Goal: Task Accomplishment & Management: Use online tool/utility

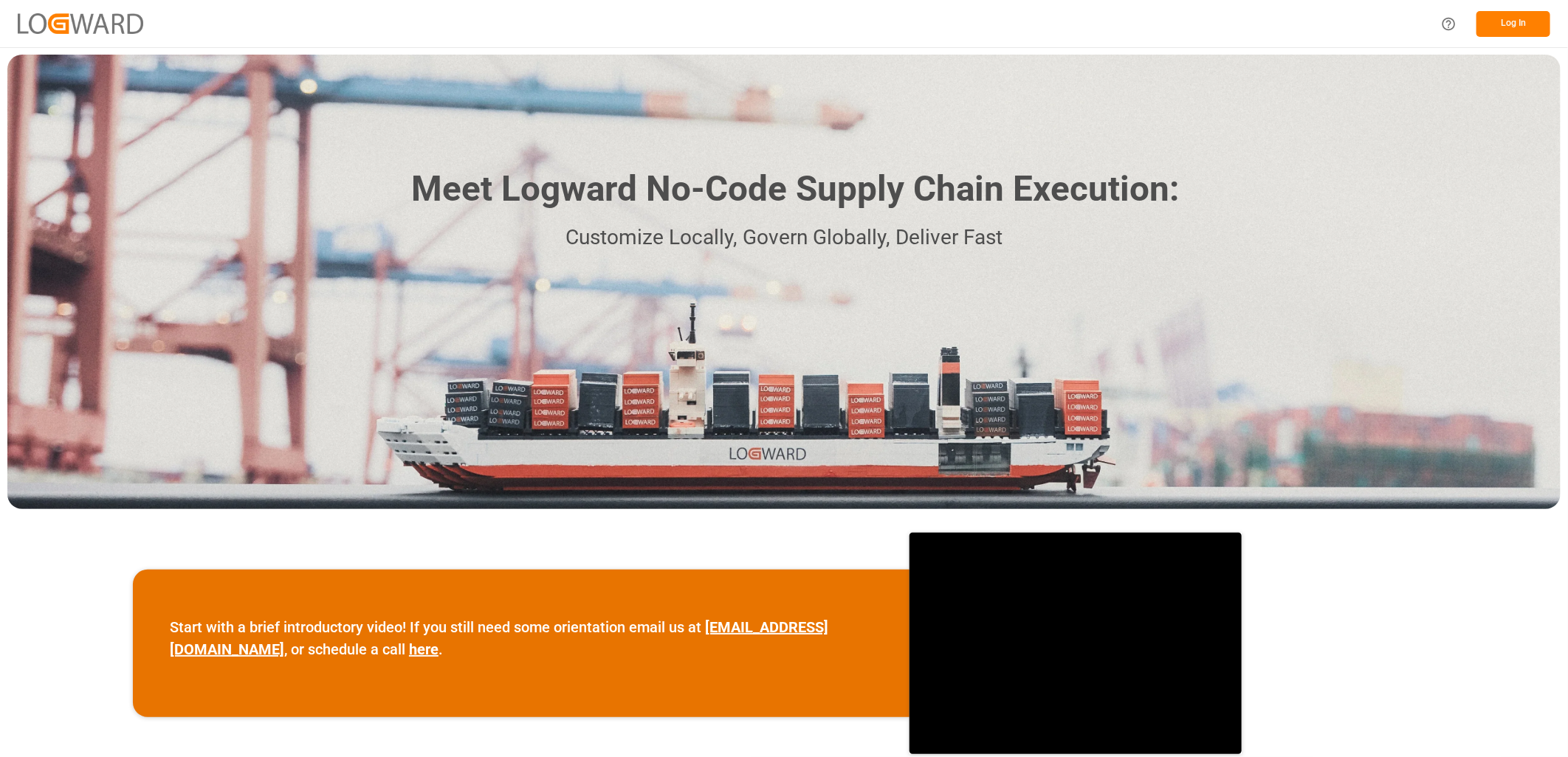
click at [1526, 23] on button "Log In" at bounding box center [1513, 24] width 74 height 26
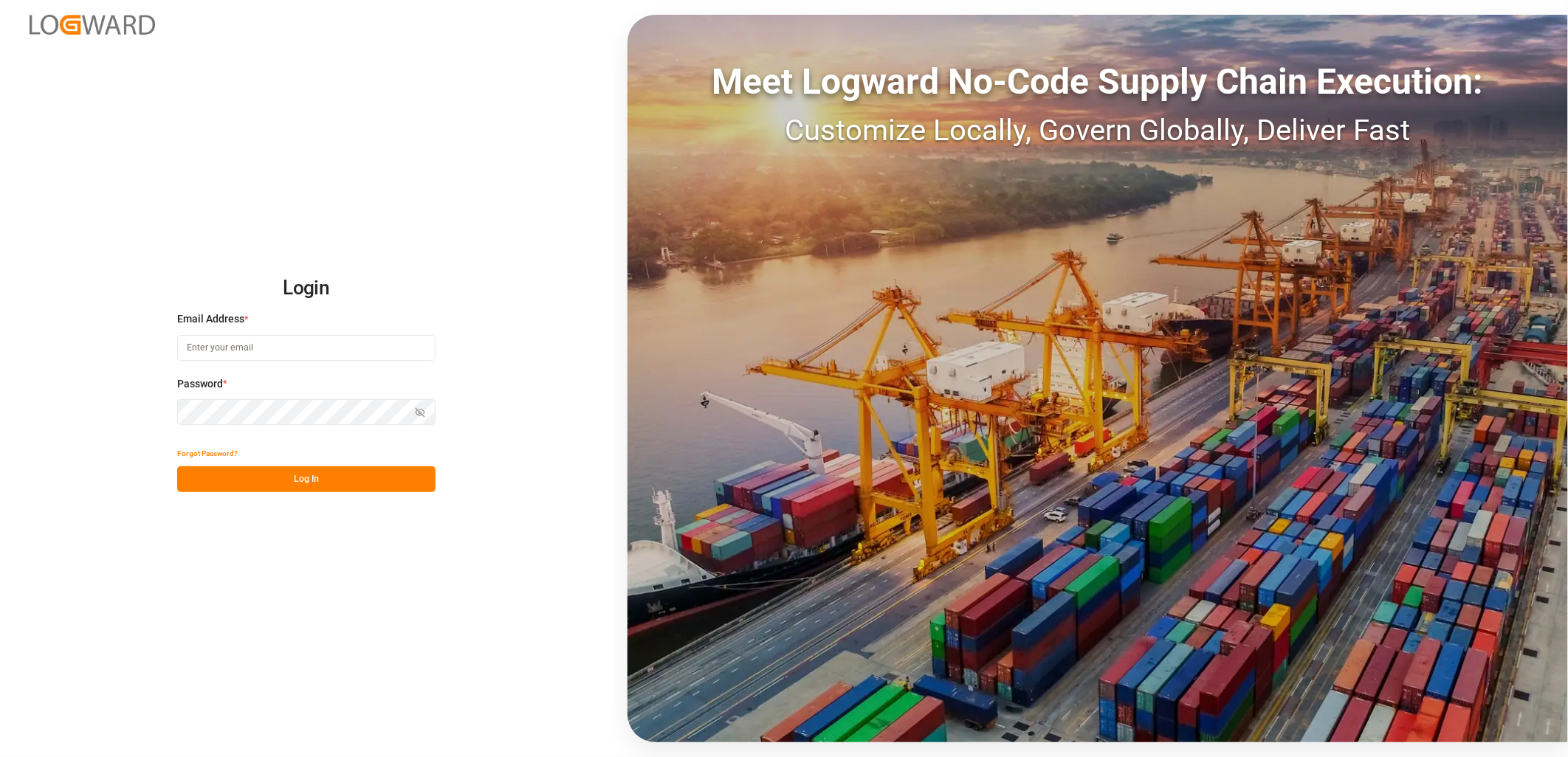
type input "corinne.nivalle@melitta.fr"
click at [319, 478] on button "Log In" at bounding box center [306, 479] width 258 height 26
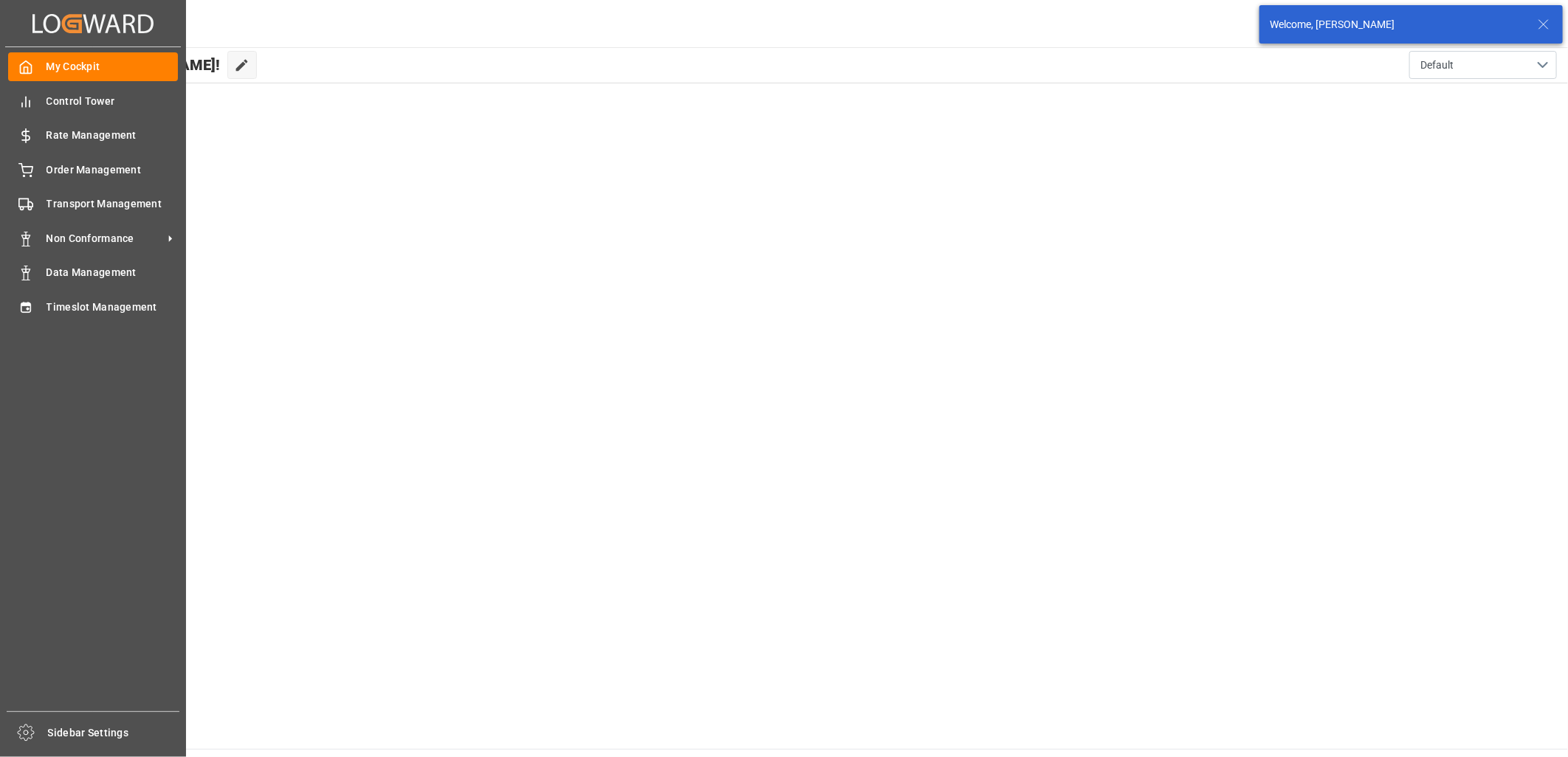
click at [23, 322] on div "My Cockpit My Cockpit Control Tower Control Tower Rate Management Rate Manageme…" at bounding box center [93, 379] width 176 height 664
click at [26, 303] on icon at bounding box center [25, 307] width 10 height 10
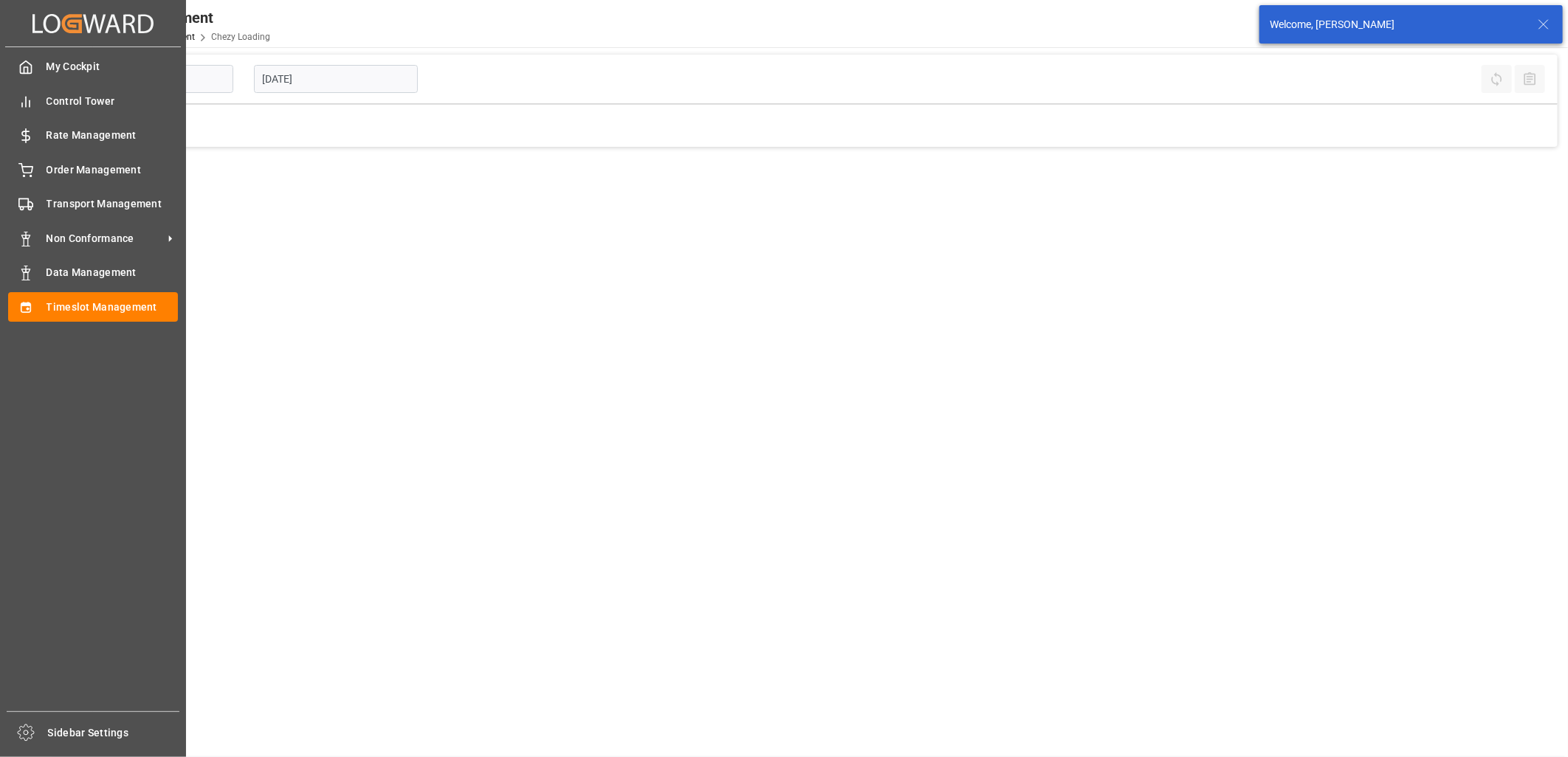
type input "Chezy Loading"
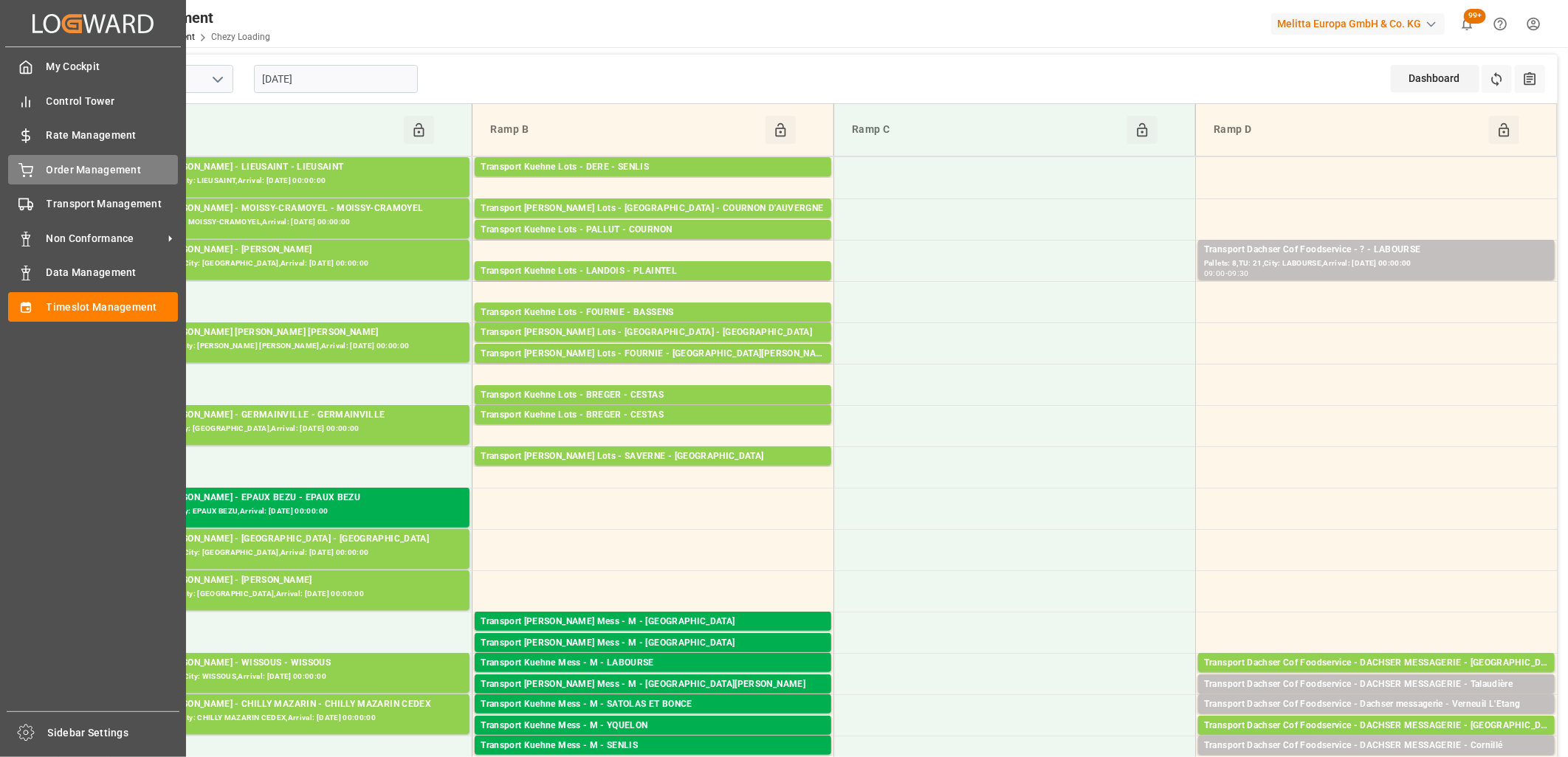
click at [35, 171] on div "Order Management Order Management" at bounding box center [93, 169] width 170 height 29
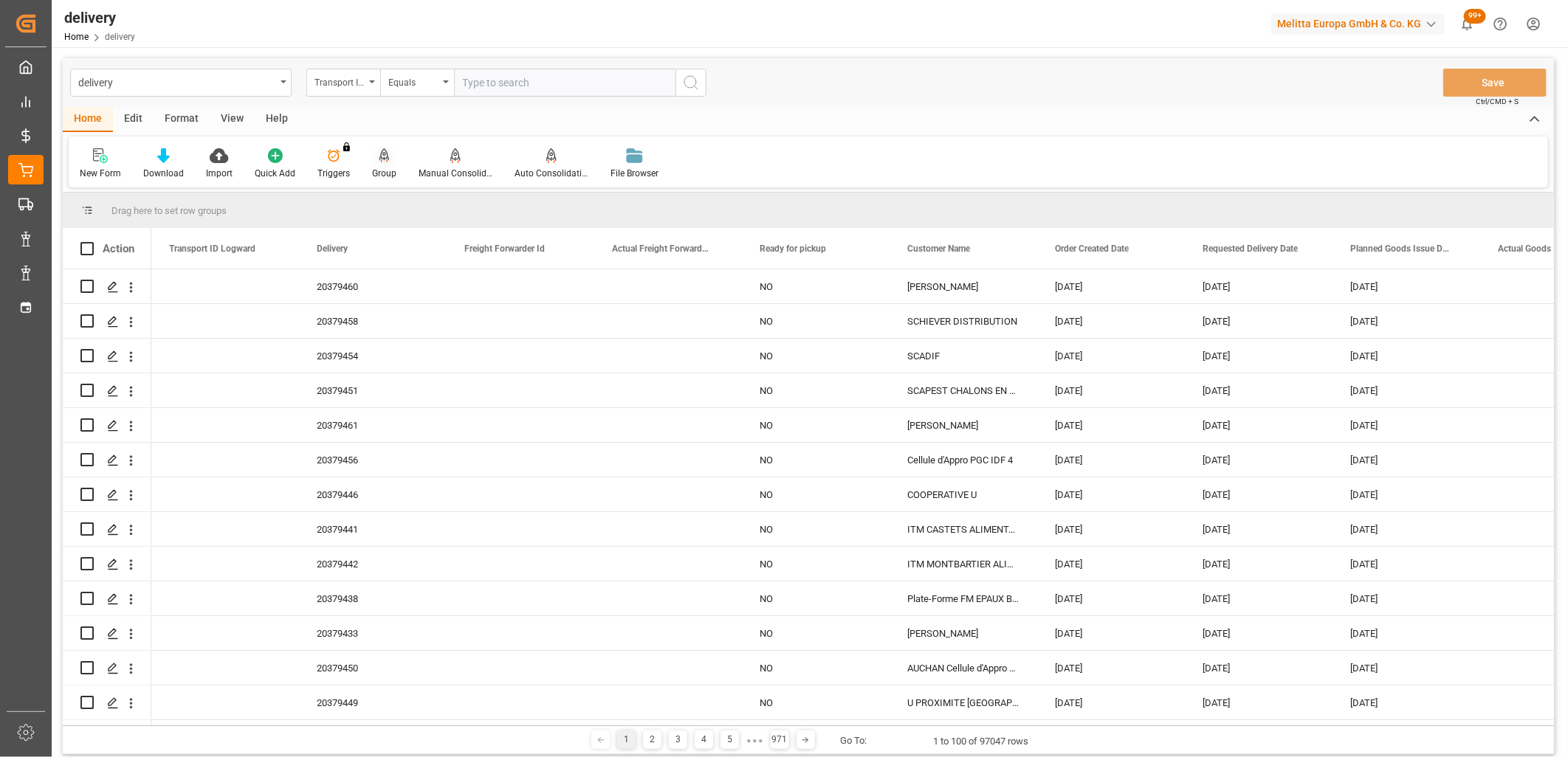
click at [376, 164] on div "Group" at bounding box center [385, 163] width 47 height 32
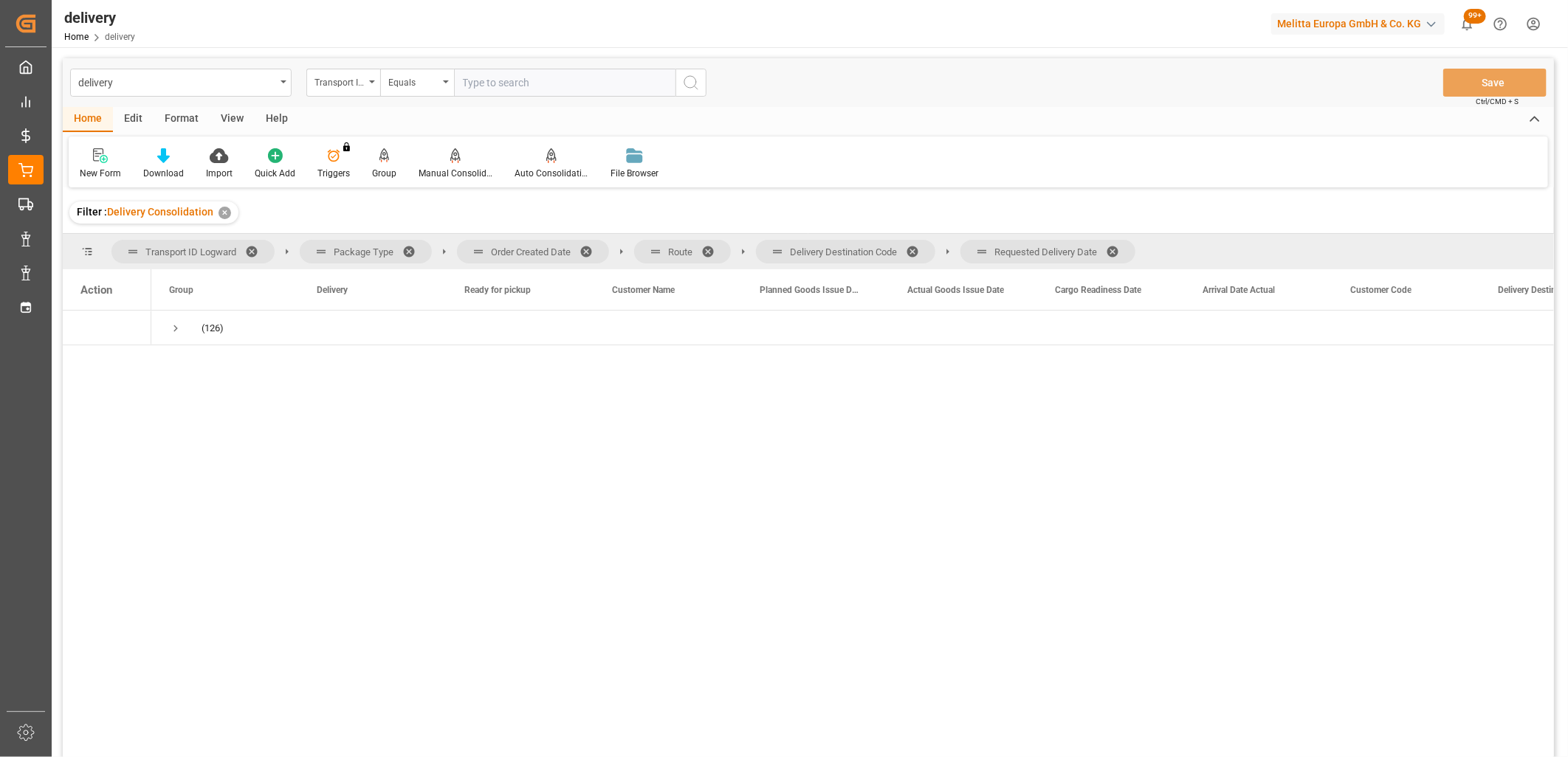
click at [1117, 248] on span at bounding box center [1117, 251] width 23 height 13
click at [913, 246] on span at bounding box center [917, 251] width 23 height 13
click at [705, 252] on span at bounding box center [712, 251] width 23 height 13
click at [585, 246] on span at bounding box center [591, 251] width 23 height 13
click at [176, 331] on span "Press SPACE to select this row." at bounding box center [175, 327] width 13 height 13
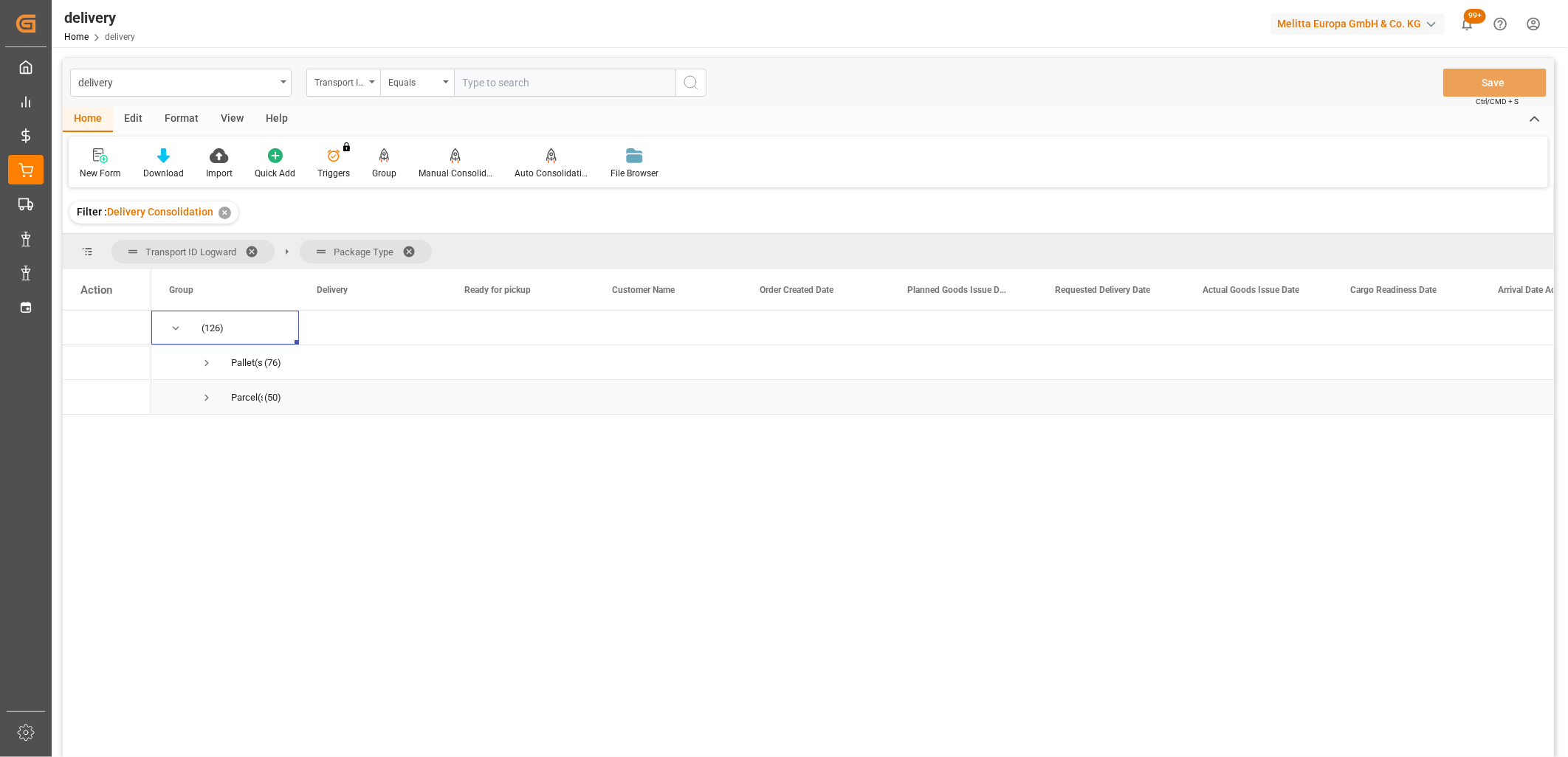
click at [202, 402] on span "Press SPACE to select this row." at bounding box center [206, 398] width 13 height 13
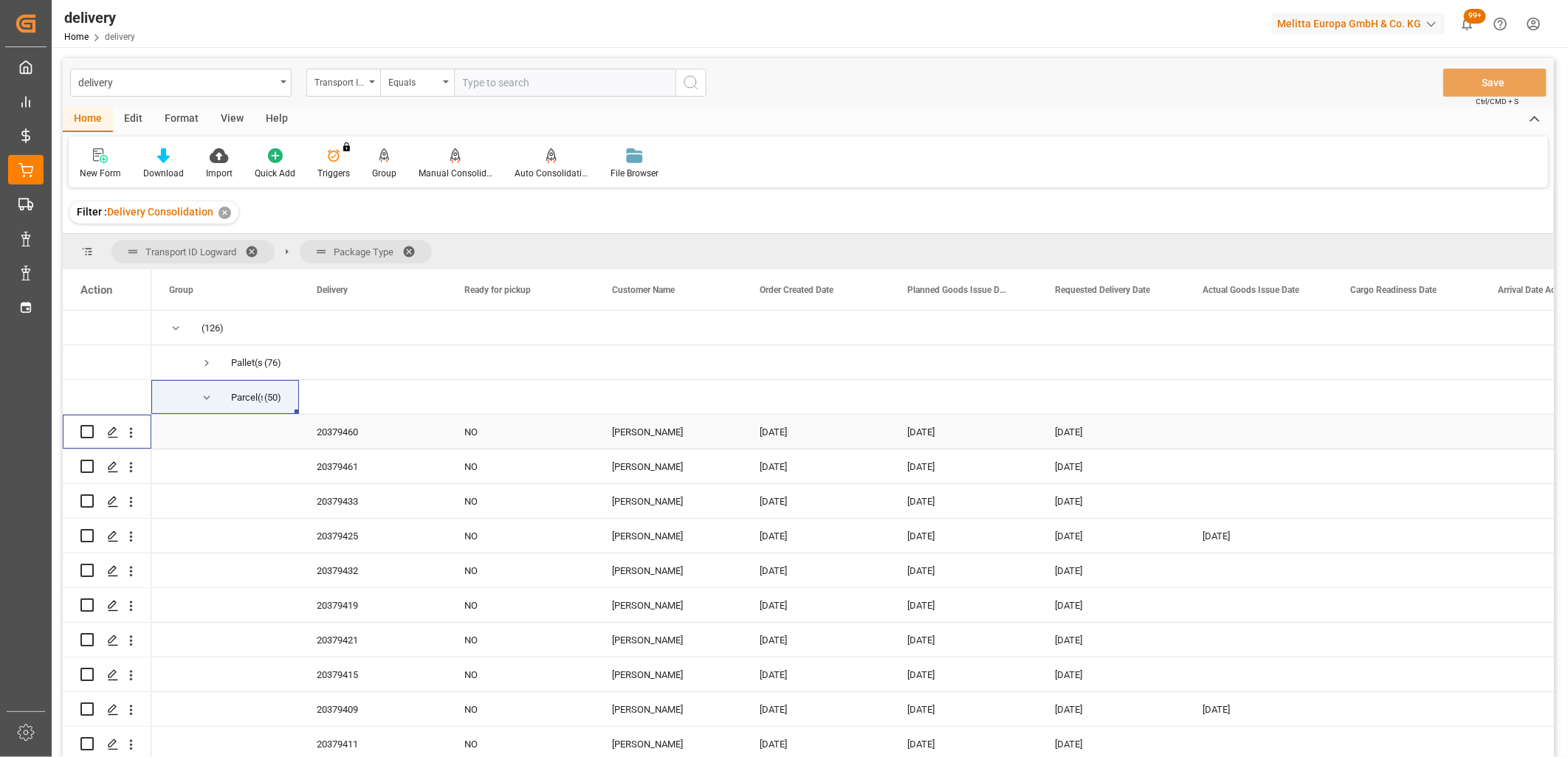
click at [87, 430] on input "Press Space to toggle row selection (unchecked)" at bounding box center [87, 431] width 13 height 13
checkbox input "true"
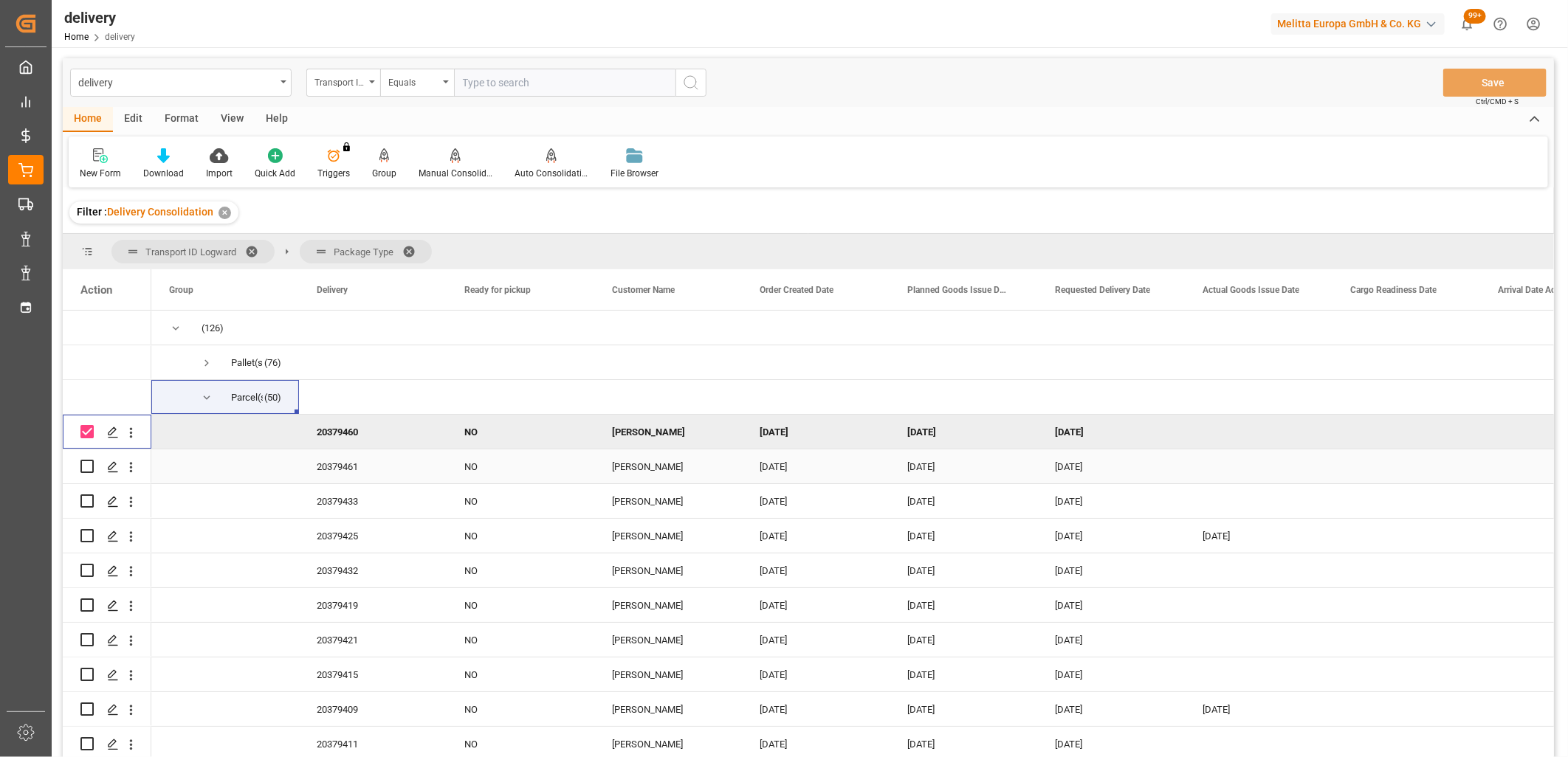
click at [82, 463] on input "Press Space to toggle row selection (unchecked)" at bounding box center [87, 466] width 13 height 13
checkbox input "true"
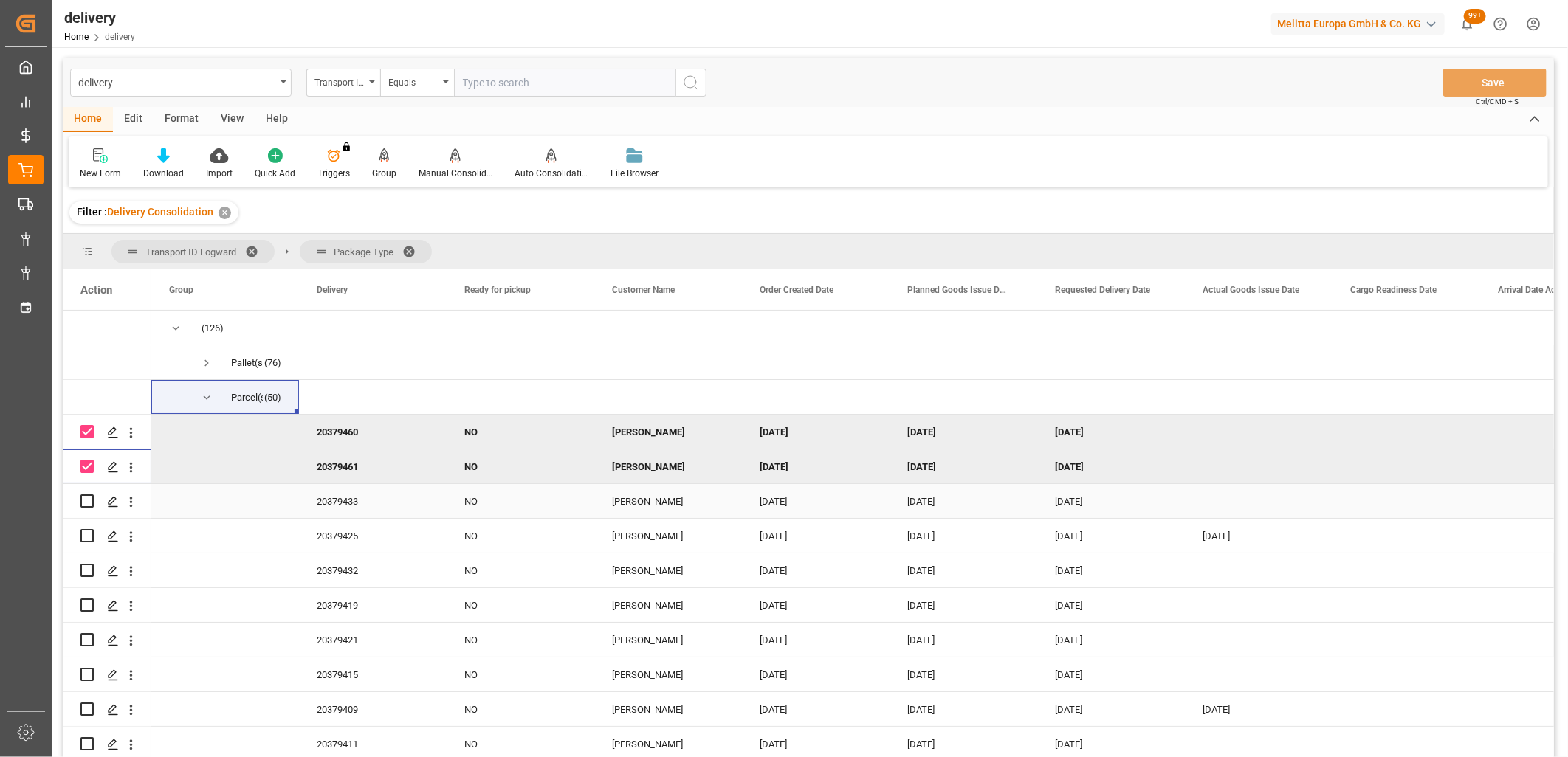
click at [81, 499] on input "Press Space to toggle row selection (unchecked)" at bounding box center [87, 501] width 13 height 13
checkbox input "true"
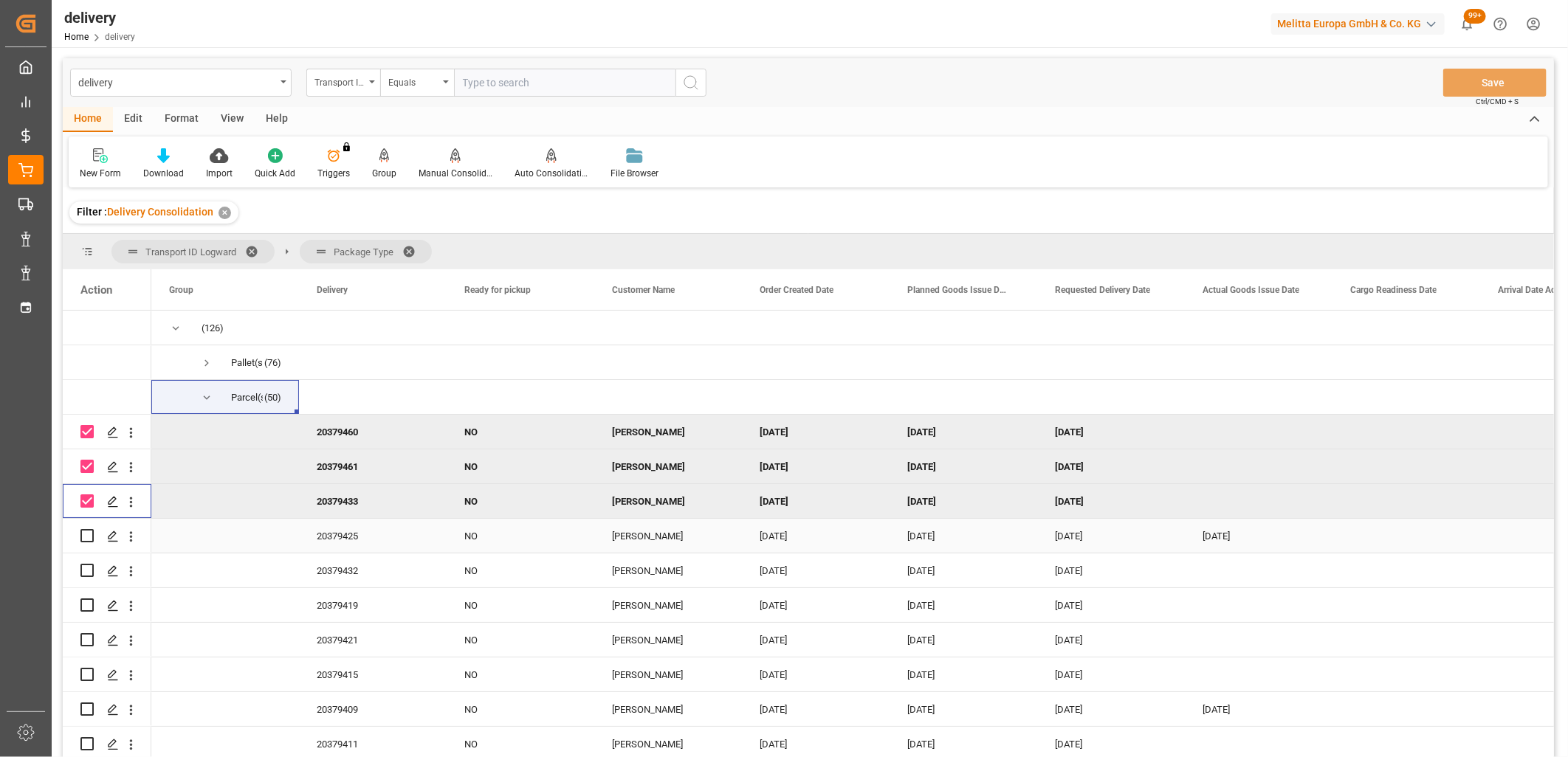
click at [85, 530] on input "Press Space to toggle row selection (unchecked)" at bounding box center [87, 535] width 13 height 13
checkbox input "true"
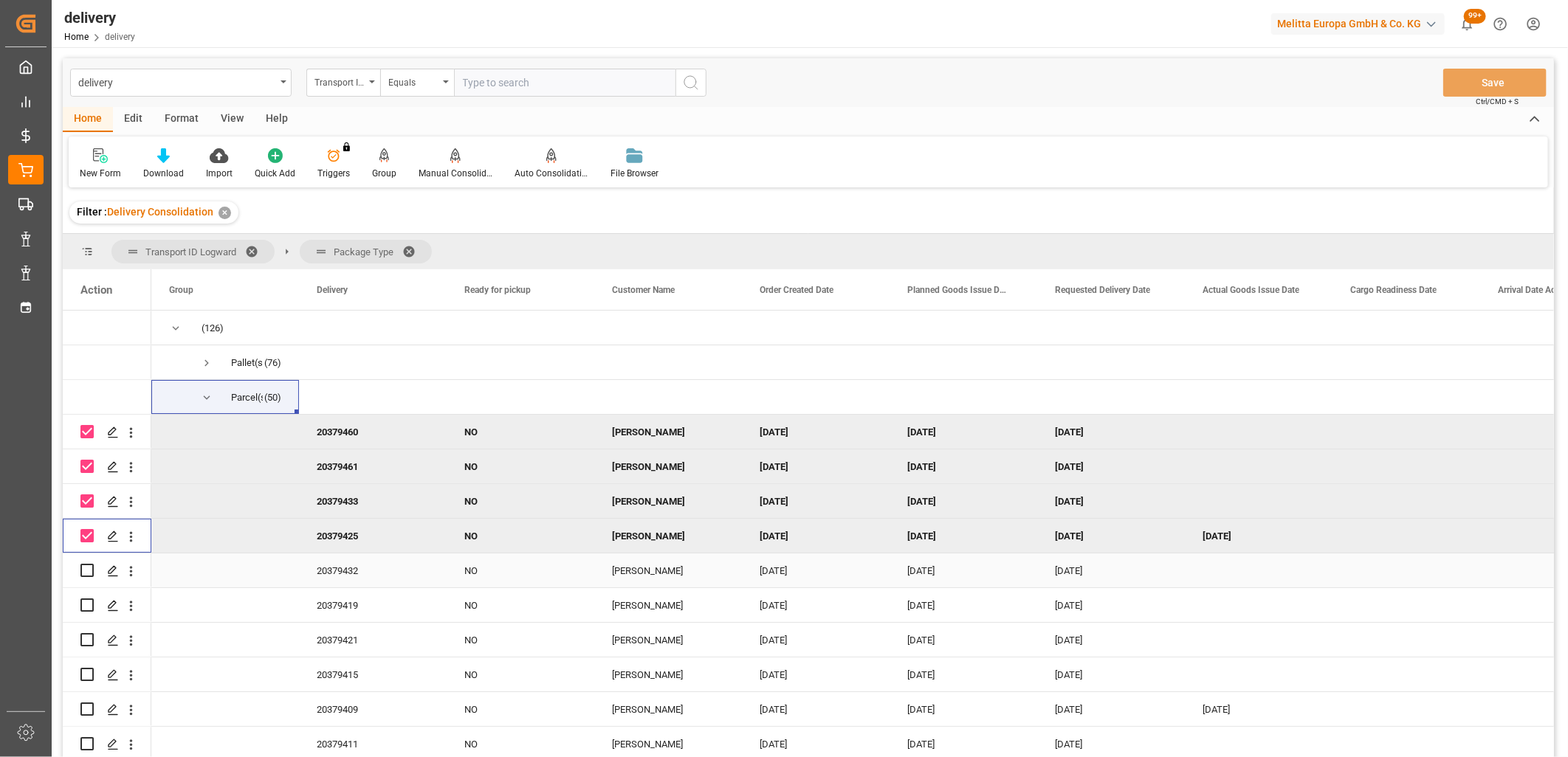
click at [85, 566] on input "Press Space to toggle row selection (unchecked)" at bounding box center [87, 570] width 13 height 13
checkbox input "true"
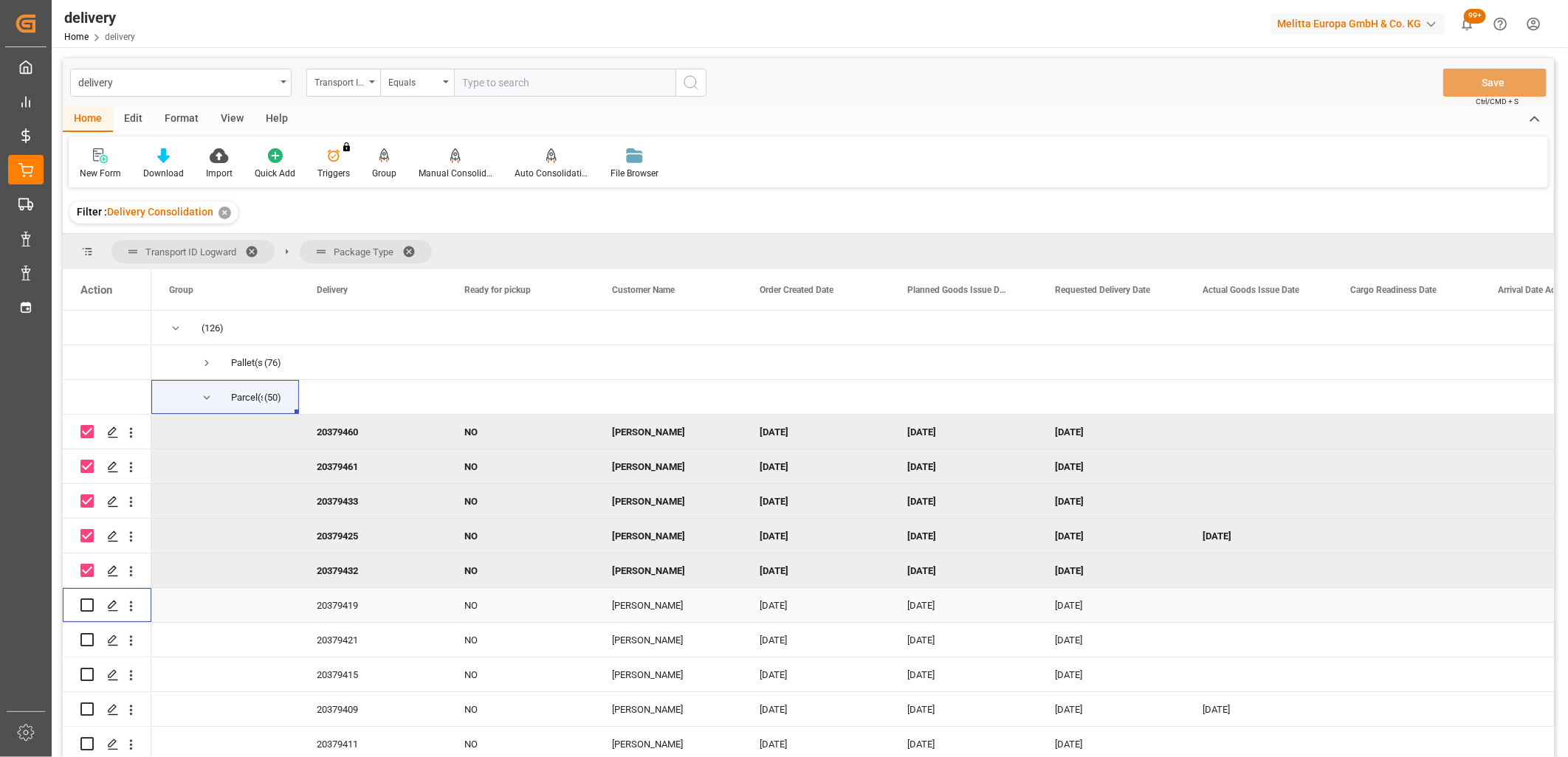
click at [86, 607] on input "Press Space to toggle row selection (unchecked)" at bounding box center [87, 605] width 13 height 13
checkbox input "true"
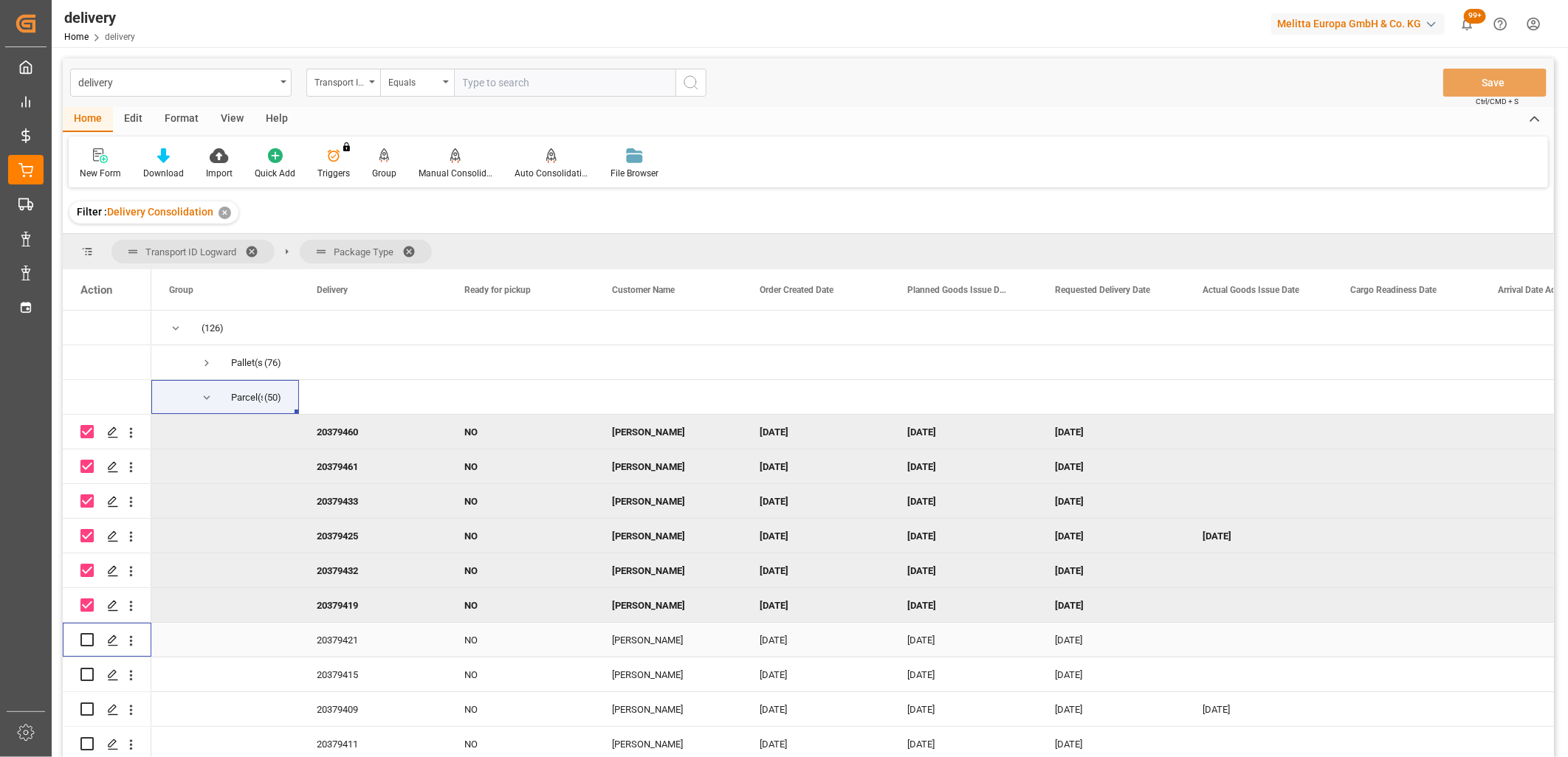
click at [86, 639] on input "Press Space to toggle row selection (unchecked)" at bounding box center [87, 639] width 13 height 13
checkbox input "true"
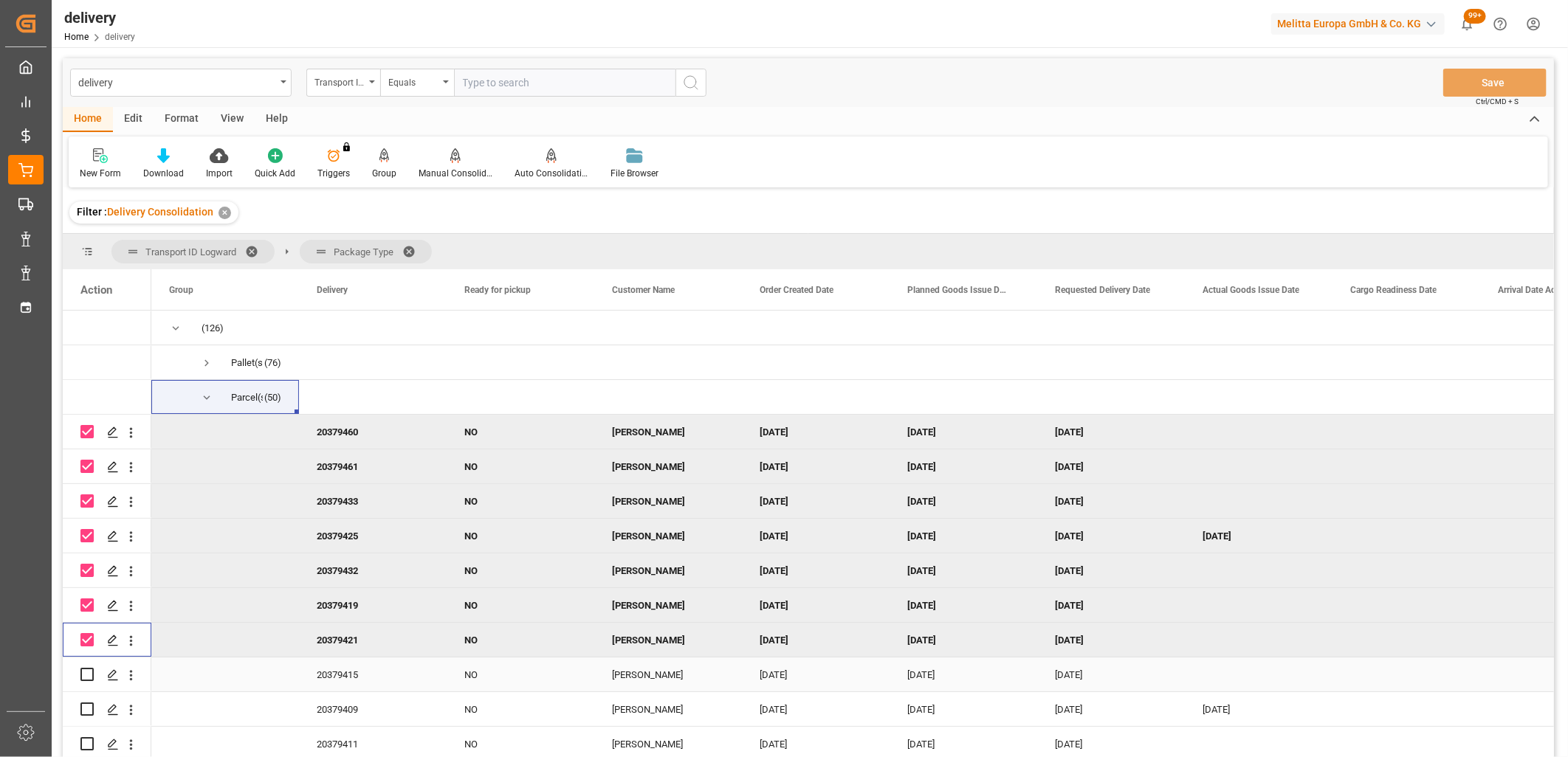
click at [83, 675] on input "Press Space to toggle row selection (unchecked)" at bounding box center [87, 674] width 13 height 13
checkbox input "true"
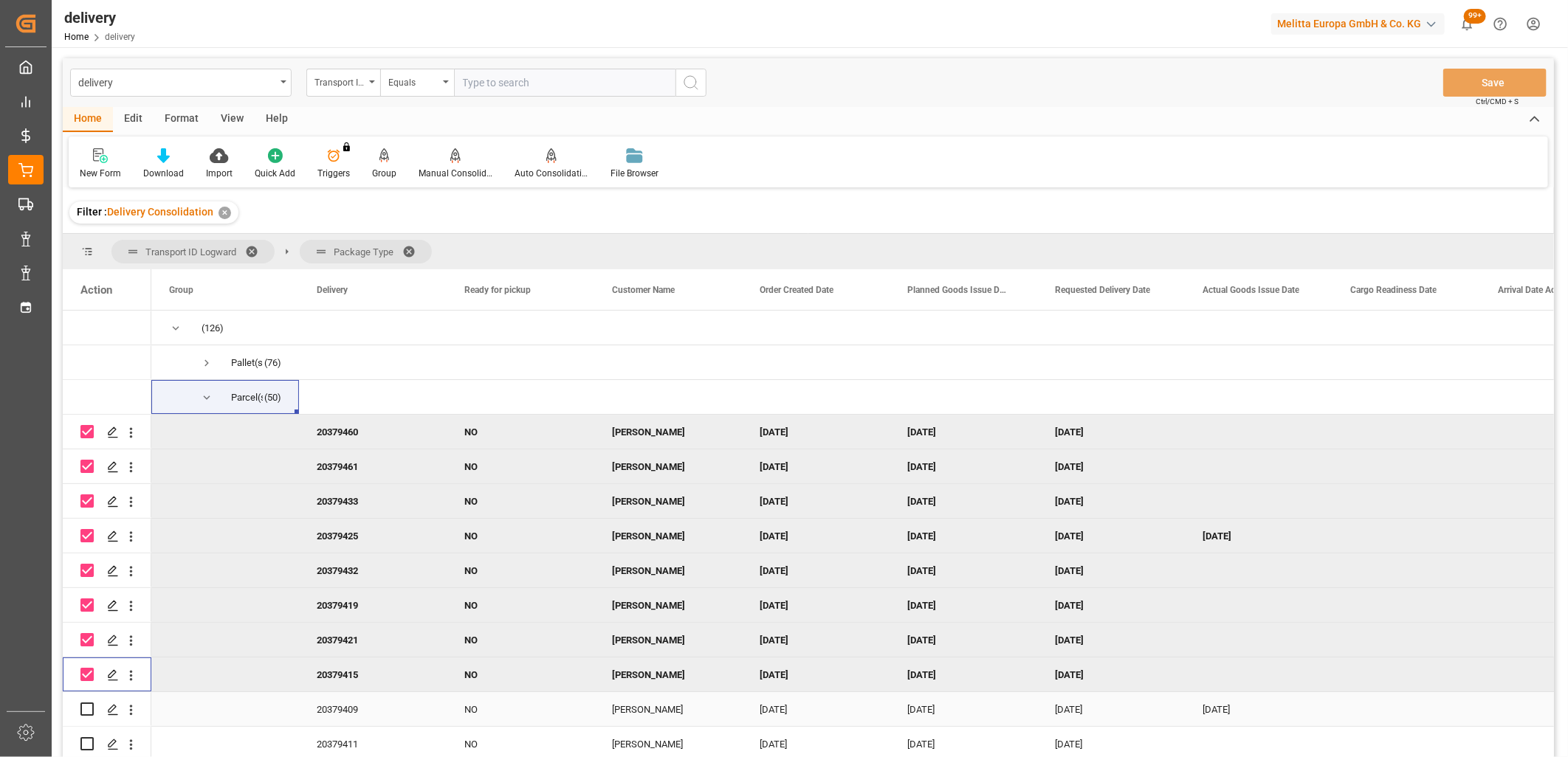
click at [88, 705] on input "Press Space to toggle row selection (unchecked)" at bounding box center [87, 708] width 13 height 13
checkbox input "true"
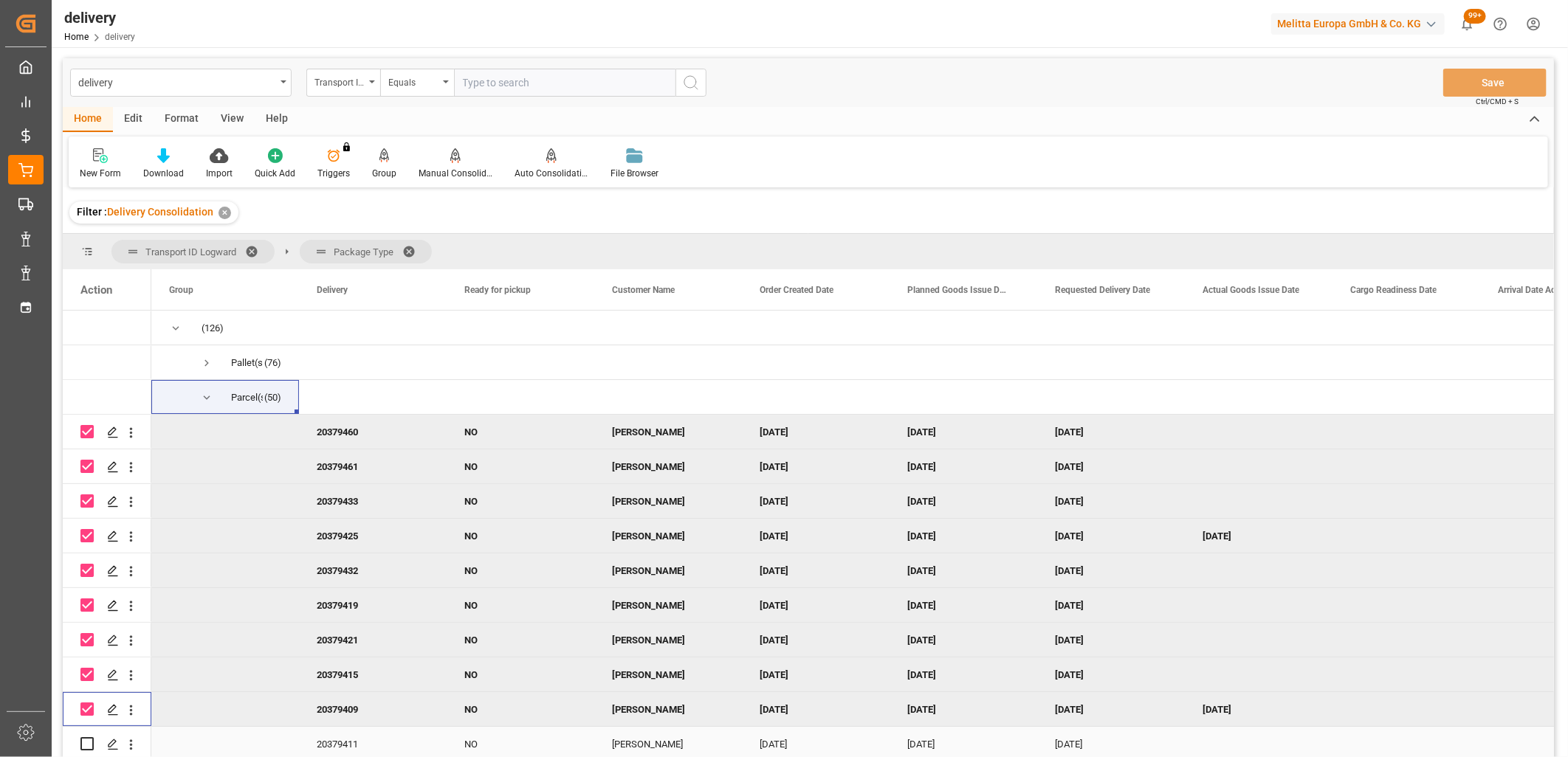
click at [87, 741] on input "Press Space to toggle row selection (unchecked)" at bounding box center [87, 743] width 13 height 13
checkbox input "true"
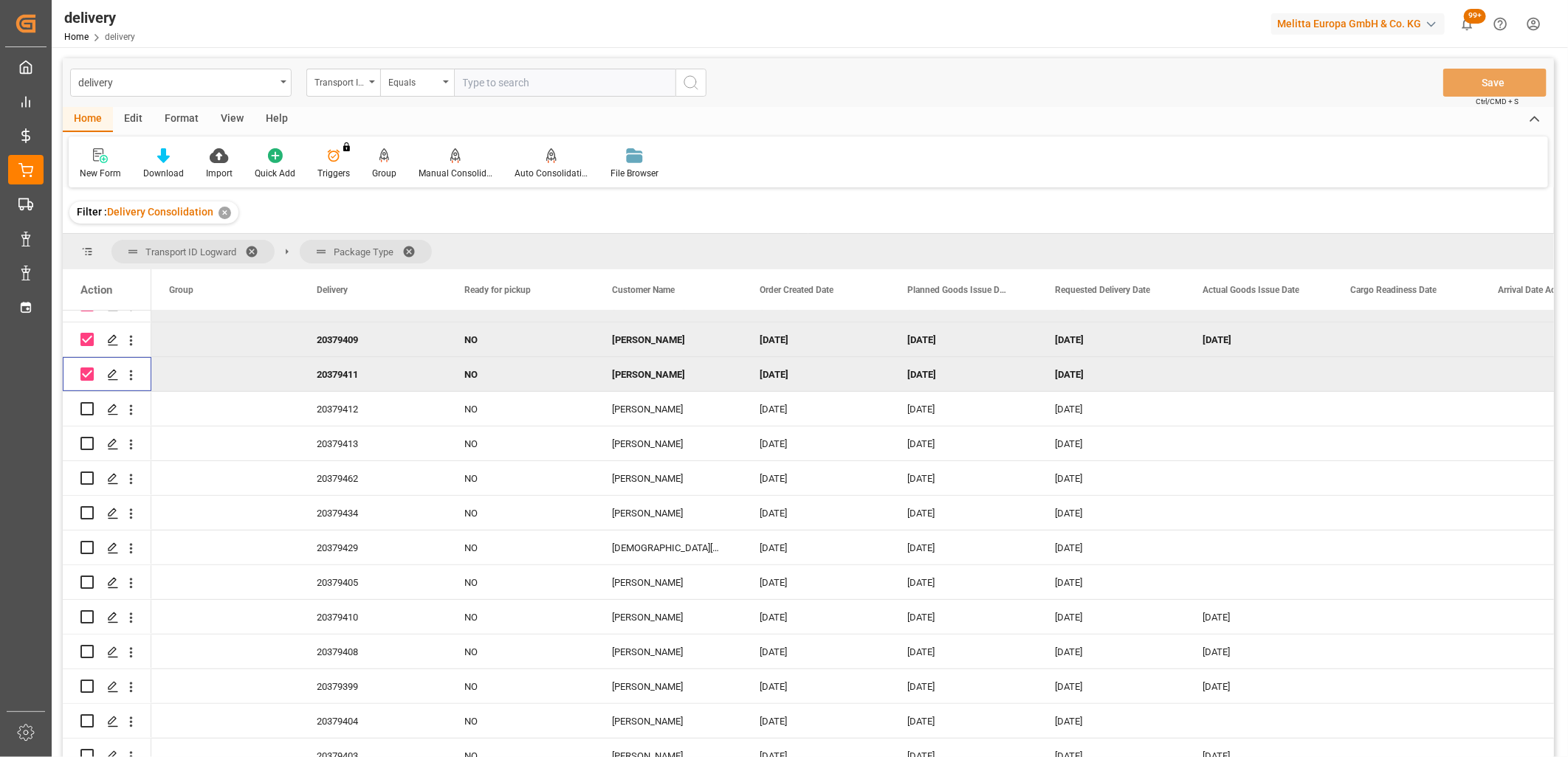
scroll to position [410, 0]
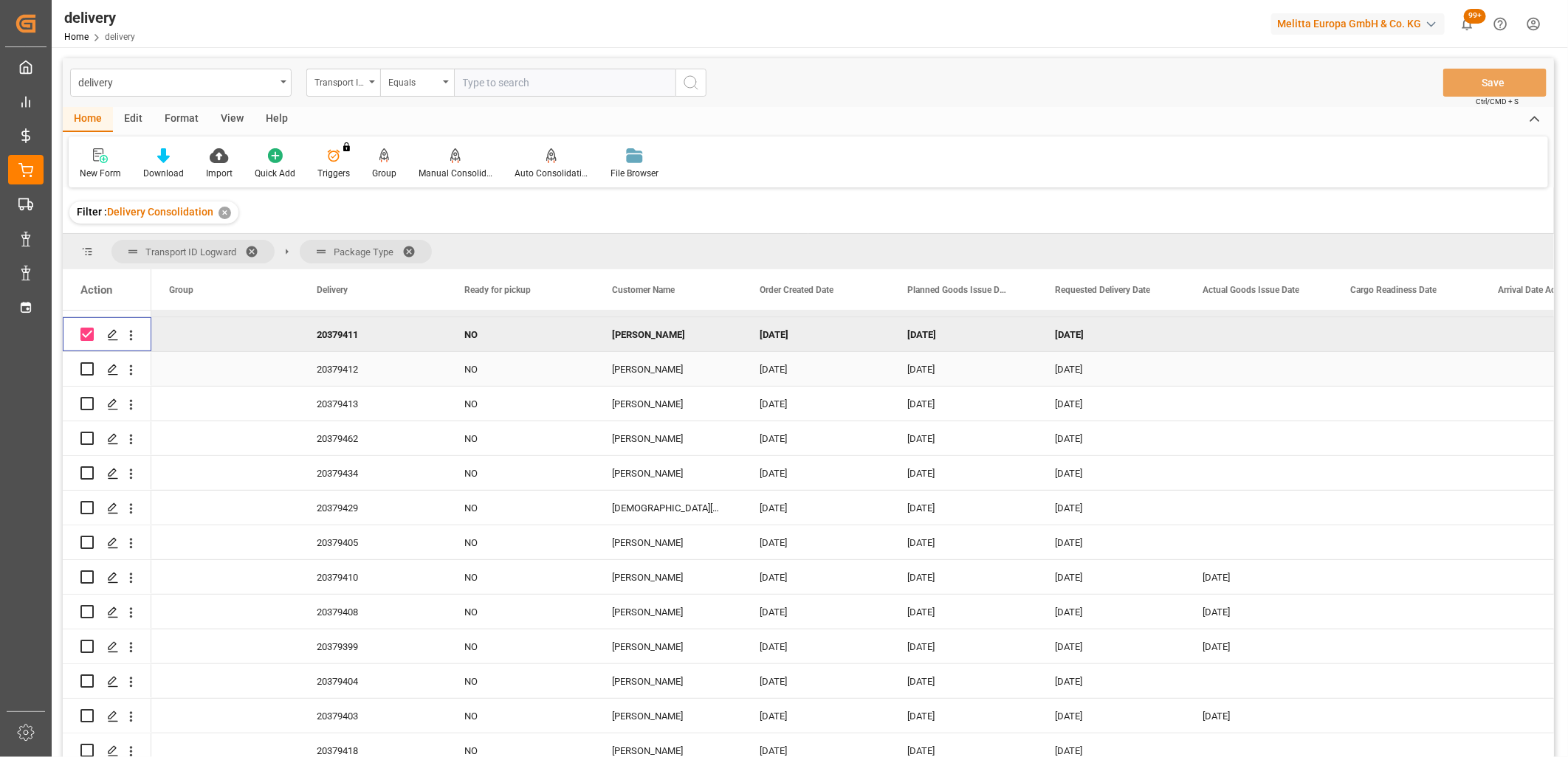
click at [82, 371] on input "Press Space to toggle row selection (unchecked)" at bounding box center [87, 368] width 13 height 13
checkbox input "true"
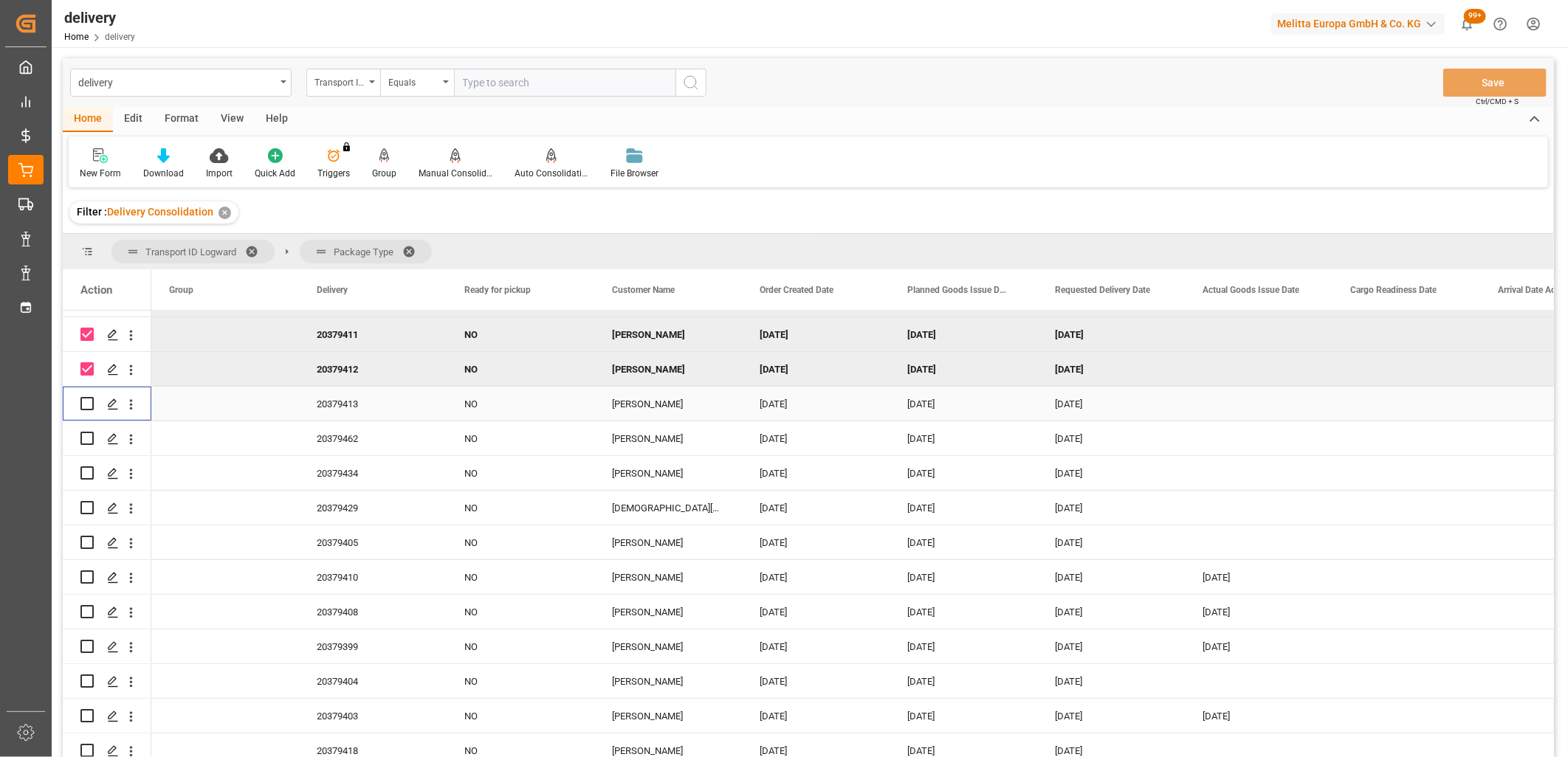
click at [89, 403] on input "Press Space to toggle row selection (unchecked)" at bounding box center [87, 403] width 13 height 13
checkbox input "true"
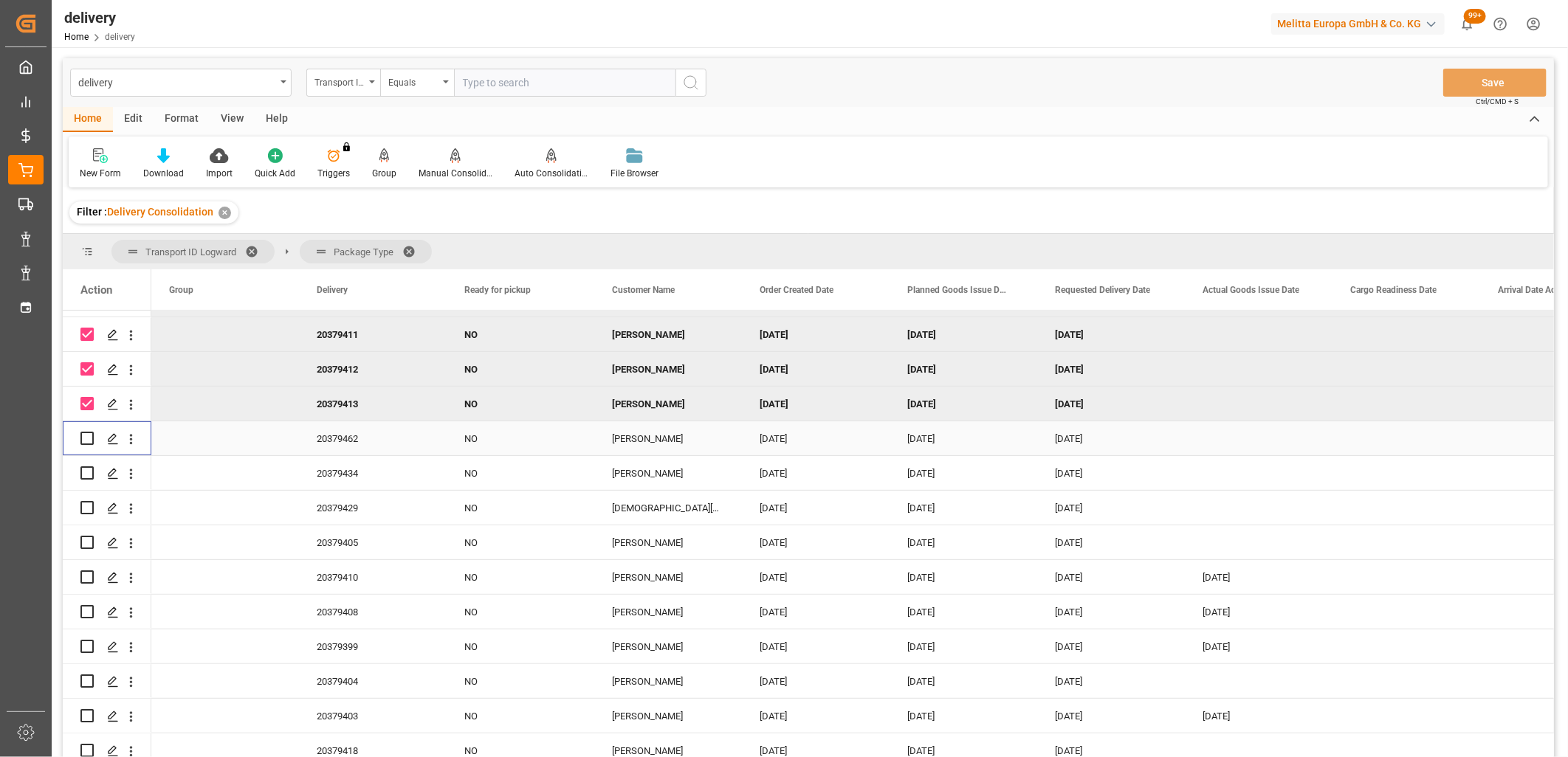
click at [84, 431] on input "Press Space to toggle row selection (unchecked)" at bounding box center [87, 437] width 13 height 13
checkbox input "true"
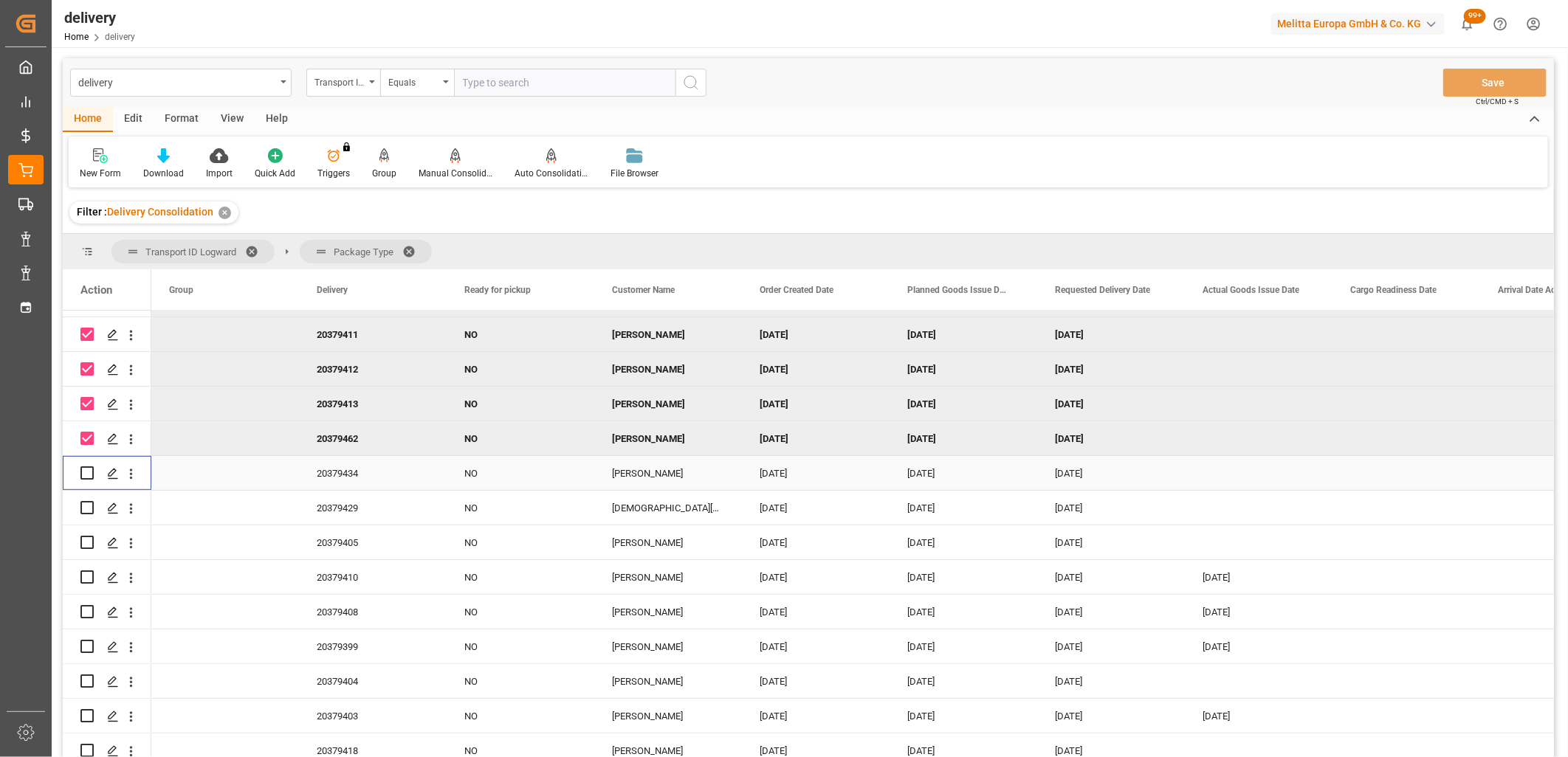
click at [84, 468] on input "Press Space to toggle row selection (unchecked)" at bounding box center [87, 472] width 13 height 13
checkbox input "true"
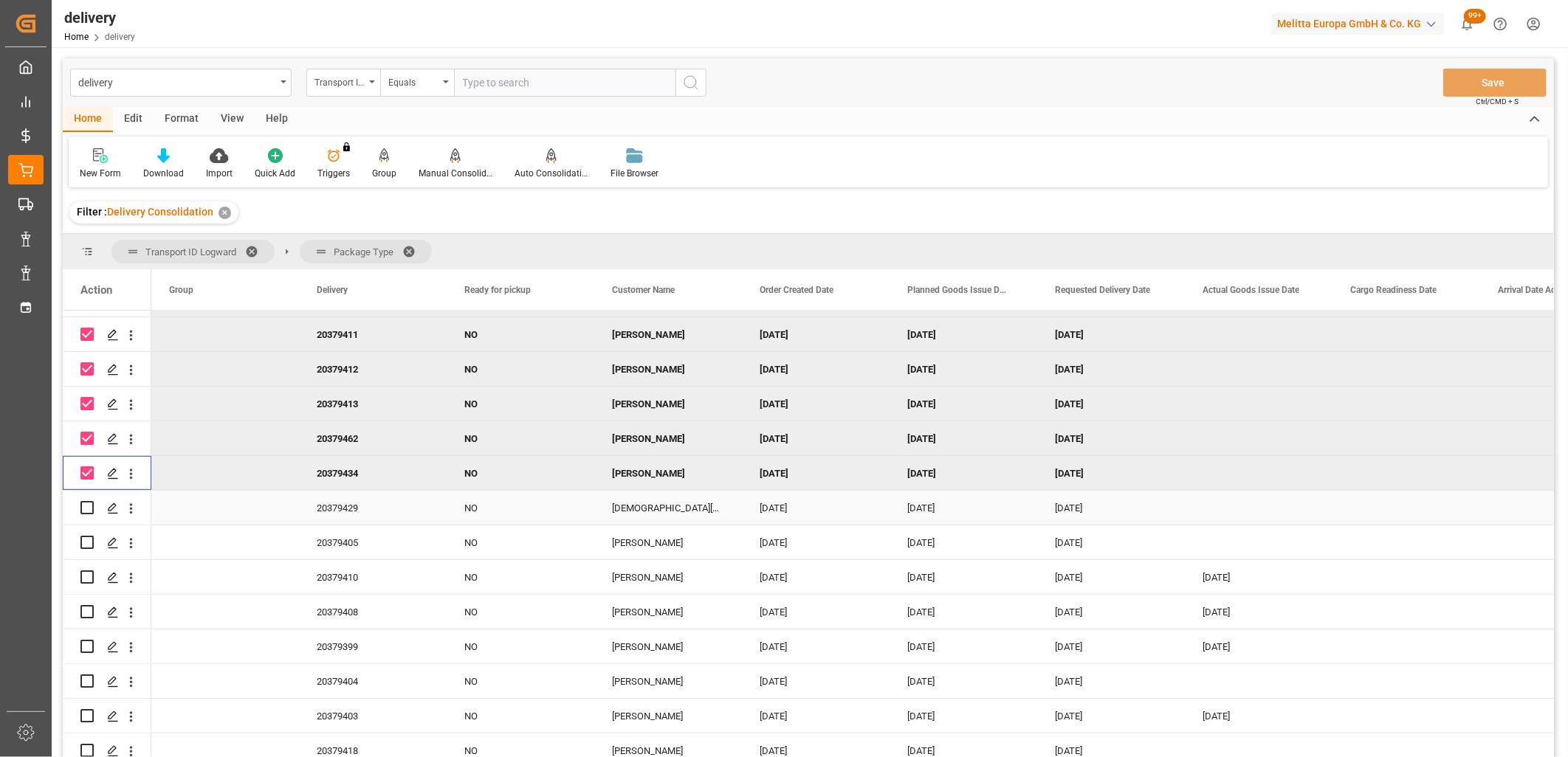
click at [84, 508] on input "Press Space to toggle row selection (unchecked)" at bounding box center [87, 507] width 13 height 13
checkbox input "true"
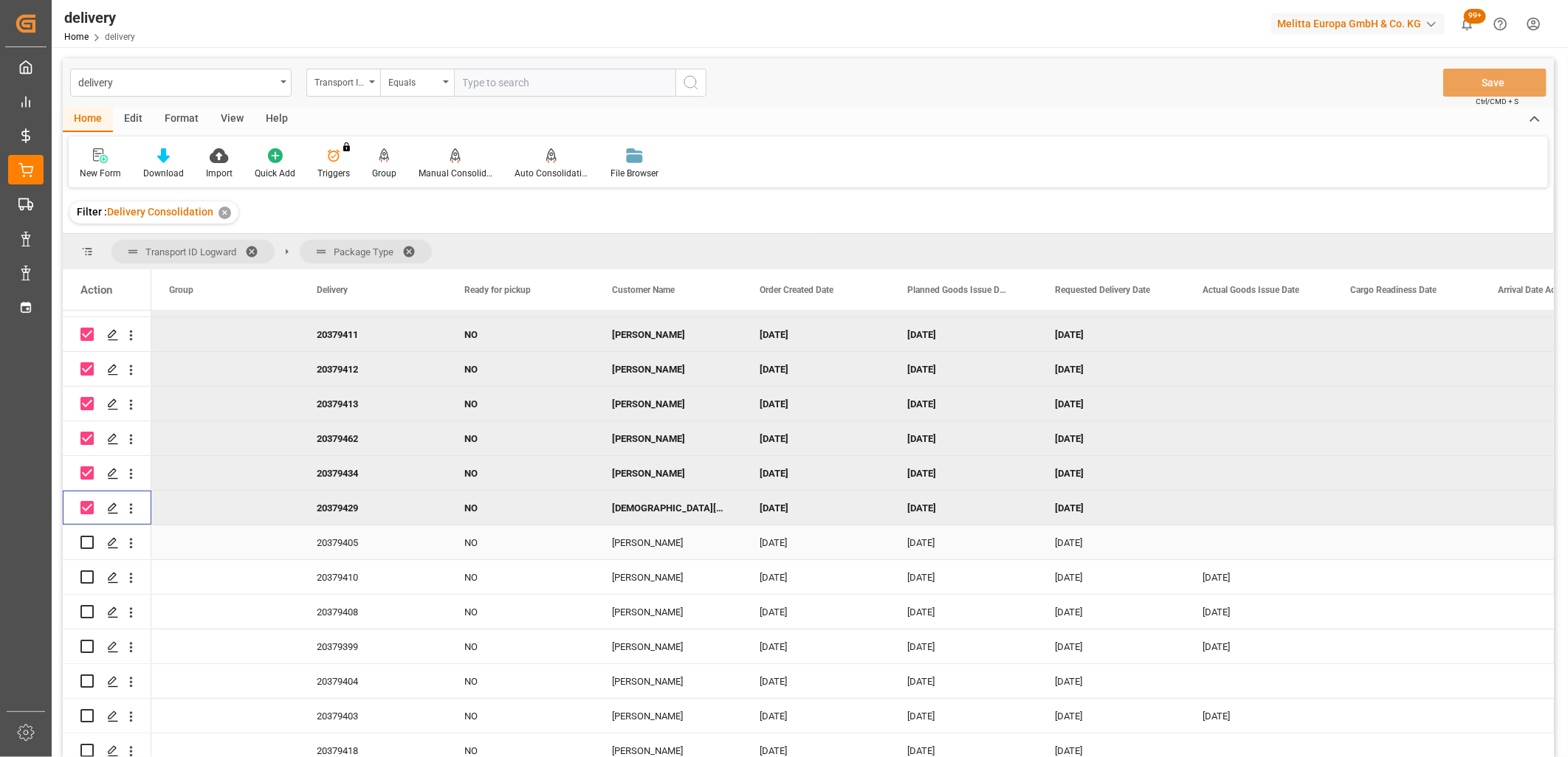
click at [85, 539] on input "Press Space to toggle row selection (unchecked)" at bounding box center [87, 542] width 13 height 13
checkbox input "true"
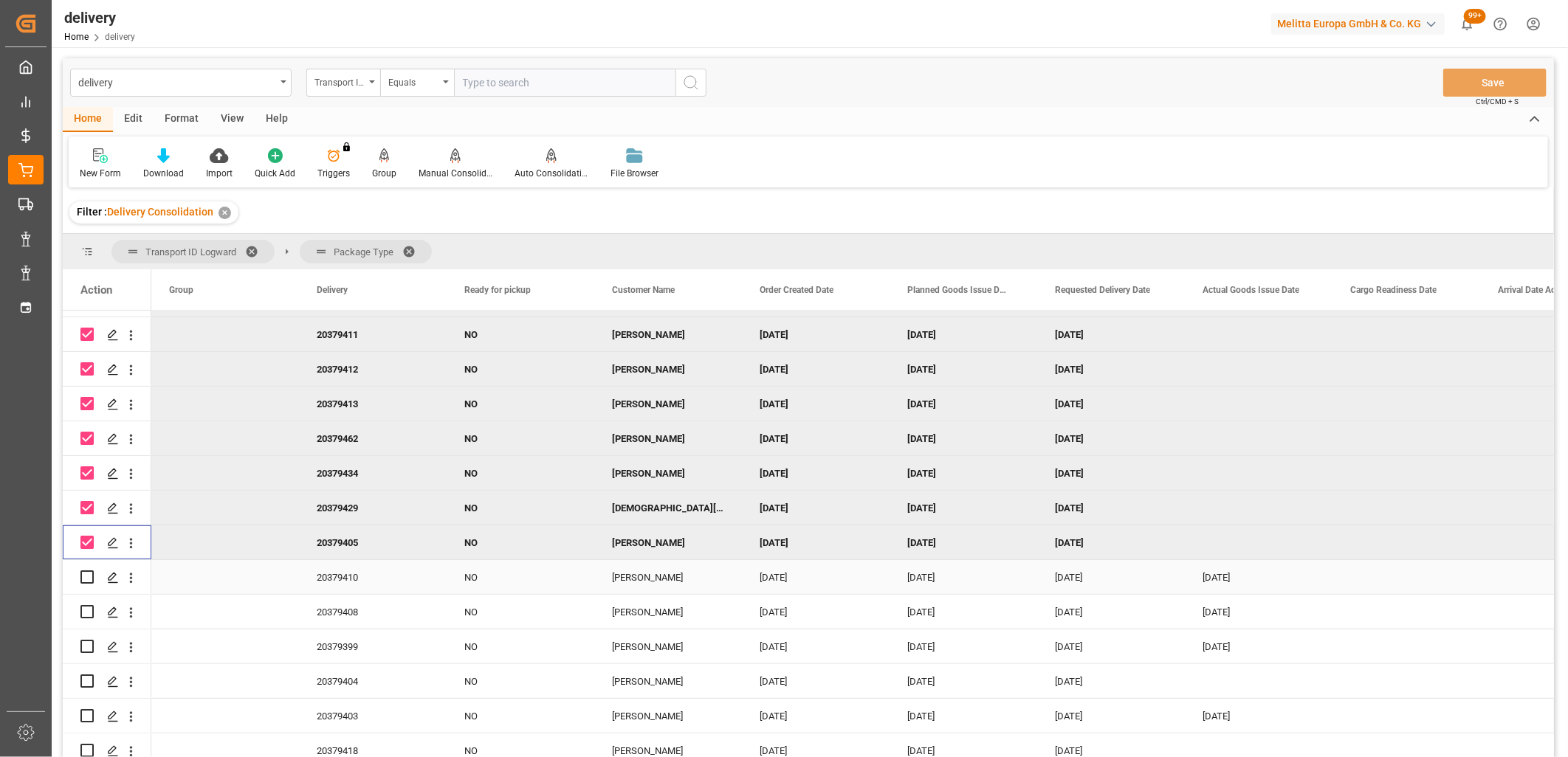
click at [87, 574] on input "Press Space to toggle row selection (unchecked)" at bounding box center [87, 577] width 13 height 13
checkbox input "true"
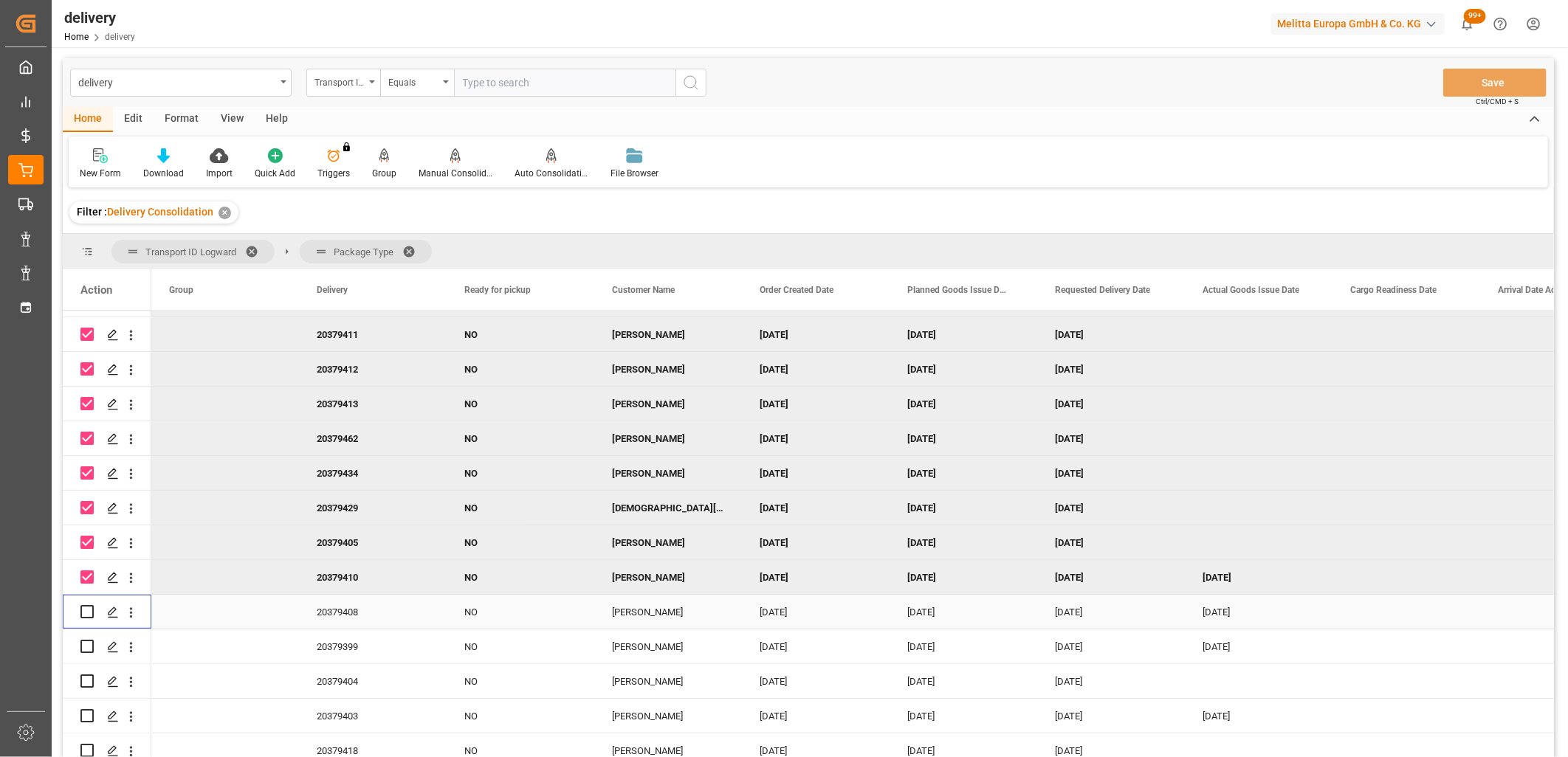
click at [90, 609] on input "Press Space to toggle row selection (unchecked)" at bounding box center [87, 611] width 13 height 13
checkbox input "true"
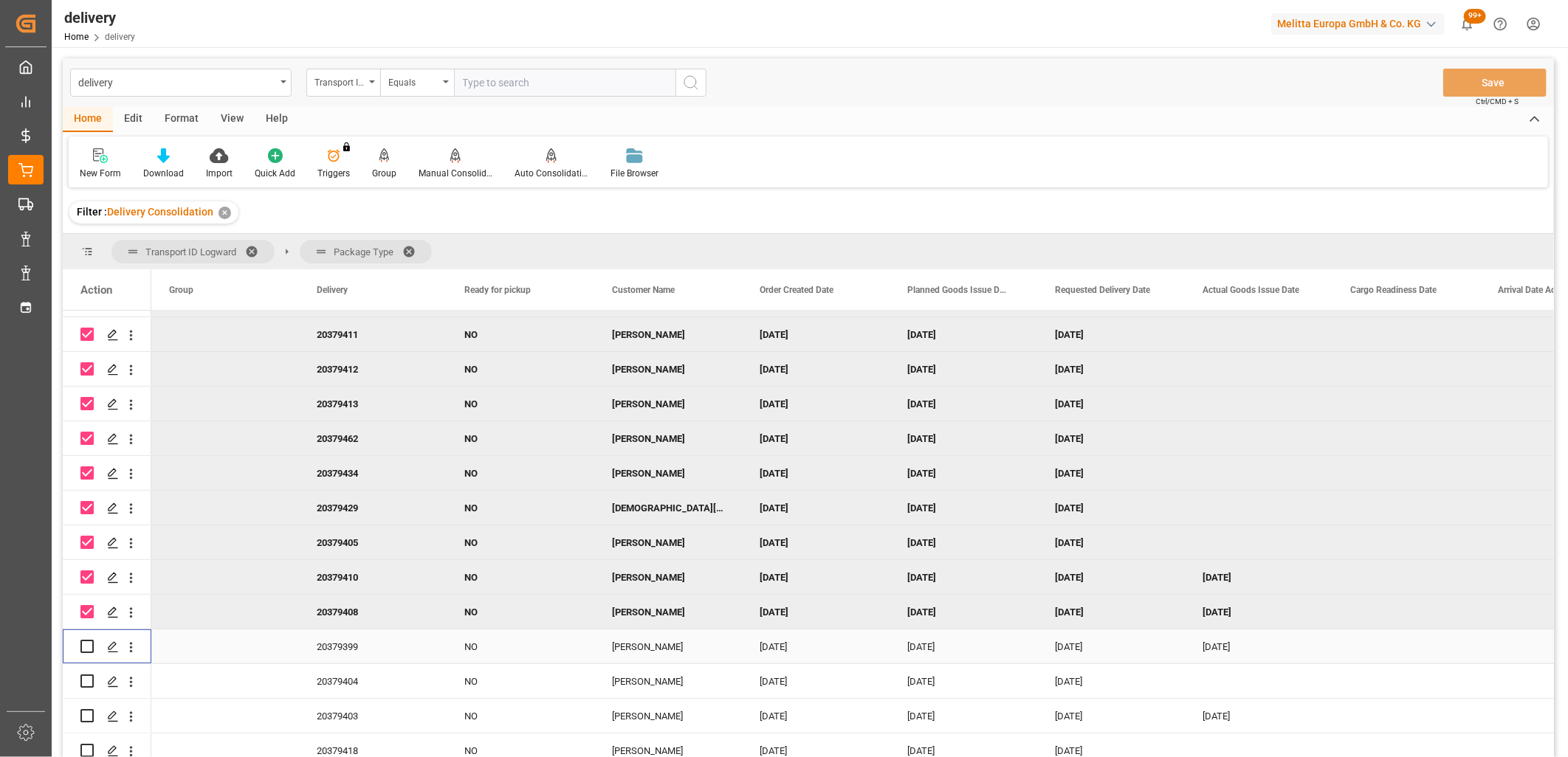
click at [87, 644] on input "Press Space to toggle row selection (unchecked)" at bounding box center [87, 646] width 13 height 13
checkbox input "true"
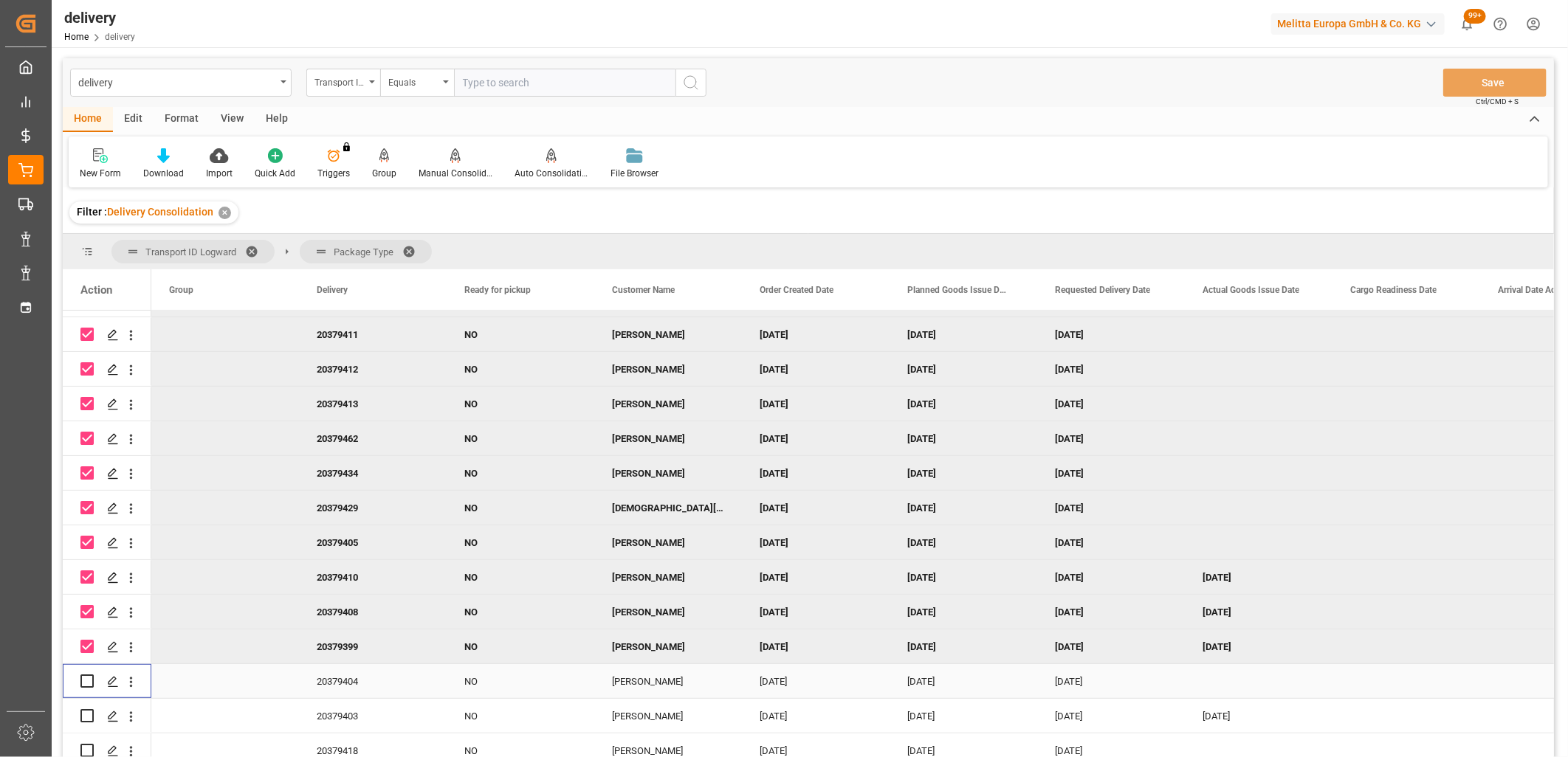
click at [87, 681] on input "Press Space to toggle row selection (unchecked)" at bounding box center [87, 681] width 13 height 13
checkbox input "true"
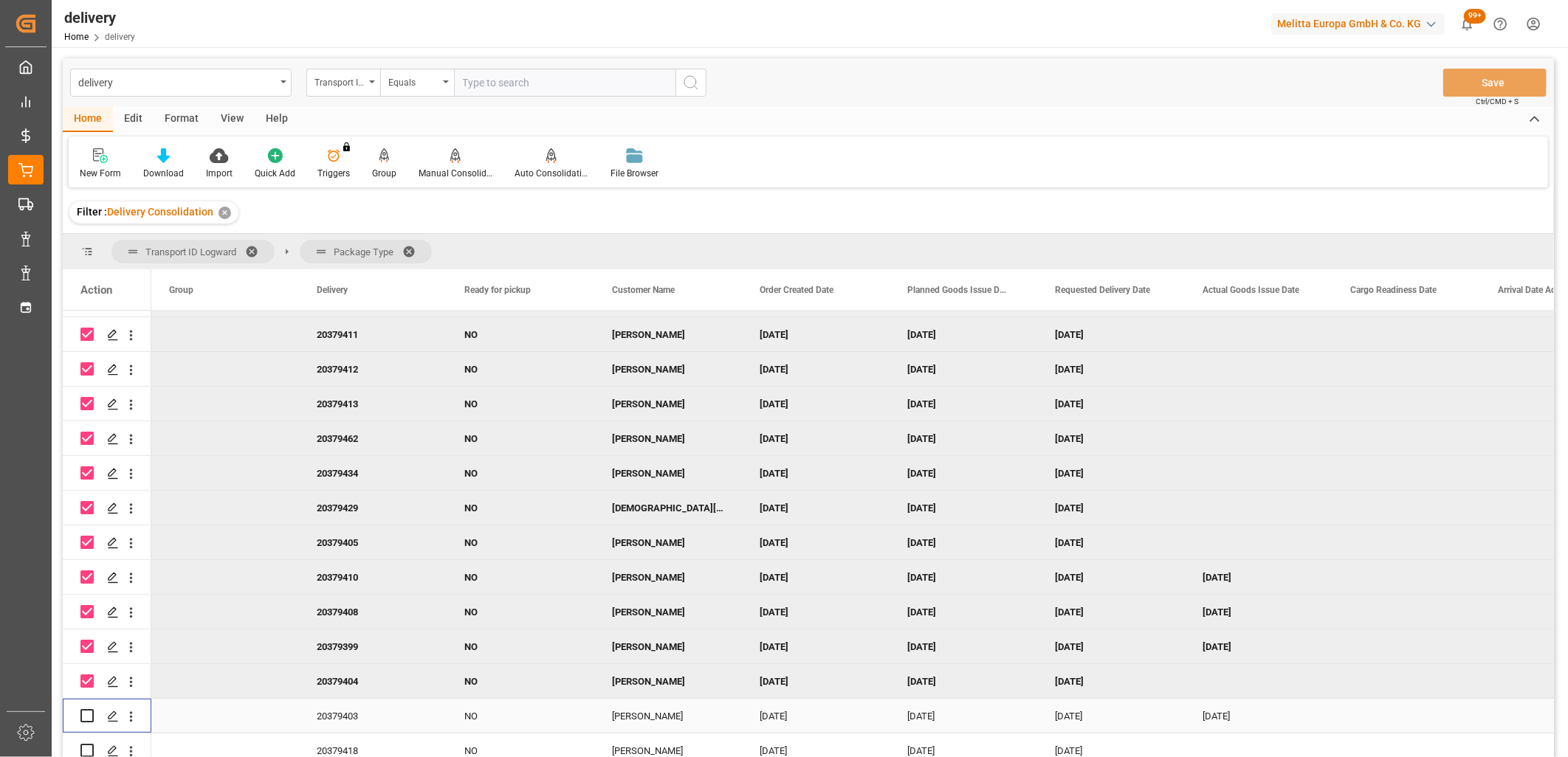
click at [85, 717] on input "Press Space to toggle row selection (unchecked)" at bounding box center [87, 715] width 13 height 13
checkbox input "true"
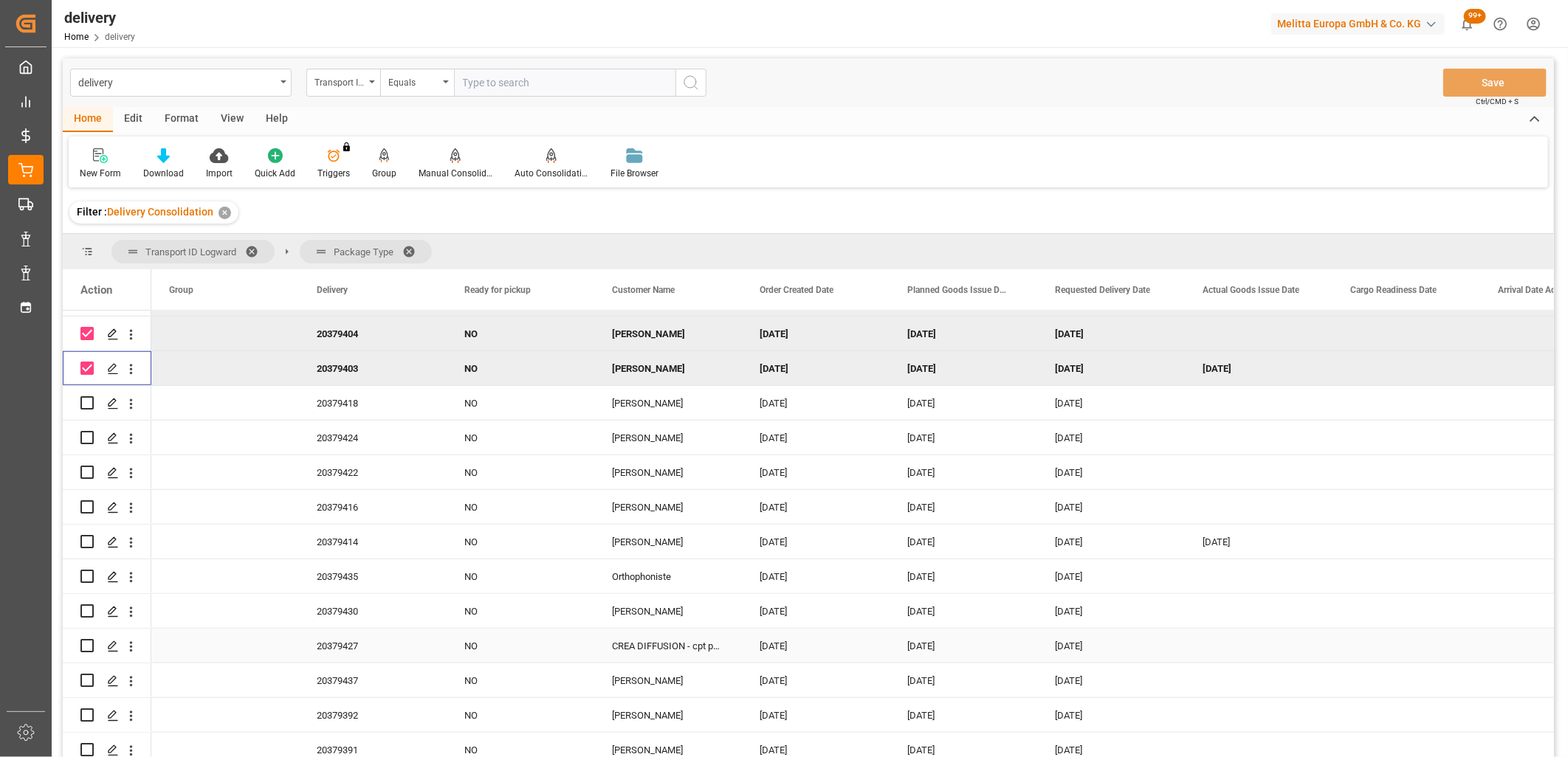
scroll to position [820, 0]
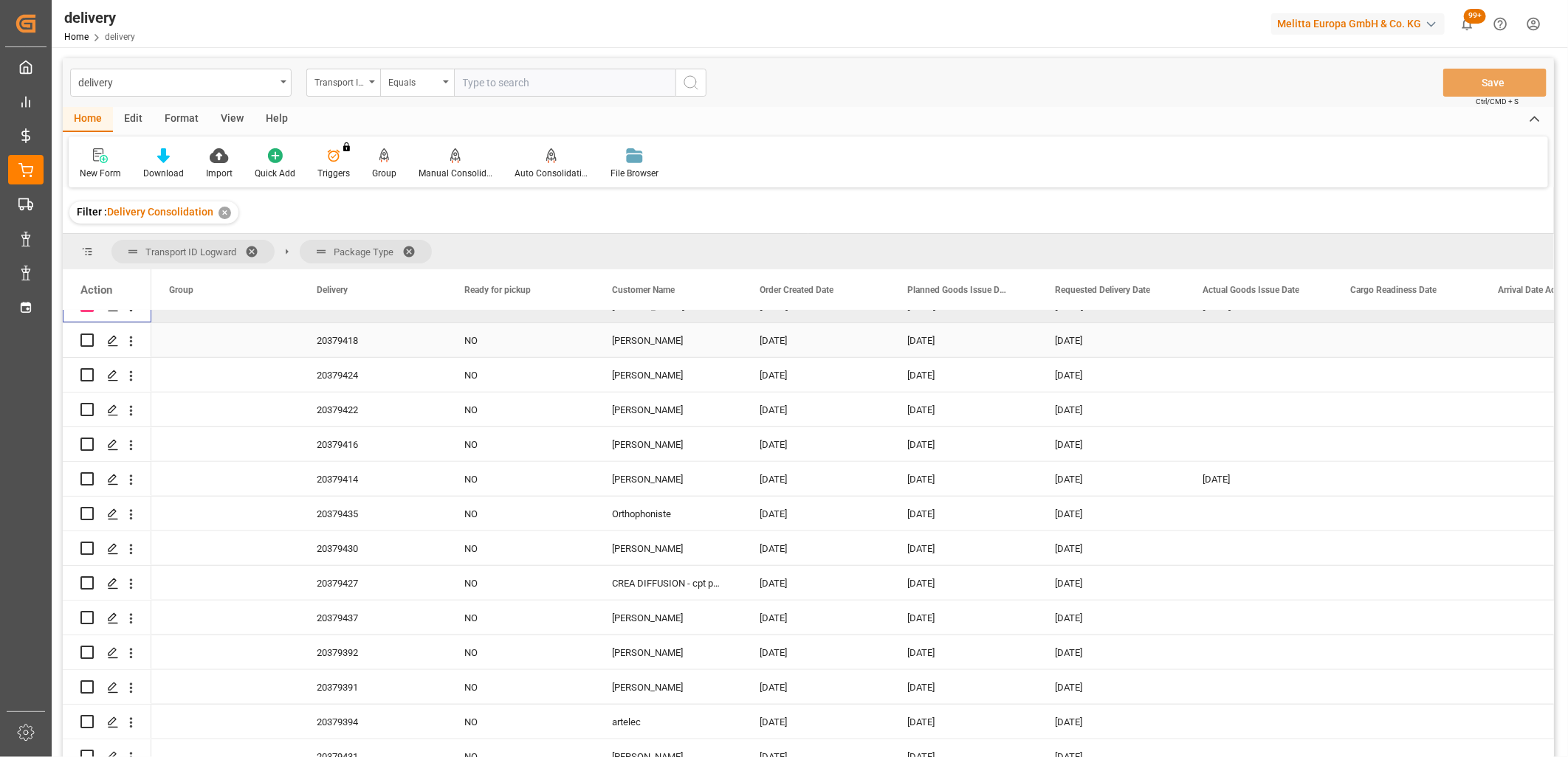
click at [87, 340] on input "Press Space to toggle row selection (unchecked)" at bounding box center [87, 340] width 13 height 13
checkbox input "true"
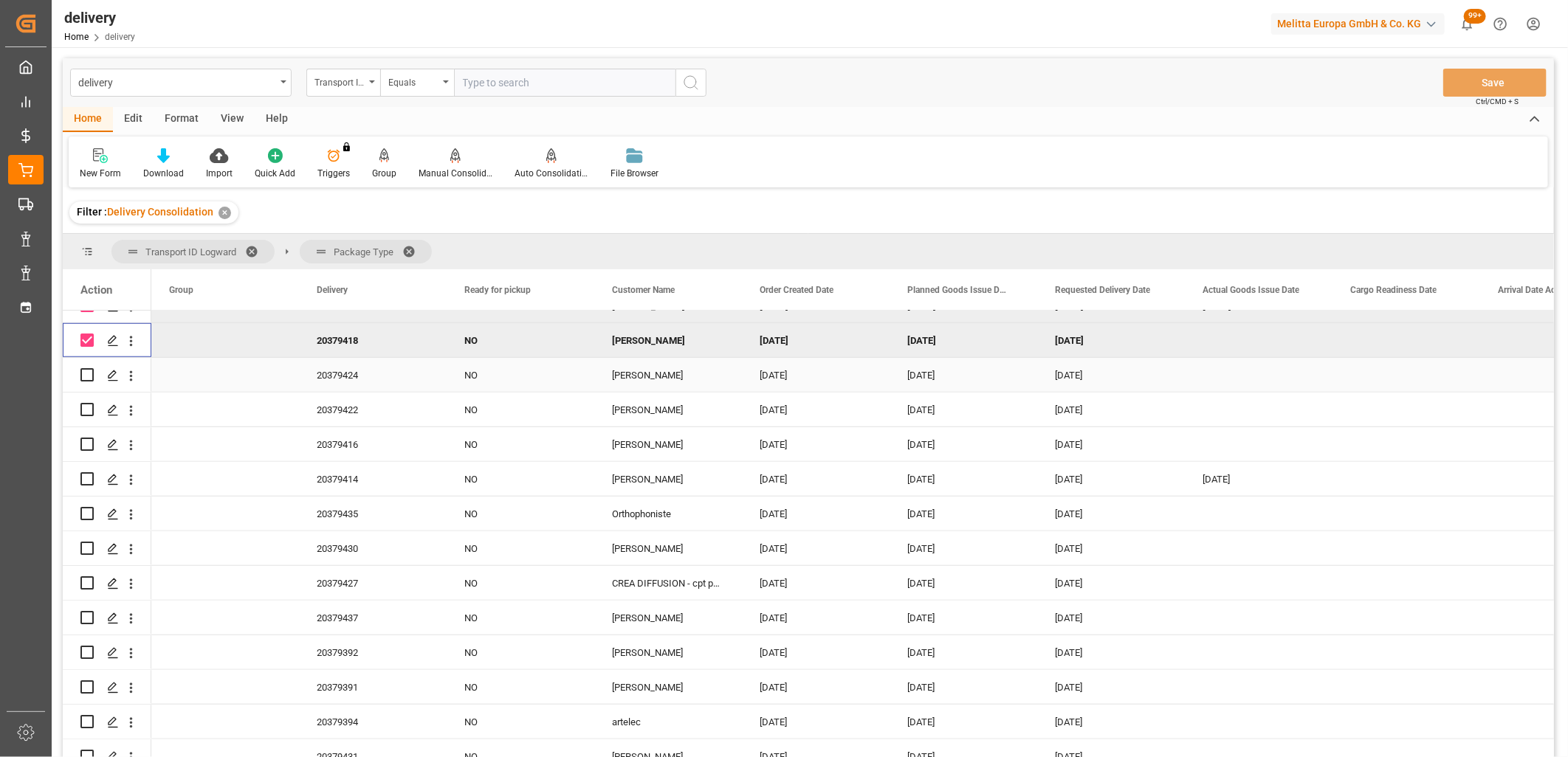
click at [87, 372] on input "Press Space to toggle row selection (unchecked)" at bounding box center [87, 374] width 13 height 13
checkbox input "true"
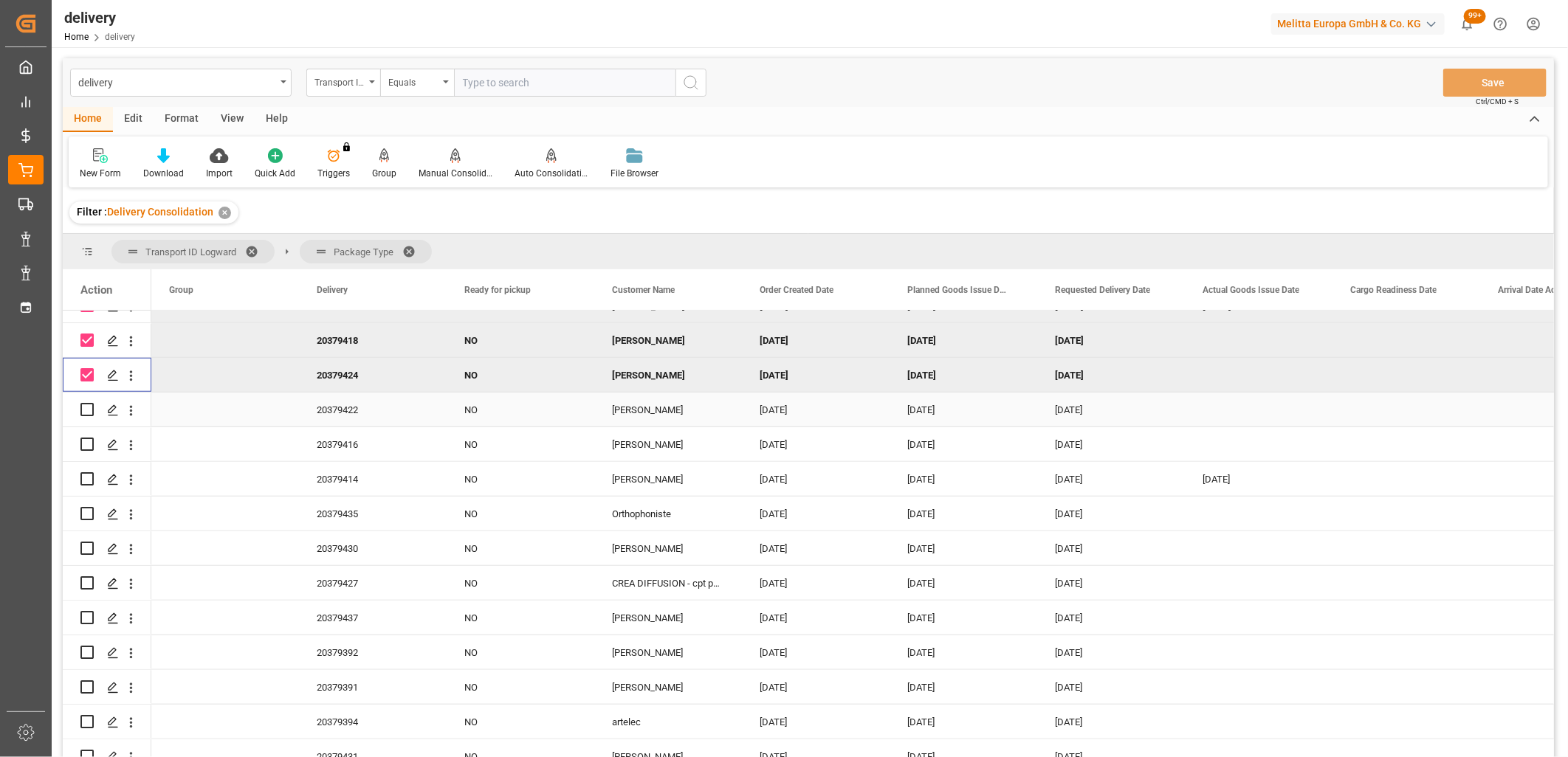
click at [87, 411] on input "Press Space to toggle row selection (unchecked)" at bounding box center [87, 409] width 13 height 13
checkbox input "true"
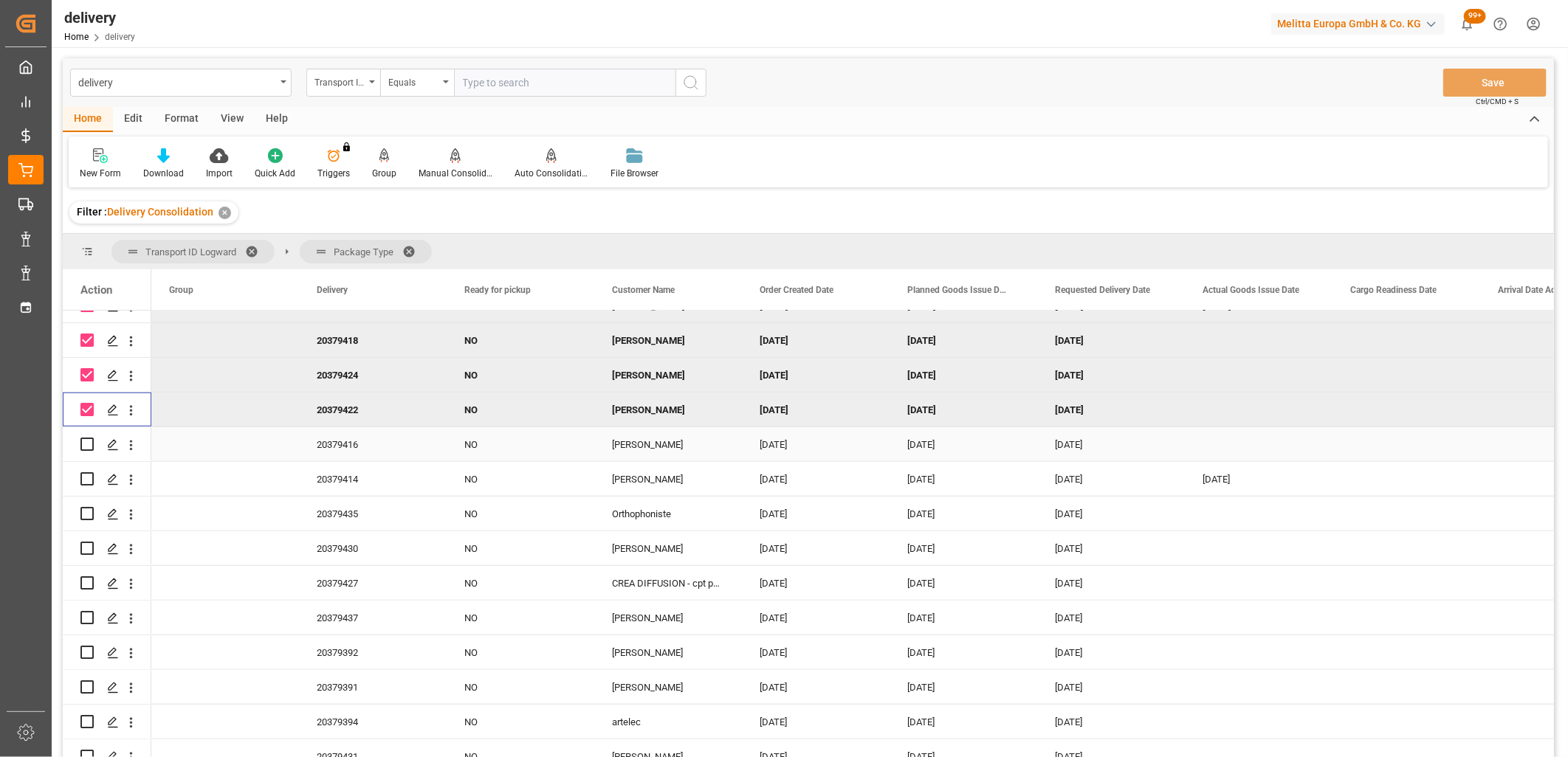
click at [82, 451] on div "Press SPACE to select this row." at bounding box center [87, 443] width 13 height 34
click at [87, 447] on input "Press Space to toggle row selection (unchecked)" at bounding box center [87, 443] width 13 height 13
checkbox input "true"
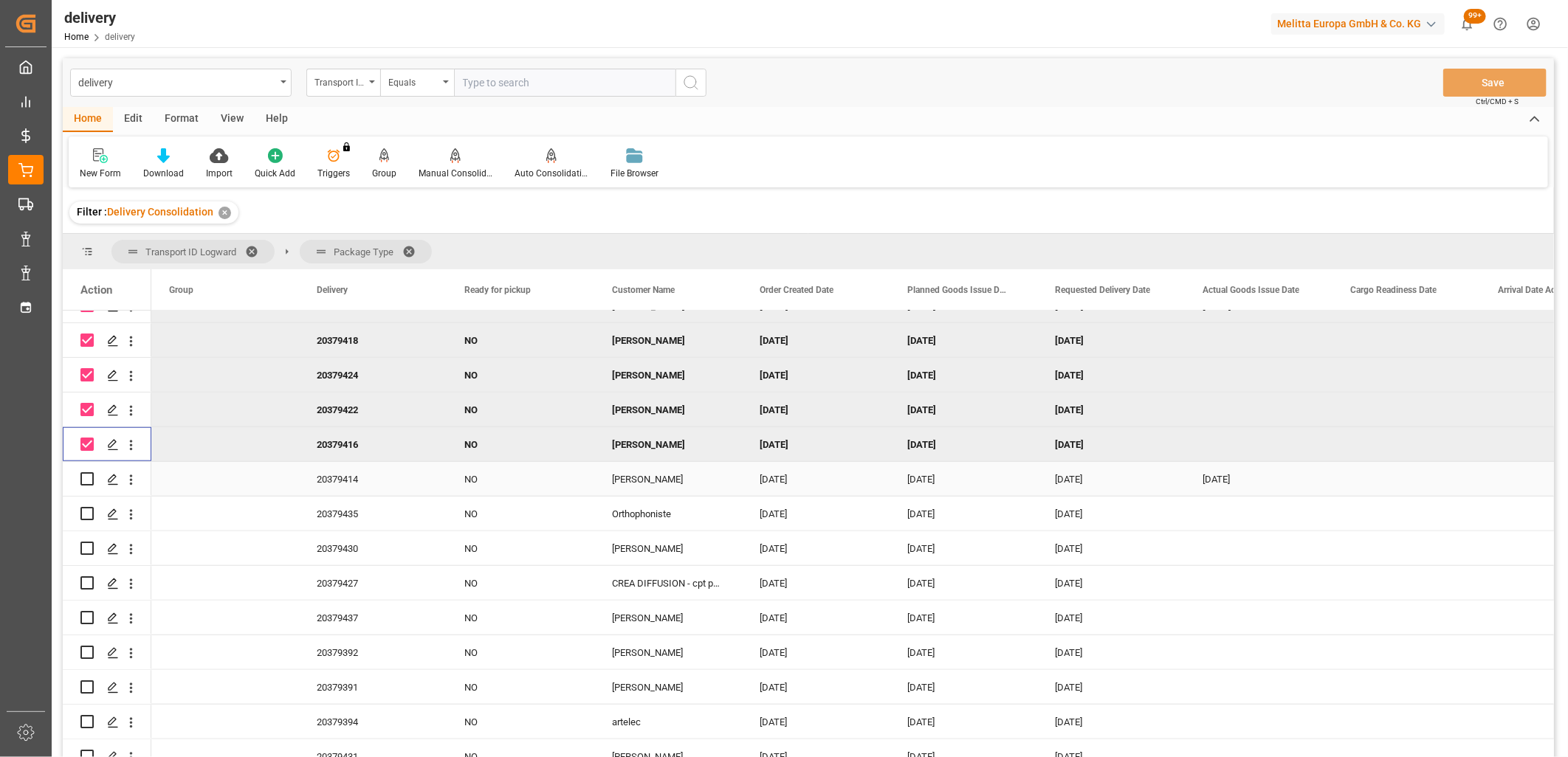
click at [87, 476] on input "Press Space to toggle row selection (unchecked)" at bounding box center [87, 478] width 13 height 13
checkbox input "true"
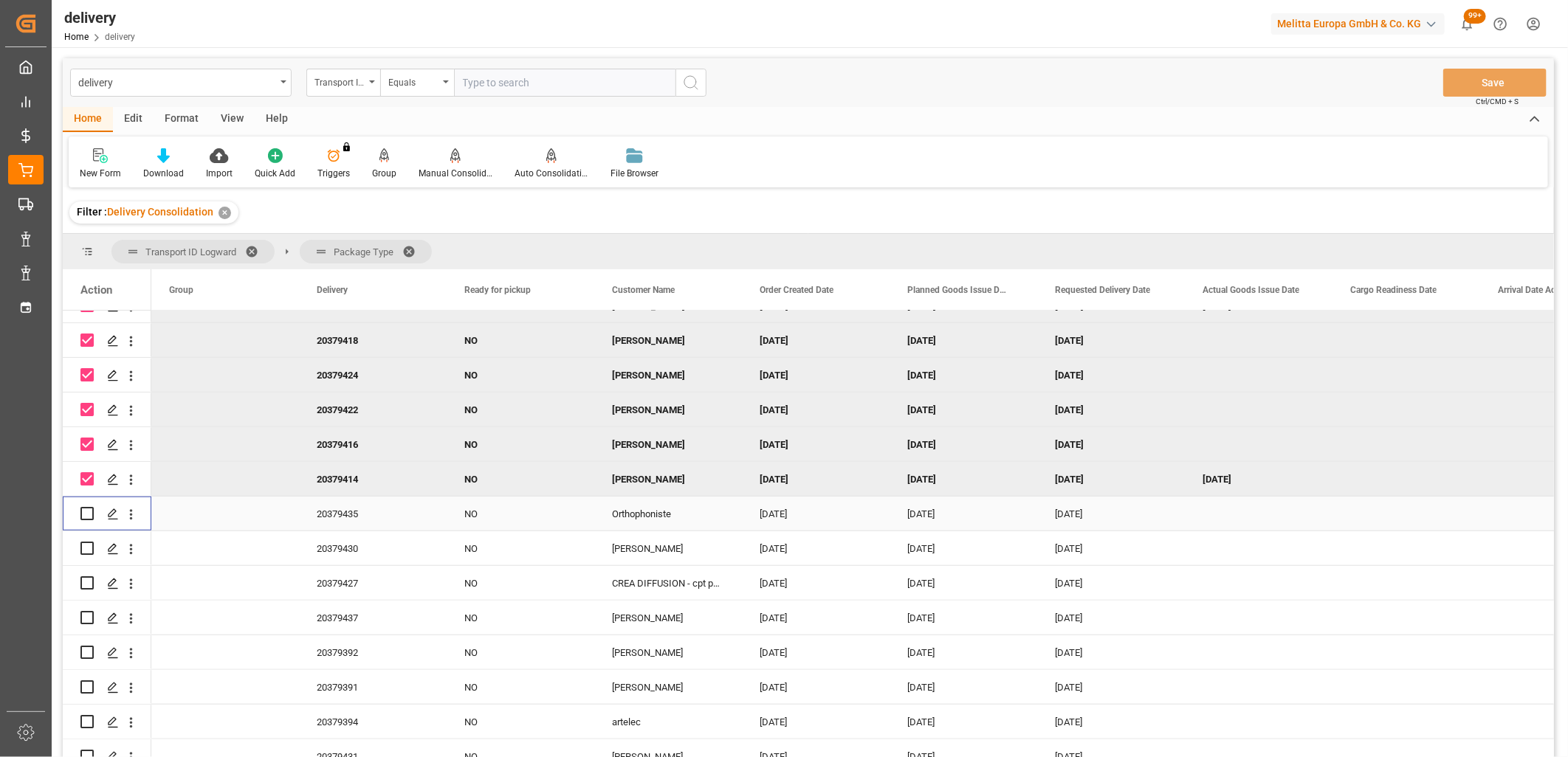
click at [87, 511] on input "Press Space to toggle row selection (unchecked)" at bounding box center [87, 513] width 13 height 13
checkbox input "true"
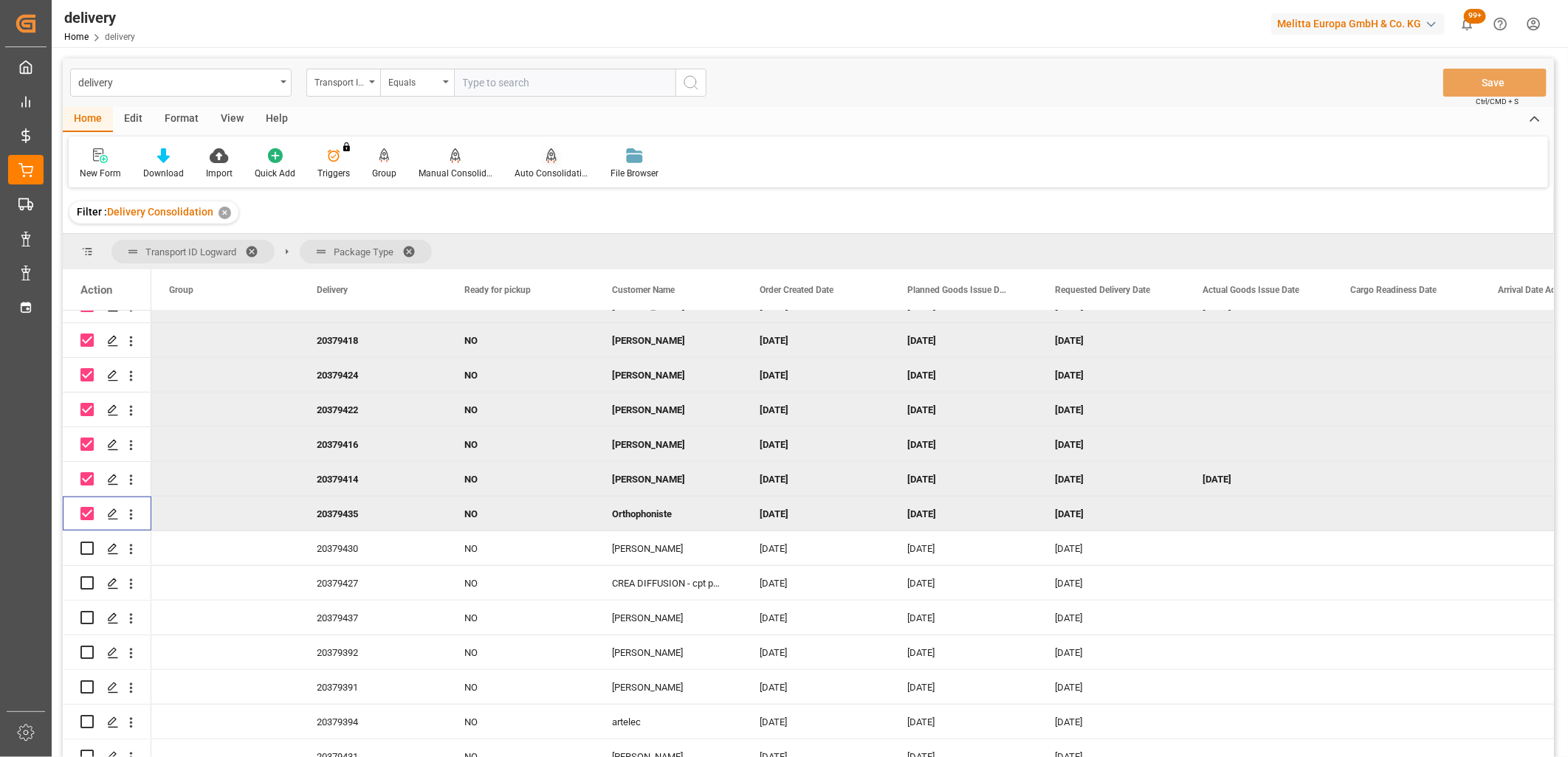
click at [544, 168] on div "Auto Consolidation" at bounding box center [551, 173] width 74 height 13
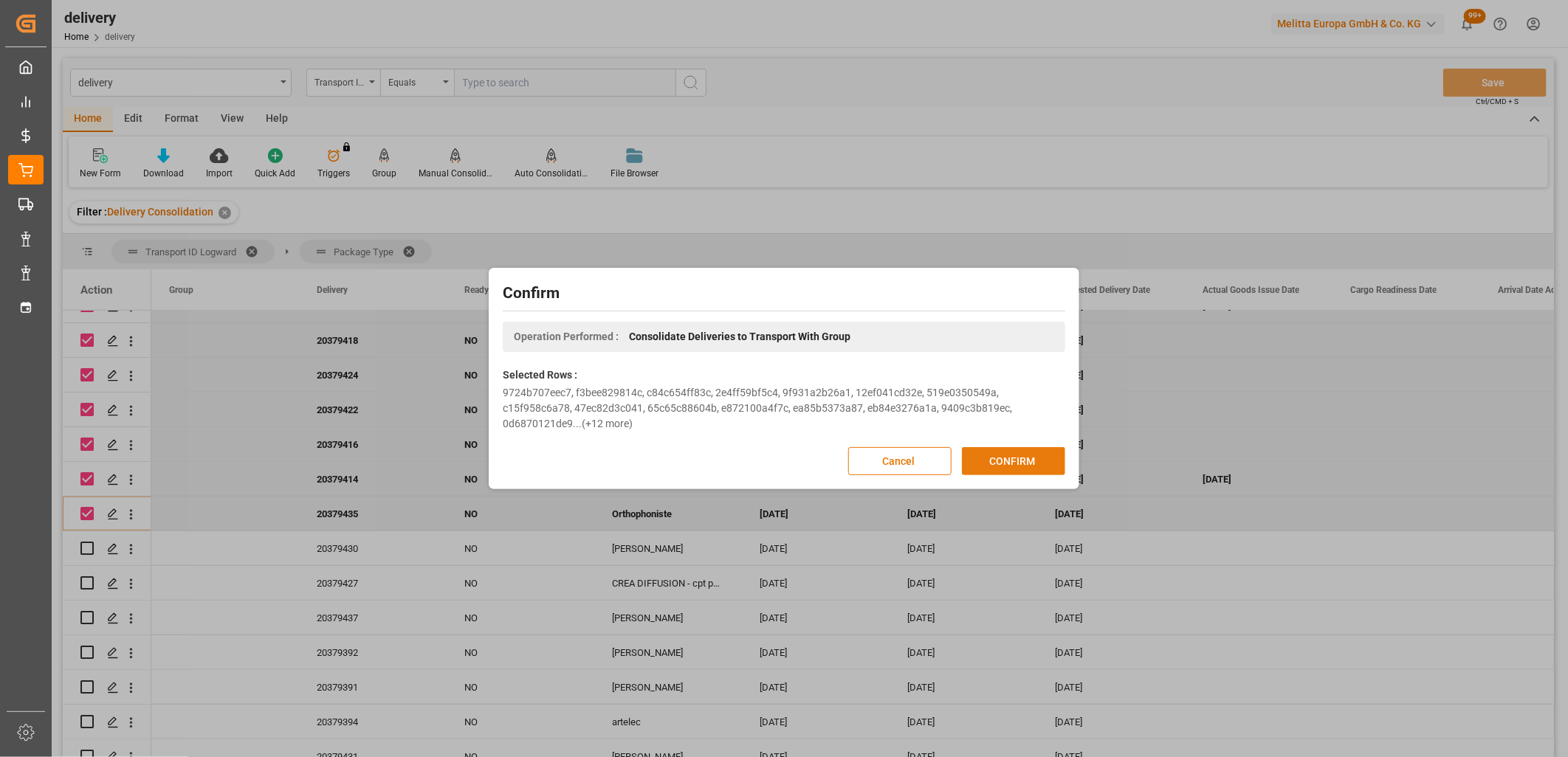
click at [1017, 454] on button "CONFIRM" at bounding box center [1013, 461] width 103 height 28
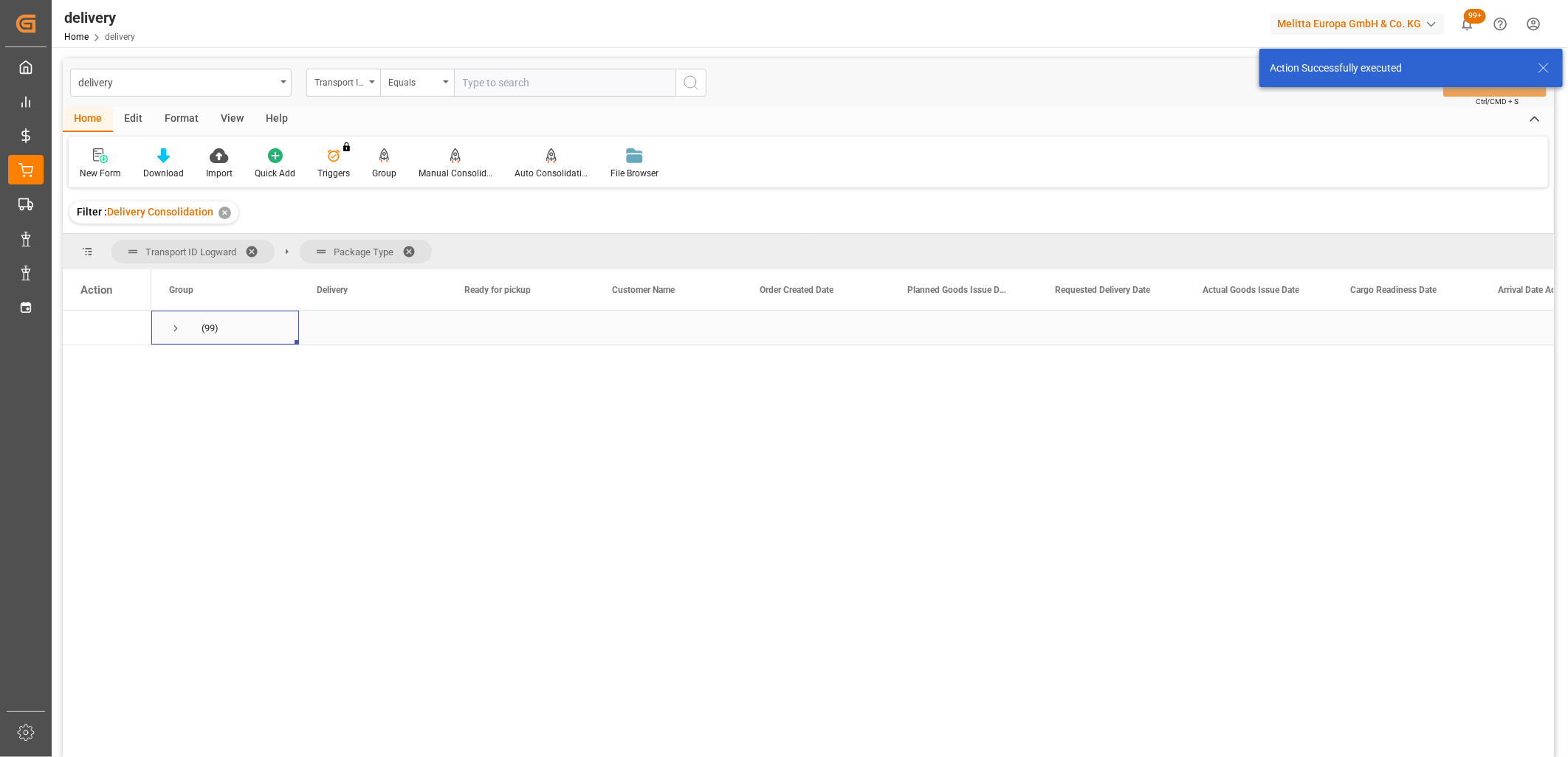
click at [174, 327] on span "Press SPACE to select this row." at bounding box center [175, 327] width 13 height 13
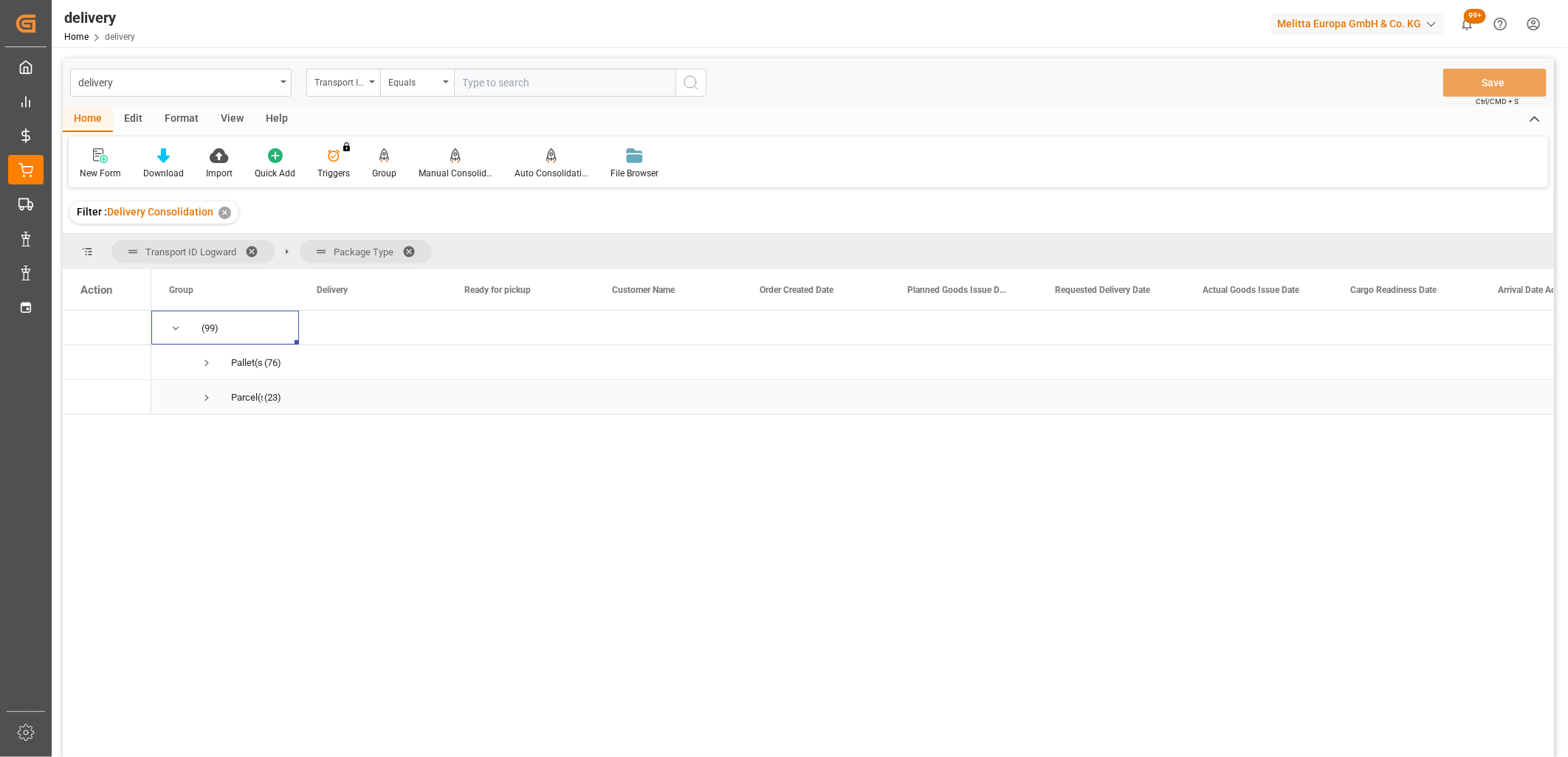
click at [207, 397] on span "Press SPACE to select this row." at bounding box center [206, 398] width 13 height 13
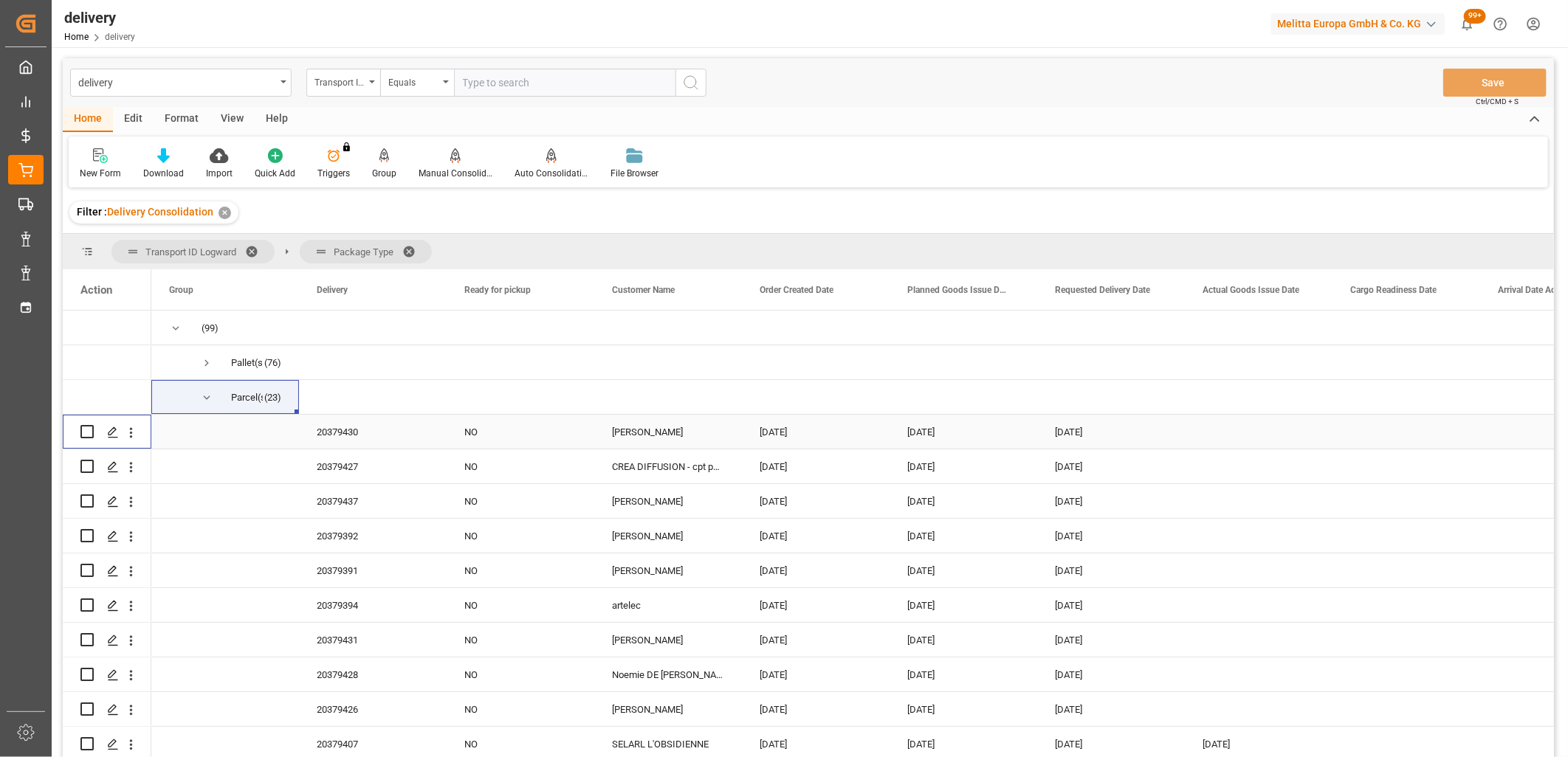
click at [83, 436] on input "Press Space to toggle row selection (unchecked)" at bounding box center [87, 431] width 13 height 13
checkbox input "true"
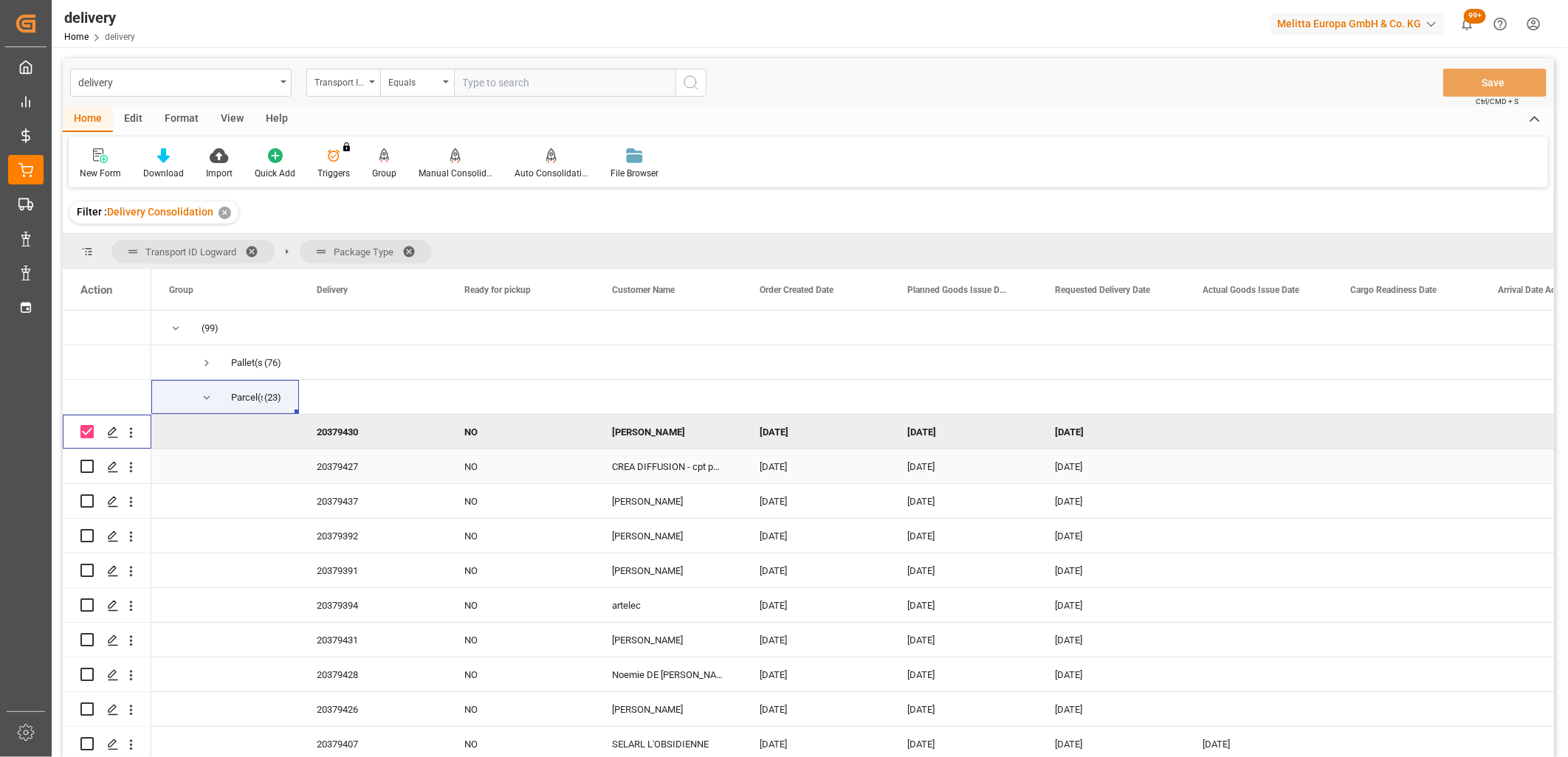
click at [79, 473] on div "Press SPACE to select this row." at bounding box center [107, 466] width 88 height 34
click at [81, 469] on input "Press Space to toggle row selection (unchecked)" at bounding box center [87, 466] width 13 height 13
checkbox input "true"
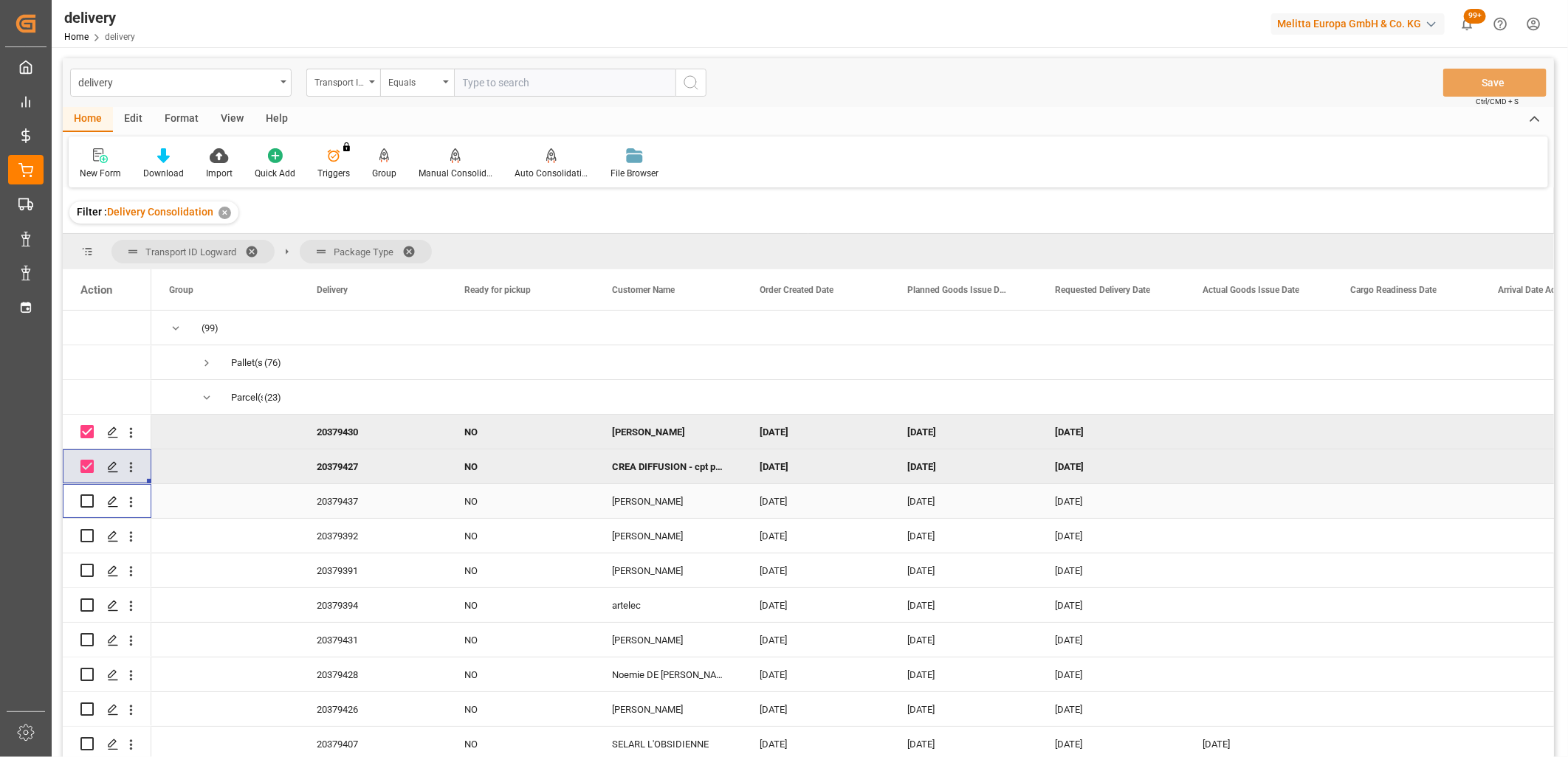
drag, startPoint x: 83, startPoint y: 503, endPoint x: 85, endPoint y: 511, distance: 8.2
click at [85, 503] on input "Press Space to toggle row selection (unchecked)" at bounding box center [87, 501] width 13 height 13
checkbox input "true"
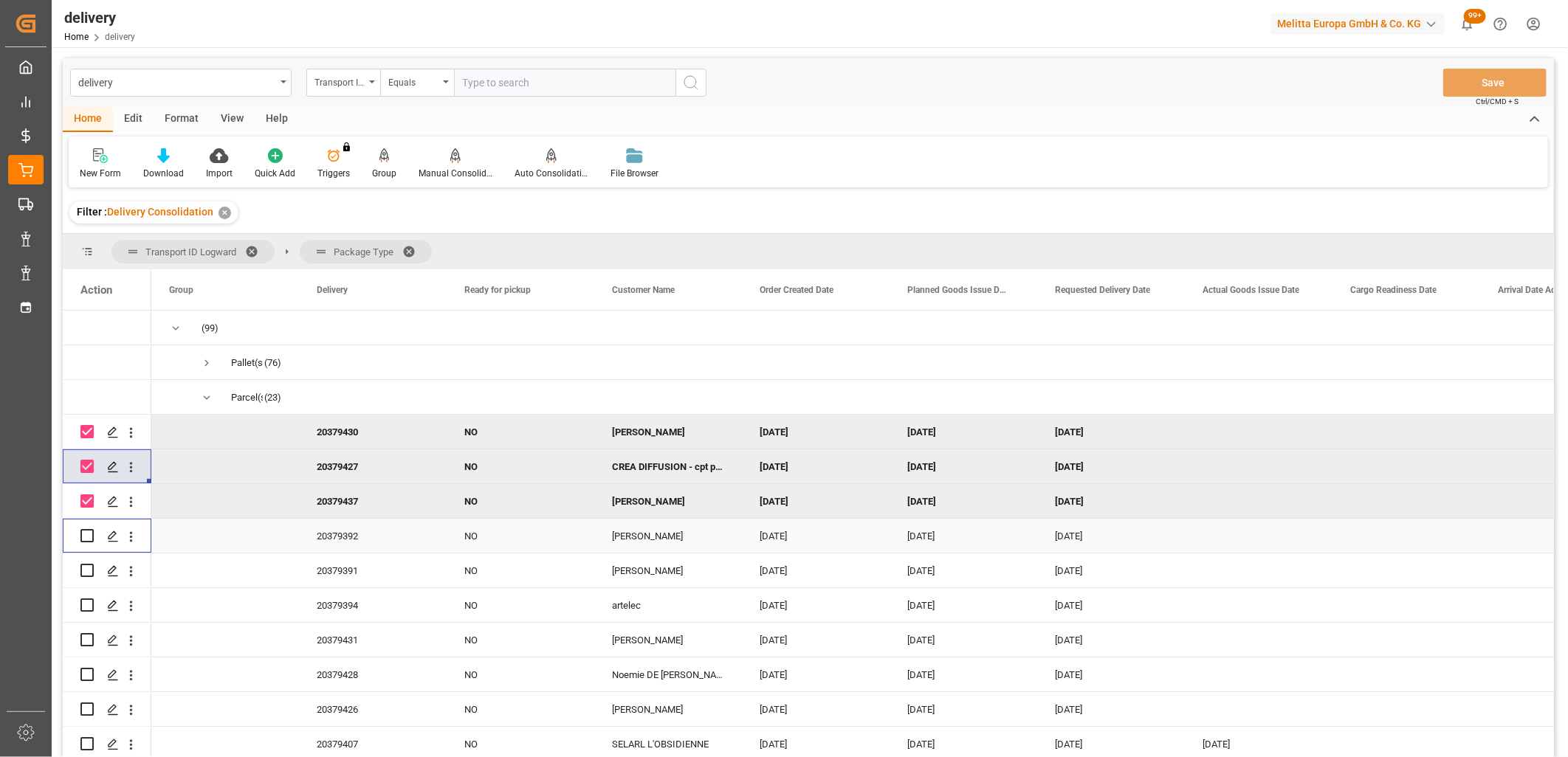
click at [87, 540] on input "Press Space to toggle row selection (unchecked)" at bounding box center [87, 535] width 13 height 13
checkbox input "true"
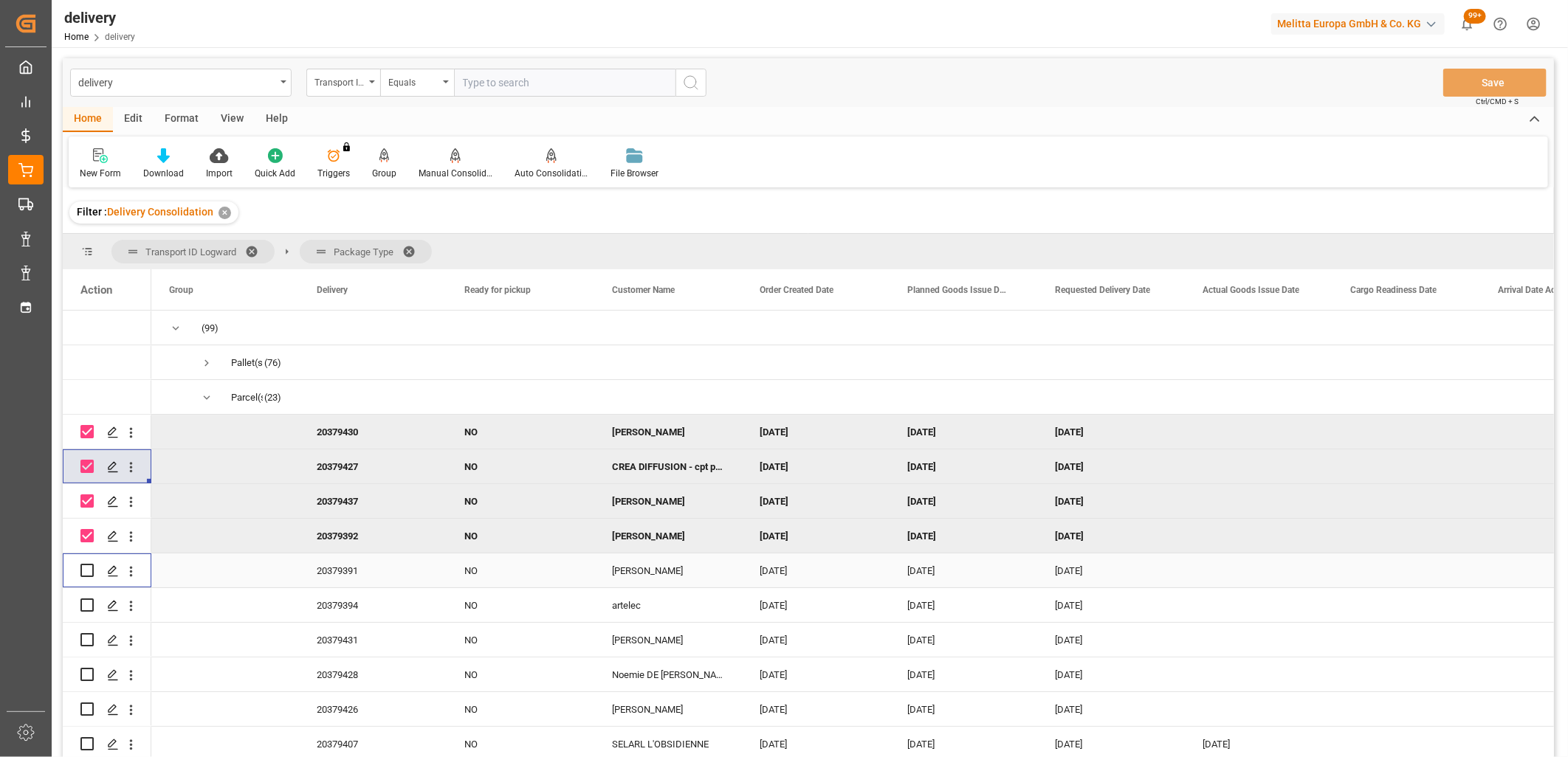
click at [85, 568] on input "Press Space to toggle row selection (unchecked)" at bounding box center [87, 570] width 13 height 13
checkbox input "true"
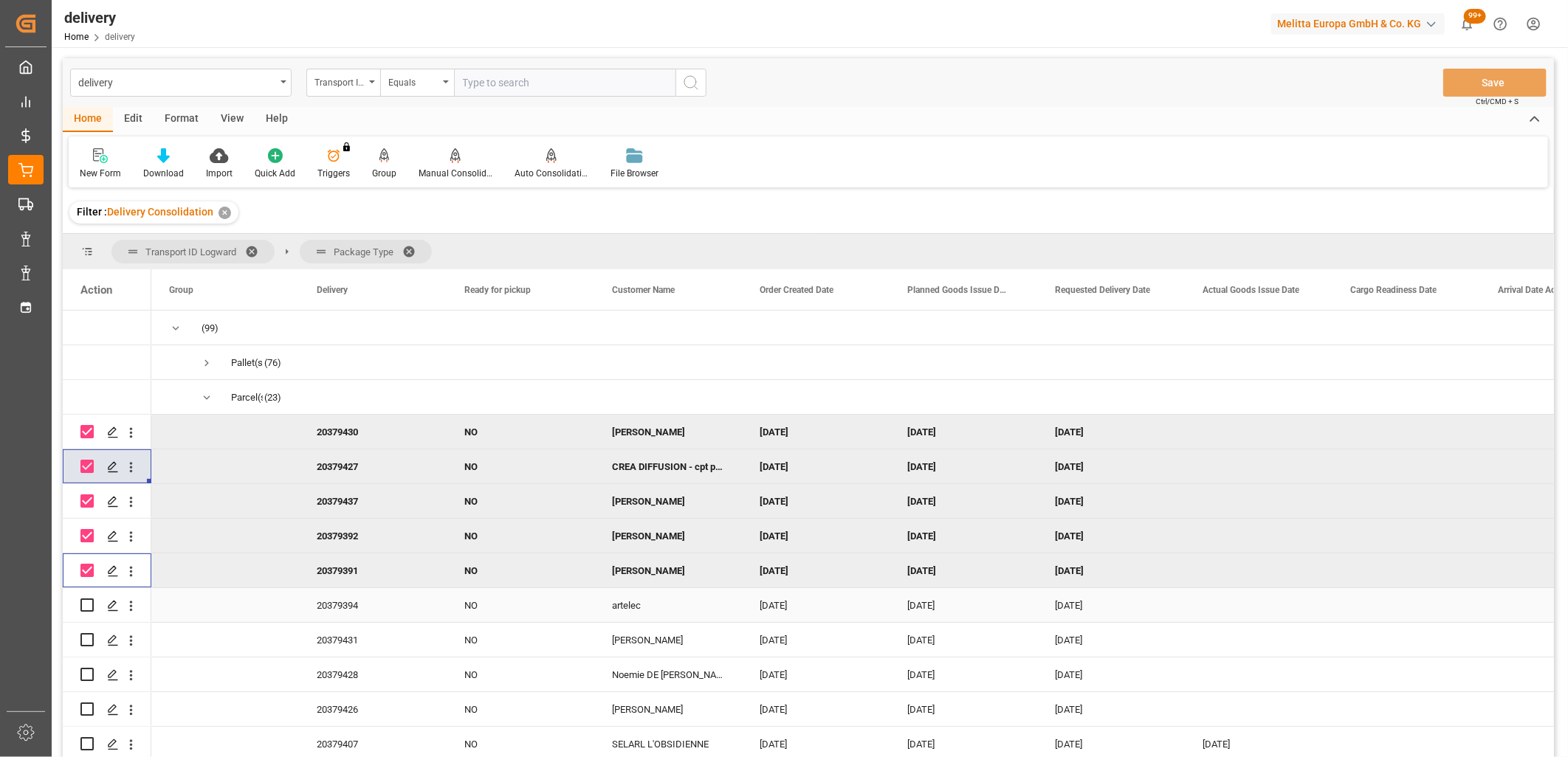
click at [85, 600] on input "Press Space to toggle row selection (unchecked)" at bounding box center [87, 605] width 13 height 13
checkbox input "true"
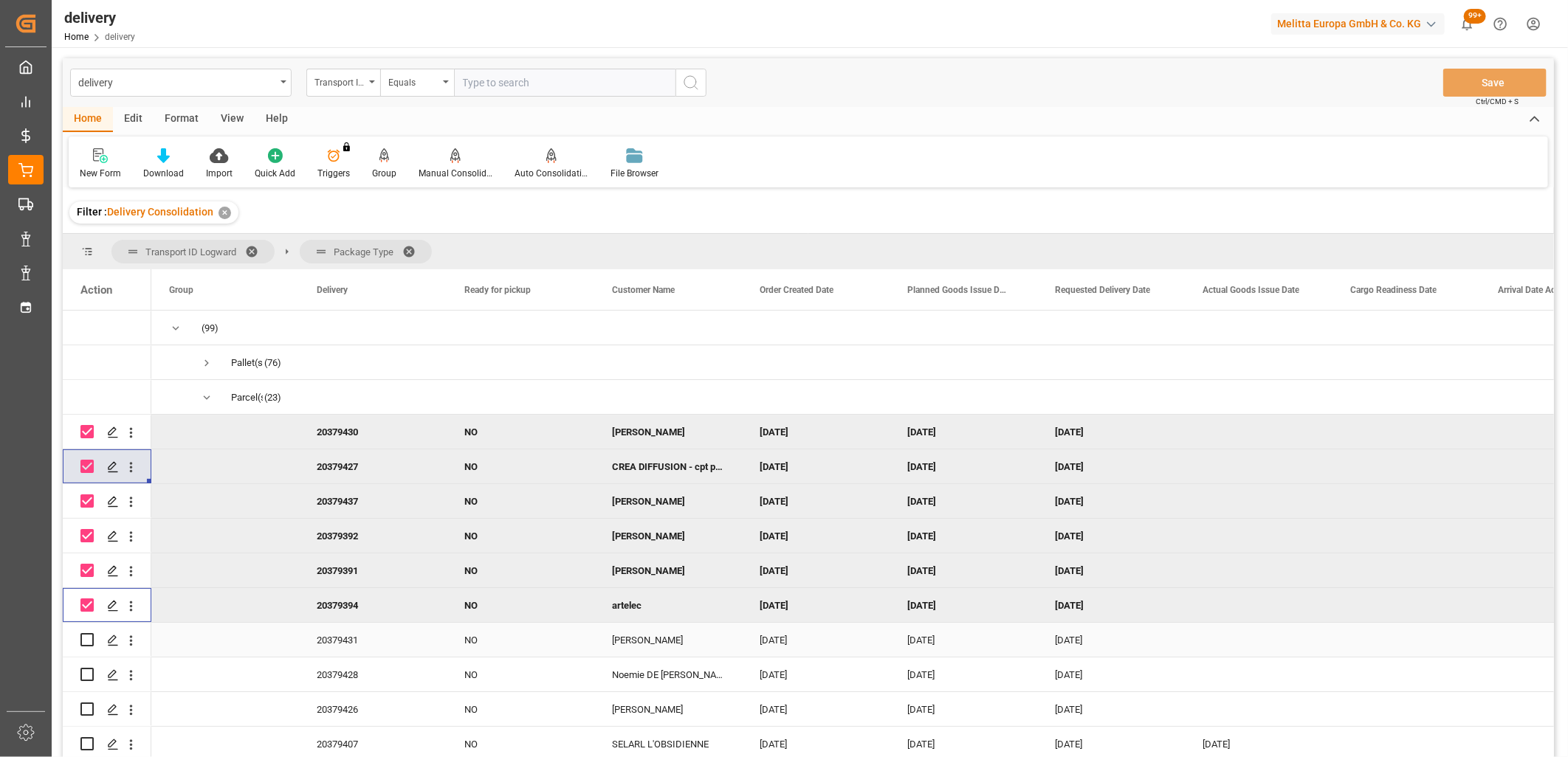
click at [85, 637] on input "Press Space to toggle row selection (unchecked)" at bounding box center [87, 639] width 13 height 13
checkbox input "true"
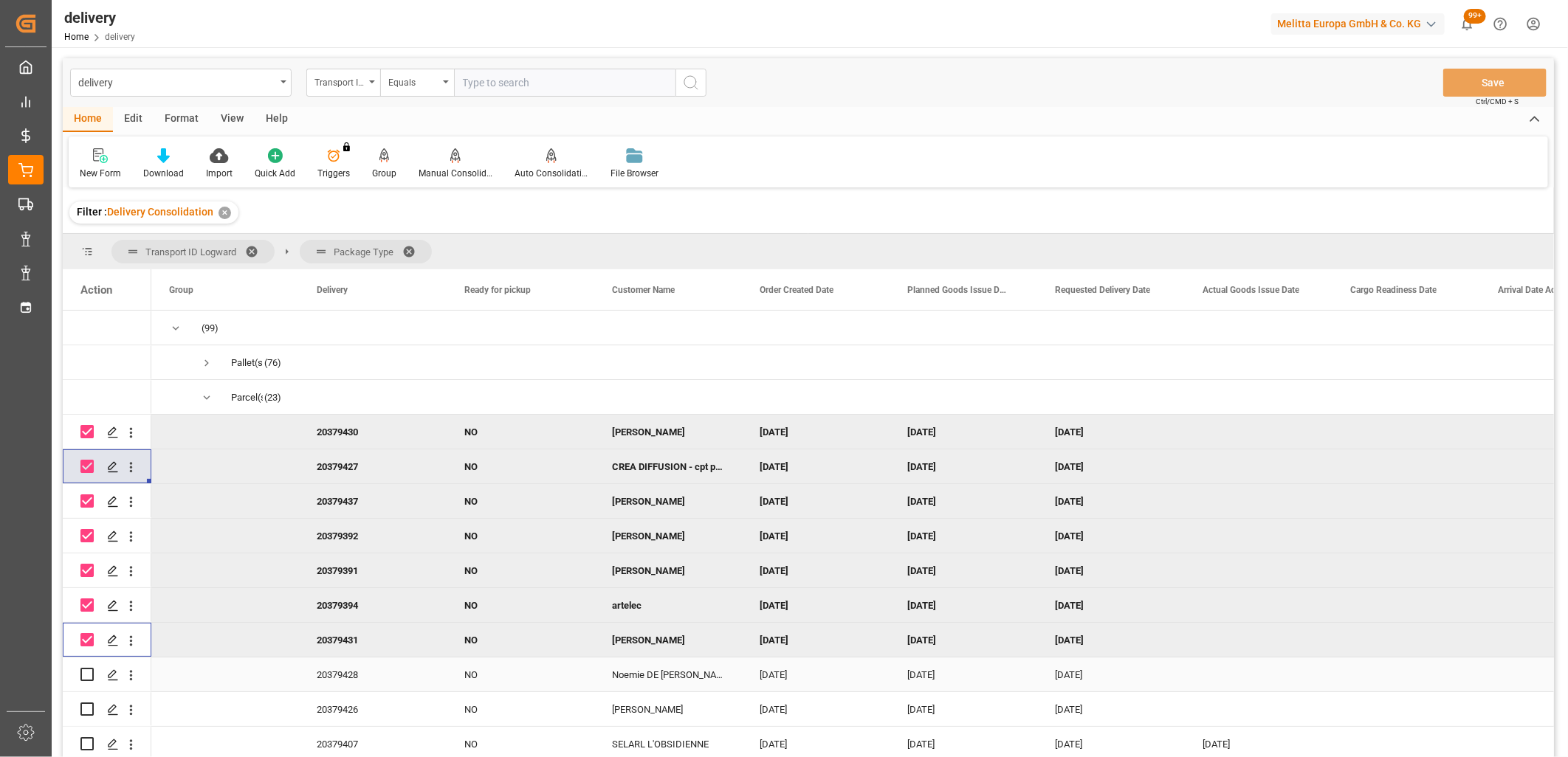
click at [85, 676] on input "Press Space to toggle row selection (unchecked)" at bounding box center [87, 674] width 13 height 13
checkbox input "true"
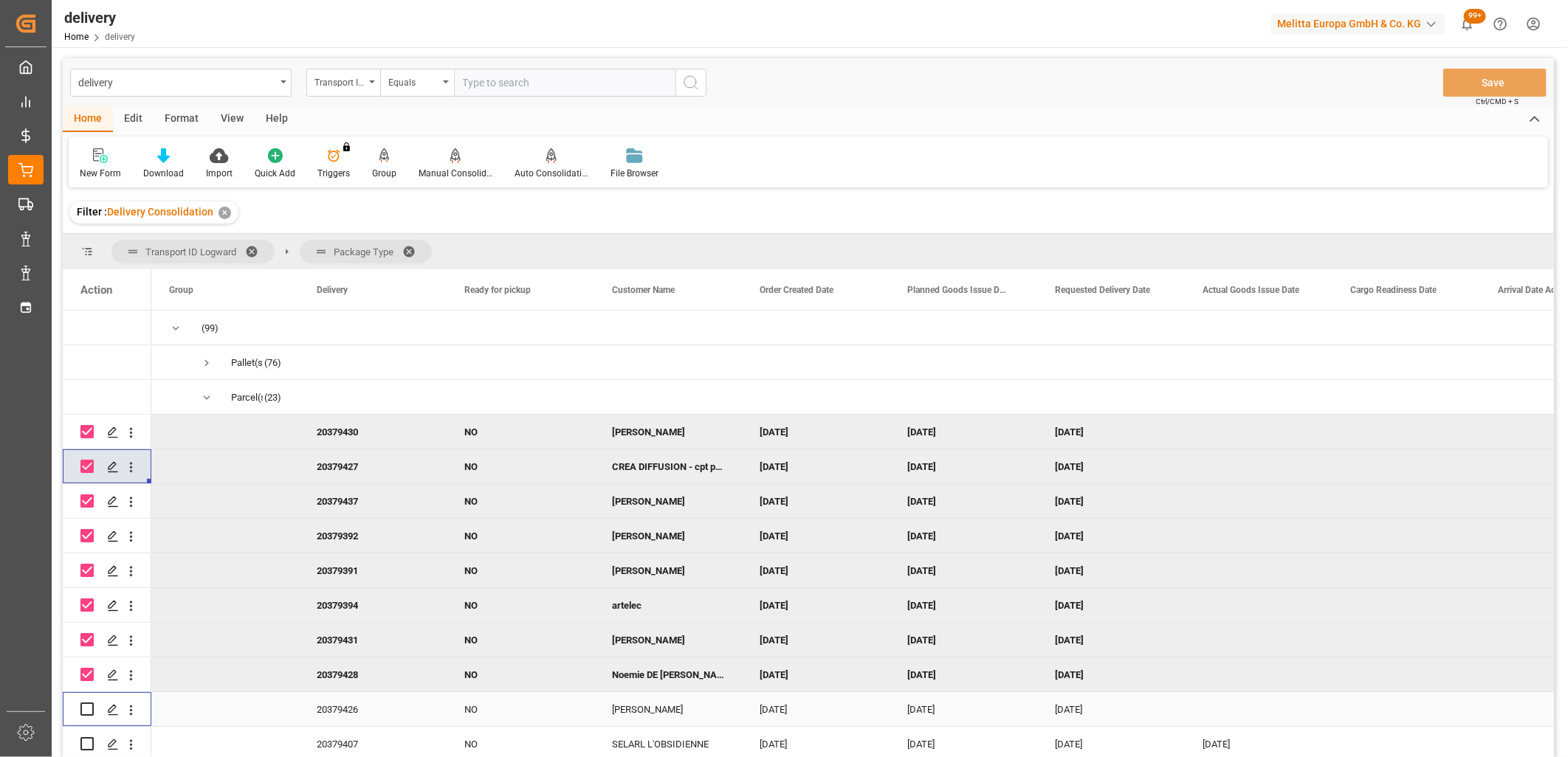
click at [85, 703] on input "Press Space to toggle row selection (unchecked)" at bounding box center [87, 708] width 13 height 13
checkbox input "true"
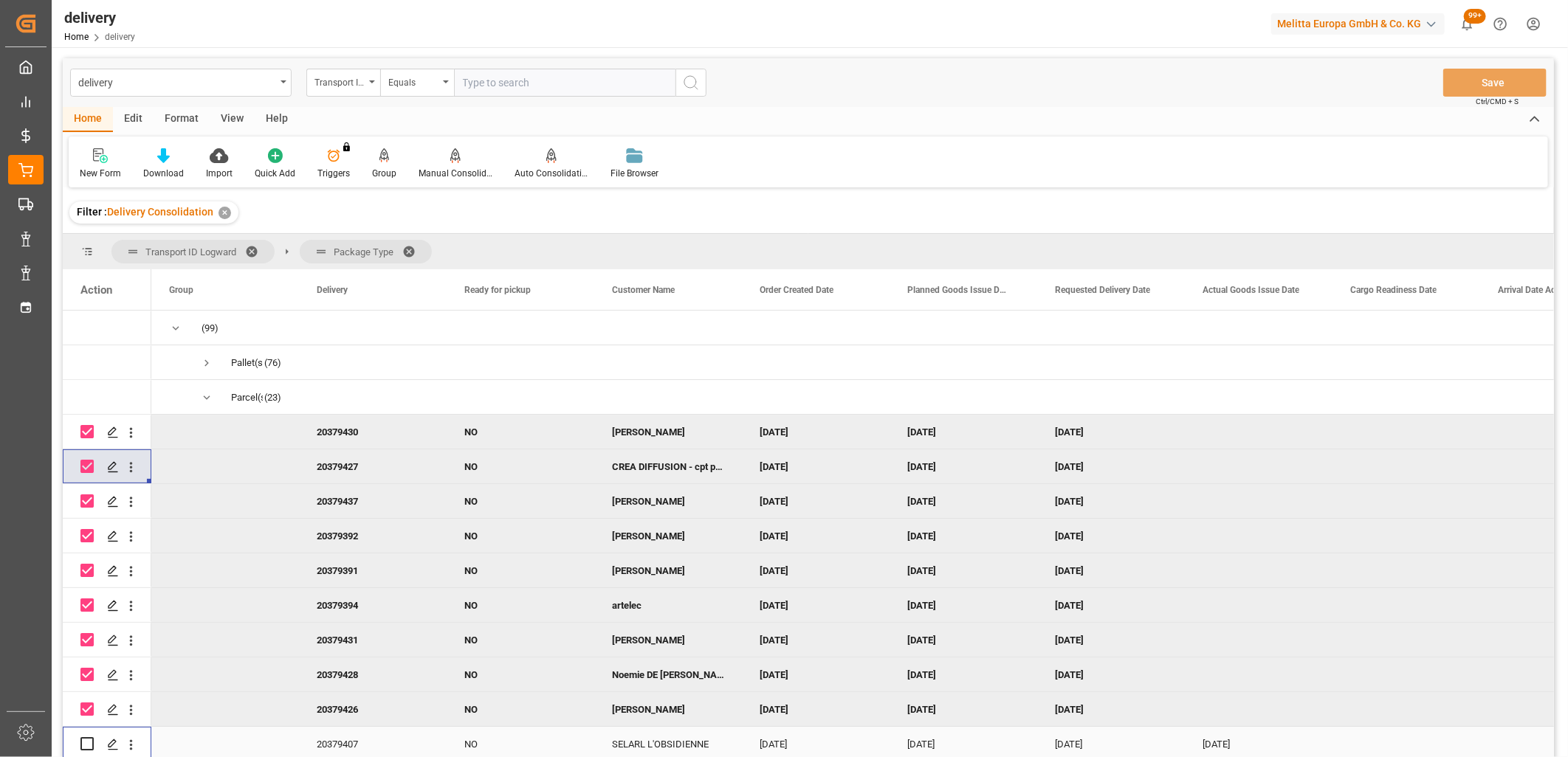
click at [82, 742] on input "Press Space to toggle row selection (unchecked)" at bounding box center [87, 743] width 13 height 13
checkbox input "true"
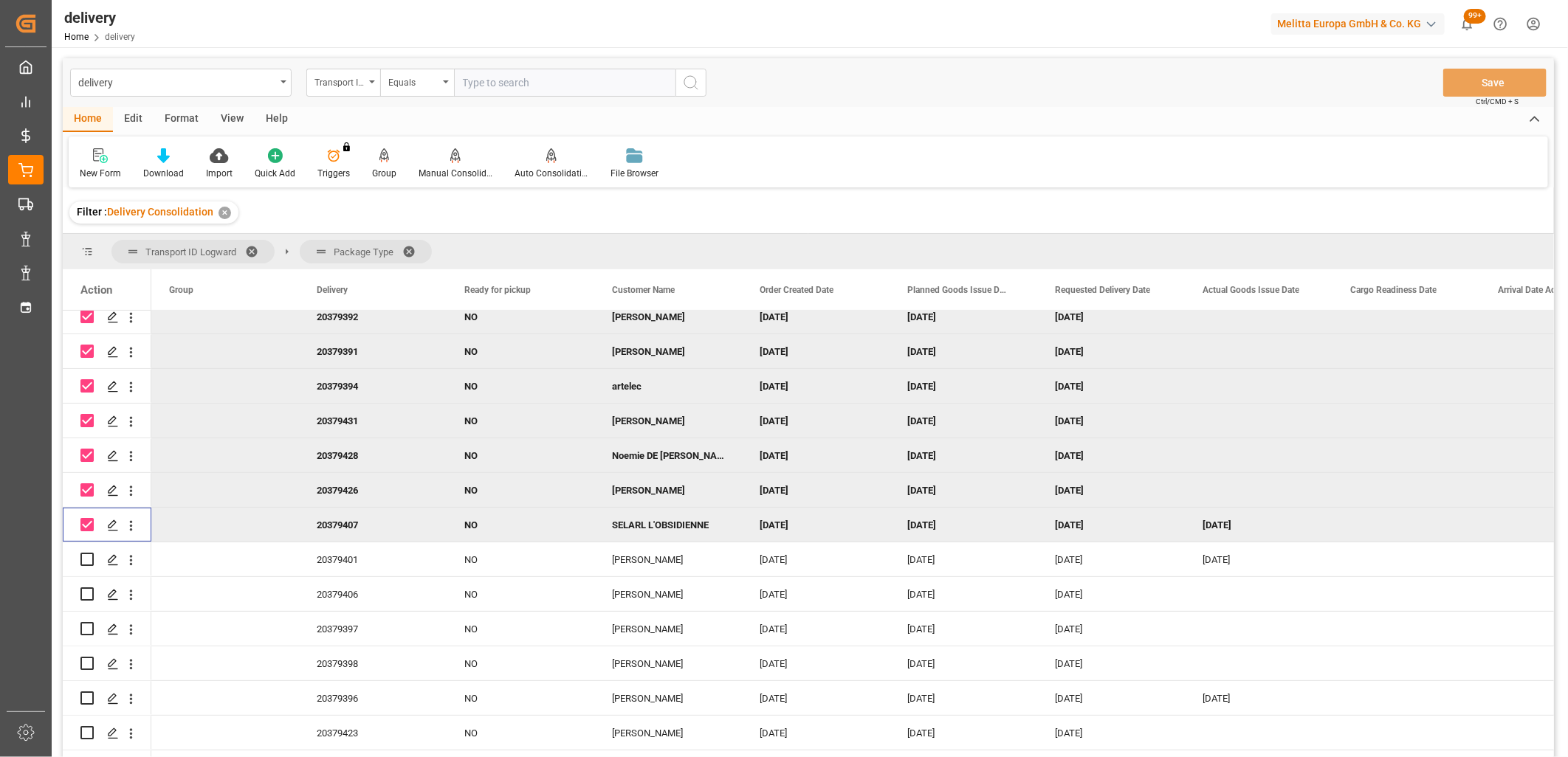
scroll to position [327, 0]
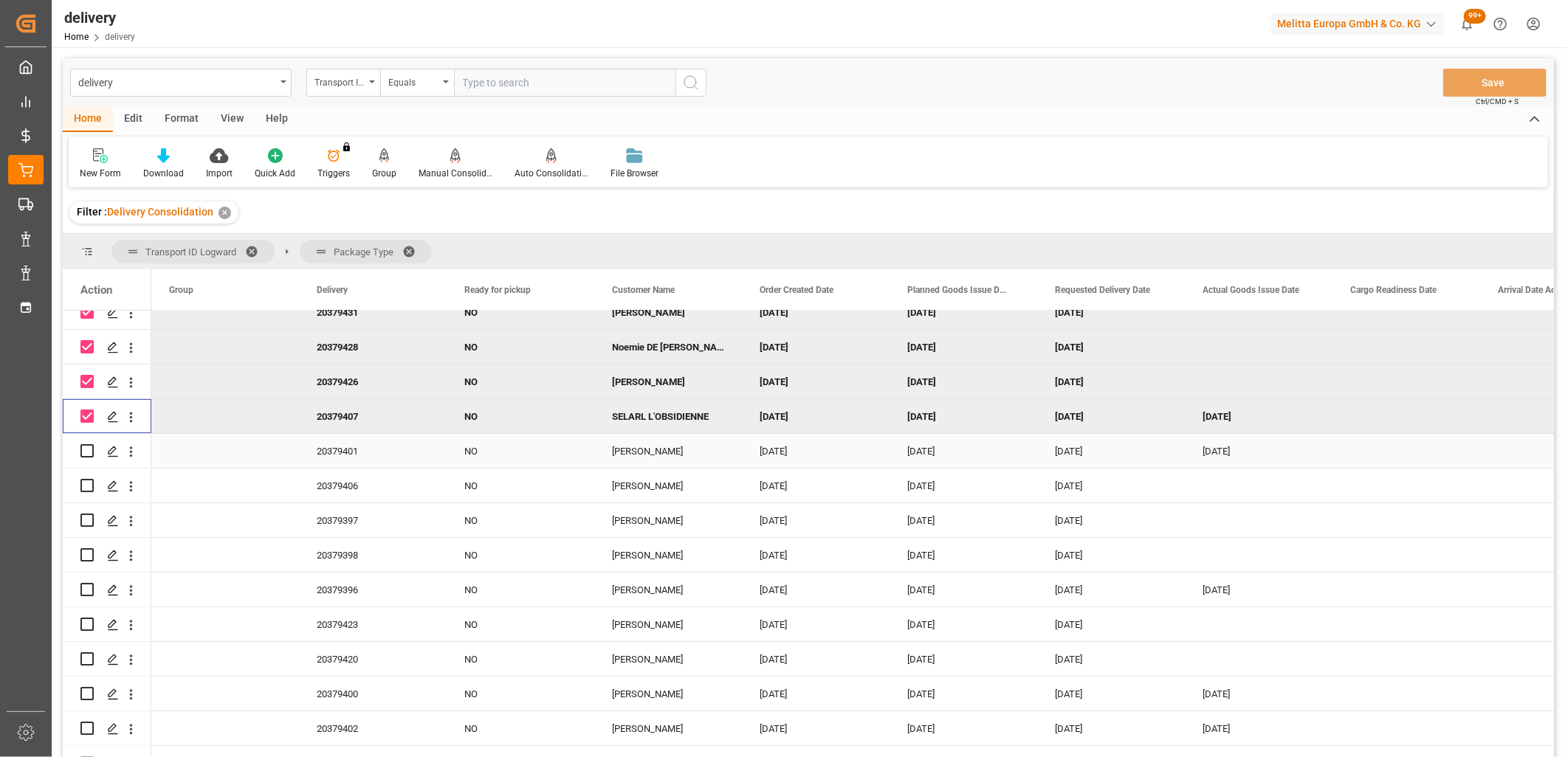
click at [83, 447] on input "Press Space to toggle row selection (unchecked)" at bounding box center [87, 450] width 13 height 13
checkbox input "true"
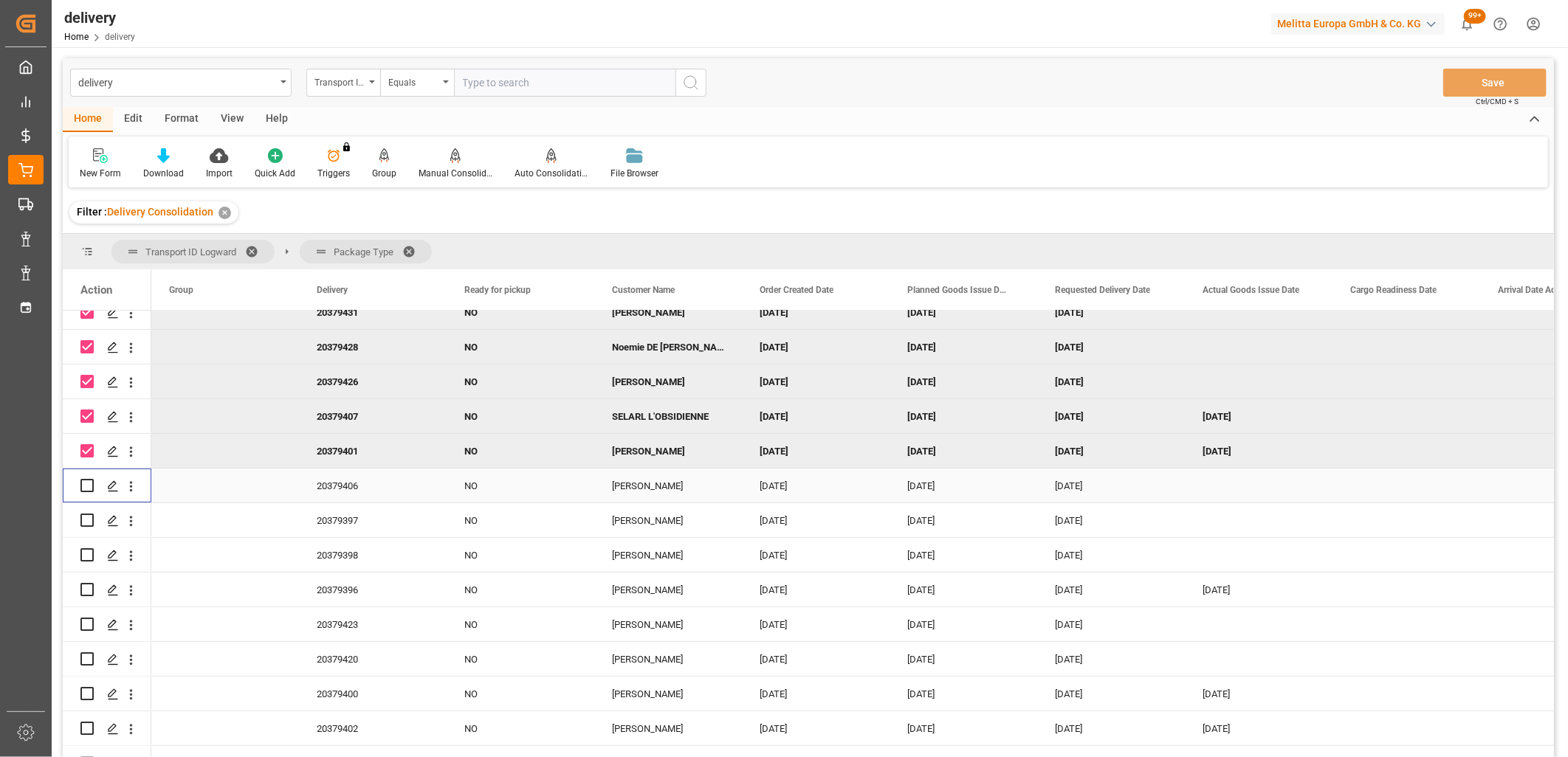
click at [85, 491] on div "Press SPACE to select this row." at bounding box center [87, 485] width 13 height 13
click at [85, 487] on input "Press Space to toggle row selection (unchecked)" at bounding box center [87, 485] width 13 height 13
checkbox input "true"
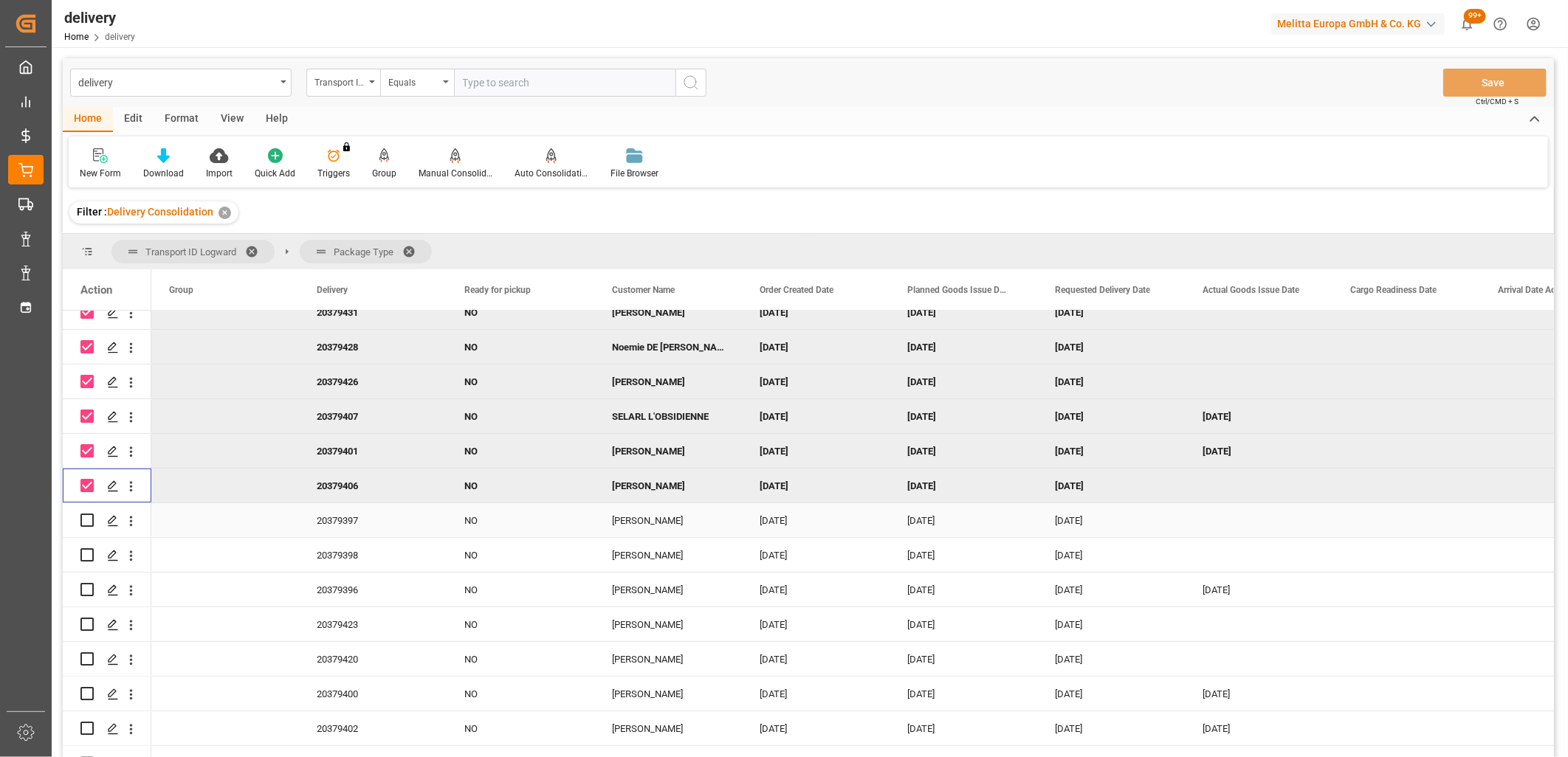
click at [87, 521] on input "Press Space to toggle row selection (unchecked)" at bounding box center [87, 520] width 13 height 13
checkbox input "true"
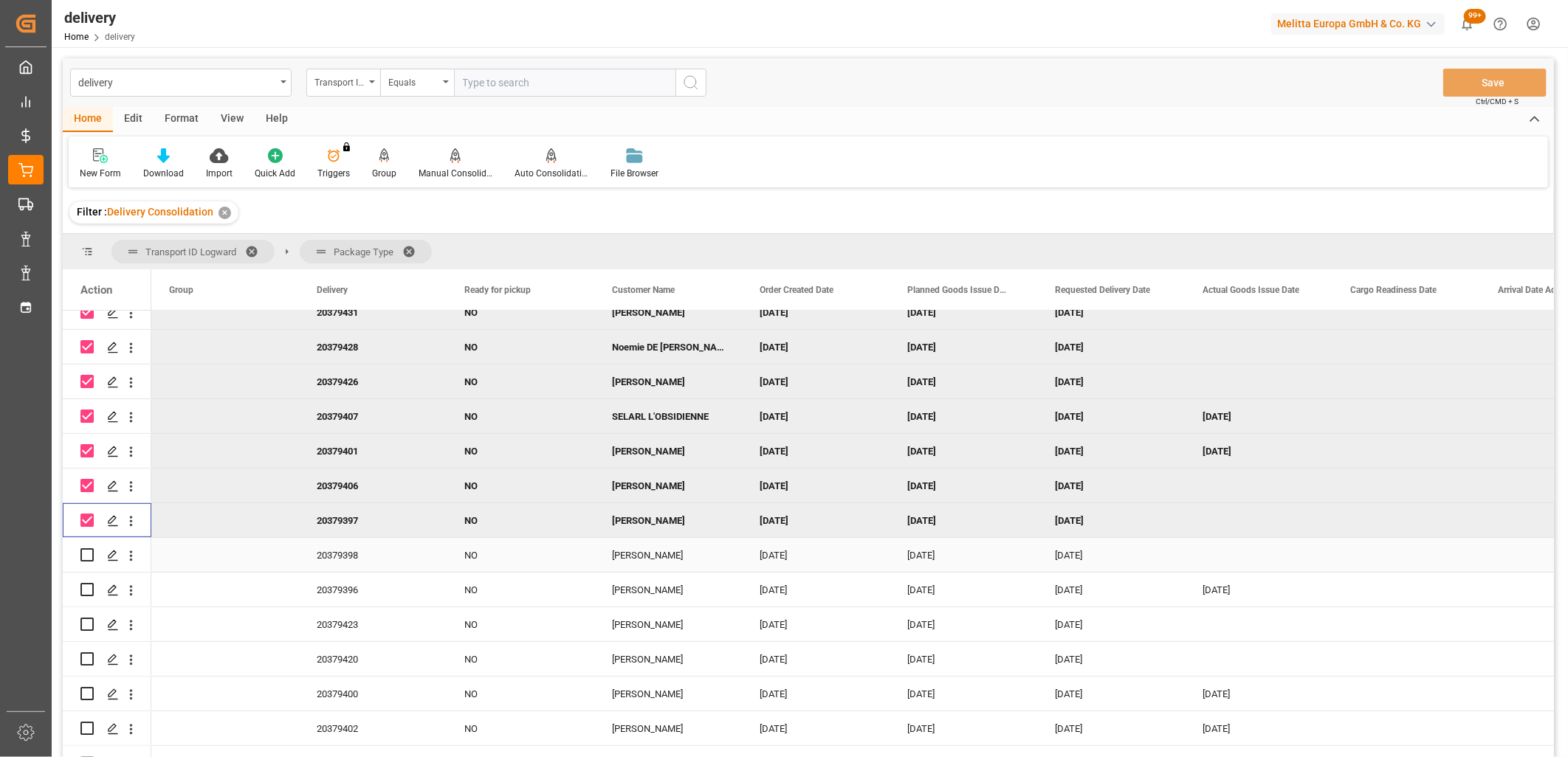
click at [83, 550] on input "Press Space to toggle row selection (unchecked)" at bounding box center [87, 554] width 13 height 13
checkbox input "true"
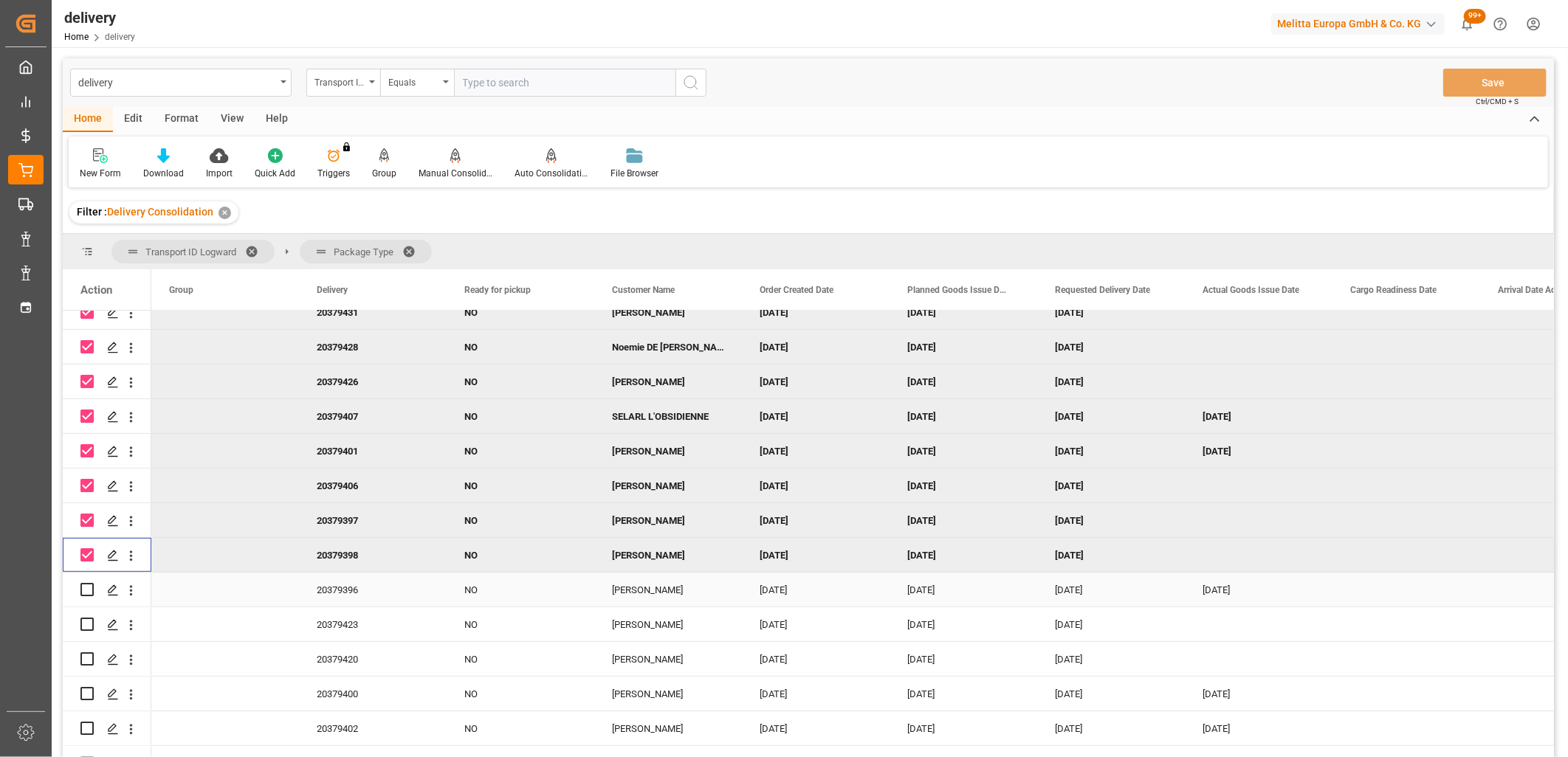
click at [84, 580] on div "Press SPACE to select this row." at bounding box center [87, 589] width 13 height 34
click at [87, 589] on input "Press Space to toggle row selection (unchecked)" at bounding box center [87, 589] width 13 height 13
checkbox input "true"
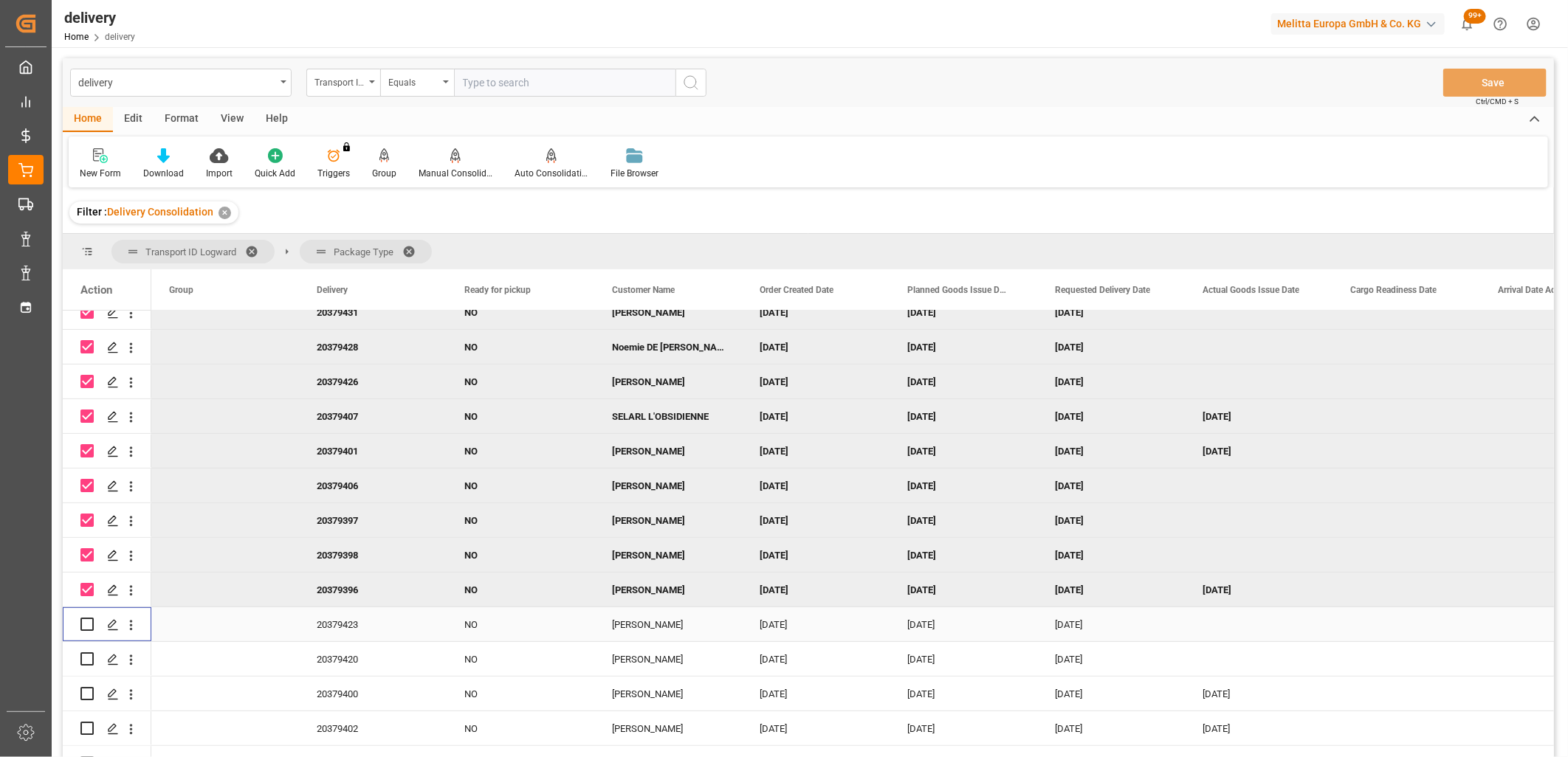
click at [81, 623] on input "Press Space to toggle row selection (unchecked)" at bounding box center [87, 624] width 13 height 13
checkbox input "true"
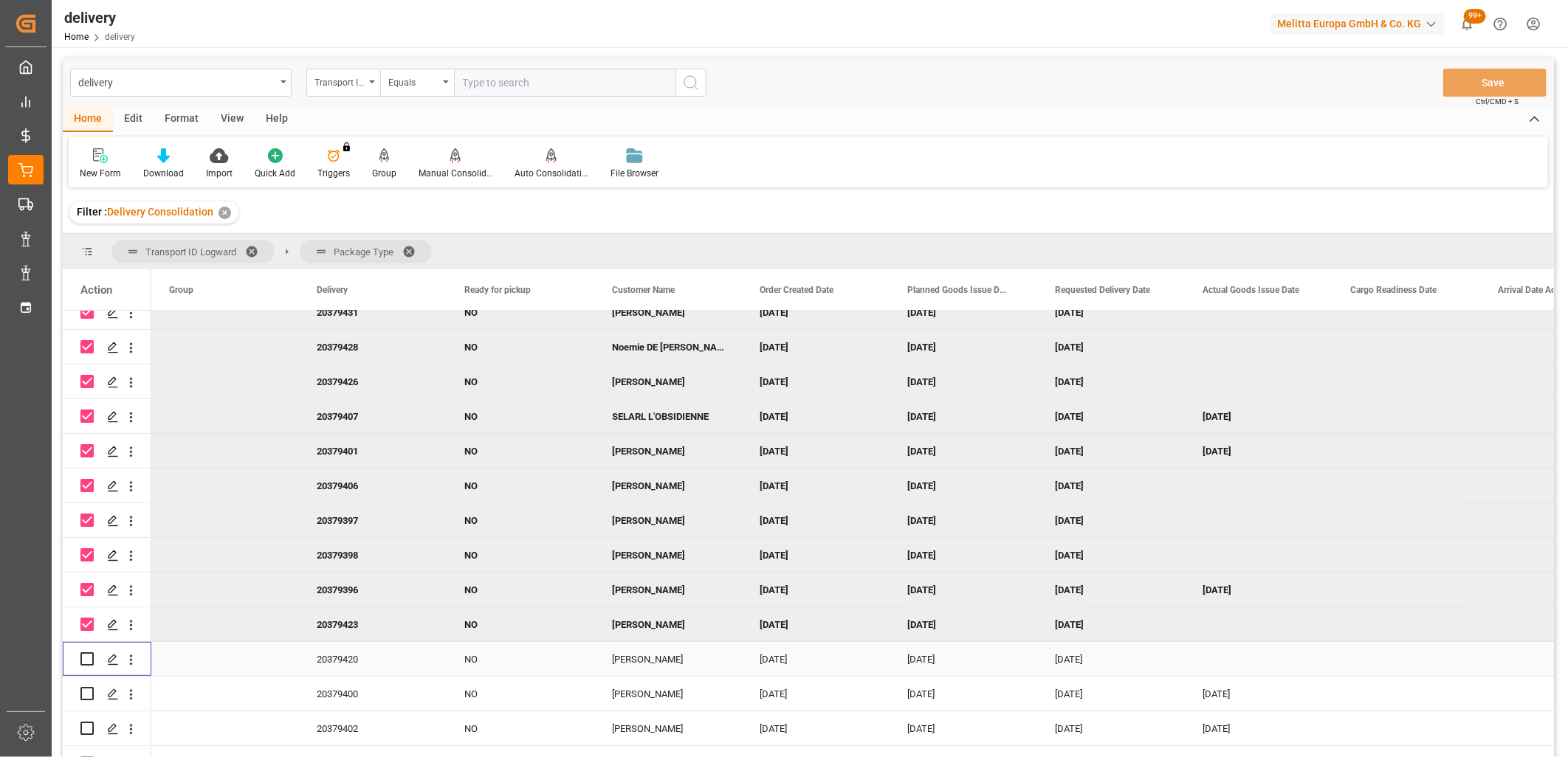
click at [86, 663] on input "Press Space to toggle row selection (unchecked)" at bounding box center [87, 658] width 13 height 13
checkbox input "true"
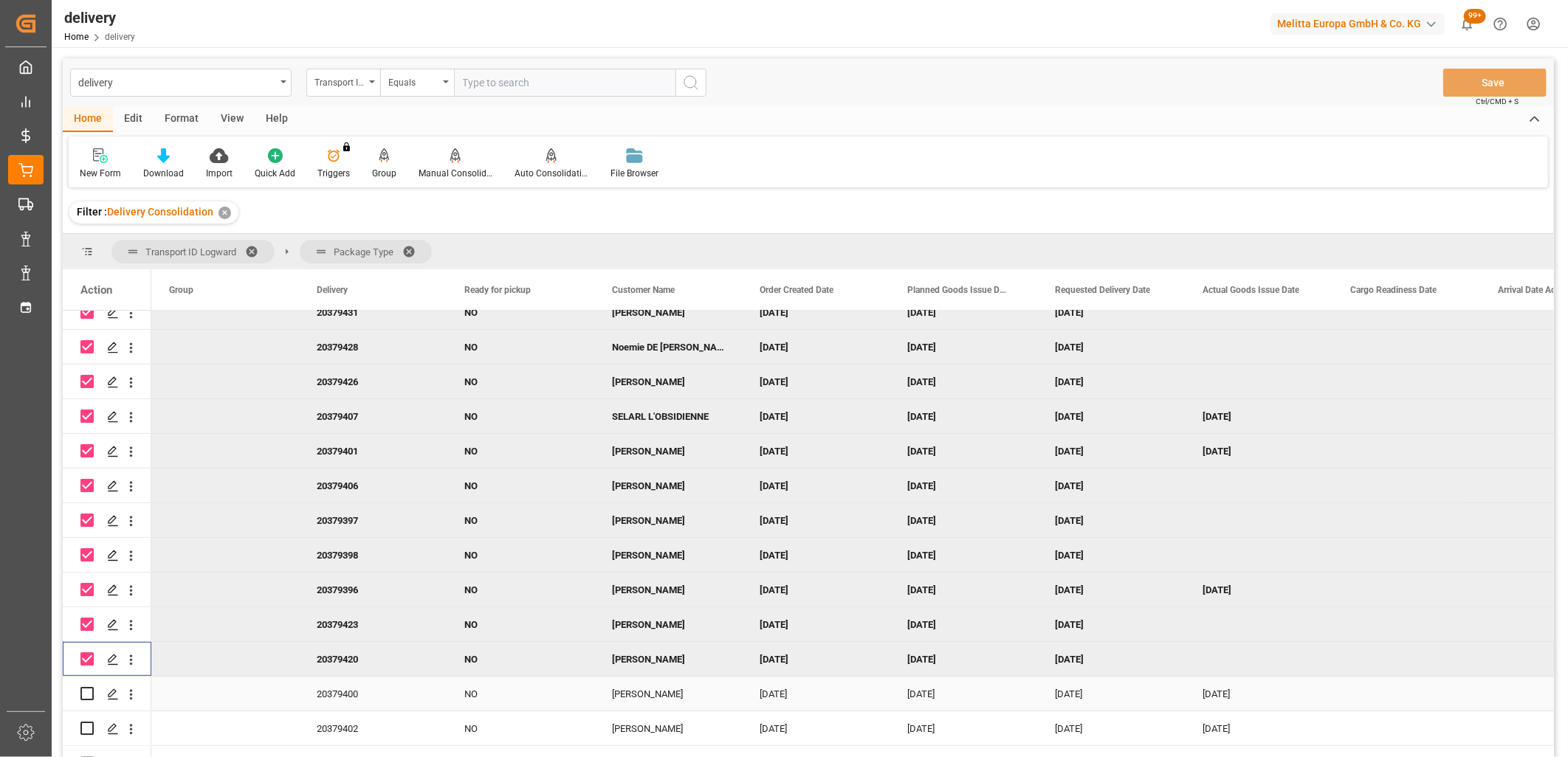
click at [83, 689] on input "Press Space to toggle row selection (unchecked)" at bounding box center [87, 693] width 13 height 13
checkbox input "true"
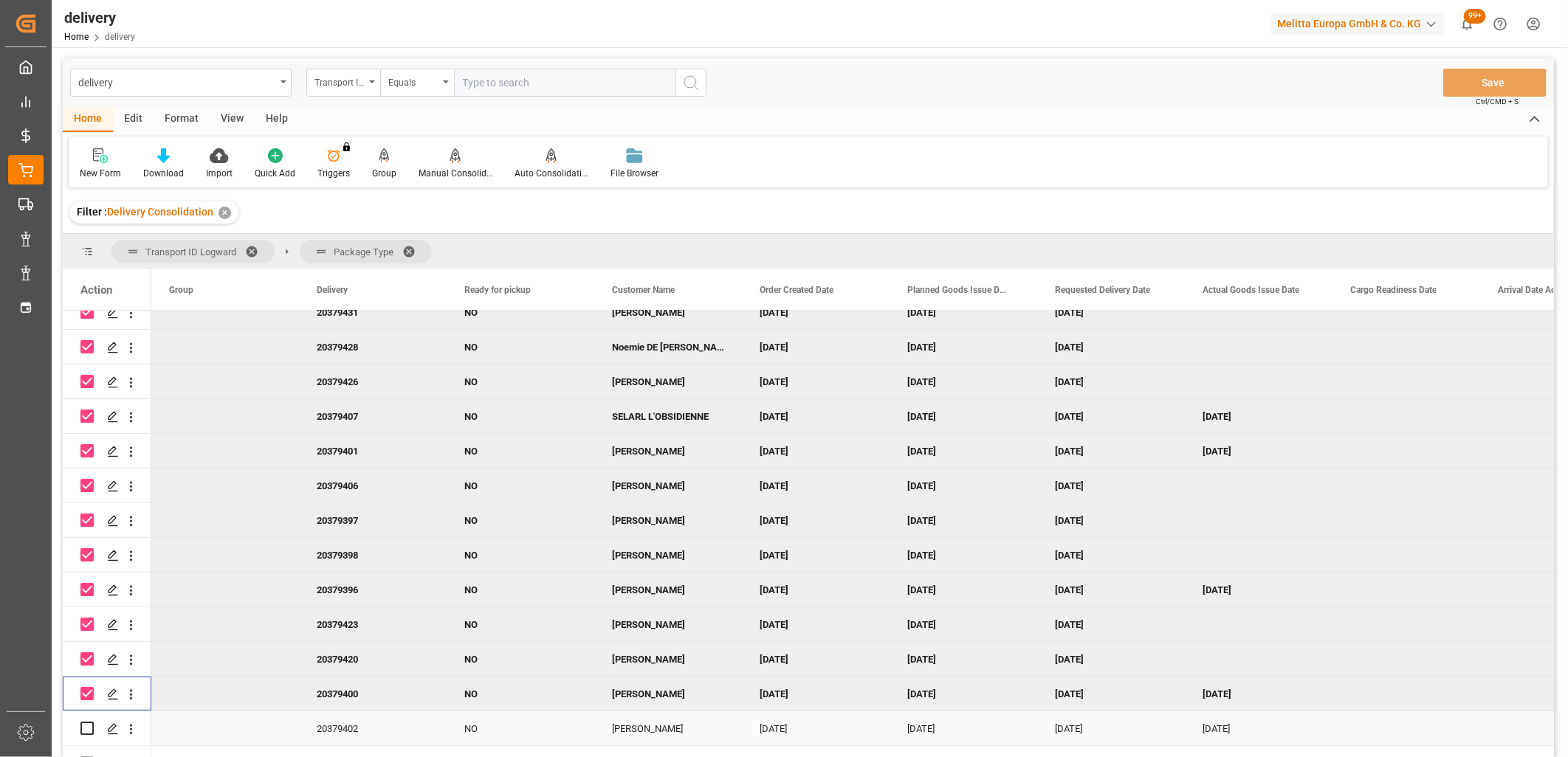
click at [84, 724] on input "Press Space to toggle row selection (unchecked)" at bounding box center [87, 728] width 13 height 13
checkbox input "true"
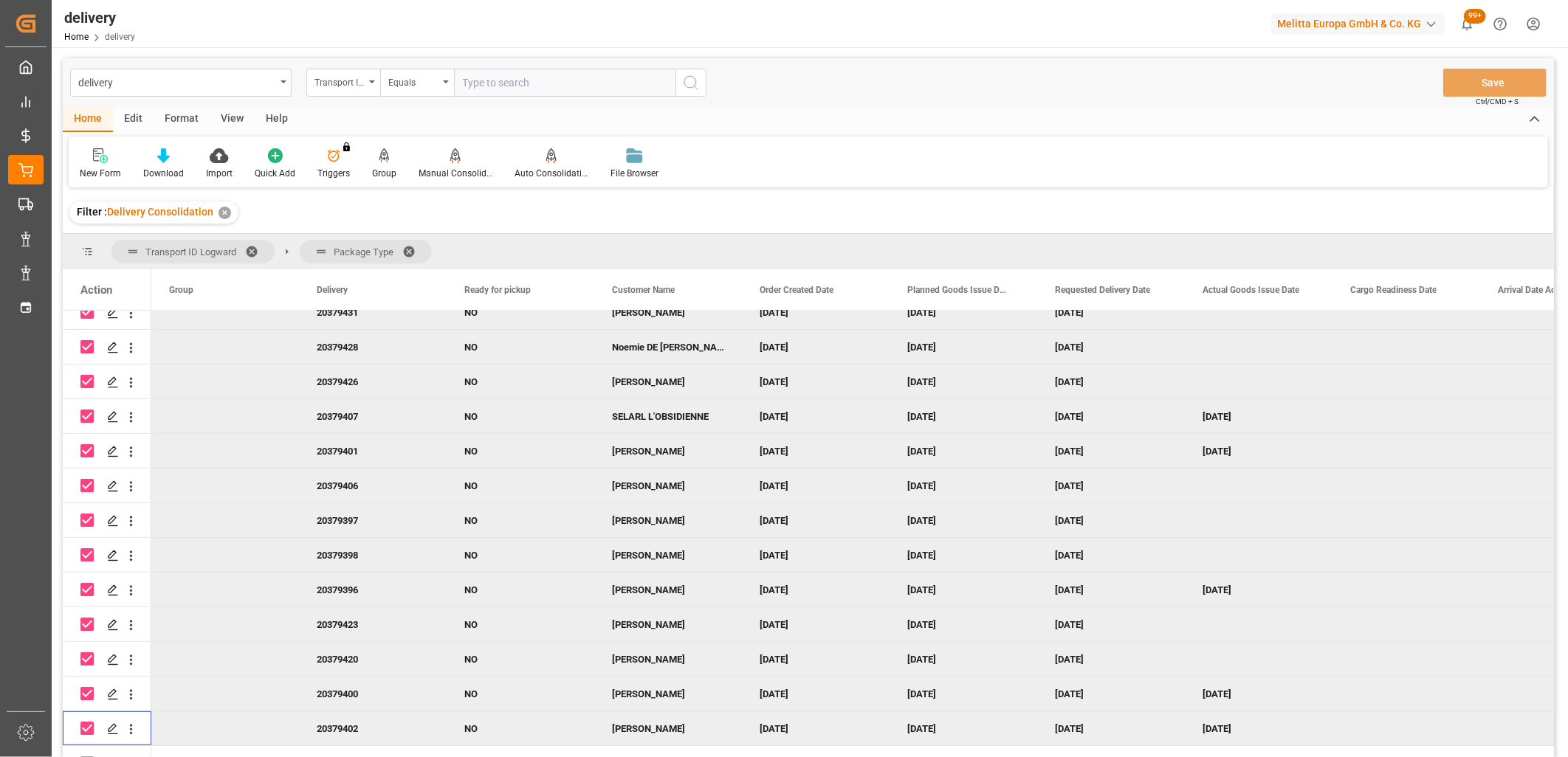
scroll to position [455, 0]
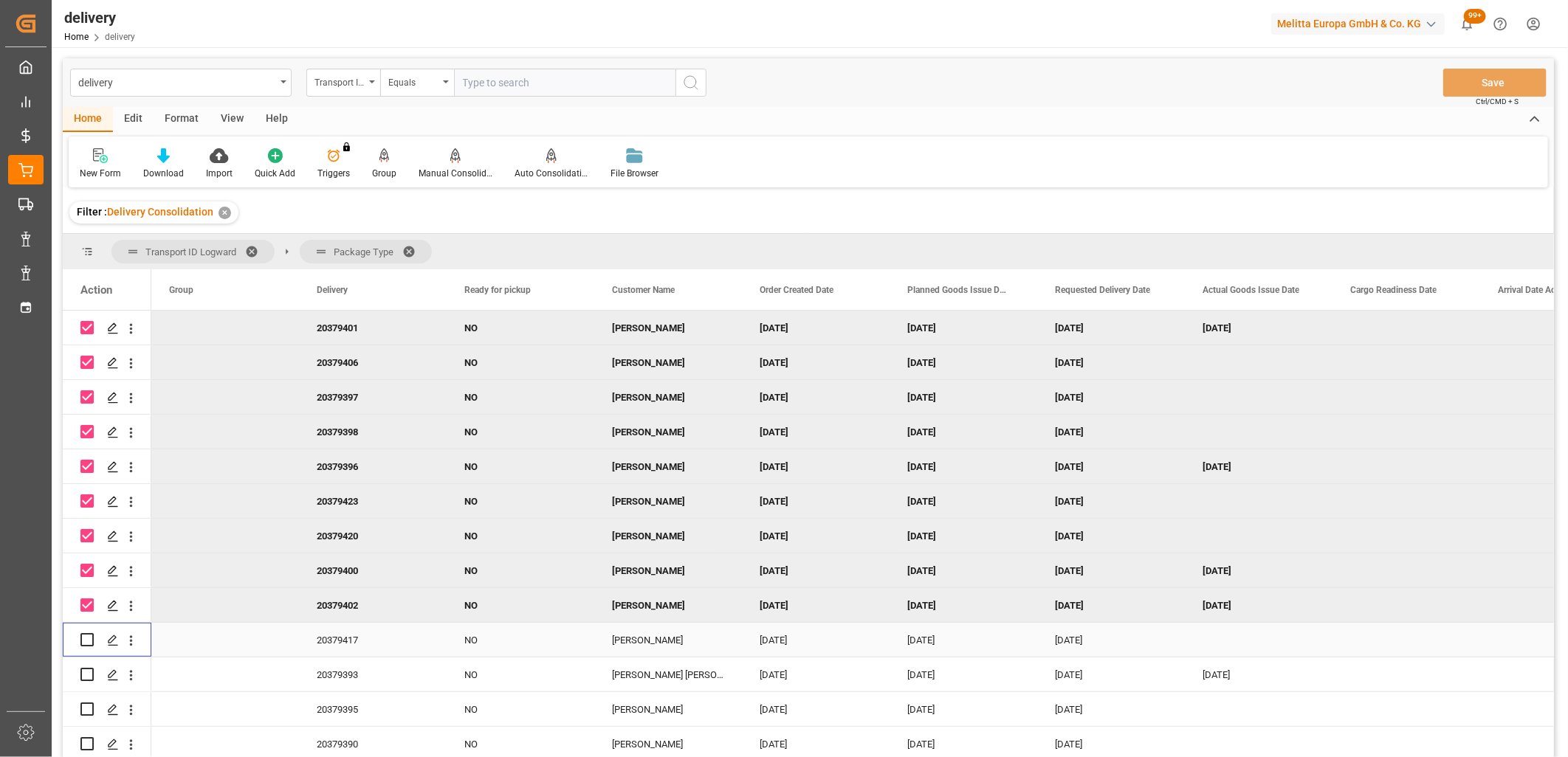
click at [90, 637] on input "Press Space to toggle row selection (unchecked)" at bounding box center [87, 639] width 13 height 13
checkbox input "true"
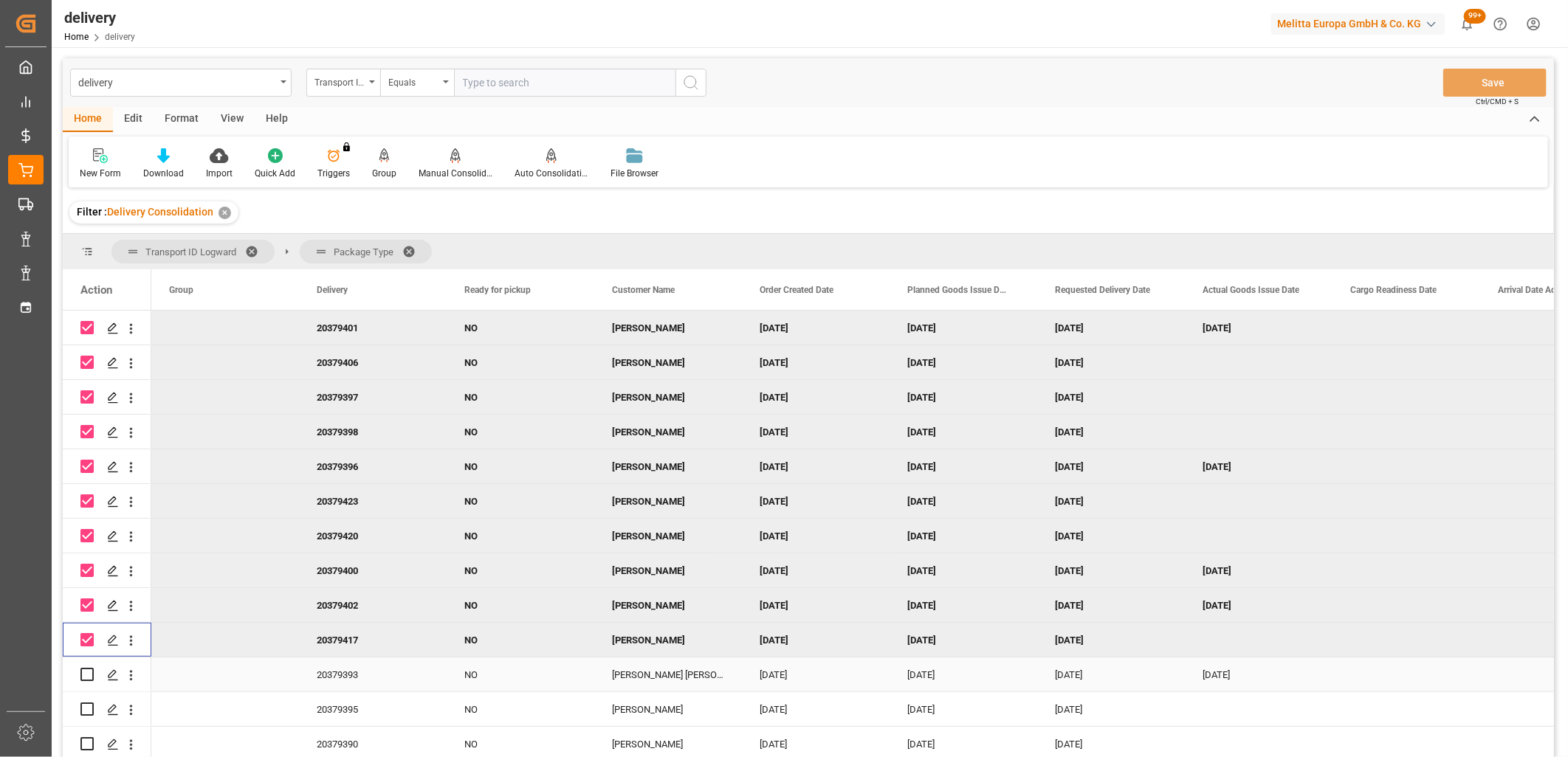
click at [87, 668] on input "Press Space to toggle row selection (unchecked)" at bounding box center [87, 674] width 13 height 13
checkbox input "true"
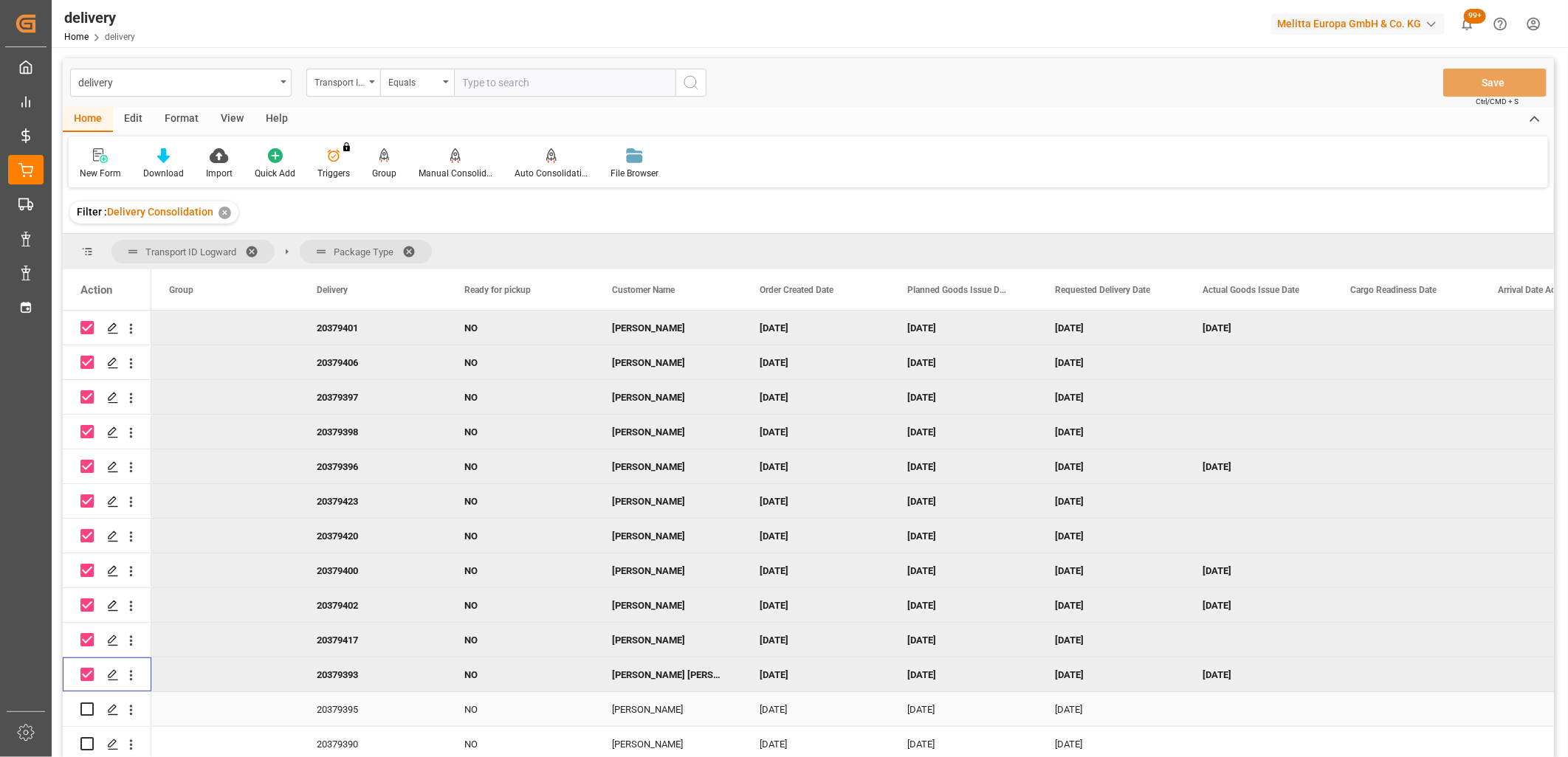
click at [85, 702] on input "Press Space to toggle row selection (unchecked)" at bounding box center [87, 708] width 13 height 13
checkbox input "true"
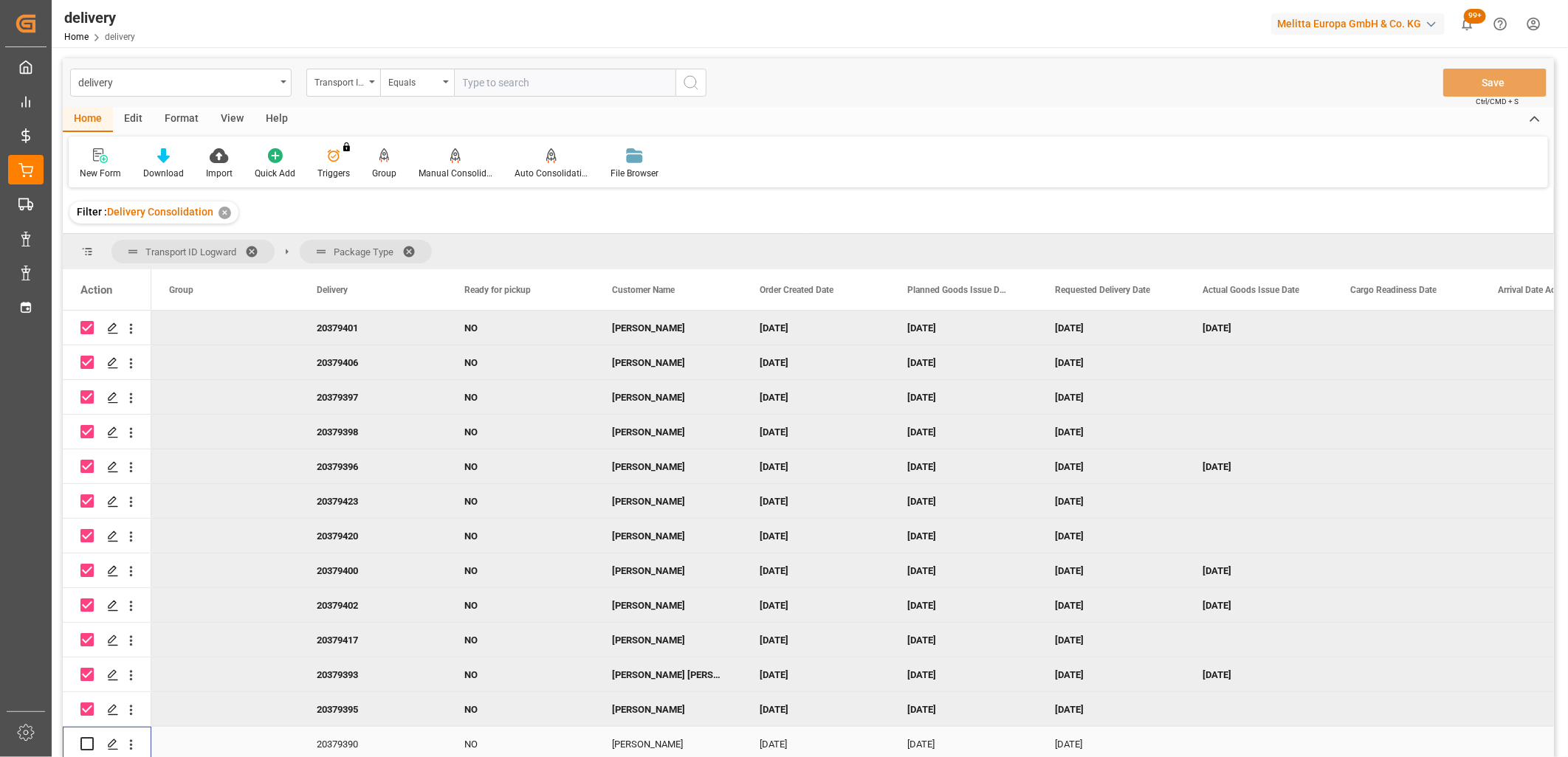
click at [85, 743] on input "Press Space to toggle row selection (unchecked)" at bounding box center [87, 743] width 13 height 13
checkbox input "true"
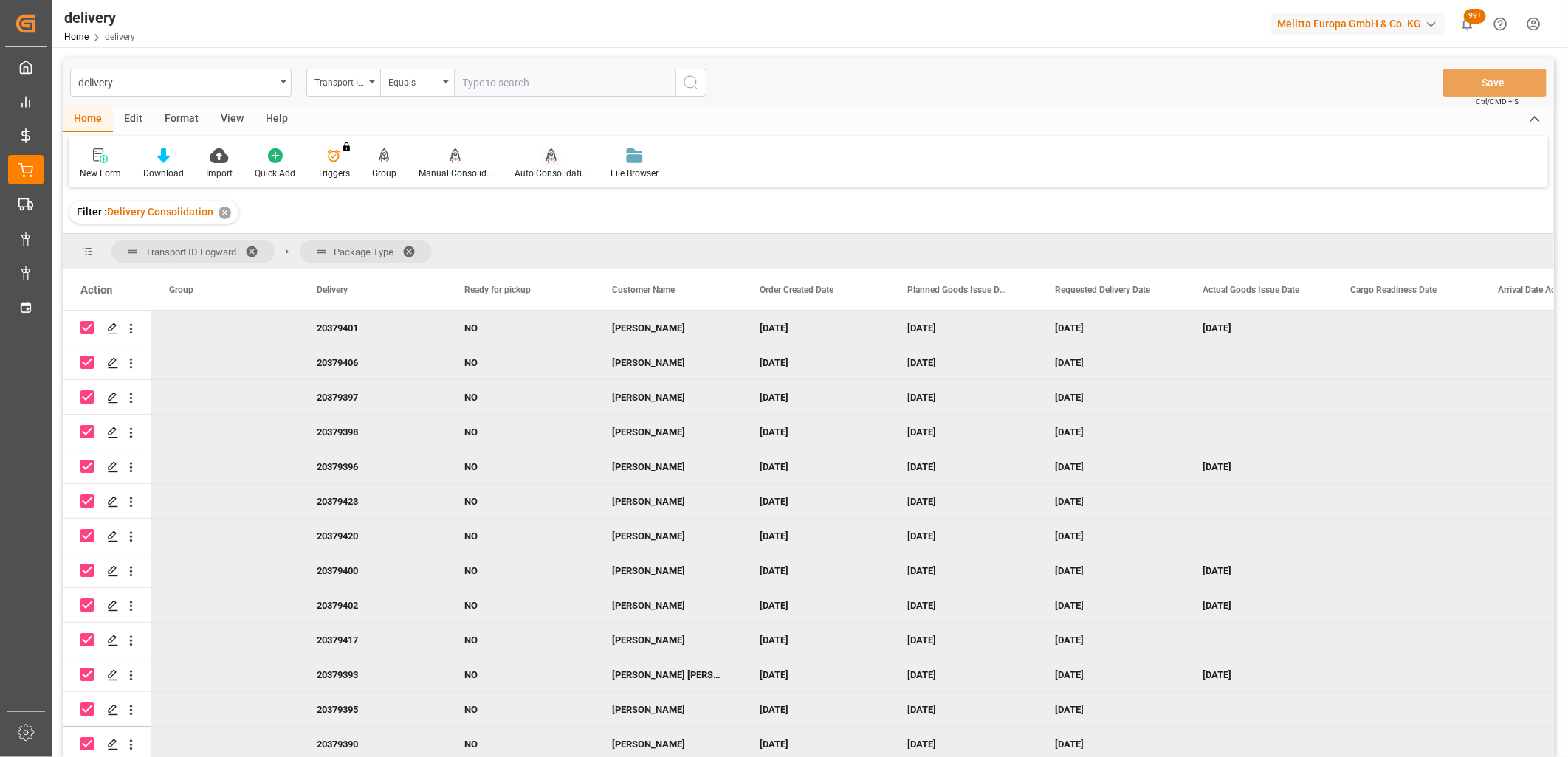
click at [551, 172] on div "Auto Consolidation" at bounding box center [551, 173] width 74 height 13
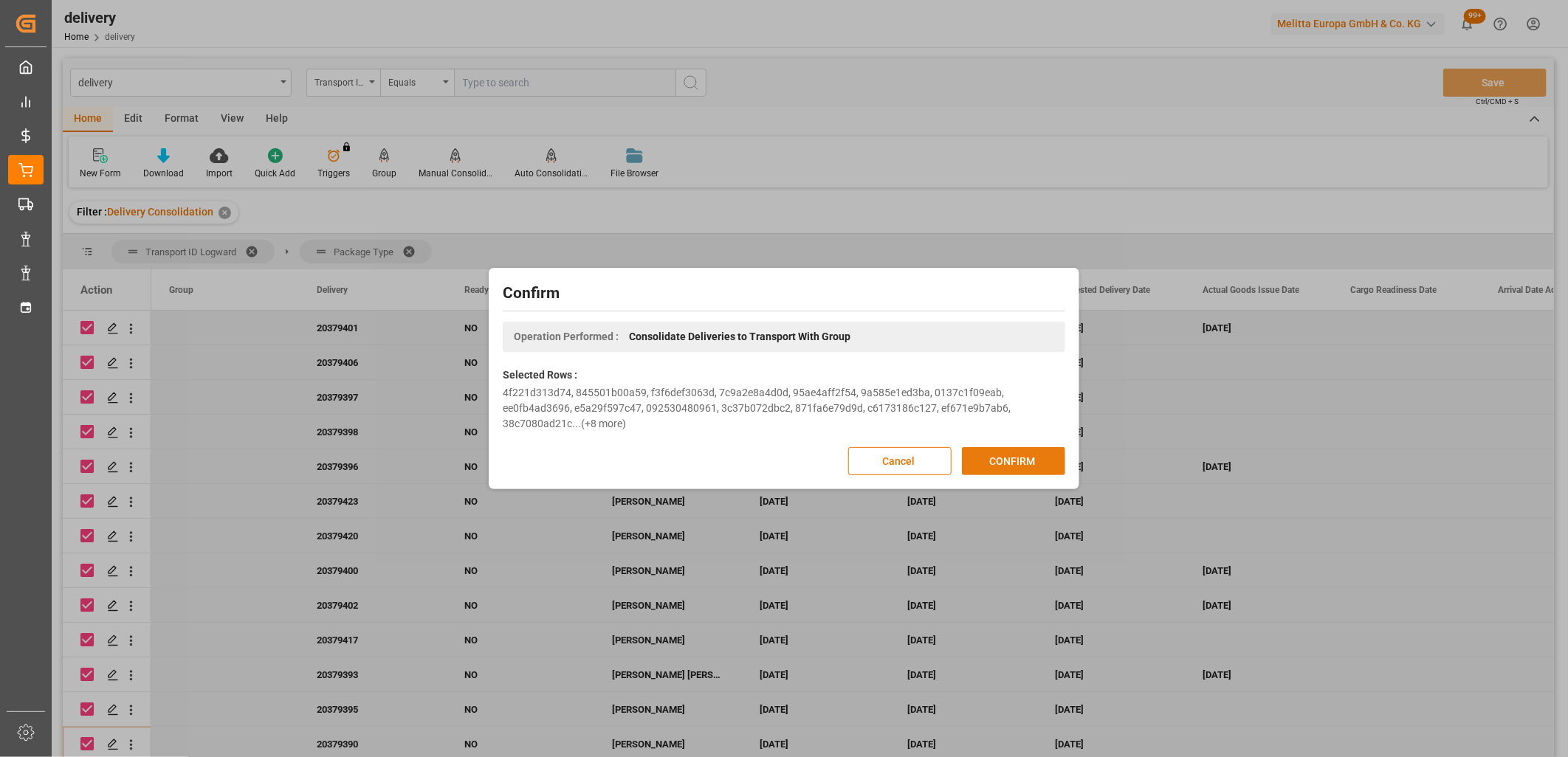
click at [987, 472] on button "CONFIRM" at bounding box center [1013, 461] width 103 height 28
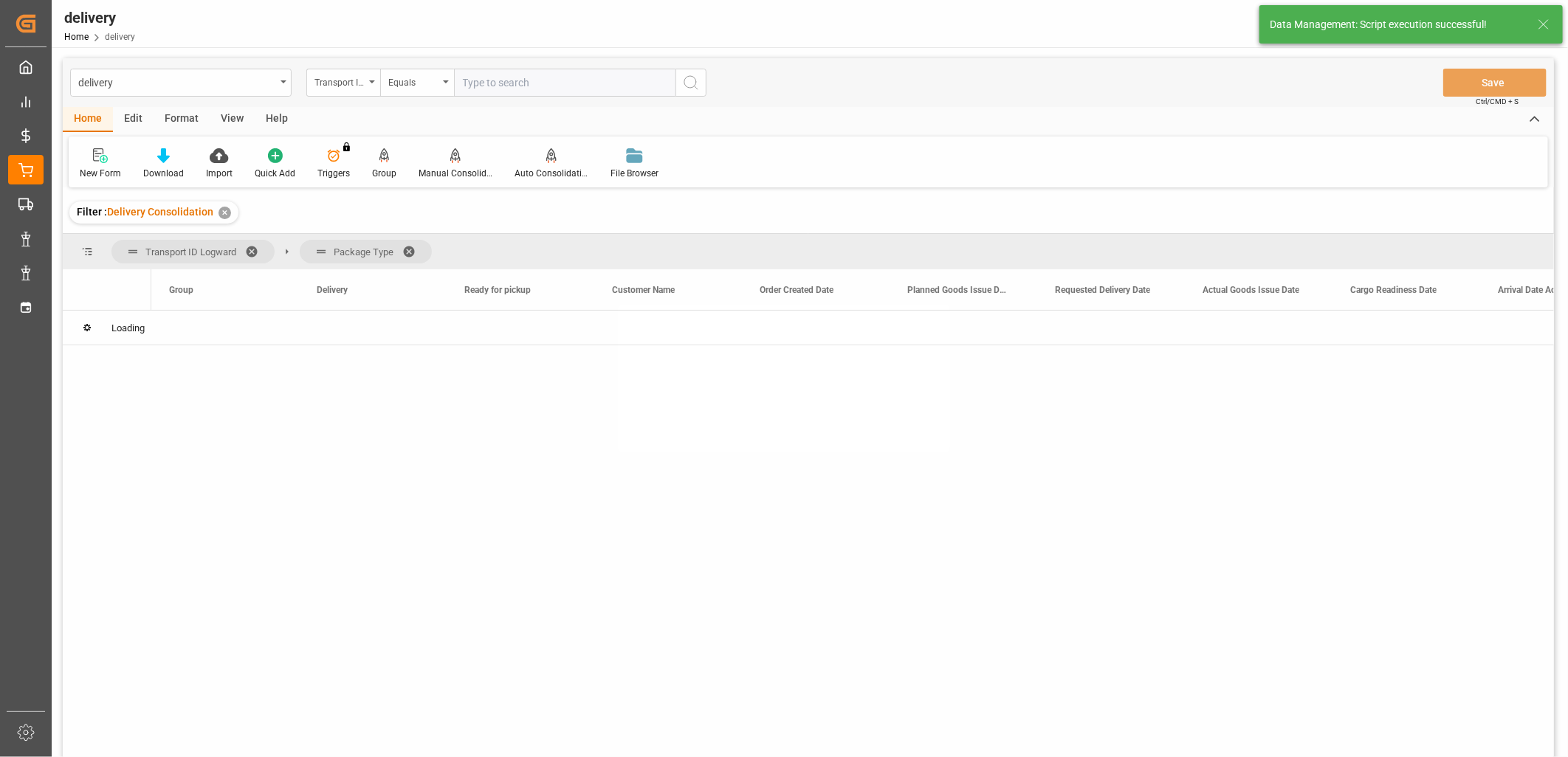
scroll to position [0, 0]
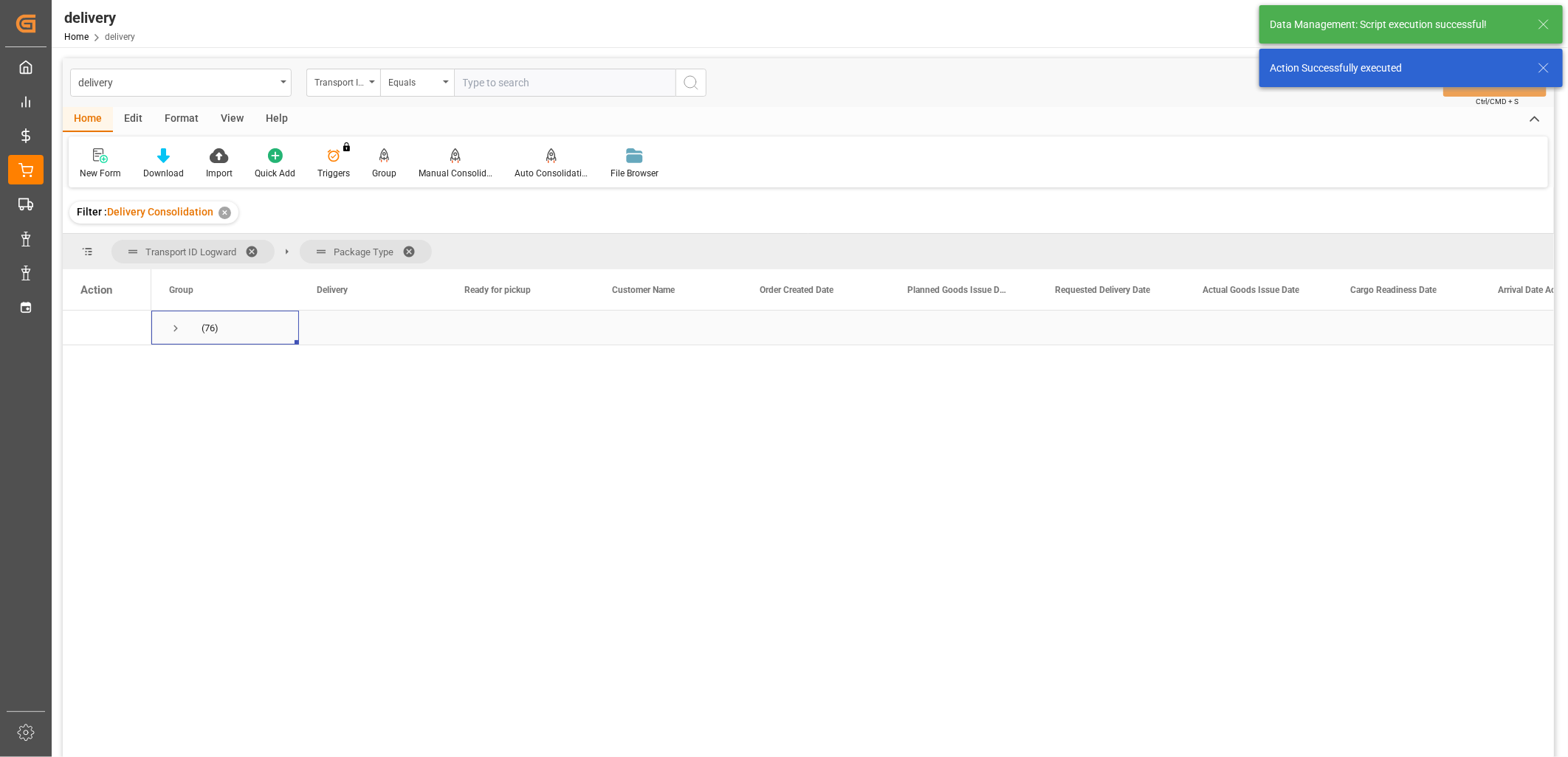
click at [177, 327] on span "Press SPACE to select this row." at bounding box center [175, 327] width 13 height 13
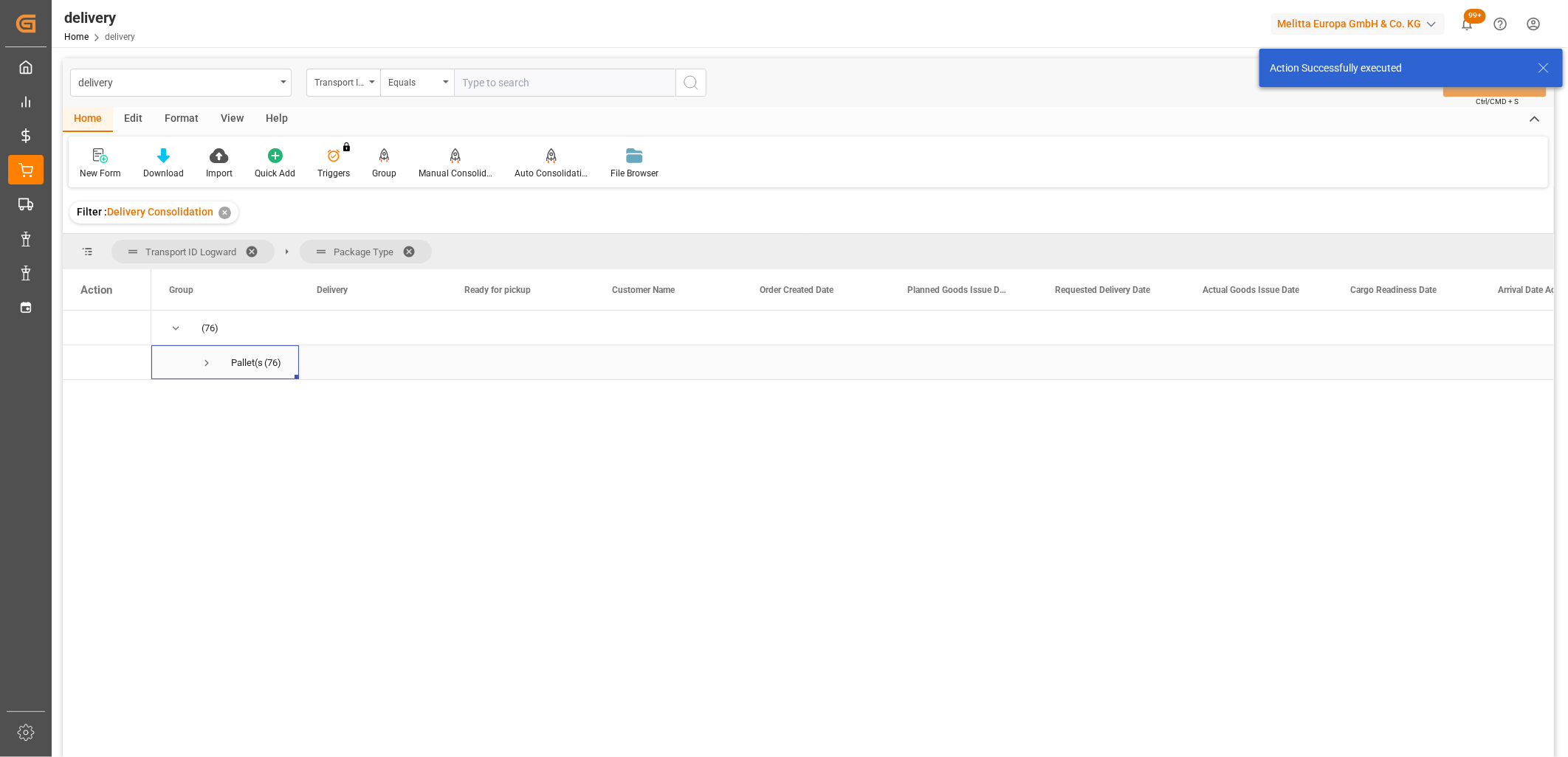
click at [211, 366] on span "Press SPACE to select this row." at bounding box center [206, 362] width 13 height 13
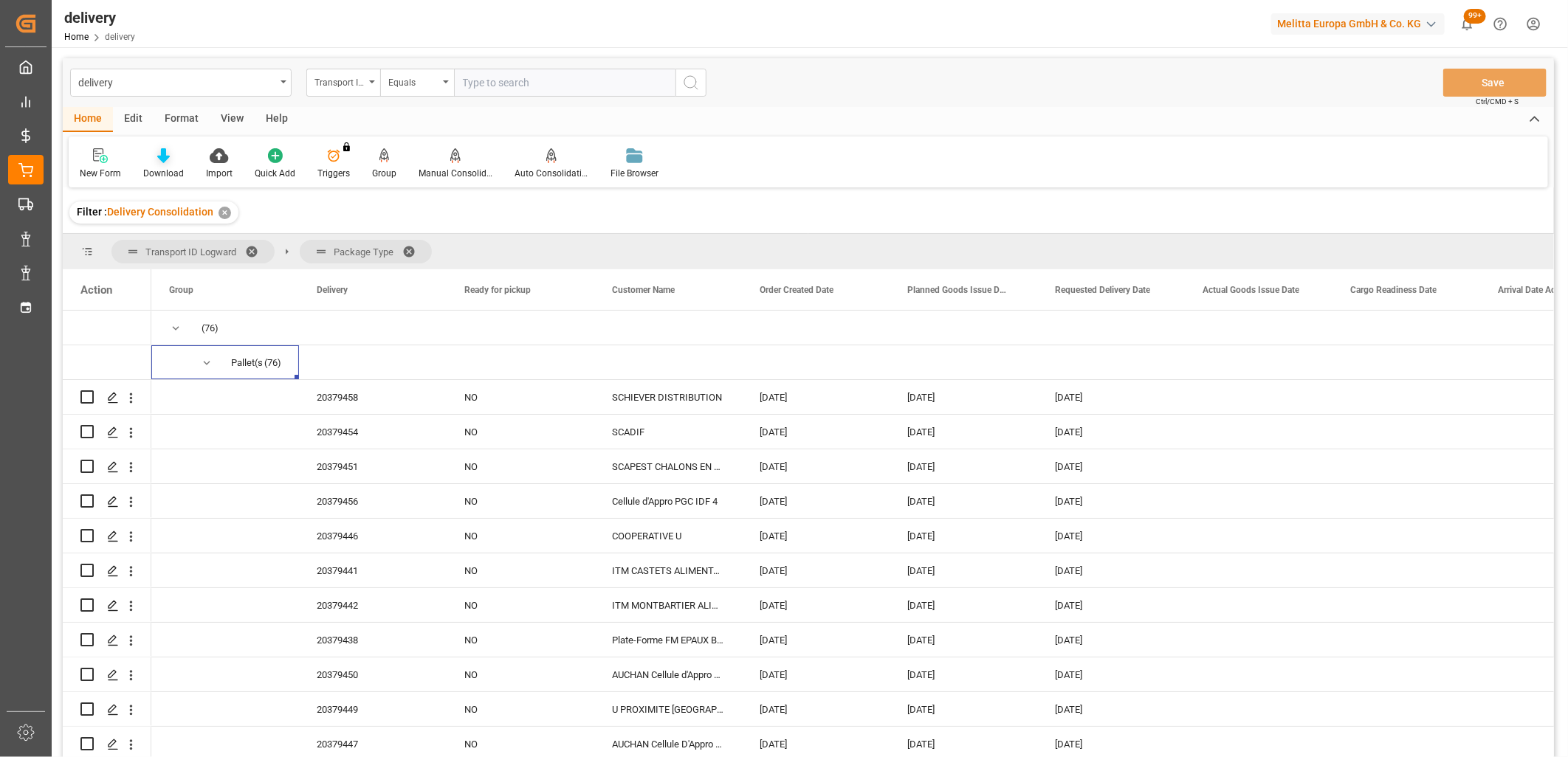
click at [164, 155] on icon at bounding box center [163, 155] width 12 height 15
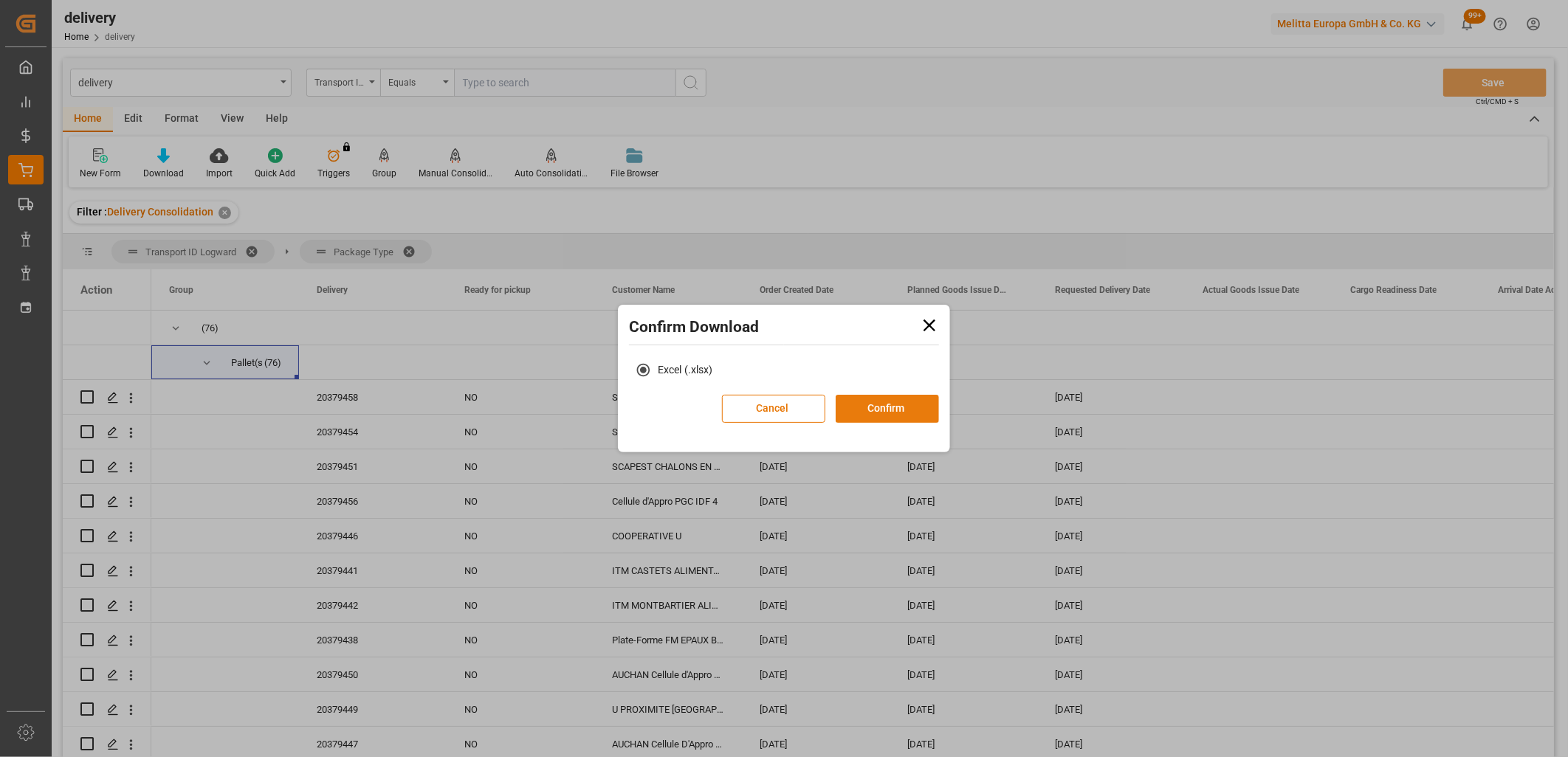
click at [853, 407] on button "Confirm" at bounding box center [886, 409] width 103 height 28
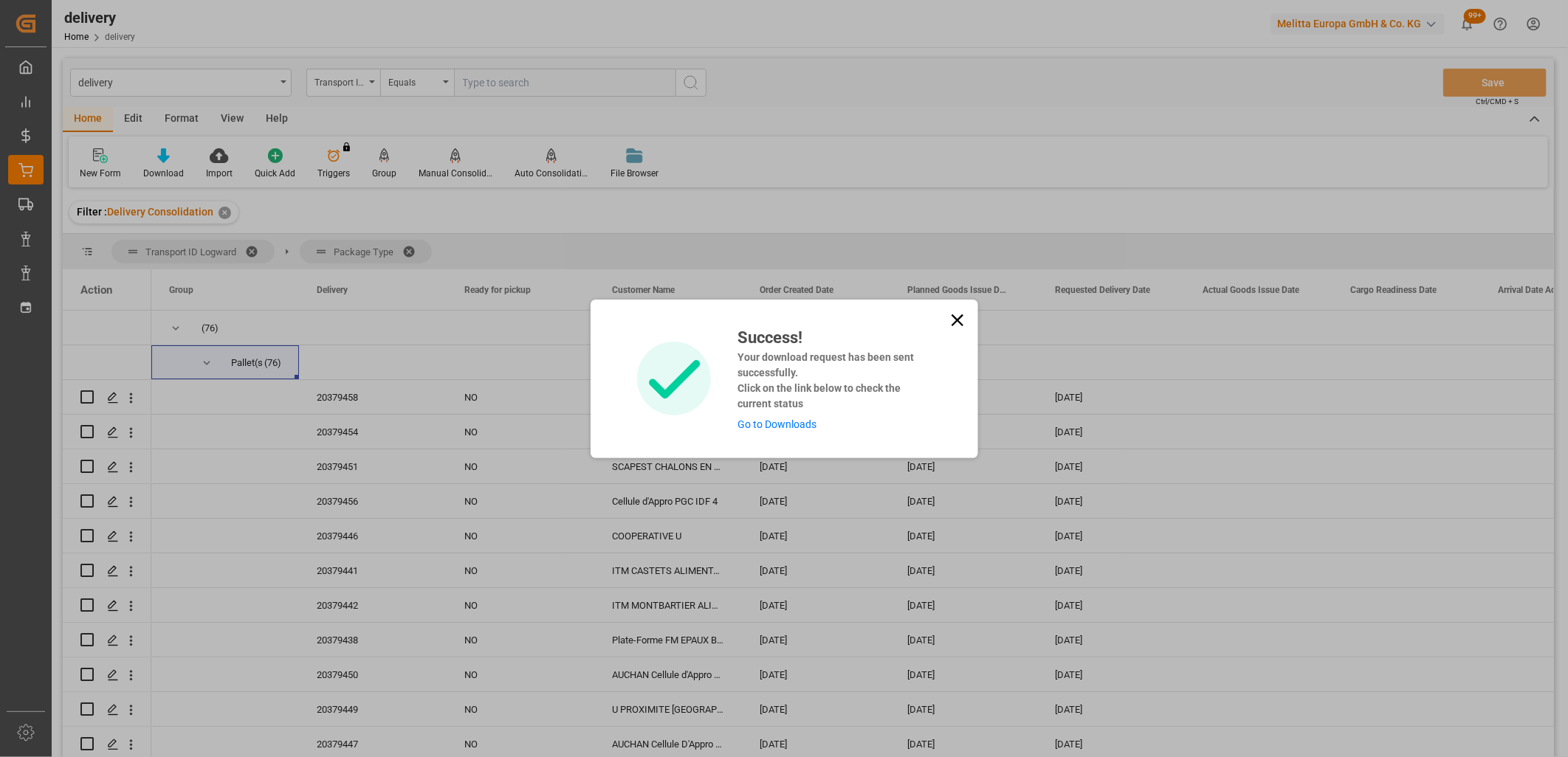
click at [800, 422] on link "Go to Downloads" at bounding box center [776, 424] width 79 height 12
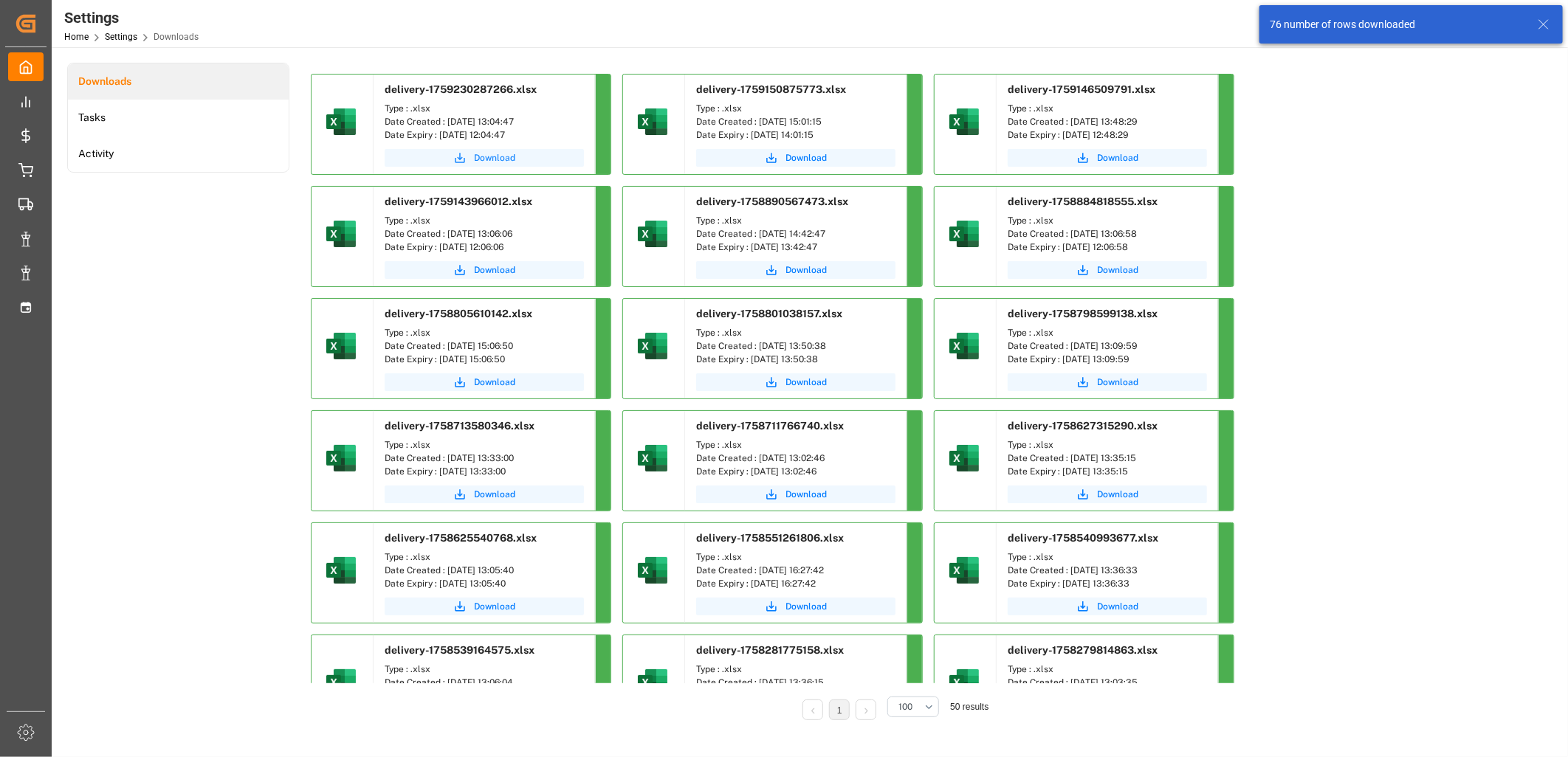
click at [480, 162] on span "Download" at bounding box center [495, 158] width 42 height 13
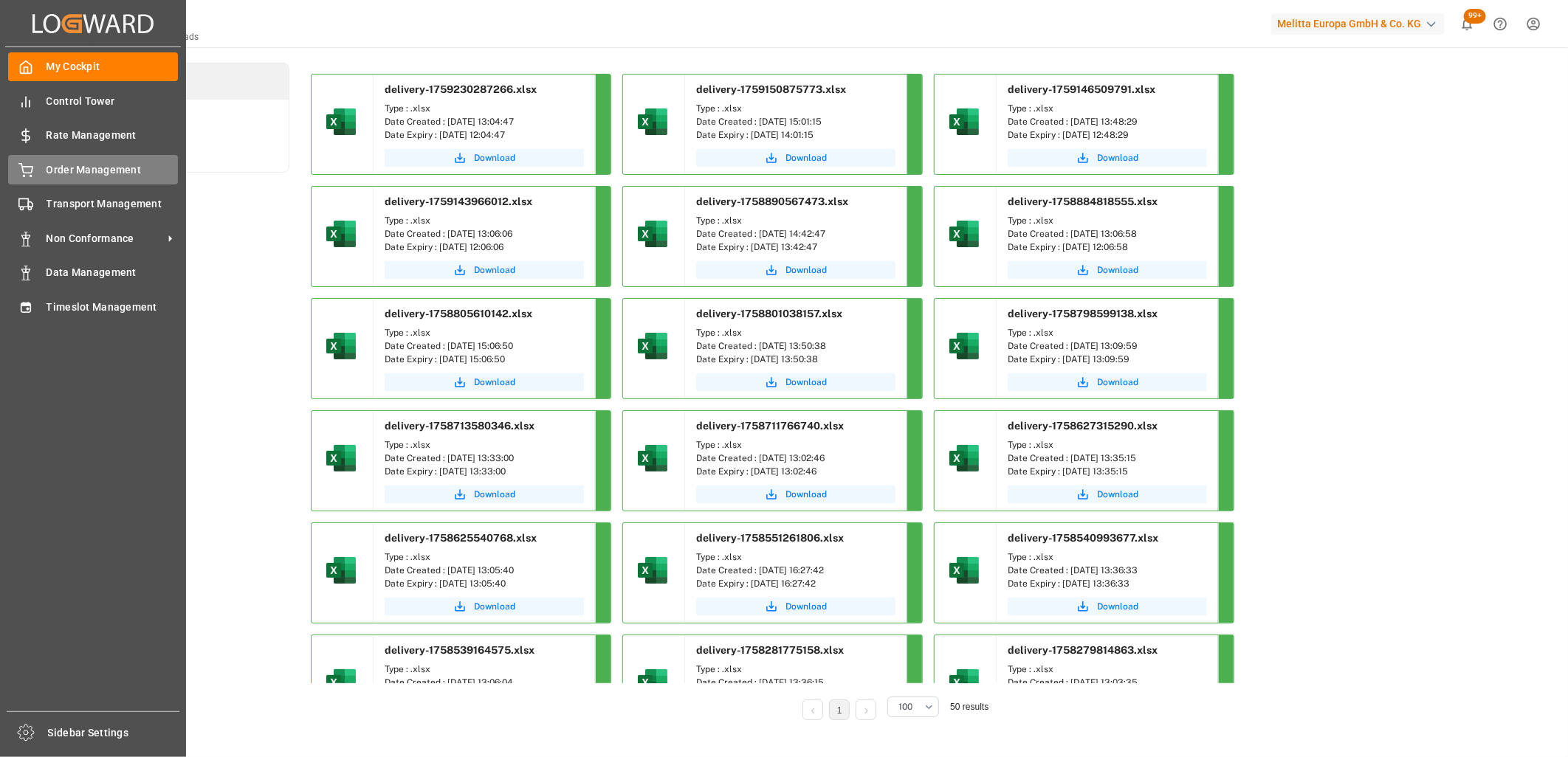
click at [35, 175] on div "Order Management Order Management" at bounding box center [93, 169] width 170 height 29
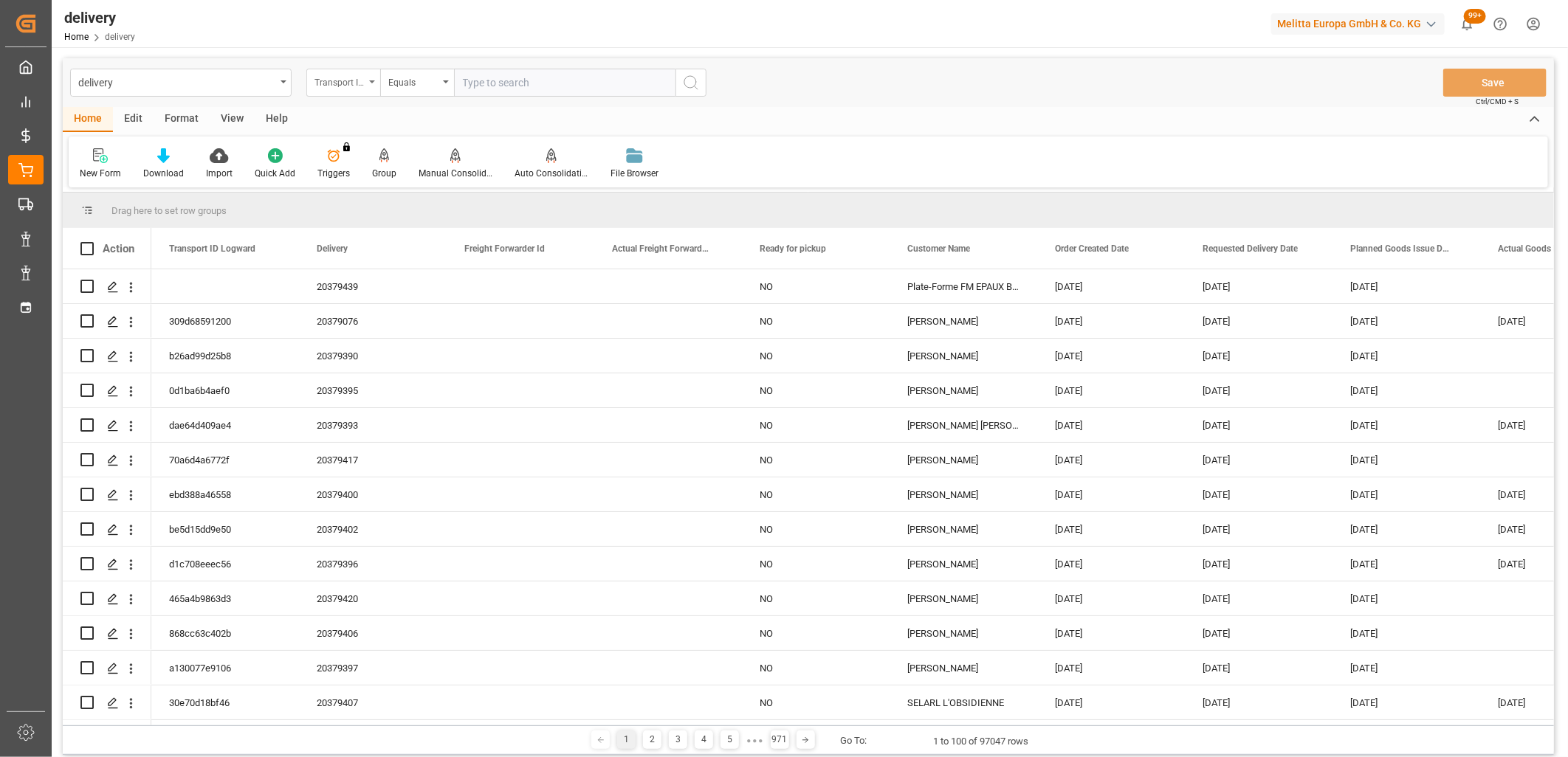
click at [327, 82] on div "Transport ID Logward" at bounding box center [340, 81] width 50 height 17
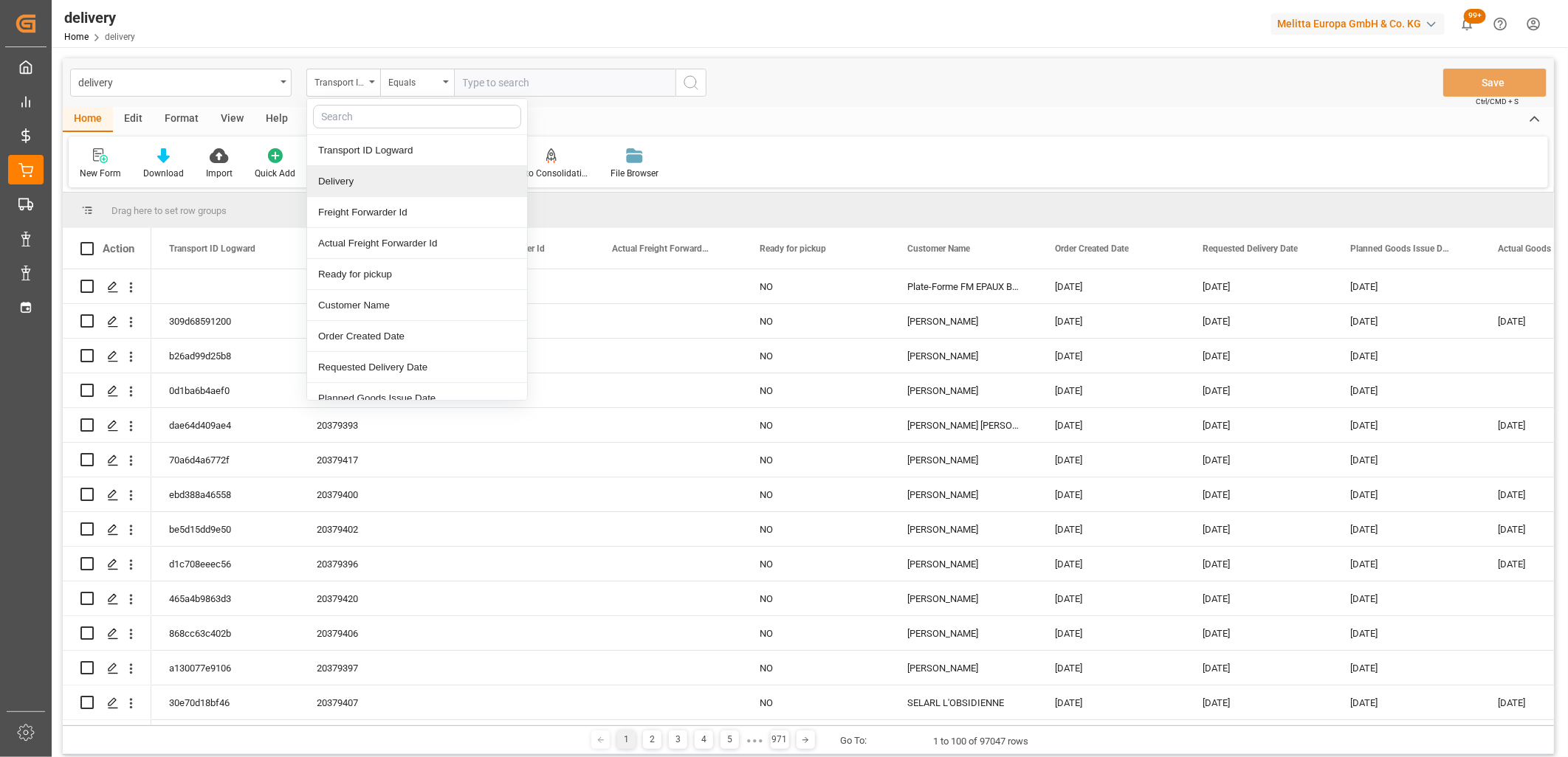
click at [347, 173] on div "Delivery" at bounding box center [417, 182] width 220 height 31
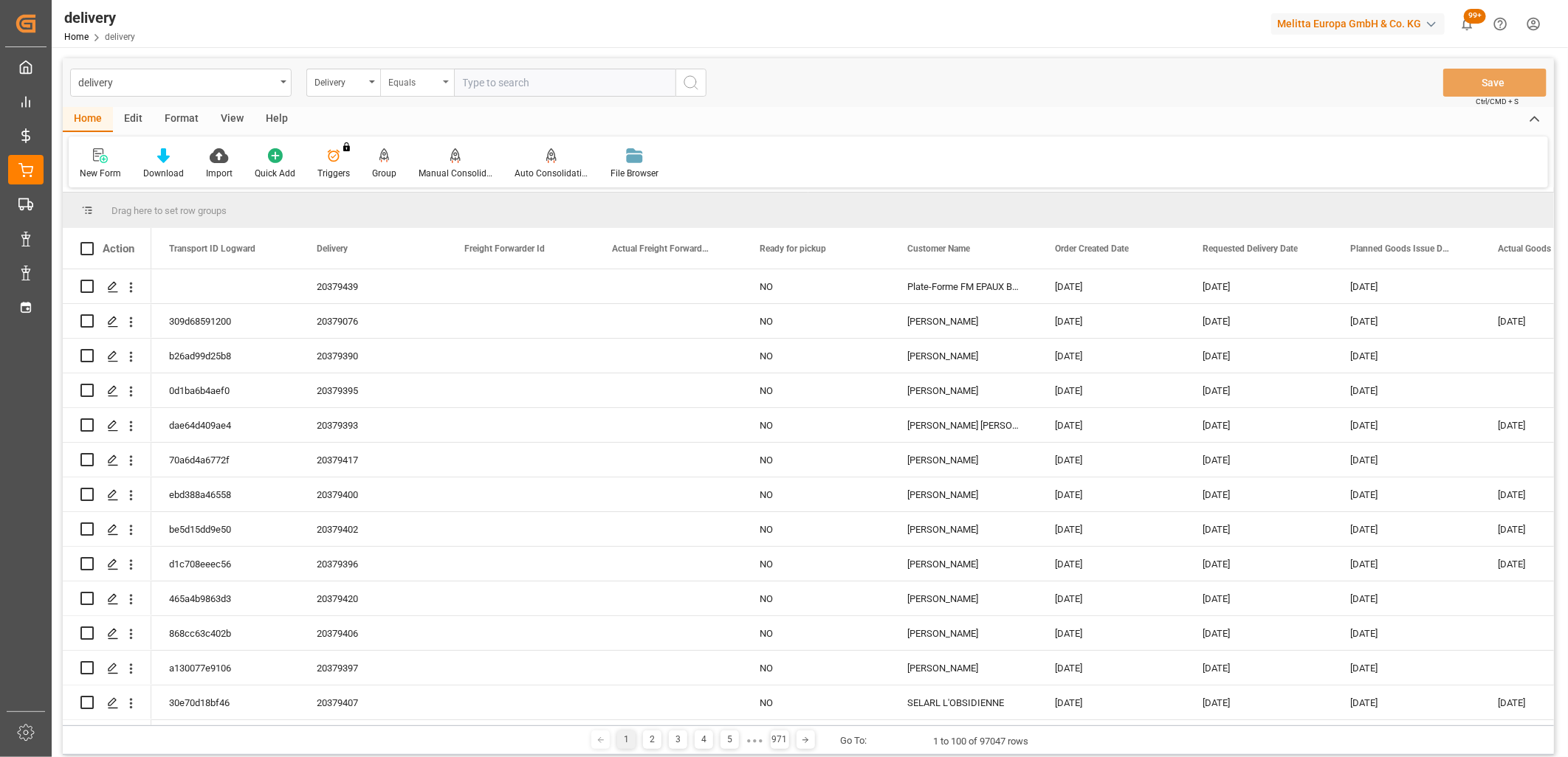
click at [413, 79] on div "Equals" at bounding box center [413, 81] width 50 height 17
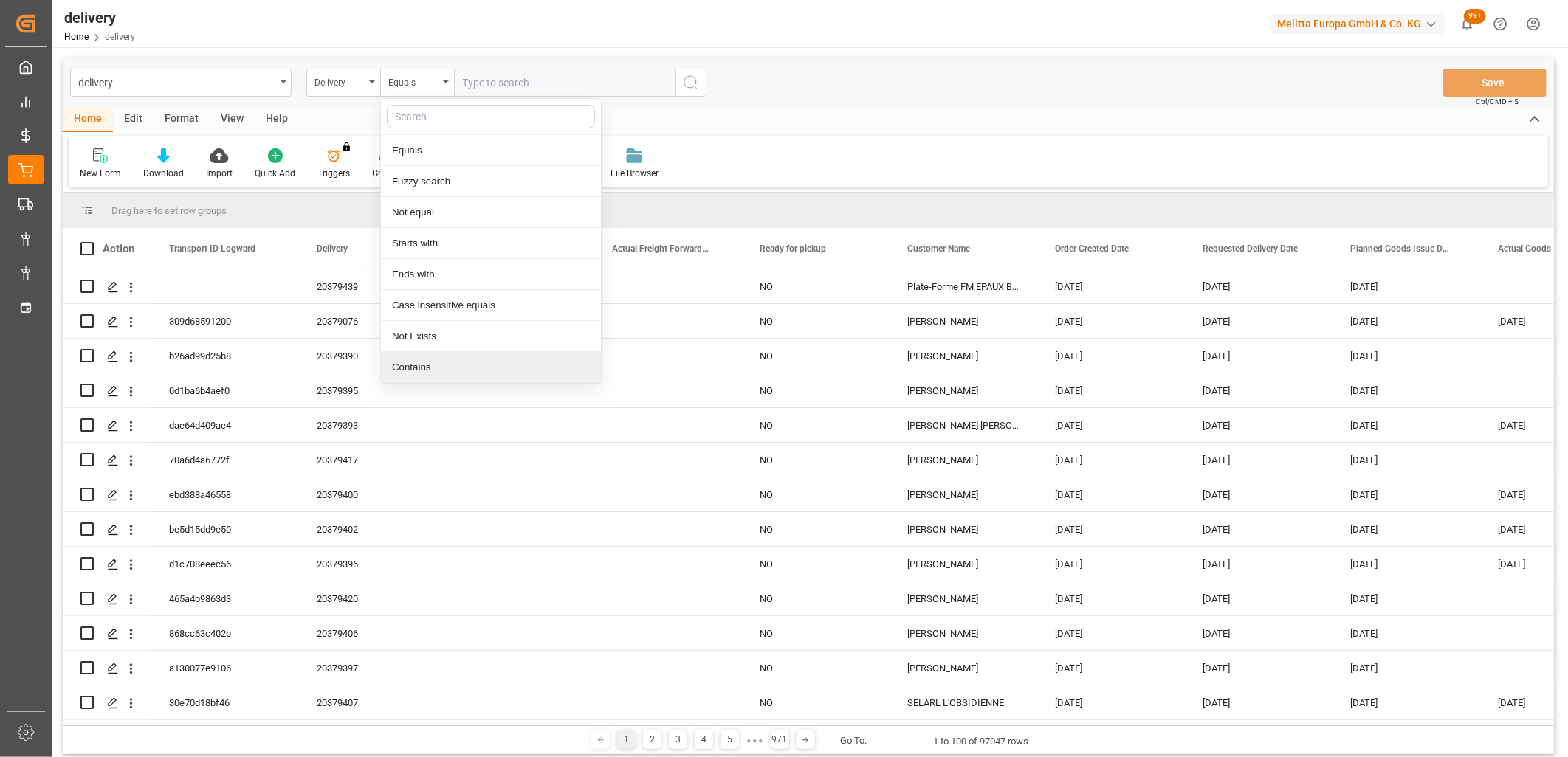
click at [417, 364] on div "Contains" at bounding box center [491, 367] width 220 height 31
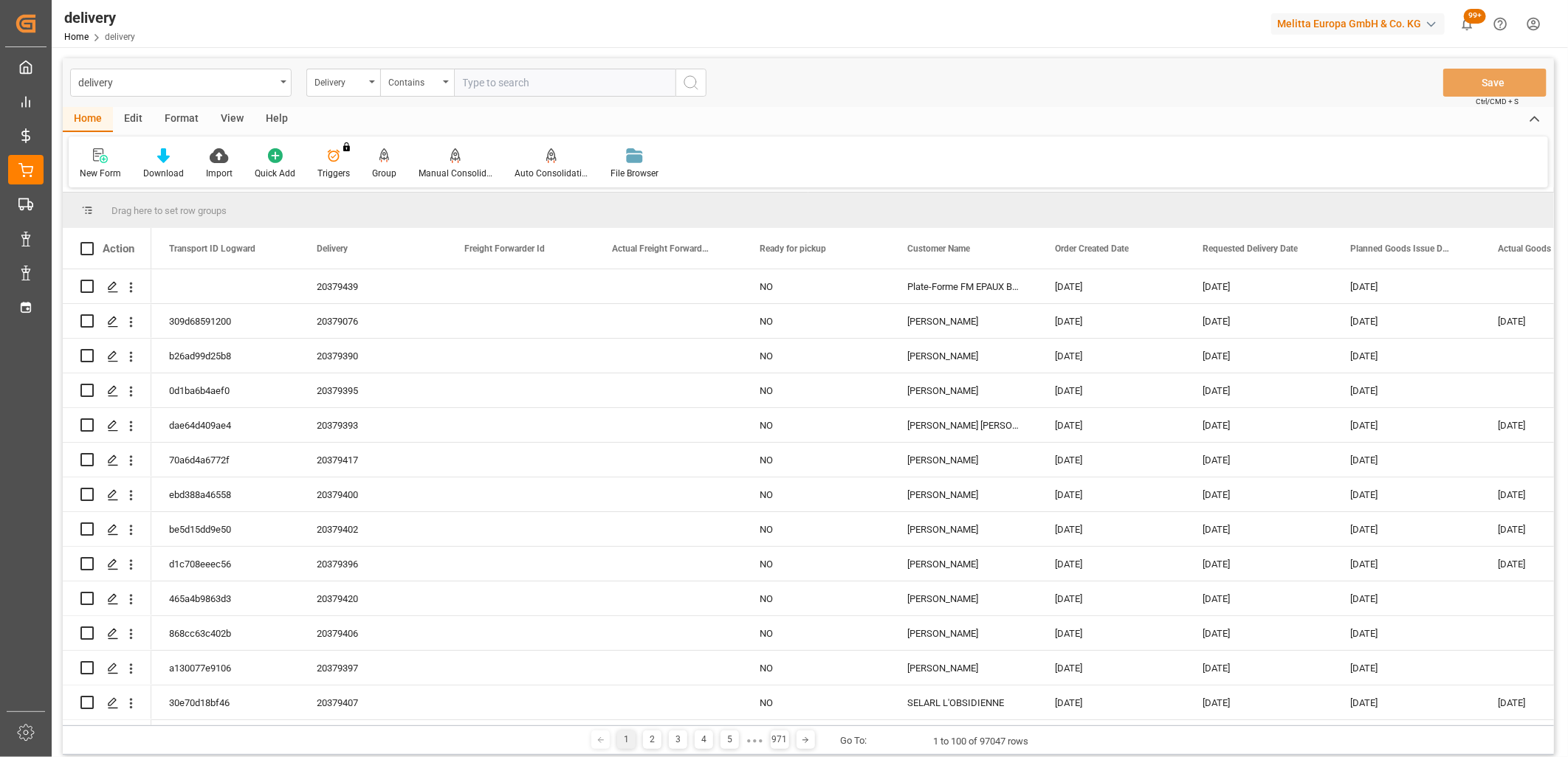
click at [522, 82] on input "text" at bounding box center [565, 82] width 222 height 28
paste input "20379443,20379446,20379445,20379441,20379447,92563221,20379442,20379345,2037934…"
type input "20379443,20379446,20379445,20379441,20379447,92563221,20379442,20379345,2037934…"
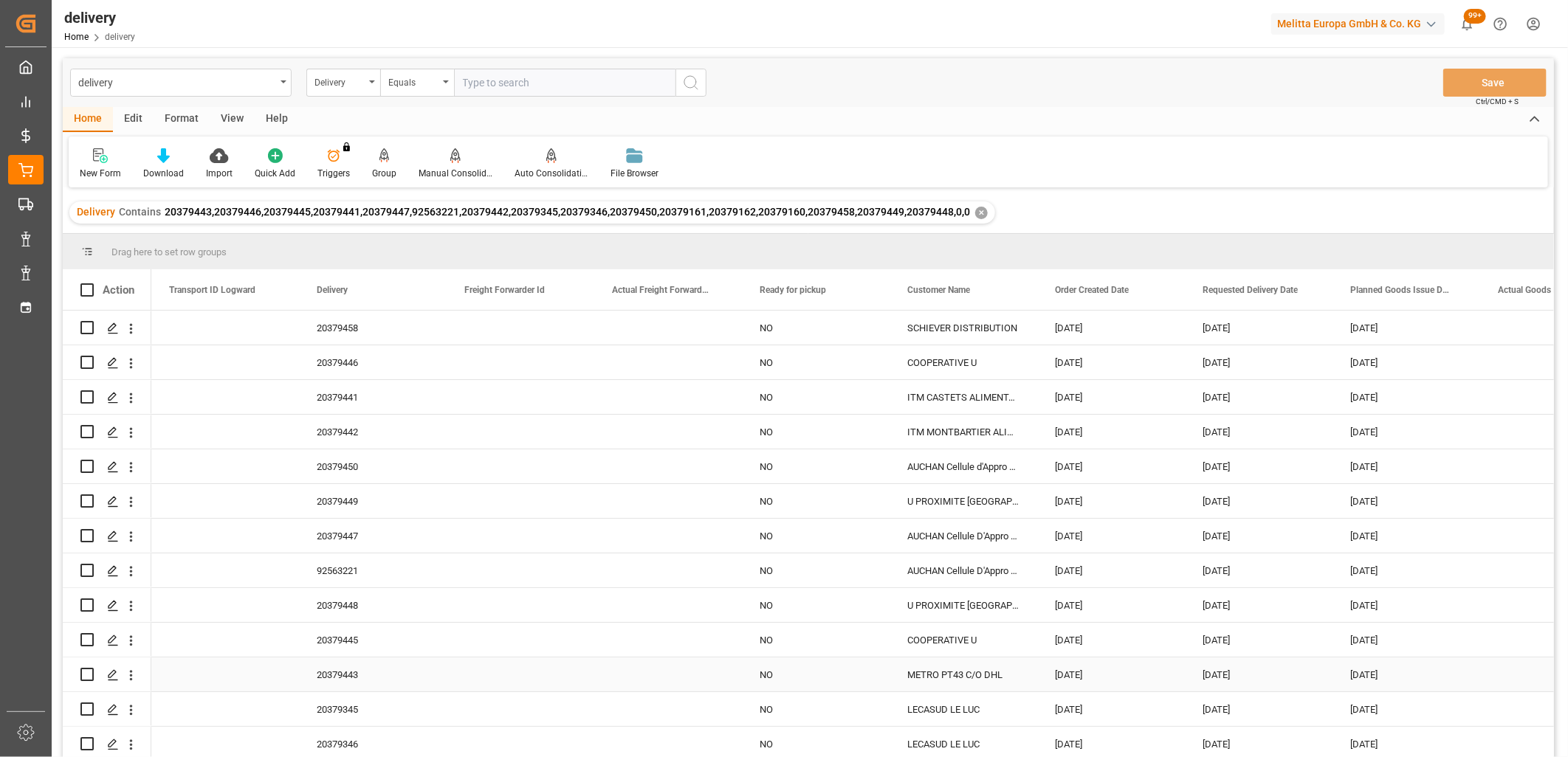
click at [87, 681] on div "Press SPACE to select this row." at bounding box center [87, 674] width 13 height 34
click at [92, 676] on input "Press Space to toggle row selection (unchecked)" at bounding box center [87, 674] width 13 height 13
checkbox input "true"
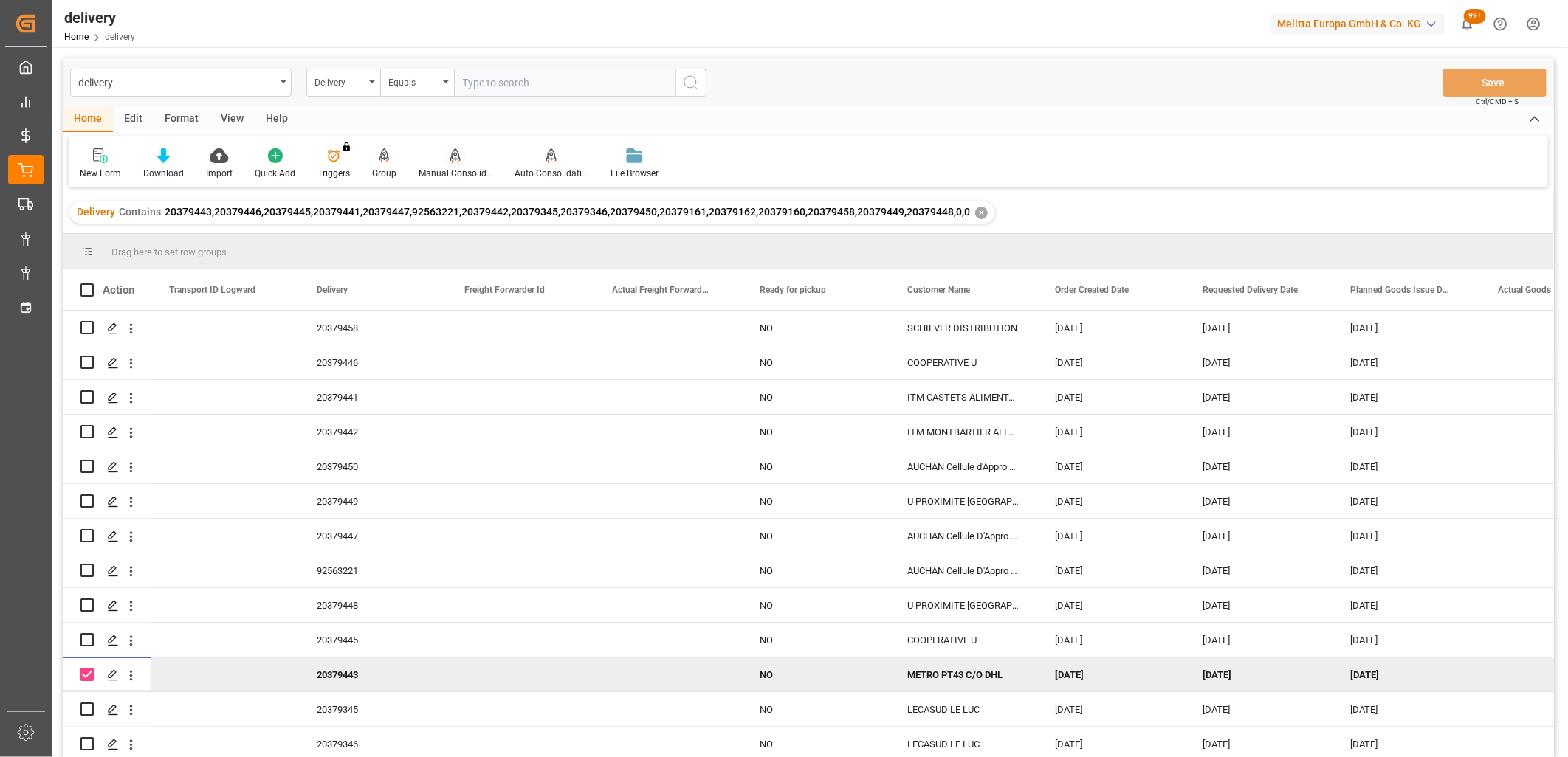
click at [453, 157] on icon at bounding box center [456, 155] width 10 height 15
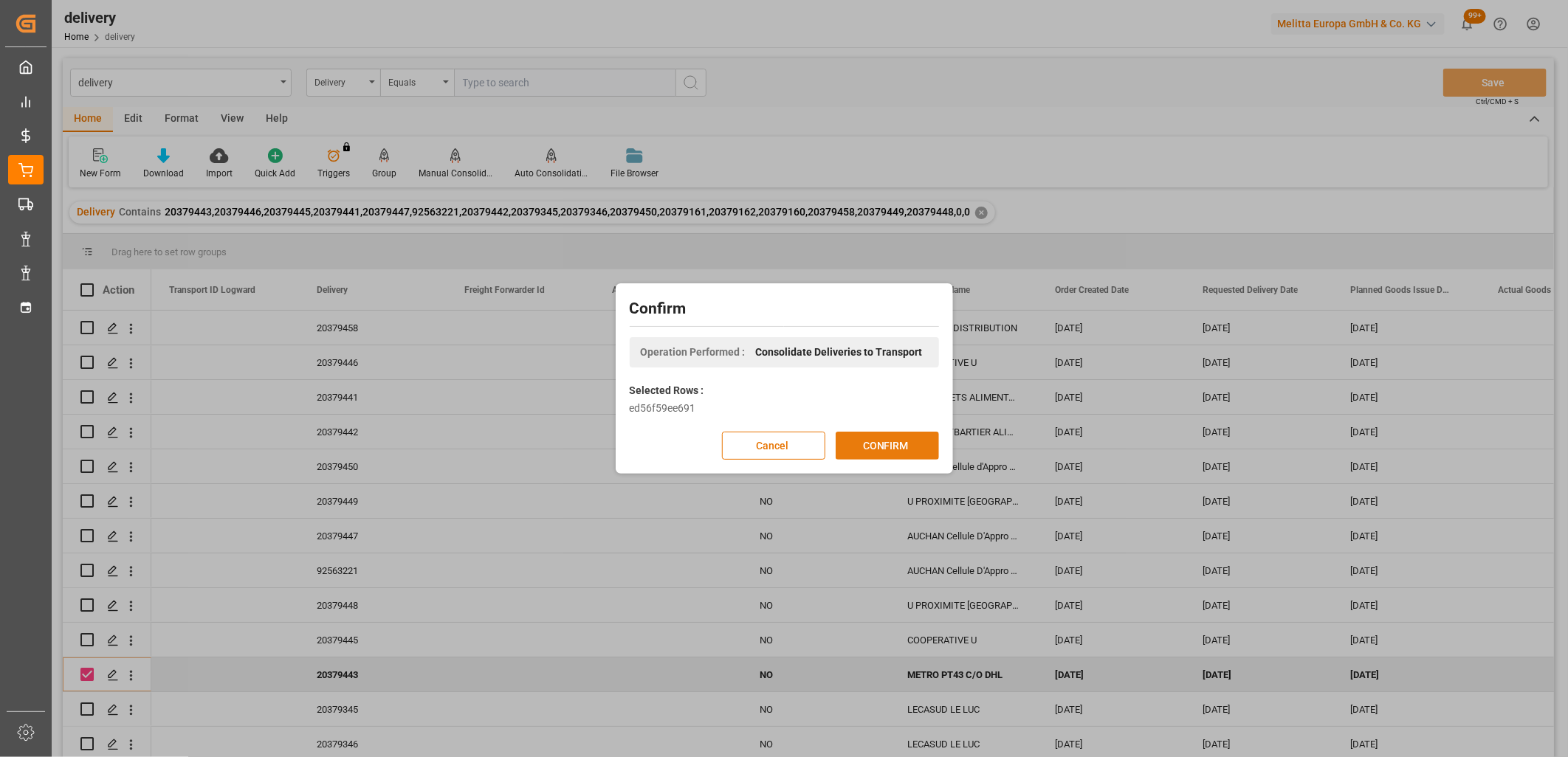
click at [914, 443] on button "CONFIRM" at bounding box center [886, 445] width 103 height 28
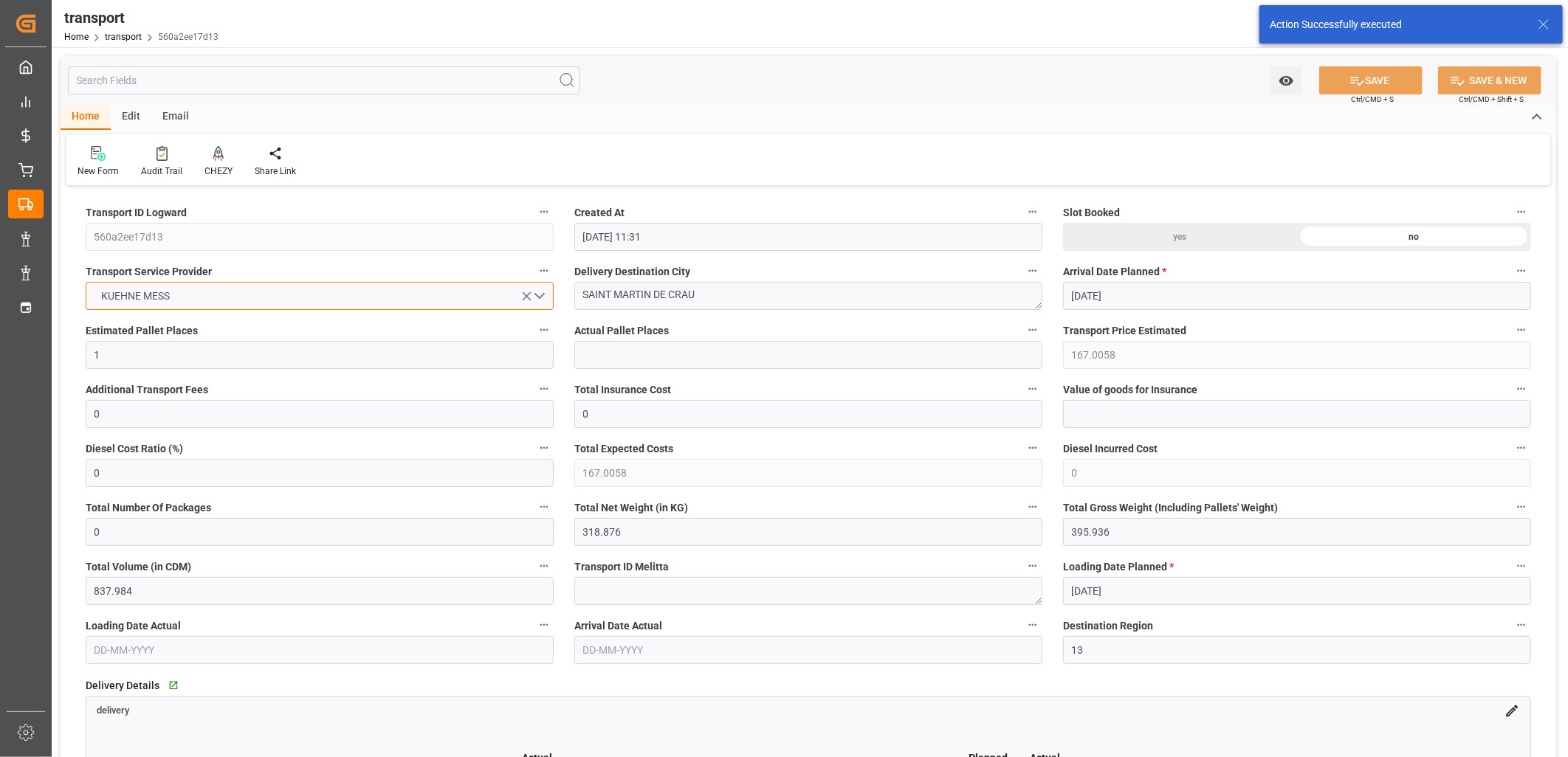
click at [176, 292] on span "KUEHNE MESS" at bounding box center [136, 296] width 83 height 16
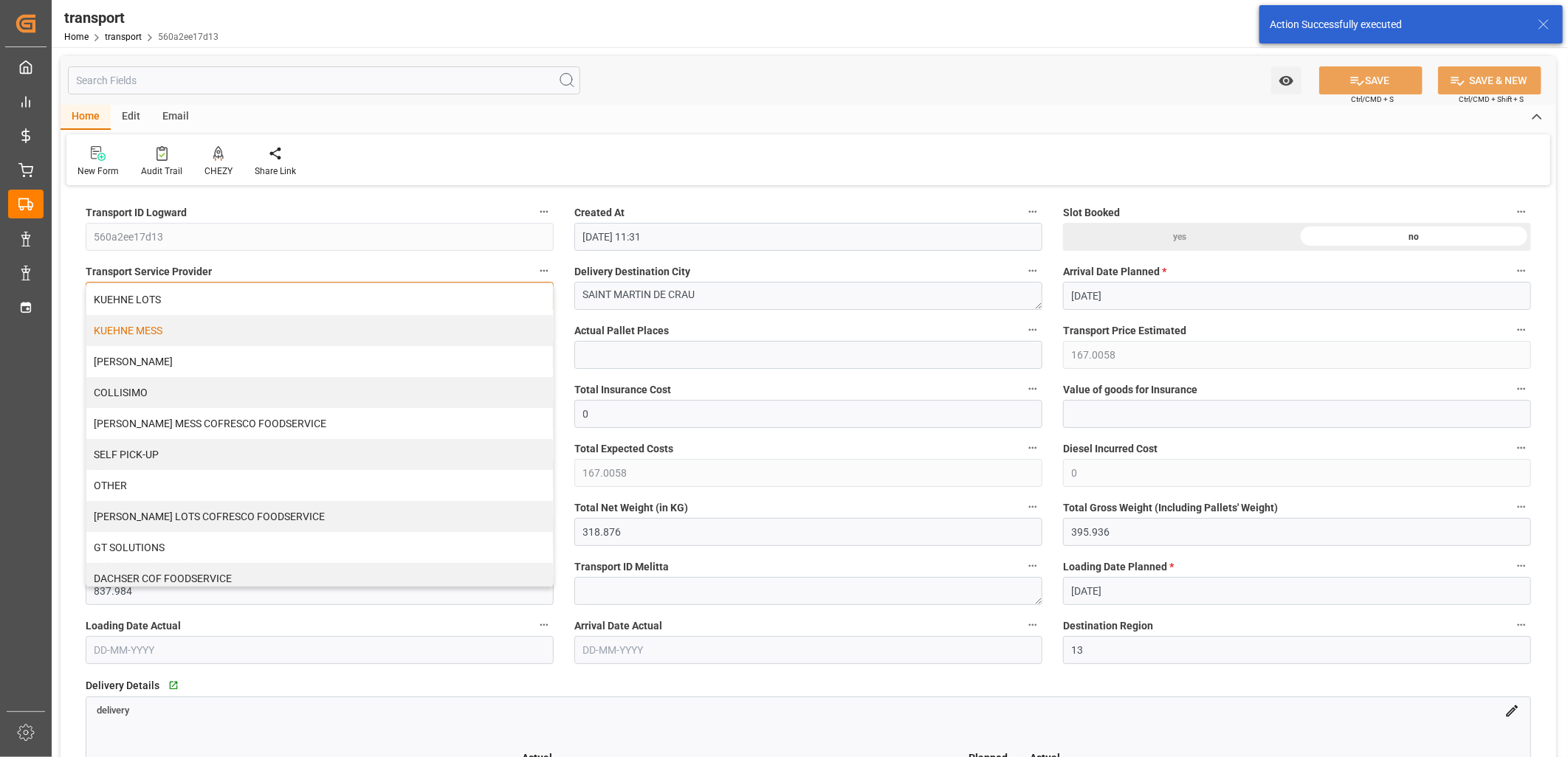
click at [176, 292] on div "KUEHNE LOTS" at bounding box center [320, 300] width 466 height 31
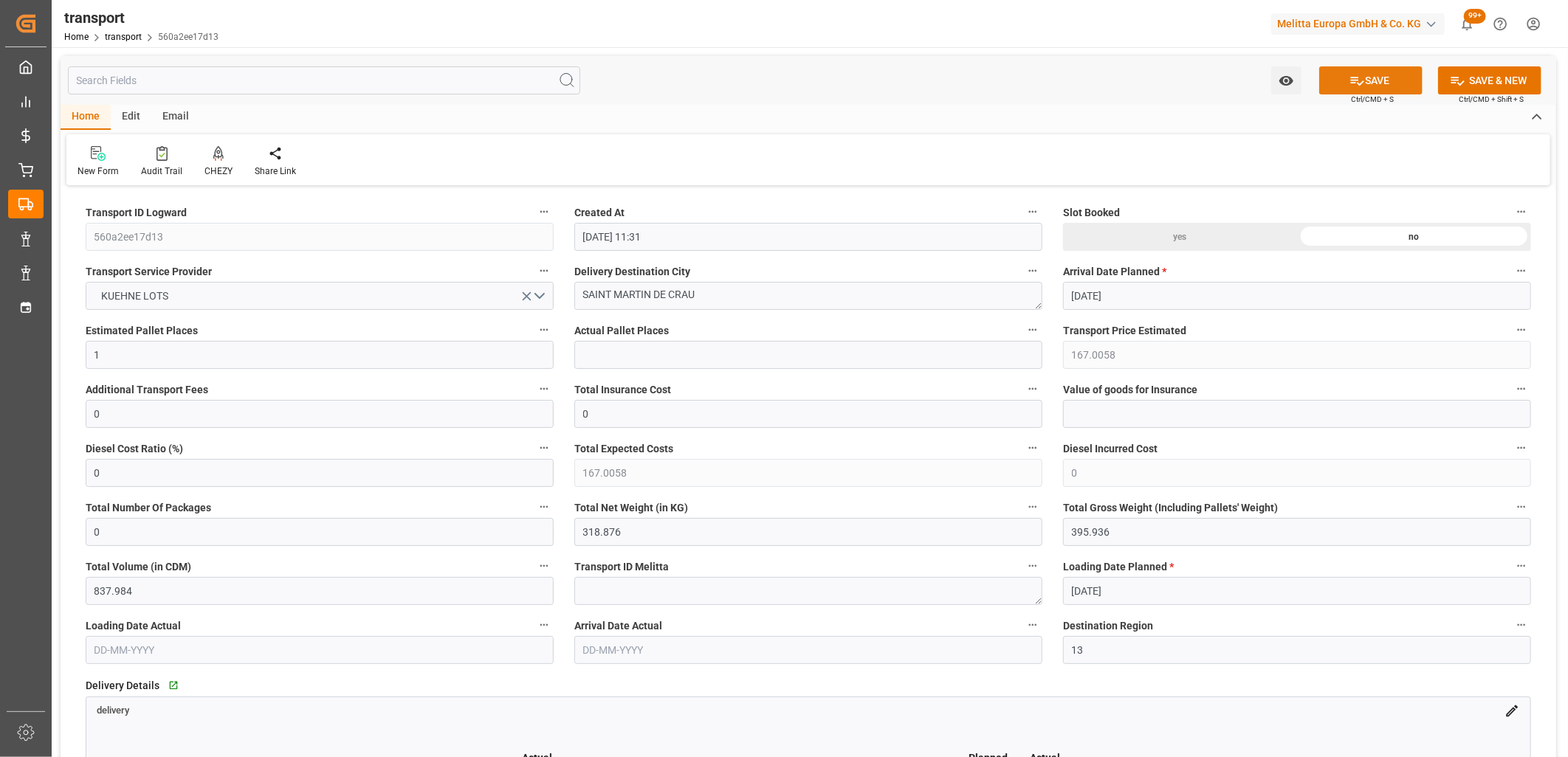
click at [1381, 80] on button "SAVE" at bounding box center [1370, 81] width 103 height 28
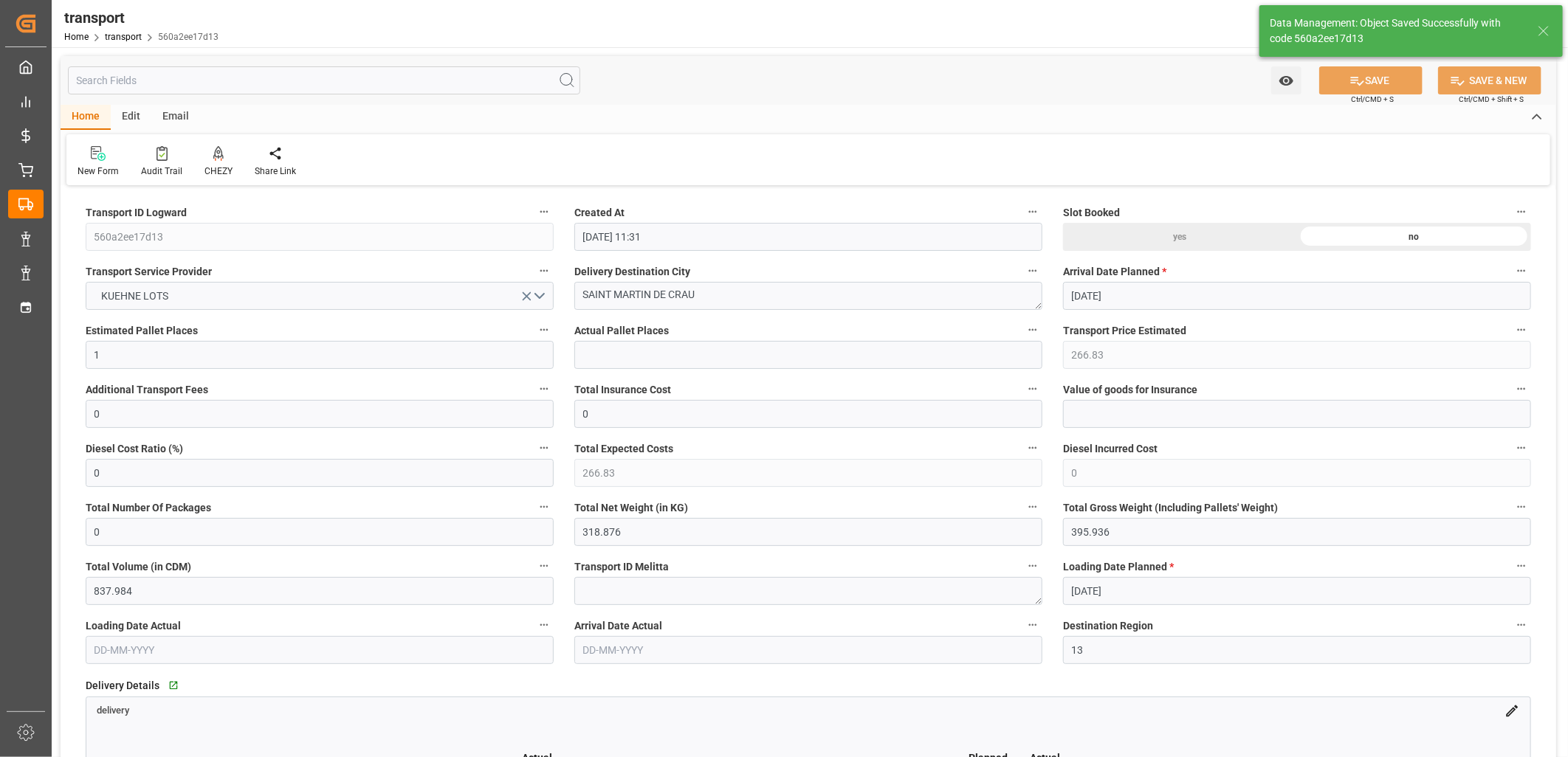
type input "266.83"
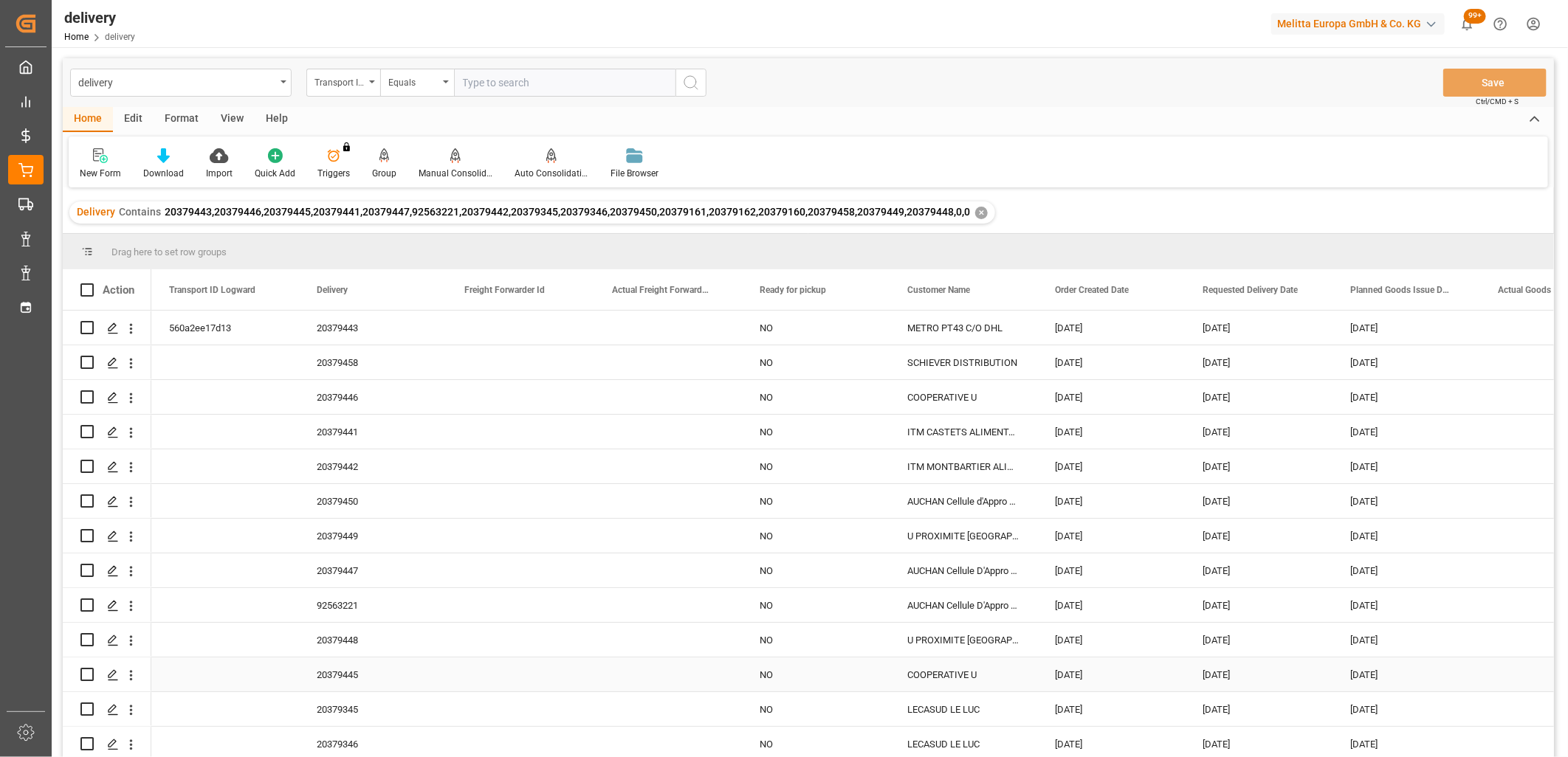
click at [85, 676] on input "Press Space to toggle row selection (unchecked)" at bounding box center [87, 674] width 13 height 13
checkbox input "true"
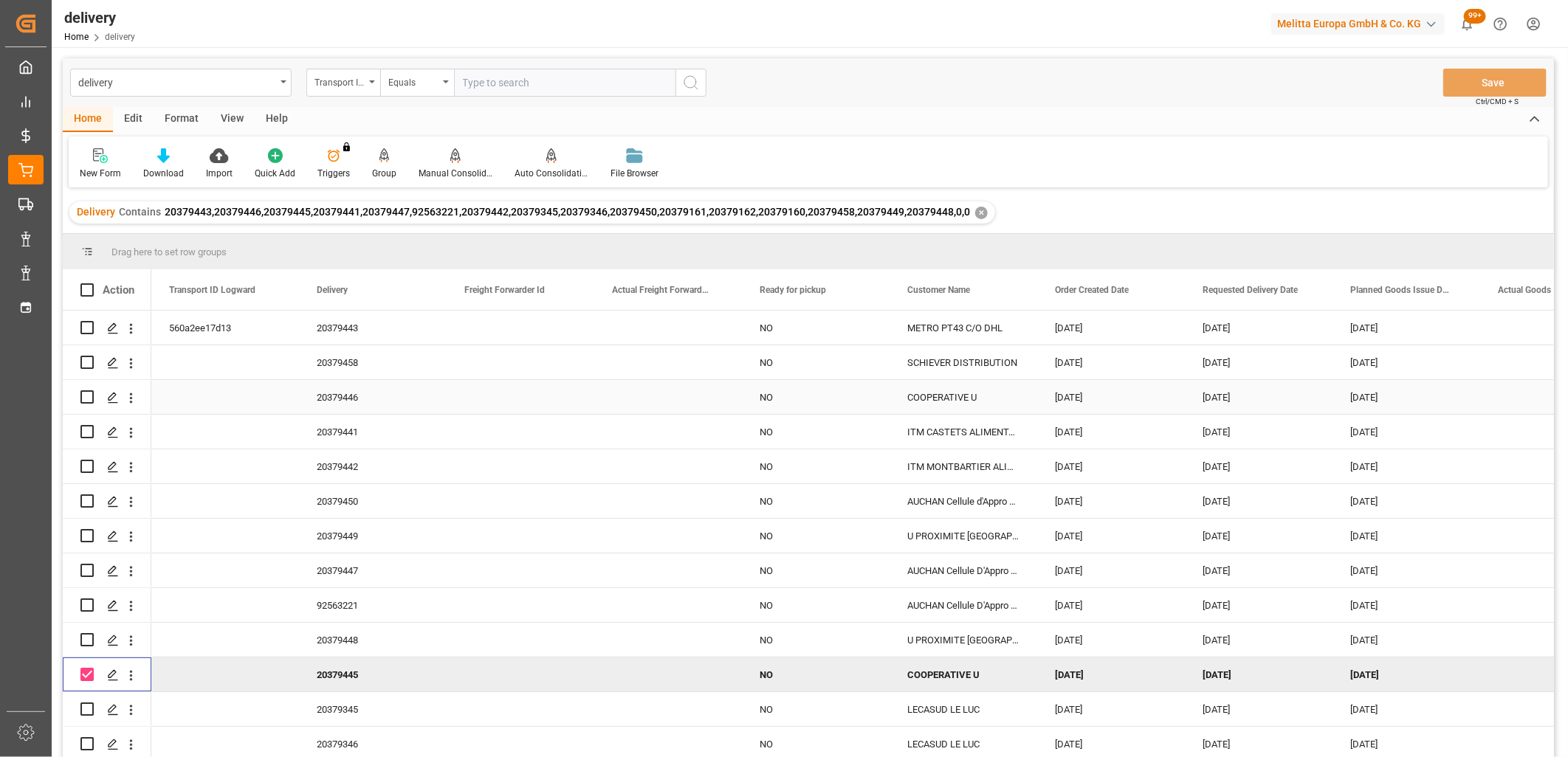
click at [91, 399] on input "Press Space to toggle row selection (unchecked)" at bounding box center [87, 397] width 13 height 13
checkbox input "true"
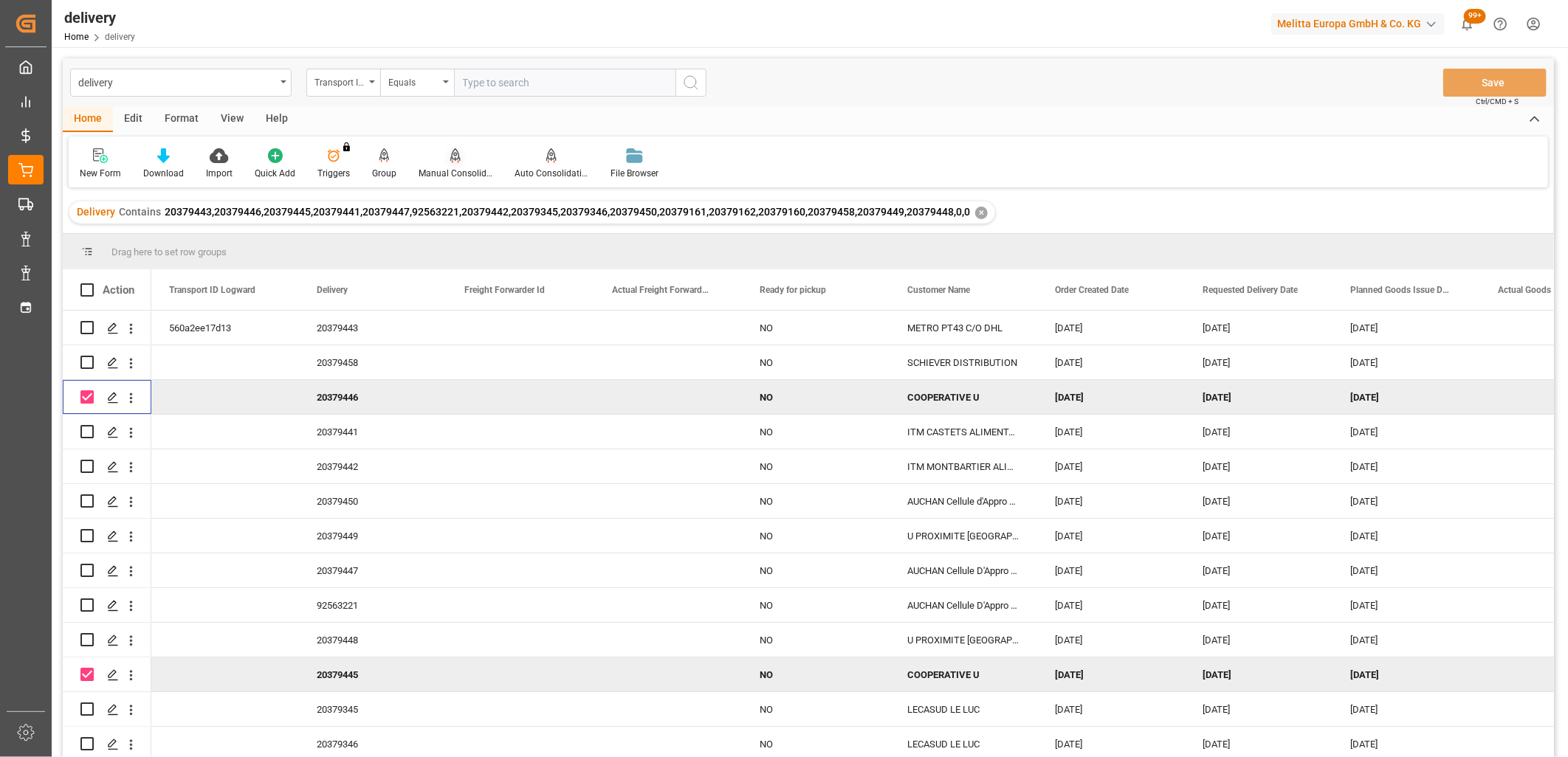
click at [454, 159] on icon at bounding box center [456, 154] width 10 height 12
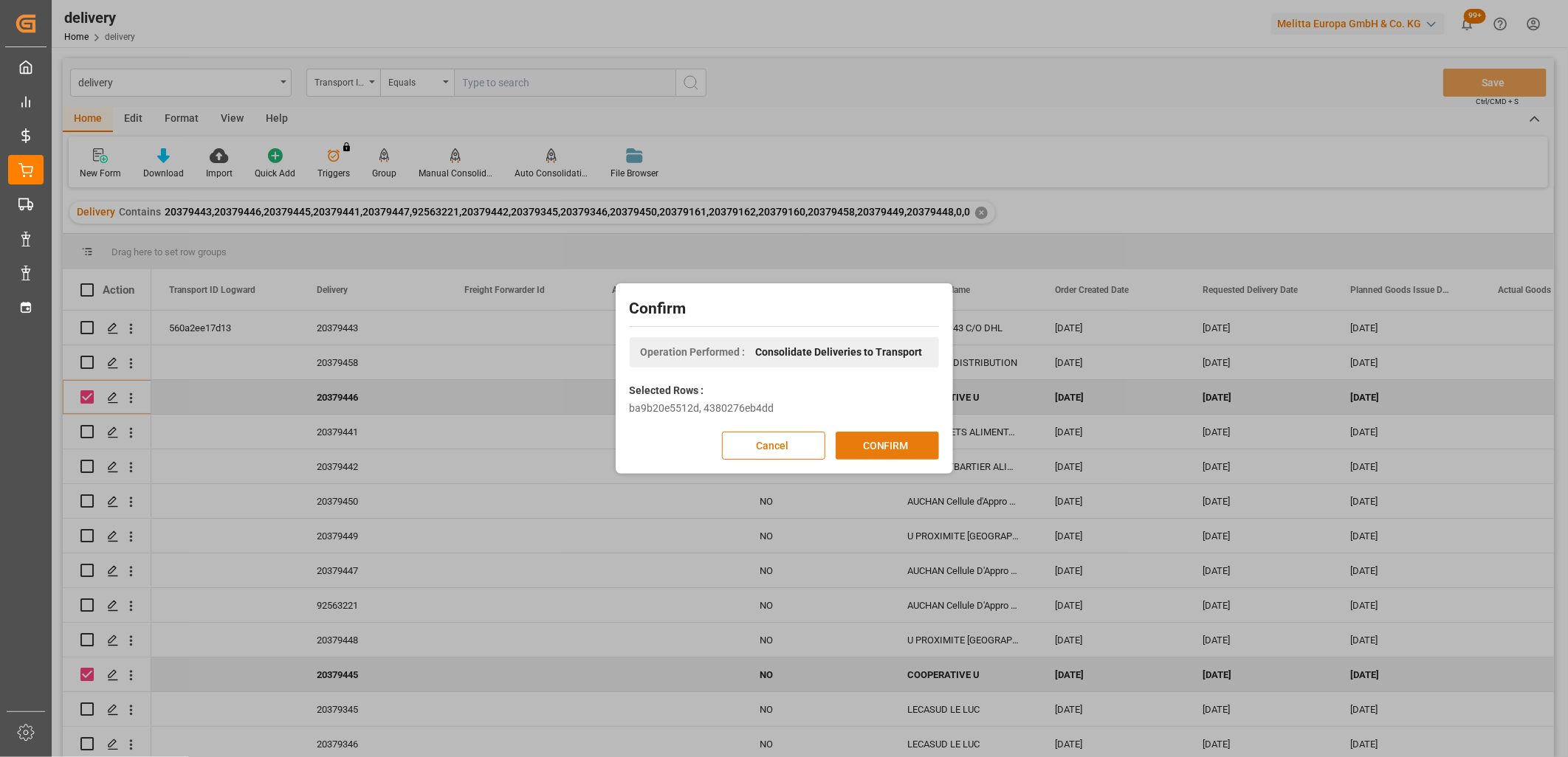
click at [850, 437] on button "CONFIRM" at bounding box center [886, 445] width 103 height 28
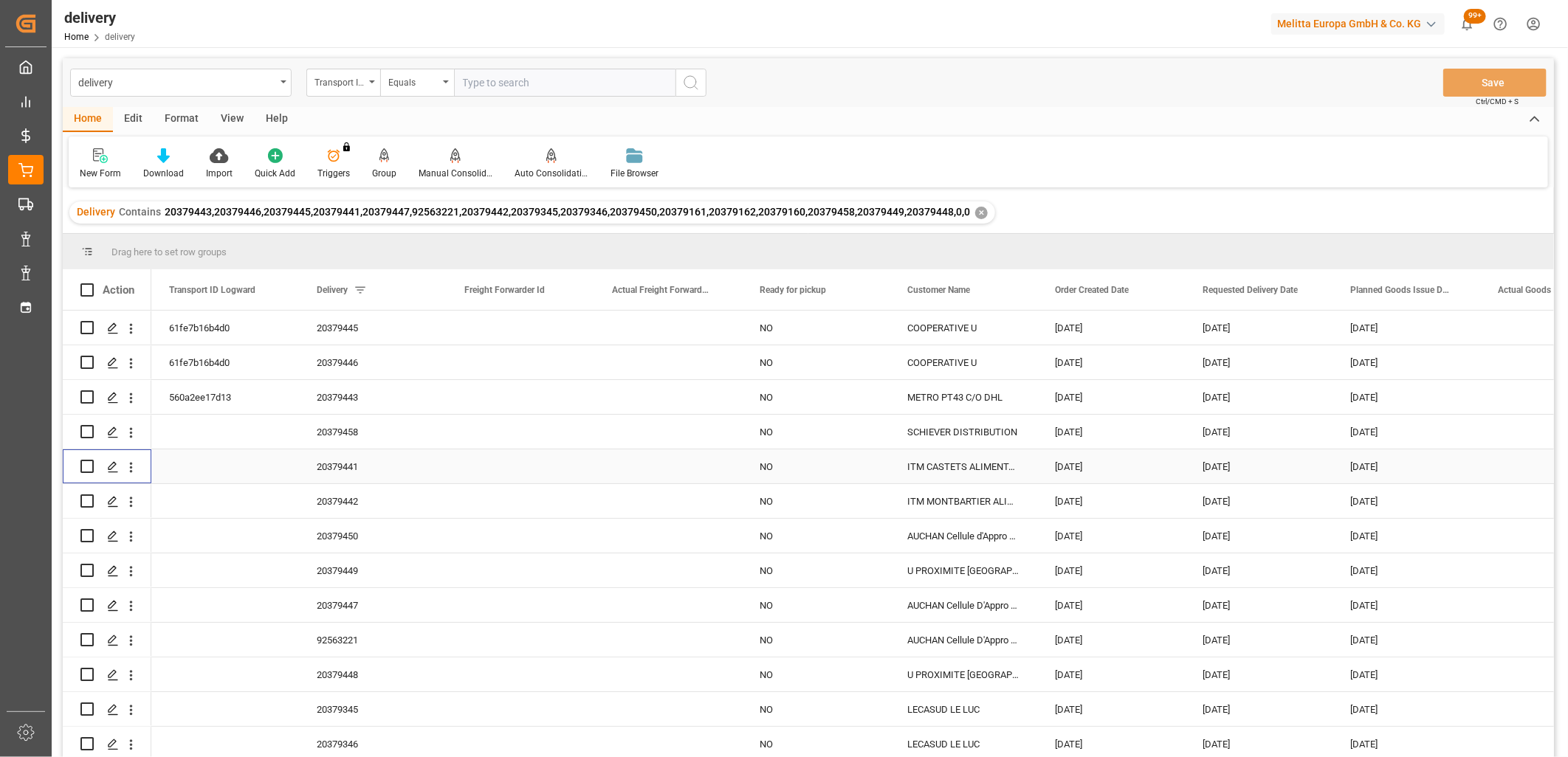
click at [82, 465] on input "Press Space to toggle row selection (unchecked)" at bounding box center [87, 466] width 13 height 13
checkbox input "true"
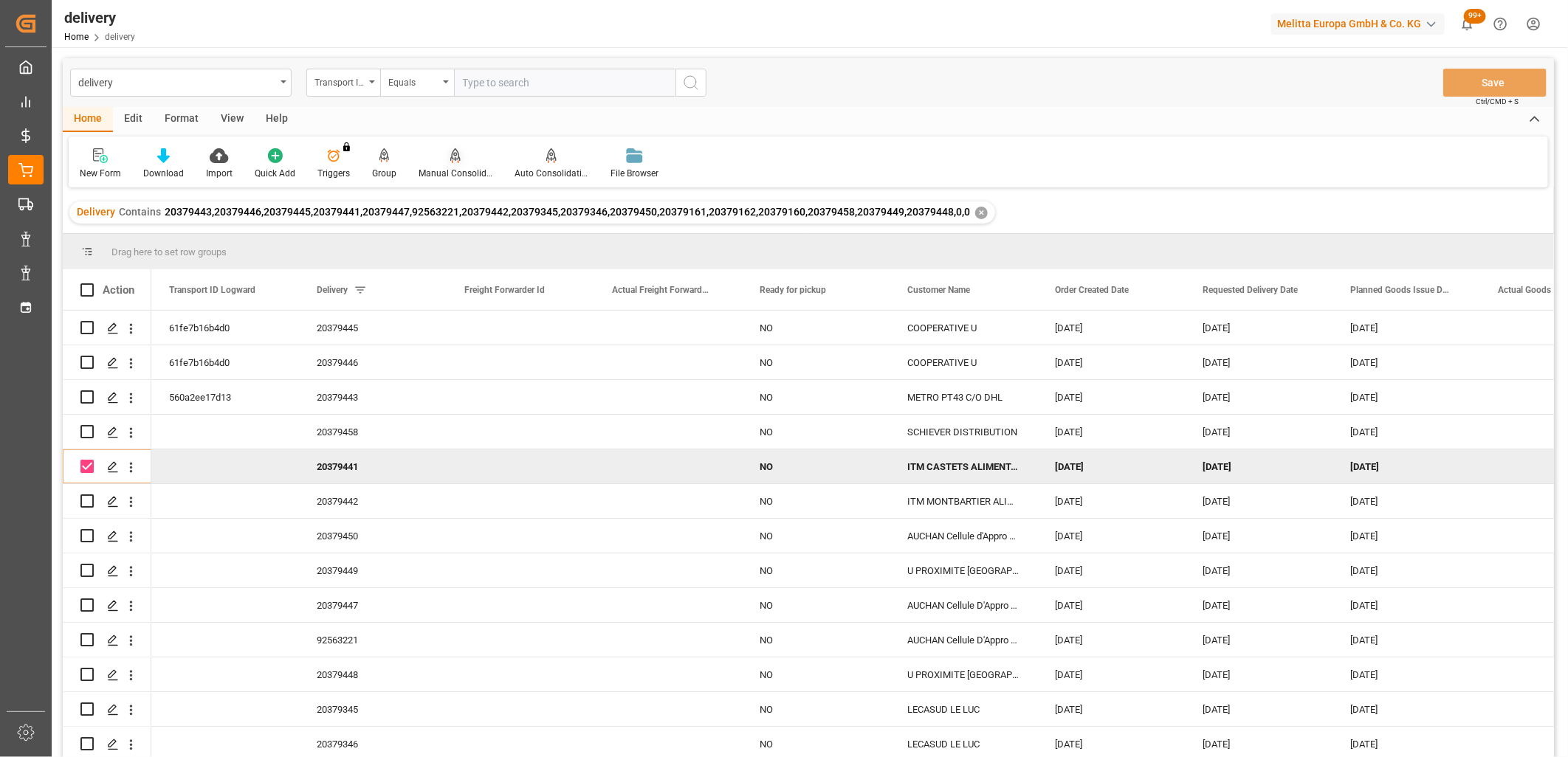
click at [450, 157] on icon at bounding box center [456, 154] width 10 height 12
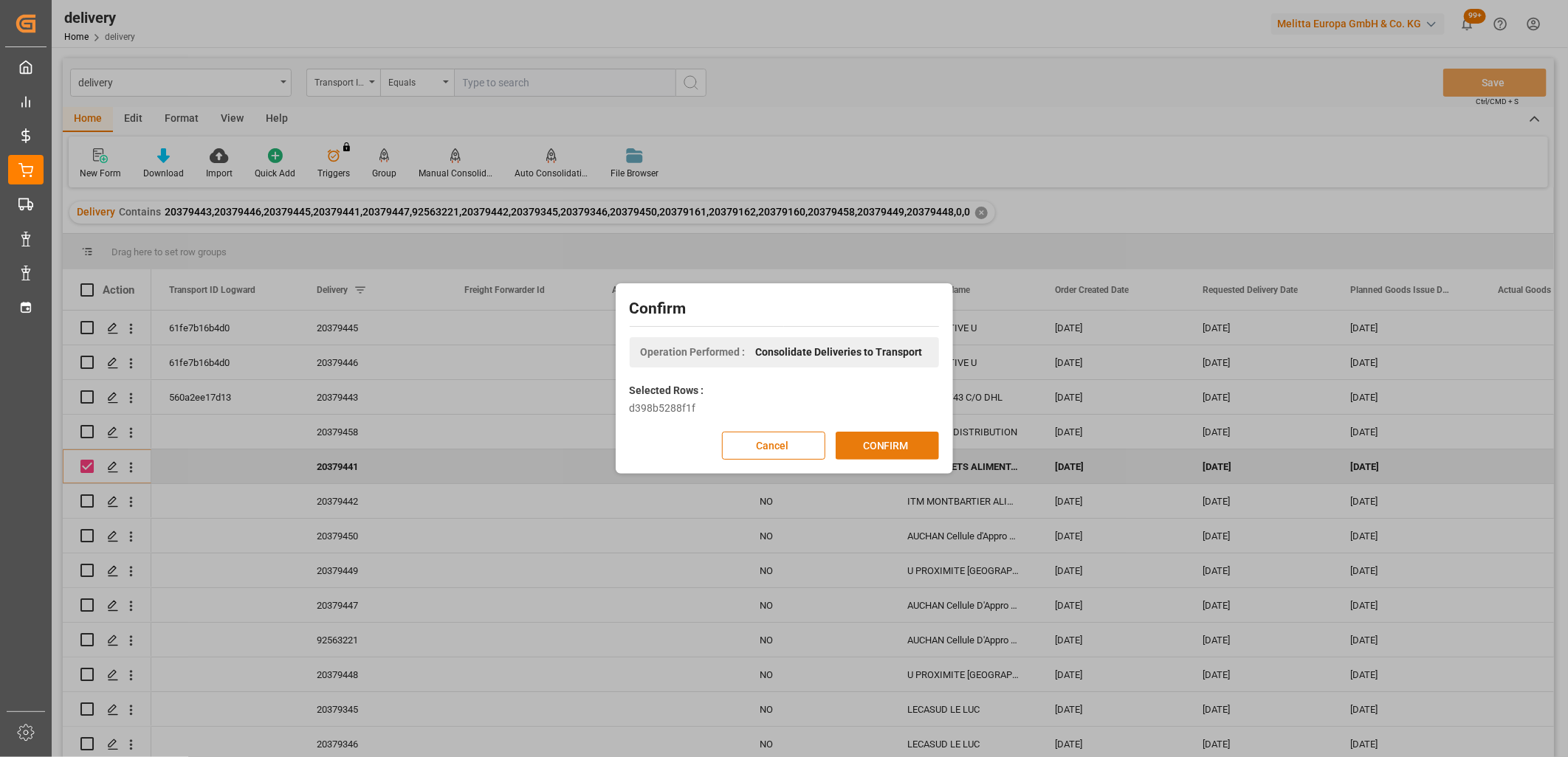
click at [871, 443] on button "CONFIRM" at bounding box center [886, 445] width 103 height 28
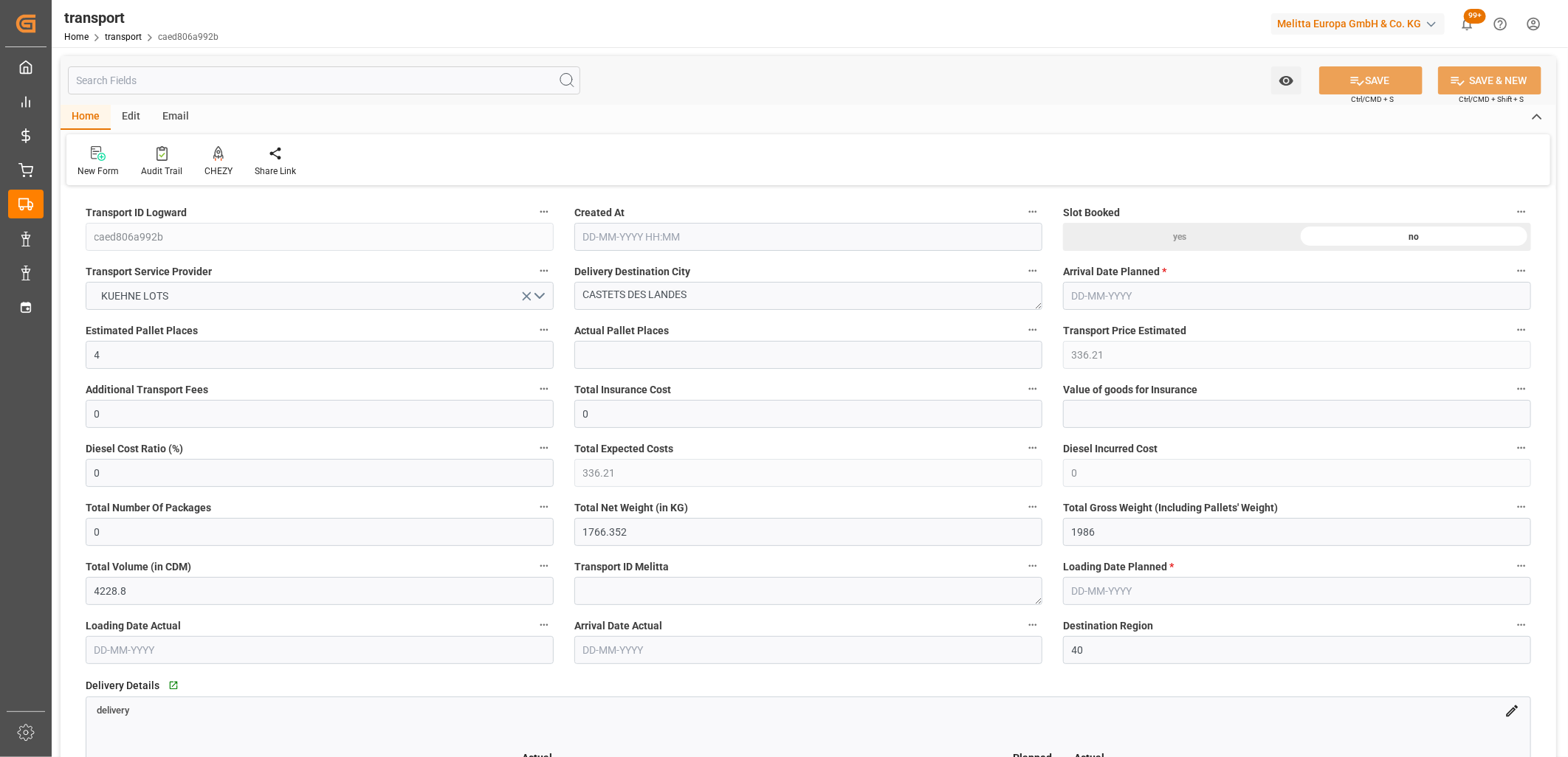
type input "[DATE] 11:32"
type input "[DATE]"
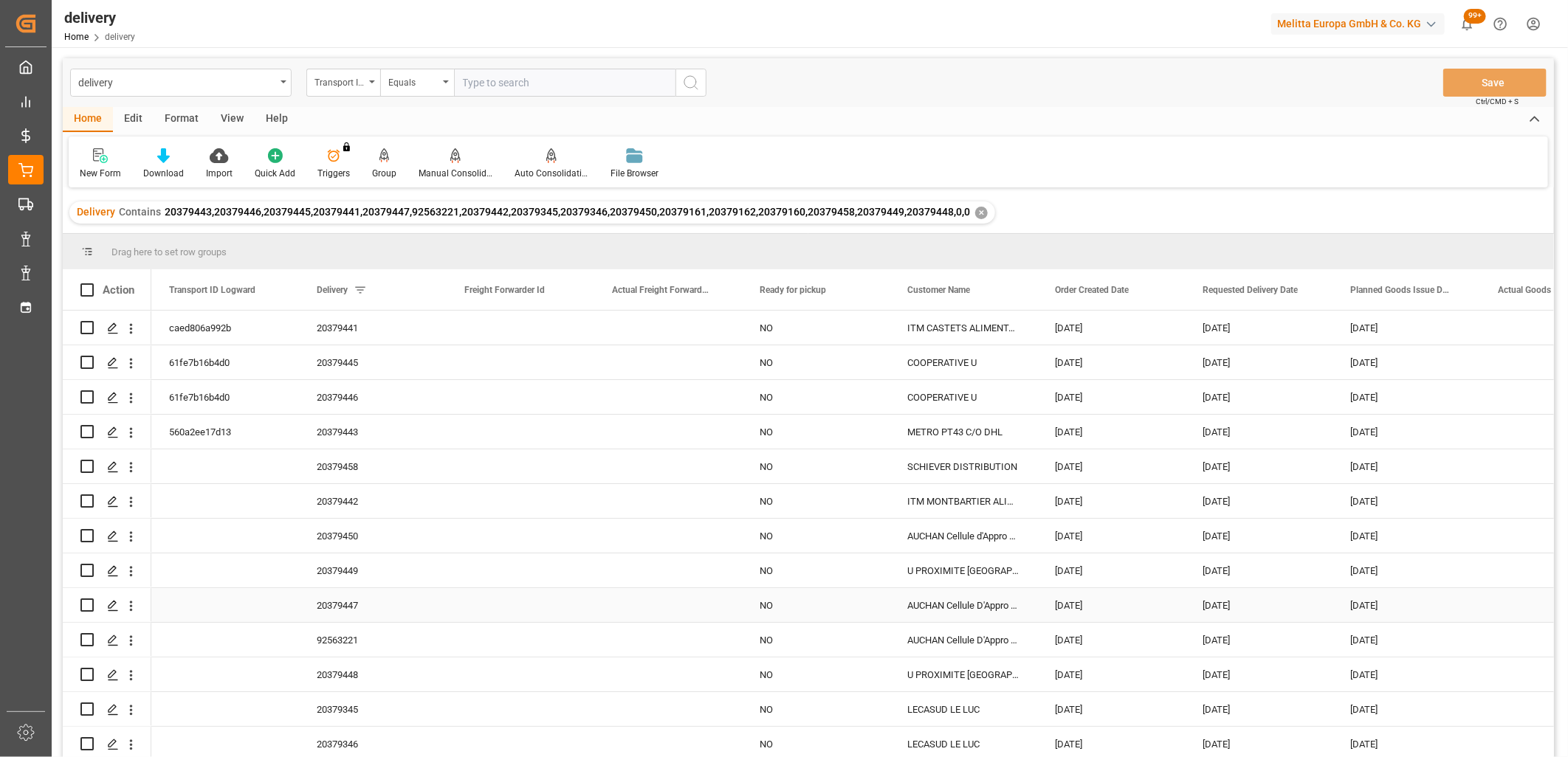
click at [85, 601] on input "Press Space to toggle row selection (unchecked)" at bounding box center [87, 605] width 13 height 13
checkbox input "true"
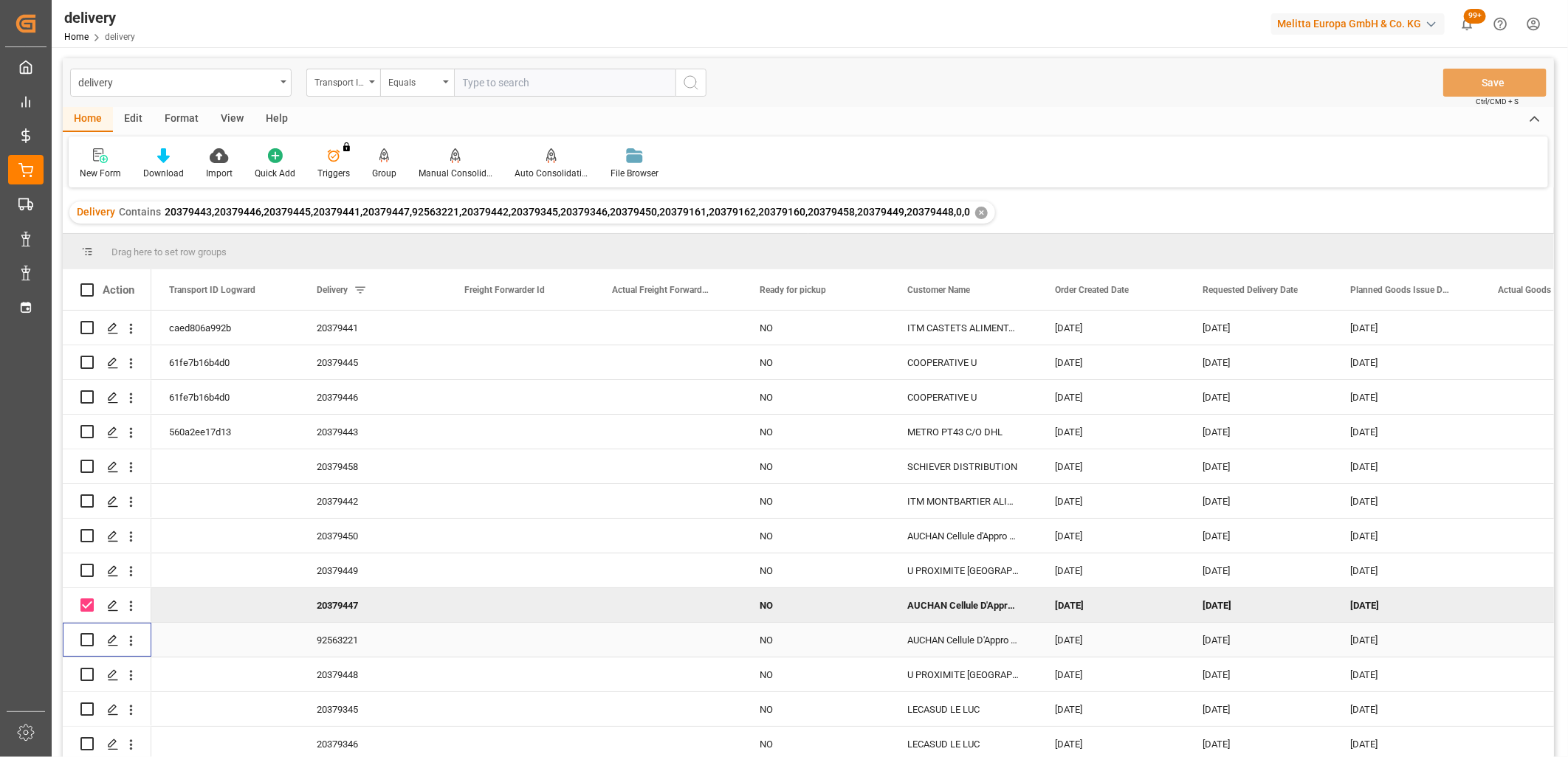
click at [87, 642] on input "Press Space to toggle row selection (unchecked)" at bounding box center [87, 639] width 13 height 13
checkbox input "true"
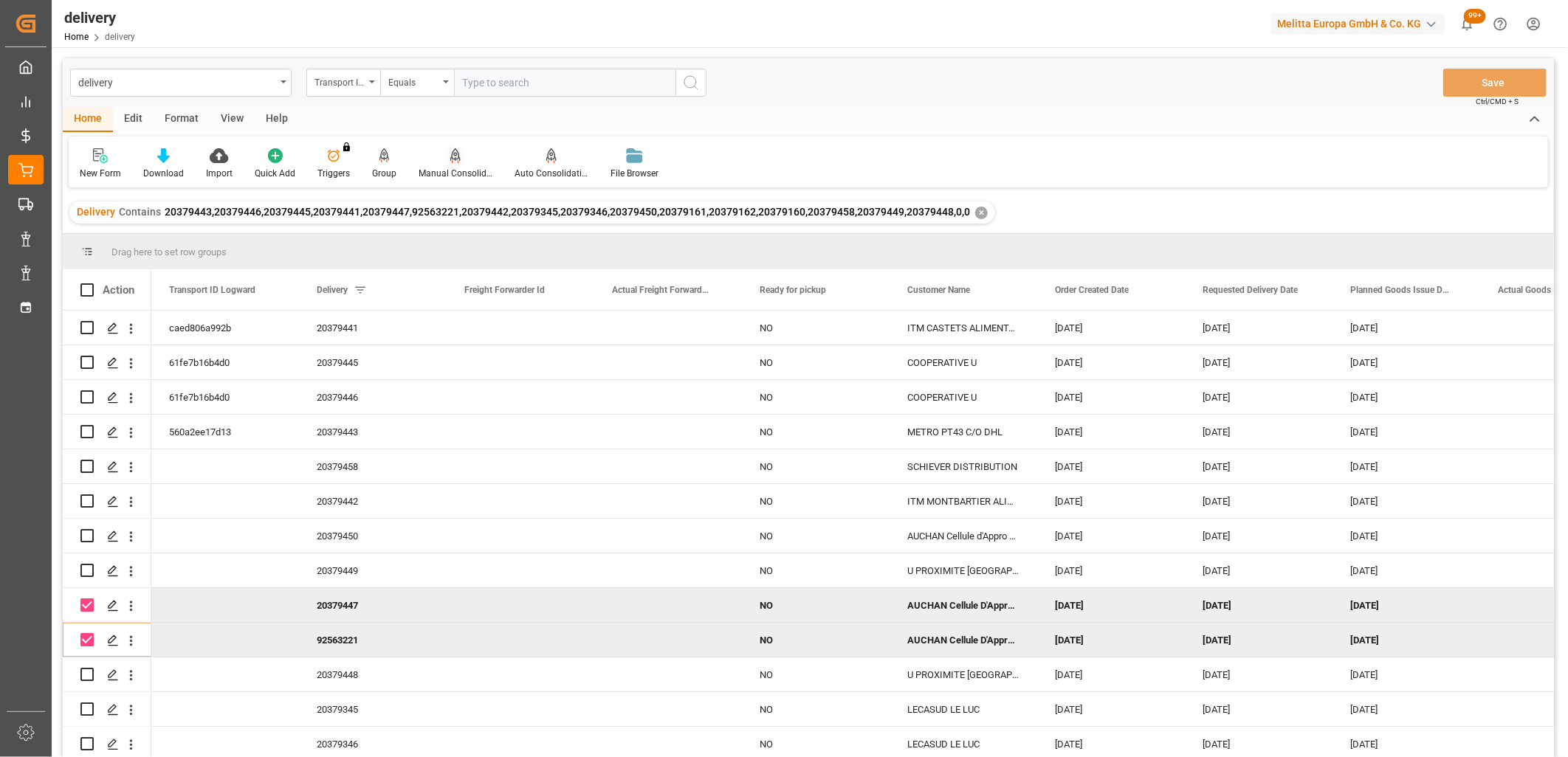
click at [456, 158] on icon at bounding box center [456, 154] width 10 height 12
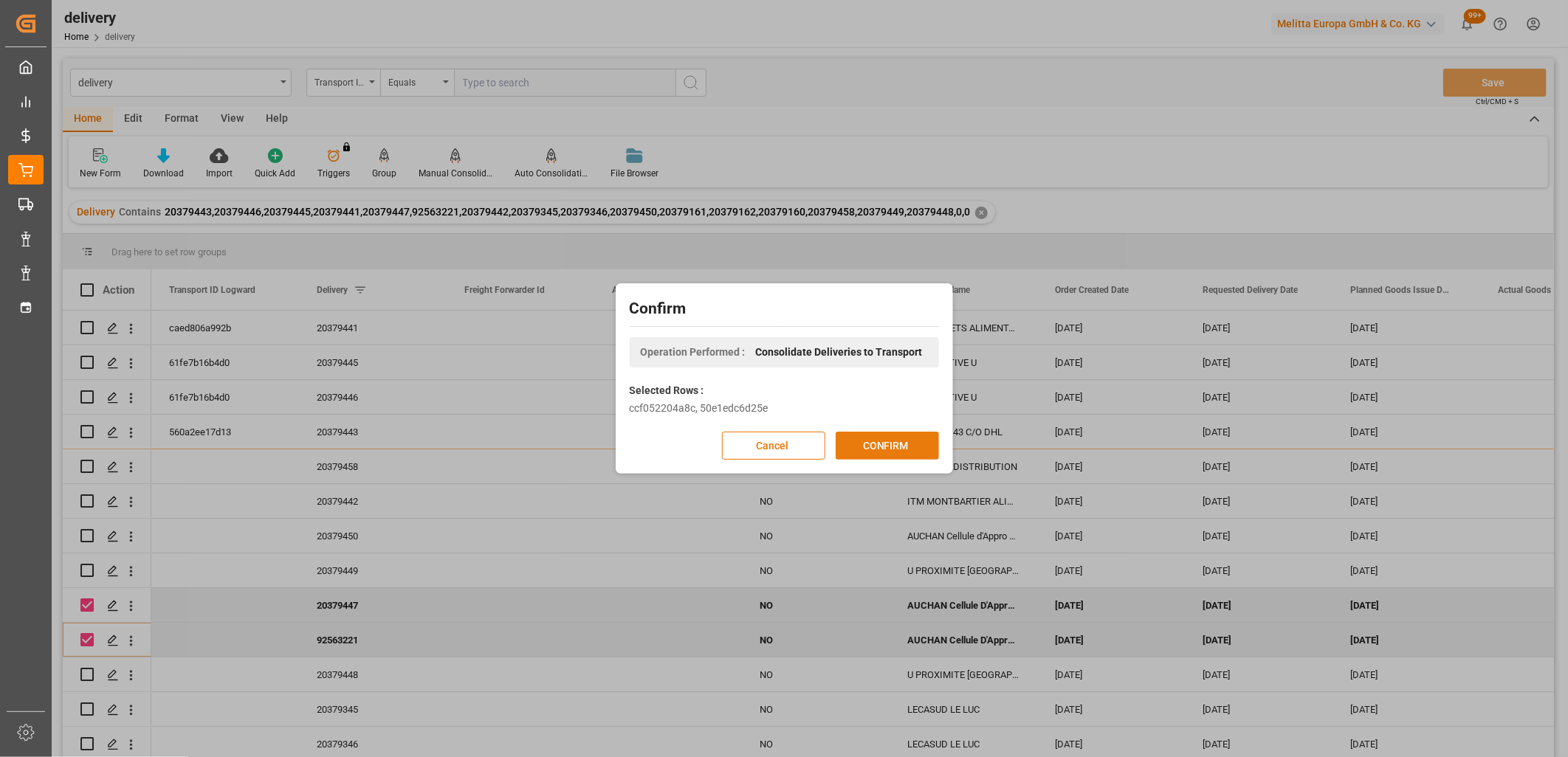
click at [867, 440] on button "CONFIRM" at bounding box center [886, 445] width 103 height 28
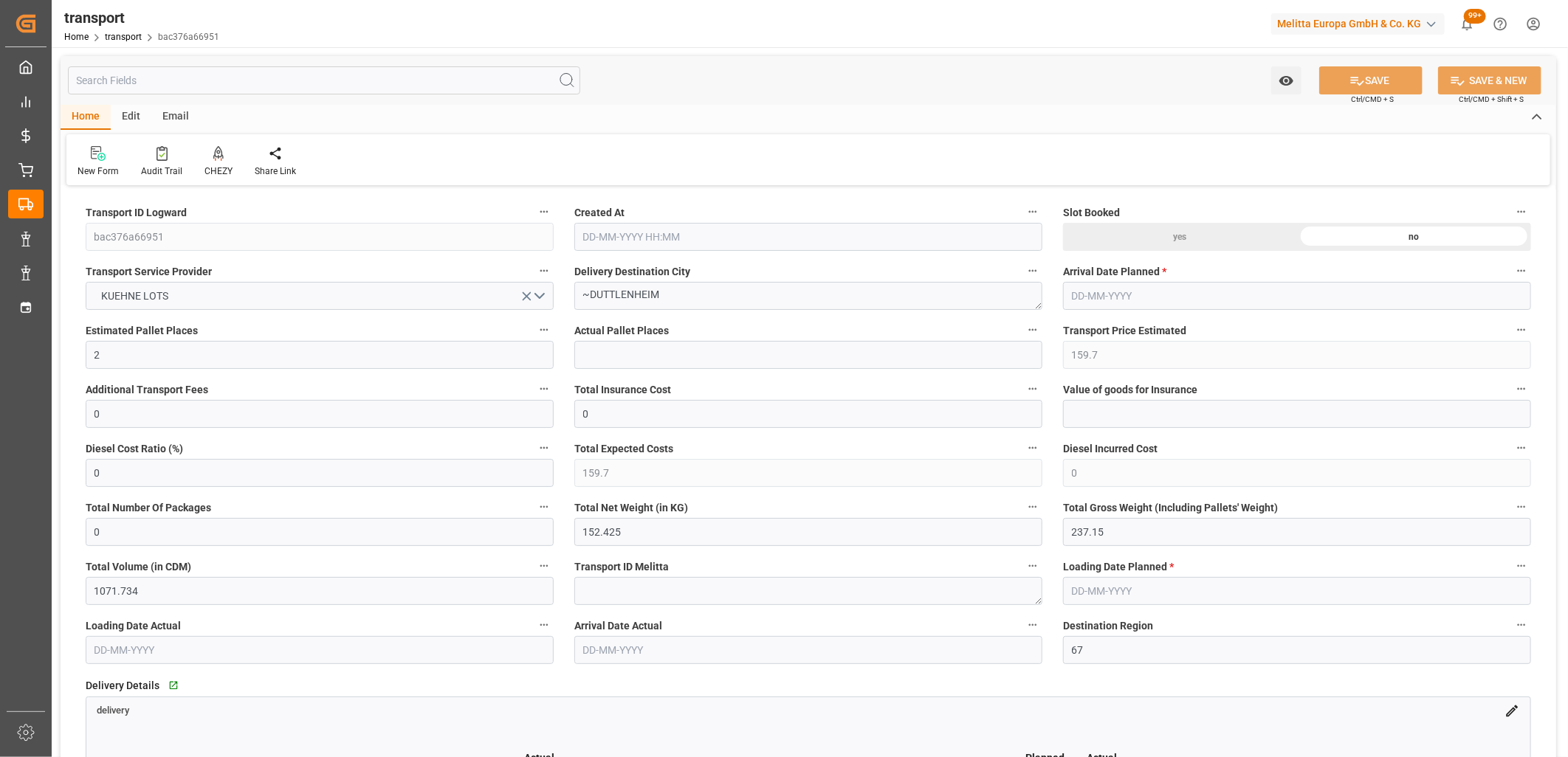
type input "[DATE] 11:32"
type input "[DATE]"
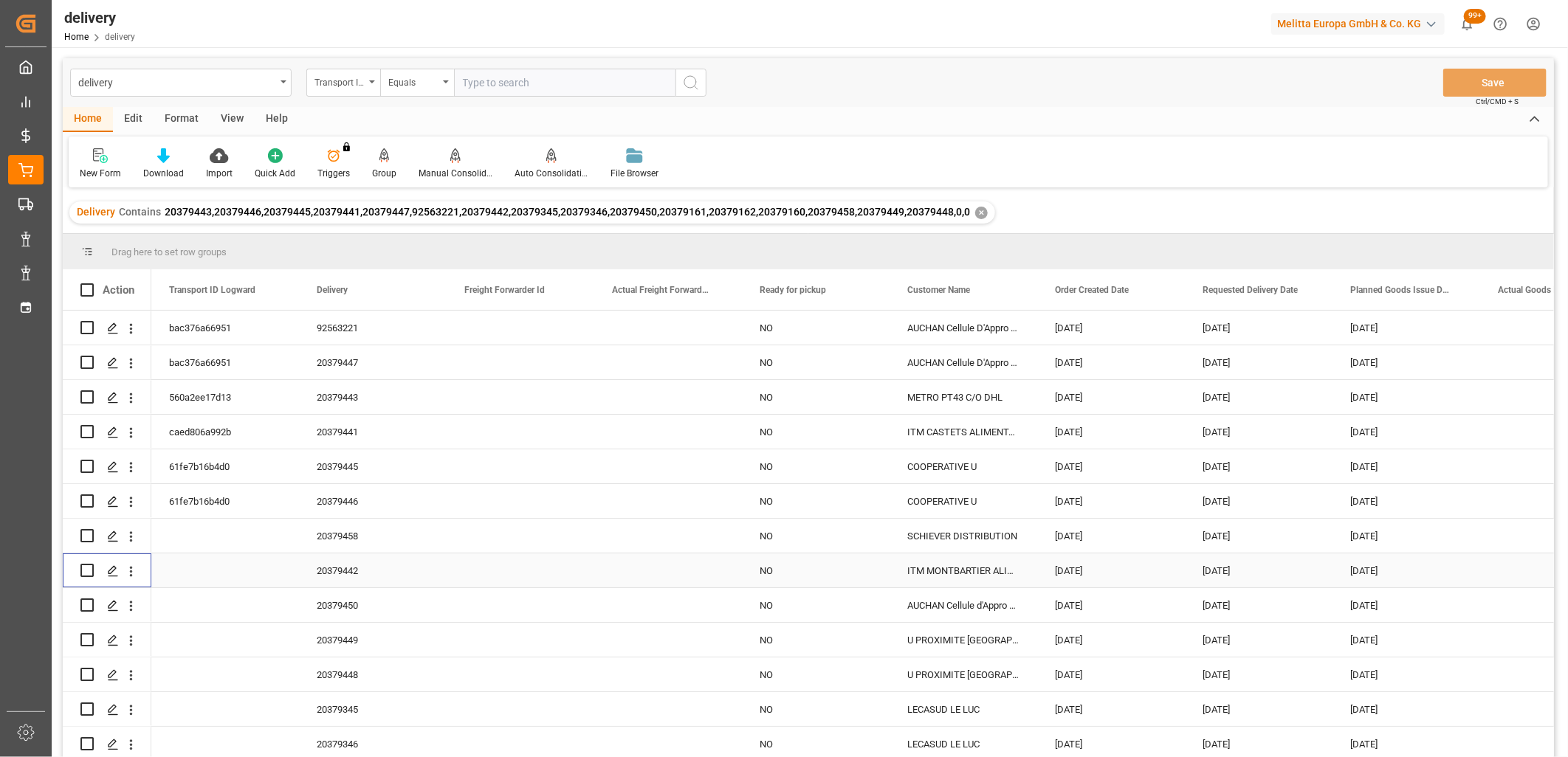
click at [87, 572] on input "Press Space to toggle row selection (unchecked)" at bounding box center [87, 570] width 13 height 13
checkbox input "true"
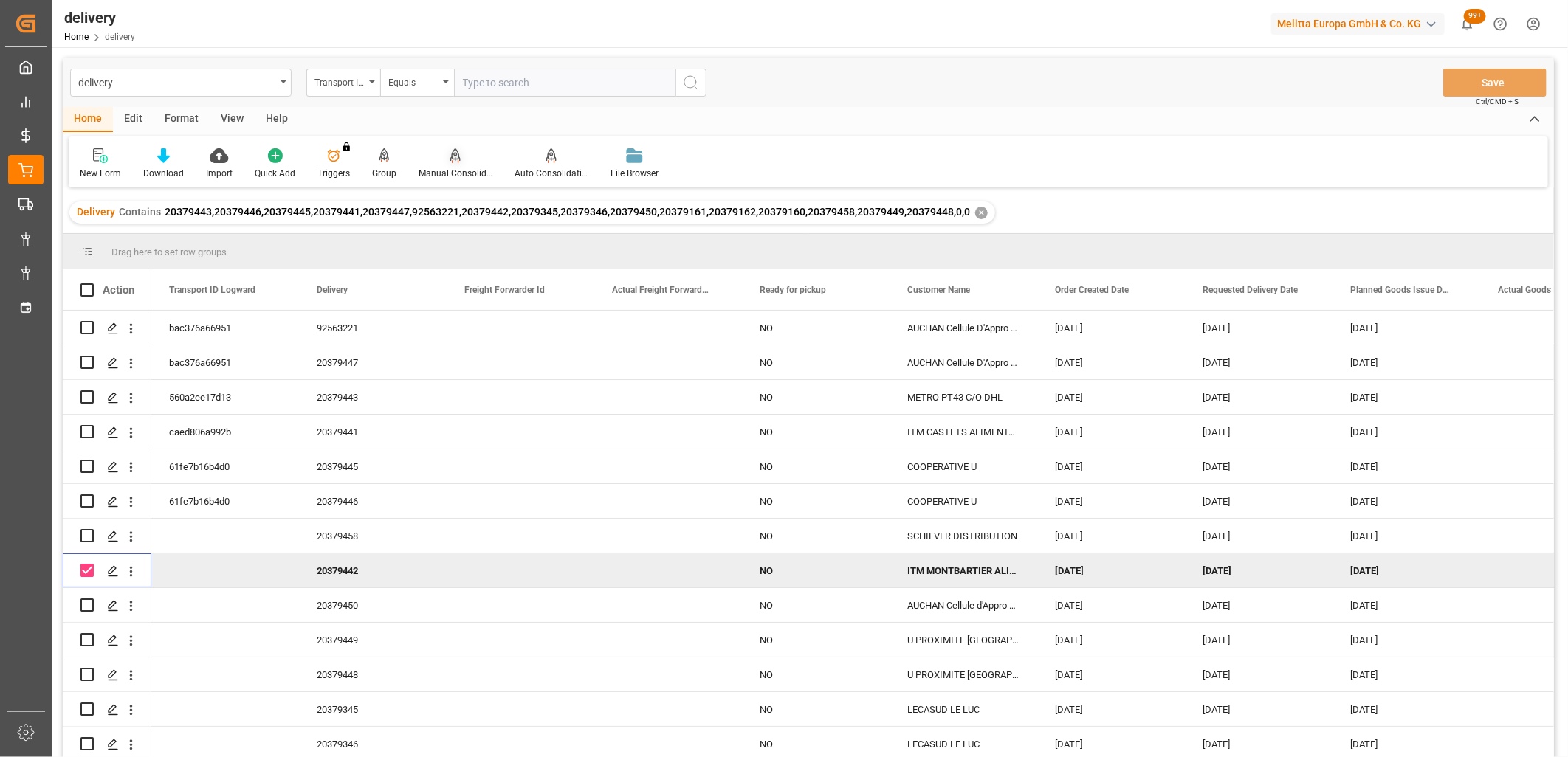
click at [451, 162] on icon at bounding box center [455, 162] width 7 height 3
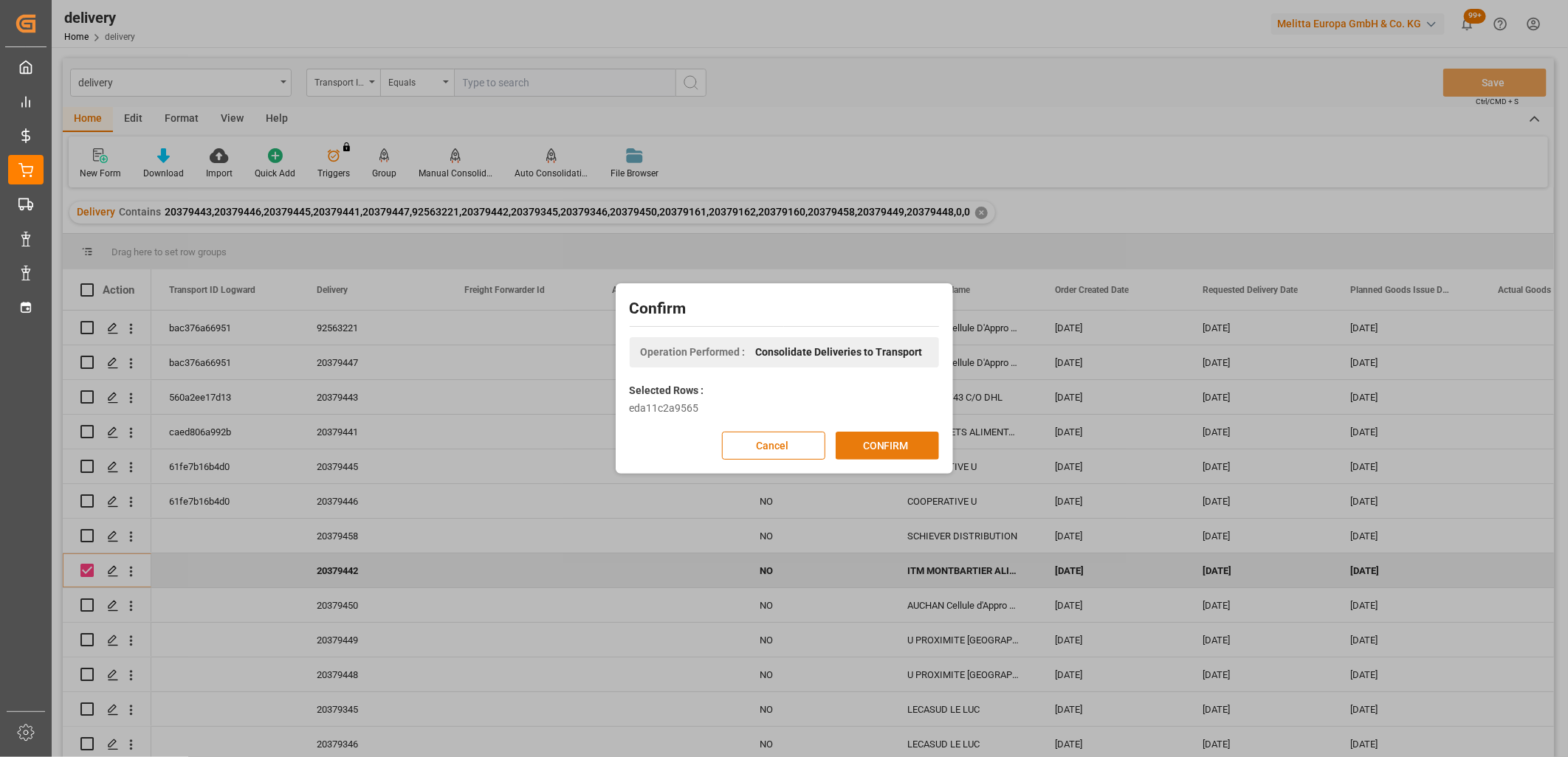
click at [856, 433] on button "CONFIRM" at bounding box center [886, 445] width 103 height 28
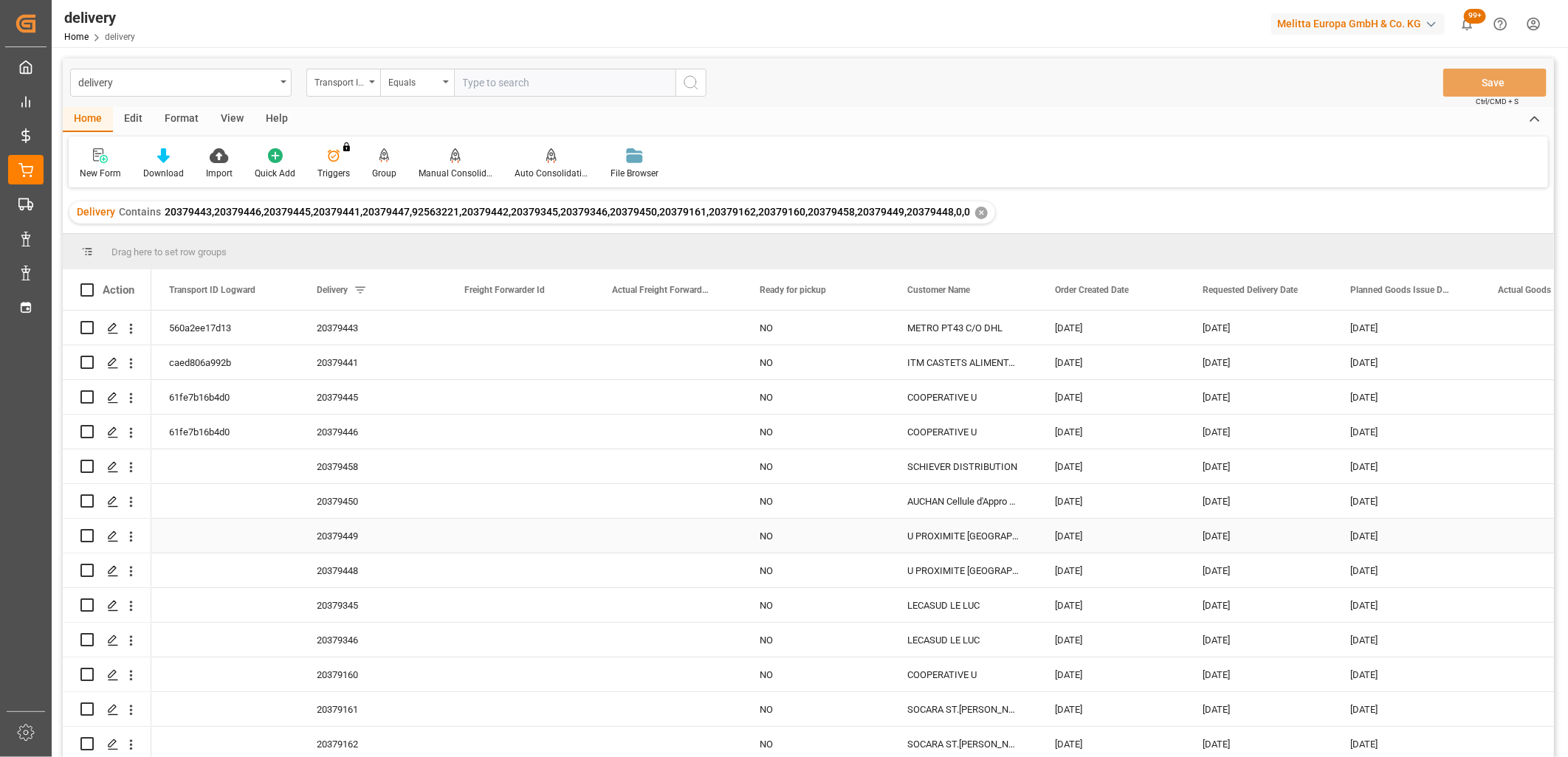
scroll to position [107, 0]
click at [87, 600] on input "Press Space to toggle row selection (unchecked)" at bounding box center [87, 605] width 13 height 13
checkbox input "true"
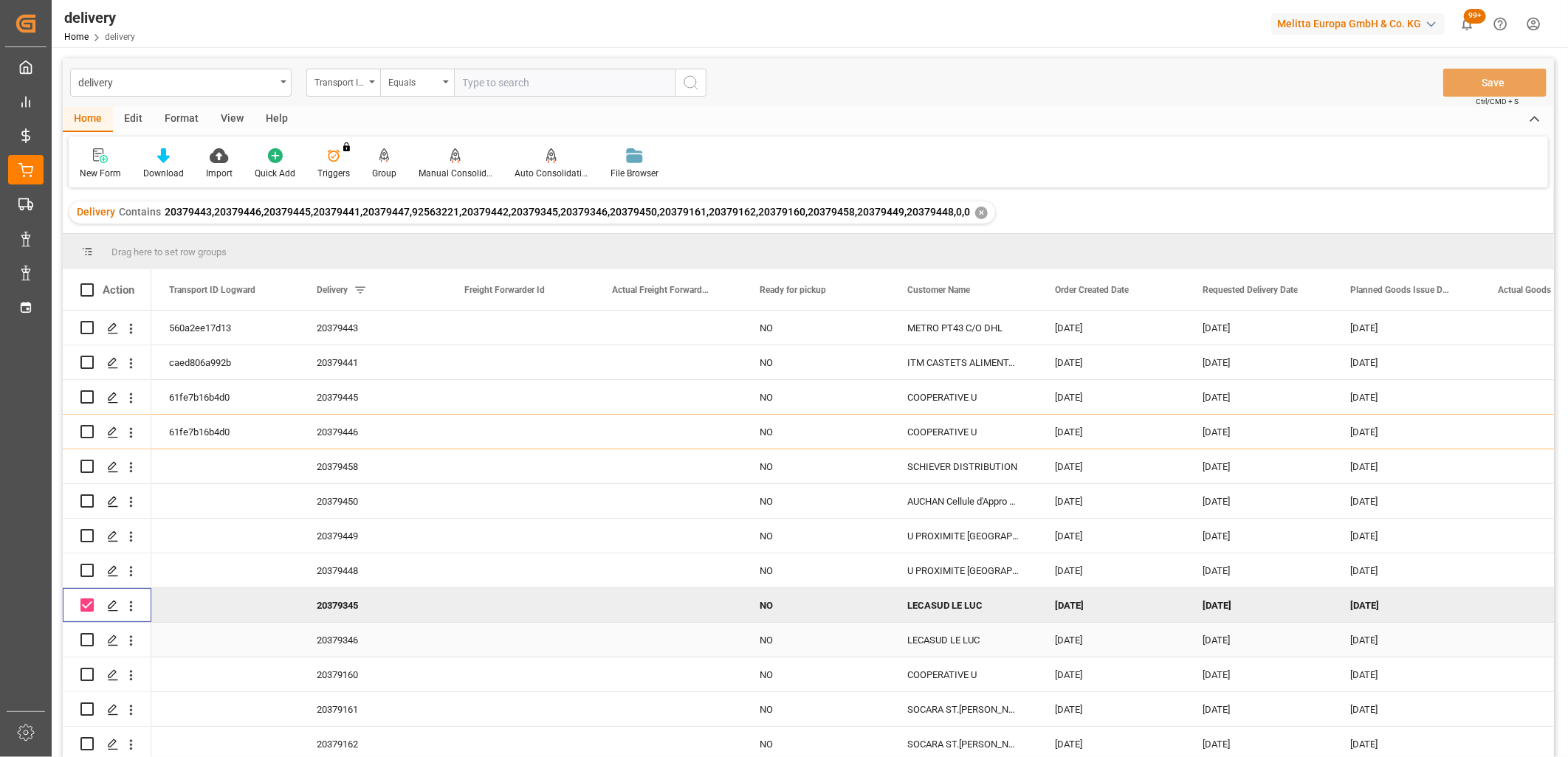
click at [86, 636] on input "Press Space to toggle row selection (unchecked)" at bounding box center [87, 639] width 13 height 13
checkbox input "true"
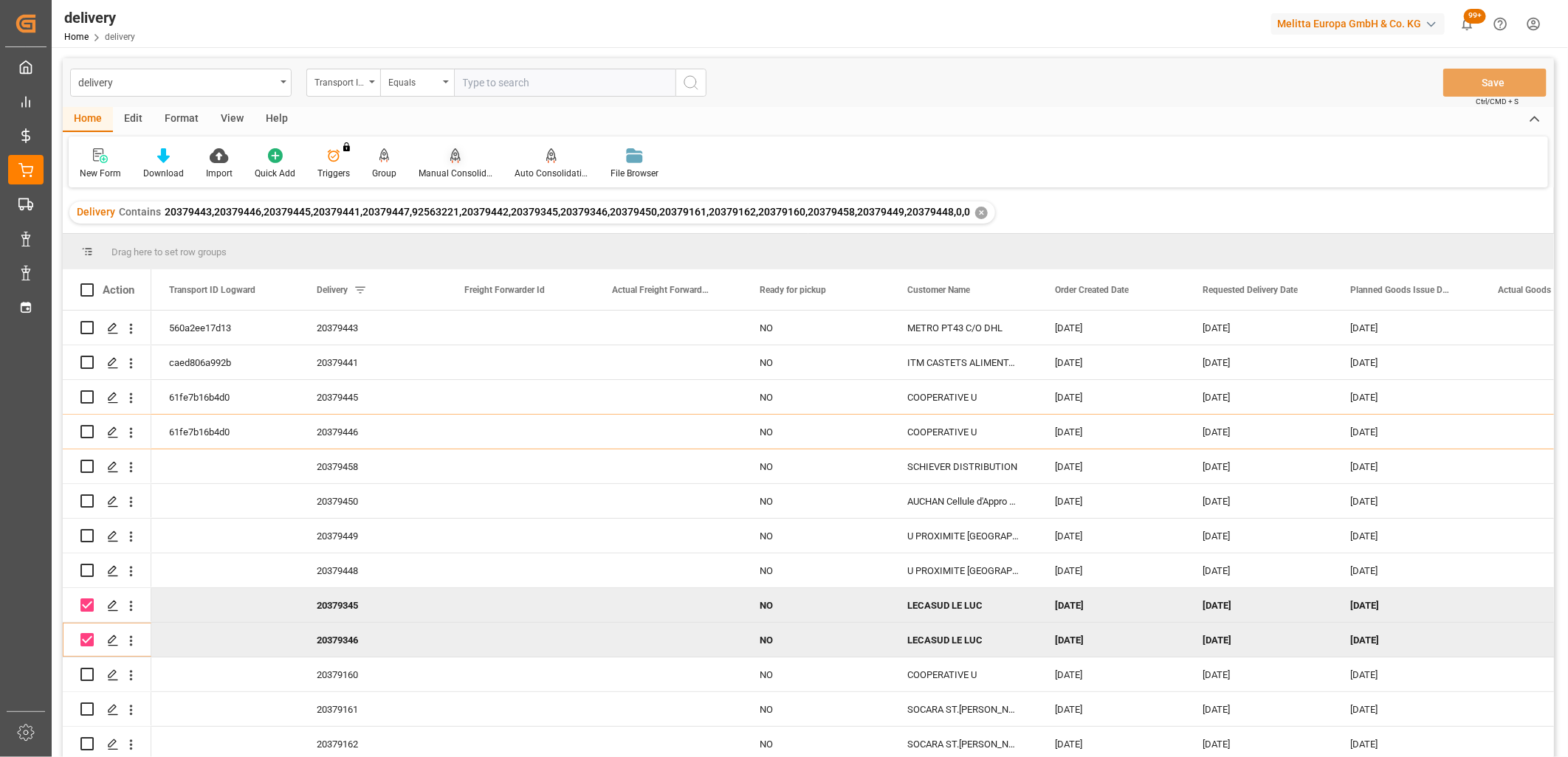
click at [450, 157] on icon at bounding box center [456, 154] width 10 height 12
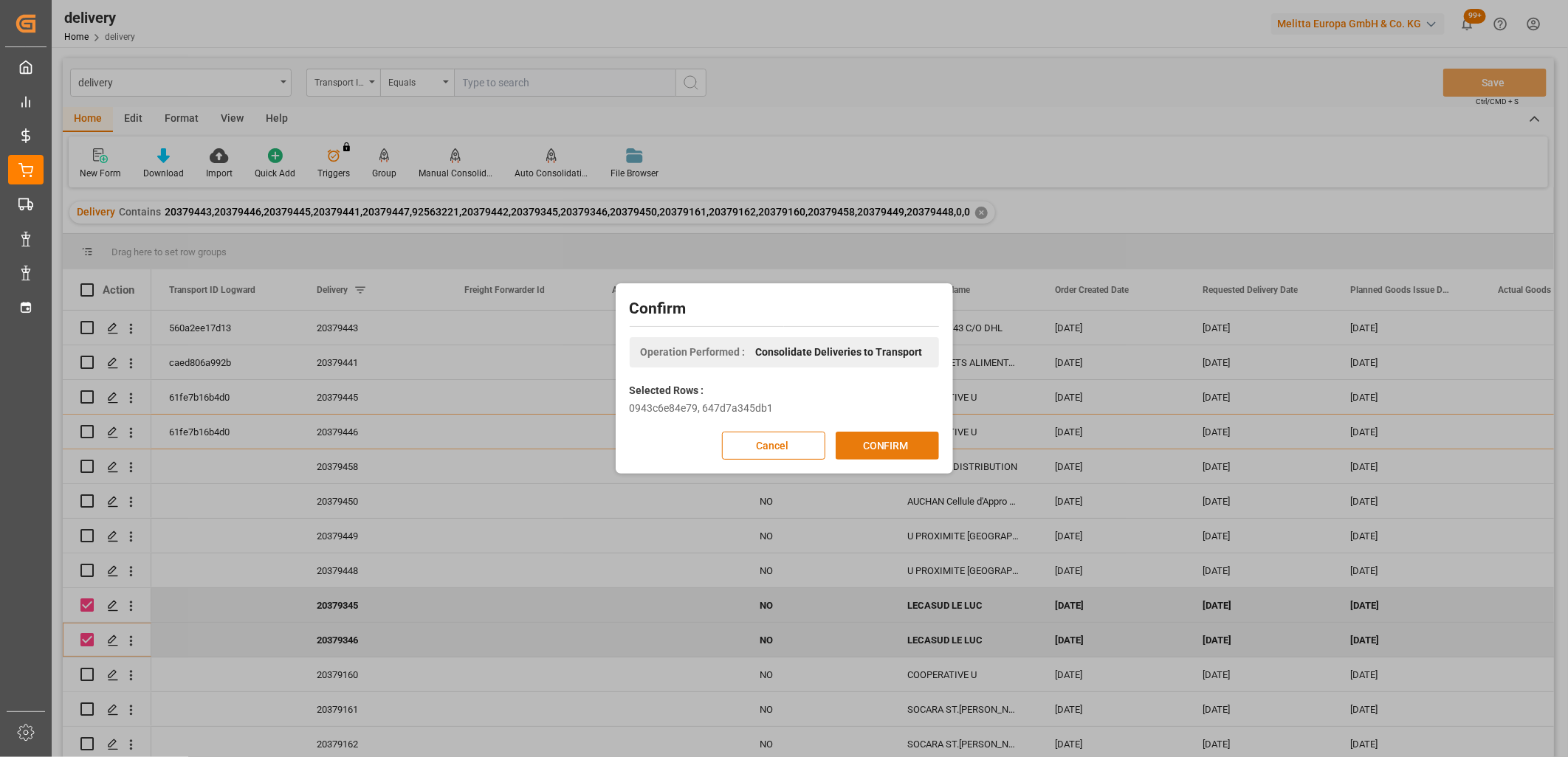
click at [867, 446] on button "CONFIRM" at bounding box center [886, 445] width 103 height 28
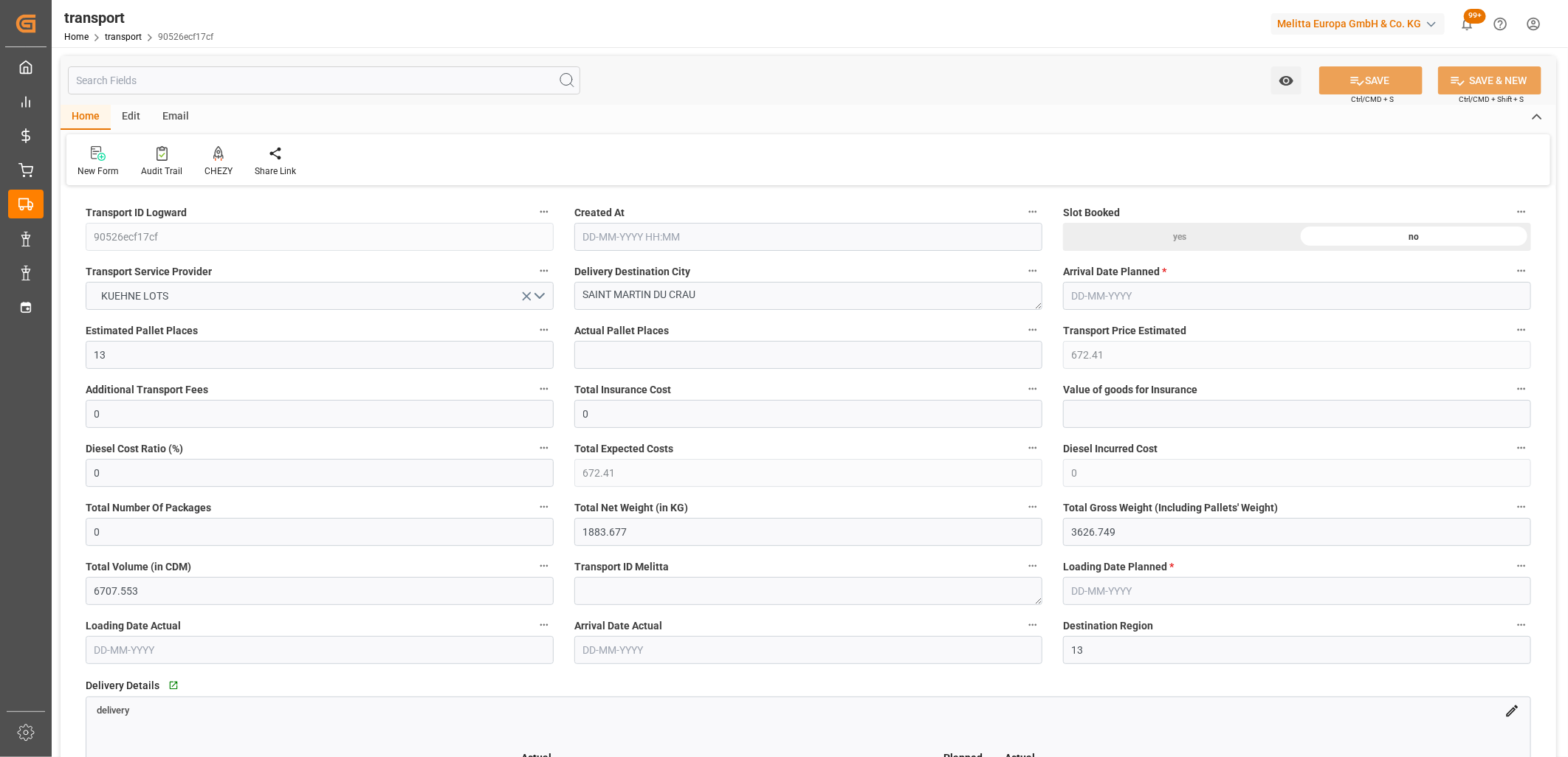
type input "[DATE] 11:33"
type input "[DATE]"
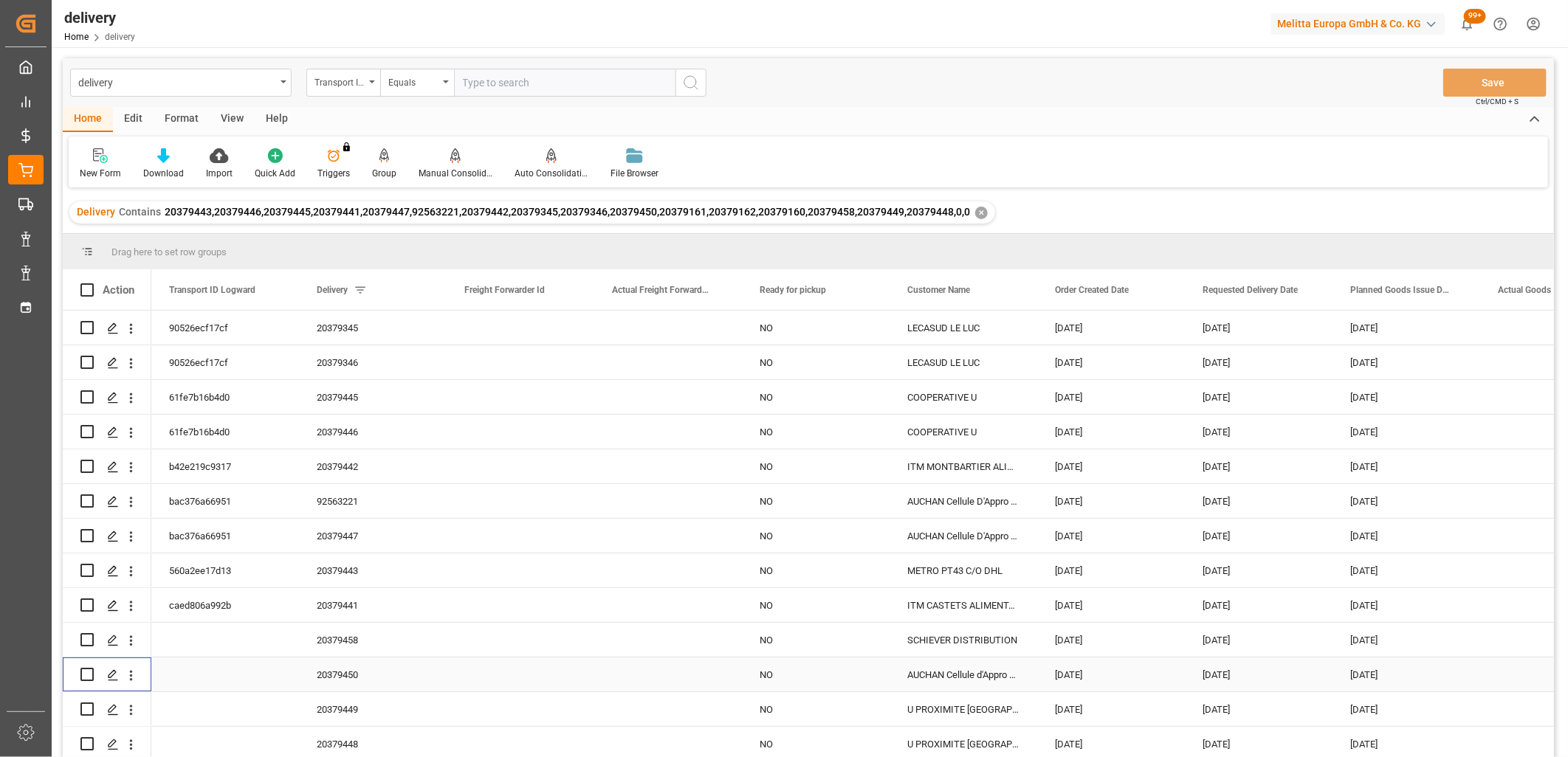
click at [87, 676] on input "Press Space to toggle row selection (unchecked)" at bounding box center [87, 674] width 13 height 13
checkbox input "true"
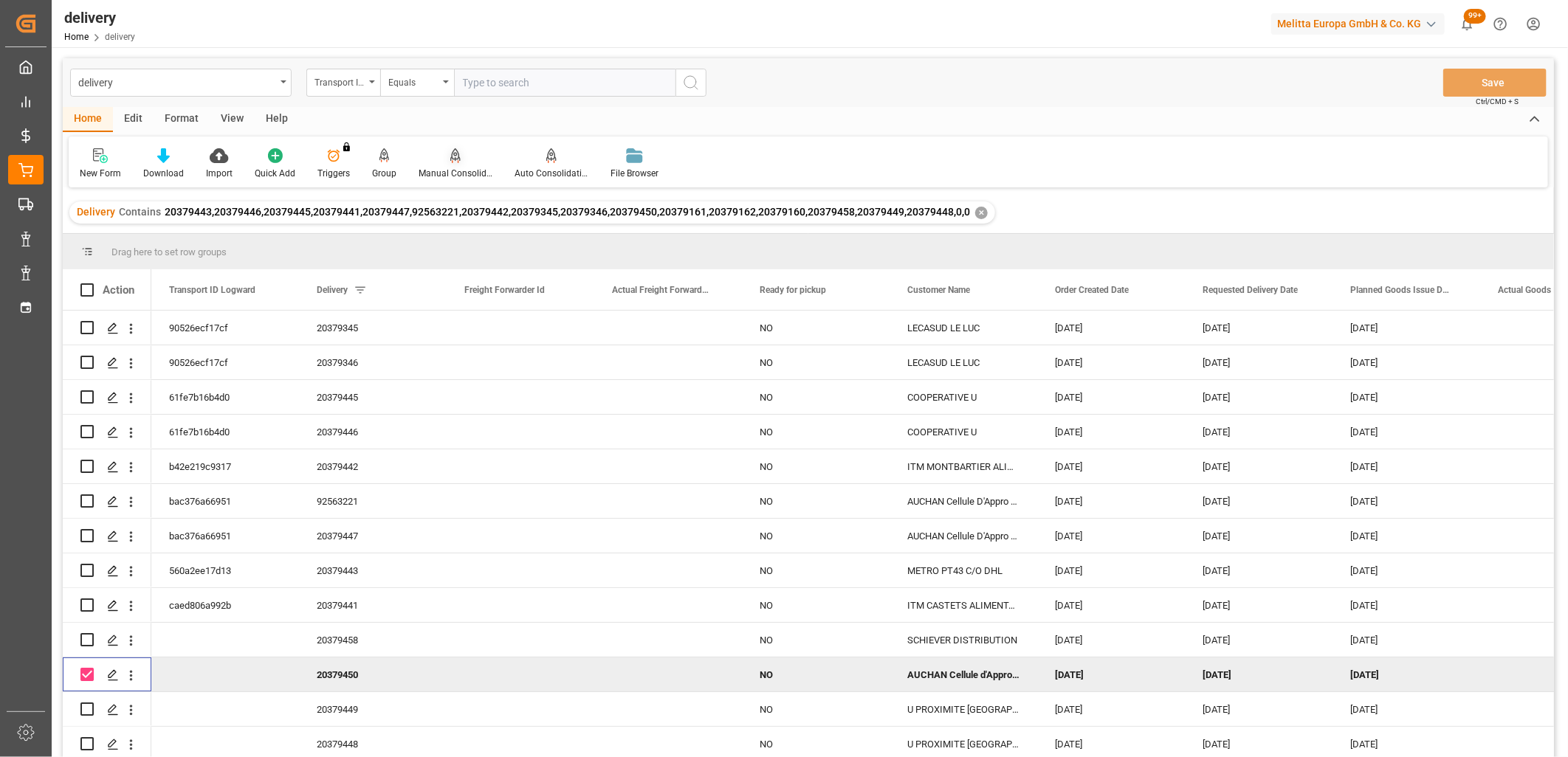
click at [454, 158] on icon at bounding box center [456, 154] width 10 height 12
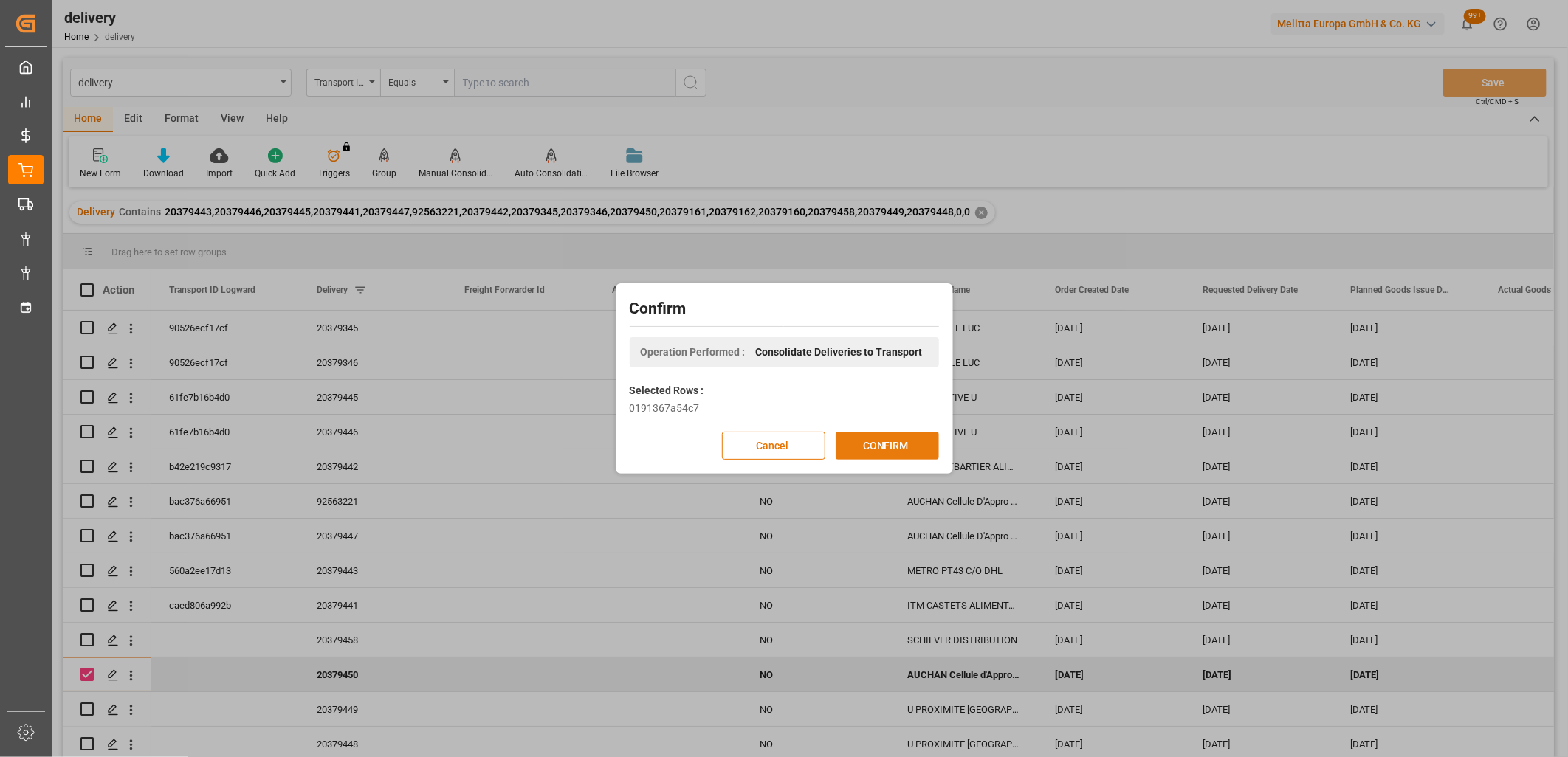
click at [875, 447] on button "CONFIRM" at bounding box center [886, 445] width 103 height 28
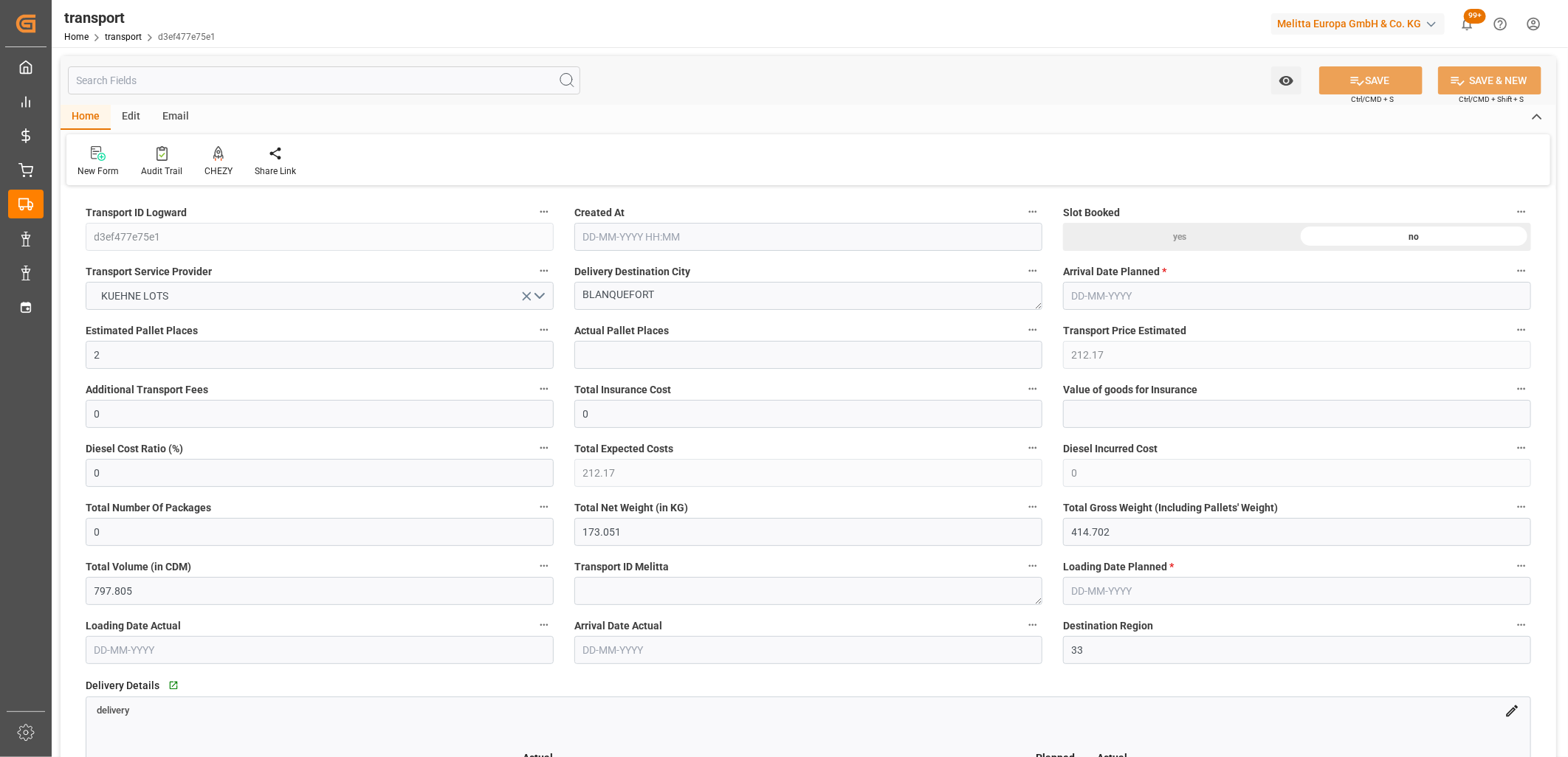
type input "[DATE] 11:33"
type input "[DATE]"
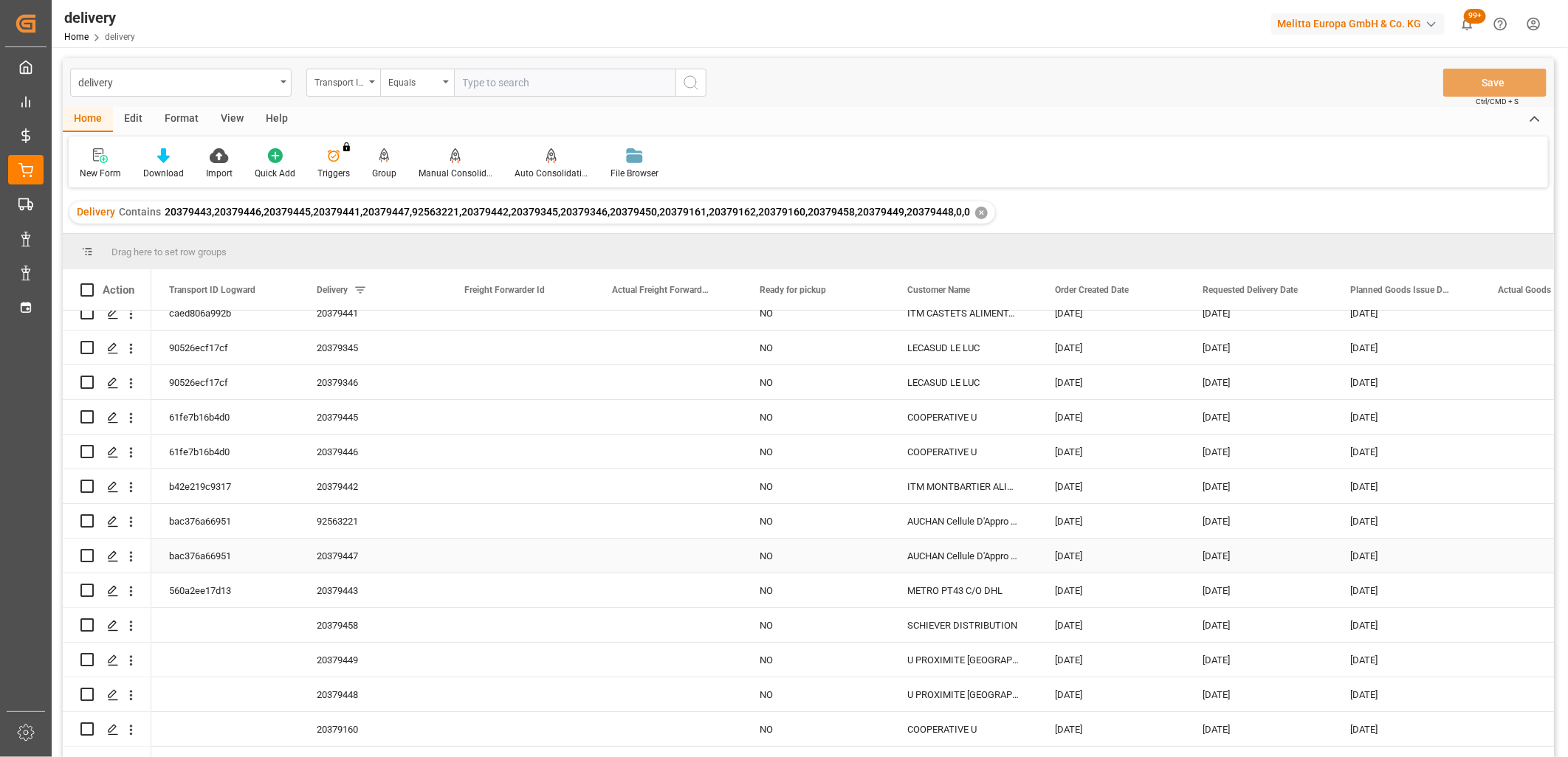
scroll to position [107, 0]
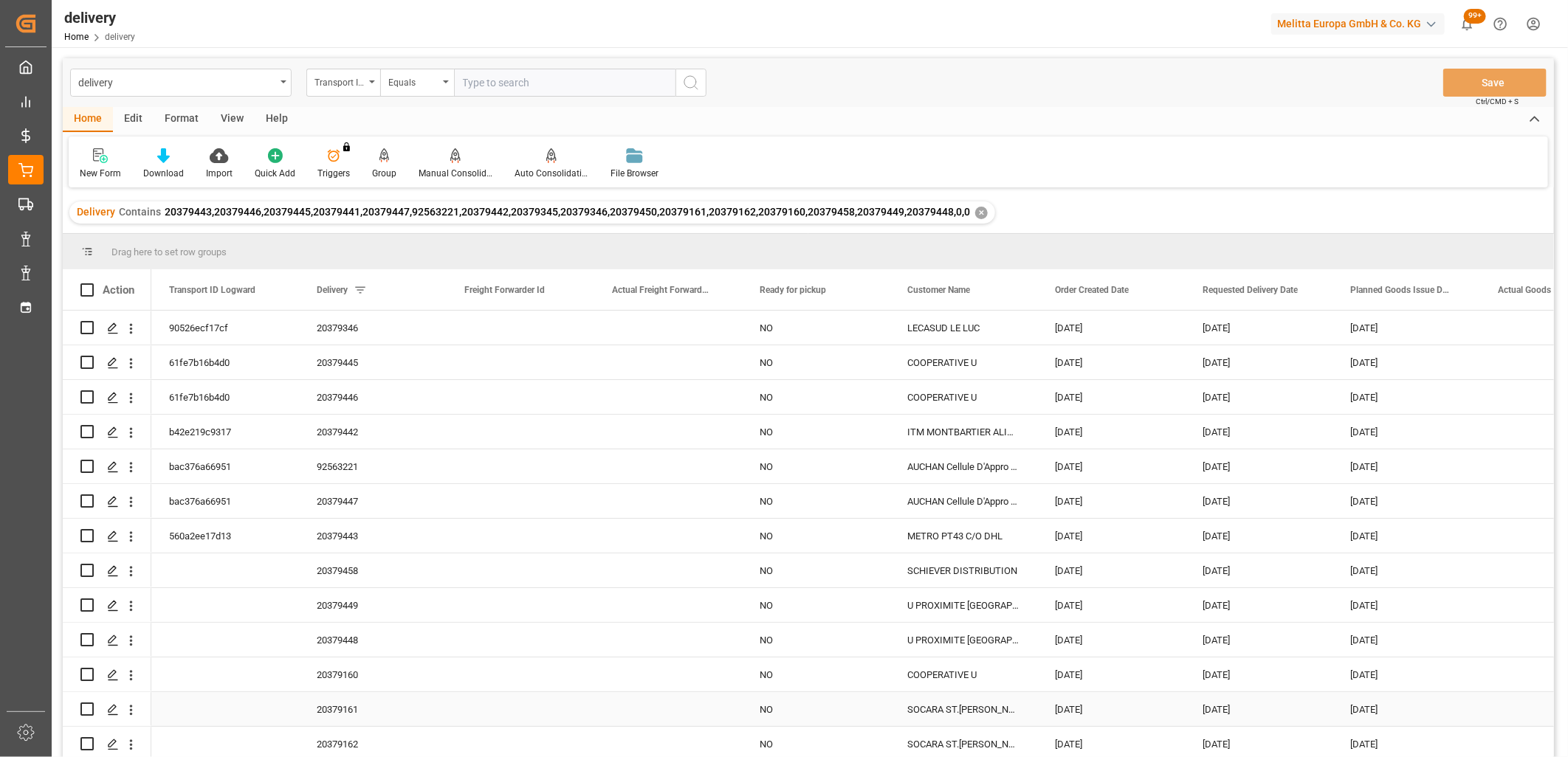
click at [89, 706] on input "Press Space to toggle row selection (unchecked)" at bounding box center [87, 708] width 13 height 13
checkbox input "true"
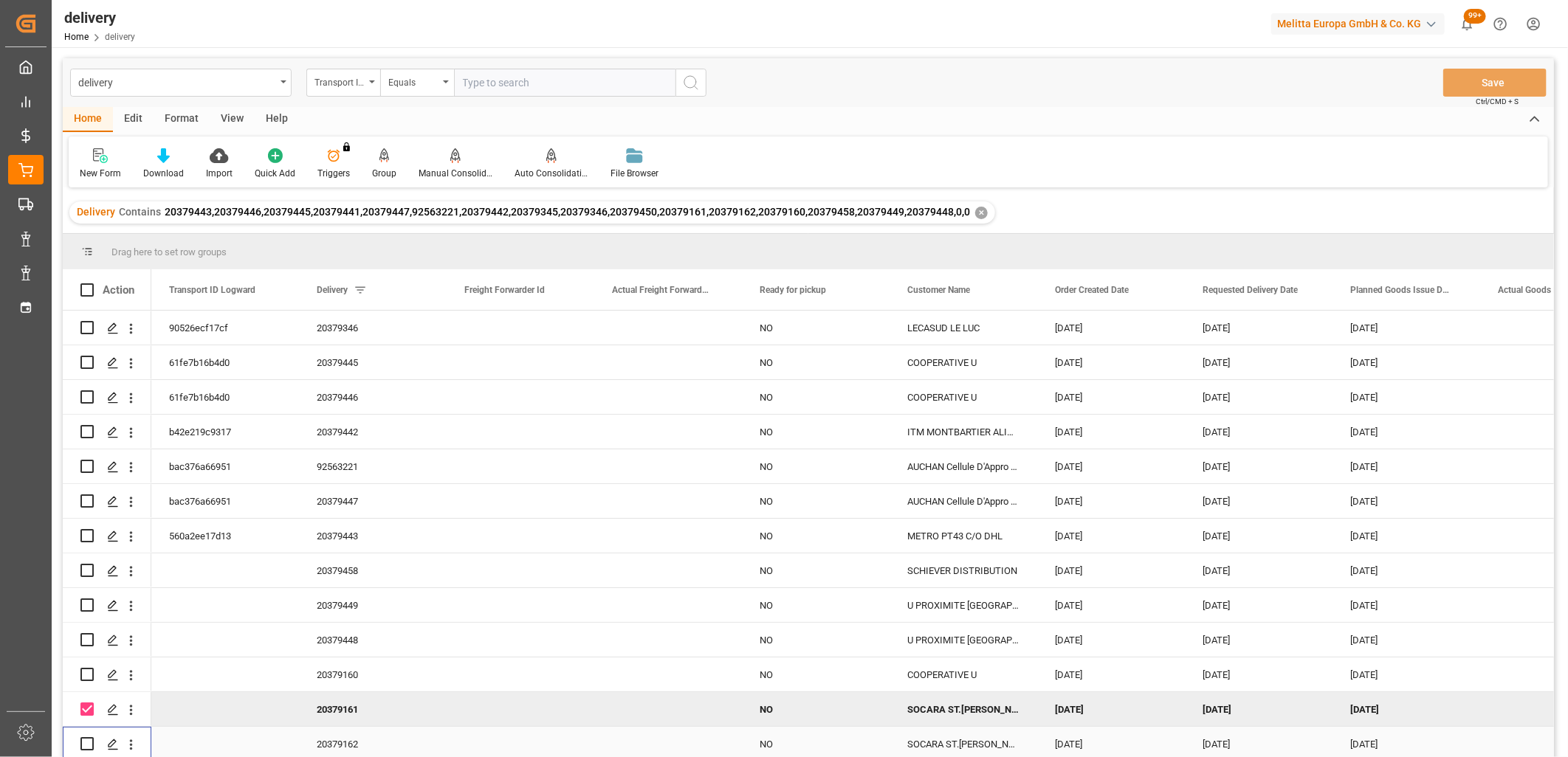
click at [86, 740] on input "Press Space to toggle row selection (unchecked)" at bounding box center [87, 743] width 13 height 13
checkbox input "true"
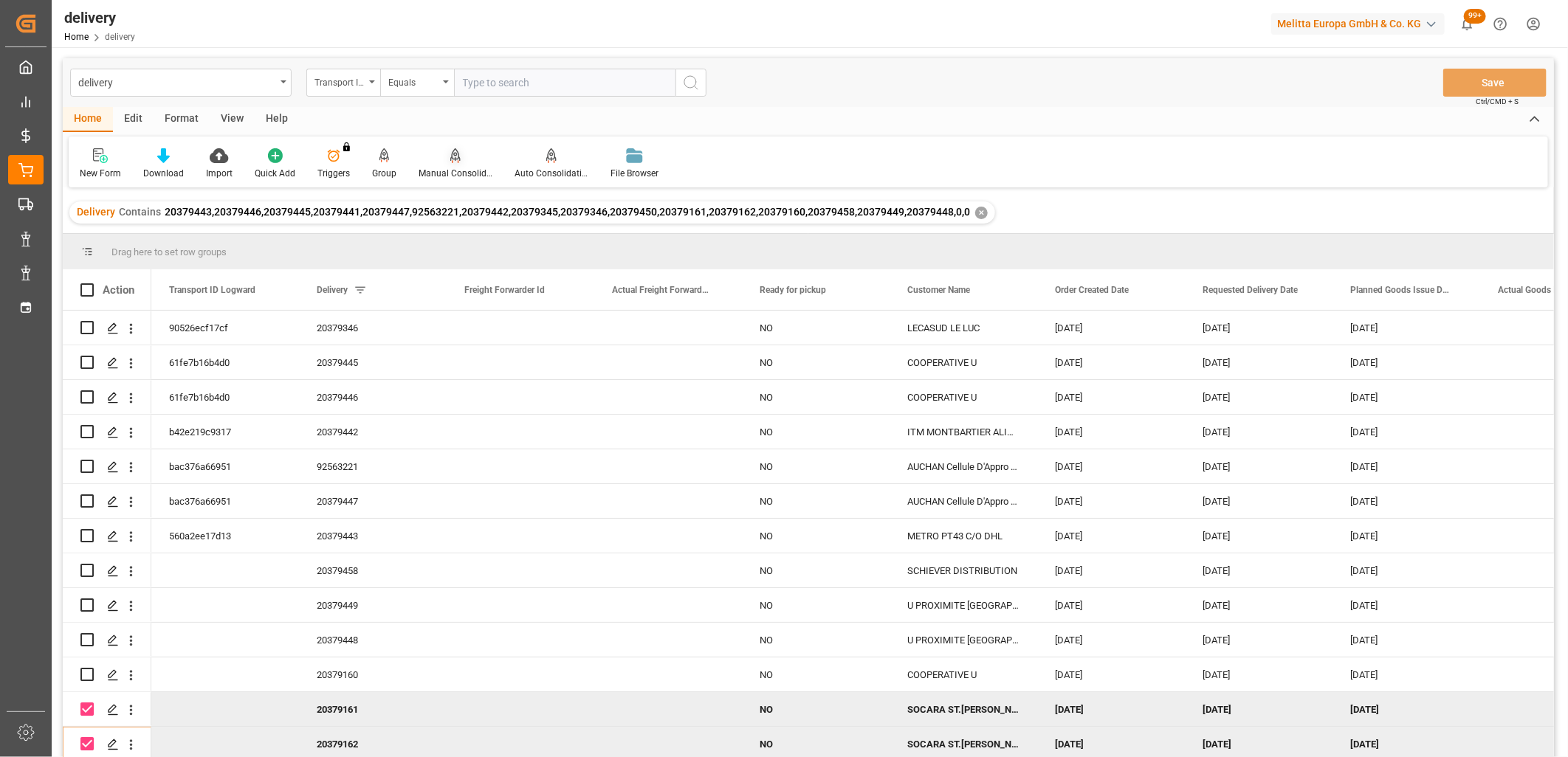
click at [450, 157] on icon at bounding box center [456, 155] width 10 height 15
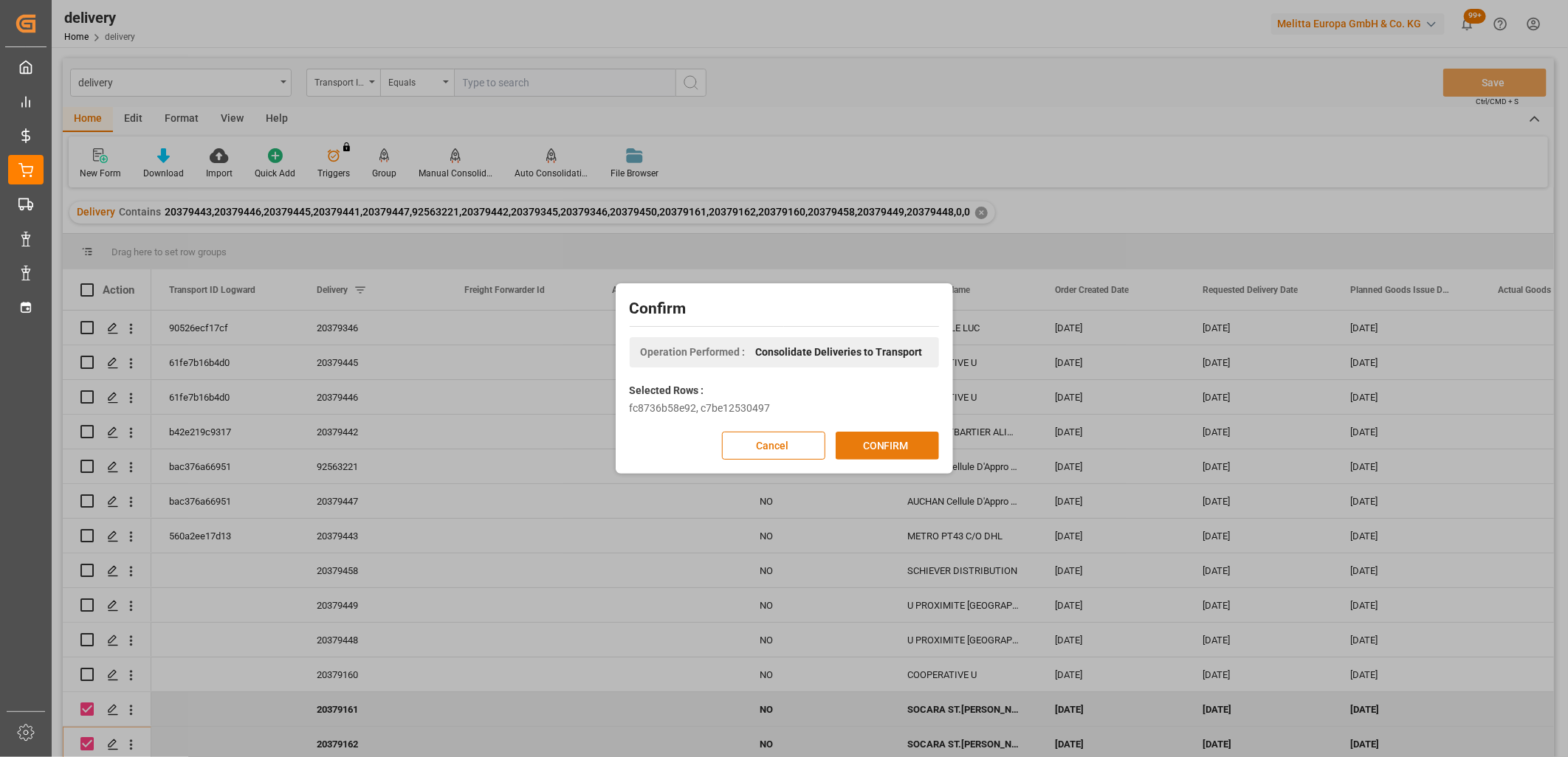
click at [846, 449] on button "CONFIRM" at bounding box center [886, 445] width 103 height 28
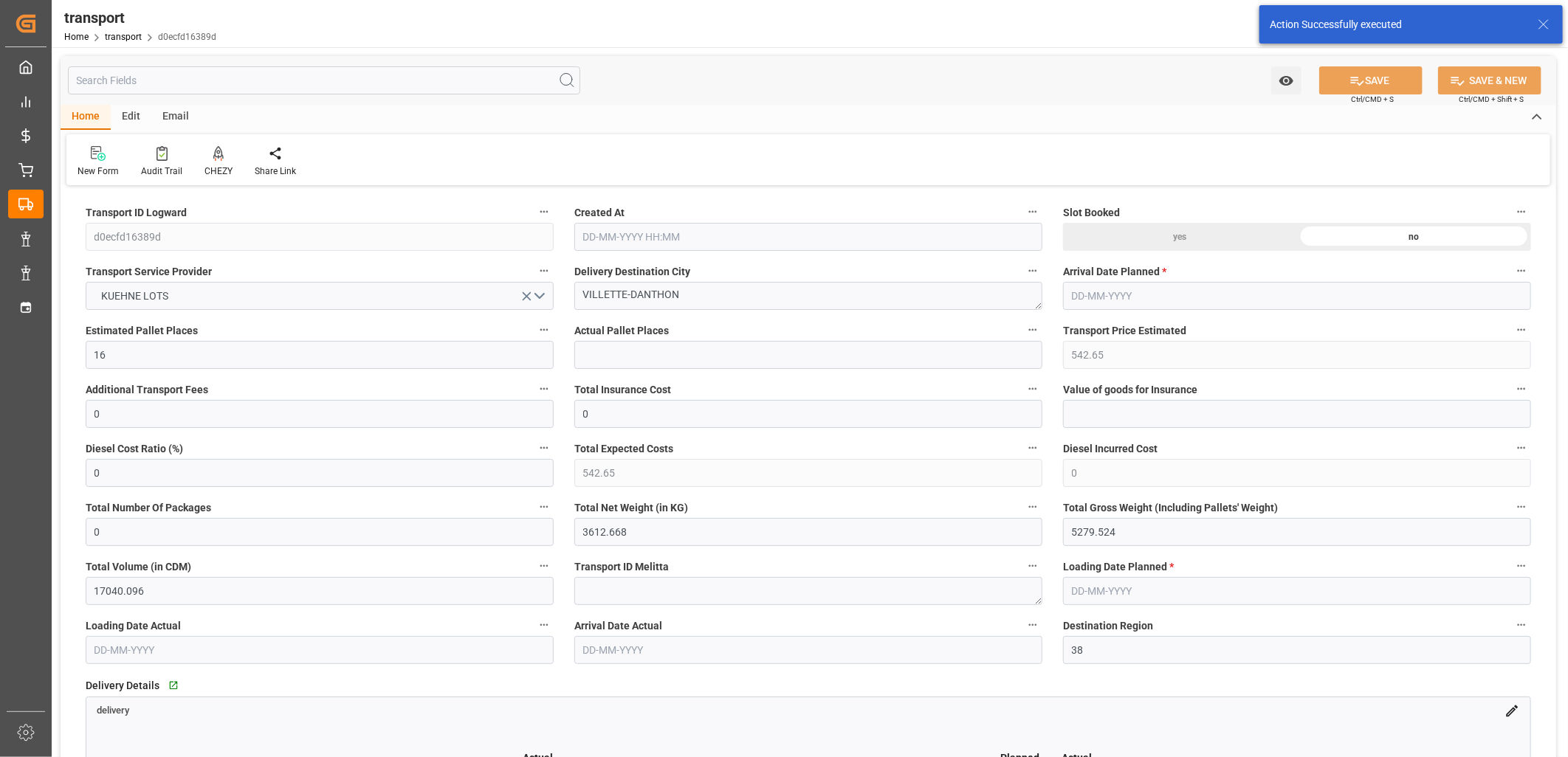
type input "[DATE] 11:33"
type input "[DATE]"
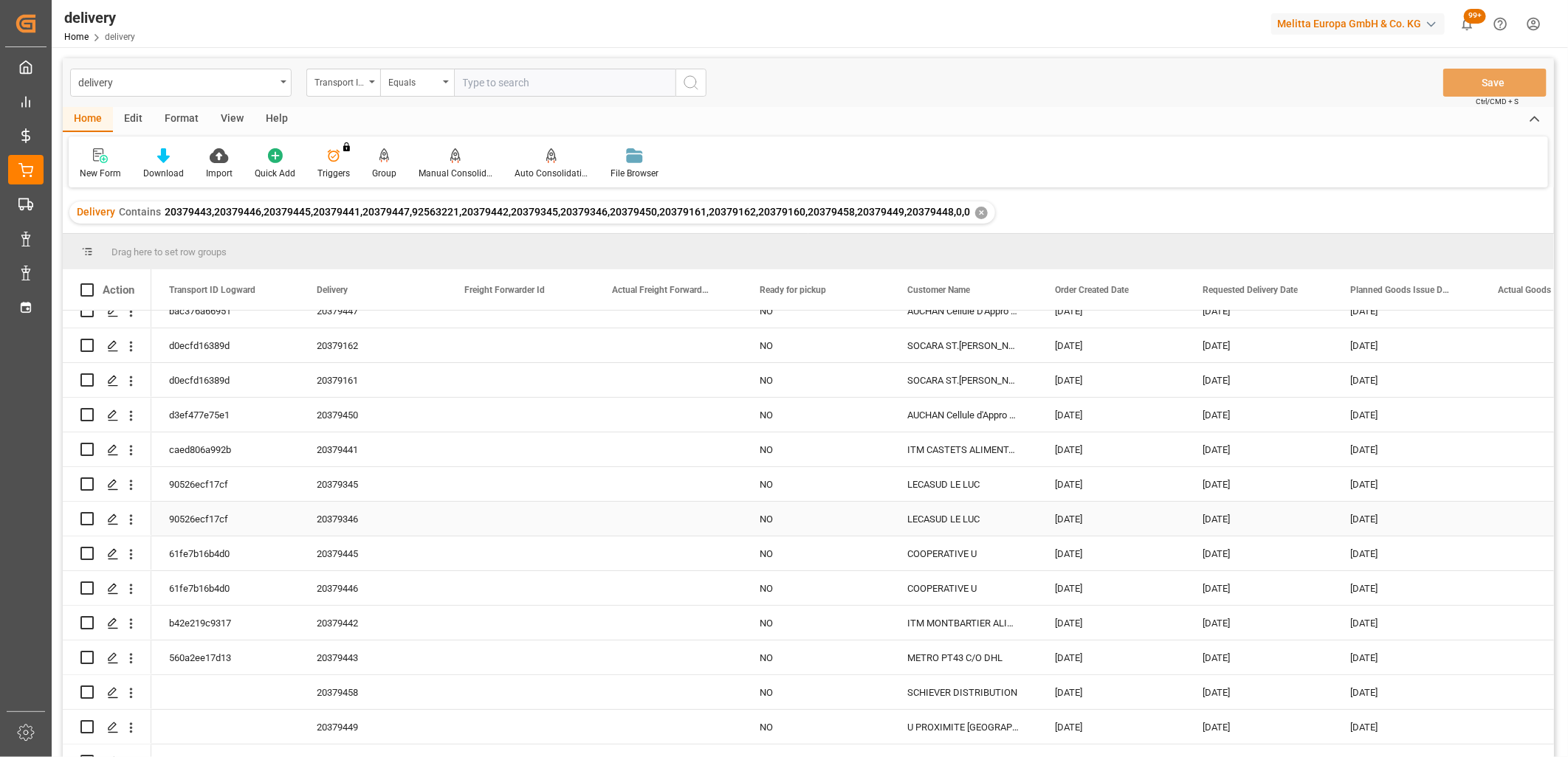
scroll to position [107, 0]
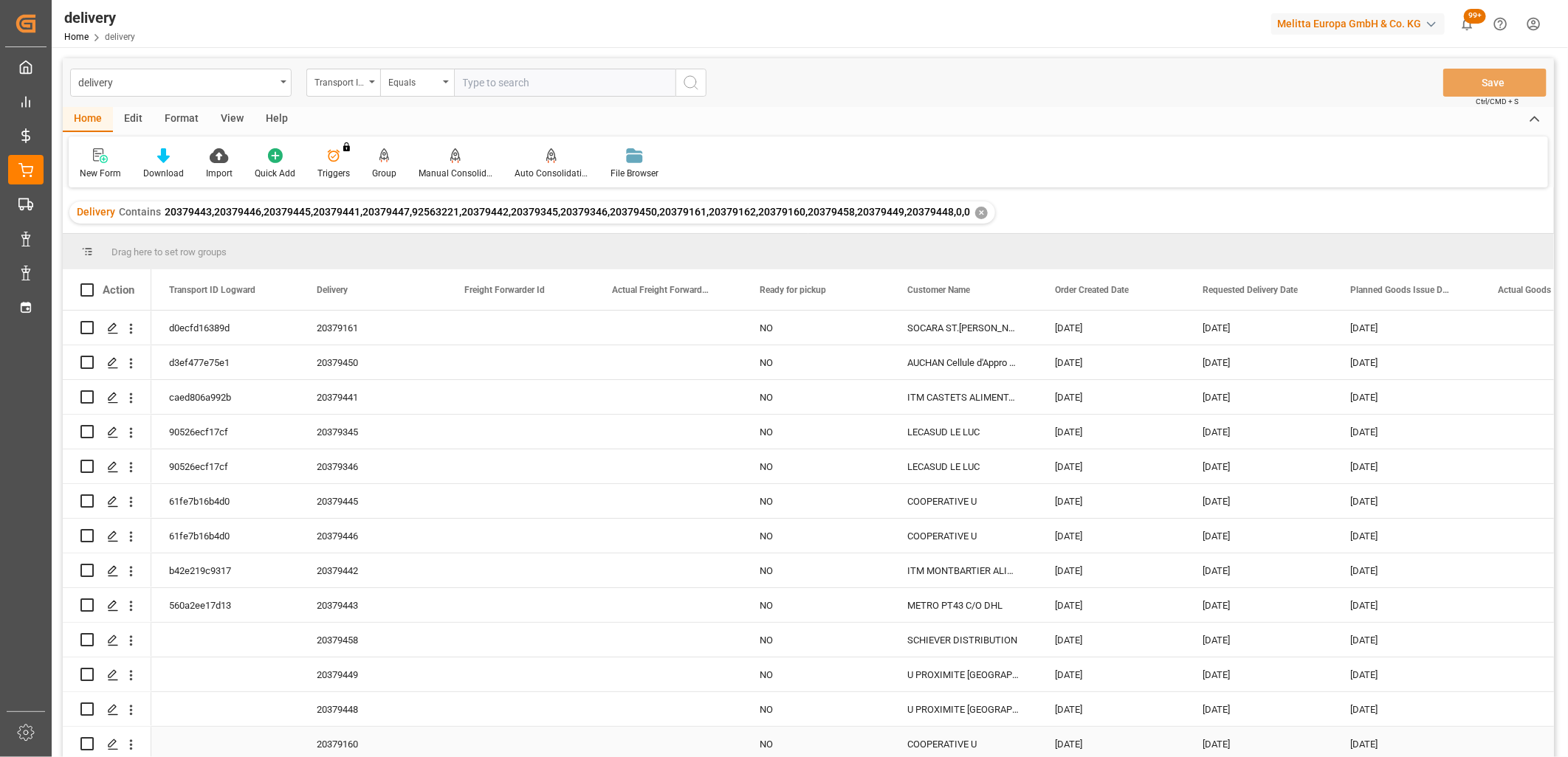
click at [87, 741] on input "Press Space to toggle row selection (unchecked)" at bounding box center [87, 743] width 13 height 13
checkbox input "true"
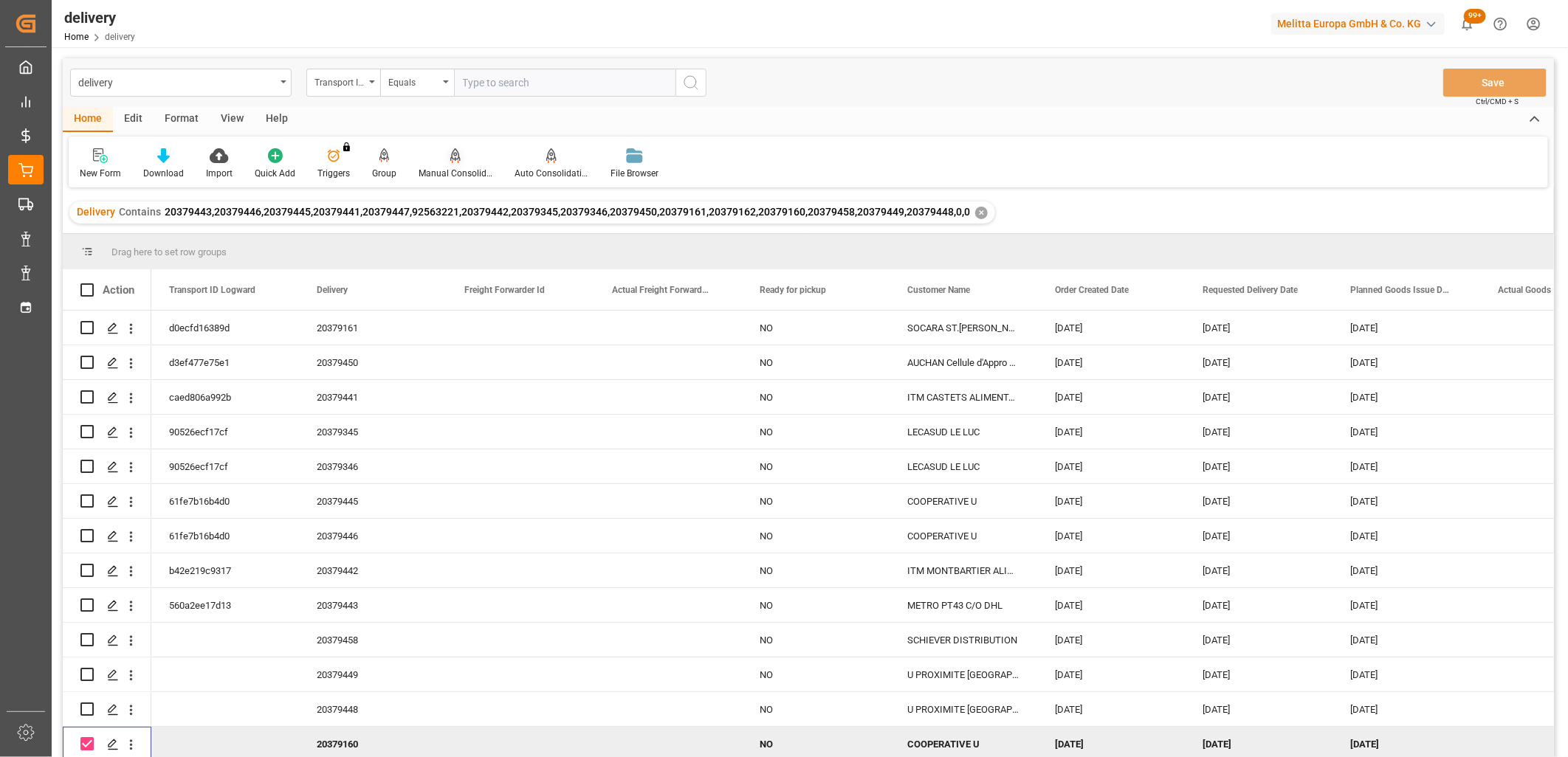
click at [454, 155] on icon at bounding box center [456, 155] width 10 height 15
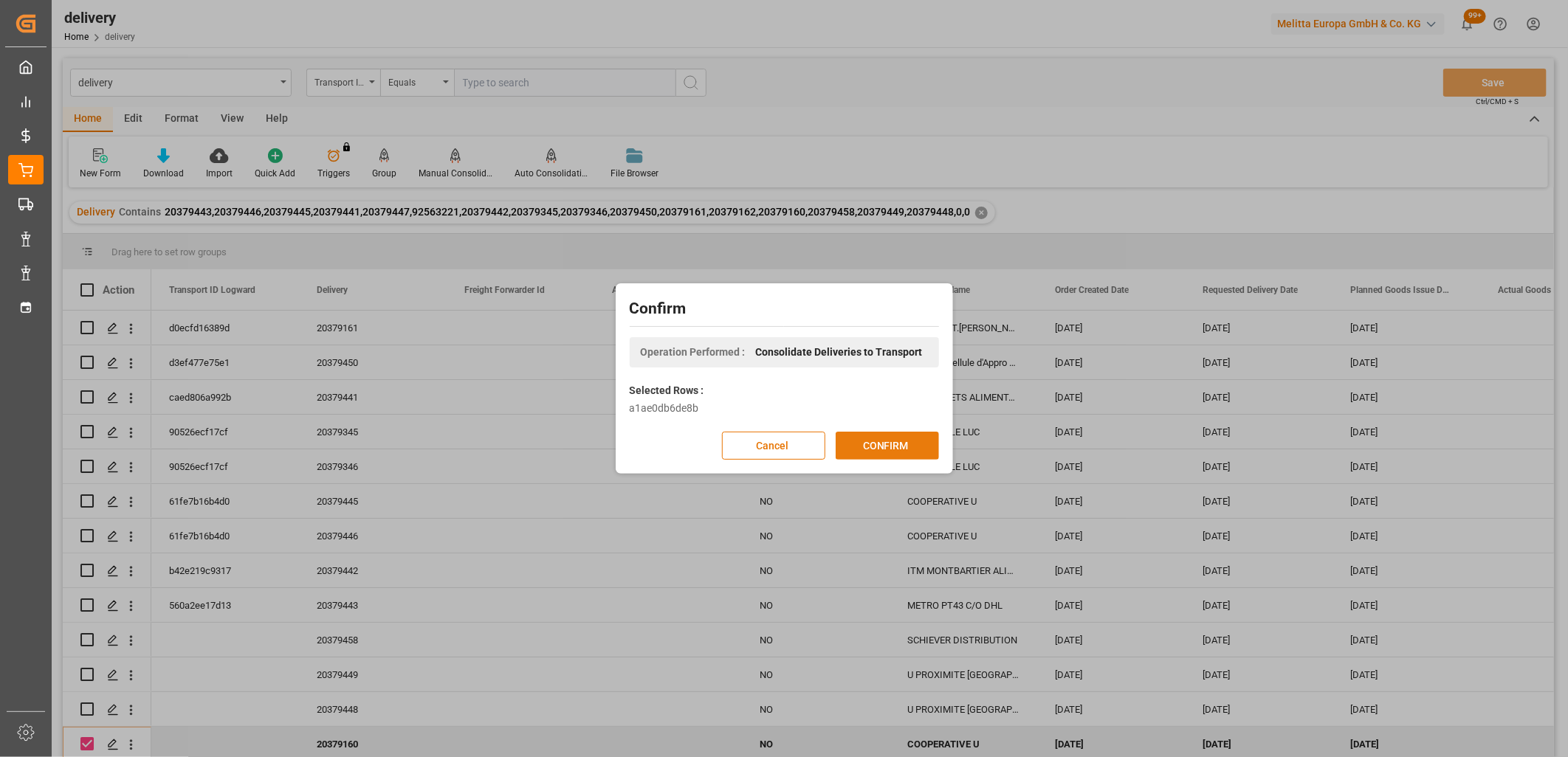
click at [871, 448] on button "CONFIRM" at bounding box center [886, 445] width 103 height 28
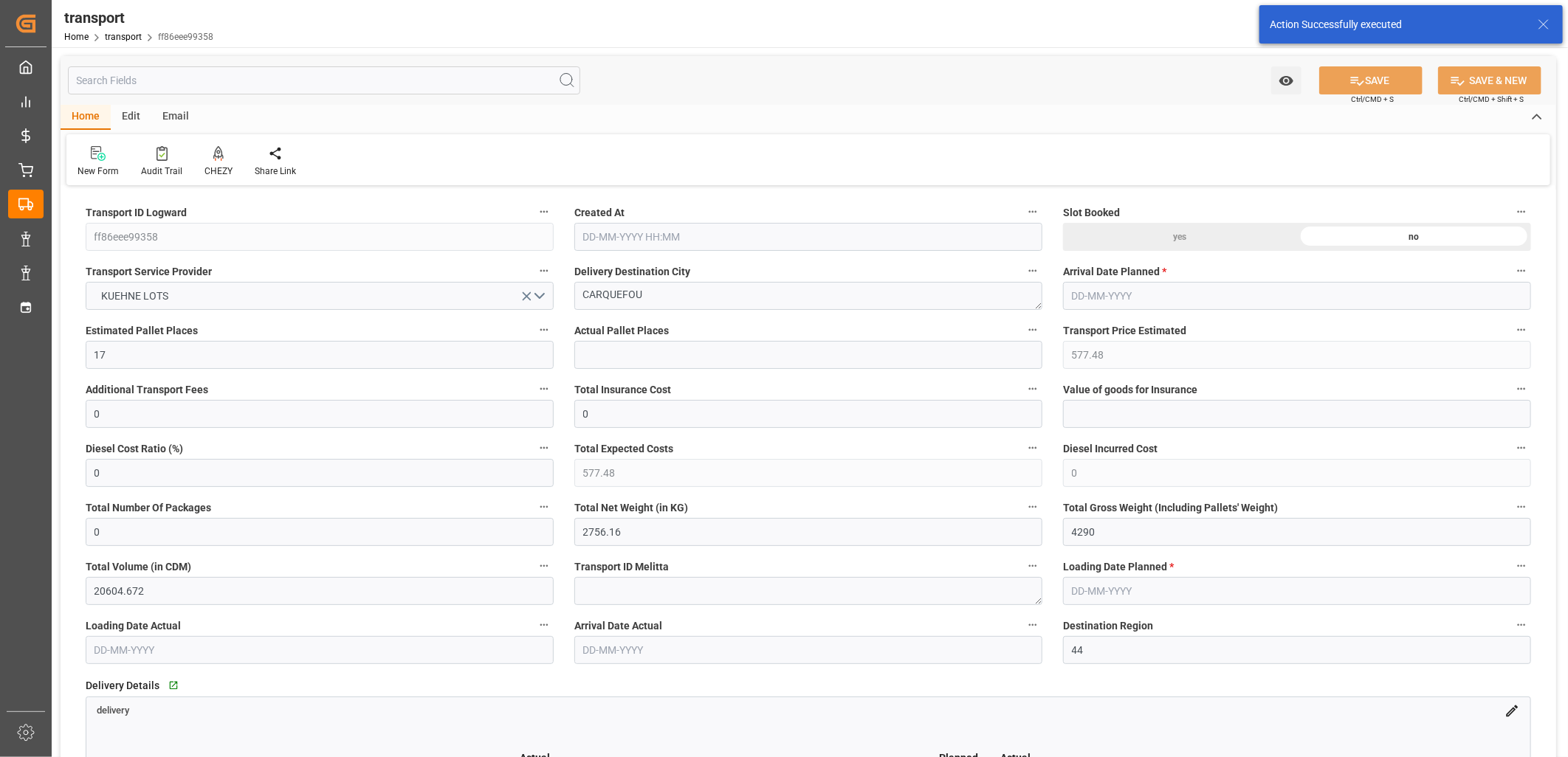
type input "[DATE] 11:33"
type input "[DATE]"
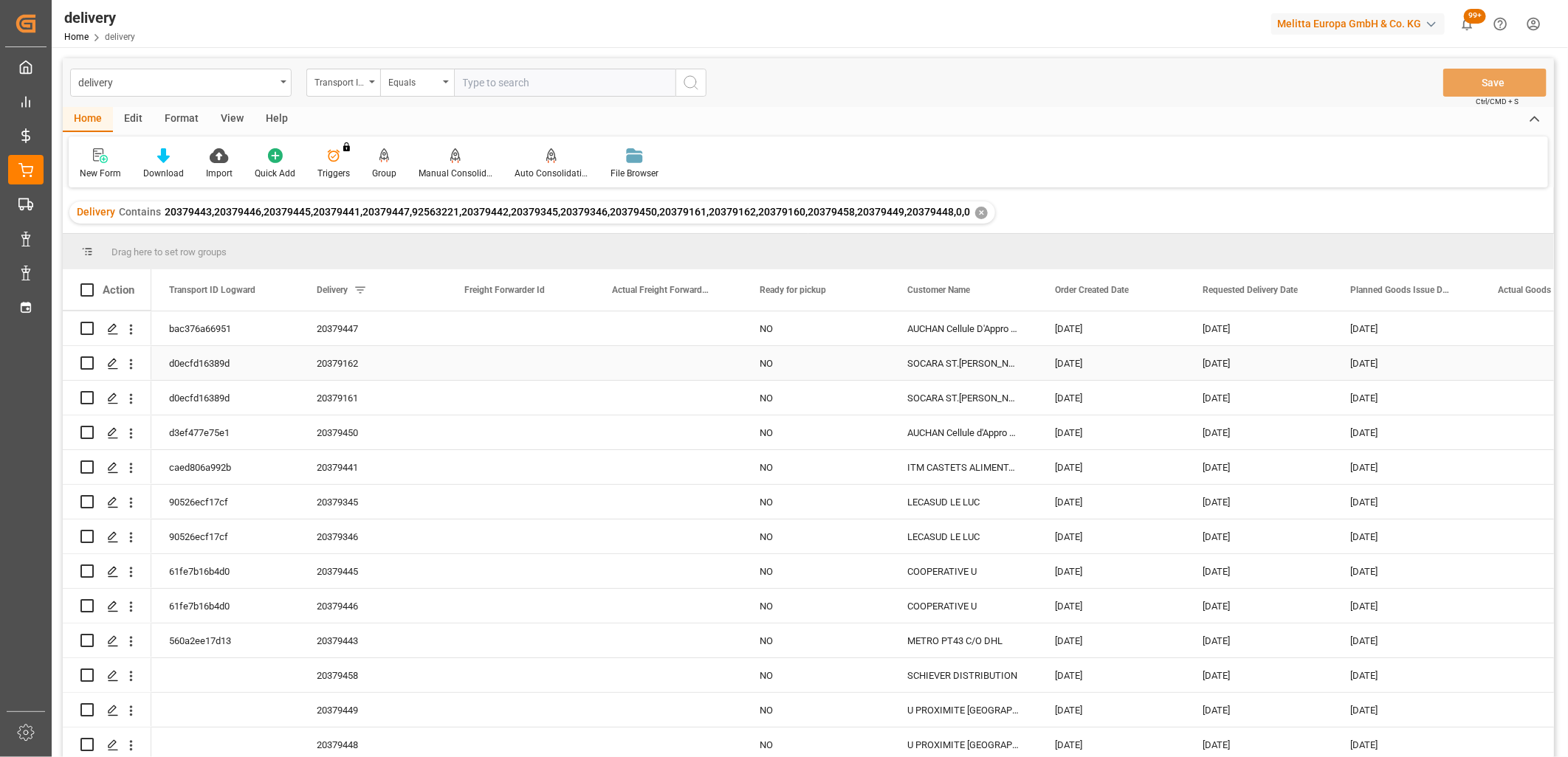
scroll to position [107, 0]
click at [86, 670] on input "Press Space to toggle row selection (unchecked)" at bounding box center [87, 674] width 13 height 13
checkbox input "true"
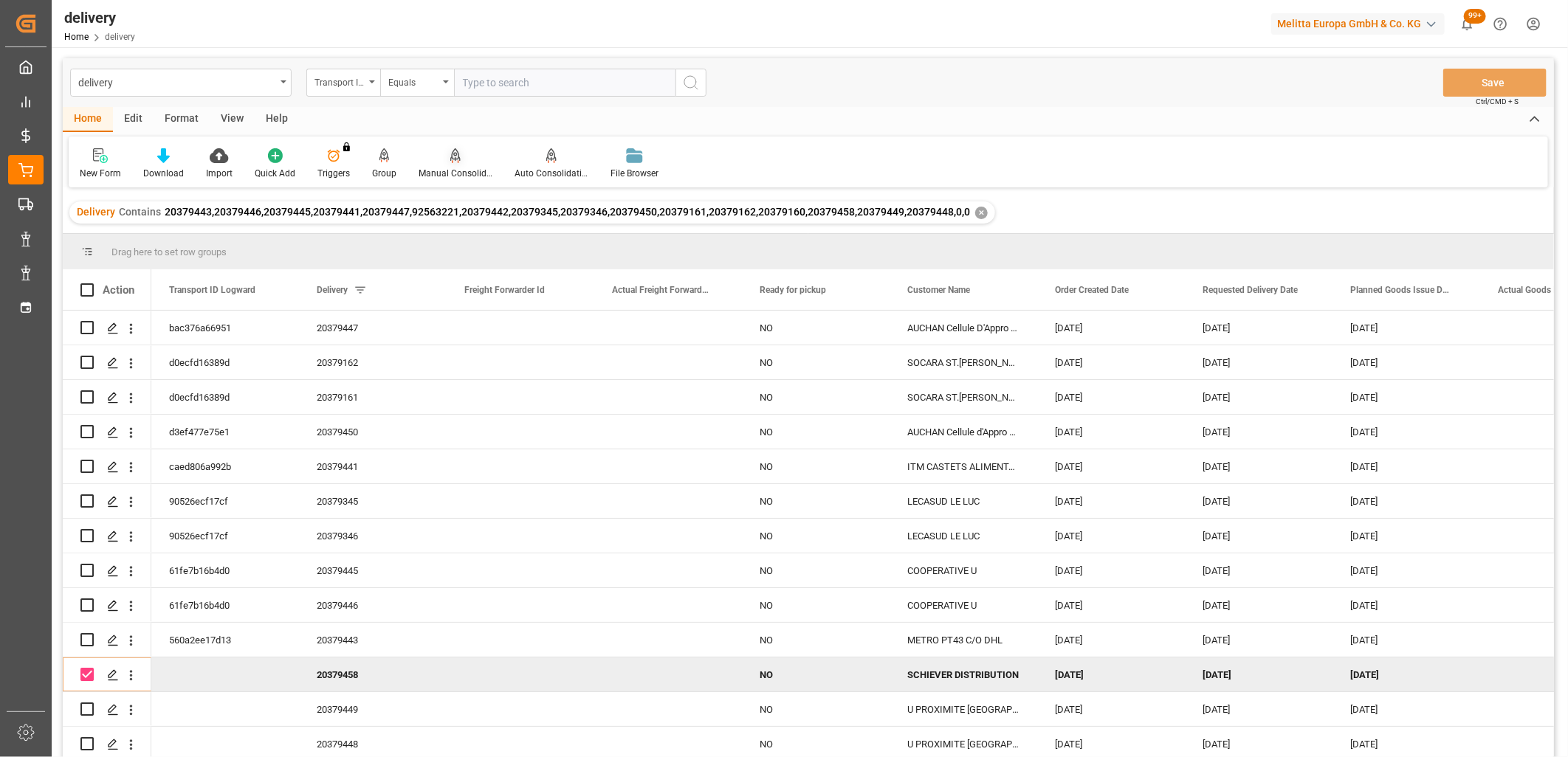
click at [450, 158] on icon at bounding box center [456, 155] width 10 height 15
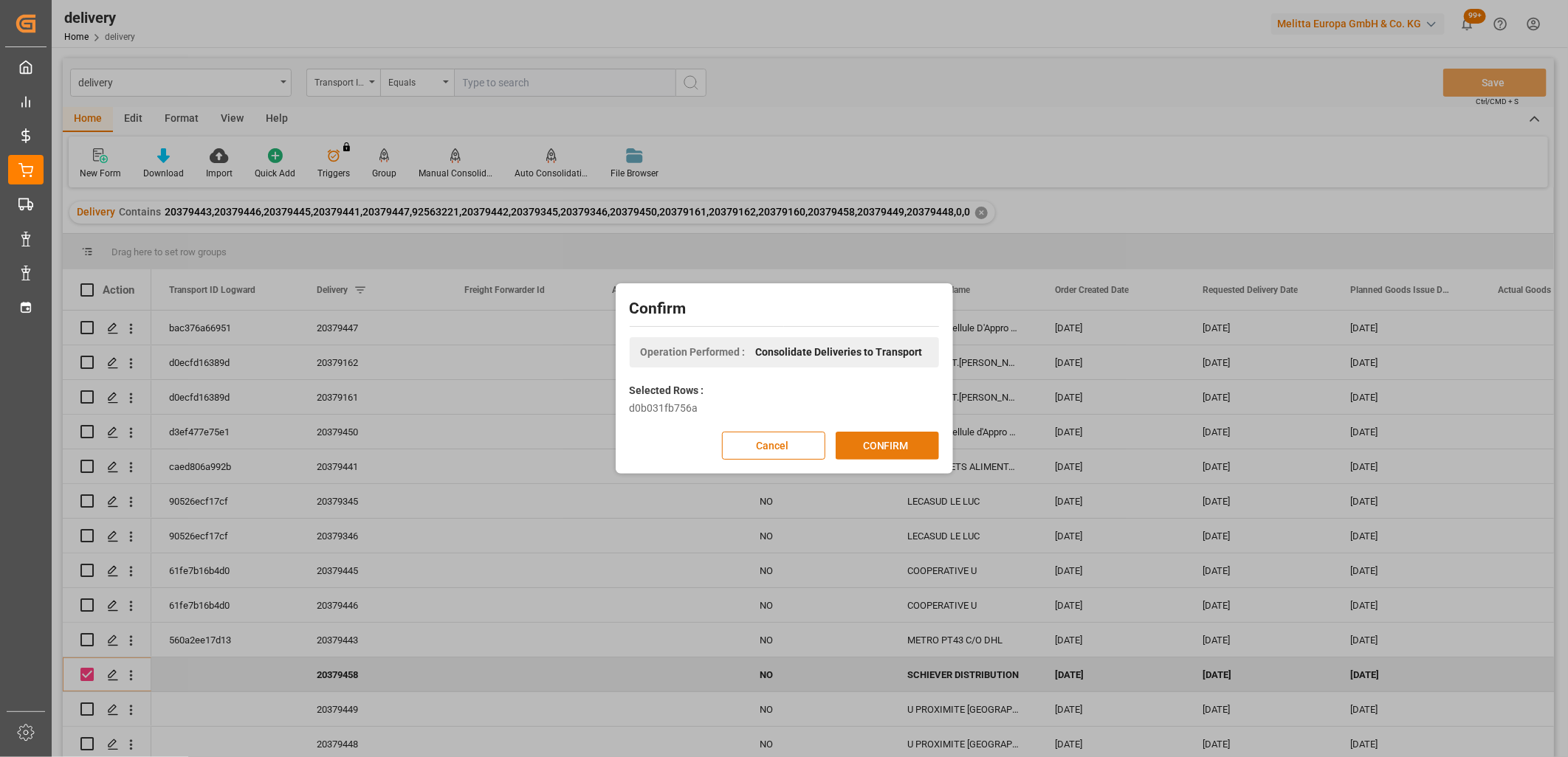
click at [857, 443] on button "CONFIRM" at bounding box center [886, 445] width 103 height 28
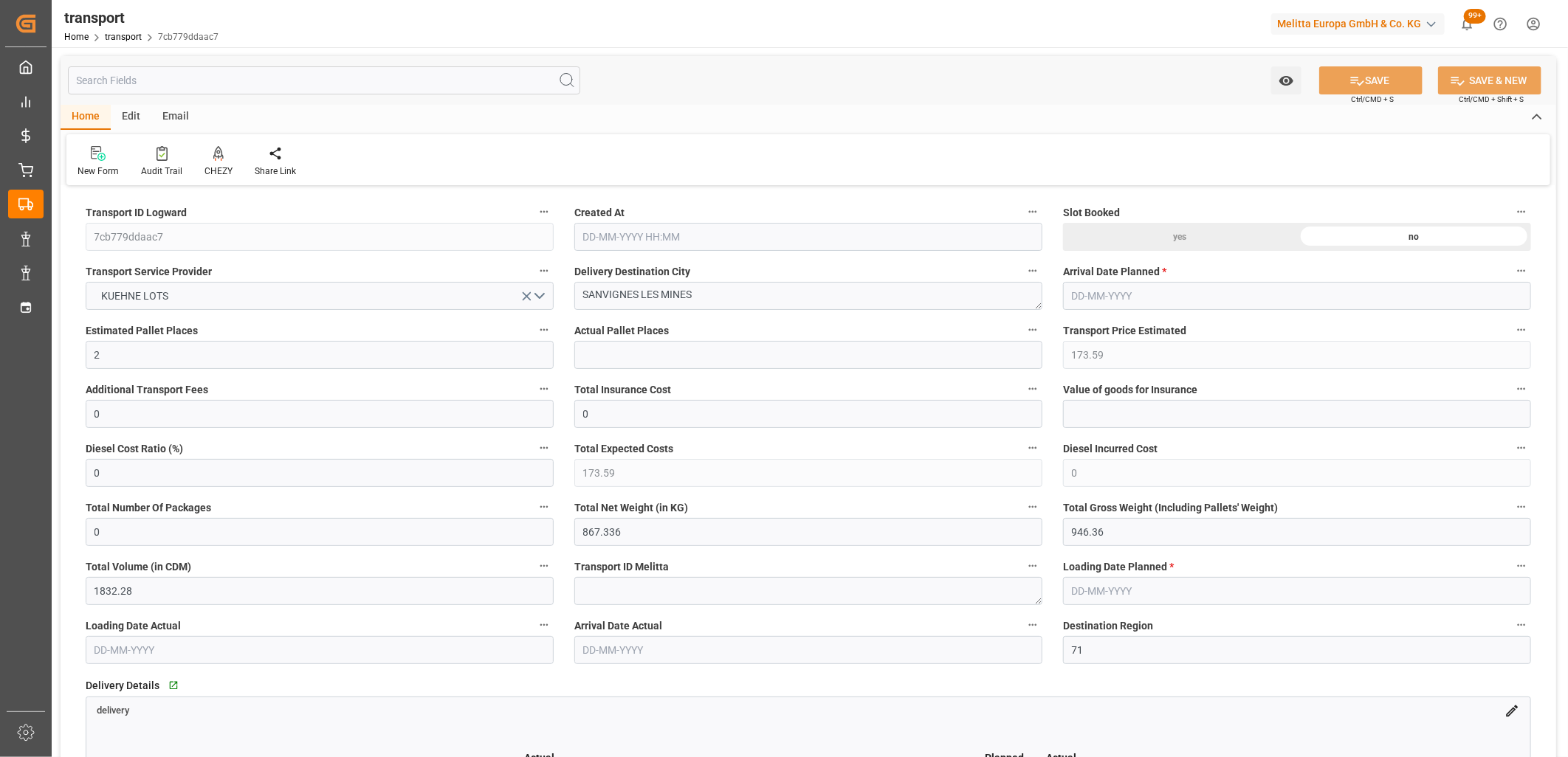
type input "30-09-2025 11:33"
type input "[DATE]"
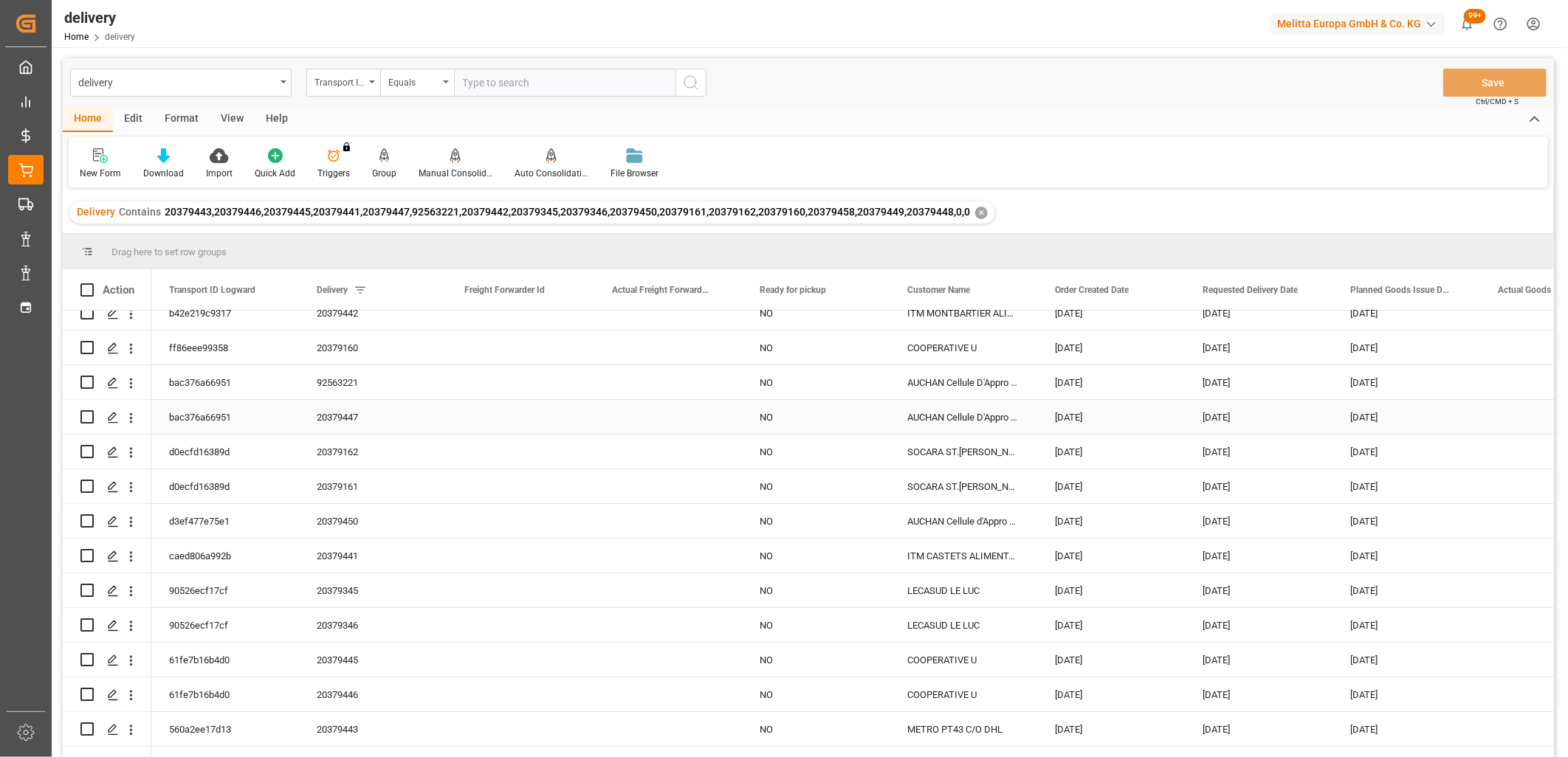
scroll to position [107, 0]
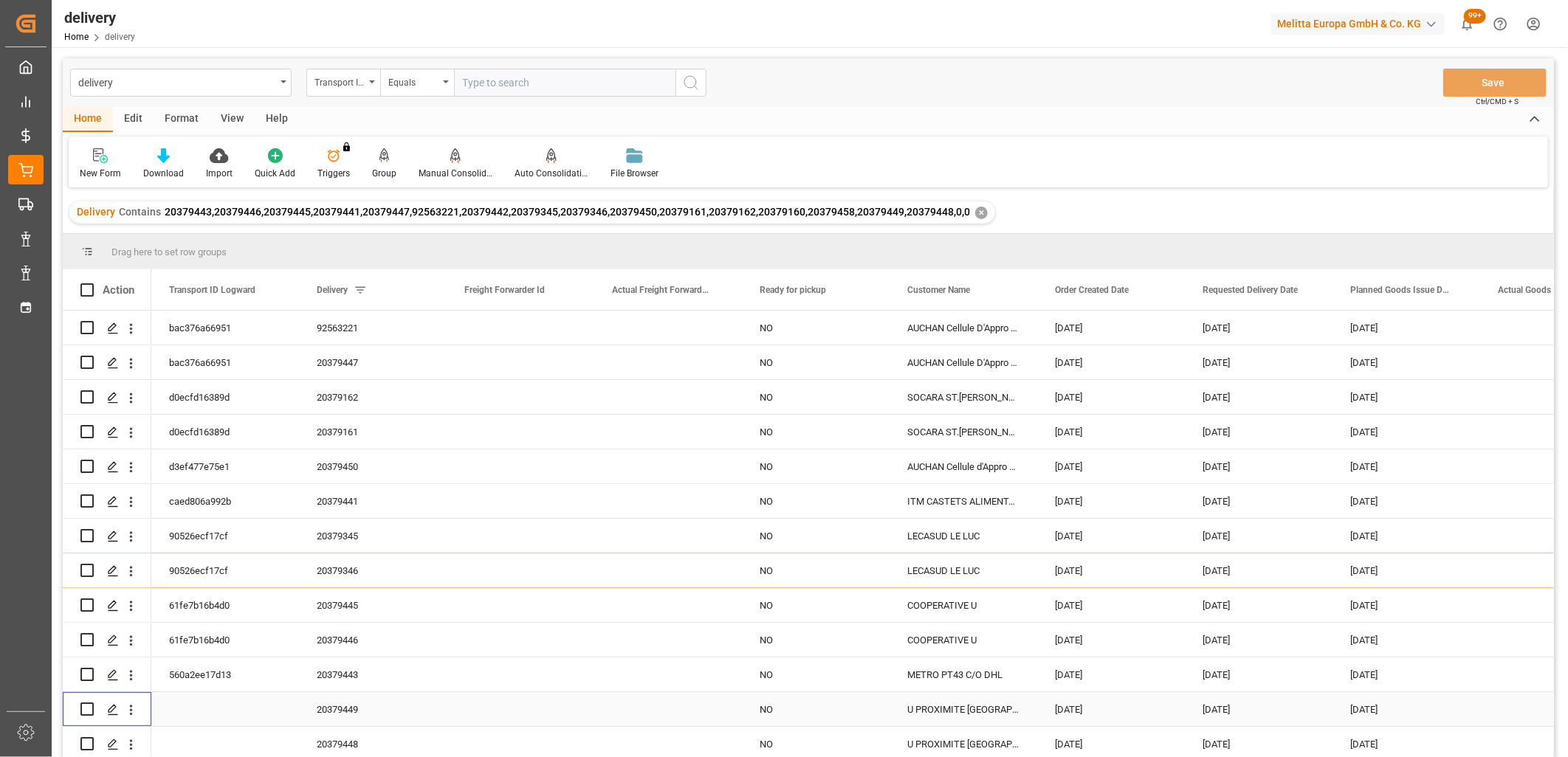
click at [85, 702] on input "Press Space to toggle row selection (unchecked)" at bounding box center [87, 708] width 13 height 13
checkbox input "true"
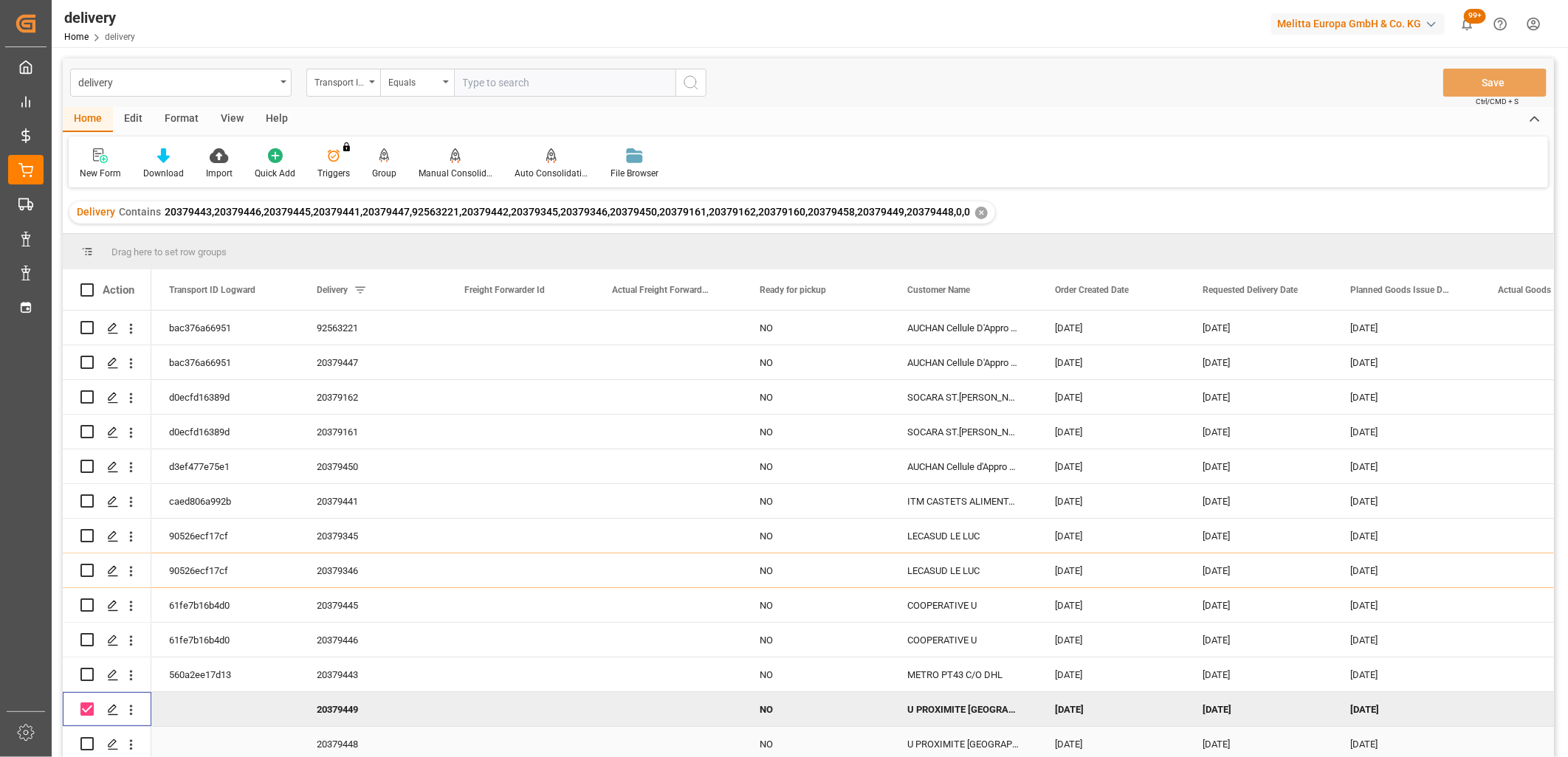
click at [87, 742] on input "Press Space to toggle row selection (unchecked)" at bounding box center [87, 743] width 13 height 13
checkbox input "true"
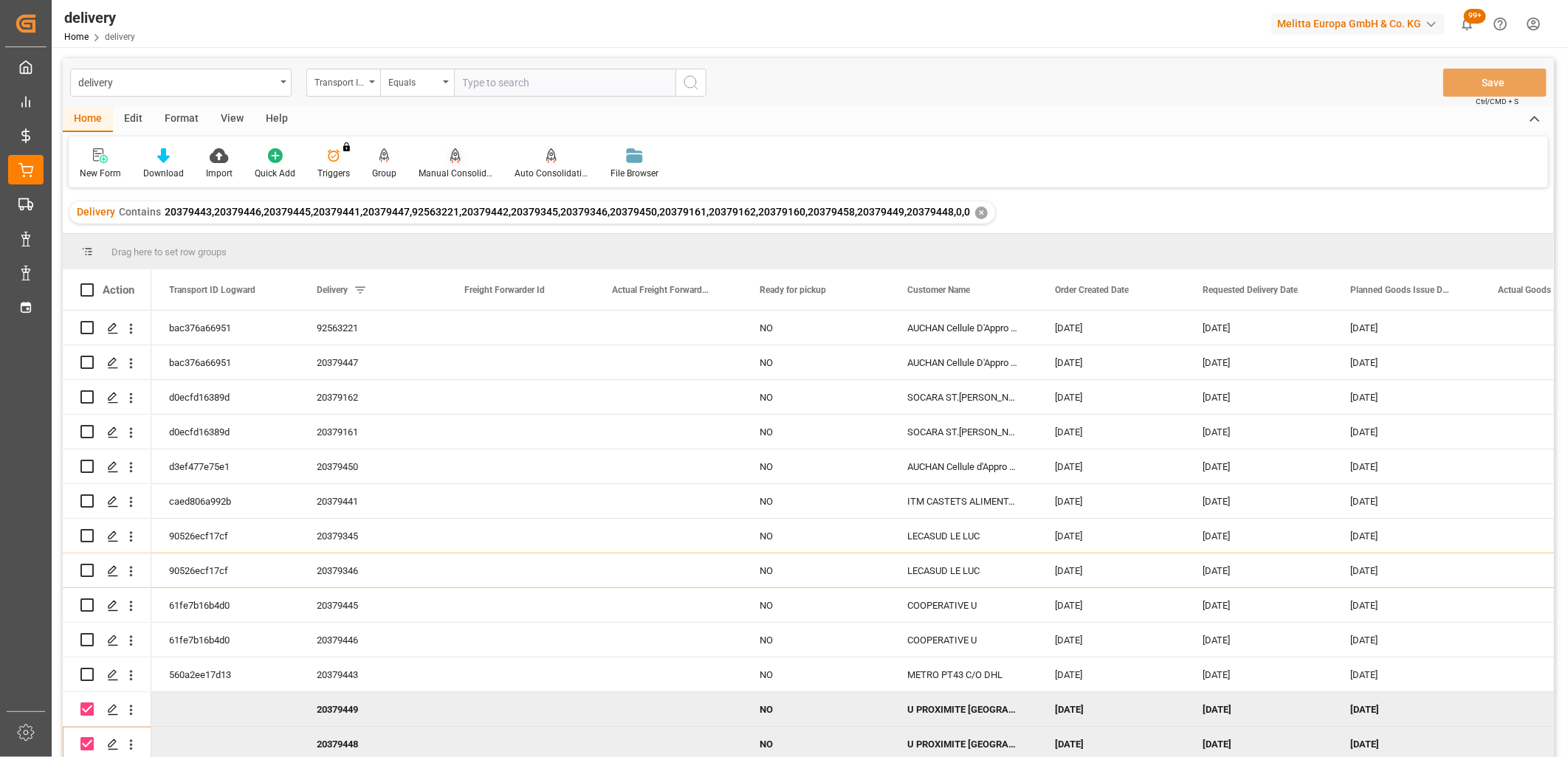
click at [454, 156] on icon at bounding box center [456, 155] width 10 height 15
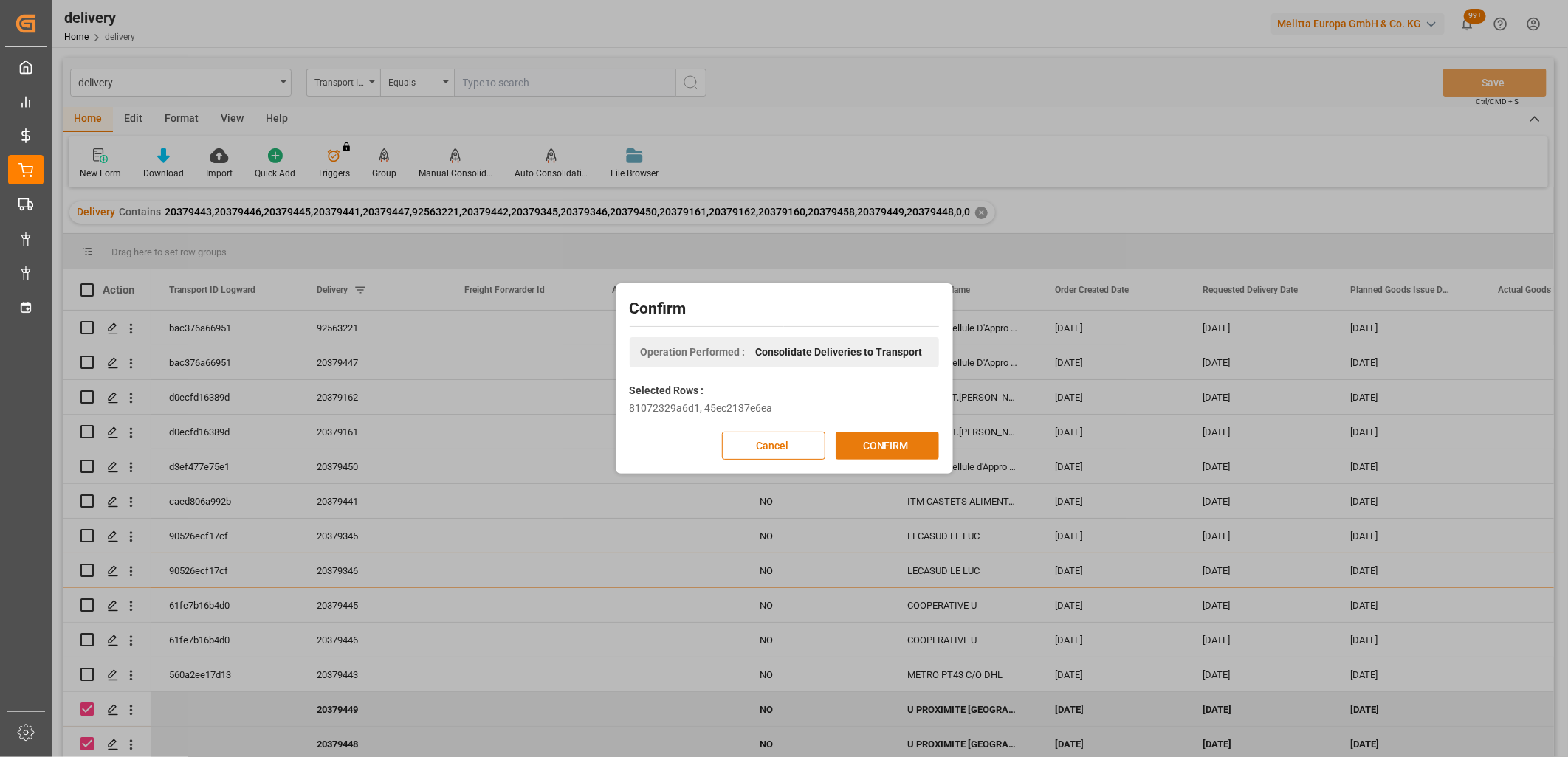
click at [874, 437] on button "CONFIRM" at bounding box center [886, 445] width 103 height 28
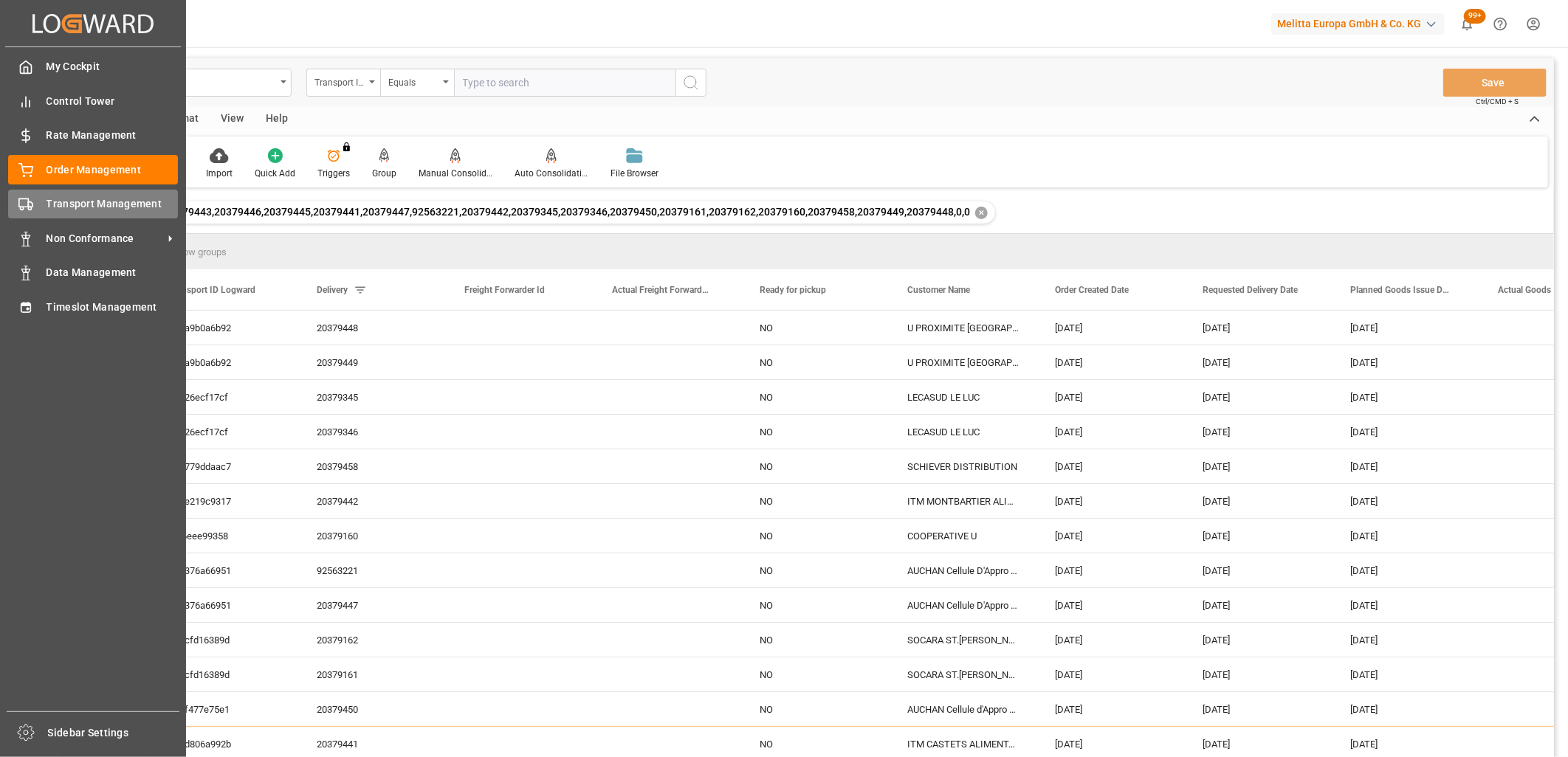
click at [40, 197] on div "Transport Management Transport Management" at bounding box center [93, 204] width 170 height 29
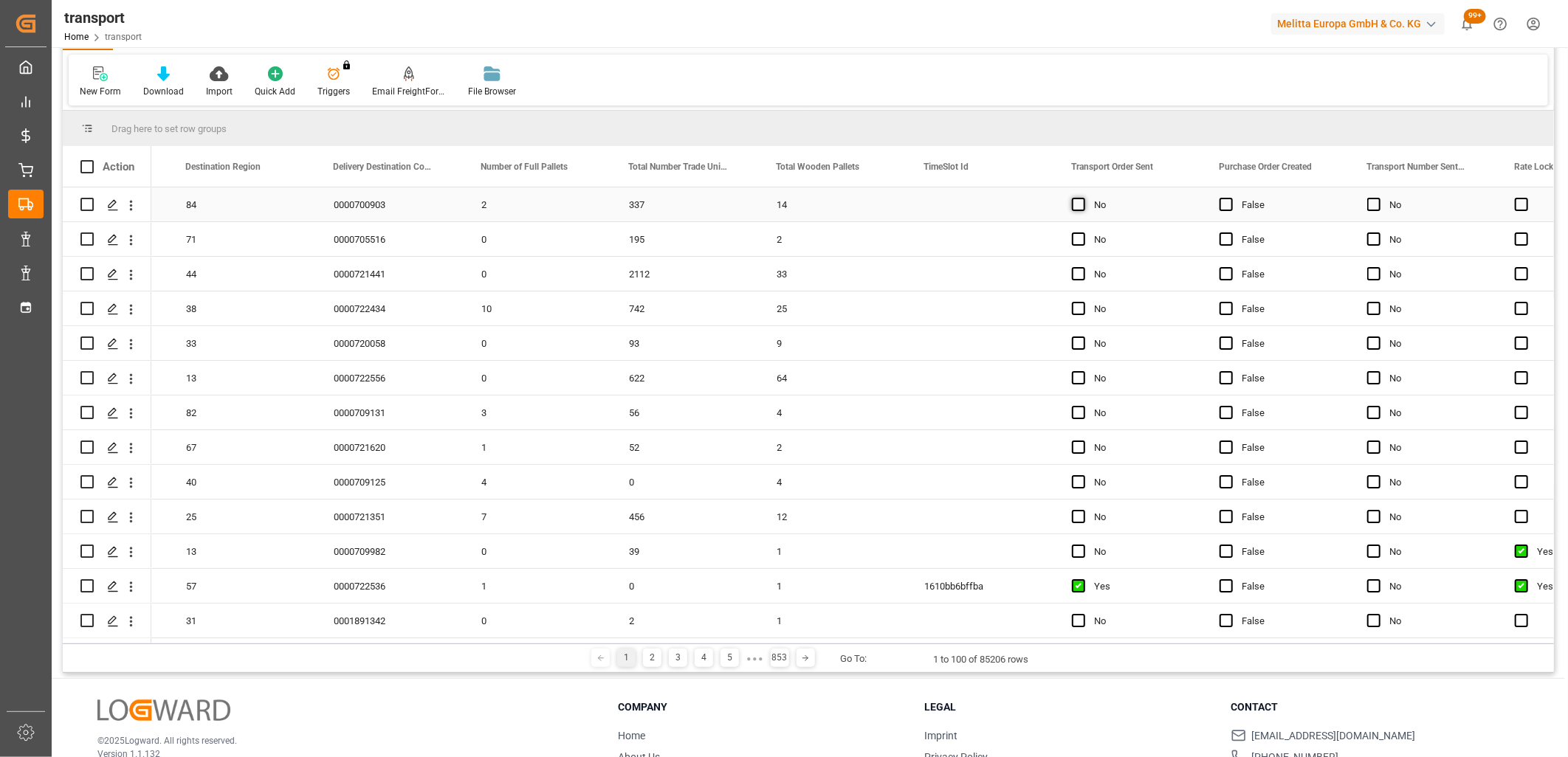
click at [1075, 204] on span "Press SPACE to select this row." at bounding box center [1078, 204] width 13 height 13
click at [1083, 197] on input "Press SPACE to select this row." at bounding box center [1083, 197] width 0 height 0
click at [1074, 239] on span "Press SPACE to select this row." at bounding box center [1078, 238] width 13 height 13
click at [1083, 232] on input "Press SPACE to select this row." at bounding box center [1083, 232] width 0 height 0
click at [1079, 274] on span "Press SPACE to select this row." at bounding box center [1078, 273] width 13 height 13
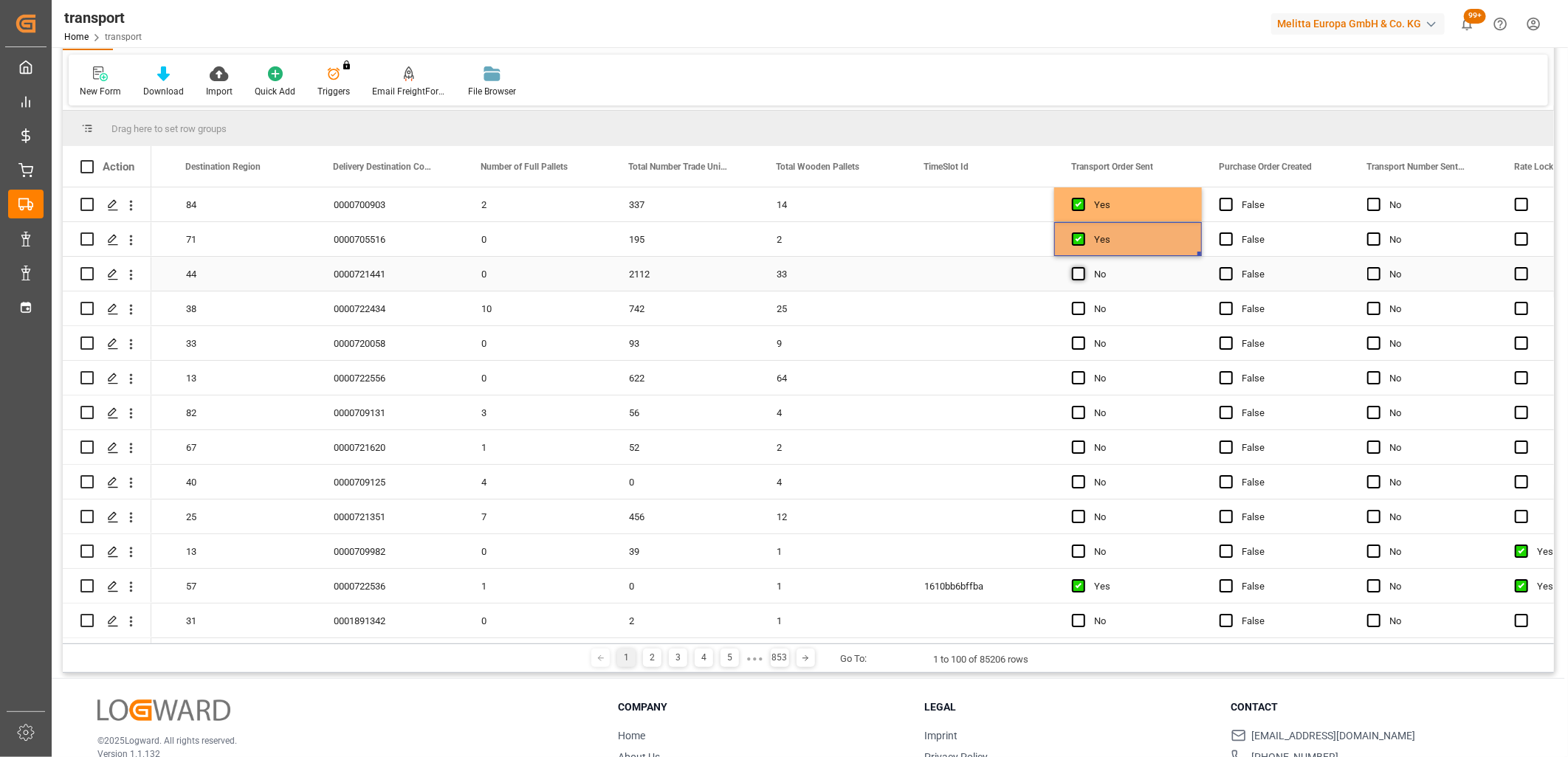
click at [1083, 267] on input "Press SPACE to select this row." at bounding box center [1083, 267] width 0 height 0
click at [1078, 307] on span "Press SPACE to select this row." at bounding box center [1078, 307] width 13 height 13
click at [1083, 301] on input "Press SPACE to select this row." at bounding box center [1083, 301] width 0 height 0
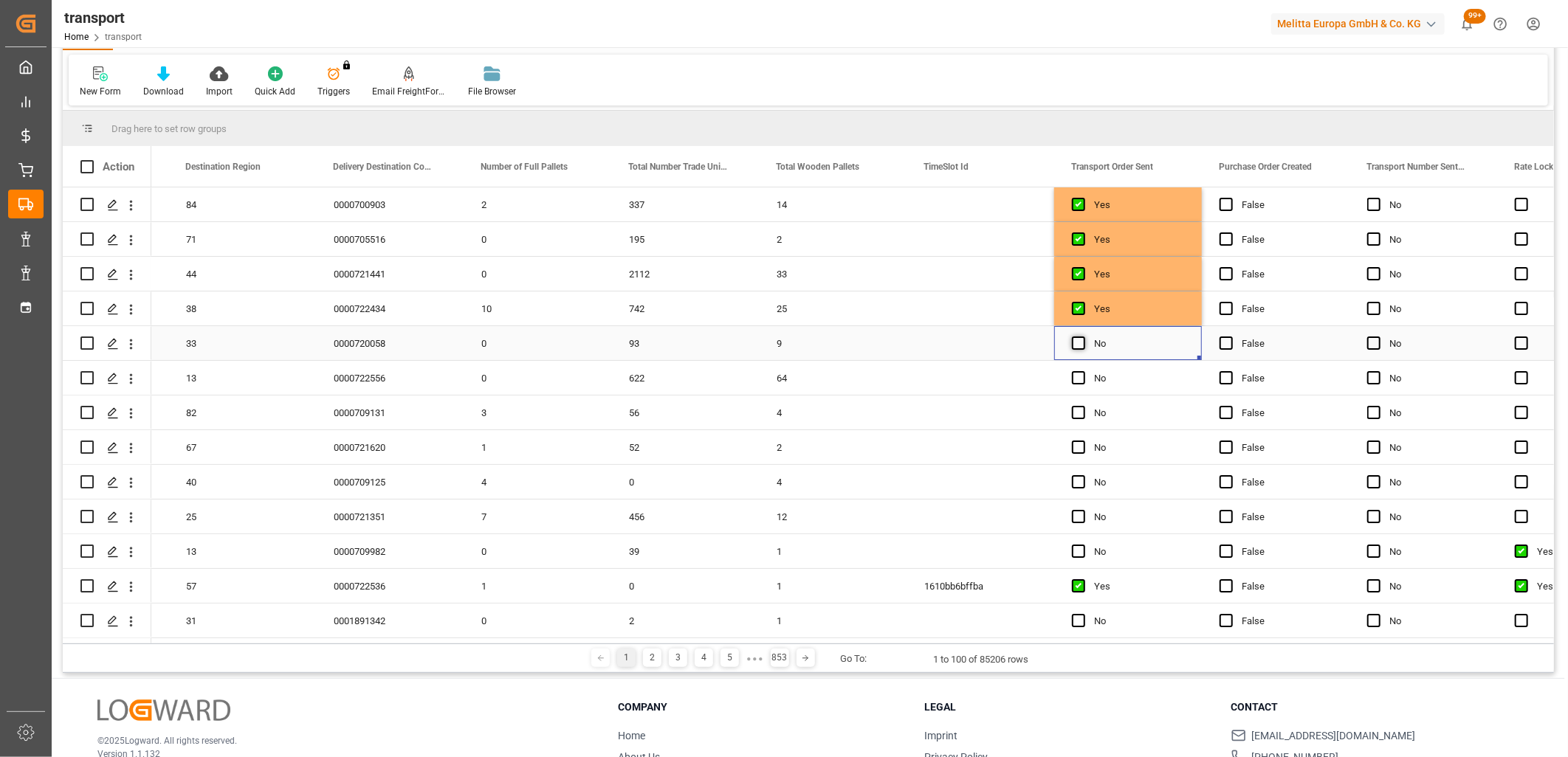
click at [1076, 344] on span "Press SPACE to select this row." at bounding box center [1078, 342] width 13 height 13
click at [1083, 336] on input "Press SPACE to select this row." at bounding box center [1083, 336] width 0 height 0
click at [1079, 381] on span "Press SPACE to select this row." at bounding box center [1078, 378] width 13 height 13
click at [1083, 372] on input "Press SPACE to select this row." at bounding box center [1083, 372] width 0 height 0
click at [1074, 408] on span "Press SPACE to select this row." at bounding box center [1078, 412] width 13 height 13
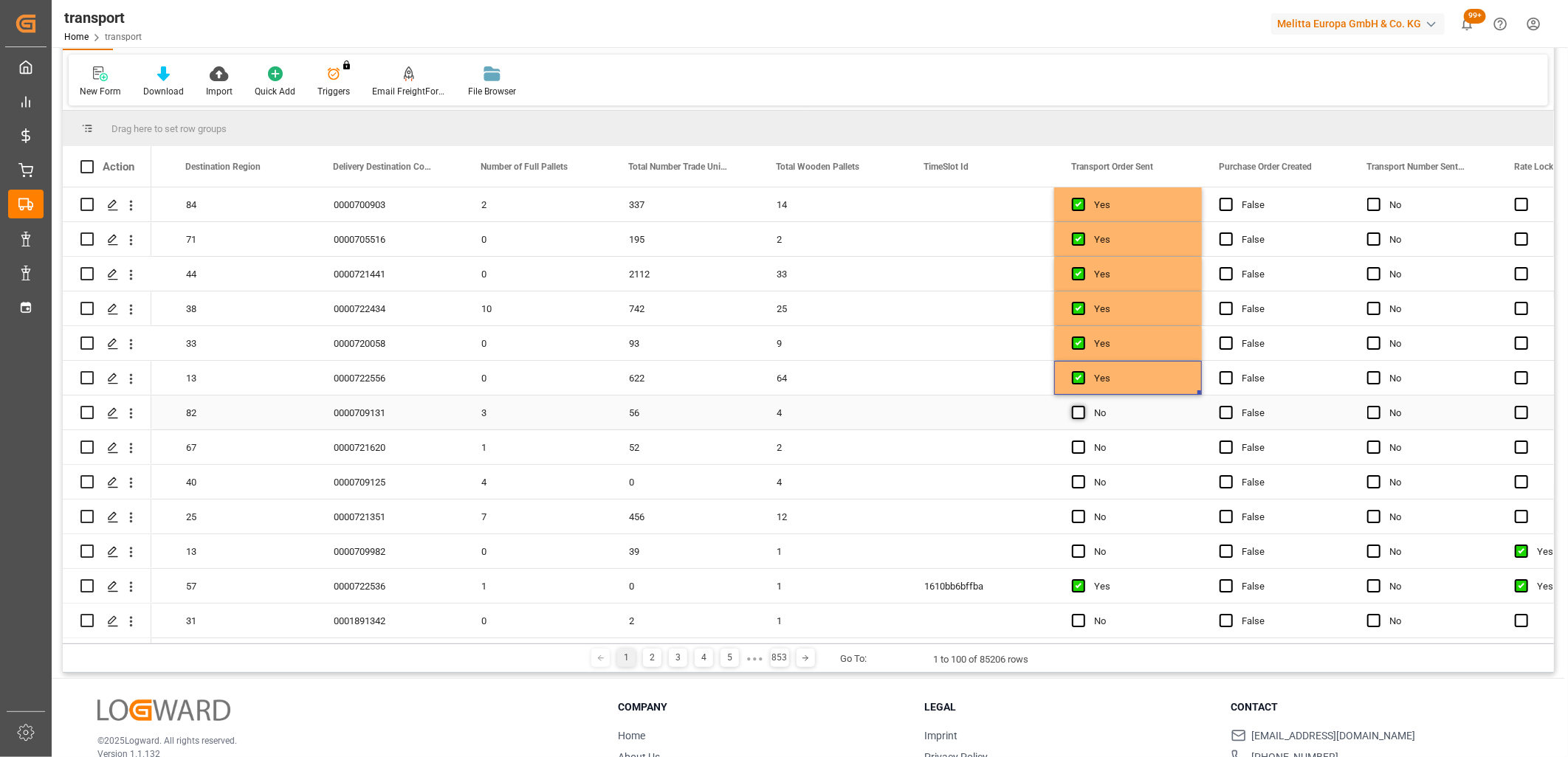
click at [1083, 406] on input "Press SPACE to select this row." at bounding box center [1083, 406] width 0 height 0
click at [1074, 446] on span "Press SPACE to select this row." at bounding box center [1078, 447] width 13 height 13
click at [1083, 441] on input "Press SPACE to select this row." at bounding box center [1083, 441] width 0 height 0
click at [1074, 486] on span "Press SPACE to select this row." at bounding box center [1078, 482] width 13 height 13
click at [1083, 476] on input "Press SPACE to select this row." at bounding box center [1083, 476] width 0 height 0
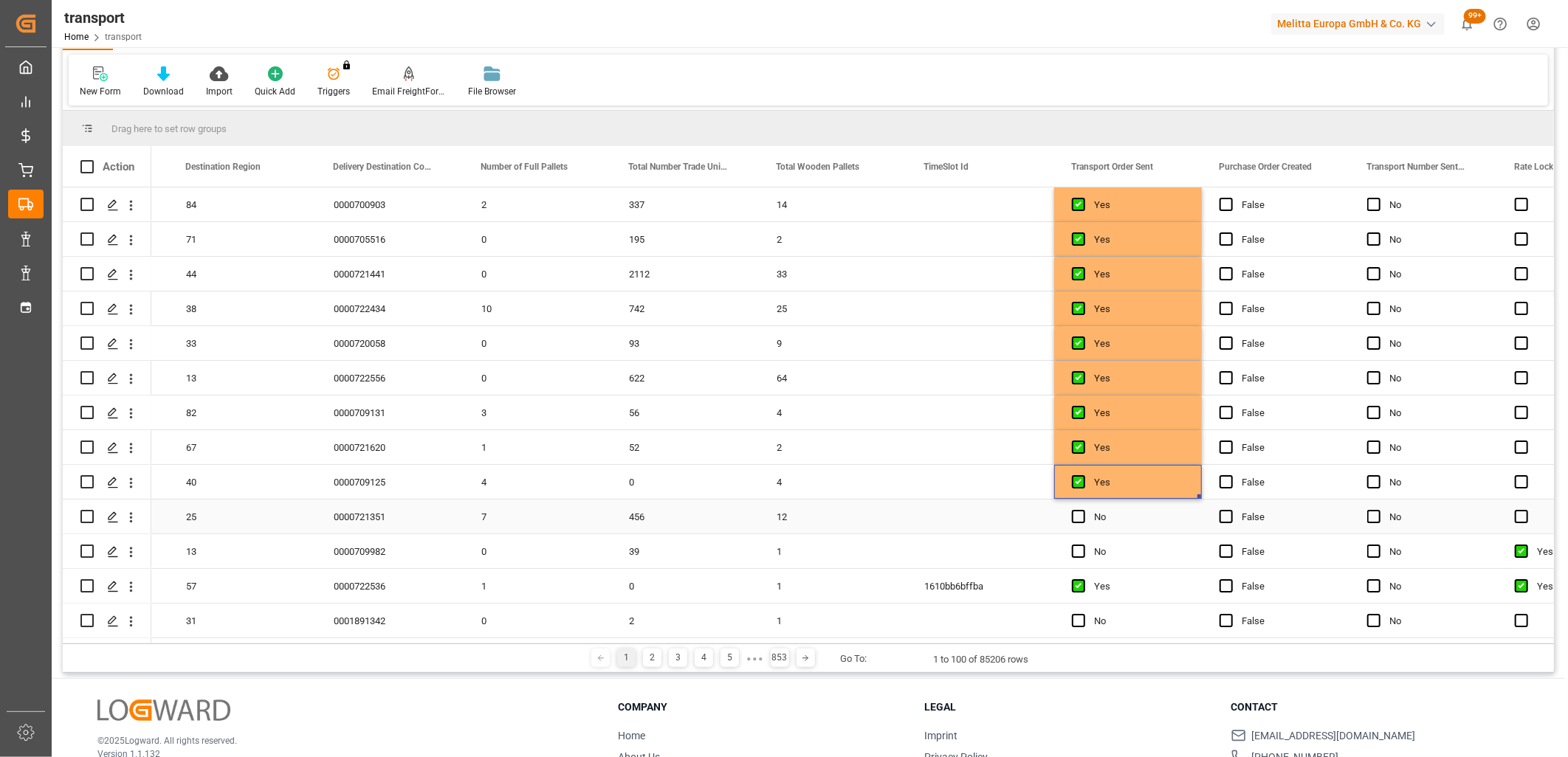
click at [1076, 515] on span "Press SPACE to select this row." at bounding box center [1078, 516] width 13 height 13
click at [1083, 510] on input "Press SPACE to select this row." at bounding box center [1083, 510] width 0 height 0
click at [1079, 547] on span "Press SPACE to select this row." at bounding box center [1078, 551] width 13 height 13
click at [1083, 545] on input "Press SPACE to select this row." at bounding box center [1083, 545] width 0 height 0
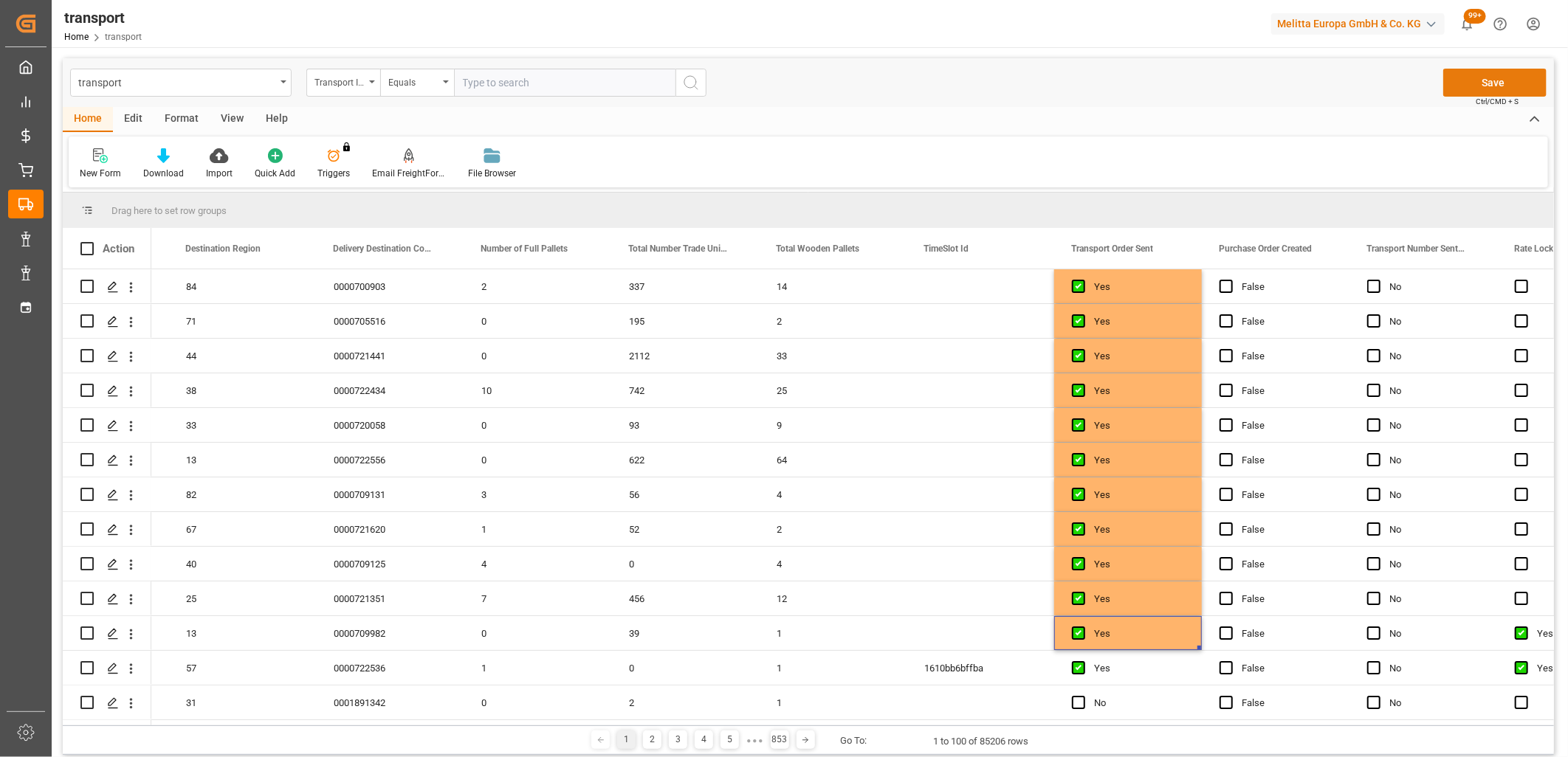
click at [1519, 81] on button "Save" at bounding box center [1494, 82] width 103 height 28
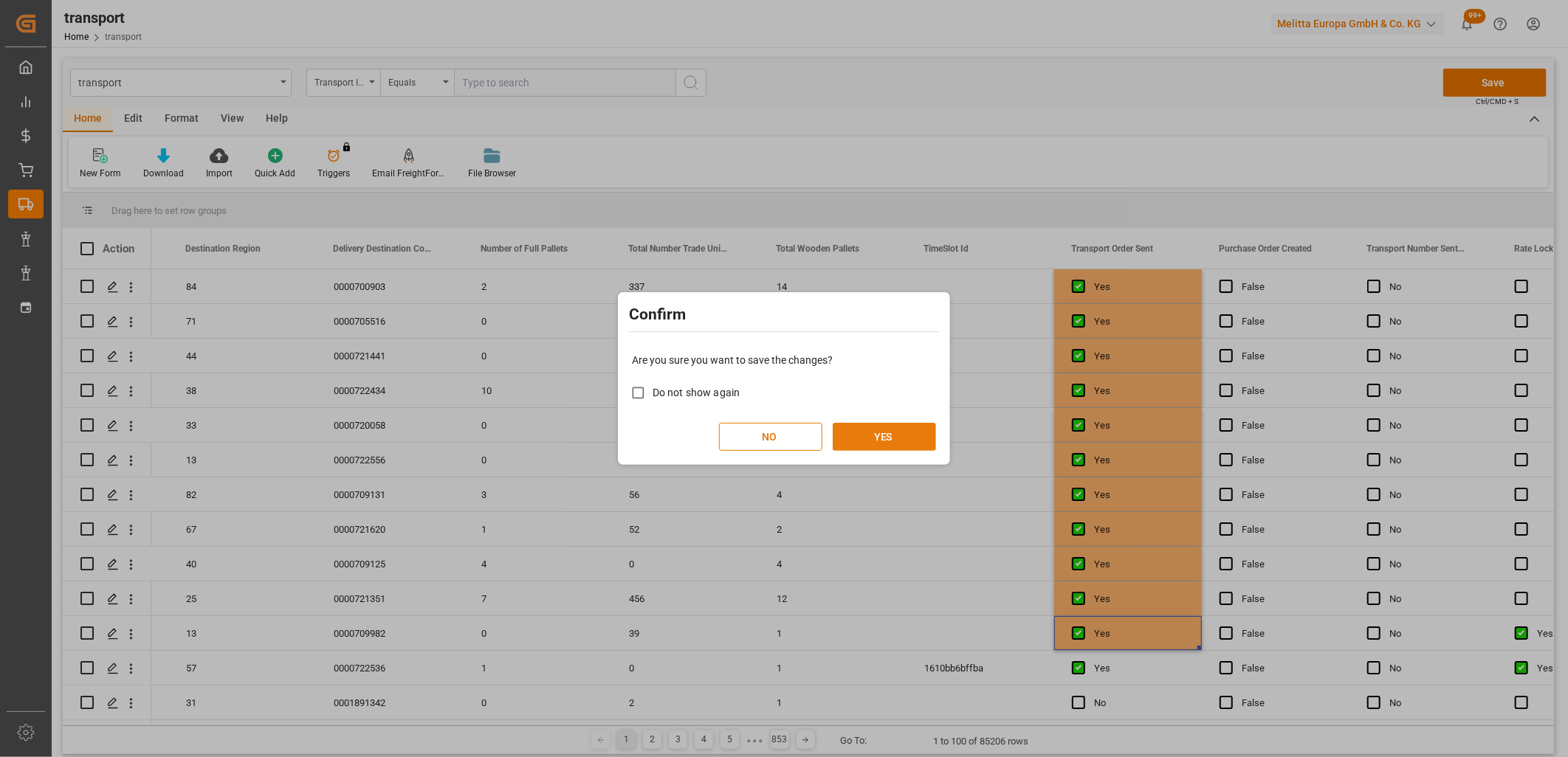
click at [874, 440] on button "YES" at bounding box center [884, 437] width 103 height 28
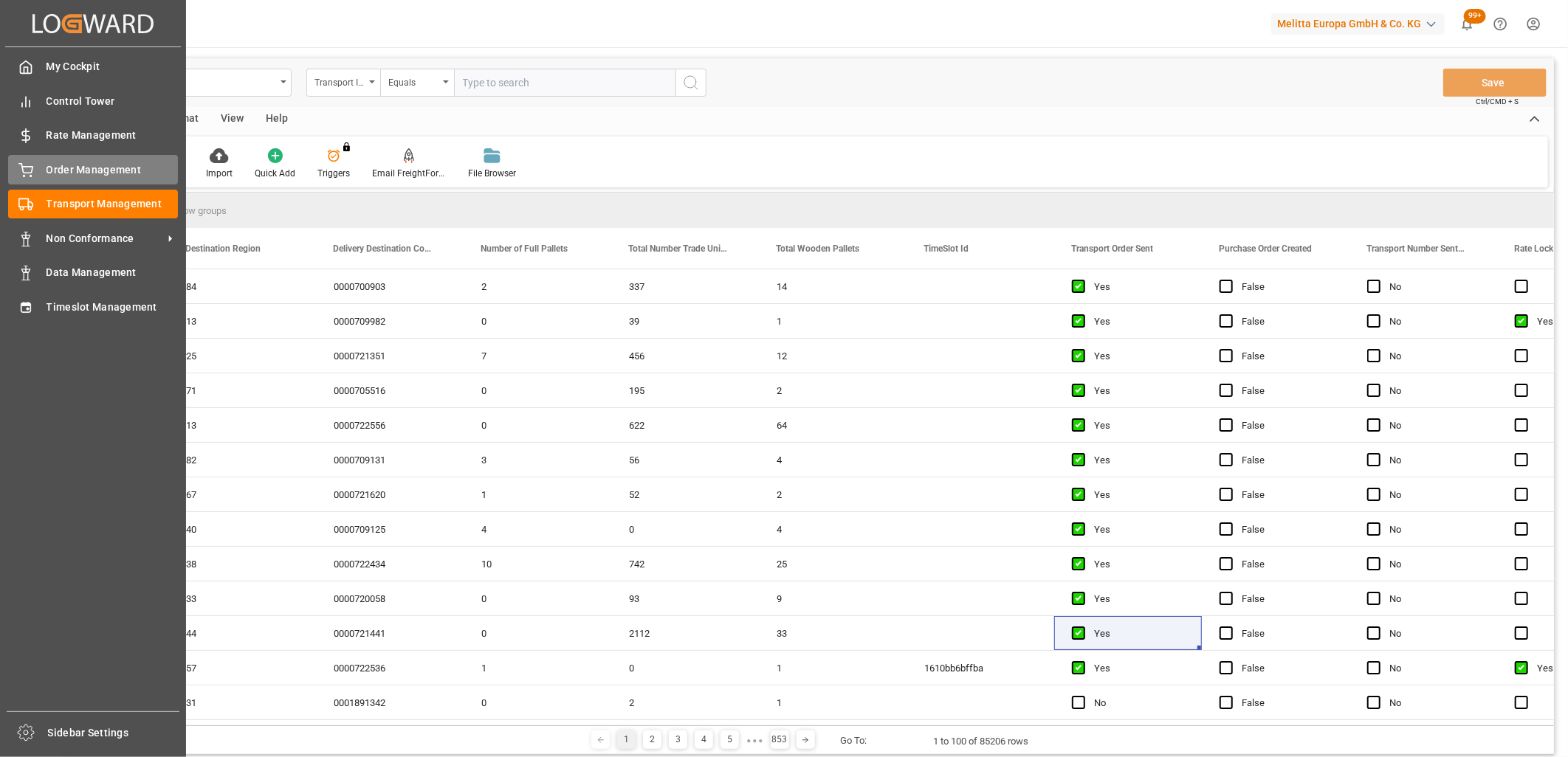
click at [54, 167] on span "Order Management" at bounding box center [113, 170] width 132 height 16
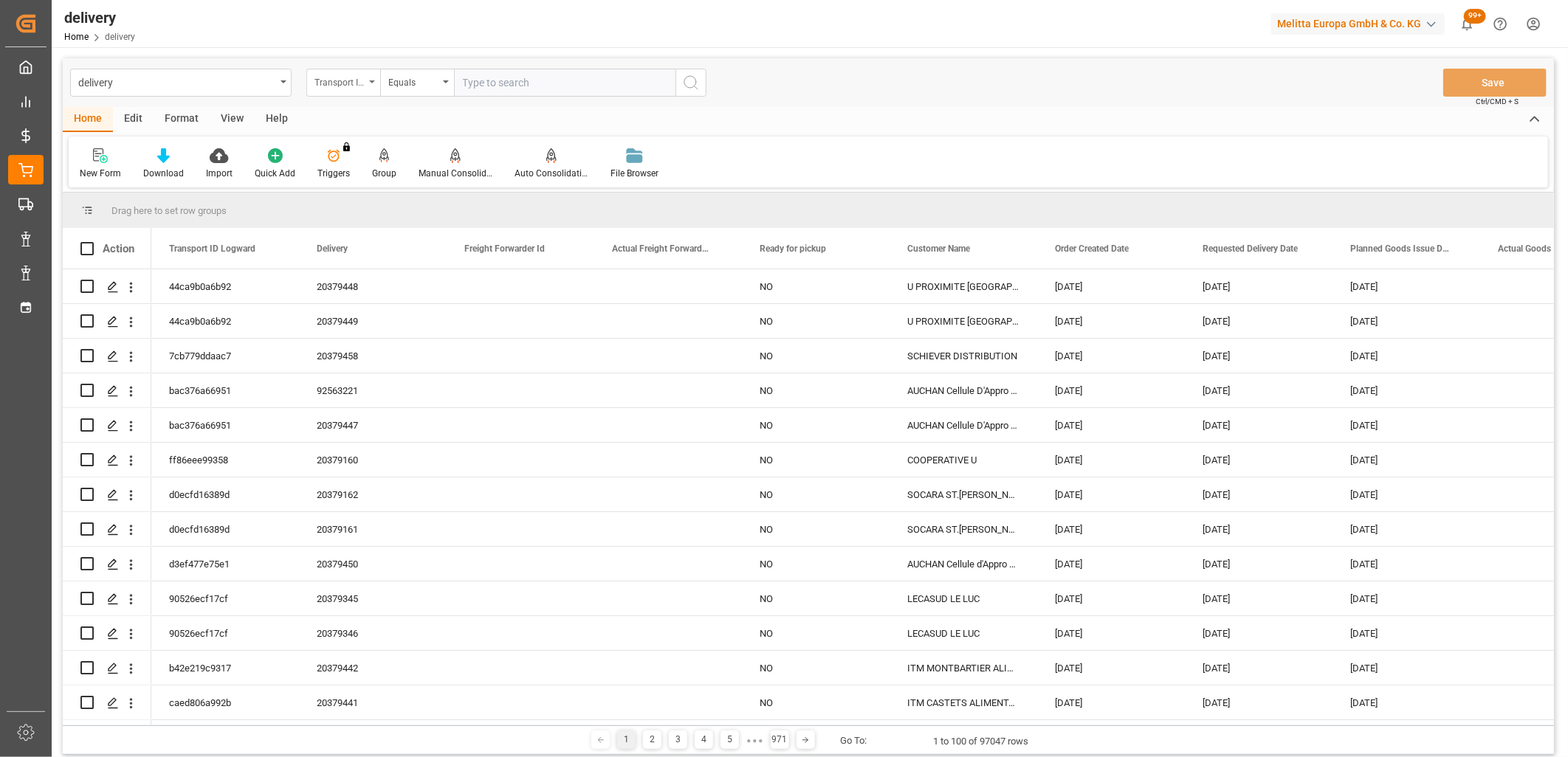
click at [342, 87] on div "Transport ID Logward" at bounding box center [340, 81] width 50 height 17
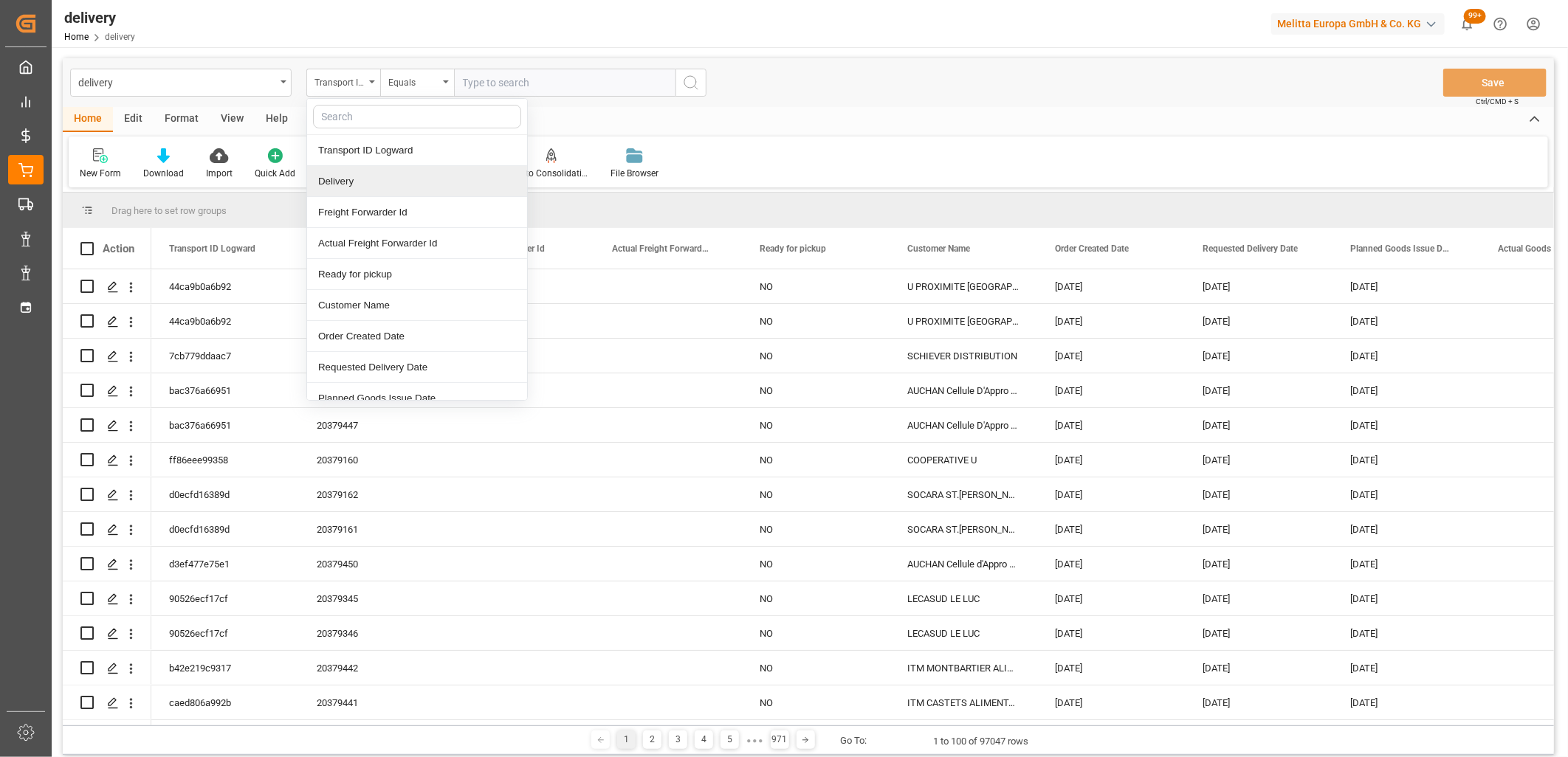
click at [346, 184] on div "Delivery" at bounding box center [417, 182] width 220 height 31
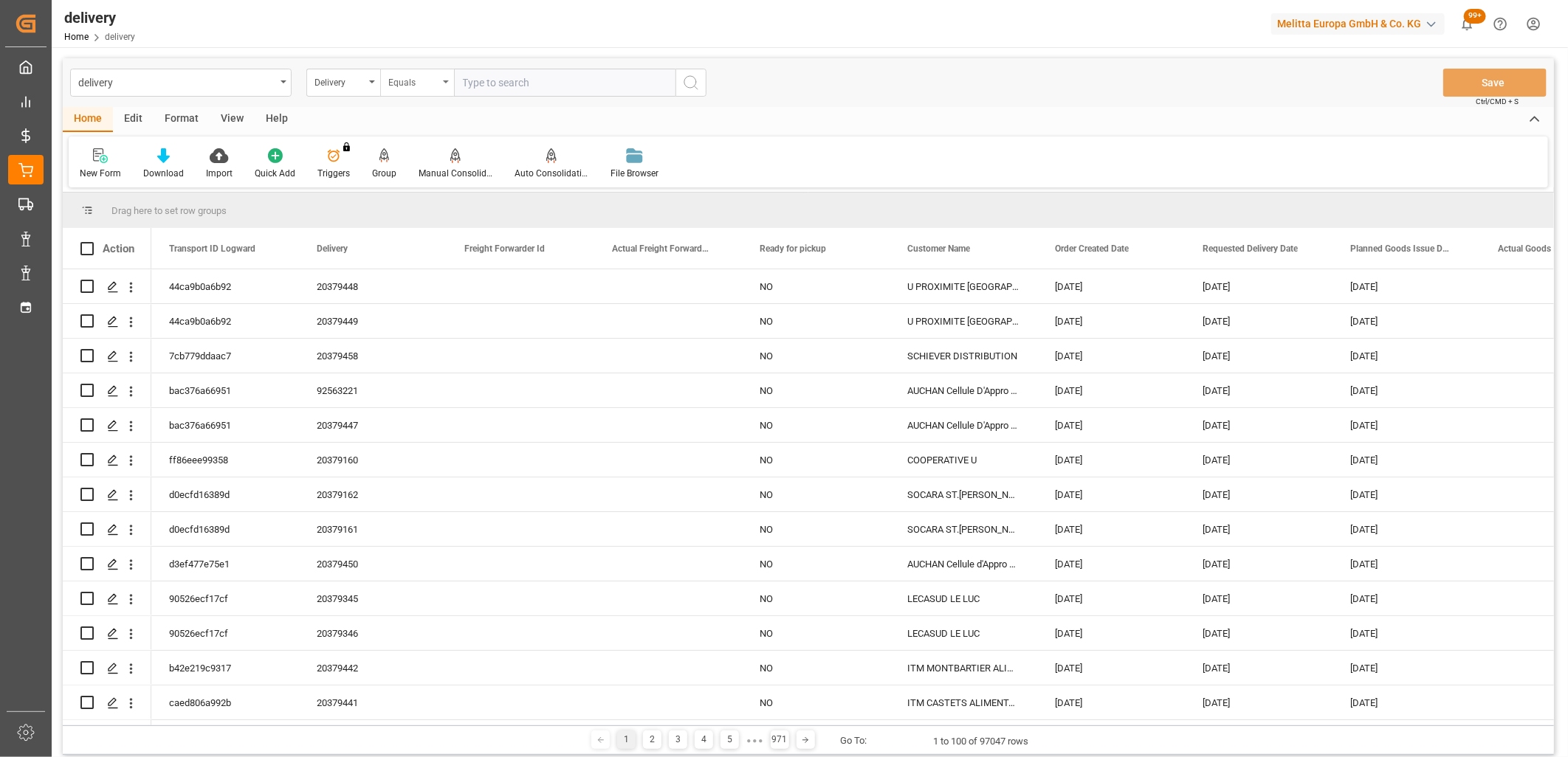
click at [433, 83] on div "Equals" at bounding box center [413, 81] width 50 height 17
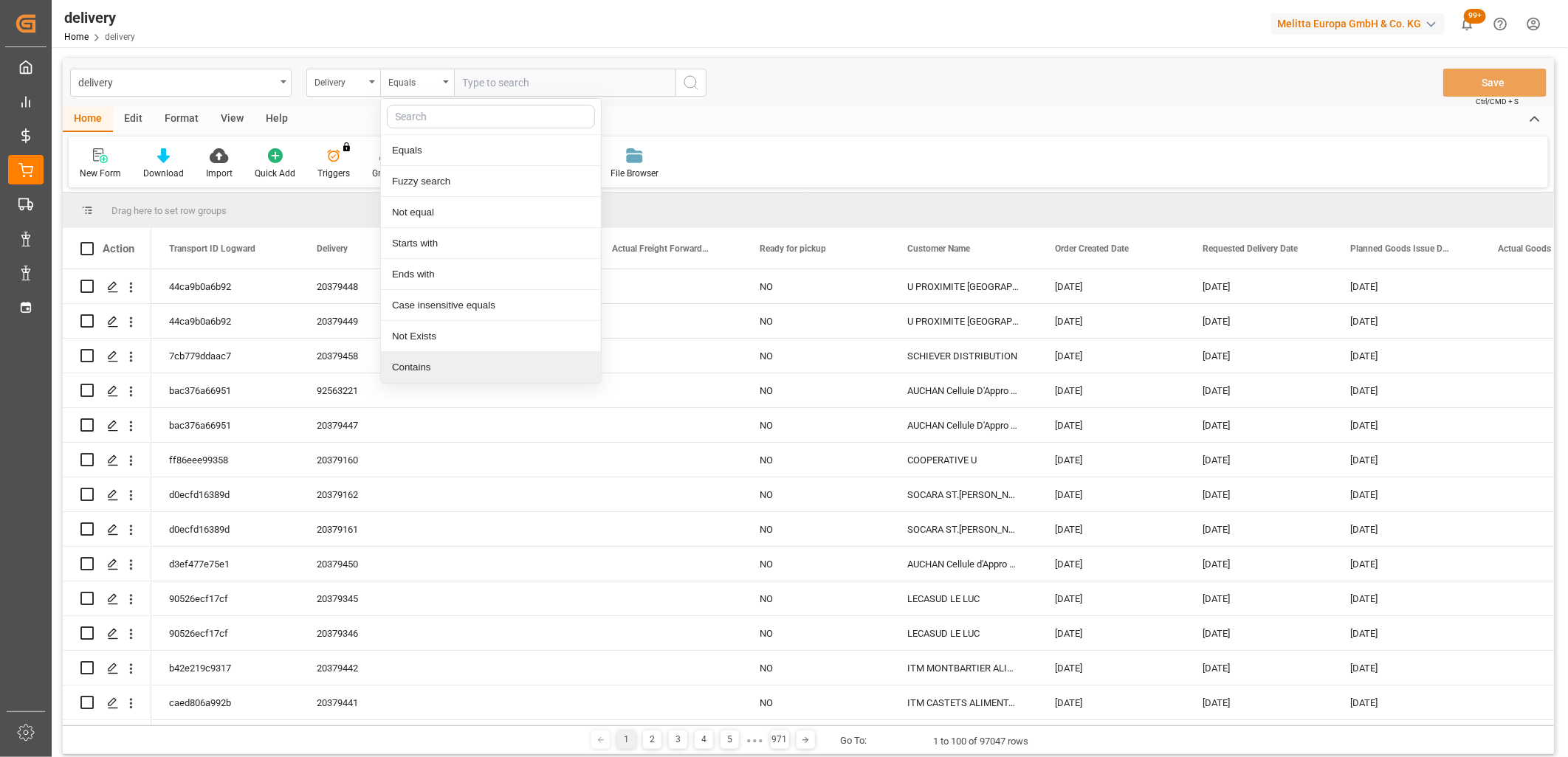
click at [428, 359] on div "Contains" at bounding box center [491, 367] width 220 height 31
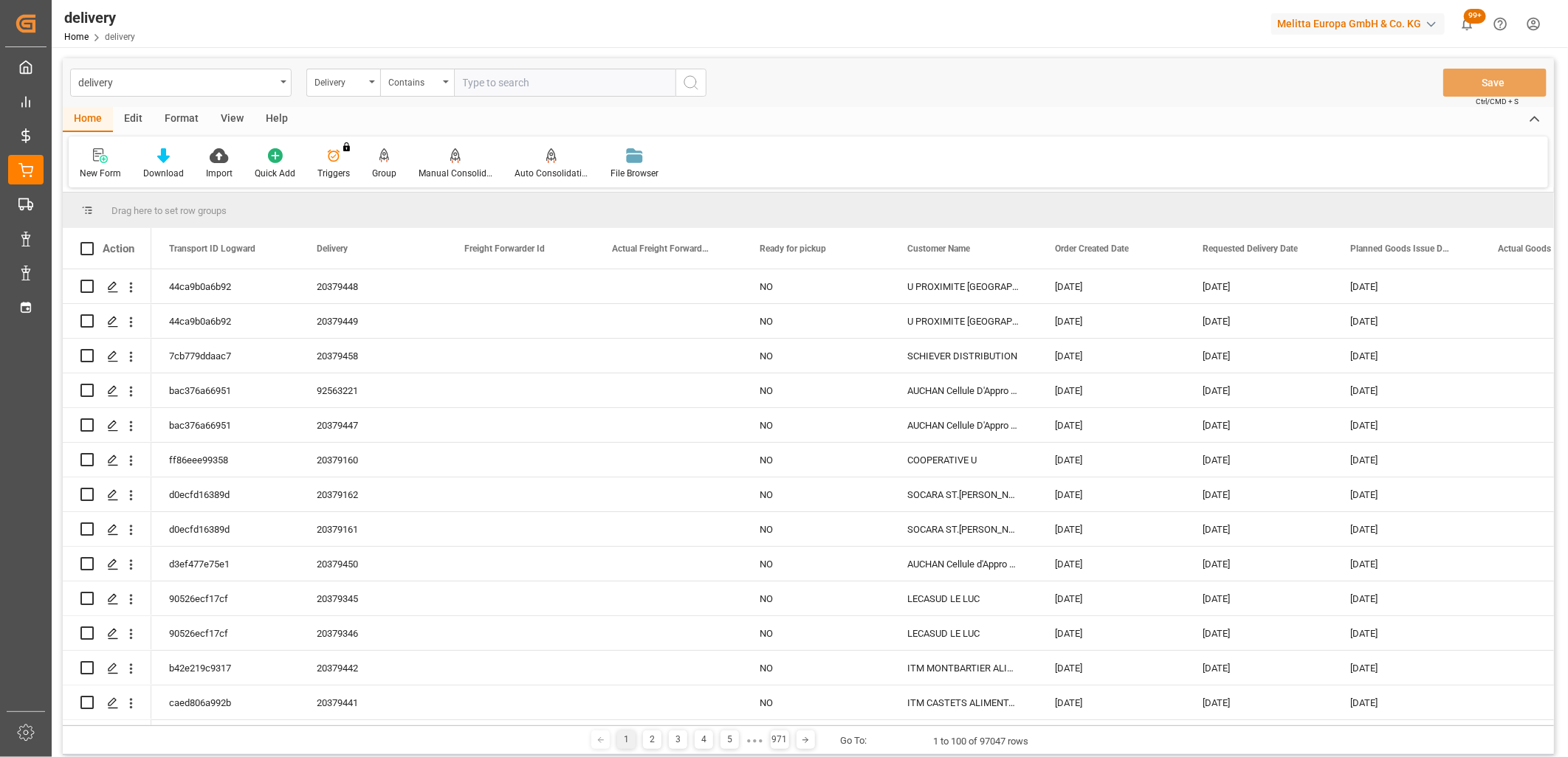
click at [508, 86] on input "text" at bounding box center [565, 82] width 222 height 28
paste input "20379438,20379440,20379439,20379444,20379348,20379451,20379452,20379453,2037945…"
type input "20379438,20379440,20379439,20379444,20379348,20379451,20379452,20379453,2037945…"
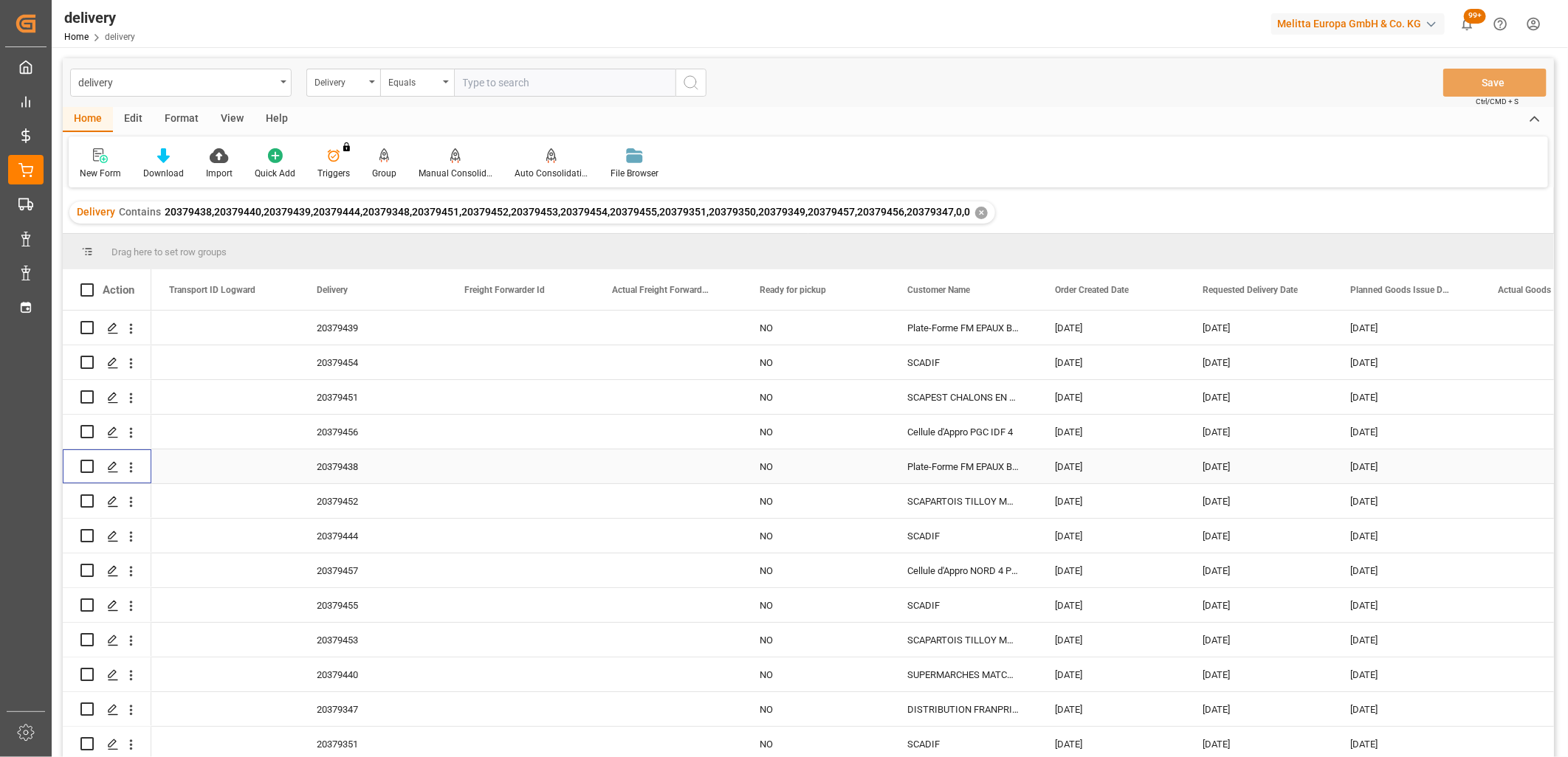
click at [84, 469] on input "Press Space to toggle row selection (unchecked)" at bounding box center [87, 466] width 13 height 13
checkbox input "true"
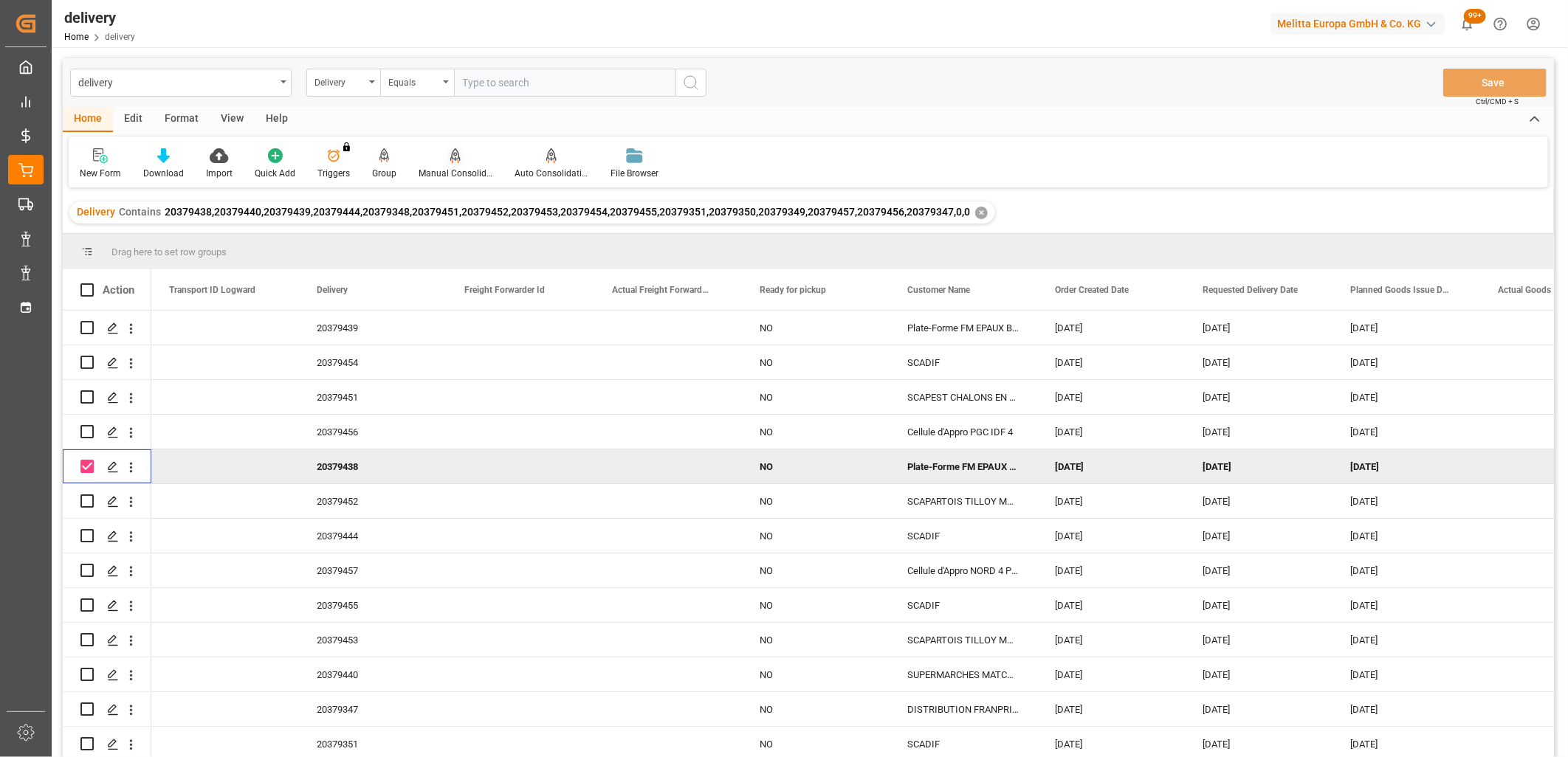
click at [457, 155] on div at bounding box center [455, 155] width 74 height 16
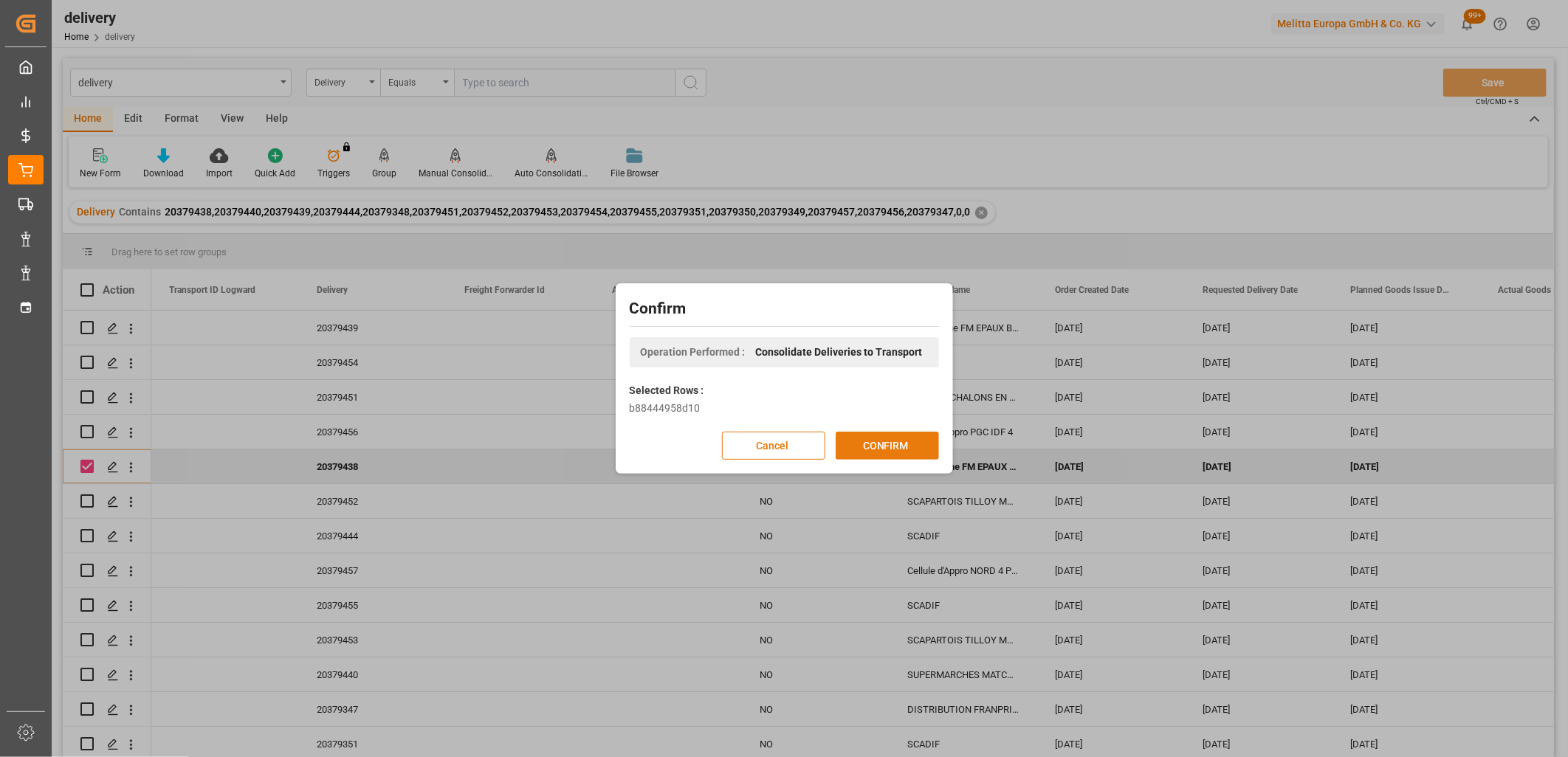
click at [884, 448] on button "CONFIRM" at bounding box center [886, 445] width 103 height 28
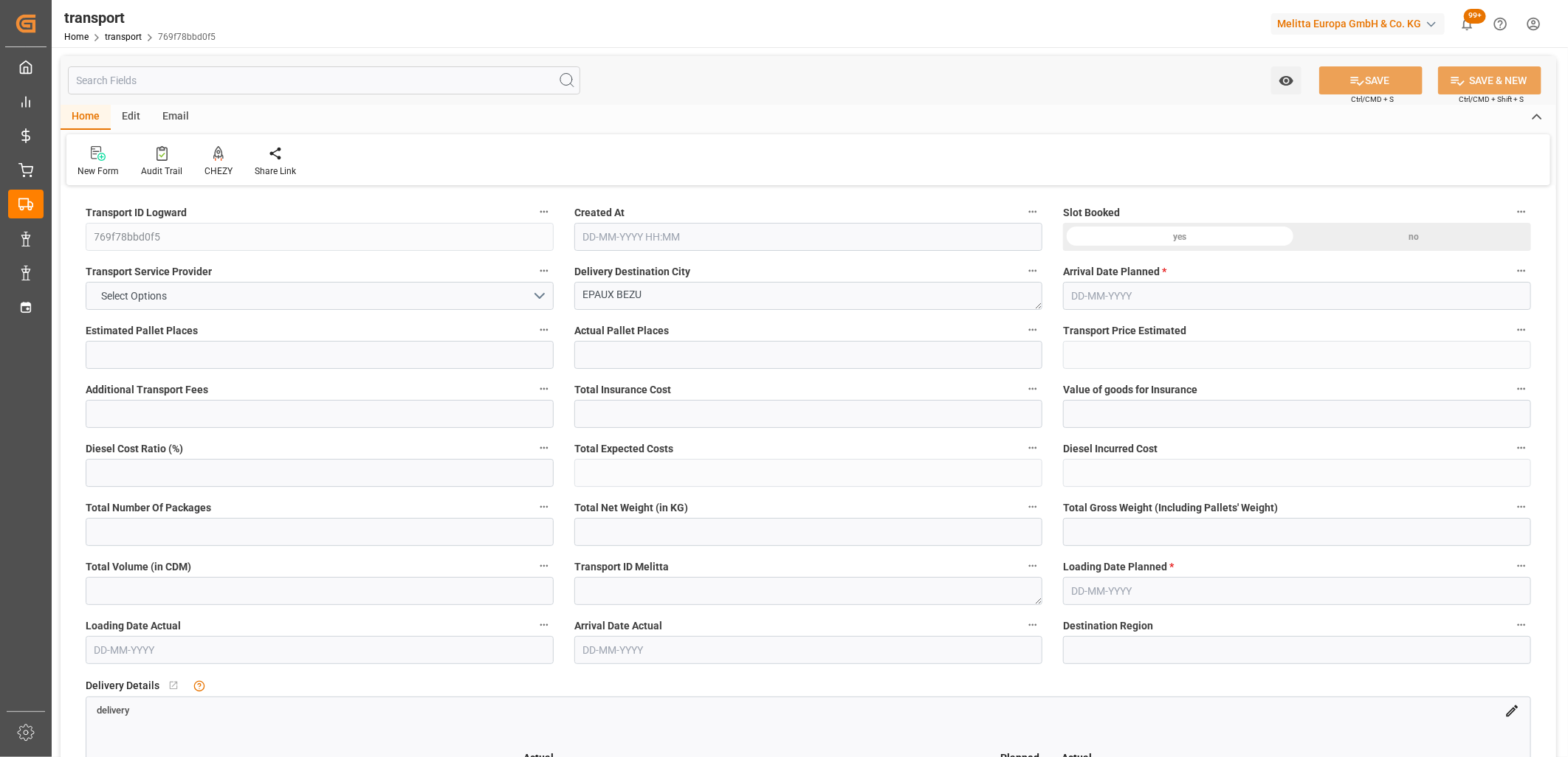
type input "32"
type input "298.7"
type input "0"
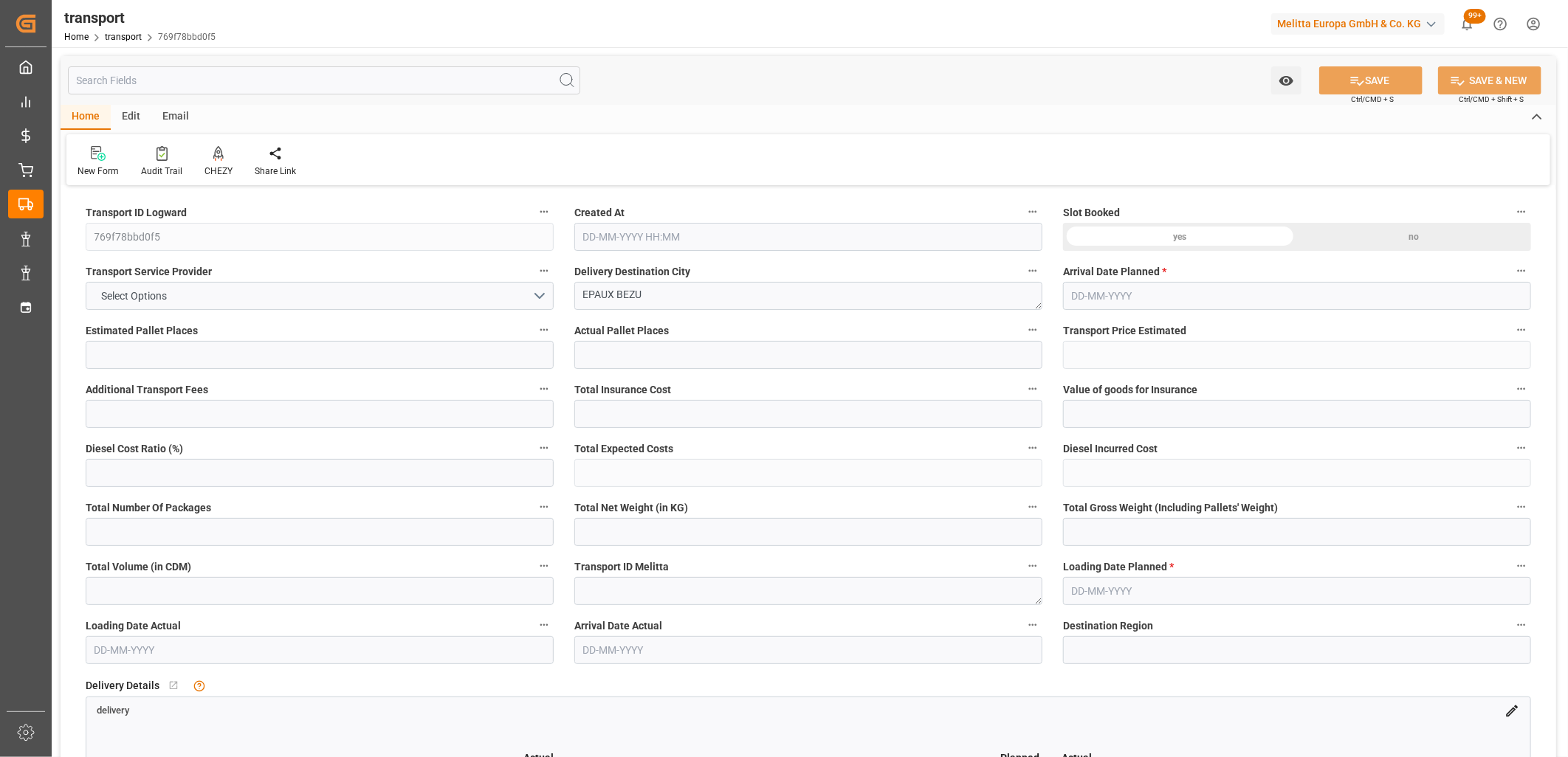
type input "288.6039"
type input "-10.0961"
type input "0"
type input "6714.21"
type input "11051"
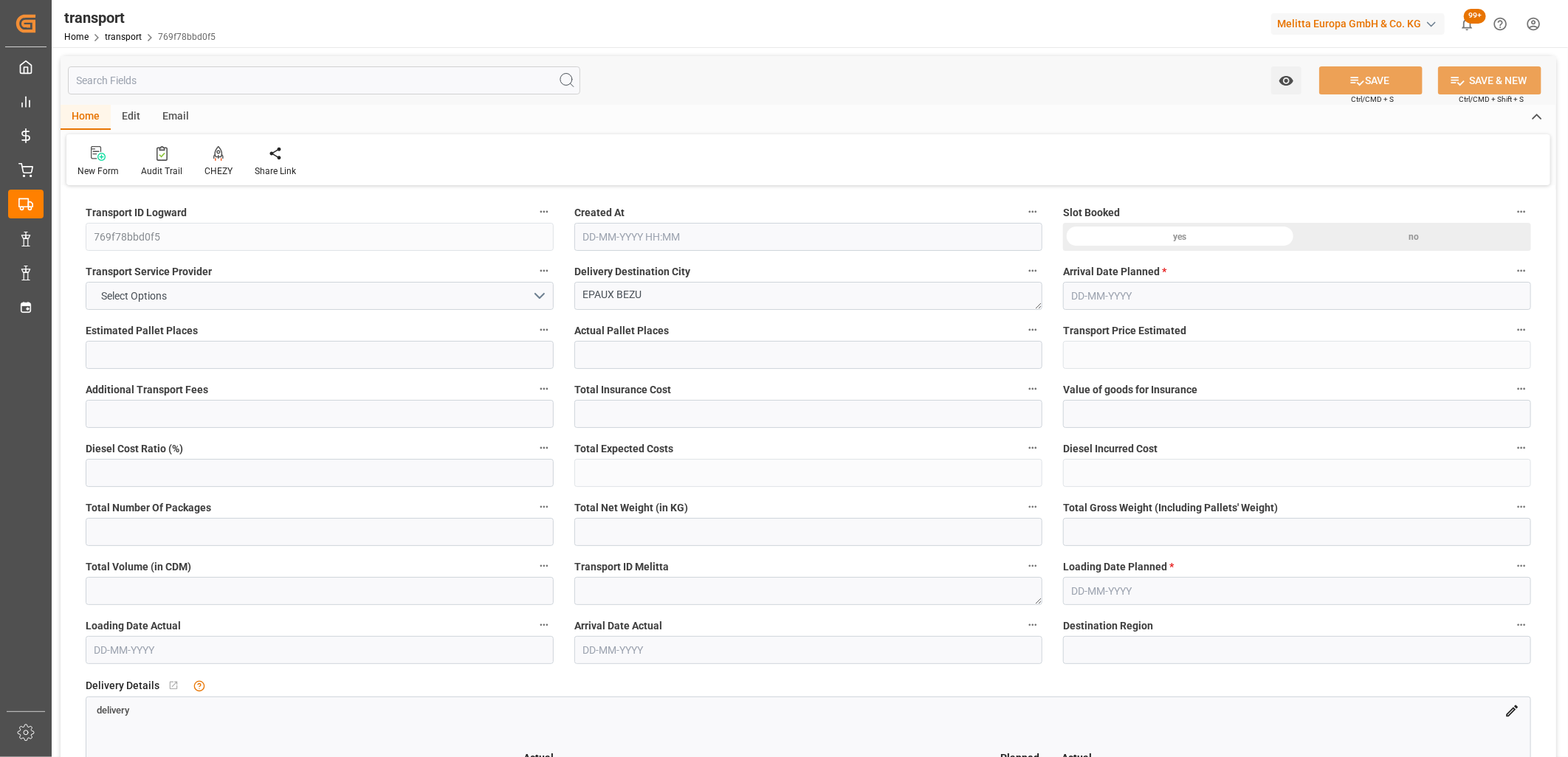
type input "41759.7"
type input "2"
type input "51"
type input "1200"
type input "64"
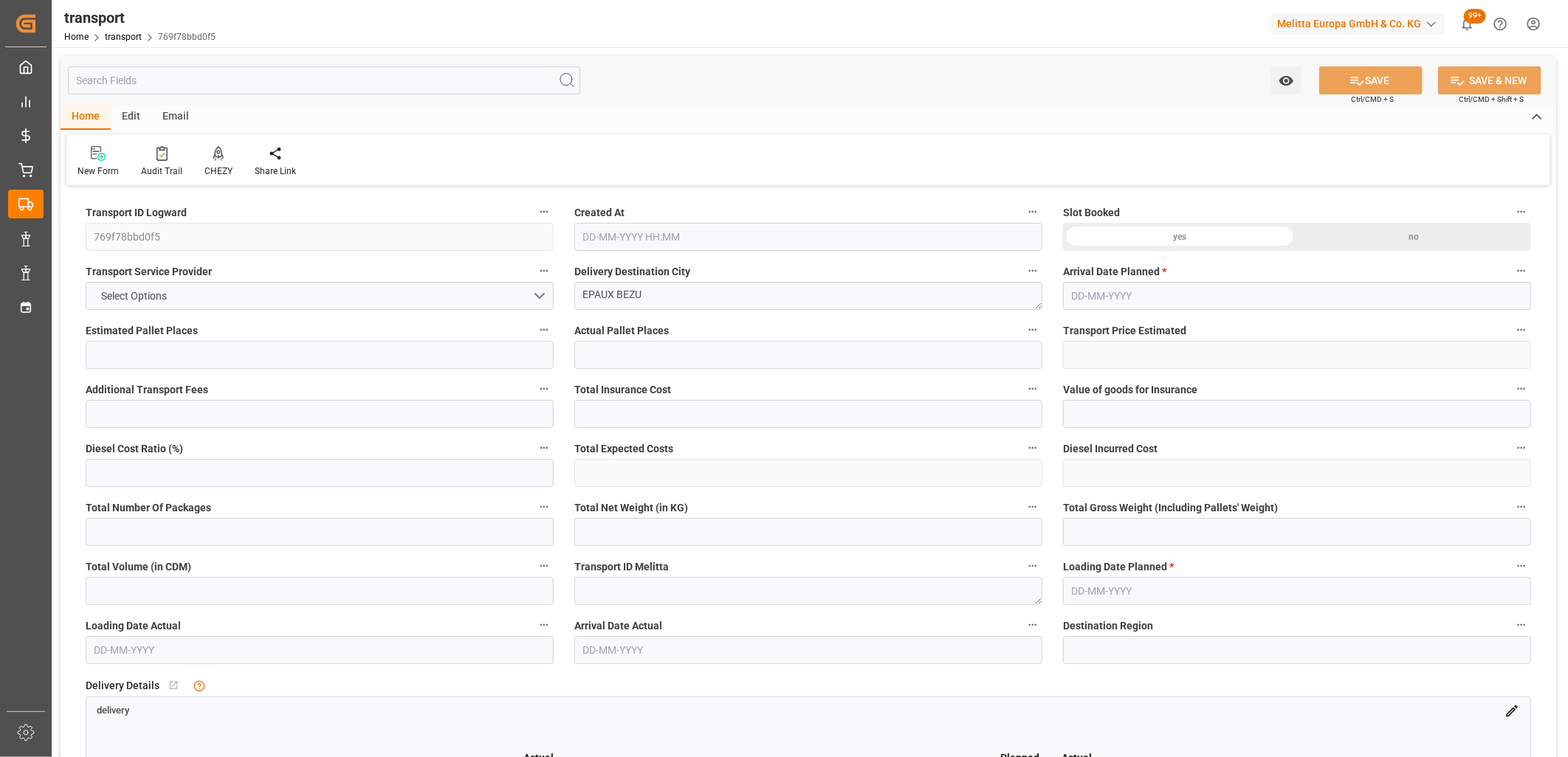
type input "101"
type input "9151.68"
type input "0"
type input "4710.8598"
type input "0"
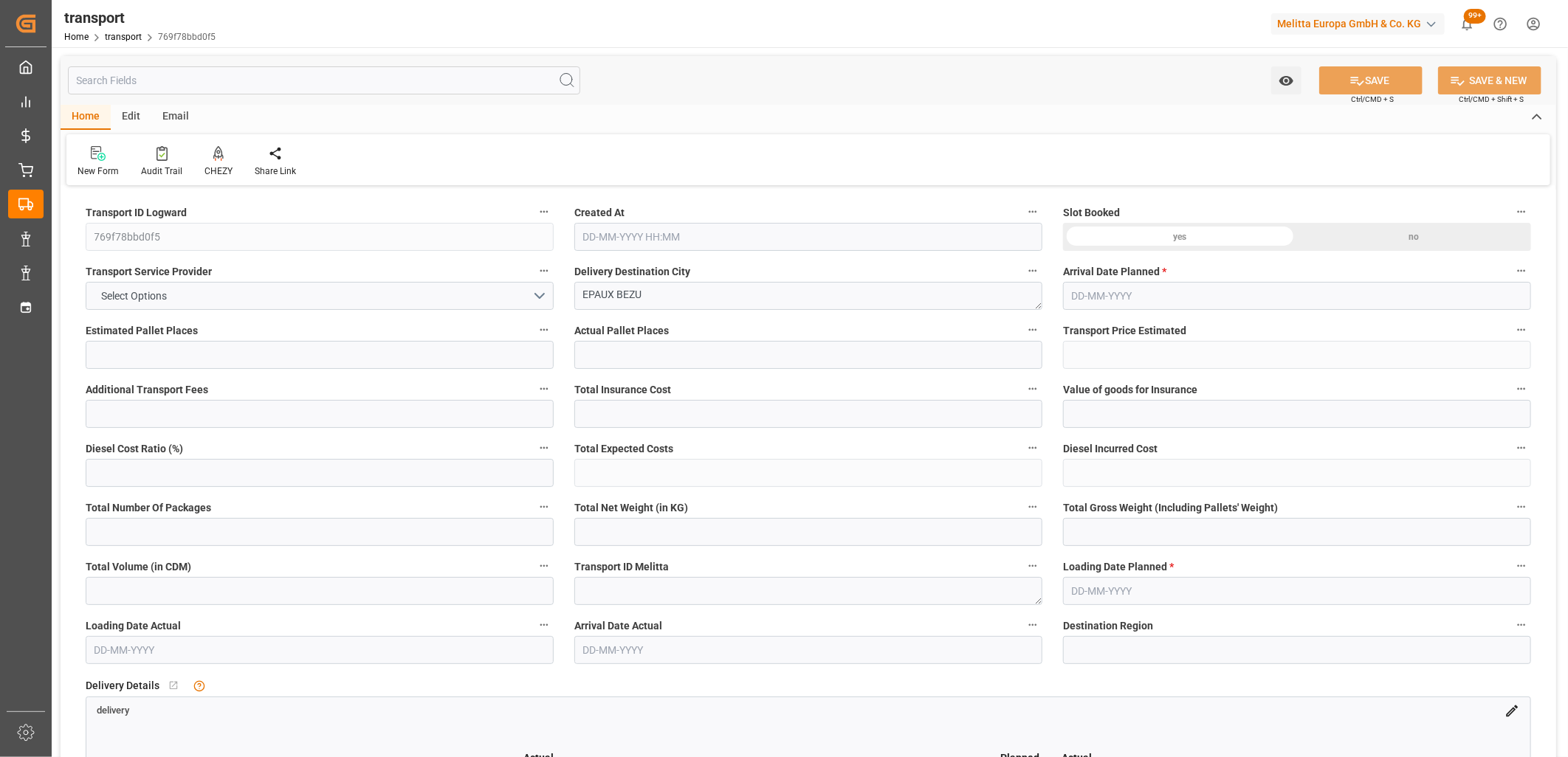
type input "0"
type input "21"
type input "35"
type input "[DATE] 11:36"
type input "[DATE]"
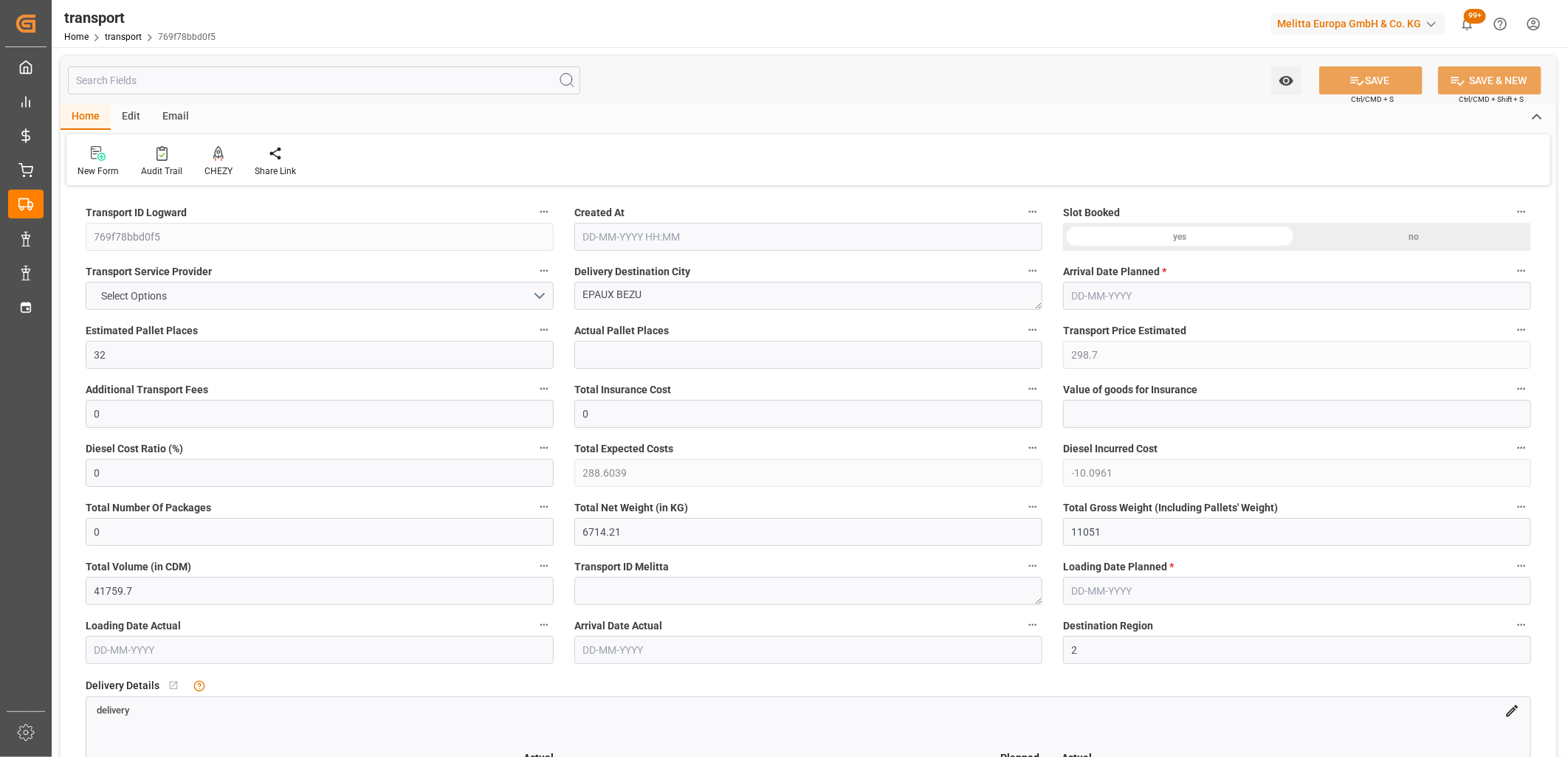
type input "[DATE]"
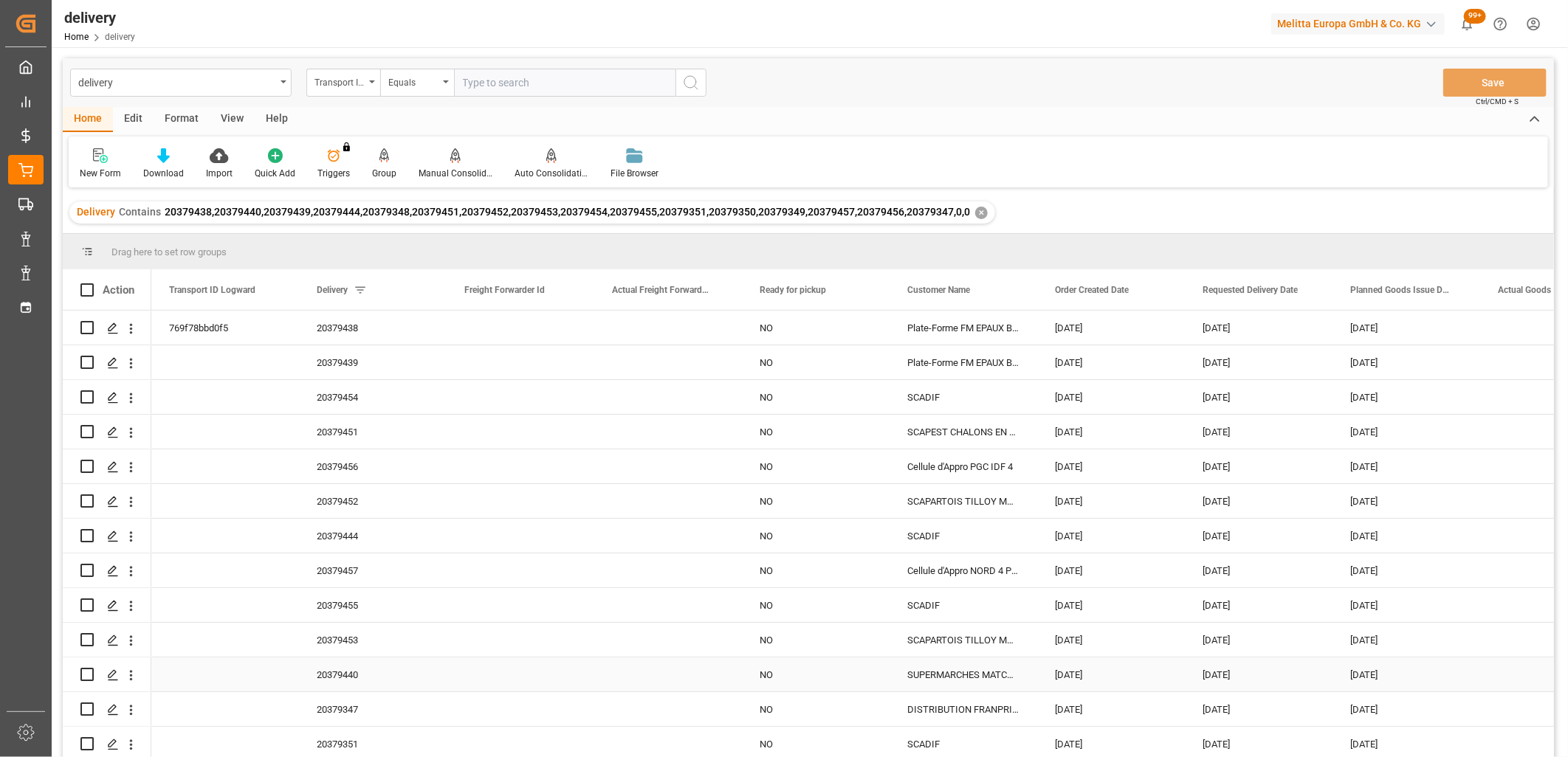
click at [90, 677] on input "Press Space to toggle row selection (unchecked)" at bounding box center [87, 674] width 13 height 13
checkbox input "true"
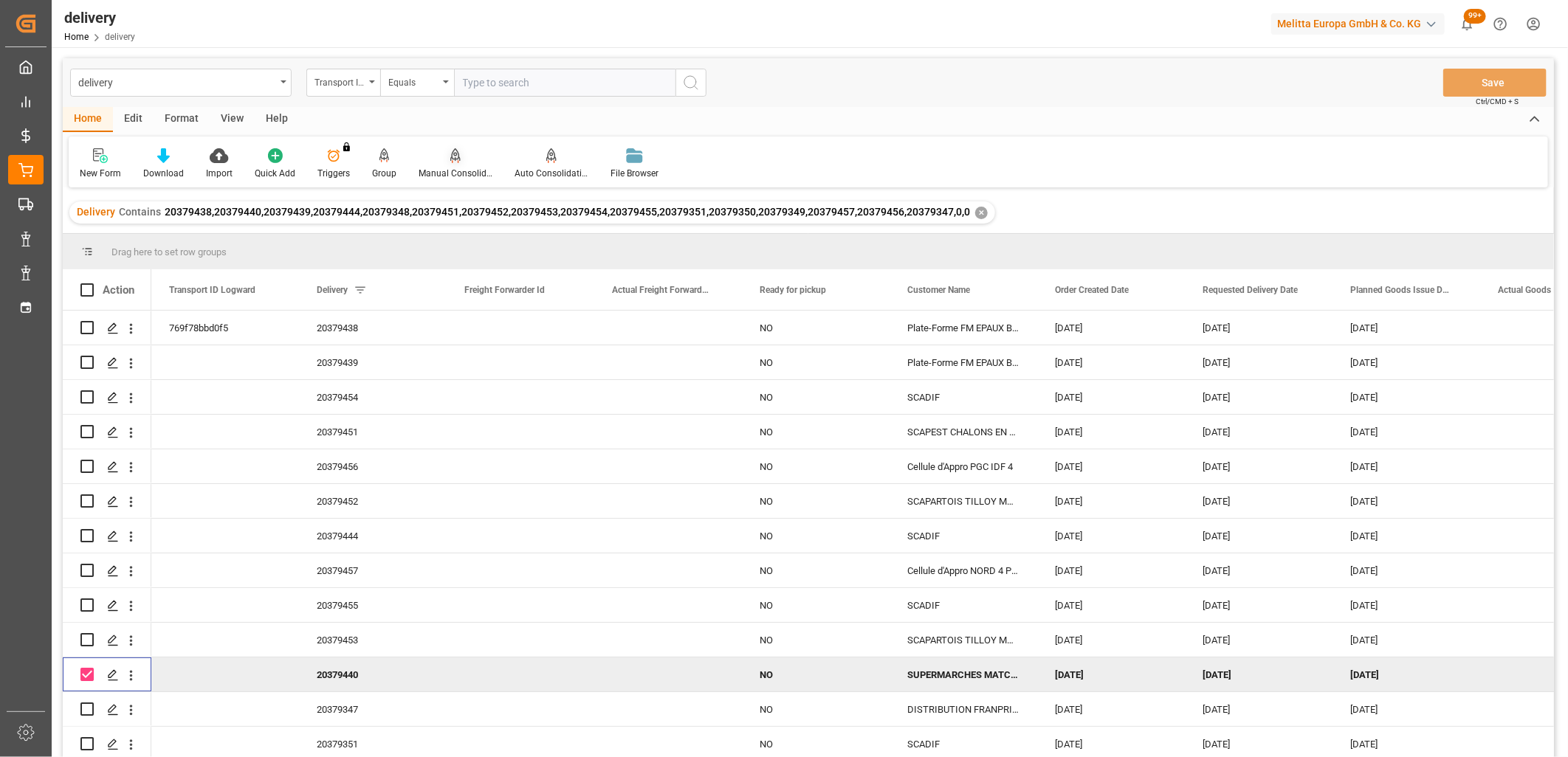
click at [448, 164] on div "Manual Consolidation" at bounding box center [455, 163] width 96 height 32
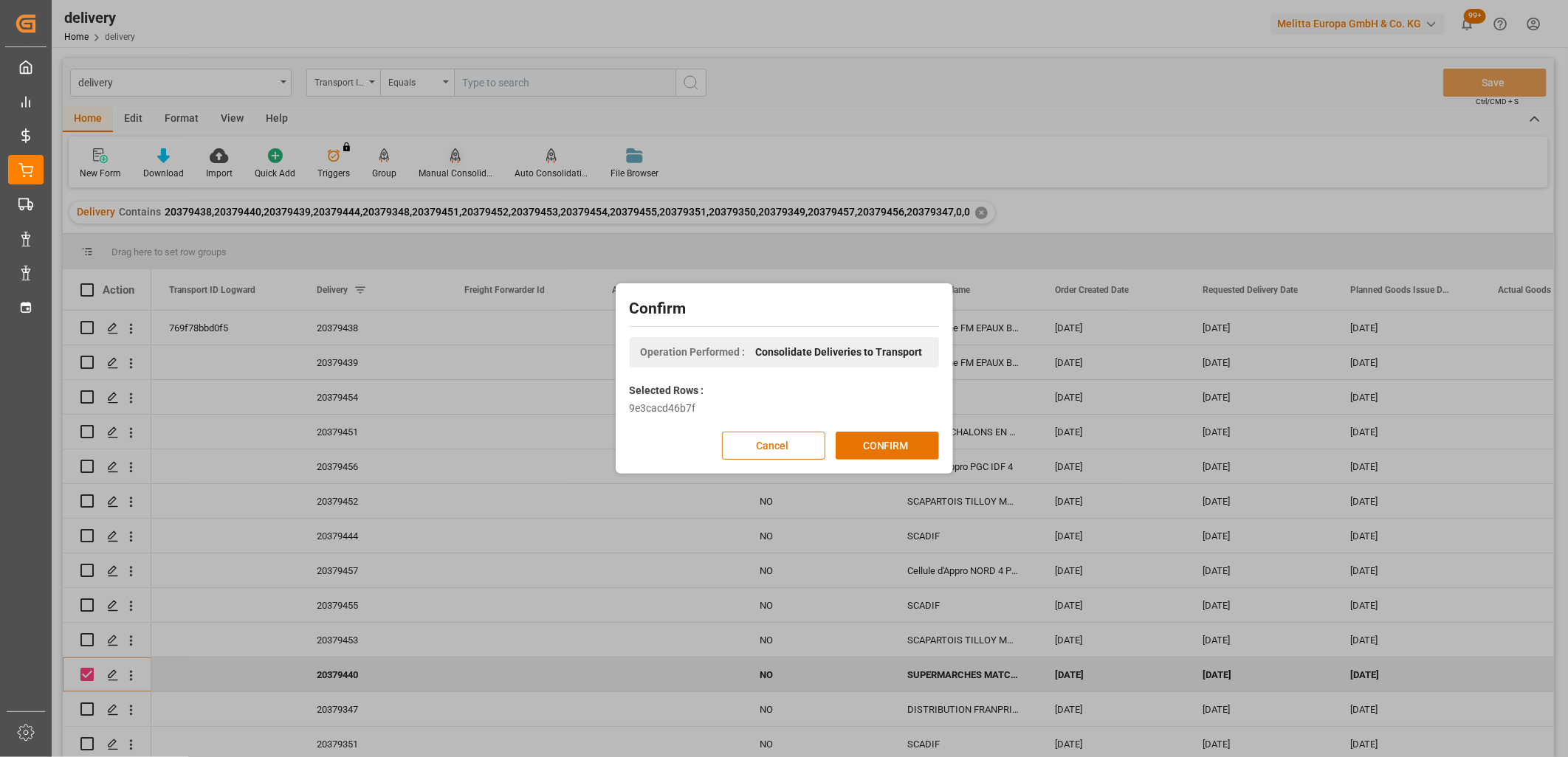
click at [448, 164] on div "Confirm Operation Performed : Consolidate Deliveries to Transport Selected Rows…" at bounding box center [784, 378] width 1568 height 757
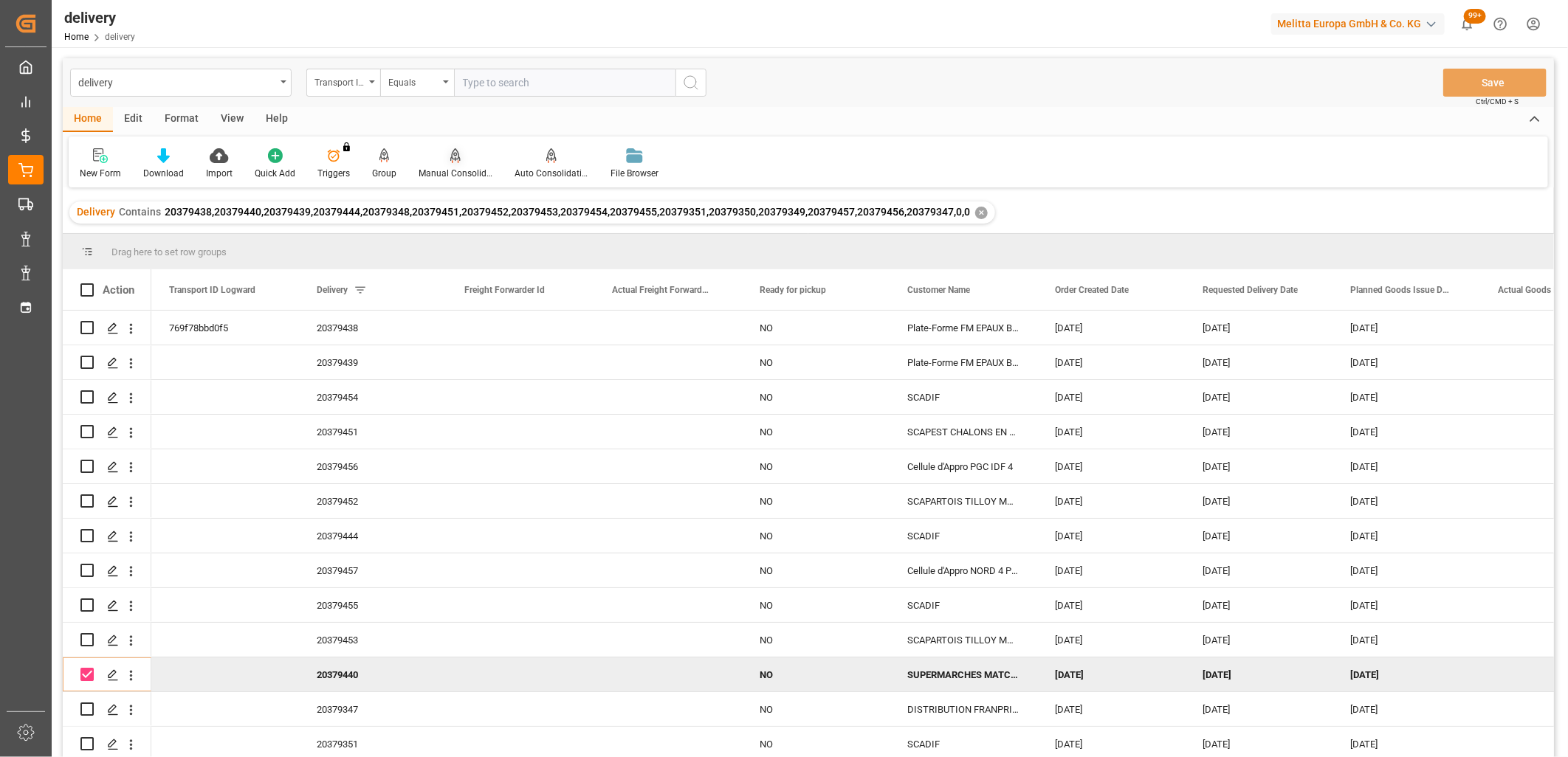
click at [451, 159] on icon at bounding box center [456, 154] width 10 height 12
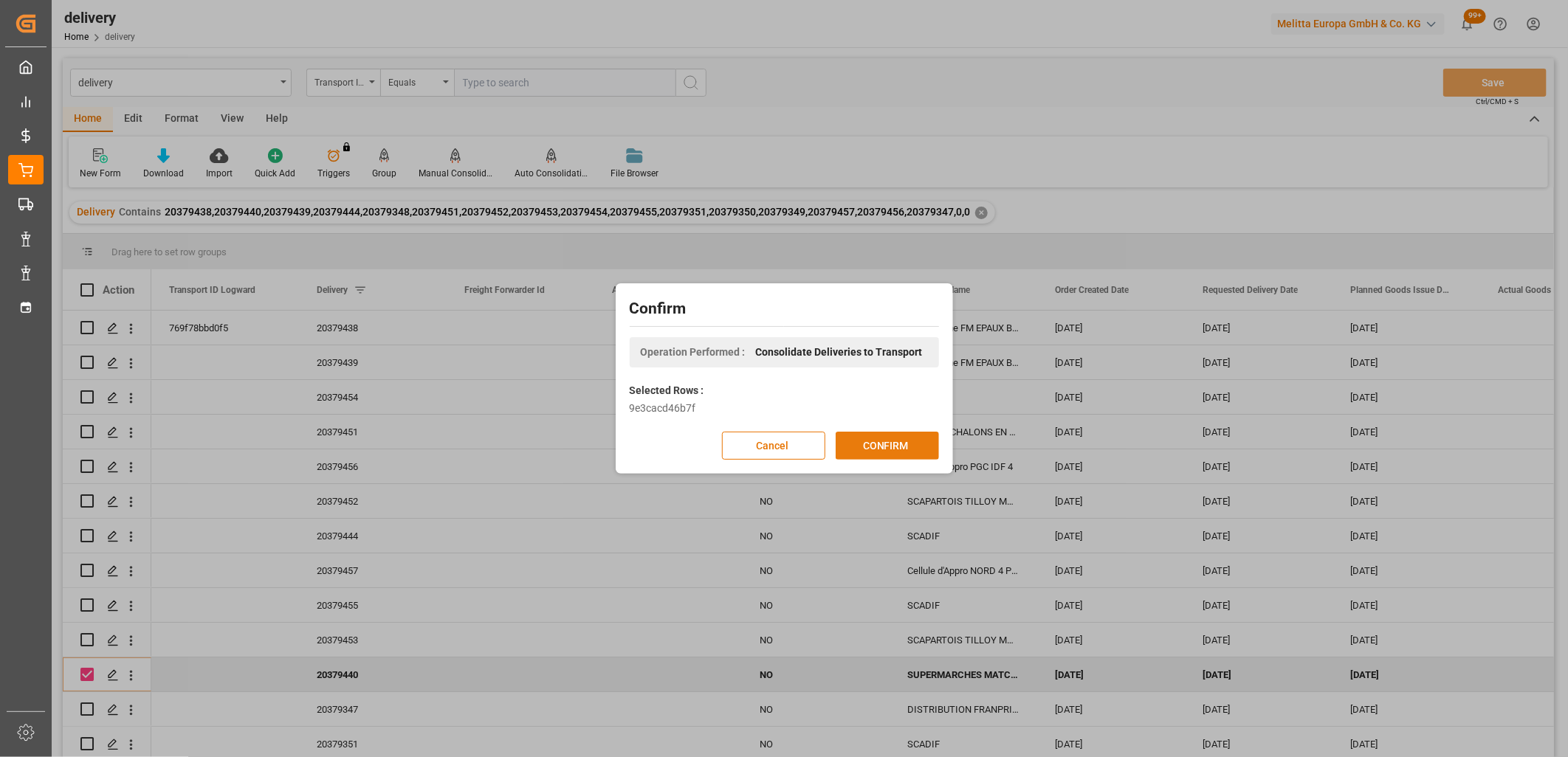
click at [897, 443] on button "CONFIRM" at bounding box center [886, 445] width 103 height 28
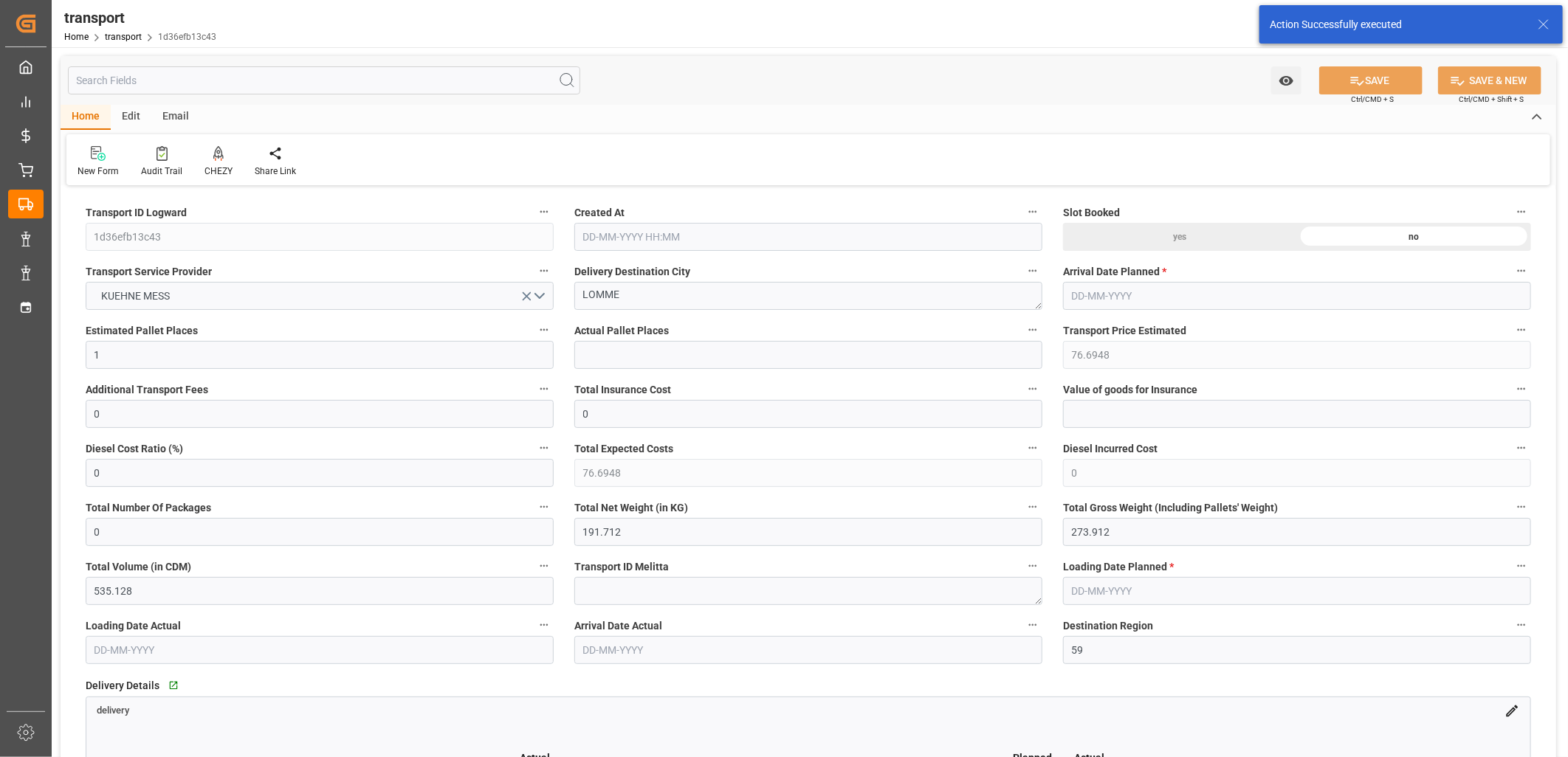
type input "[DATE] 11:36"
type input "[DATE]"
click at [249, 301] on button "KUEHNE MESS" at bounding box center [320, 295] width 468 height 28
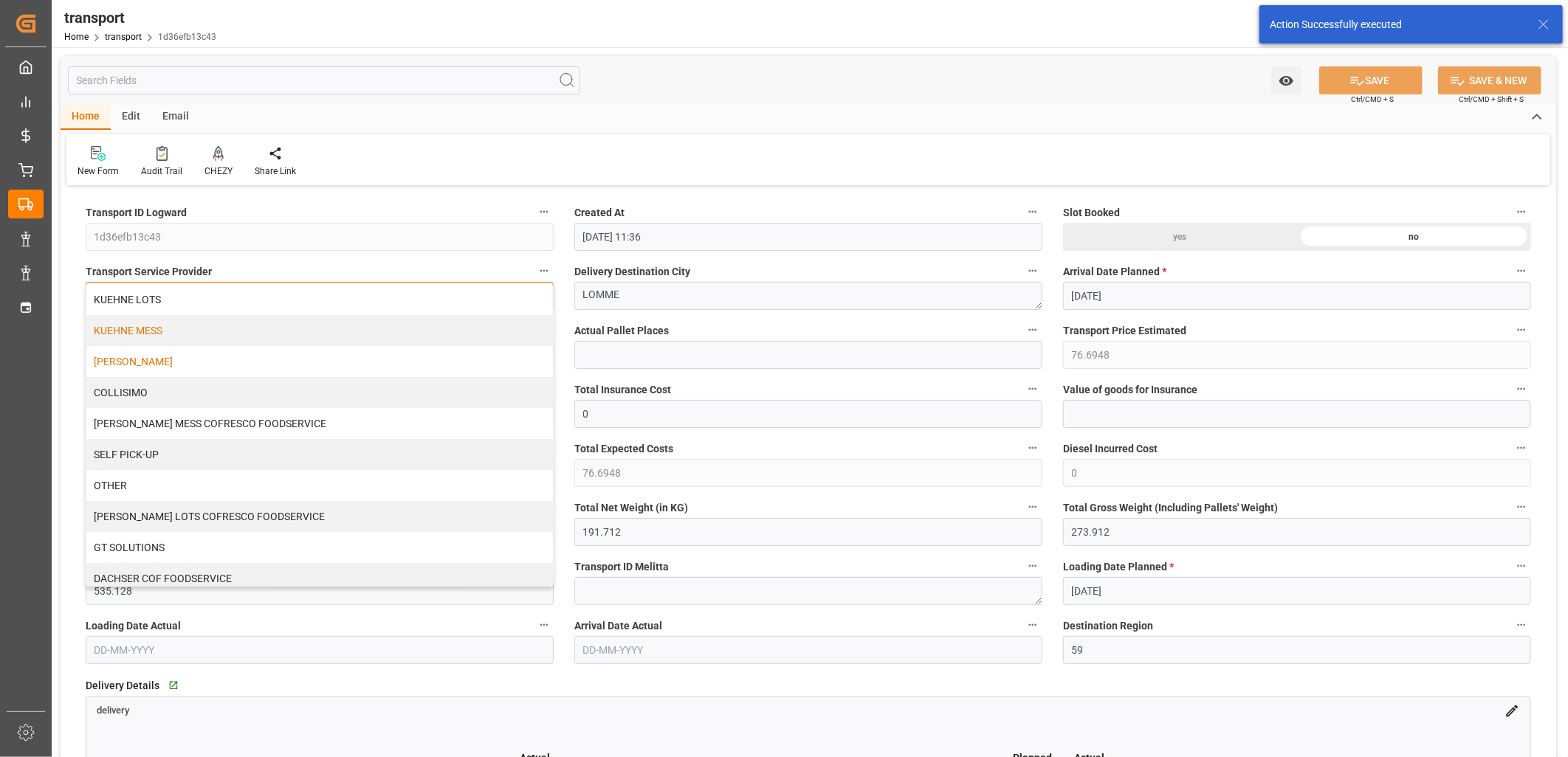
click at [225, 356] on div "[PERSON_NAME]" at bounding box center [320, 362] width 466 height 31
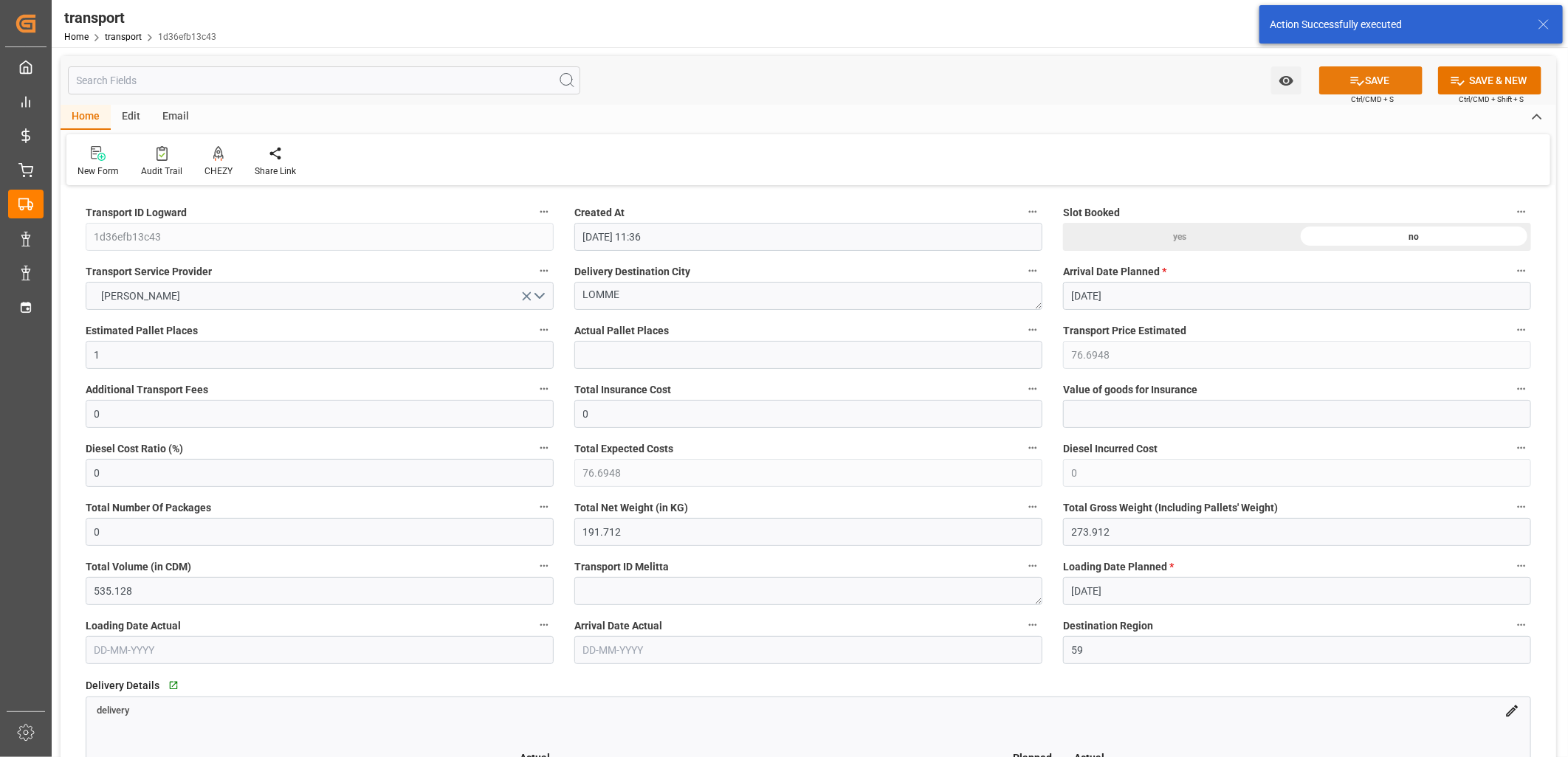
click at [1351, 79] on icon at bounding box center [1357, 81] width 13 height 9
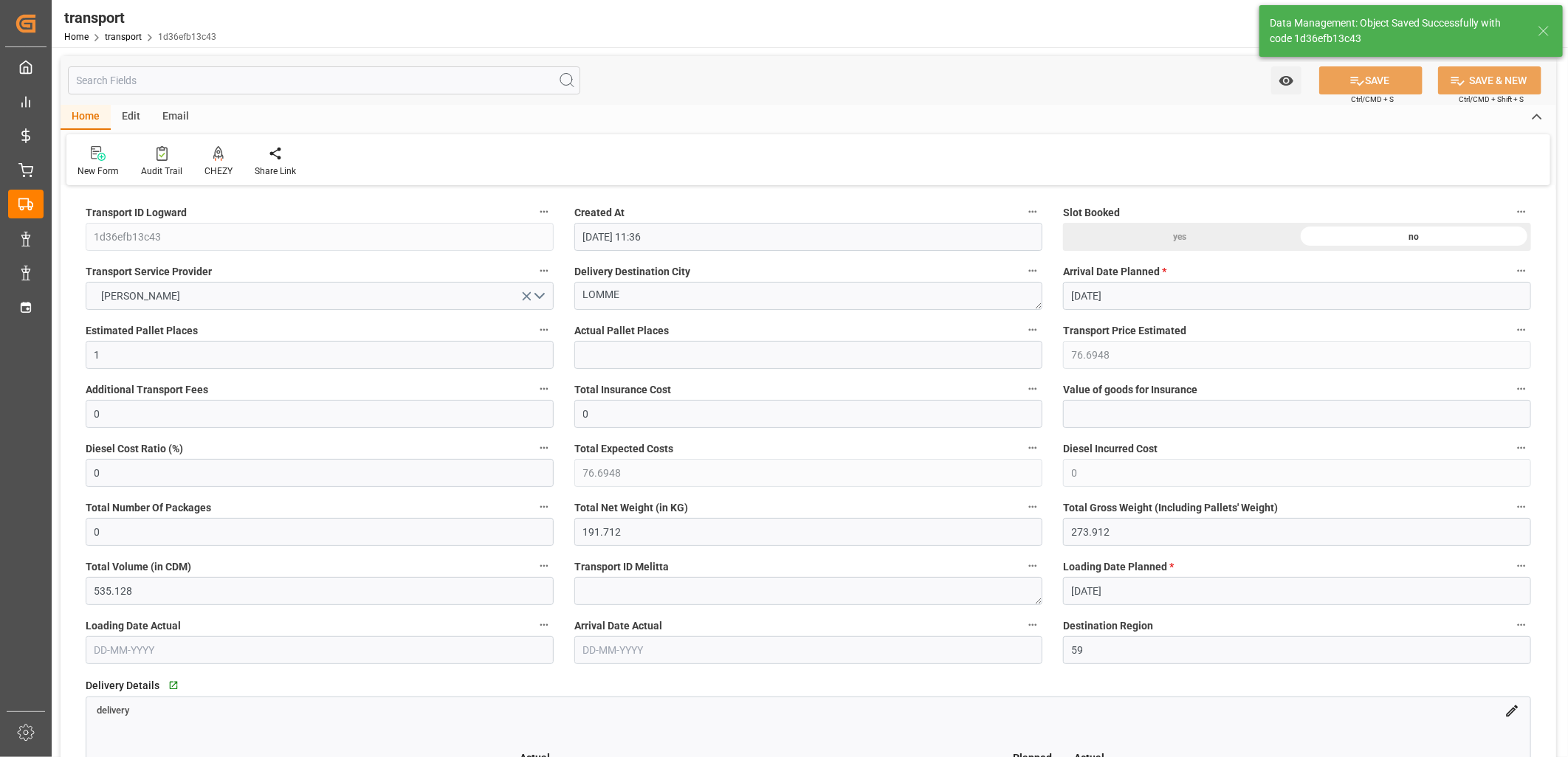
type input "131.72"
type input "127.2679"
type input "-4.4521"
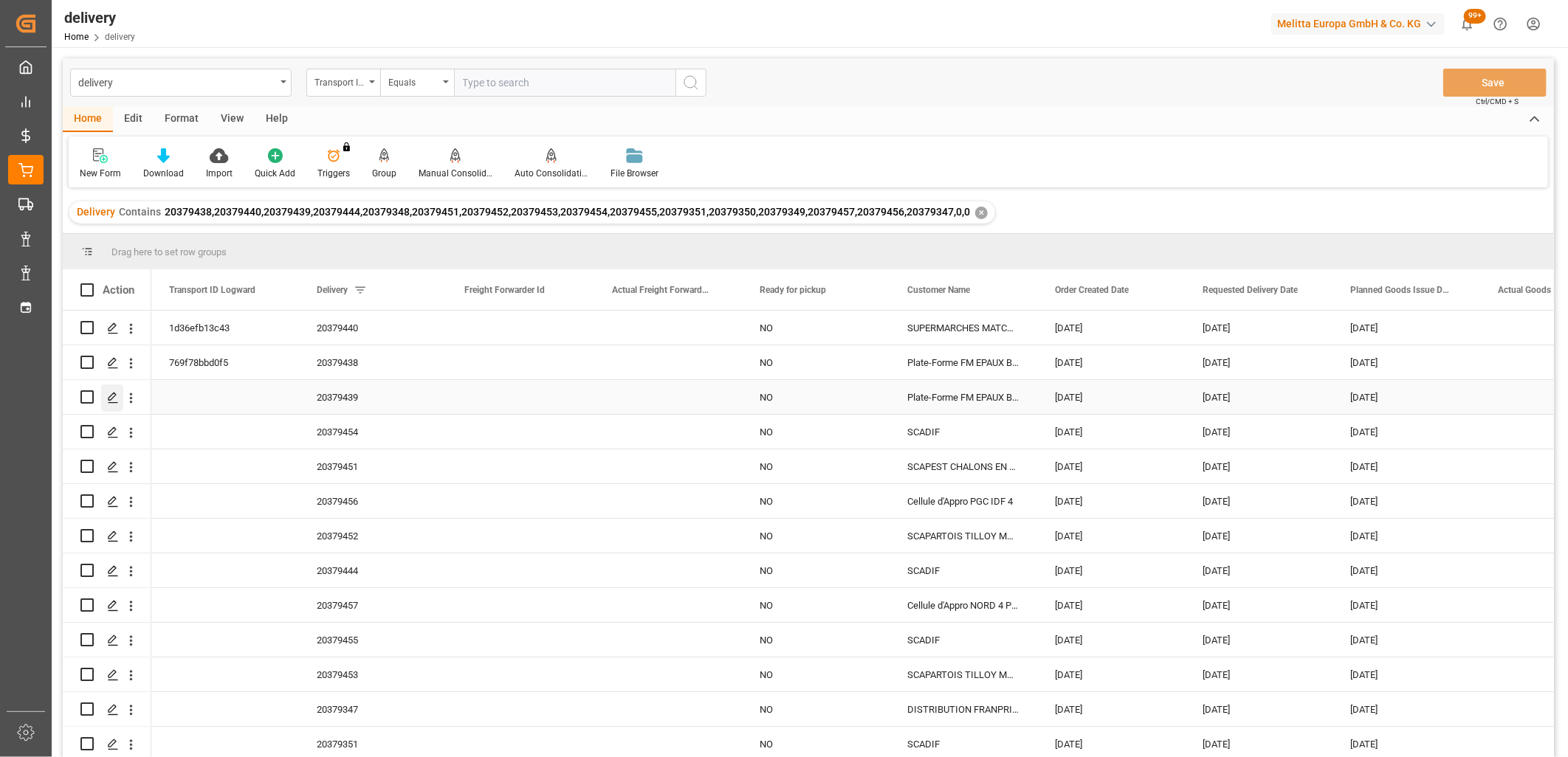
click at [111, 395] on polygon "Press SPACE to select this row." at bounding box center [112, 396] width 8 height 8
click at [87, 396] on input "Press Space to toggle row selection (unchecked)" at bounding box center [87, 397] width 13 height 13
checkbox input "true"
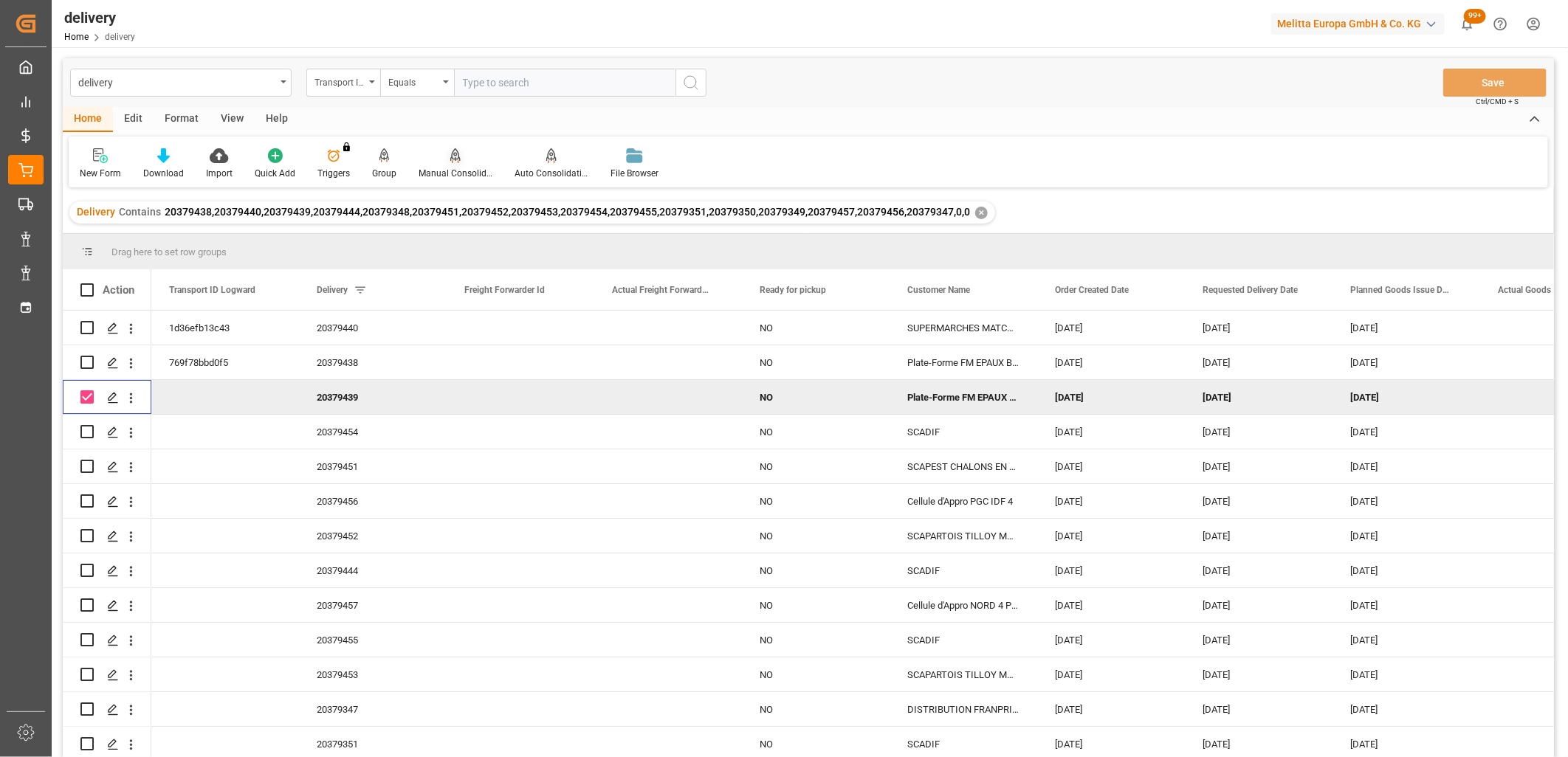
click at [451, 157] on icon at bounding box center [456, 155] width 10 height 15
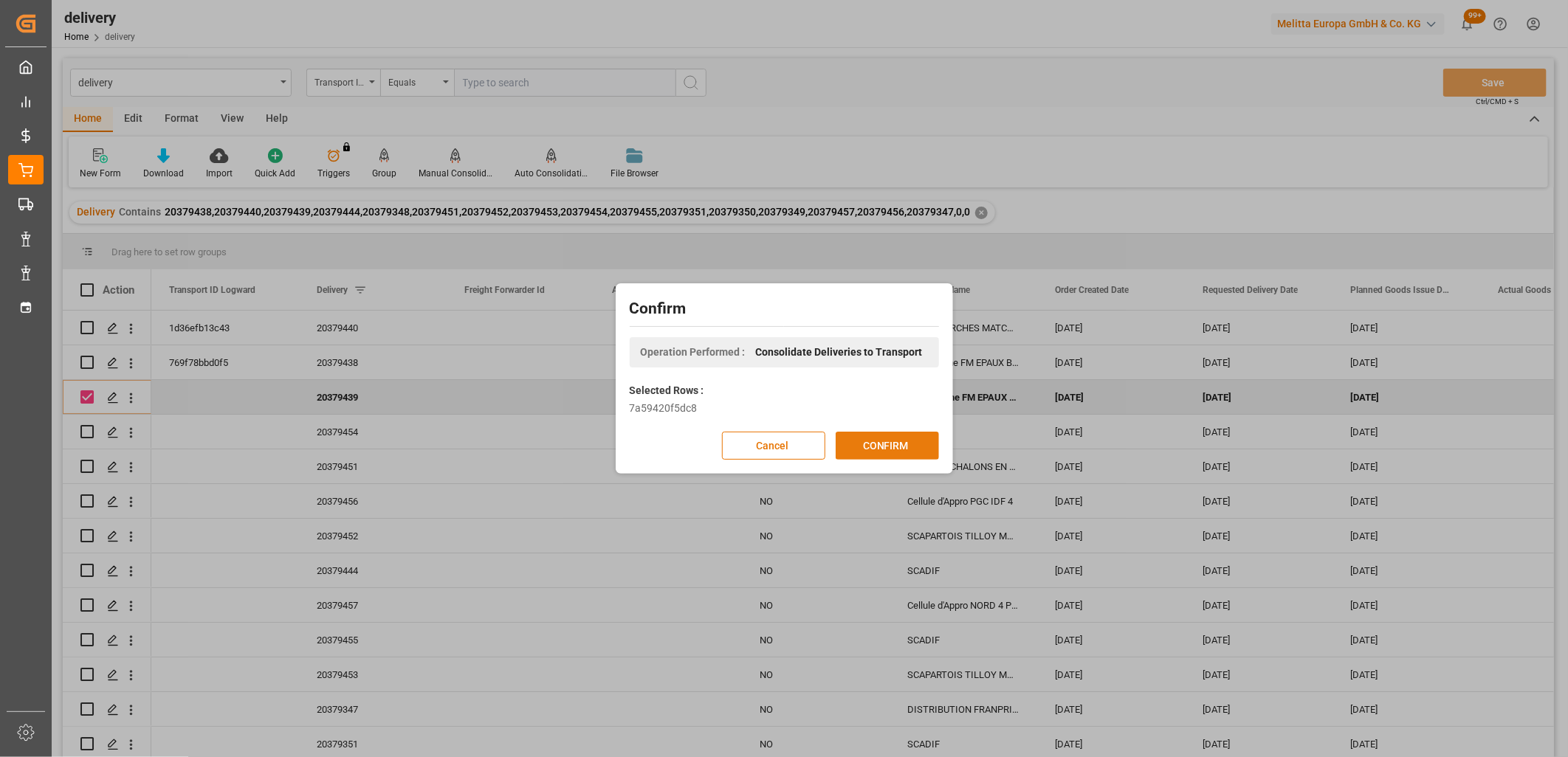
click at [890, 446] on button "CONFIRM" at bounding box center [886, 445] width 103 height 28
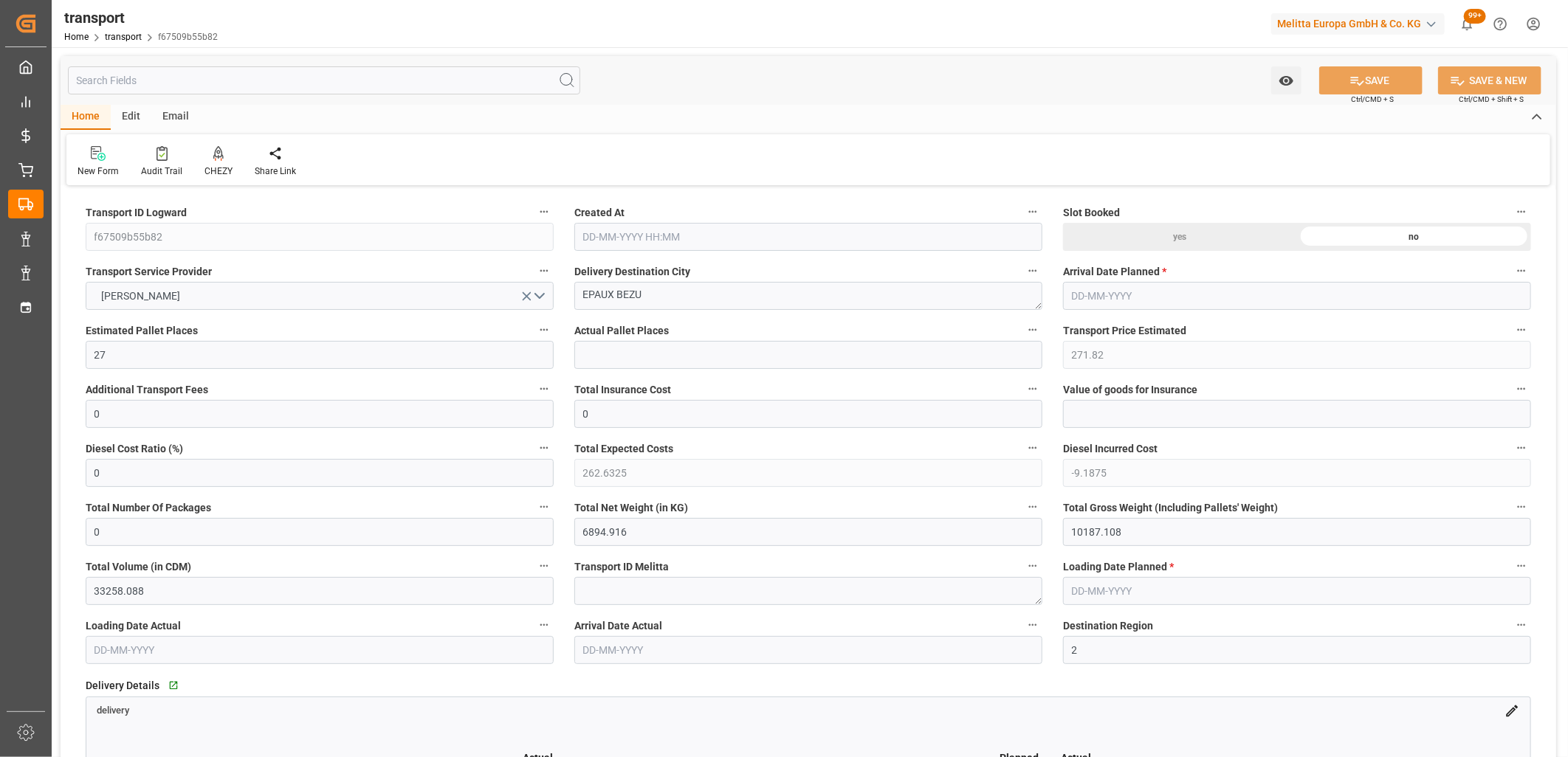
type input "[DATE] 11:37"
type input "[DATE]"
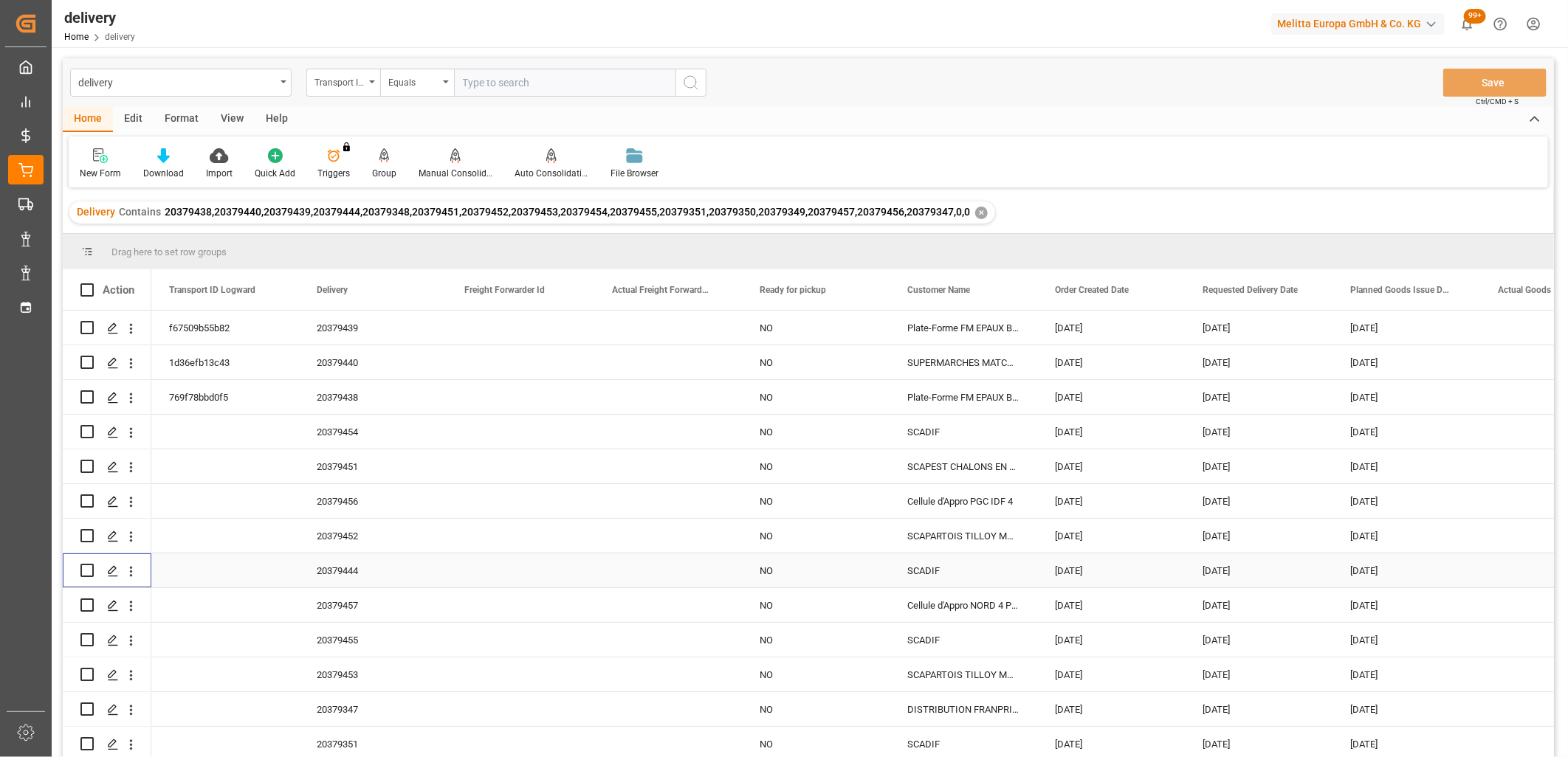
click at [81, 568] on input "Press Space to toggle row selection (unchecked)" at bounding box center [87, 570] width 13 height 13
checkbox input "true"
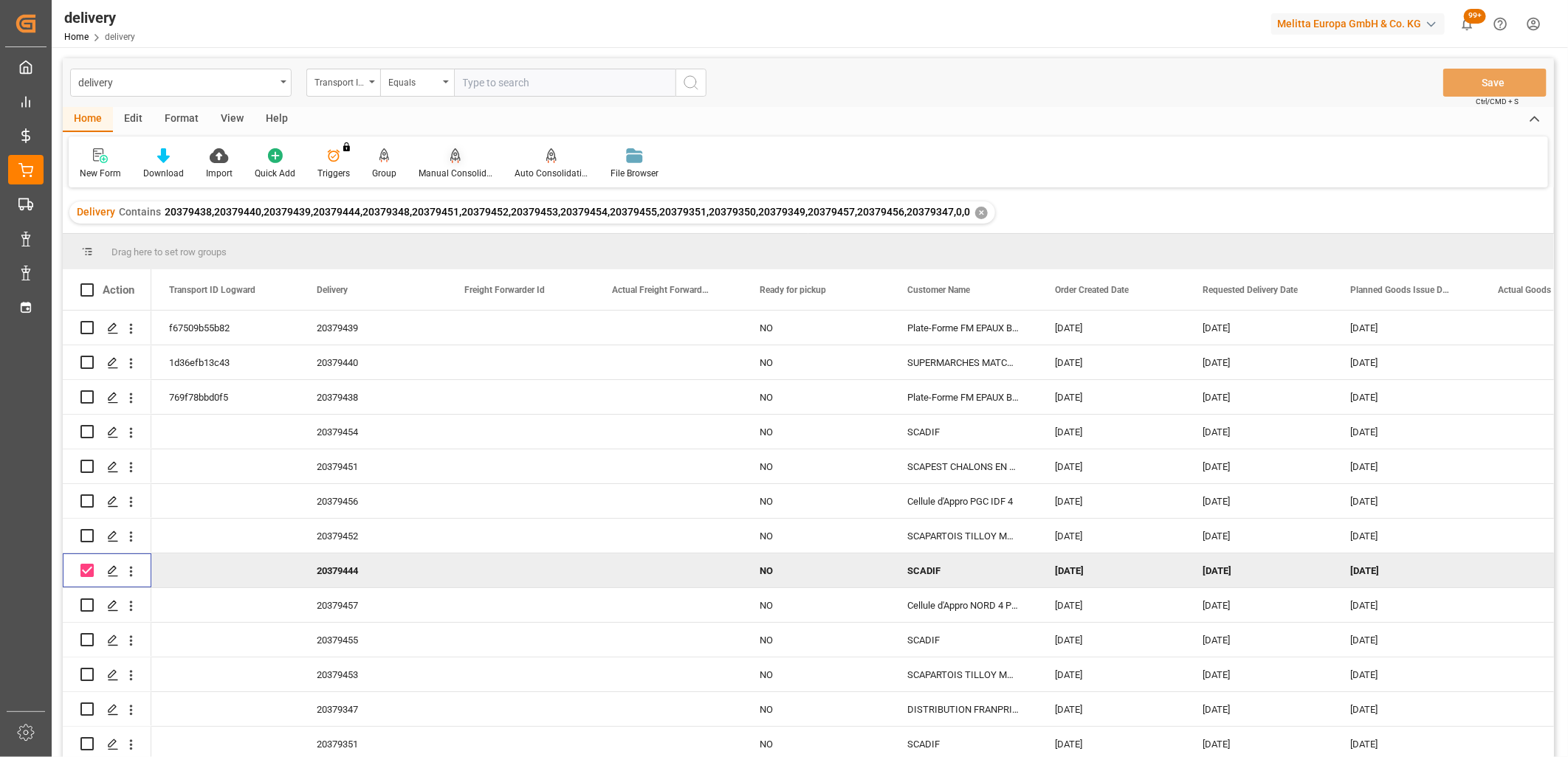
click at [451, 153] on icon at bounding box center [456, 155] width 10 height 15
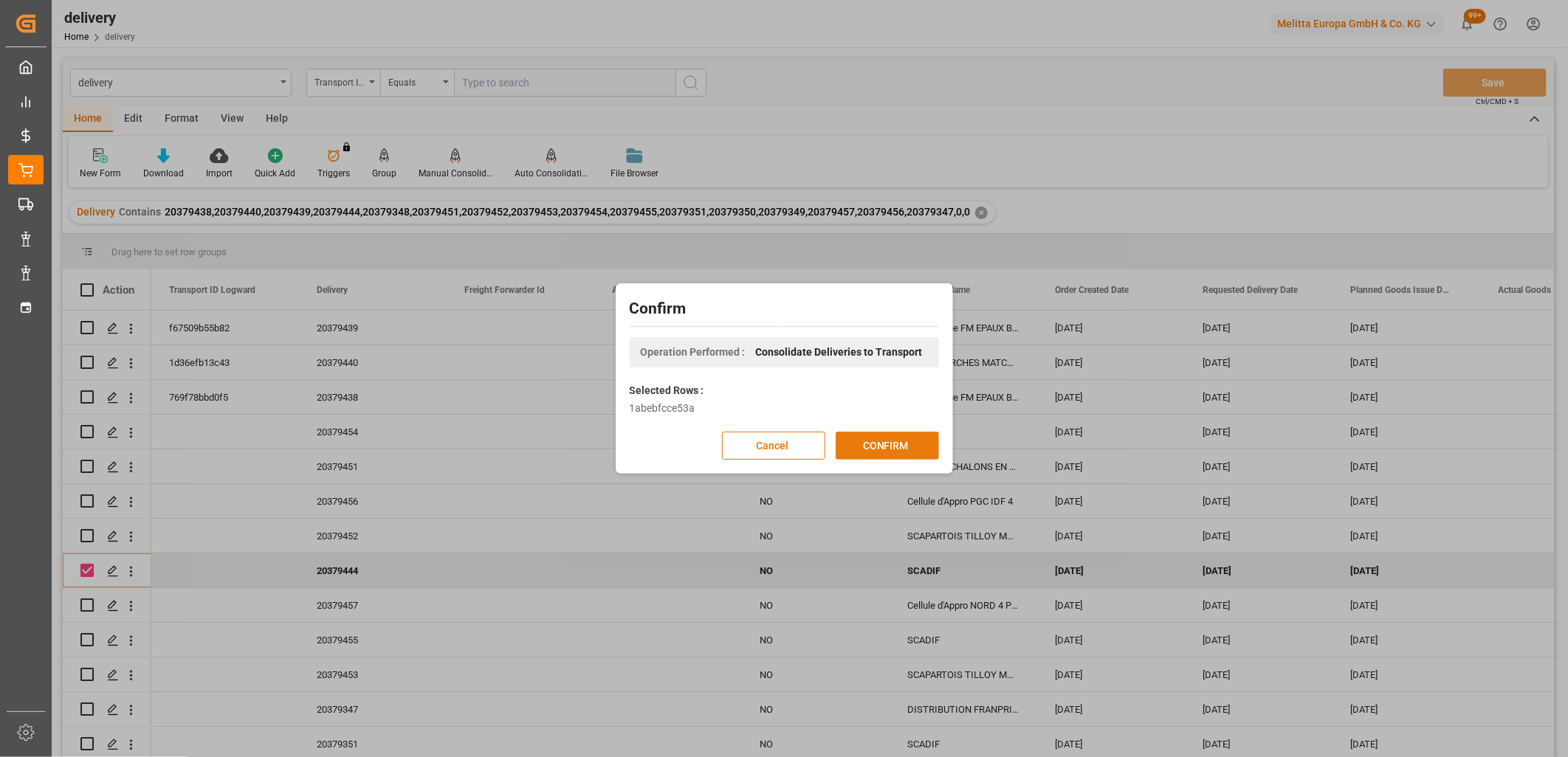
click at [884, 440] on button "CONFIRM" at bounding box center [886, 445] width 103 height 28
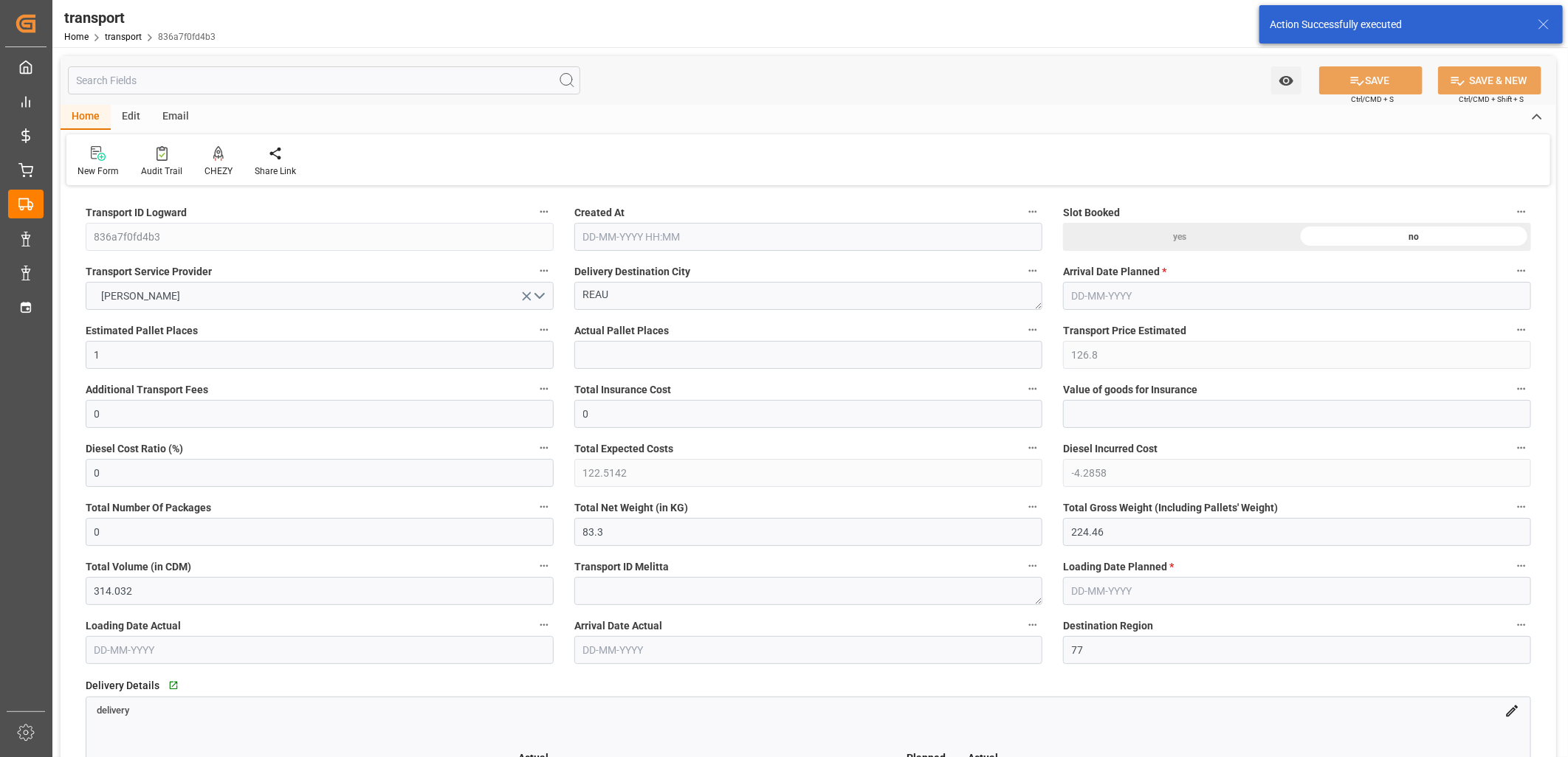
type input "[DATE] 11:37"
type input "[DATE]"
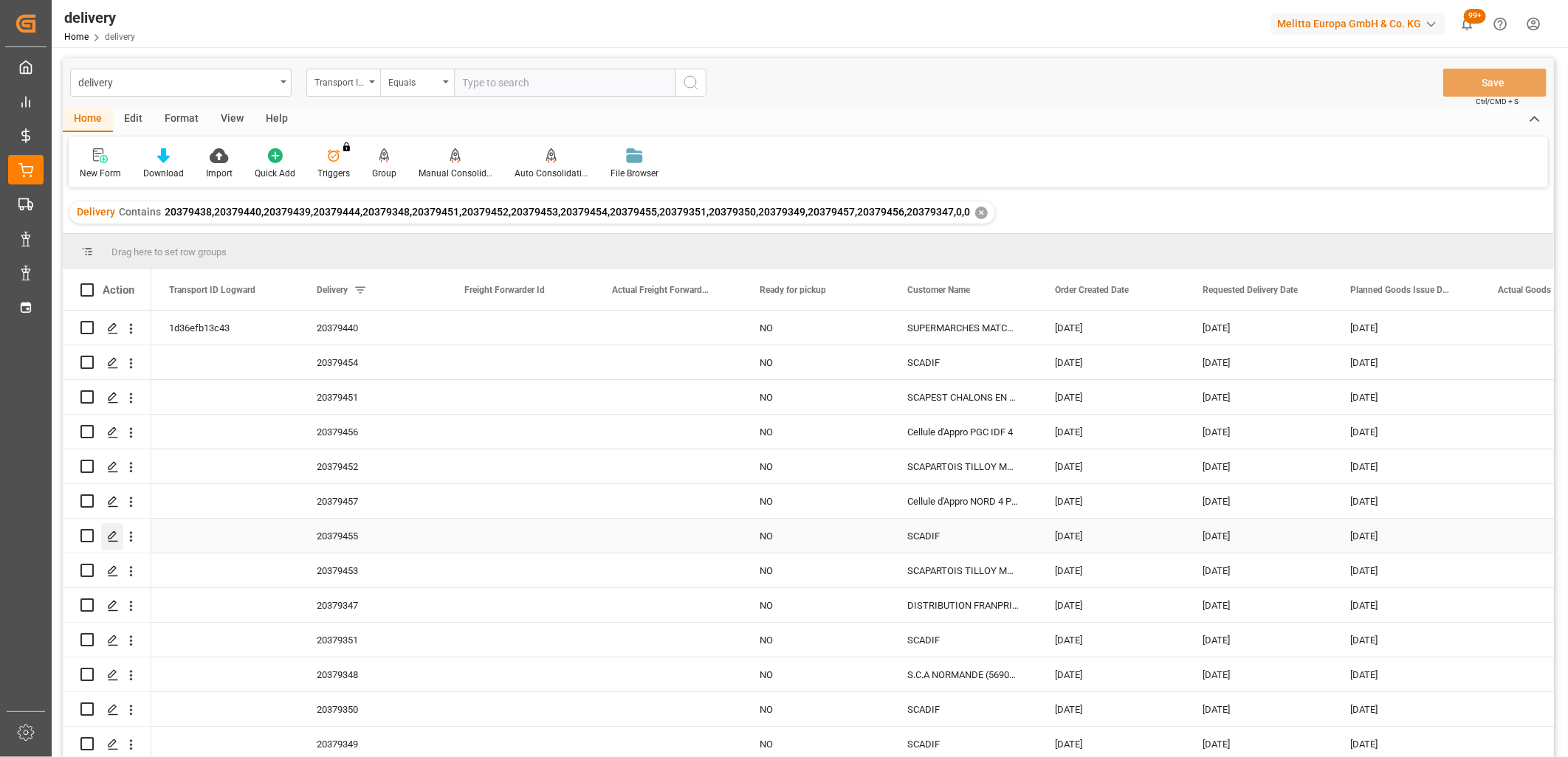
scroll to position [107, 0]
click at [89, 669] on input "Press Space to toggle row selection (unchecked)" at bounding box center [87, 674] width 13 height 13
checkbox input "true"
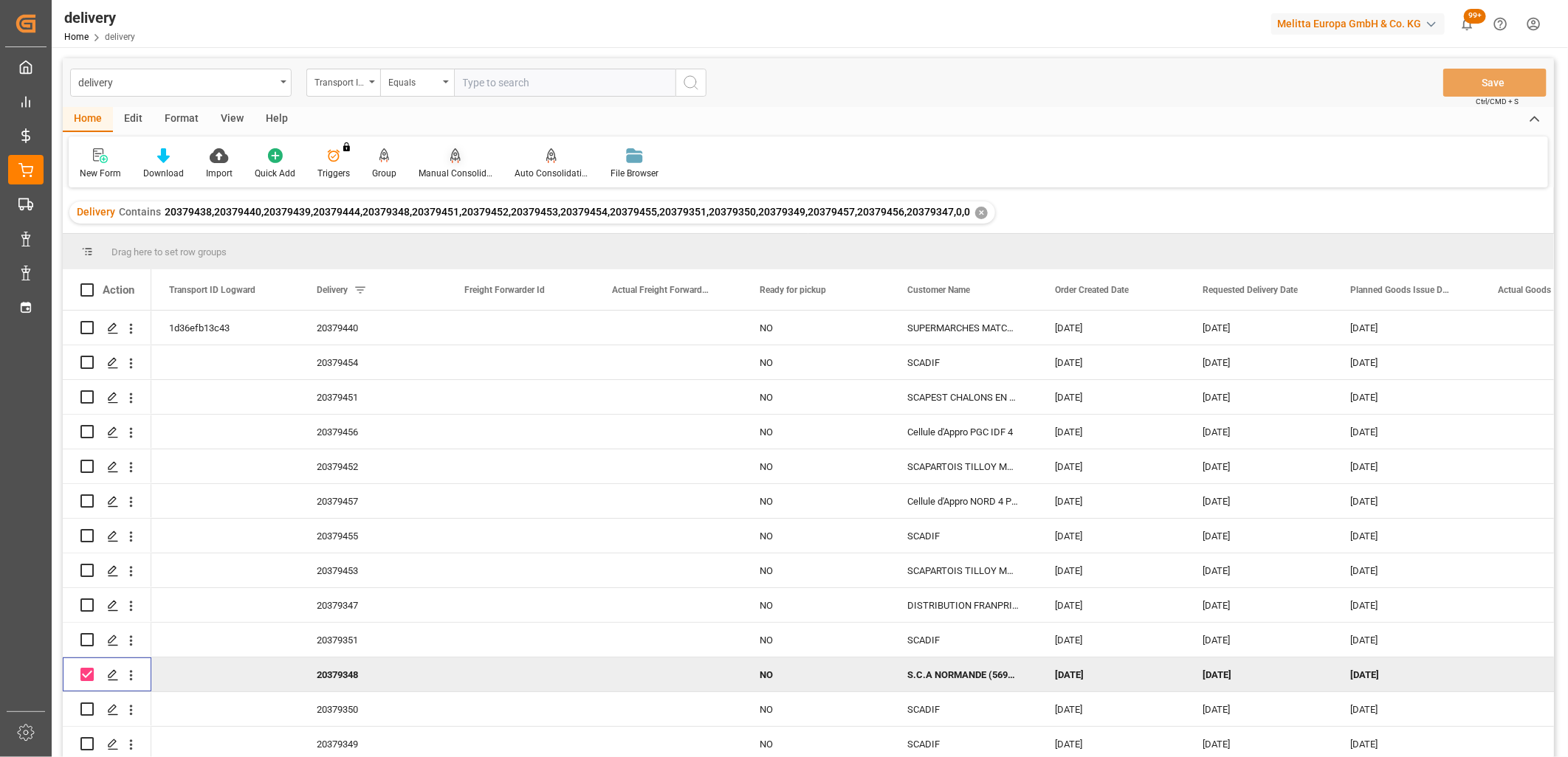
click at [448, 165] on div "Manual Consolidation" at bounding box center [455, 163] width 96 height 32
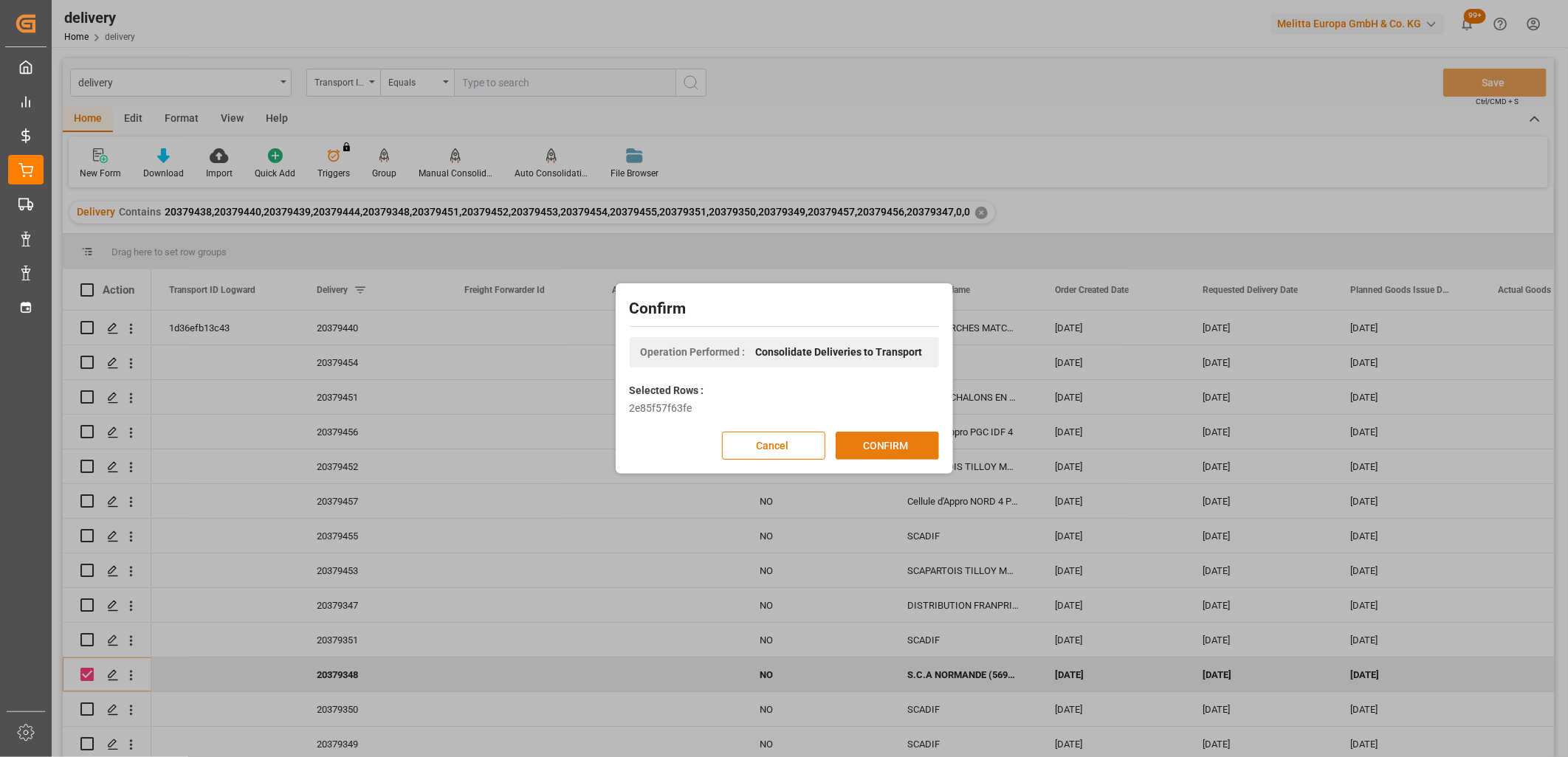
click at [867, 438] on button "CONFIRM" at bounding box center [886, 445] width 103 height 28
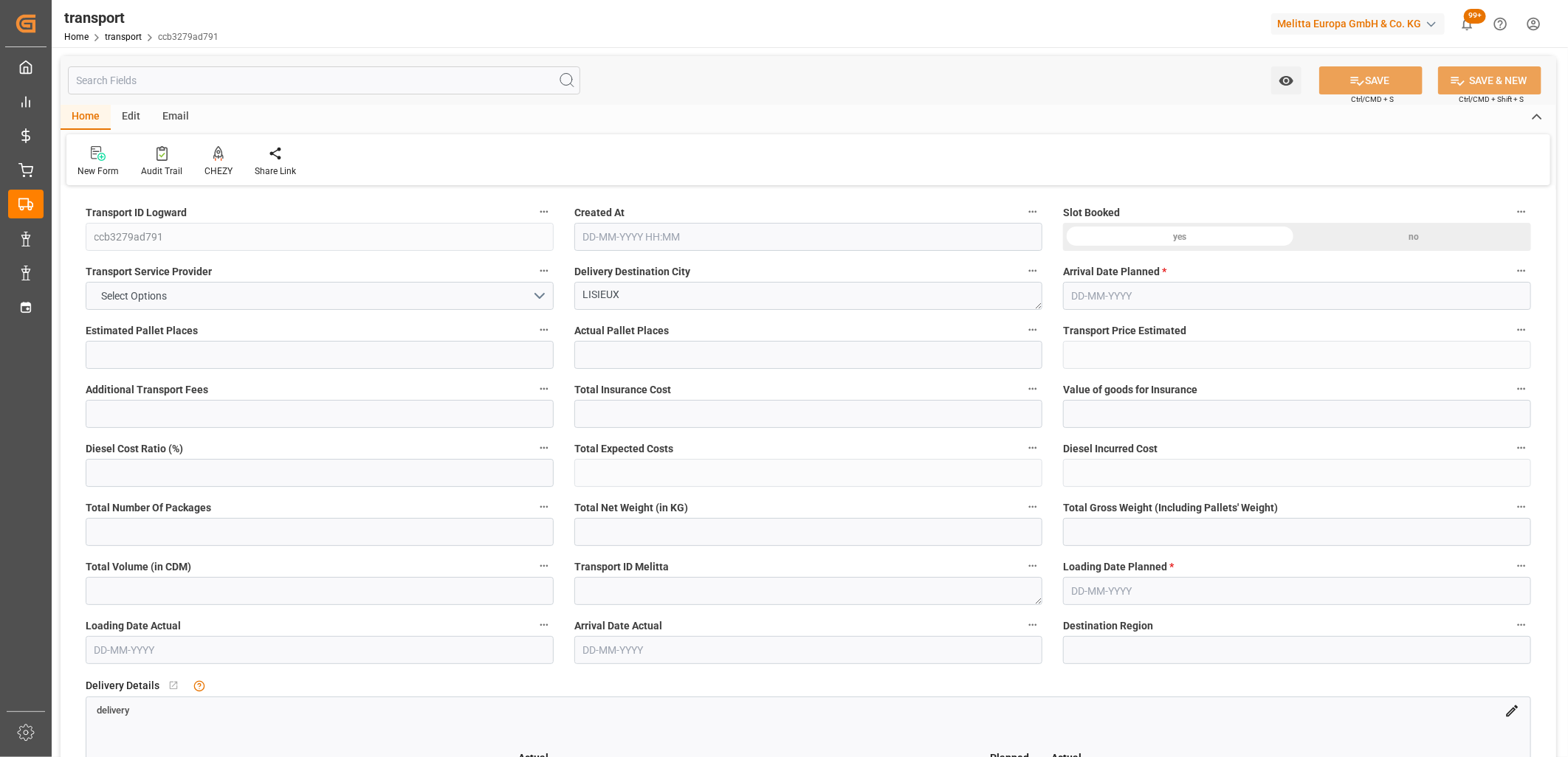
type input "2"
type input "192.94"
type input "0"
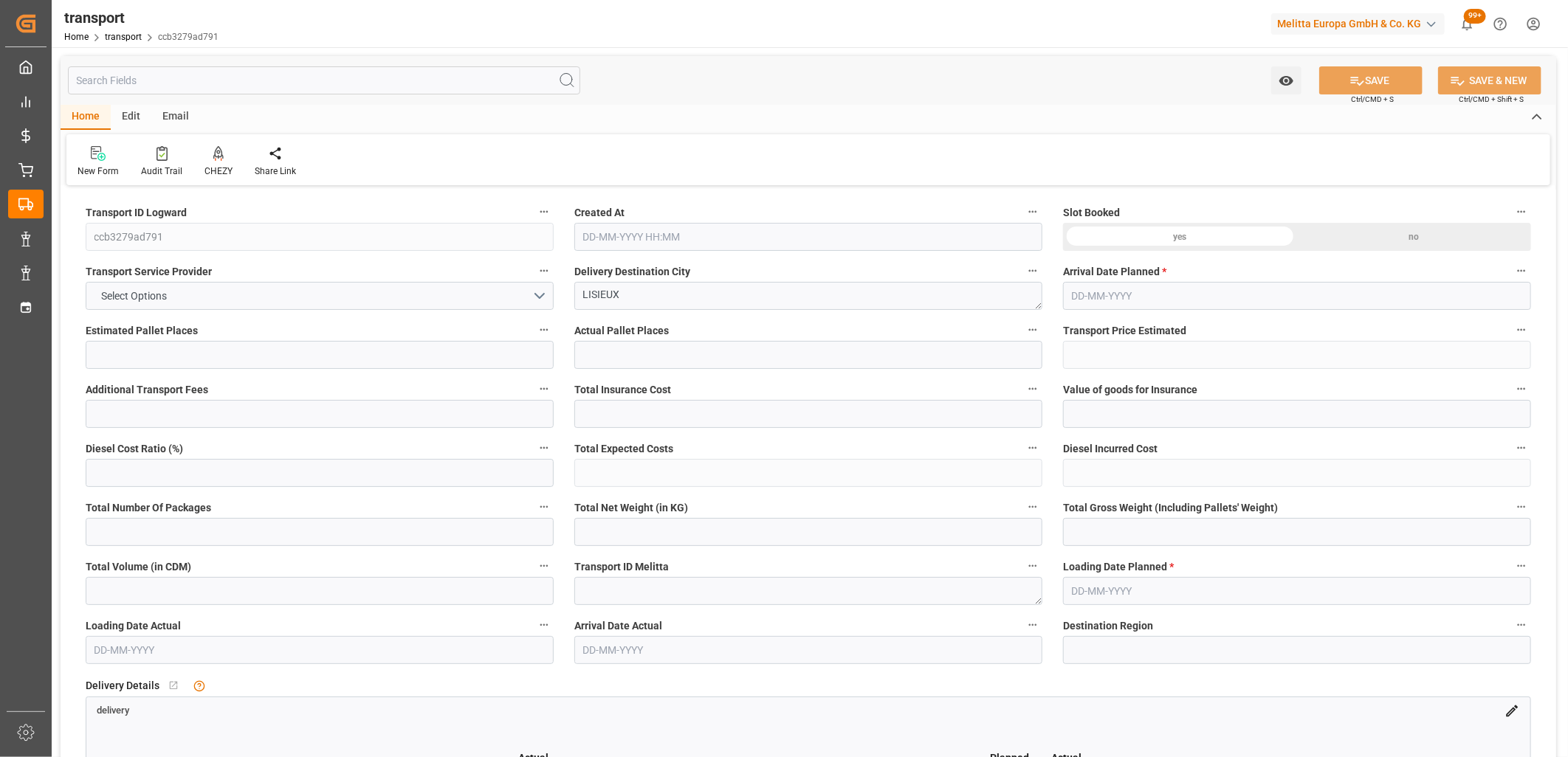
type input "186.4186"
type input "-6.5214"
type input "0"
type input "265.088"
type input "519.816"
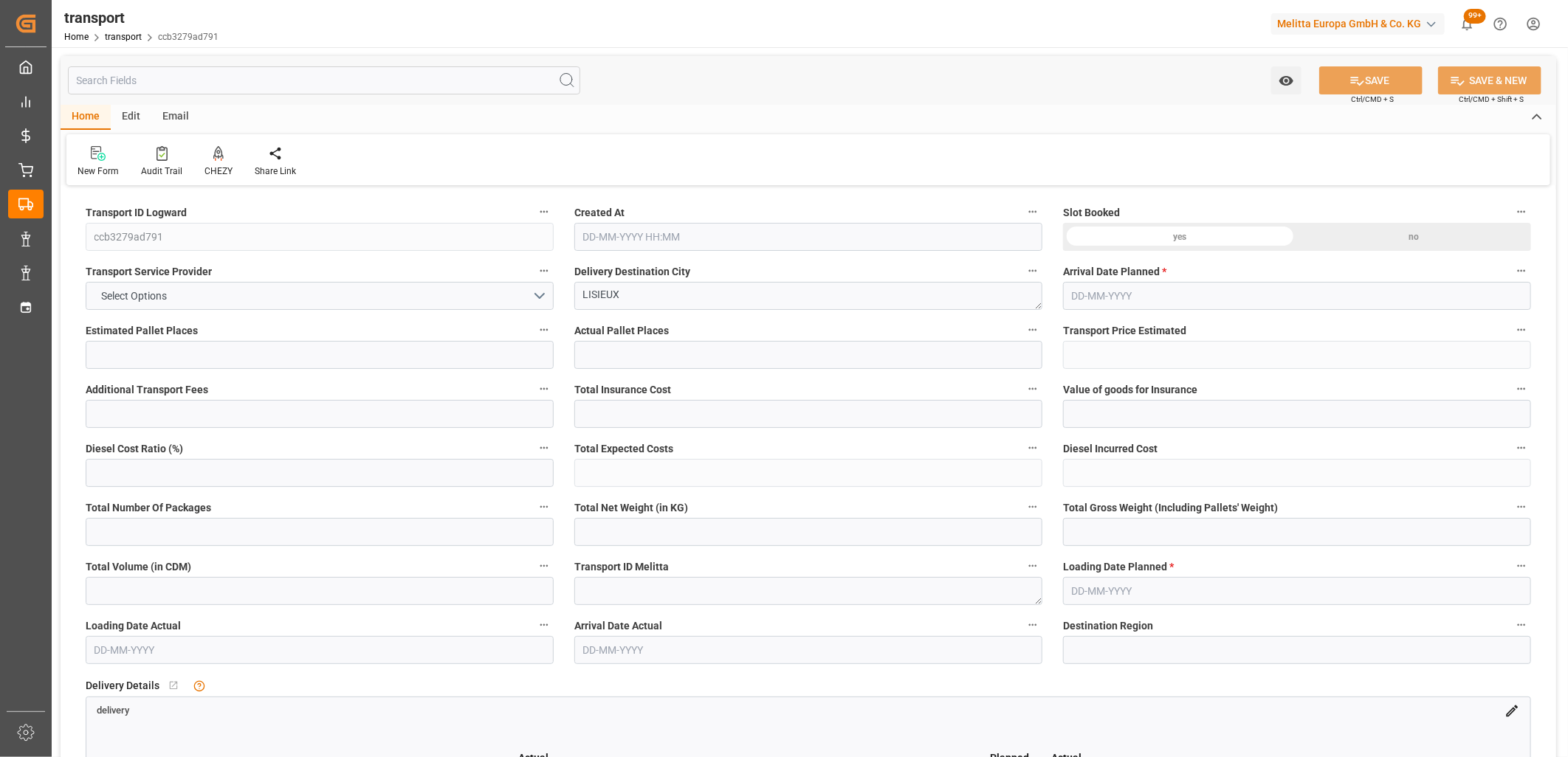
type input "1693.592"
type input "14"
type input "0"
type input "116"
type input "4"
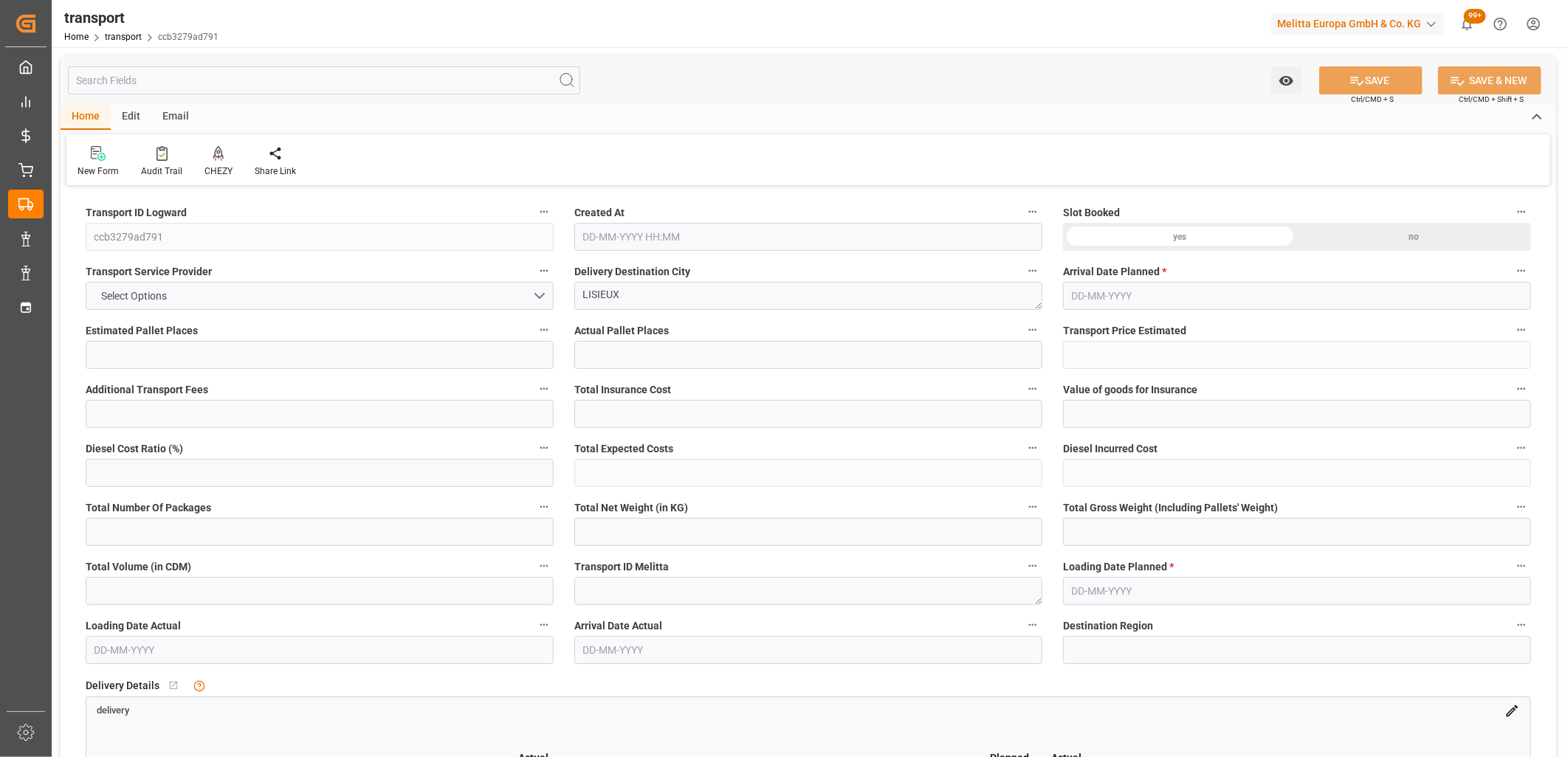
type input "101"
type input "427.816"
type input "0"
type input "4710.8598"
type input "0"
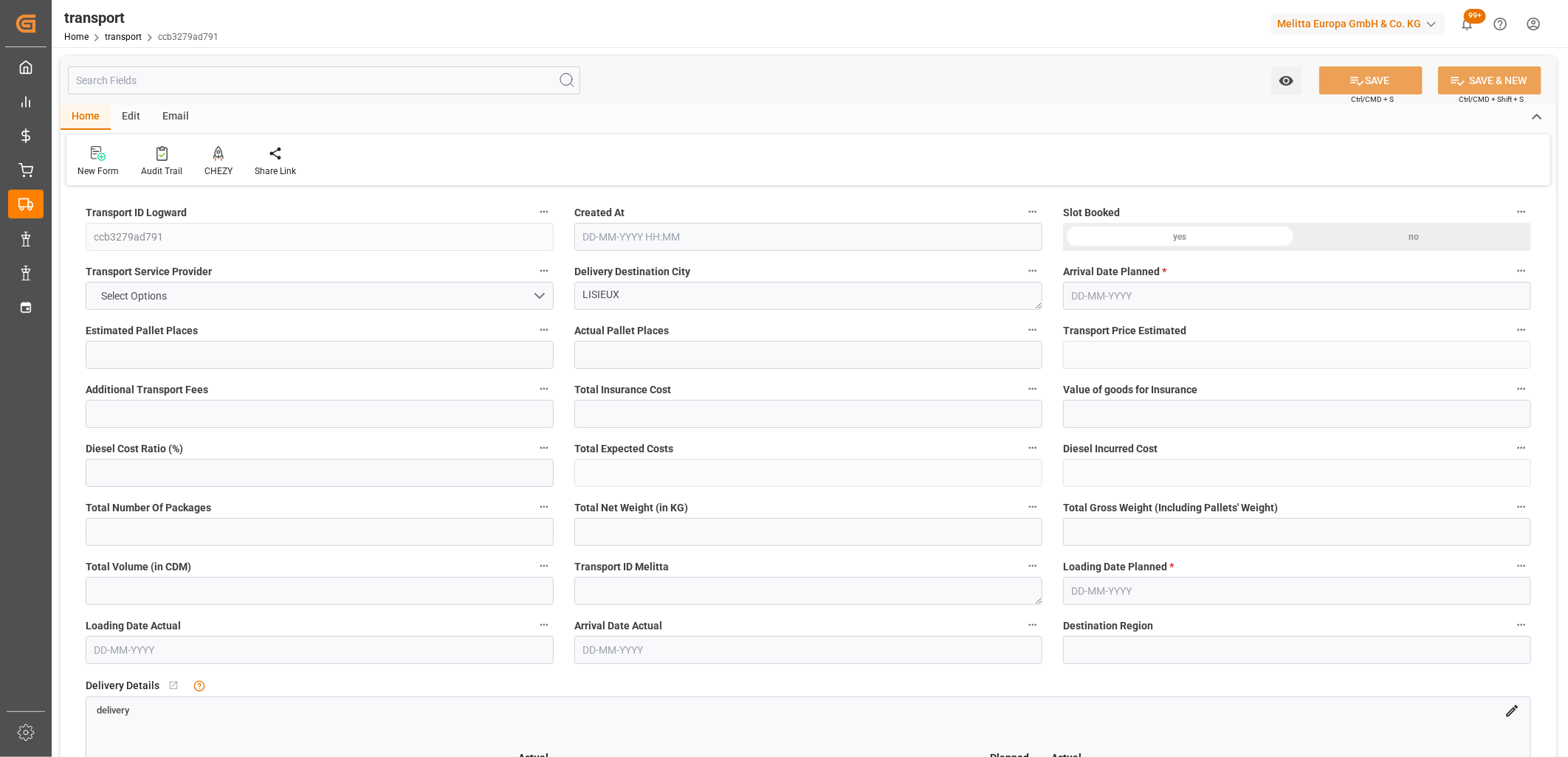
type input "0"
type input "21"
type input "35"
type input "30-09-2025 11:37"
type input "[DATE]"
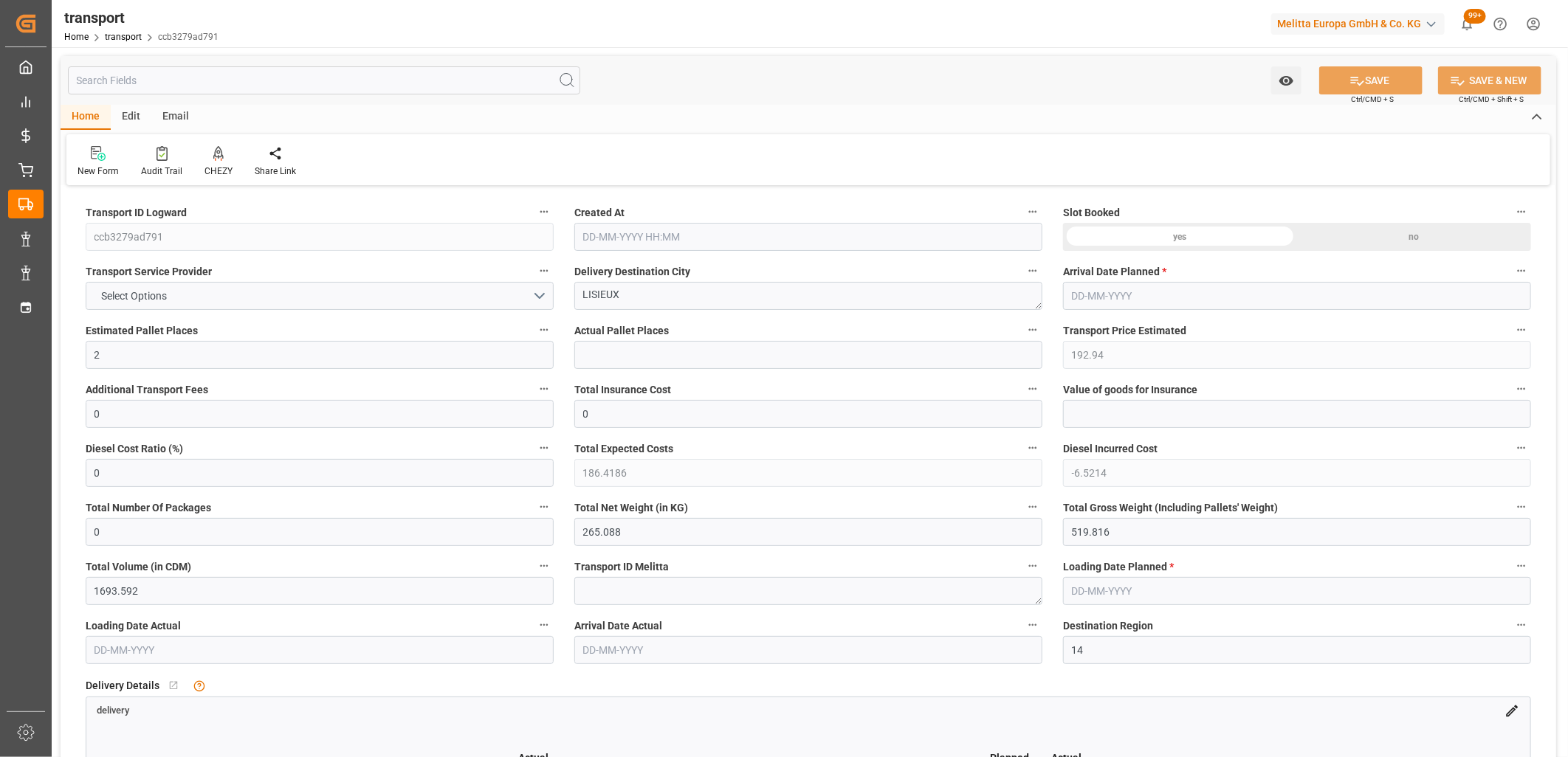
type input "[DATE]"
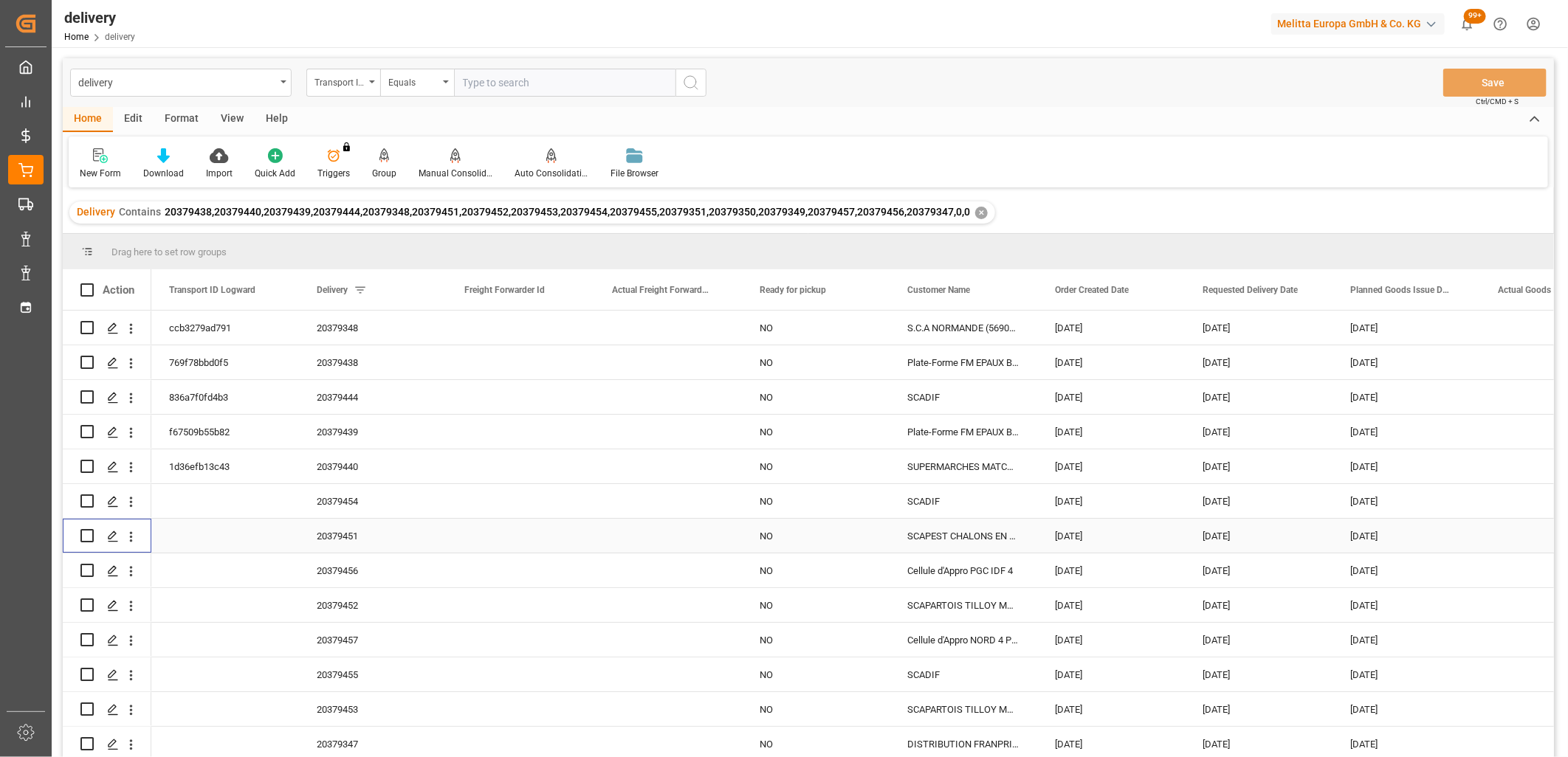
click at [84, 535] on input "Press Space to toggle row selection (unchecked)" at bounding box center [87, 535] width 13 height 13
checkbox input "true"
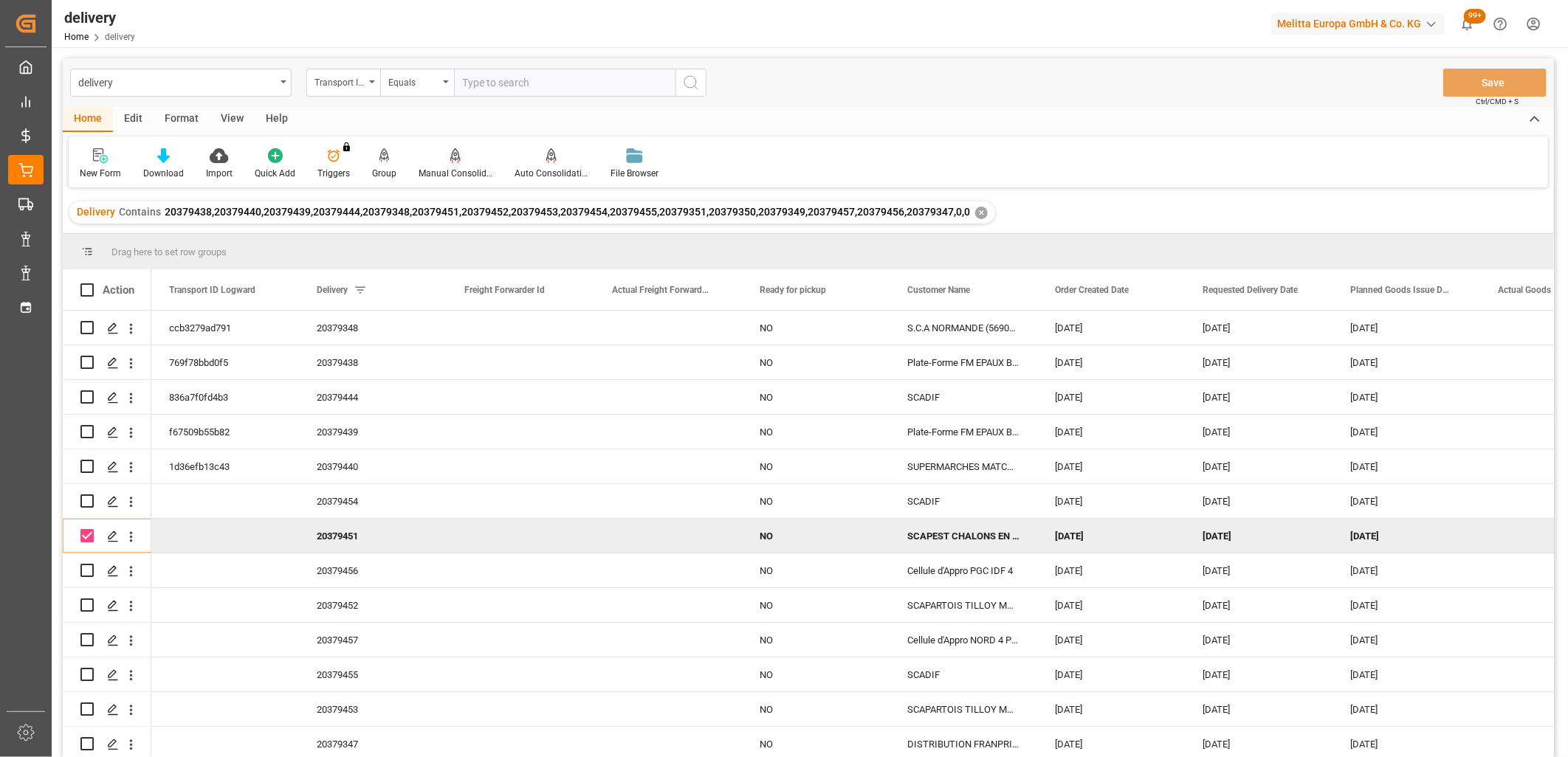
click at [454, 164] on div "Manual Consolidation" at bounding box center [455, 163] width 96 height 32
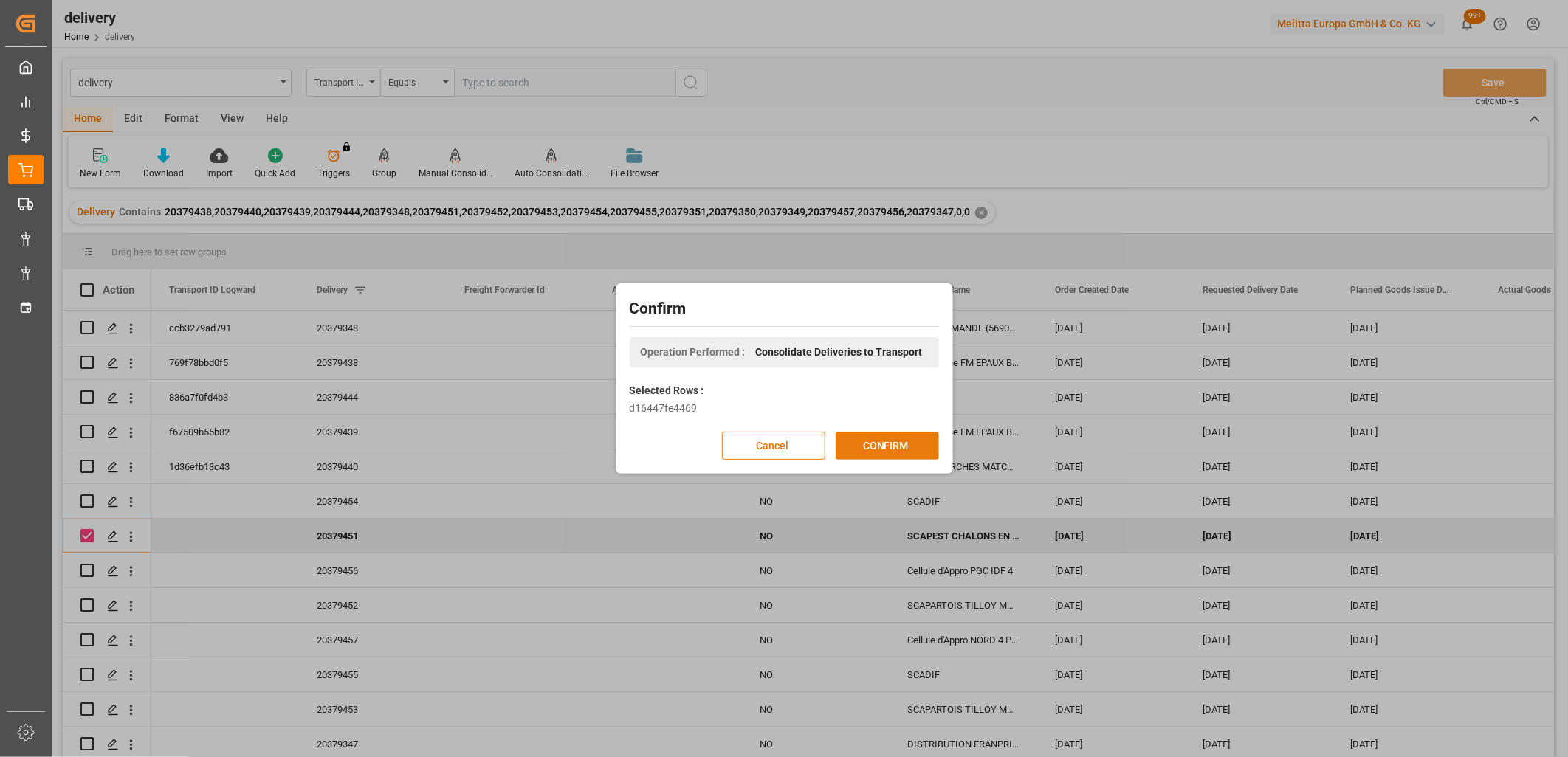
click at [866, 440] on button "CONFIRM" at bounding box center [886, 445] width 103 height 28
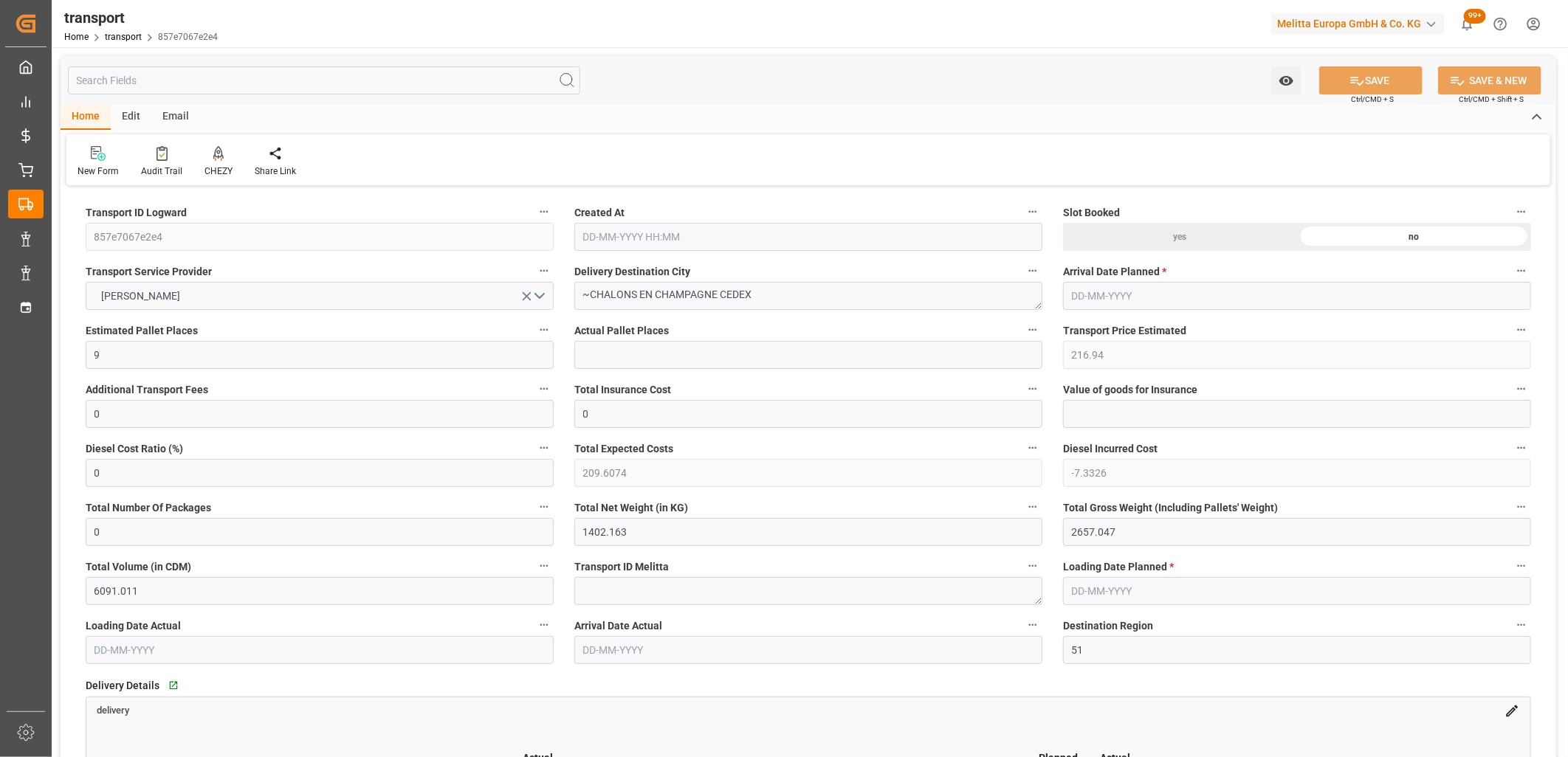
type input "[DATE] 11:37"
type input "[DATE]"
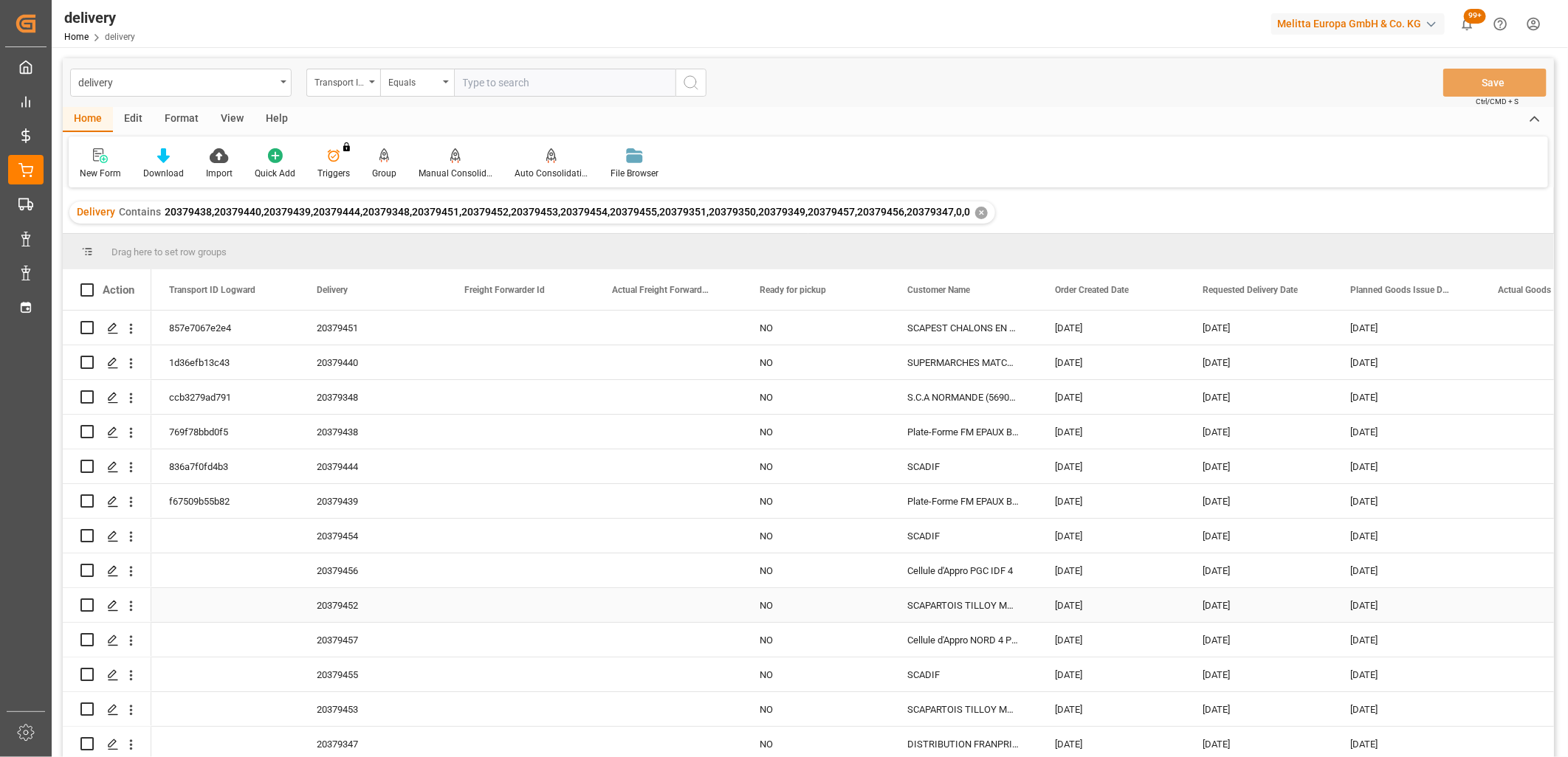
click at [86, 600] on input "Press Space to toggle row selection (unchecked)" at bounding box center [87, 605] width 13 height 13
checkbox input "true"
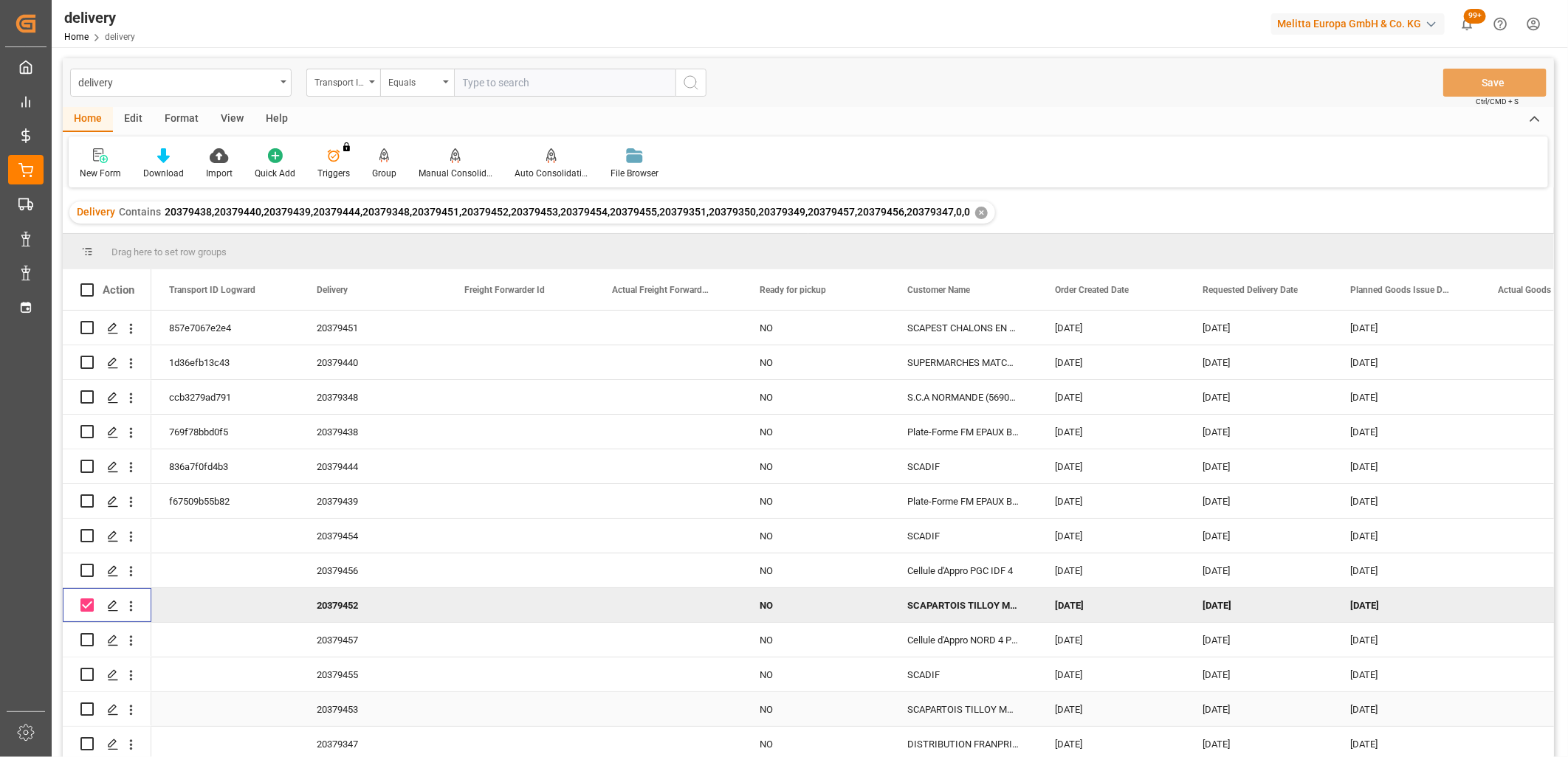
click at [82, 710] on input "Press Space to toggle row selection (unchecked)" at bounding box center [87, 708] width 13 height 13
checkbox input "true"
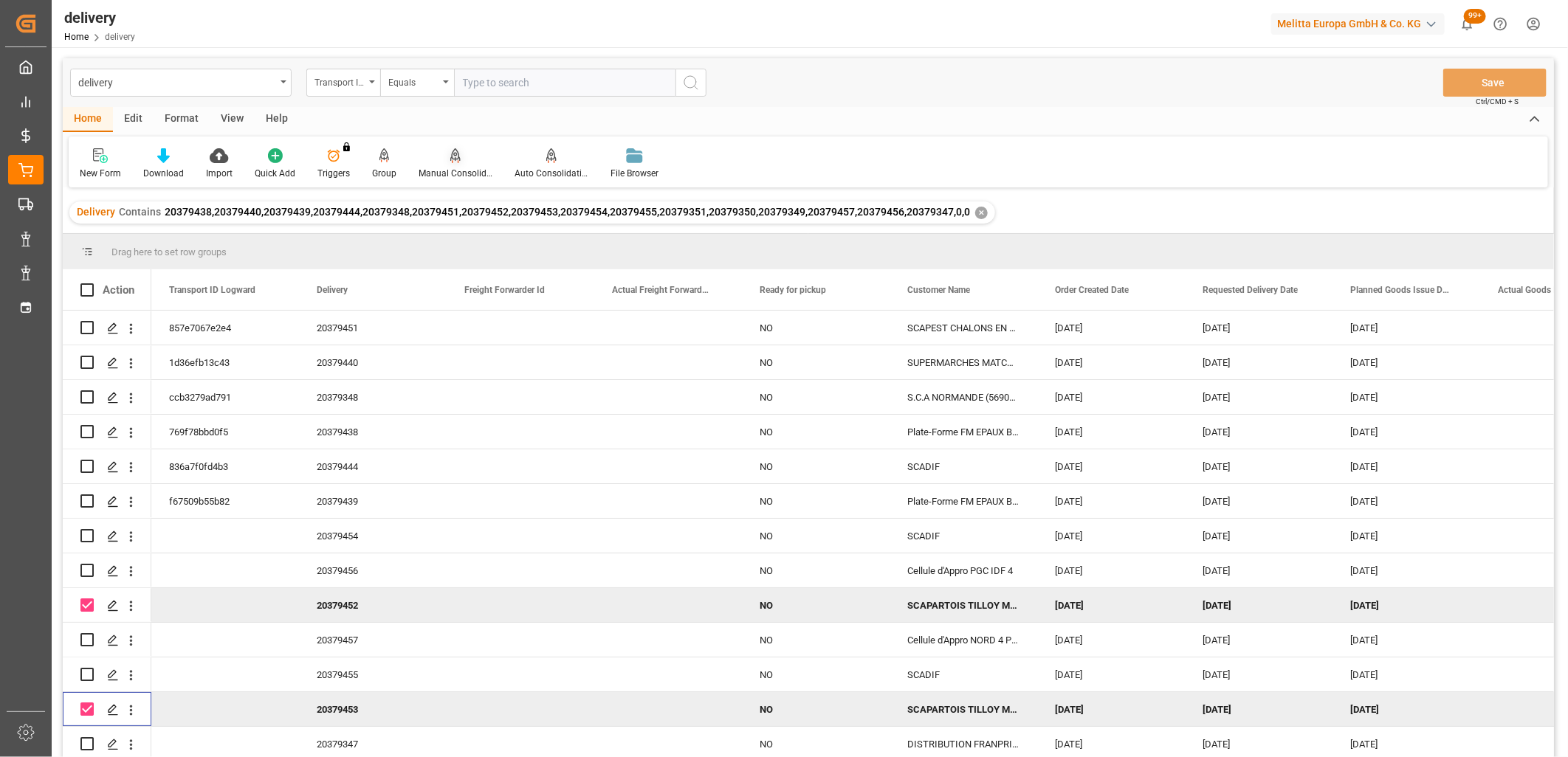
click at [451, 157] on icon at bounding box center [456, 155] width 10 height 15
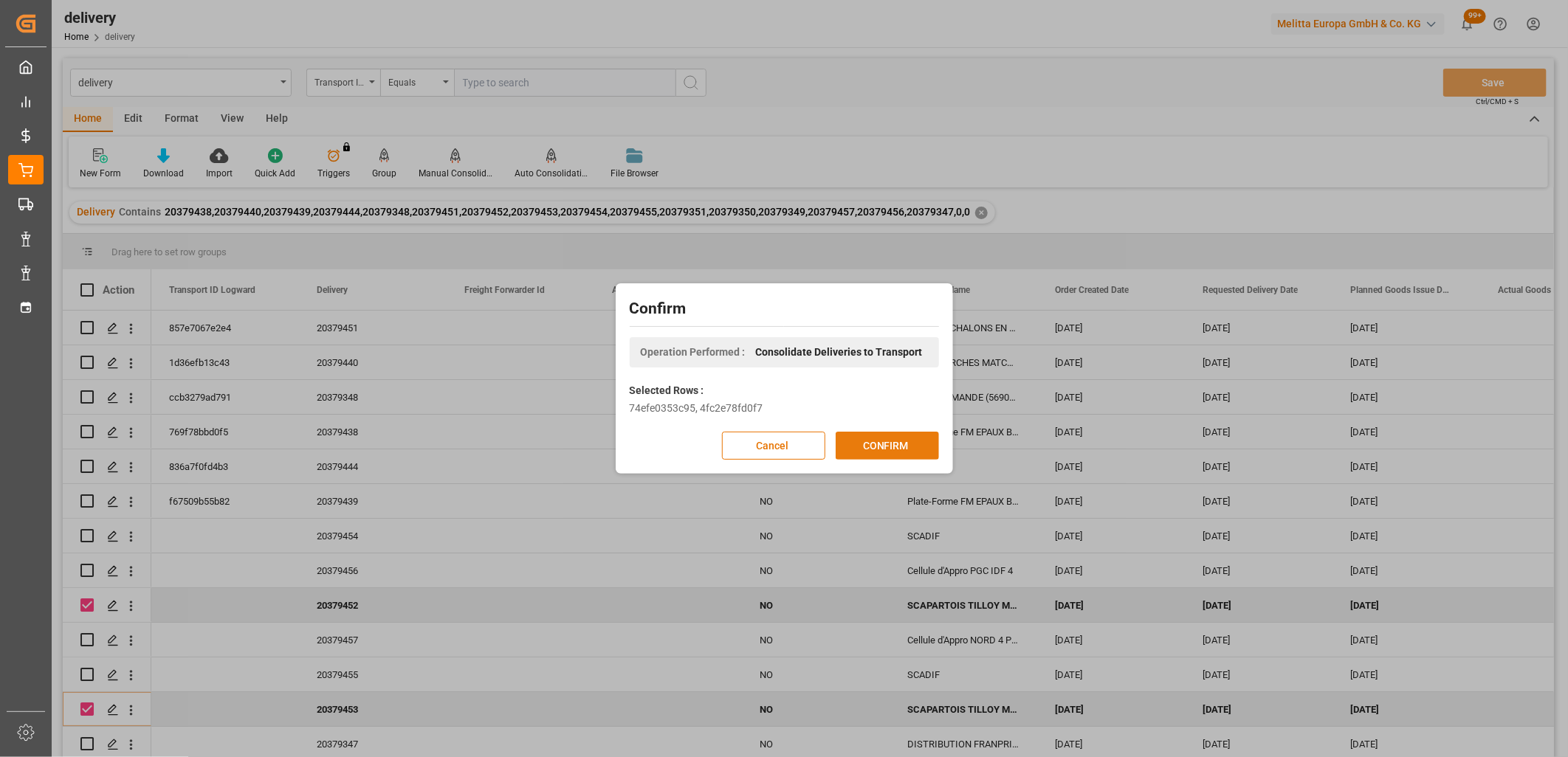
click at [853, 445] on button "CONFIRM" at bounding box center [886, 445] width 103 height 28
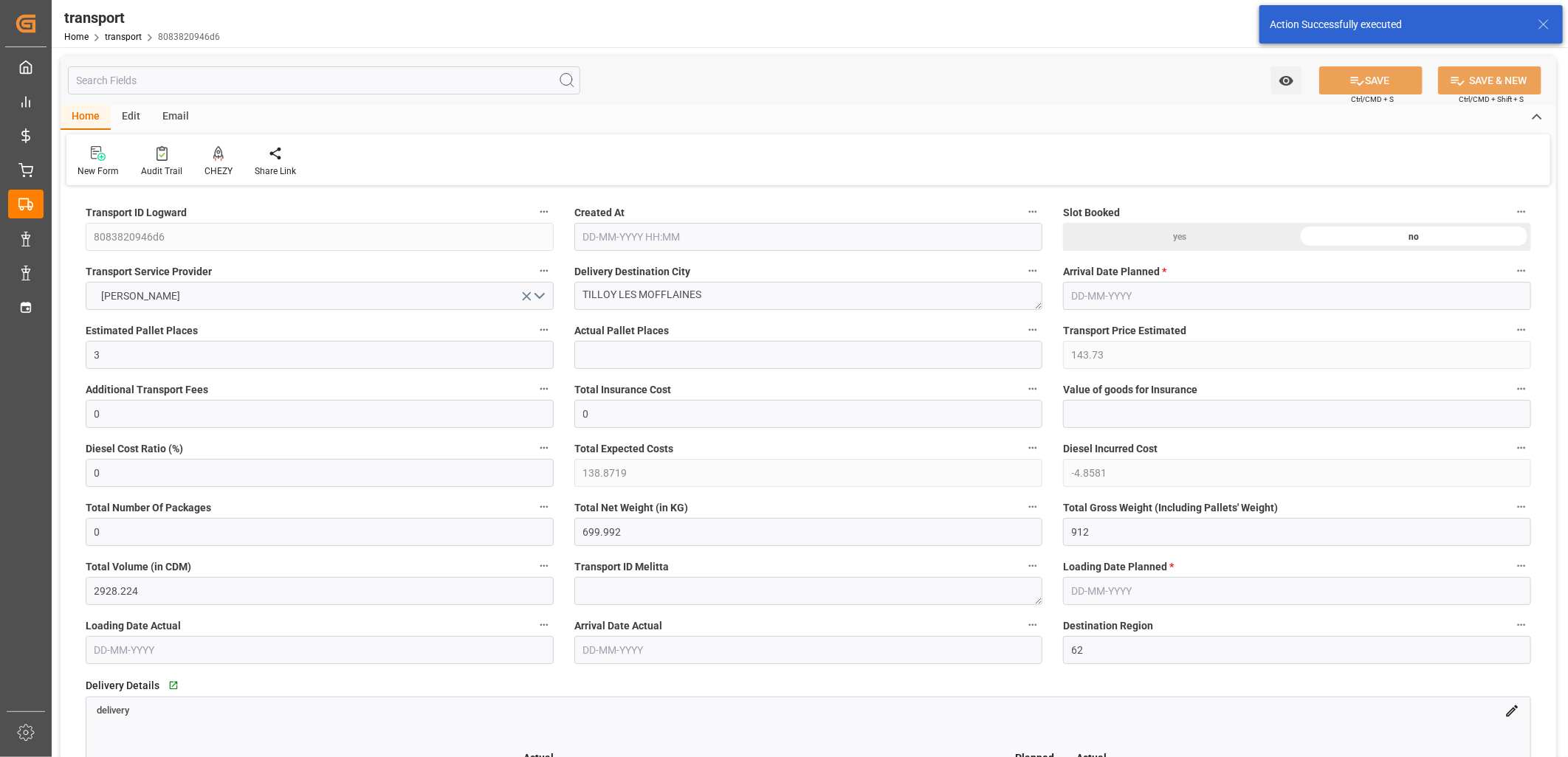
type input "[DATE] 11:38"
type input "[DATE]"
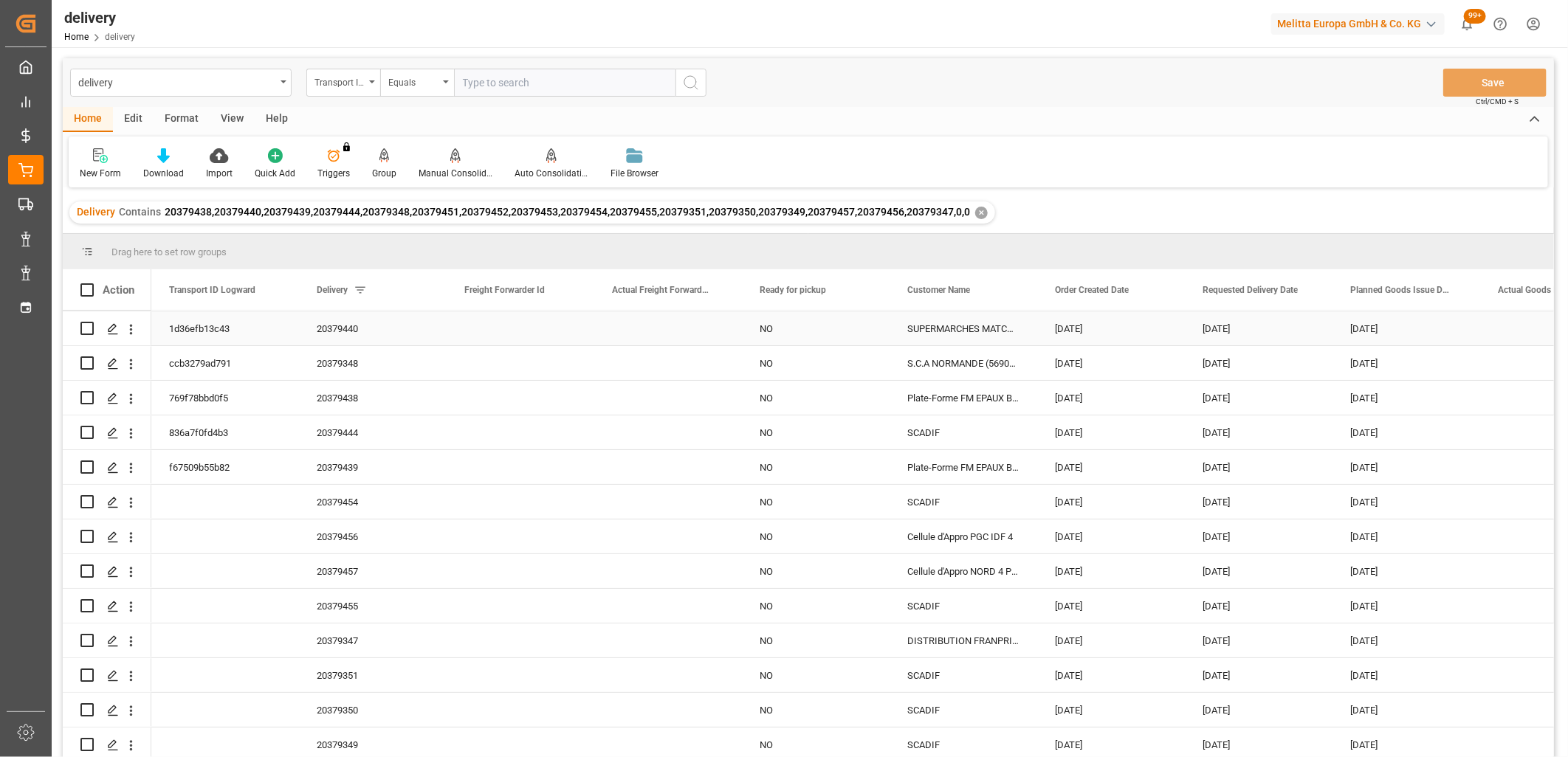
scroll to position [107, 0]
click at [87, 496] on input "Press Space to toggle row selection (unchecked)" at bounding box center [87, 501] width 13 height 13
checkbox input "true"
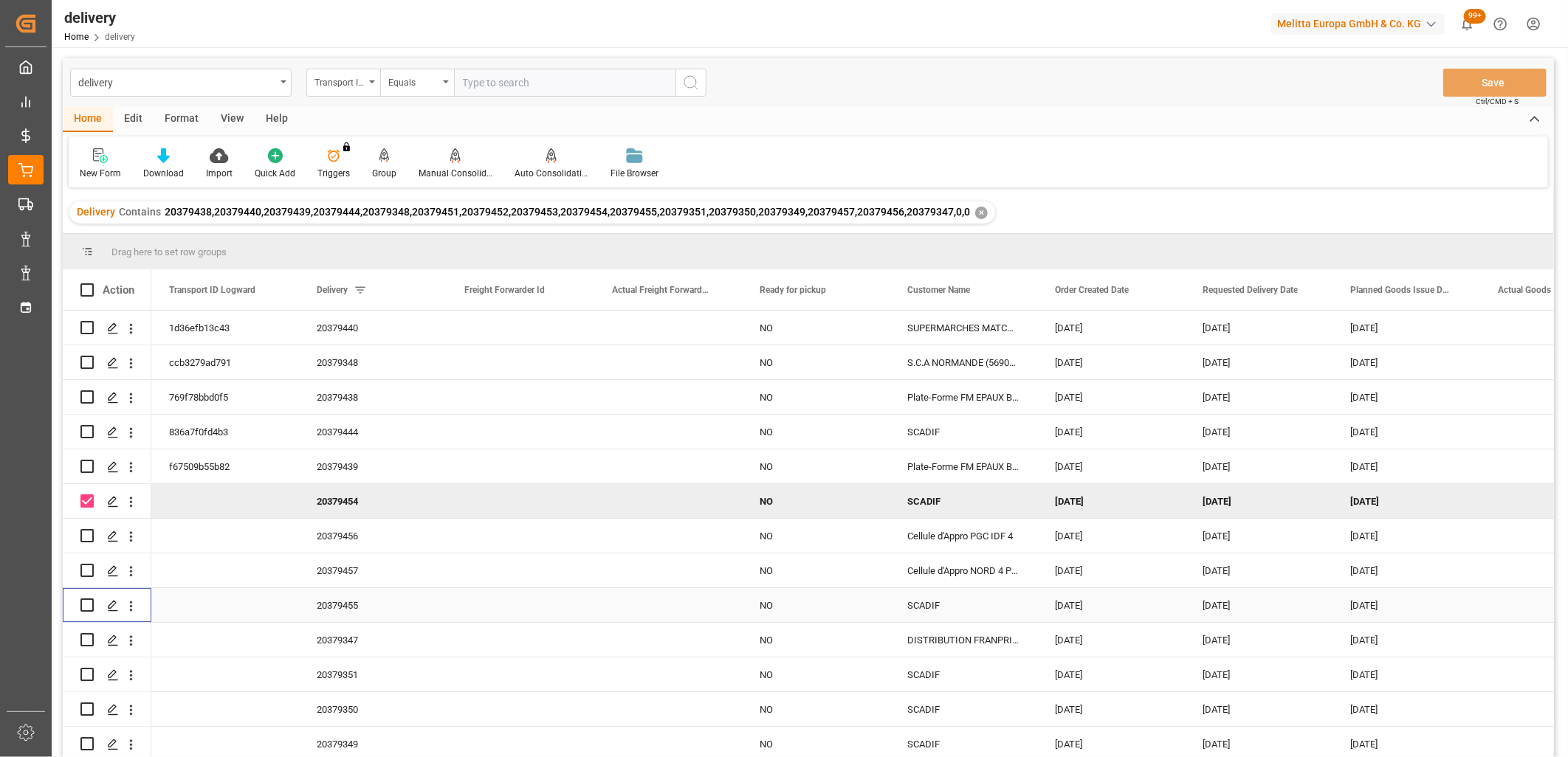
click at [87, 598] on input "Press Space to toggle row selection (unchecked)" at bounding box center [87, 605] width 13 height 13
checkbox input "true"
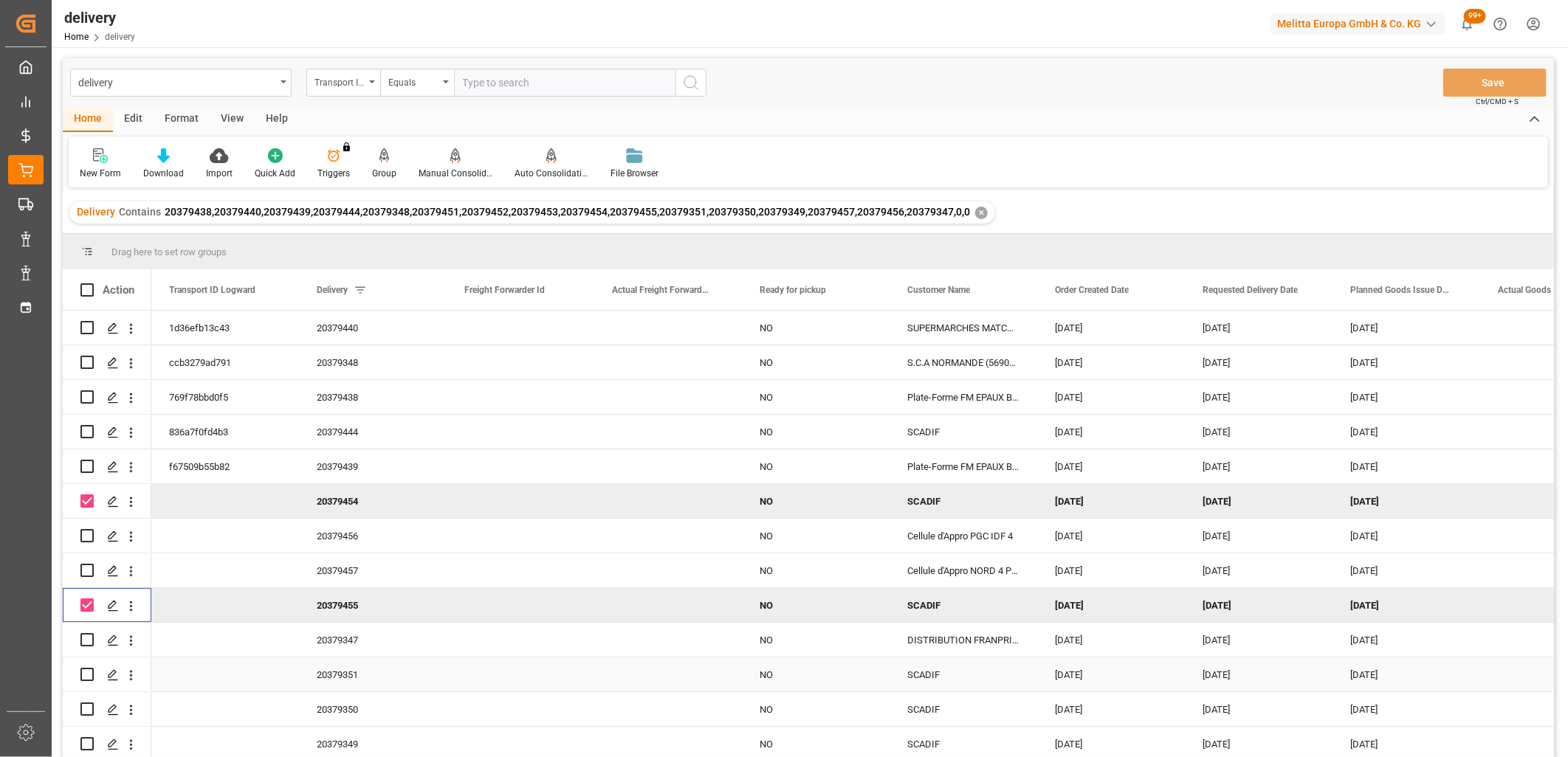
click at [85, 668] on input "Press Space to toggle row selection (unchecked)" at bounding box center [87, 674] width 13 height 13
checkbox input "true"
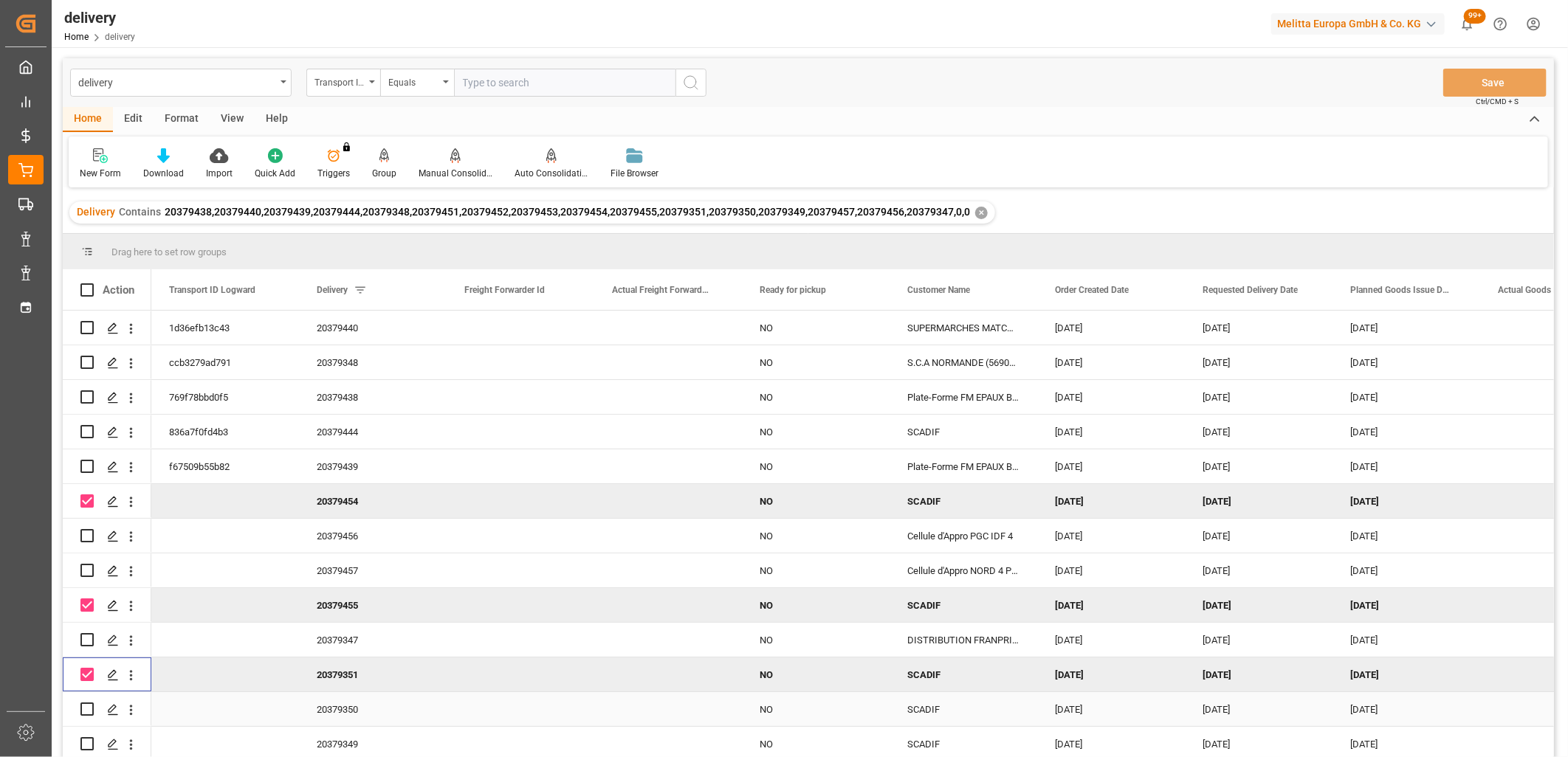
click at [88, 702] on input "Press Space to toggle row selection (unchecked)" at bounding box center [87, 708] width 13 height 13
checkbox input "true"
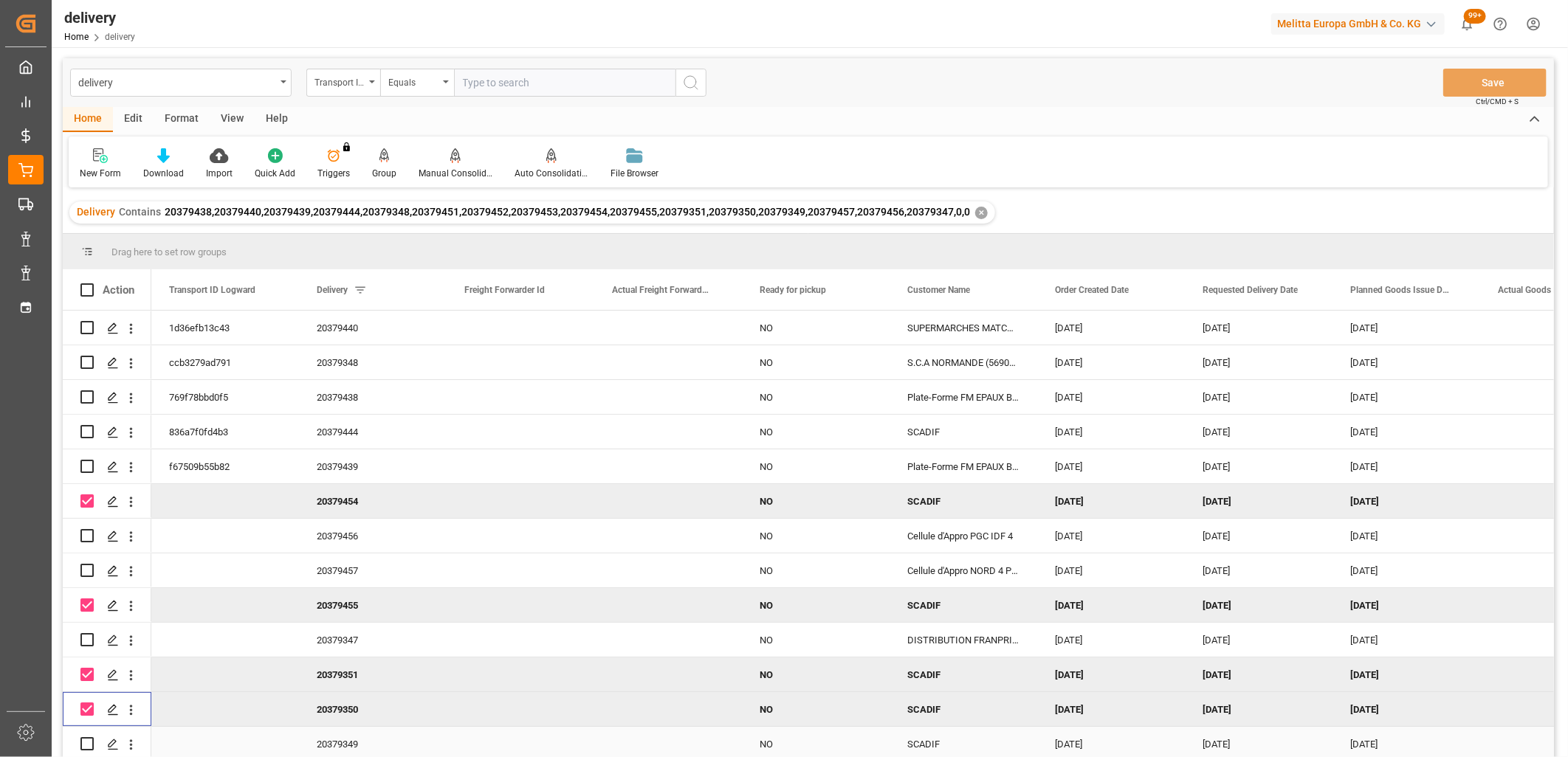
click at [87, 741] on input "Press Space to toggle row selection (unchecked)" at bounding box center [87, 743] width 13 height 13
checkbox input "true"
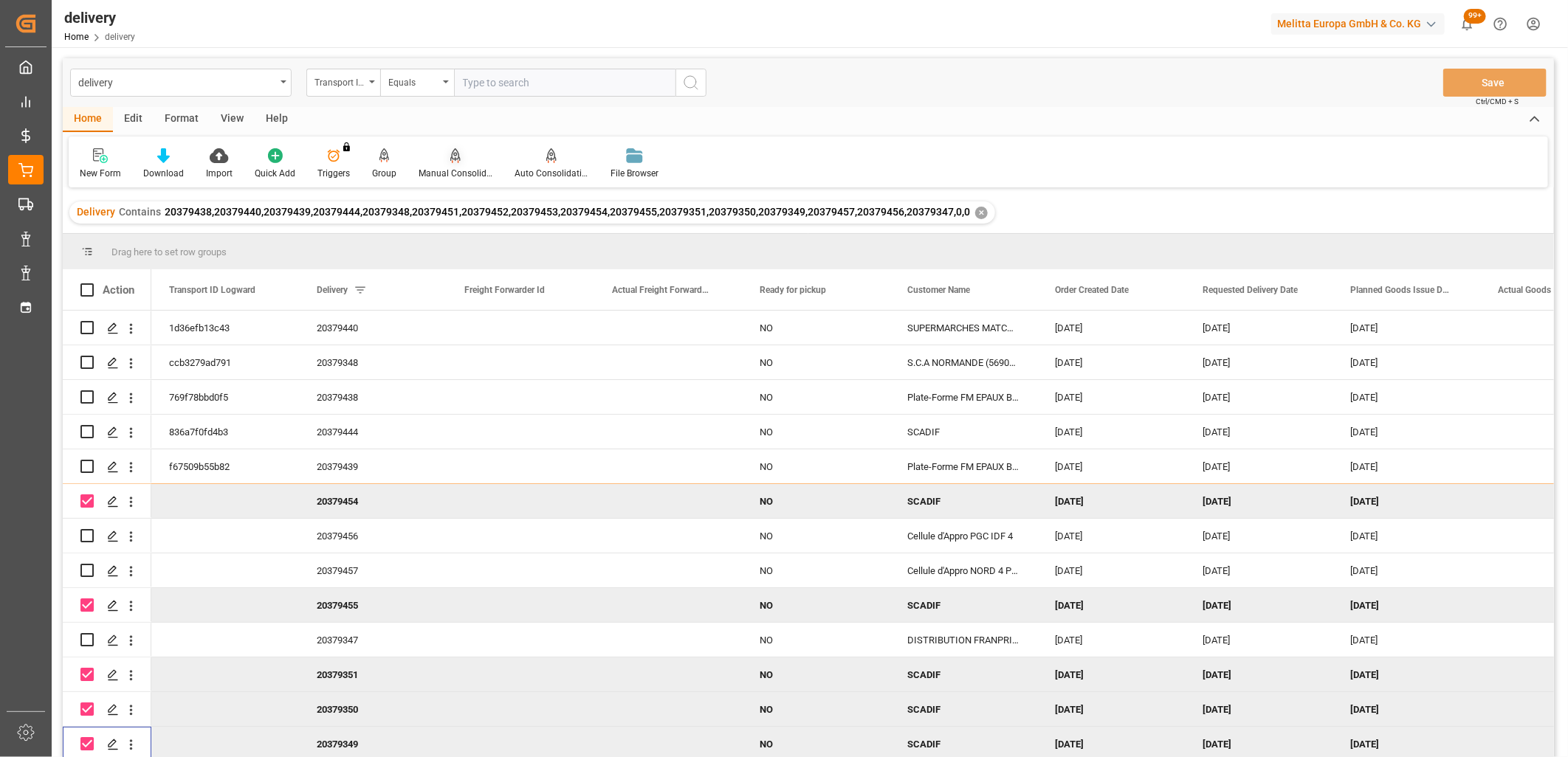
click at [455, 164] on div "Manual Consolidation" at bounding box center [455, 163] width 96 height 32
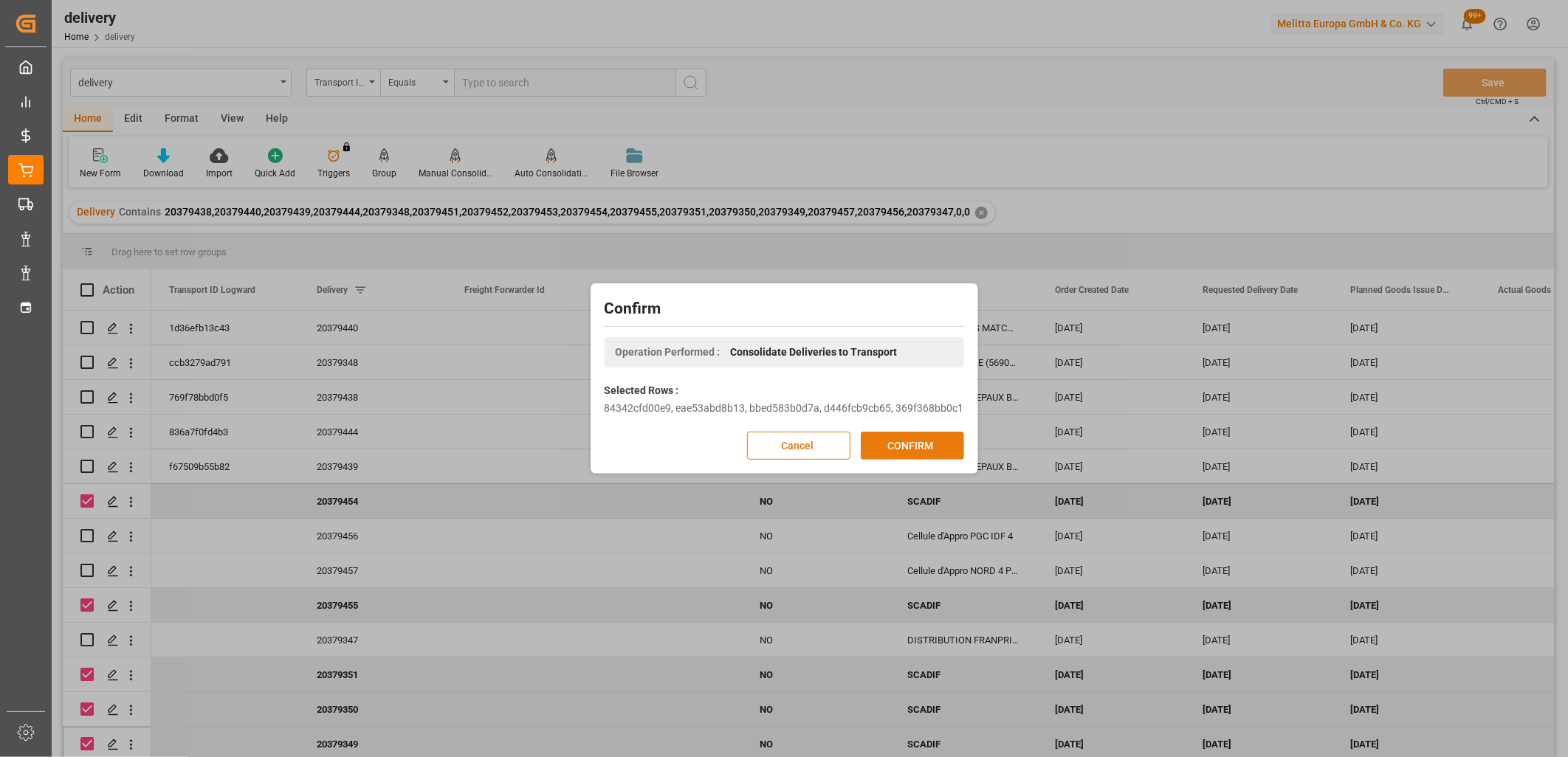
click at [915, 451] on button "CONFIRM" at bounding box center [911, 445] width 103 height 28
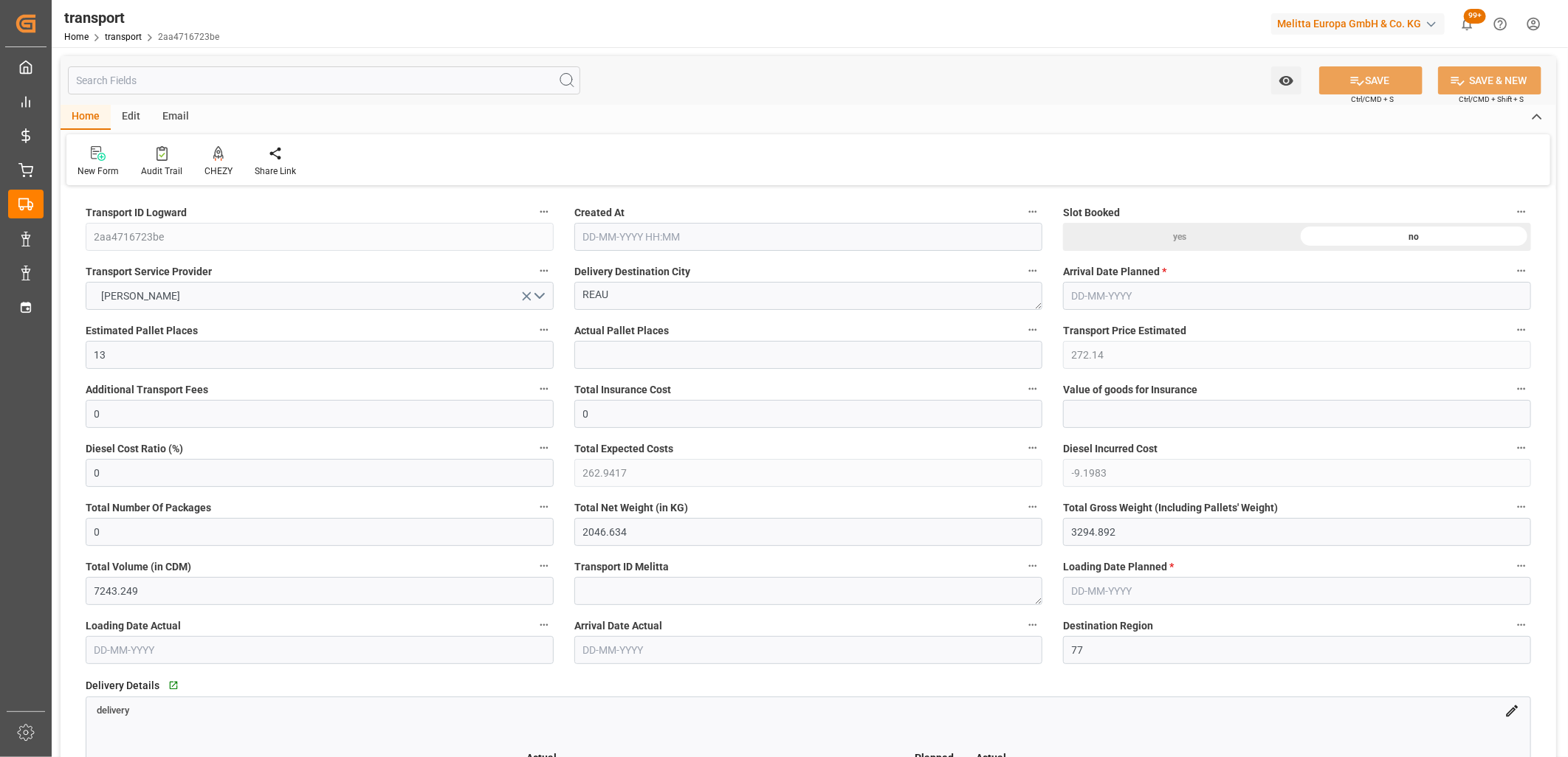
type input "[DATE] 11:38"
type input "[DATE]"
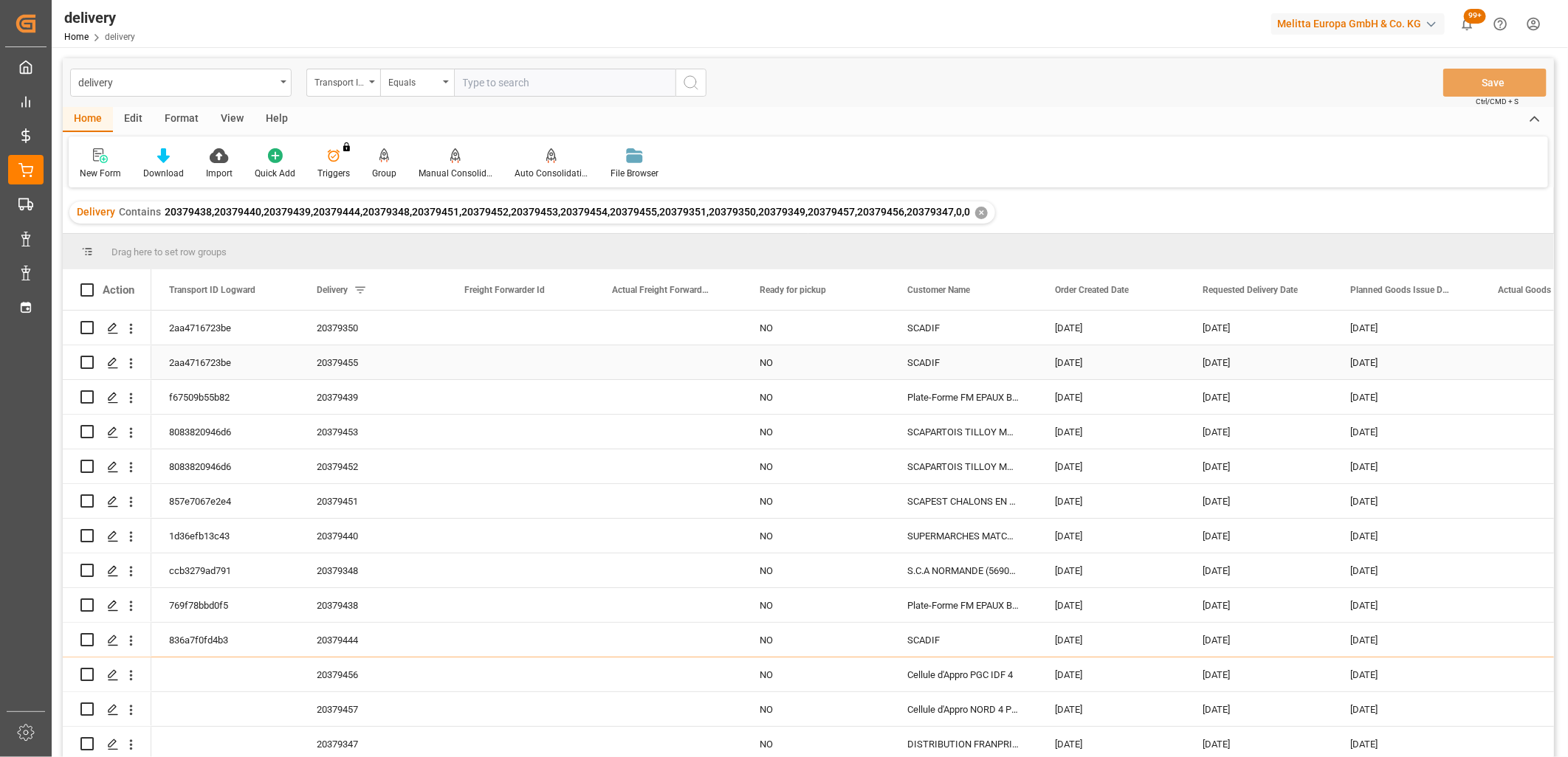
scroll to position [107, 0]
click at [84, 702] on input "Press Space to toggle row selection (unchecked)" at bounding box center [87, 708] width 13 height 13
checkbox input "true"
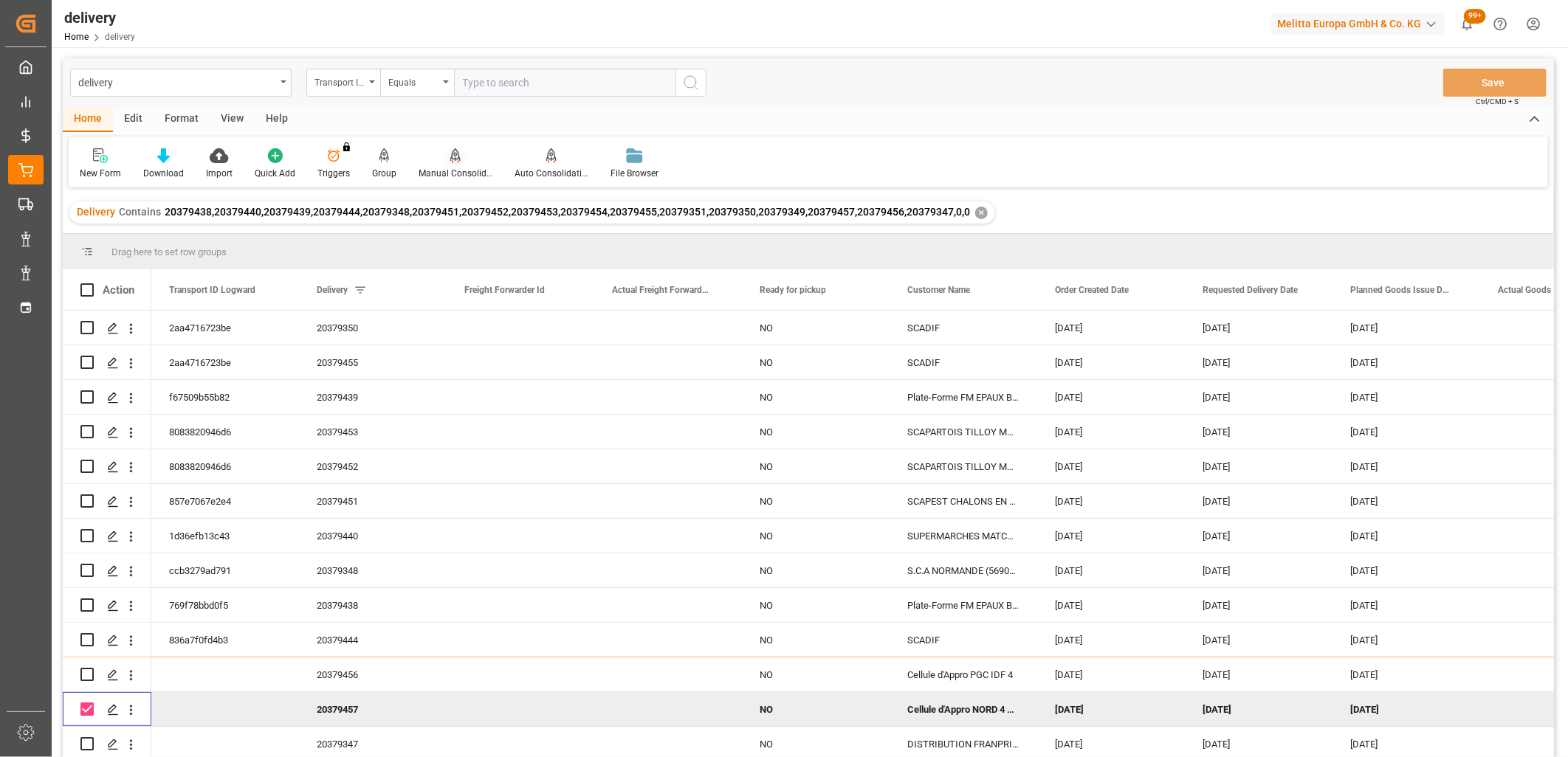
click at [454, 159] on icon at bounding box center [456, 154] width 10 height 12
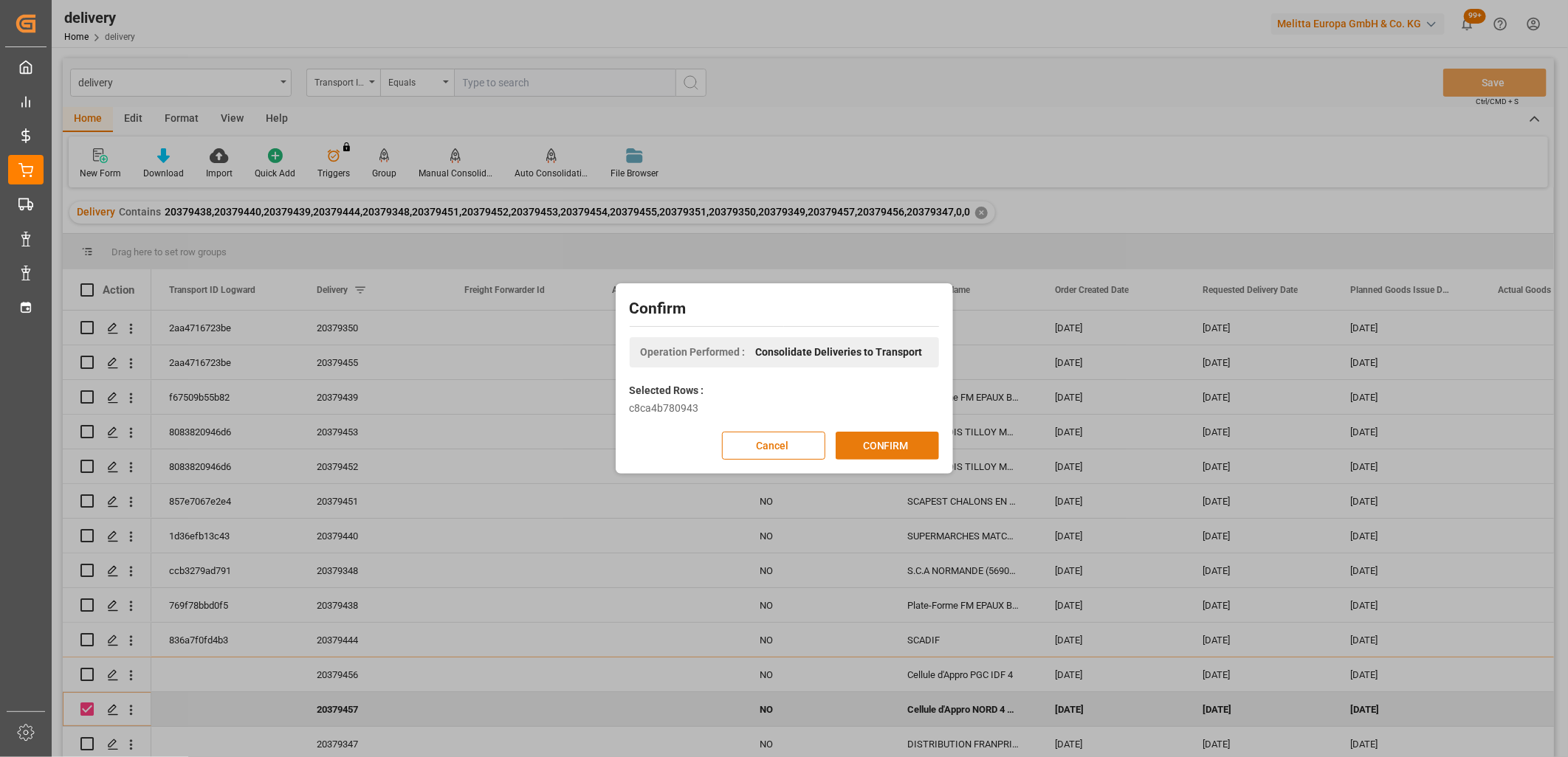
click at [875, 441] on button "CONFIRM" at bounding box center [886, 445] width 103 height 28
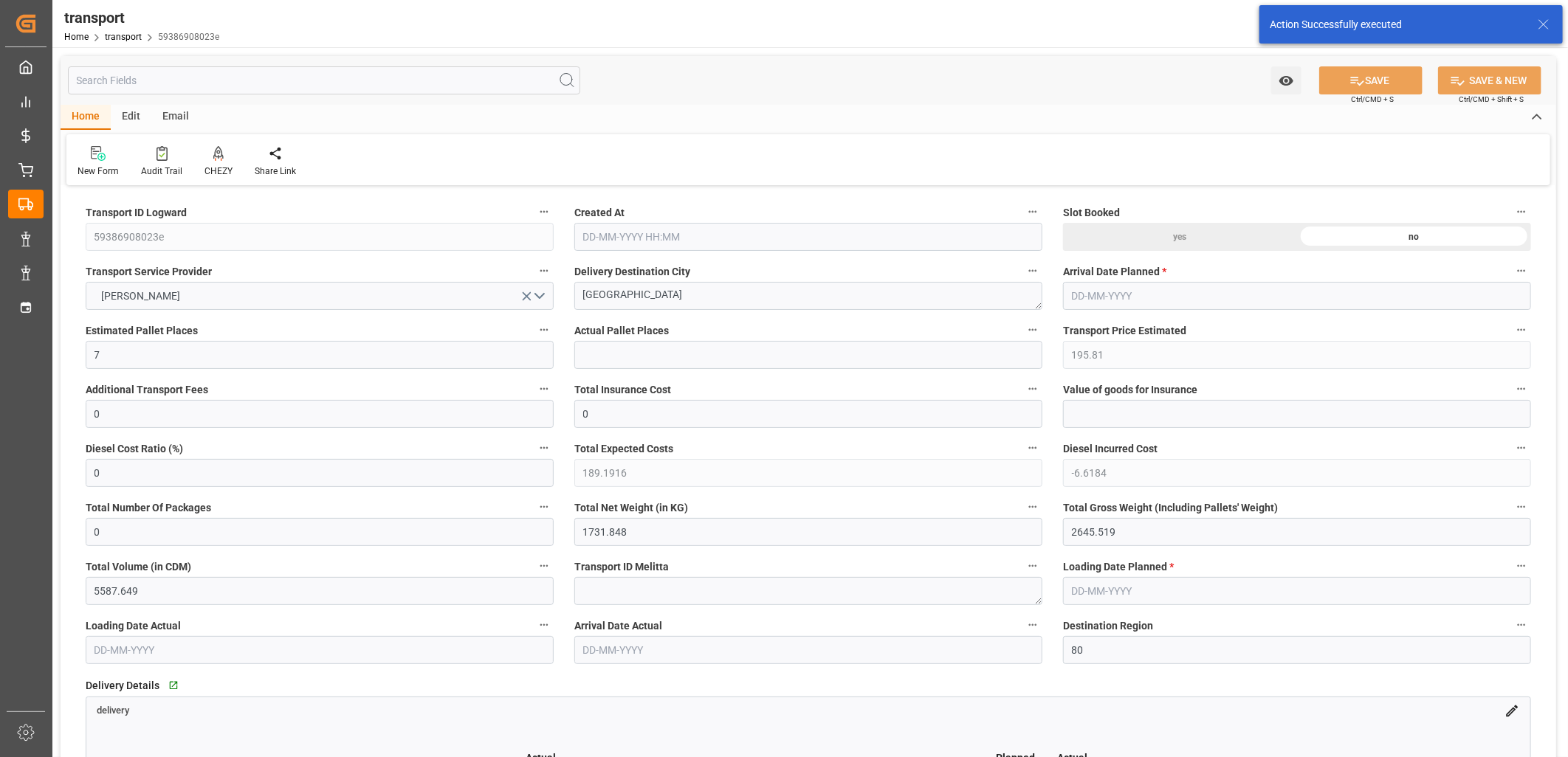
type input "[DATE] 11:38"
type input "[DATE]"
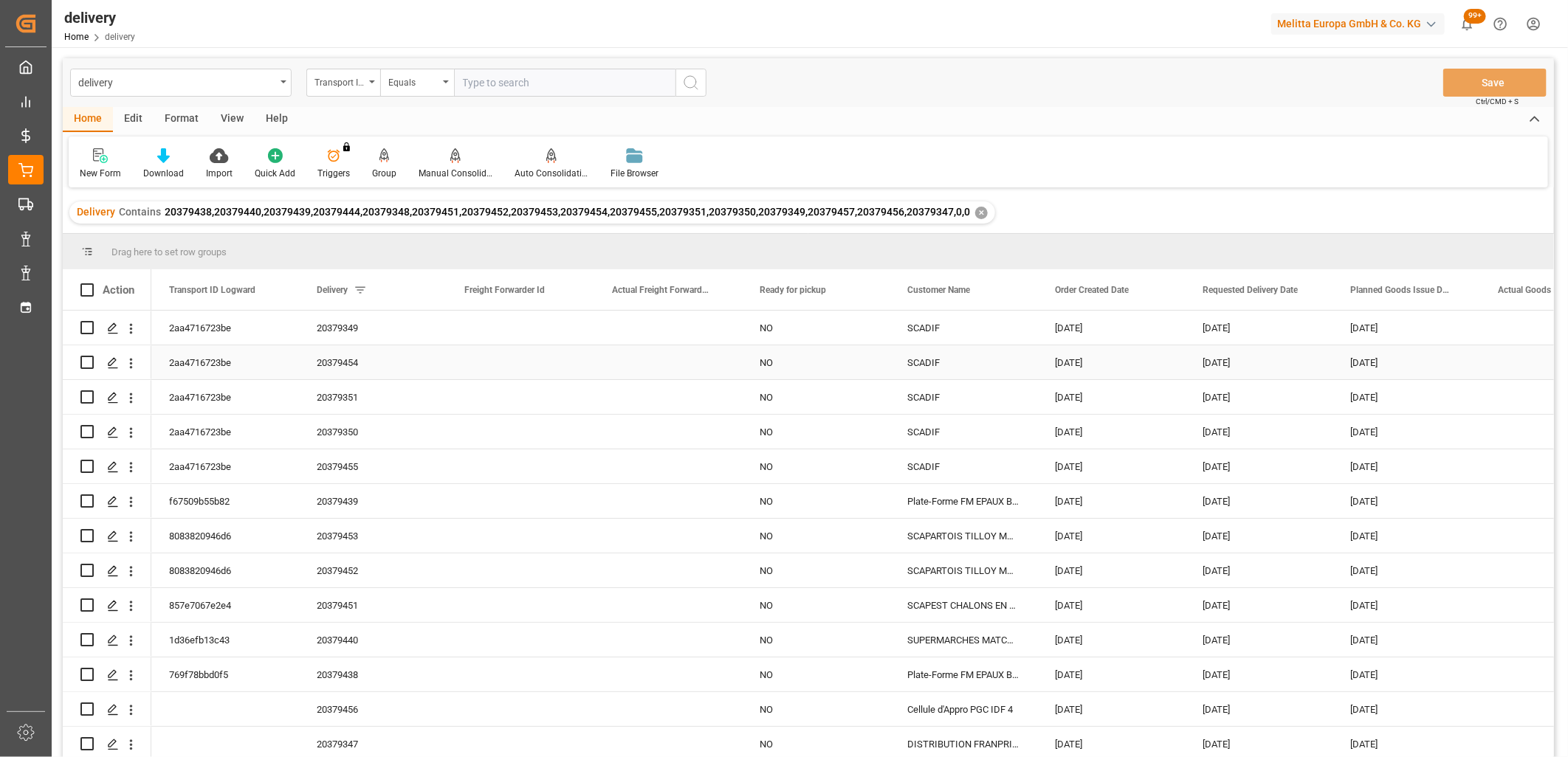
scroll to position [107, 0]
click at [88, 702] on input "Press Space to toggle row selection (unchecked)" at bounding box center [87, 708] width 13 height 13
checkbox input "true"
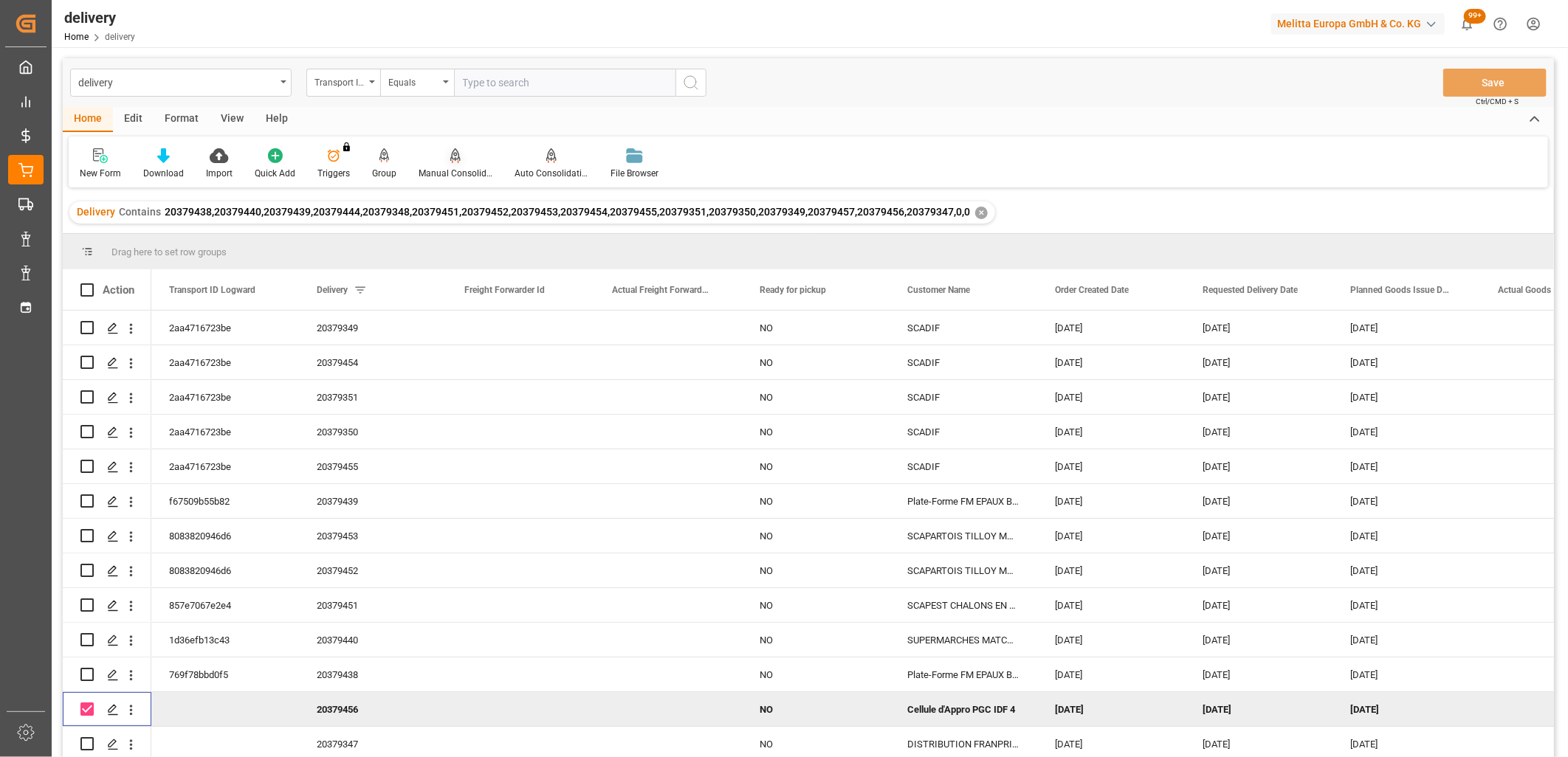
click at [452, 157] on icon at bounding box center [456, 155] width 10 height 15
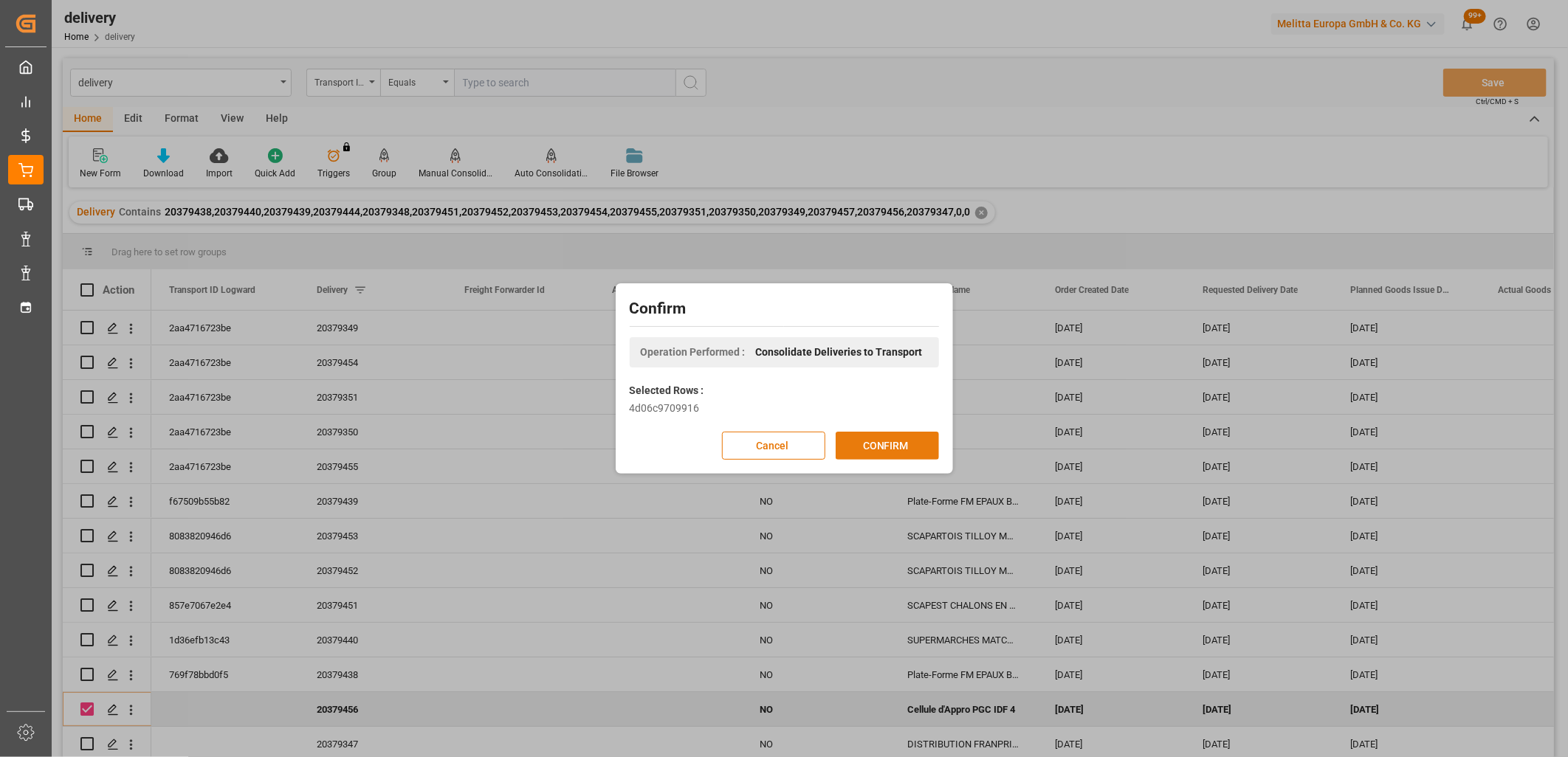
click at [871, 439] on button "CONFIRM" at bounding box center [886, 445] width 103 height 28
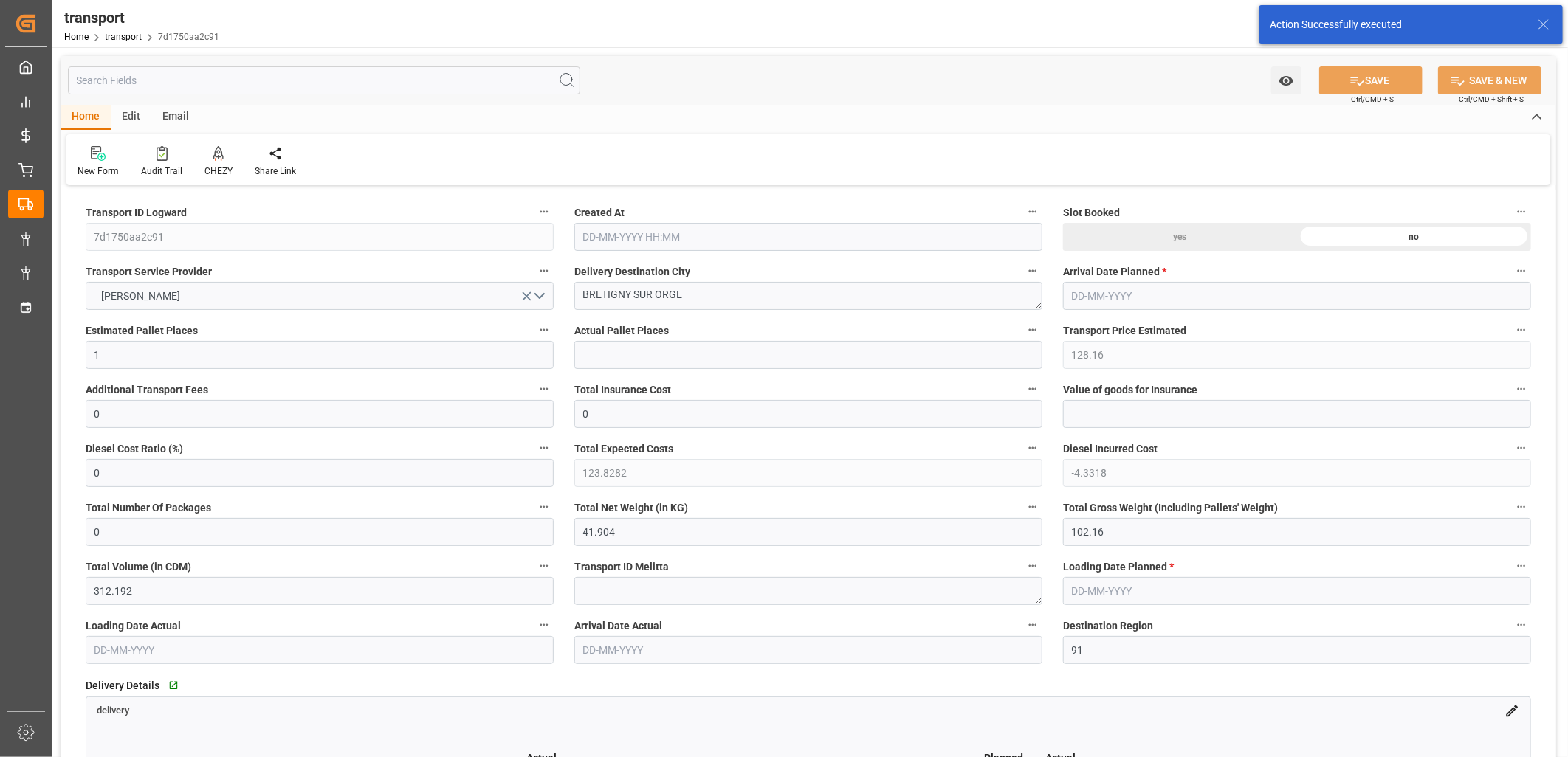
type input "[DATE] 11:38"
type input "[DATE]"
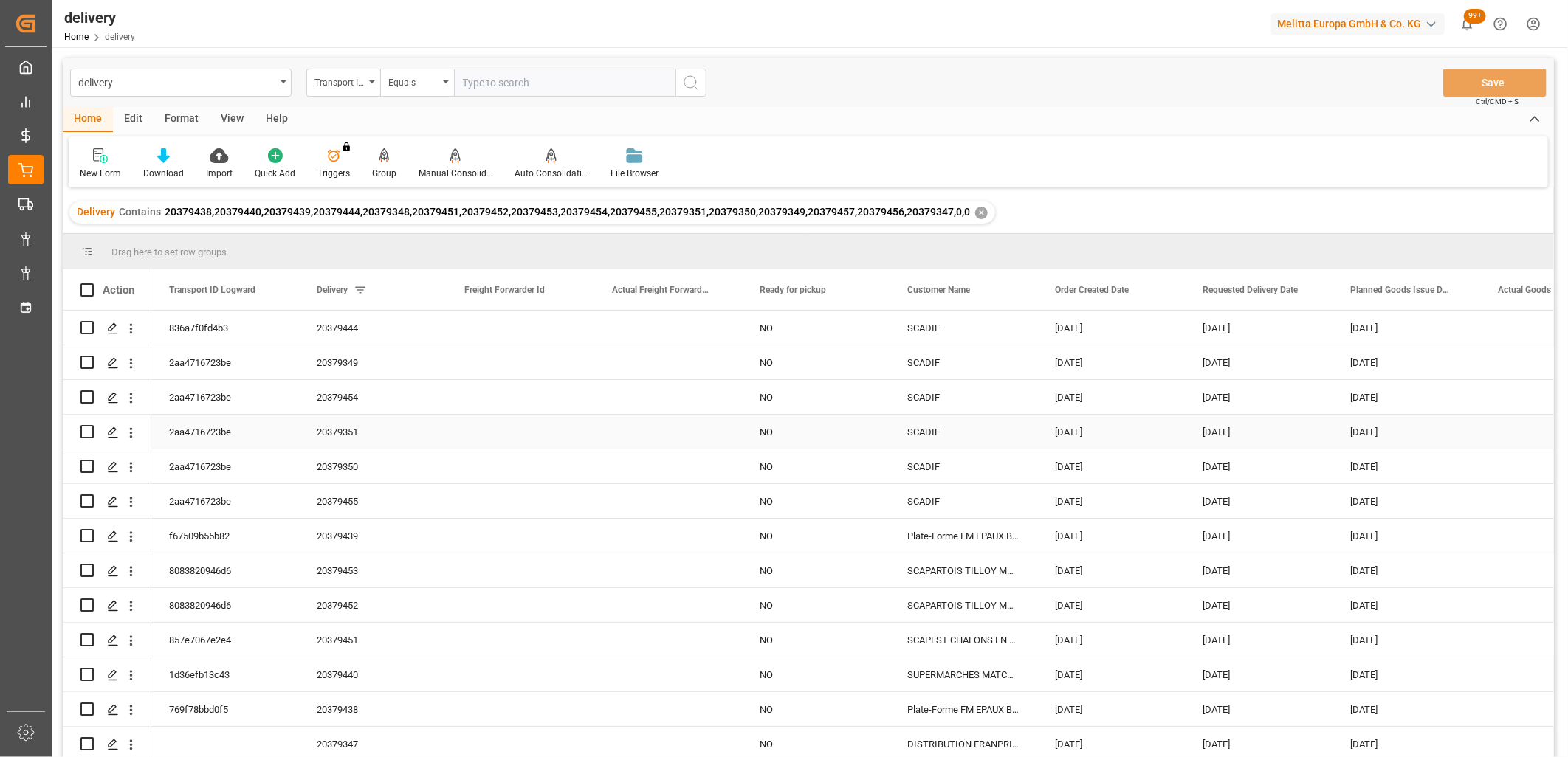
scroll to position [107, 0]
click at [85, 740] on input "Press Space to toggle row selection (unchecked)" at bounding box center [87, 743] width 13 height 13
checkbox input "true"
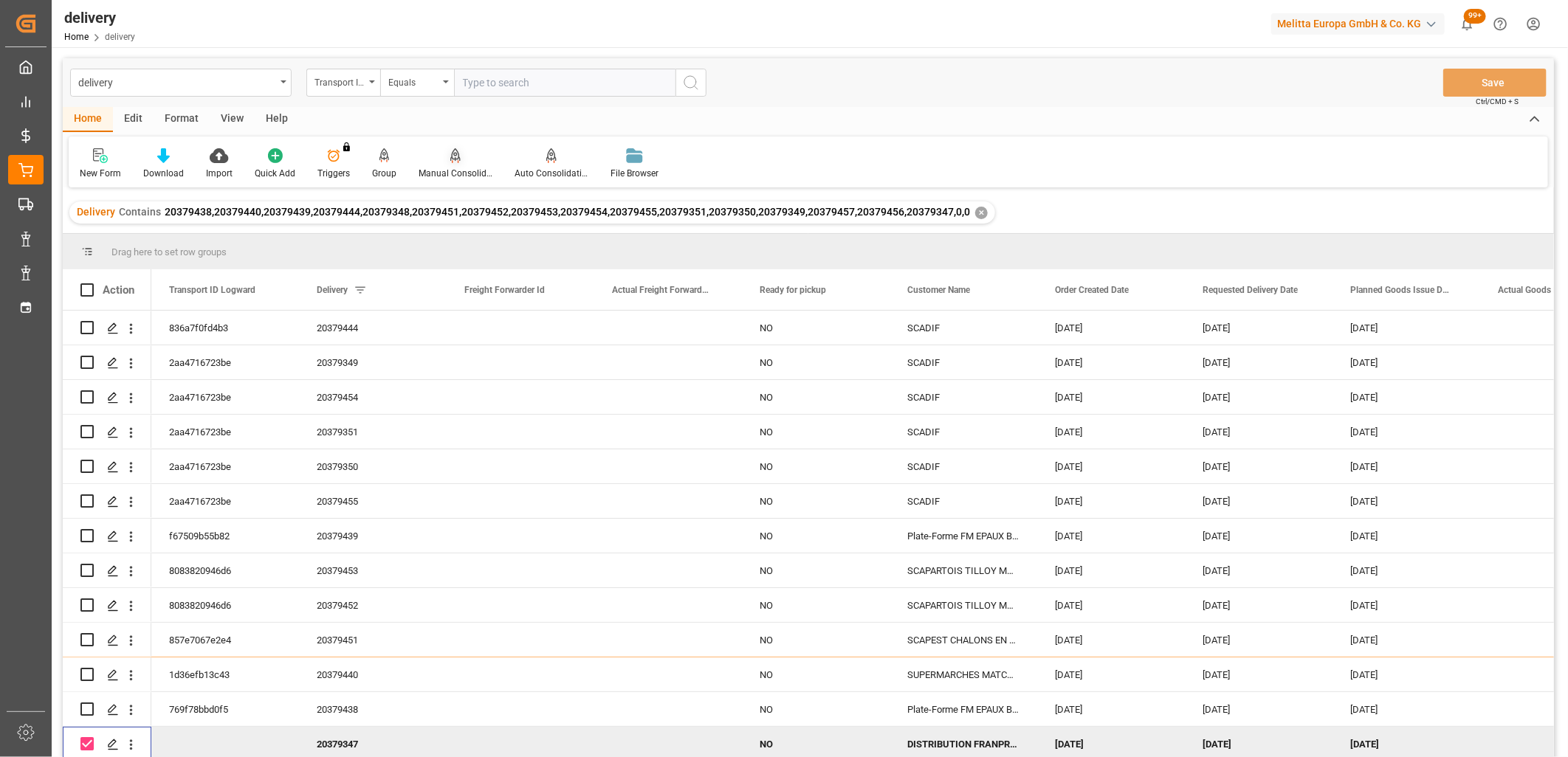
click at [458, 163] on div "Manual Consolidation" at bounding box center [455, 163] width 96 height 32
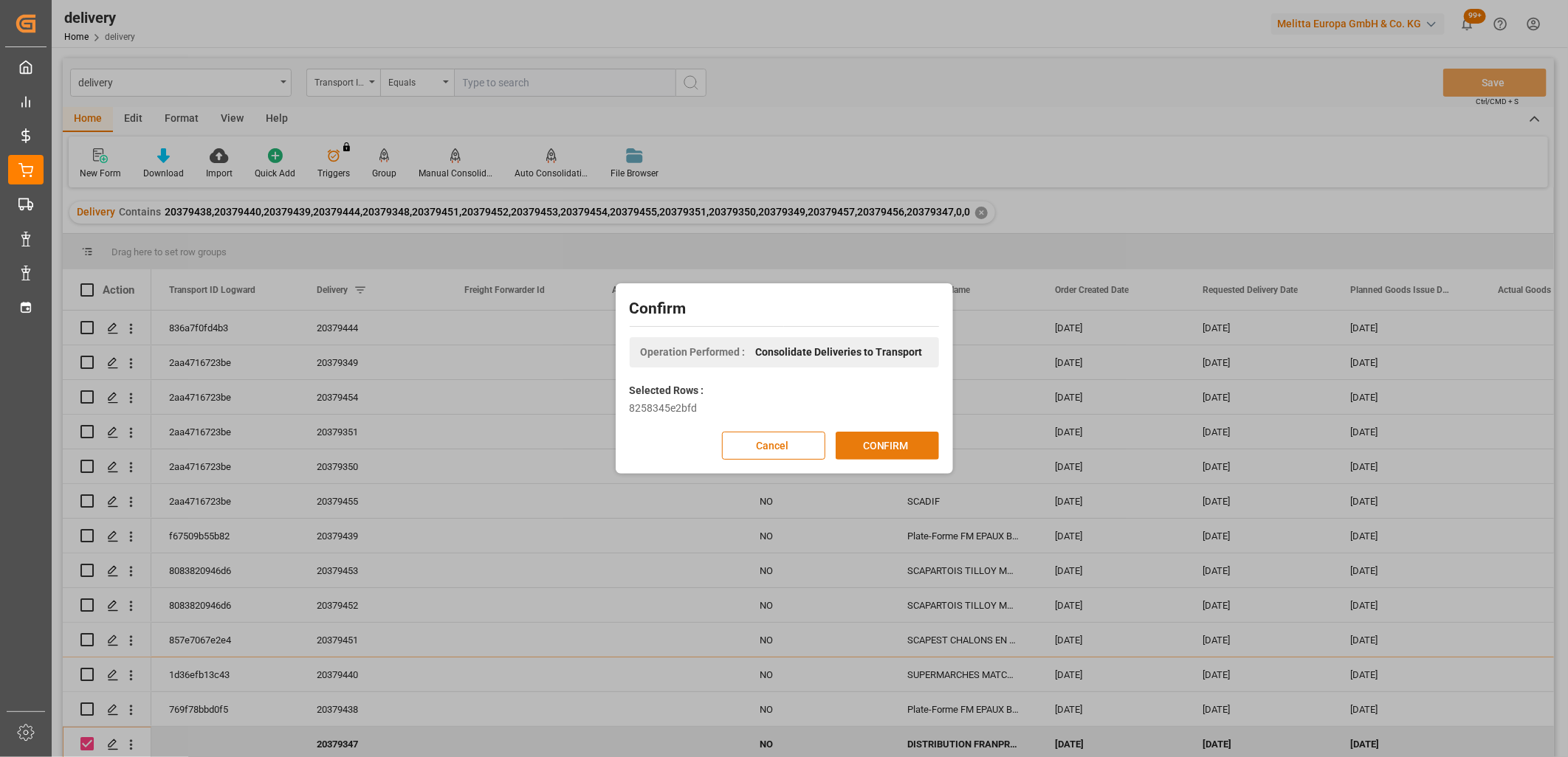
click at [895, 448] on button "CONFIRM" at bounding box center [886, 445] width 103 height 28
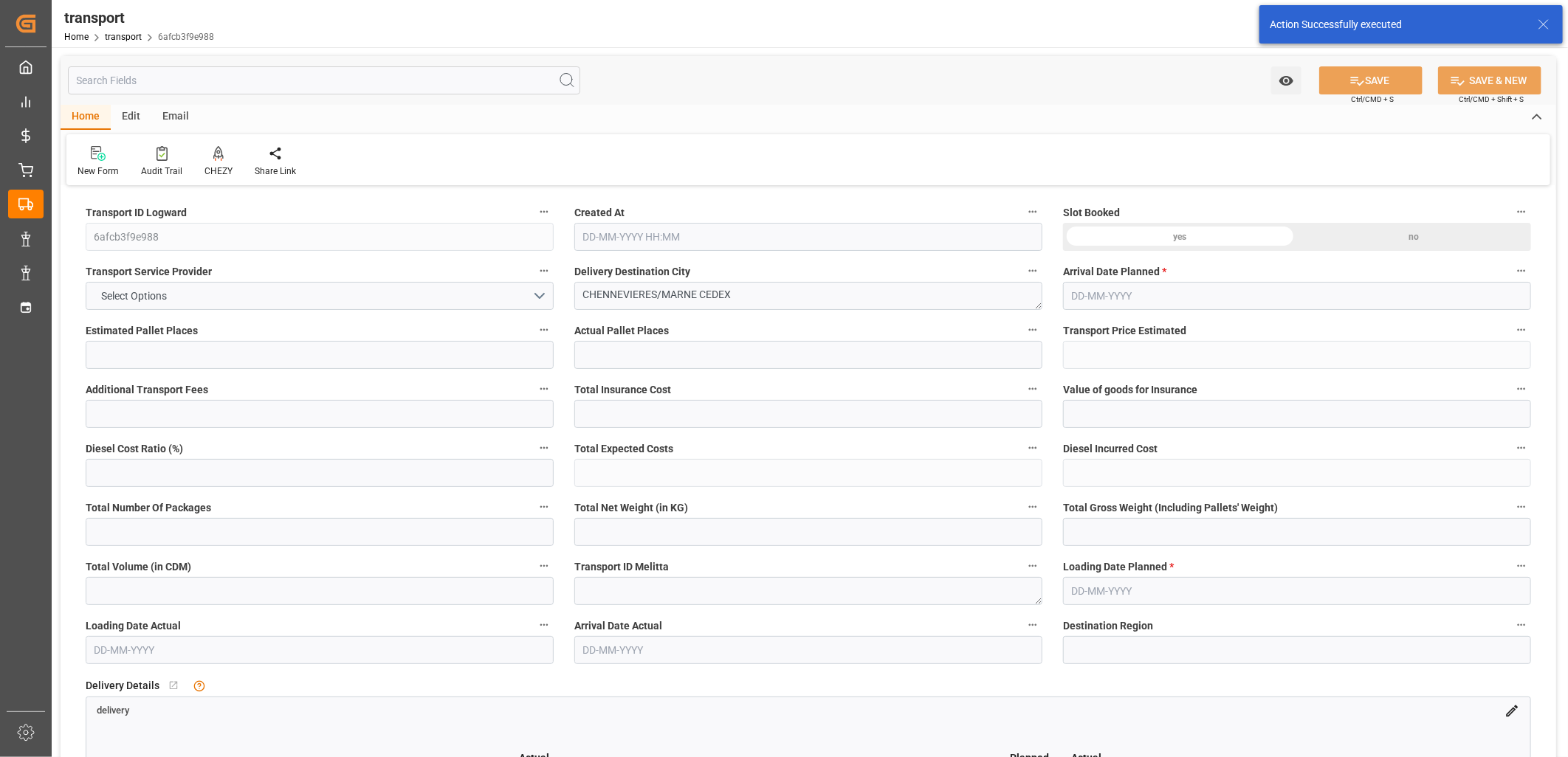
type input "14"
type input "287.66"
type input "0"
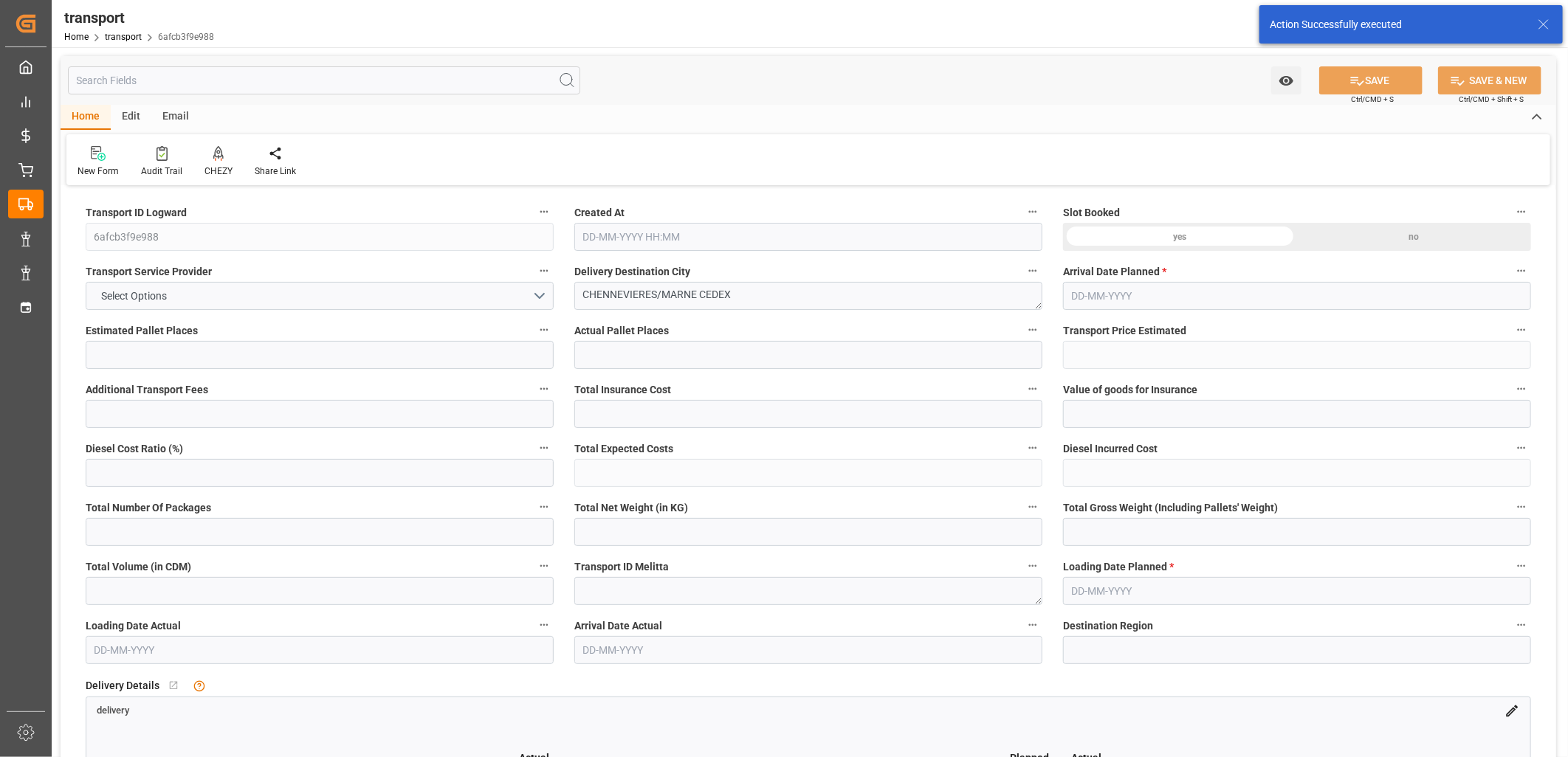
type input "277.9371"
type input "-9.7229"
type input "0"
type input "5645.624"
type input "6634"
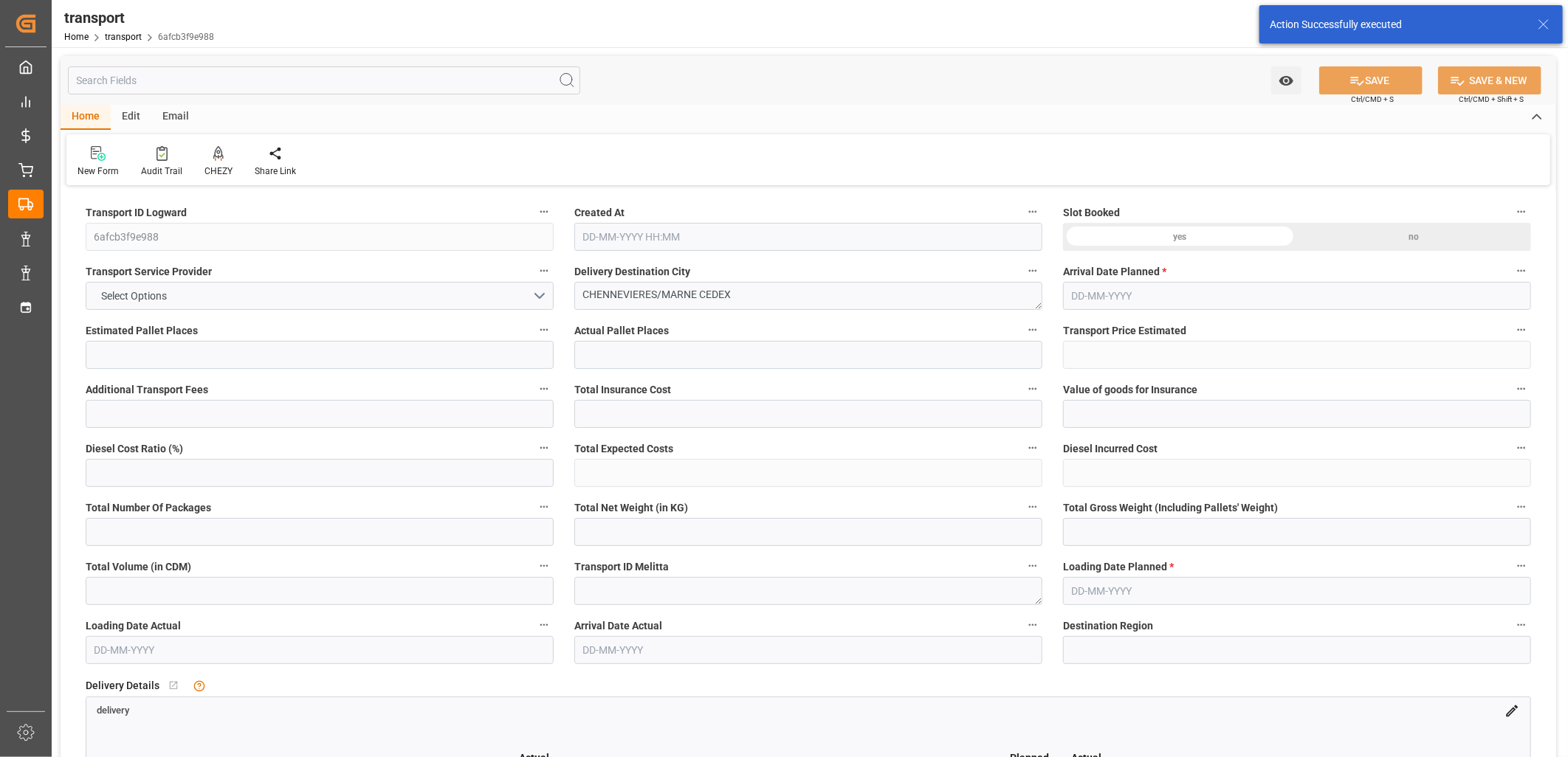
type input "16448"
type input "94"
type input "12"
type input "200"
type input "14"
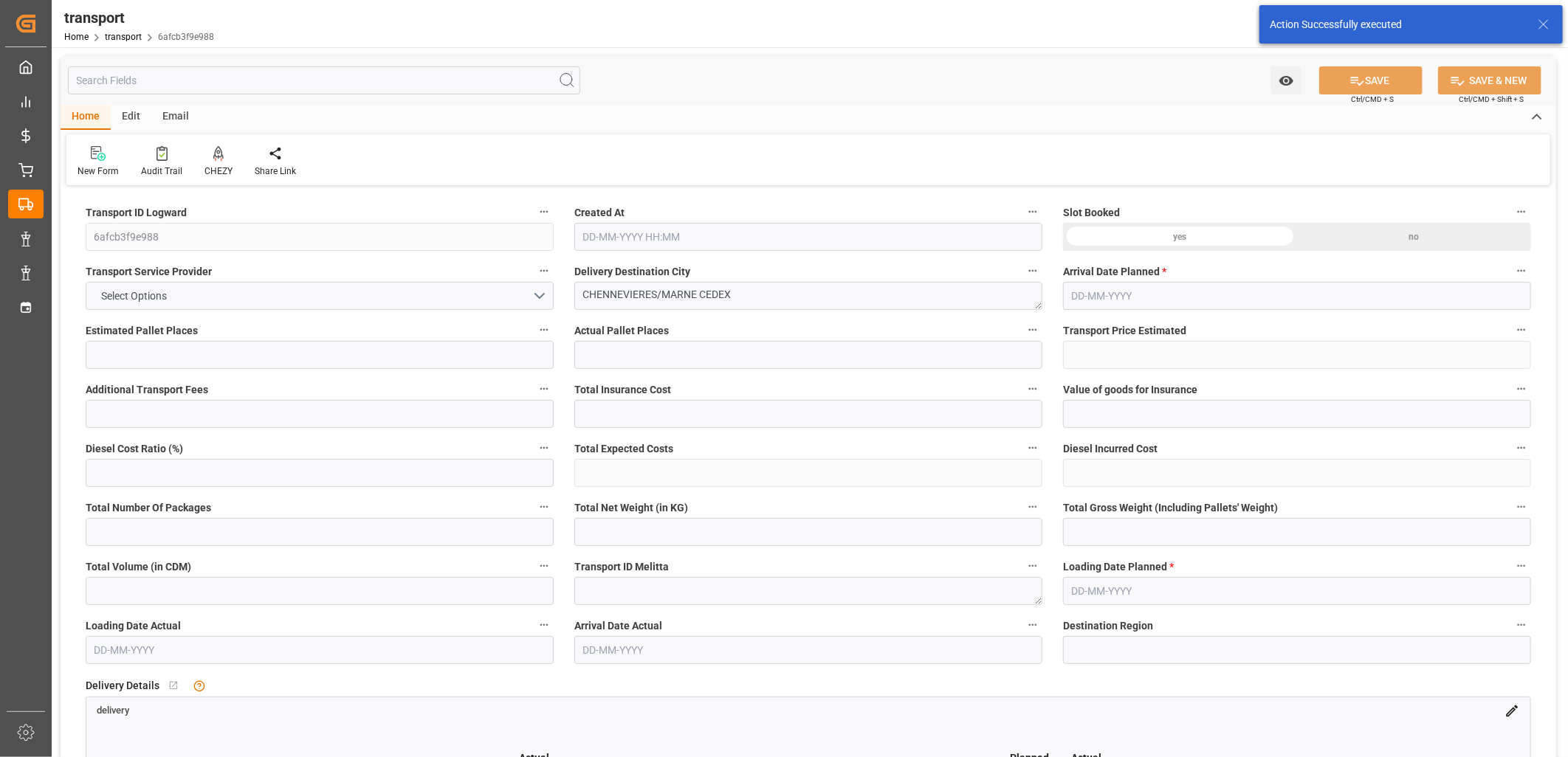
type input "101"
type input "5985.016"
type input "0"
type input "4710.8598"
type input "0"
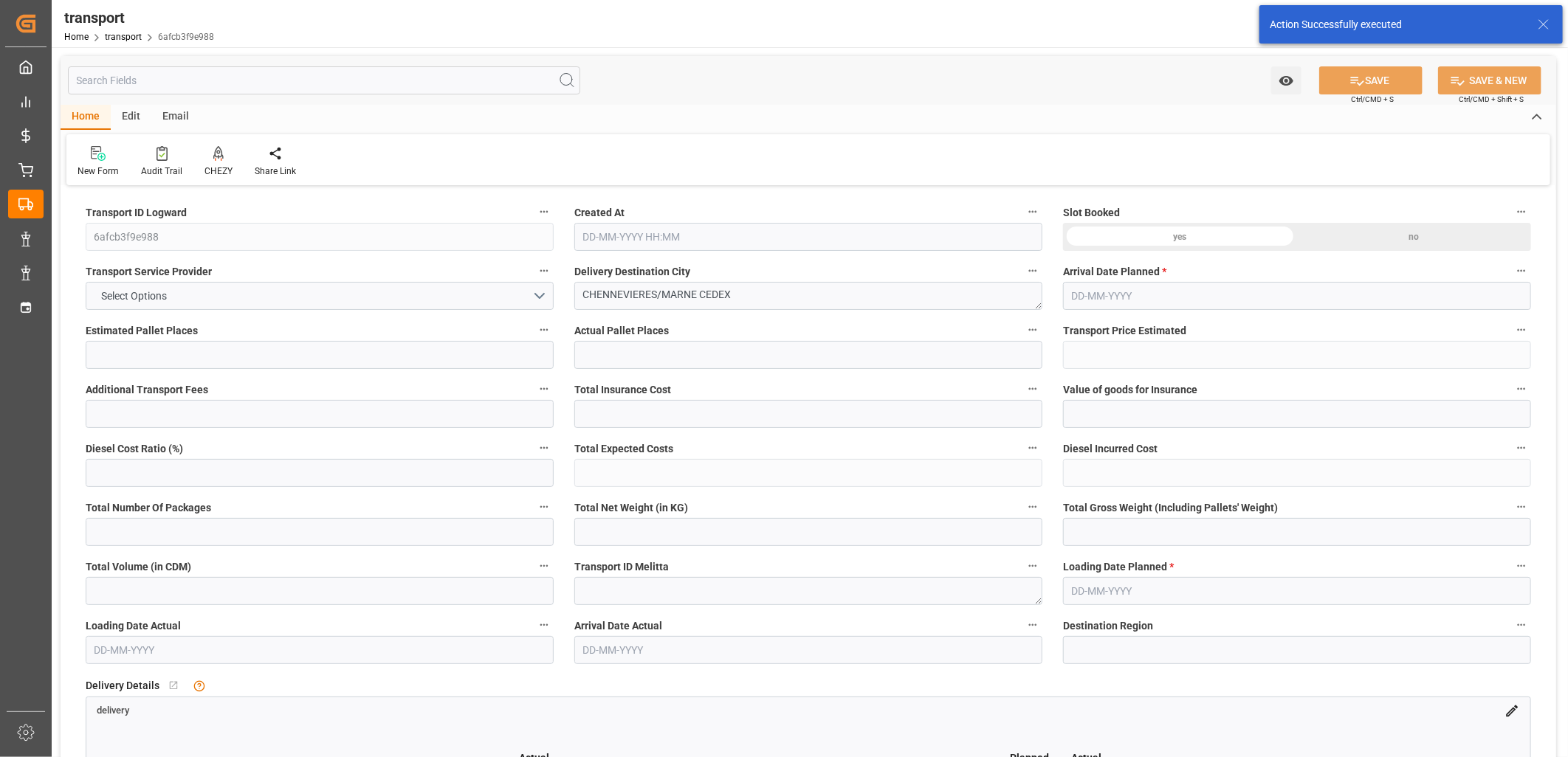
type input "0"
type input "21"
type input "35"
type input "30-09-2025 11:38"
type input "[DATE]"
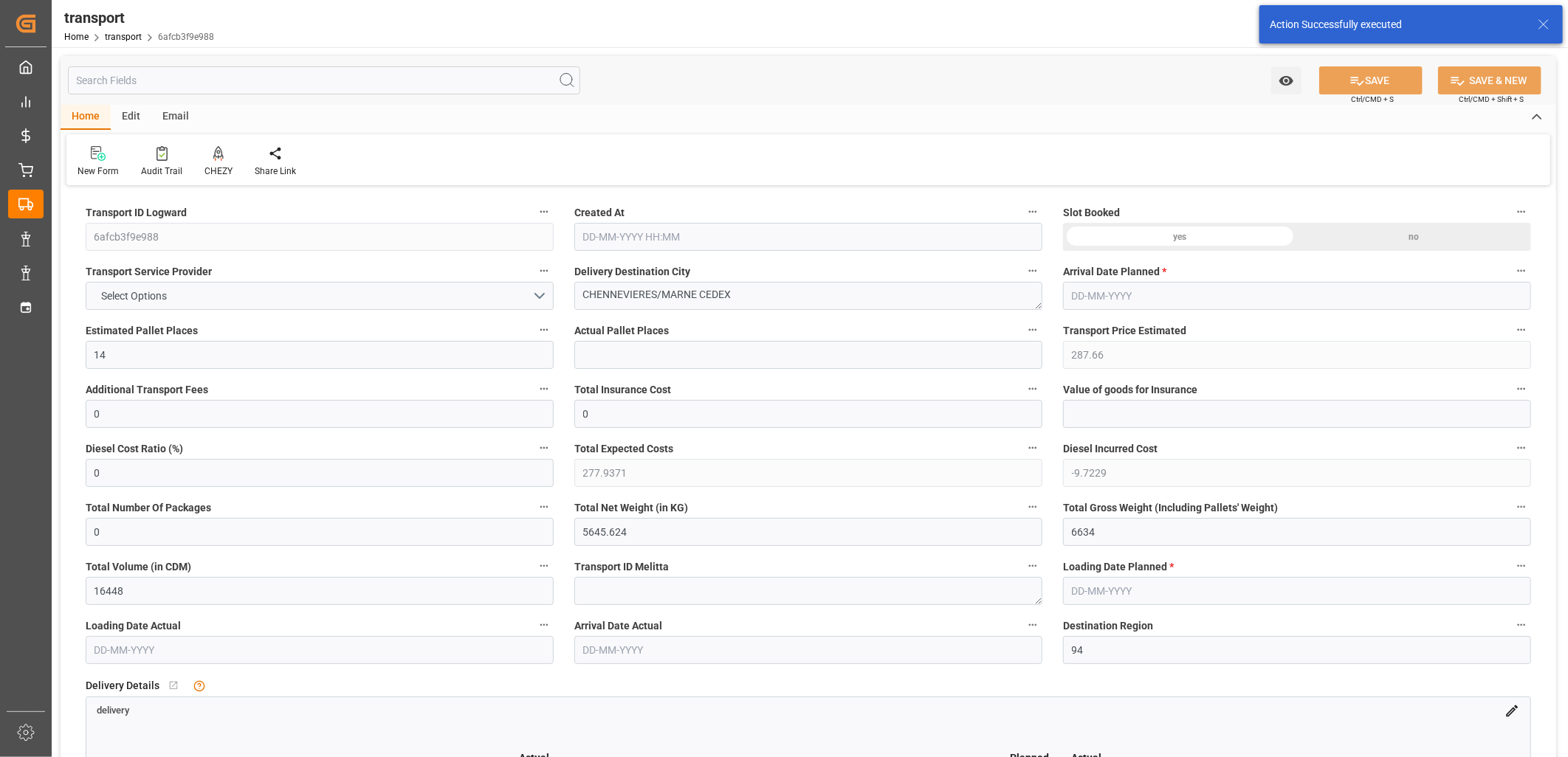
type input "[DATE]"
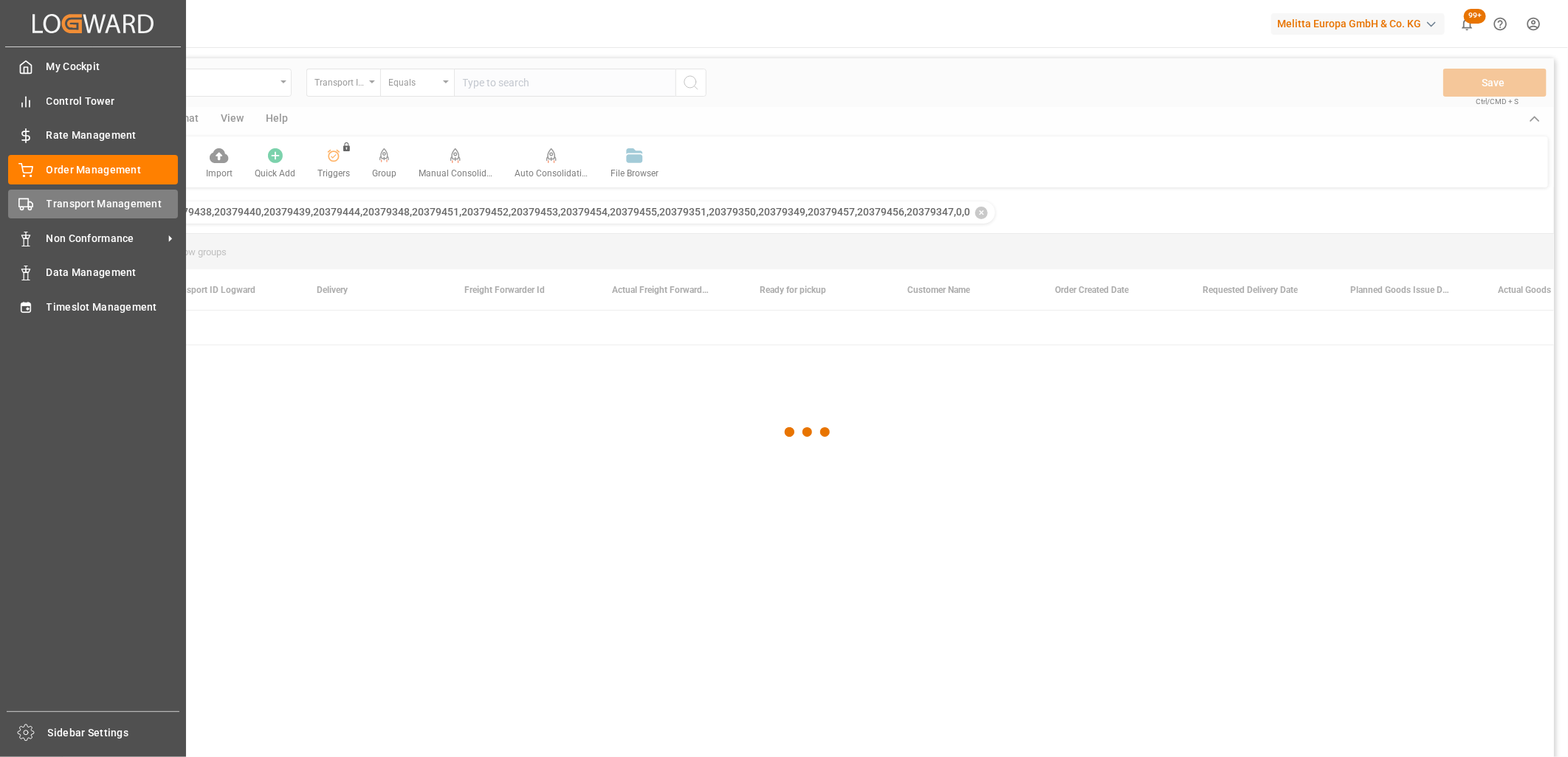
click at [35, 202] on div "Transport Management Transport Management" at bounding box center [93, 204] width 170 height 29
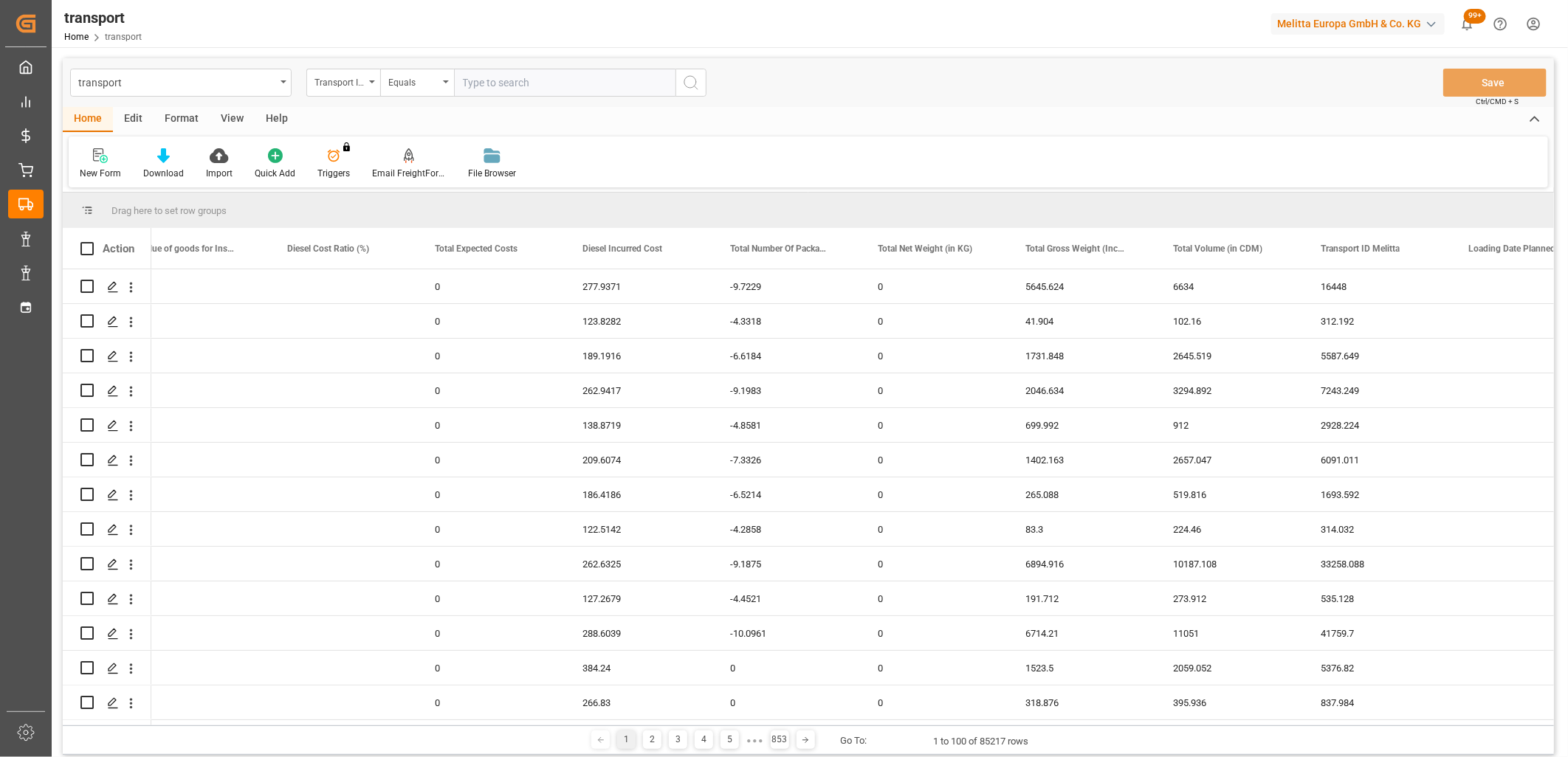
scroll to position [0, 1801]
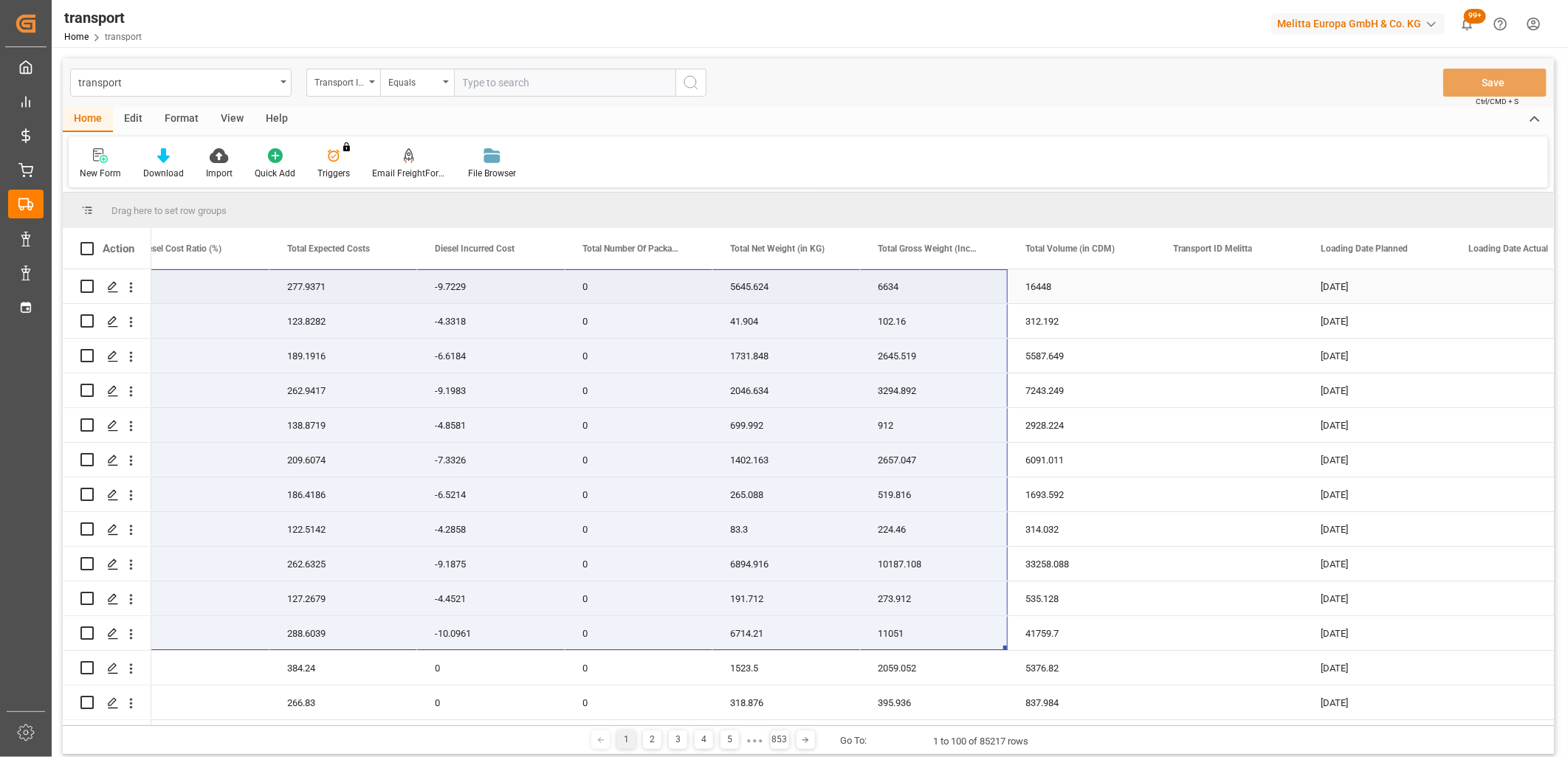
drag, startPoint x: 193, startPoint y: 631, endPoint x: 984, endPoint y: 287, distance: 862.6
drag, startPoint x: 463, startPoint y: 720, endPoint x: 604, endPoint y: 724, distance: 141.1
click at [604, 724] on div at bounding box center [850, 722] width 1397 height 5
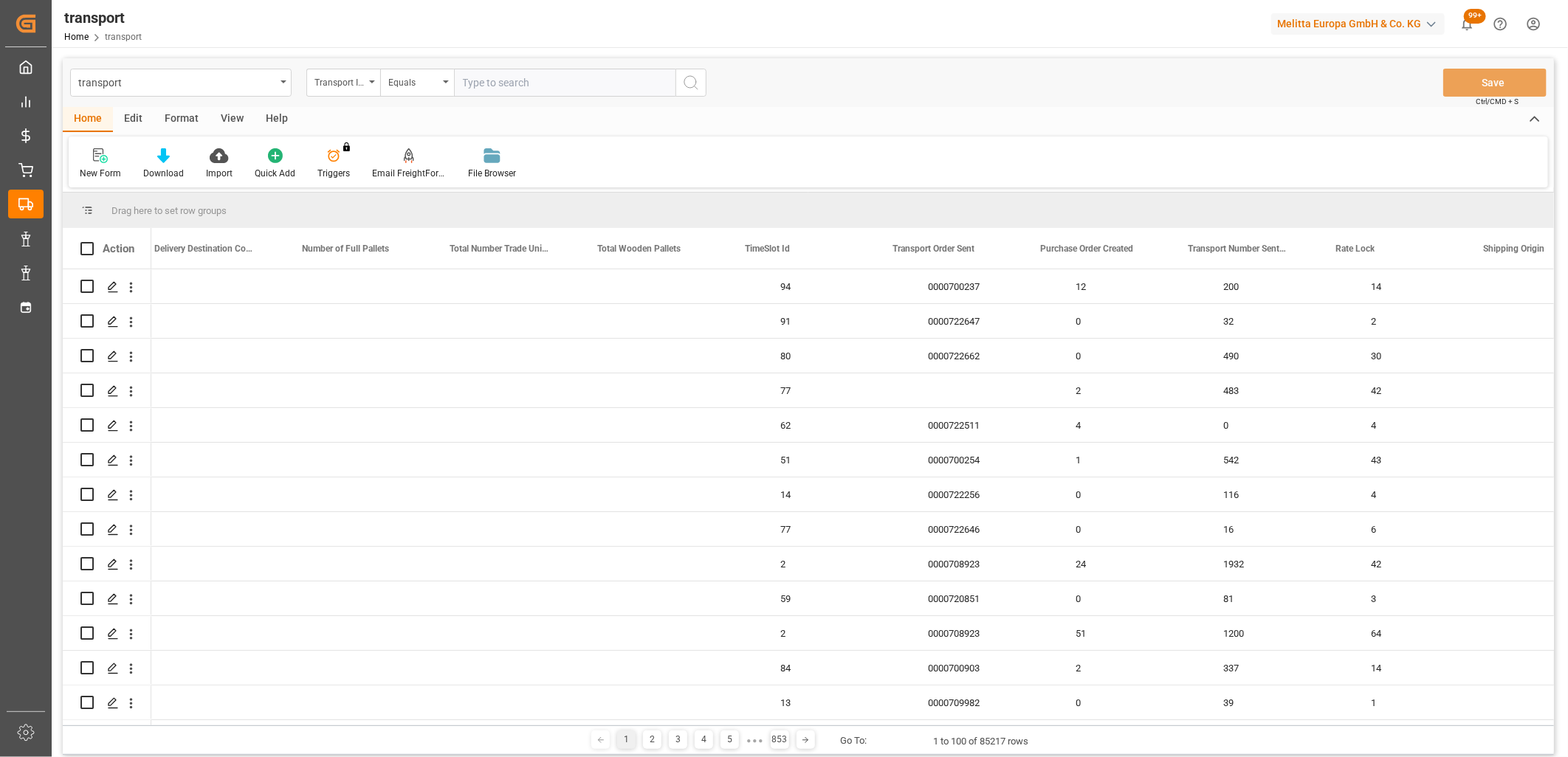
scroll to position [0, 3687]
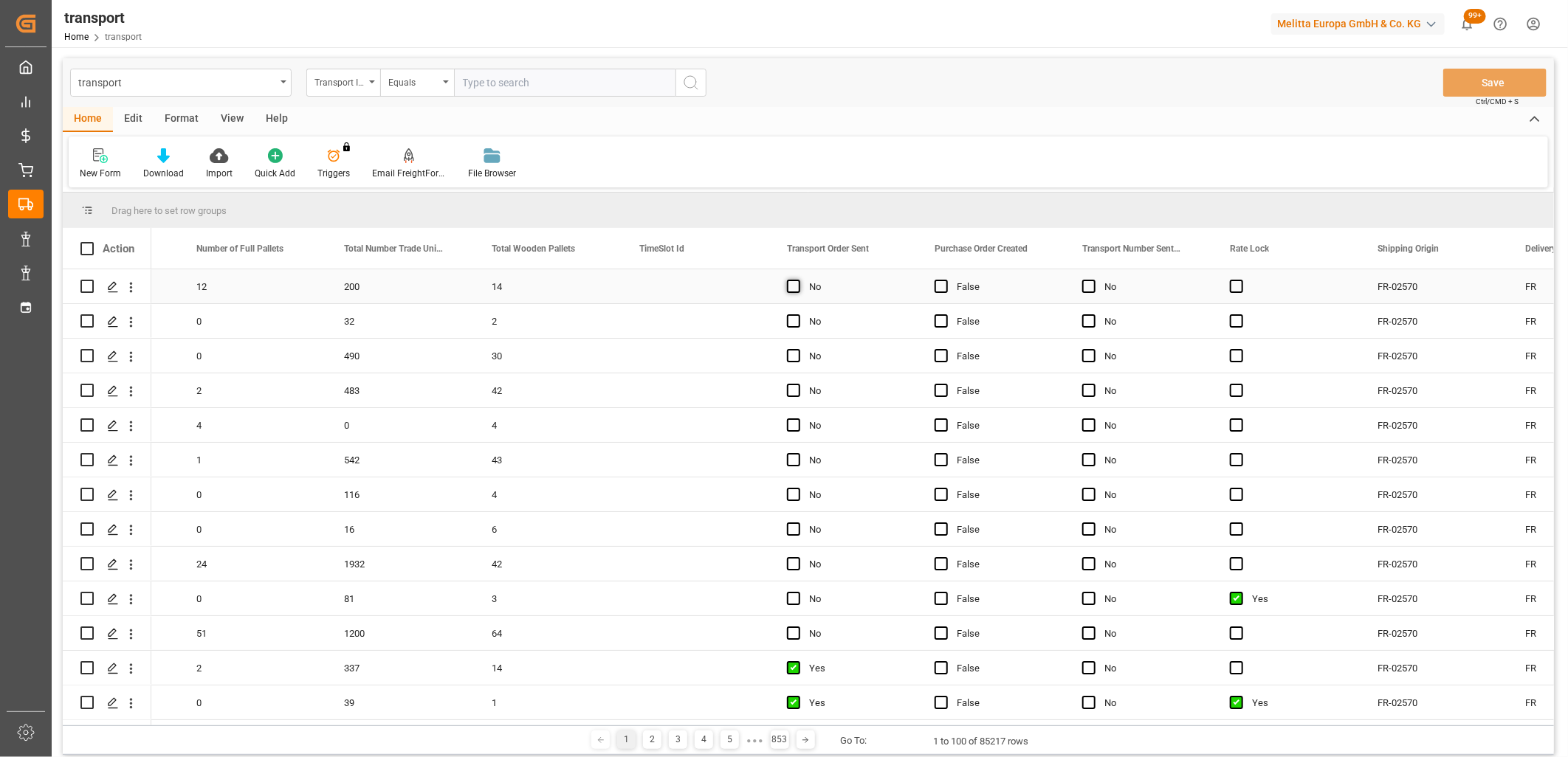
click at [787, 285] on span "Press SPACE to select this row." at bounding box center [793, 286] width 13 height 13
click at [798, 280] on input "Press SPACE to select this row." at bounding box center [798, 280] width 0 height 0
click at [793, 320] on span "Press SPACE to select this row." at bounding box center [793, 320] width 13 height 13
click at [798, 314] on input "Press SPACE to select this row." at bounding box center [798, 314] width 0 height 0
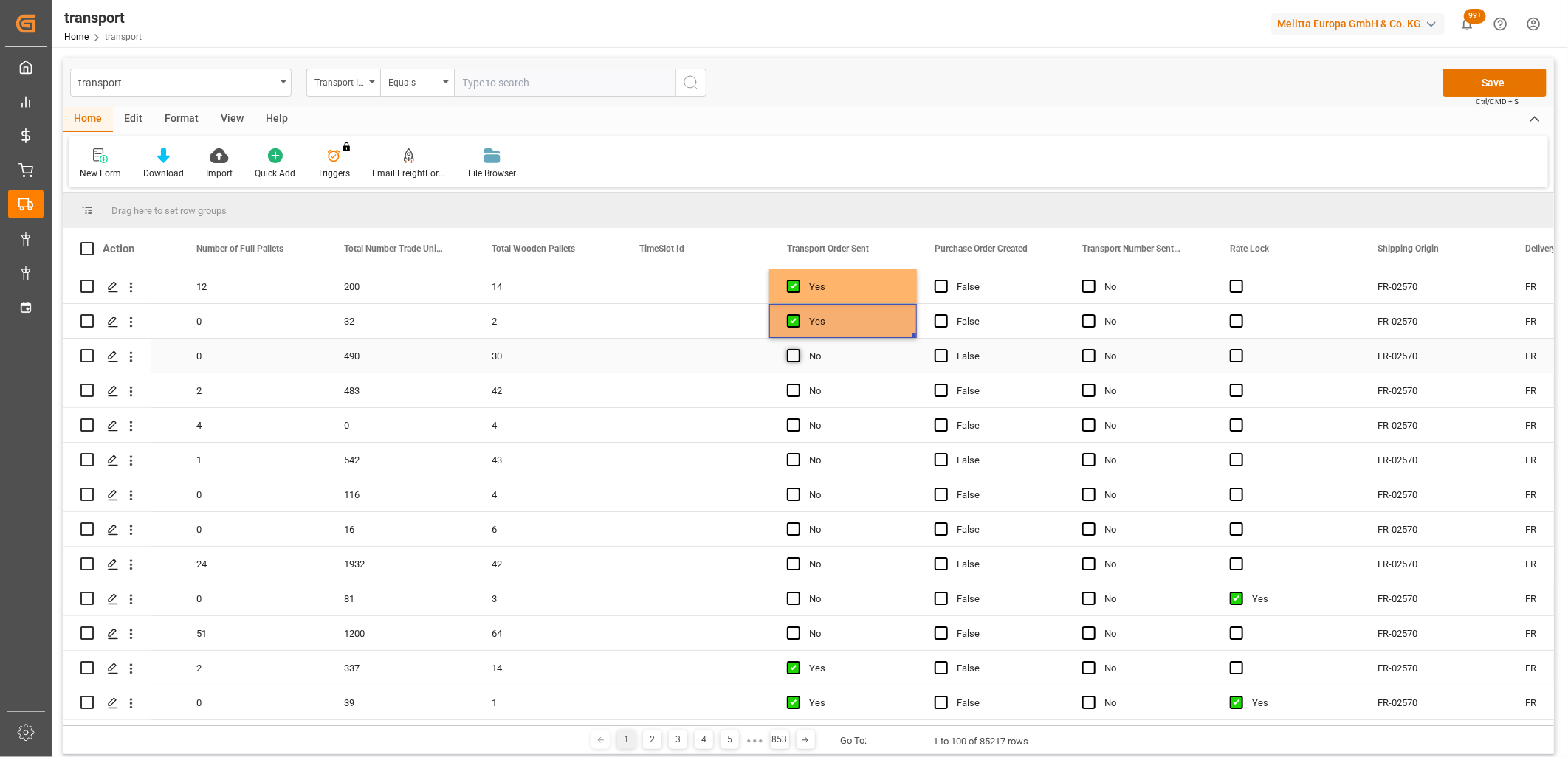
click at [792, 354] on span "Press SPACE to select this row." at bounding box center [793, 355] width 13 height 13
click at [798, 349] on input "Press SPACE to select this row." at bounding box center [798, 349] width 0 height 0
click at [792, 388] on span "Press SPACE to select this row." at bounding box center [793, 390] width 13 height 13
click at [798, 384] on input "Press SPACE to select this row." at bounding box center [798, 384] width 0 height 0
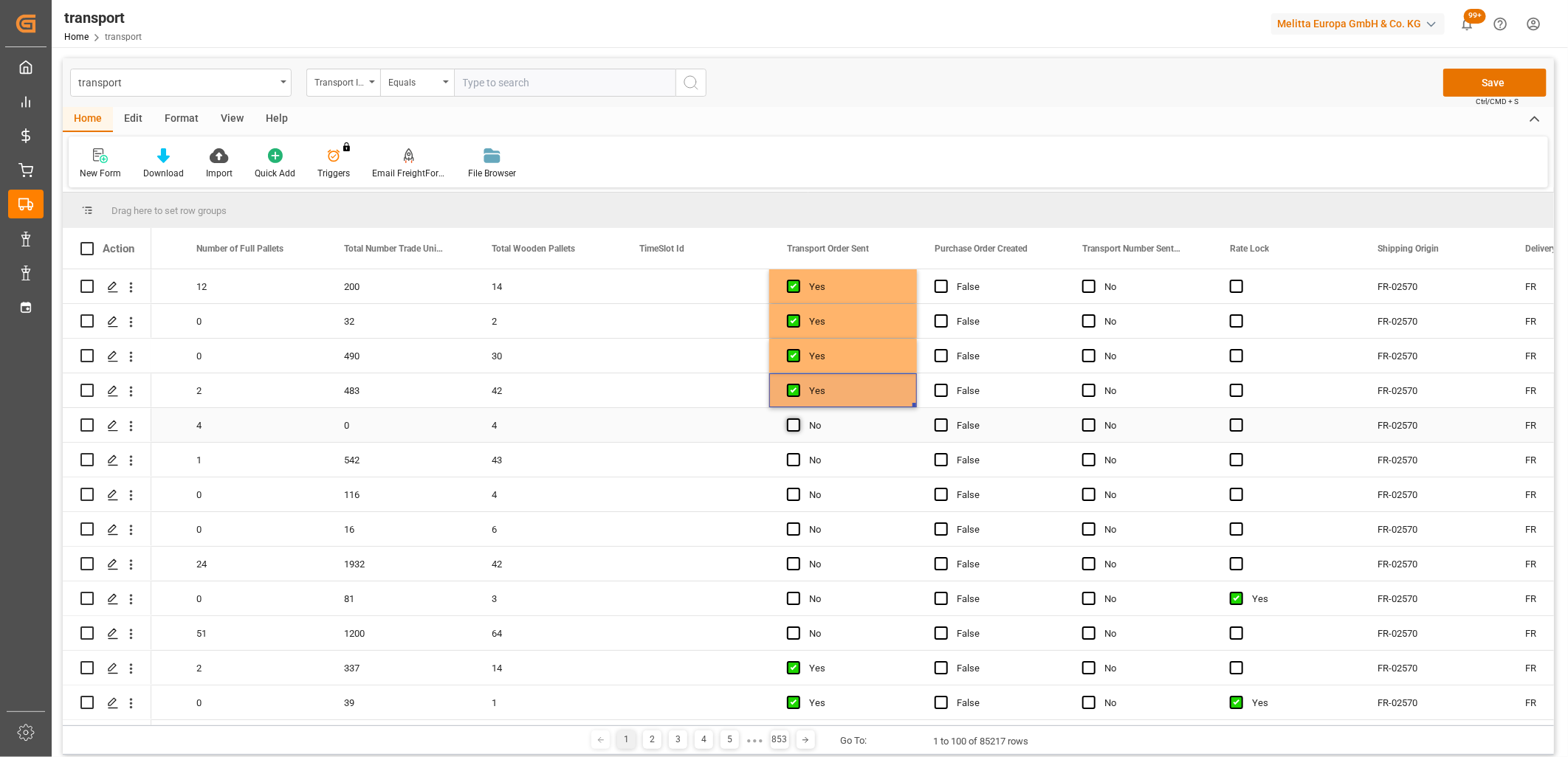
click at [791, 418] on span "Press SPACE to select this row." at bounding box center [793, 424] width 13 height 13
click at [798, 418] on input "Press SPACE to select this row." at bounding box center [798, 418] width 0 height 0
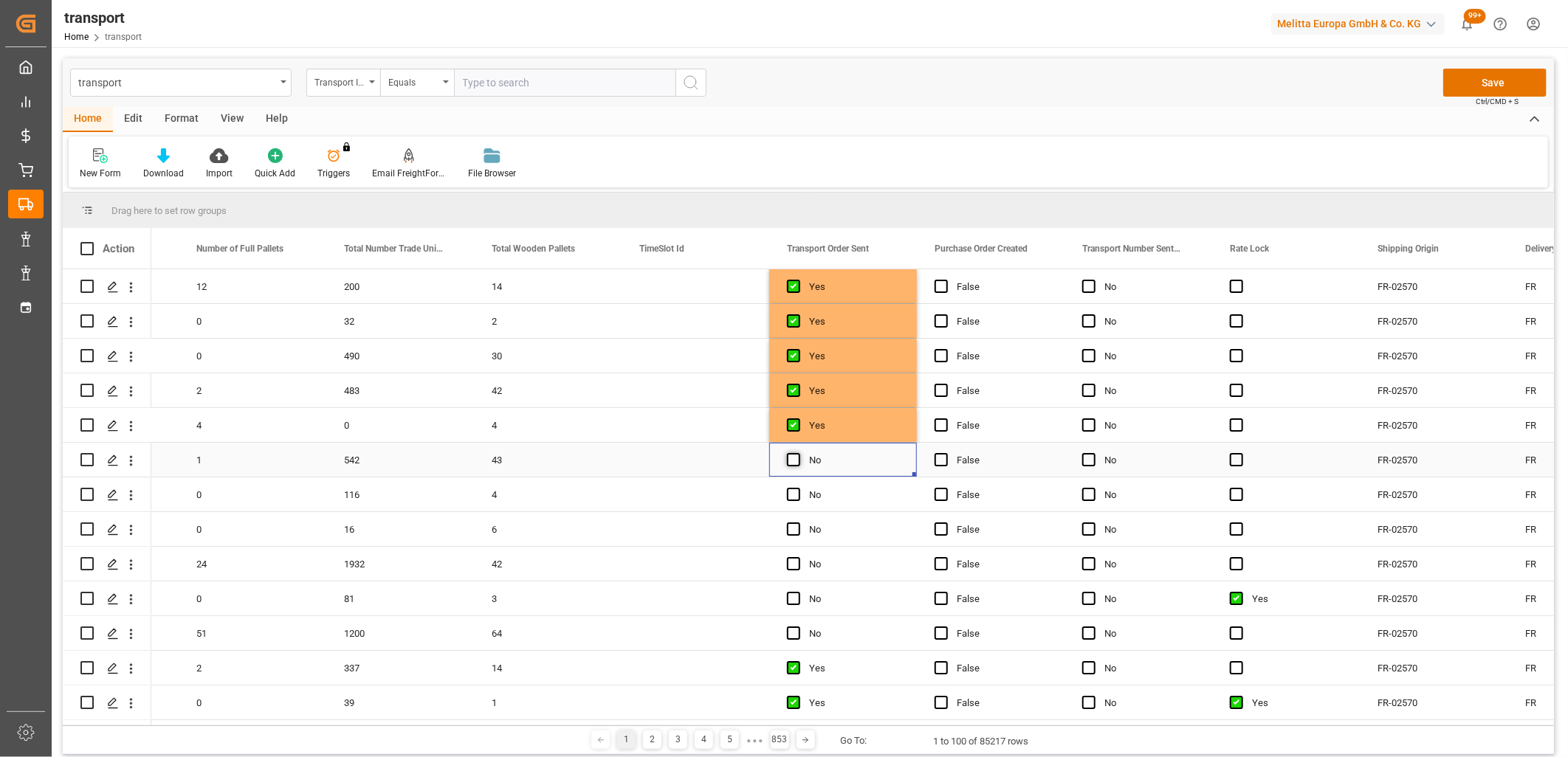
click at [790, 459] on span "Press SPACE to select this row." at bounding box center [793, 459] width 13 height 13
click at [798, 453] on input "Press SPACE to select this row." at bounding box center [798, 453] width 0 height 0
click at [793, 490] on span "Press SPACE to select this row." at bounding box center [793, 494] width 13 height 13
click at [798, 488] on input "Press SPACE to select this row." at bounding box center [798, 488] width 0 height 0
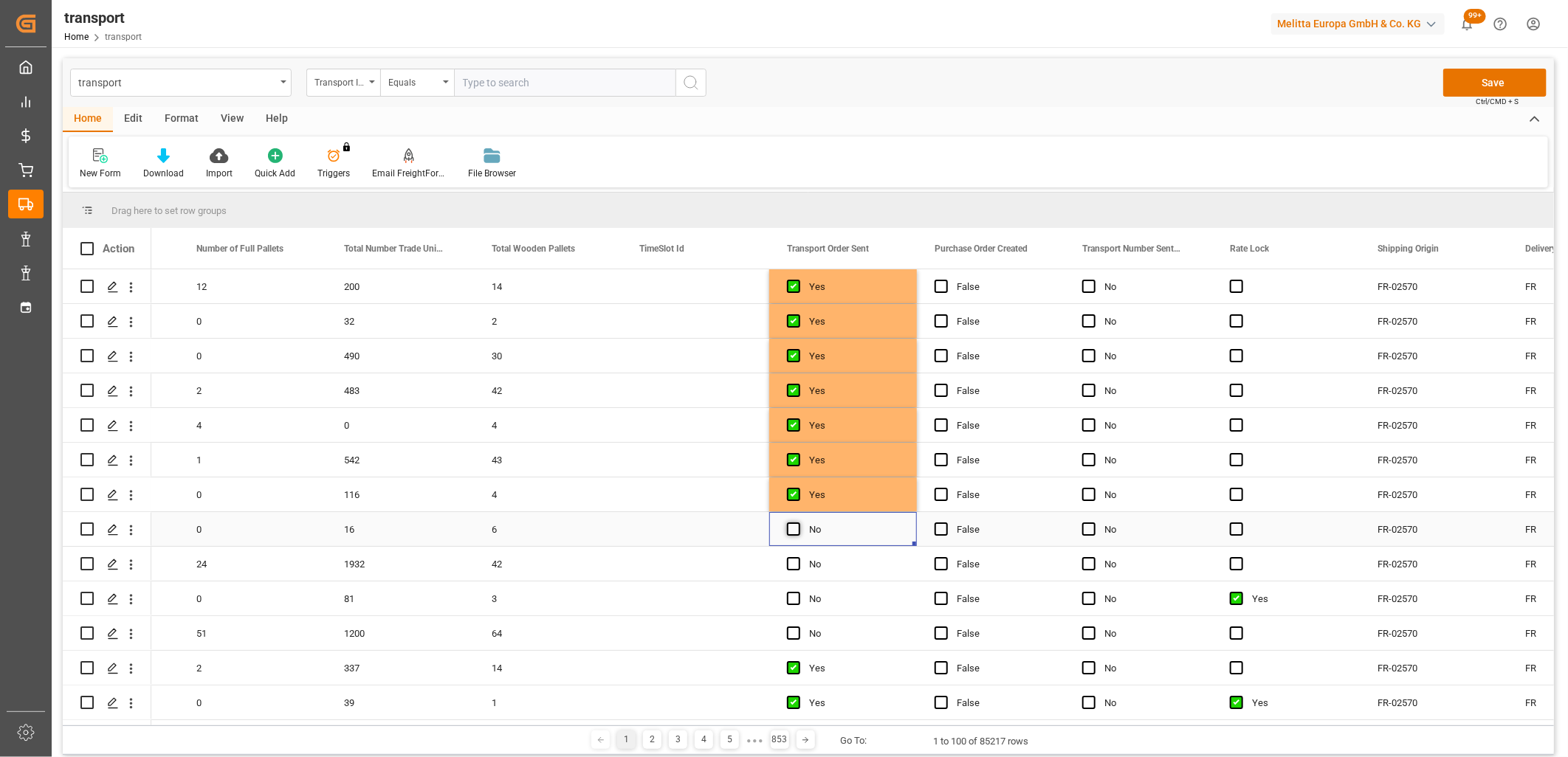
click at [797, 527] on span "Press SPACE to select this row." at bounding box center [793, 528] width 13 height 13
click at [798, 522] on input "Press SPACE to select this row." at bounding box center [798, 522] width 0 height 0
click at [794, 564] on span "Press SPACE to select this row." at bounding box center [793, 563] width 13 height 13
click at [798, 557] on input "Press SPACE to select this row." at bounding box center [798, 557] width 0 height 0
click at [795, 603] on span "Press SPACE to select this row." at bounding box center [793, 598] width 13 height 13
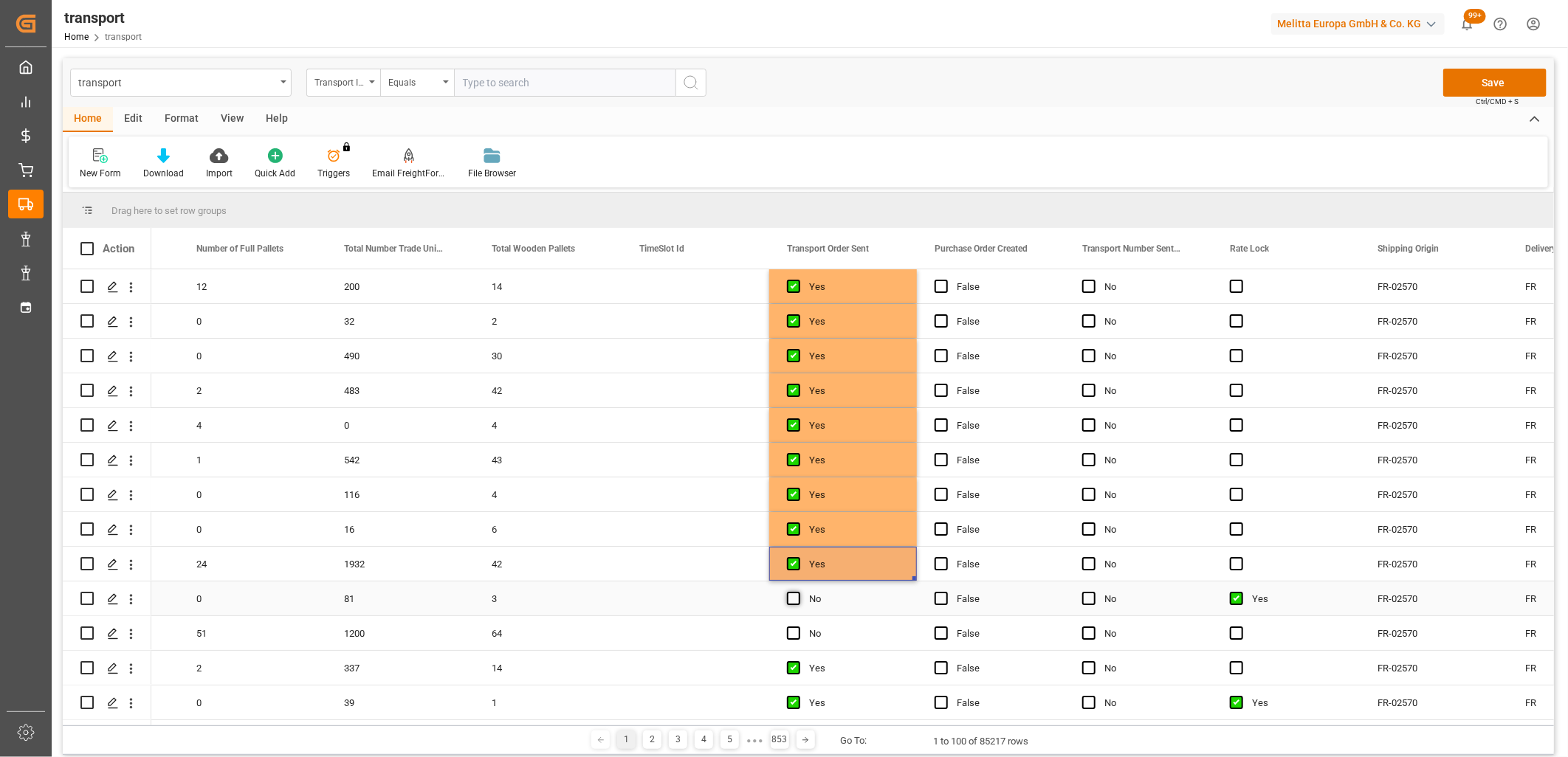
click at [798, 592] on input "Press SPACE to select this row." at bounding box center [798, 592] width 0 height 0
click at [794, 631] on span "Press SPACE to select this row." at bounding box center [793, 632] width 13 height 13
click at [798, 626] on input "Press SPACE to select this row." at bounding box center [798, 626] width 0 height 0
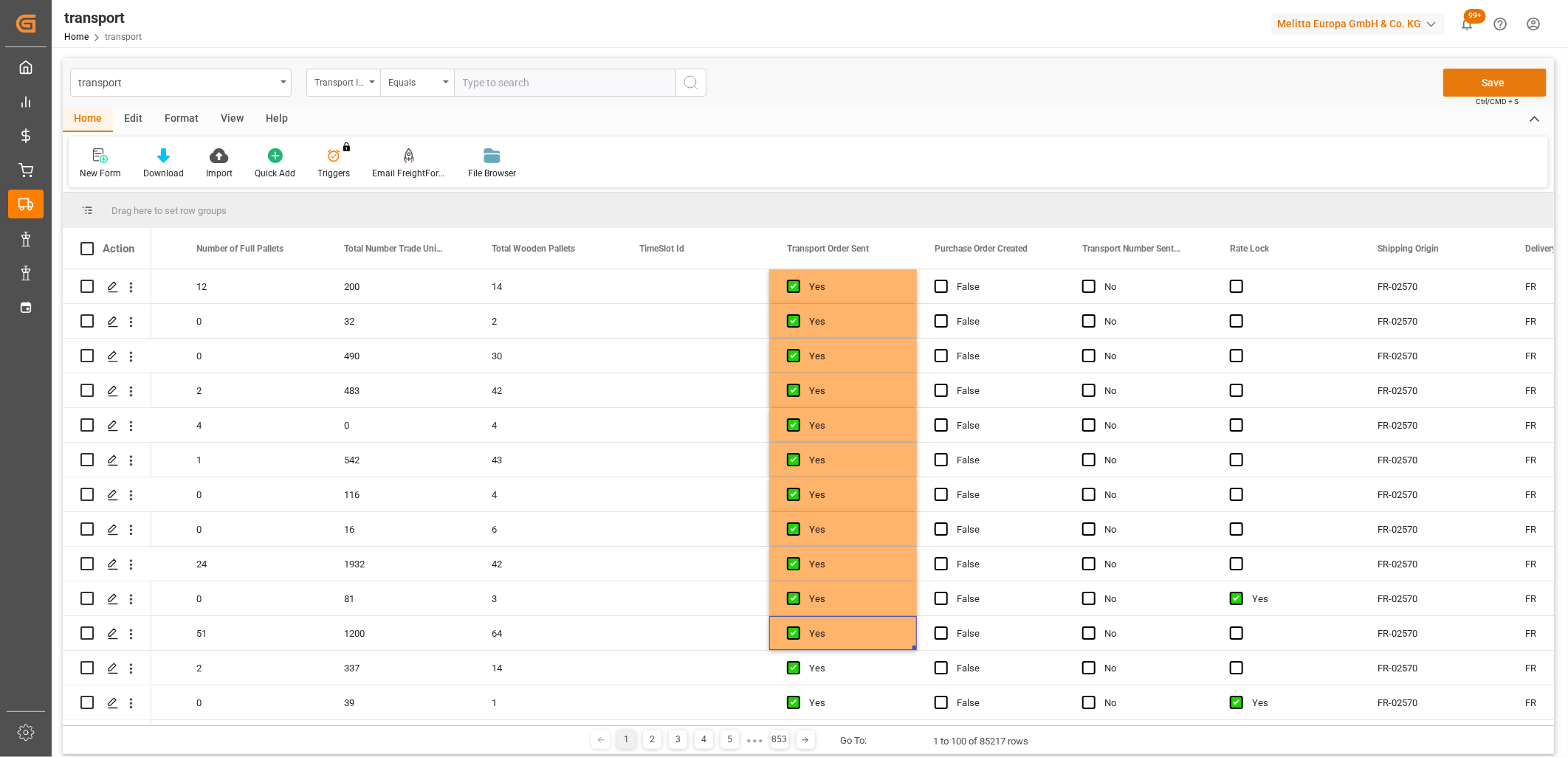
click at [1480, 77] on button "Save" at bounding box center [1494, 82] width 103 height 28
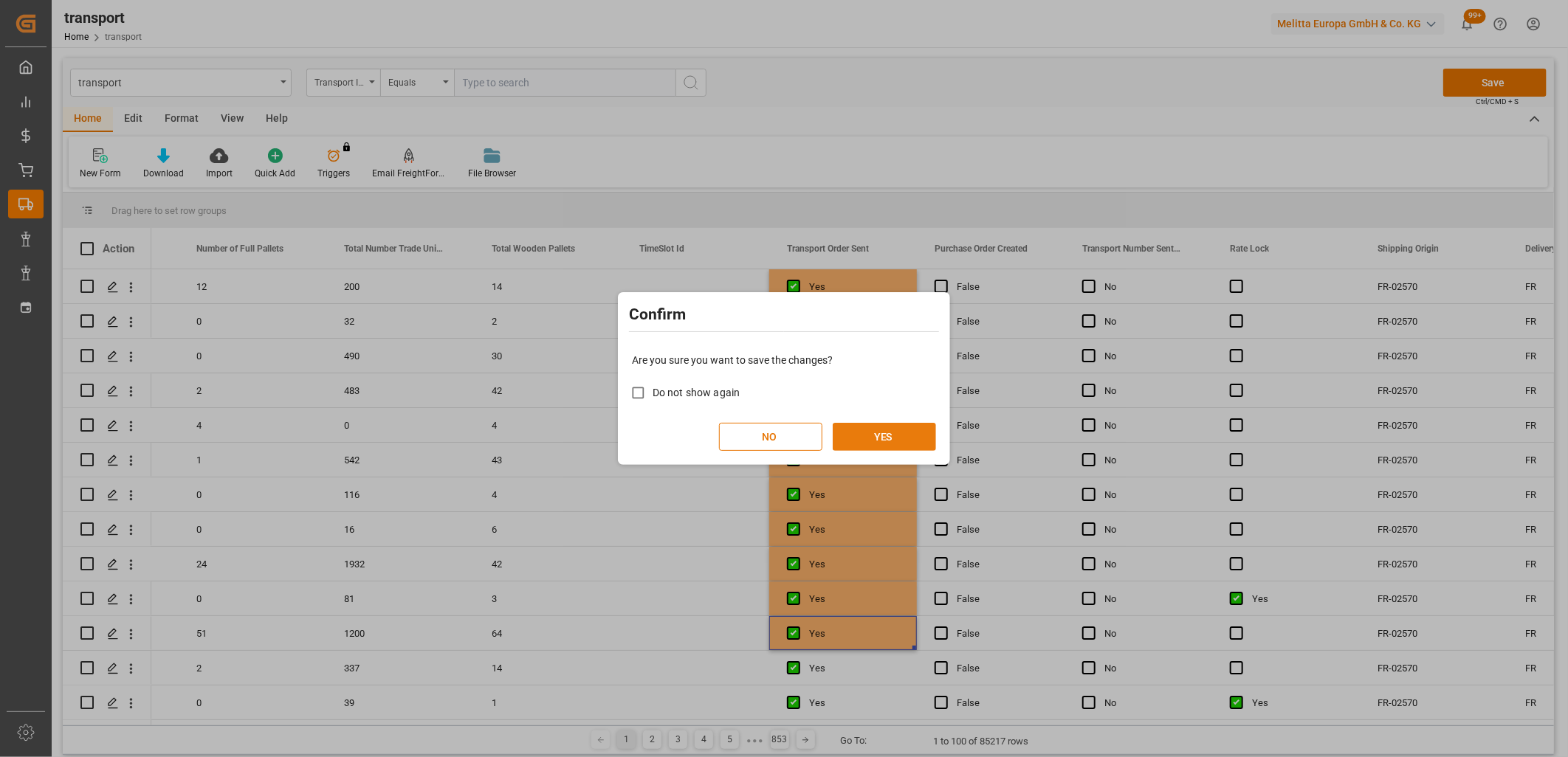
click at [906, 436] on button "YES" at bounding box center [884, 437] width 103 height 28
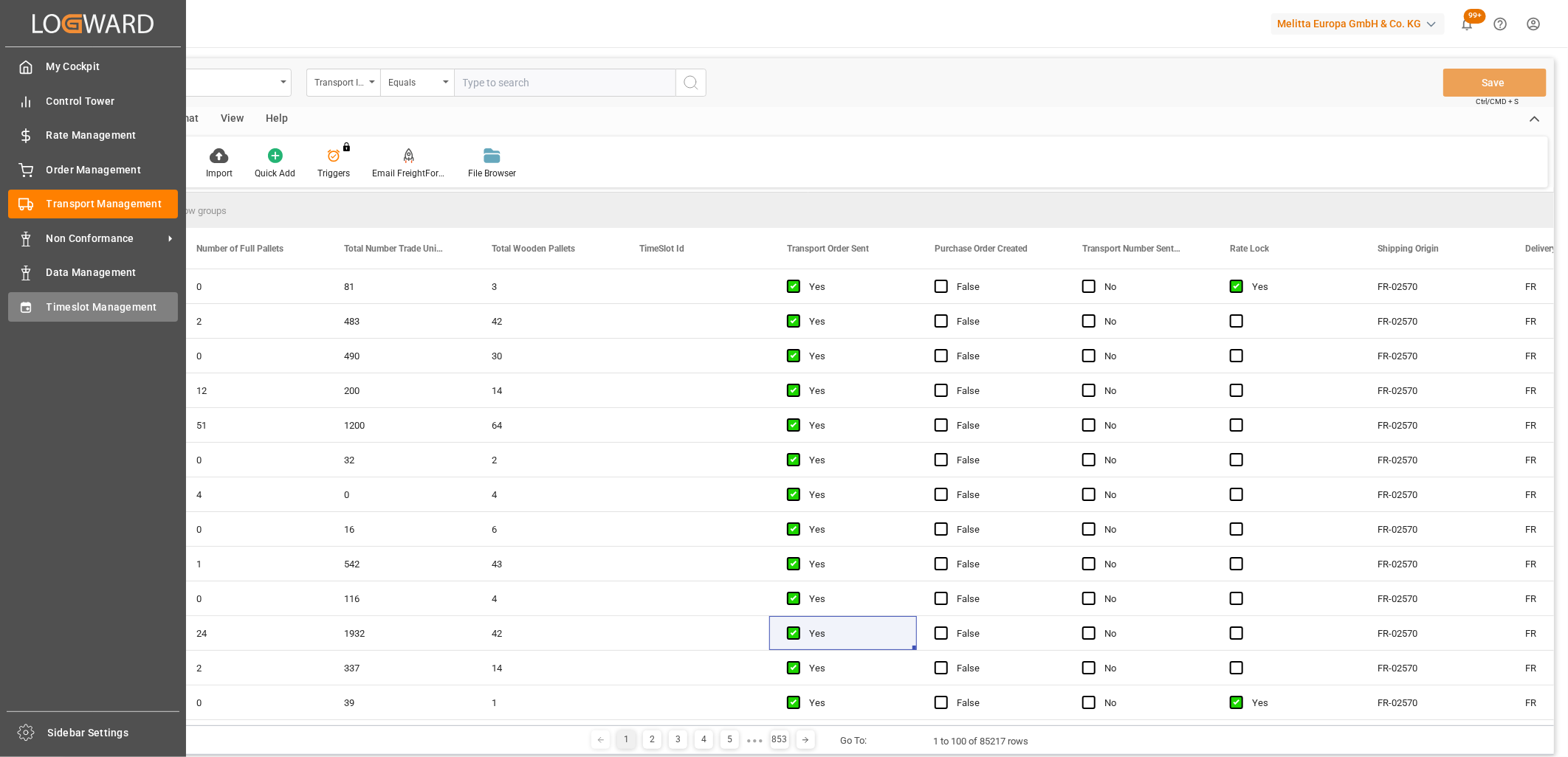
click at [31, 311] on icon at bounding box center [25, 307] width 15 height 15
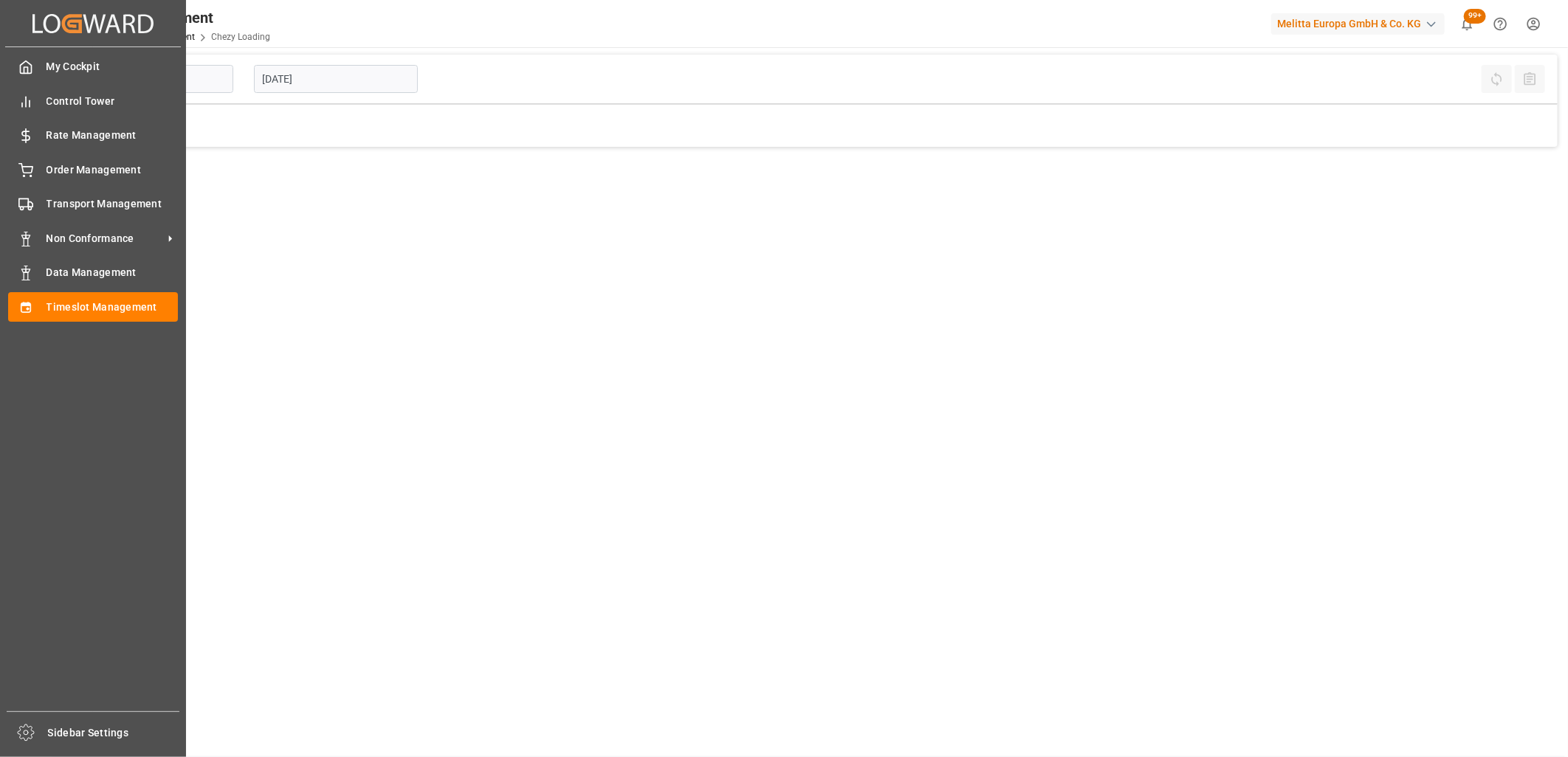
type input "Chezy Loading"
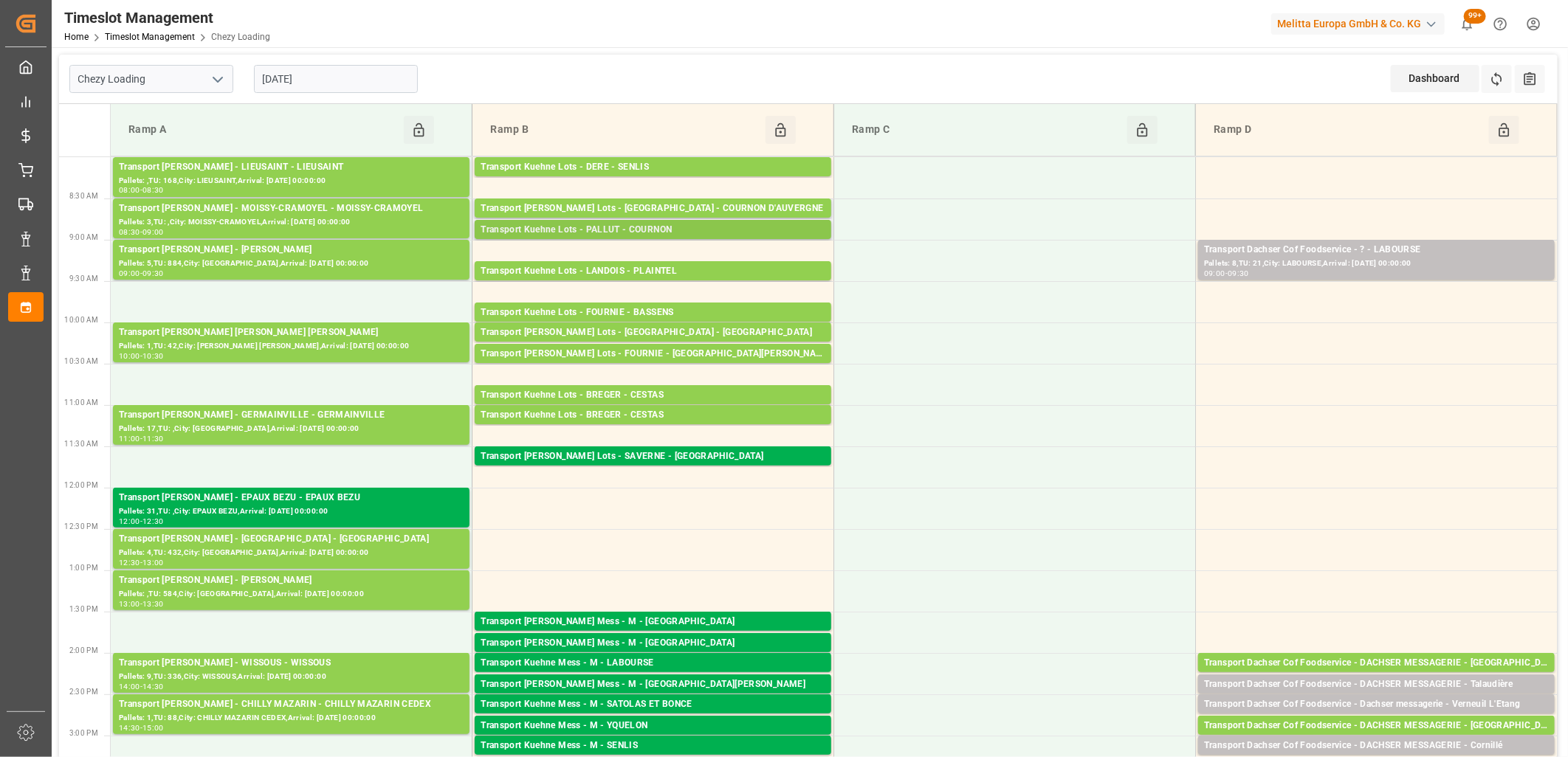
scroll to position [246, 0]
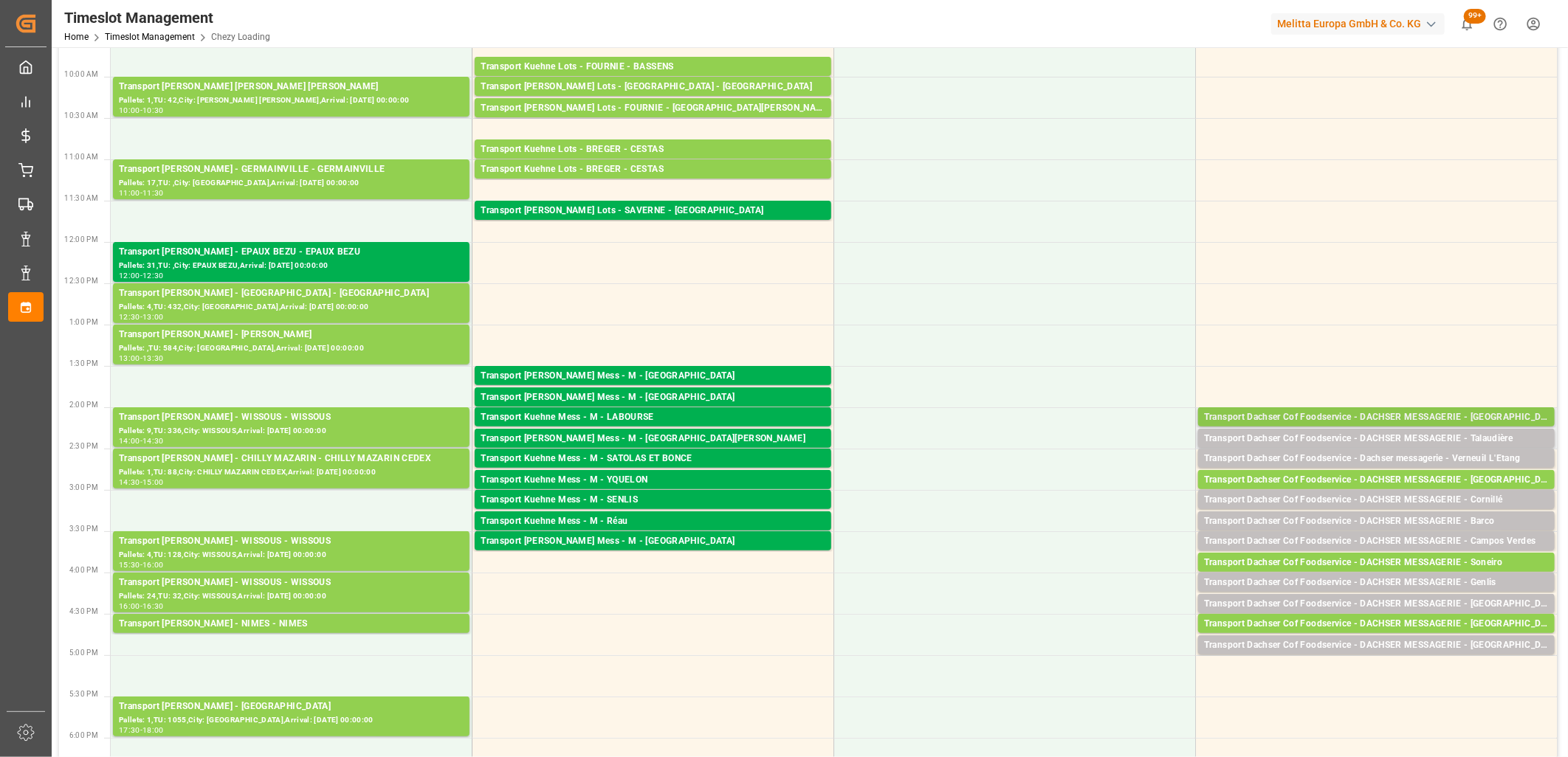
click at [1369, 413] on div "Transport Dachser Cof Foodservice - DACHSER MESSAGERIE - [GEOGRAPHIC_DATA]" at bounding box center [1377, 417] width 345 height 15
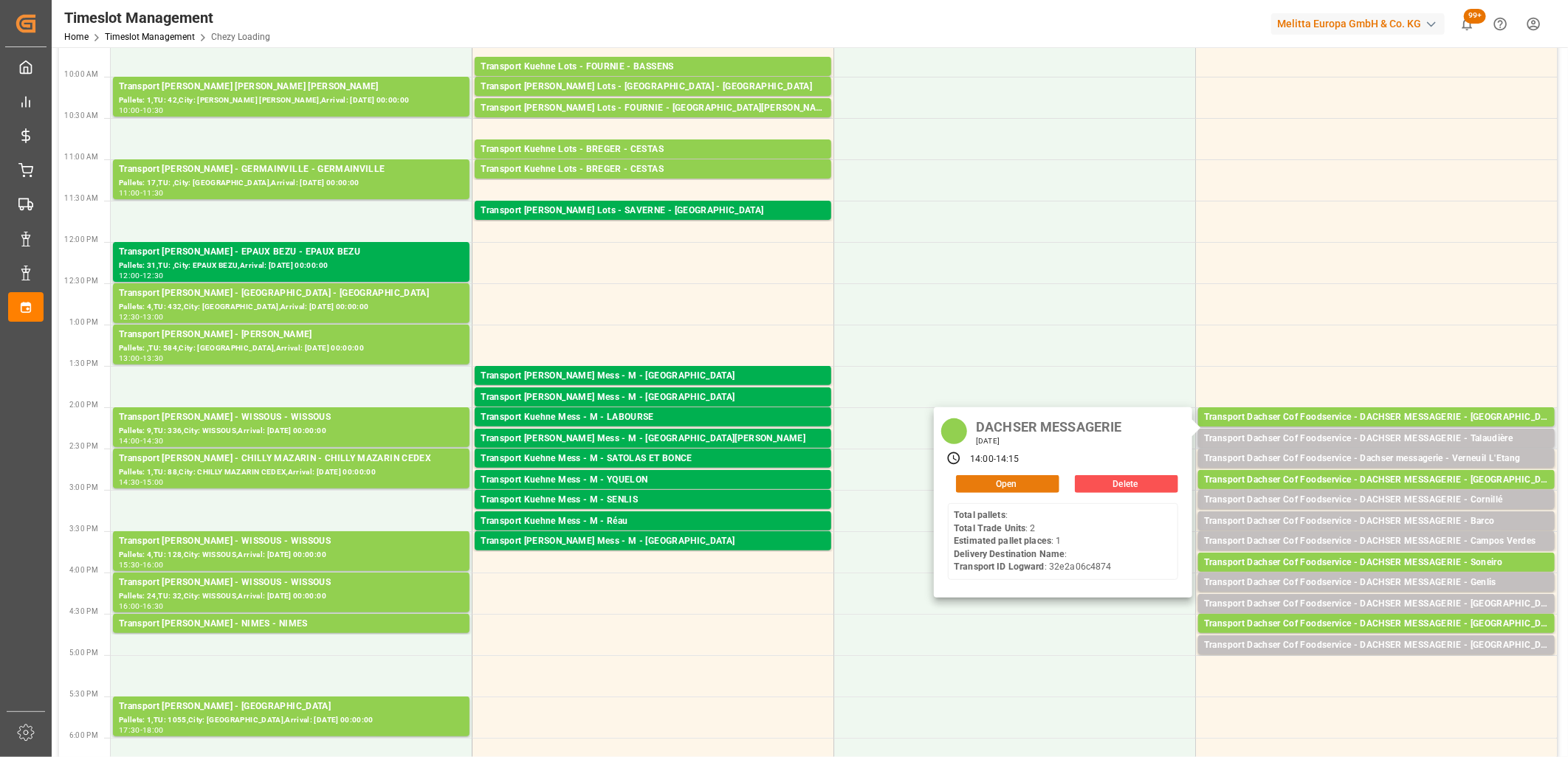
click at [1040, 487] on button "Open" at bounding box center [1007, 484] width 103 height 17
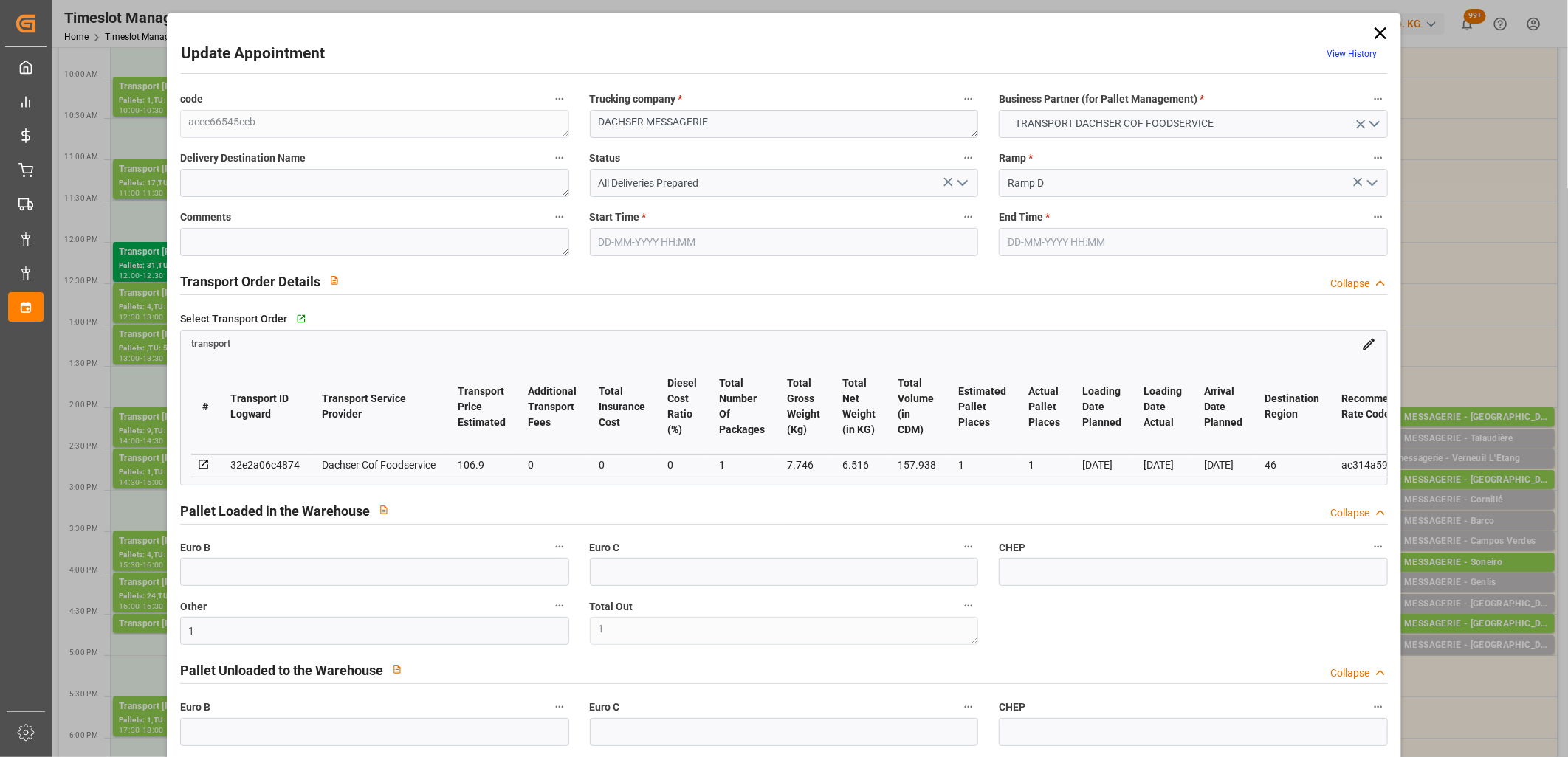
type input "30-09-2025 14:00"
type input "30-09-2025 14:15"
type input "29-09-2025 12:23"
type input "29-09-2025 11:46"
type input "[DATE]"
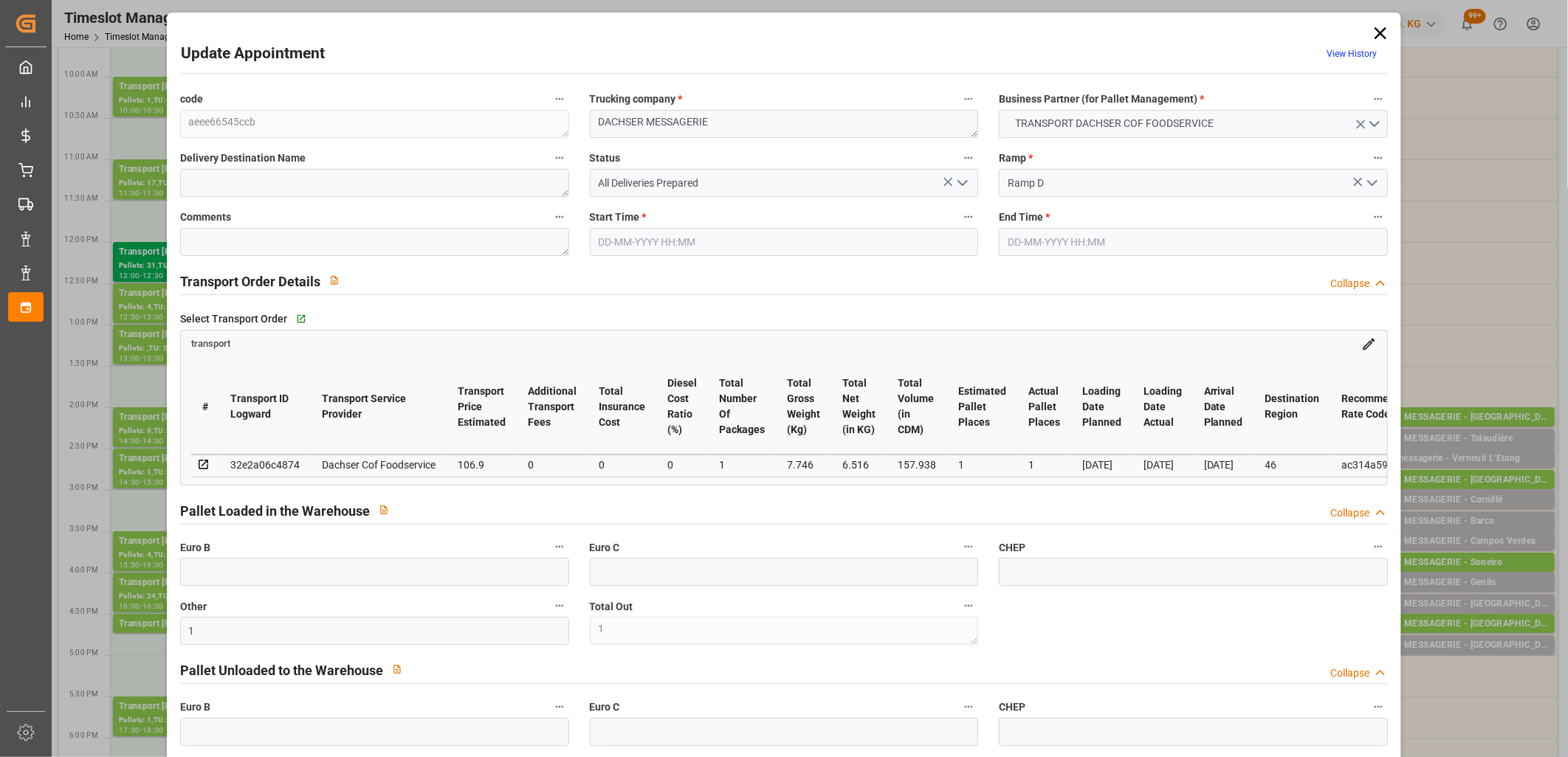
type input "[DATE]"
click at [960, 179] on icon "open menu" at bounding box center [962, 183] width 17 height 17
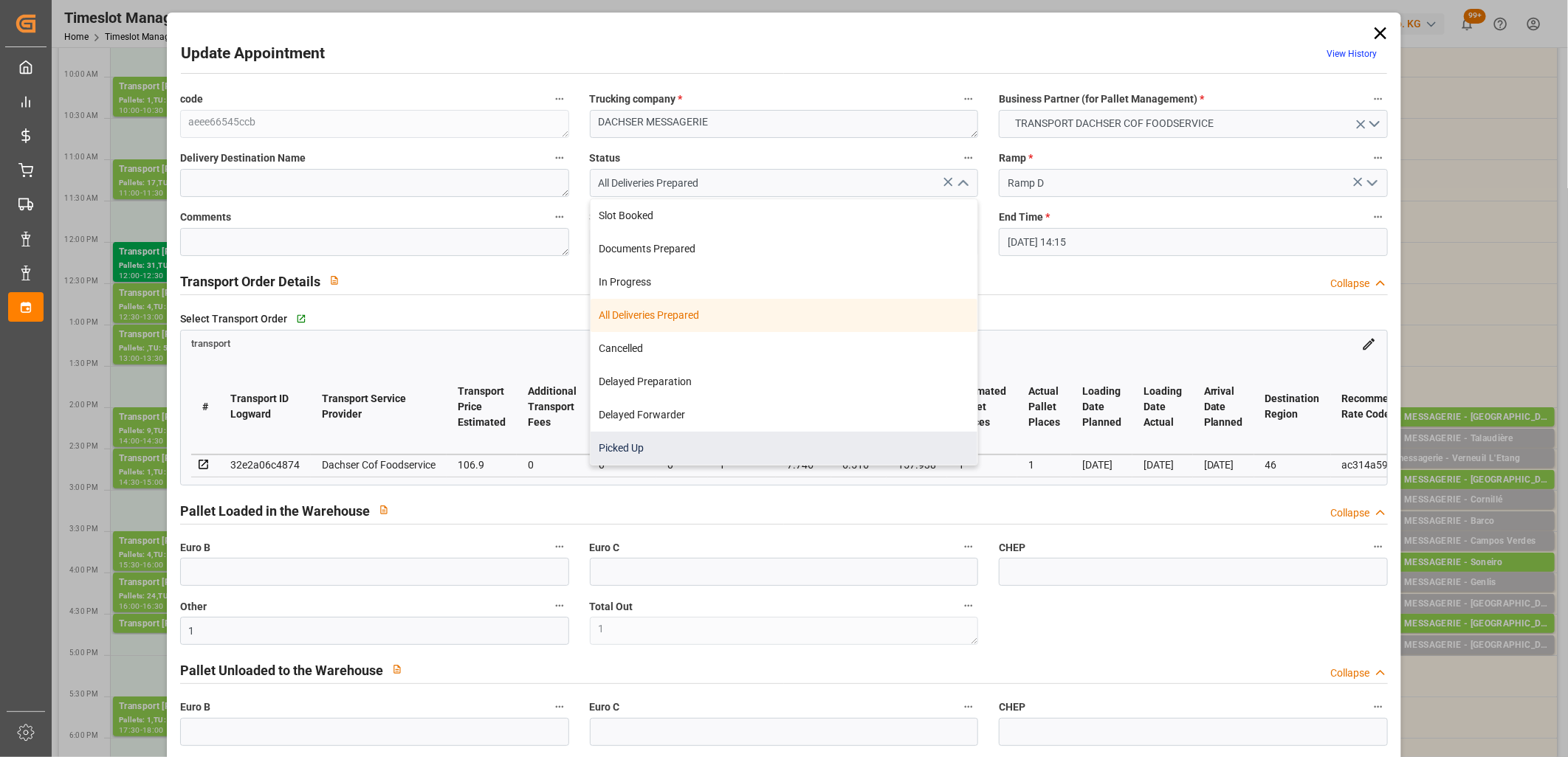
click at [816, 440] on div "Picked Up" at bounding box center [784, 448] width 387 height 33
type input "Picked Up"
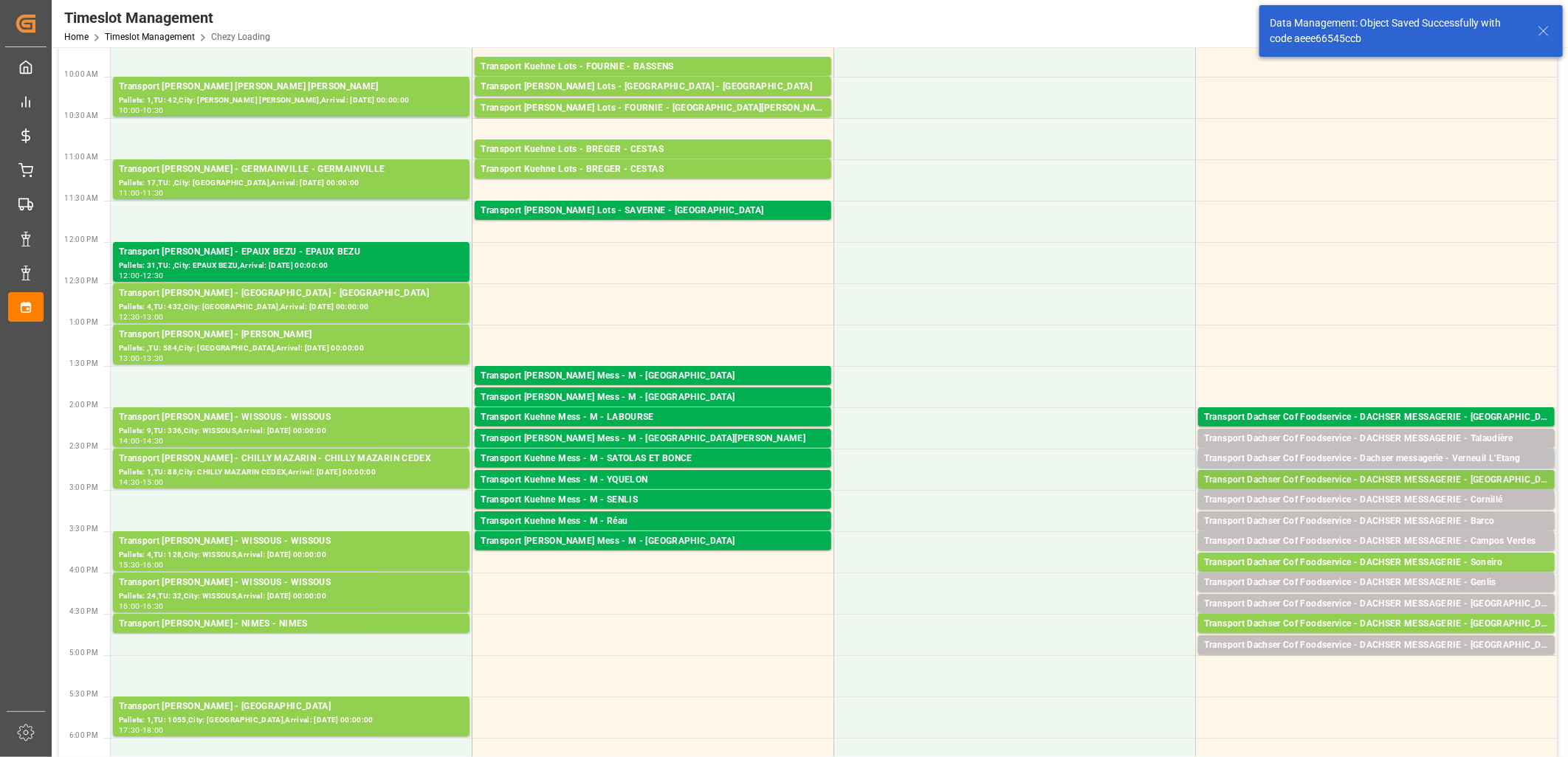
click at [1305, 476] on div "Transport Dachser Cof Foodservice - DACHSER MESSAGERIE - [GEOGRAPHIC_DATA]" at bounding box center [1377, 480] width 345 height 15
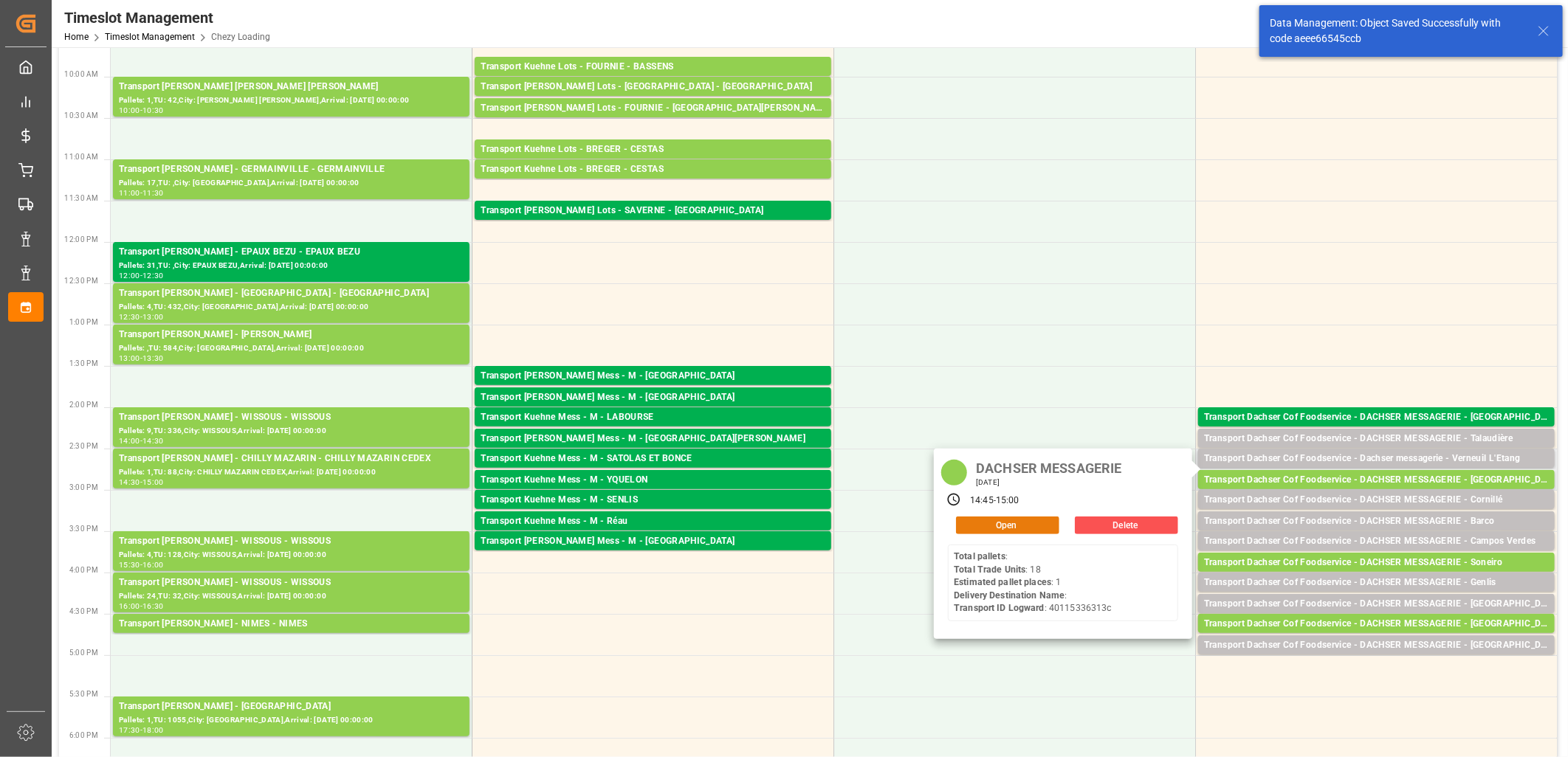
click at [1001, 525] on button "Open" at bounding box center [1007, 525] width 103 height 17
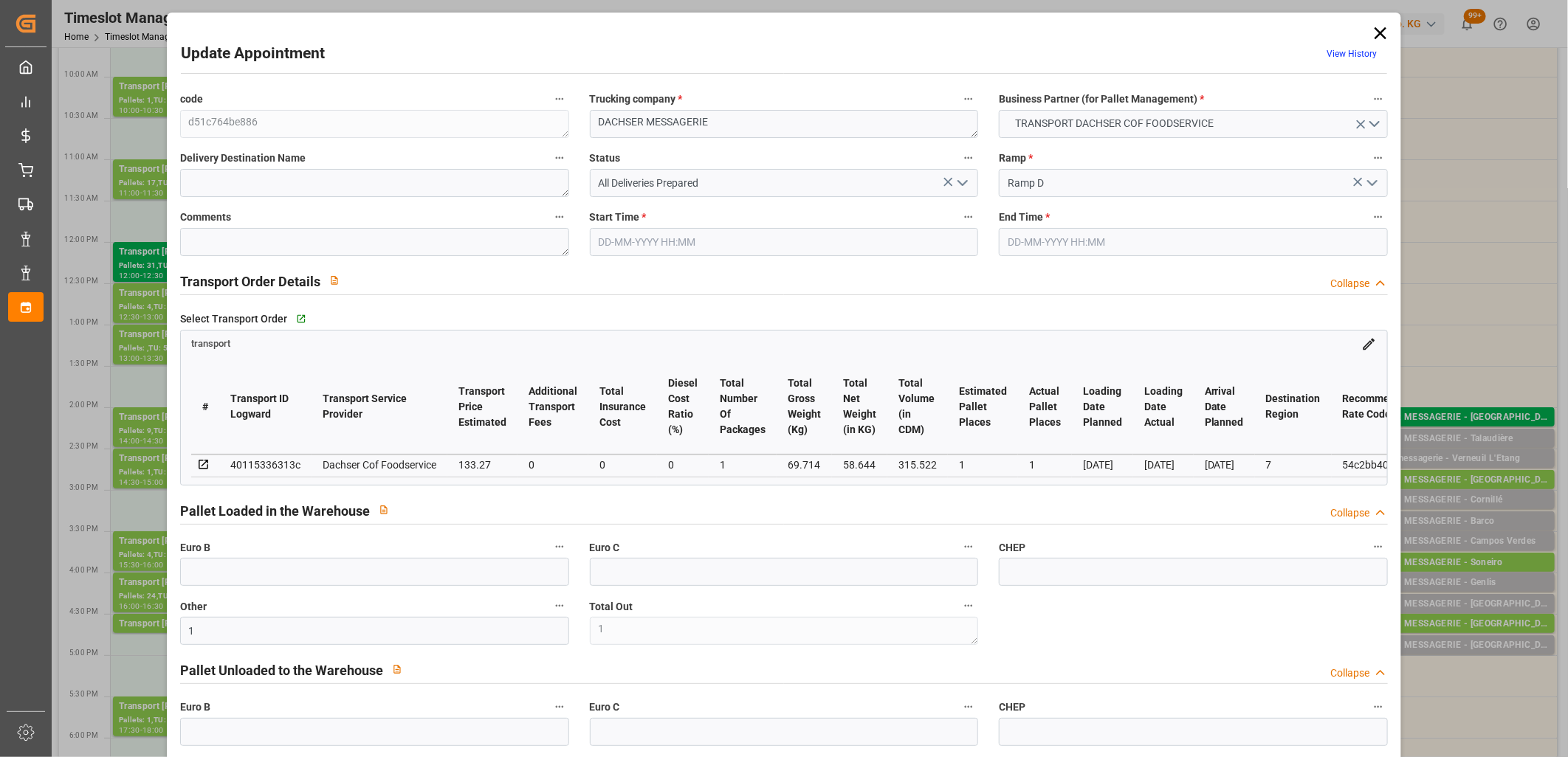
type input "30-09-2025 14:45"
type input "30-09-2025 15:00"
type input "29-09-2025 12:29"
type input "29-09-2025 11:46"
type input "[DATE]"
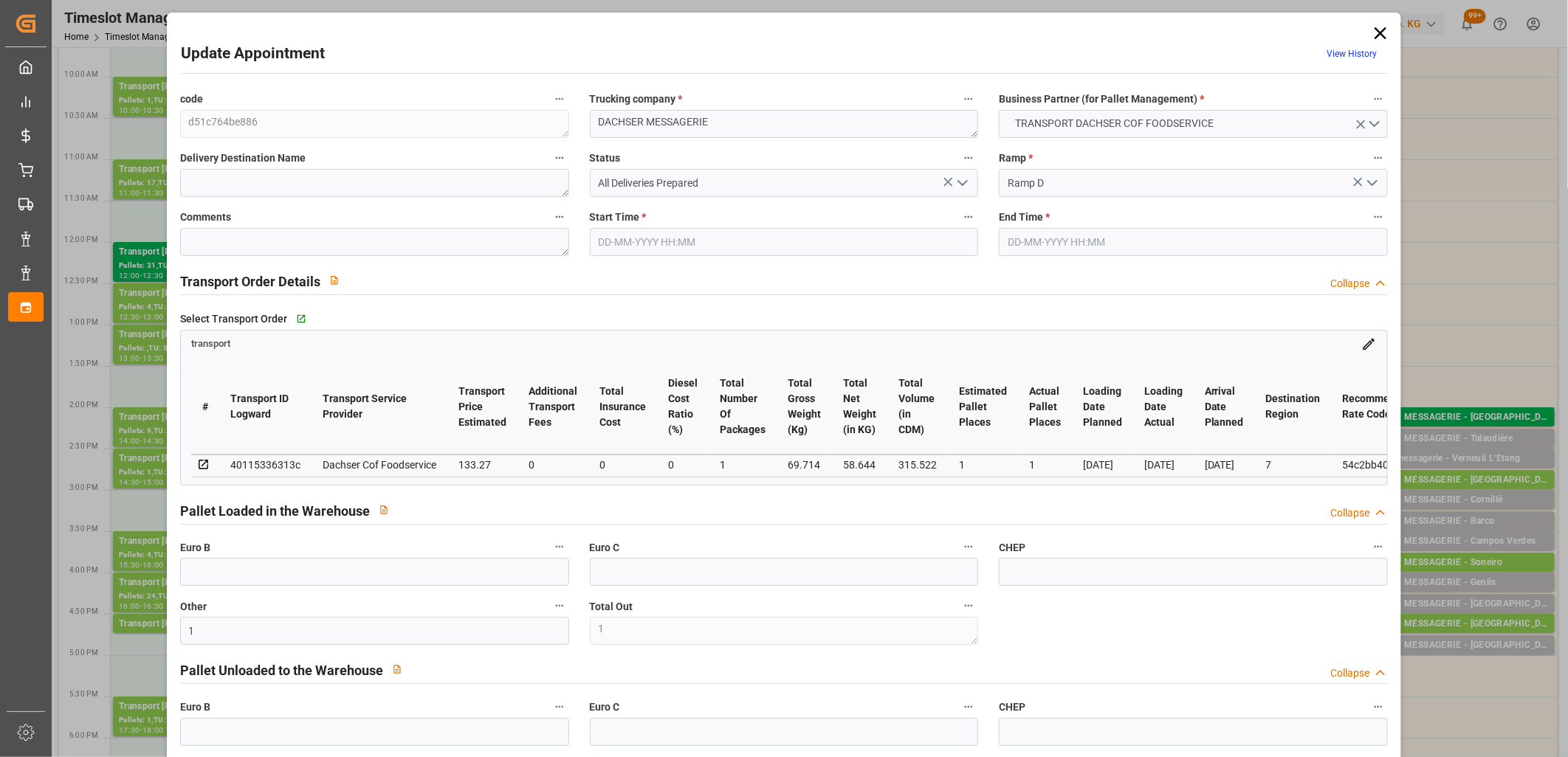
type input "[DATE]"
click at [960, 185] on polyline "open menu" at bounding box center [962, 183] width 9 height 4
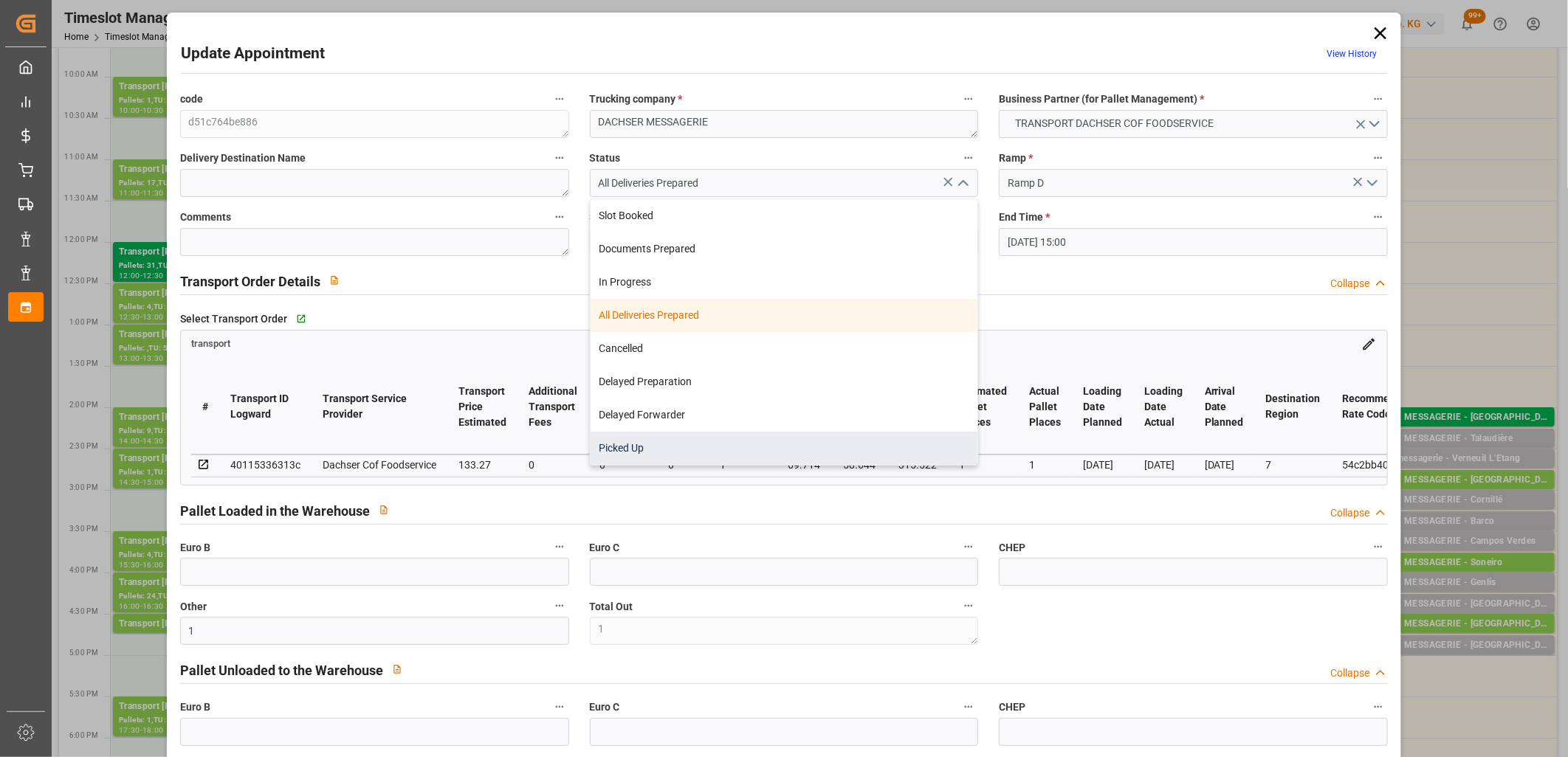
click at [818, 450] on div "Picked Up" at bounding box center [784, 448] width 387 height 33
type input "Picked Up"
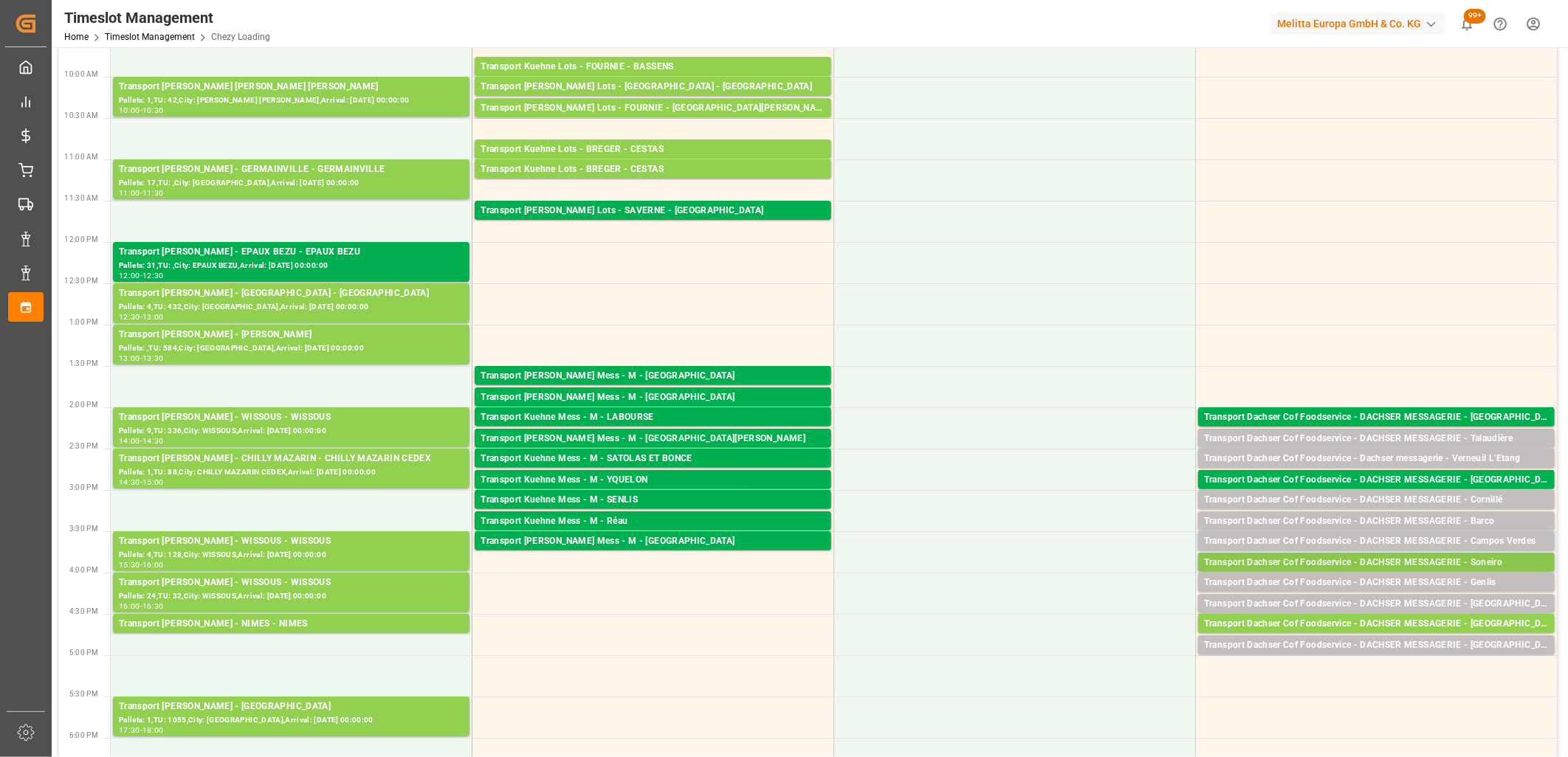
click at [1280, 560] on div "Transport Dachser Cof Foodservice - DACHSER MESSAGERIE - Soneiro" at bounding box center [1377, 563] width 345 height 15
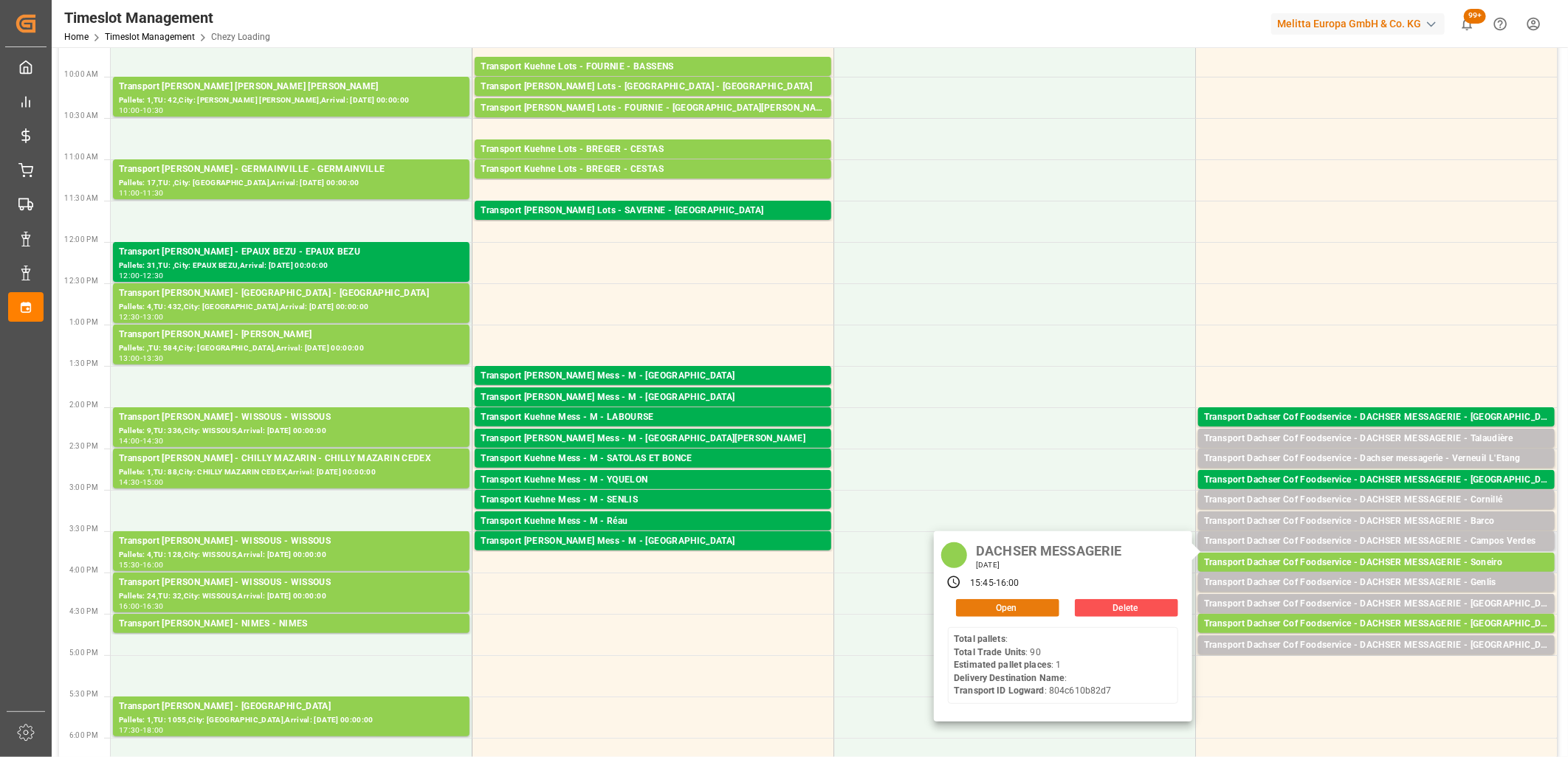
click at [1012, 600] on button "Open" at bounding box center [1007, 608] width 103 height 17
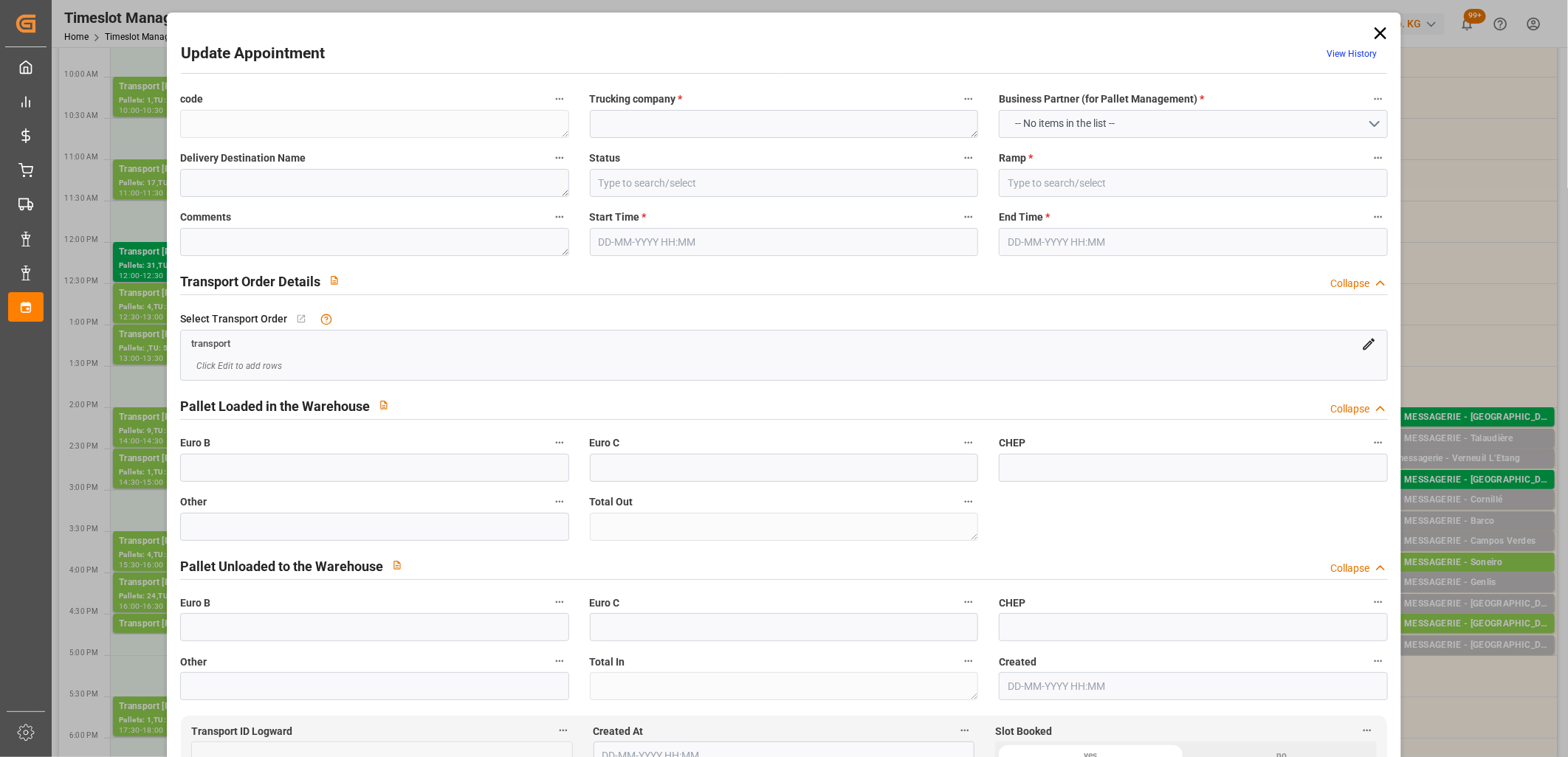
type textarea "4d817fd30657"
type textarea "DACHSER MESSAGERIE"
type input "All Deliveries Prepared"
type input "Ramp D"
type textarea "1"
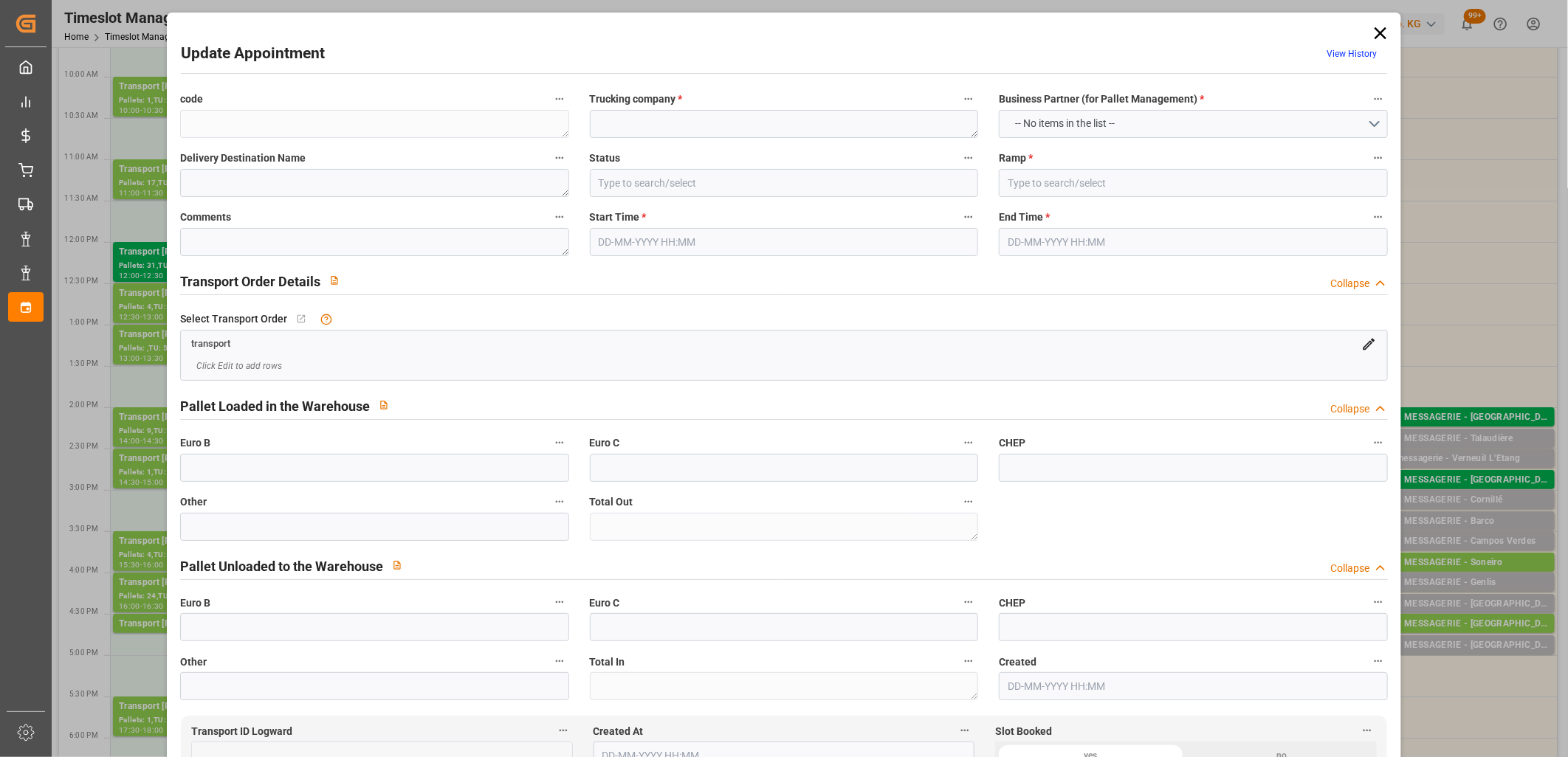
type textarea "0"
type input "804c610b82d7"
type textarea "Soneiro"
type textarea "0010006683"
type textarea "4d817fd30657"
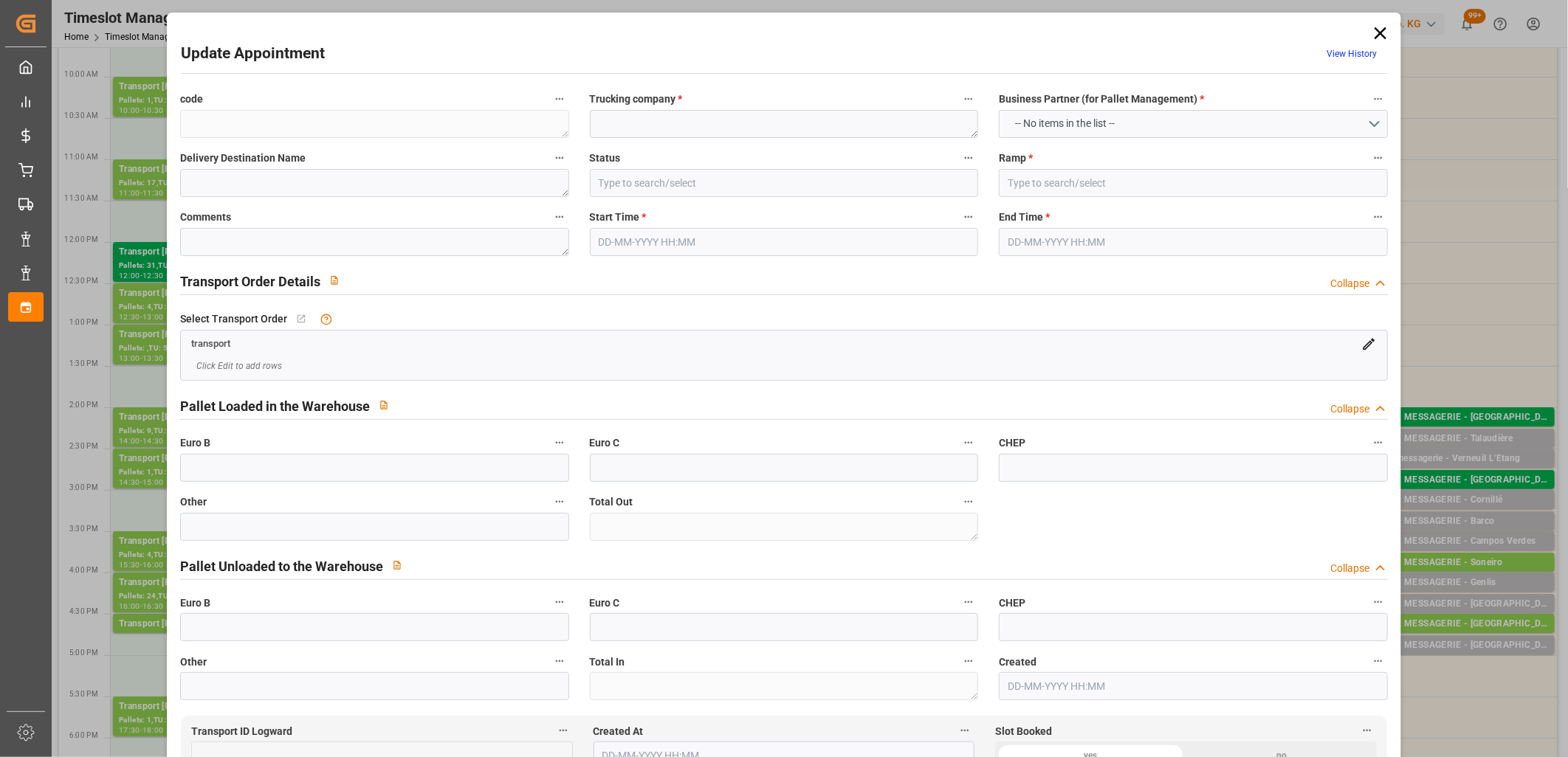
type textarea "FR-02570"
type textarea "ES"
type input "Road"
type input "ES"
type input "15168"
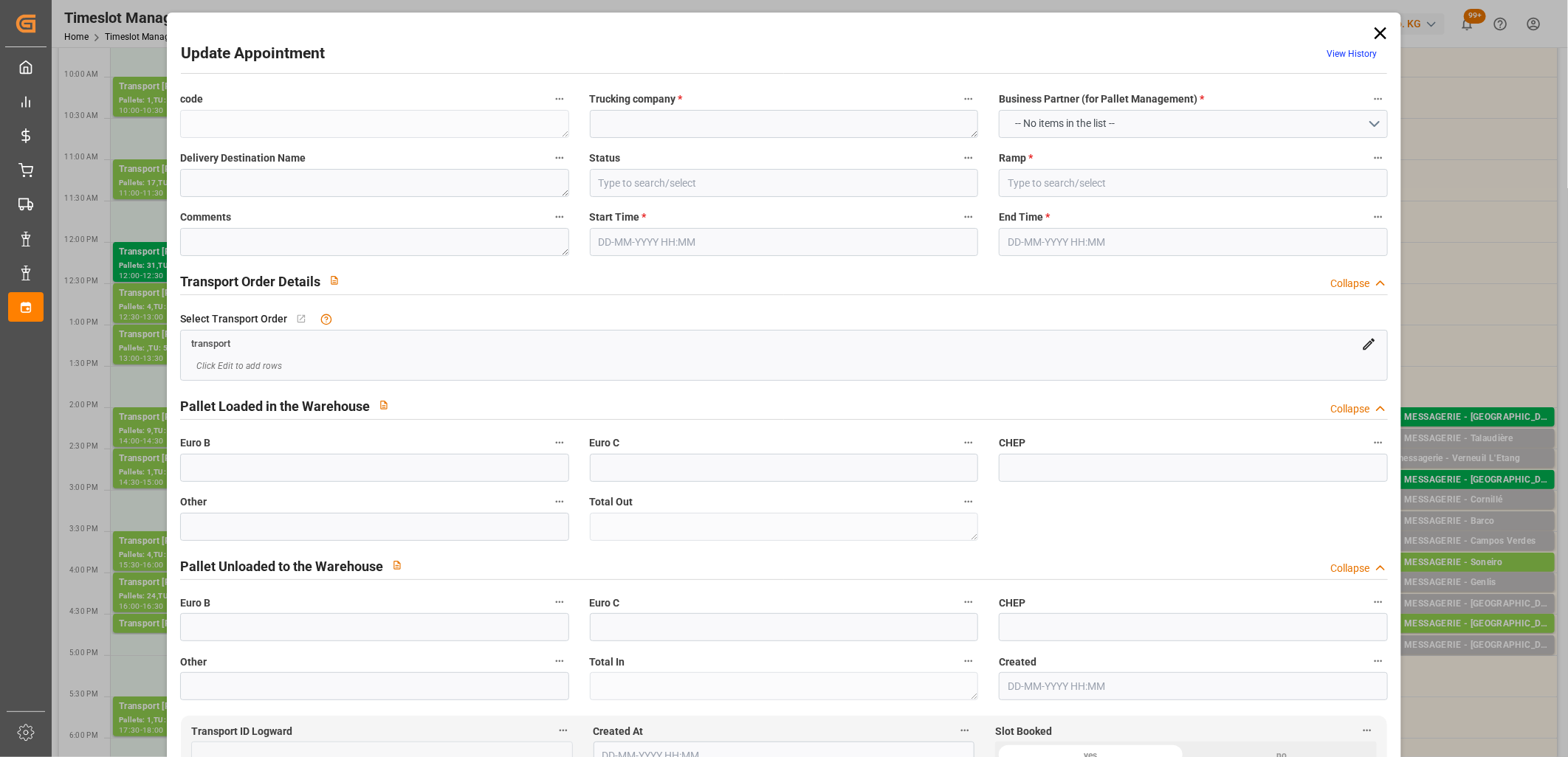
type input "Small Shipment"
type input "3.5-7.5 t"
type input "EURO 6"
type input "Diesel"
type input "1"
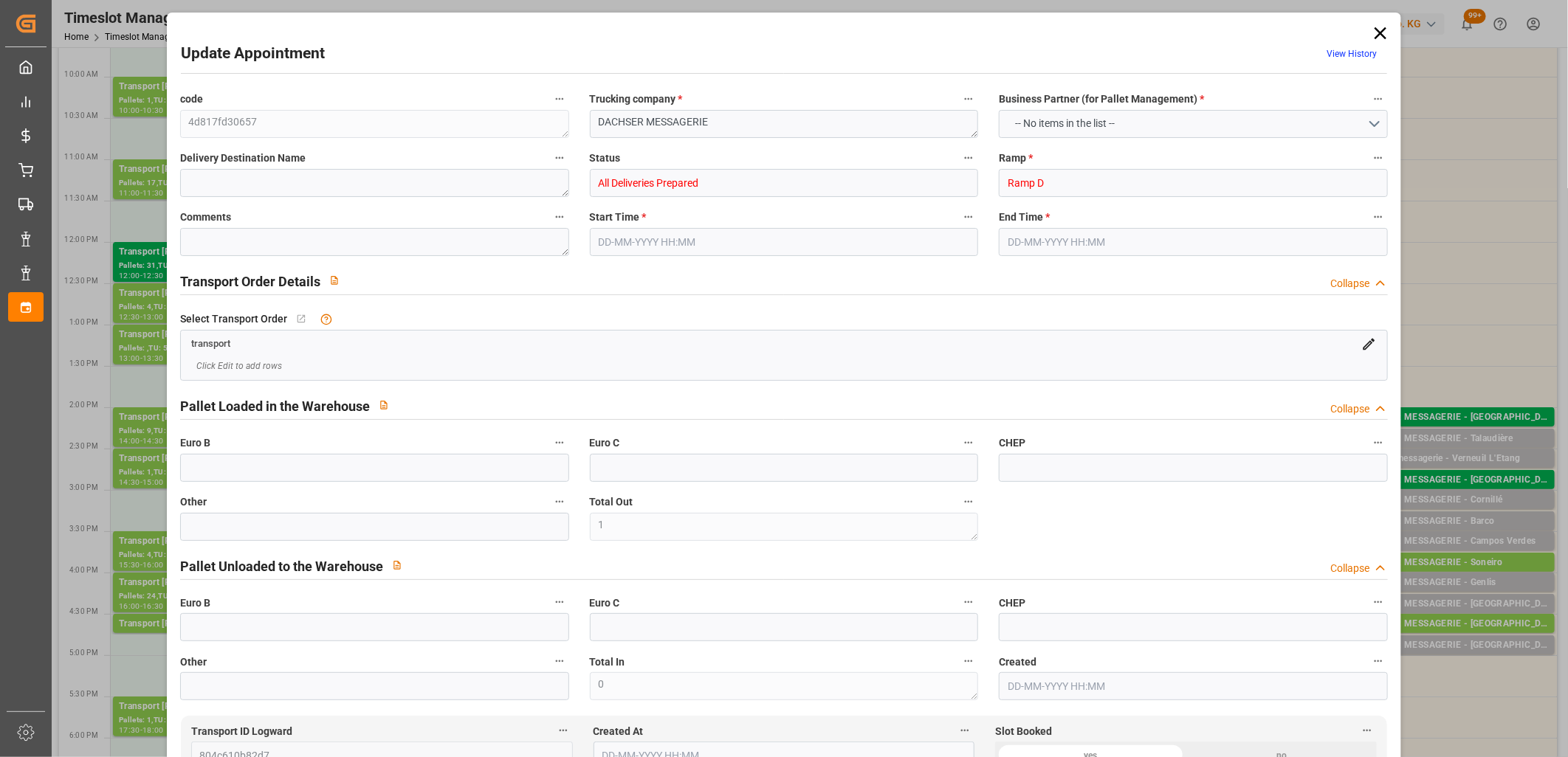
type input "1"
type input "94.12"
type input "0"
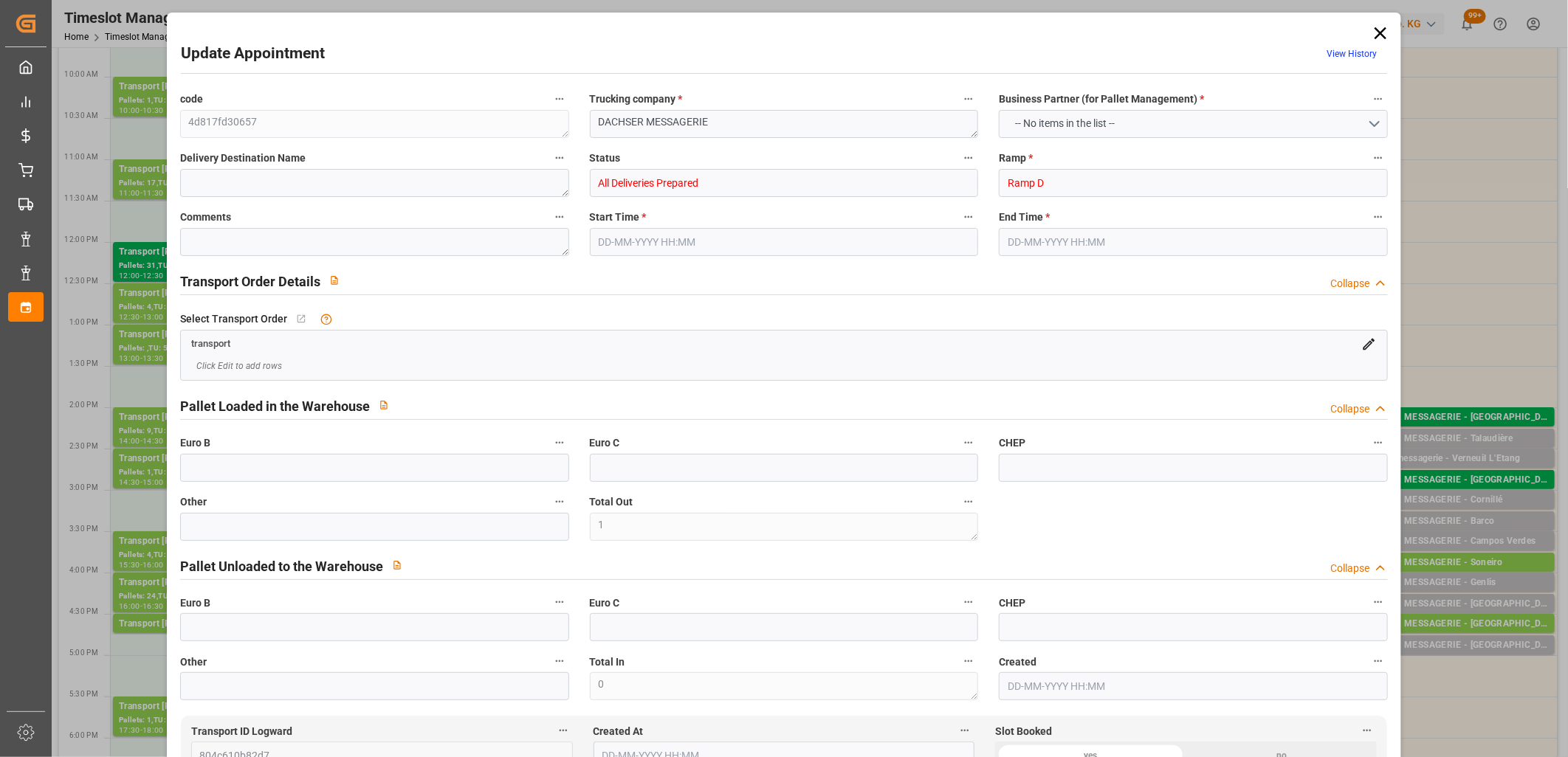
type input "0"
type input "92.4635"
type input "-1.6565"
type input "1"
type input "317.83"
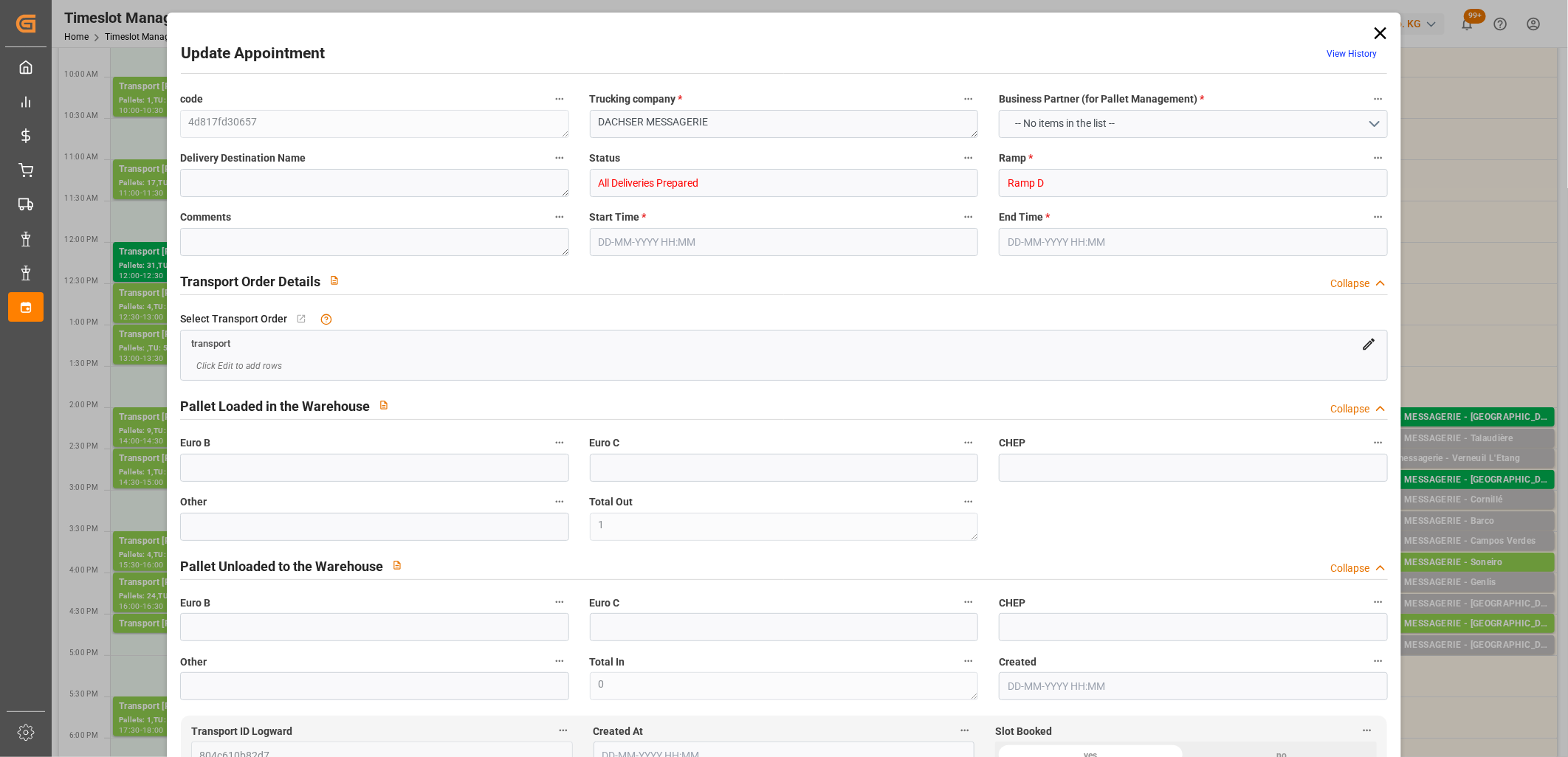
type input "389.145"
type input "984.18"
type input "15"
type input "0"
type input "90"
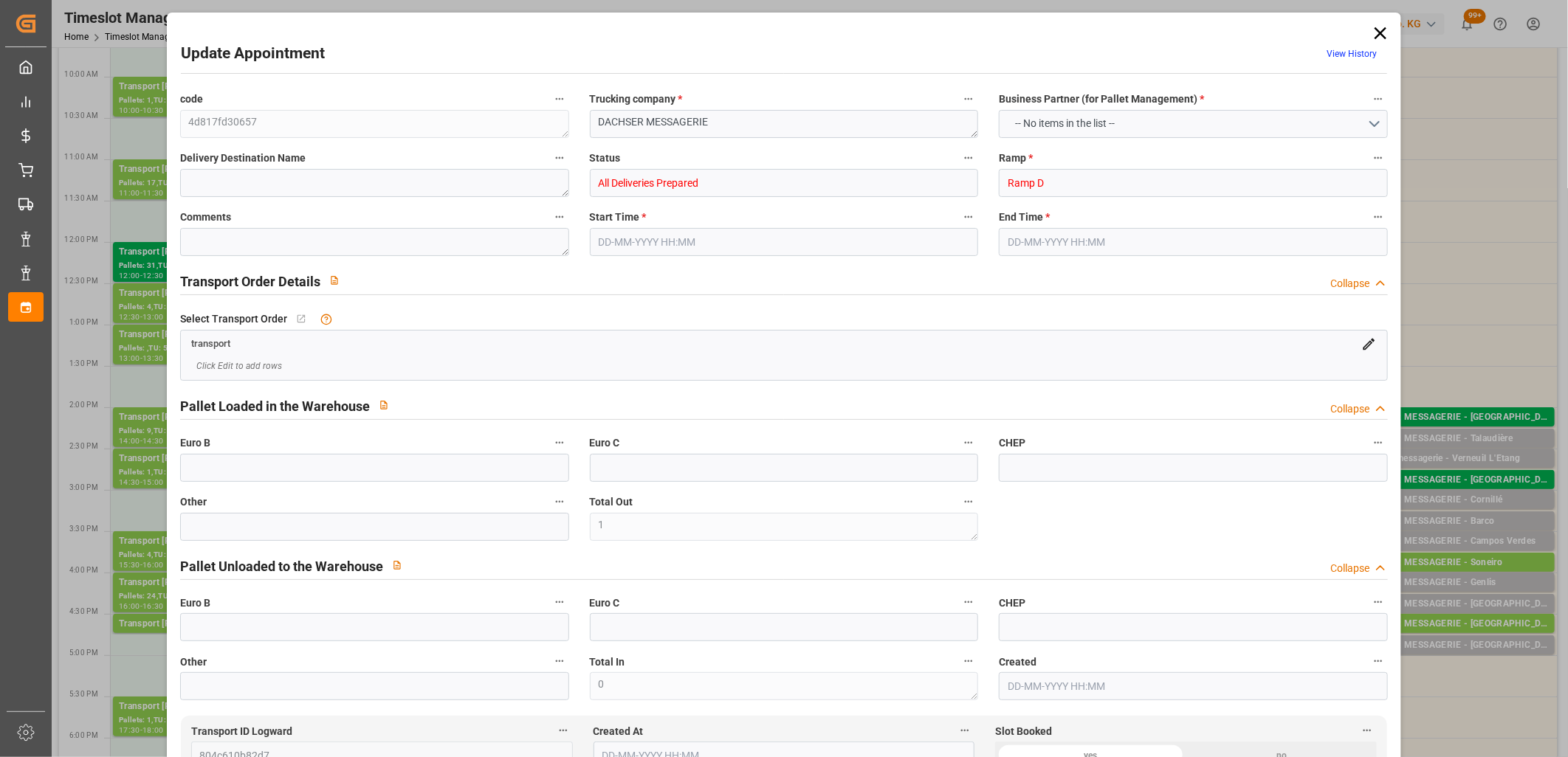
type input "1"
type input "101"
type input "365.145"
type input "0"
type input "4710.8598"
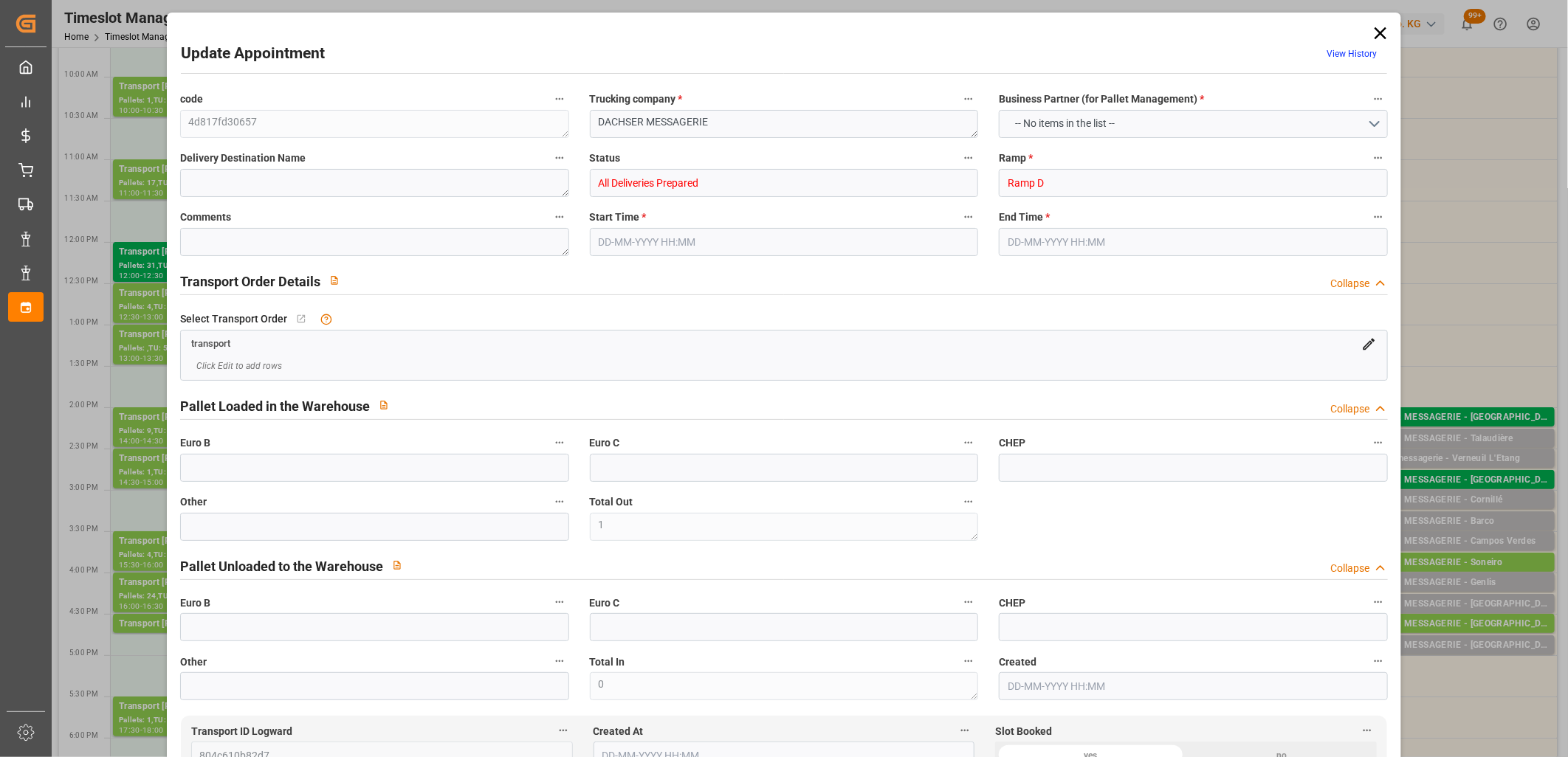
type input "0"
type input "21"
type input "35"
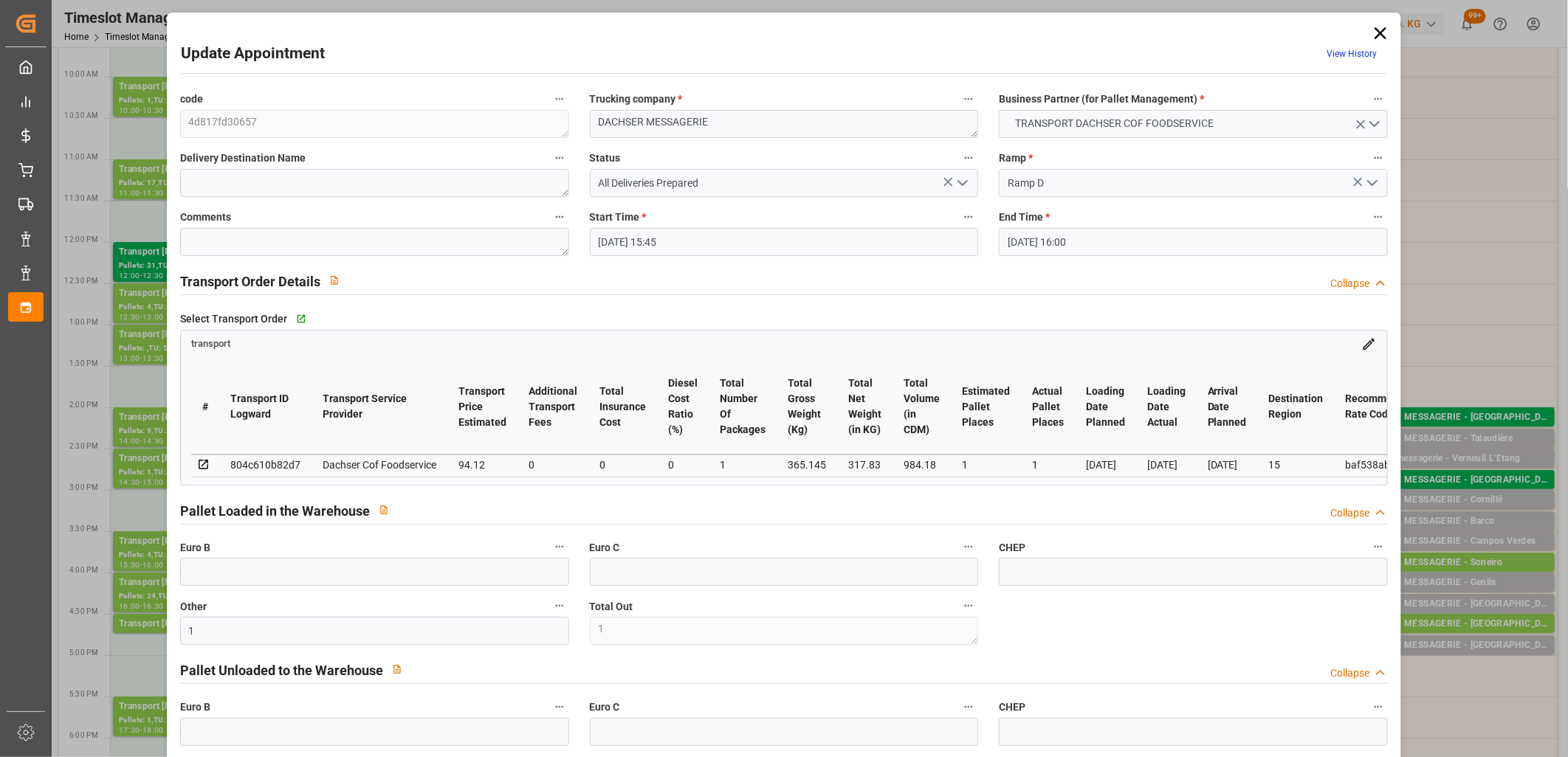
type input "30-09-2025 15:45"
type input "30-09-2025 16:00"
type input "29-09-2025 12:38"
type input "29-09-2025 11:46"
type input "[DATE]"
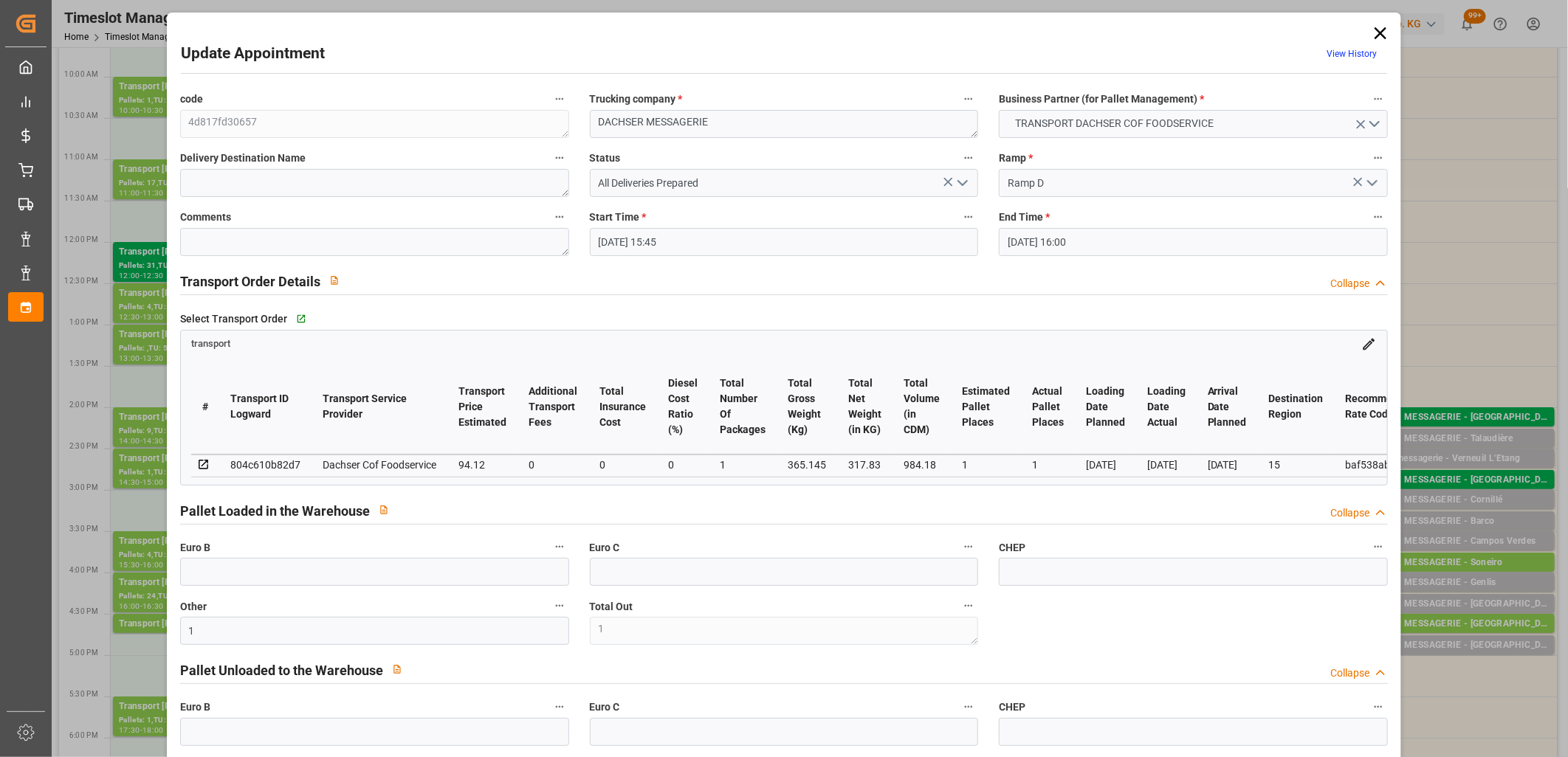
type input "[DATE]"
click at [964, 183] on icon "open menu" at bounding box center [962, 183] width 17 height 17
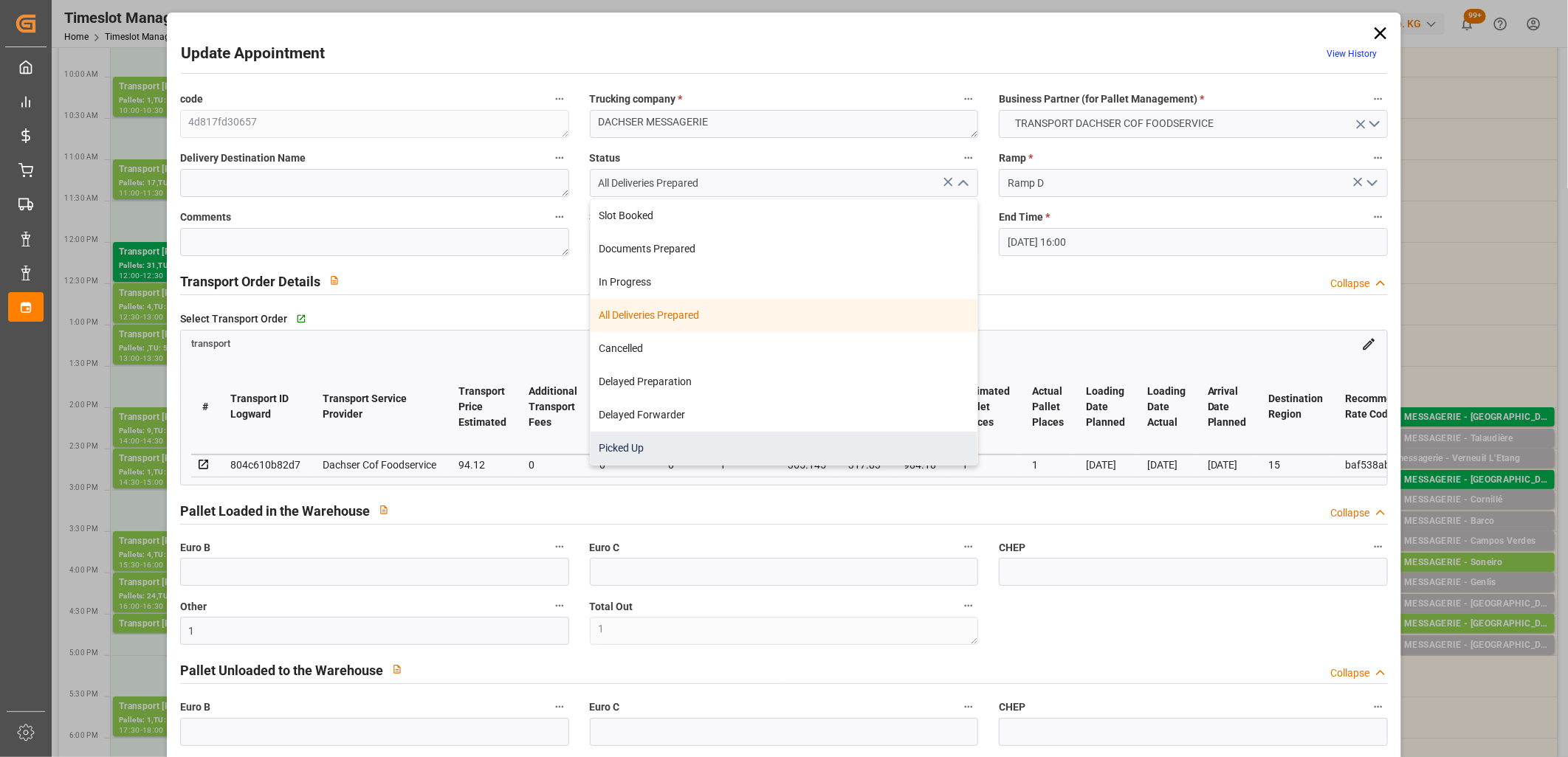
click at [860, 441] on div "Picked Up" at bounding box center [784, 448] width 387 height 33
type input "Picked Up"
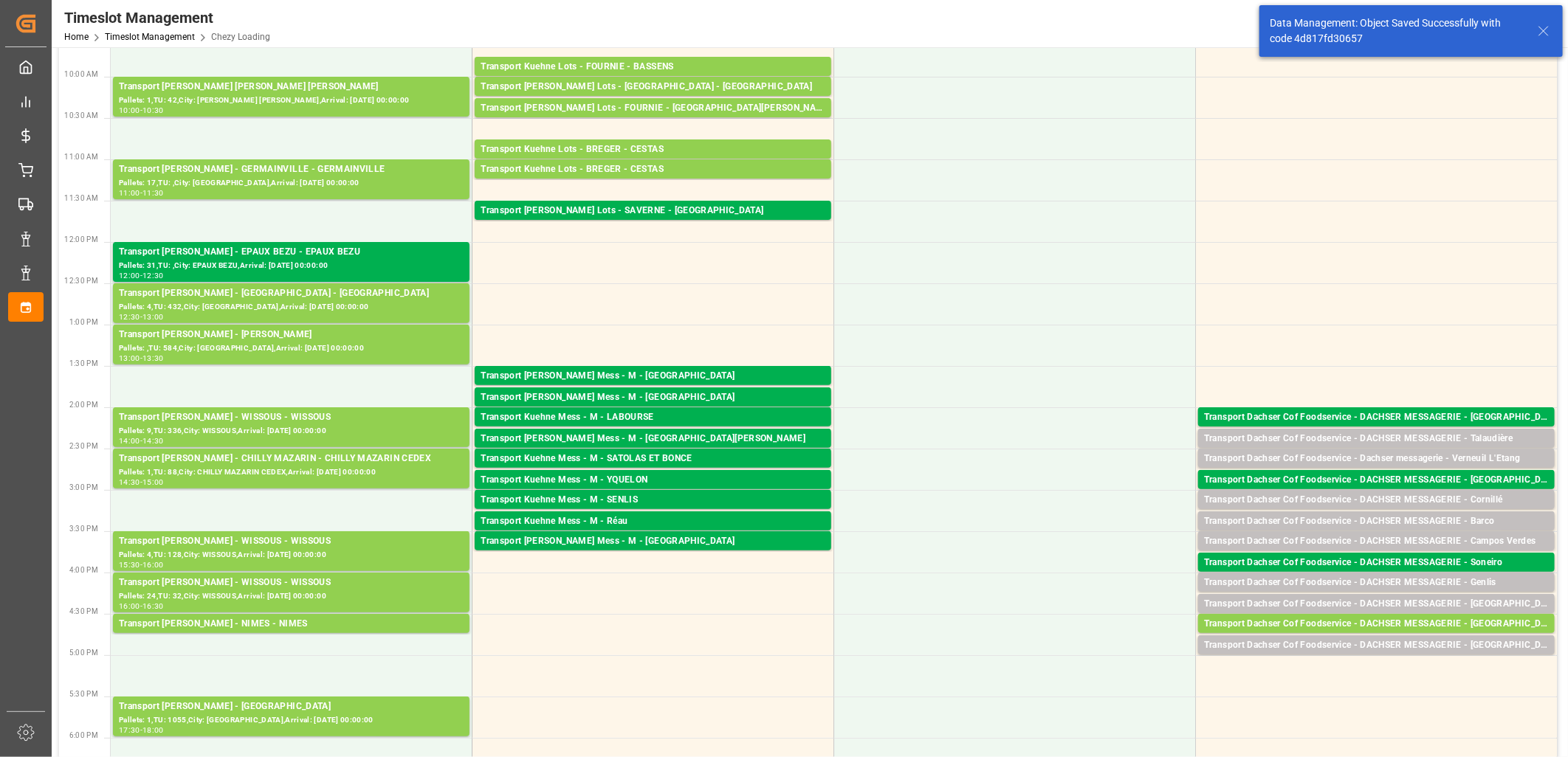
click at [1346, 620] on div "Transport Dachser Cof Foodservice - DACHSER MESSAGERIE - [GEOGRAPHIC_DATA]" at bounding box center [1377, 624] width 345 height 15
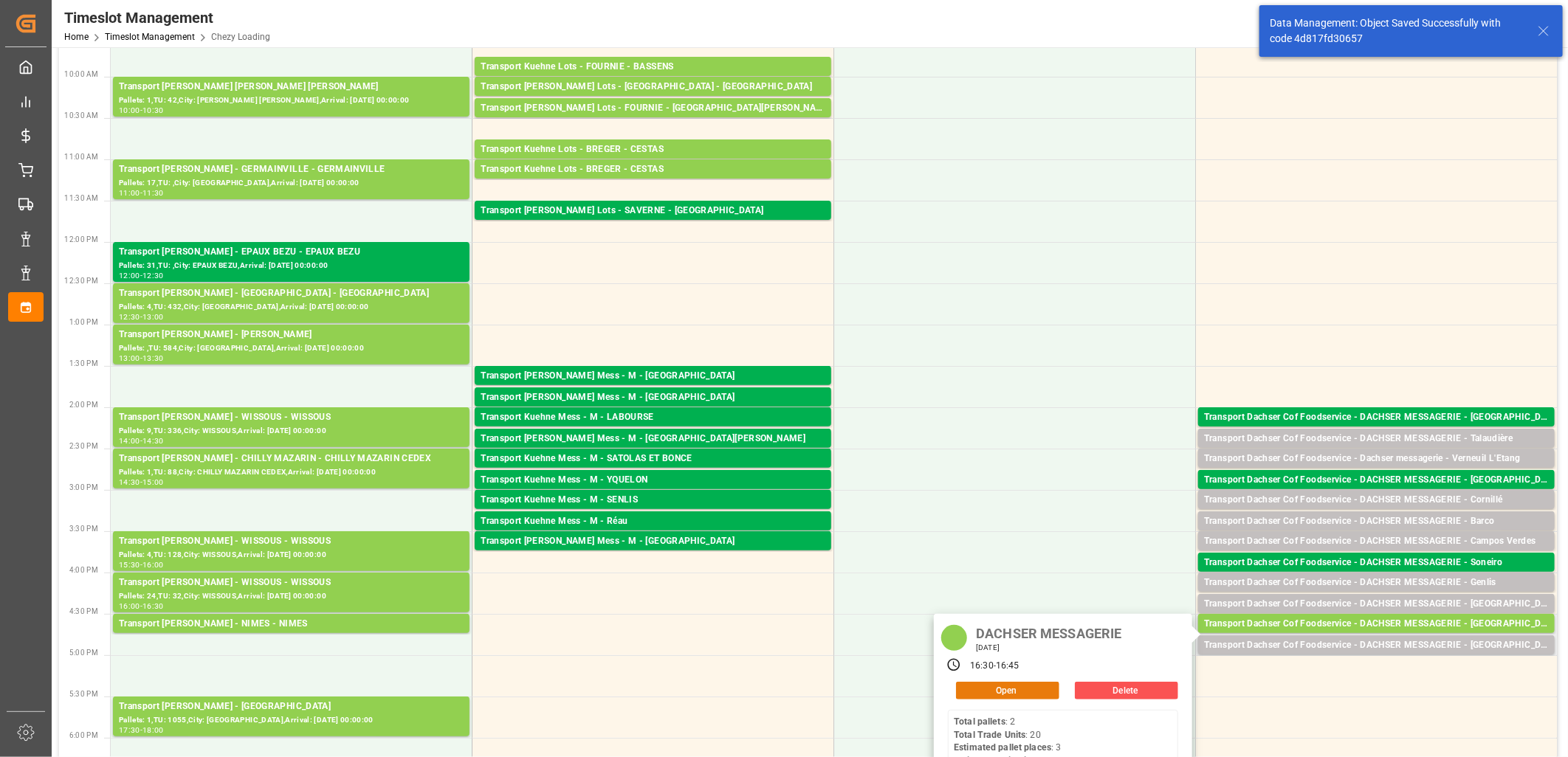
click at [1014, 683] on button "Open" at bounding box center [1007, 690] width 103 height 17
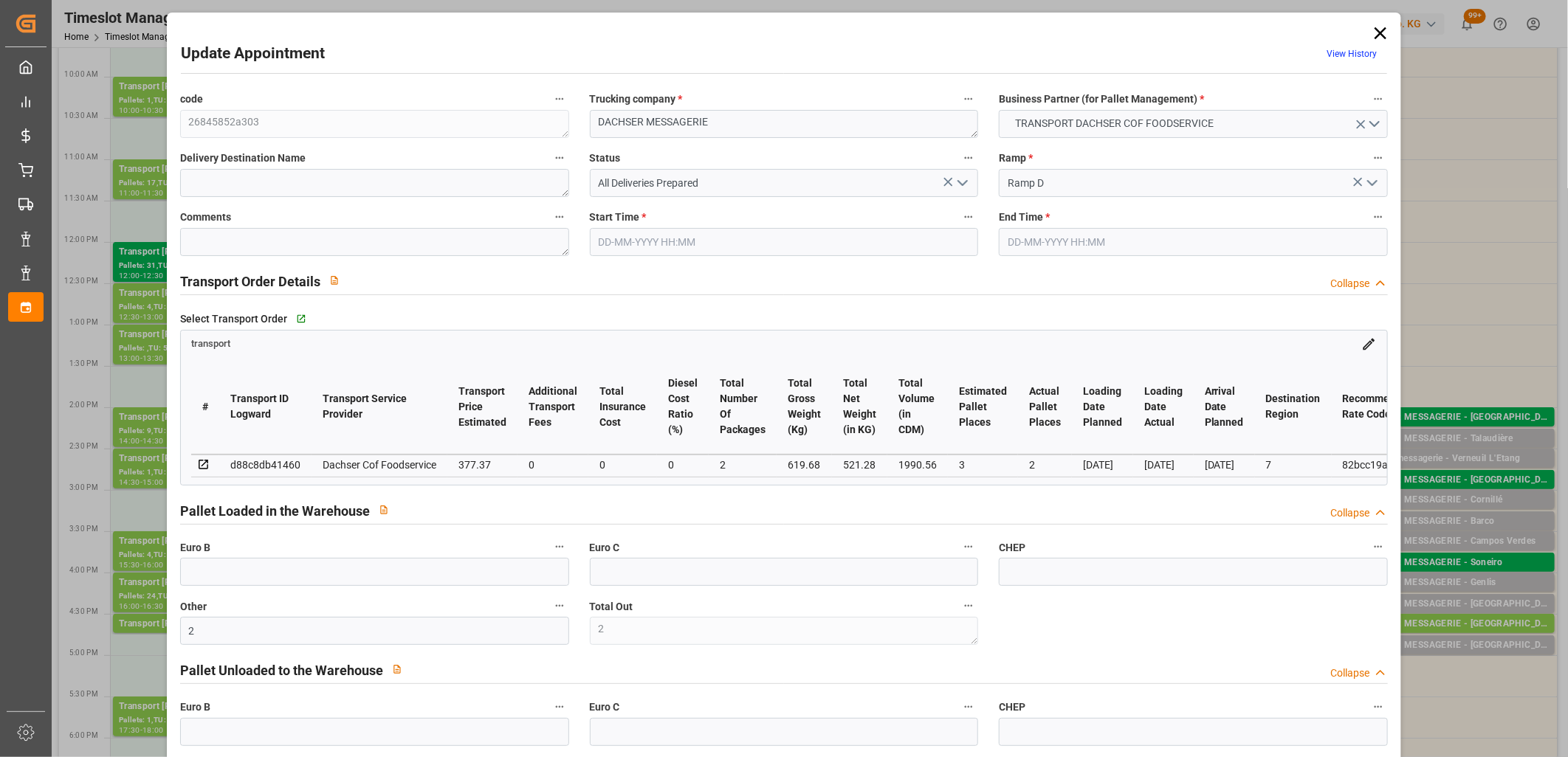
type input "30-09-2025 16:30"
type input "30-09-2025 16:45"
type input "29-09-2025 12:40"
type input "29-09-2025 11:46"
type input "[DATE]"
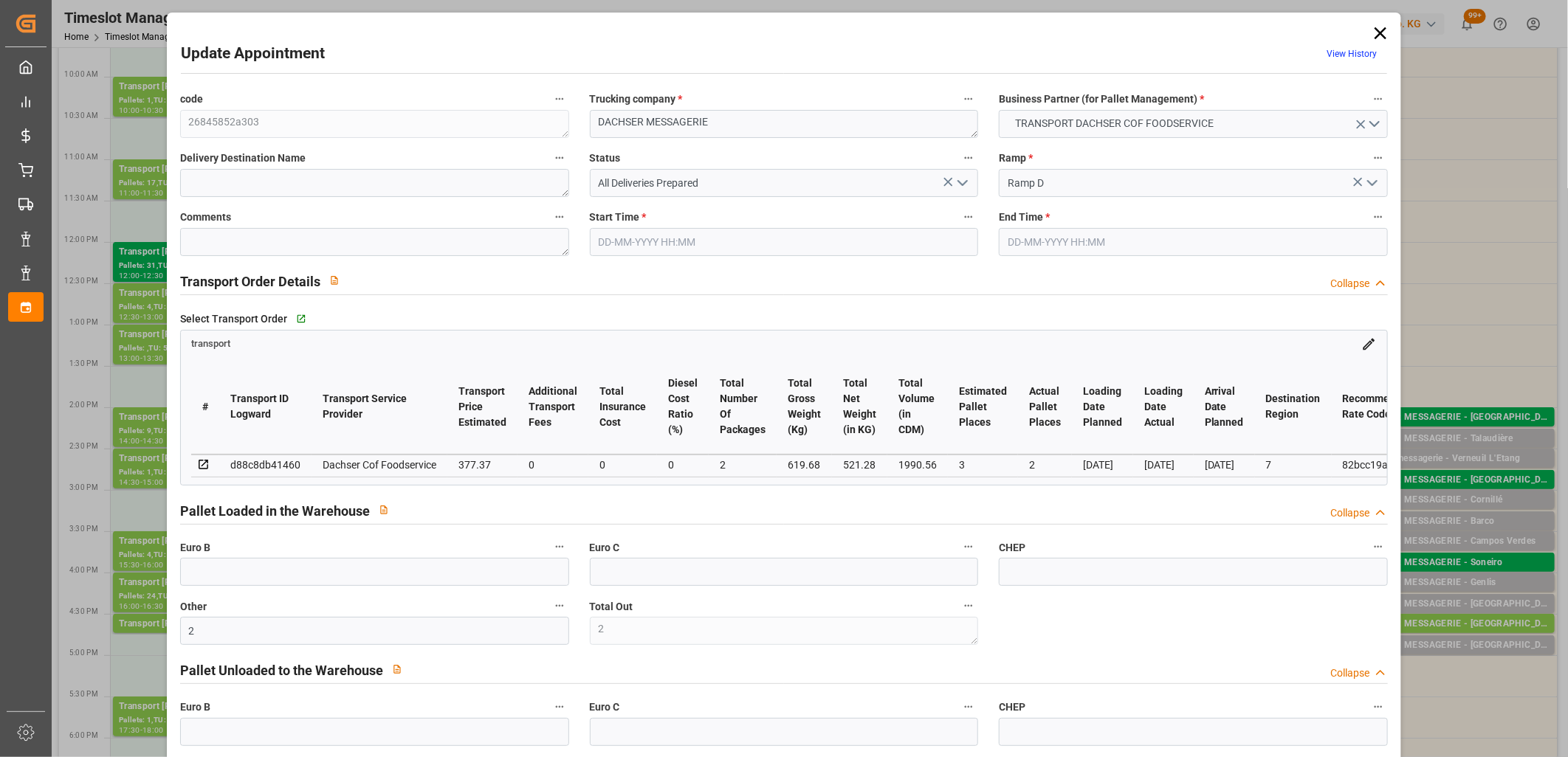
type input "[DATE]"
click at [964, 182] on icon "open menu" at bounding box center [962, 183] width 17 height 17
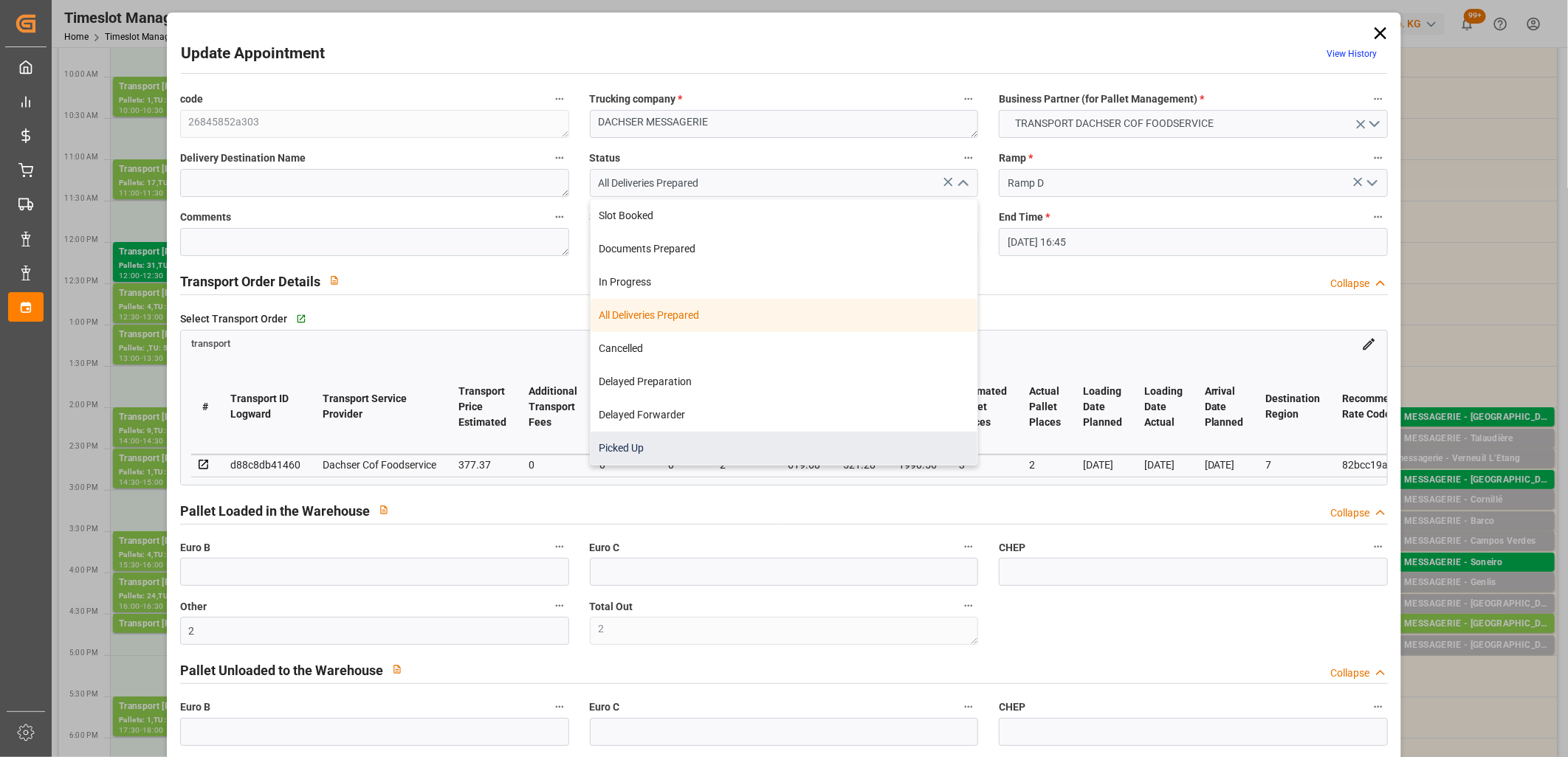
click at [833, 443] on div "Picked Up" at bounding box center [784, 448] width 387 height 33
type input "Picked Up"
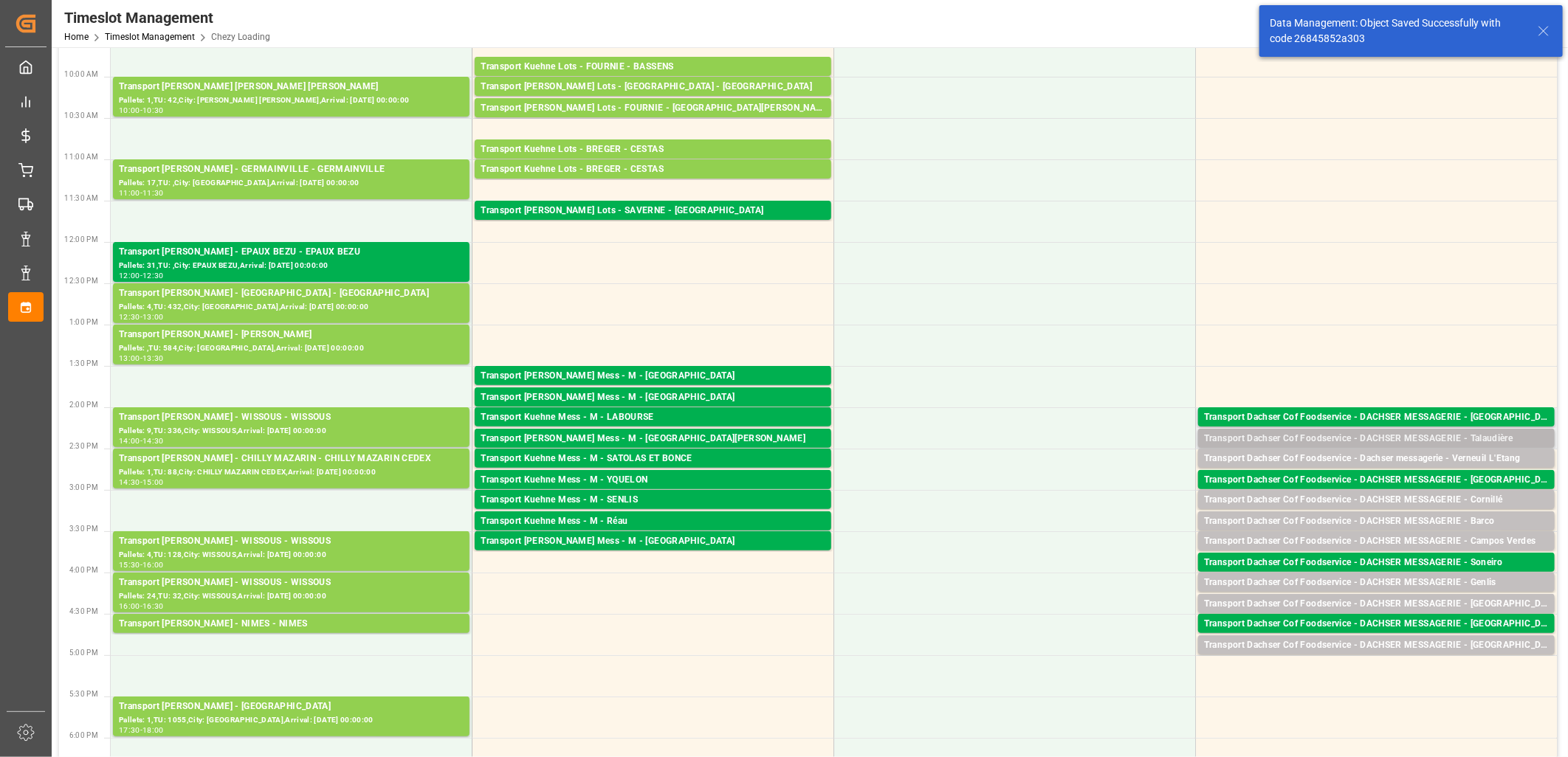
click at [1389, 437] on div "Transport Dachser Cof Foodservice - DACHSER MESSAGERIE - Talaudière" at bounding box center [1377, 438] width 345 height 15
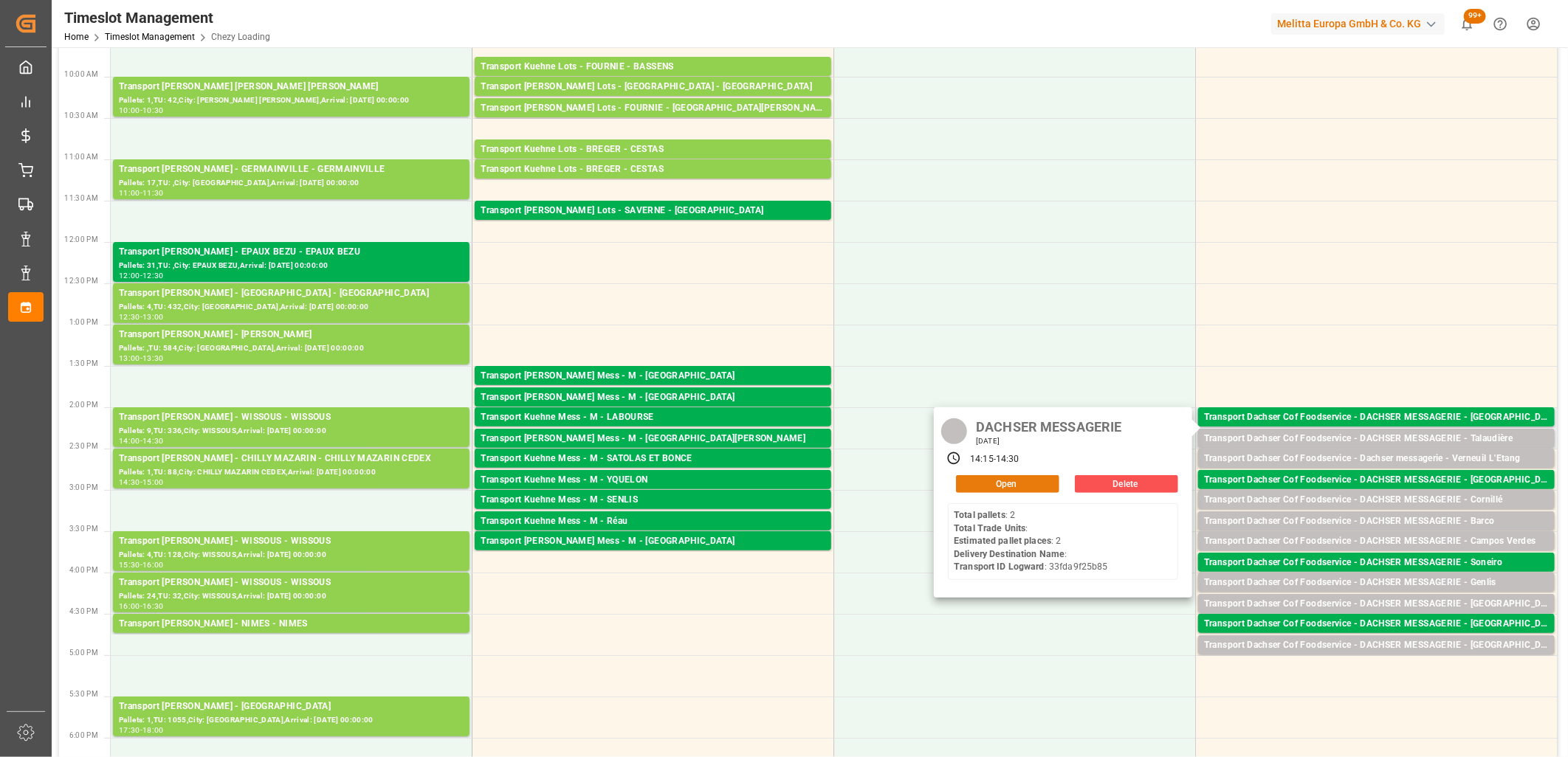
click at [1015, 478] on button "Open" at bounding box center [1007, 484] width 103 height 17
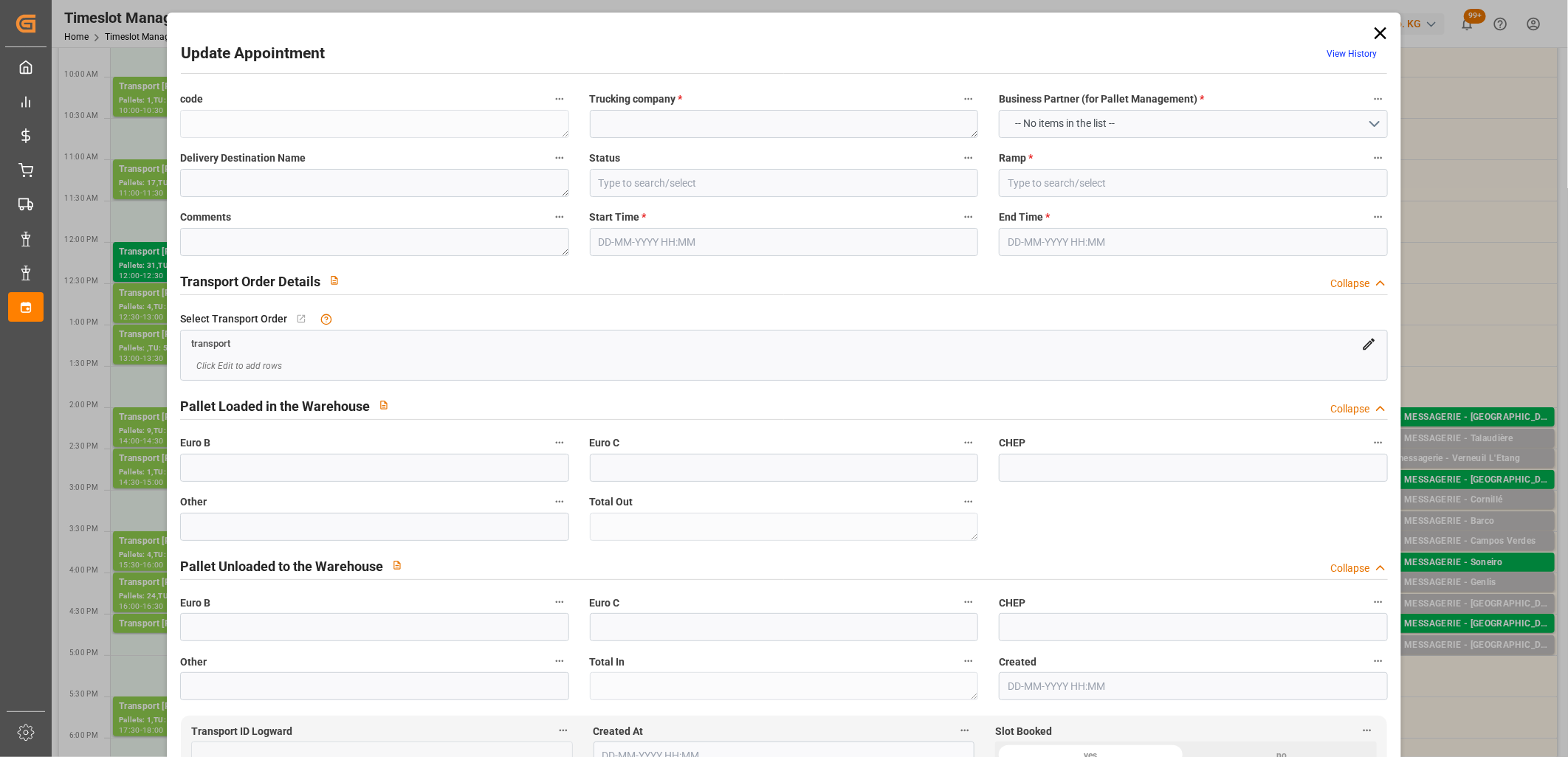
type textarea "330c5d4026c6"
type textarea "DACHSER MESSAGERIE"
type input "Ramp D"
type textarea "0"
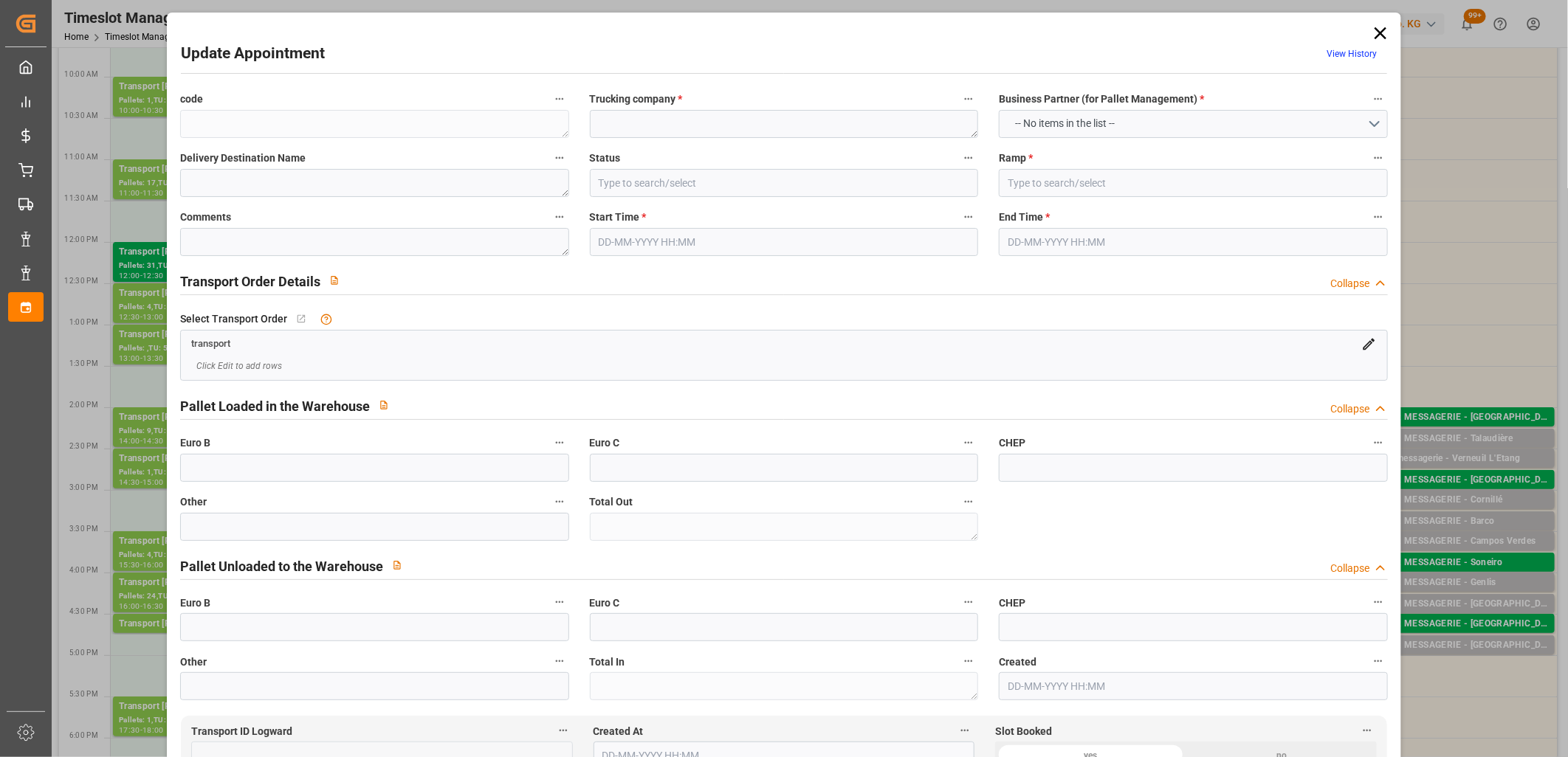
type input "33fda9f25b85"
type textarea "Talaudière"
type textarea "0010007478"
type textarea "330c5d4026c6"
type textarea "FR-02570"
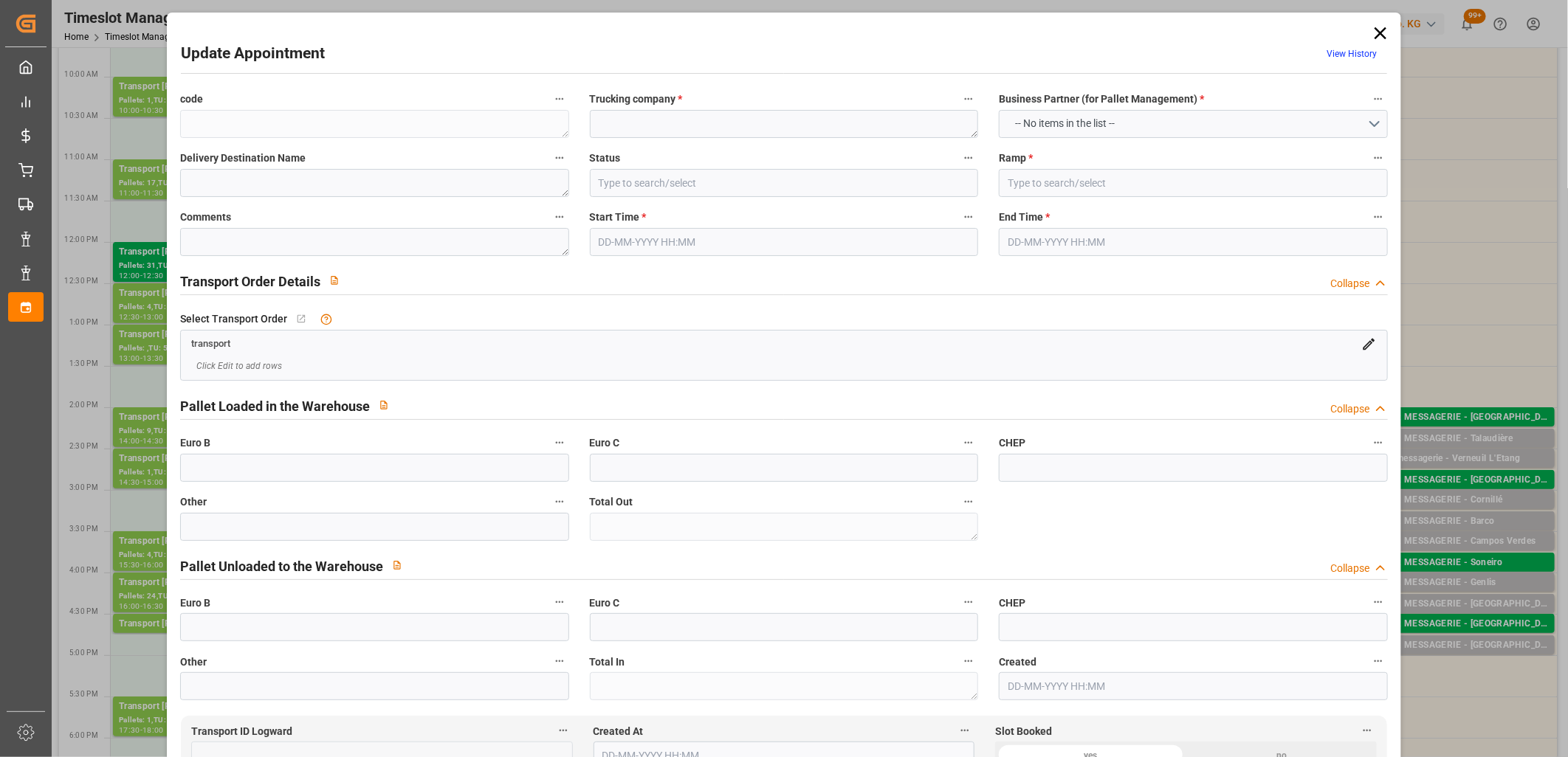
type textarea "FR"
type input "Road"
type input "FR"
type input "42350"
type input "Small Shipment"
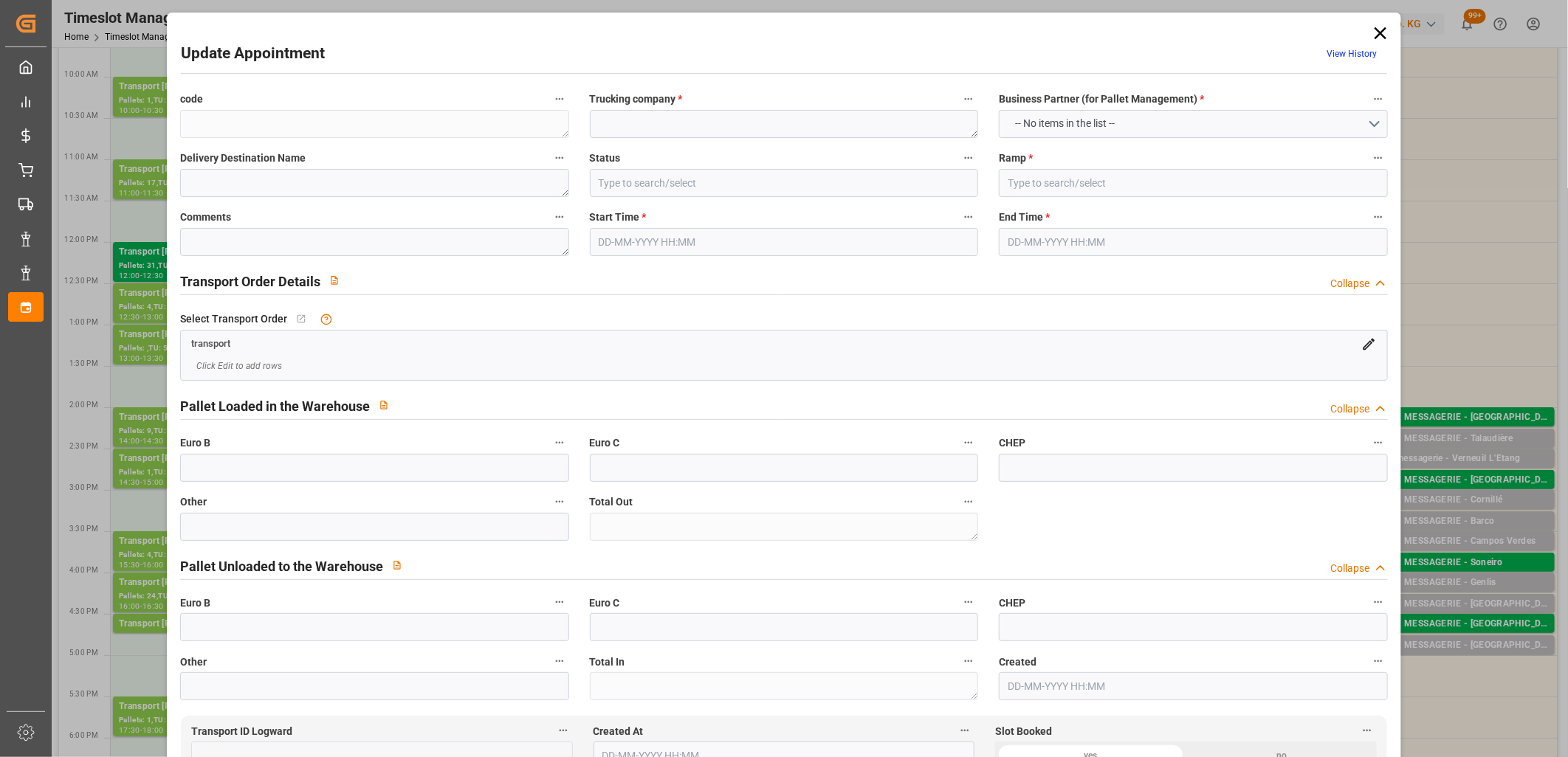
type input "3.5-7.5 t"
type input "EURO 6"
type input "Diesel"
type input "2"
type input "114.7"
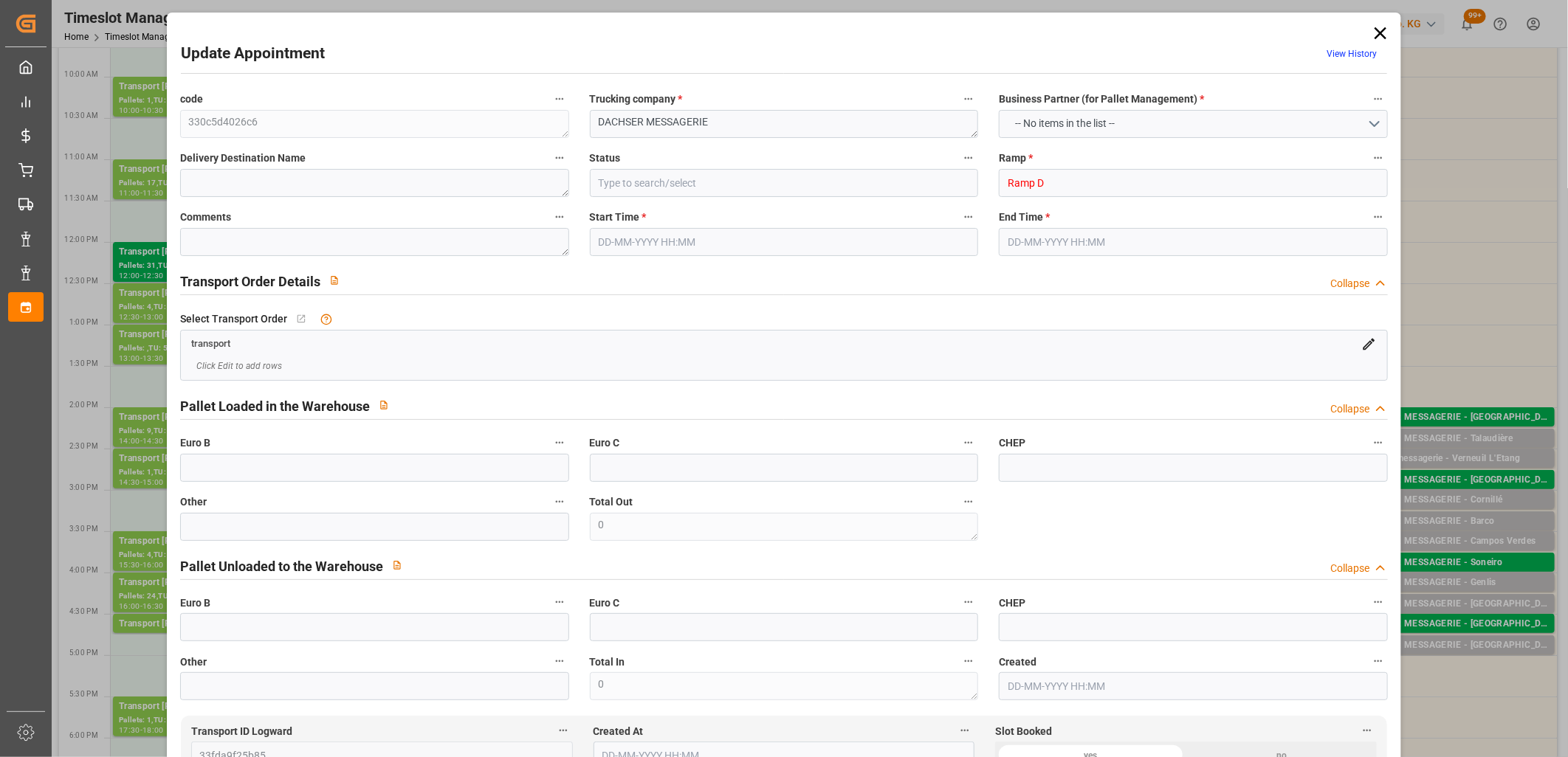
type input "0"
type input "112.6813"
type input "-2.0187"
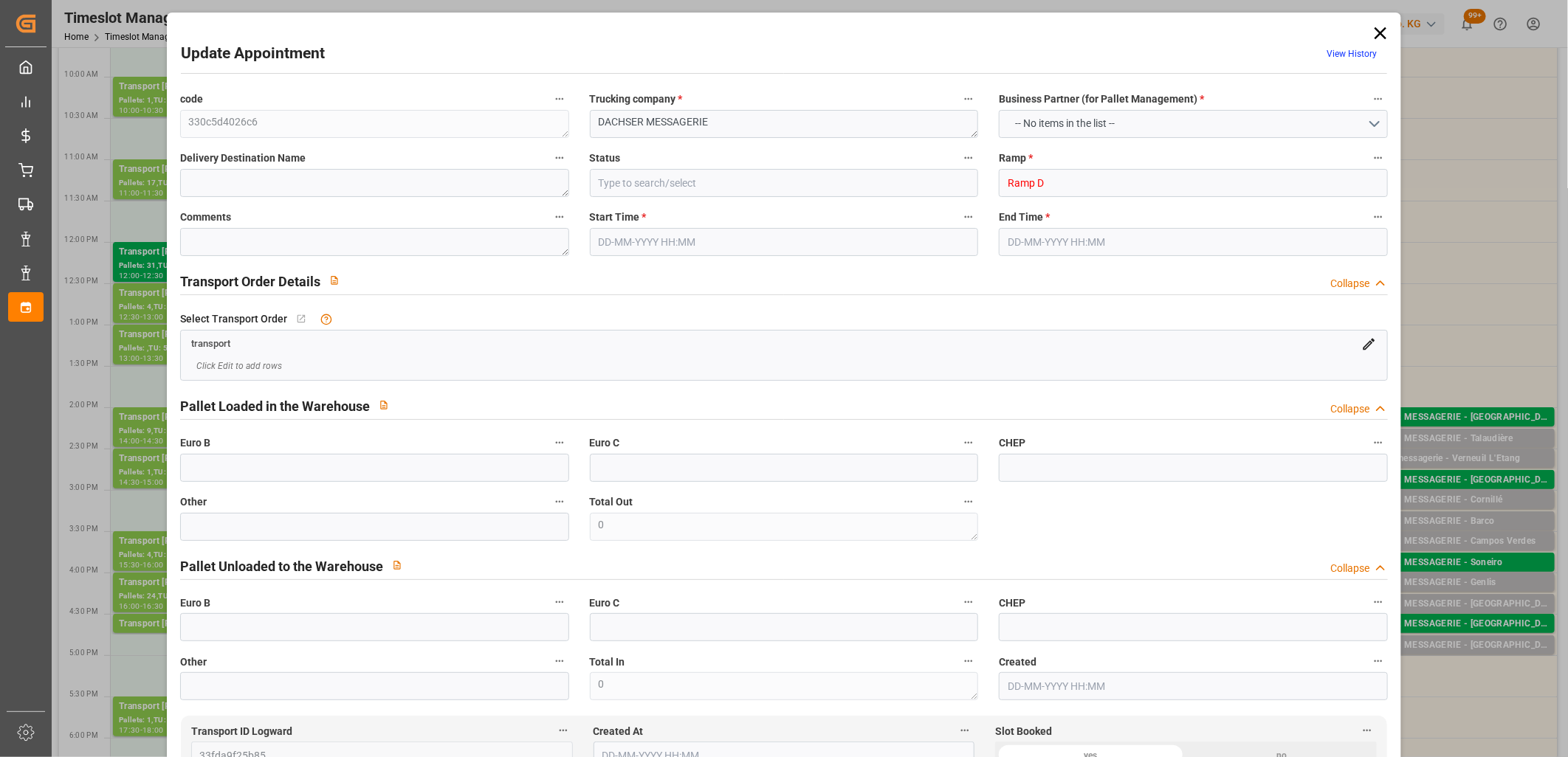
type input "0"
type input "456.12"
type input "592"
type input "1655.34"
type input "42"
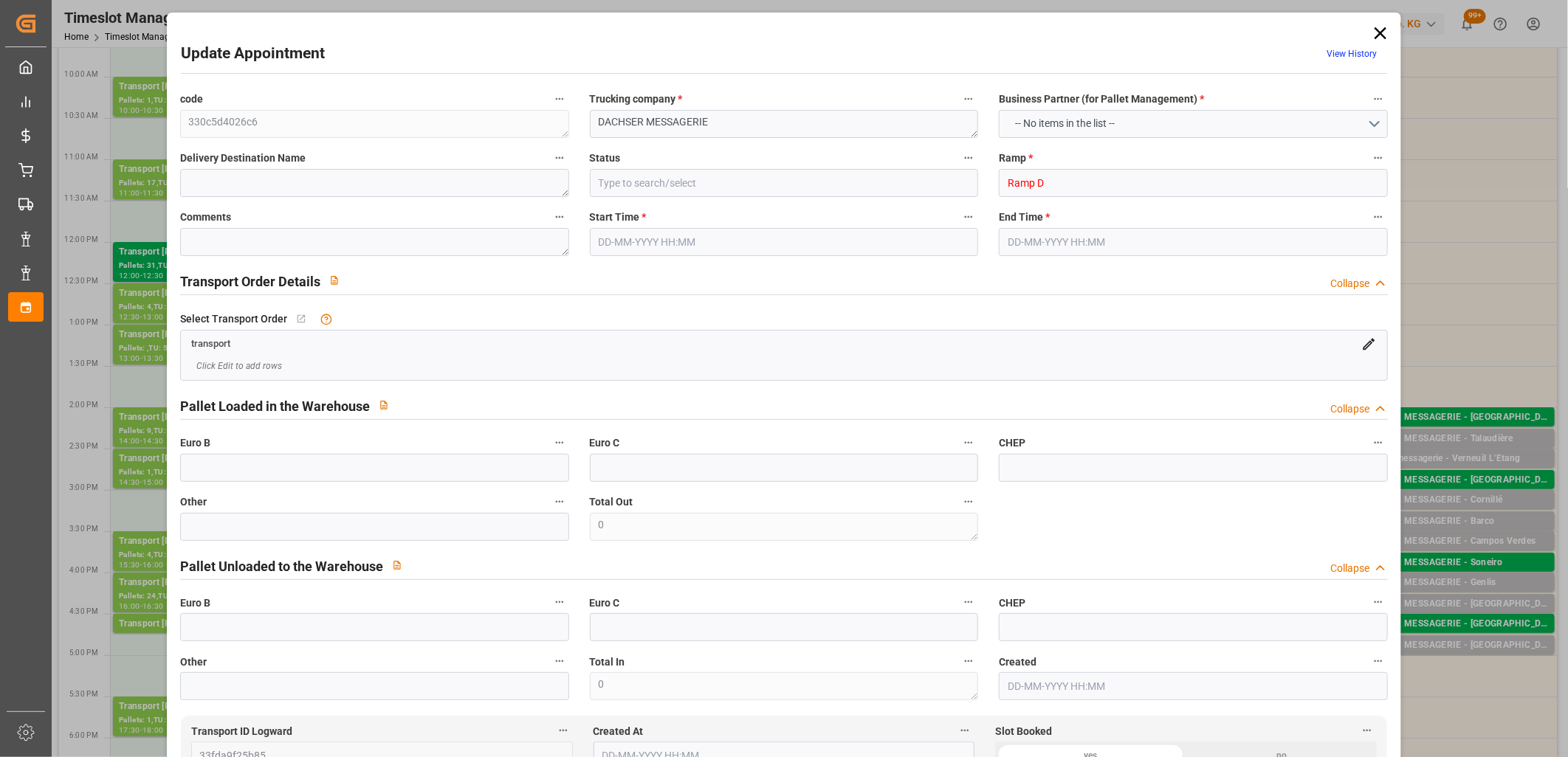
type input "2"
type input "0"
type input "2"
type input "101"
type input "542.22"
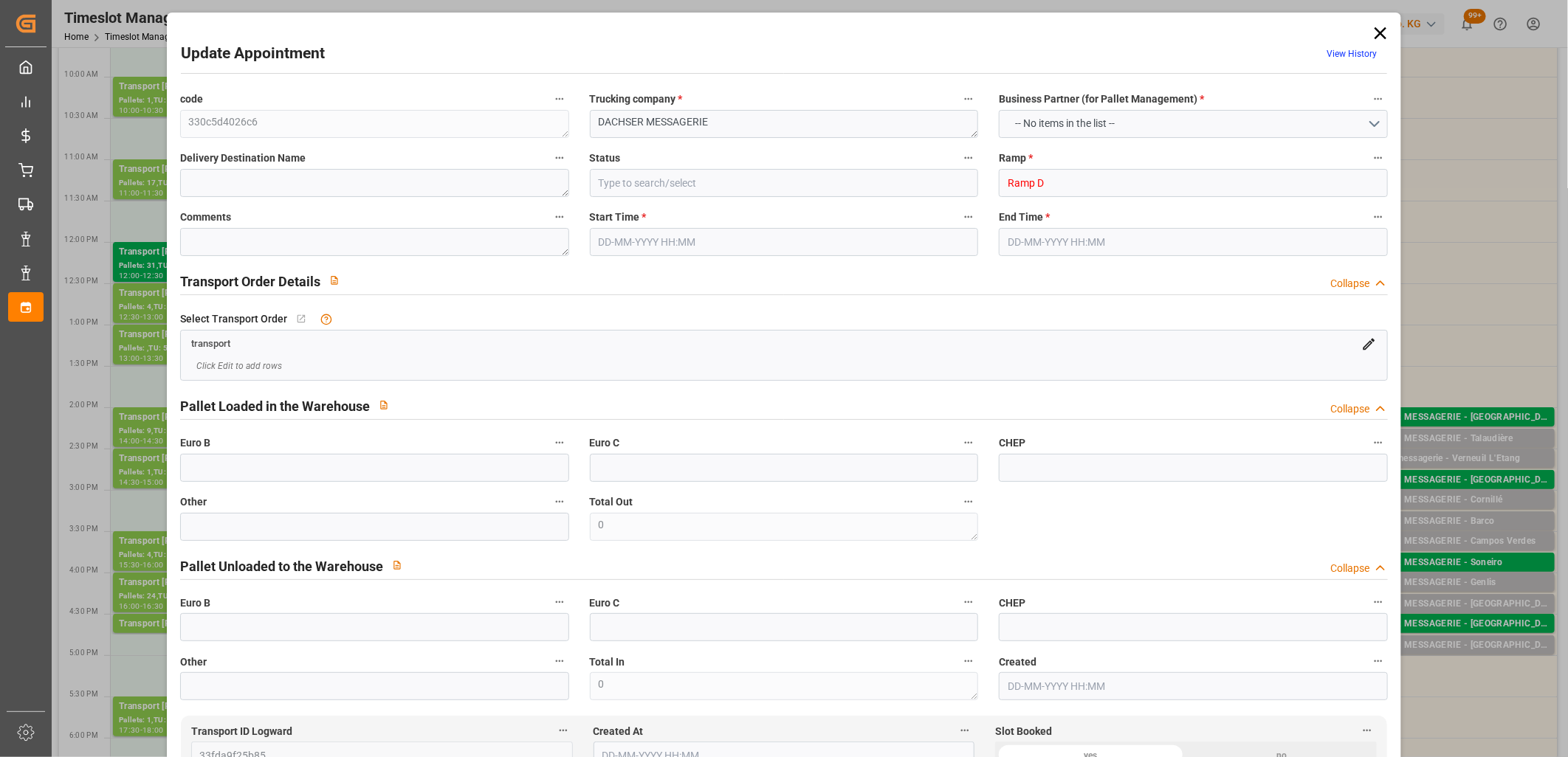
type input "0"
type input "4710.8598"
type input "0"
type input "21"
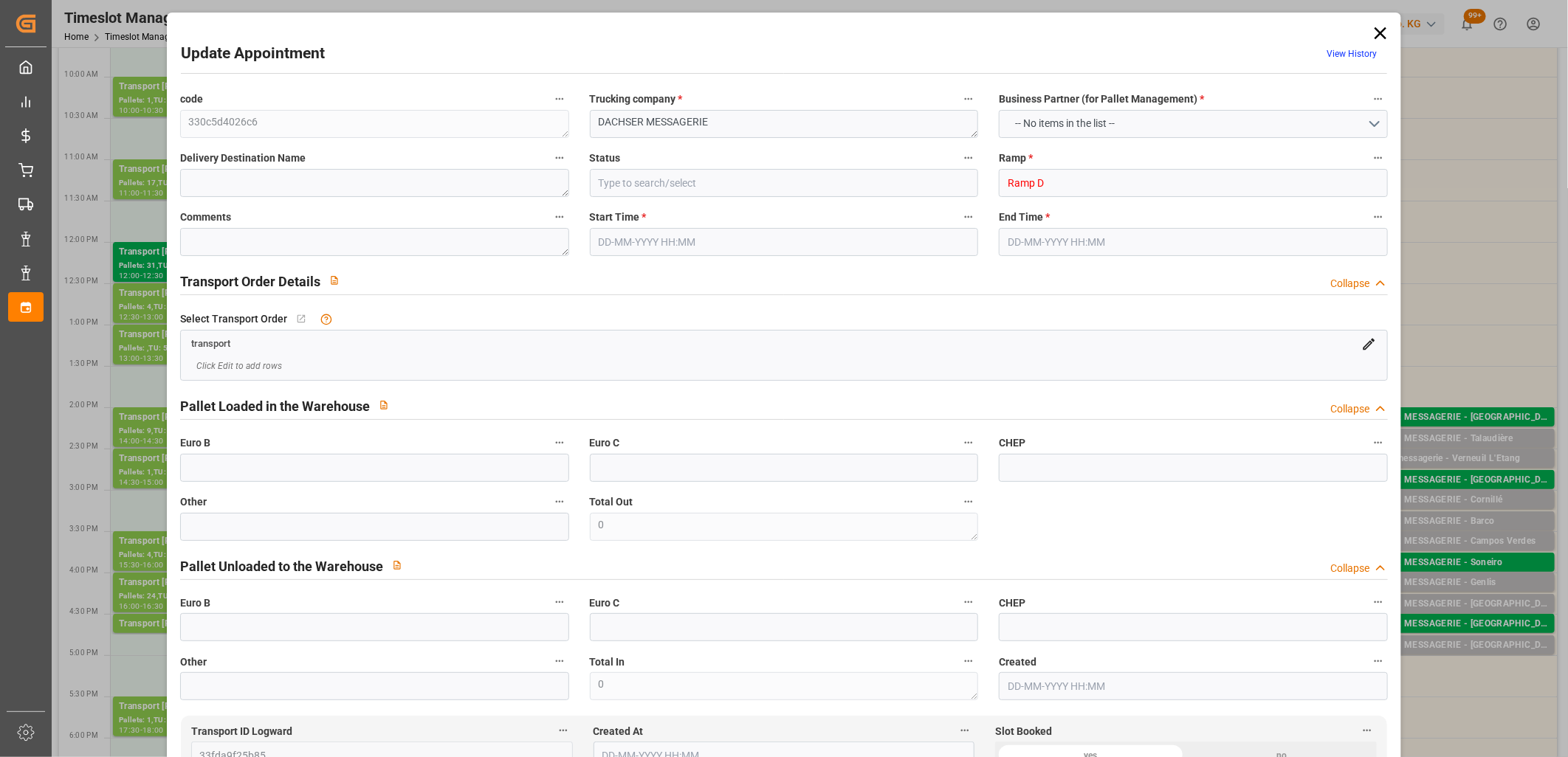
type input "35"
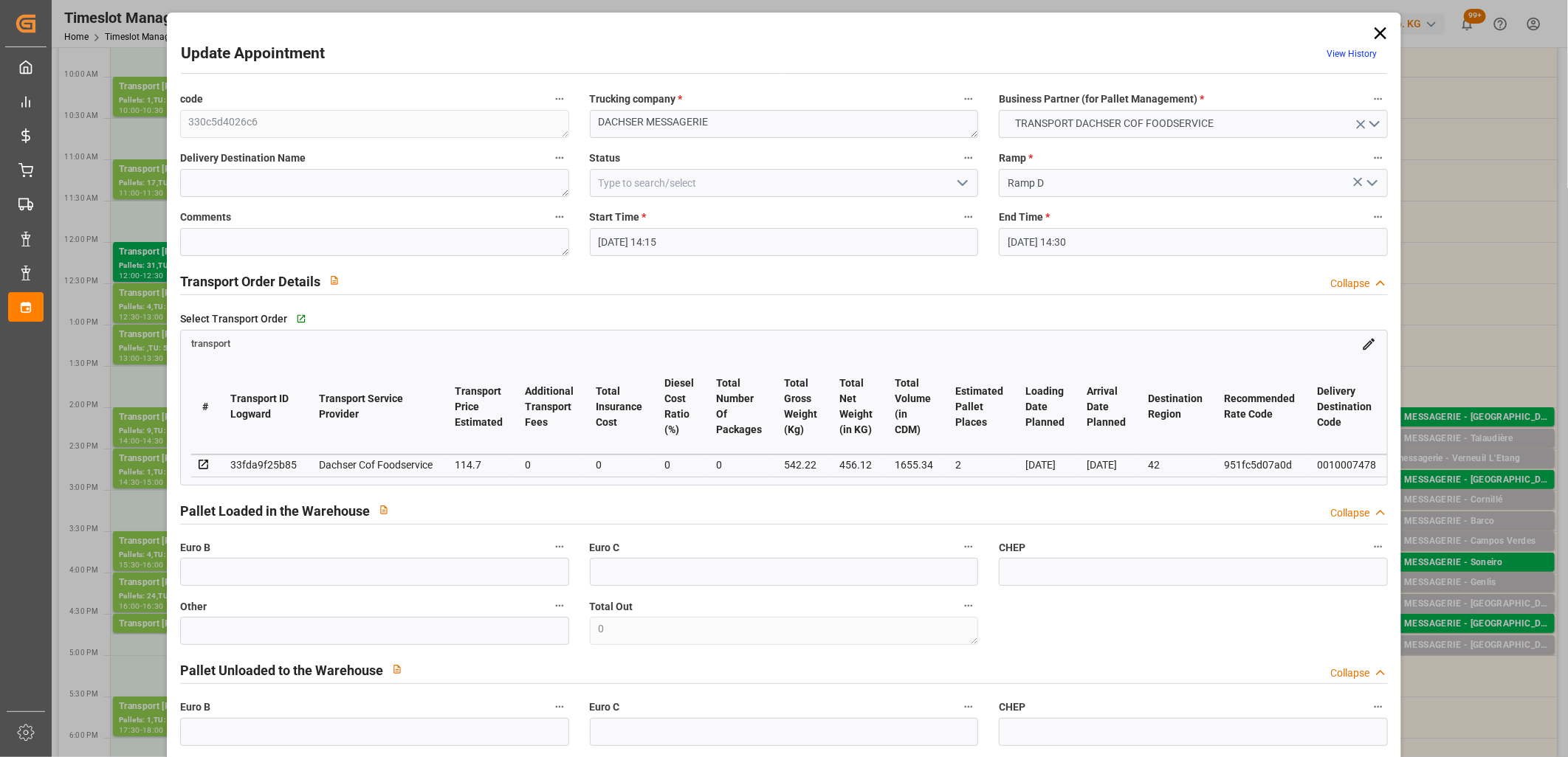
type input "30-09-2025 14:15"
type input "30-09-2025 14:30"
type input "29-09-2025 12:27"
type input "29-09-2025 11:46"
type input "[DATE]"
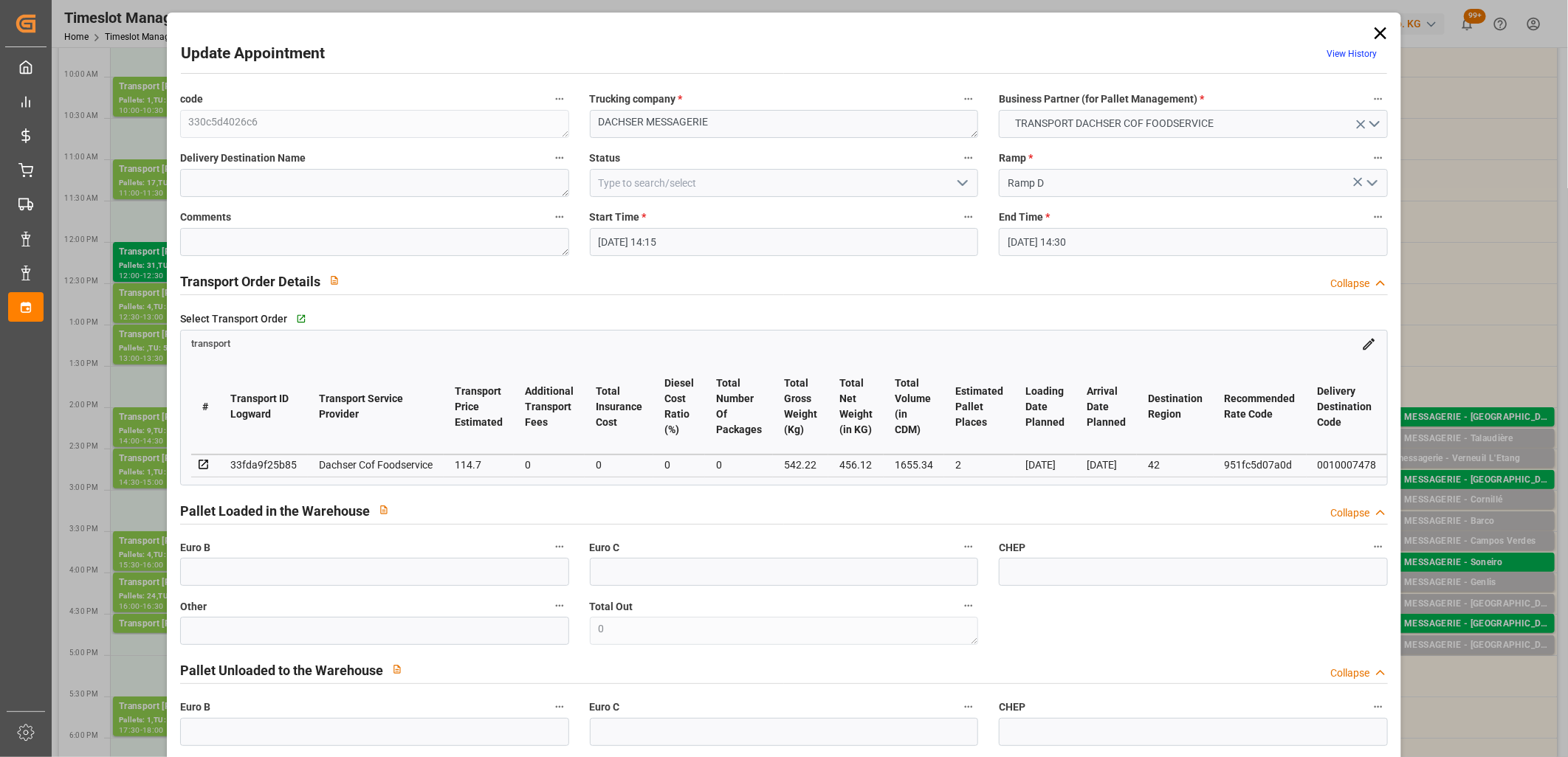
type input "[DATE]"
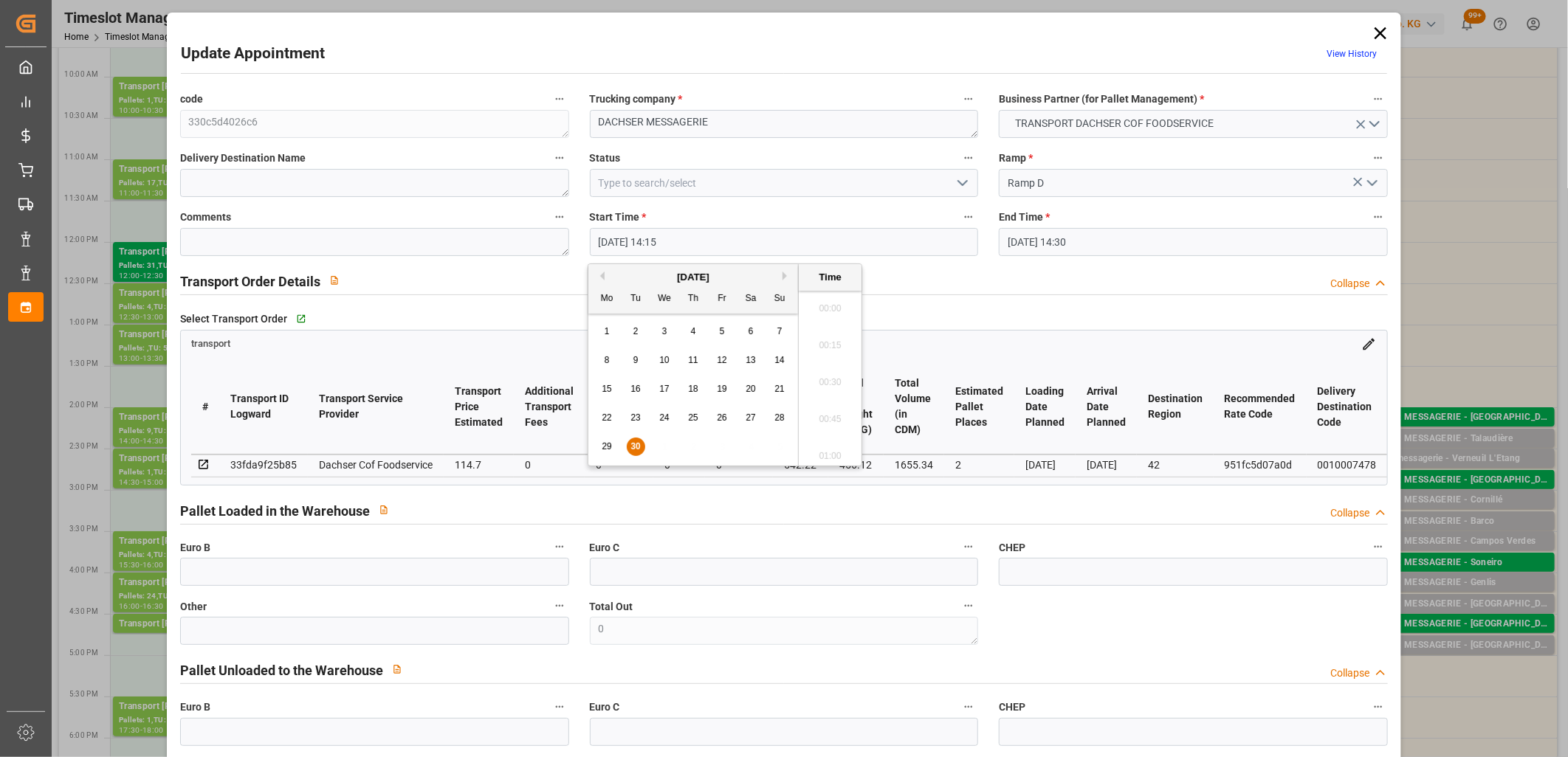
click at [825, 254] on input "30-09-2025 14:15" at bounding box center [784, 242] width 389 height 28
click at [785, 275] on button "Next Month" at bounding box center [787, 276] width 9 height 9
click at [665, 329] on span "1" at bounding box center [664, 332] width 5 height 10
type input "01-10-2025 14:15"
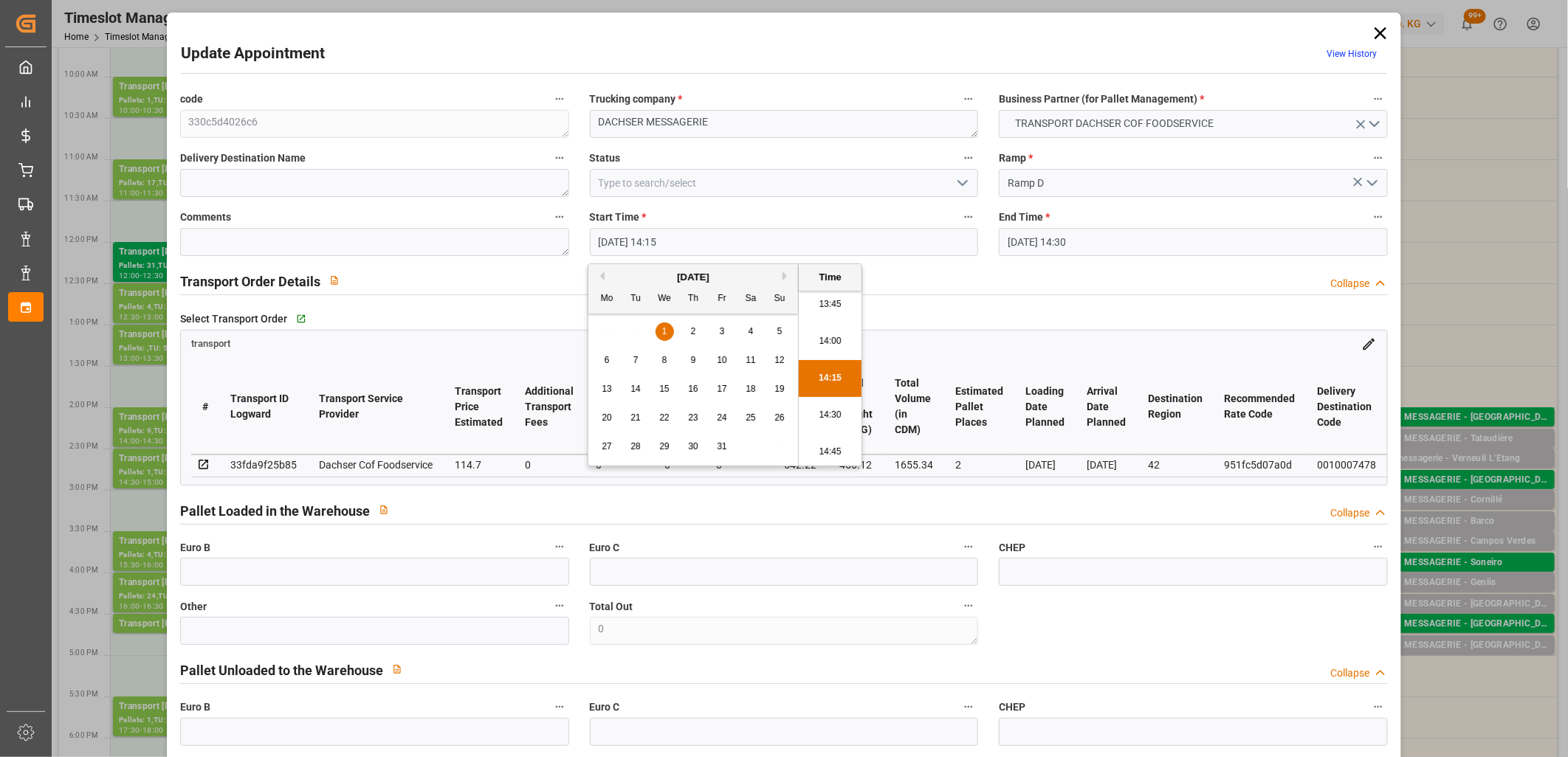
click at [835, 374] on li "14:15" at bounding box center [830, 378] width 62 height 37
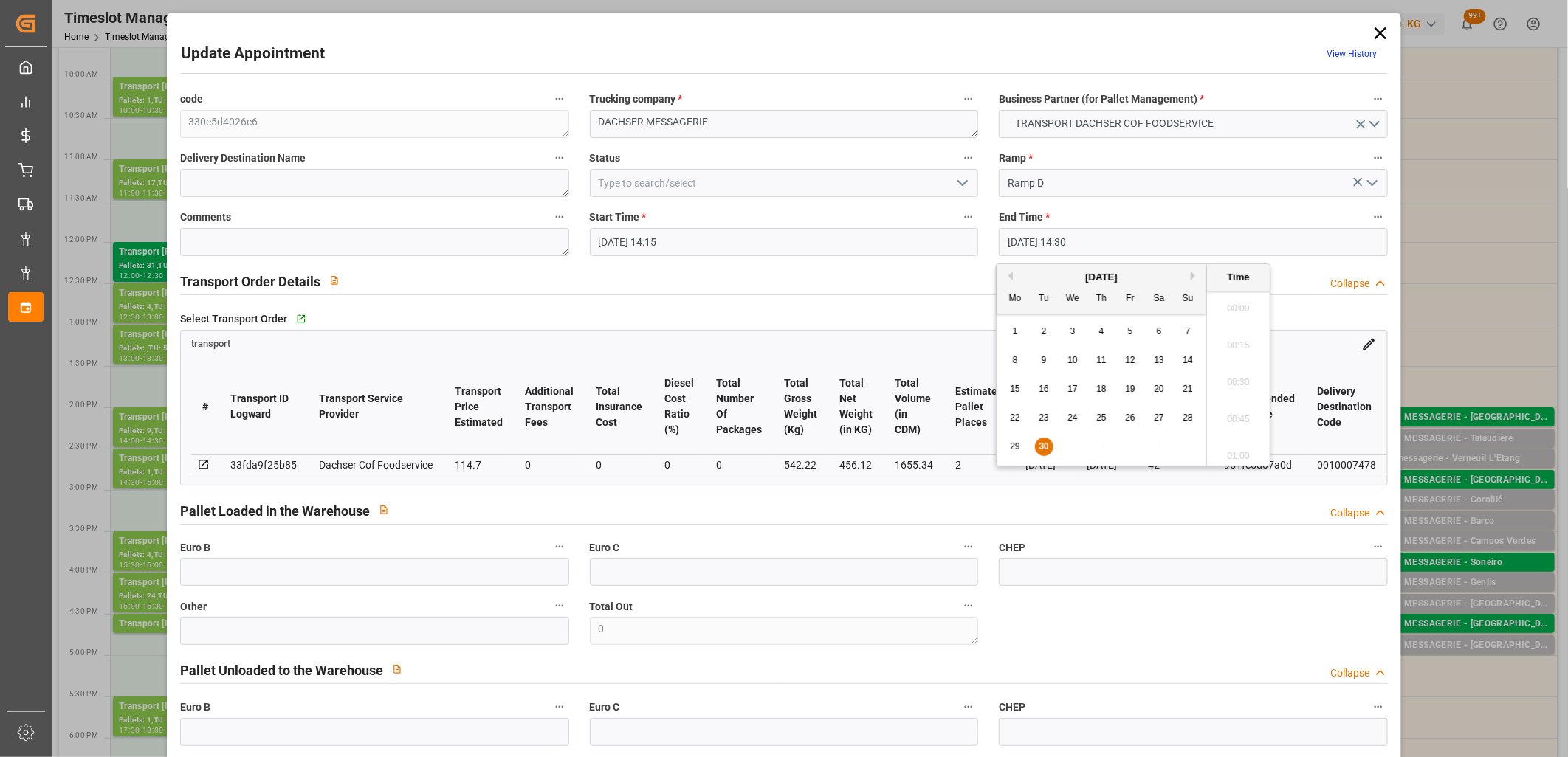
click at [1024, 242] on input "30-09-2025 14:30" at bounding box center [1193, 242] width 389 height 28
click at [1040, 445] on span "30" at bounding box center [1043, 446] width 10 height 10
click at [1194, 276] on button "Next Month" at bounding box center [1195, 276] width 9 height 9
click at [1072, 332] on span "1" at bounding box center [1072, 332] width 5 height 10
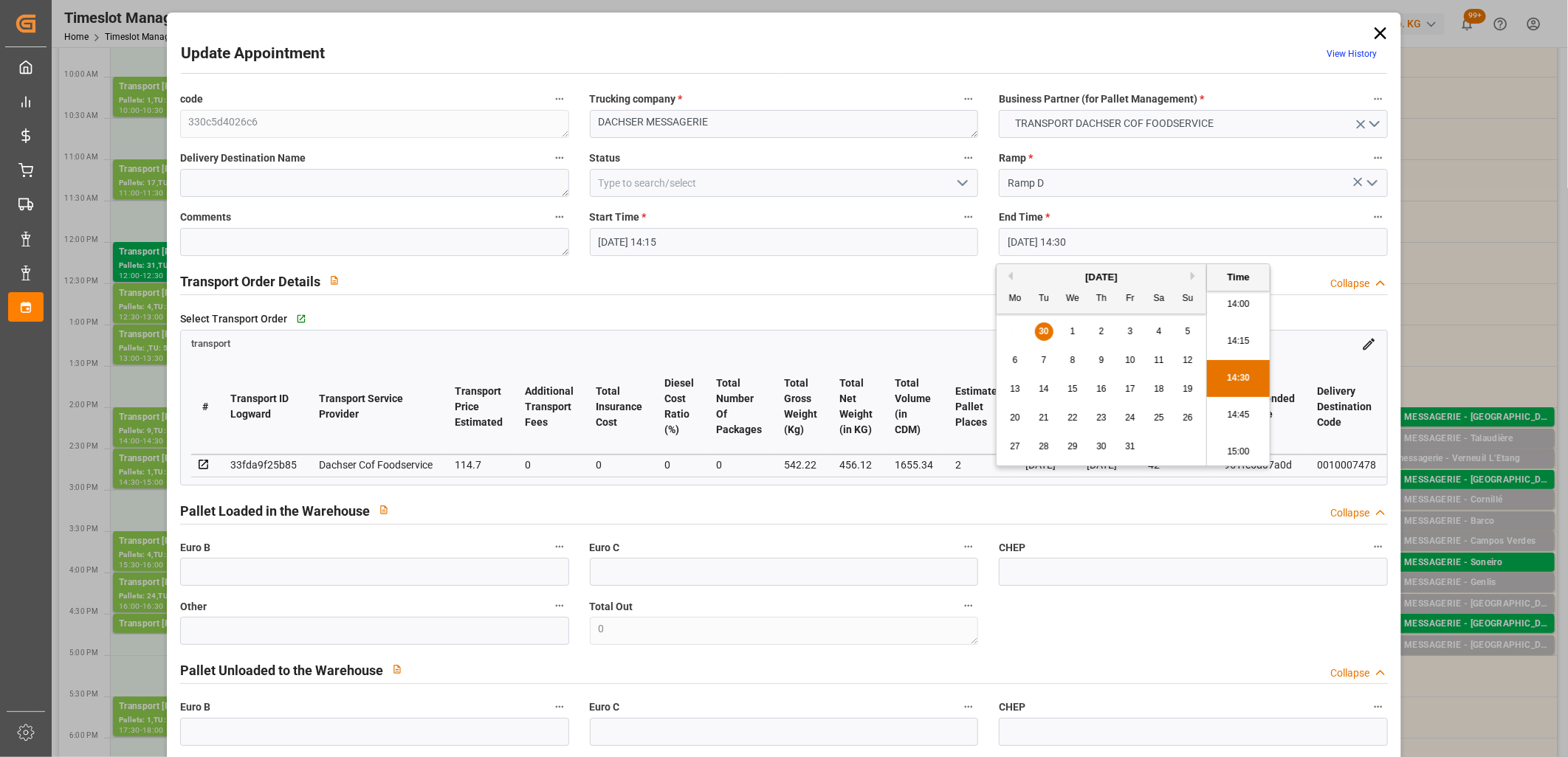
type input "01-10-2025 14:30"
click at [1219, 371] on li "14:30" at bounding box center [1238, 378] width 62 height 37
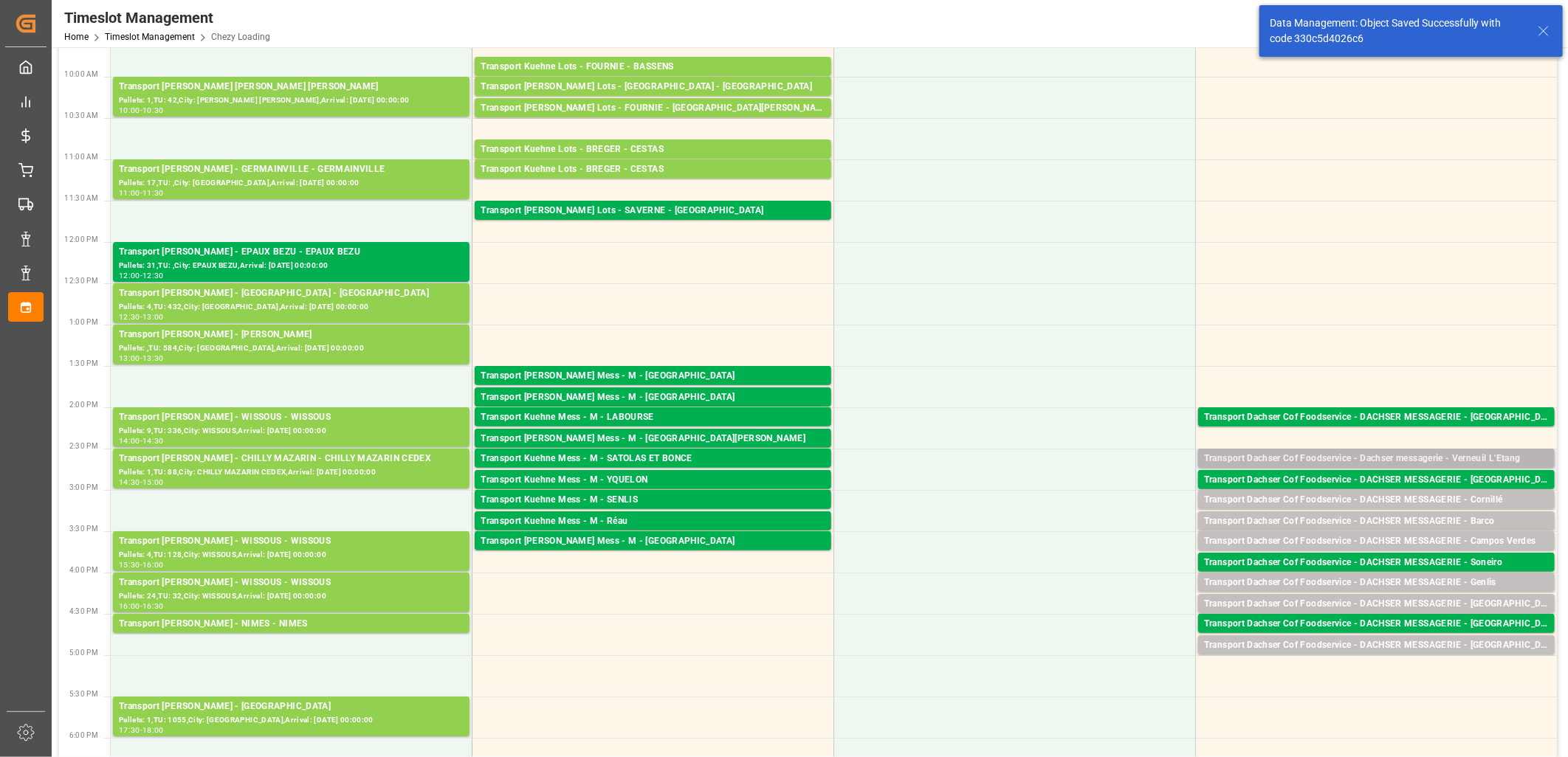
click at [1318, 458] on div "Transport Dachser Cof Foodservice - Dachser messagerie - Verneuil L'Etang" at bounding box center [1377, 458] width 345 height 15
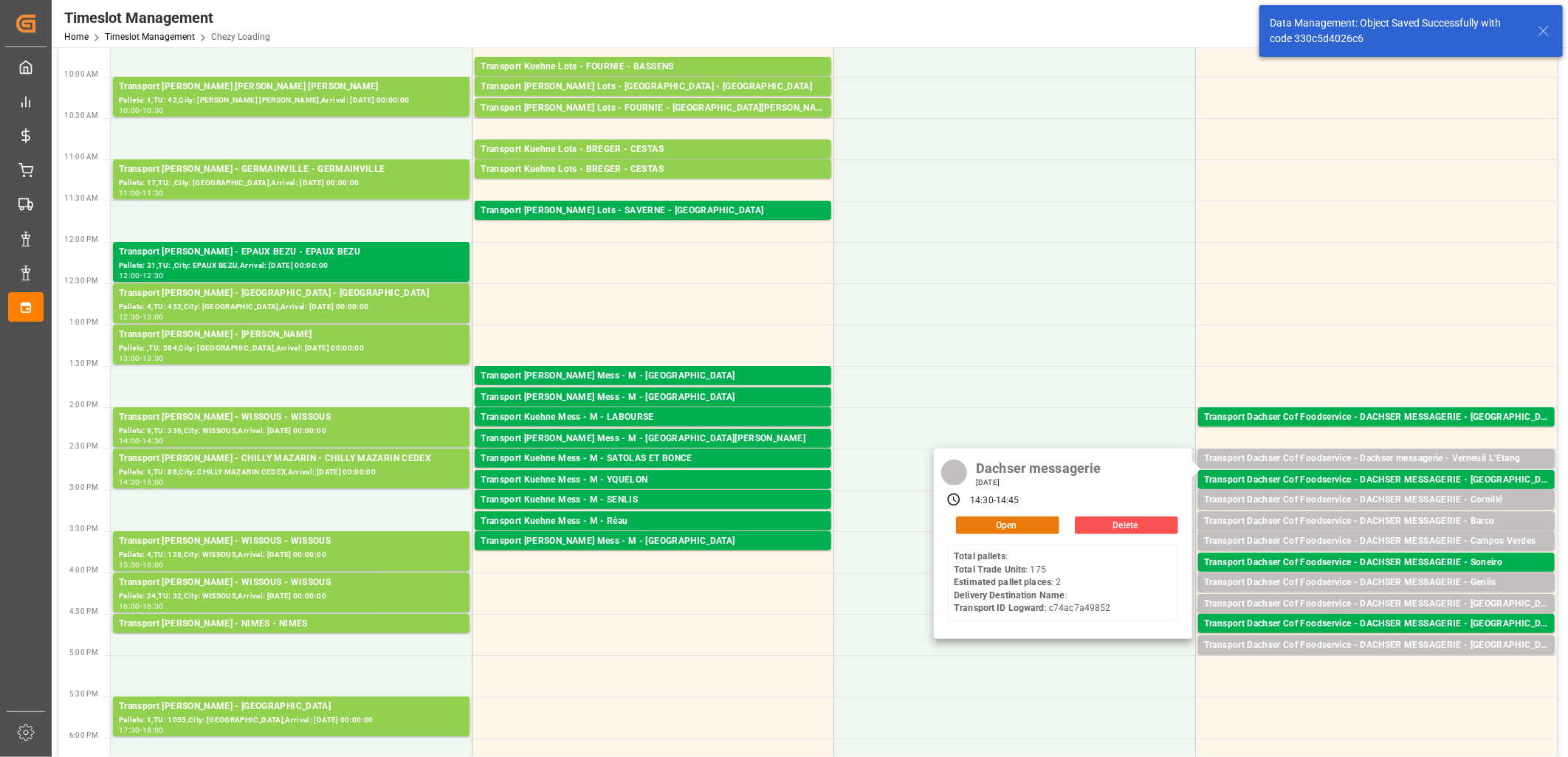
click at [1034, 521] on button "Open" at bounding box center [1007, 525] width 103 height 17
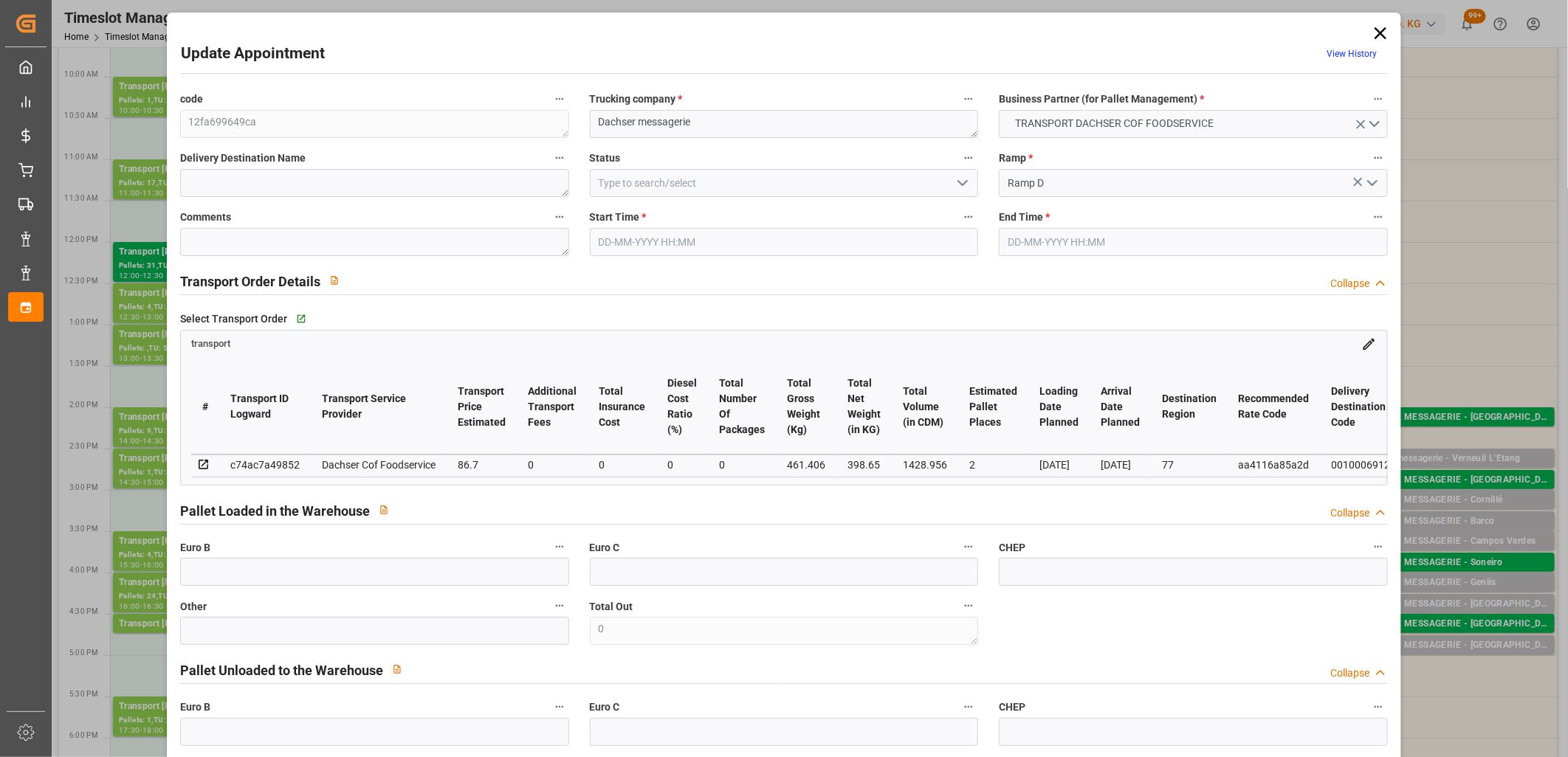
type input "30-09-2025 14:30"
type input "30-09-2025 14:45"
type input "26-09-2025 12:54"
type input "26-09-2025 12:39"
type input "[DATE]"
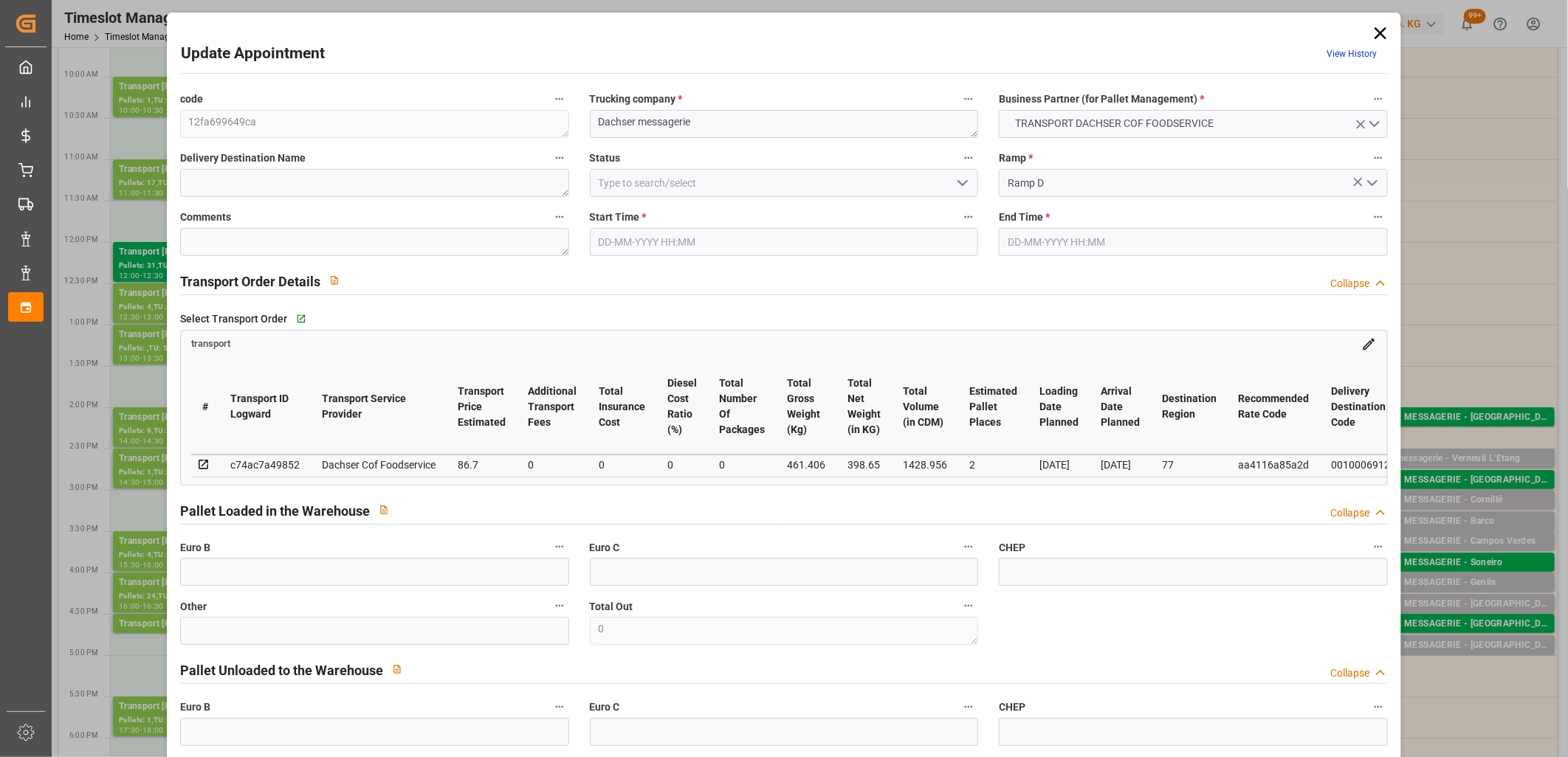
type input "[DATE]"
click at [740, 242] on input "30-09-2025 14:30" at bounding box center [784, 242] width 389 height 28
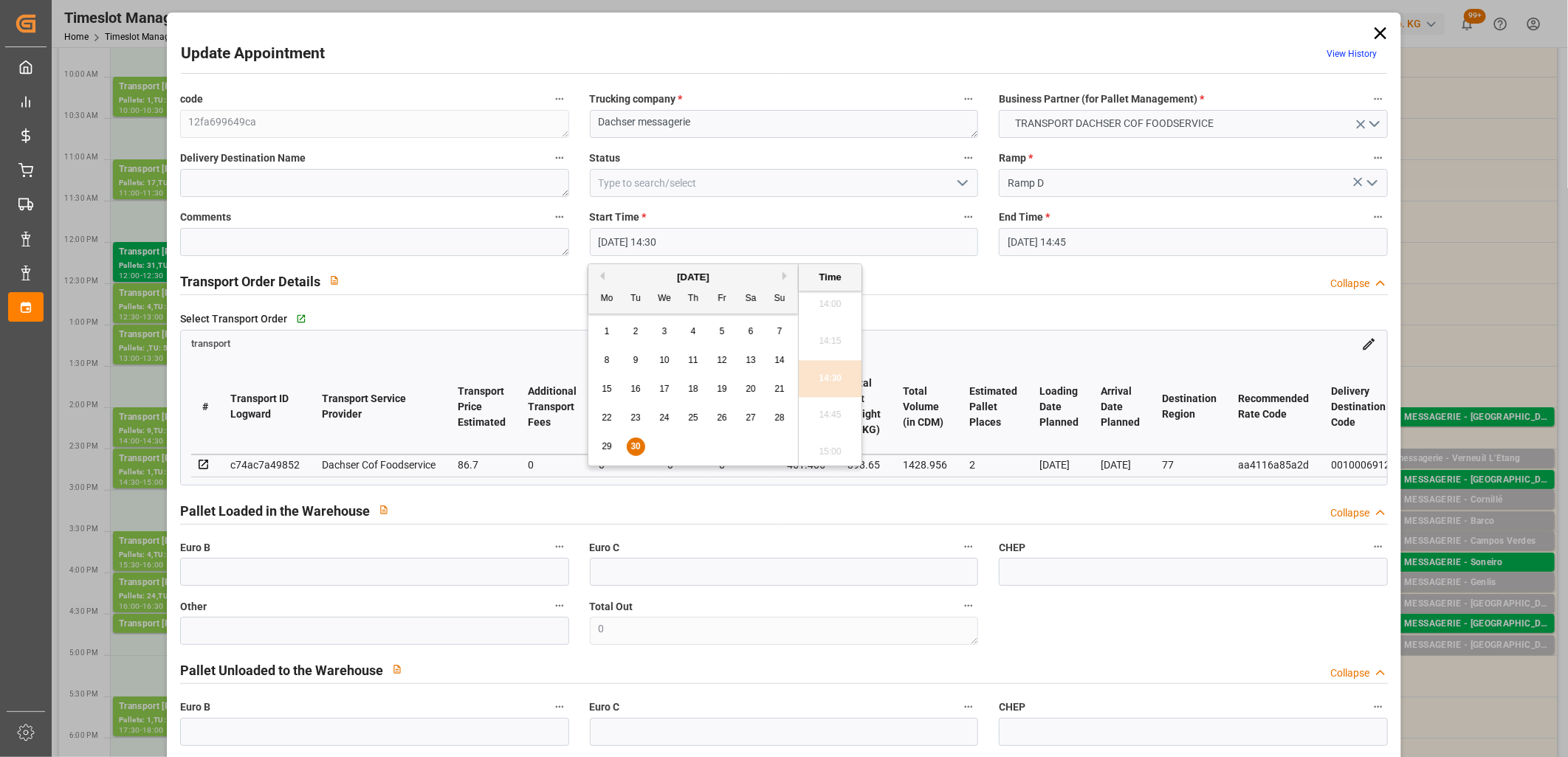
click at [783, 277] on button "Next Month" at bounding box center [787, 276] width 9 height 9
click at [661, 336] on div "1" at bounding box center [664, 332] width 18 height 17
type input "01-10-2025 14:30"
click at [827, 367] on li "14:30" at bounding box center [830, 378] width 62 height 37
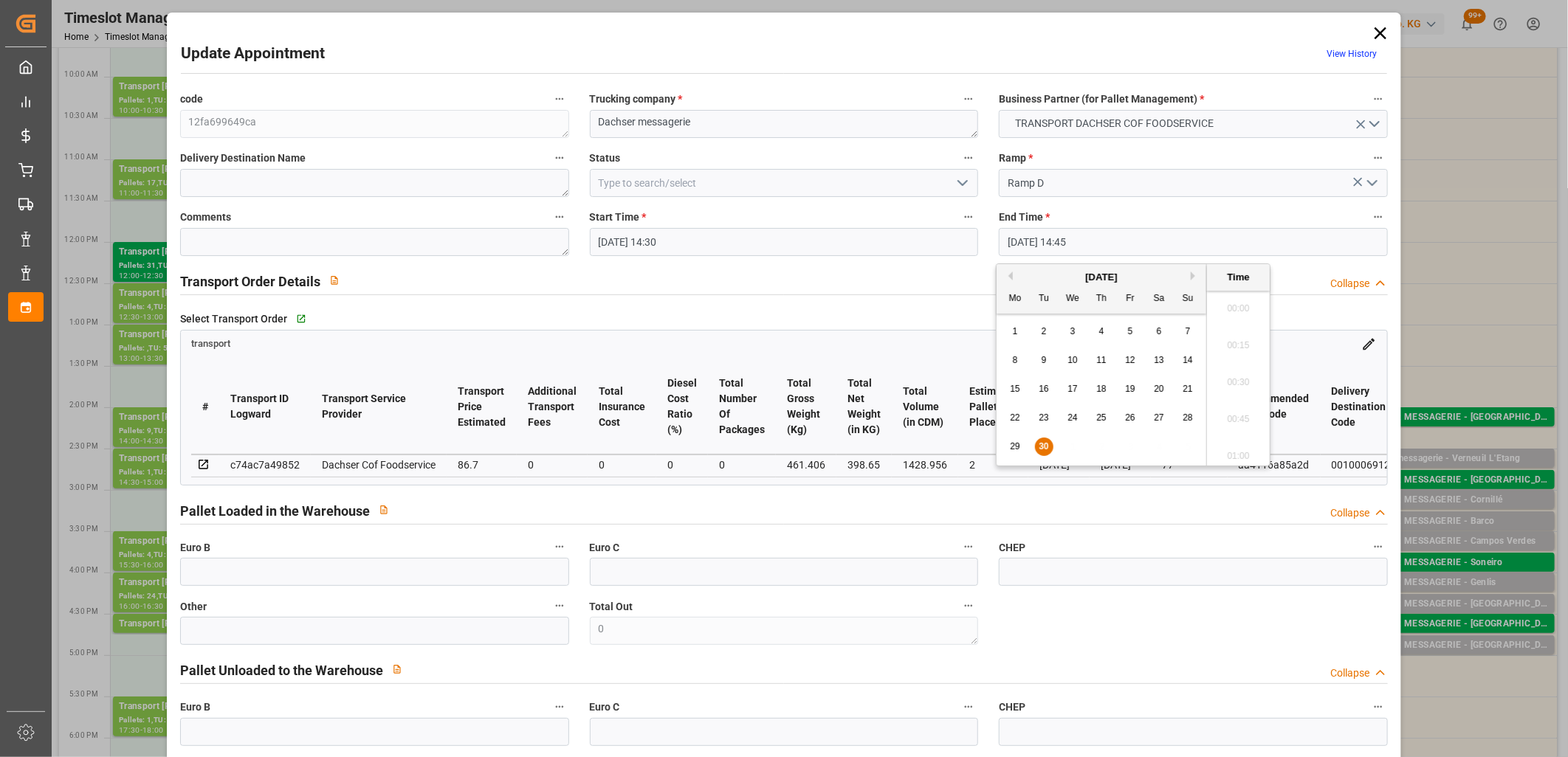
click at [1078, 244] on input "30-09-2025 14:45" at bounding box center [1193, 242] width 389 height 28
click at [1189, 273] on div "September 2025" at bounding box center [1101, 277] width 210 height 15
click at [1194, 277] on button "Next Month" at bounding box center [1195, 276] width 9 height 9
click at [1074, 333] on span "1" at bounding box center [1072, 332] width 5 height 10
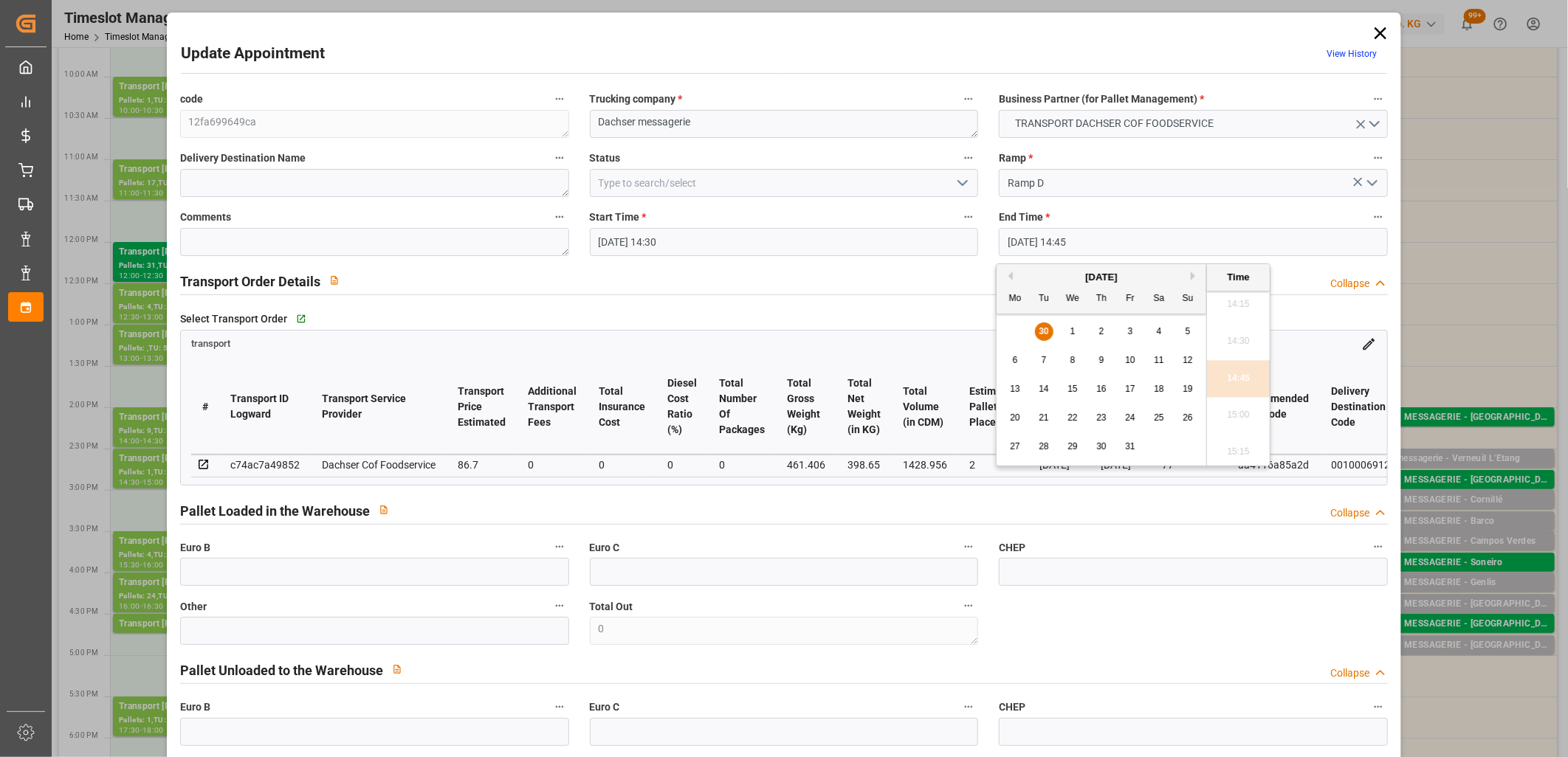
type input "01-10-2025 14:45"
click at [1221, 366] on li "14:45" at bounding box center [1238, 378] width 62 height 37
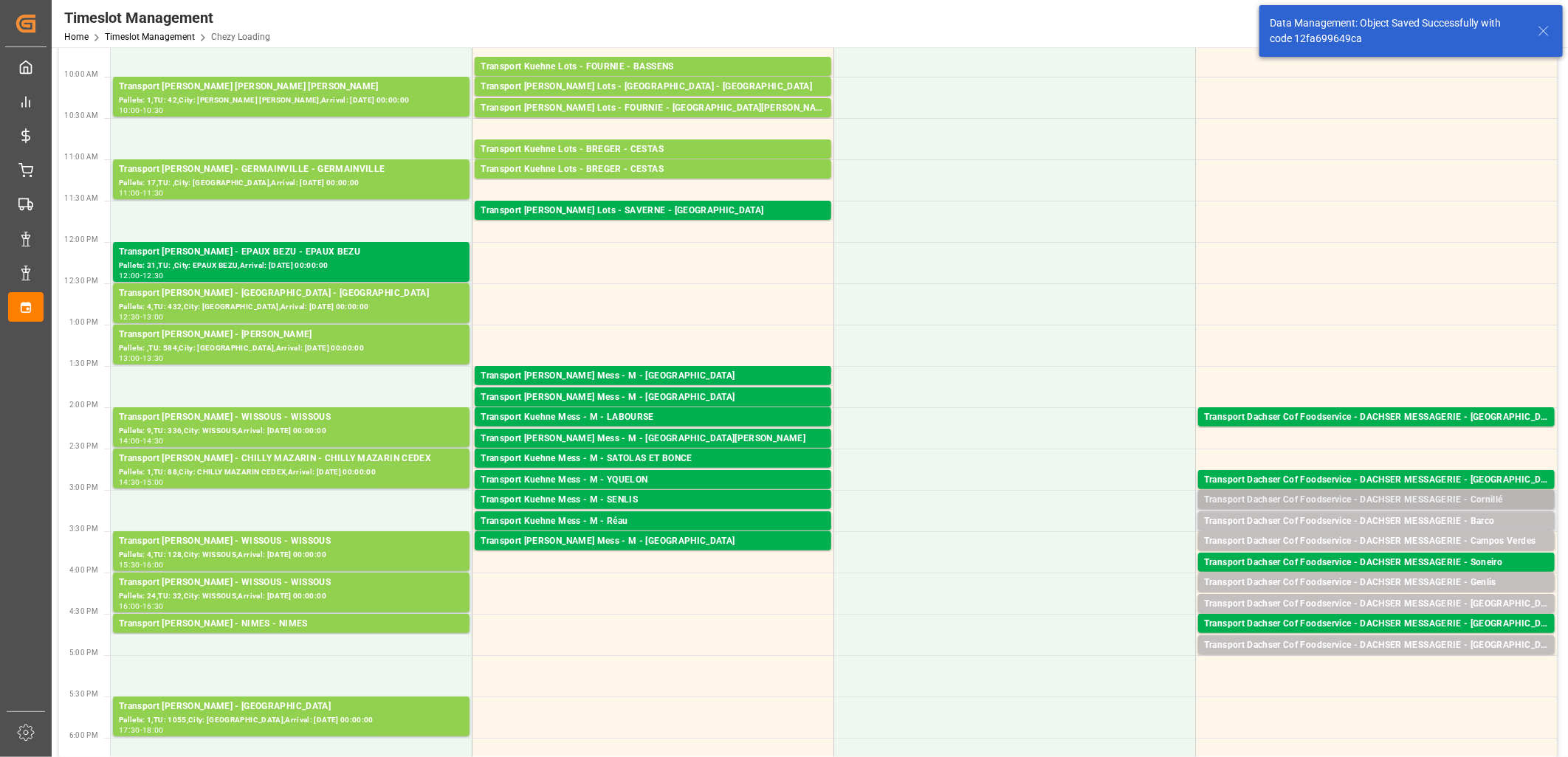
click at [1273, 496] on div "Transport Dachser Cof Foodservice - DACHSER MESSAGERIE - Cornillé" at bounding box center [1377, 500] width 345 height 15
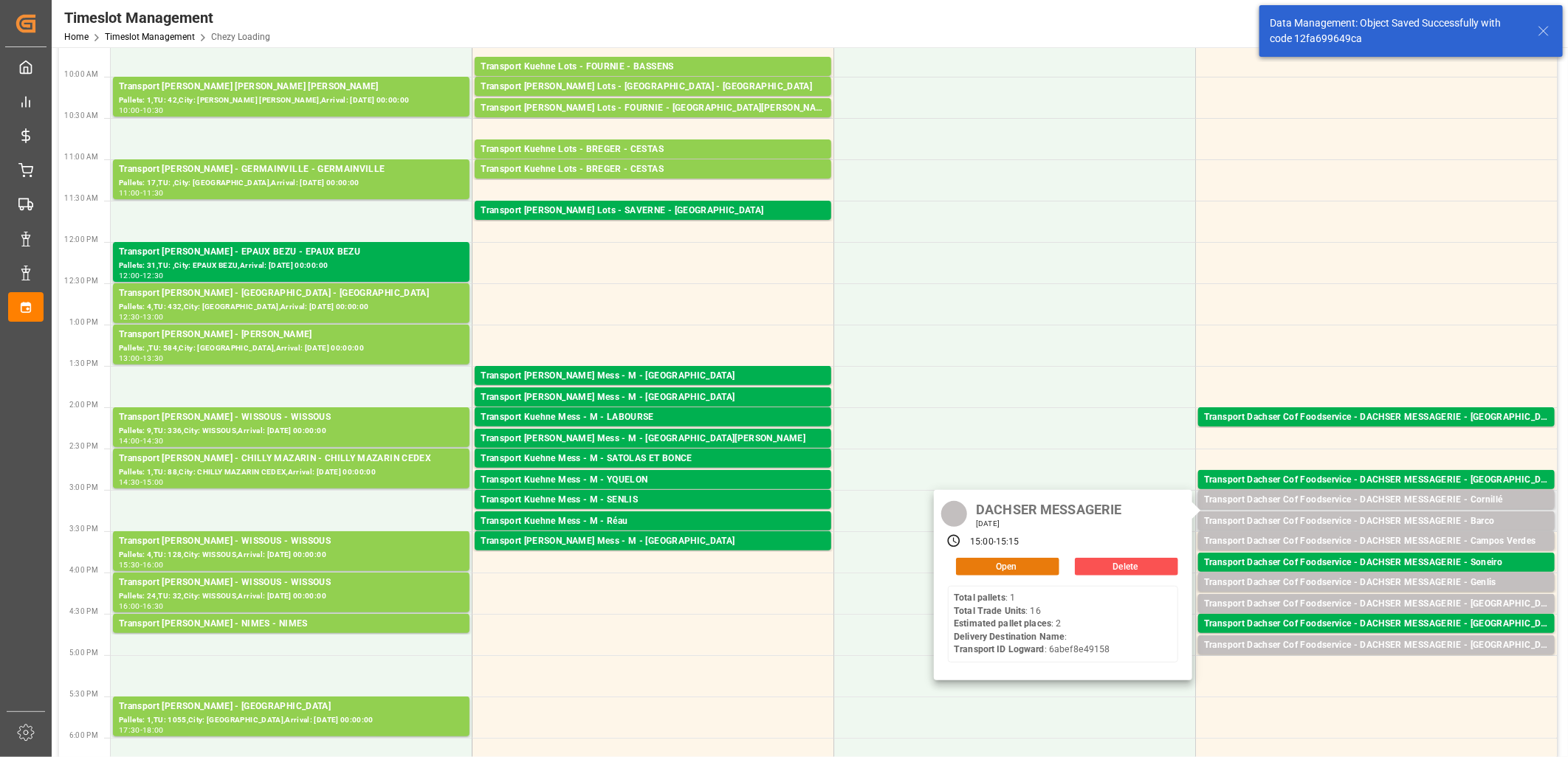
click at [986, 568] on button "Open" at bounding box center [1007, 566] width 103 height 17
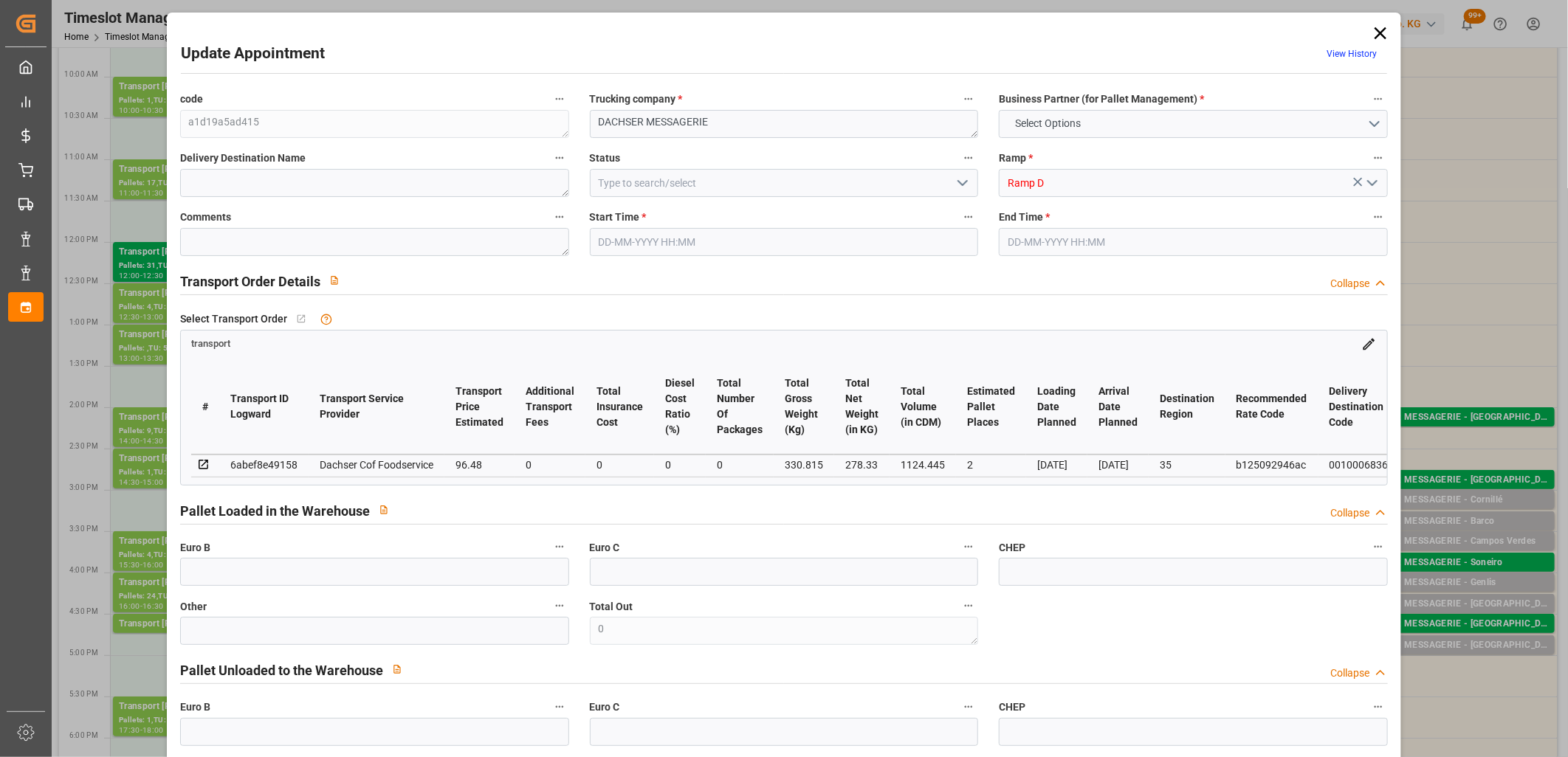
type input "2"
type input "96.48"
type input "0"
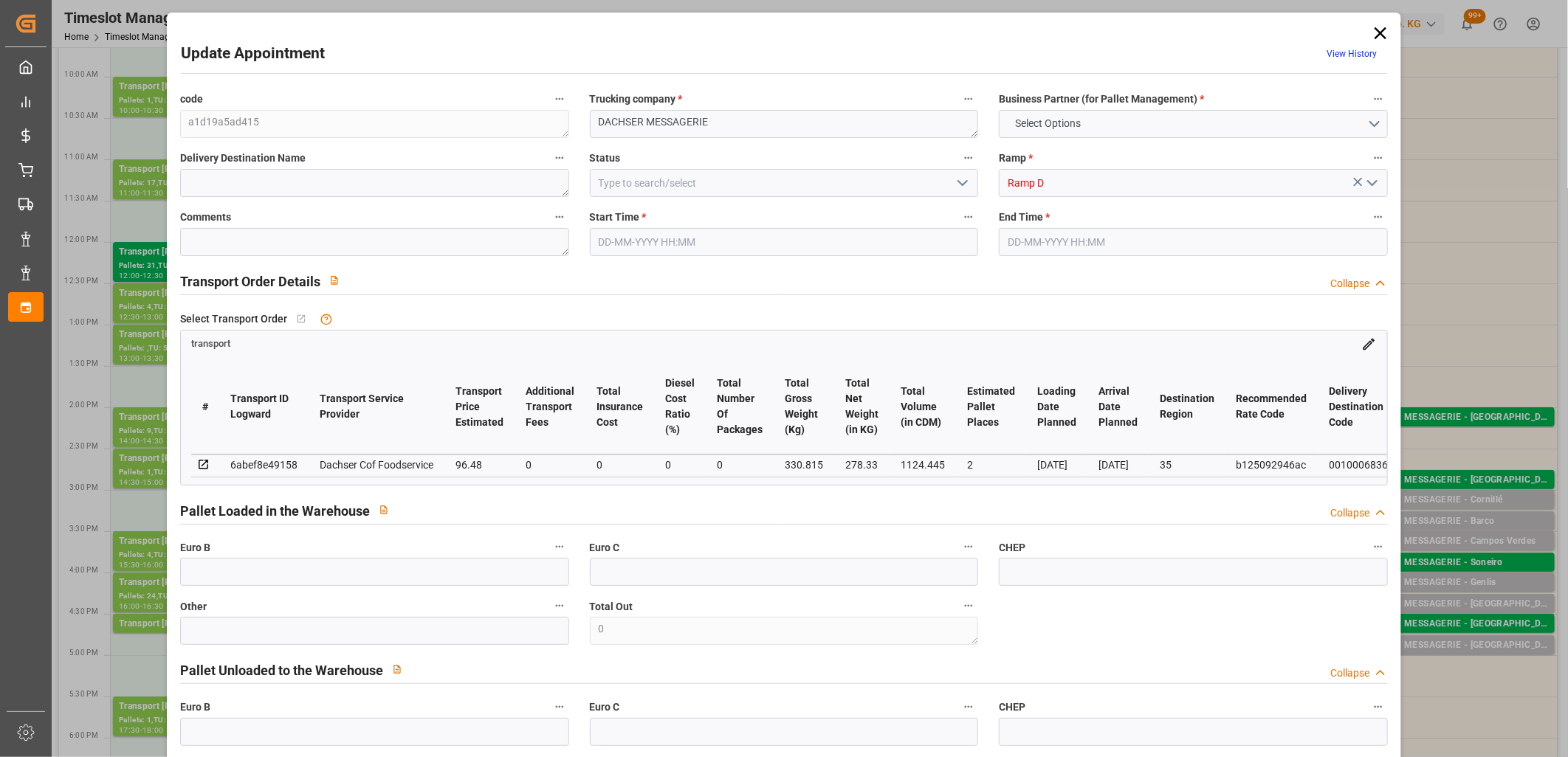
type input "94.782"
type input "-1.698"
type input "0"
type input "278.33"
type input "379.705"
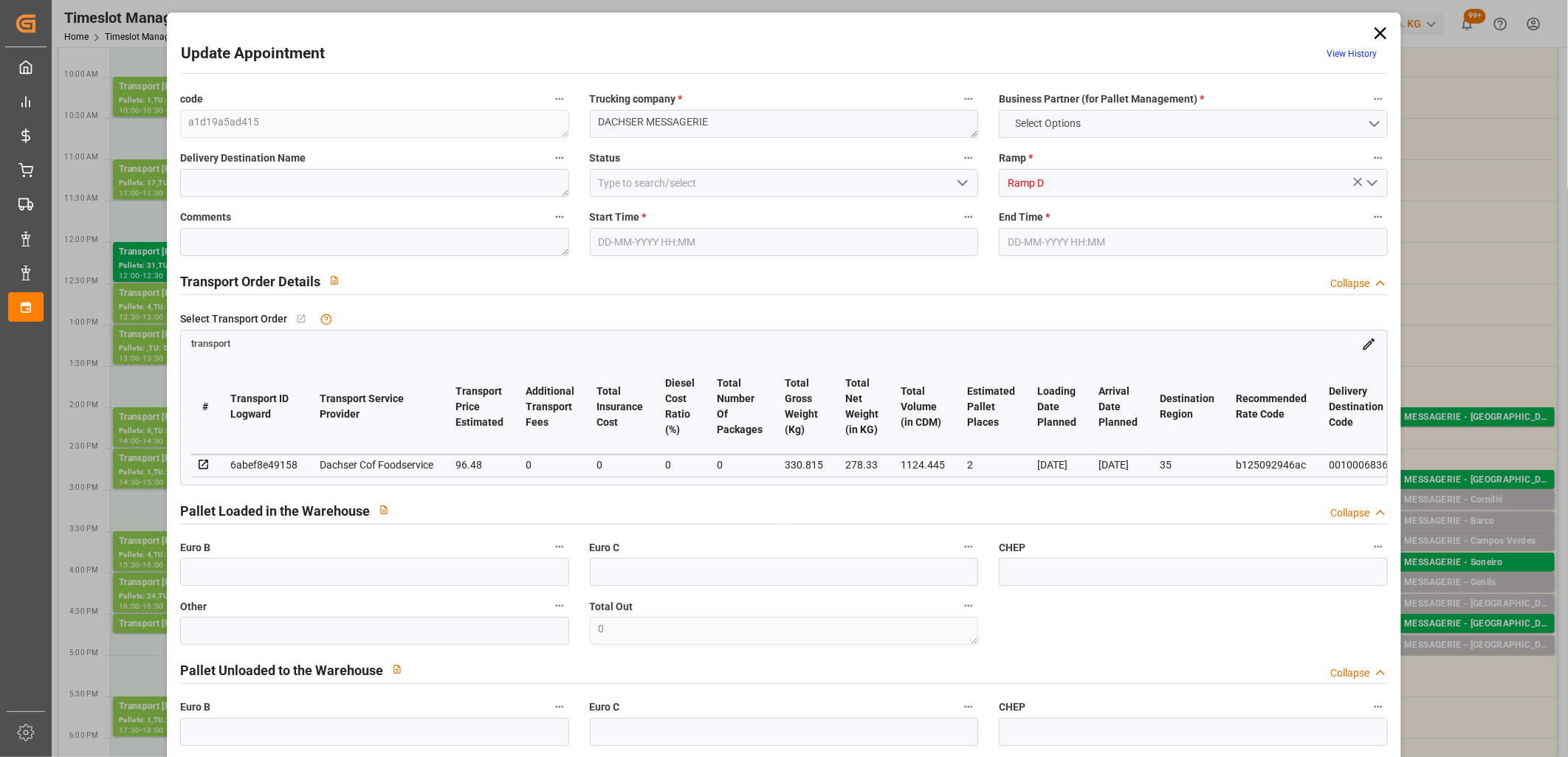
type input "1124.445"
type input "35"
type input "1"
type input "16"
type input "2"
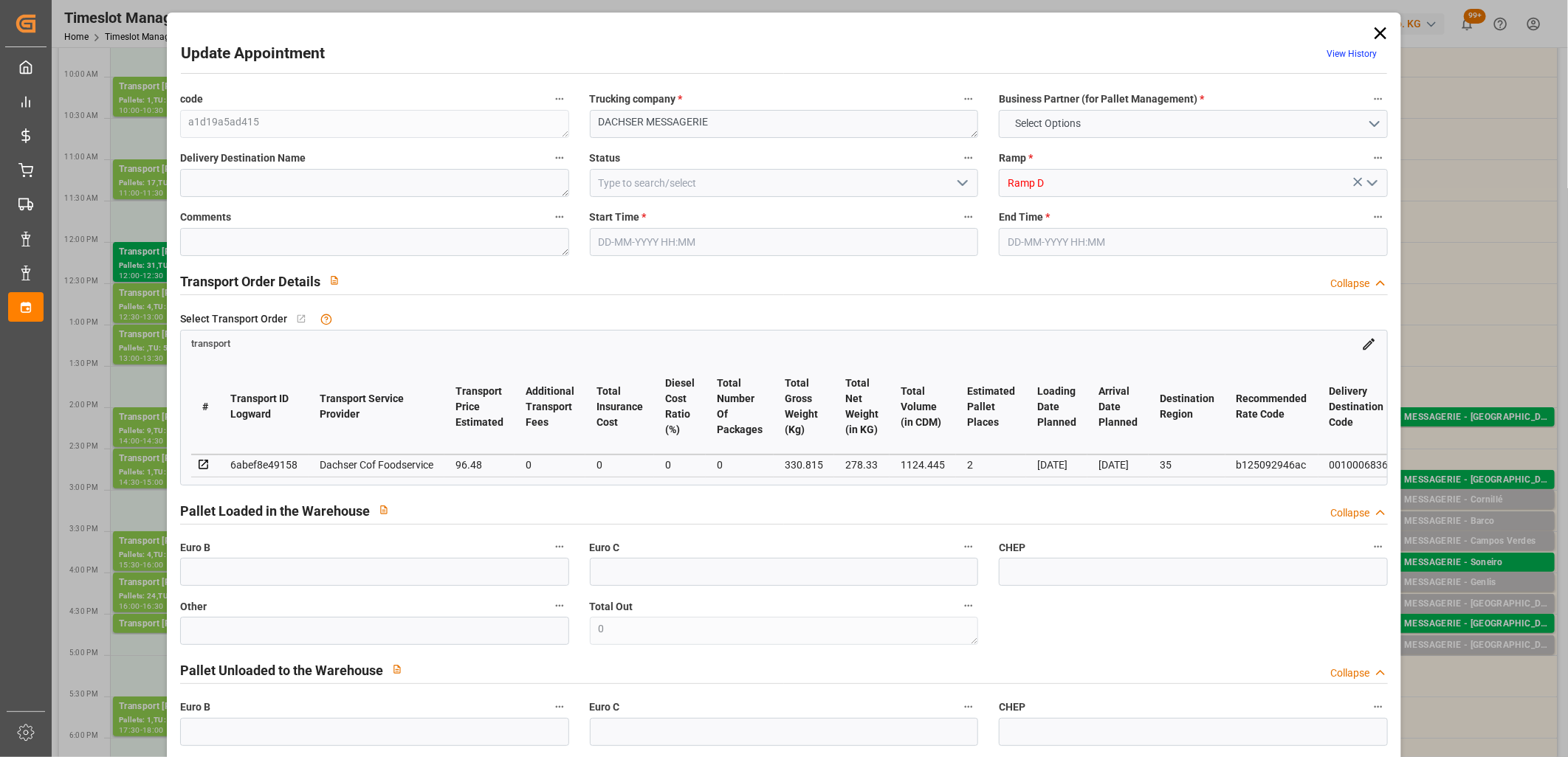
type input "101"
type input "330.815"
type input "0"
type input "4710.8598"
type input "0"
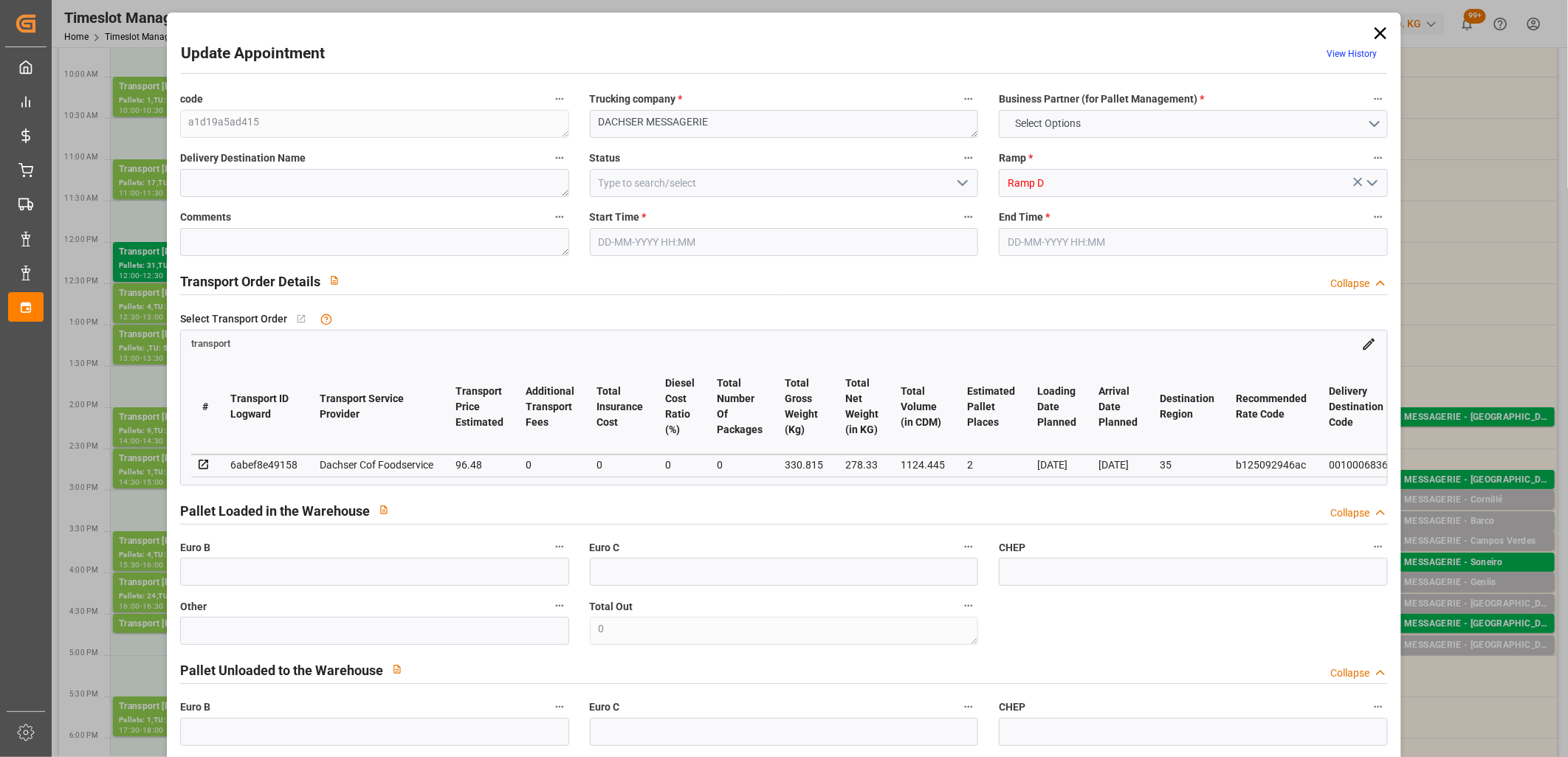
type input "0"
type input "21"
type input "35"
type input "30-09-2025 15:00"
type input "30-09-2025 15:15"
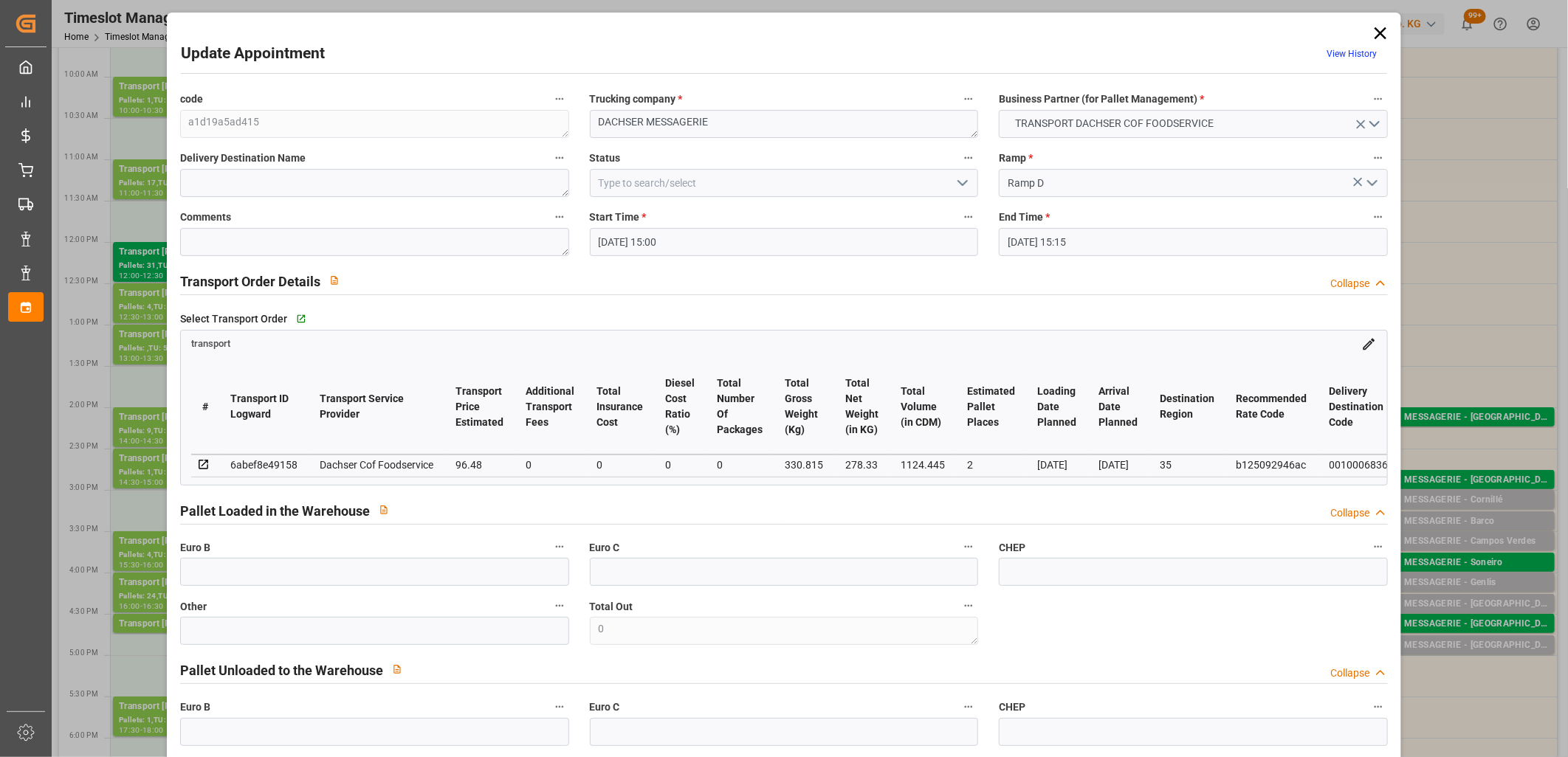
type input "29-09-2025 12:36"
type input "29-09-2025 11:46"
type input "[DATE]"
click at [683, 243] on input "30-09-2025 15:00" at bounding box center [784, 242] width 389 height 28
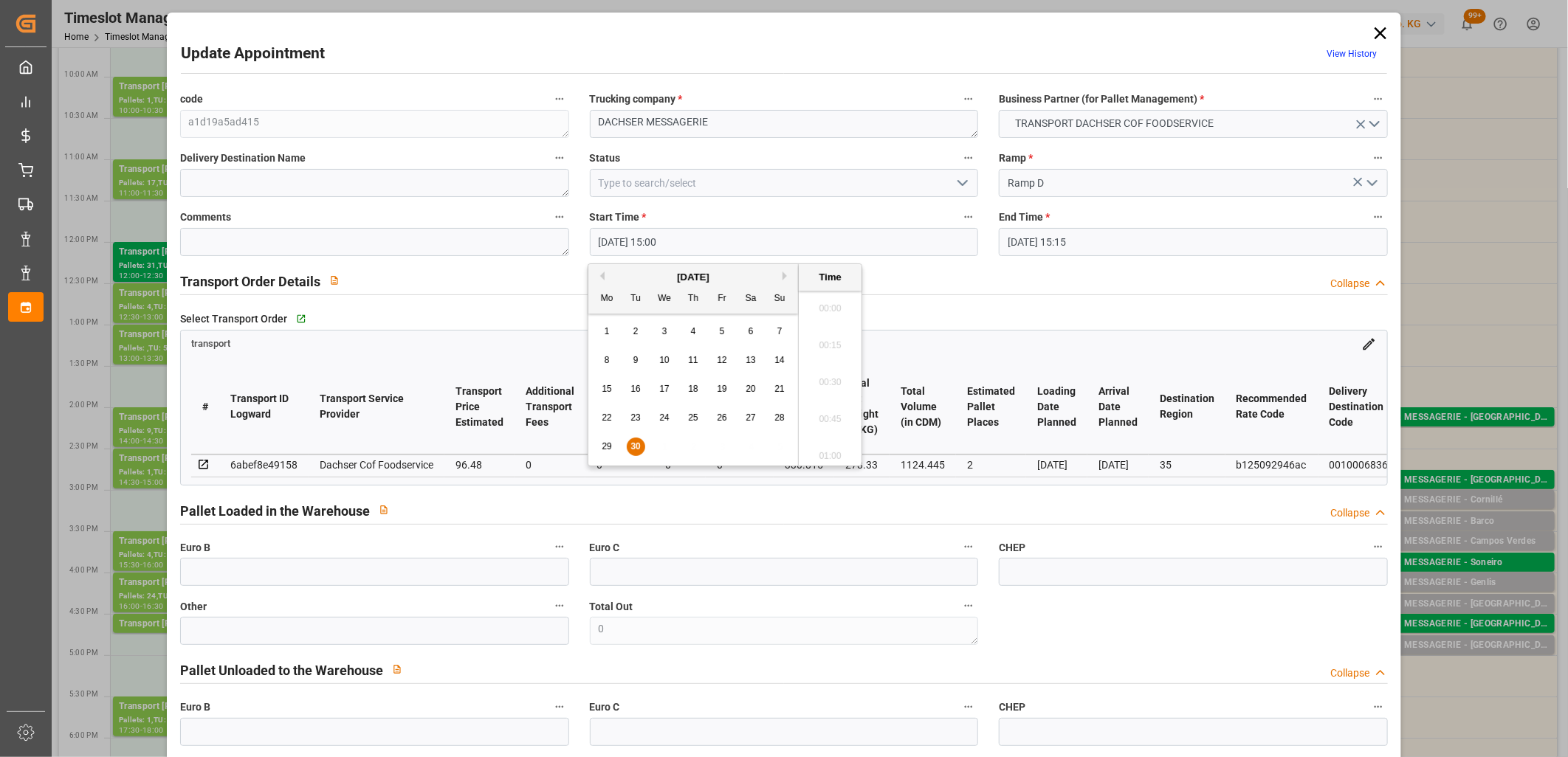
scroll to position [2145, 0]
click at [785, 273] on button "Next Month" at bounding box center [787, 276] width 9 height 9
click at [664, 327] on span "1" at bounding box center [664, 332] width 5 height 10
type input "01-10-2025 15:00"
click at [809, 366] on li "15:00" at bounding box center [830, 378] width 62 height 37
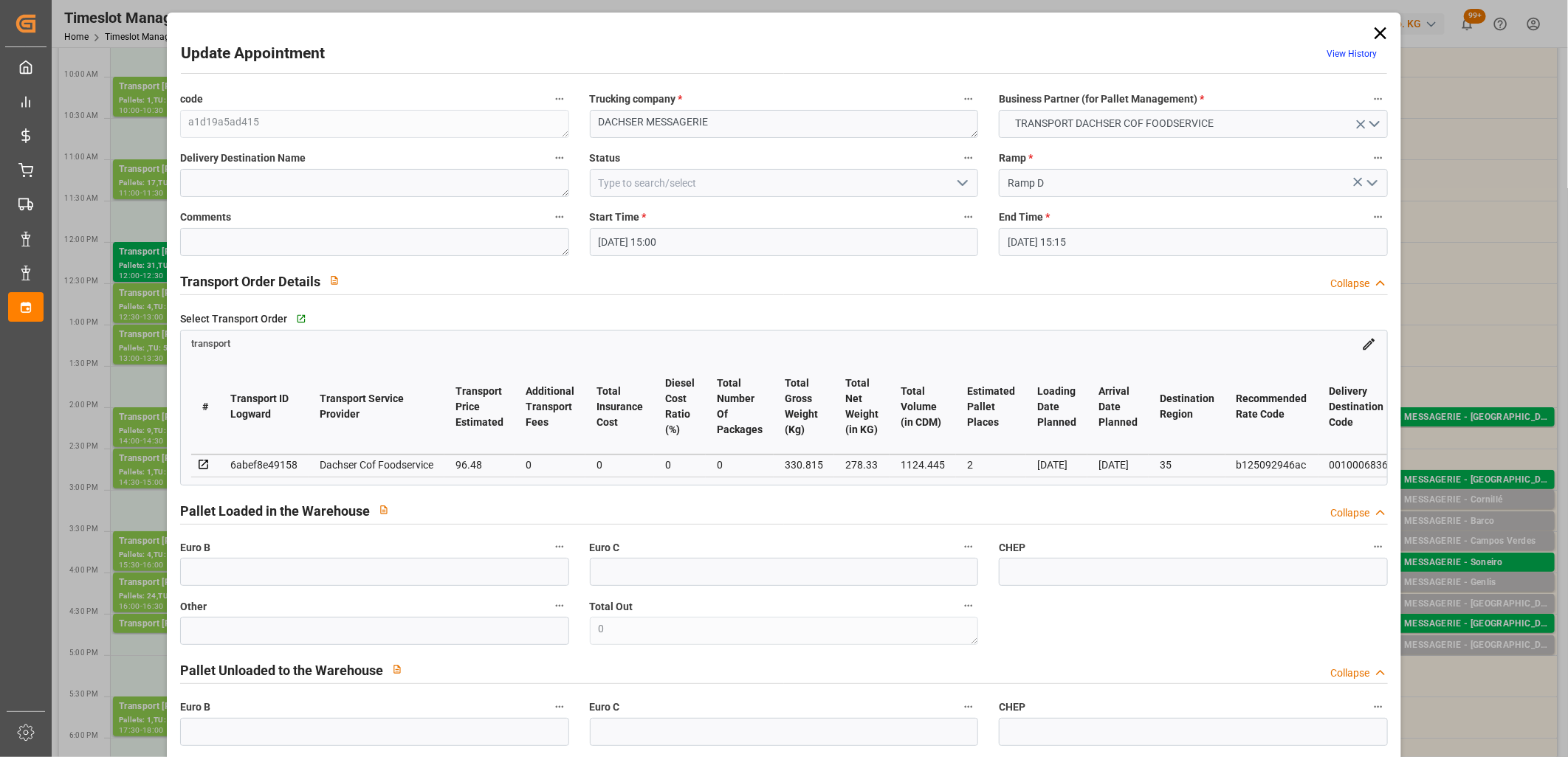
click at [1083, 246] on input "30-09-2025 15:15" at bounding box center [1193, 242] width 389 height 28
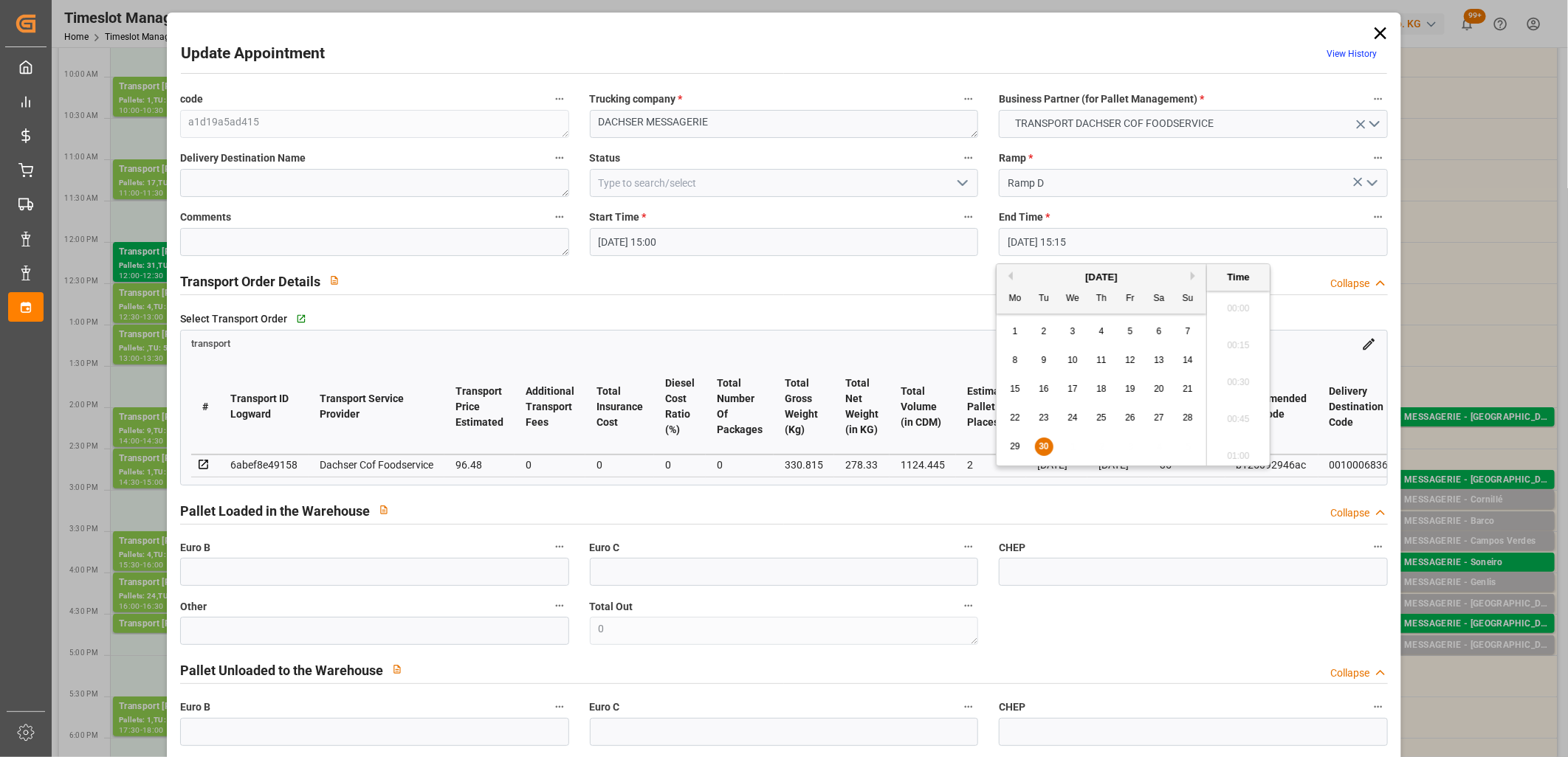
scroll to position [2181, 0]
click at [1195, 275] on button "Next Month" at bounding box center [1195, 276] width 9 height 9
click at [1075, 330] on div "1" at bounding box center [1072, 332] width 18 height 17
type input "01-10-2025 15:15"
click at [1221, 372] on li "15:15" at bounding box center [1238, 378] width 62 height 37
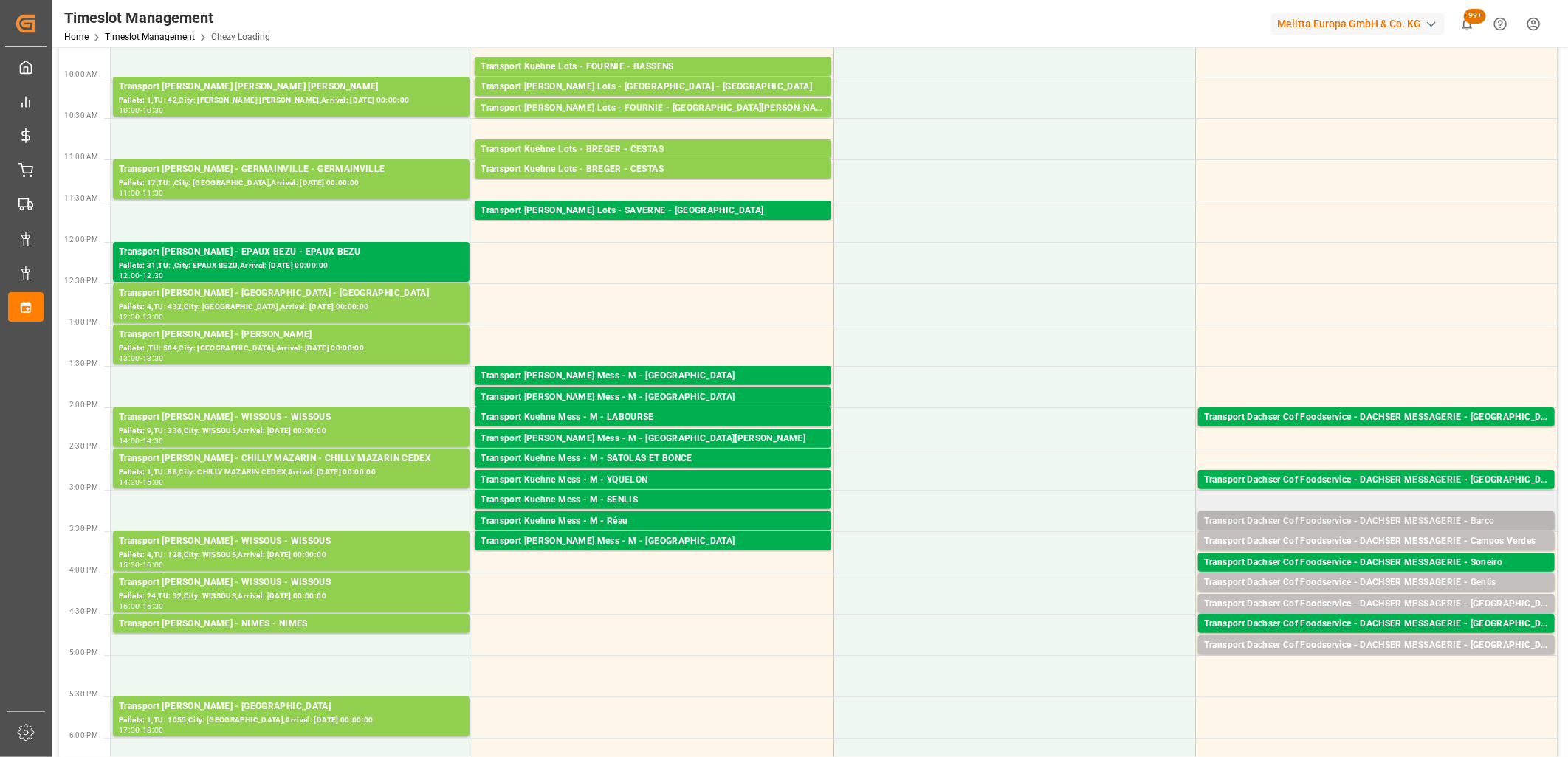
click at [1287, 522] on div "Transport Dachser Cof Foodservice - DACHSER MESSAGERIE - Barco" at bounding box center [1377, 521] width 345 height 15
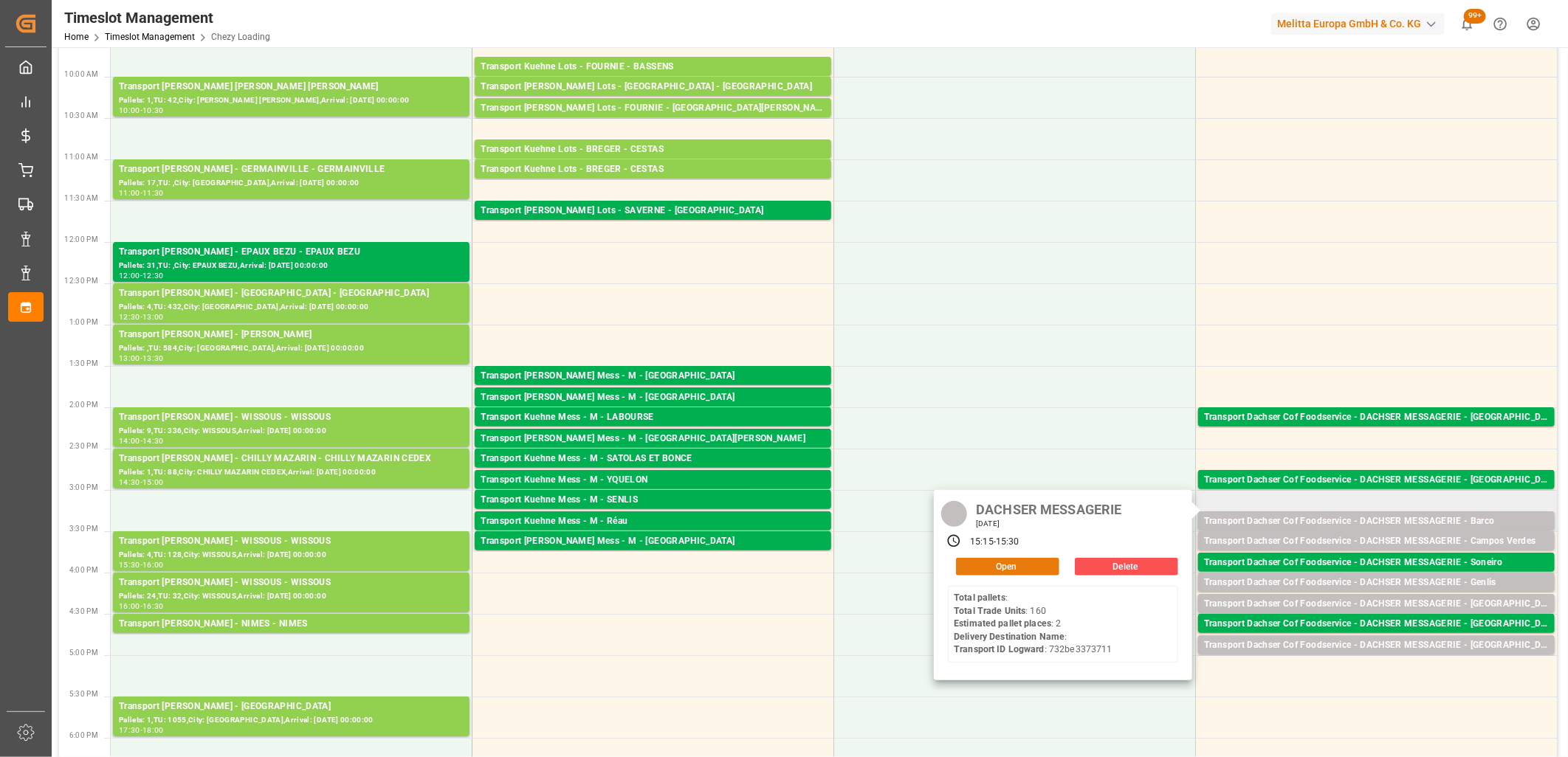
click at [1046, 570] on button "Open" at bounding box center [1007, 566] width 103 height 17
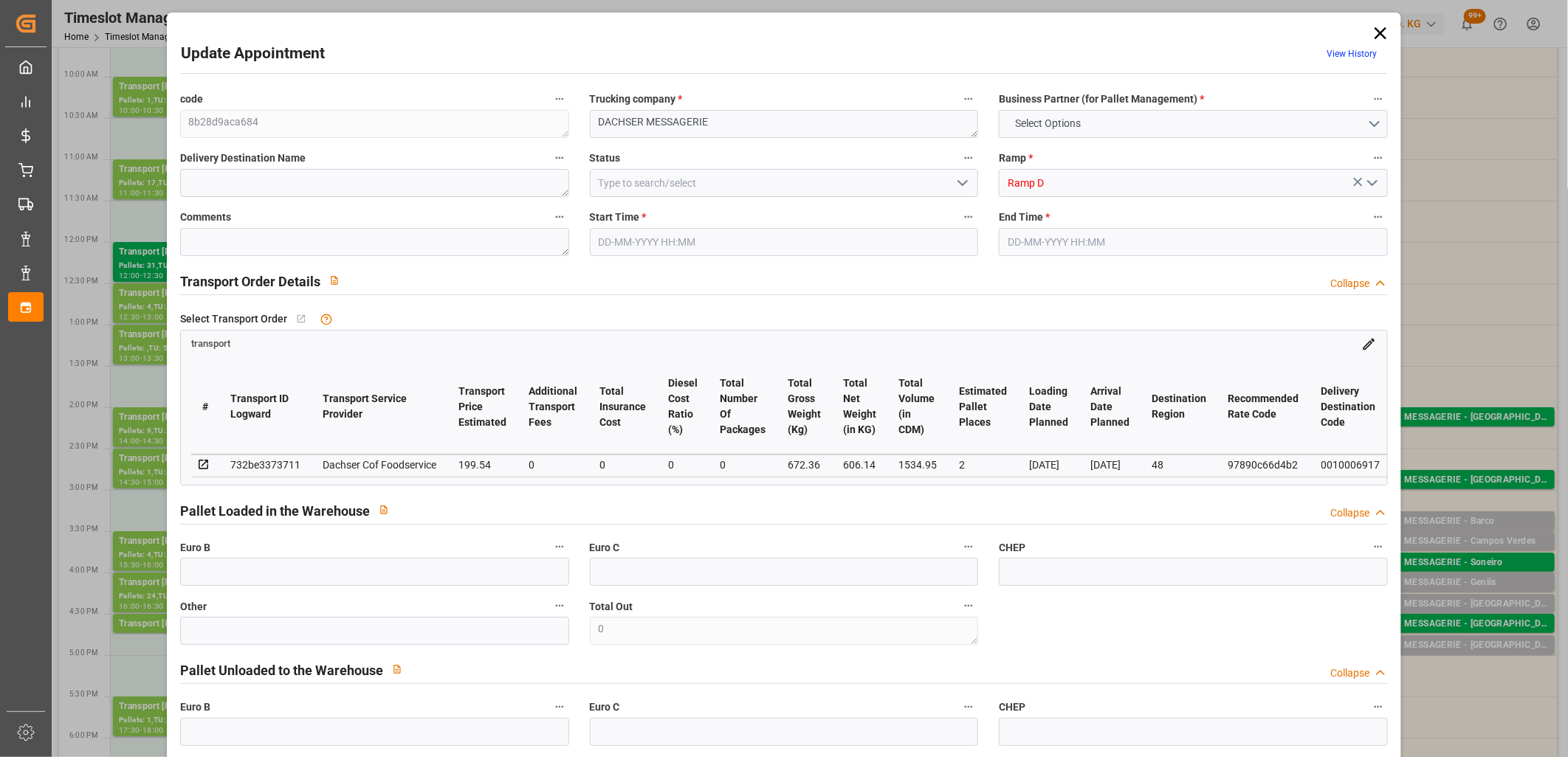
type input "2"
type input "199.54"
type input "0"
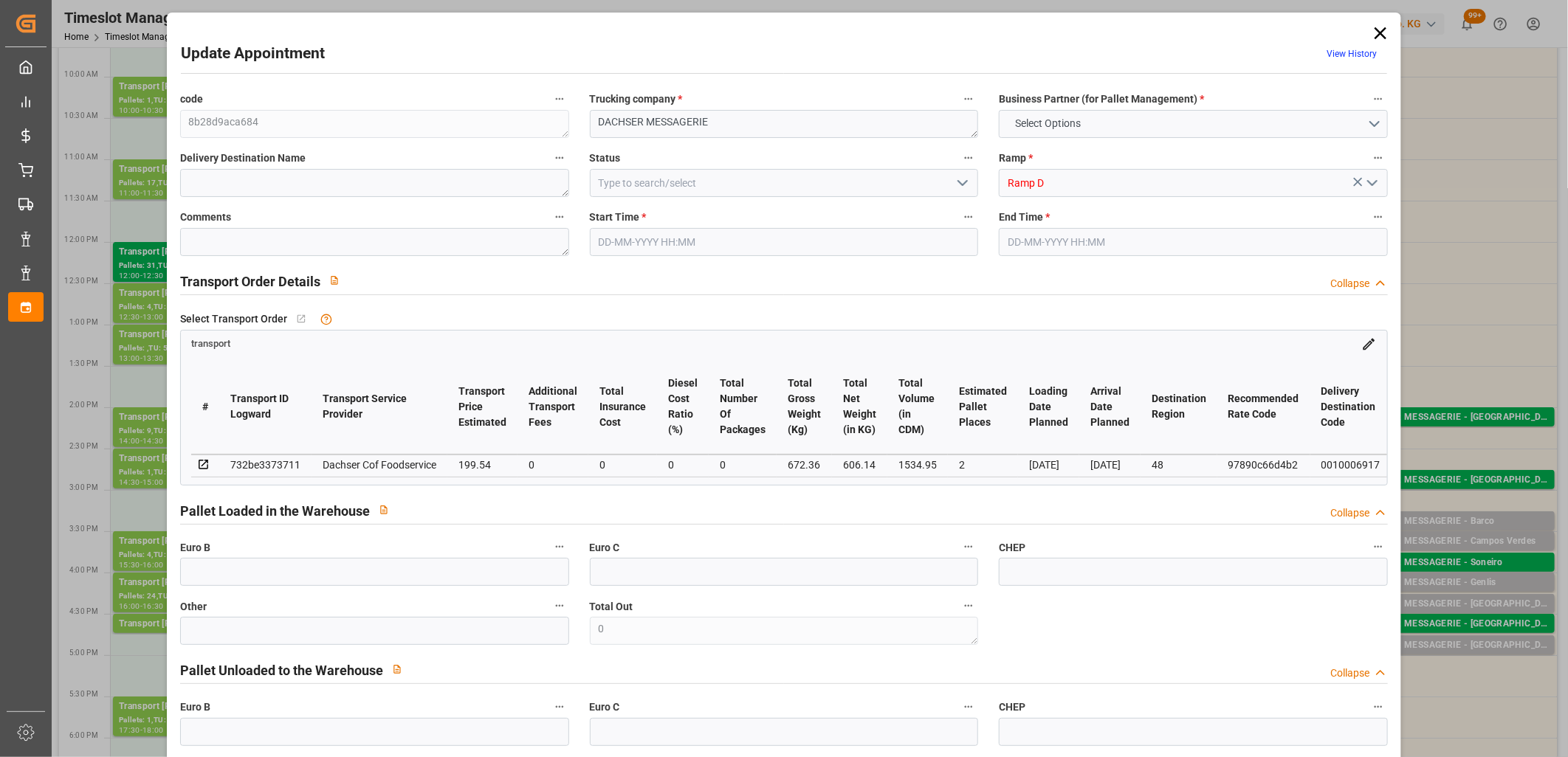
type input "196.0281"
type input "-3.5119"
type input "0"
type input "606.14"
type input "720.36"
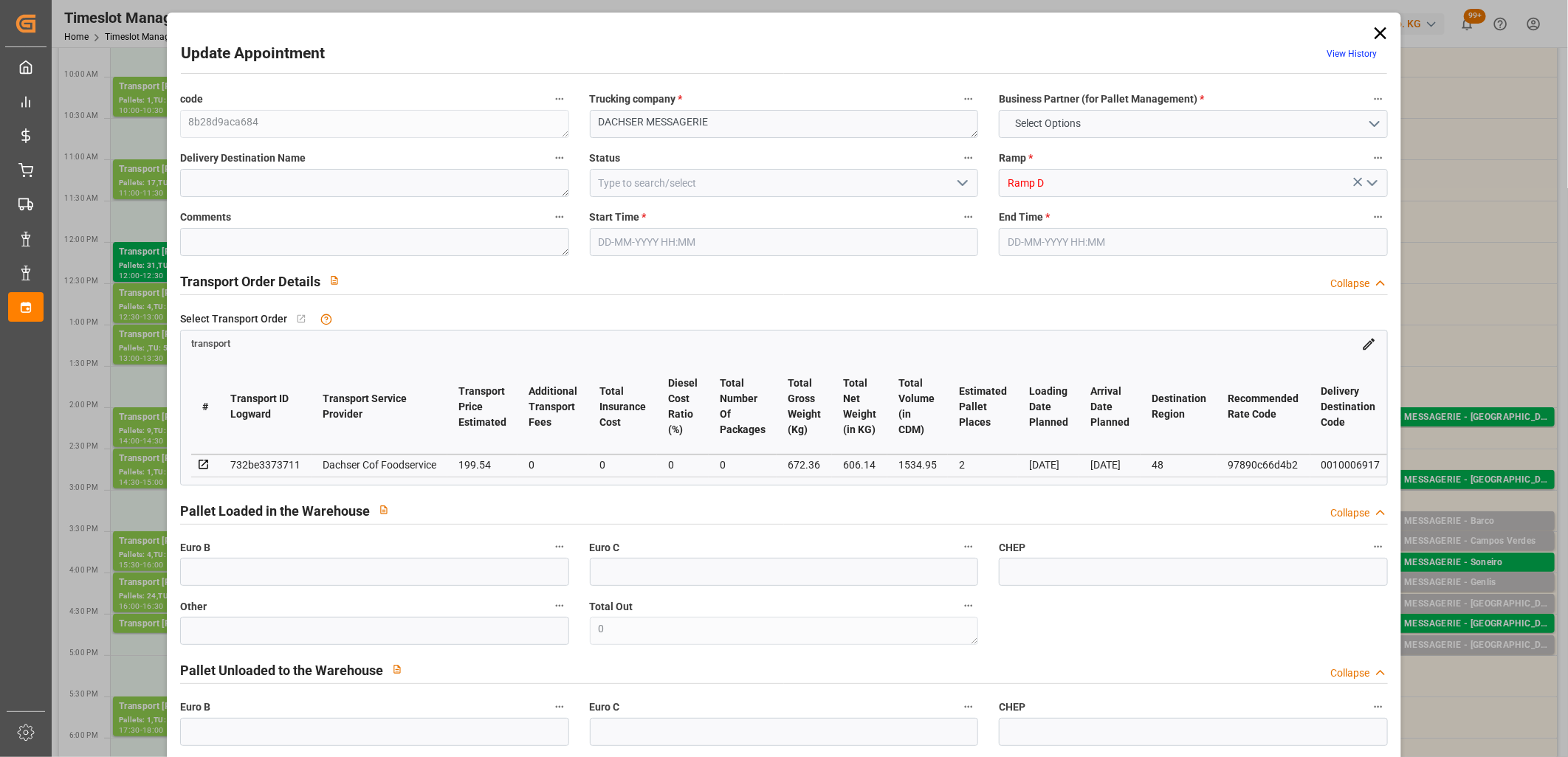
type input "1534.95"
type input "48"
type input "0"
type input "160"
type input "2"
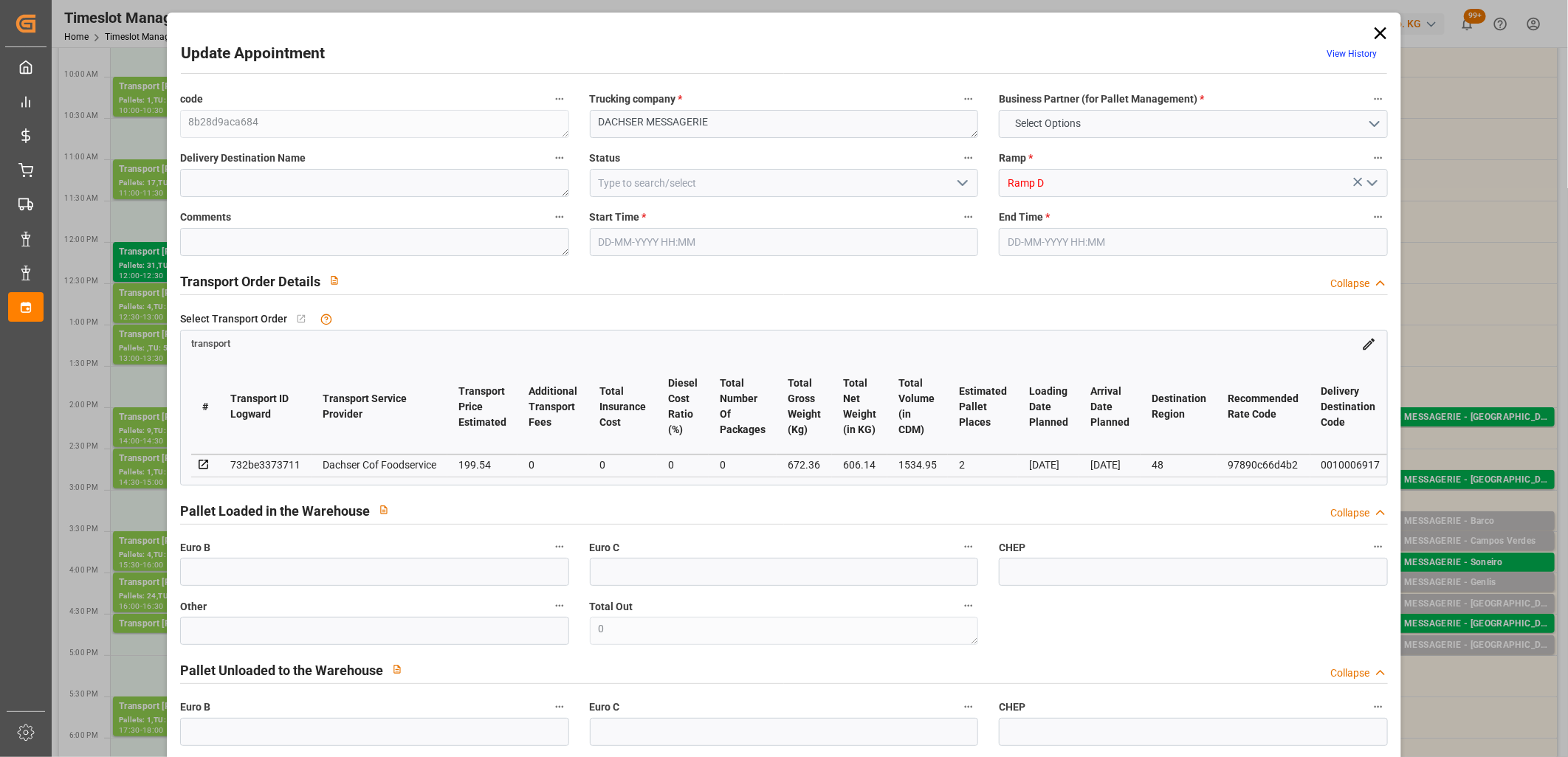
type input "101"
type input "672.36"
type input "0"
type input "4710.8598"
type input "0"
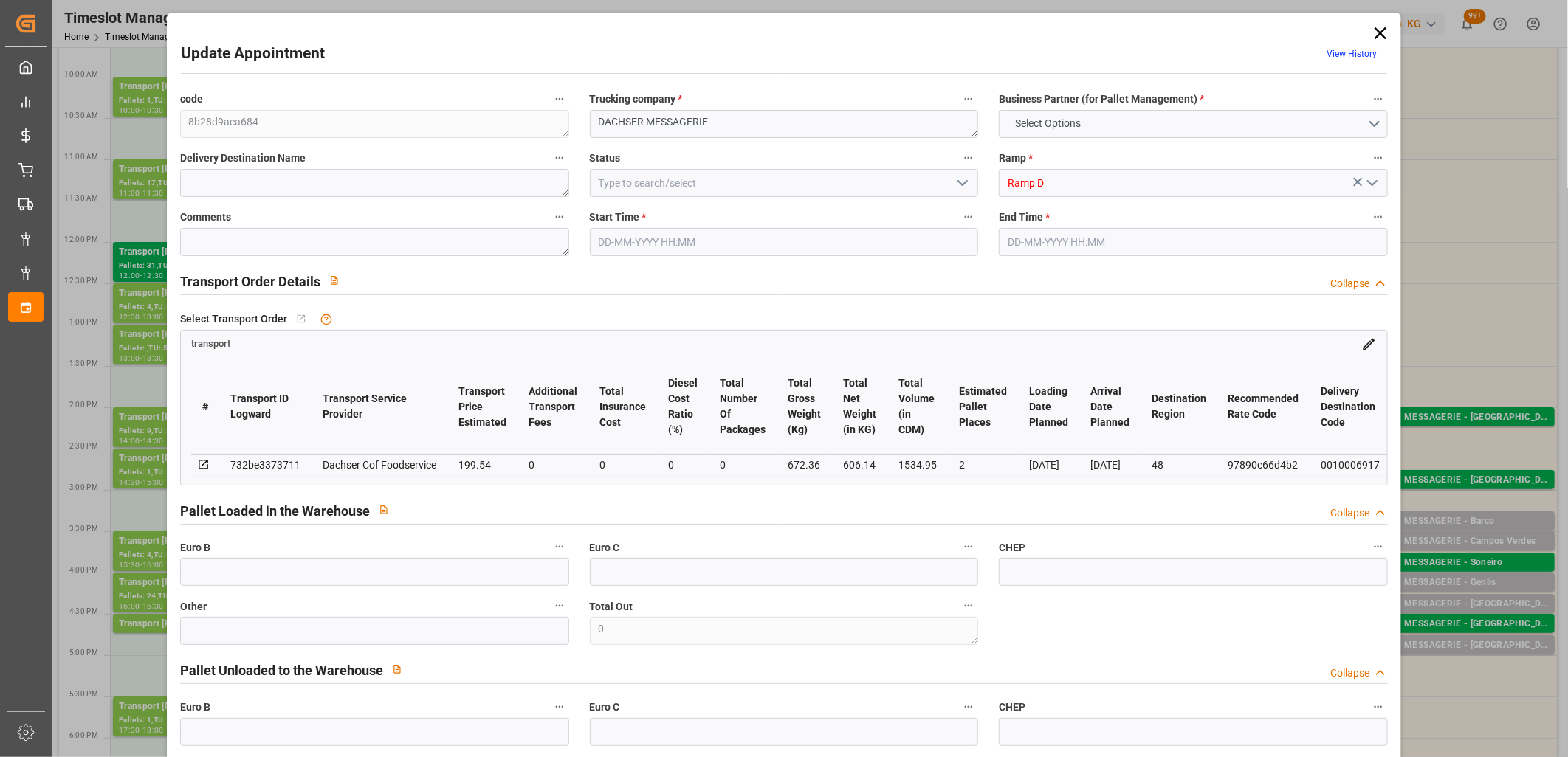
type input "0"
type input "21"
type input "35"
type input "30-09-2025 15:15"
type input "30-09-2025 15:30"
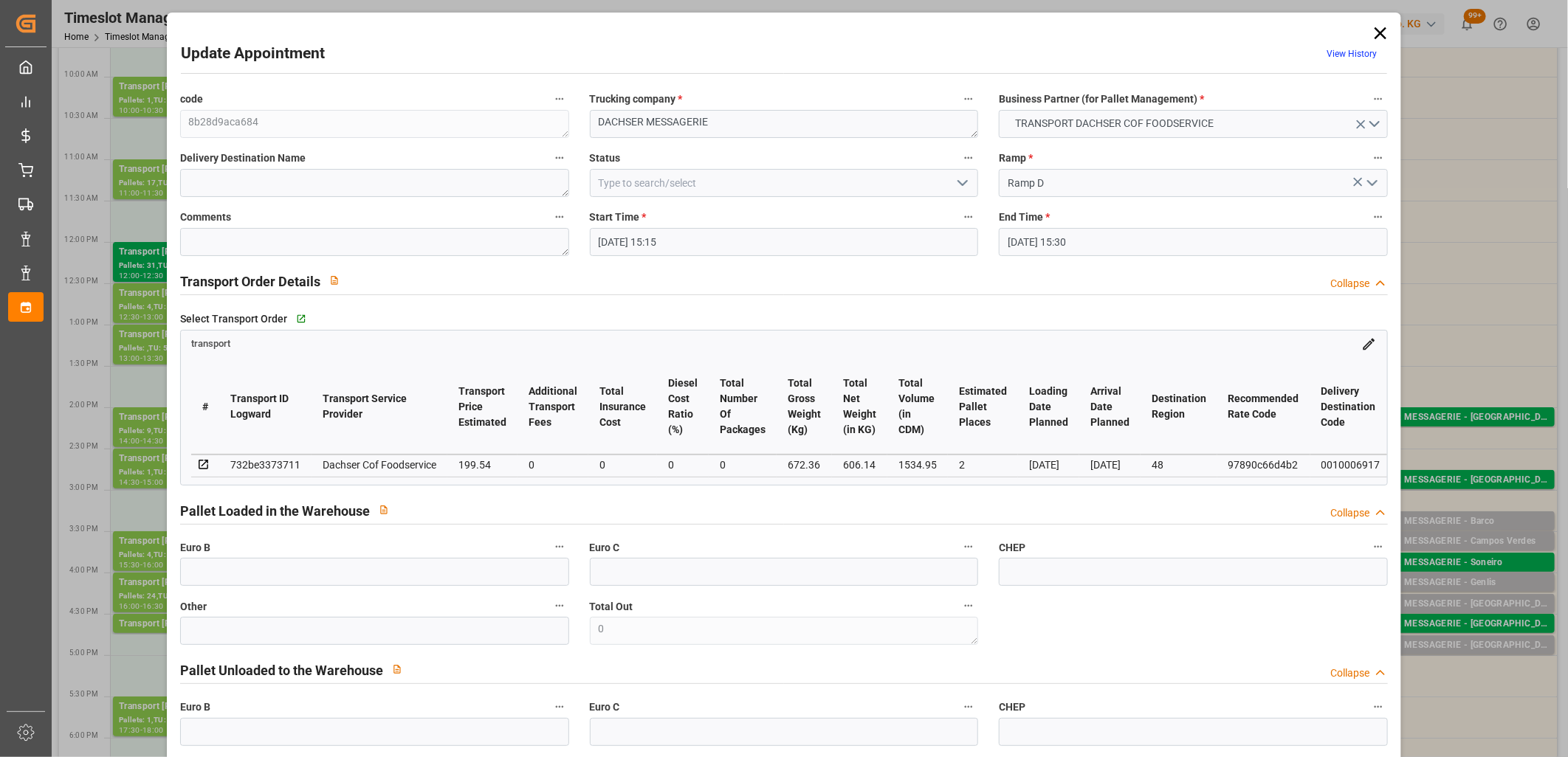
type input "29-09-2025 12:37"
type input "29-09-2025 11:46"
type input "[DATE]"
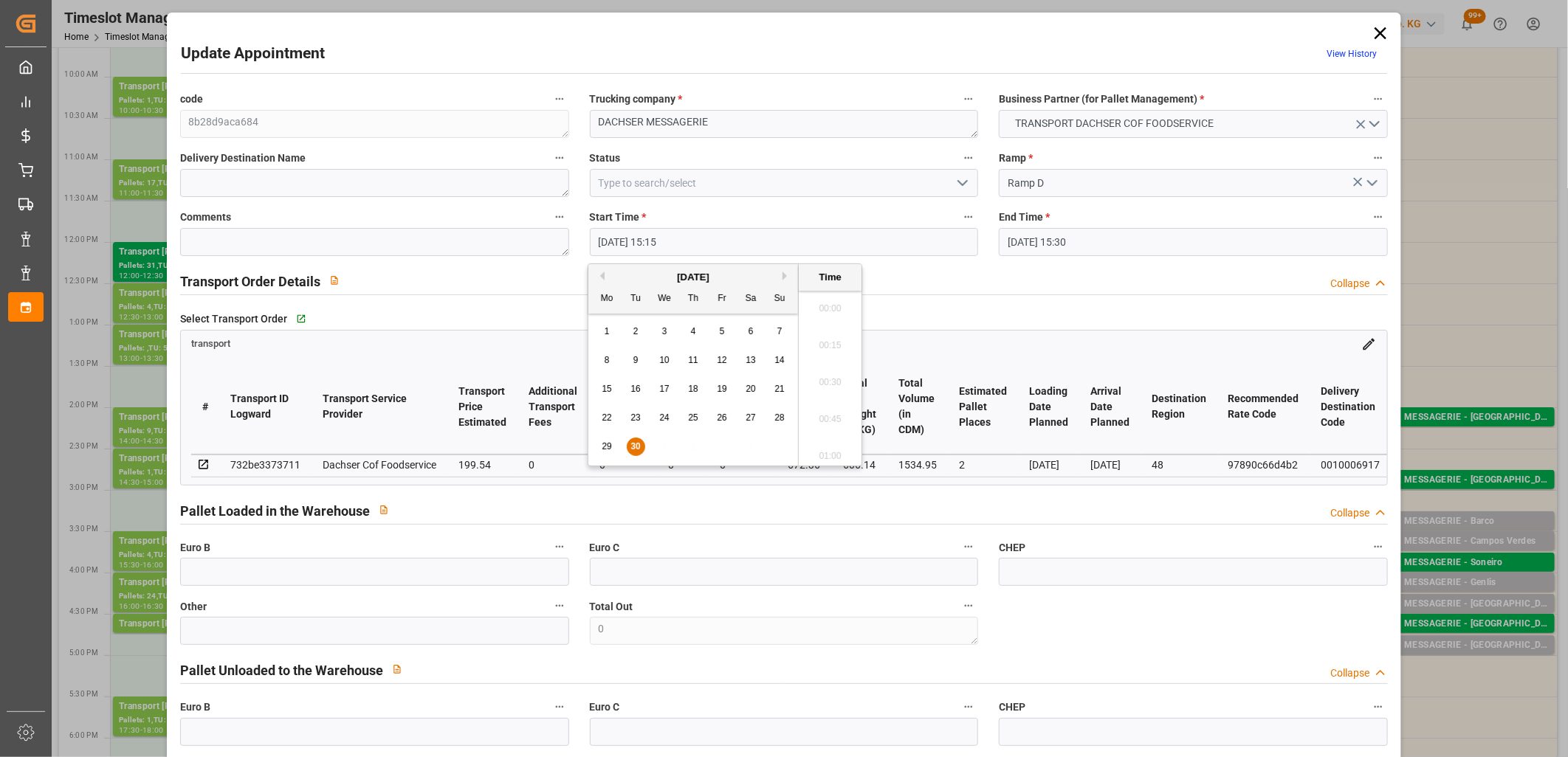
click at [766, 239] on input "30-09-2025 15:15" at bounding box center [784, 242] width 389 height 28
click at [785, 277] on button "Next Month" at bounding box center [787, 276] width 9 height 9
click at [667, 334] on div "1" at bounding box center [664, 332] width 18 height 17
type input "01-10-2025 15:15"
click at [821, 372] on li "15:15" at bounding box center [830, 378] width 62 height 37
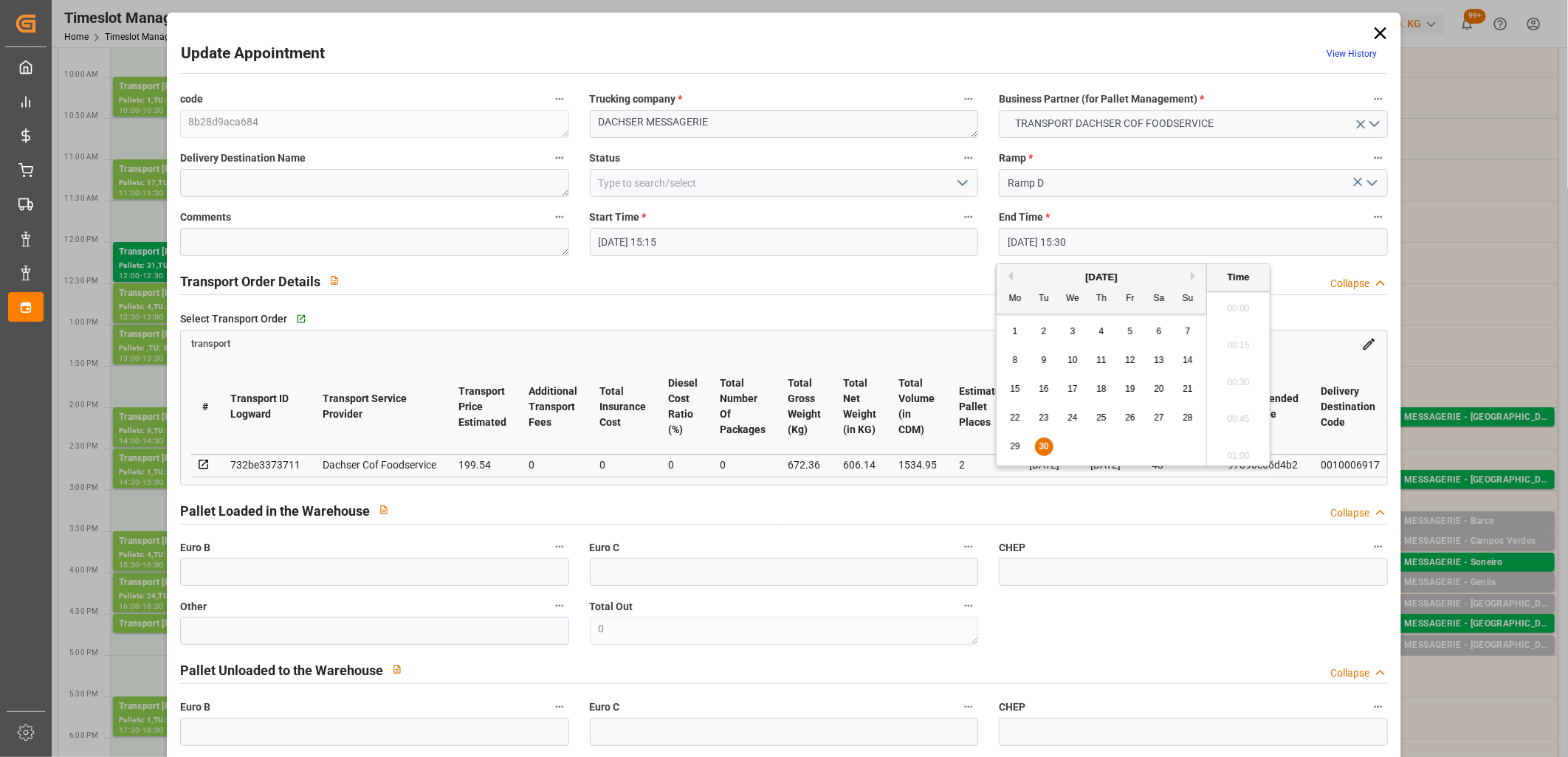
click at [1085, 233] on input "30-09-2025 15:30" at bounding box center [1193, 242] width 389 height 28
click at [1194, 274] on button "Next Month" at bounding box center [1195, 276] width 9 height 9
click at [1073, 336] on span "1" at bounding box center [1072, 332] width 5 height 10
type input "01-10-2025 15:30"
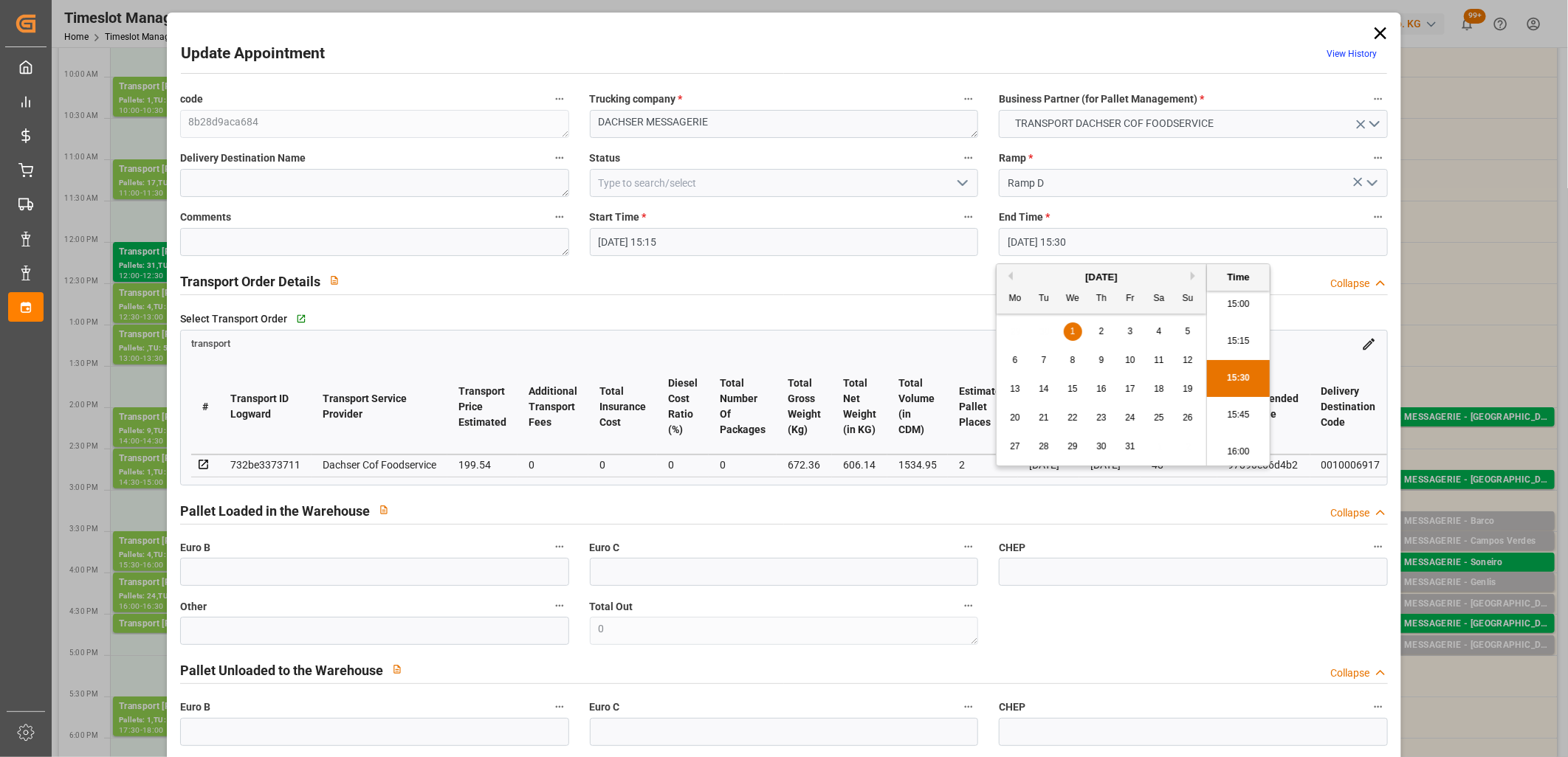
click at [1225, 378] on li "15:30" at bounding box center [1238, 378] width 62 height 37
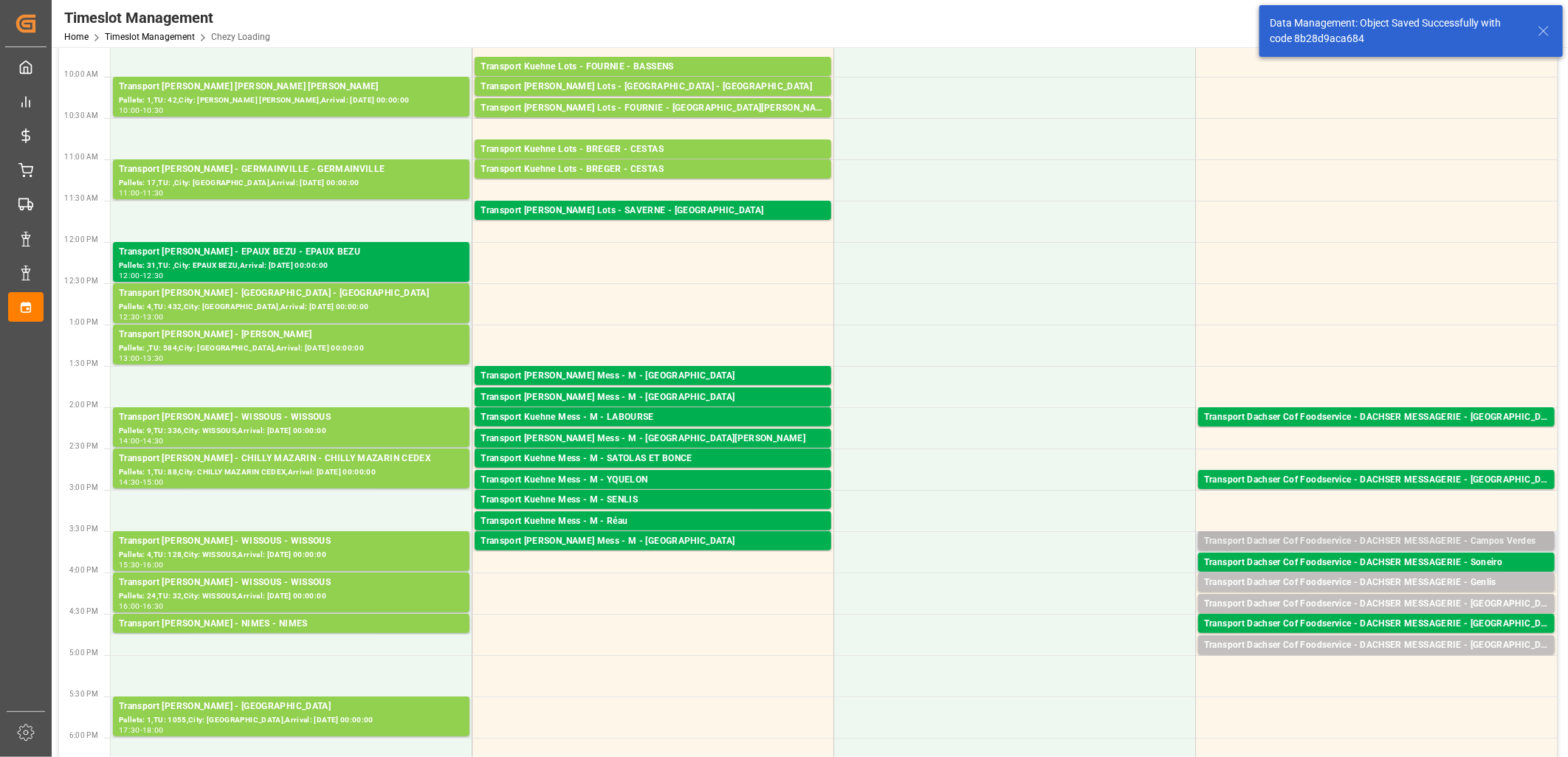
click at [1293, 540] on div "Transport Dachser Cof Foodservice - DACHSER MESSAGERIE - Campos Verdes" at bounding box center [1377, 541] width 345 height 15
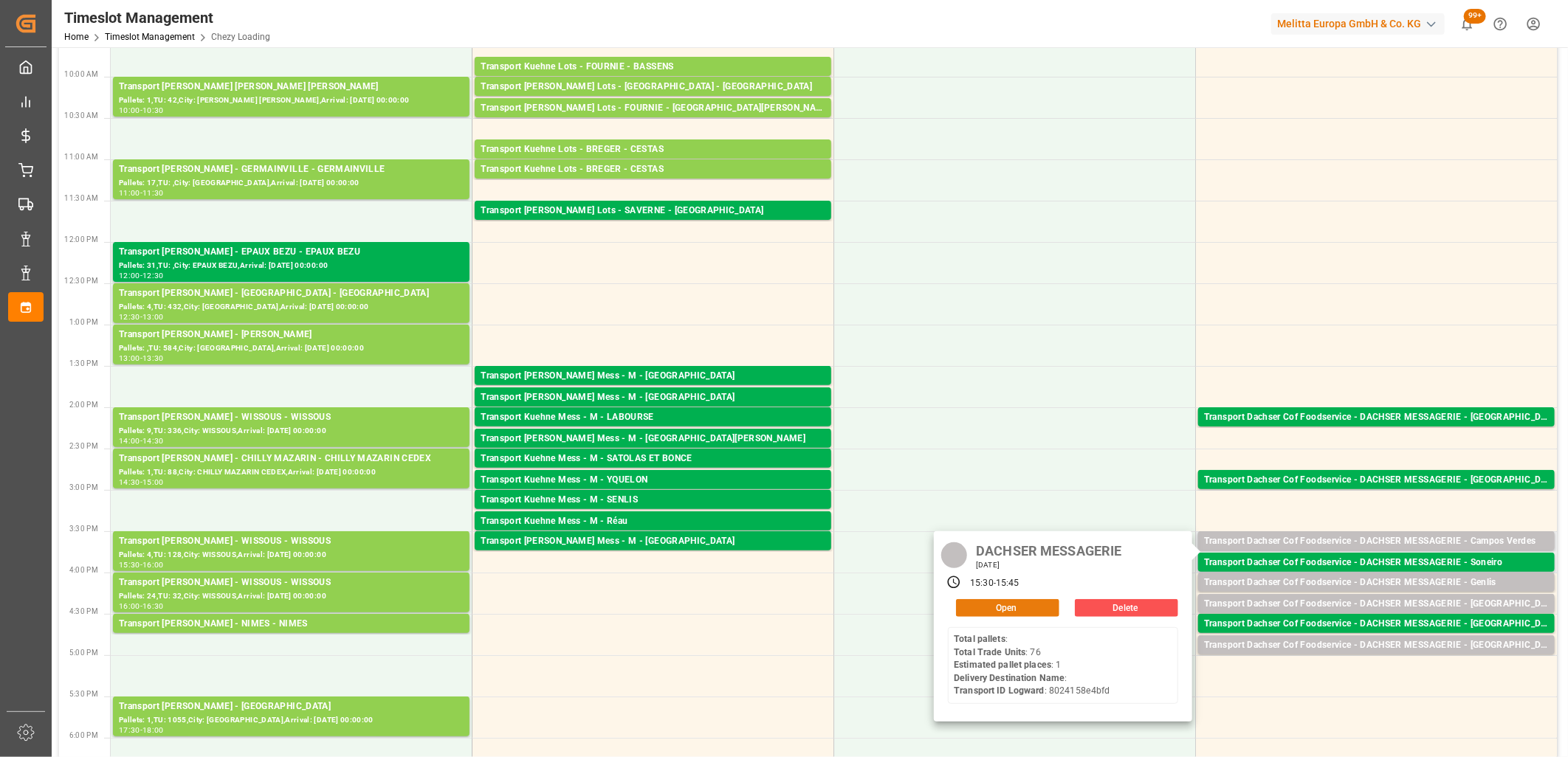
click at [1022, 612] on button "Open" at bounding box center [1007, 608] width 103 height 17
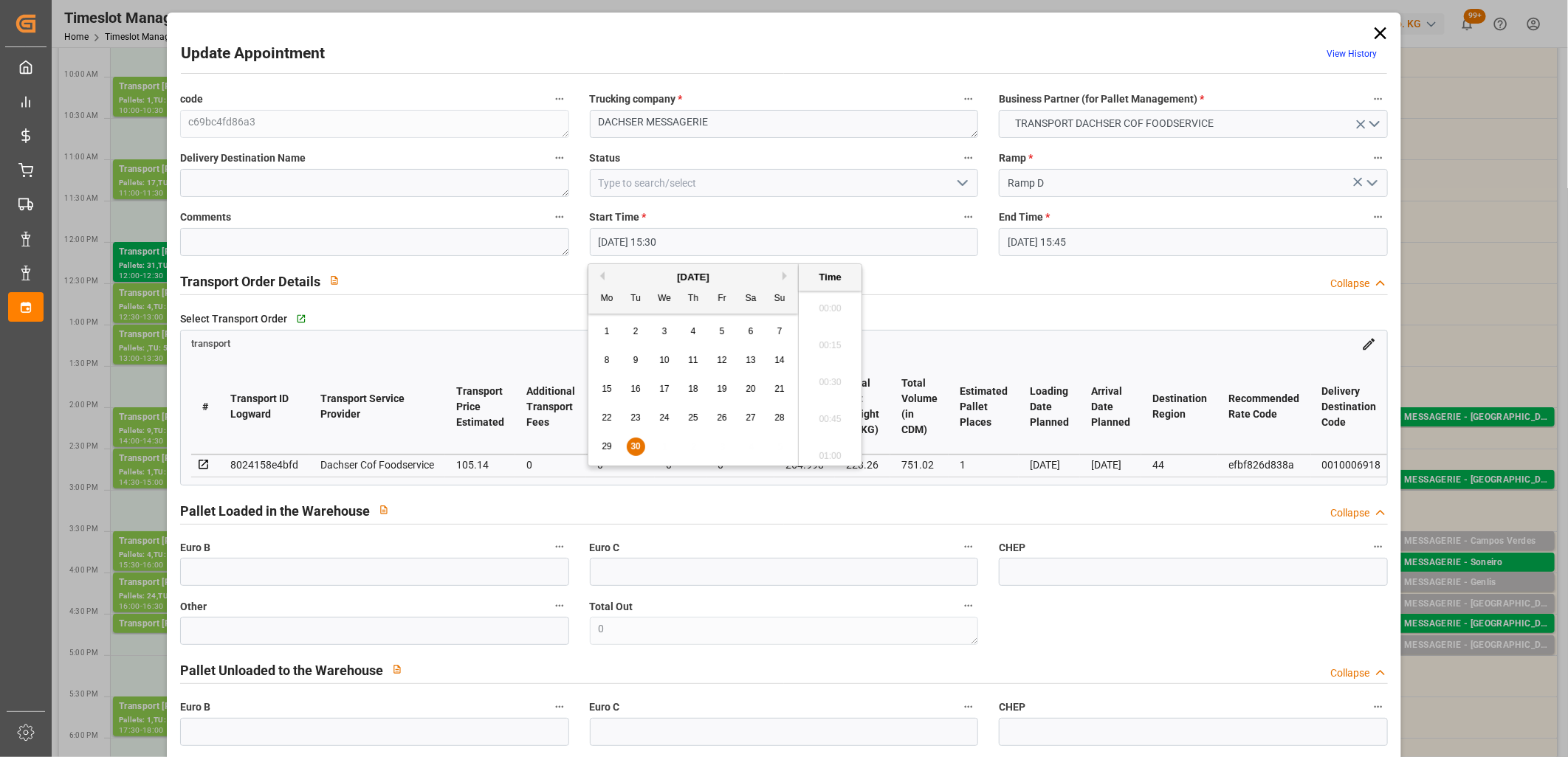
click at [765, 249] on input "30-09-2025 15:30" at bounding box center [784, 242] width 389 height 28
click at [782, 276] on div "September 2025" at bounding box center [693, 277] width 210 height 15
click at [786, 272] on button "Next Month" at bounding box center [787, 276] width 9 height 9
click at [662, 327] on span "1" at bounding box center [664, 332] width 5 height 10
click at [812, 380] on li "15:30" at bounding box center [830, 378] width 62 height 37
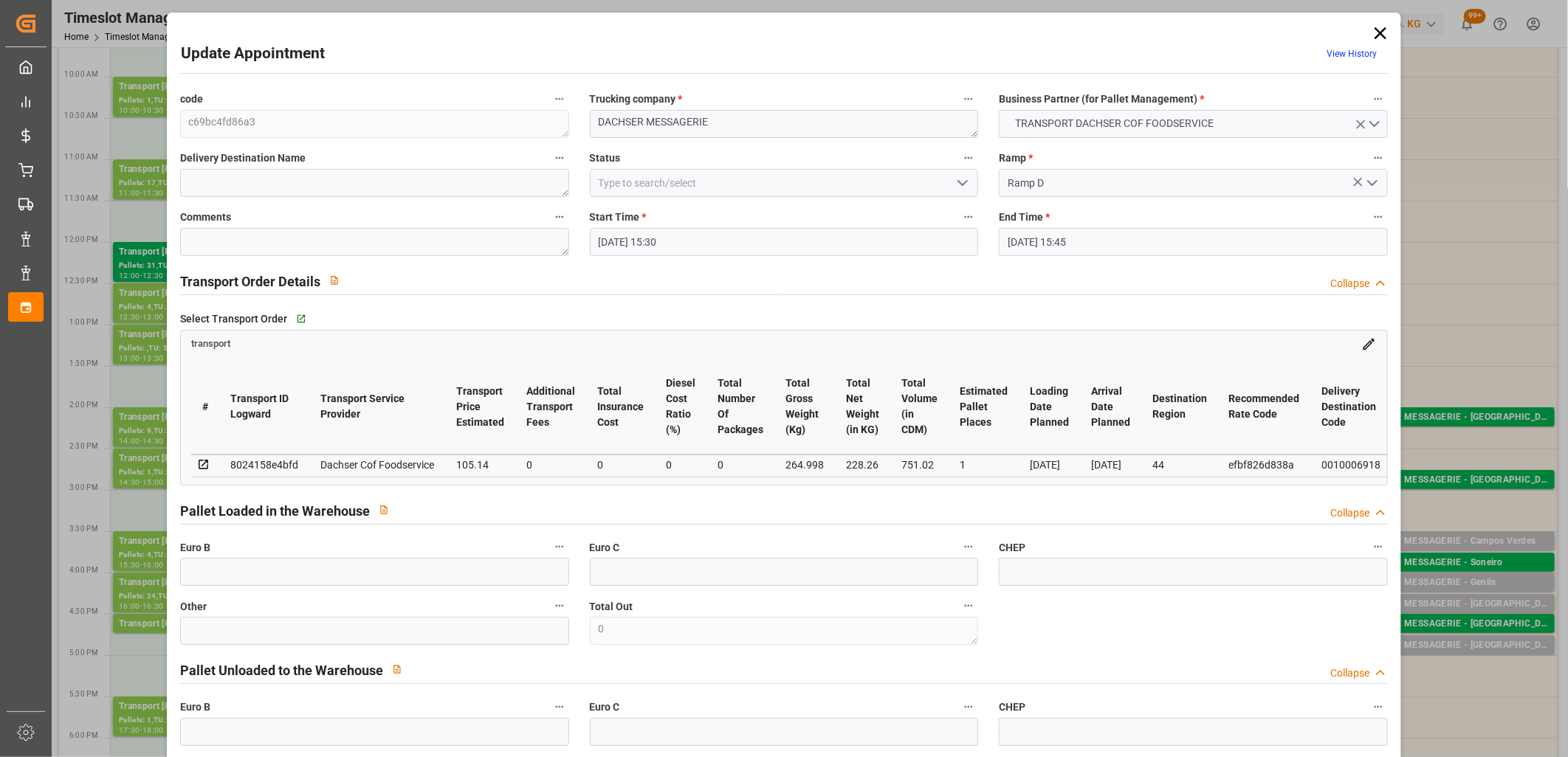
click at [1096, 237] on input "30-09-2025 15:45" at bounding box center [1193, 242] width 389 height 28
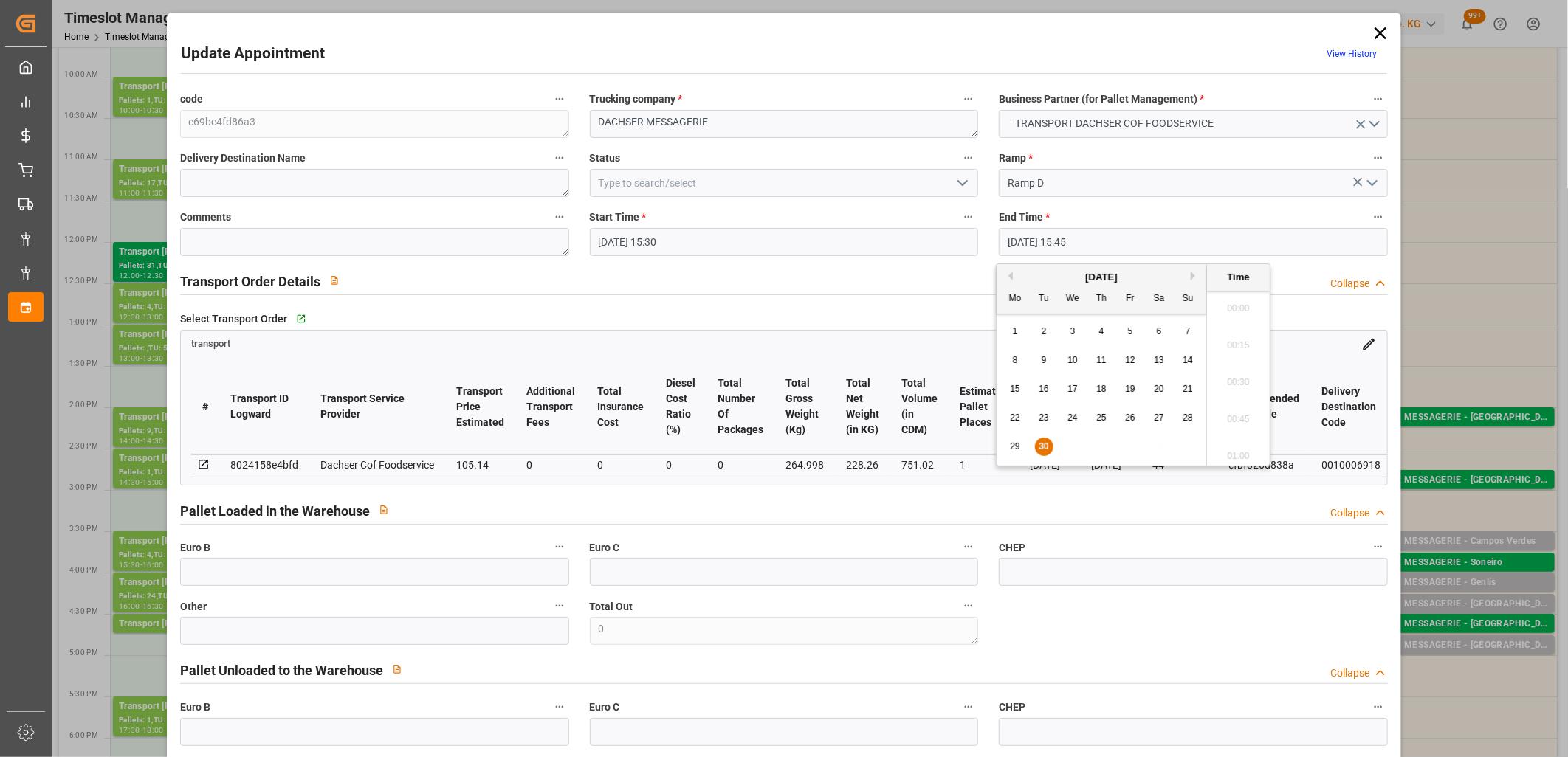
scroll to position [2255, 0]
click at [1194, 278] on button "Next Month" at bounding box center [1195, 276] width 9 height 9
click at [1072, 333] on span "1" at bounding box center [1072, 332] width 5 height 10
click at [1227, 375] on li "15:45" at bounding box center [1238, 378] width 62 height 37
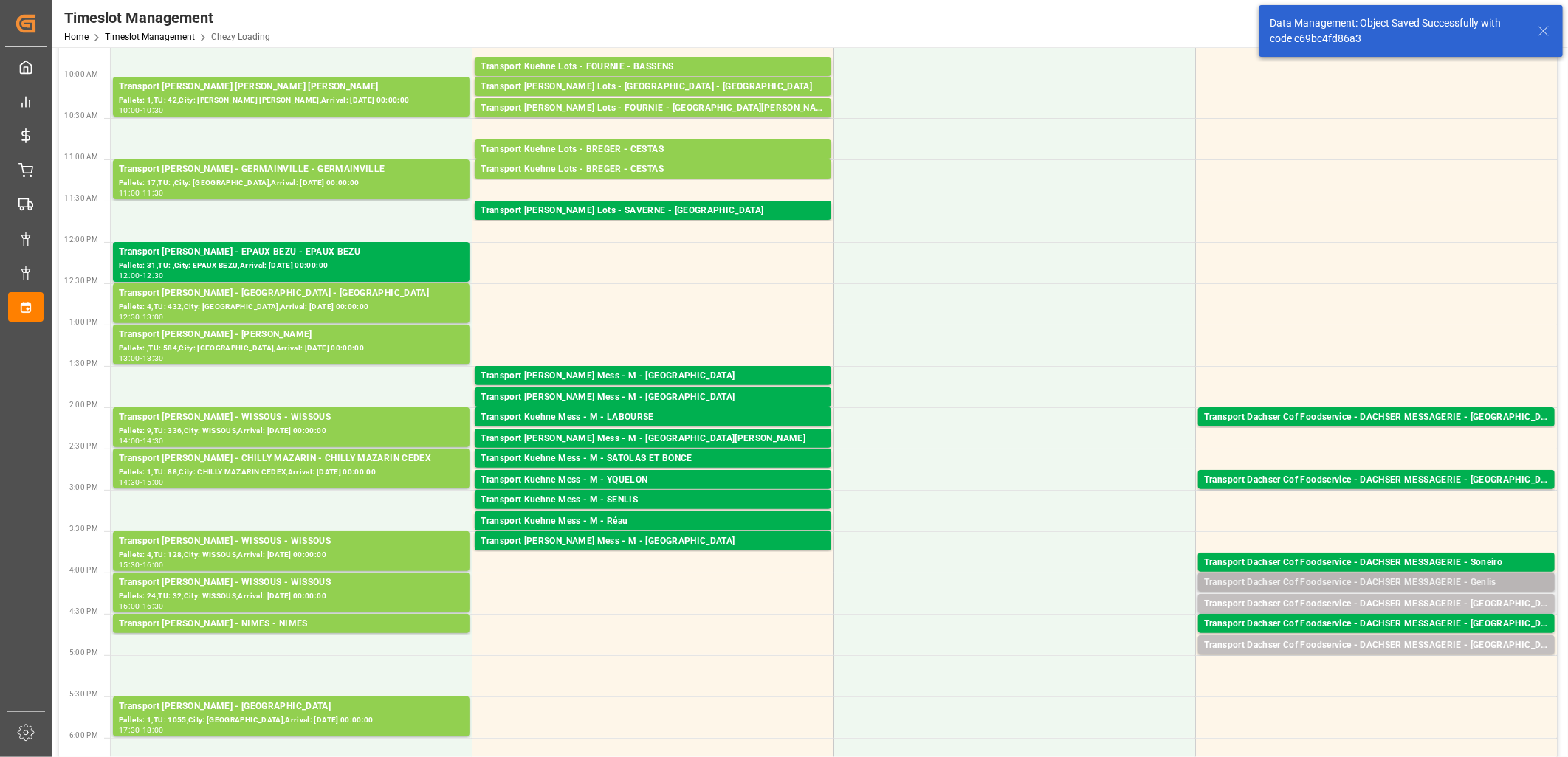
click at [1328, 580] on div "Transport Dachser Cof Foodservice - DACHSER MESSAGERIE - Genlis" at bounding box center [1377, 583] width 345 height 15
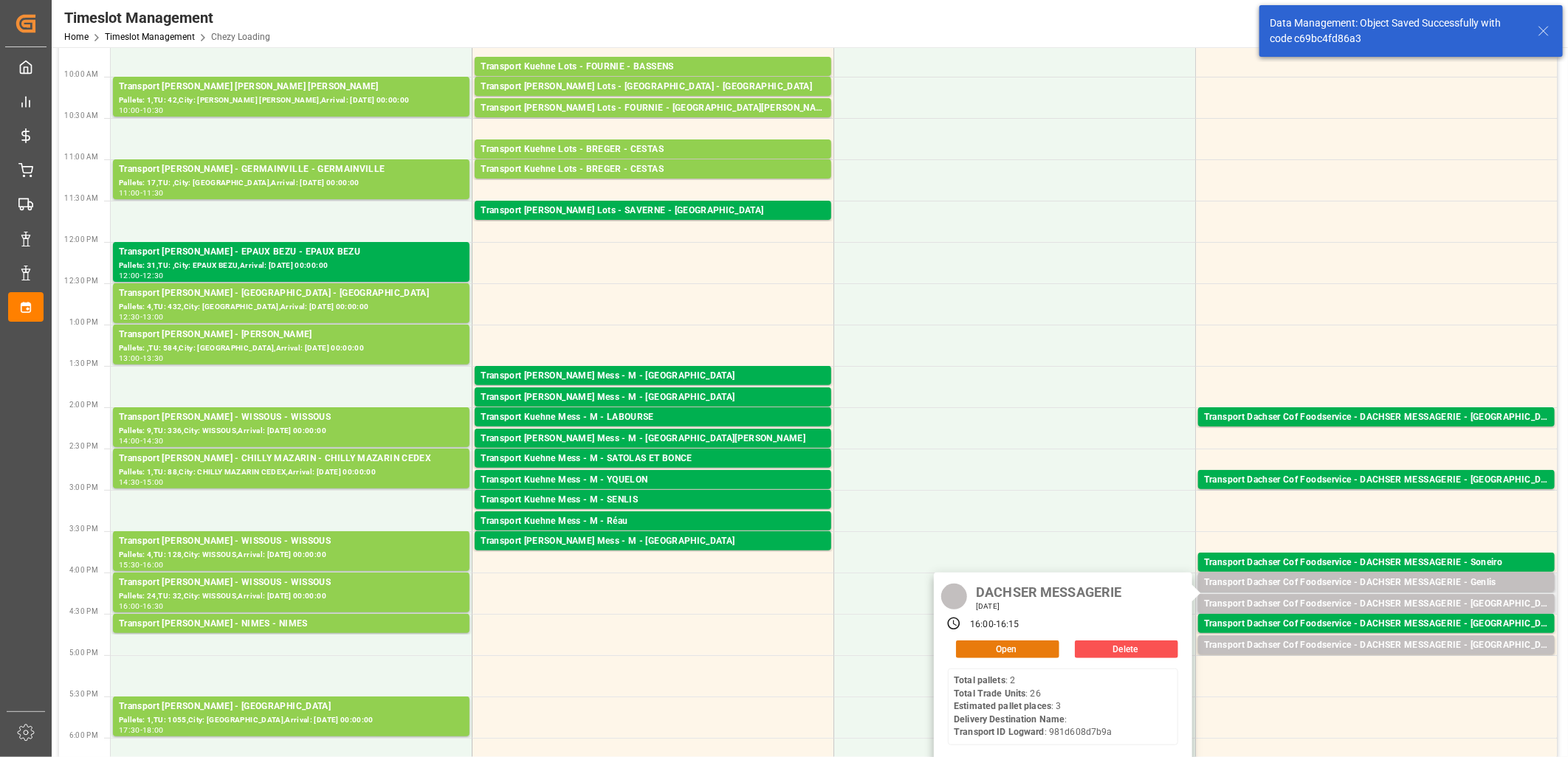
click at [1046, 650] on button "Open" at bounding box center [1007, 649] width 103 height 17
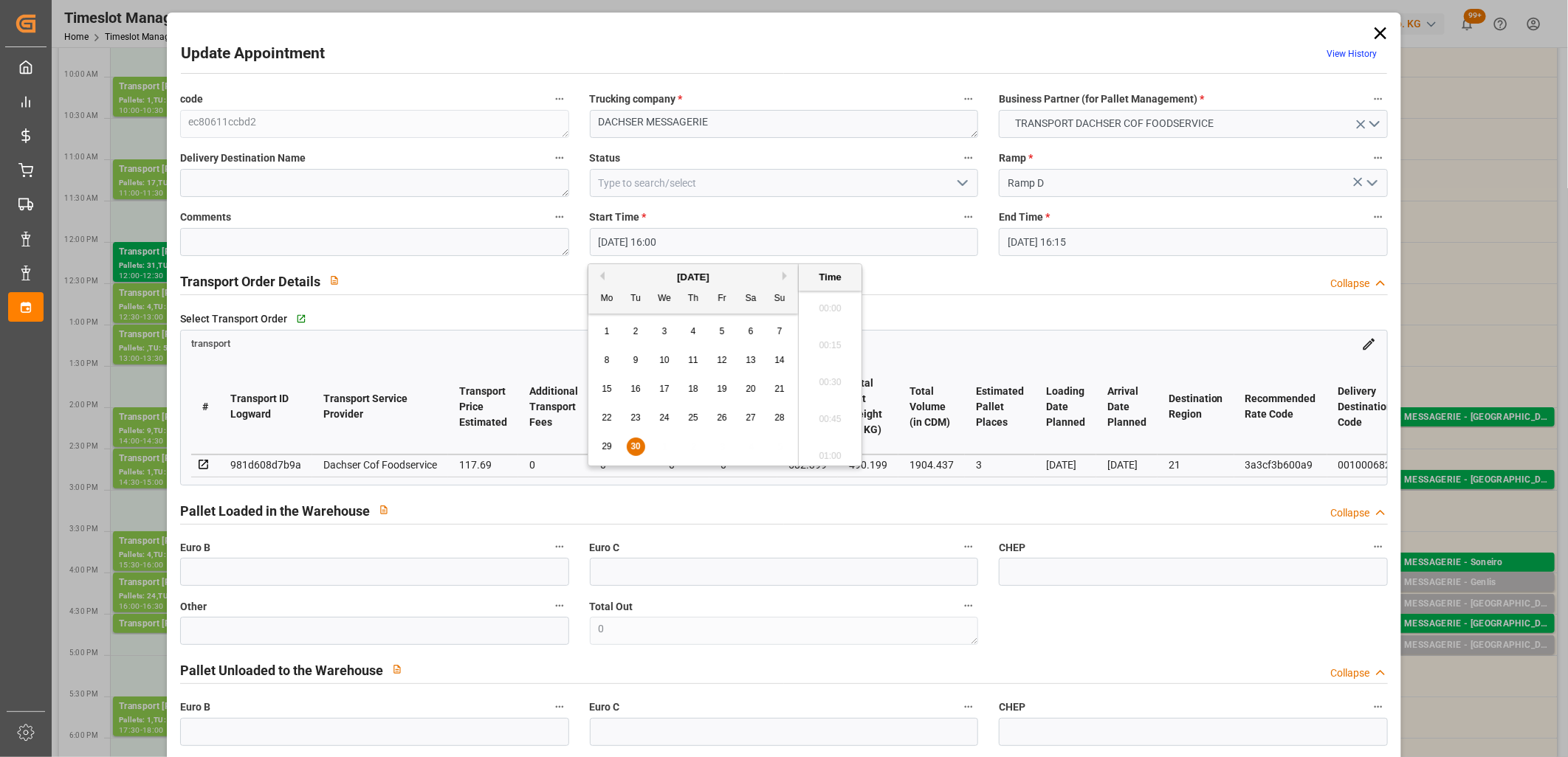
click at [725, 235] on input "30-09-2025 16:00" at bounding box center [784, 242] width 389 height 28
click at [784, 272] on button "Next Month" at bounding box center [787, 276] width 9 height 9
click at [664, 336] on span "1" at bounding box center [664, 332] width 5 height 10
click at [834, 372] on li "16:00" at bounding box center [830, 378] width 62 height 37
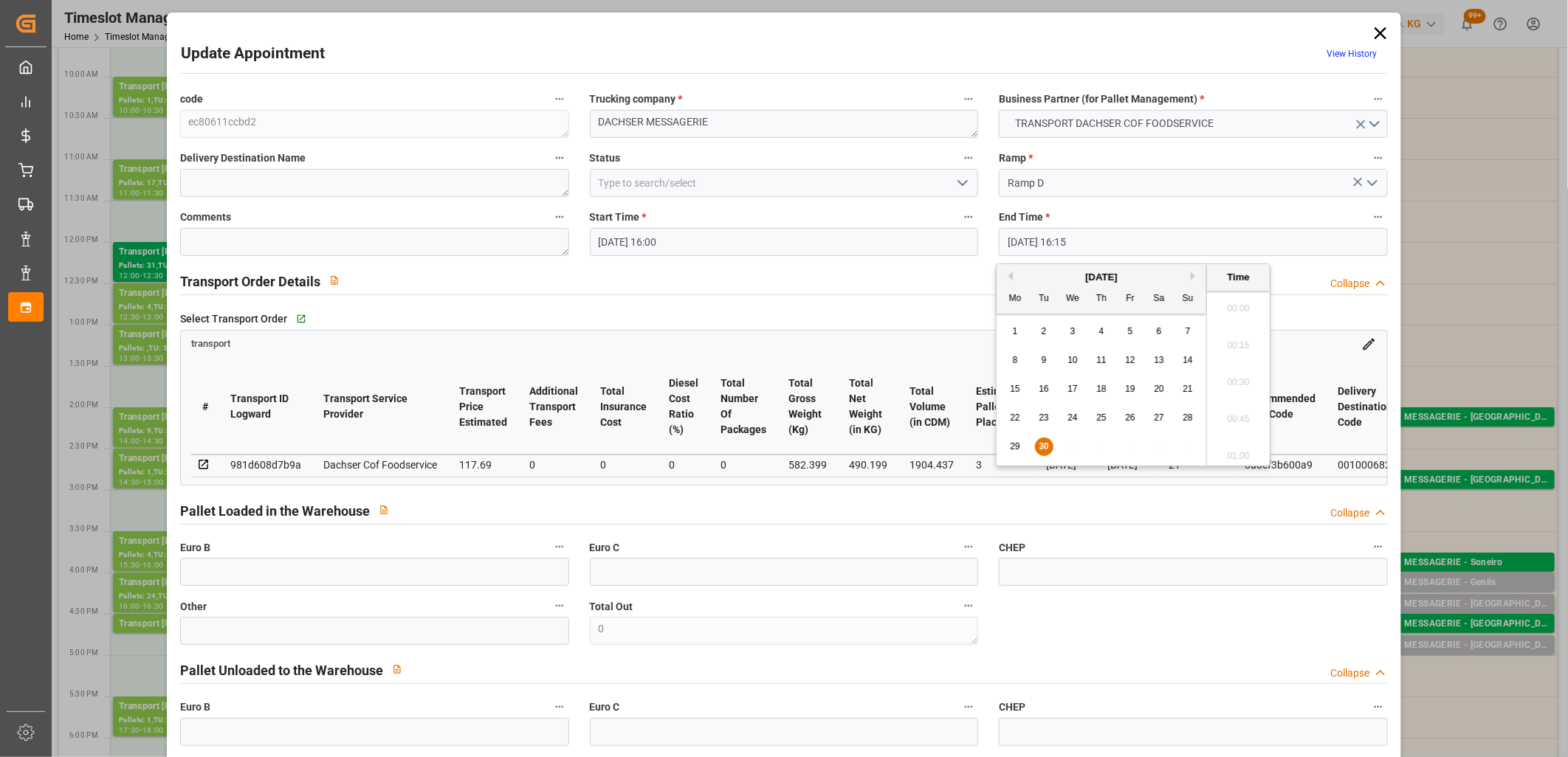
click at [1102, 242] on input "30-09-2025 16:15" at bounding box center [1193, 242] width 389 height 28
click at [1193, 275] on button "Next Month" at bounding box center [1195, 276] width 9 height 9
click at [1076, 328] on div "1" at bounding box center [1072, 332] width 18 height 17
click at [1230, 375] on li "16:15" at bounding box center [1238, 378] width 62 height 37
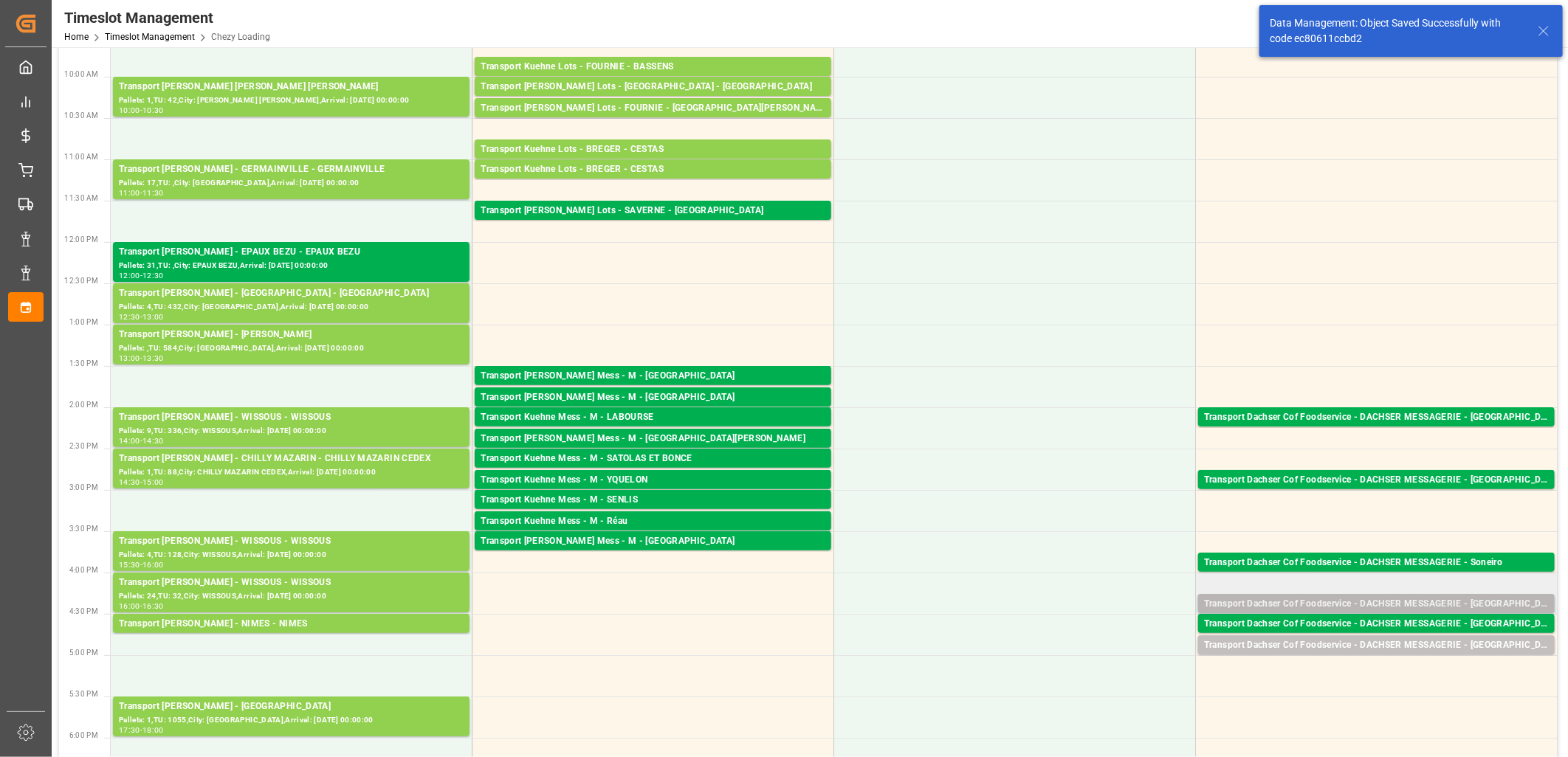
click at [1299, 600] on div "Transport Dachser Cof Foodservice - DACHSER MESSAGERIE - SAINT QUENTIN" at bounding box center [1377, 604] width 345 height 15
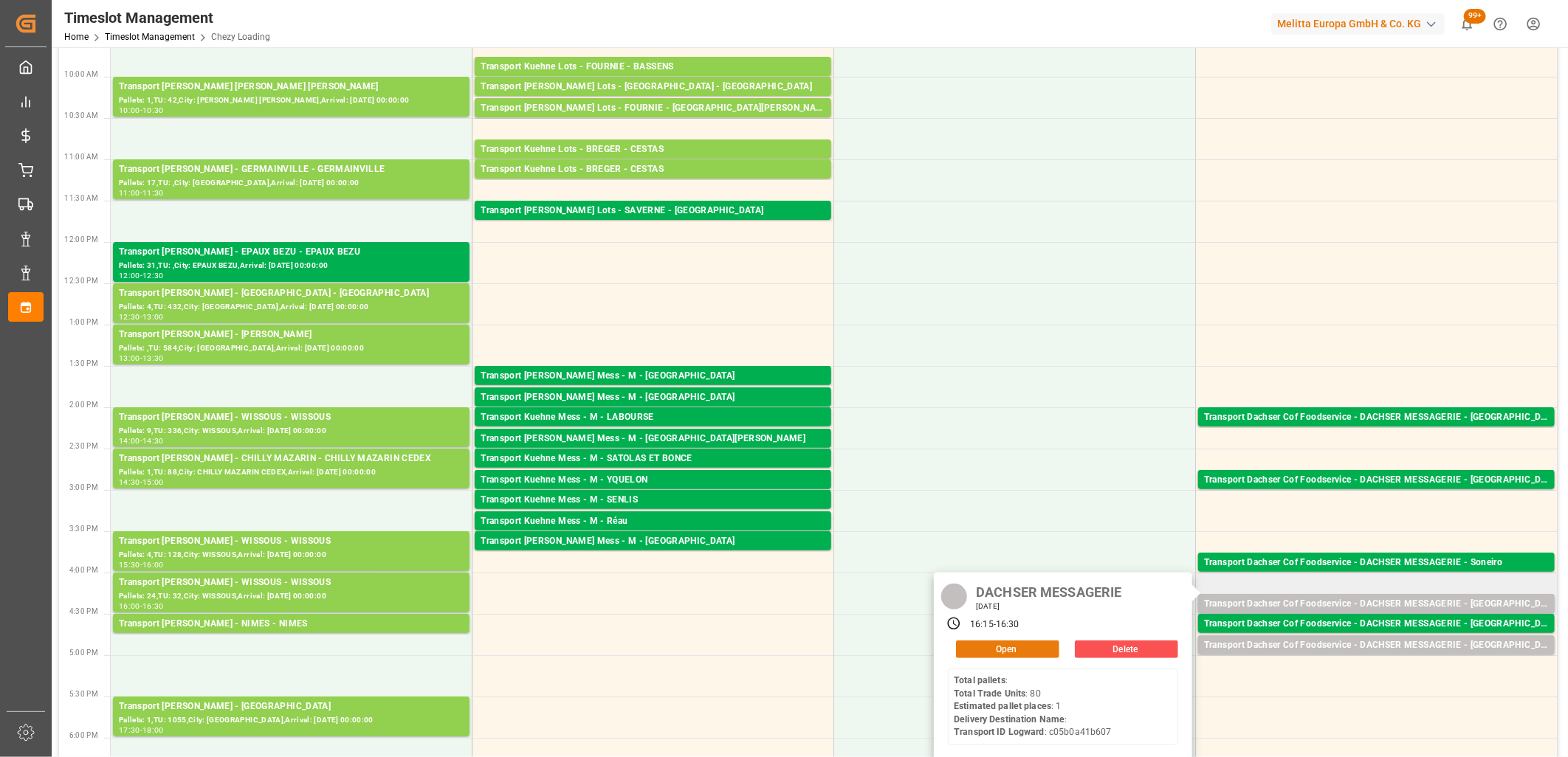
click at [1039, 650] on button "Open" at bounding box center [1007, 649] width 103 height 17
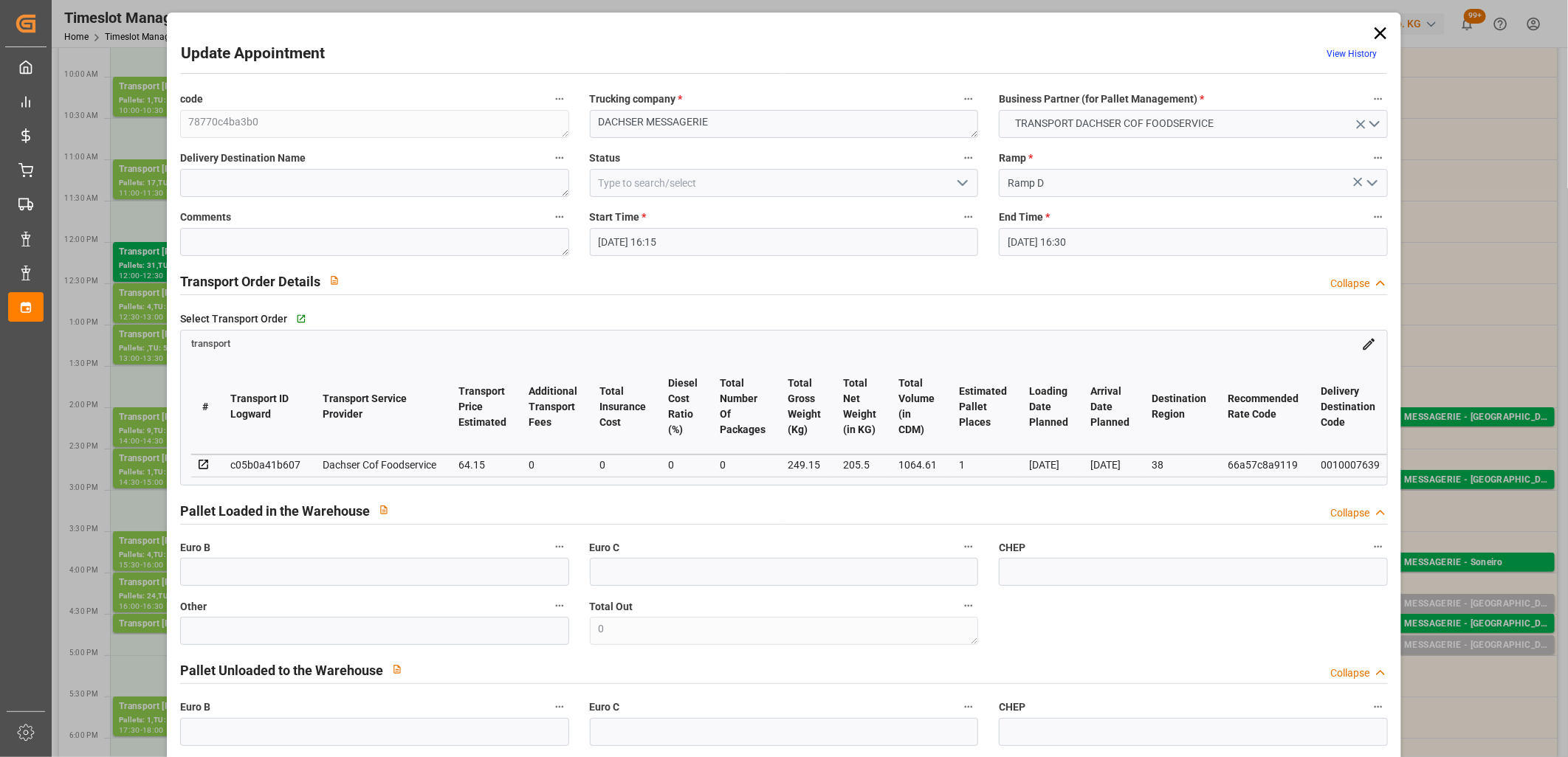
click at [760, 249] on input "30-09-2025 16:15" at bounding box center [784, 242] width 389 height 28
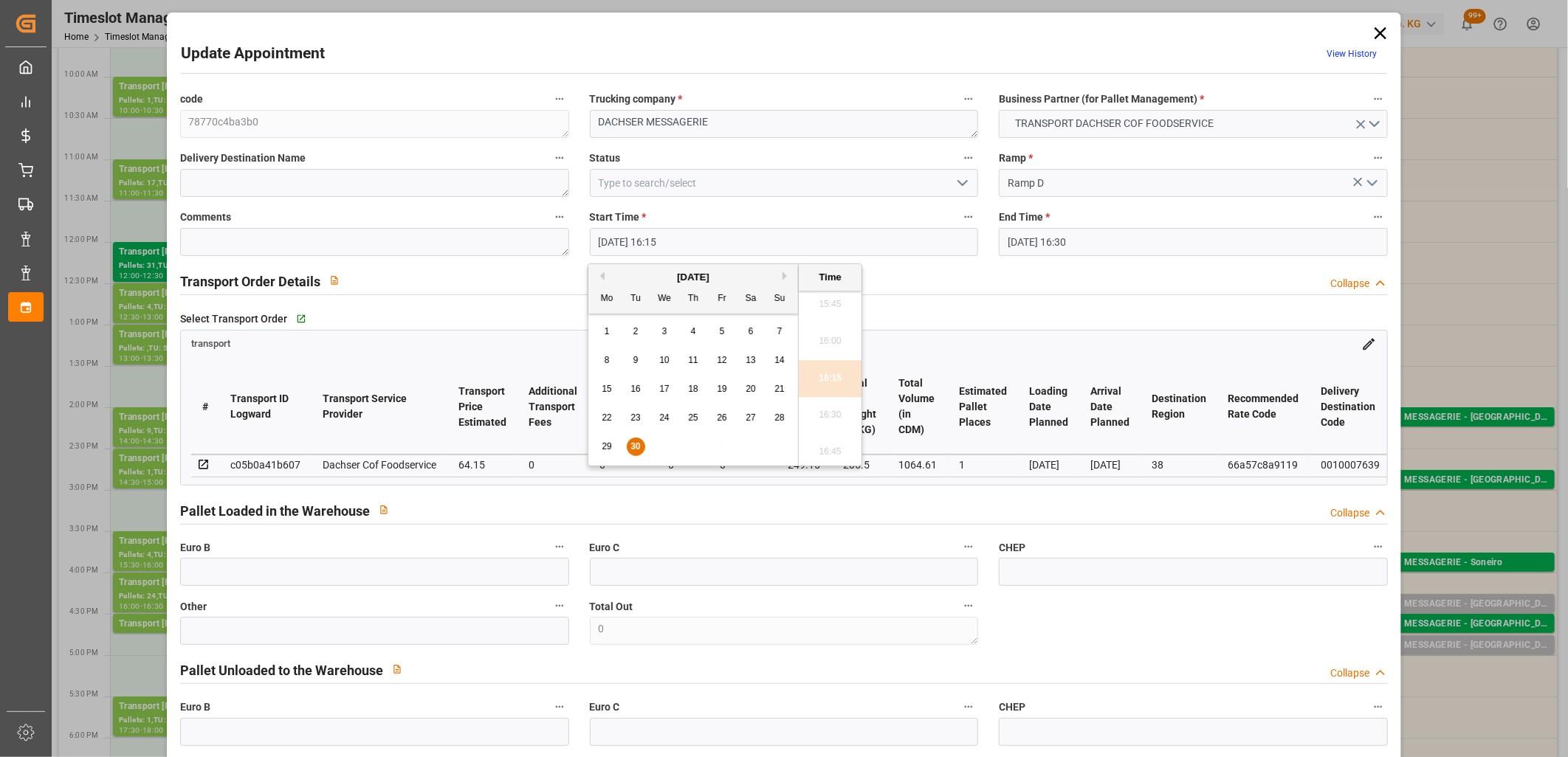
click at [786, 275] on button "Next Month" at bounding box center [787, 276] width 9 height 9
click at [665, 327] on span "1" at bounding box center [664, 332] width 5 height 10
click at [827, 376] on li "16:15" at bounding box center [830, 378] width 62 height 37
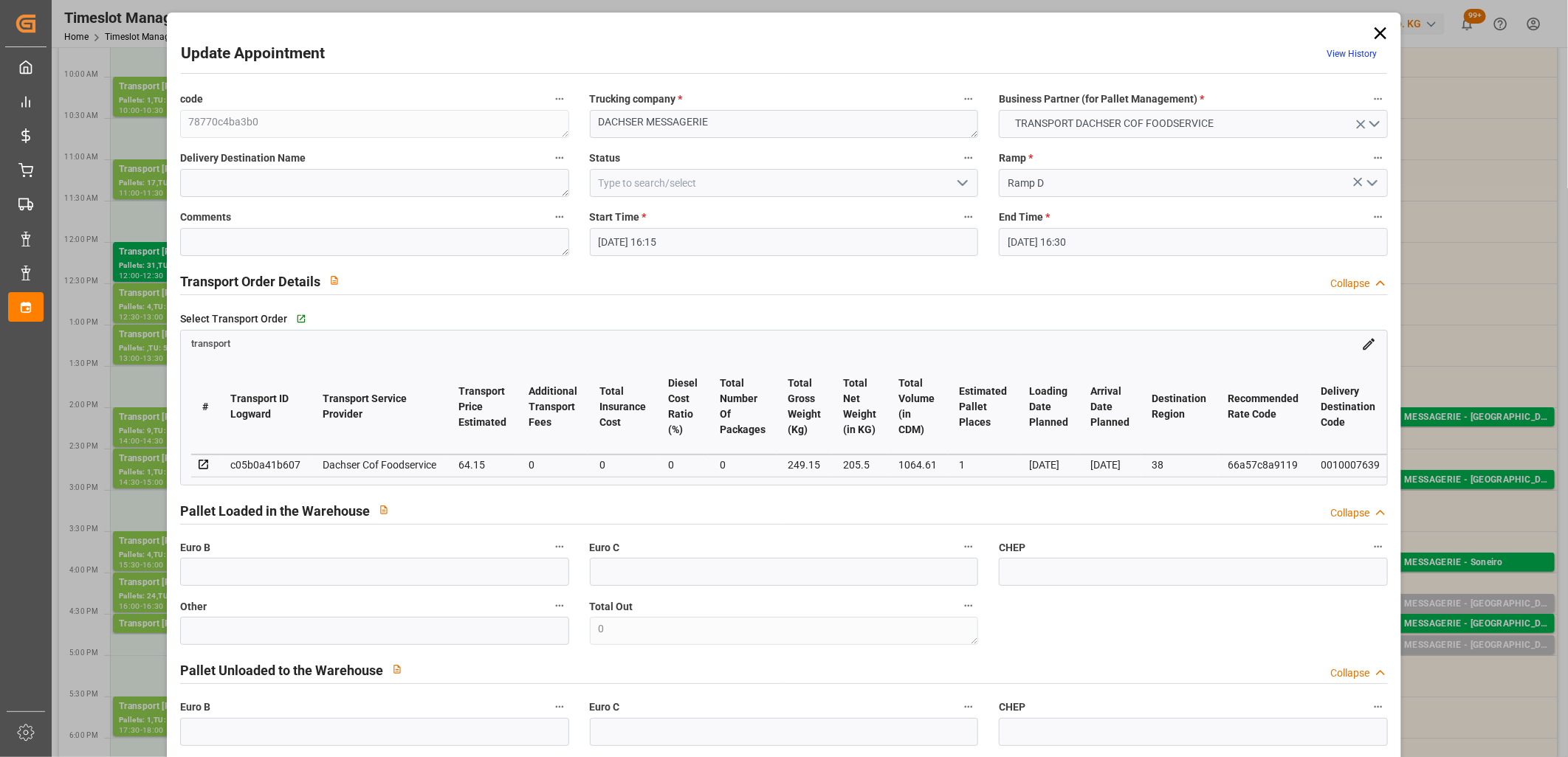
click at [1146, 247] on input "30-09-2025 16:30" at bounding box center [1193, 242] width 389 height 28
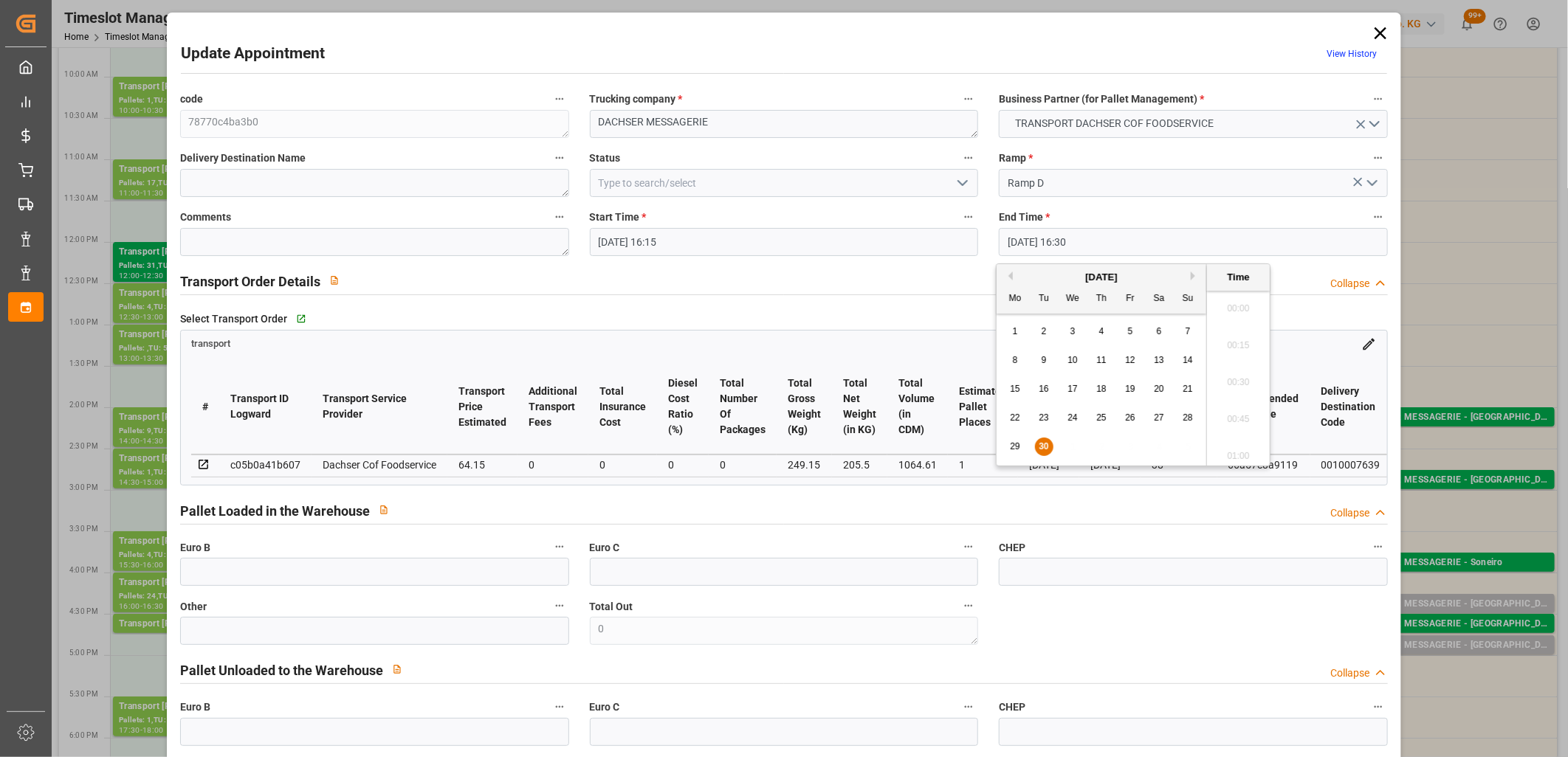
scroll to position [2365, 0]
click at [1192, 278] on button "Next Month" at bounding box center [1195, 276] width 9 height 9
click at [1072, 332] on span "1" at bounding box center [1072, 332] width 5 height 10
click at [1227, 362] on li "16:30" at bounding box center [1238, 378] width 62 height 37
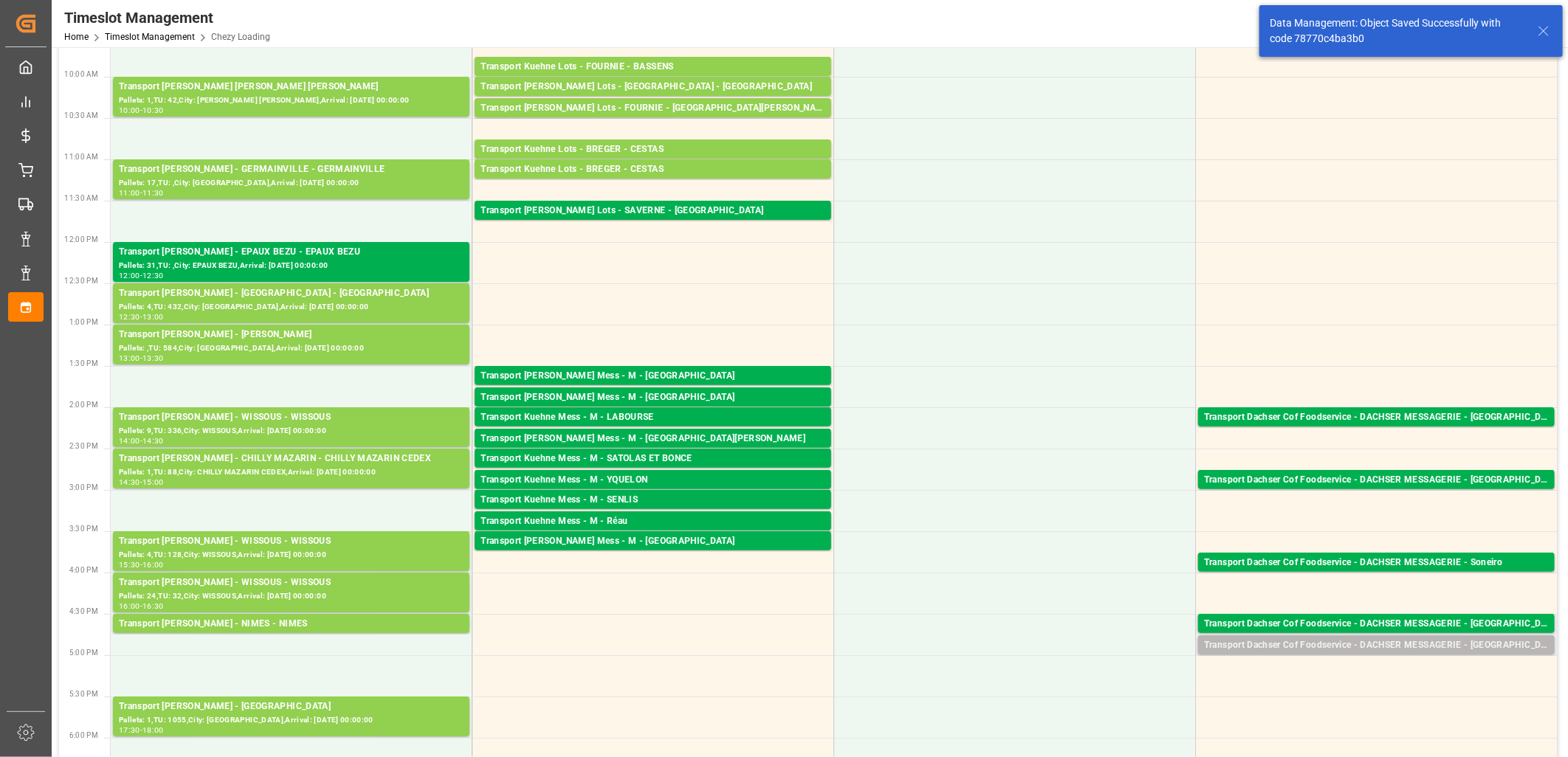
click at [1322, 648] on div "Transport Dachser Cof Foodservice - DACHSER MESSAGERIE - Entraigues-sur-la-sorg…" at bounding box center [1377, 645] width 345 height 15
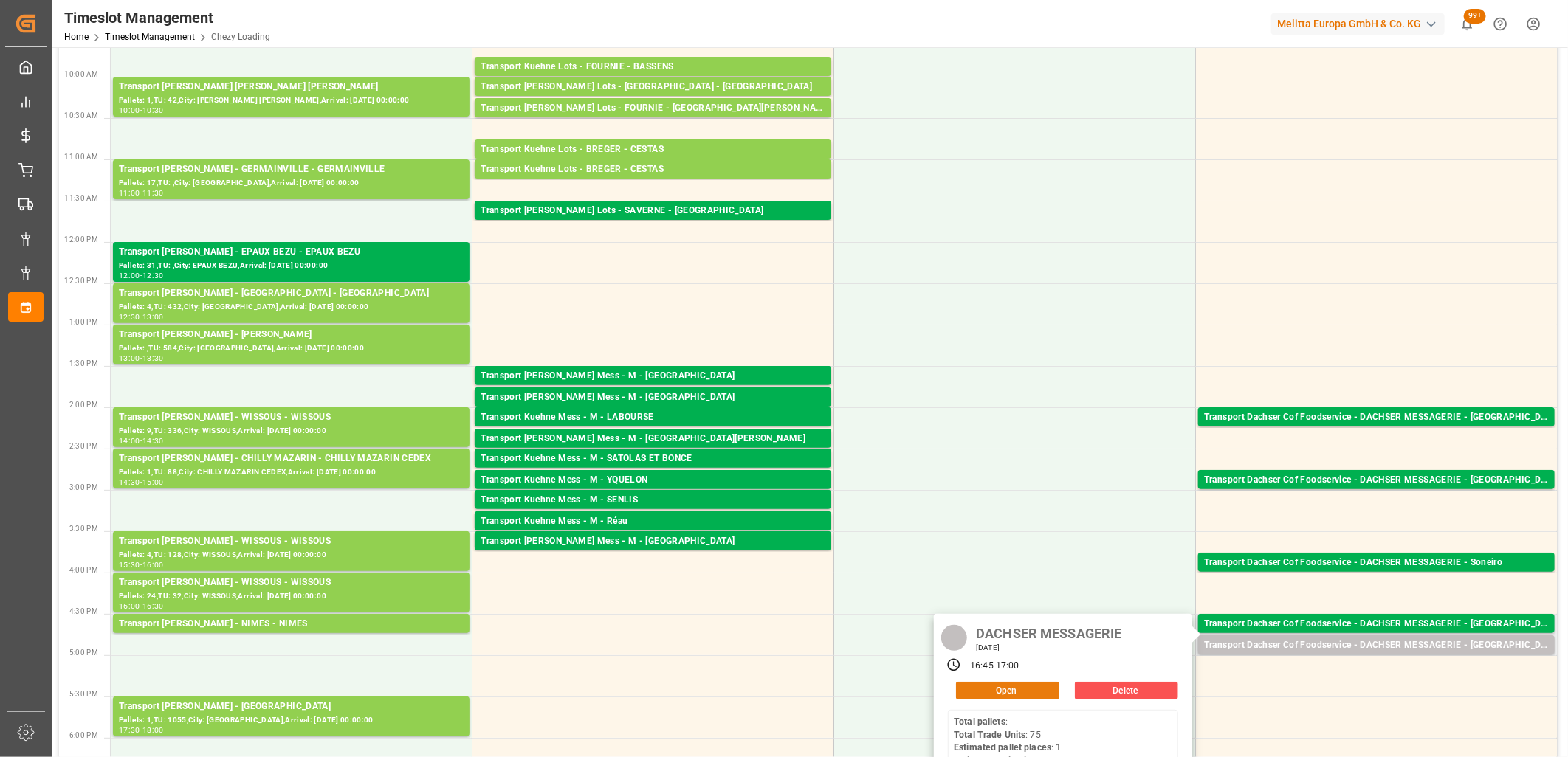
click at [1000, 692] on button "Open" at bounding box center [1007, 690] width 103 height 17
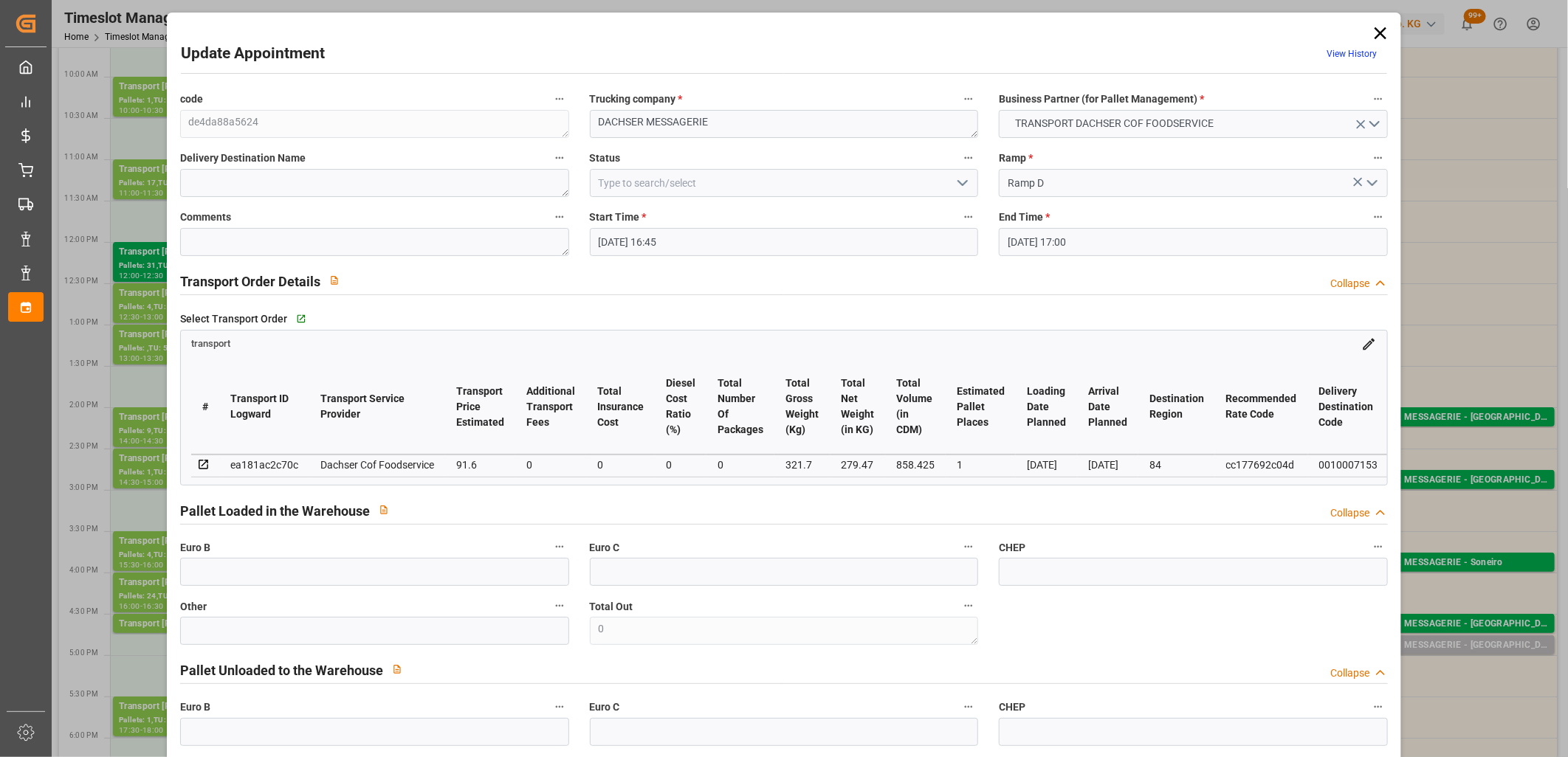
click at [898, 242] on input "30-09-2025 16:45" at bounding box center [784, 242] width 389 height 28
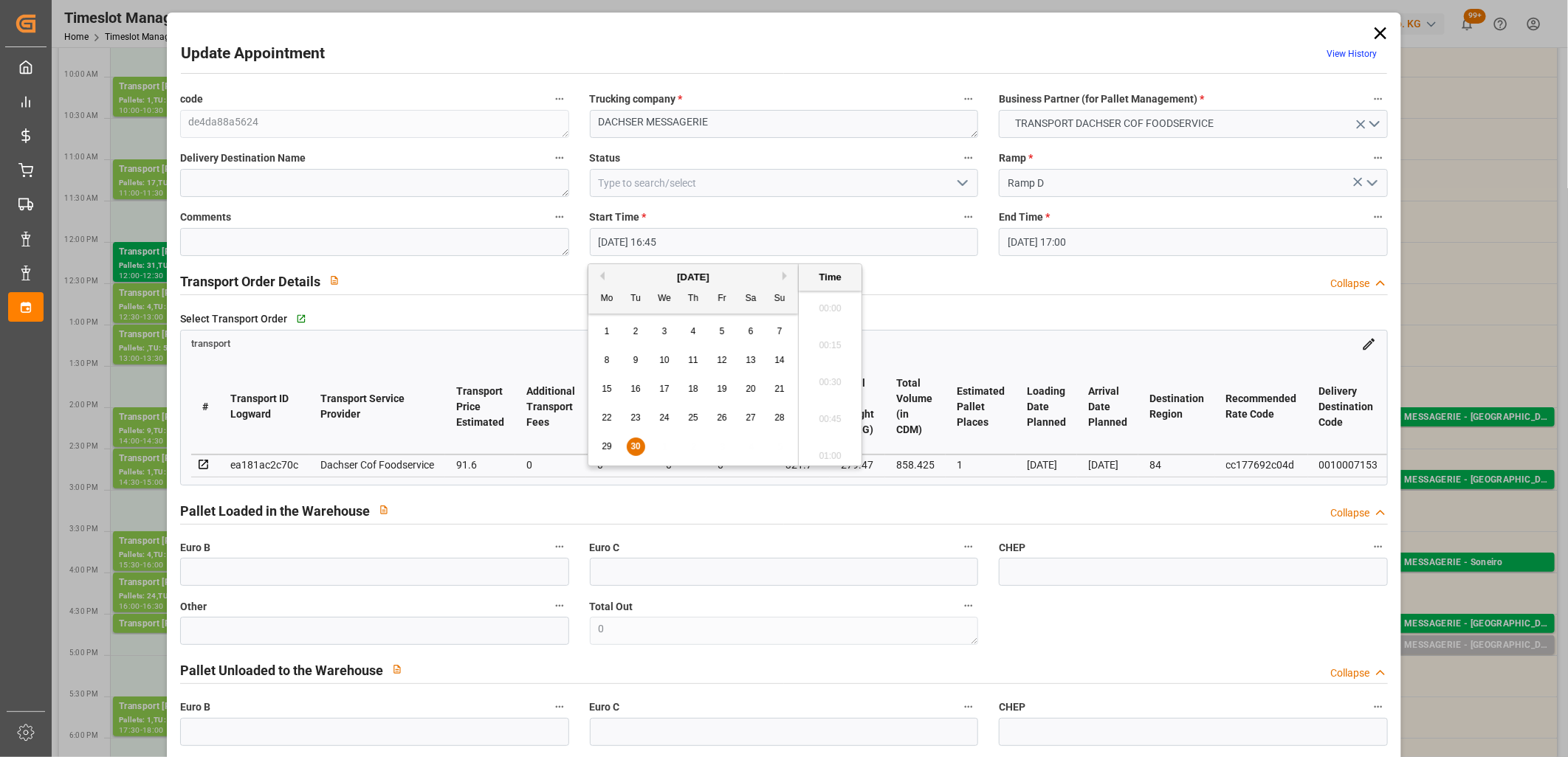
scroll to position [2403, 0]
click at [786, 277] on button "Next Month" at bounding box center [787, 276] width 9 height 9
click at [668, 333] on div "1" at bounding box center [664, 332] width 18 height 17
click at [810, 372] on li "16:45" at bounding box center [830, 378] width 62 height 37
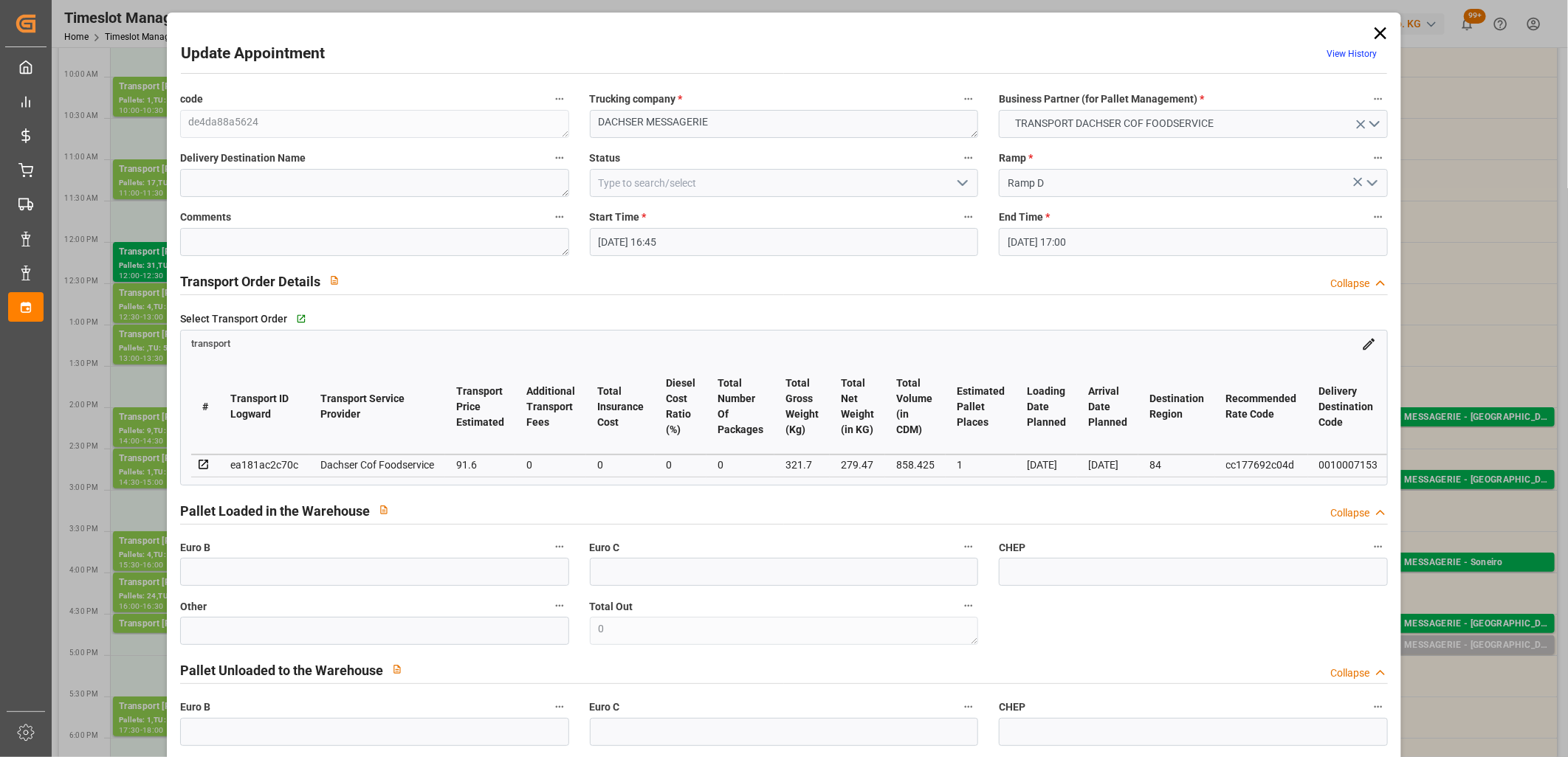
click at [1122, 243] on input "30-09-2025 17:00" at bounding box center [1193, 242] width 389 height 28
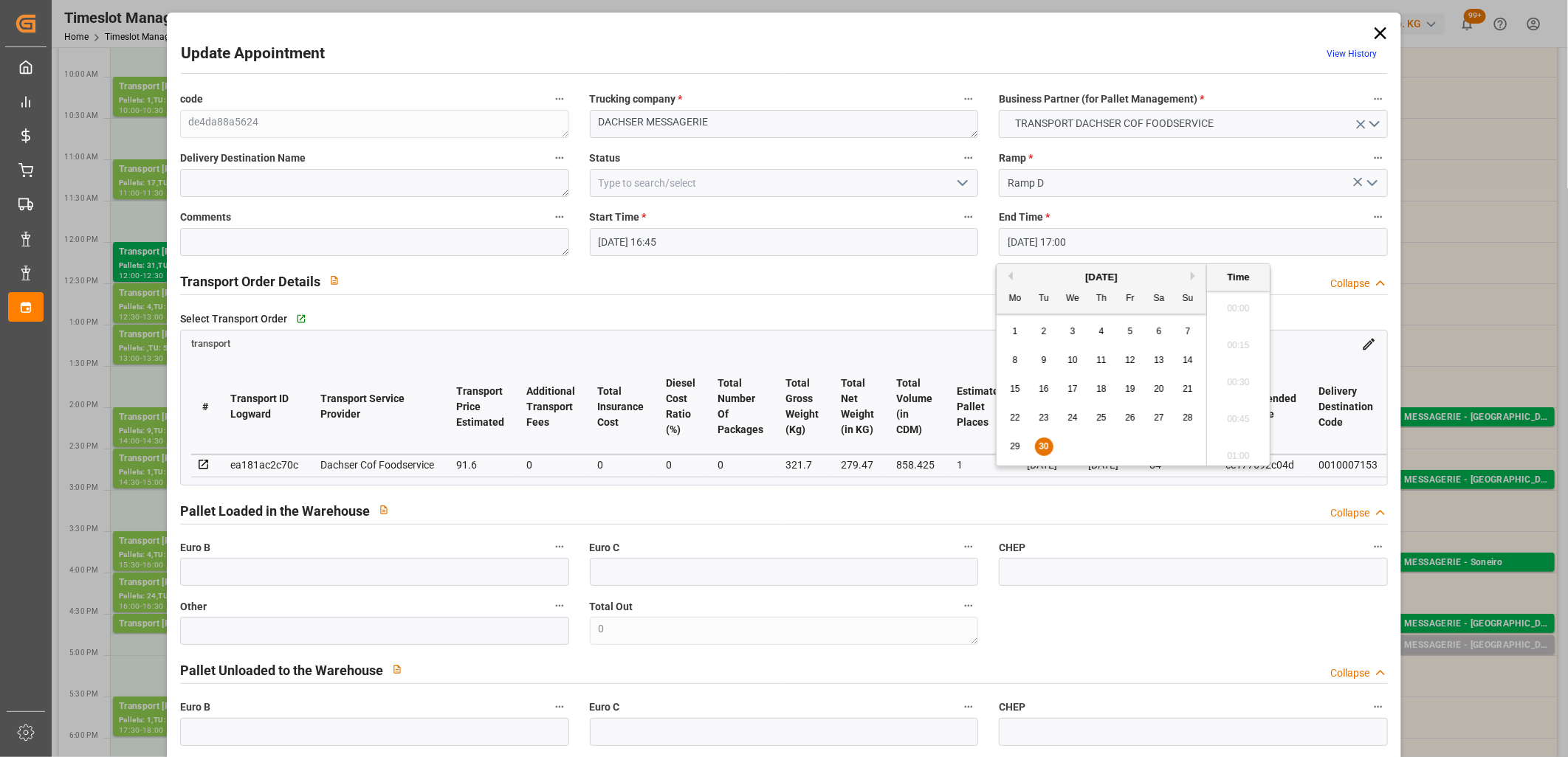
scroll to position [2440, 0]
click at [1194, 272] on button "Next Month" at bounding box center [1195, 276] width 9 height 9
click at [1074, 337] on div "1" at bounding box center [1072, 332] width 18 height 17
click at [1230, 381] on li "17:00" at bounding box center [1238, 378] width 62 height 37
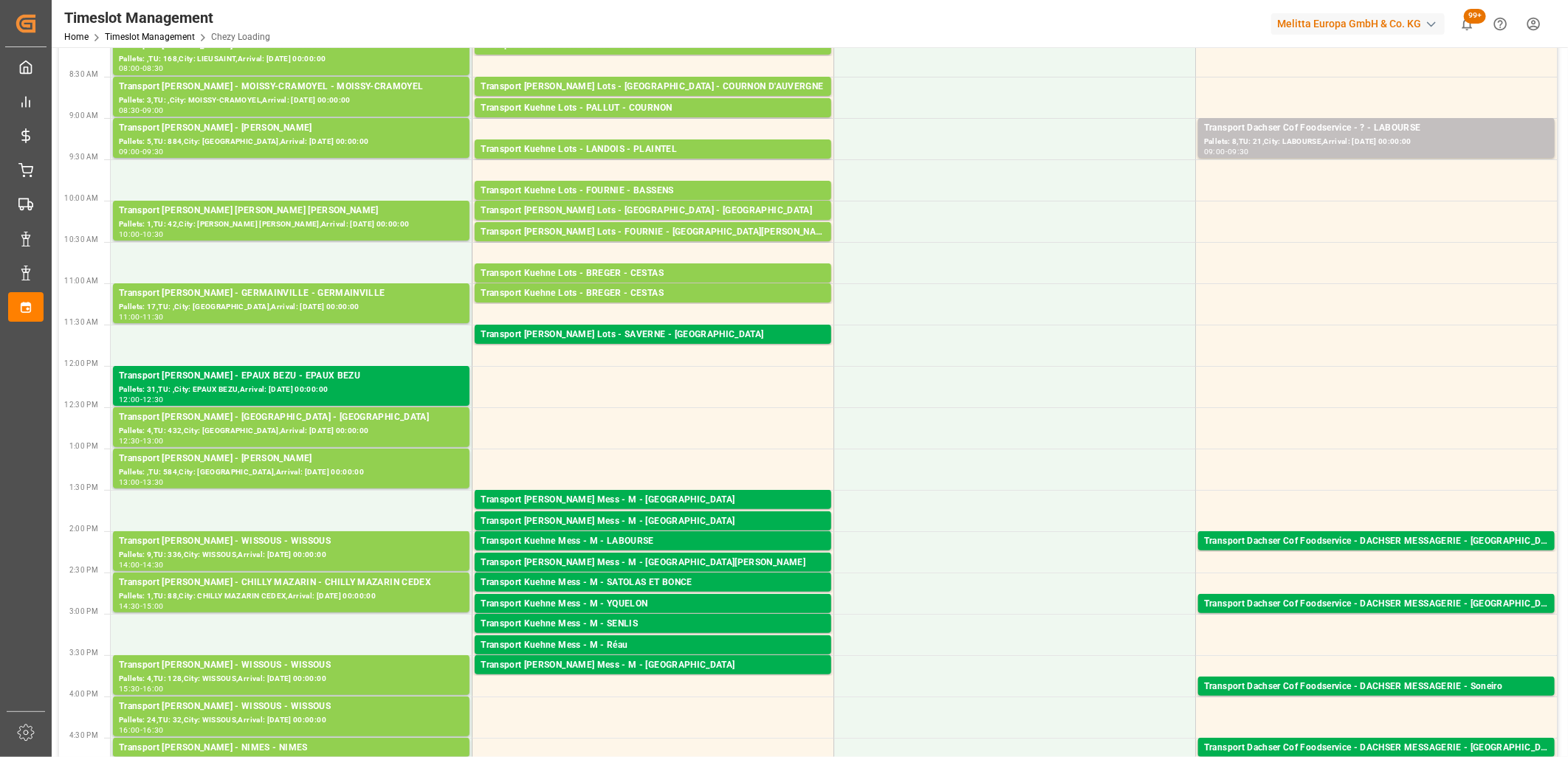
scroll to position [0, 0]
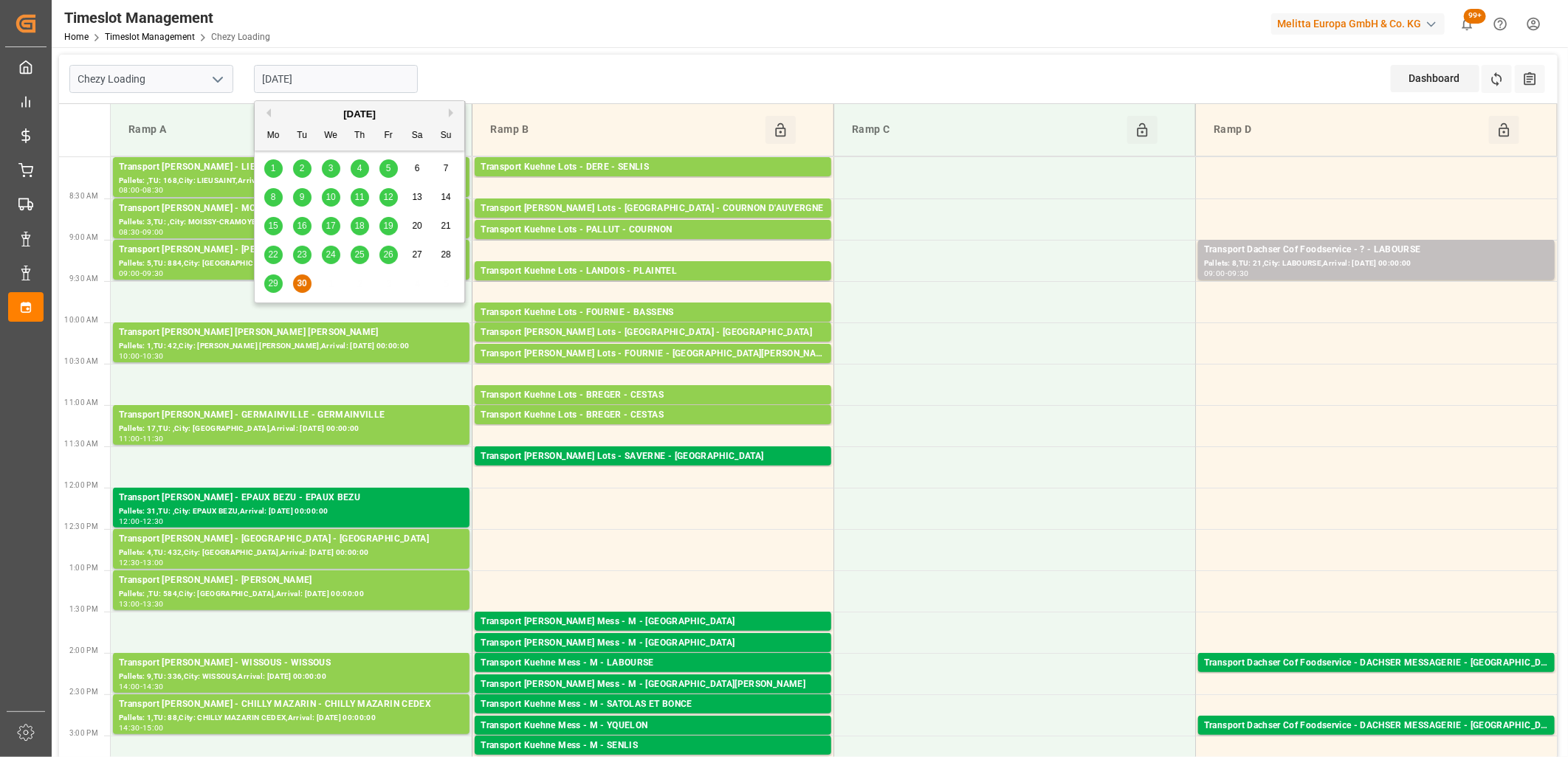
click at [378, 84] on input "[DATE]" at bounding box center [335, 79] width 164 height 28
click at [449, 112] on button "Next Month" at bounding box center [453, 113] width 9 height 9
click at [335, 167] on div "1" at bounding box center [330, 169] width 18 height 17
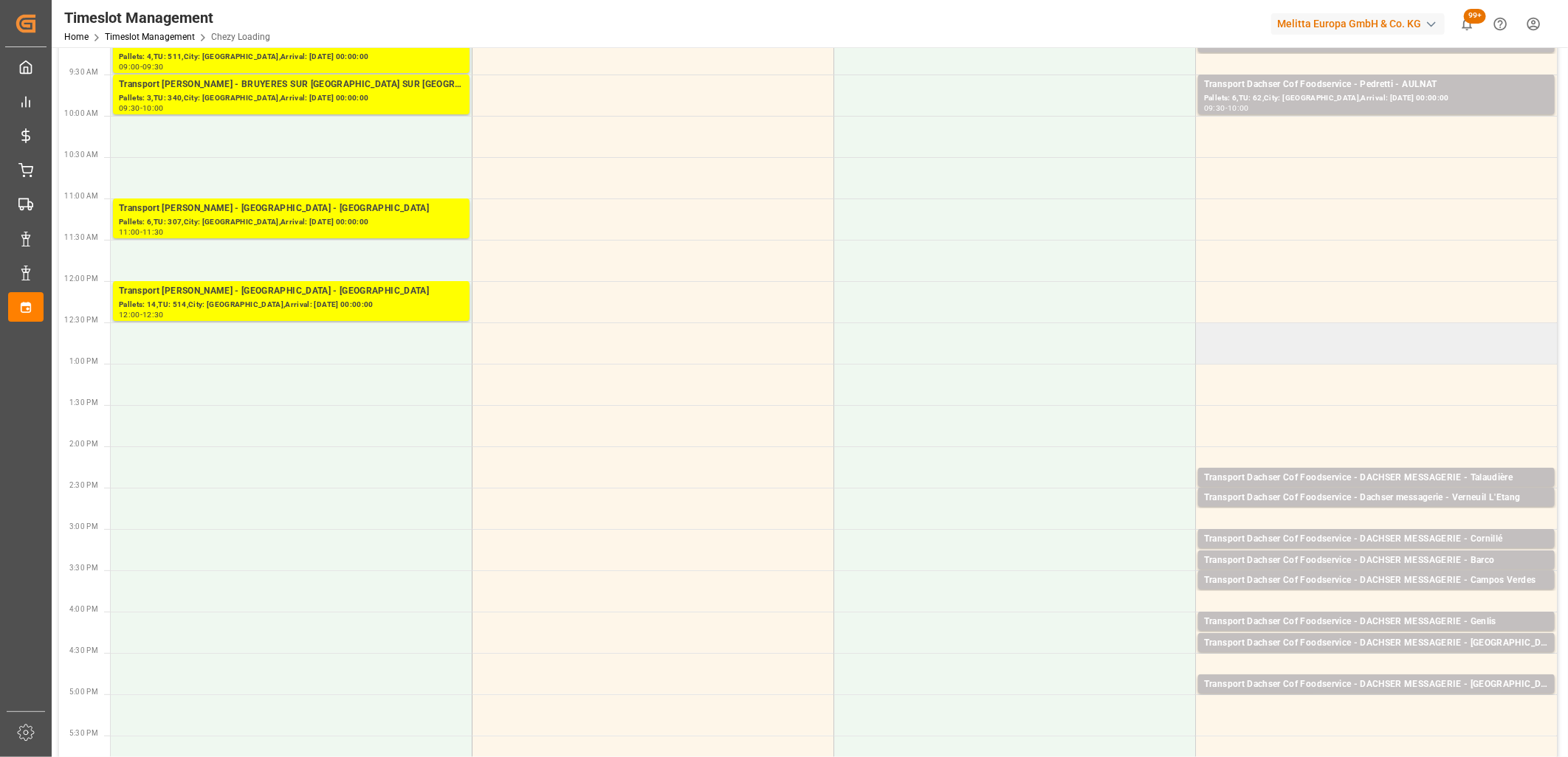
scroll to position [246, 0]
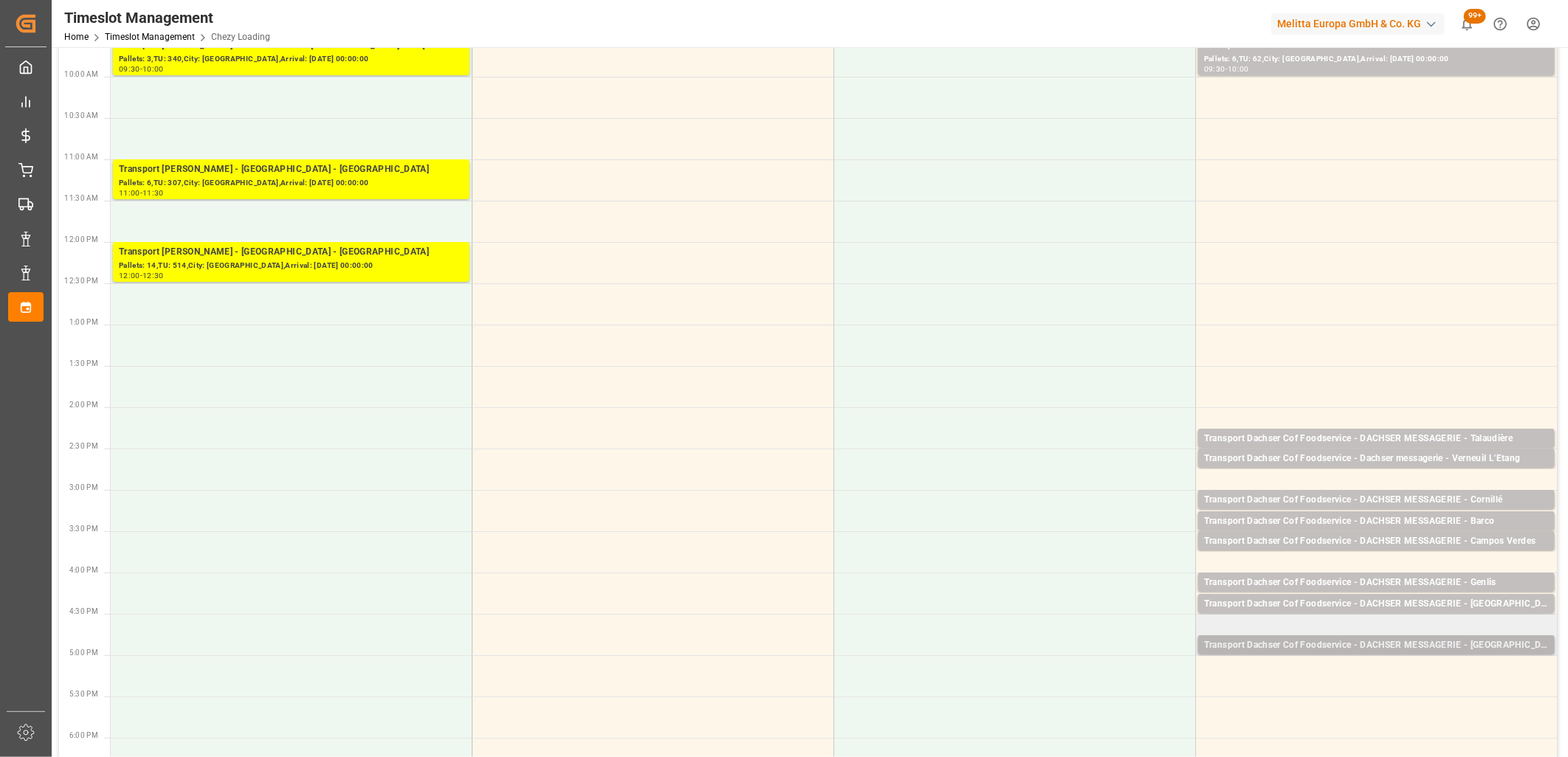
click at [1333, 644] on div "Transport Dachser Cof Foodservice - DACHSER MESSAGERIE - Entraigues-sur-la-sorg…" at bounding box center [1377, 645] width 345 height 15
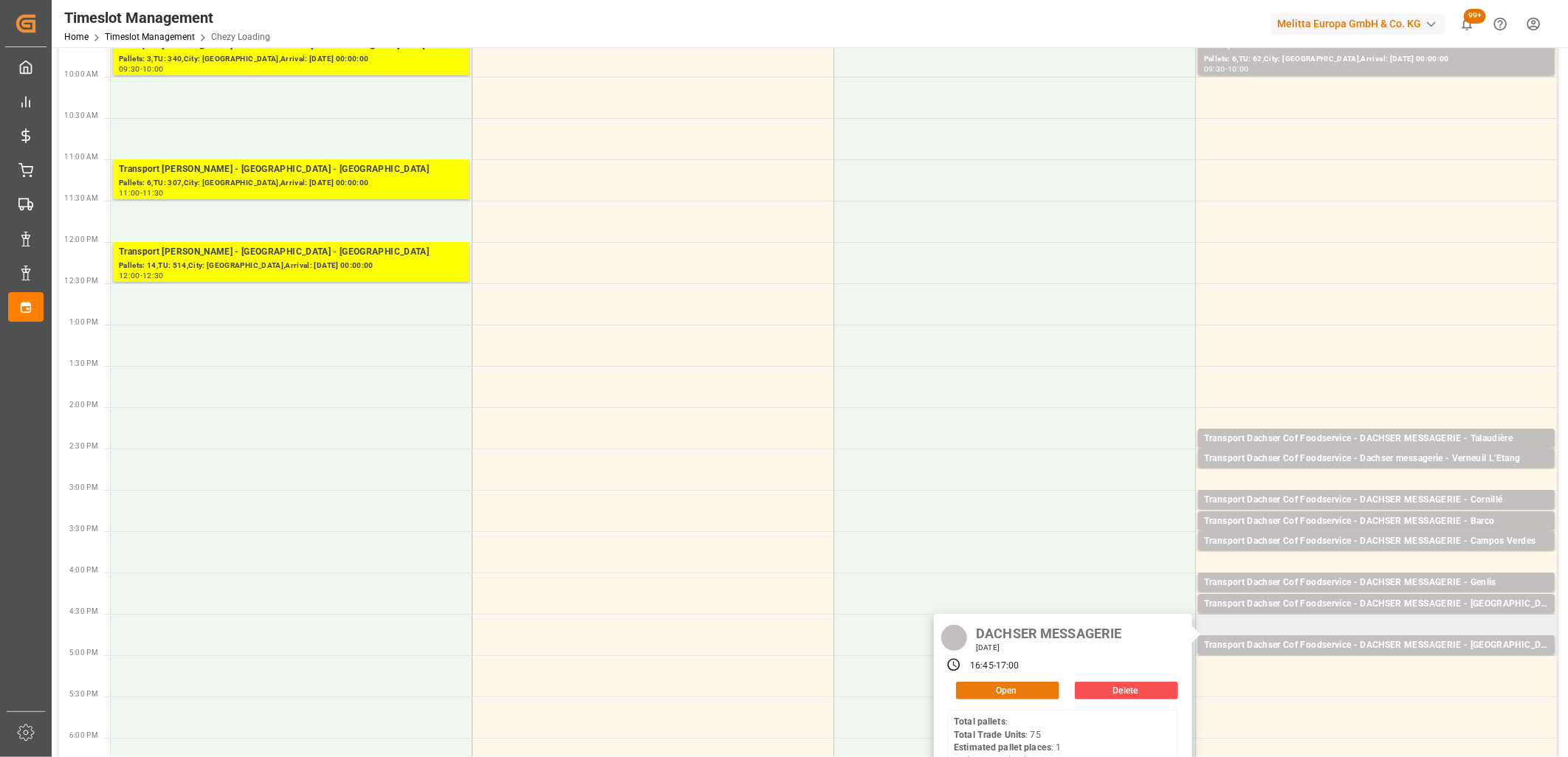
click at [1045, 683] on button "Open" at bounding box center [1007, 690] width 103 height 17
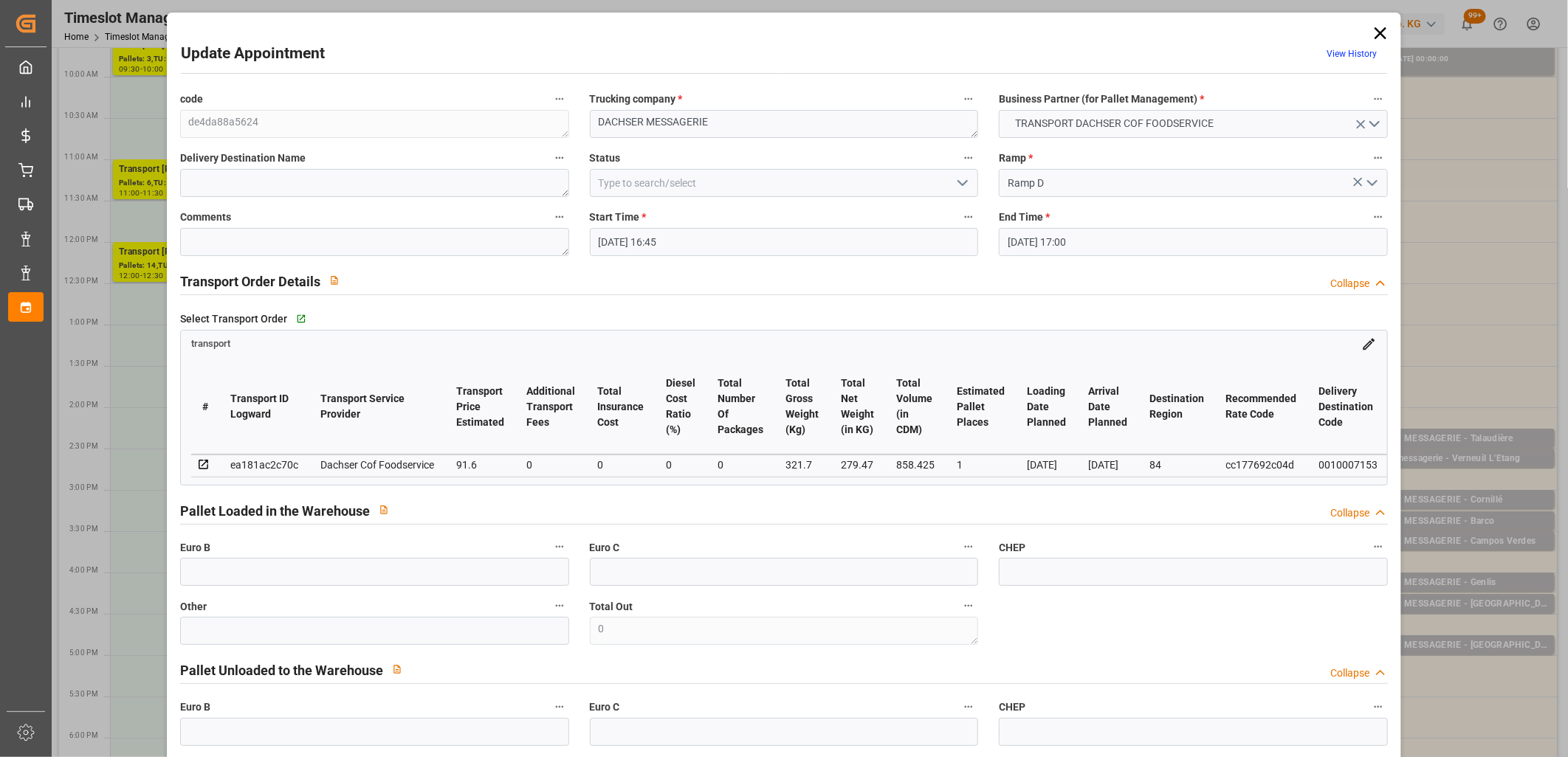
click at [1141, 244] on input "01-10-2025 17:00" at bounding box center [1193, 242] width 389 height 28
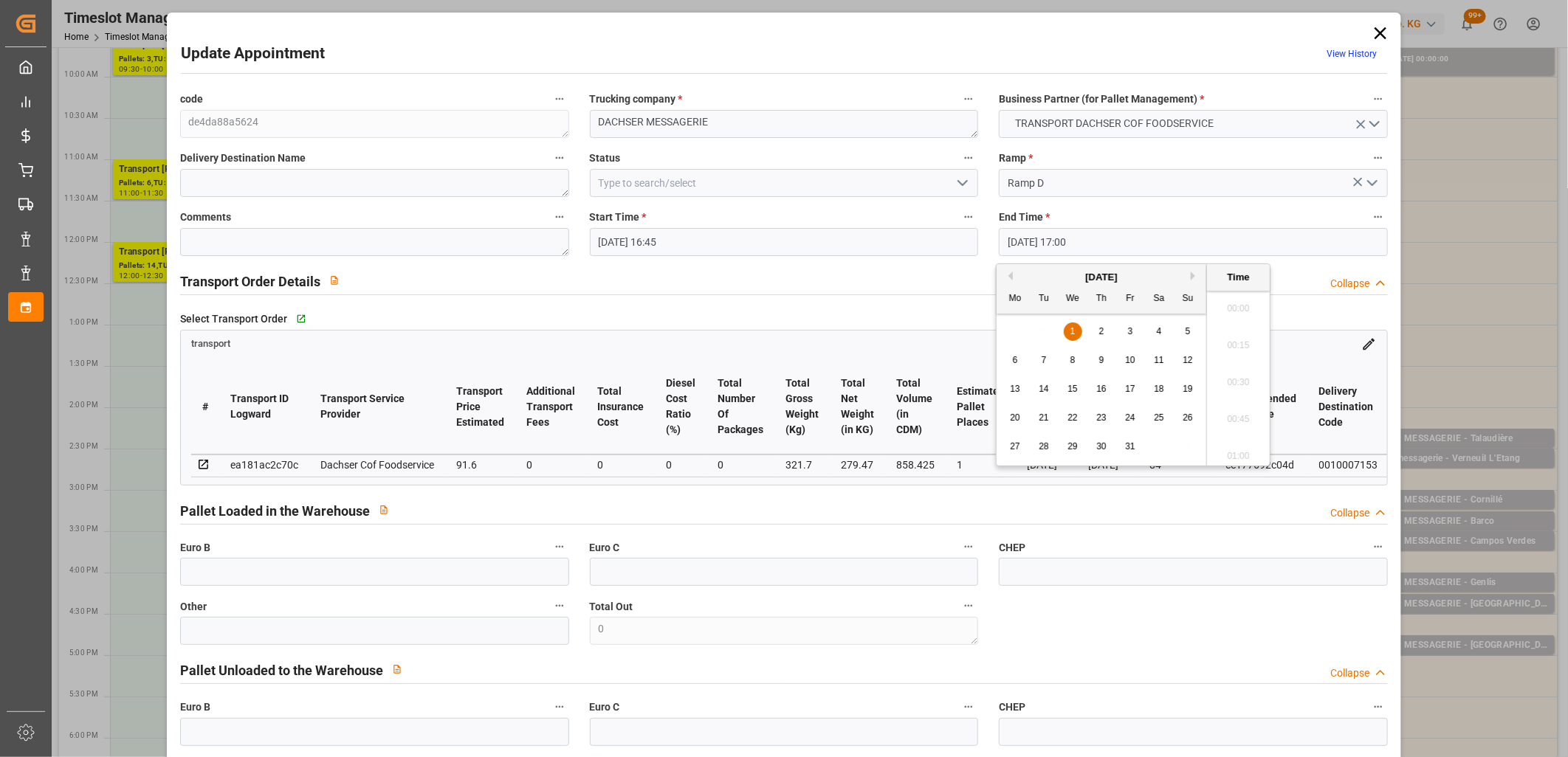
scroll to position [2440, 0]
click at [1072, 336] on span "1" at bounding box center [1072, 332] width 5 height 10
click at [1230, 336] on li "15:00" at bounding box center [1238, 329] width 62 height 37
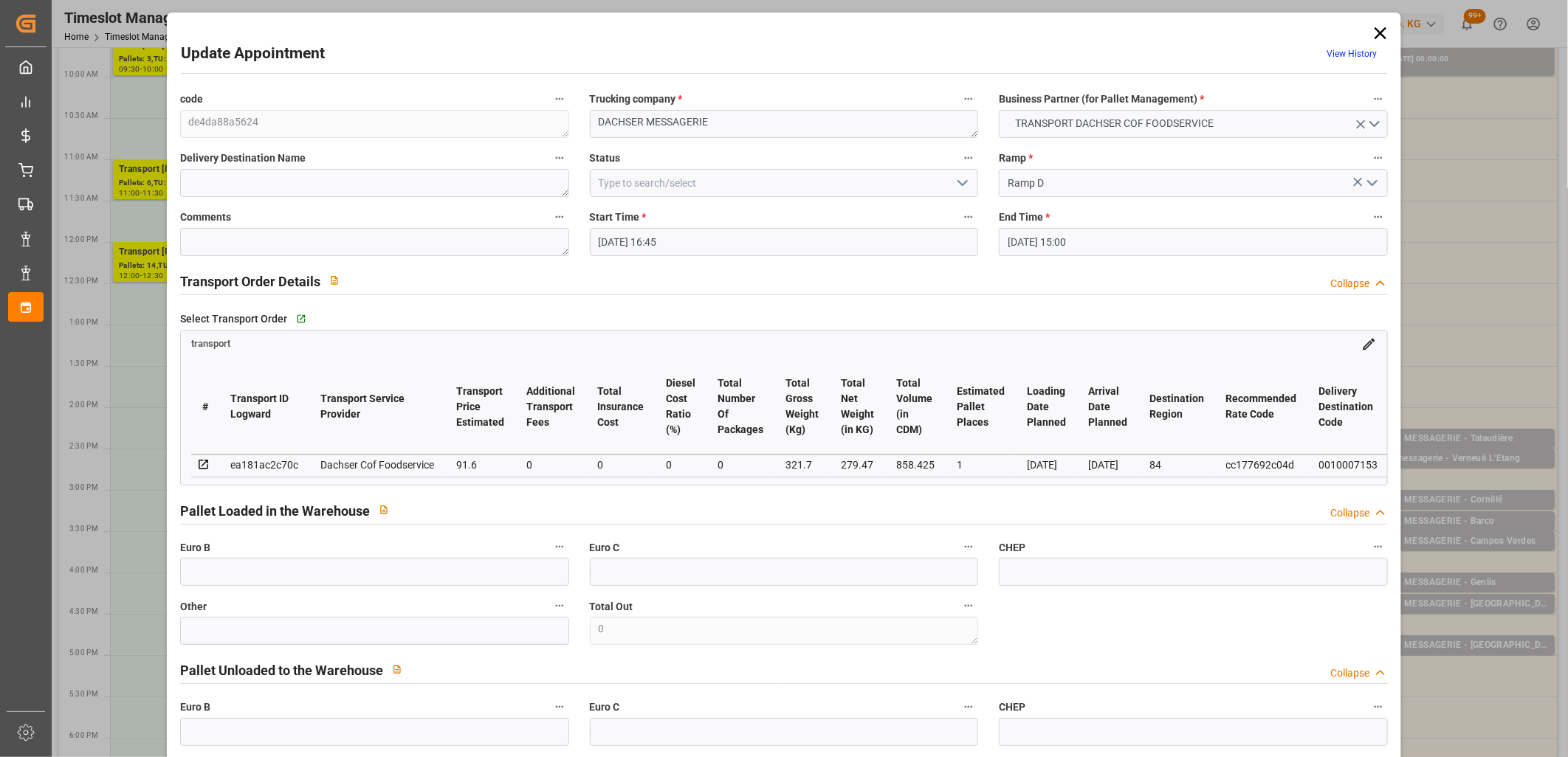
click at [806, 240] on input "01-10-2025 16:45" at bounding box center [784, 242] width 389 height 28
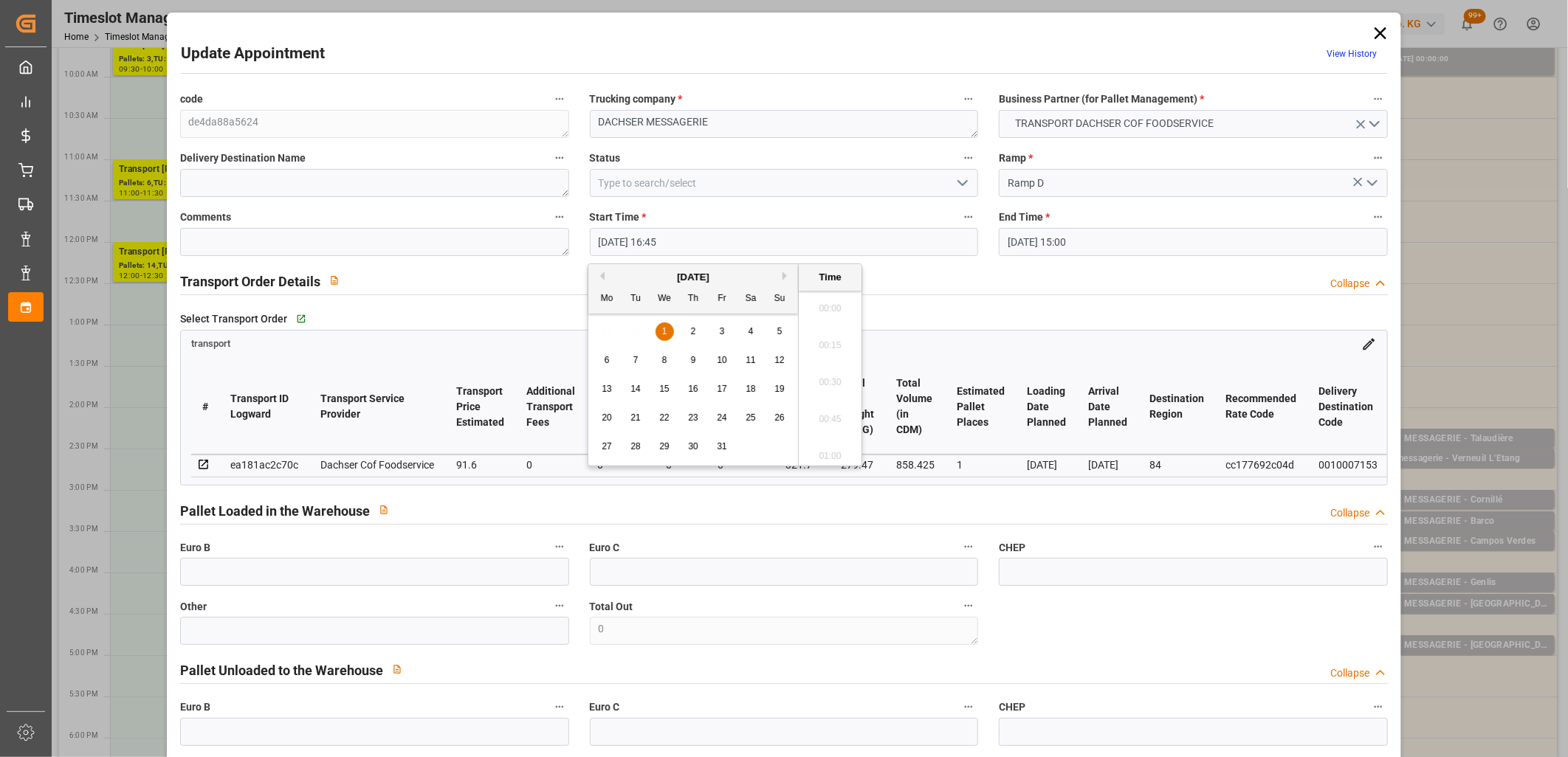
scroll to position [2403, 0]
click at [665, 334] on span "1" at bounding box center [664, 332] width 5 height 10
click at [820, 385] on li "15:45" at bounding box center [830, 394] width 62 height 37
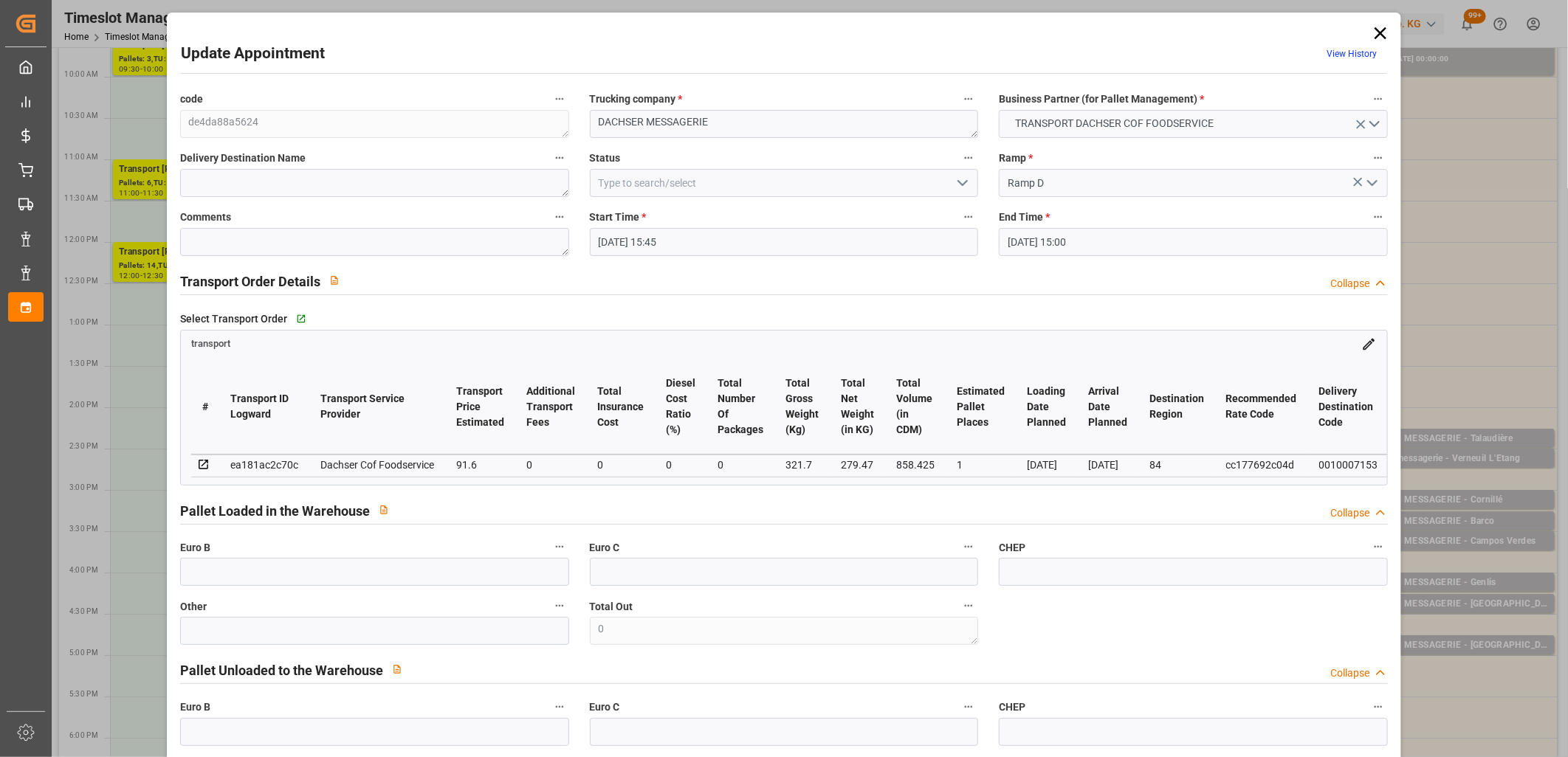
click at [729, 247] on input "01-10-2025 15:45" at bounding box center [784, 242] width 389 height 28
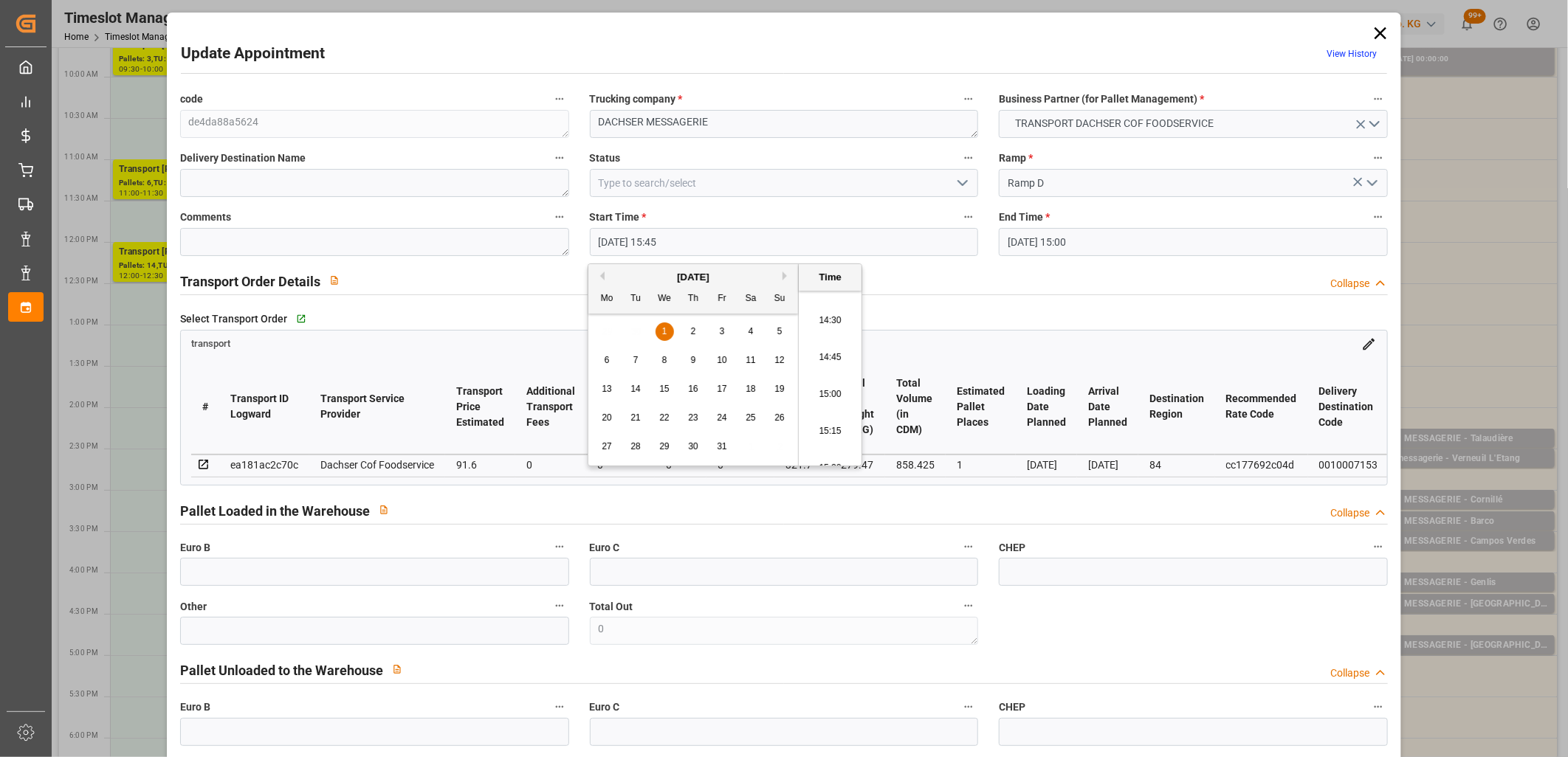
scroll to position [2091, 0]
click at [833, 386] on li "14:45" at bounding box center [830, 394] width 62 height 37
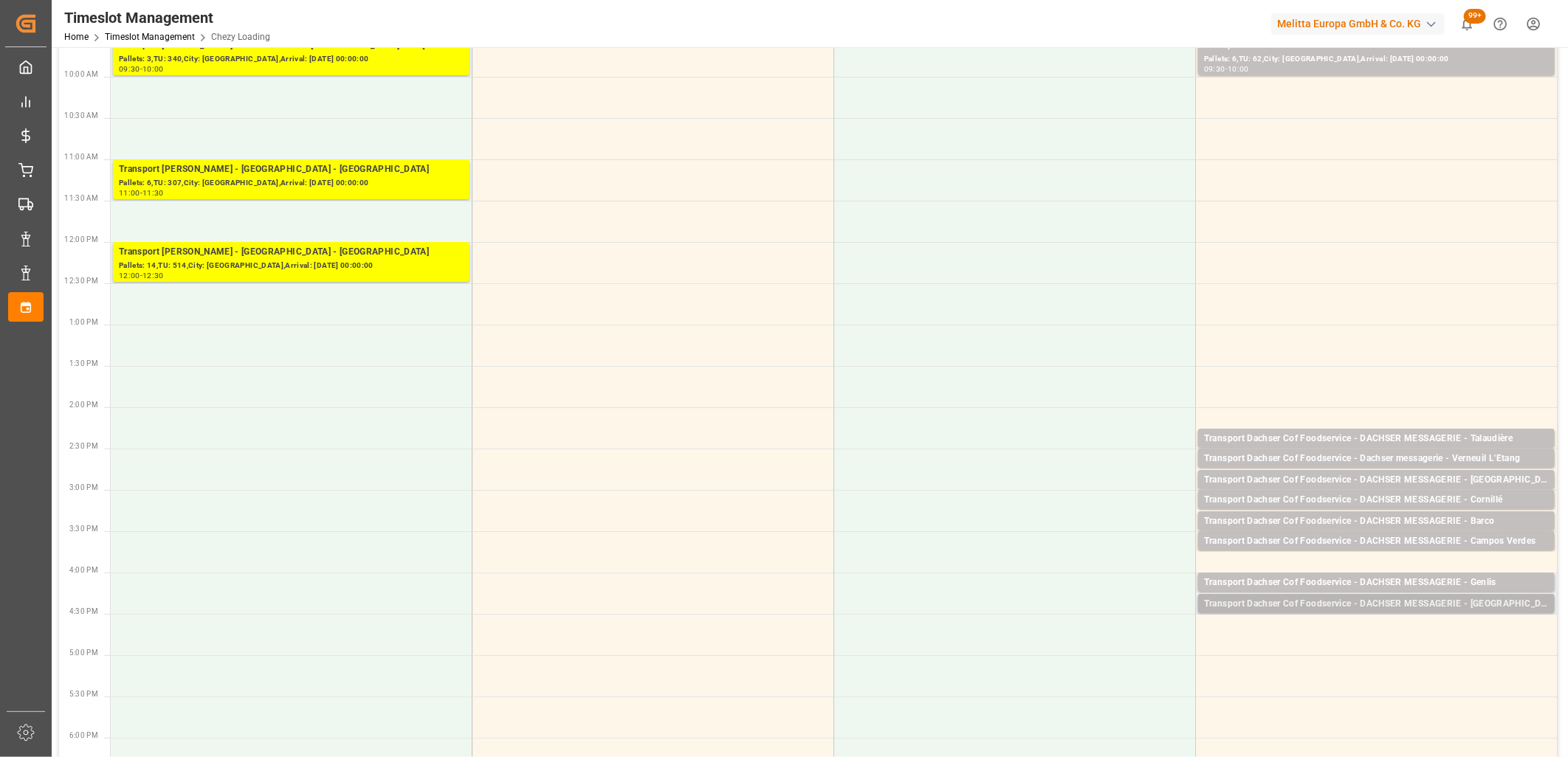
click at [1288, 606] on div "Transport Dachser Cof Foodservice - DACHSER MESSAGERIE - SAINT QUENTIN" at bounding box center [1377, 604] width 345 height 15
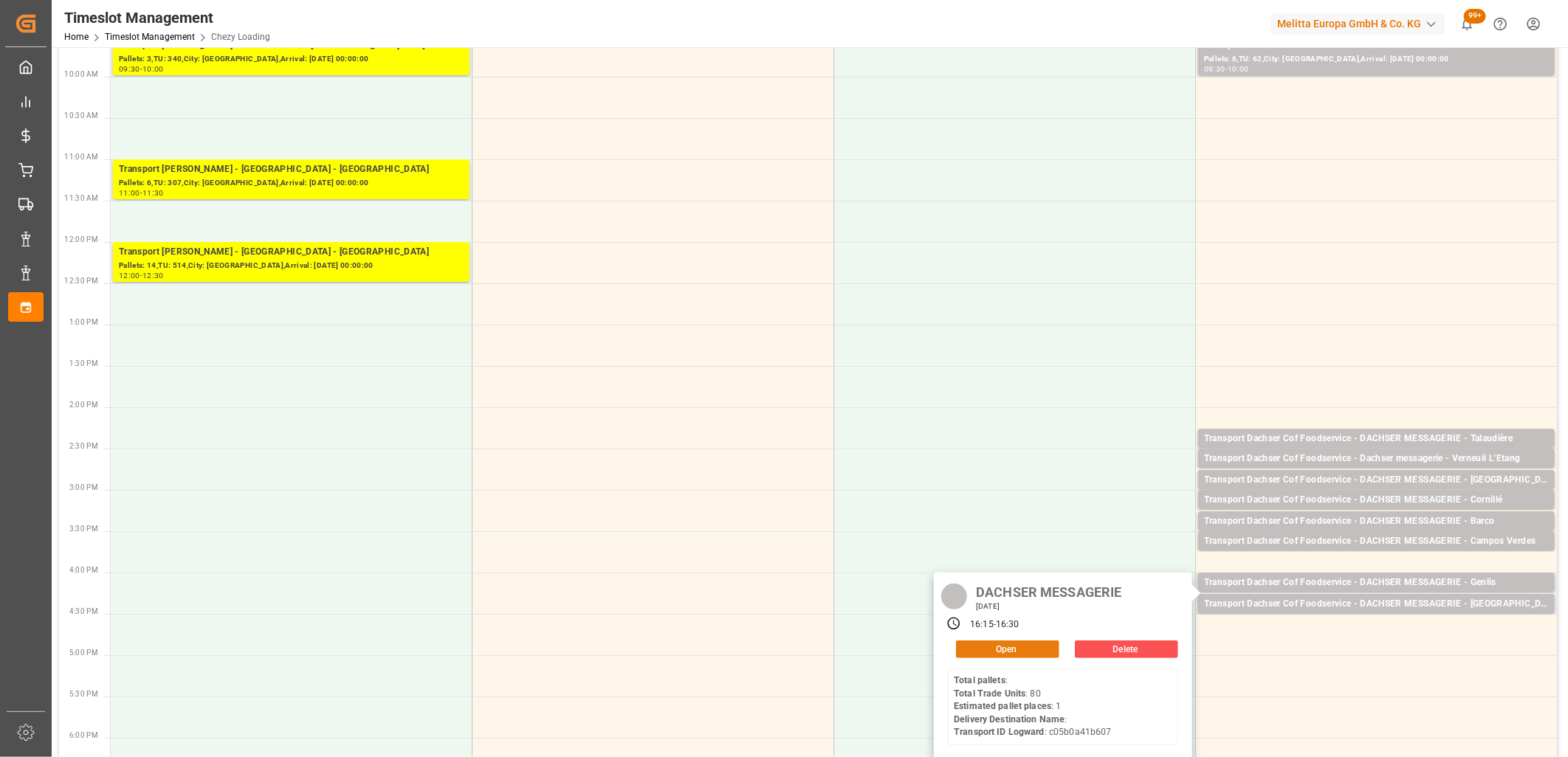
click at [1014, 644] on button "Open" at bounding box center [1007, 649] width 103 height 17
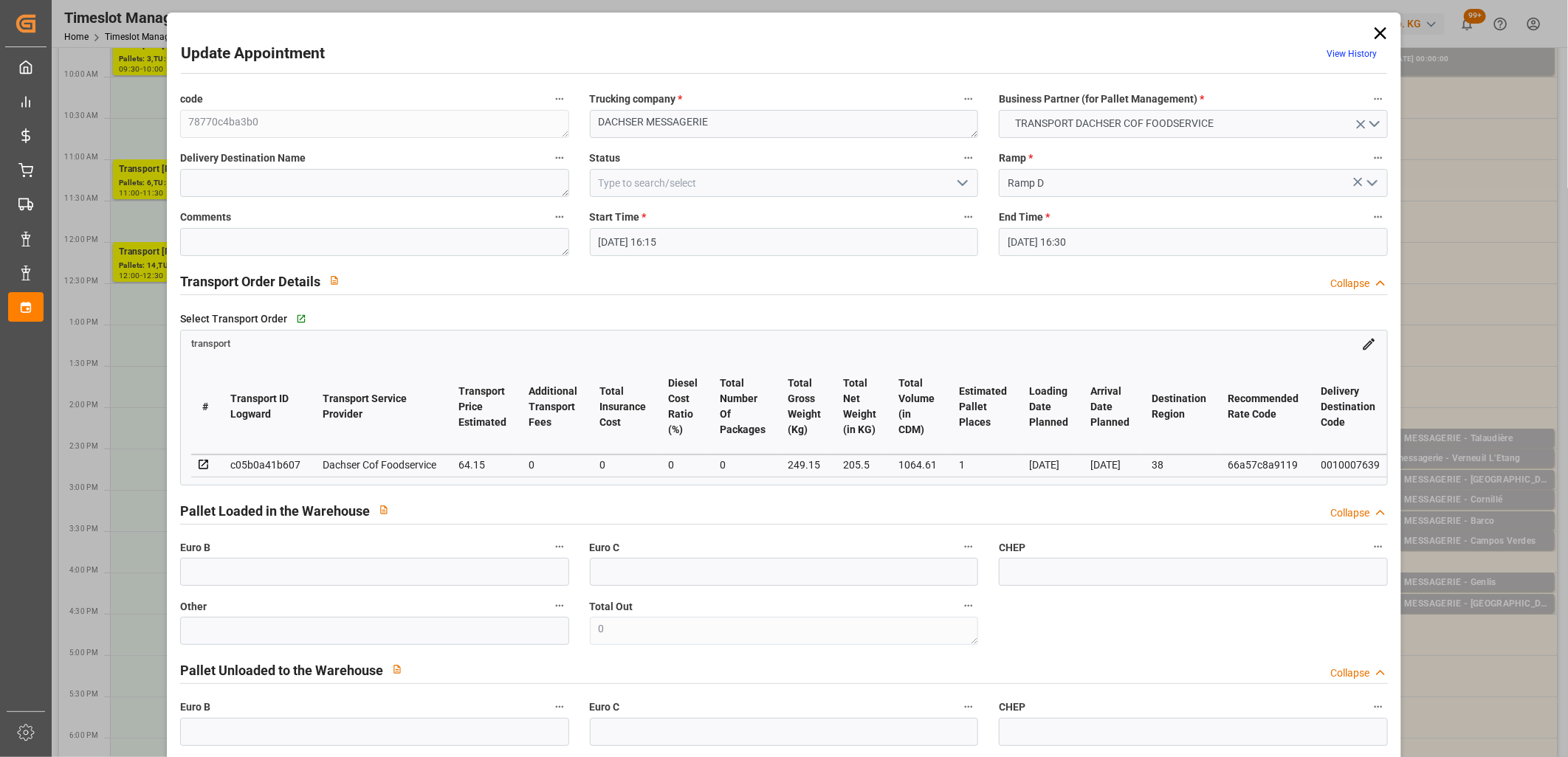
click at [1031, 235] on input "01-10-2025 16:30" at bounding box center [1193, 242] width 389 height 28
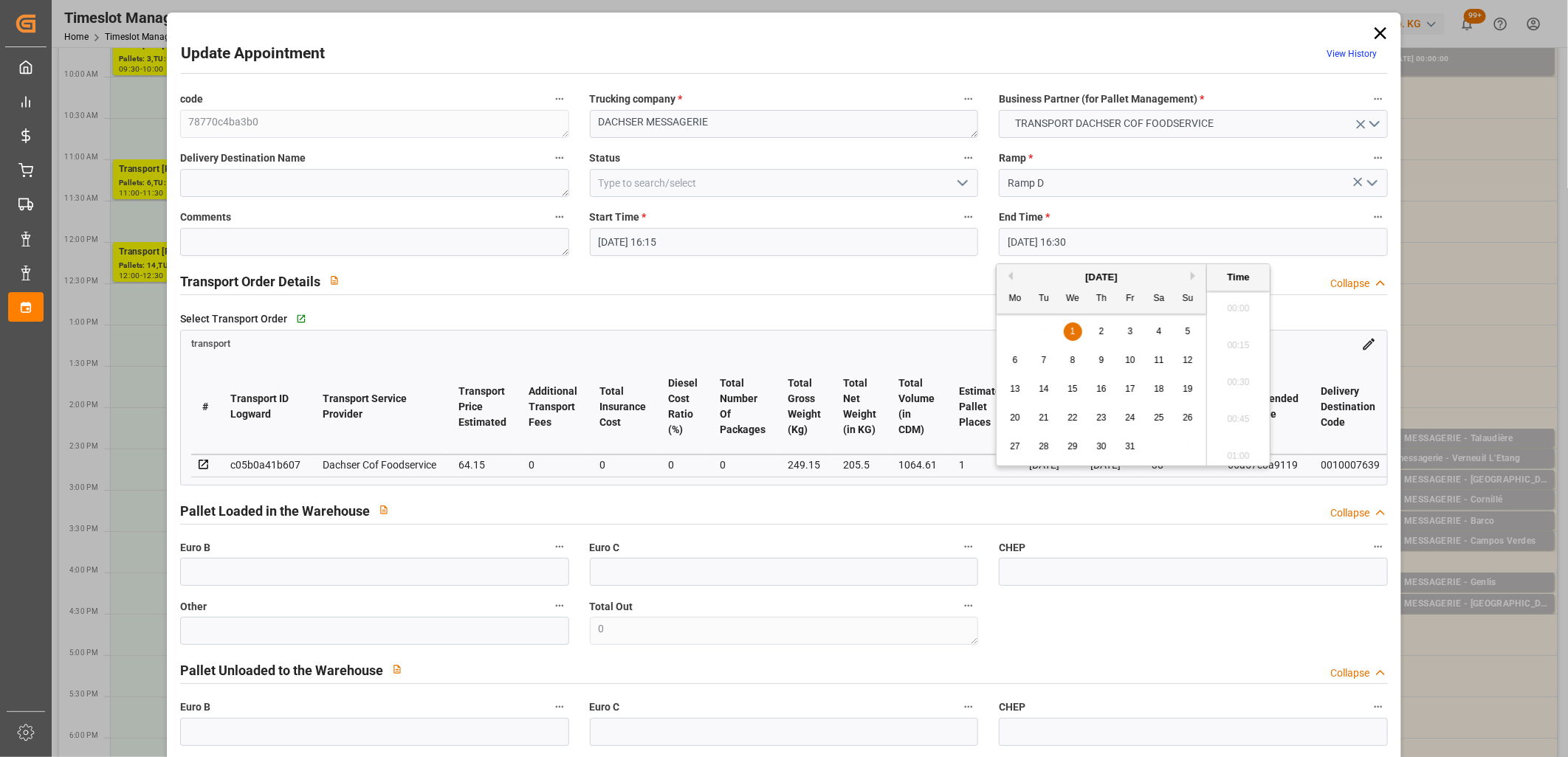
scroll to position [2365, 0]
click at [1074, 333] on span "1" at bounding box center [1072, 332] width 5 height 10
click at [1220, 304] on li "16:00" at bounding box center [1238, 305] width 62 height 37
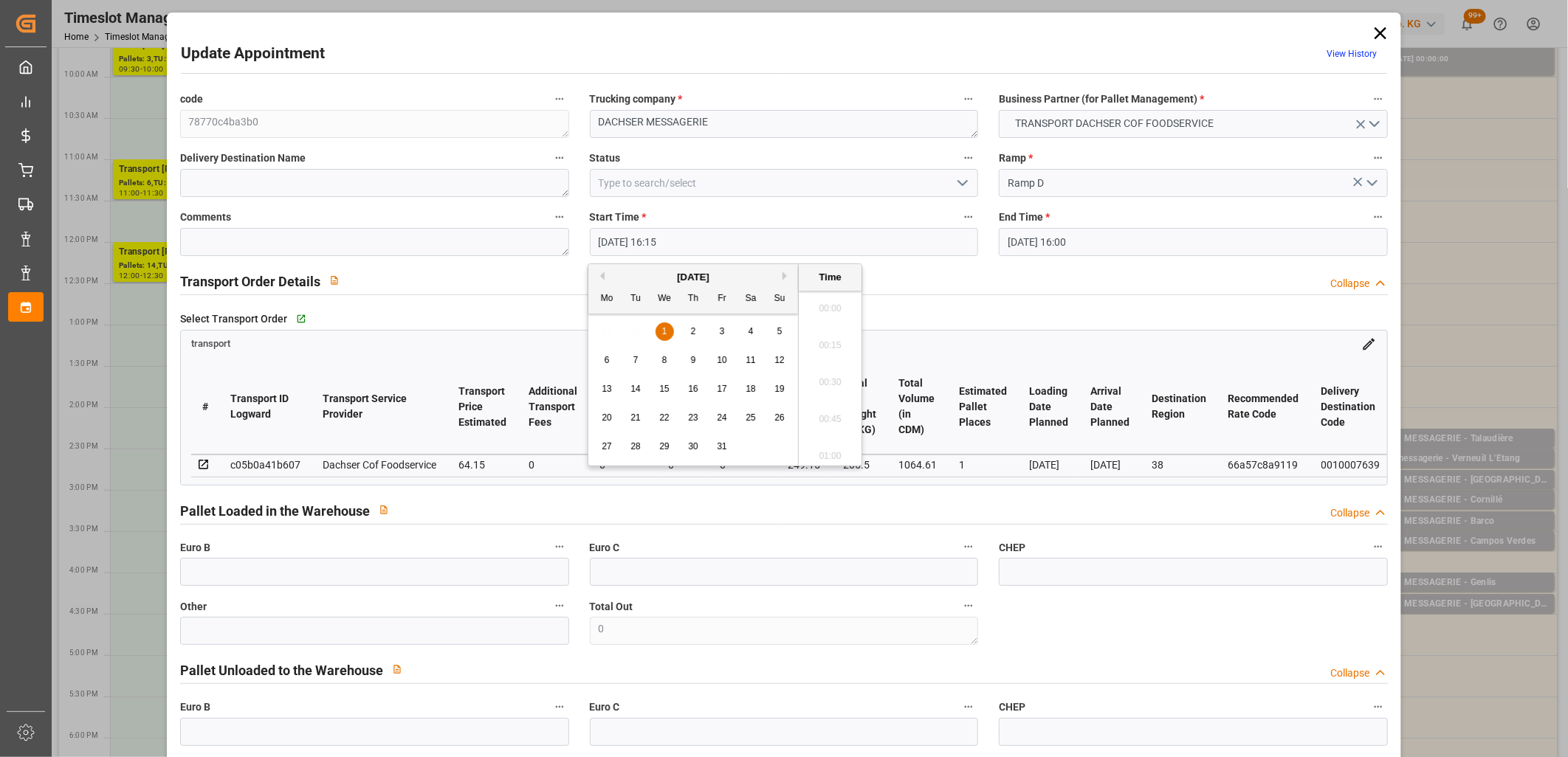
click at [790, 244] on input "01-10-2025 16:15" at bounding box center [784, 242] width 389 height 28
click at [658, 330] on div "1" at bounding box center [664, 332] width 18 height 17
click at [835, 313] on li "15:45" at bounding box center [830, 305] width 62 height 37
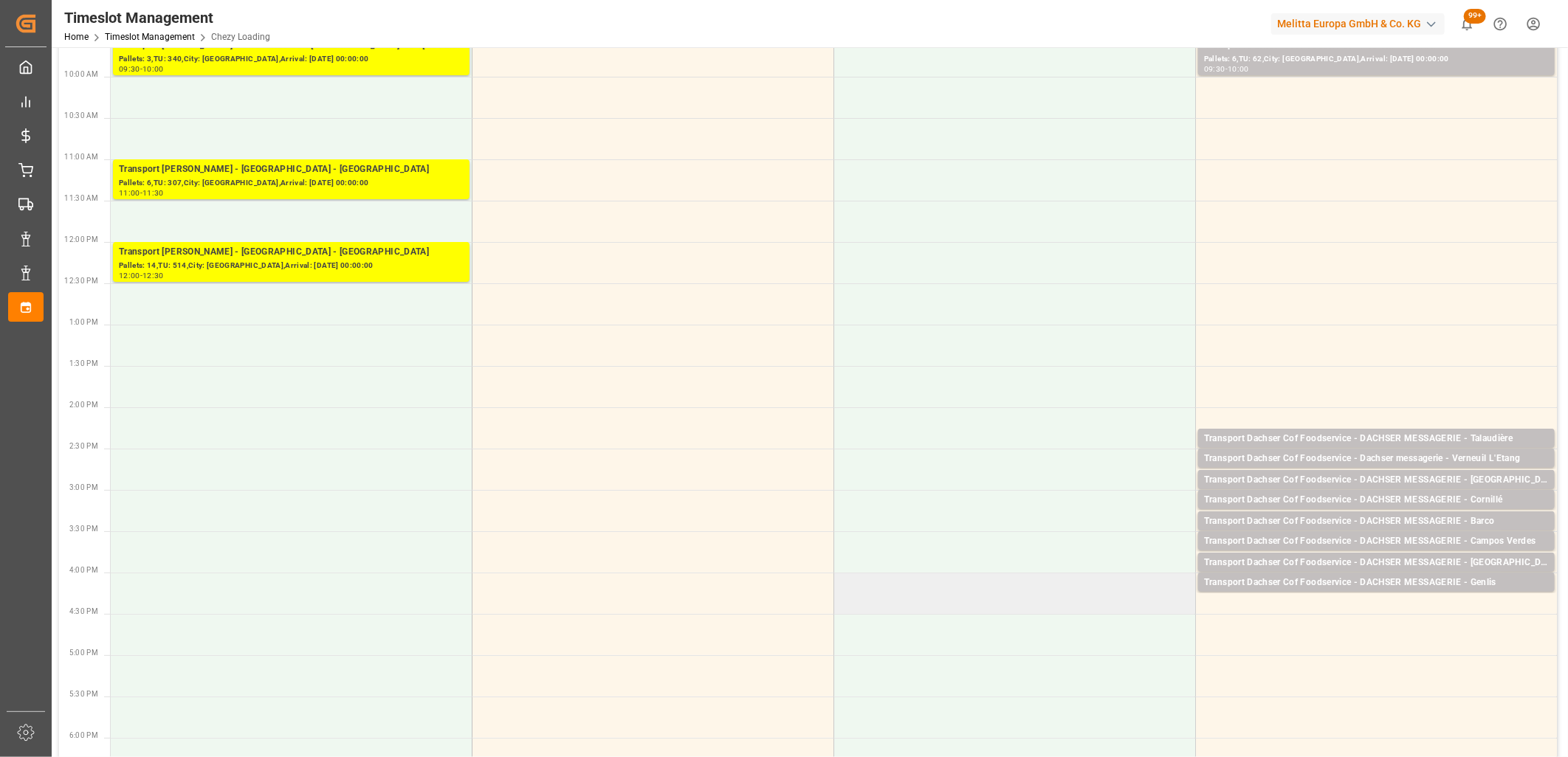
click at [886, 591] on td at bounding box center [1014, 593] width 361 height 42
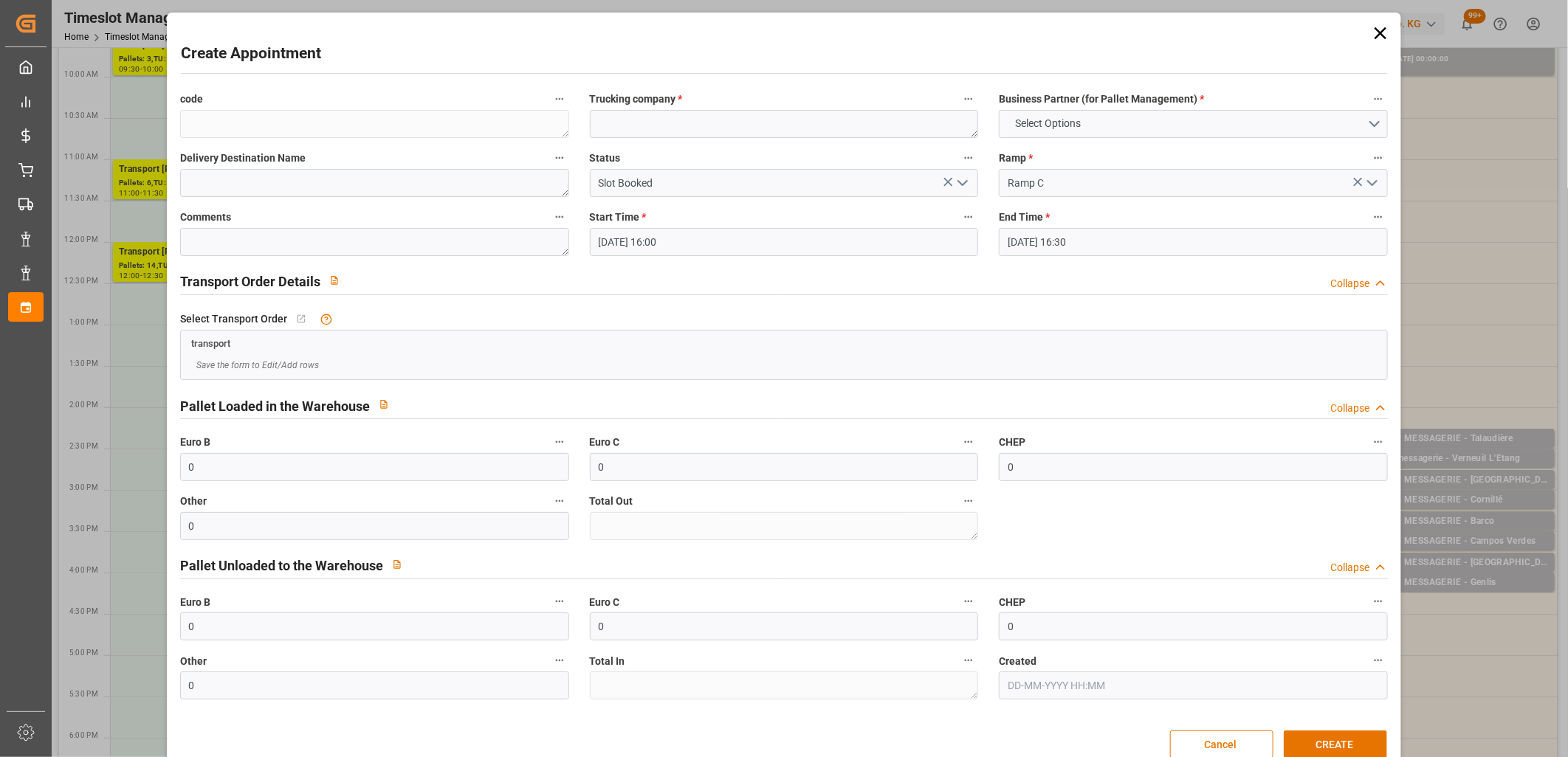
click at [1383, 39] on icon at bounding box center [1380, 33] width 21 height 21
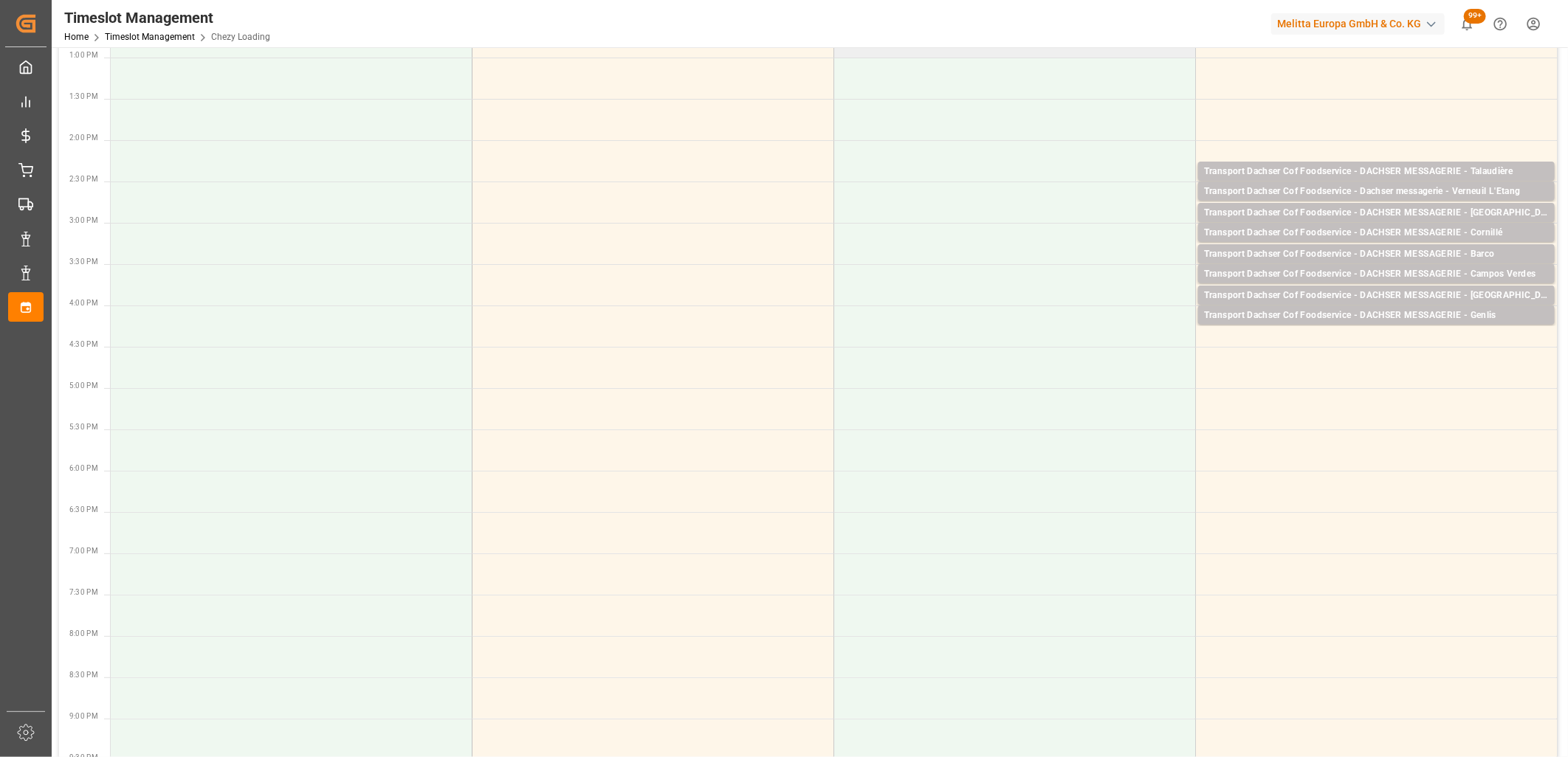
scroll to position [573, 0]
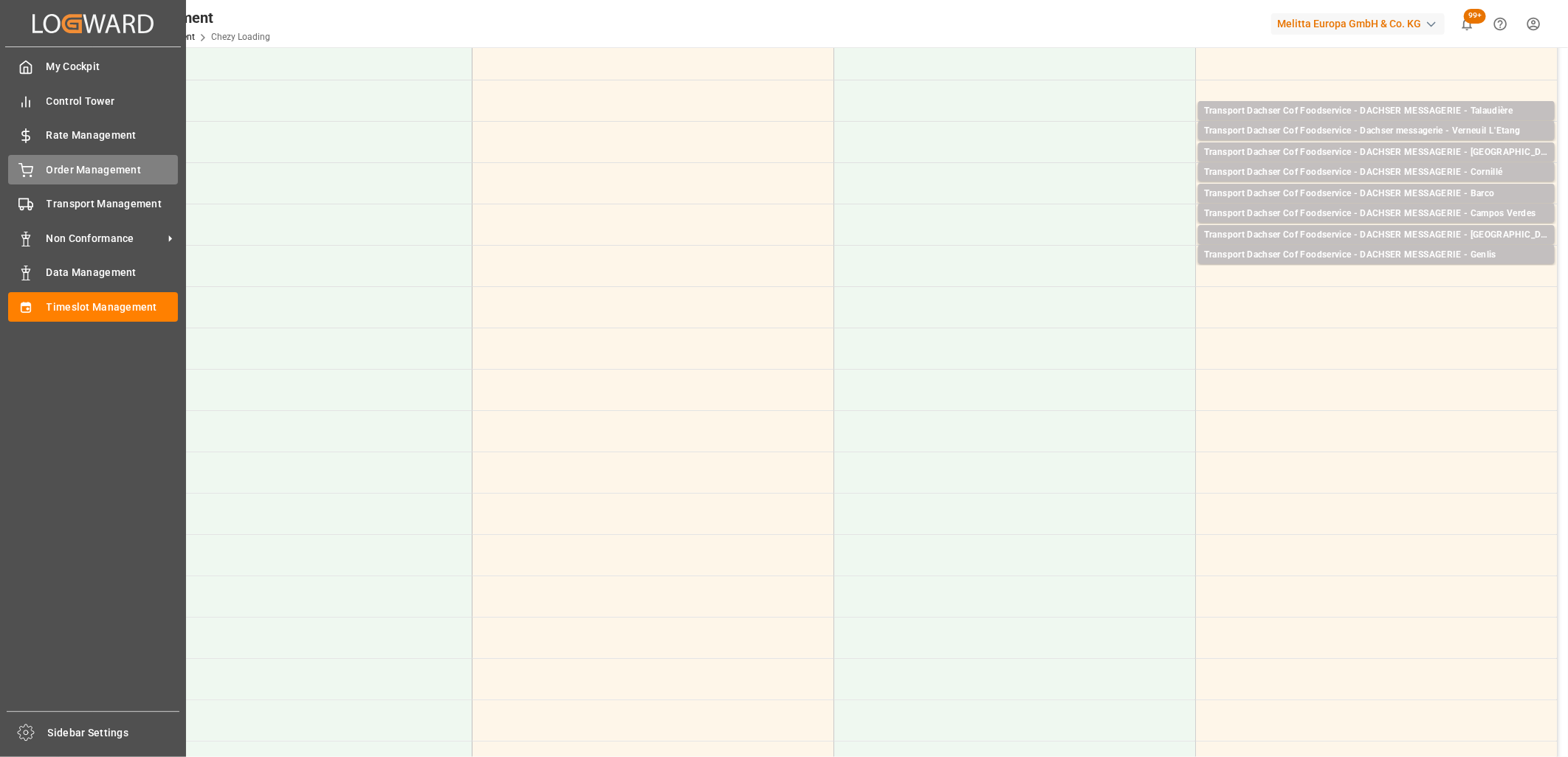
click at [25, 164] on icon at bounding box center [25, 170] width 15 height 15
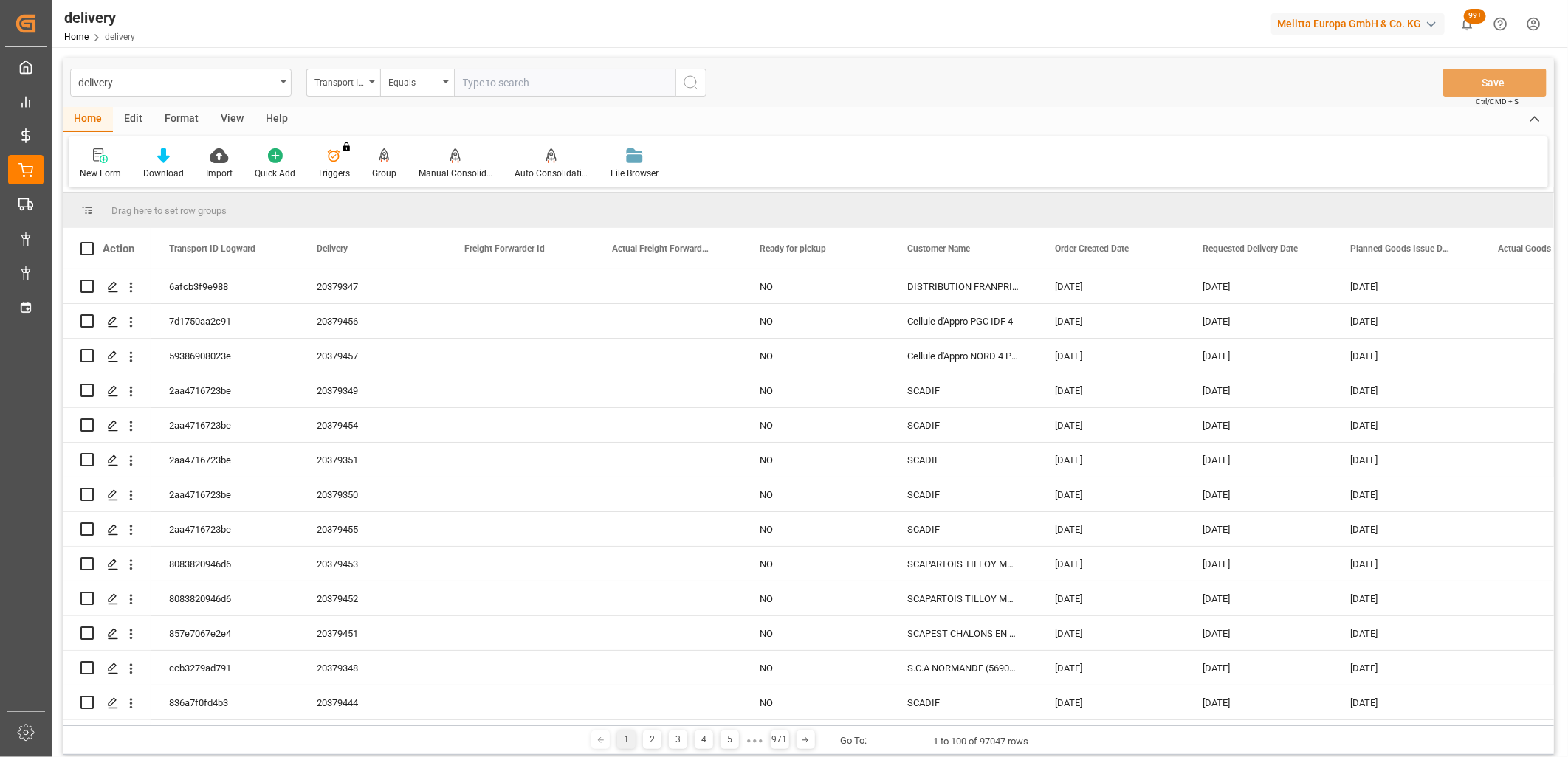
click at [352, 80] on div "Transport ID Logward" at bounding box center [340, 81] width 50 height 17
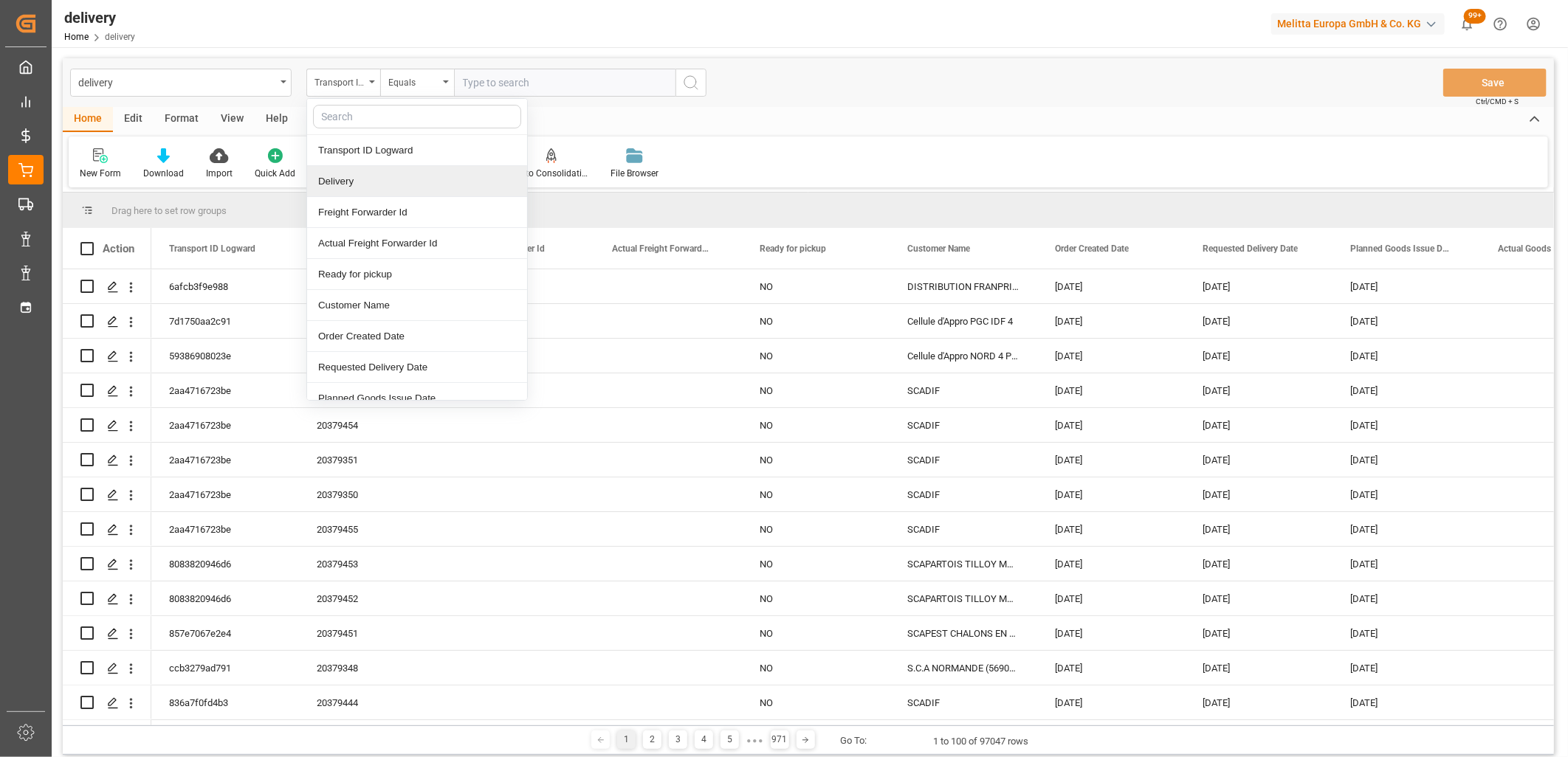
click at [347, 185] on div "Delivery" at bounding box center [417, 182] width 220 height 31
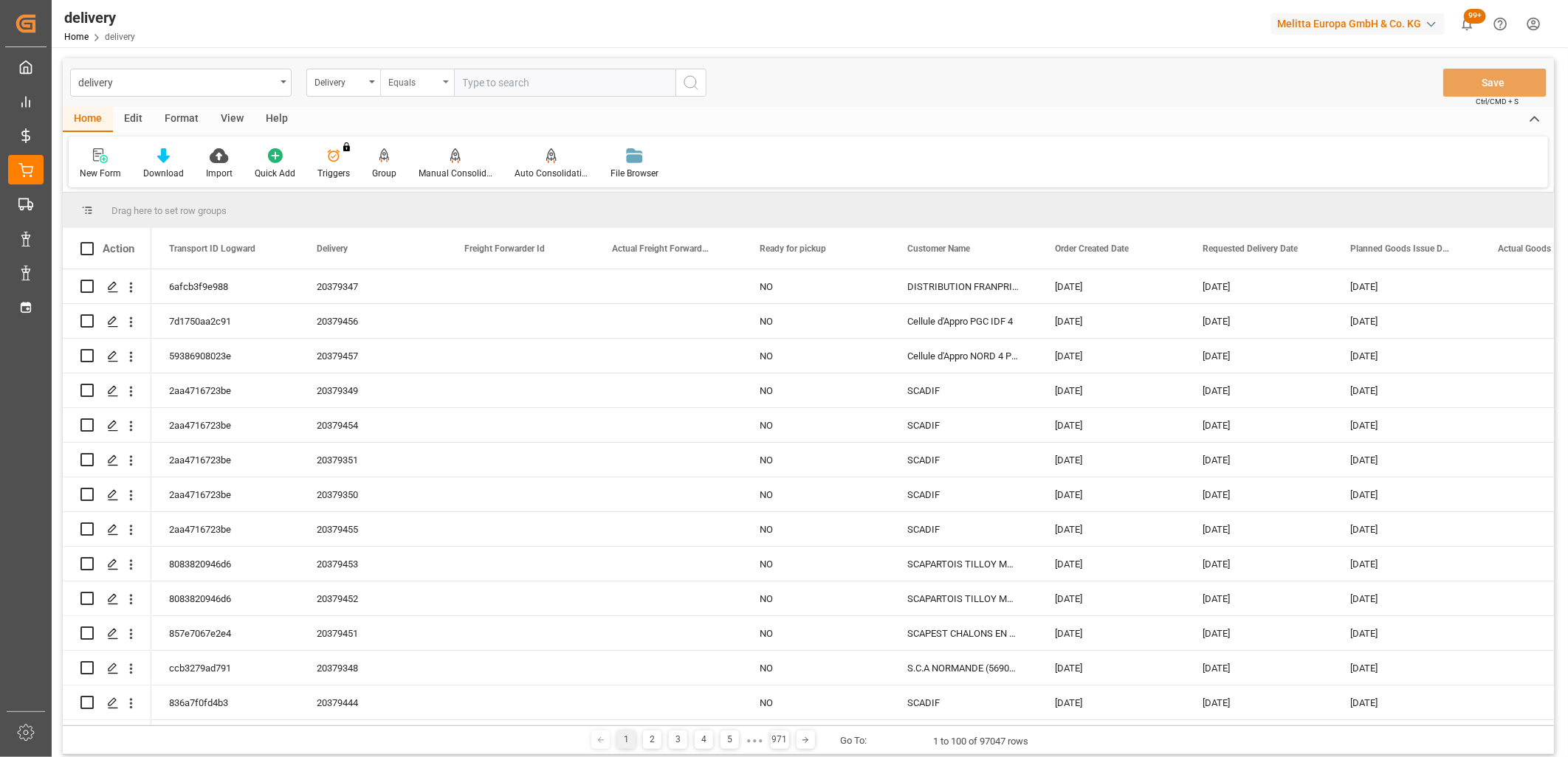
click at [416, 80] on div "Equals" at bounding box center [413, 81] width 50 height 17
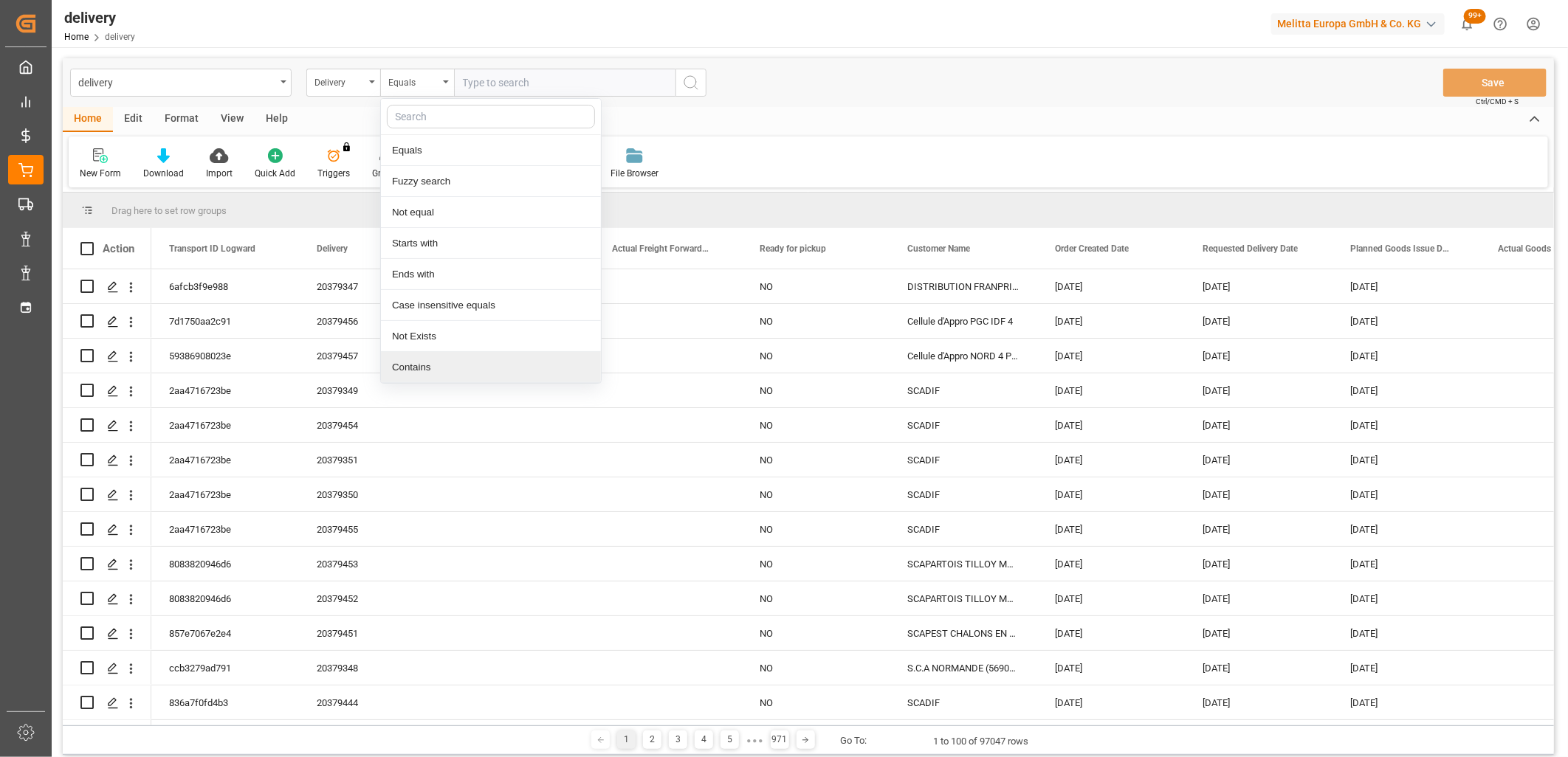
click at [411, 371] on div "Contains" at bounding box center [491, 367] width 220 height 31
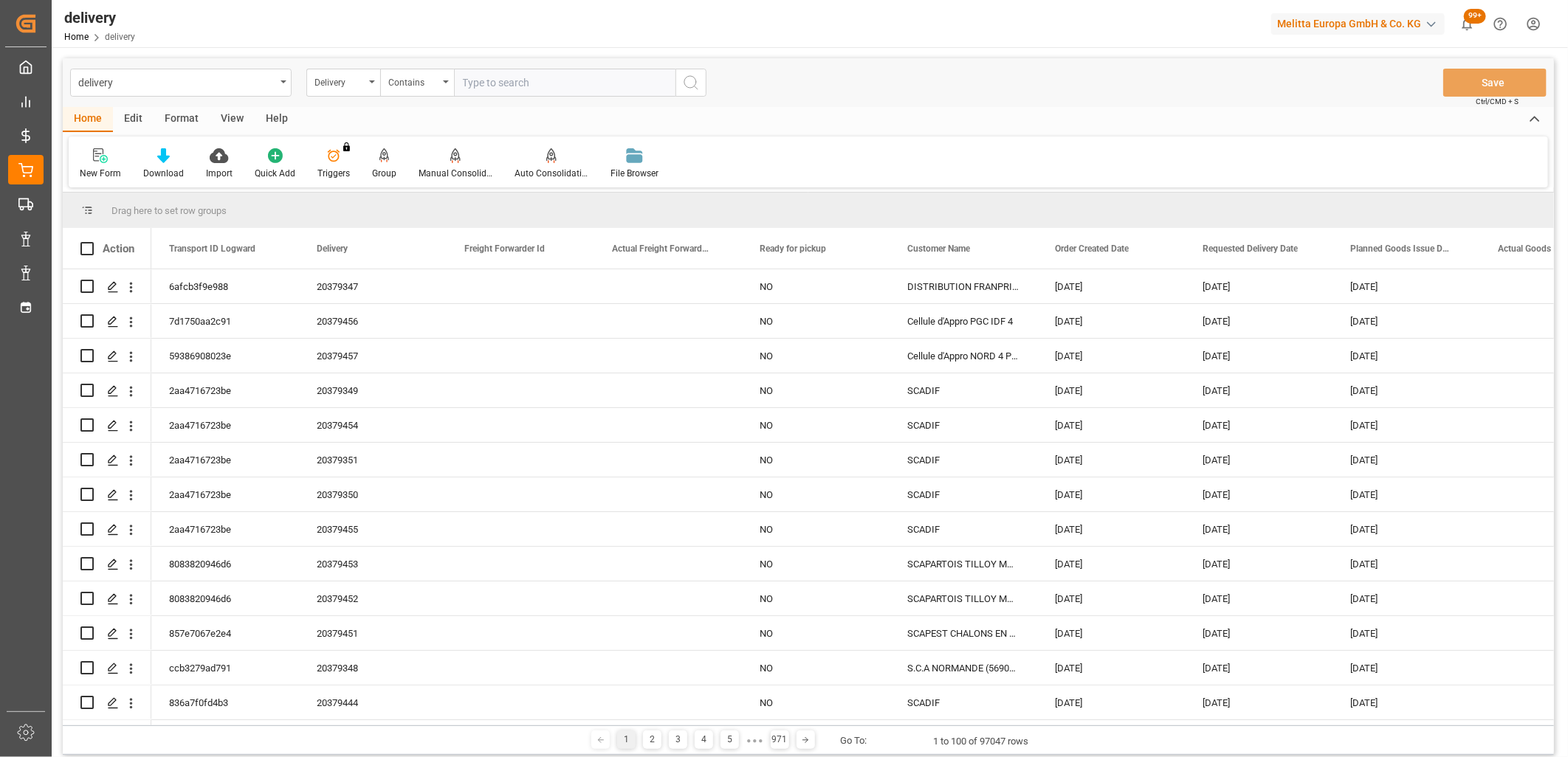
click at [502, 81] on input "text" at bounding box center [565, 82] width 222 height 28
paste input "80003644,80003601,80003600,80003645,0,0,0,0,0,0,0,0,0,0,0,0,0,0"
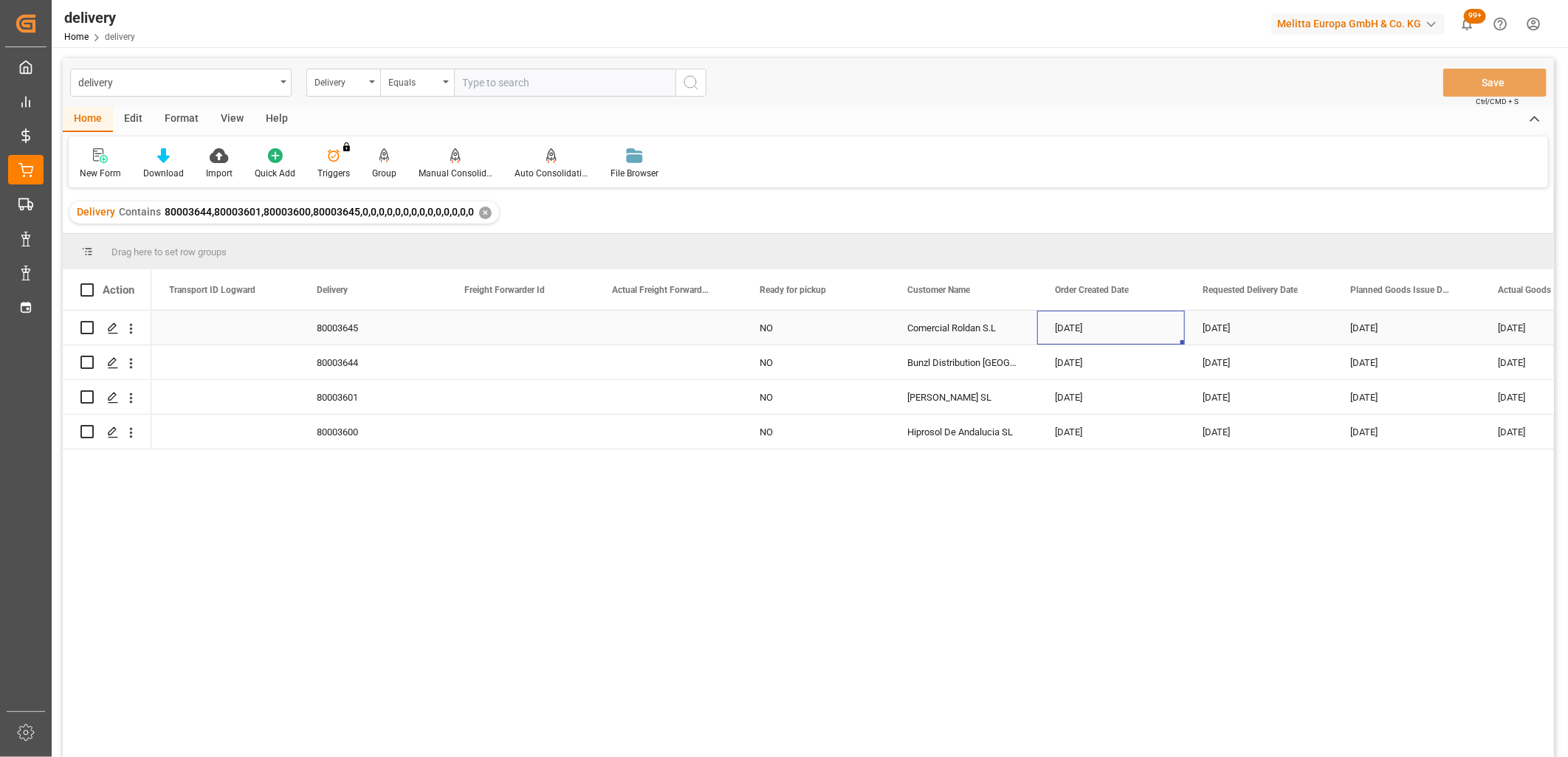
click at [1079, 320] on div "[DATE]" at bounding box center [1111, 327] width 147 height 34
click at [1092, 551] on span "30" at bounding box center [1096, 547] width 10 height 10
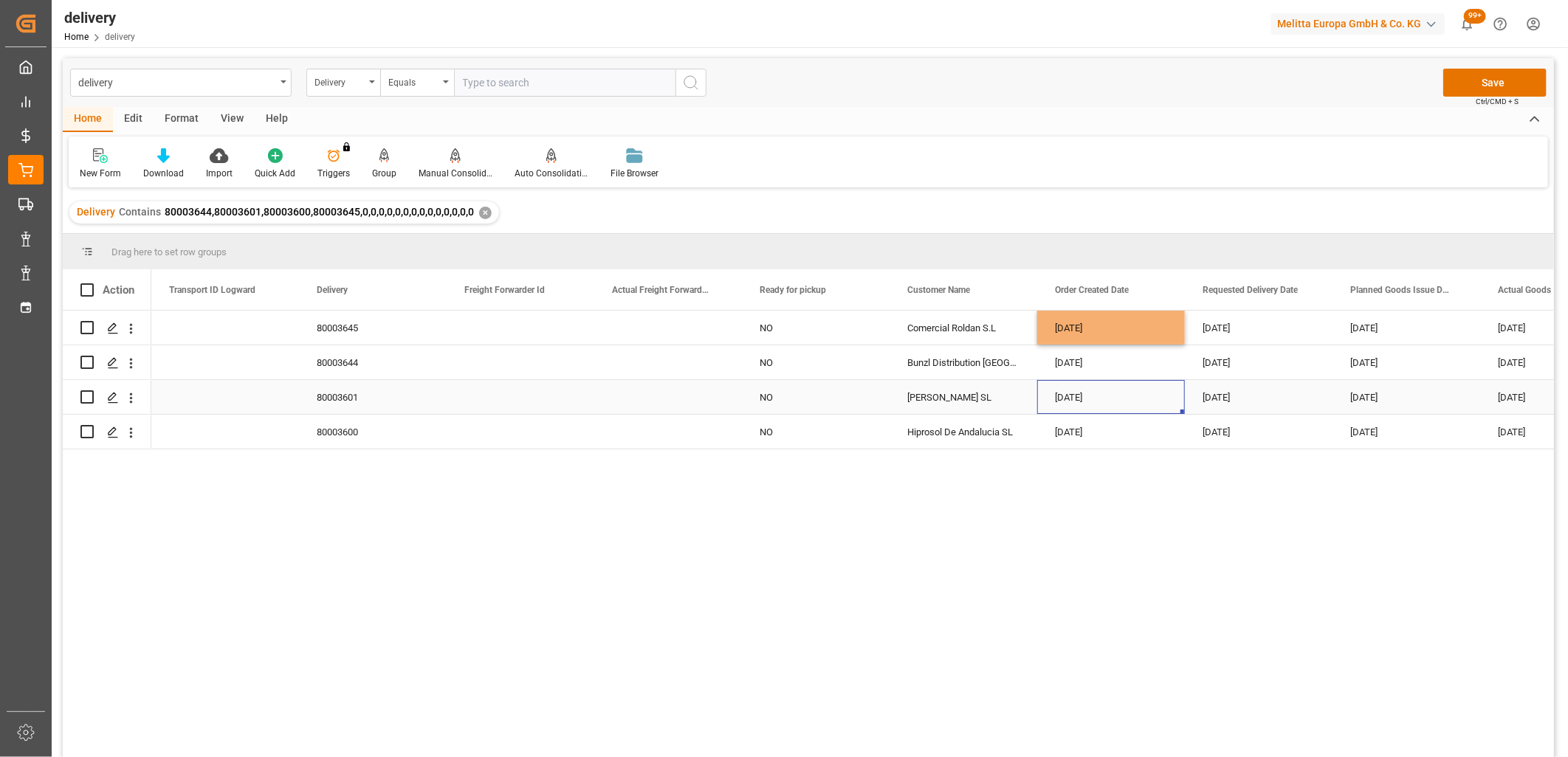
click at [1102, 397] on div "[DATE]" at bounding box center [1111, 397] width 147 height 34
click at [1483, 74] on button "Save" at bounding box center [1494, 82] width 103 height 28
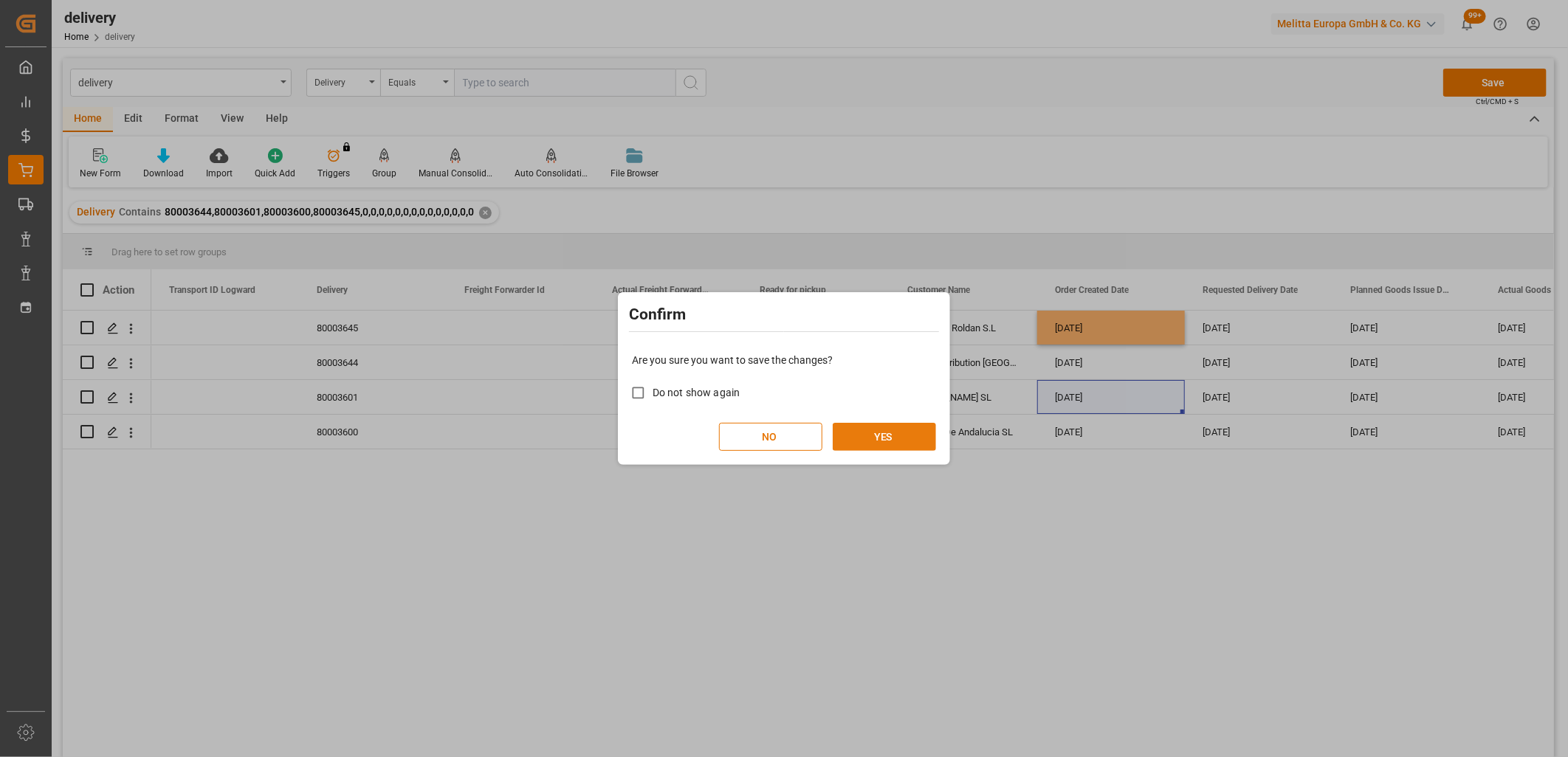
click at [881, 434] on button "YES" at bounding box center [884, 437] width 103 height 28
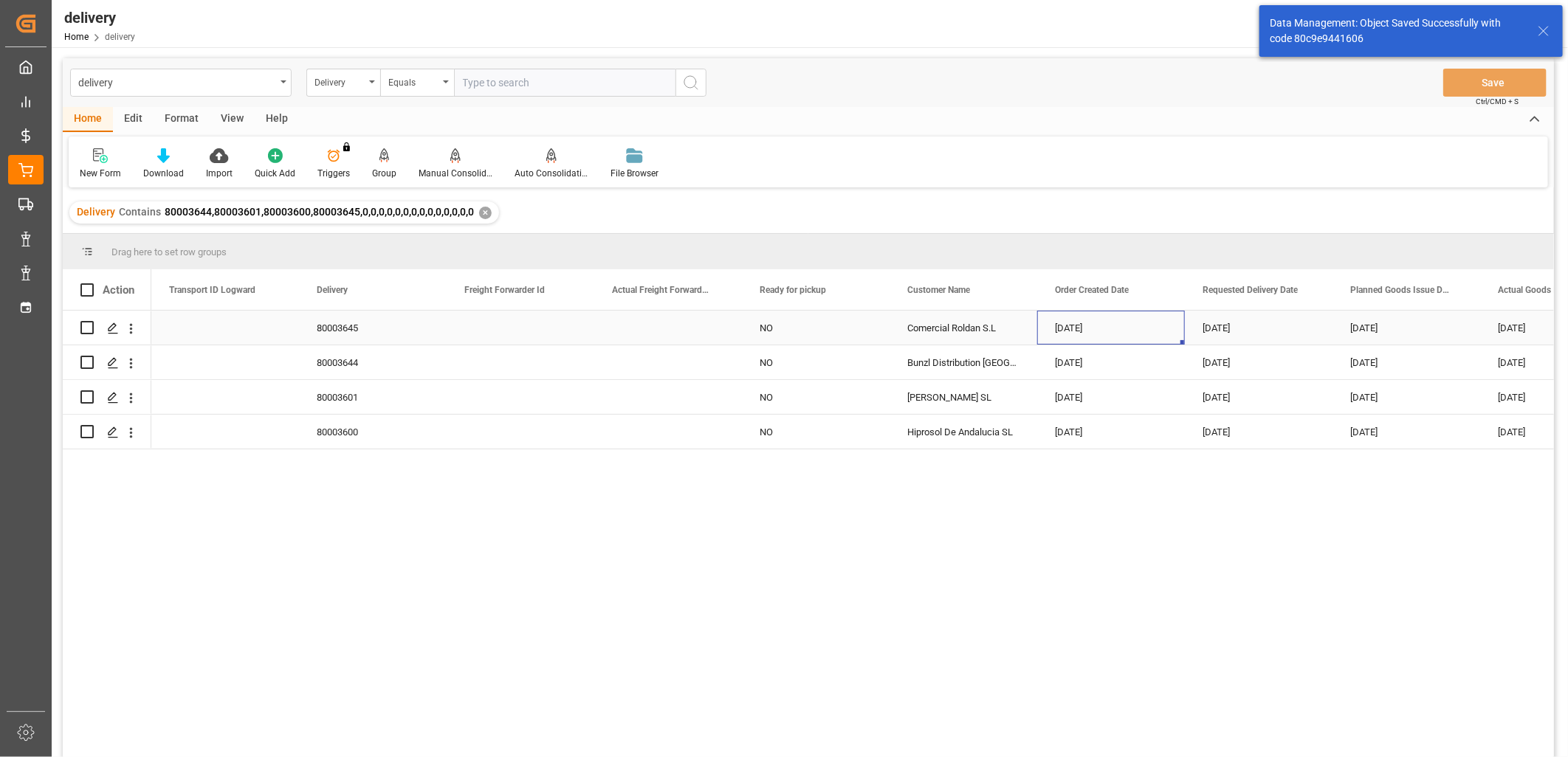
click at [1098, 327] on div "[DATE]" at bounding box center [1111, 327] width 147 height 34
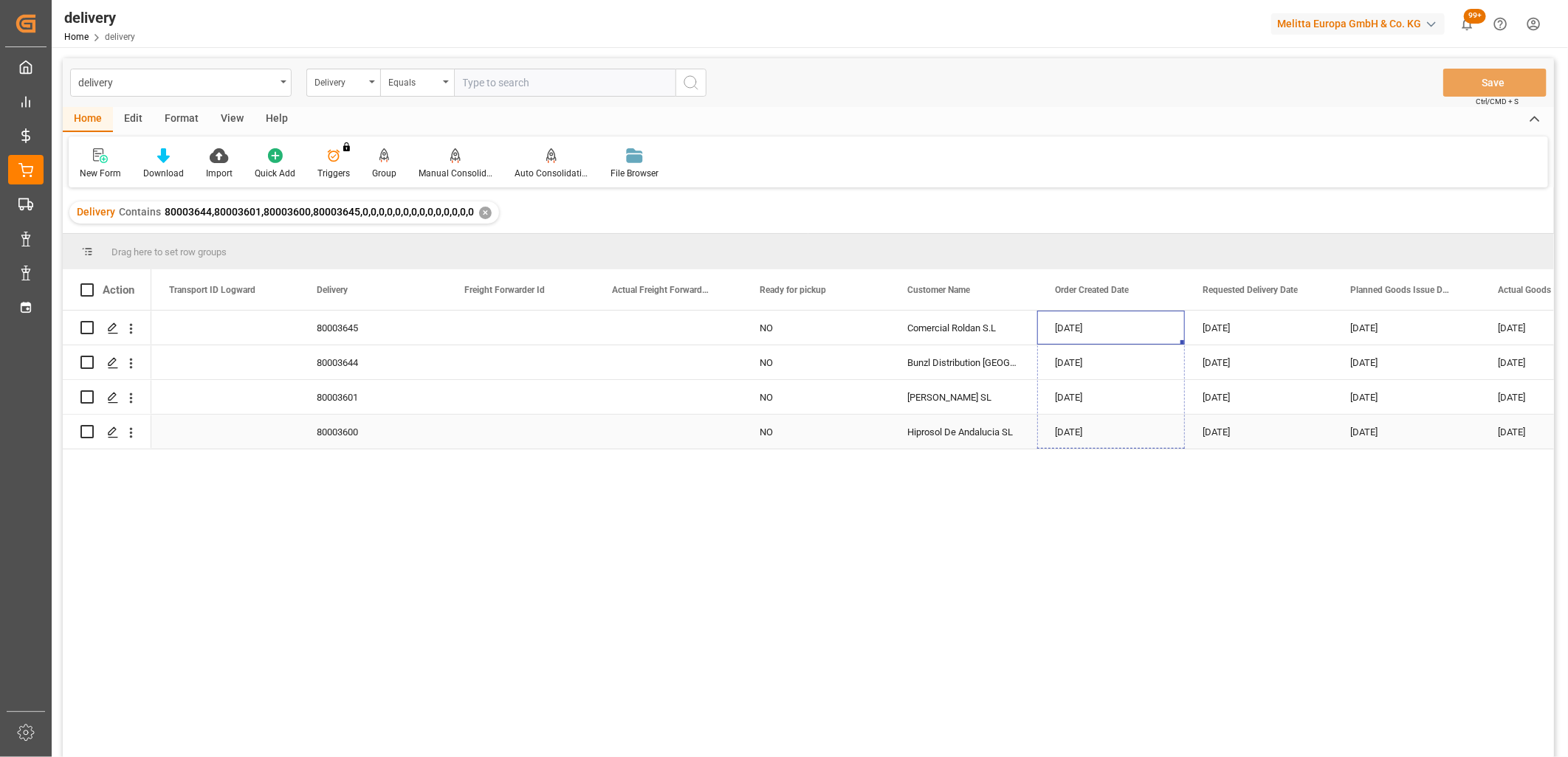
drag, startPoint x: 1181, startPoint y: 342, endPoint x: 1176, endPoint y: 421, distance: 79.2
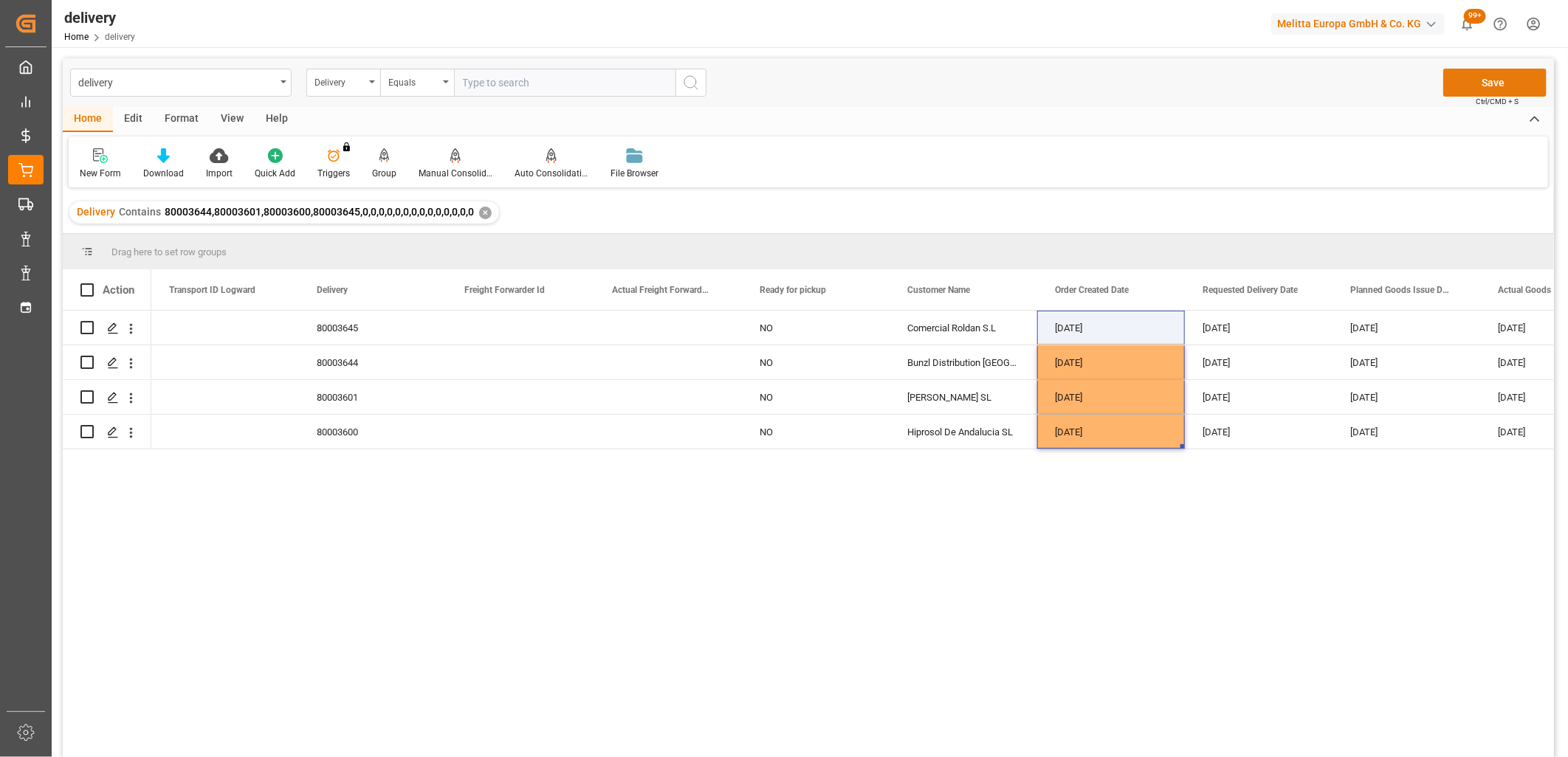
click at [1473, 82] on button "Save" at bounding box center [1494, 82] width 103 height 28
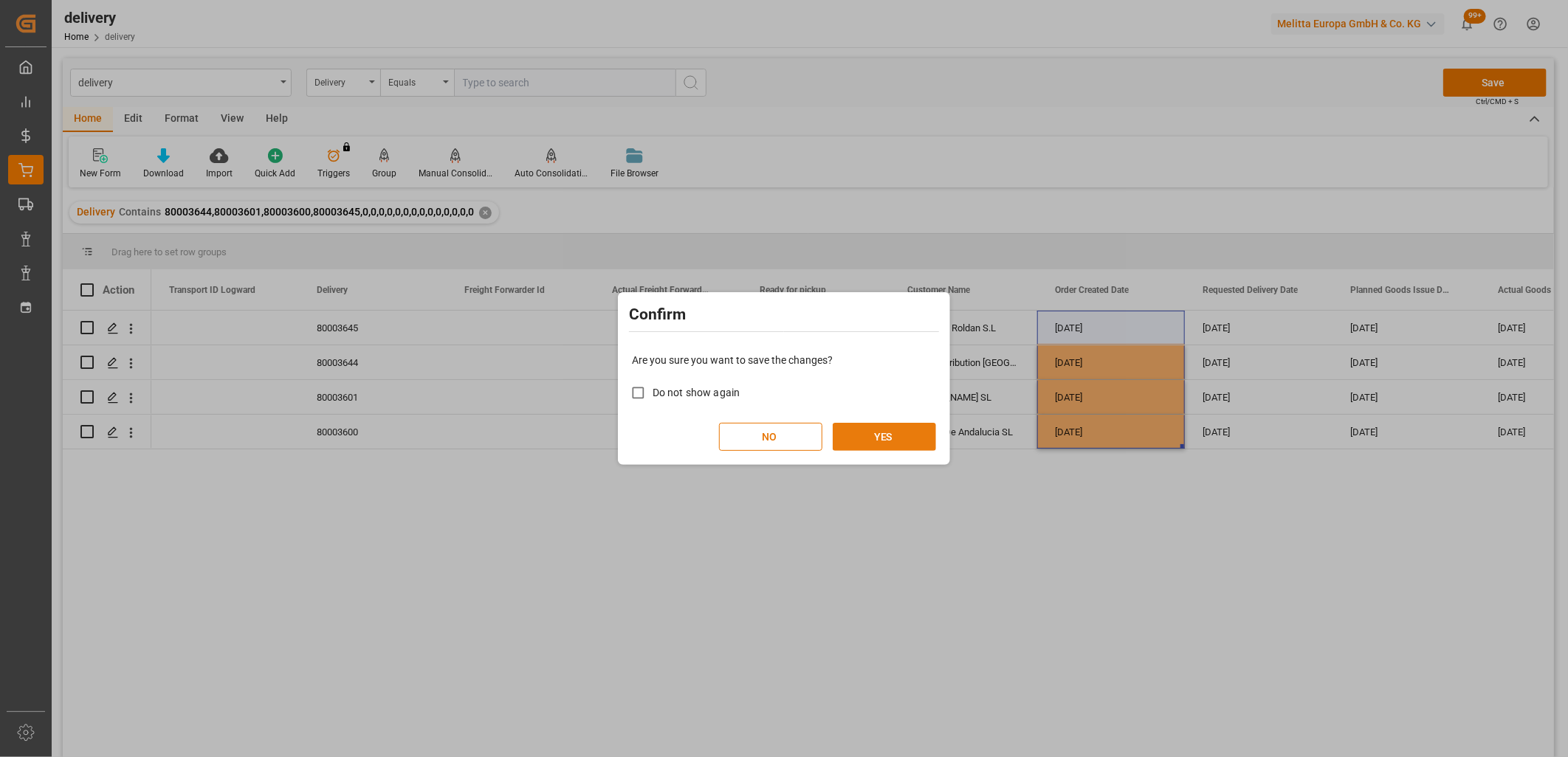
click at [909, 431] on button "YES" at bounding box center [884, 437] width 103 height 28
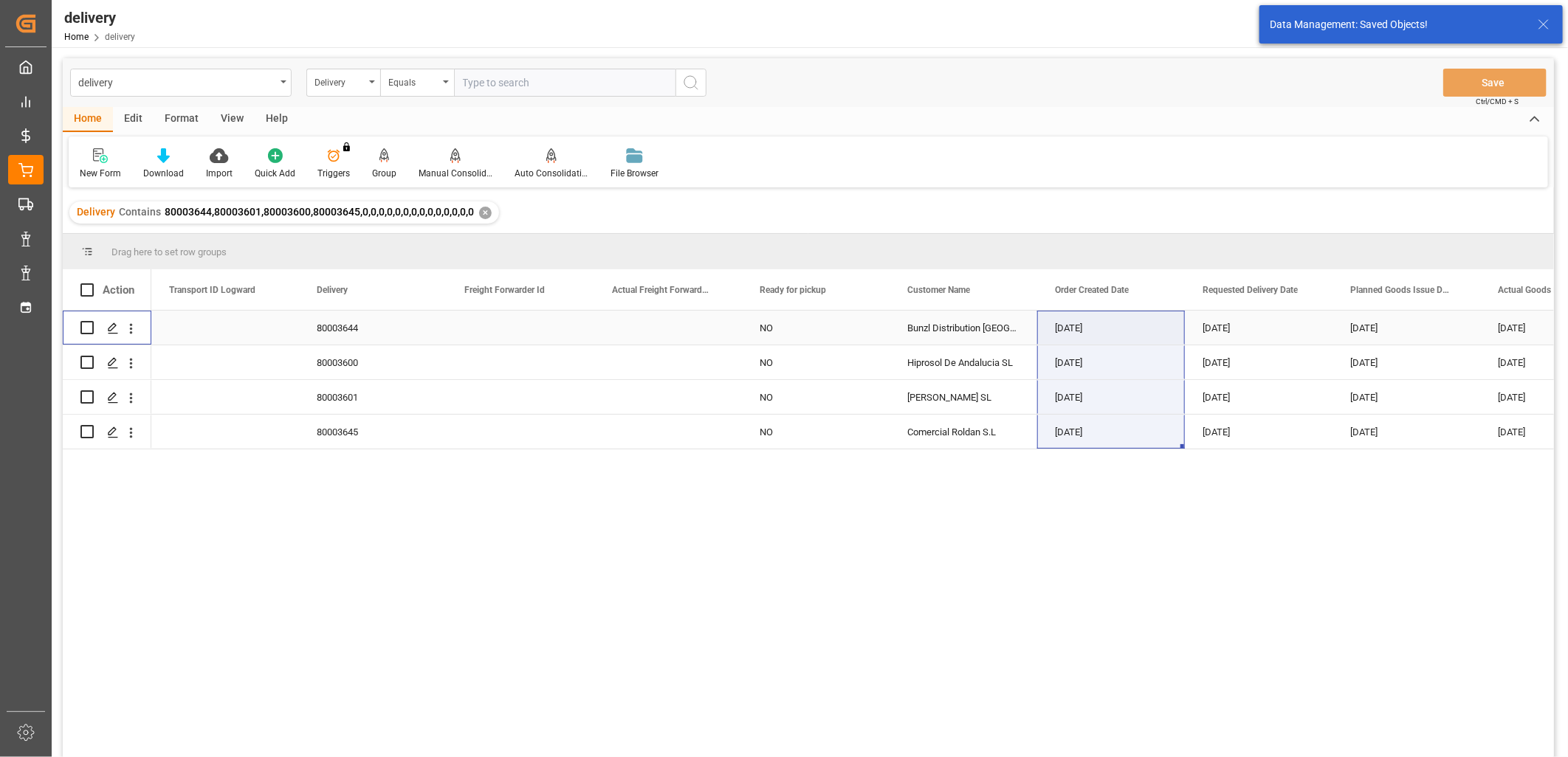
click at [88, 327] on input "Press Space to toggle row selection (unchecked)" at bounding box center [87, 327] width 13 height 13
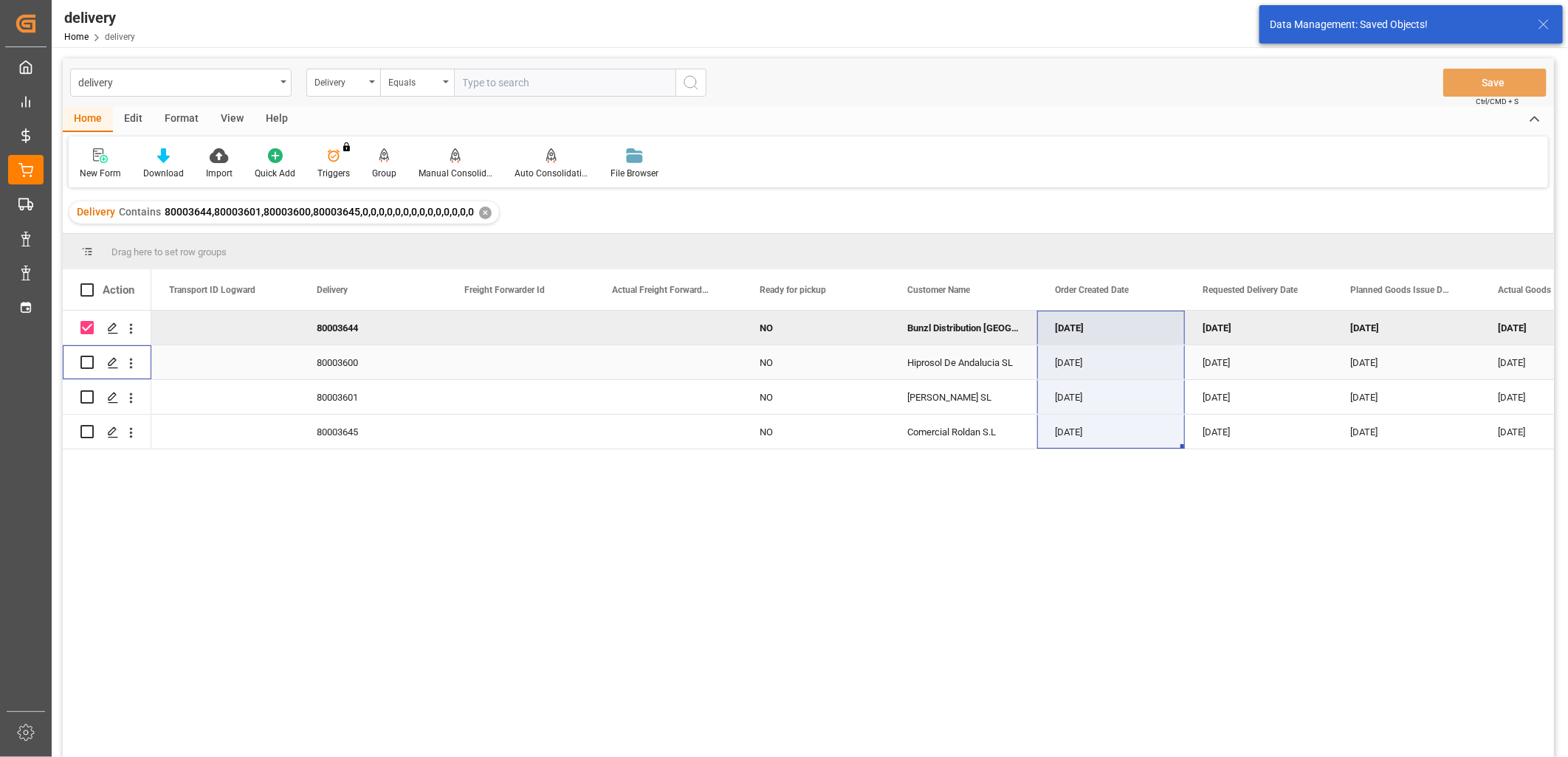
click at [87, 360] on input "Press Space to toggle row selection (unchecked)" at bounding box center [87, 362] width 13 height 13
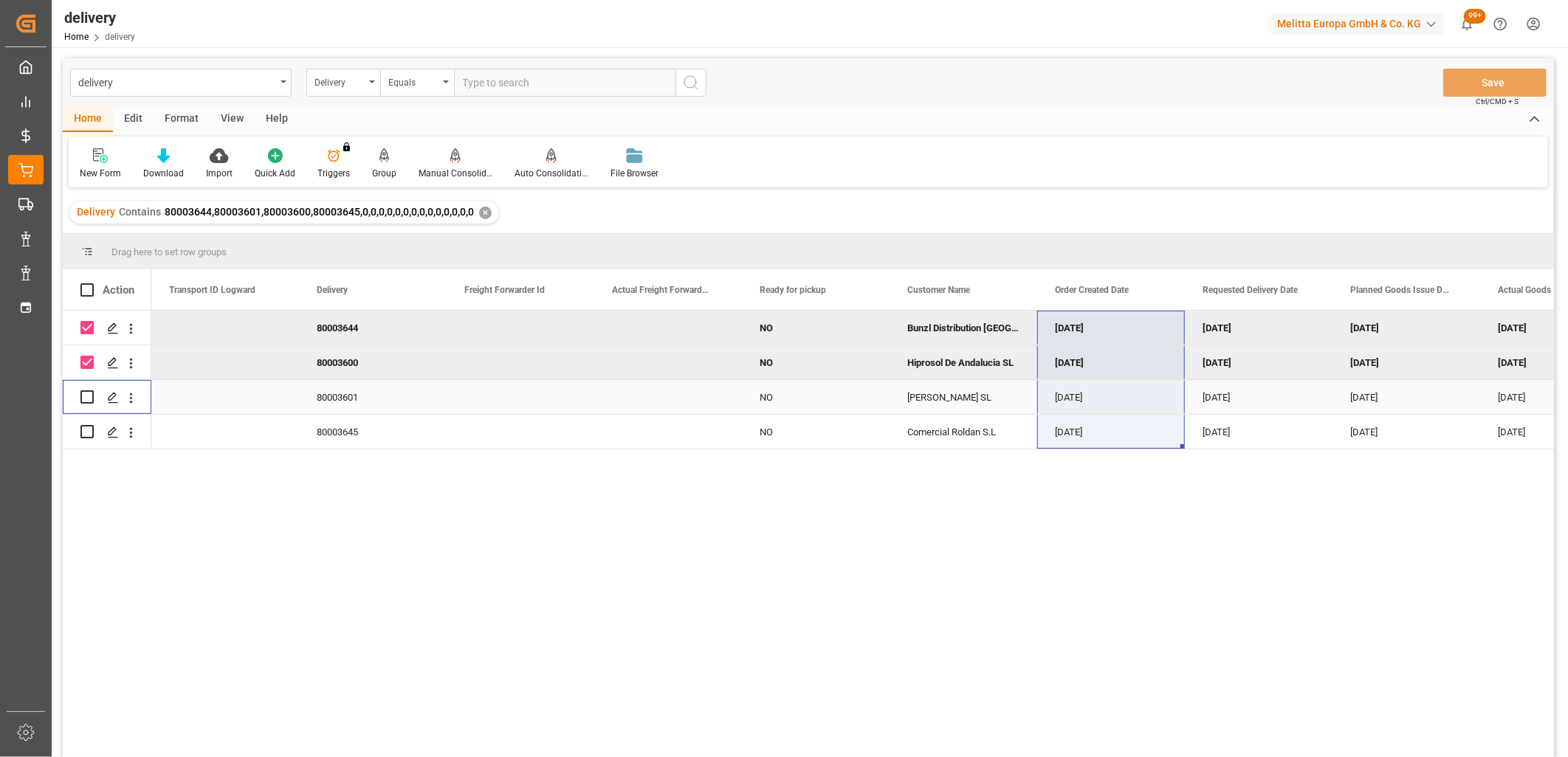
click at [86, 396] on input "Press Space to toggle row selection (unchecked)" at bounding box center [87, 397] width 13 height 13
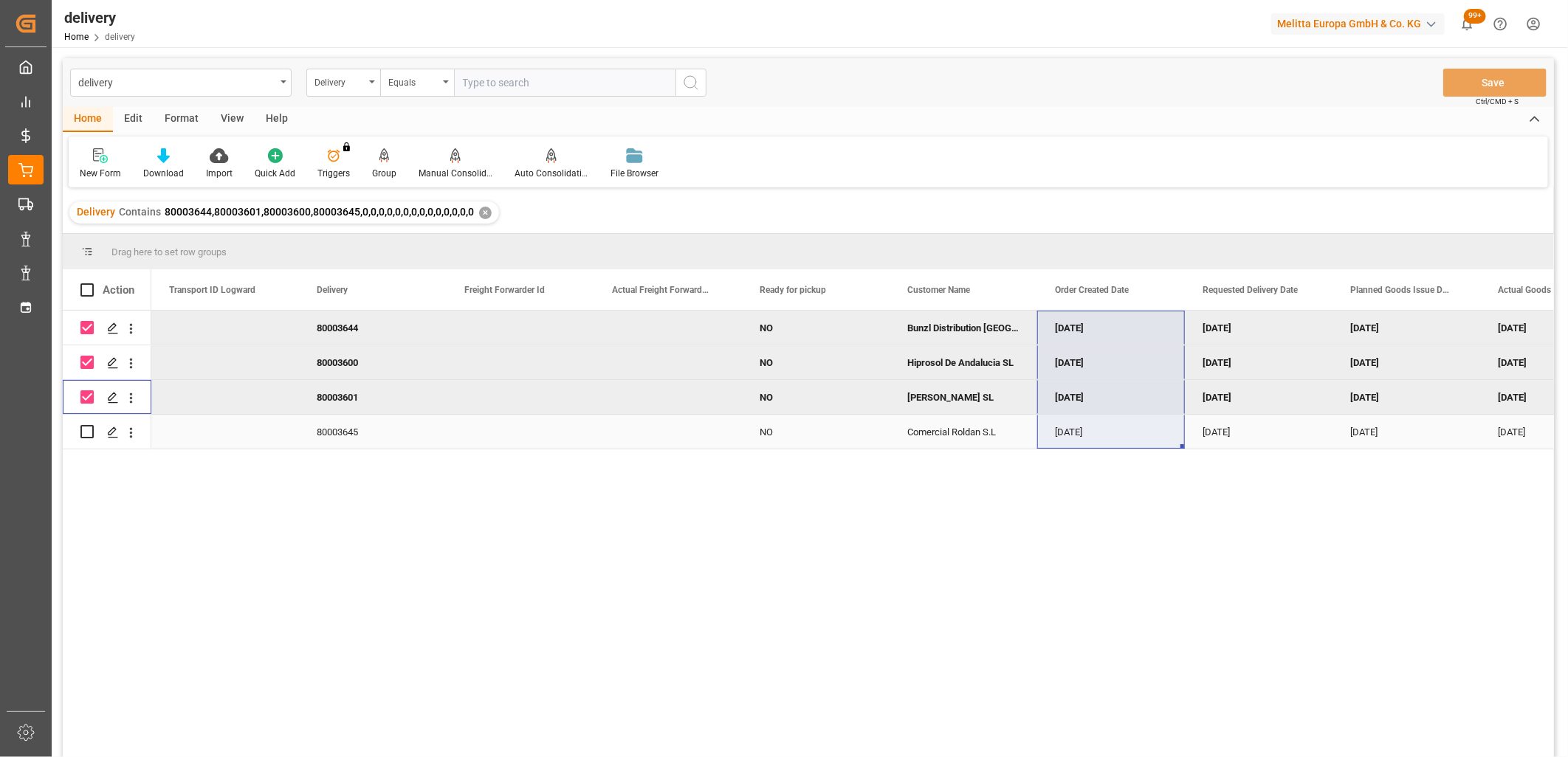
click at [85, 428] on input "Press Space to toggle row selection (unchecked)" at bounding box center [87, 431] width 13 height 13
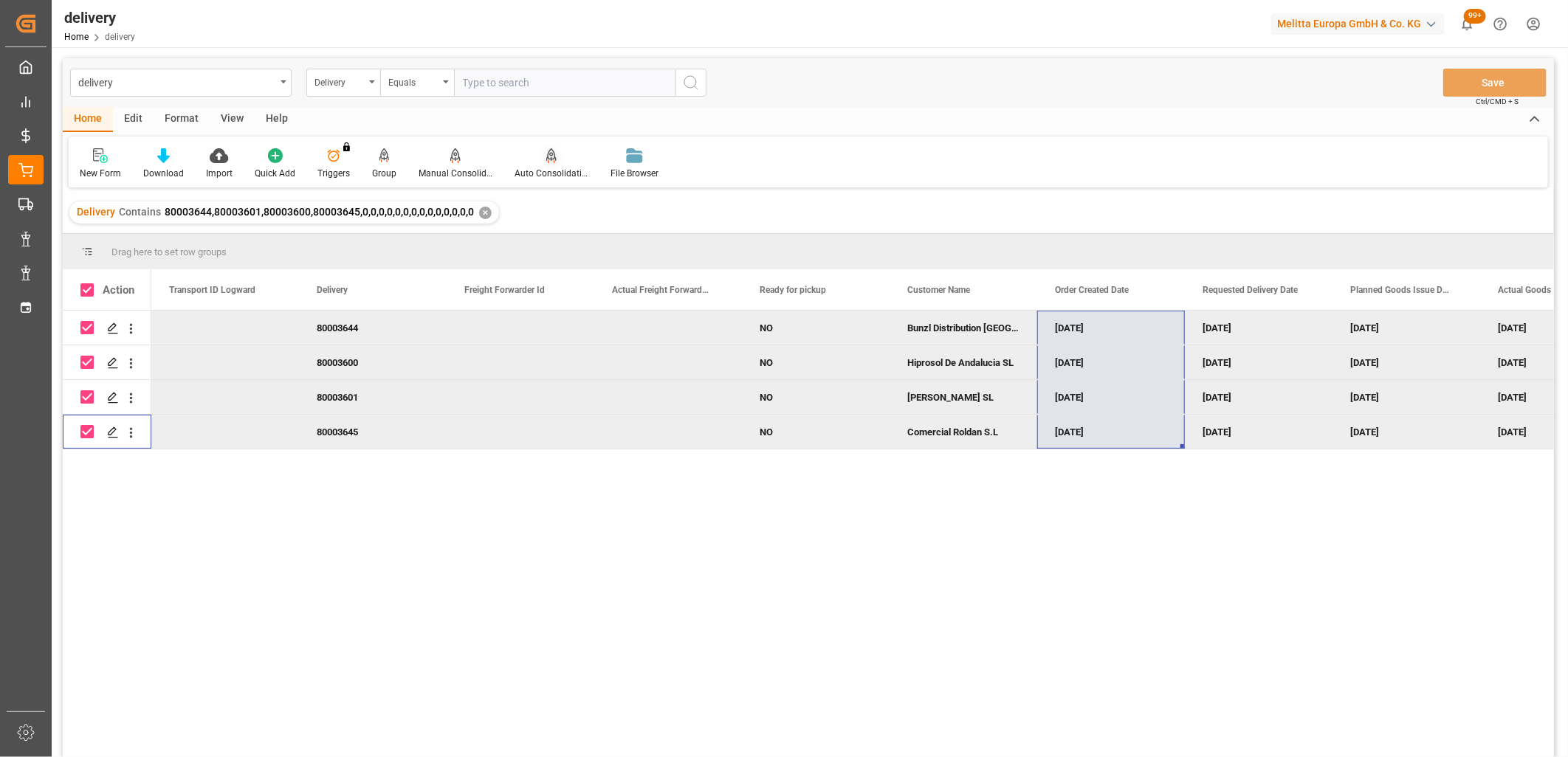
click at [541, 159] on div at bounding box center [551, 155] width 74 height 16
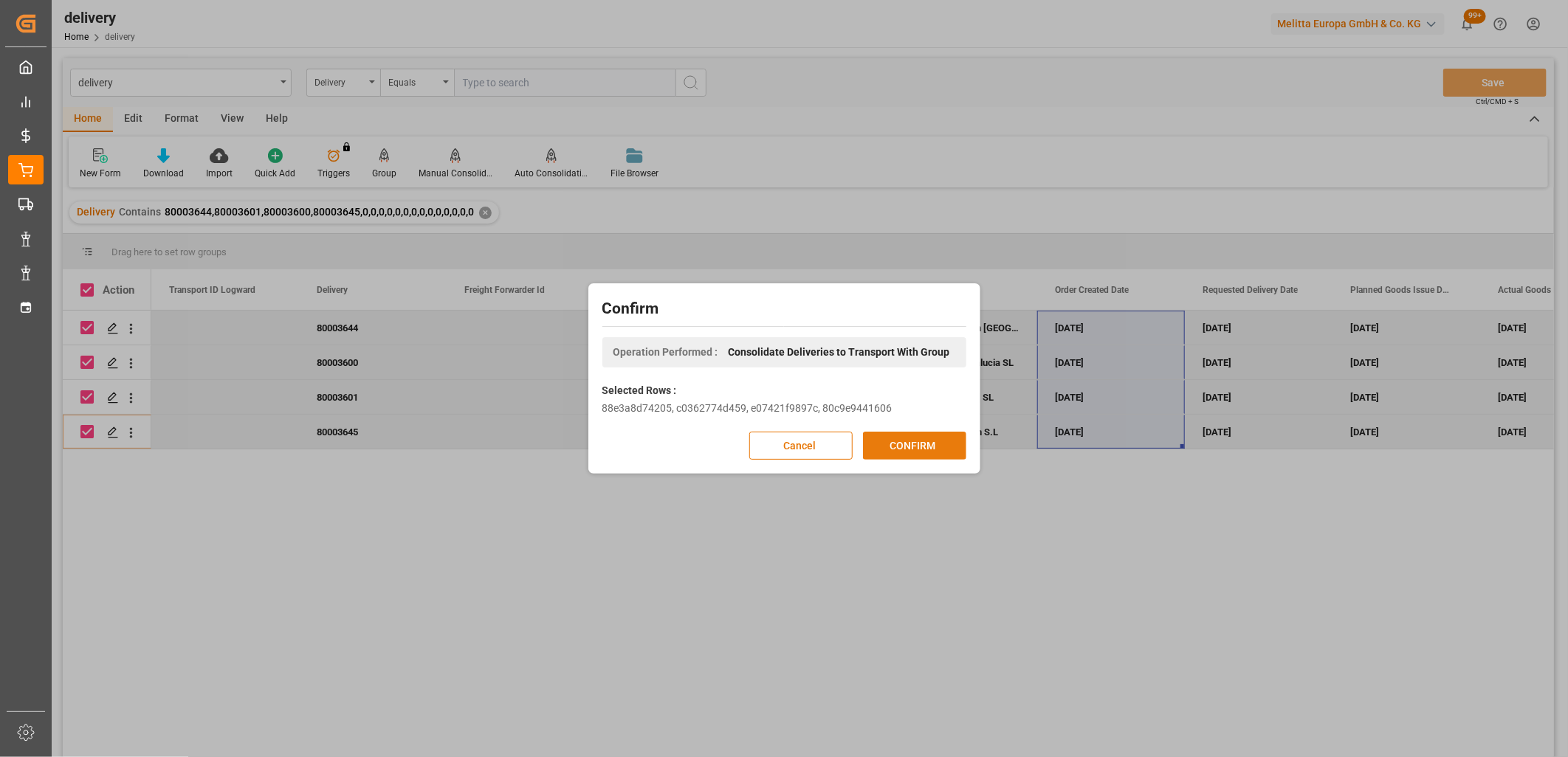
click at [906, 443] on button "CONFIRM" at bounding box center [914, 445] width 103 height 28
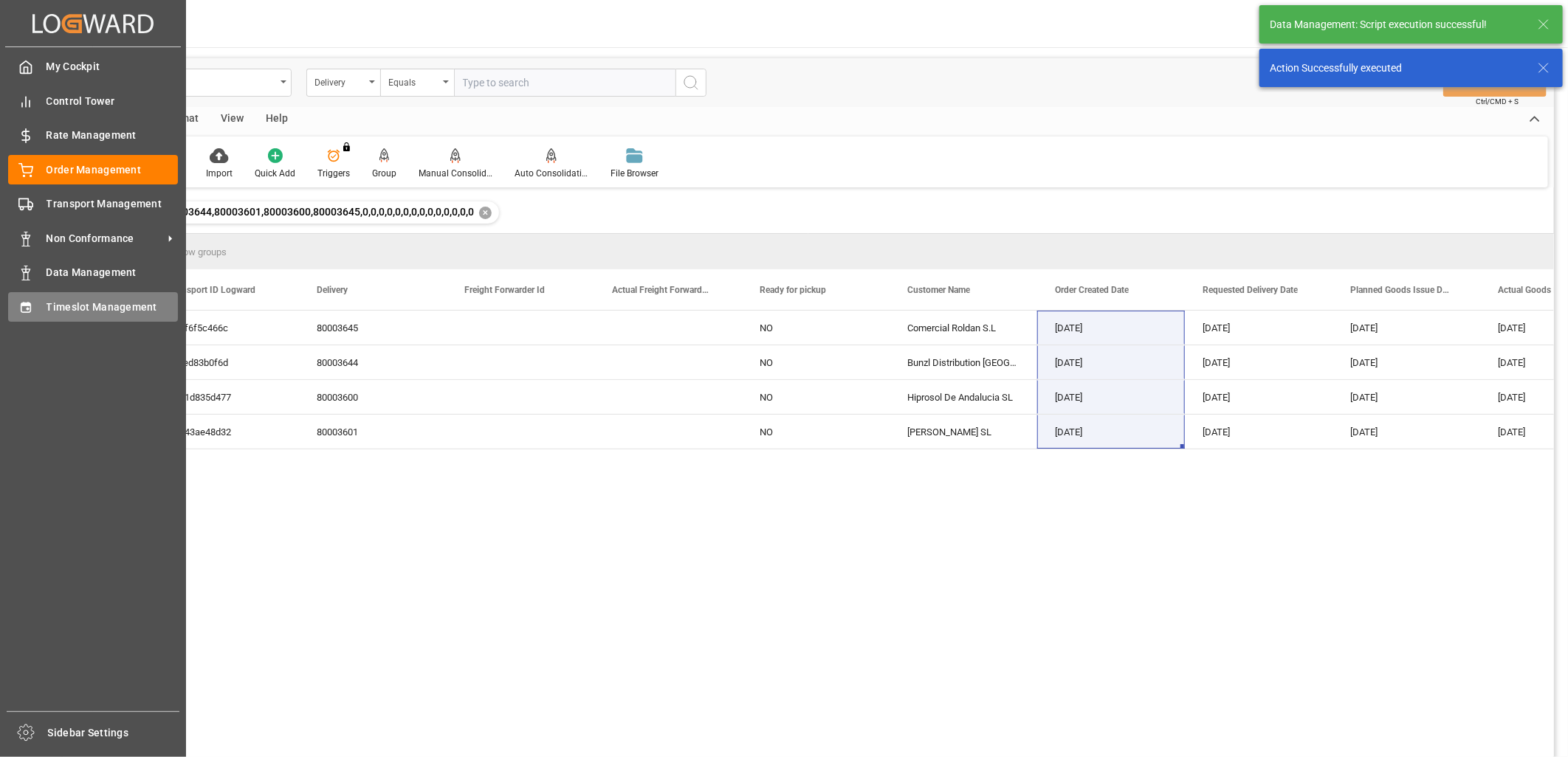
click at [24, 301] on icon at bounding box center [25, 307] width 15 height 15
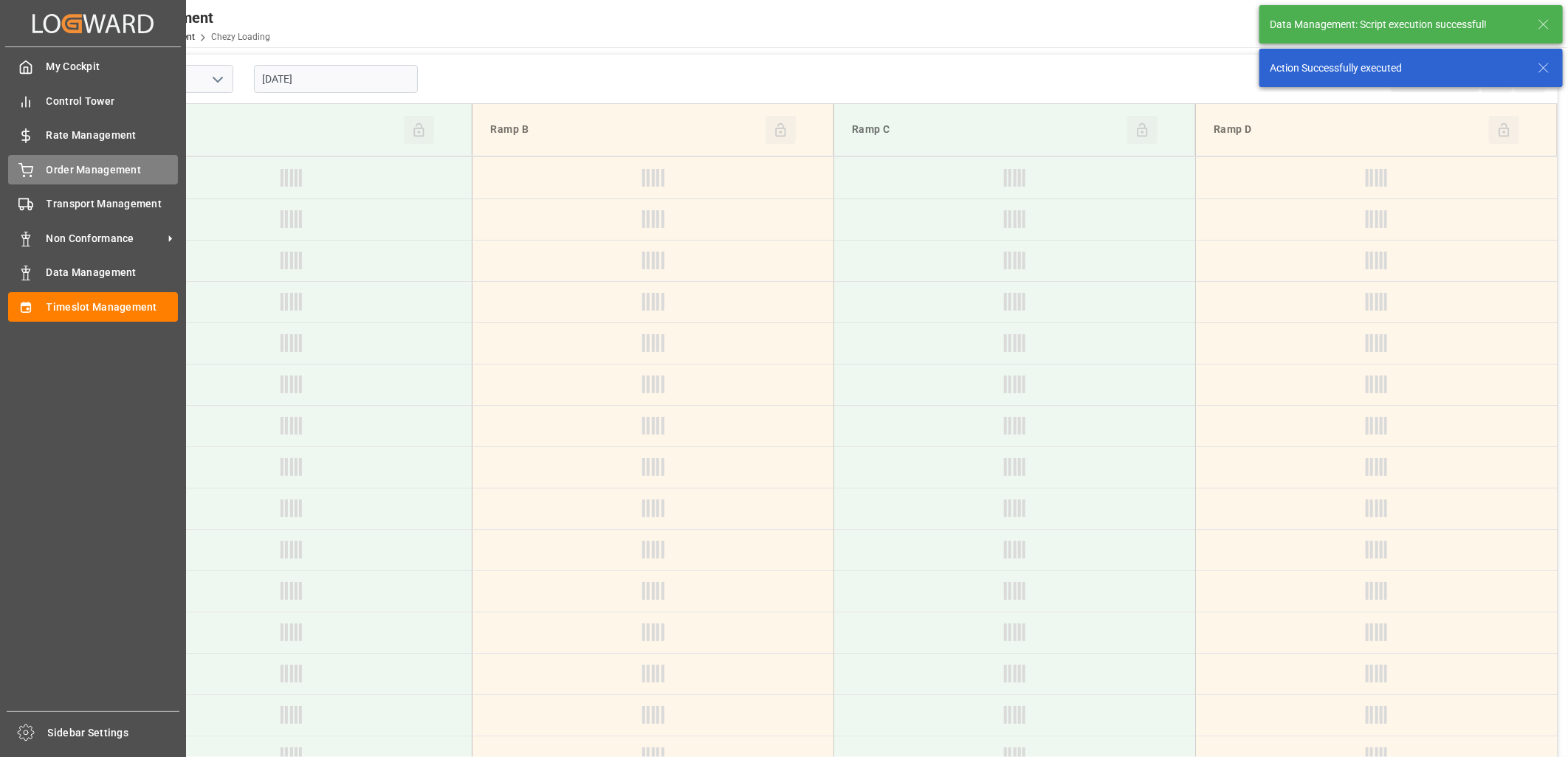
click at [21, 168] on icon at bounding box center [25, 170] width 15 height 15
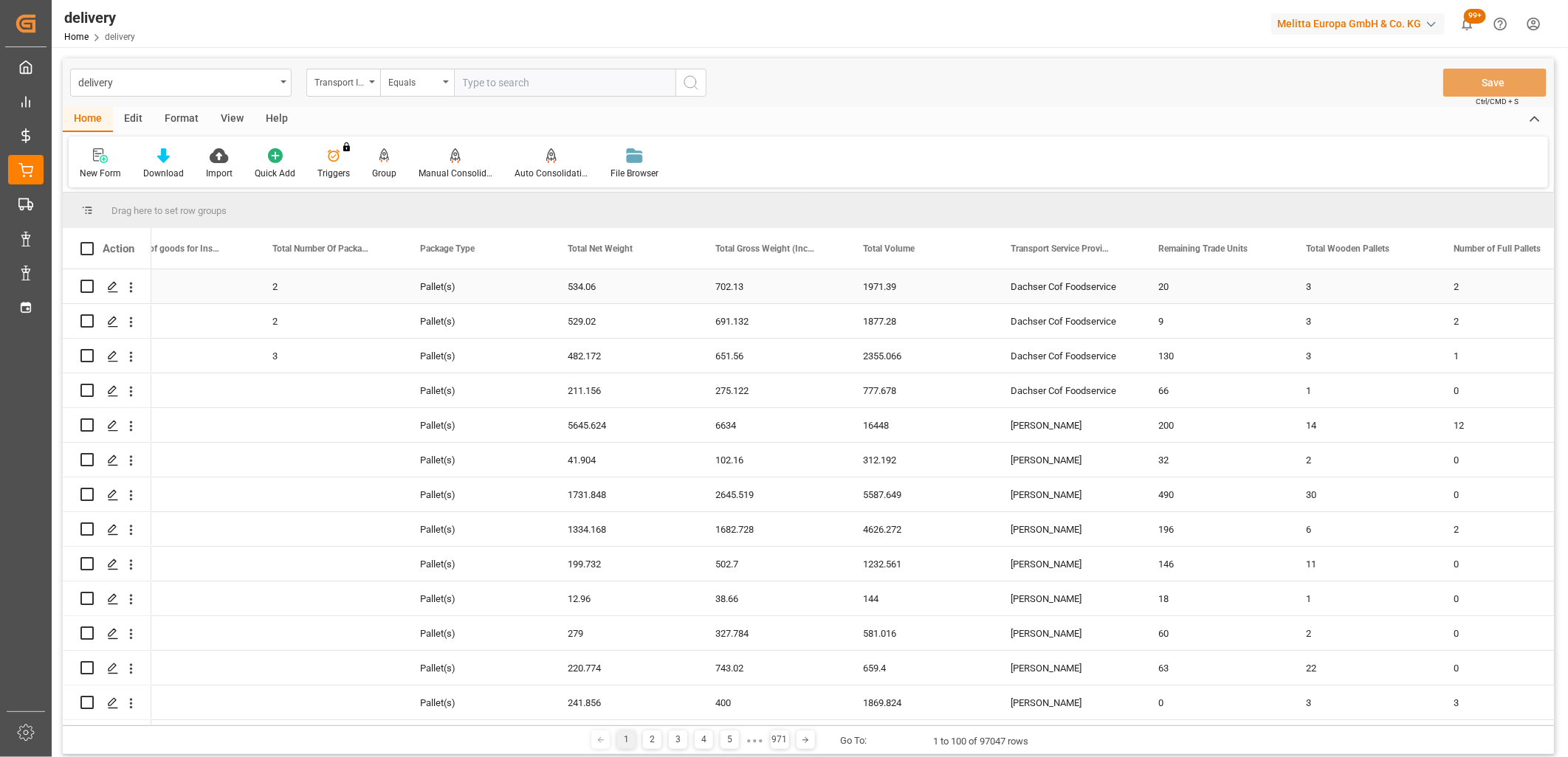
click at [1020, 292] on div "Dachser Cof Foodservice" at bounding box center [1066, 286] width 147 height 34
click at [1118, 247] on span at bounding box center [1115, 248] width 13 height 13
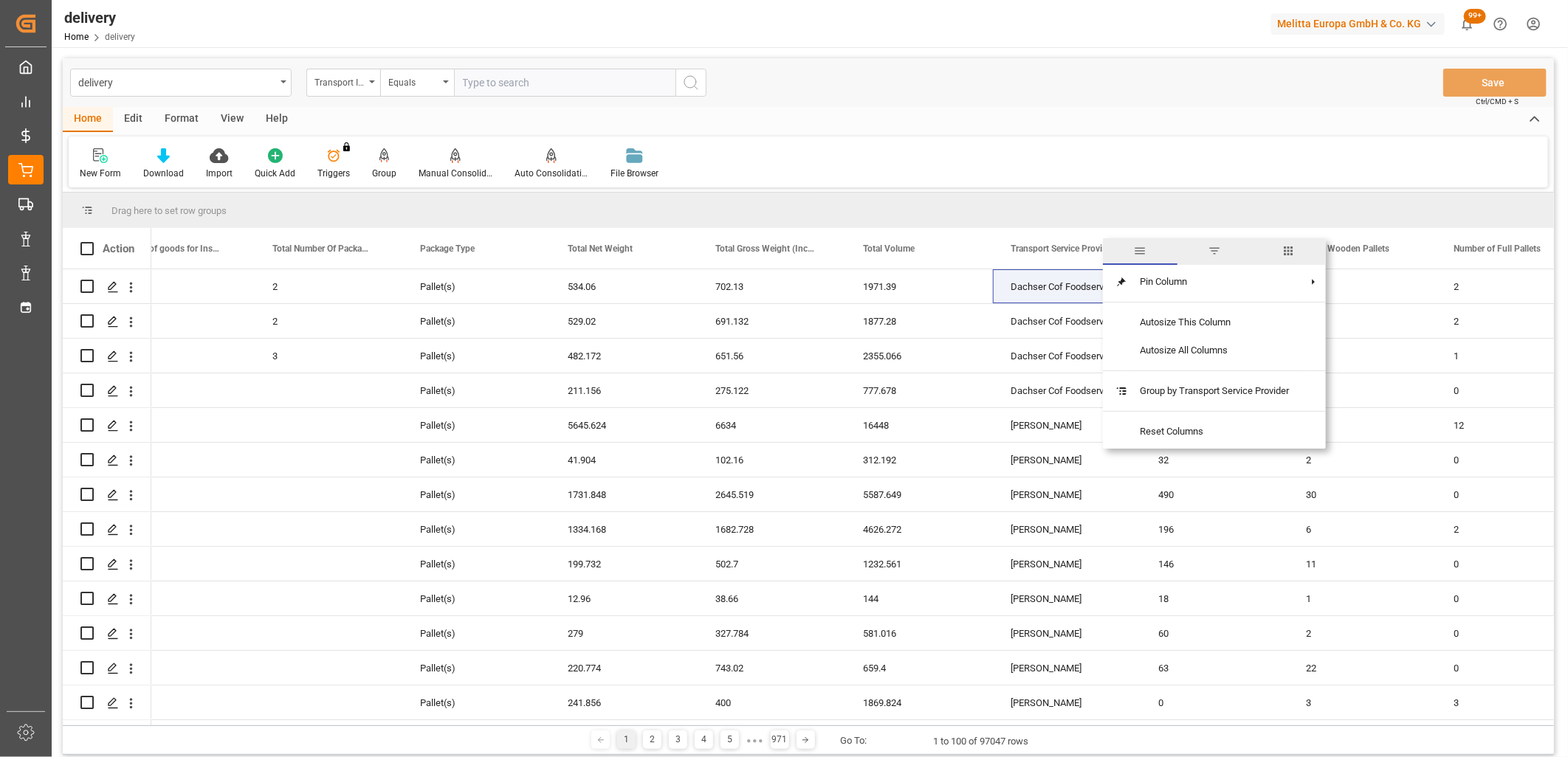
click at [1219, 252] on span "filter" at bounding box center [1214, 250] width 13 height 13
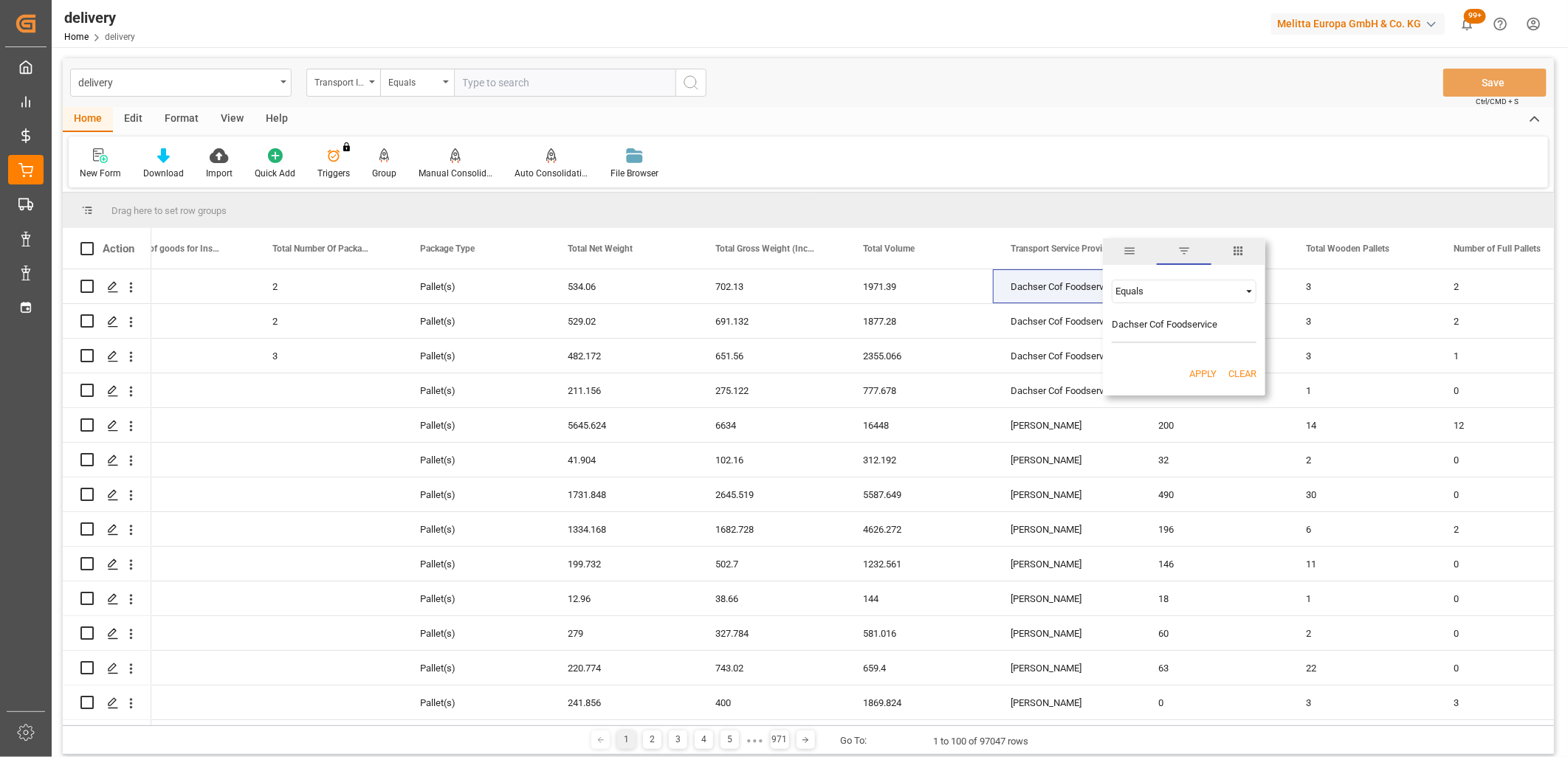
click at [1200, 372] on button "Apply" at bounding box center [1202, 373] width 28 height 15
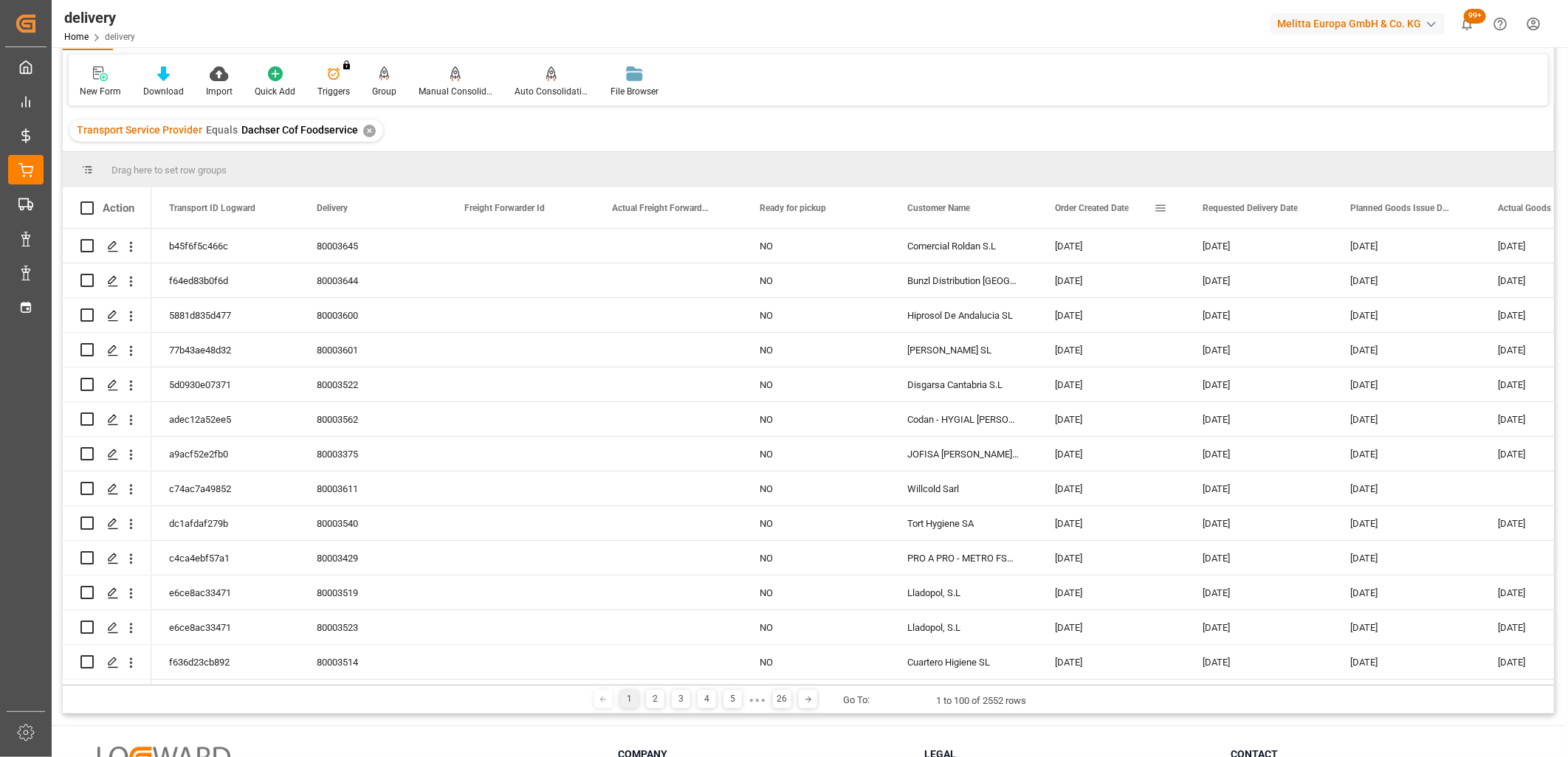
click at [1157, 202] on span at bounding box center [1160, 208] width 13 height 13
type input "[DATE]"
click at [1254, 329] on button "Apply" at bounding box center [1247, 333] width 28 height 15
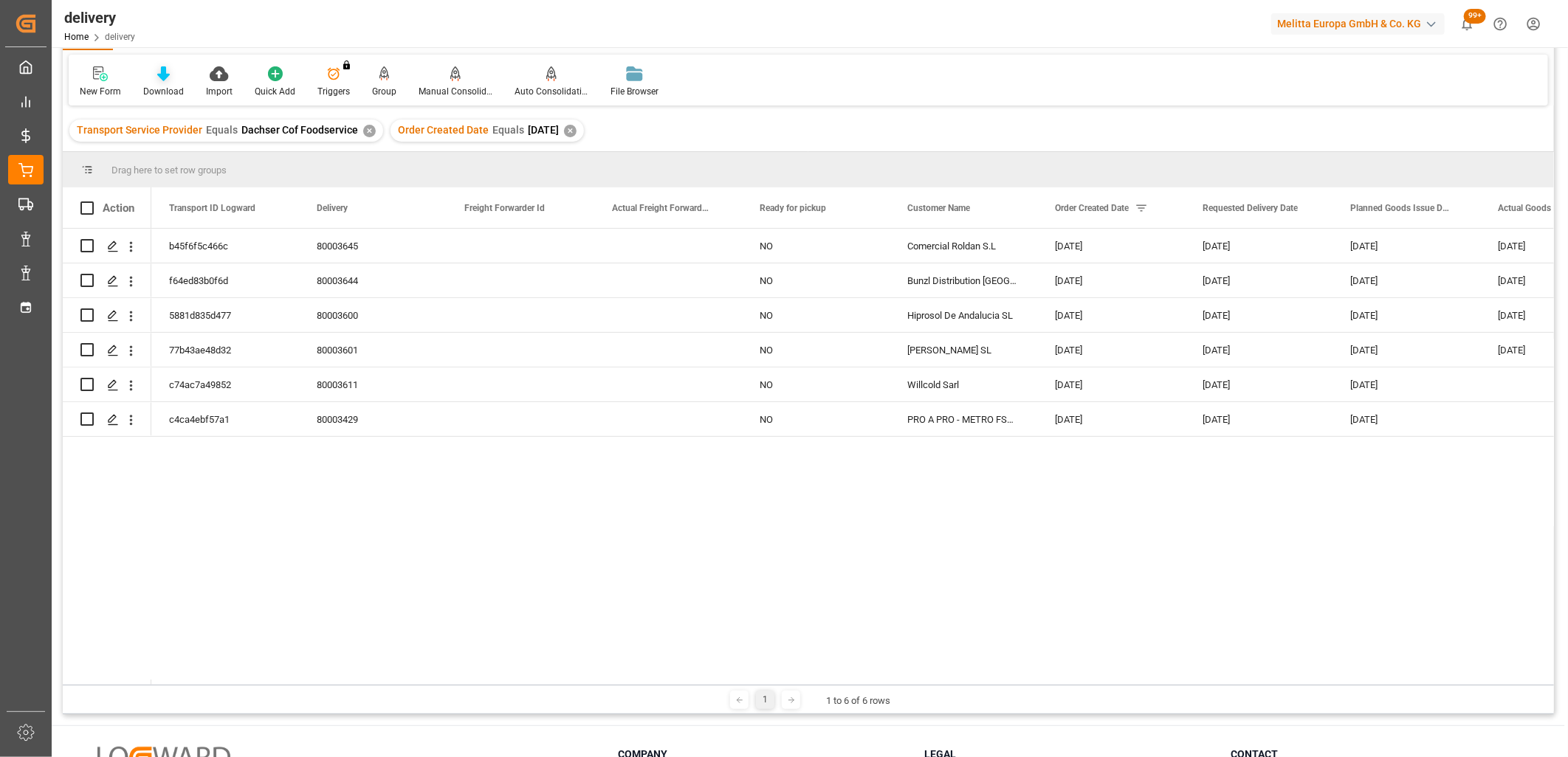
click at [167, 74] on icon at bounding box center [163, 74] width 12 height 15
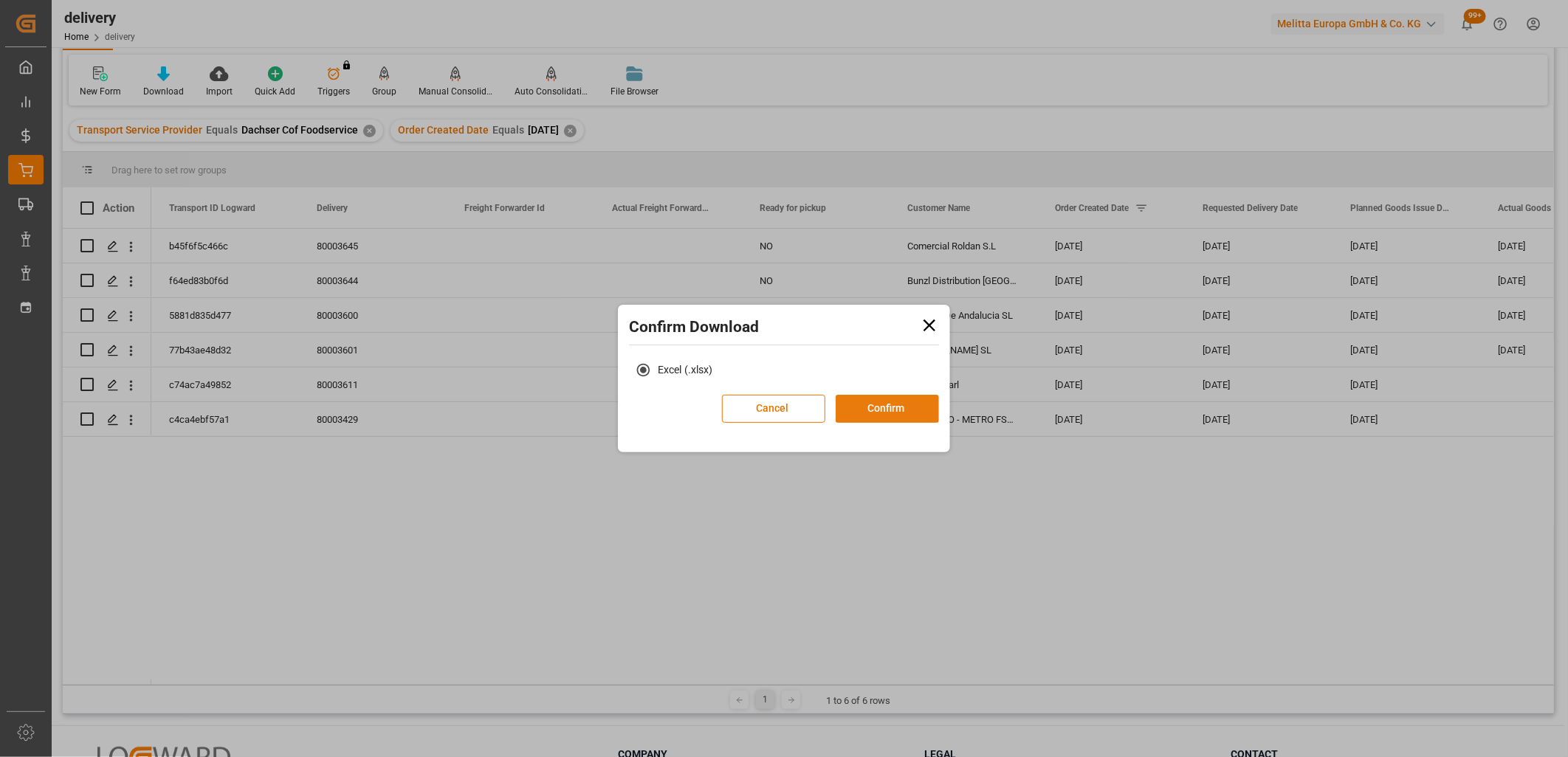
click at [869, 417] on button "Confirm" at bounding box center [886, 409] width 103 height 28
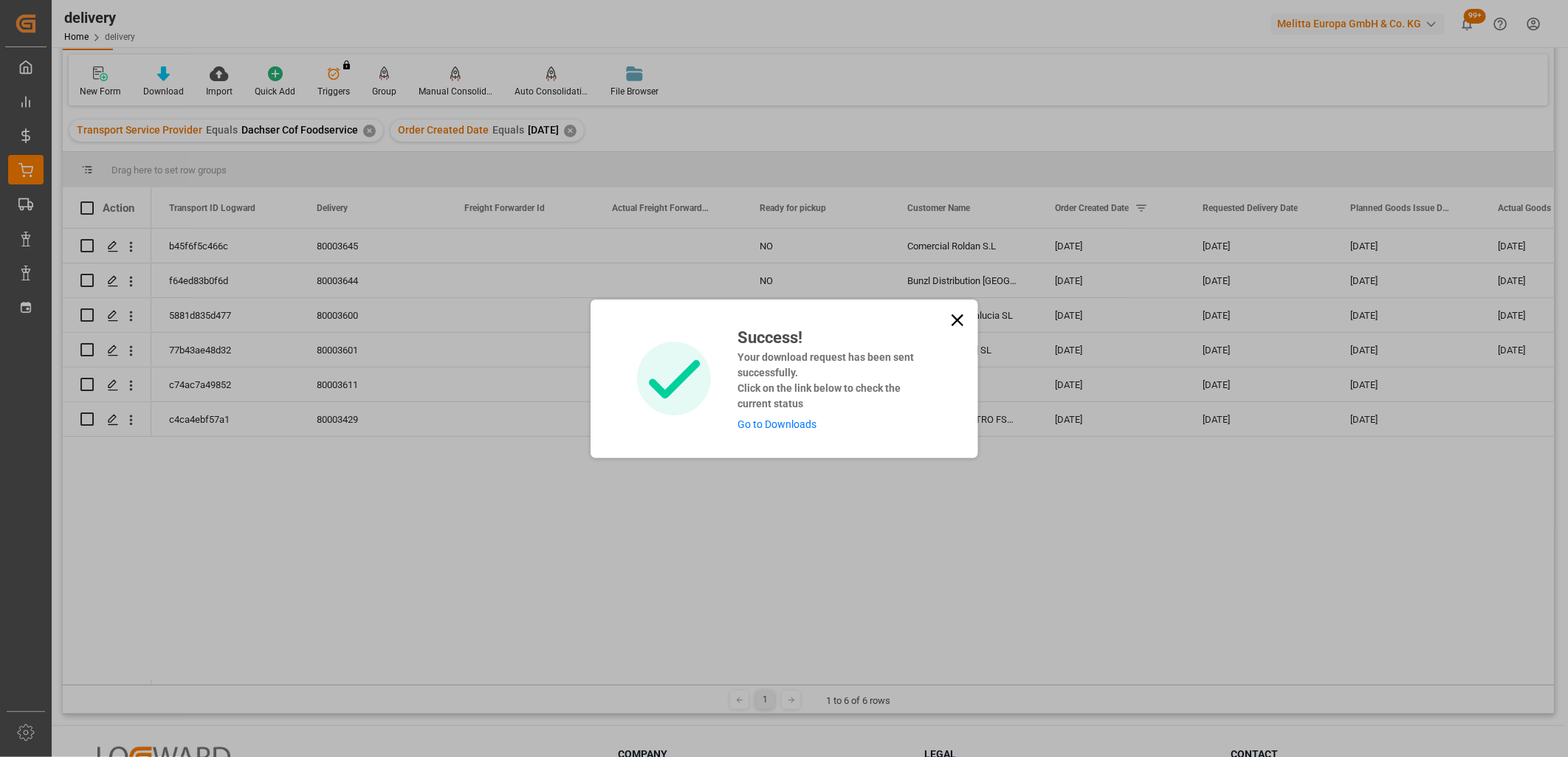
click at [757, 422] on link "Go to Downloads" at bounding box center [776, 424] width 79 height 12
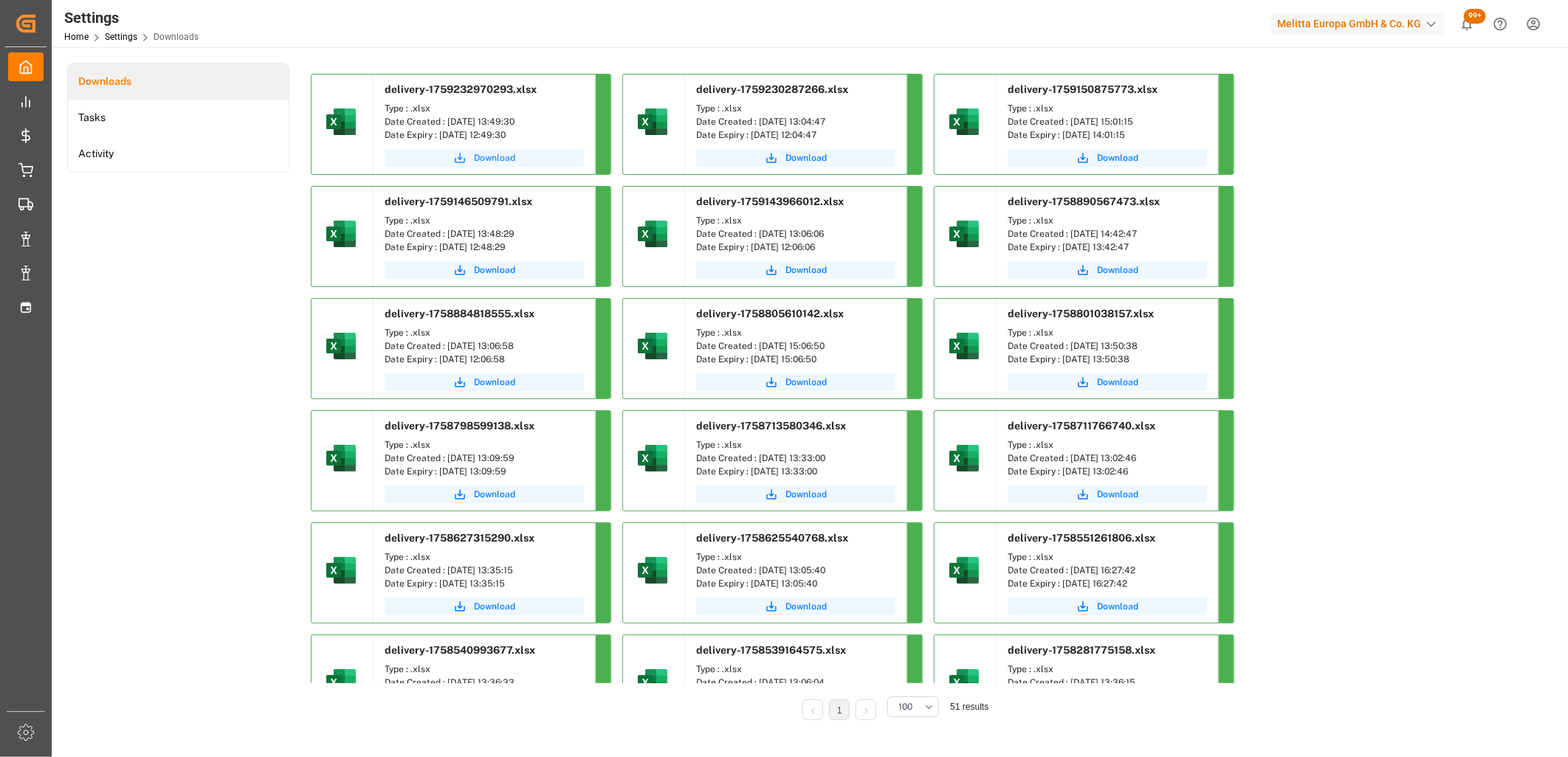
click at [491, 157] on span "Download" at bounding box center [495, 158] width 42 height 13
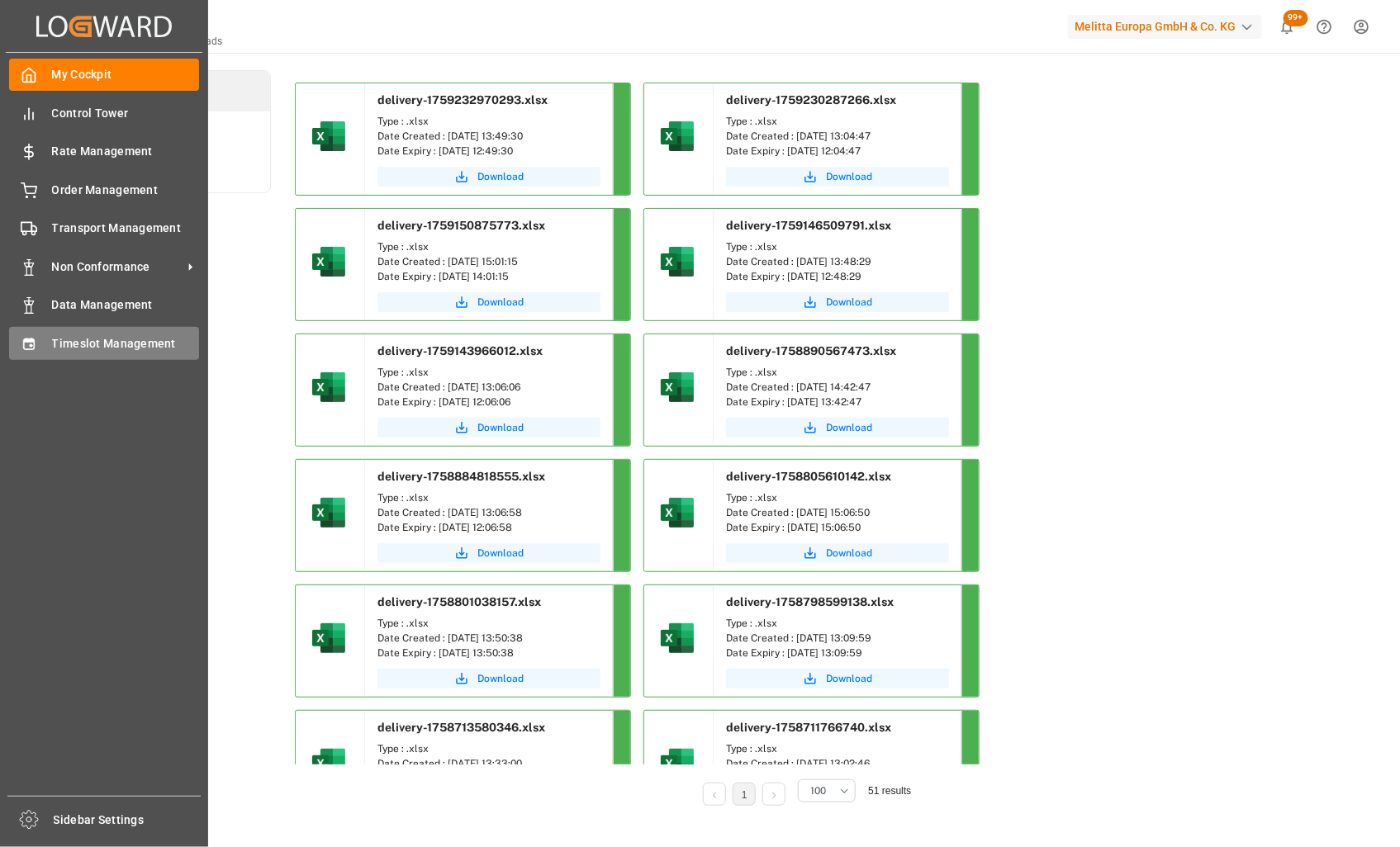
click at [20, 353] on div "Timeslot Management Timeslot Management" at bounding box center [104, 342] width 190 height 32
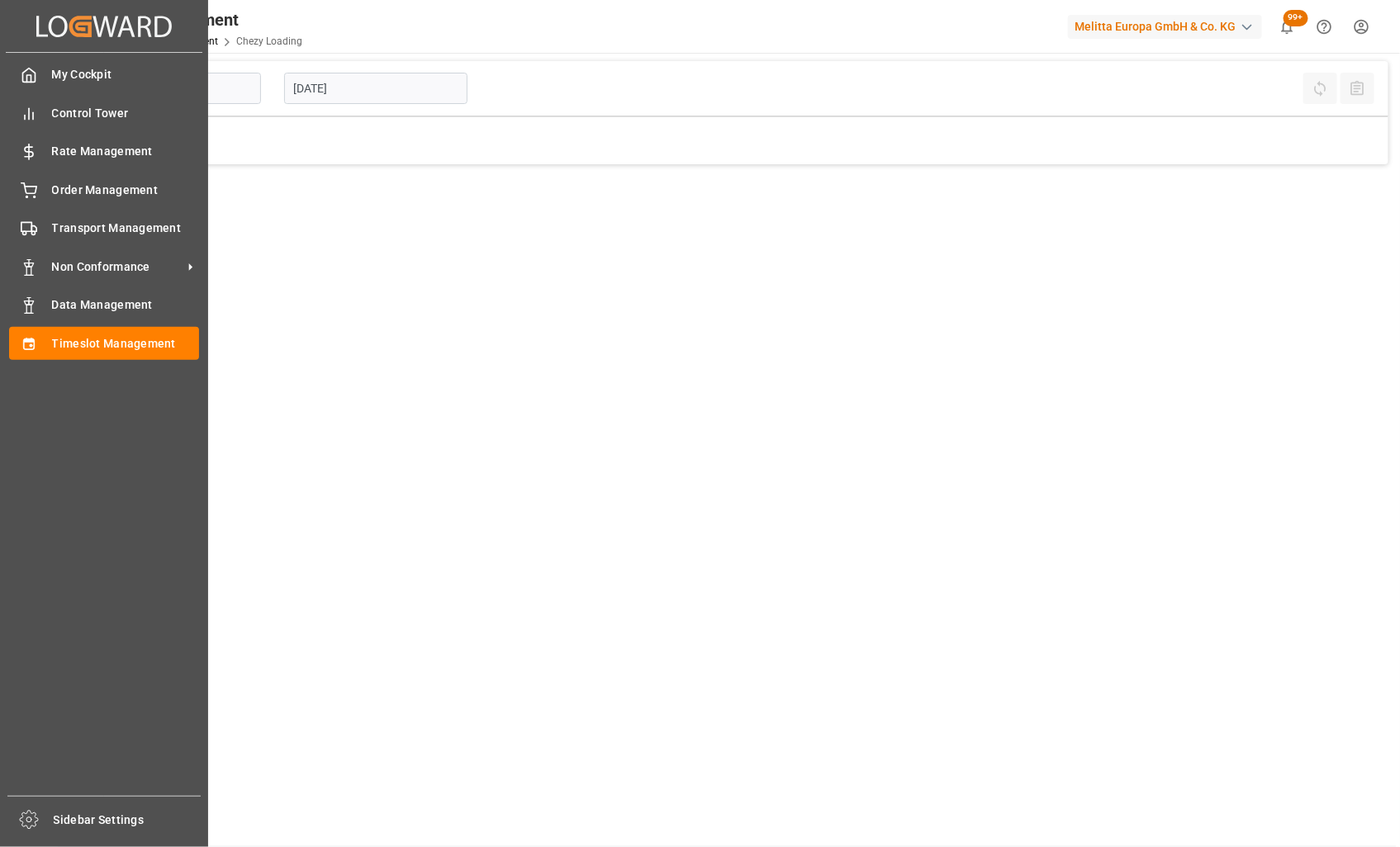
type input "Chezy Loading"
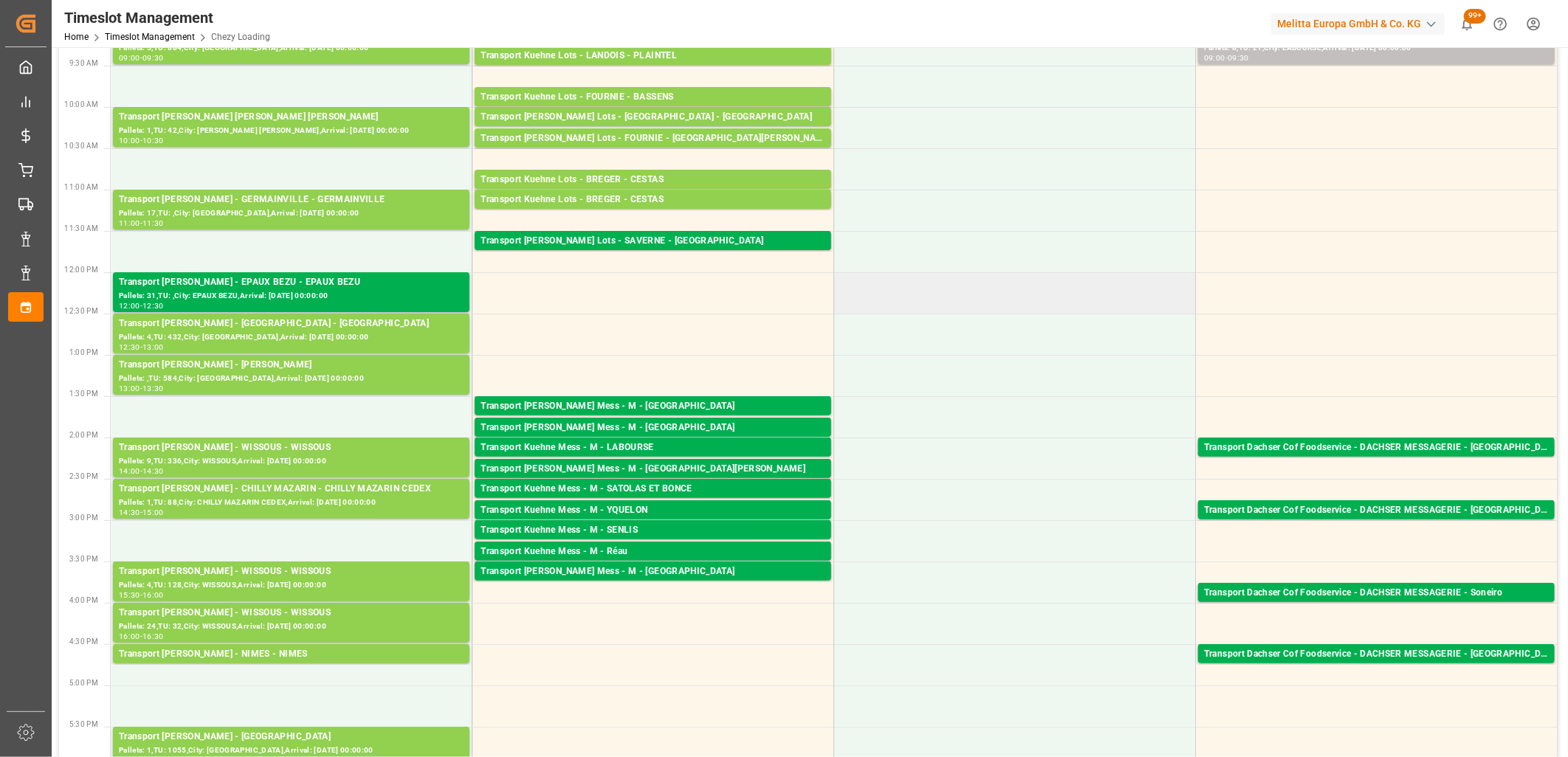
scroll to position [246, 0]
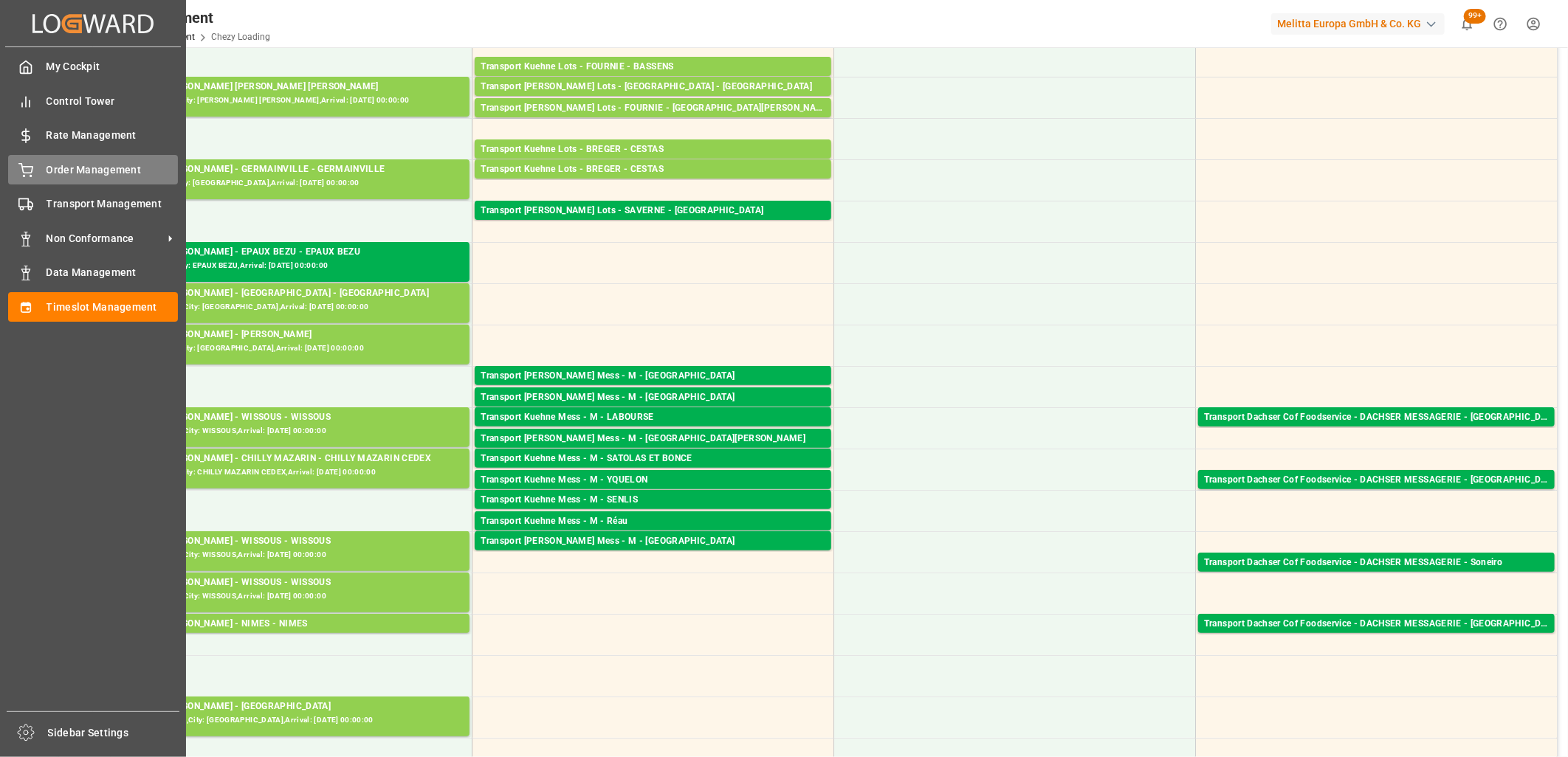
click at [32, 164] on icon at bounding box center [25, 170] width 15 height 15
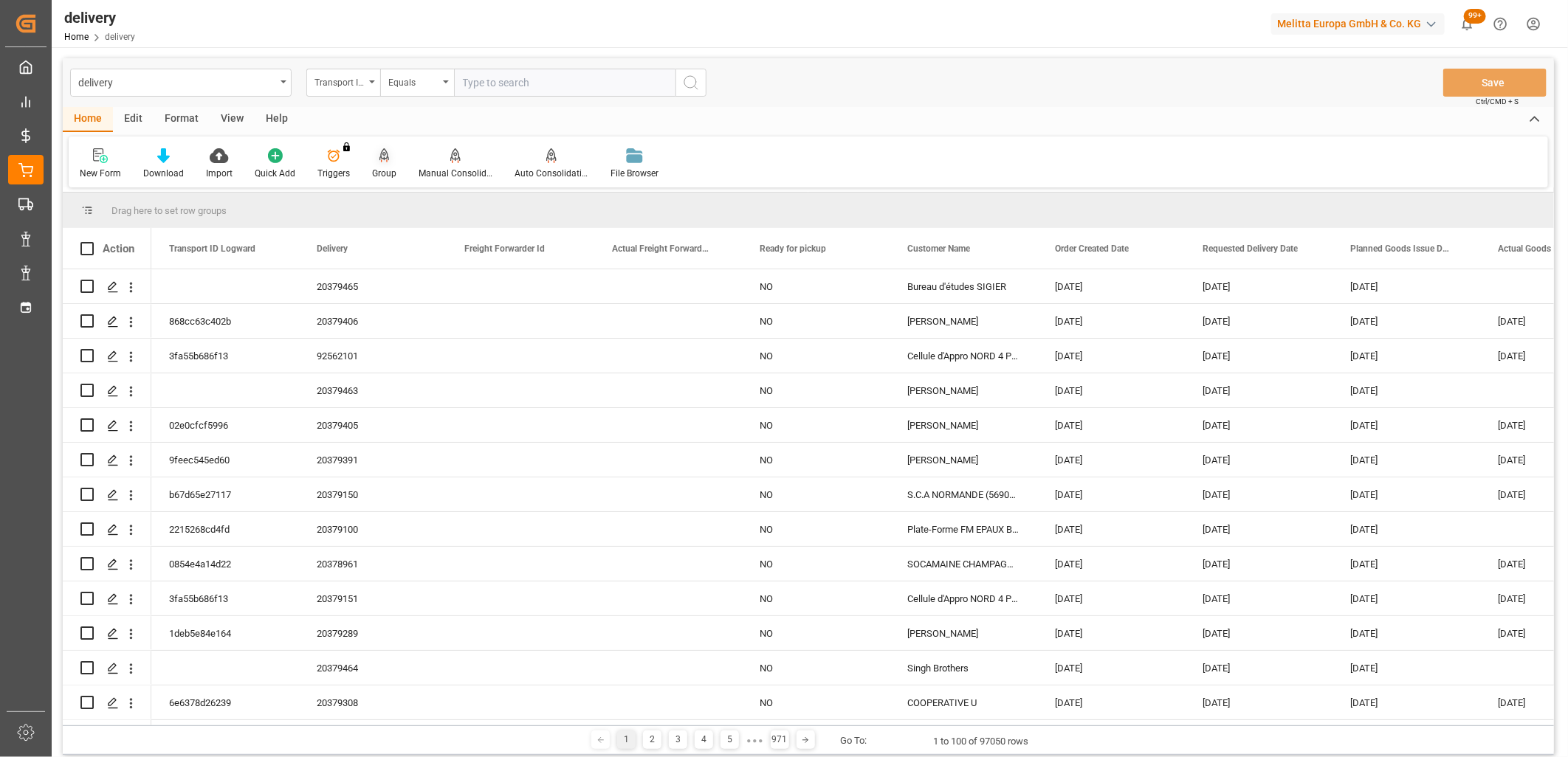
click at [379, 157] on icon at bounding box center [385, 155] width 10 height 15
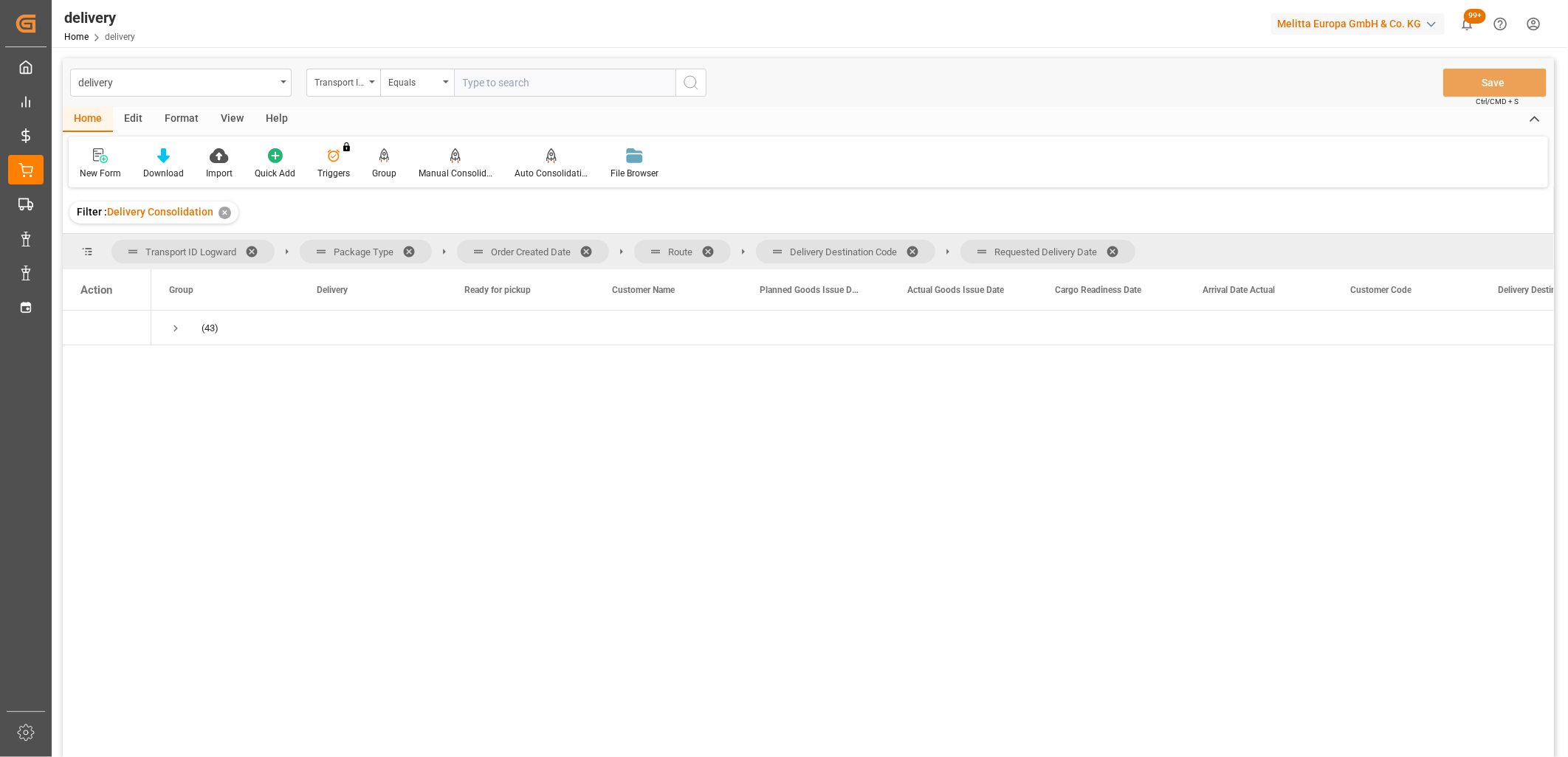
click at [1120, 253] on span at bounding box center [1117, 251] width 23 height 13
click at [920, 249] on span at bounding box center [917, 251] width 23 height 13
click at [707, 247] on span at bounding box center [712, 251] width 23 height 13
click at [586, 247] on span at bounding box center [591, 251] width 23 height 13
click at [180, 327] on span "Press SPACE to select this row." at bounding box center [175, 327] width 13 height 13
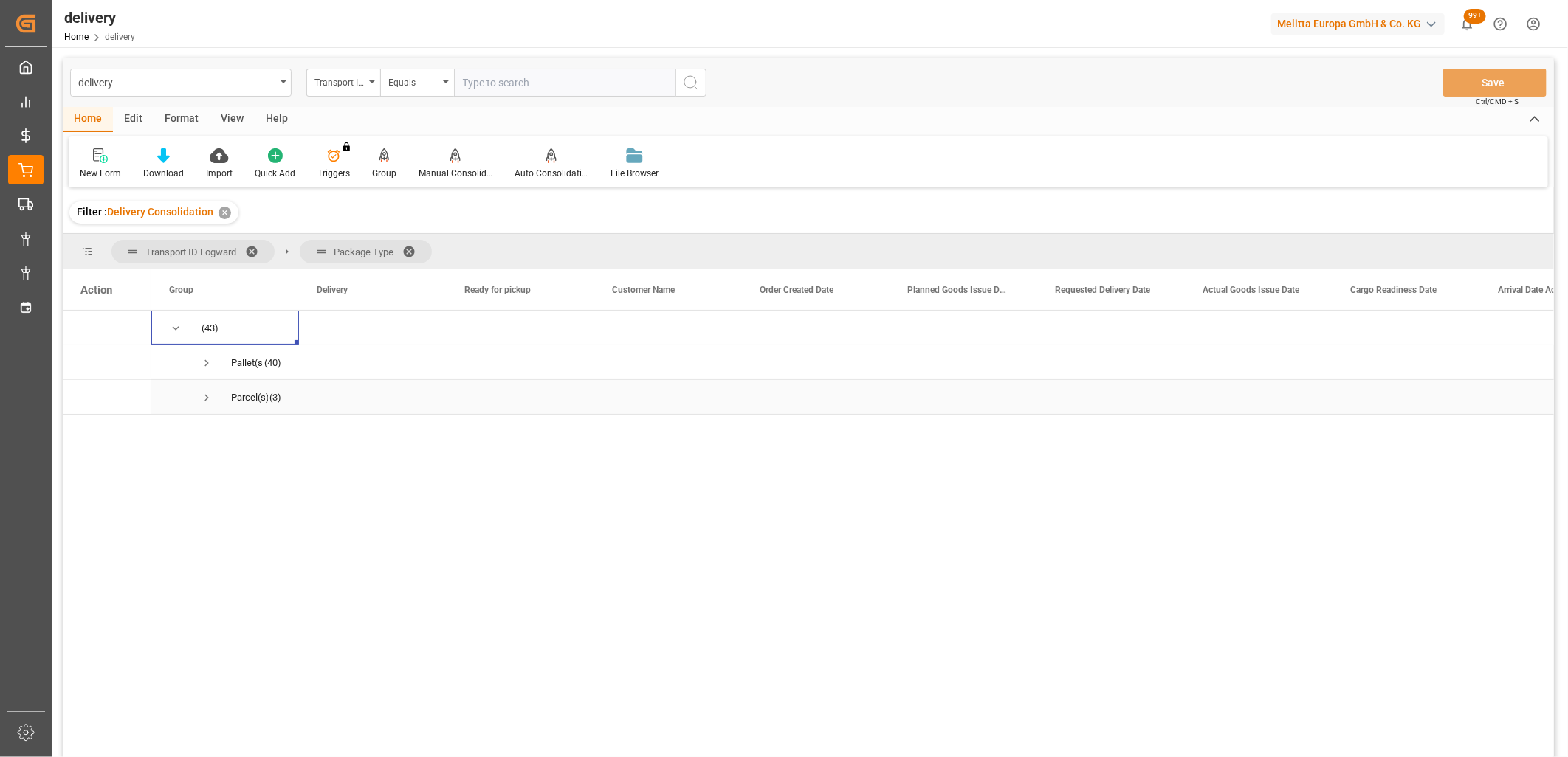
click at [210, 395] on span "Press SPACE to select this row." at bounding box center [206, 398] width 13 height 13
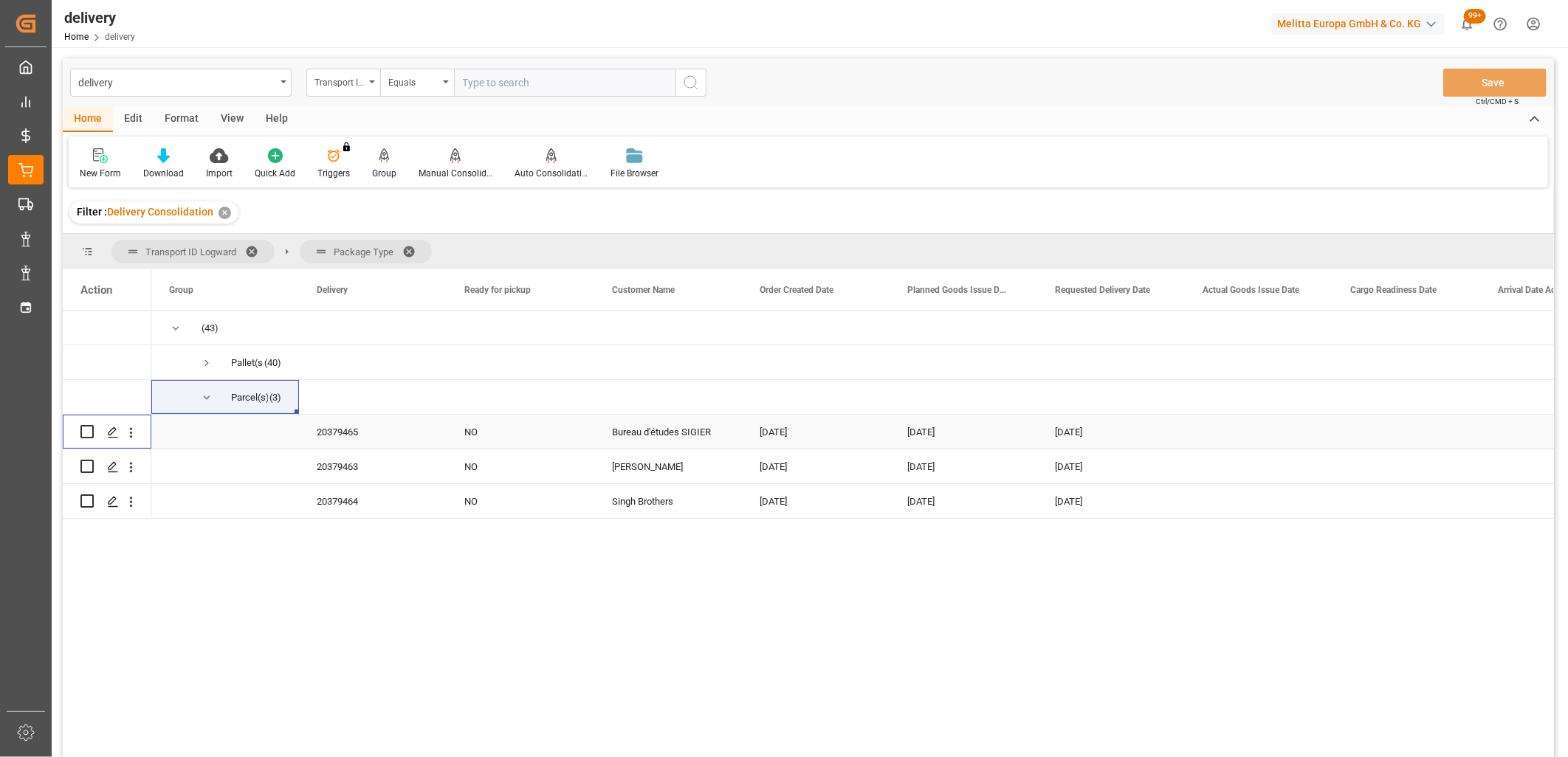
click at [87, 431] on input "Press Space to toggle row selection (unchecked)" at bounding box center [87, 431] width 13 height 13
checkbox input "true"
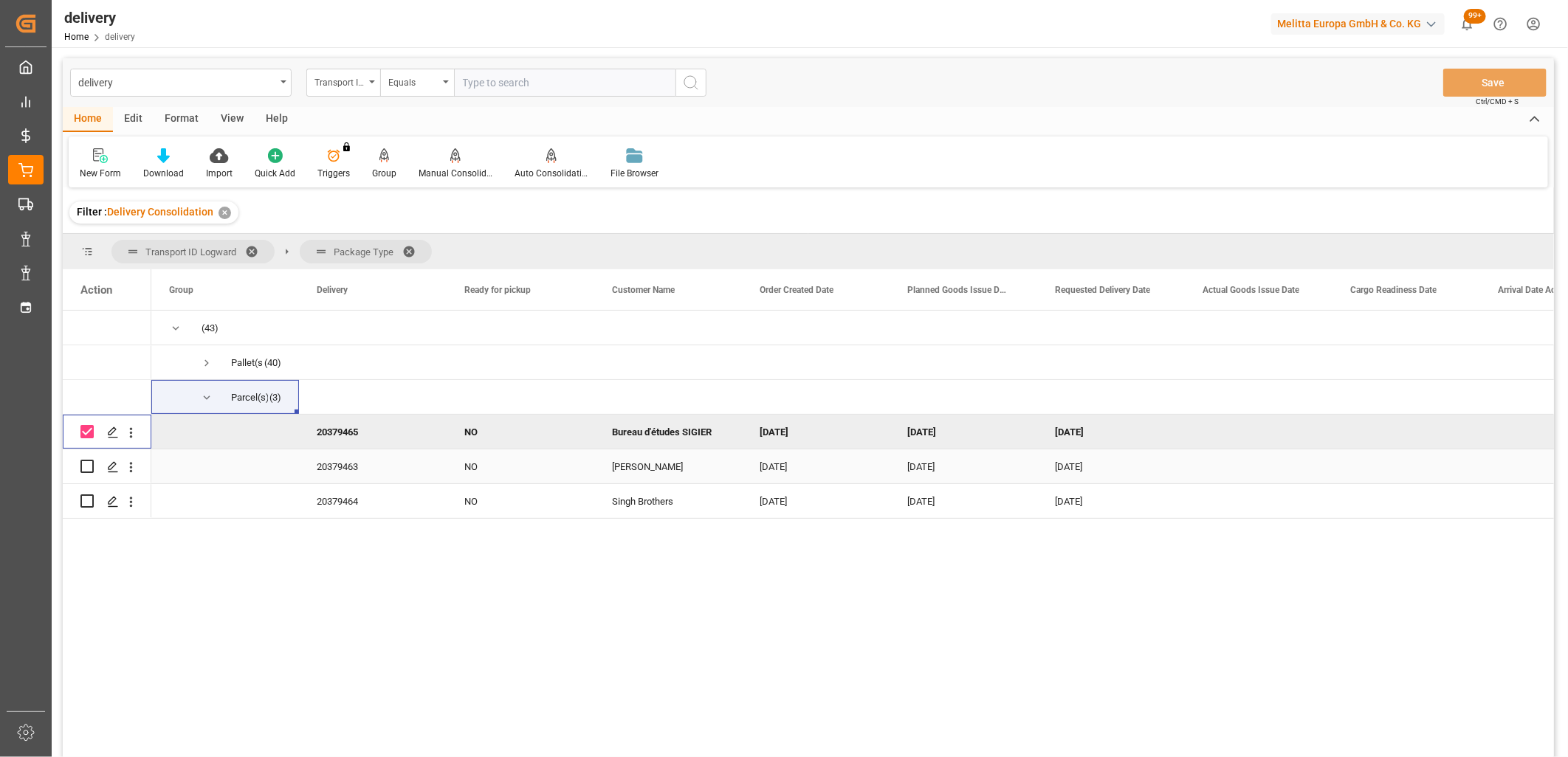
click at [82, 468] on input "Press Space to toggle row selection (unchecked)" at bounding box center [87, 466] width 13 height 13
checkbox input "true"
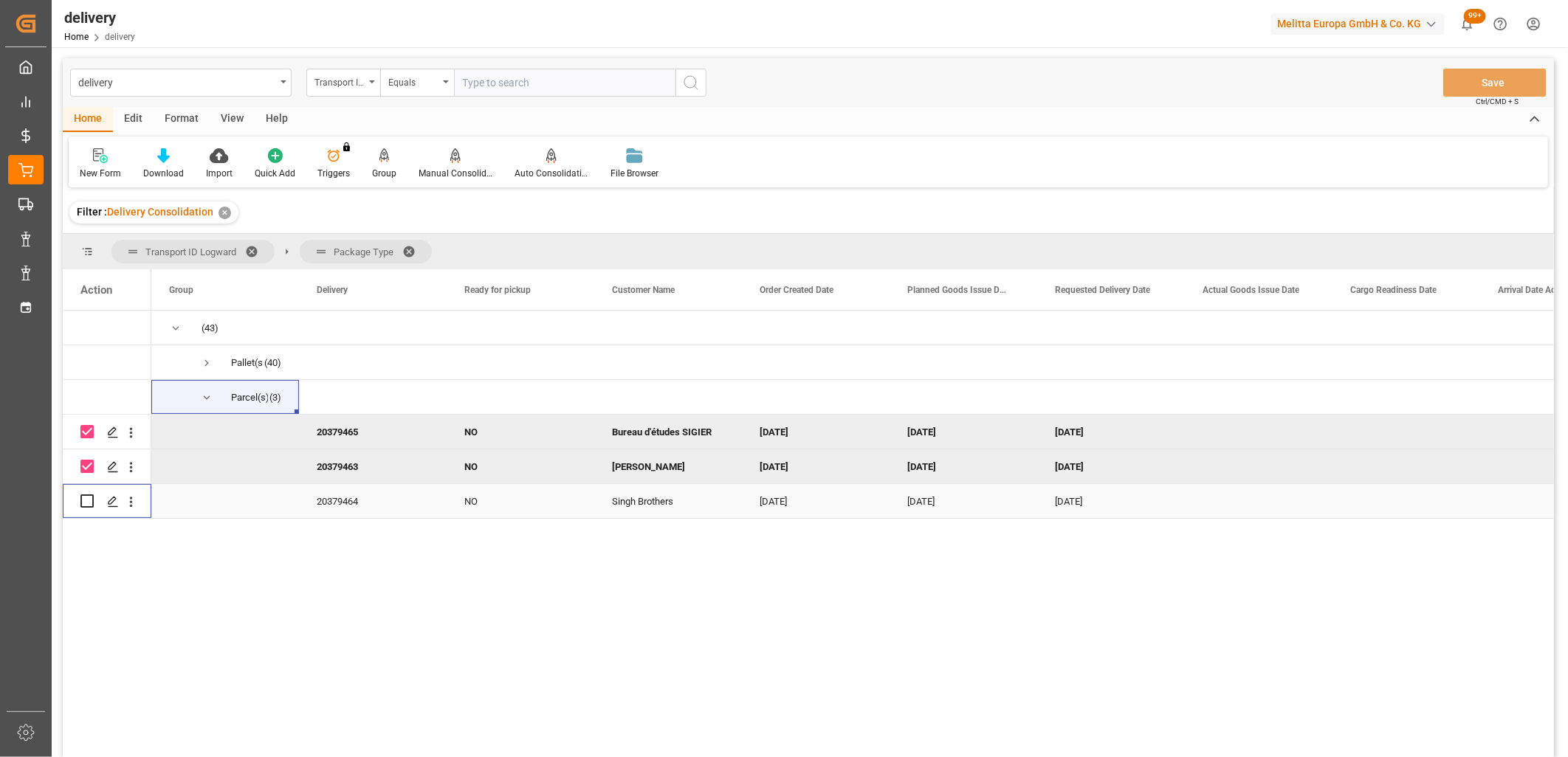
click at [83, 501] on input "Press Space to toggle row selection (unchecked)" at bounding box center [87, 501] width 13 height 13
checkbox input "true"
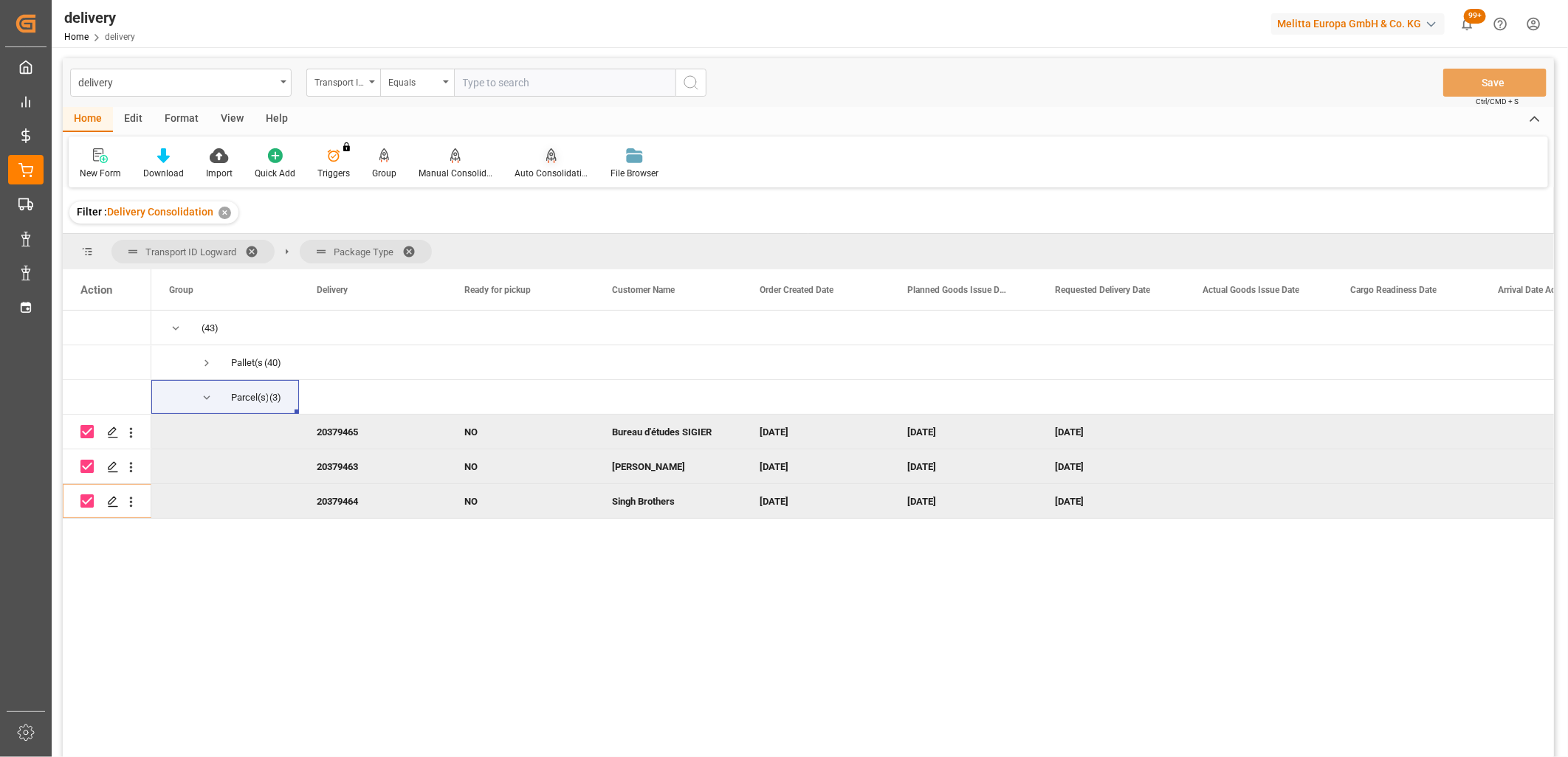
click at [552, 168] on div "Auto Consolidation" at bounding box center [551, 173] width 74 height 13
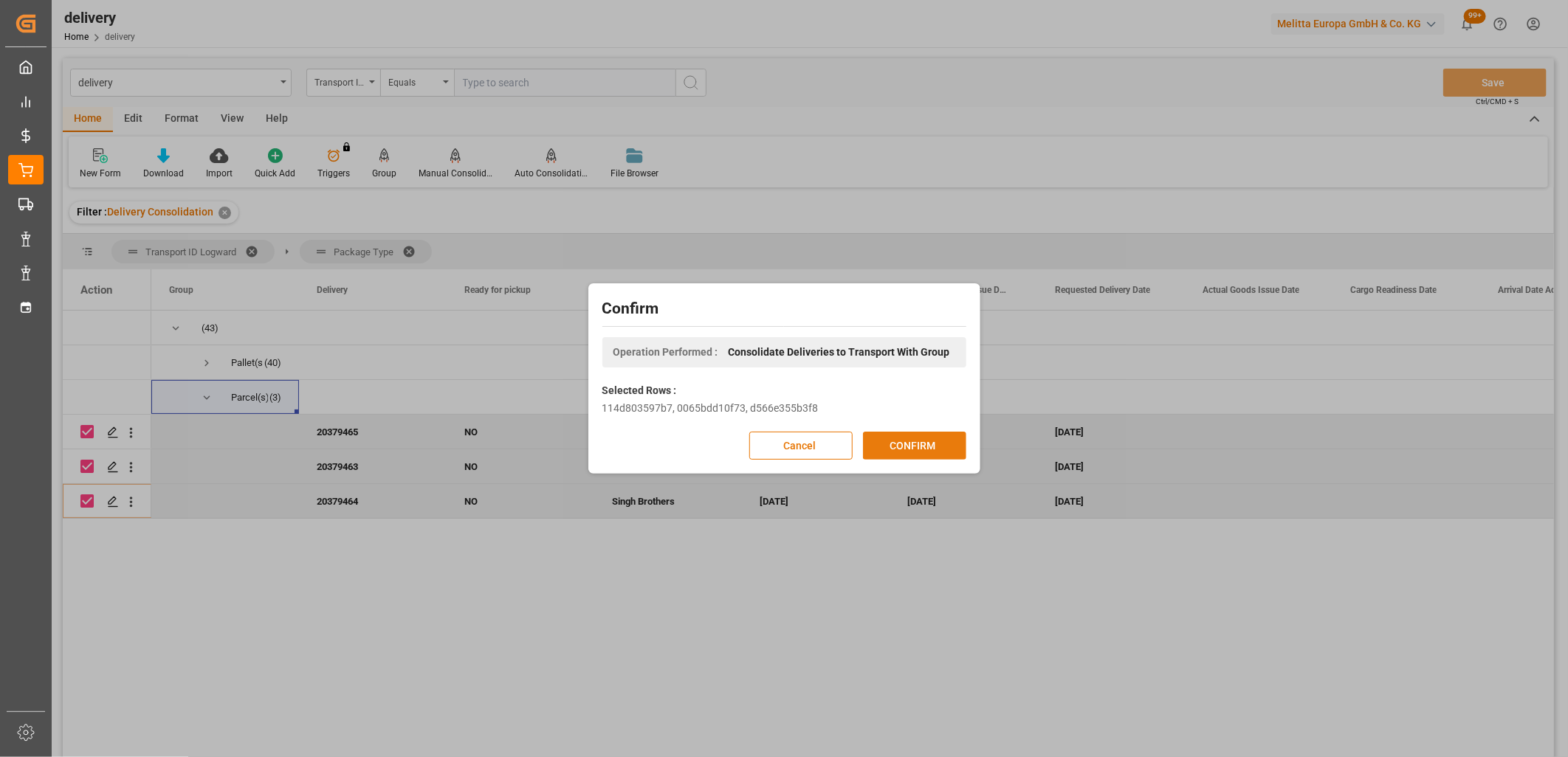
click at [901, 446] on button "CONFIRM" at bounding box center [914, 445] width 103 height 28
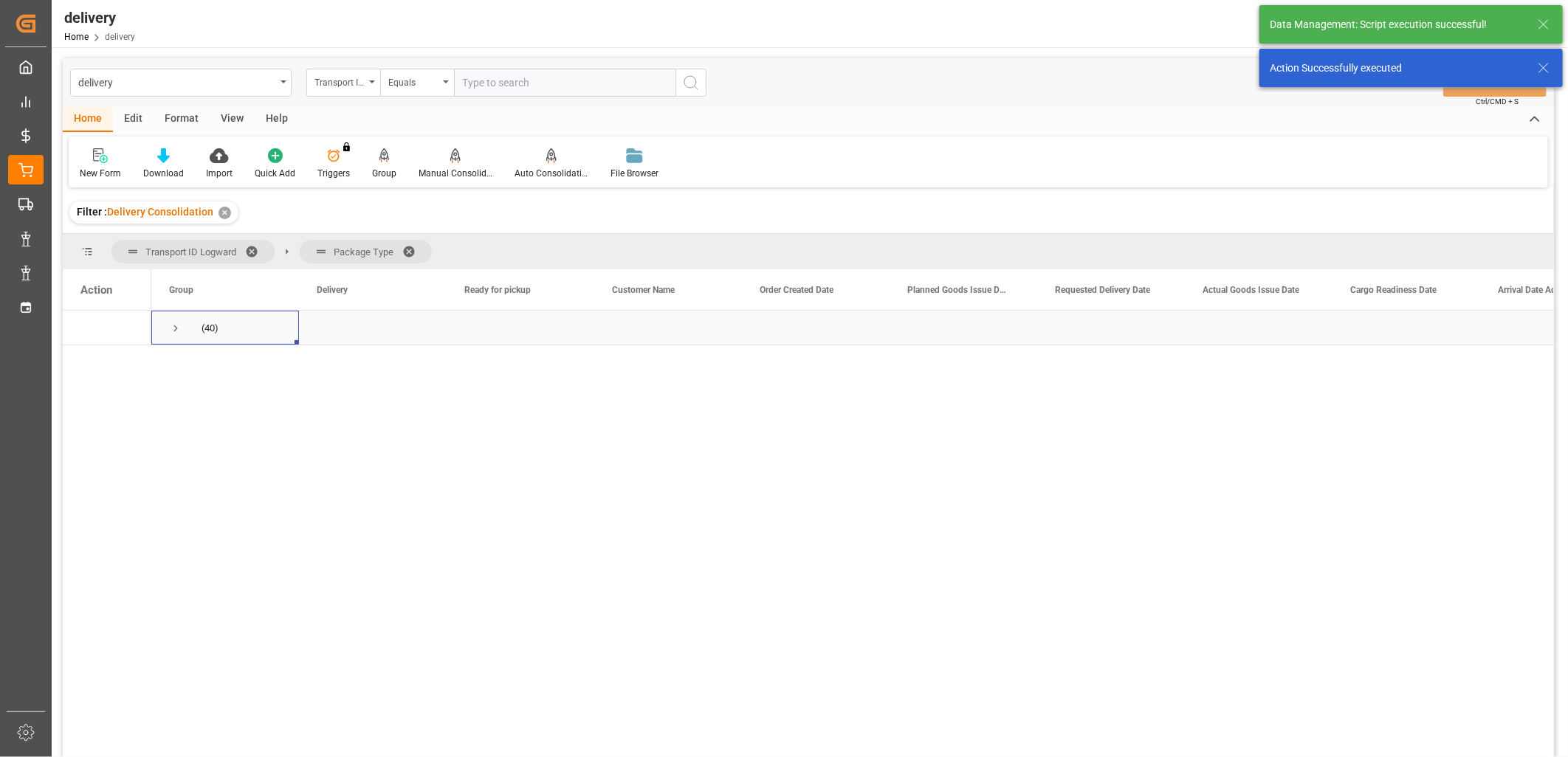
click at [176, 330] on span "Press SPACE to select this row." at bounding box center [175, 327] width 13 height 13
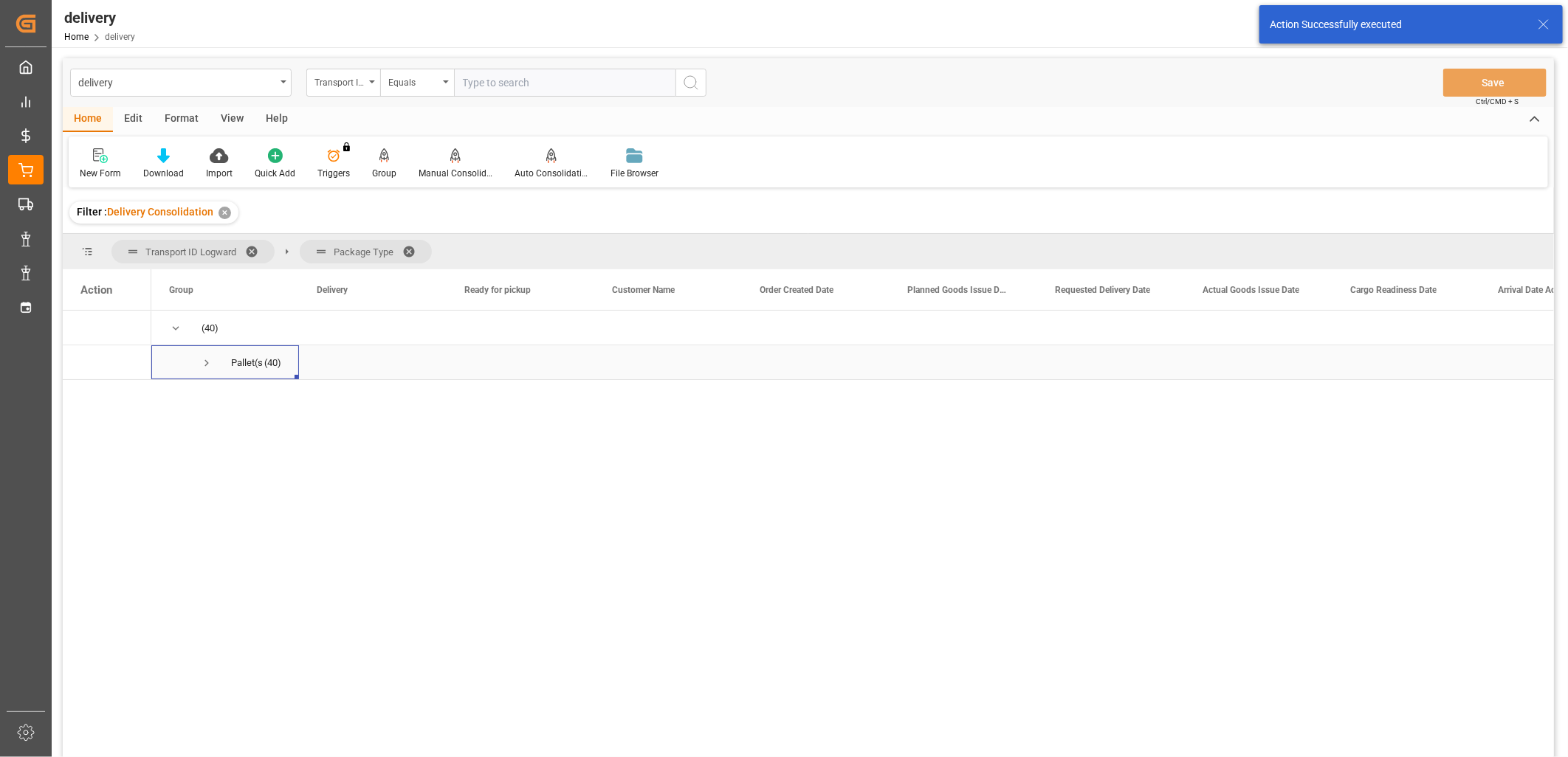
click at [207, 366] on span "Press SPACE to select this row." at bounding box center [206, 362] width 13 height 13
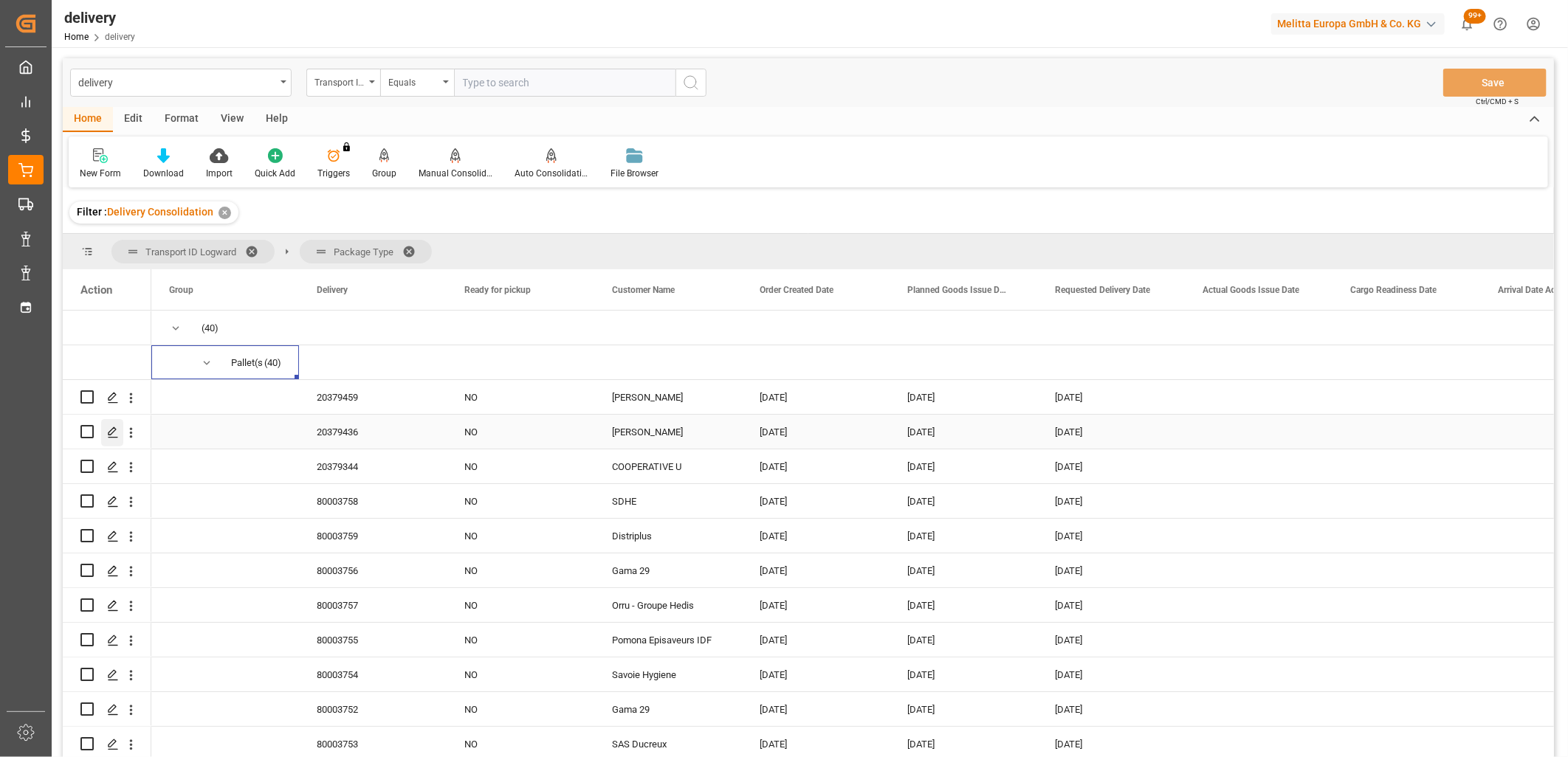
click at [118, 430] on icon "Press SPACE to select this row." at bounding box center [113, 432] width 12 height 12
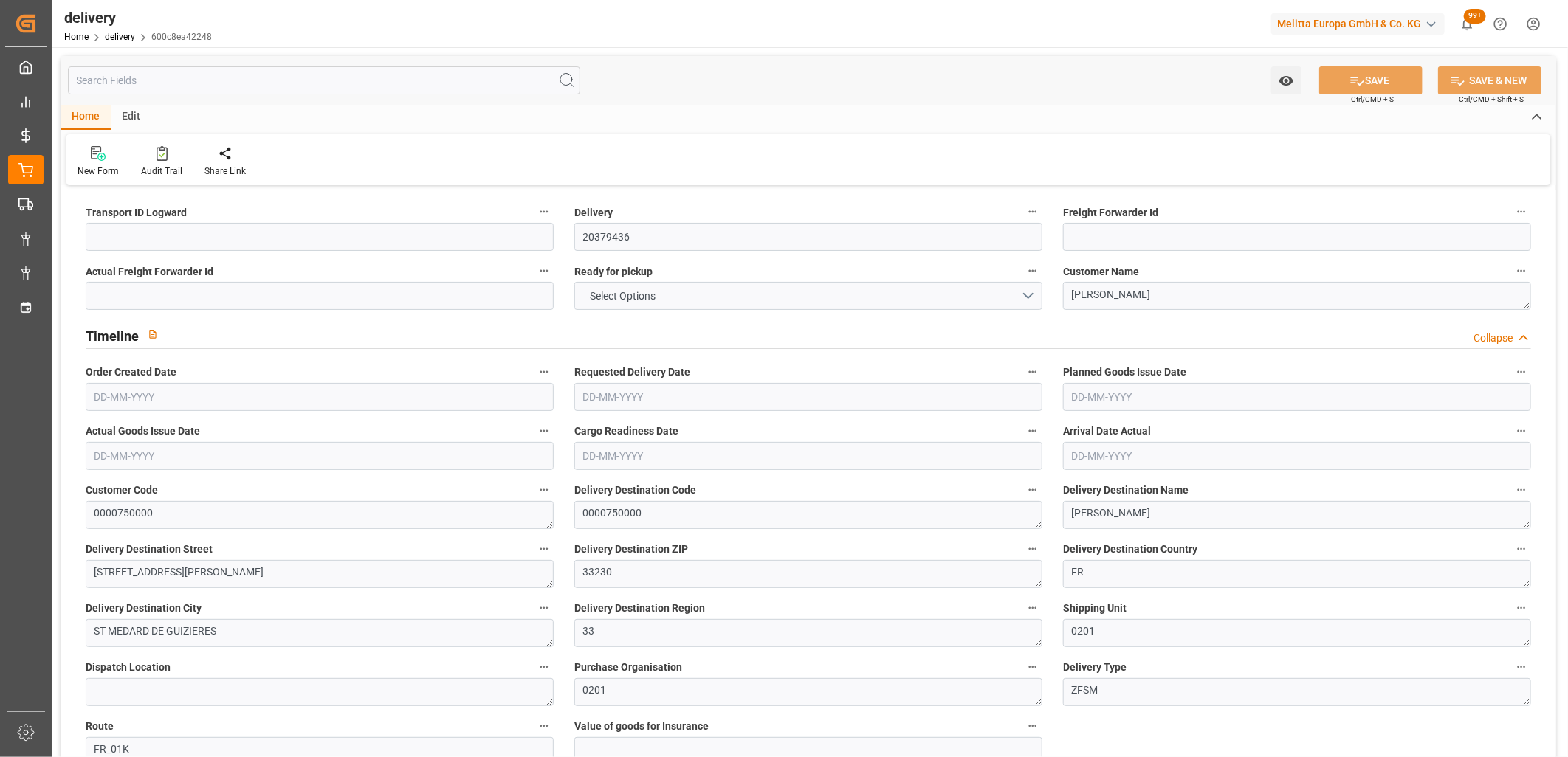
type input "8.94"
type input "20.2"
type input "2"
type input "0"
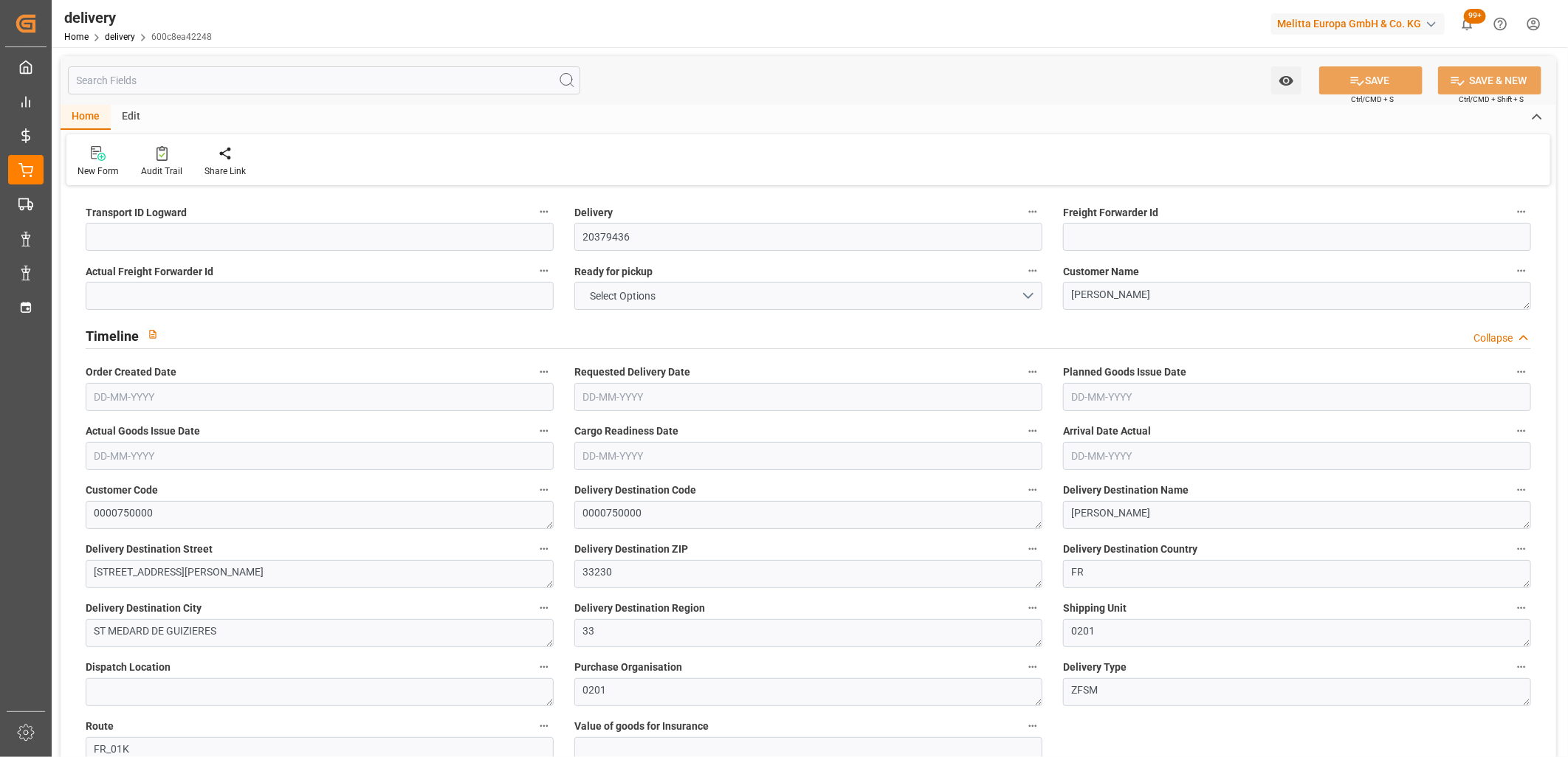
type input "0"
type input "0.72"
type input "1.5"
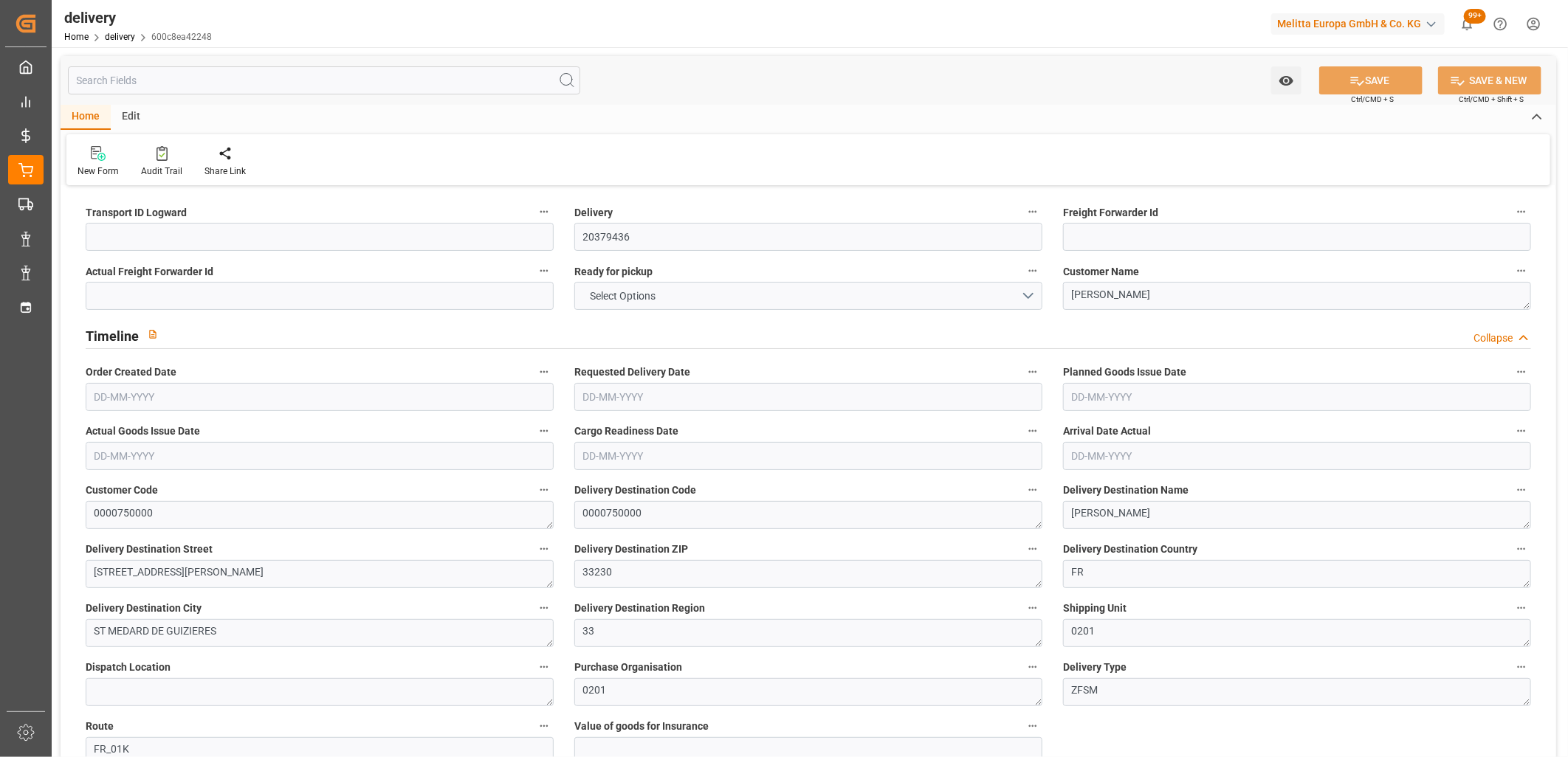
type input "1.3"
type input "0"
type input "9.068"
type input "101"
type input "0"
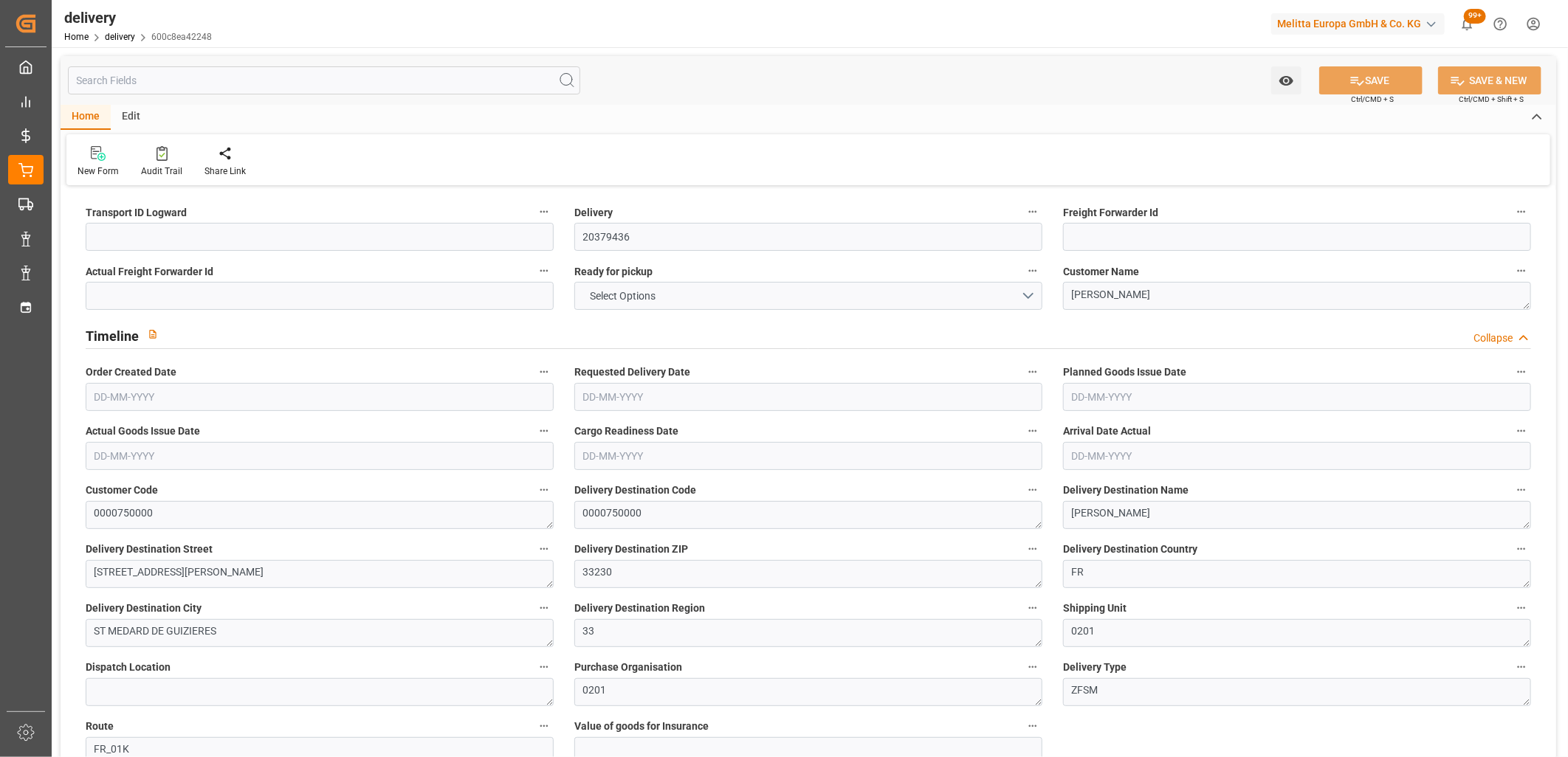
type input "[DATE]"
type input "30-09-2025 10:56"
click at [165, 249] on input at bounding box center [320, 236] width 468 height 28
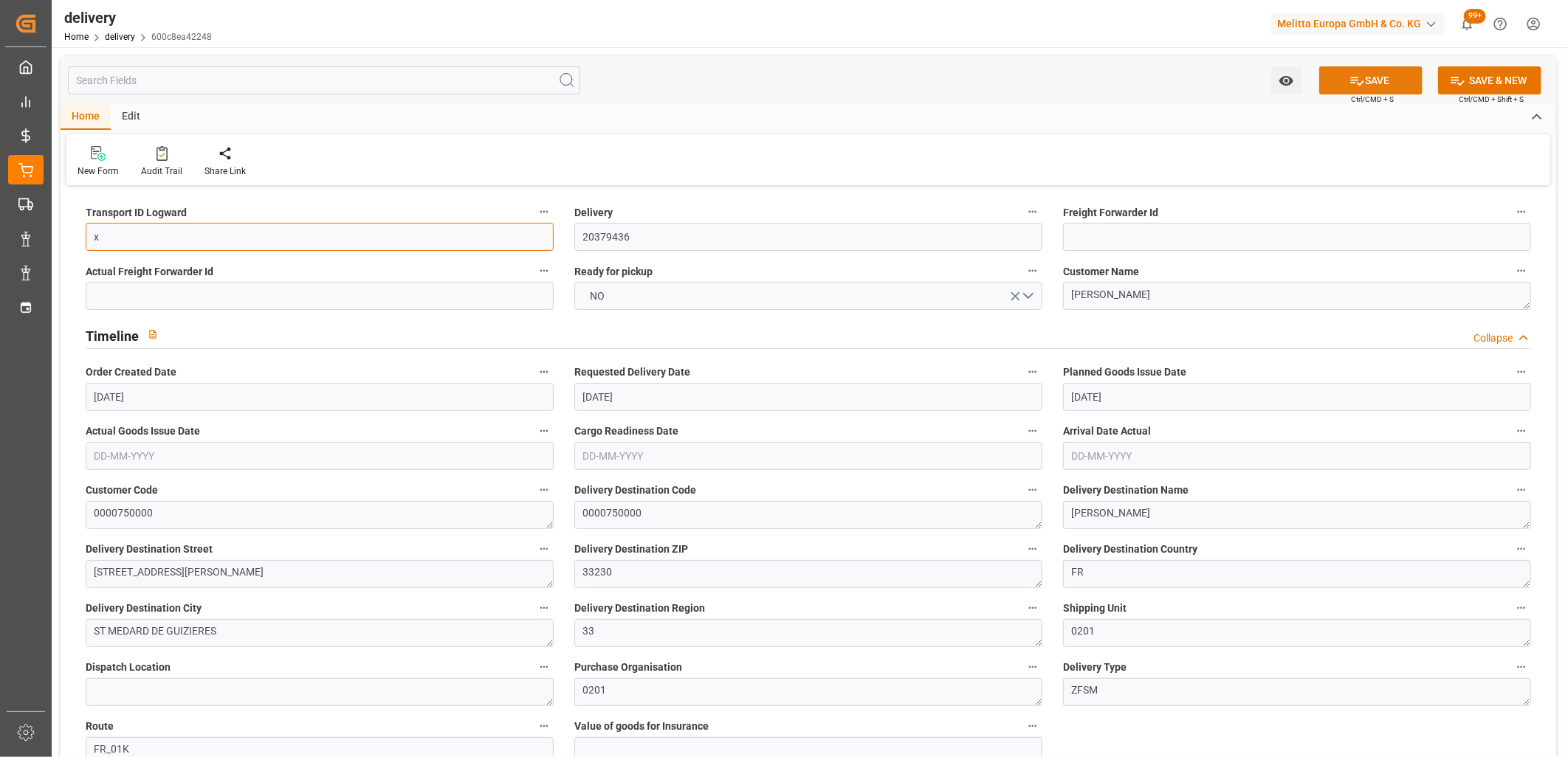
type input "x"
click at [1364, 67] on div "SAVE Ctrl/CMD + S" at bounding box center [1370, 81] width 134 height 28
click at [1331, 83] on button "SAVE" at bounding box center [1370, 81] width 103 height 28
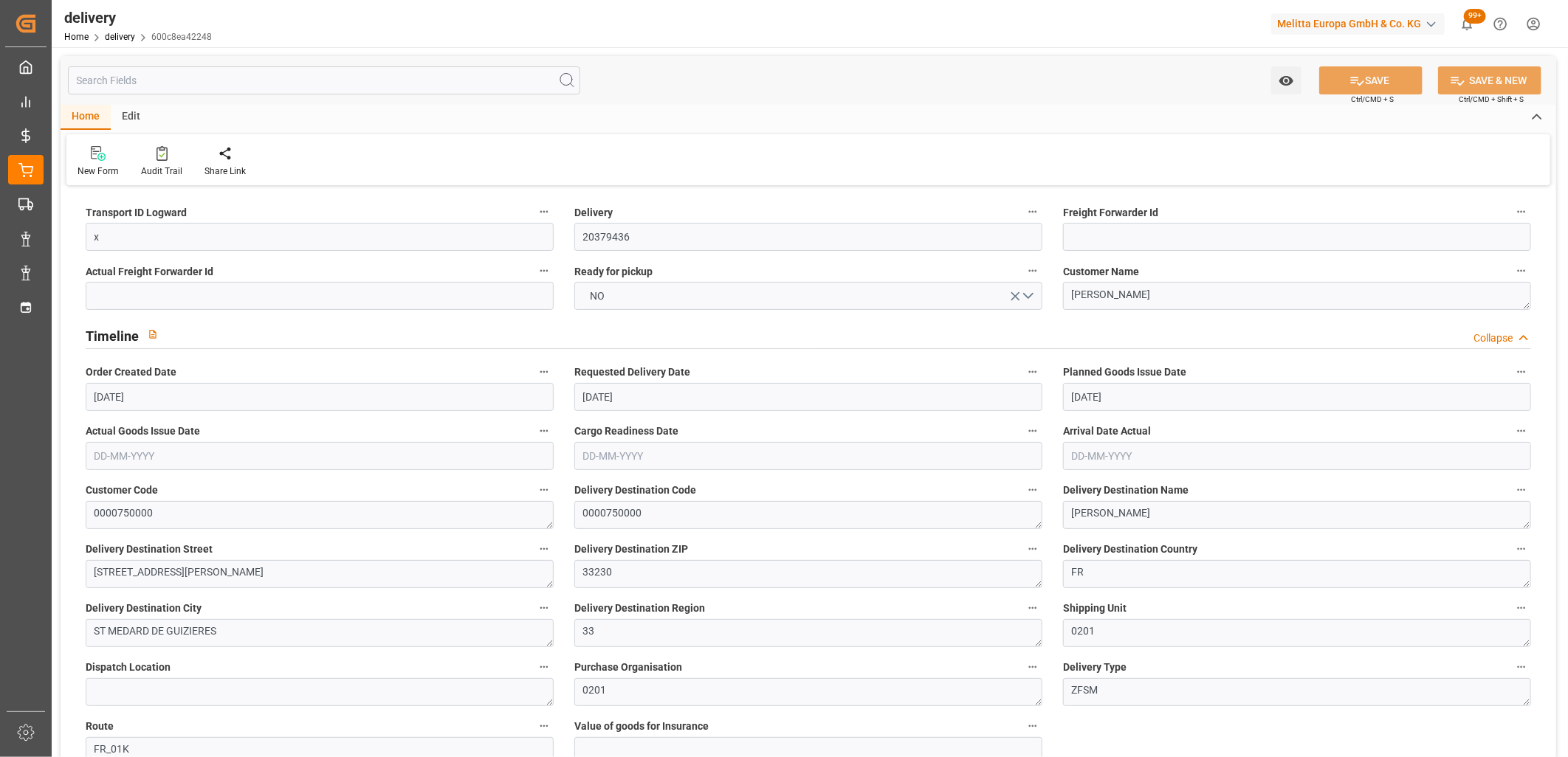
type textarea "x ~ Pallet(s) ~ 2025-09-30 00:00:00 ~ FR_01K ~ 2025-10-02 00:00:00~0000750000"
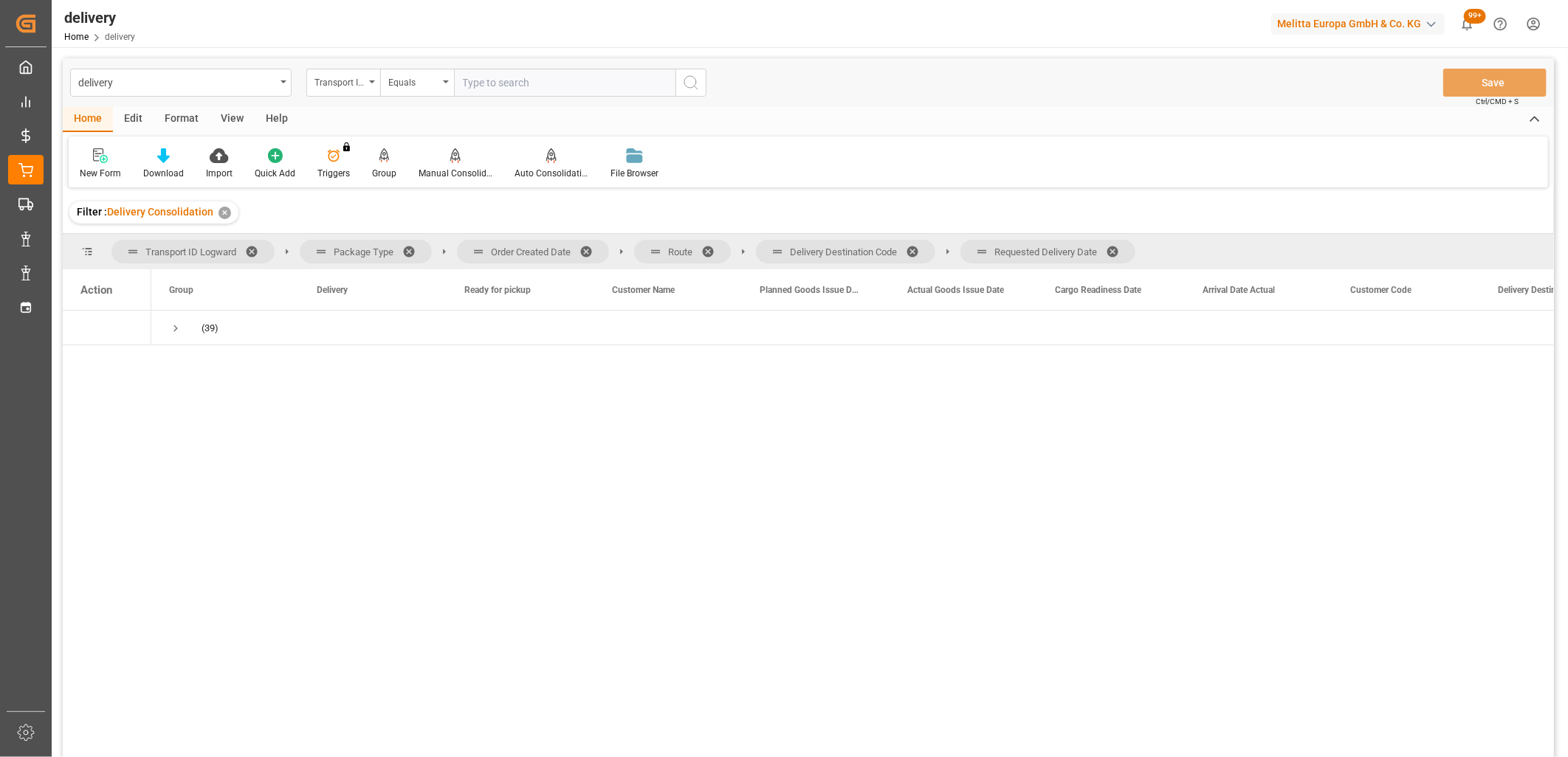
click at [1119, 254] on span at bounding box center [1117, 251] width 23 height 13
click at [916, 252] on span at bounding box center [917, 251] width 23 height 13
click at [713, 248] on span at bounding box center [712, 251] width 23 height 13
click at [586, 247] on span at bounding box center [591, 251] width 23 height 13
click at [1064, 288] on span "Requested Delivery Date" at bounding box center [1102, 290] width 95 height 10
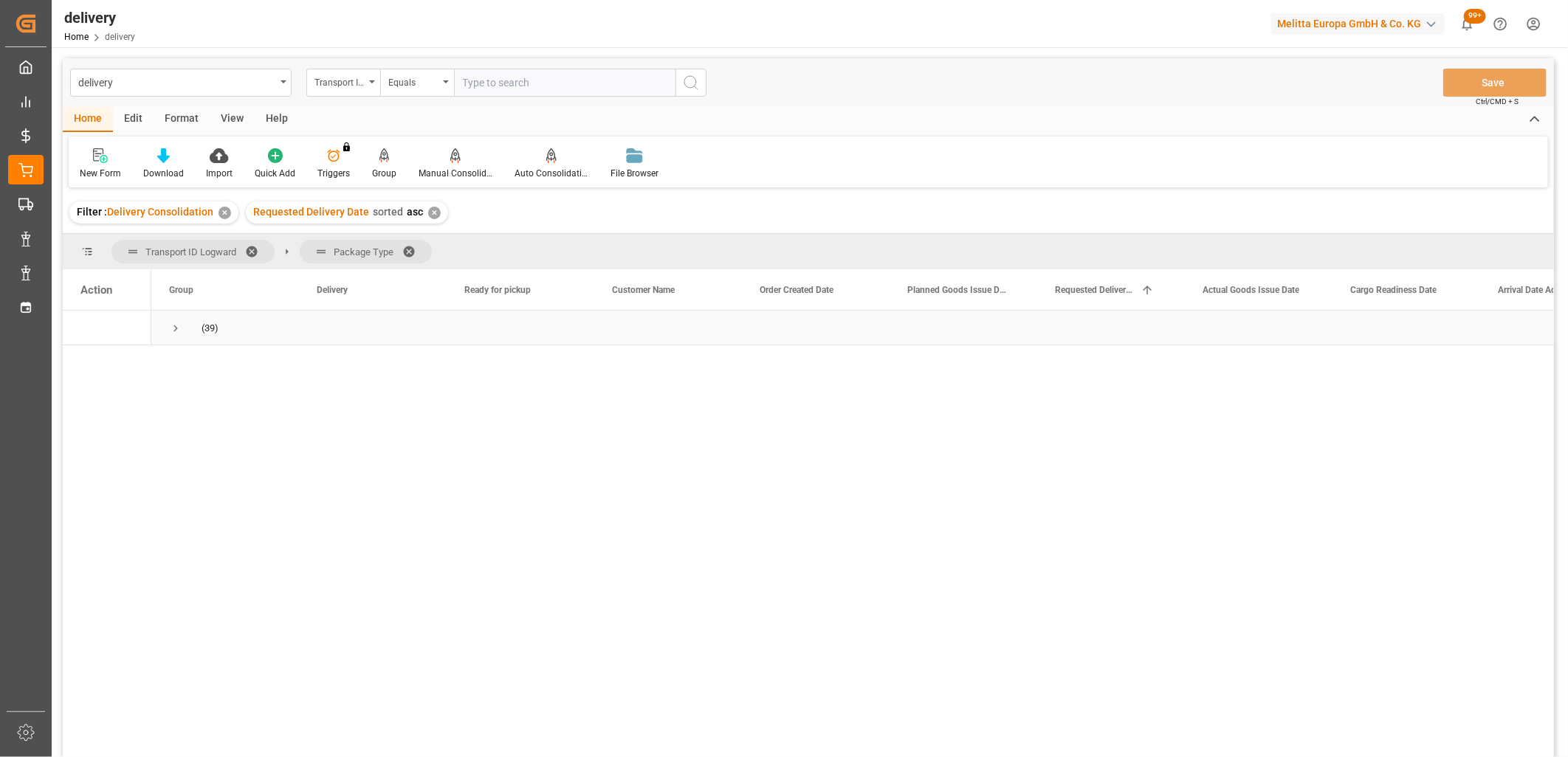
click at [174, 328] on span "Press SPACE to select this row." at bounding box center [175, 327] width 13 height 13
click at [202, 359] on span "Press SPACE to select this row." at bounding box center [206, 362] width 13 height 13
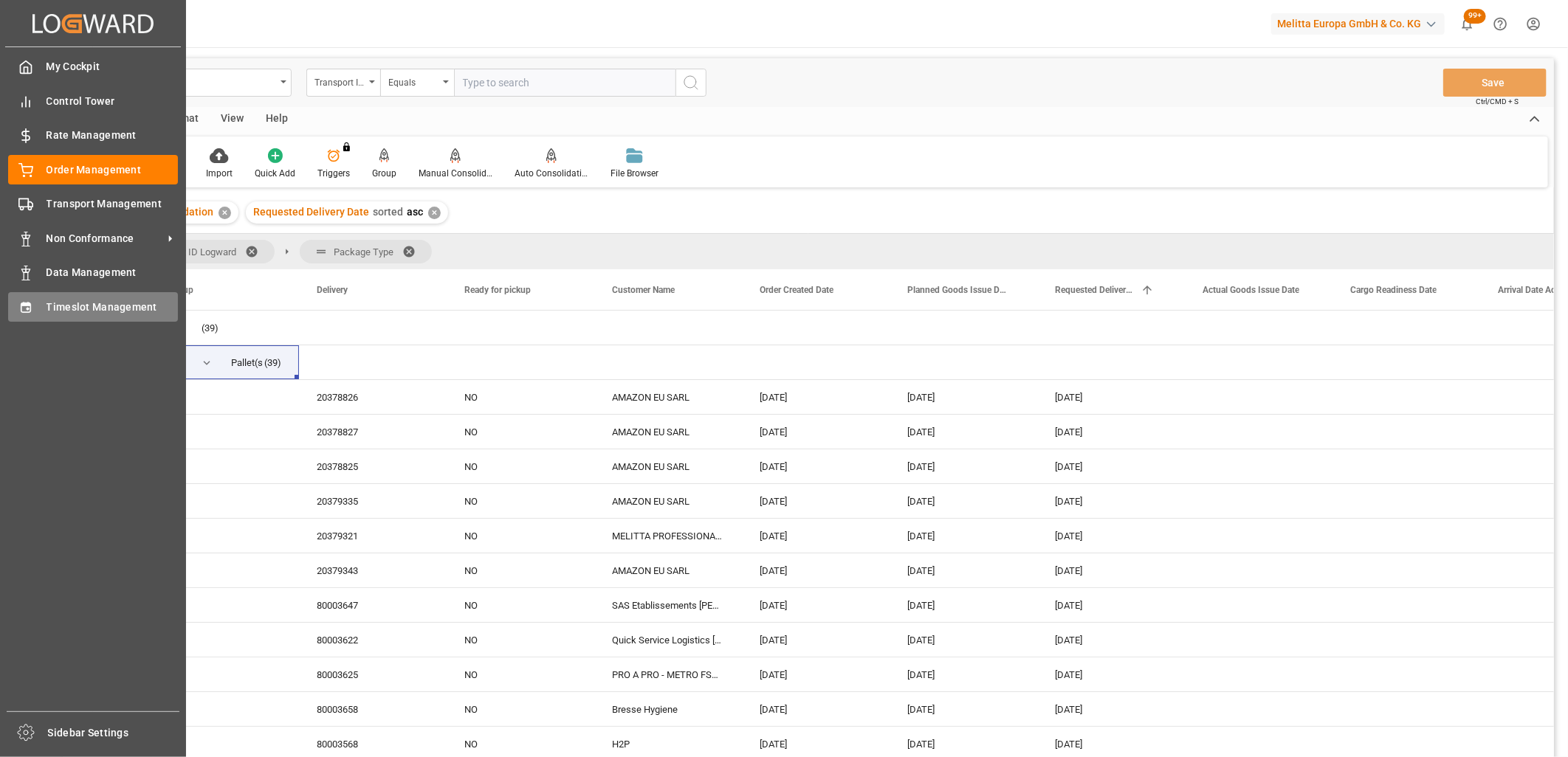
click at [24, 314] on div "Timeslot Management Timeslot Management" at bounding box center [93, 306] width 170 height 29
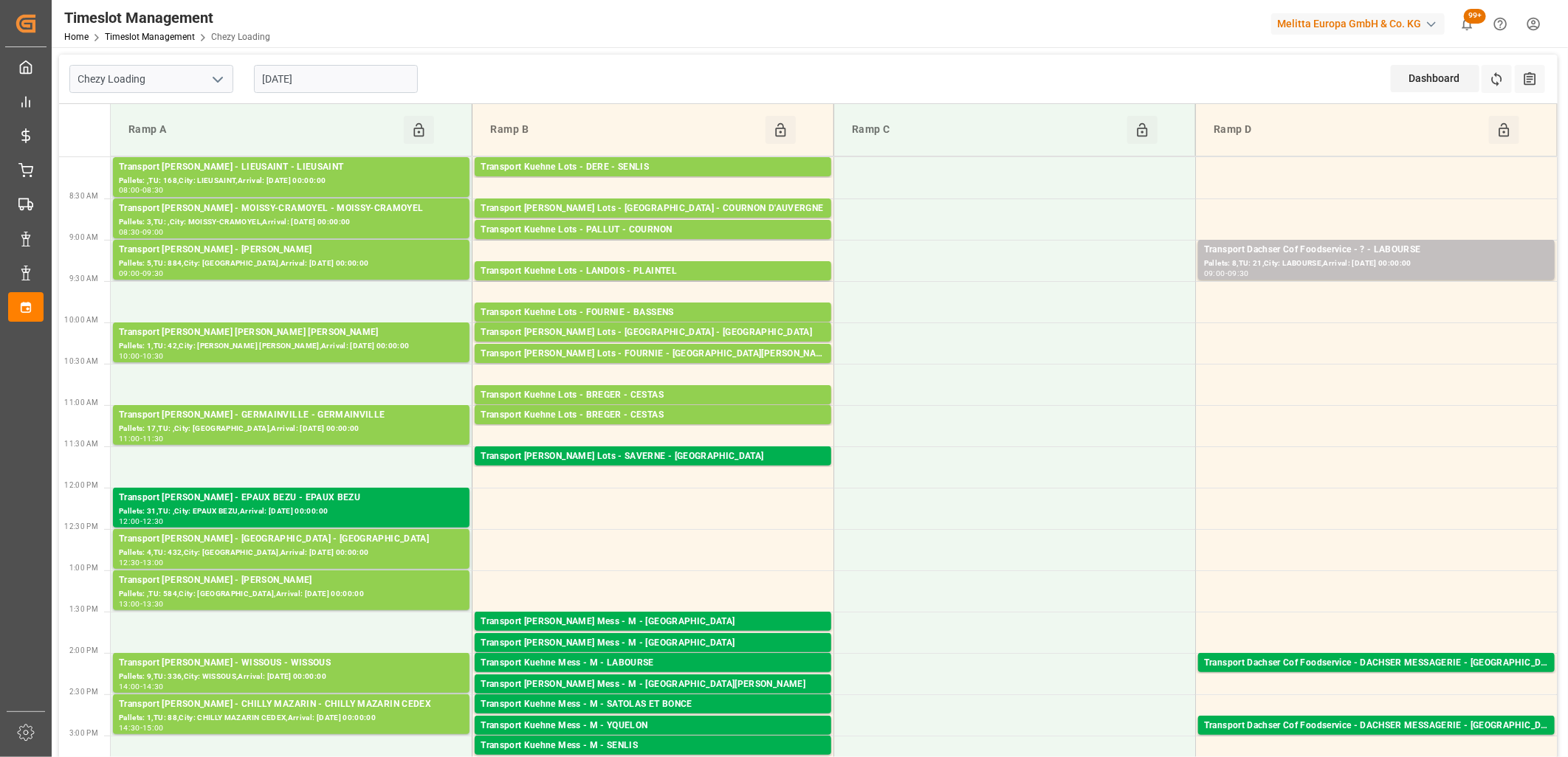
click at [371, 81] on input "[DATE]" at bounding box center [335, 79] width 164 height 28
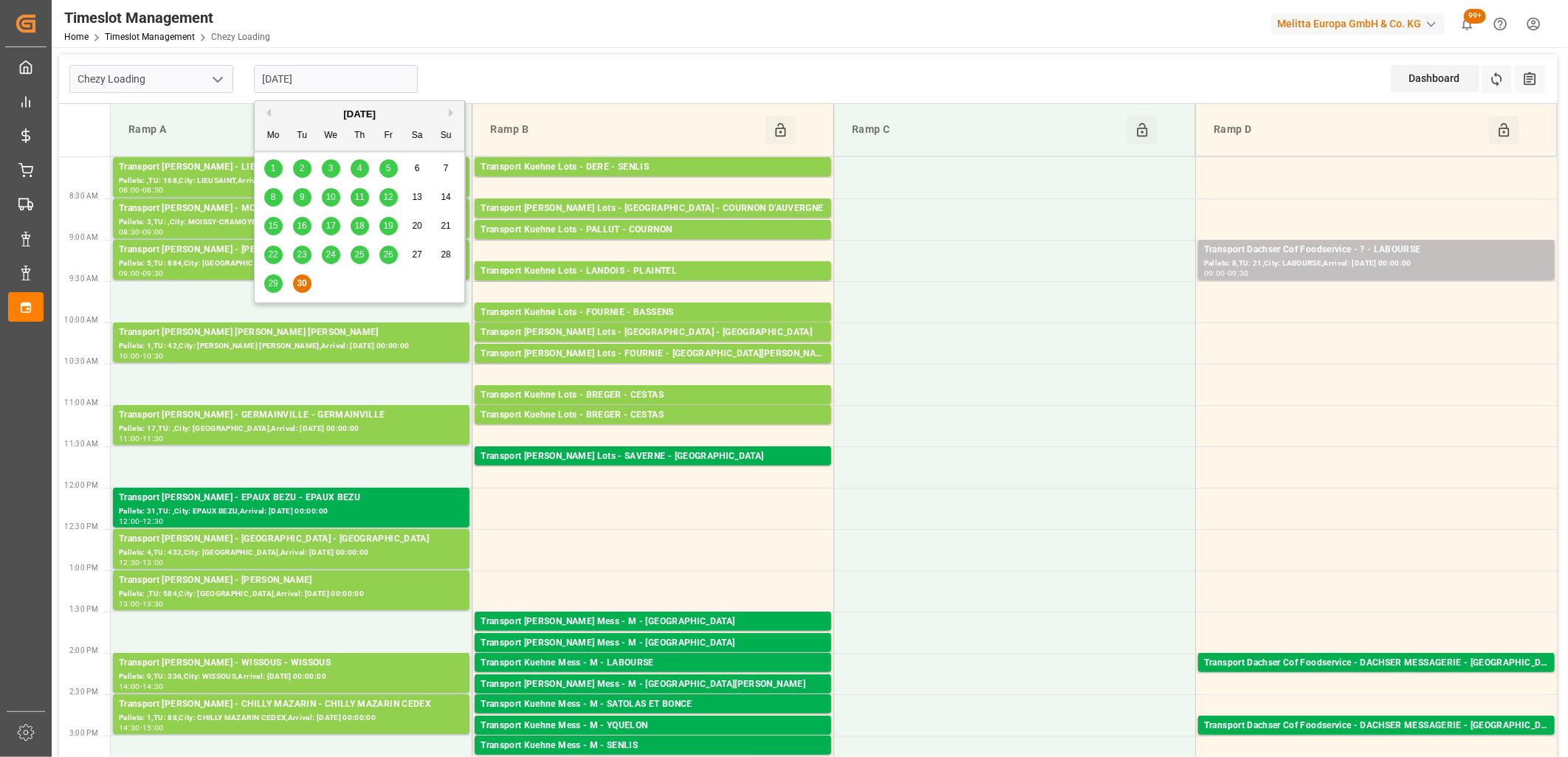
click at [452, 113] on button "Next Month" at bounding box center [453, 113] width 9 height 9
click at [330, 166] on span "1" at bounding box center [331, 168] width 5 height 10
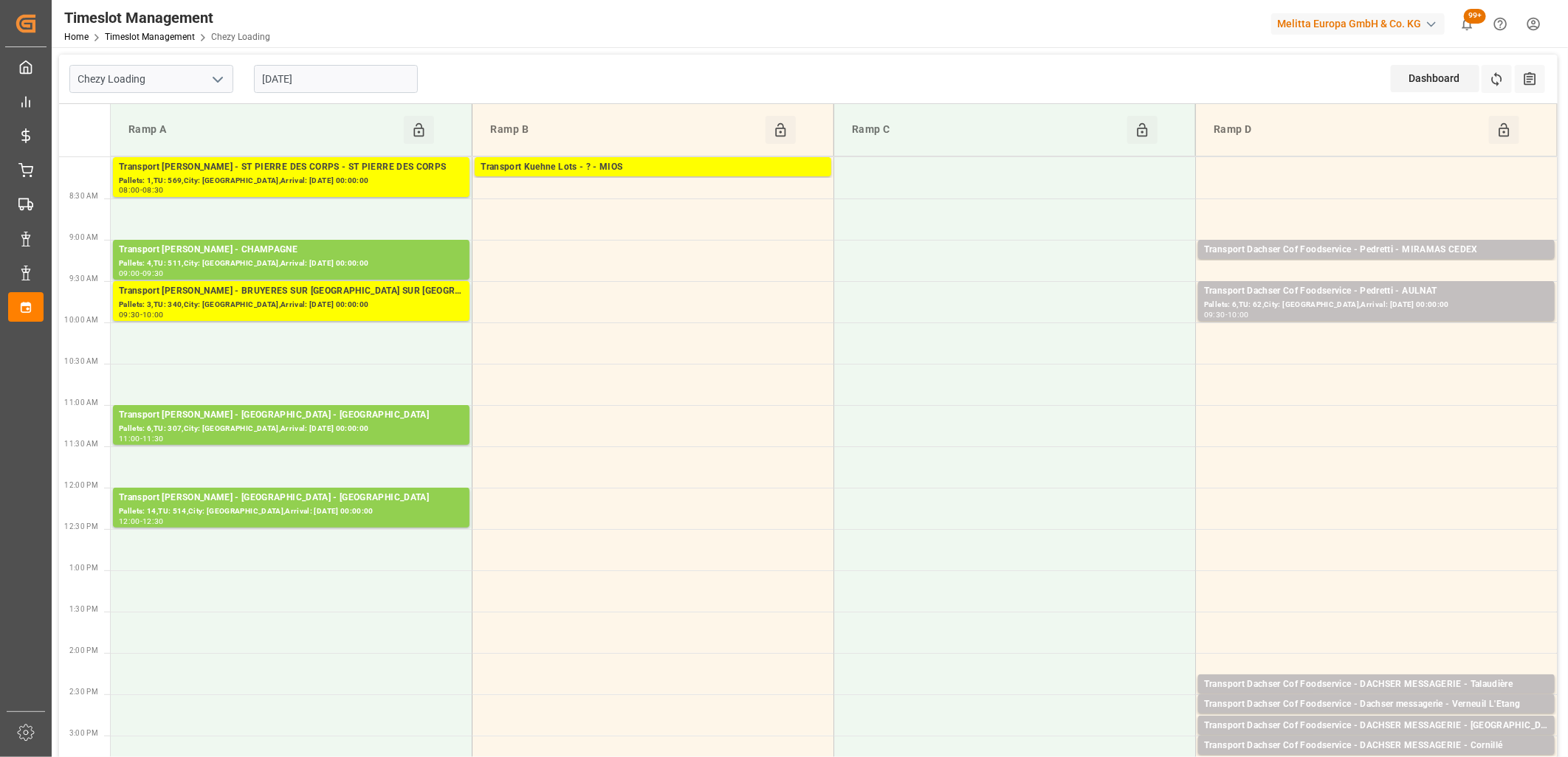
click at [338, 81] on input "[DATE]" at bounding box center [335, 79] width 164 height 28
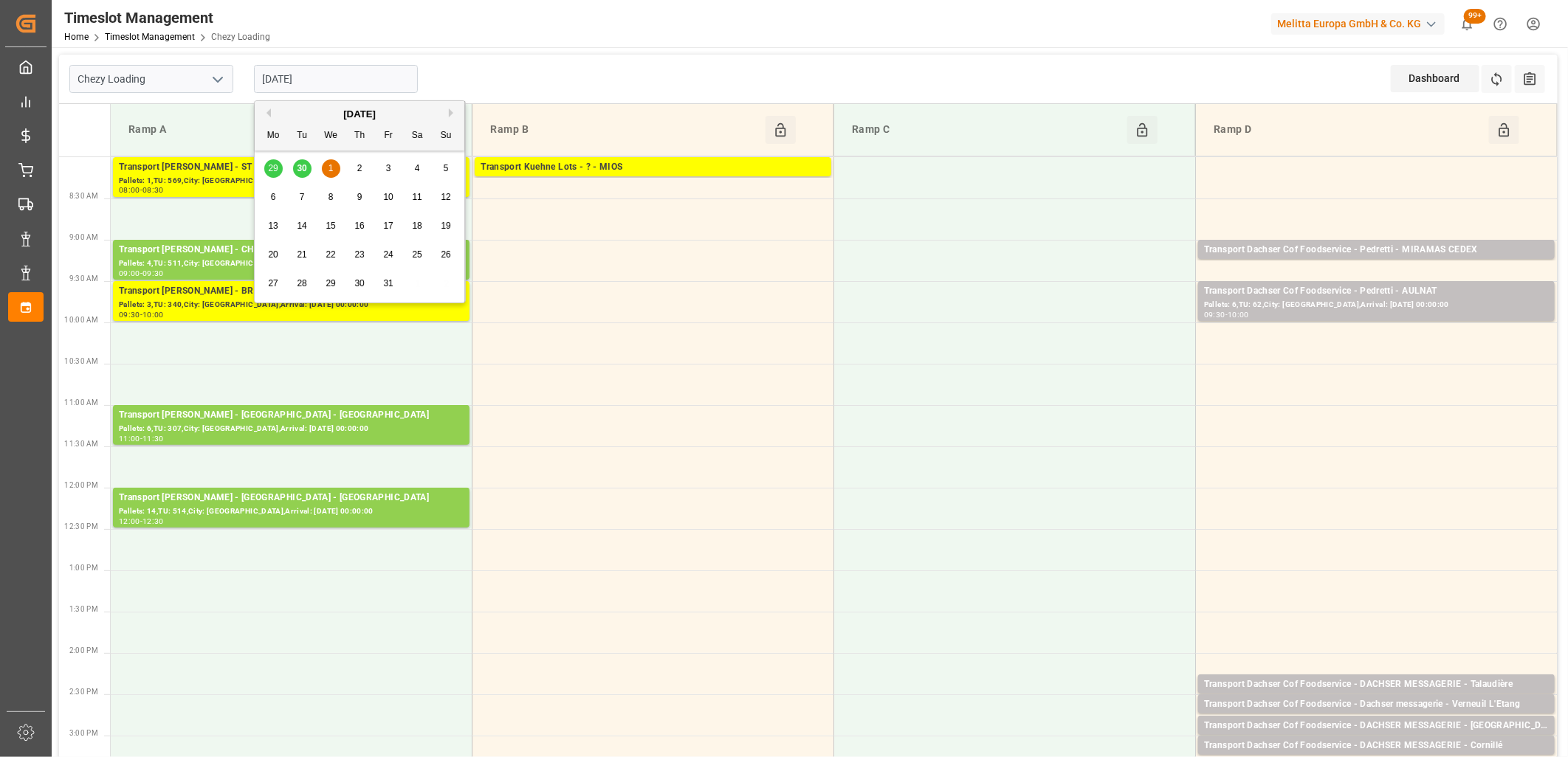
click at [363, 172] on div "2" at bounding box center [360, 169] width 18 height 17
type input "[DATE]"
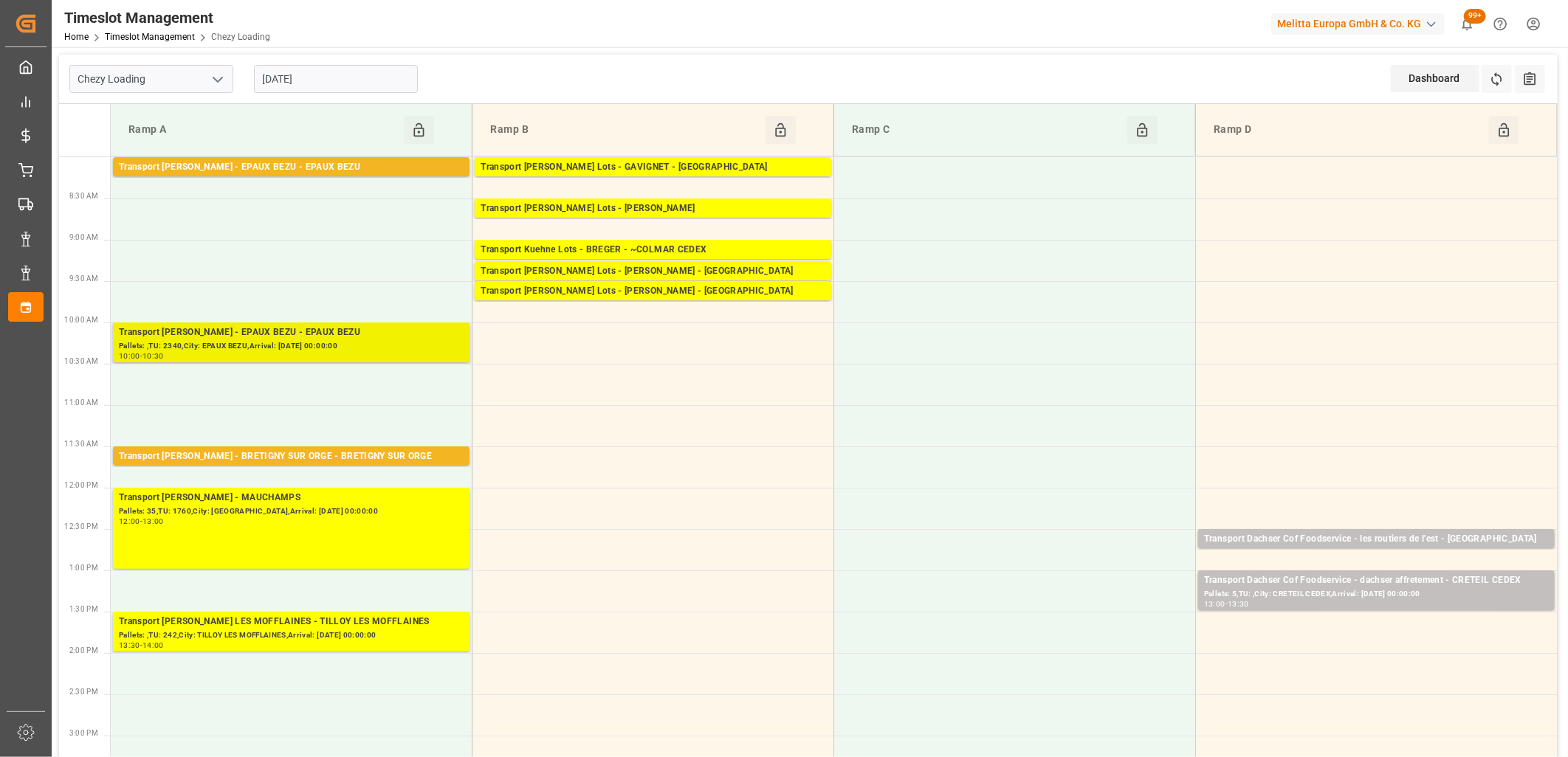
click at [345, 341] on div "Pallets: ,TU: 2340,City: EPAUX BEZU,Arrival: 2025-10-03 00:00:00" at bounding box center [291, 346] width 345 height 12
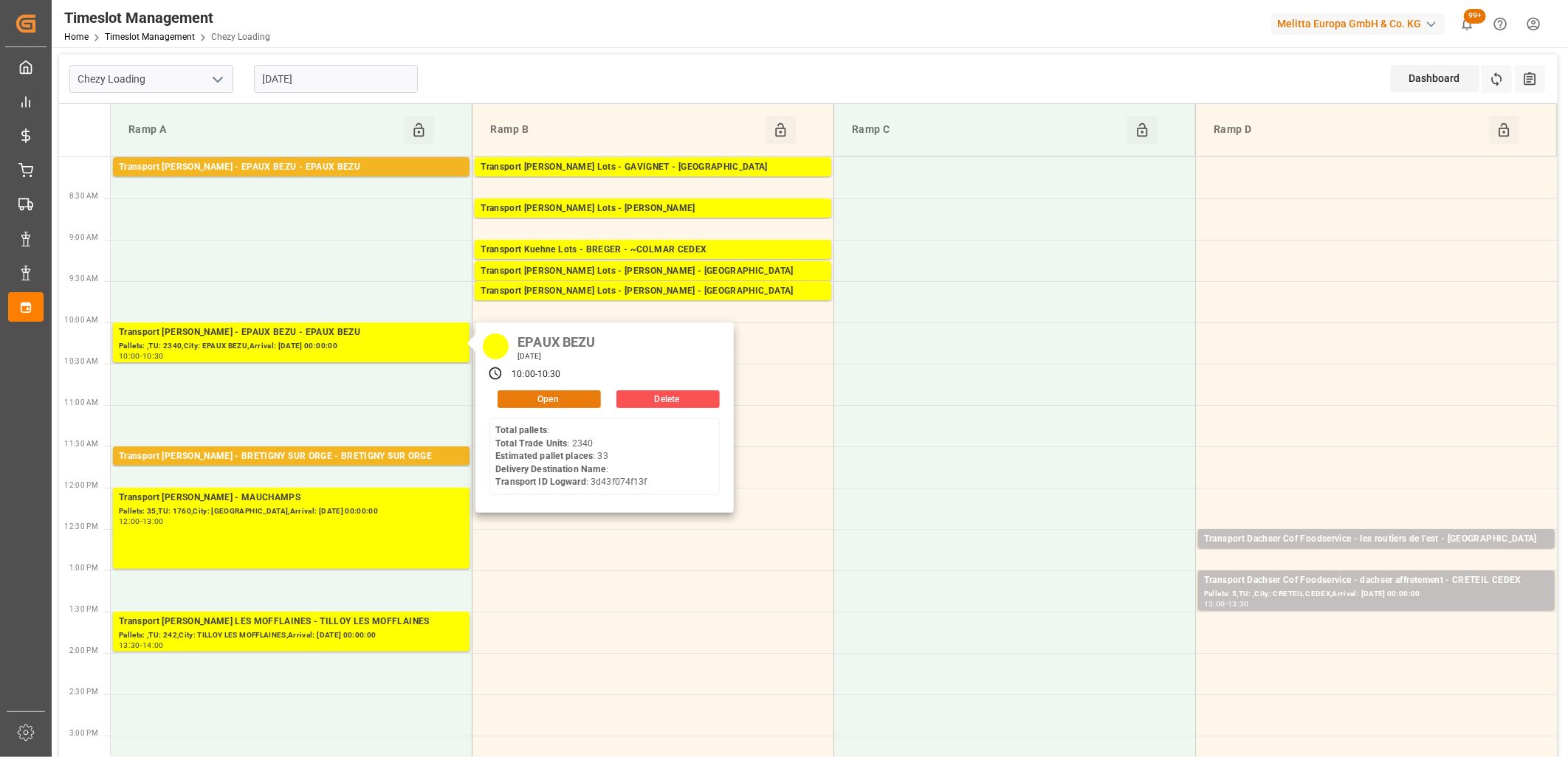
click at [580, 396] on button "Open" at bounding box center [548, 399] width 103 height 17
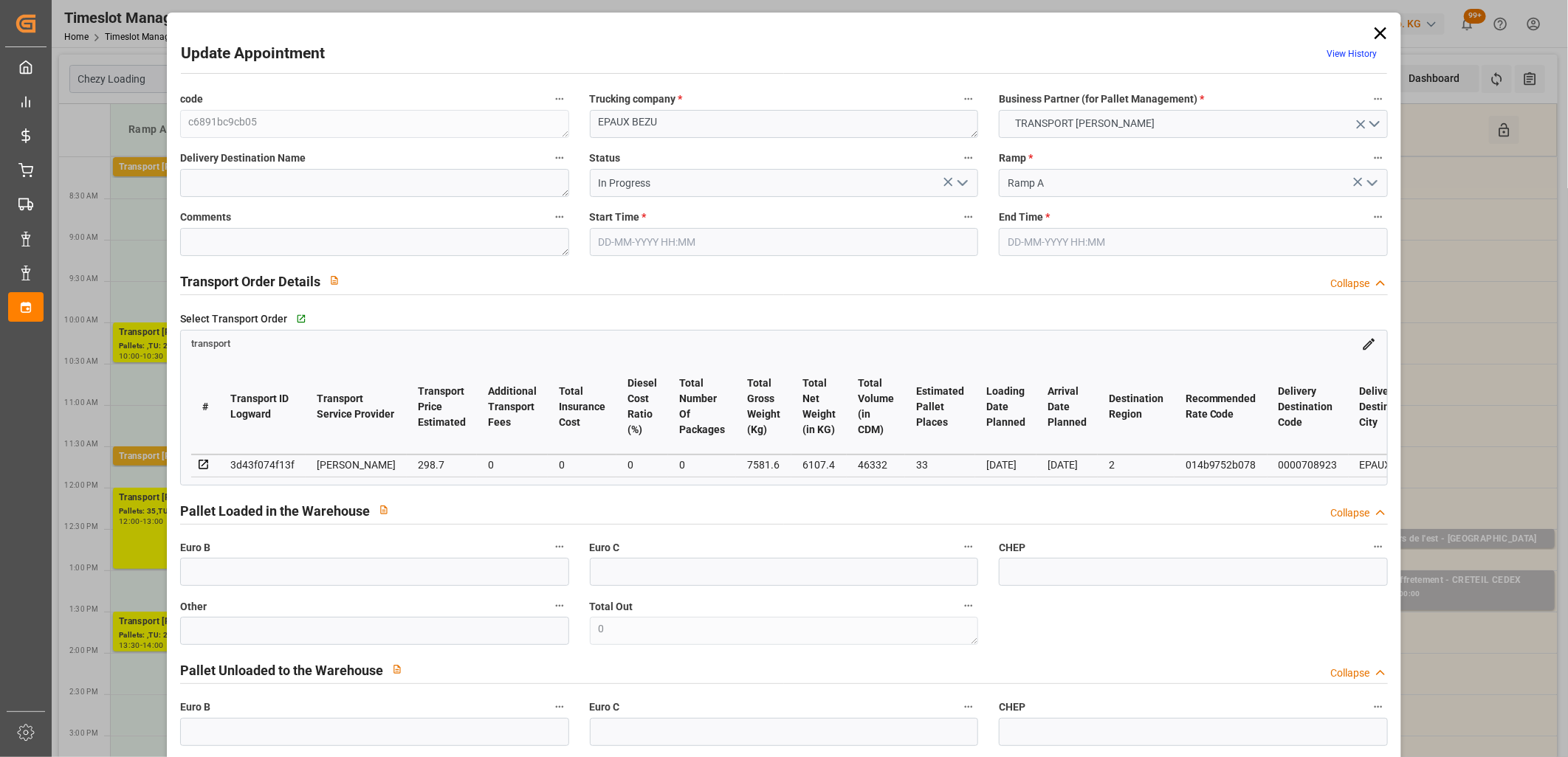
type input "02-10-2025 10:00"
type input "02-10-2025 10:30"
type input "26-09-2025 13:58"
type input "26-09-2025 12:22"
type input "[DATE]"
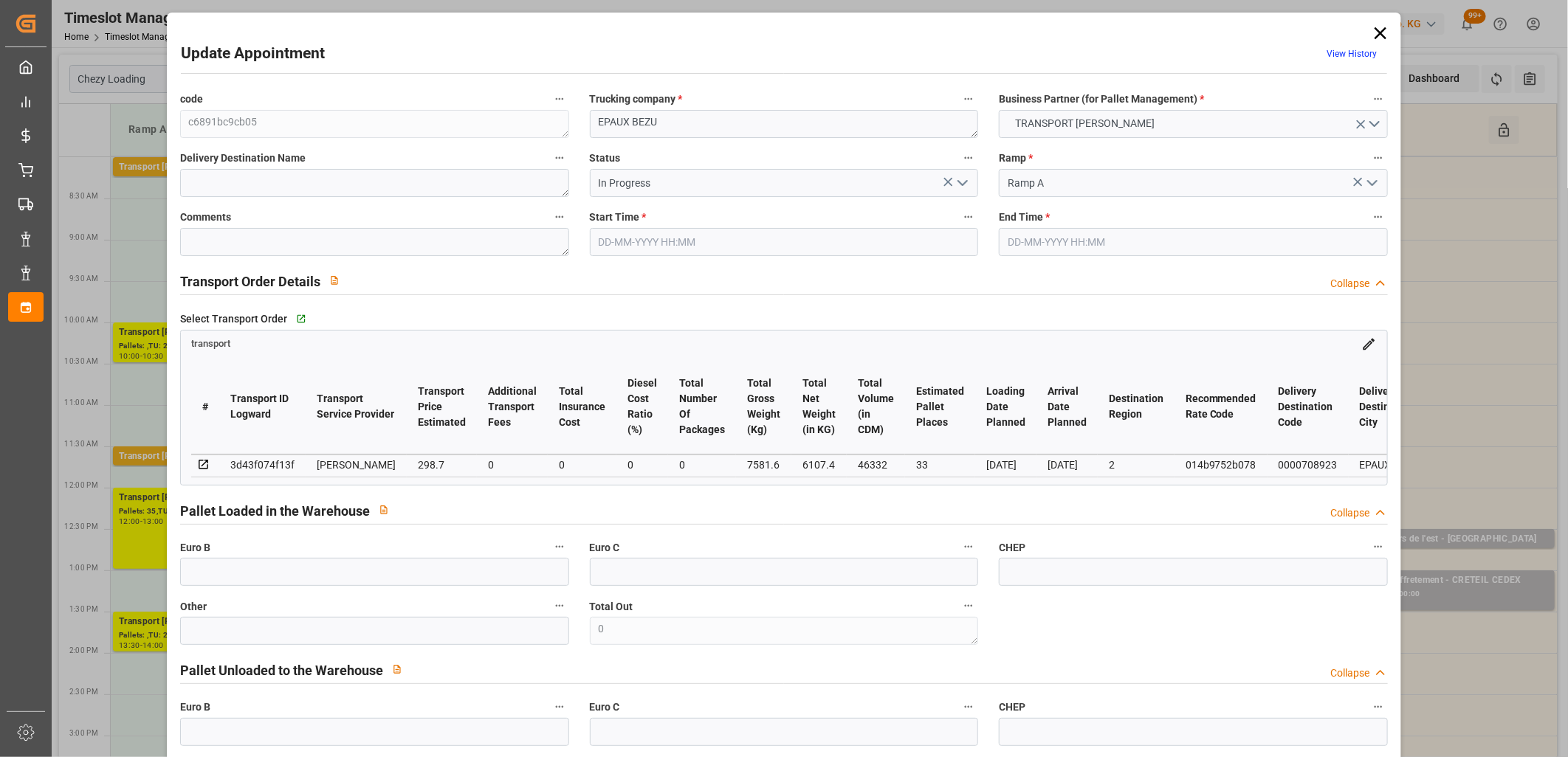
type input "[DATE]"
click at [1373, 32] on icon at bounding box center [1380, 33] width 21 height 21
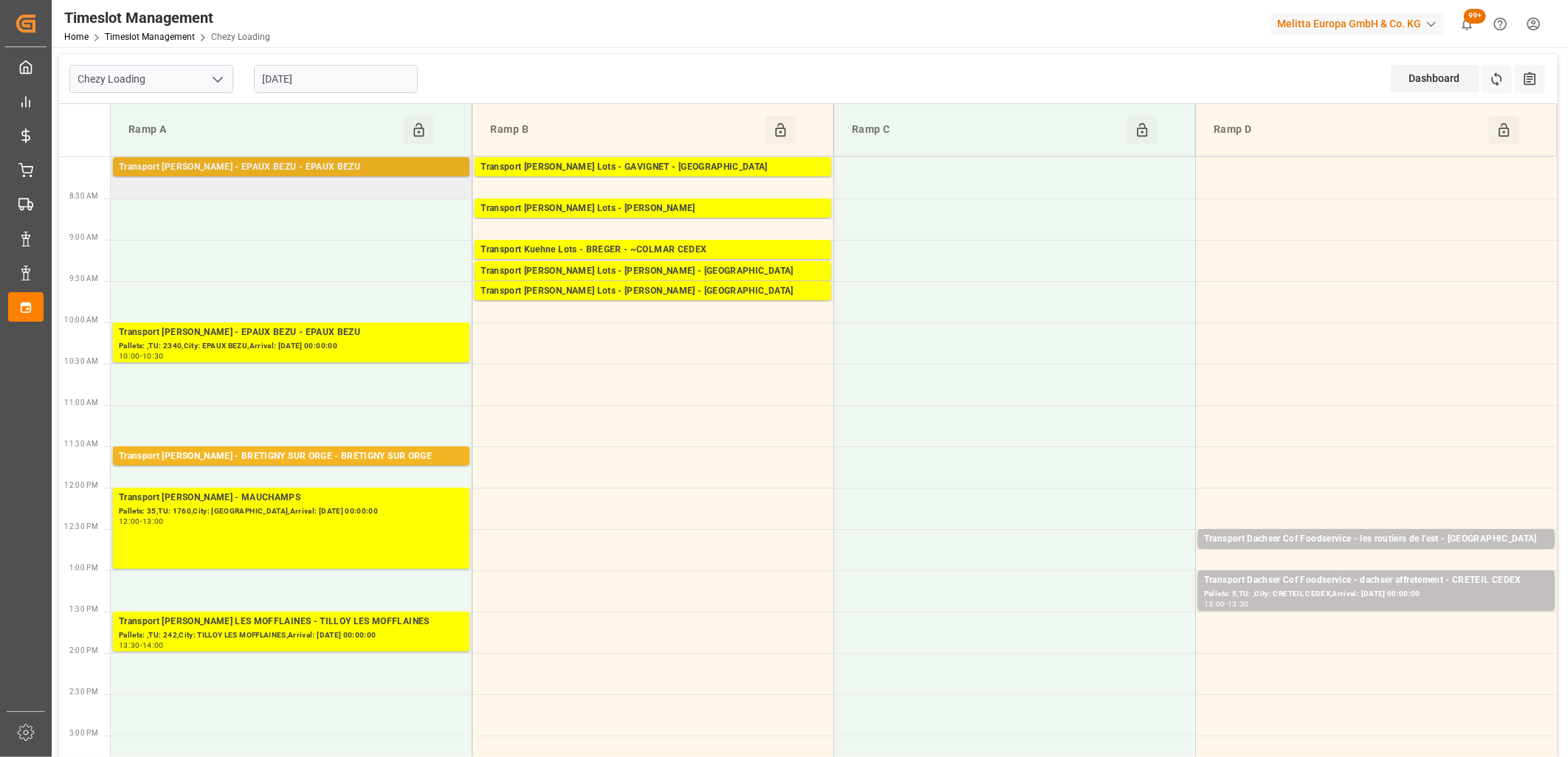
click at [326, 168] on div "Transport [PERSON_NAME] - EPAUX BEZU - EPAUX BEZU" at bounding box center [291, 167] width 345 height 15
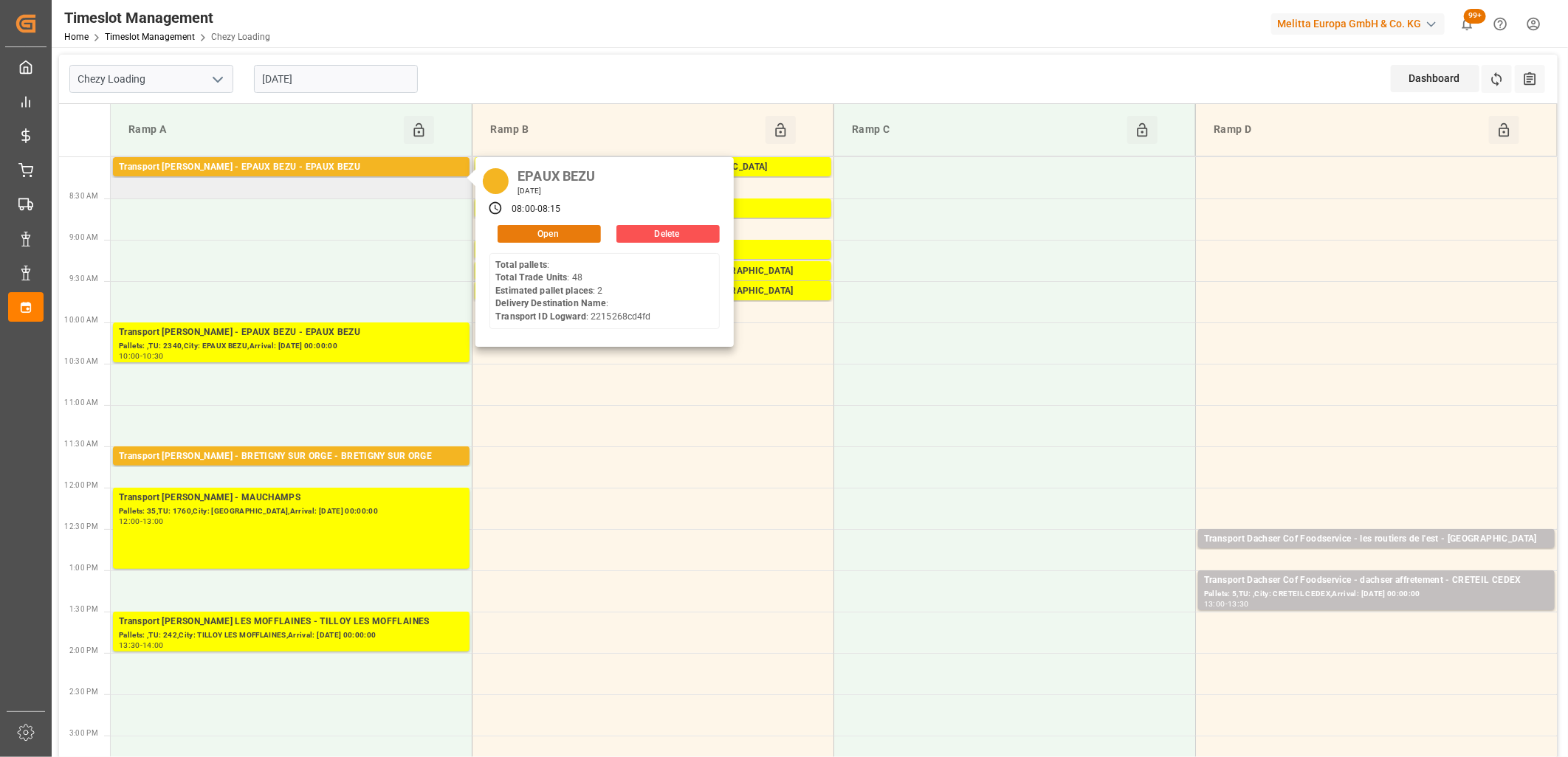
click at [518, 240] on button "Open" at bounding box center [548, 234] width 103 height 17
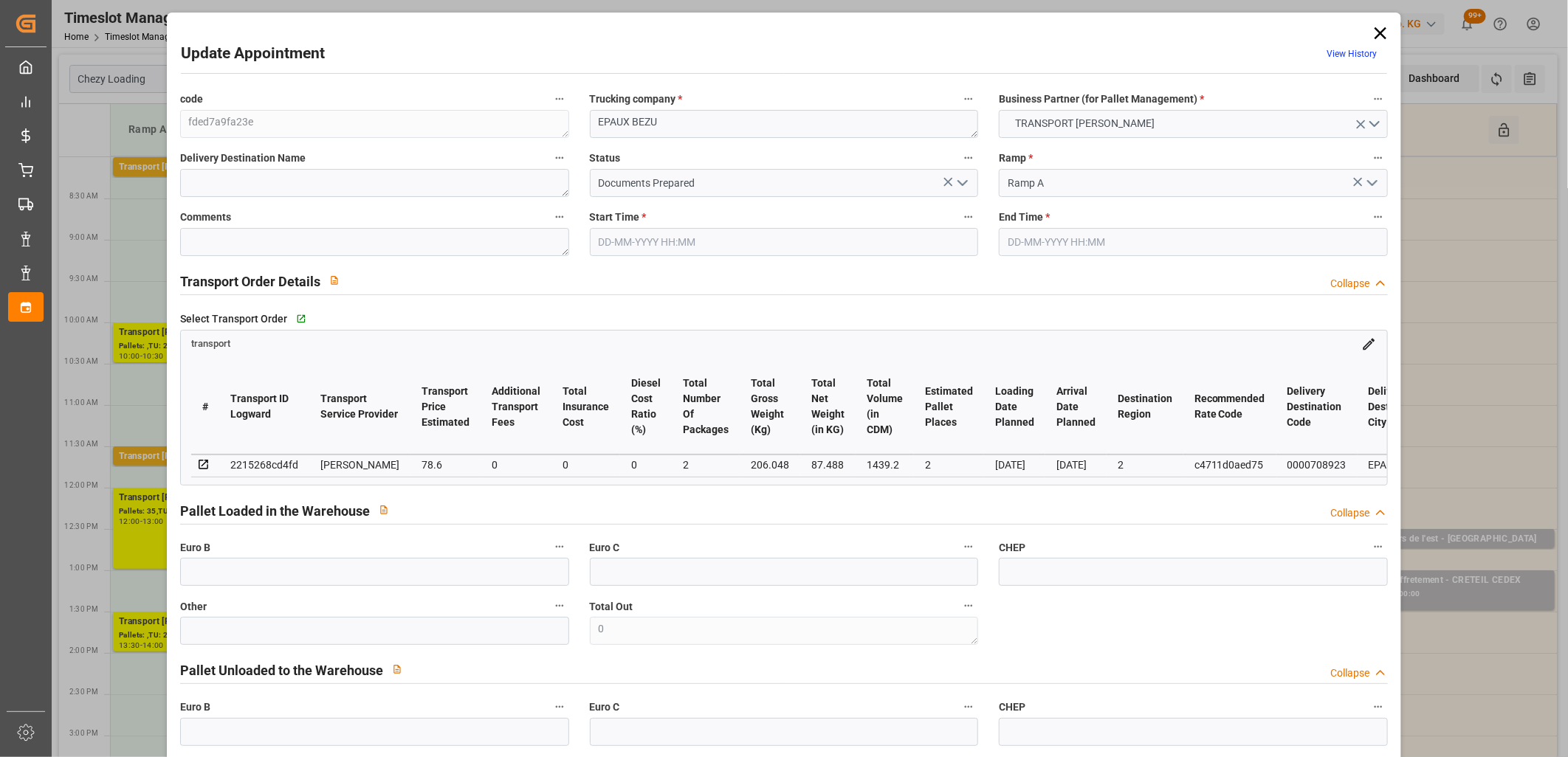
type input "02-10-2025 08:00"
type input "02-10-2025 08:15"
type input "26-09-2025 13:50"
type input "26-09-2025 12:22"
type input "[DATE]"
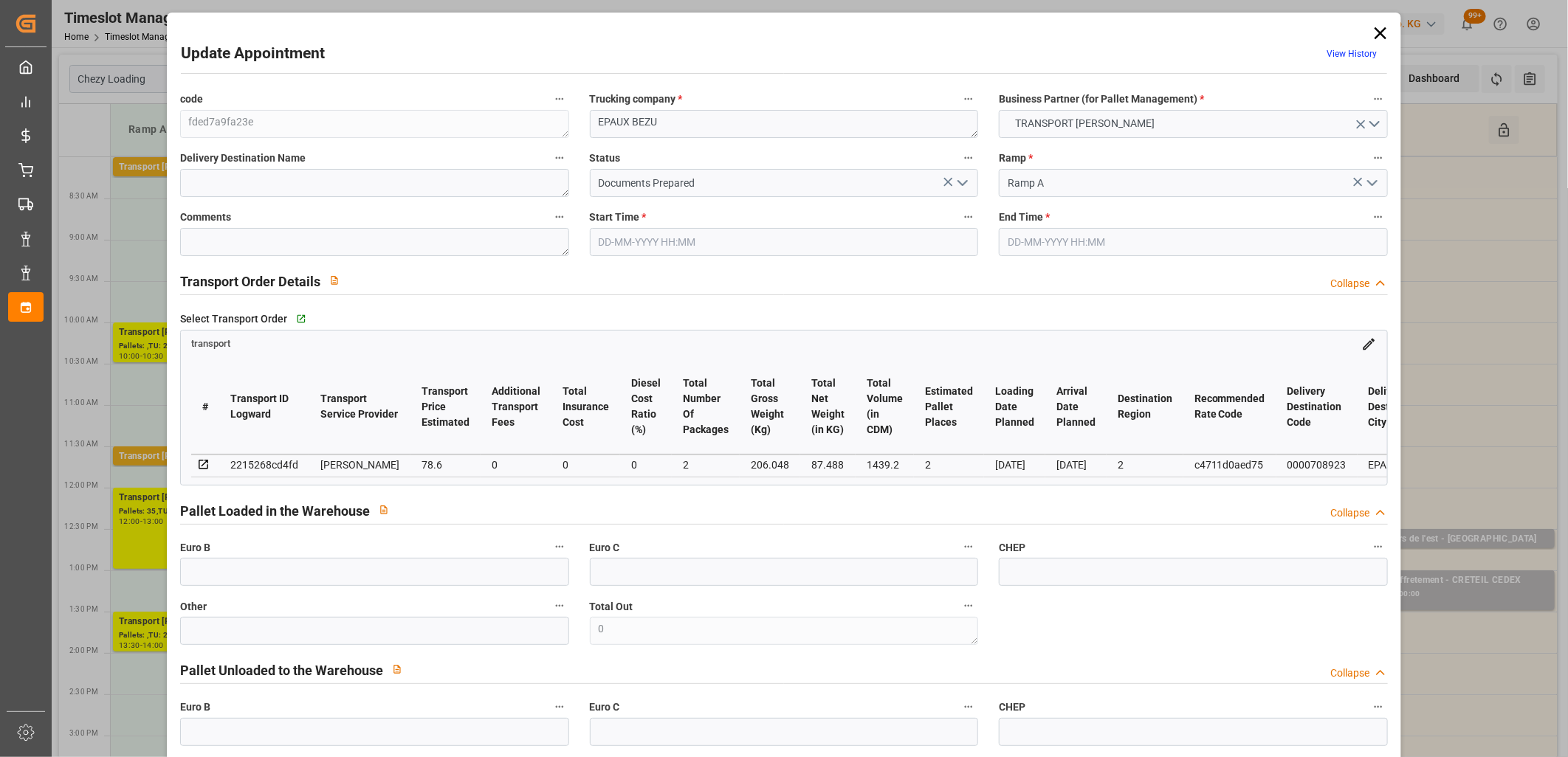
type input "[DATE]"
click at [961, 180] on icon "open menu" at bounding box center [962, 183] width 17 height 17
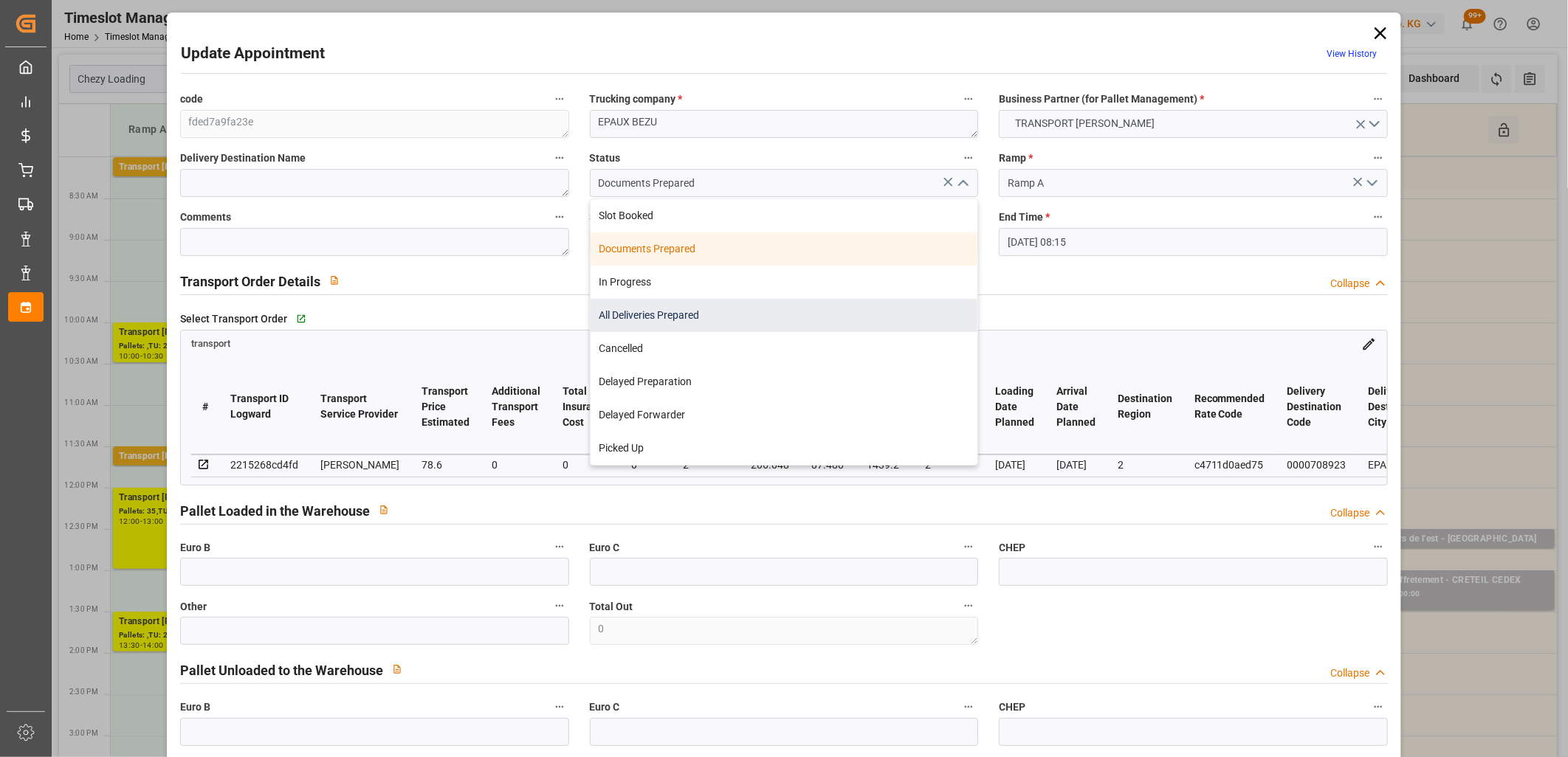
click at [860, 313] on div "All Deliveries Prepared" at bounding box center [784, 315] width 387 height 33
type input "All Deliveries Prepared"
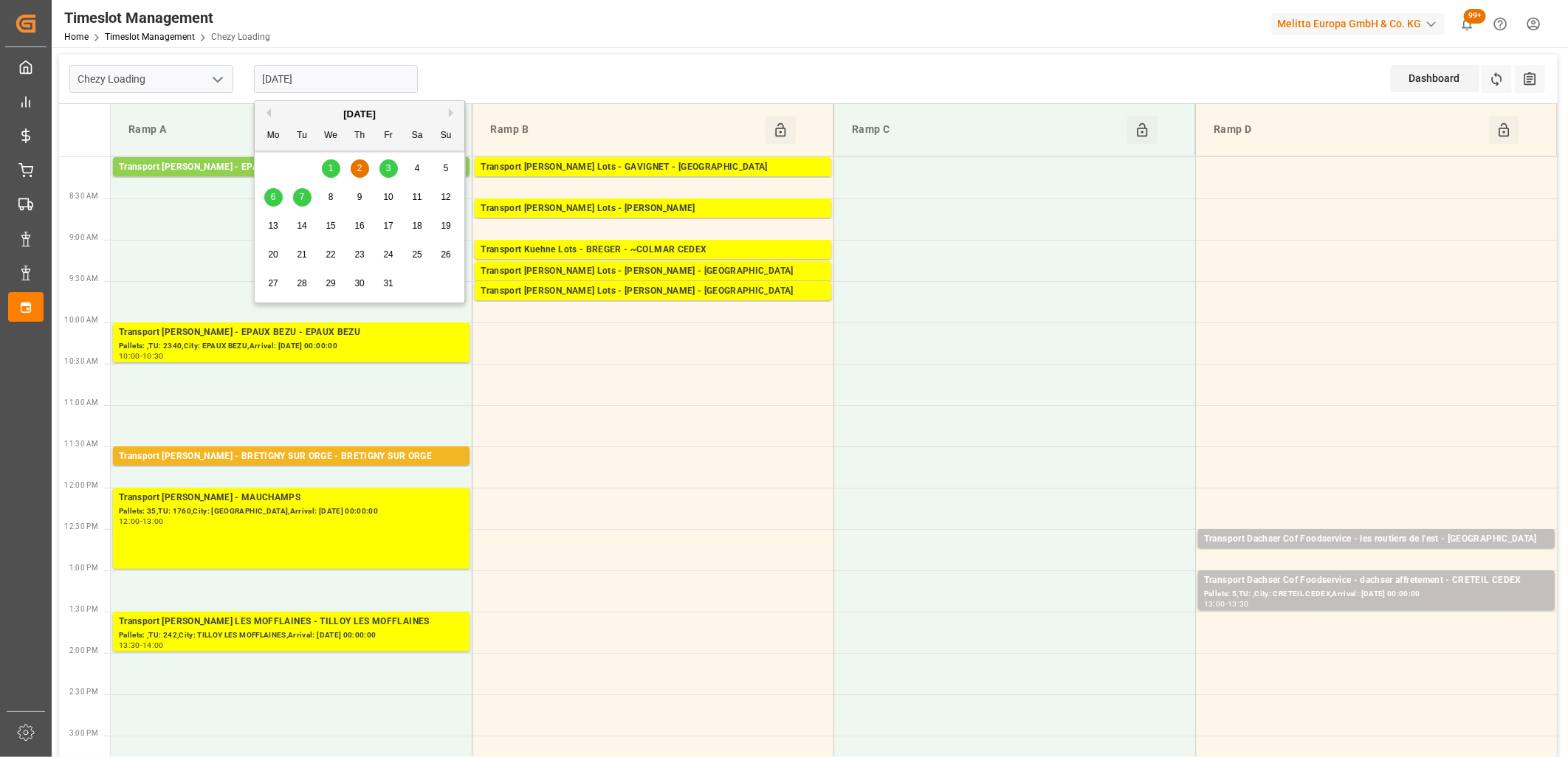
click at [336, 84] on input "[DATE]" at bounding box center [335, 79] width 164 height 28
click at [329, 171] on div "1" at bounding box center [330, 169] width 18 height 17
type input "[DATE]"
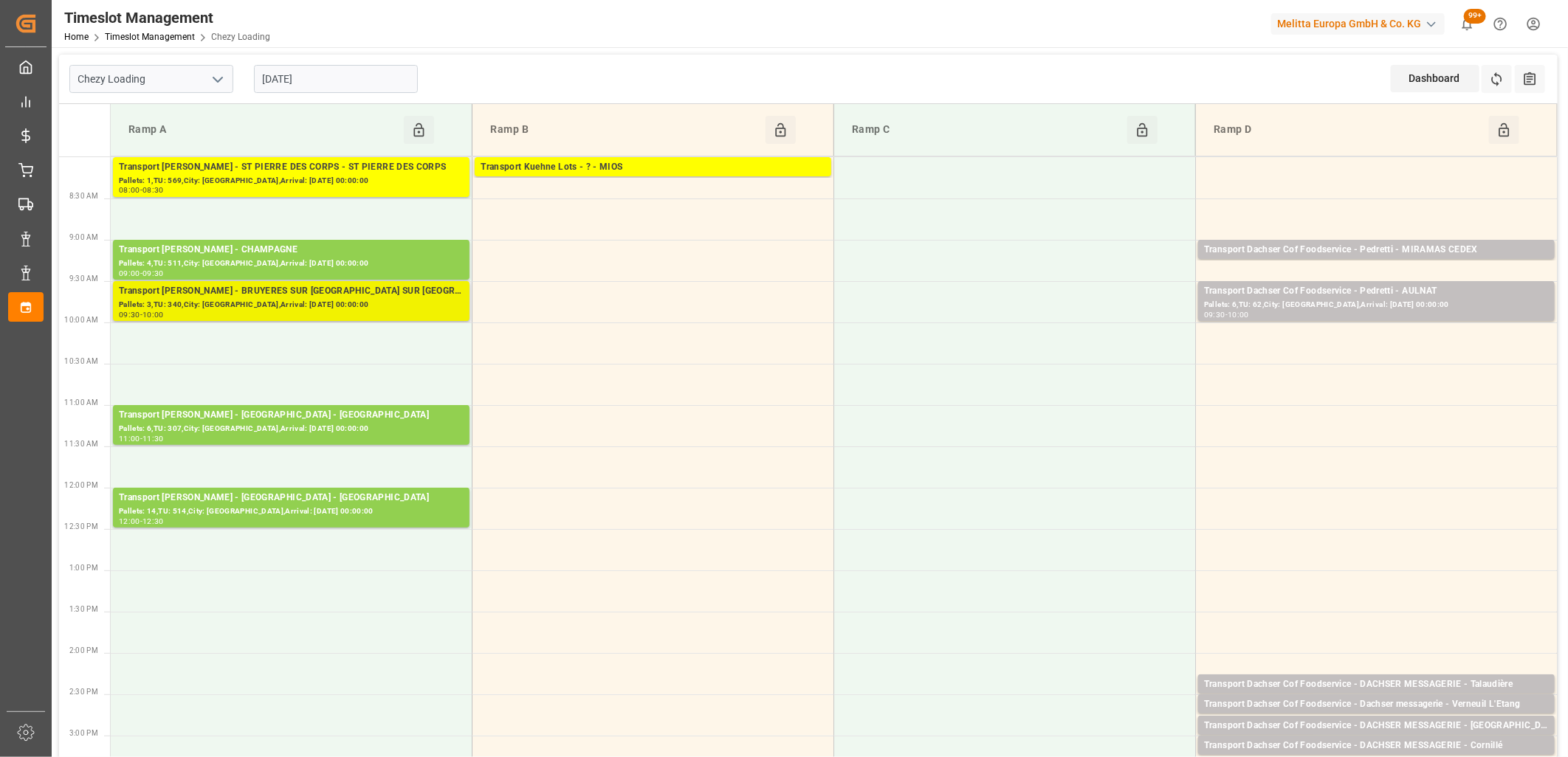
click at [273, 294] on div "Transport Delisle - BRUYERES SUR OISE - BRUYERES SUR OISE" at bounding box center [291, 291] width 345 height 15
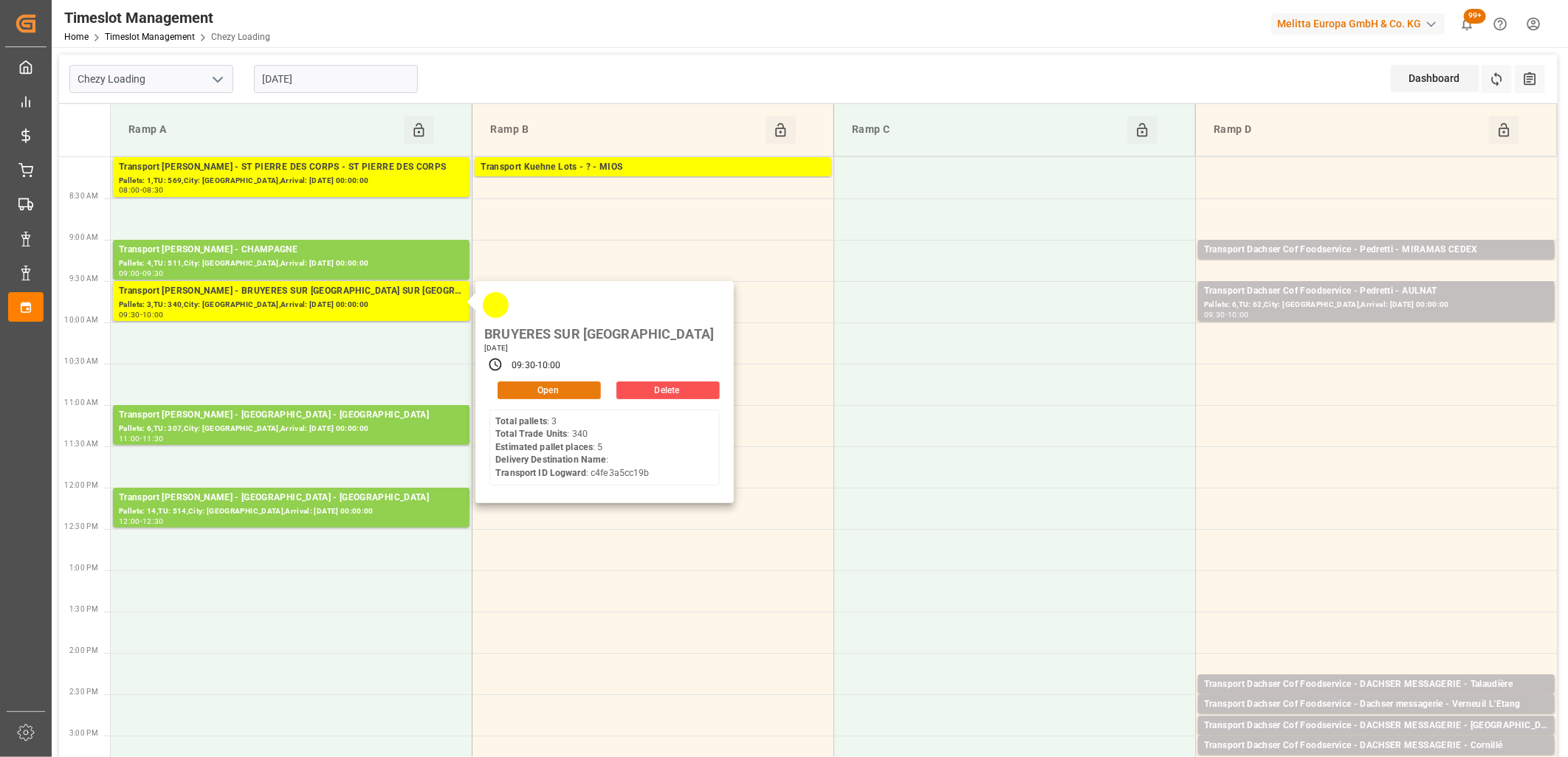
click at [536, 381] on div "Open" at bounding box center [545, 390] width 112 height 17
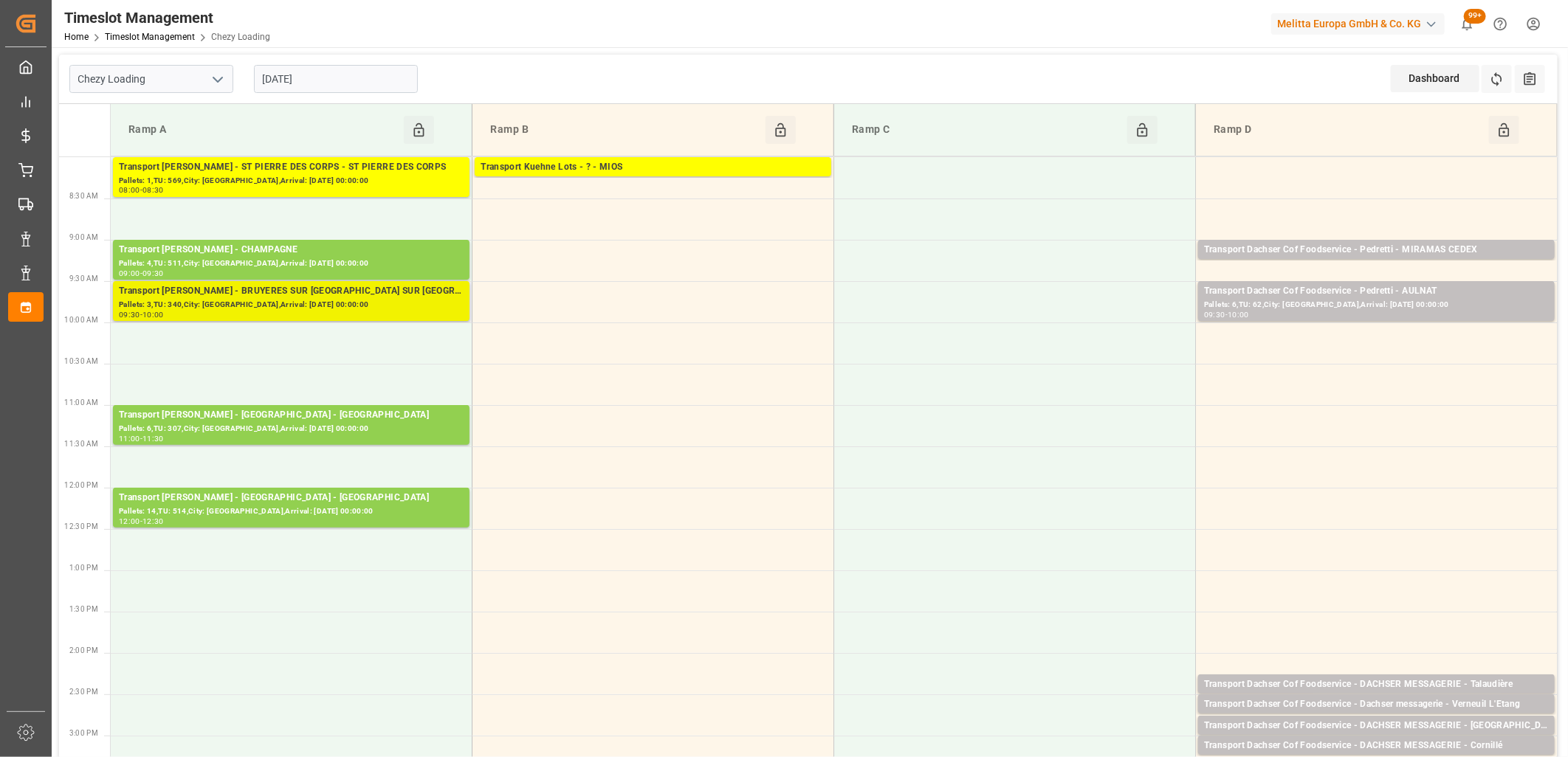
click at [334, 310] on div "Pallets: 3,TU: 340,City: BRUYERES SUR OISE,Arrival: 2025-10-02 00:00:00" at bounding box center [291, 305] width 345 height 12
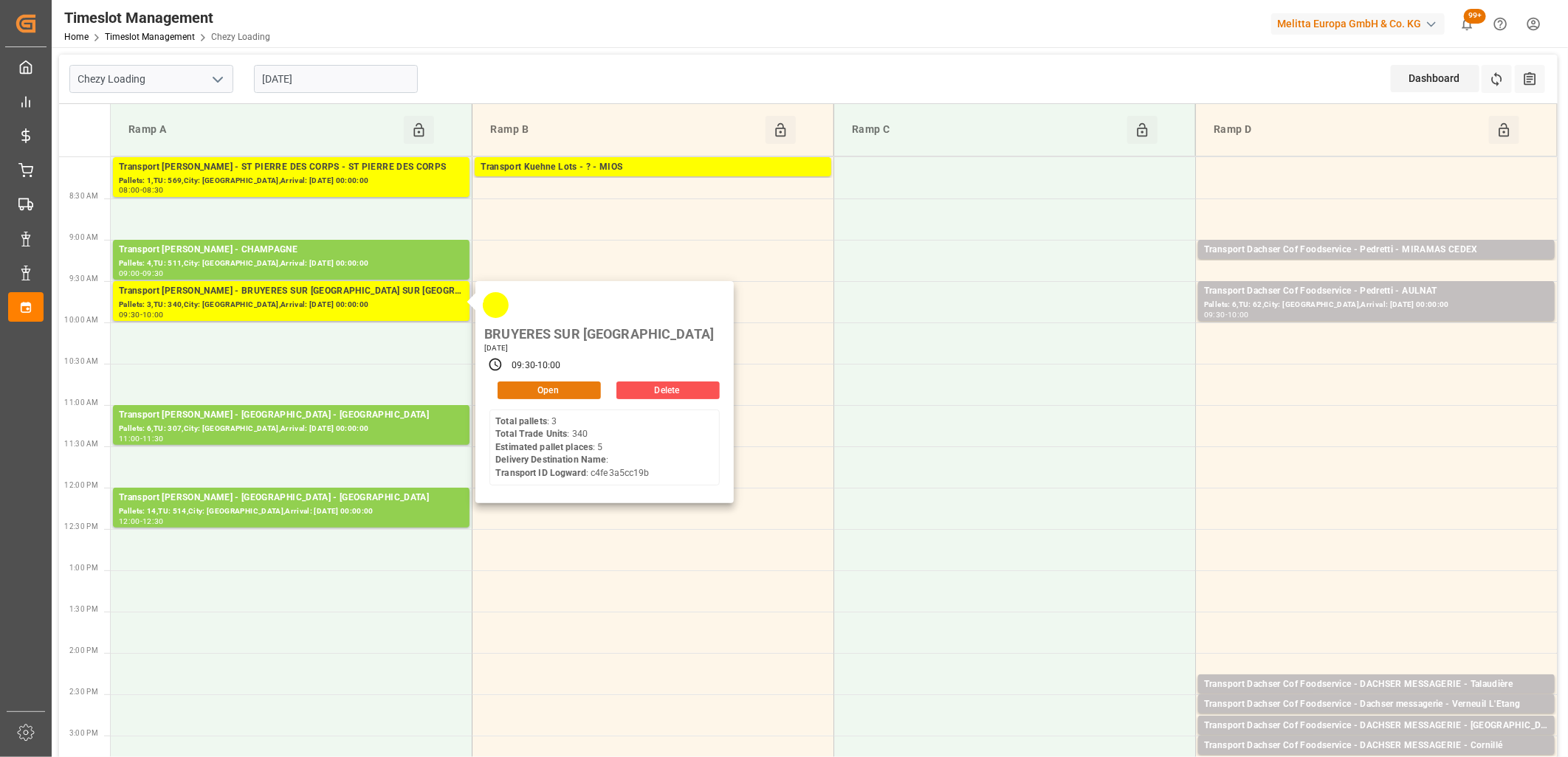
click at [556, 381] on button "Open" at bounding box center [548, 390] width 103 height 17
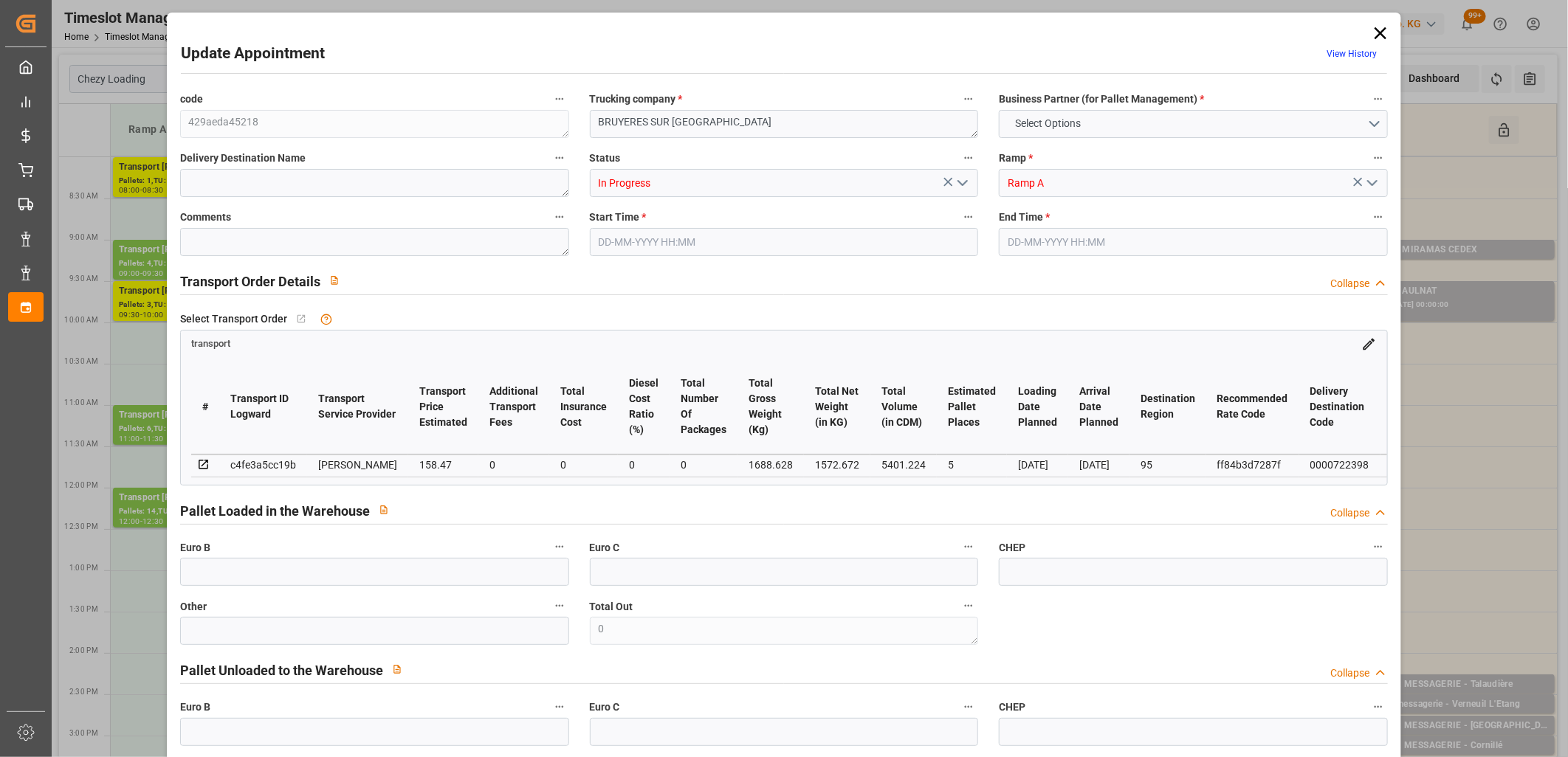
type input "5"
type input "158.47"
type input "0"
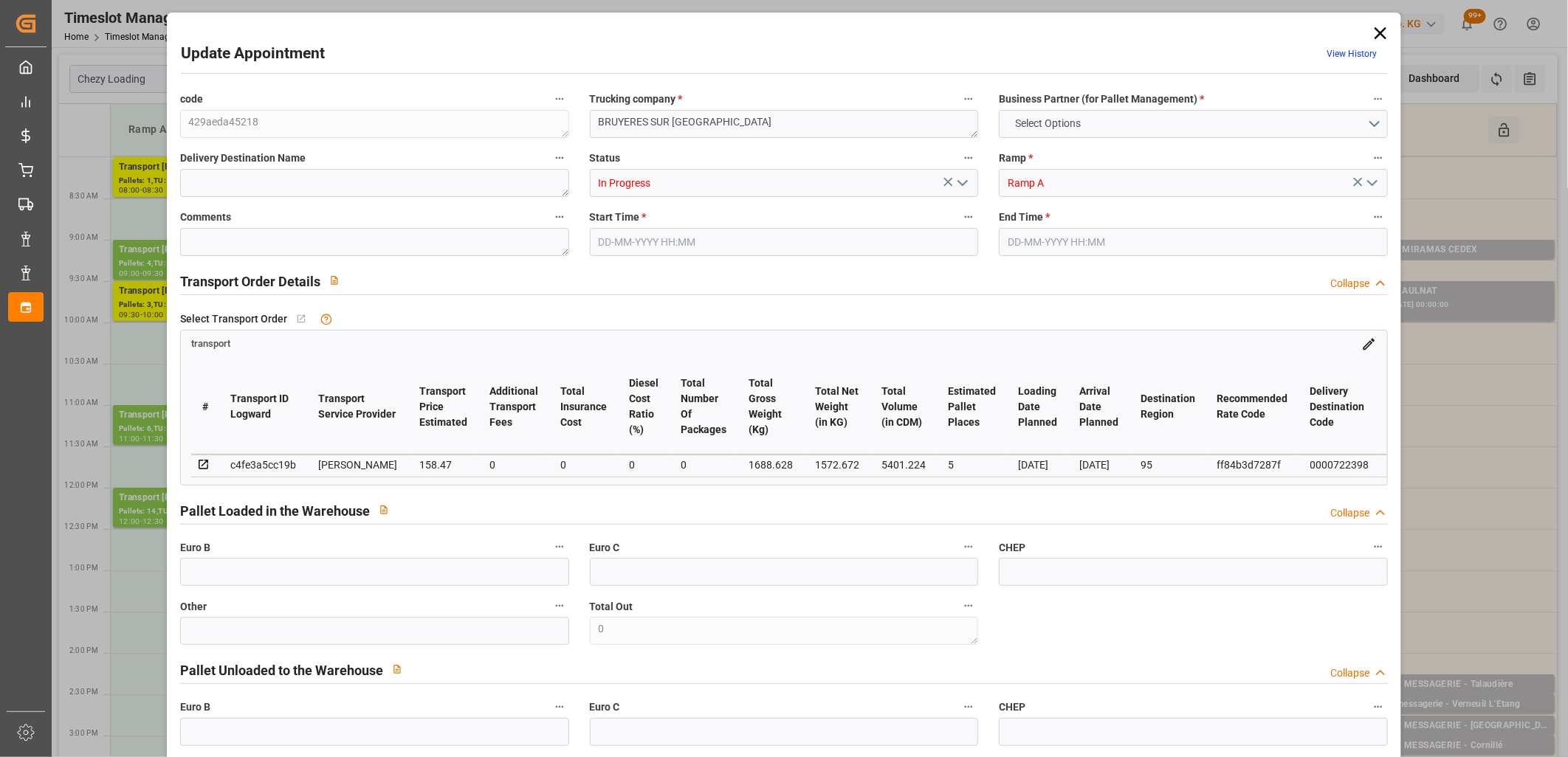
type input "153.1137"
type input "-5.3563"
type input "0"
type input "1572.672"
type input "2067.804"
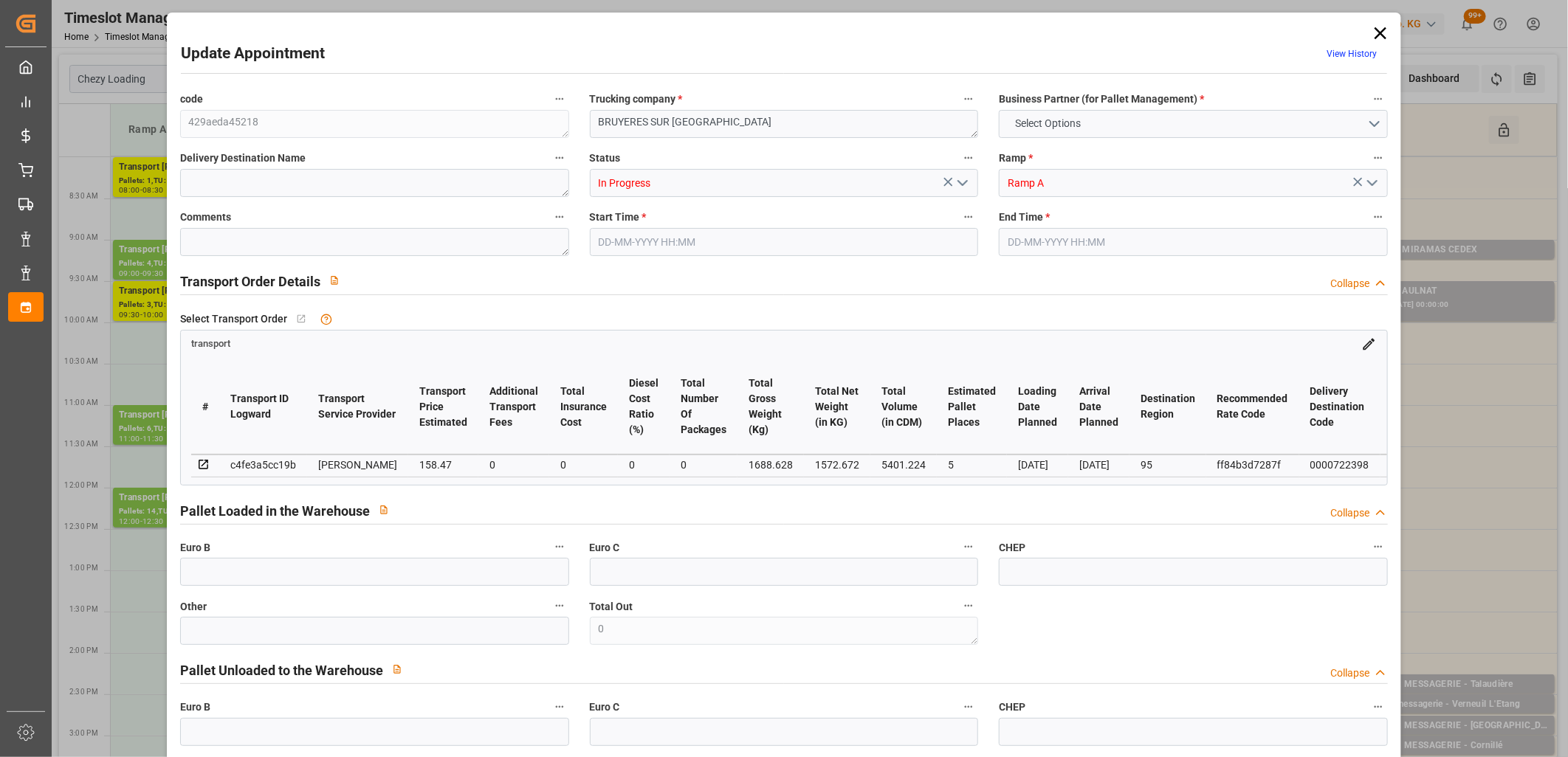
type input "5401.224"
type input "95"
type input "3"
type input "340"
type input "15"
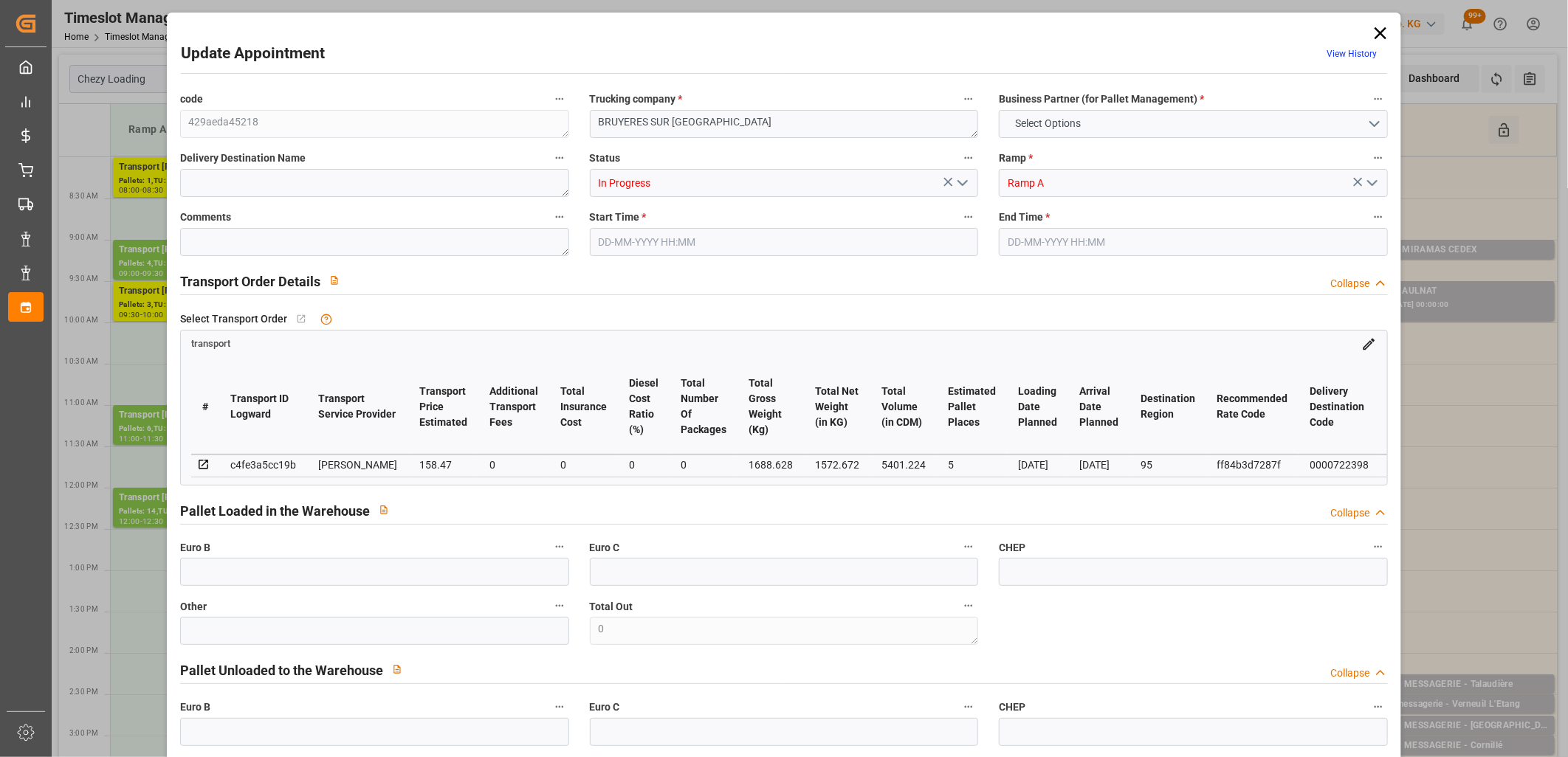
type input "101"
type input "1688.628"
type input "0"
type input "4710.8598"
type input "0"
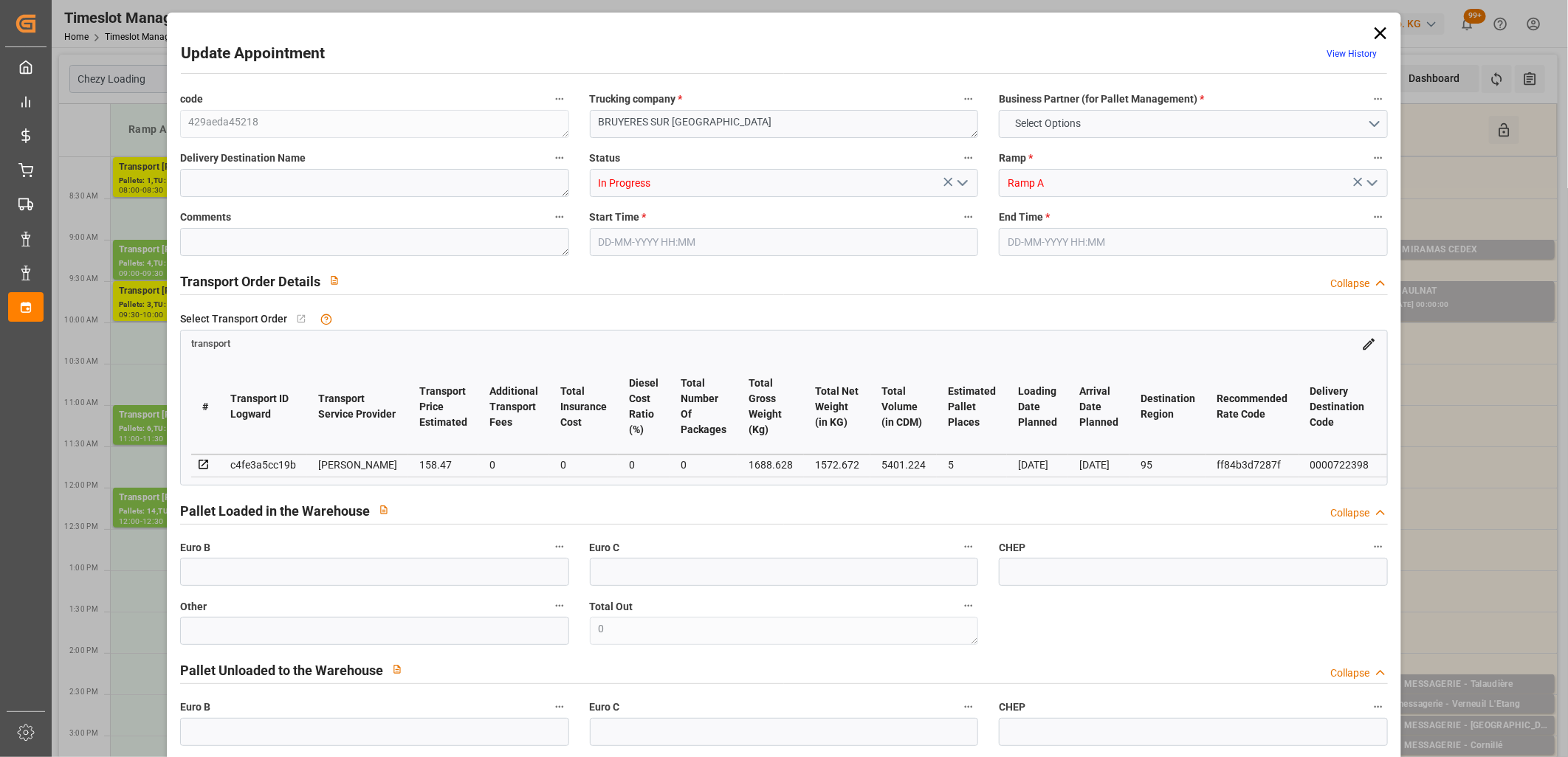
type input "0"
type input "21"
type input "35"
type input "01-10-2025 09:30"
type input "01-10-2025 10:00"
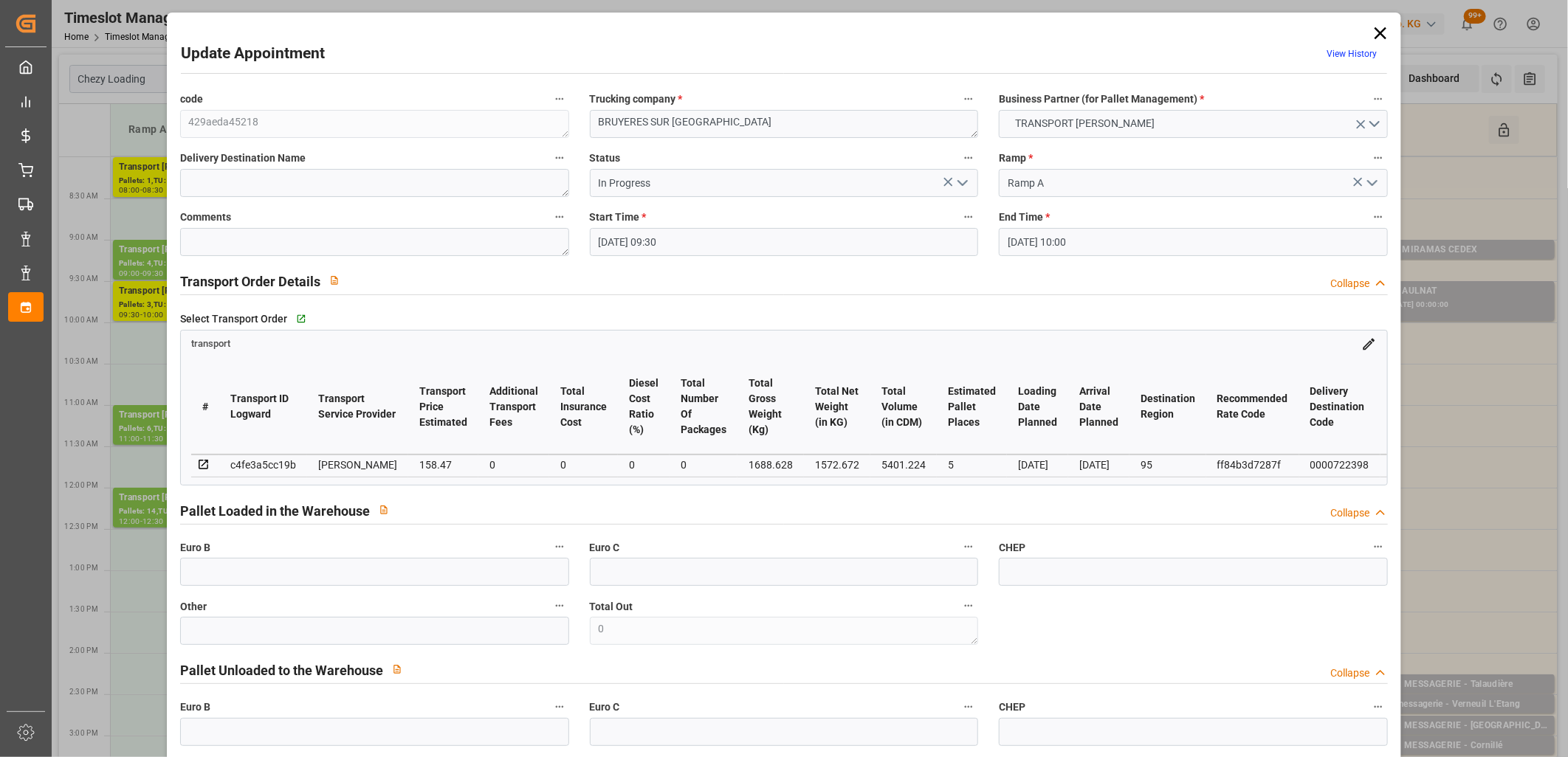
type input "25-09-2025 12:56"
type input "25-09-2025 11:45"
type input "[DATE]"
click at [955, 184] on icon "open menu" at bounding box center [962, 183] width 17 height 17
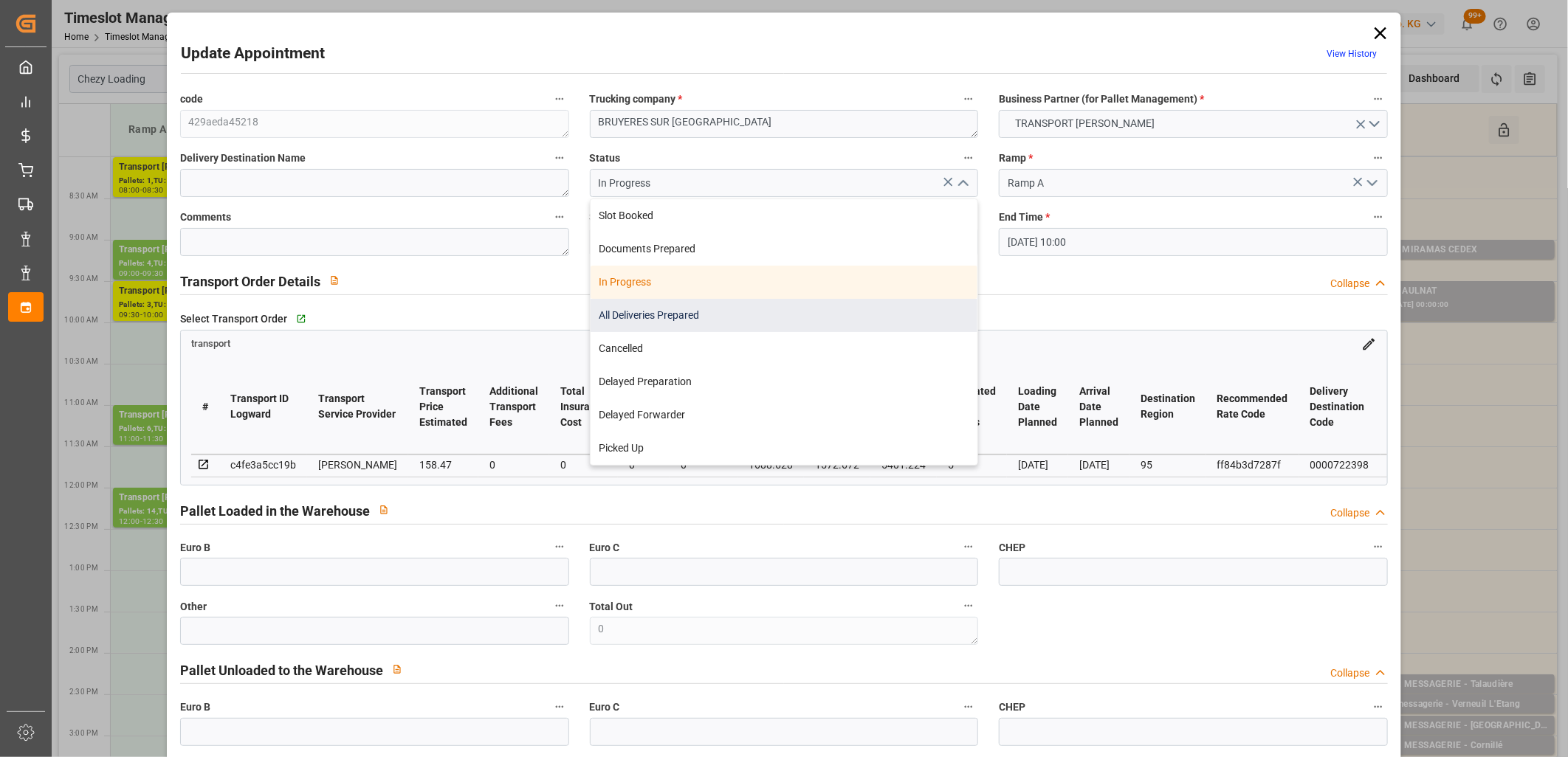
click at [750, 302] on div "All Deliveries Prepared" at bounding box center [784, 315] width 387 height 33
type input "All Deliveries Prepared"
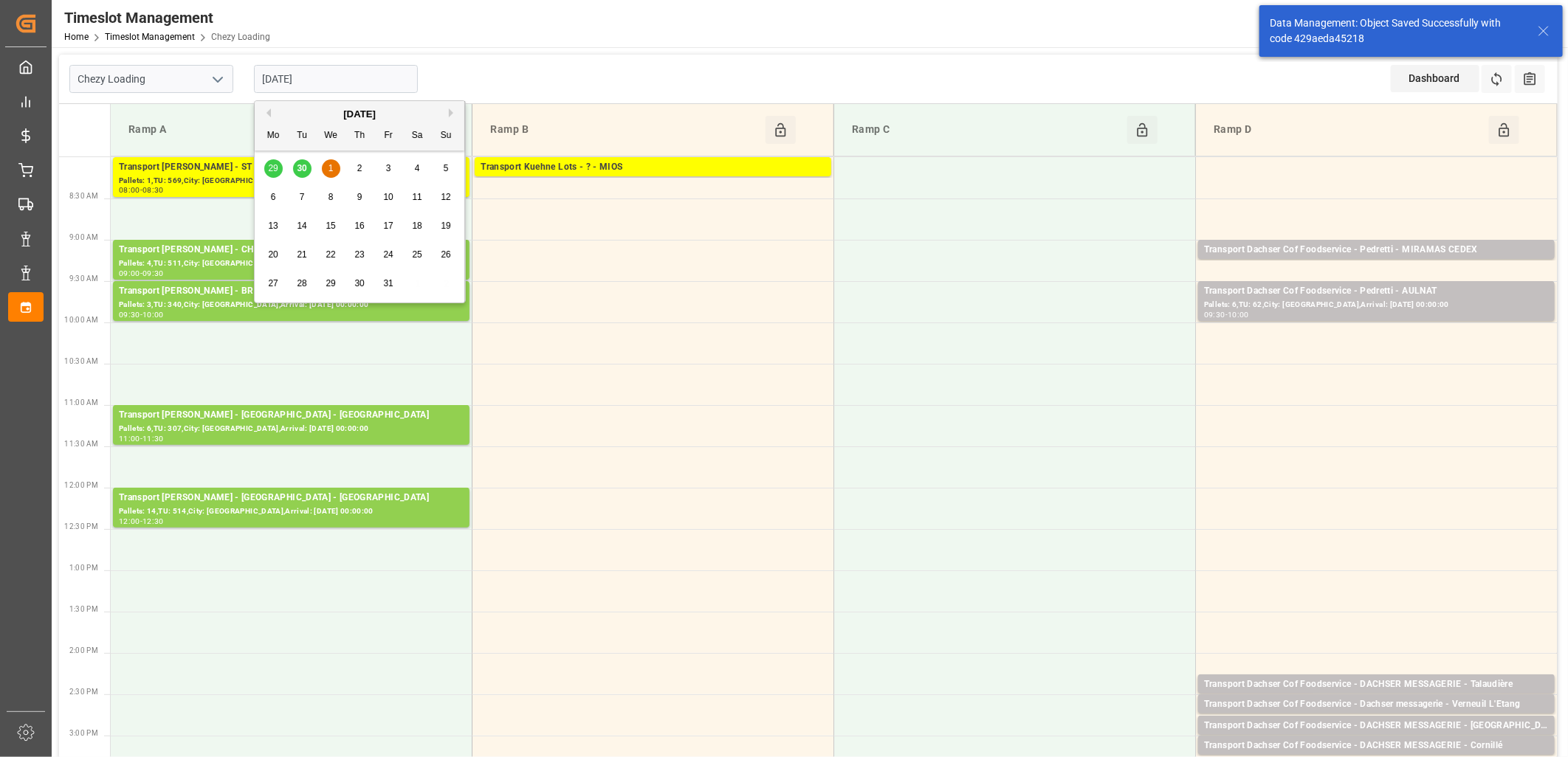
click at [362, 81] on input "[DATE]" at bounding box center [335, 79] width 164 height 28
click at [298, 171] on div "29 30 1 2 3 4 5" at bounding box center [360, 168] width 202 height 29
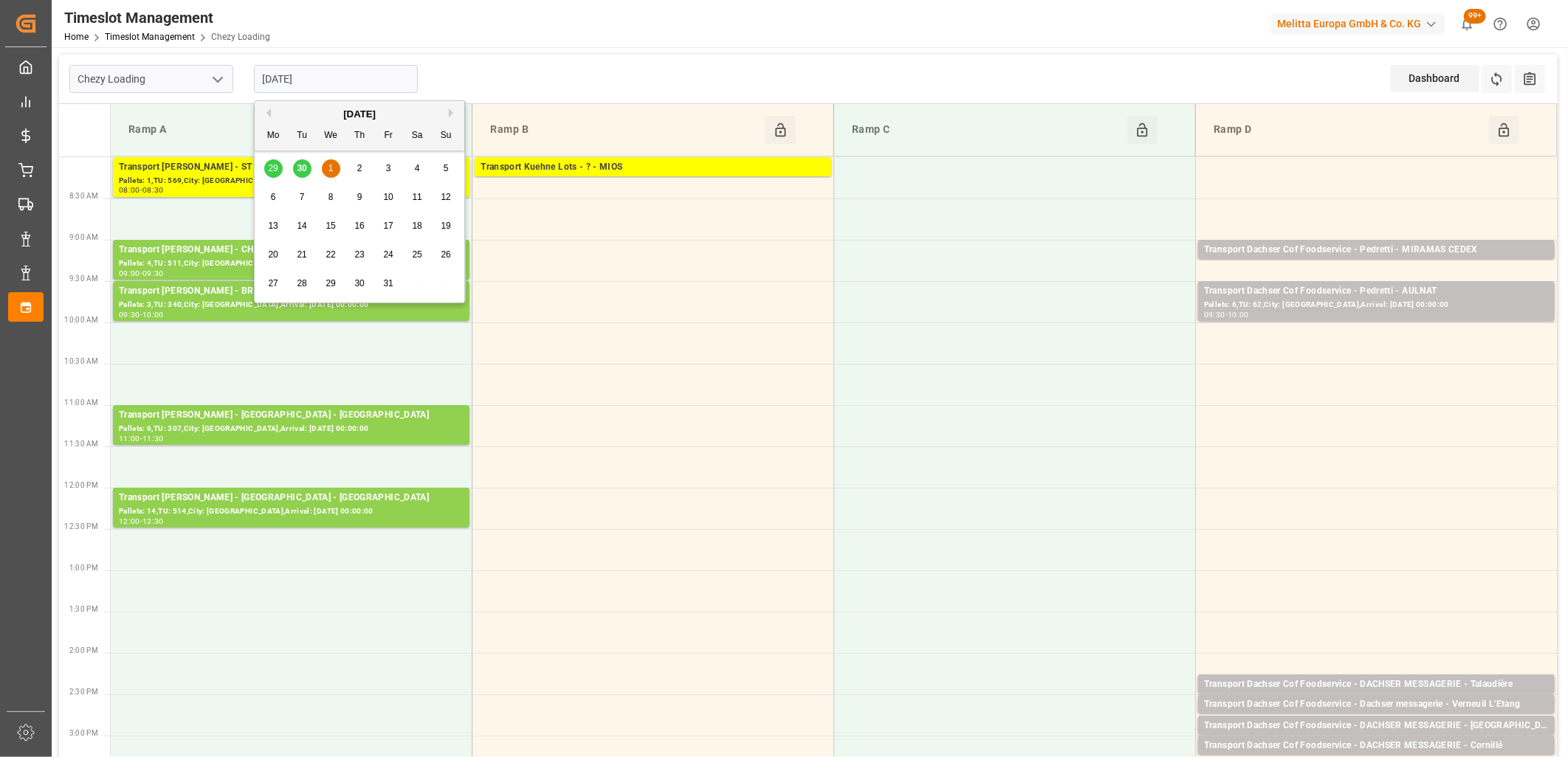
click at [333, 170] on span "1" at bounding box center [331, 168] width 5 height 10
click at [341, 81] on input "[DATE]" at bounding box center [335, 79] width 164 height 28
click at [453, 109] on button "Next Month" at bounding box center [453, 113] width 9 height 9
click at [267, 109] on button "Previous Month" at bounding box center [266, 113] width 9 height 9
click at [356, 171] on div "2" at bounding box center [360, 169] width 18 height 17
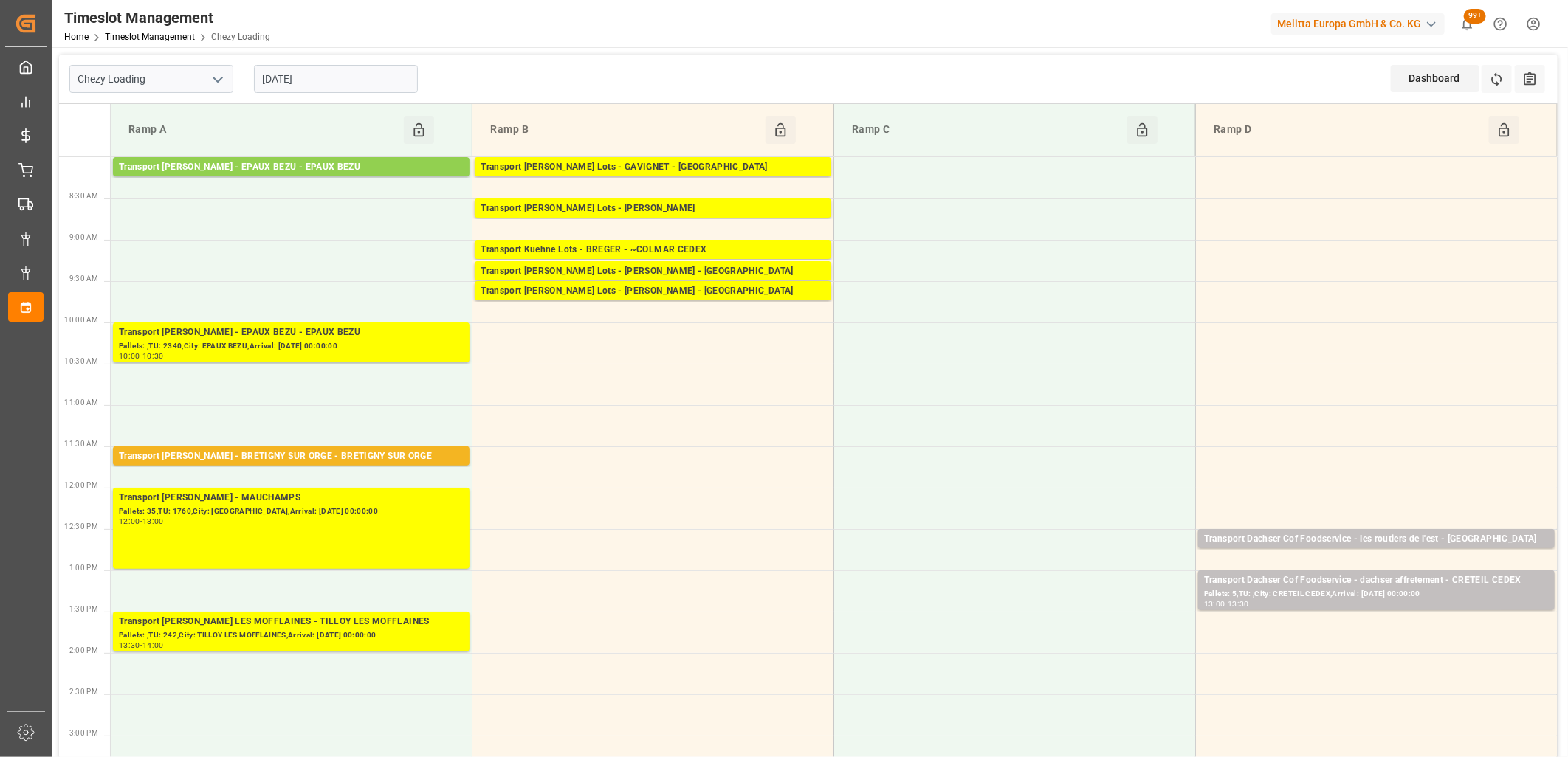
click at [361, 80] on input "[DATE]" at bounding box center [335, 79] width 164 height 28
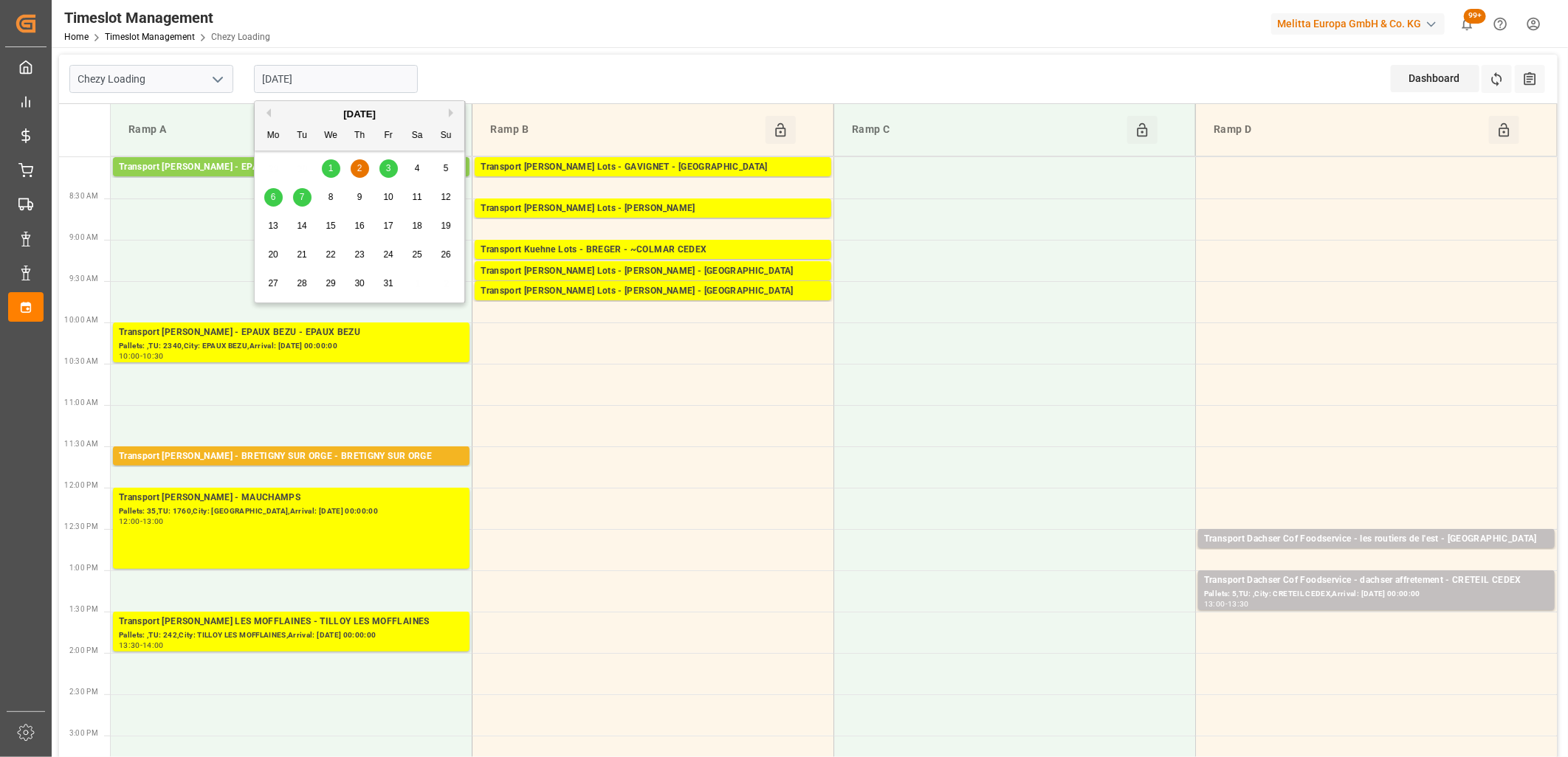
click at [332, 167] on span "1" at bounding box center [331, 168] width 5 height 10
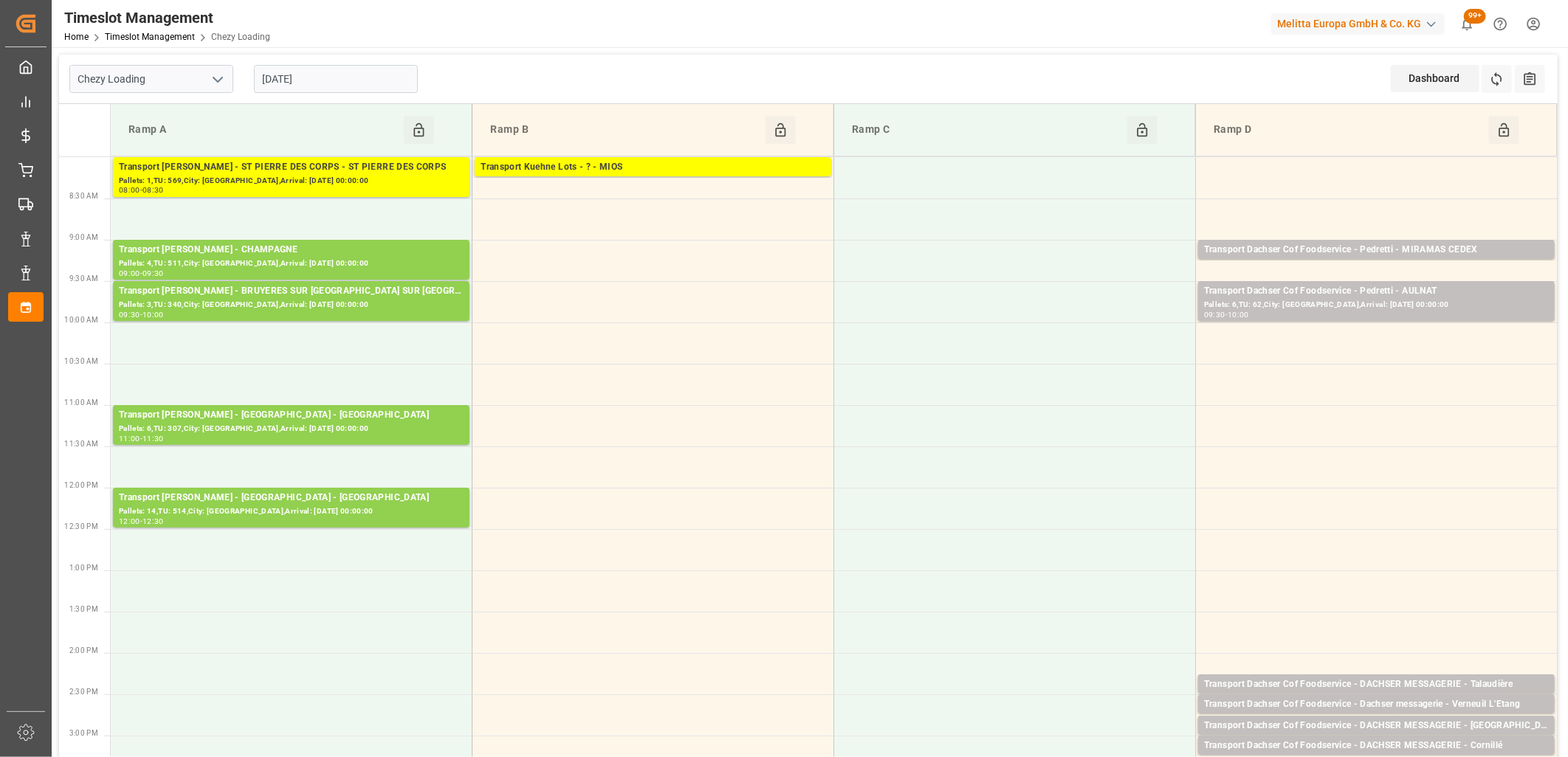
click at [322, 72] on input "[DATE]" at bounding box center [335, 79] width 164 height 28
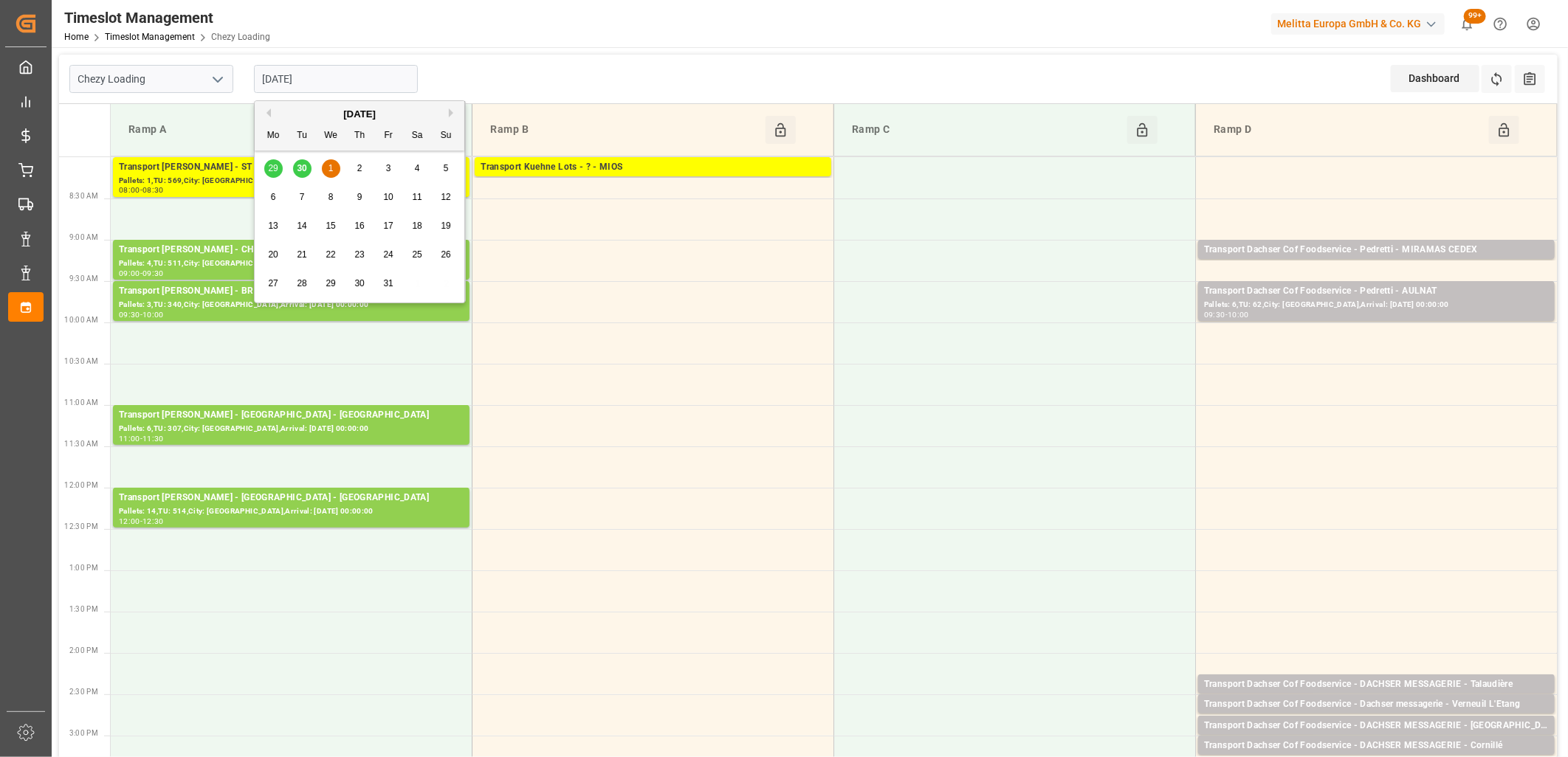
click at [356, 167] on div "2" at bounding box center [360, 169] width 18 height 17
type input "[DATE]"
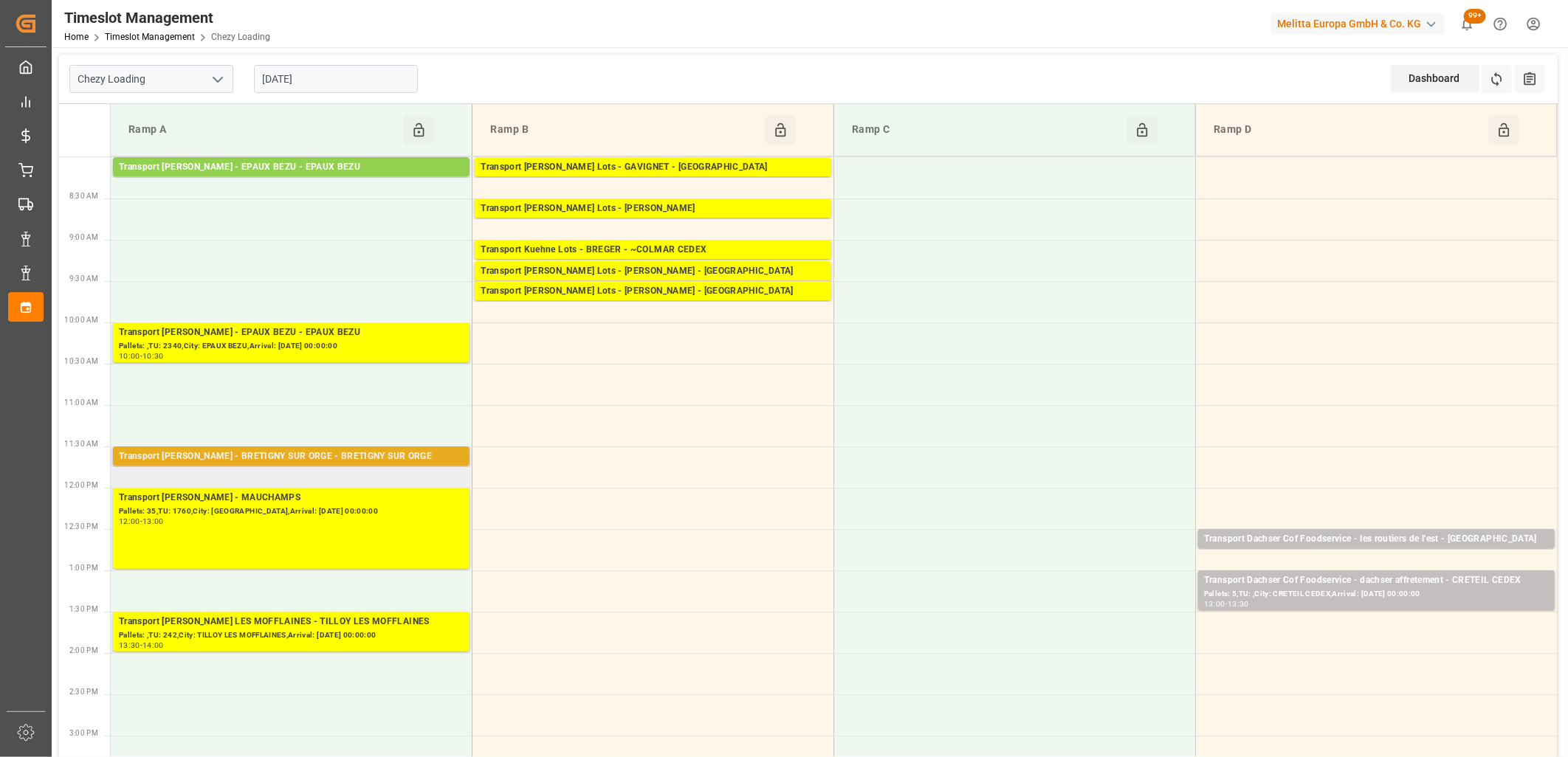
click at [282, 453] on div "Transport Delisle - BRETIGNY SUR ORGE - BRETIGNY SUR ORGE" at bounding box center [291, 456] width 345 height 15
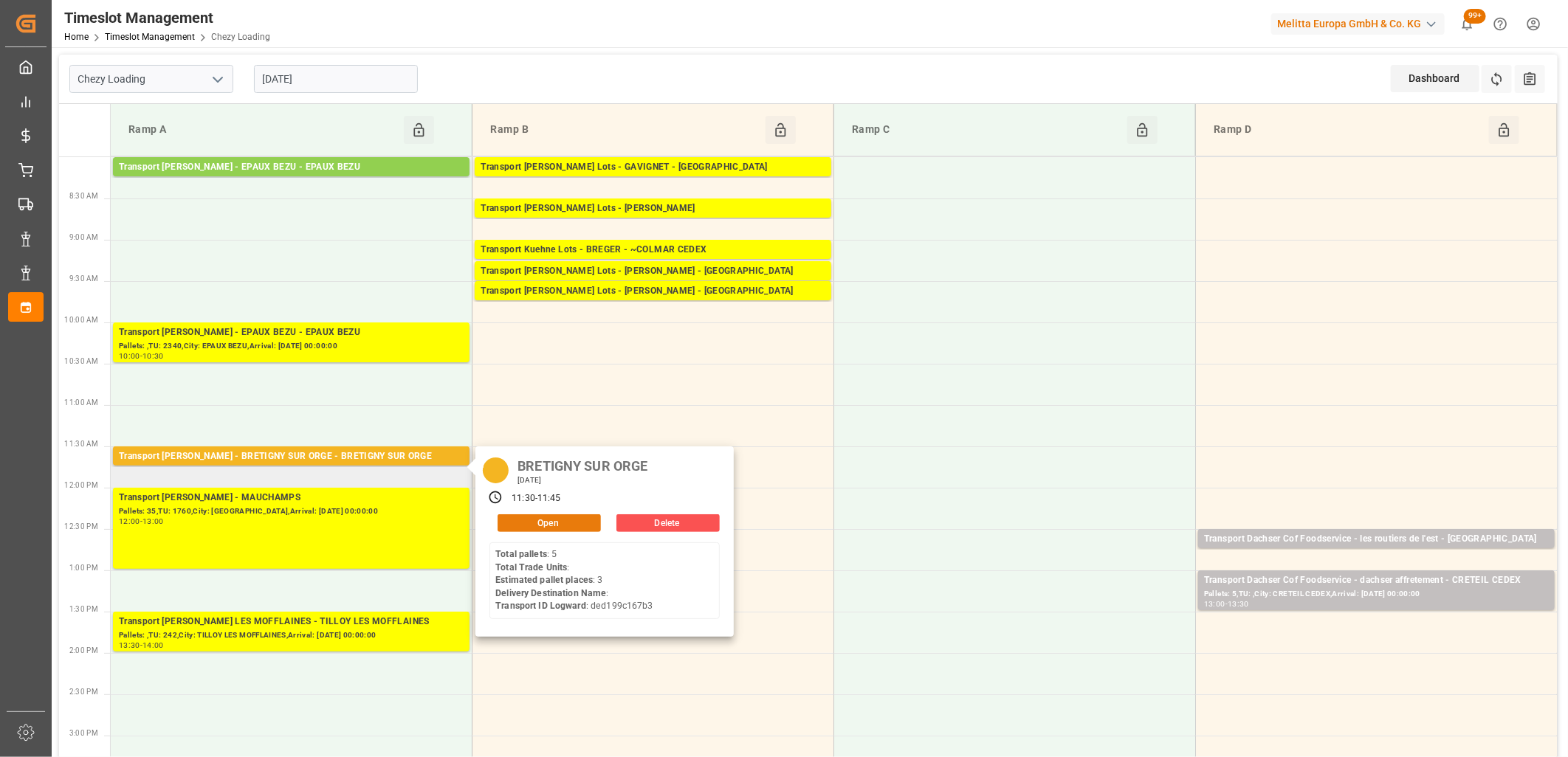
click at [526, 521] on button "Open" at bounding box center [548, 523] width 103 height 17
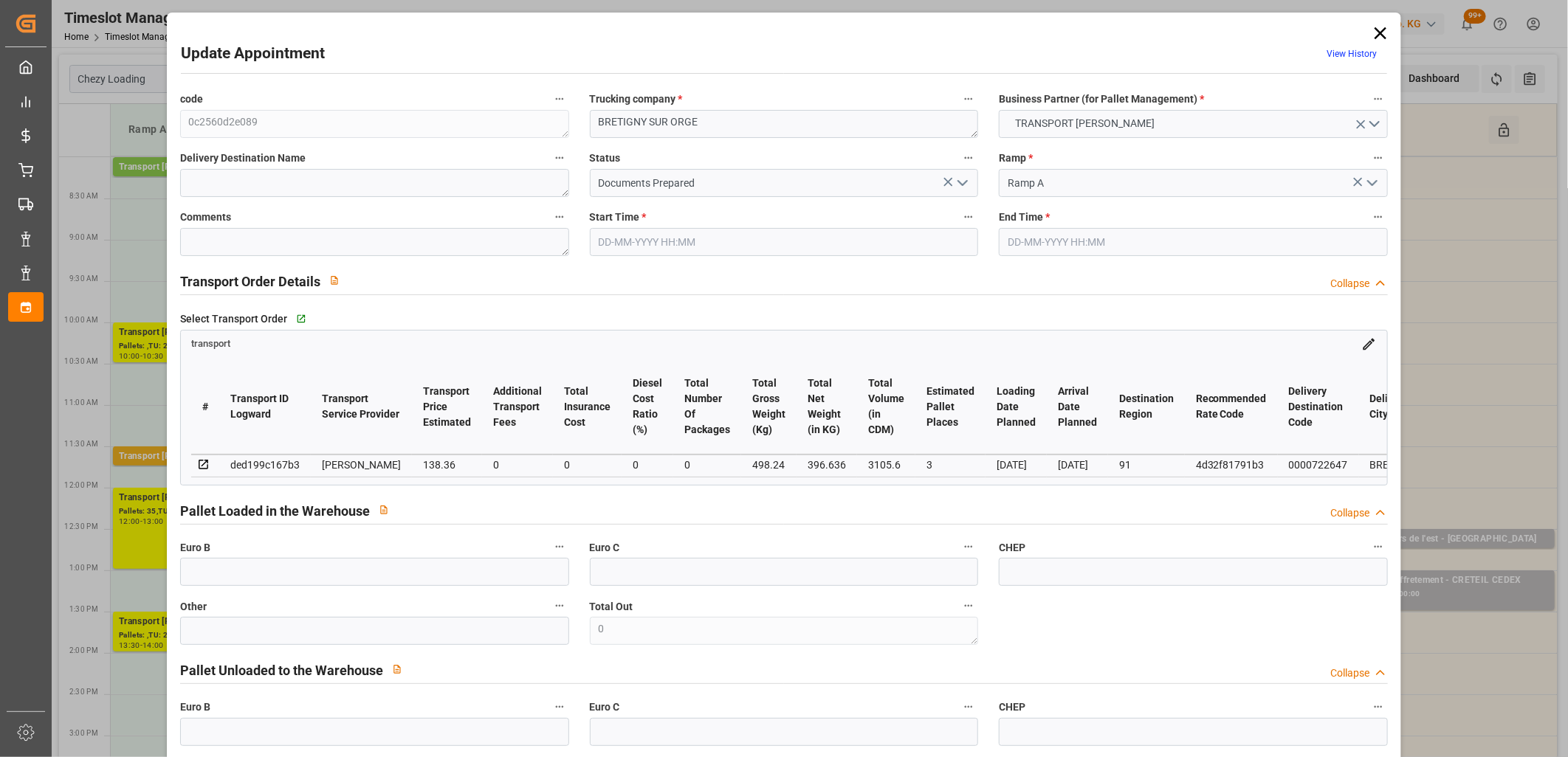
type input "02-10-2025 11:30"
type input "02-10-2025 11:45"
type input "26-09-2025 13:58"
type input "26-09-2025 12:24"
type input "[DATE]"
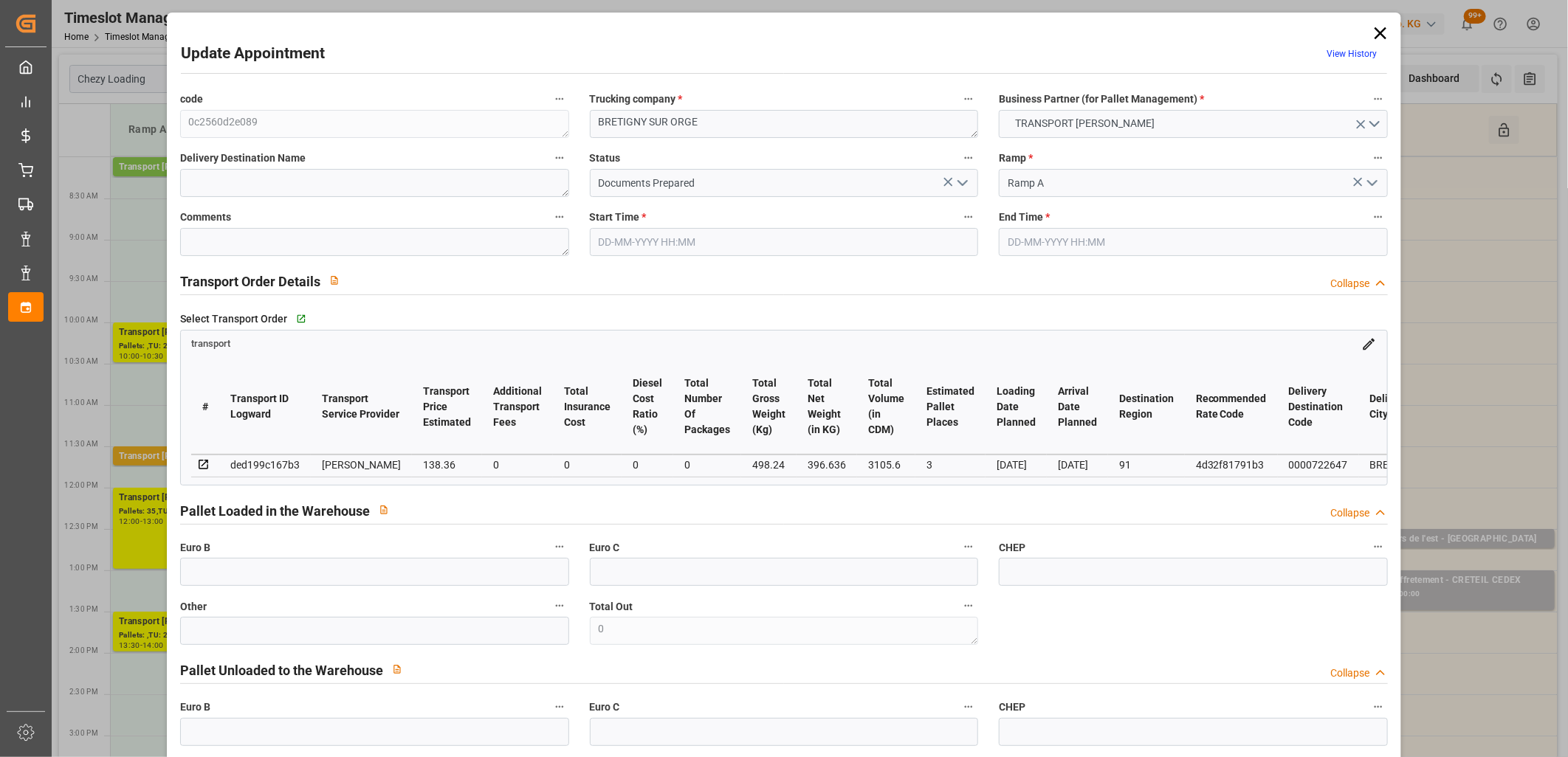
type input "[DATE]"
click at [964, 182] on icon "open menu" at bounding box center [962, 183] width 17 height 17
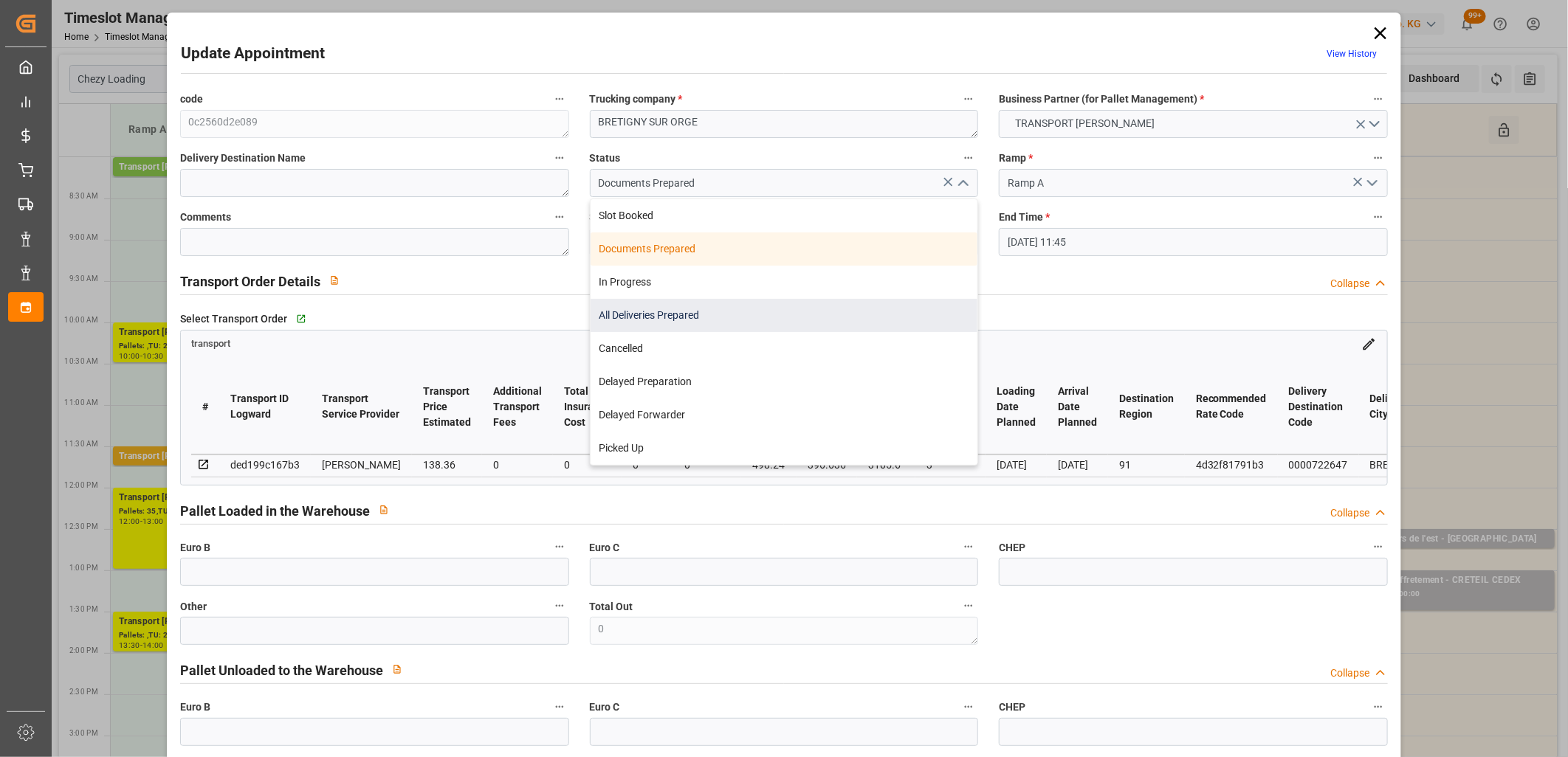
click at [859, 305] on div "All Deliveries Prepared" at bounding box center [784, 315] width 387 height 33
type input "All Deliveries Prepared"
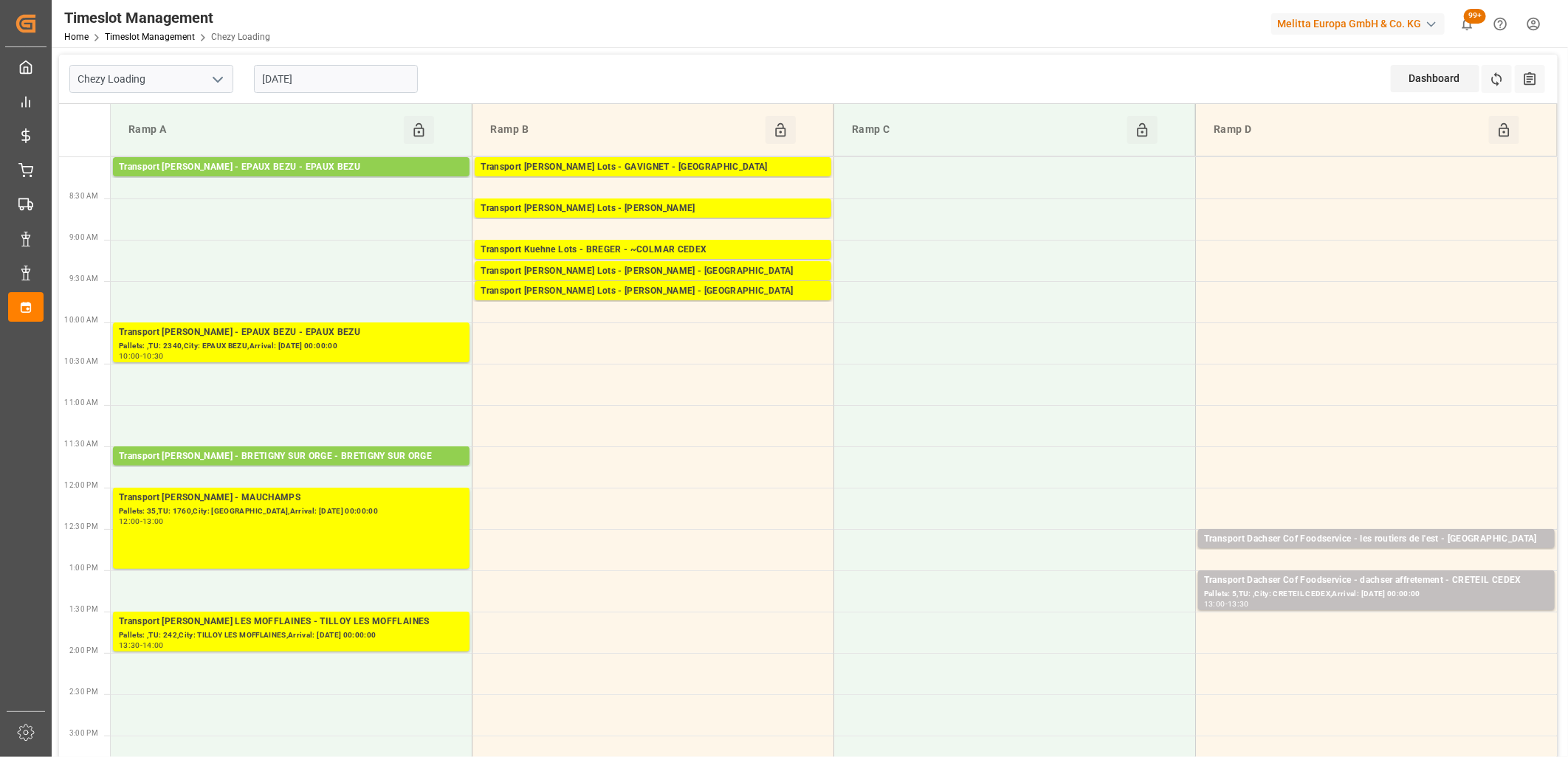
click at [217, 84] on icon "open menu" at bounding box center [217, 80] width 17 height 17
click at [144, 142] on div "Chezy Unloading" at bounding box center [151, 145] width 162 height 33
type input "Chezy Unloading"
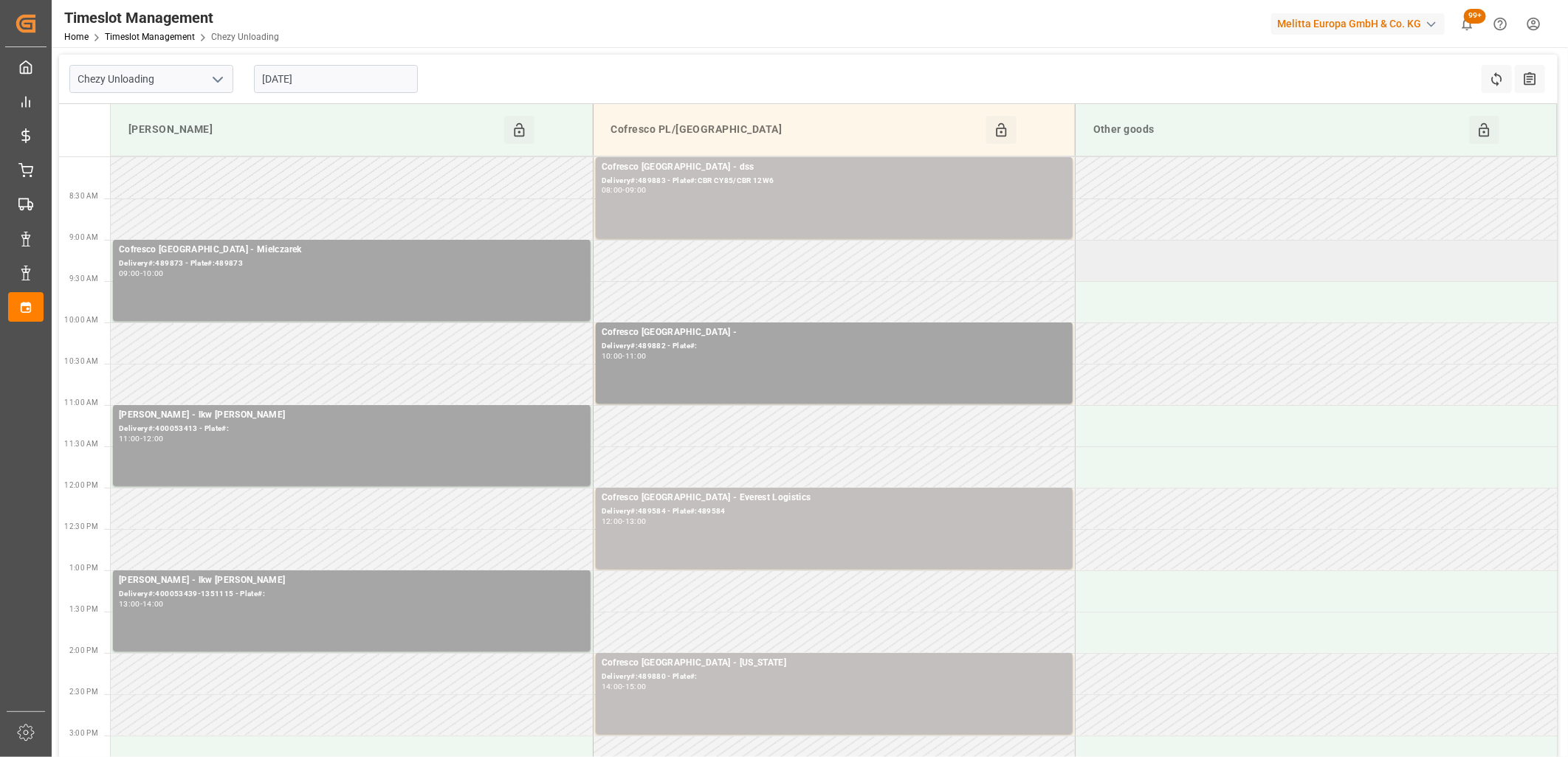
click at [1134, 267] on td at bounding box center [1315, 261] width 482 height 42
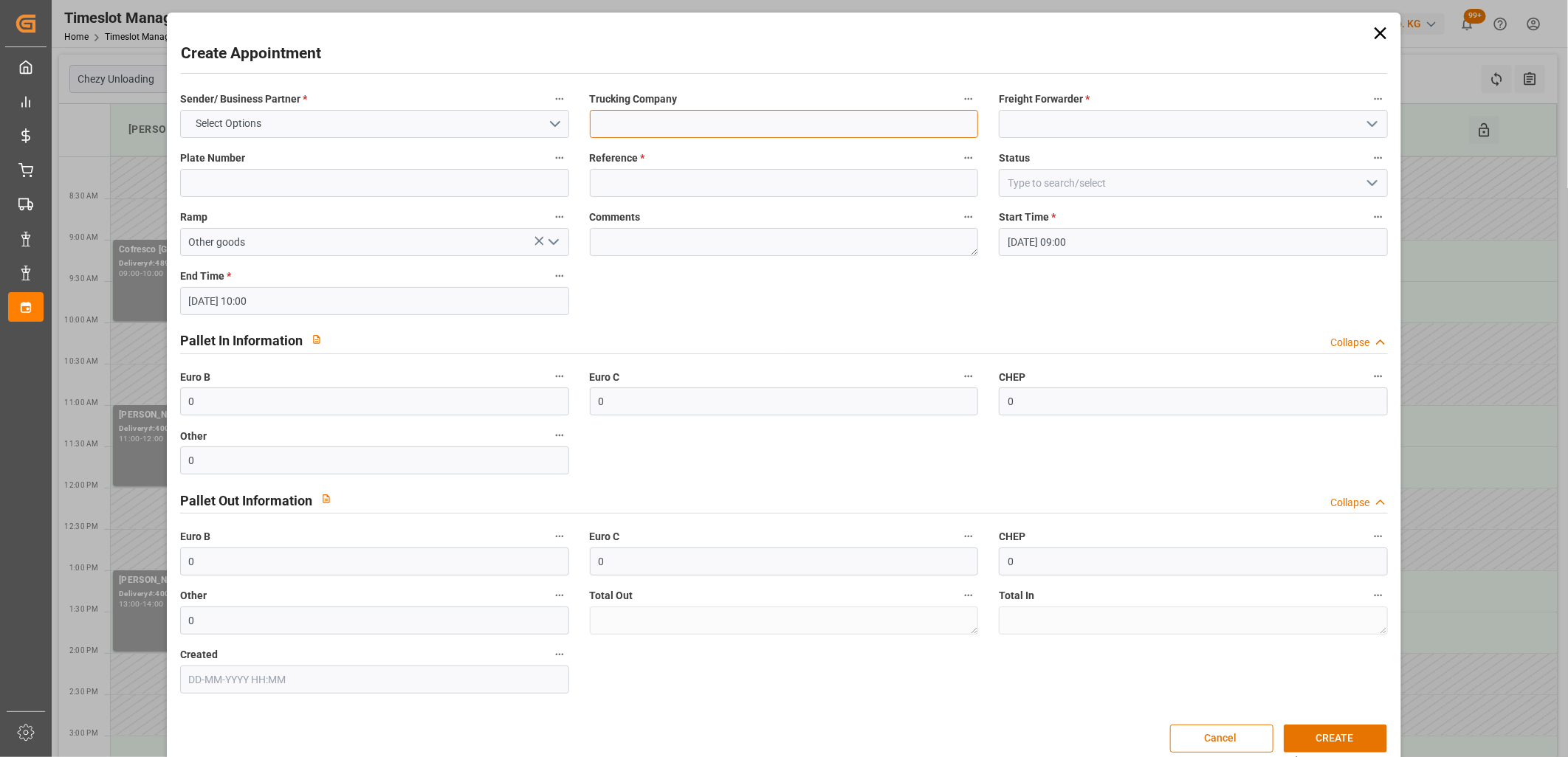
click at [716, 123] on input at bounding box center [784, 124] width 389 height 28
type input "DELAVENNE"
click at [1368, 124] on polyline "open menu" at bounding box center [1372, 124] width 9 height 4
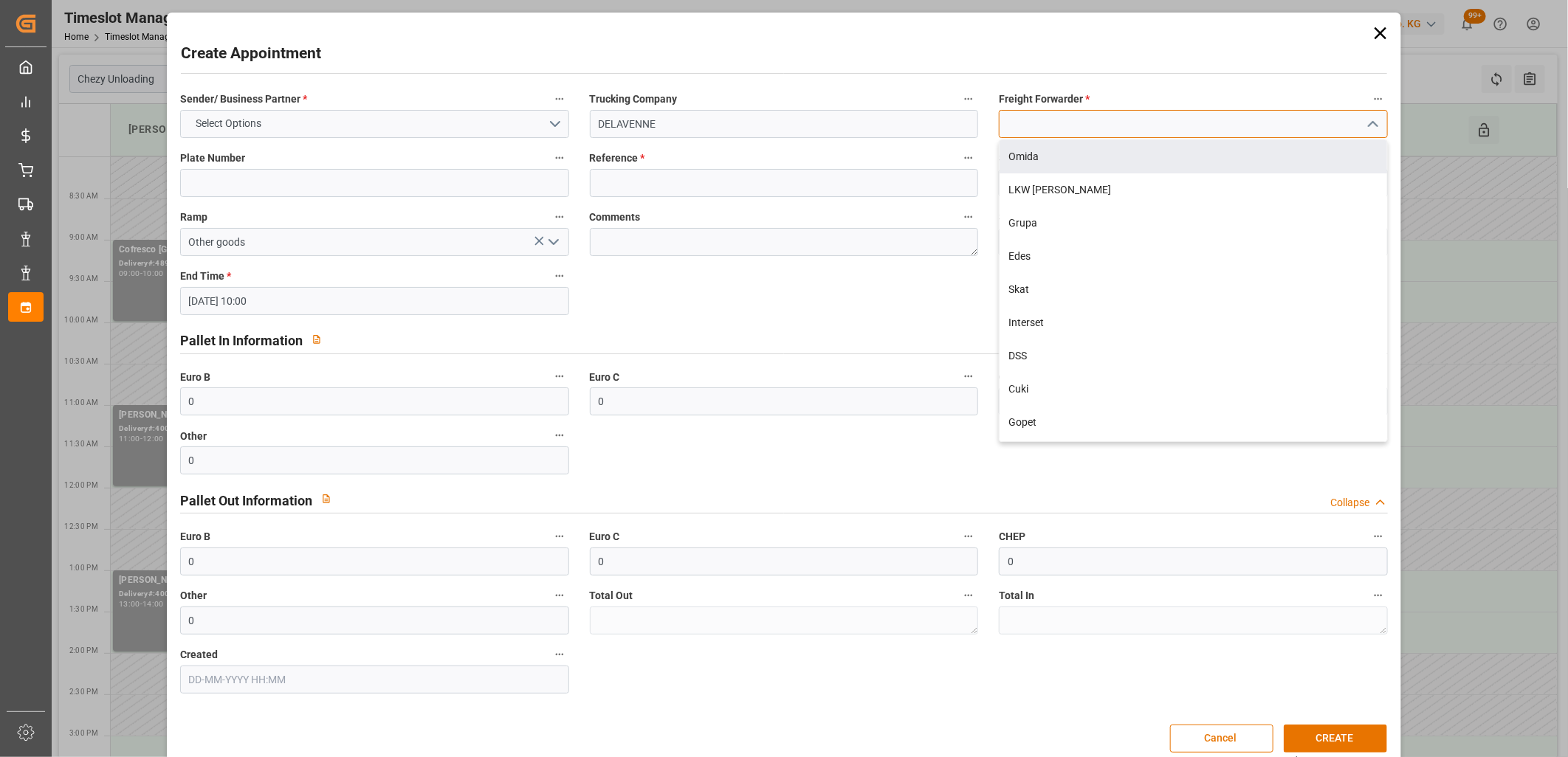
click at [1064, 127] on input at bounding box center [1193, 124] width 389 height 28
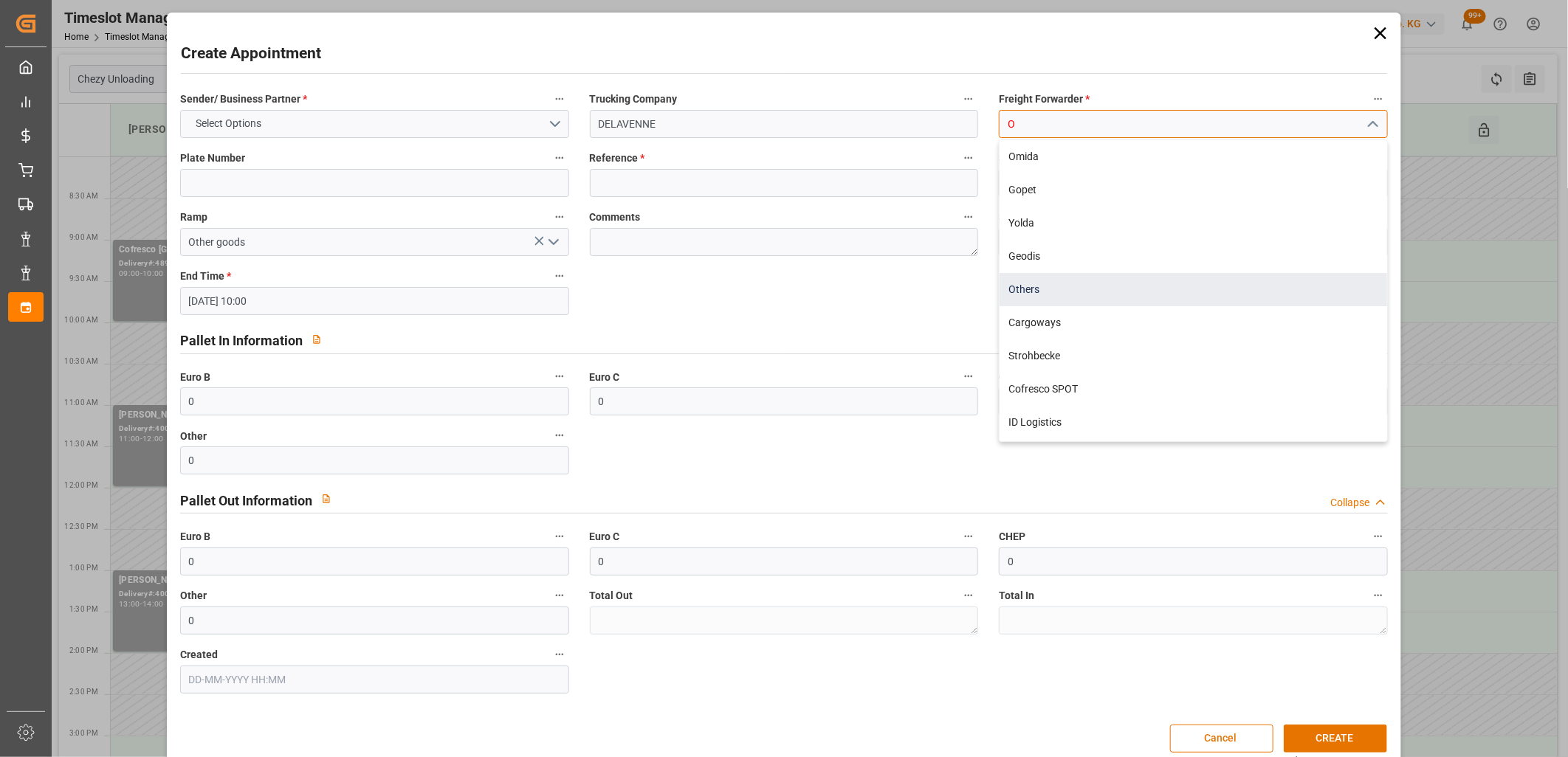
click at [1032, 290] on div "Others" at bounding box center [1193, 289] width 387 height 33
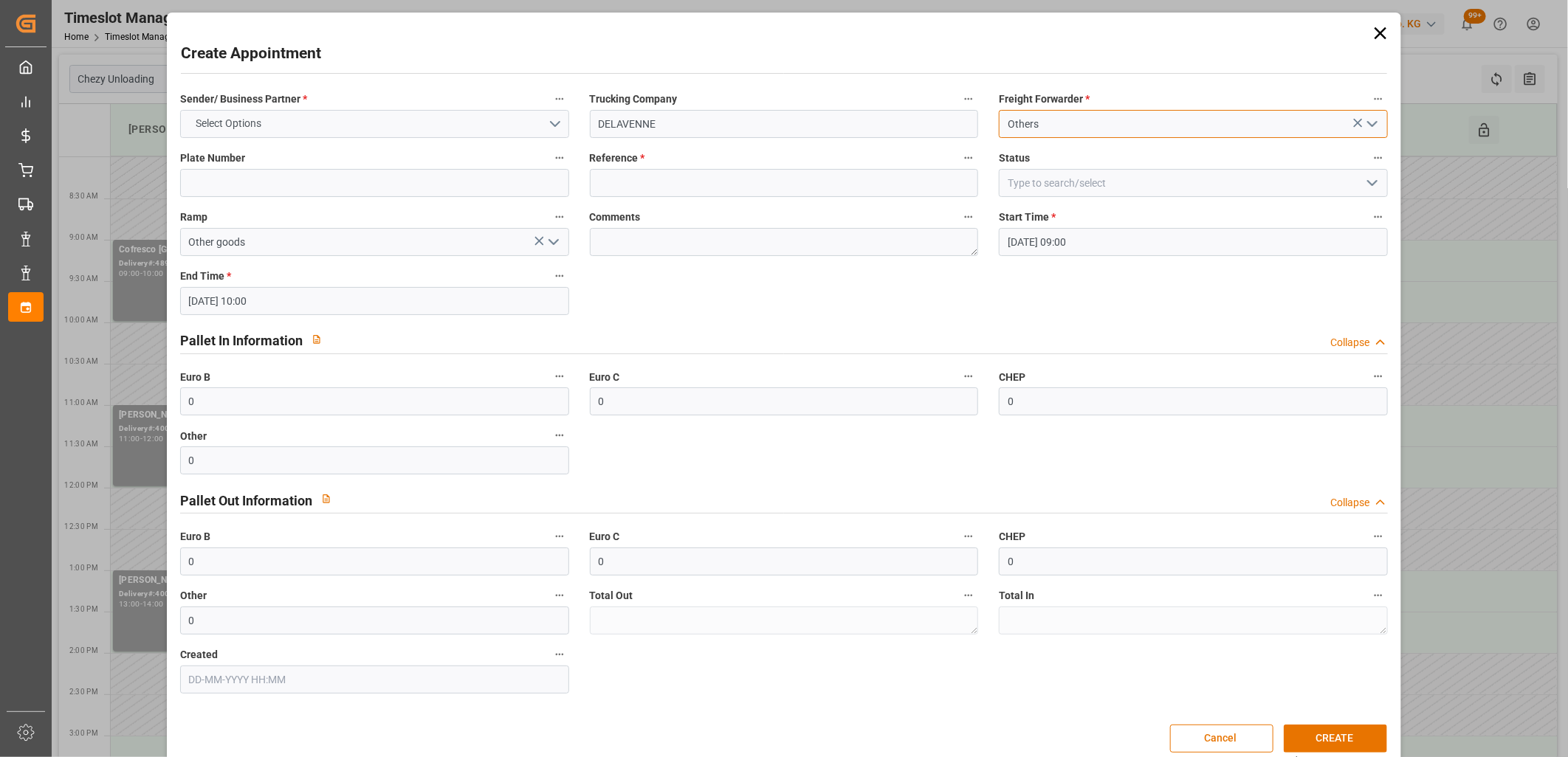
type input "Others"
click at [550, 126] on button "Select Options" at bounding box center [374, 124] width 389 height 28
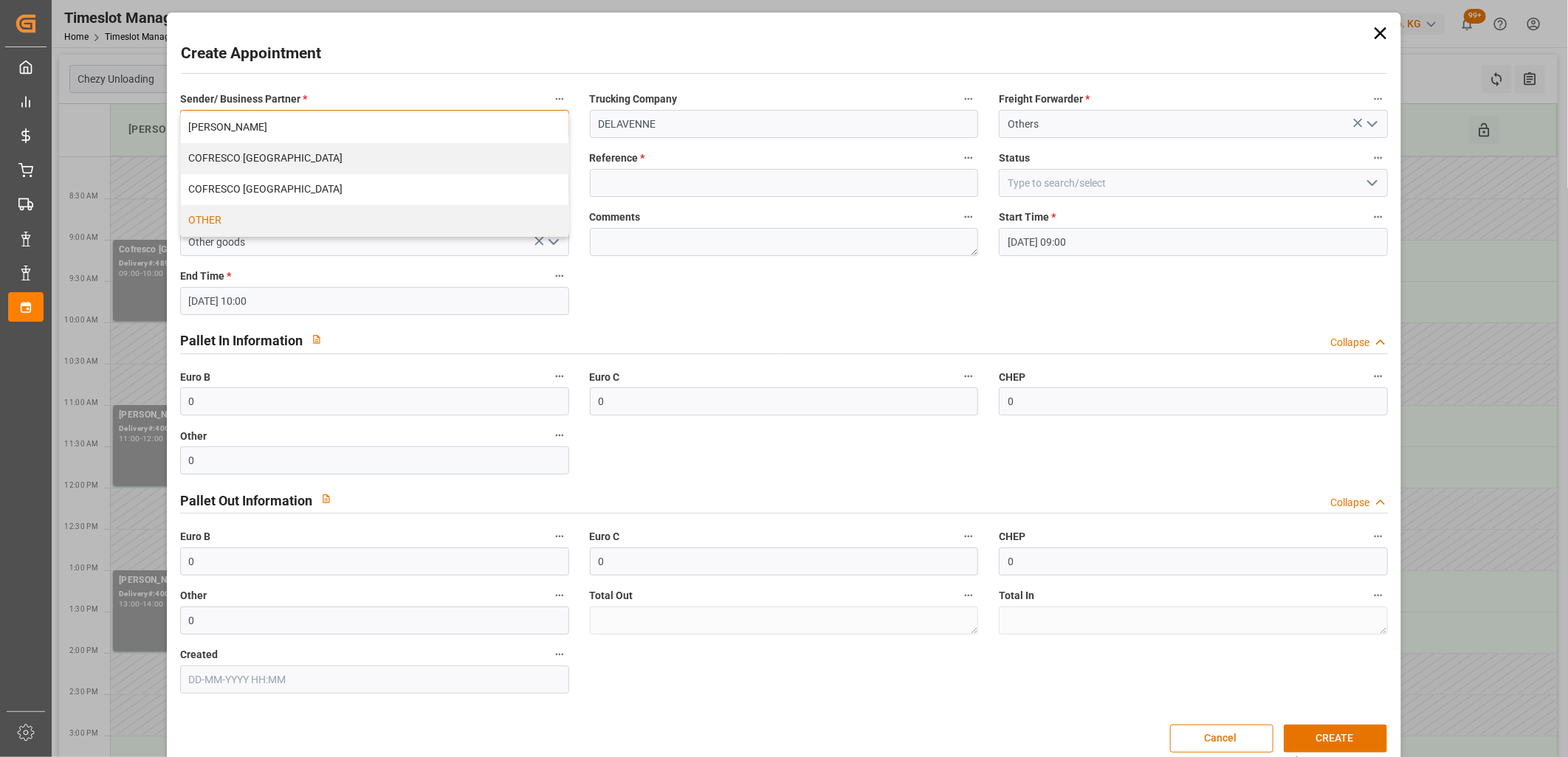
click at [304, 222] on div "OTHER" at bounding box center [374, 221] width 387 height 31
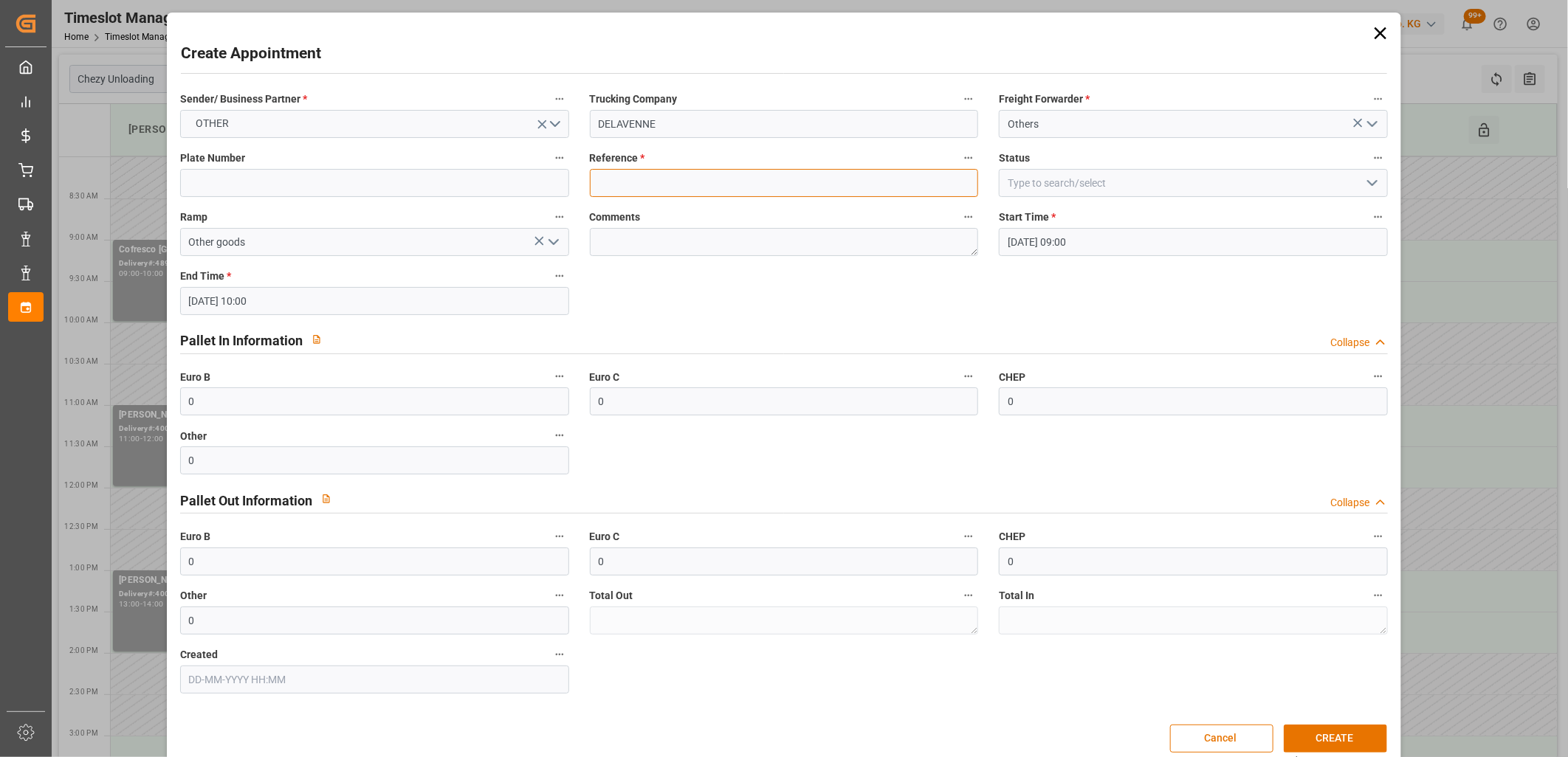
click at [671, 185] on input at bounding box center [784, 183] width 389 height 28
type input "45758391"
click at [1297, 741] on button "CREATE" at bounding box center [1335, 739] width 103 height 28
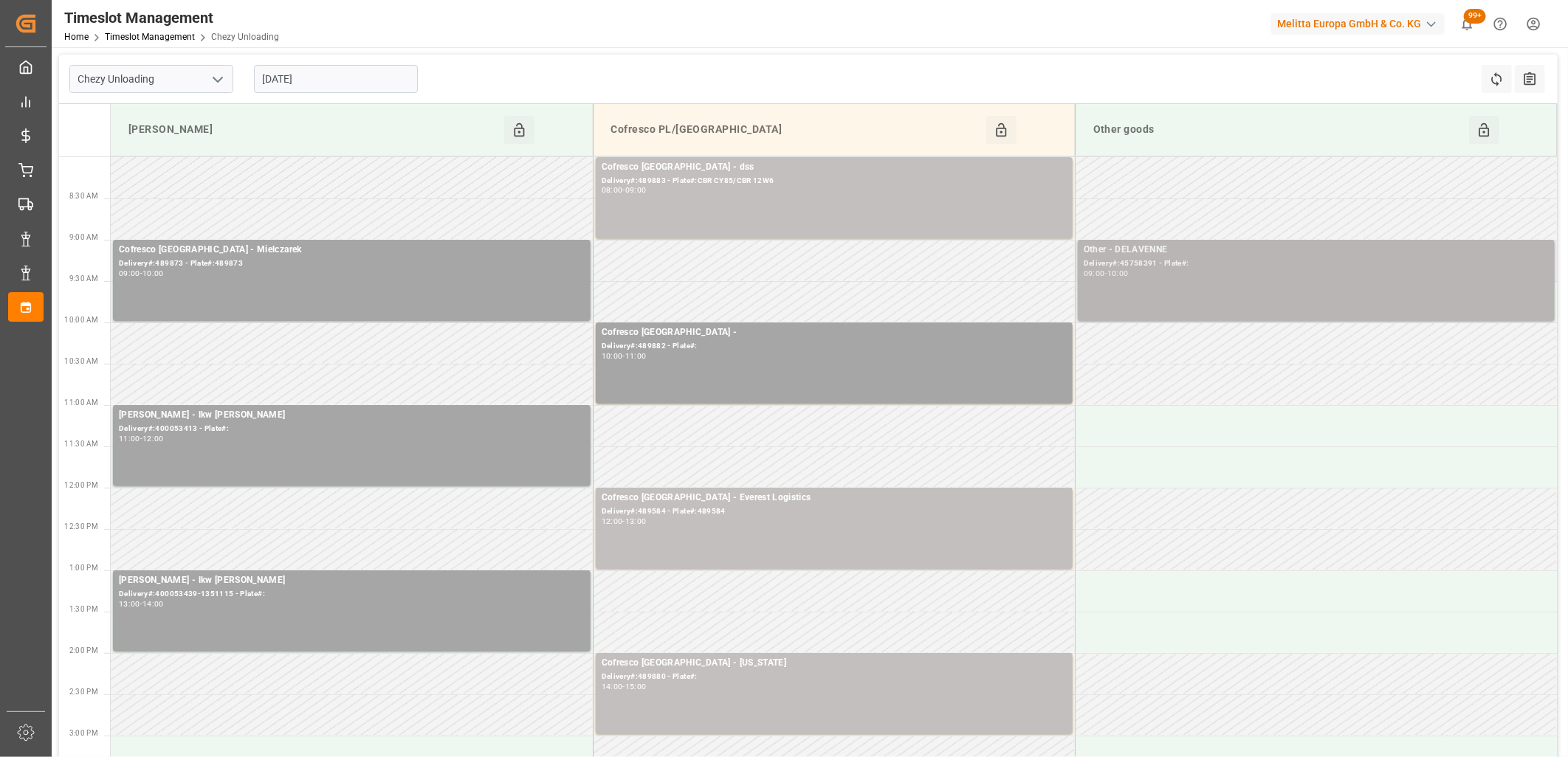
click at [1189, 259] on div "Delivery#:45758391 - Plate#:" at bounding box center [1316, 263] width 465 height 12
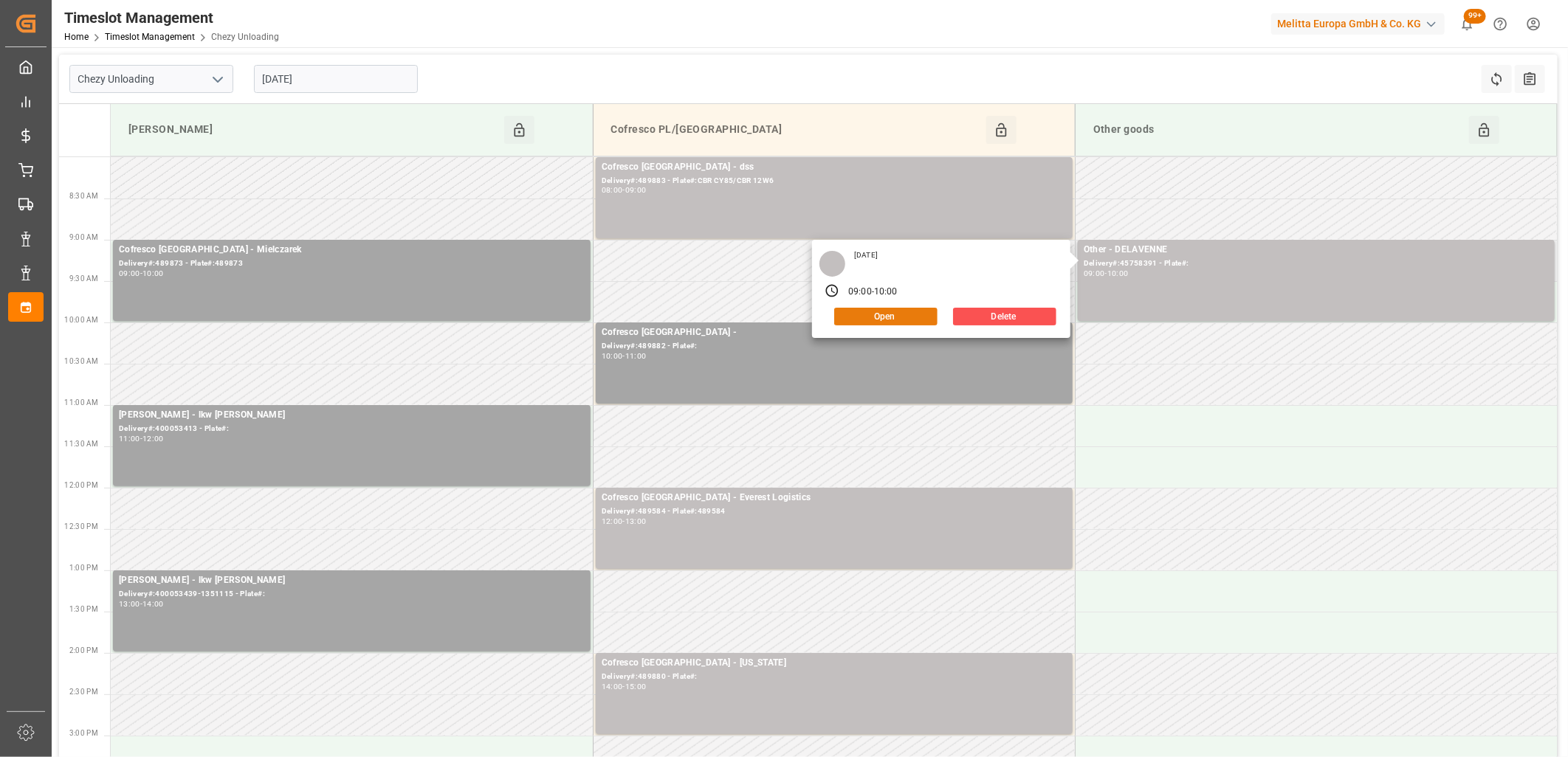
click at [910, 312] on button "Open" at bounding box center [885, 316] width 103 height 17
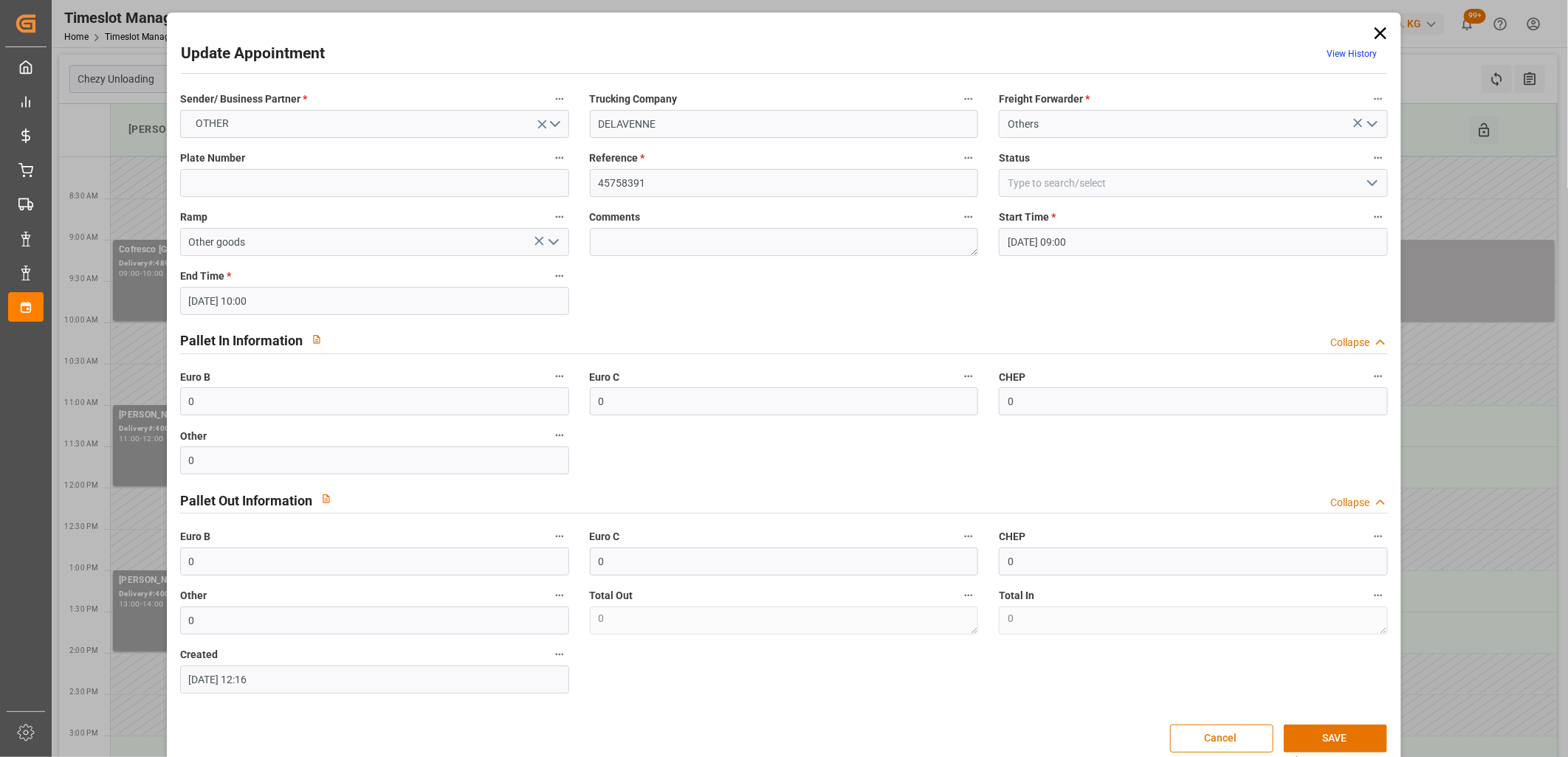
click at [1383, 32] on icon at bounding box center [1380, 33] width 21 height 21
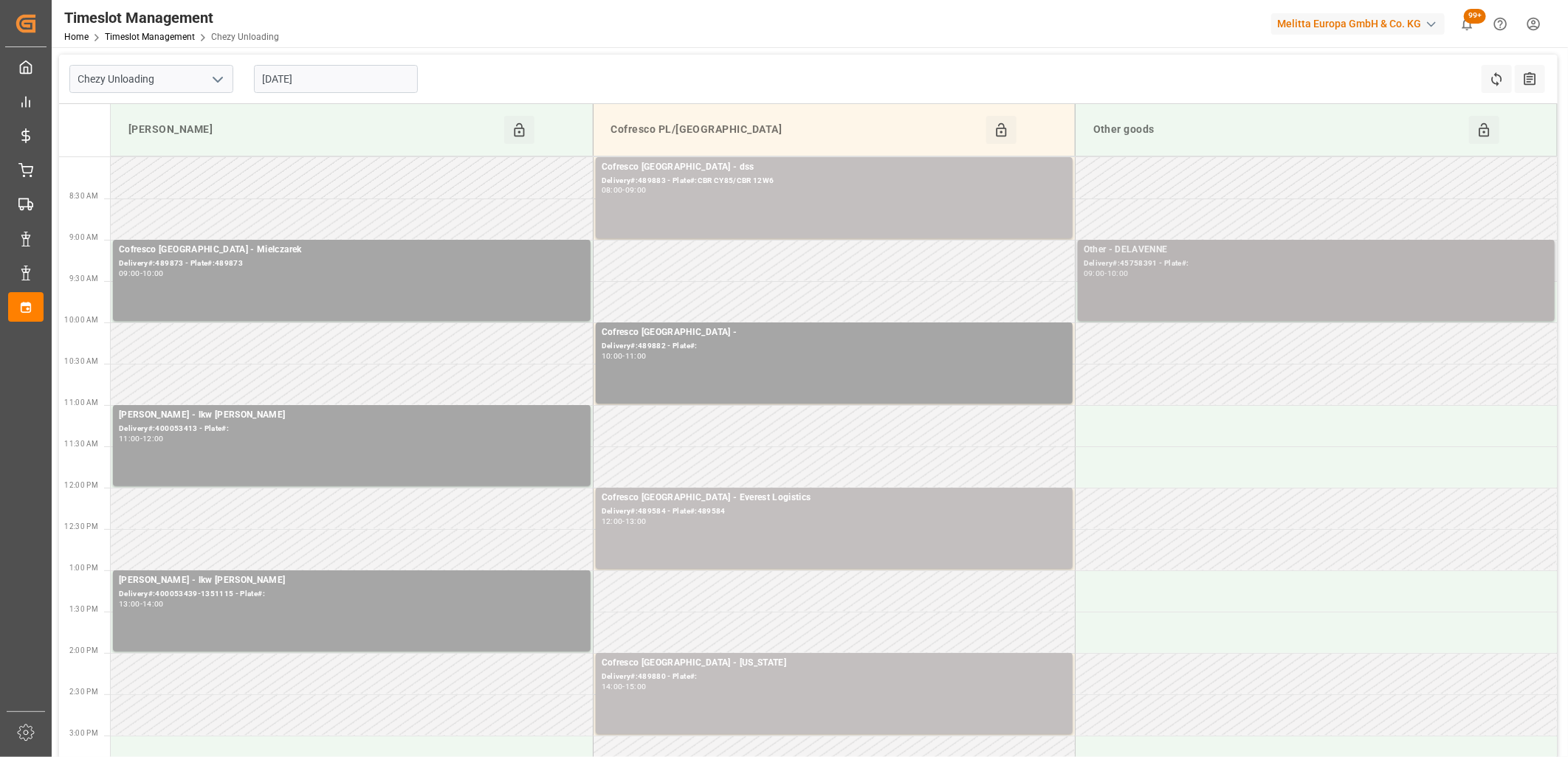
click at [1325, 247] on div "Other - DELAVENNE" at bounding box center [1316, 249] width 465 height 15
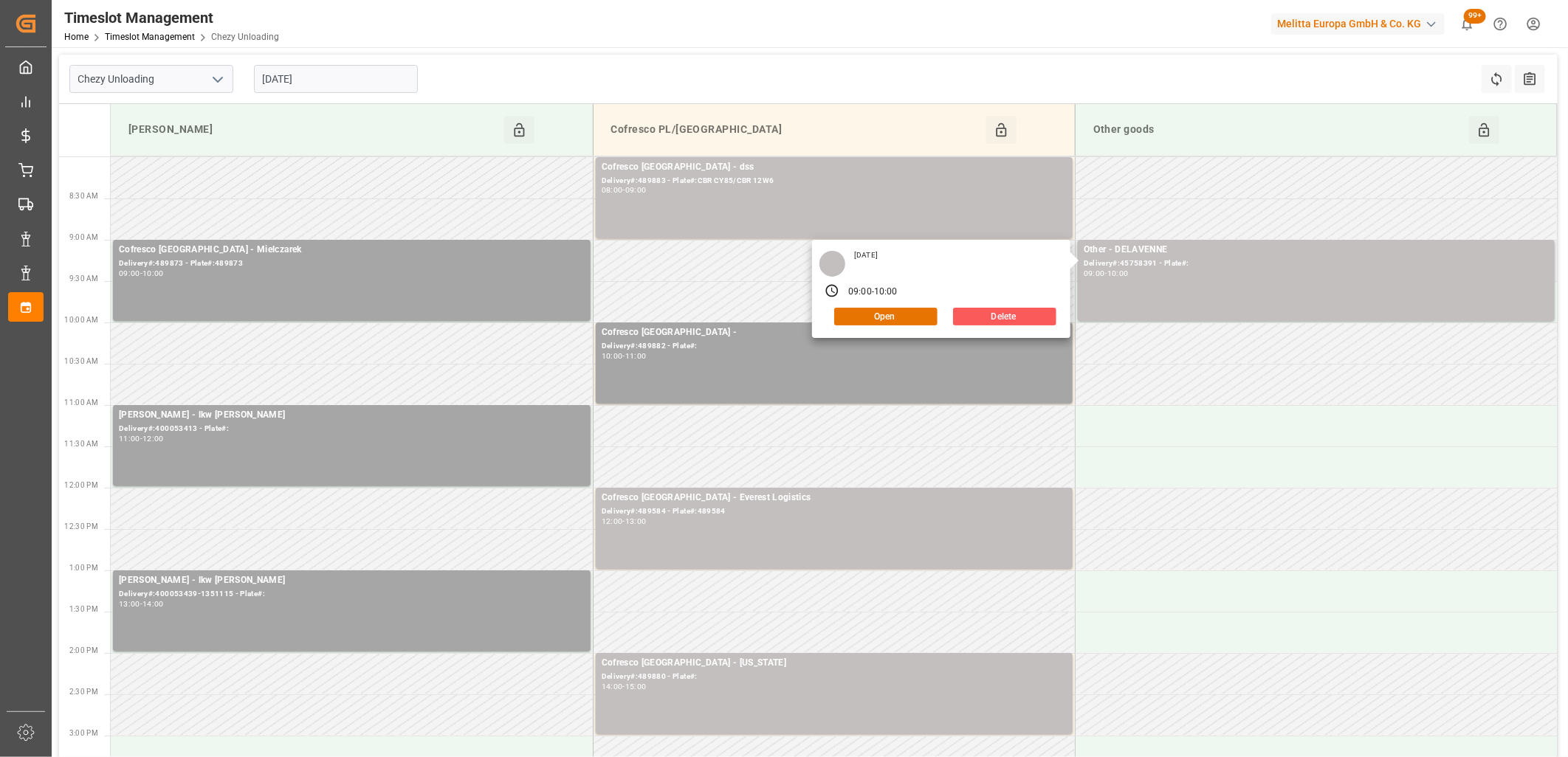
click at [1028, 312] on button "Delete" at bounding box center [1004, 316] width 103 height 17
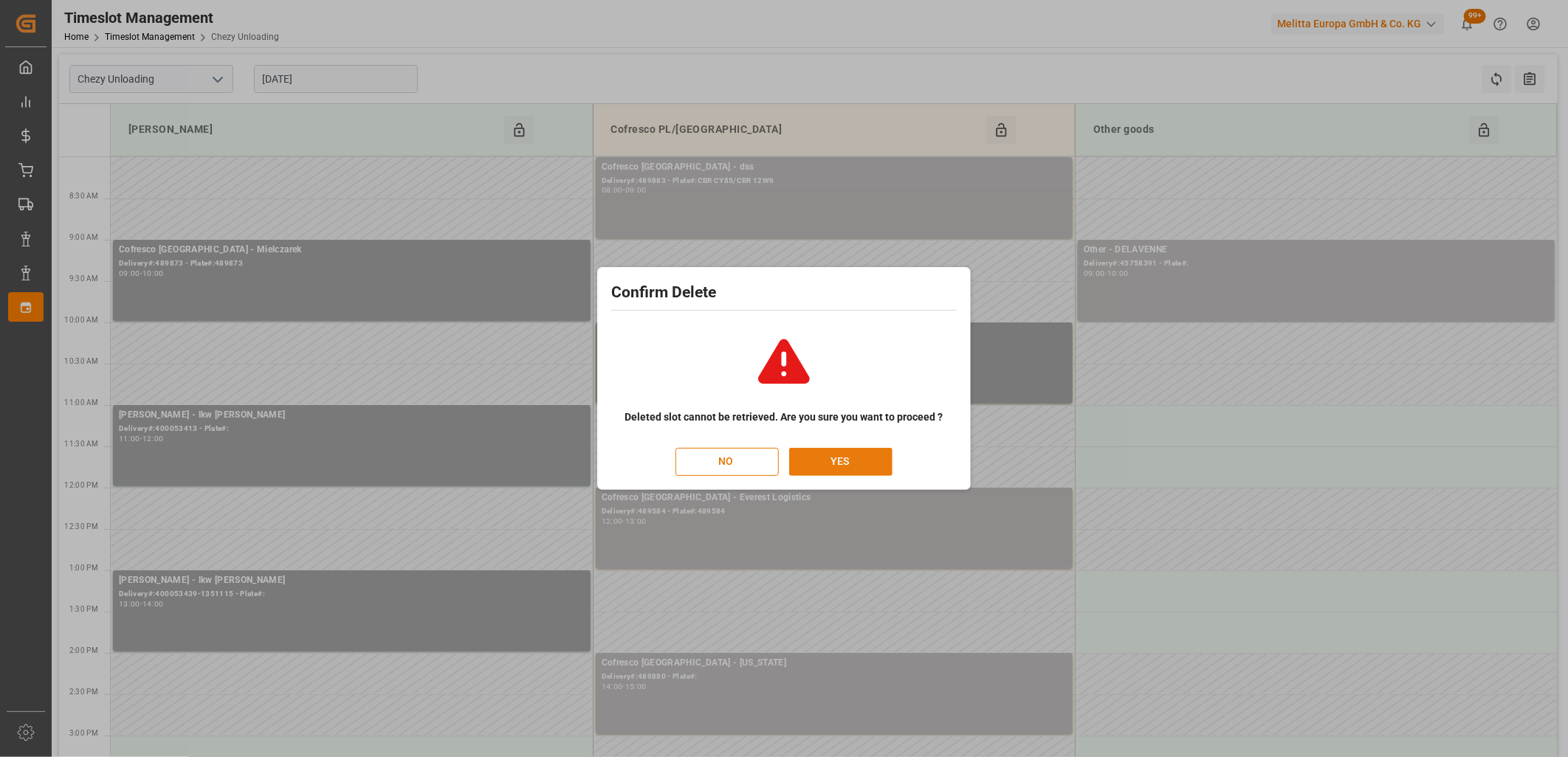
click at [867, 454] on button "YES" at bounding box center [840, 462] width 103 height 28
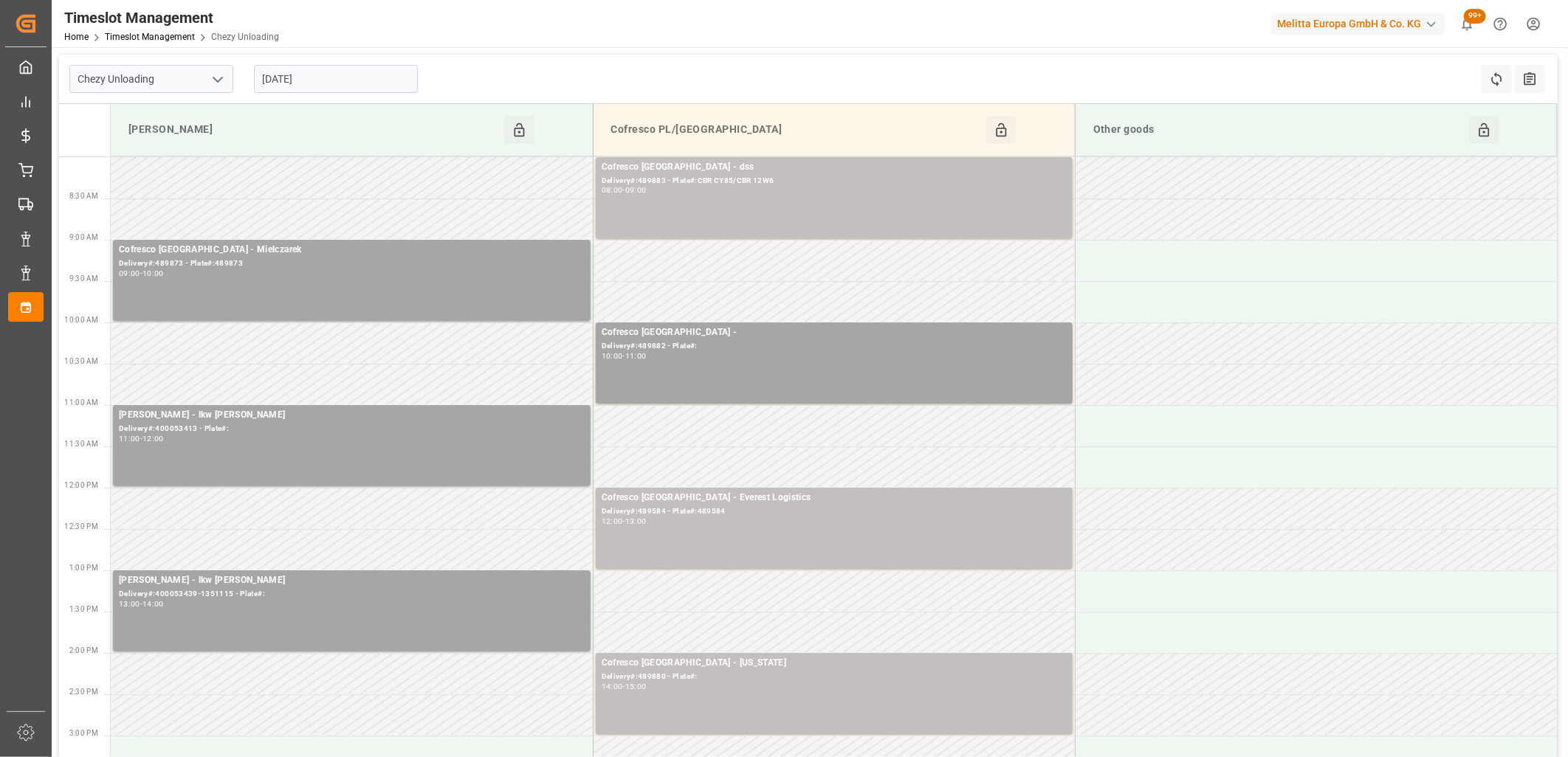
click at [222, 79] on icon "open menu" at bounding box center [217, 80] width 17 height 17
click at [175, 117] on div "Chezy Loading" at bounding box center [151, 112] width 162 height 33
type input "Chezy Loading"
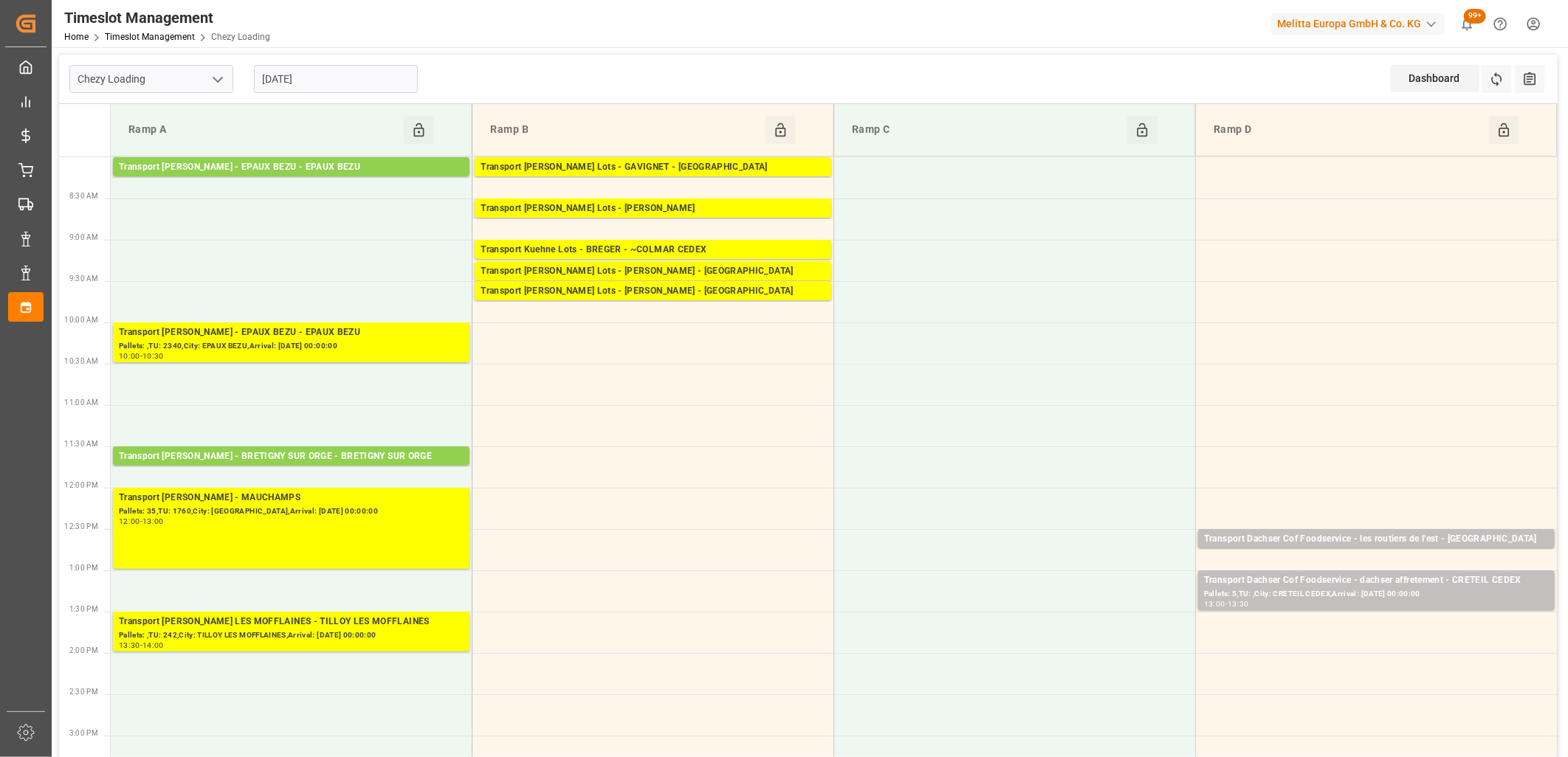
click at [390, 86] on input "[DATE]" at bounding box center [335, 79] width 164 height 28
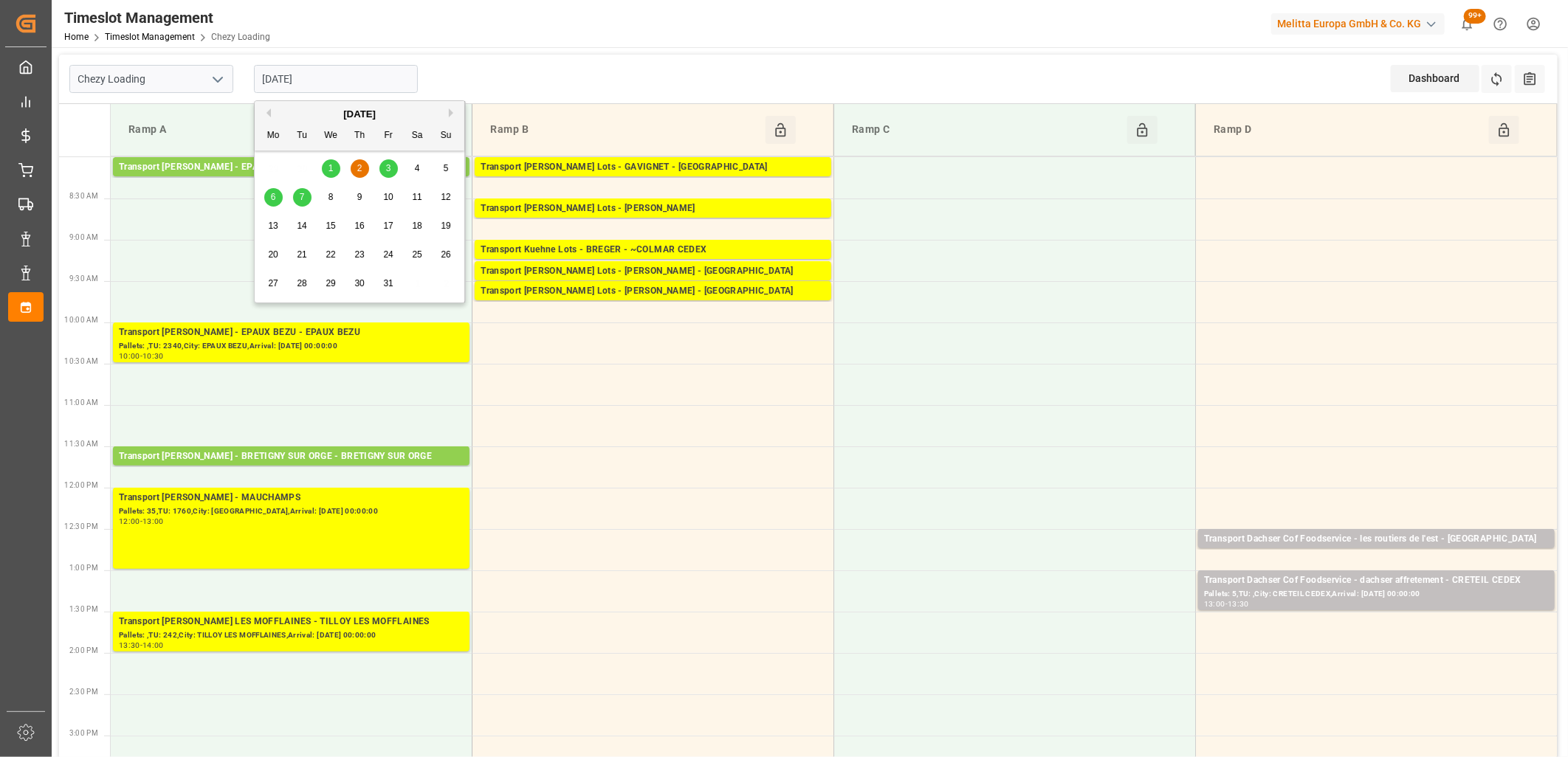
click at [327, 168] on div "1" at bounding box center [330, 169] width 18 height 17
type input "[DATE]"
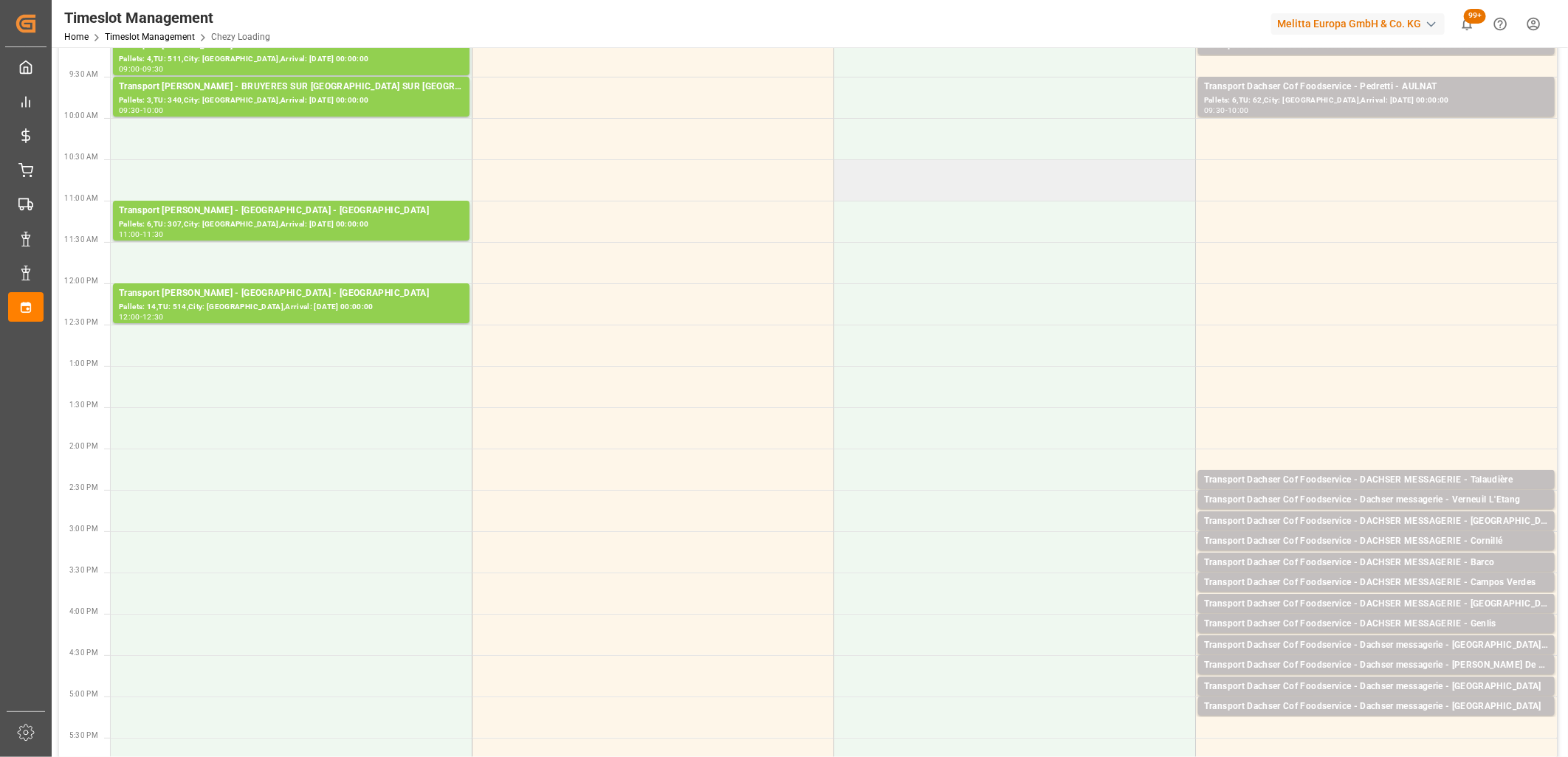
scroll to position [246, 0]
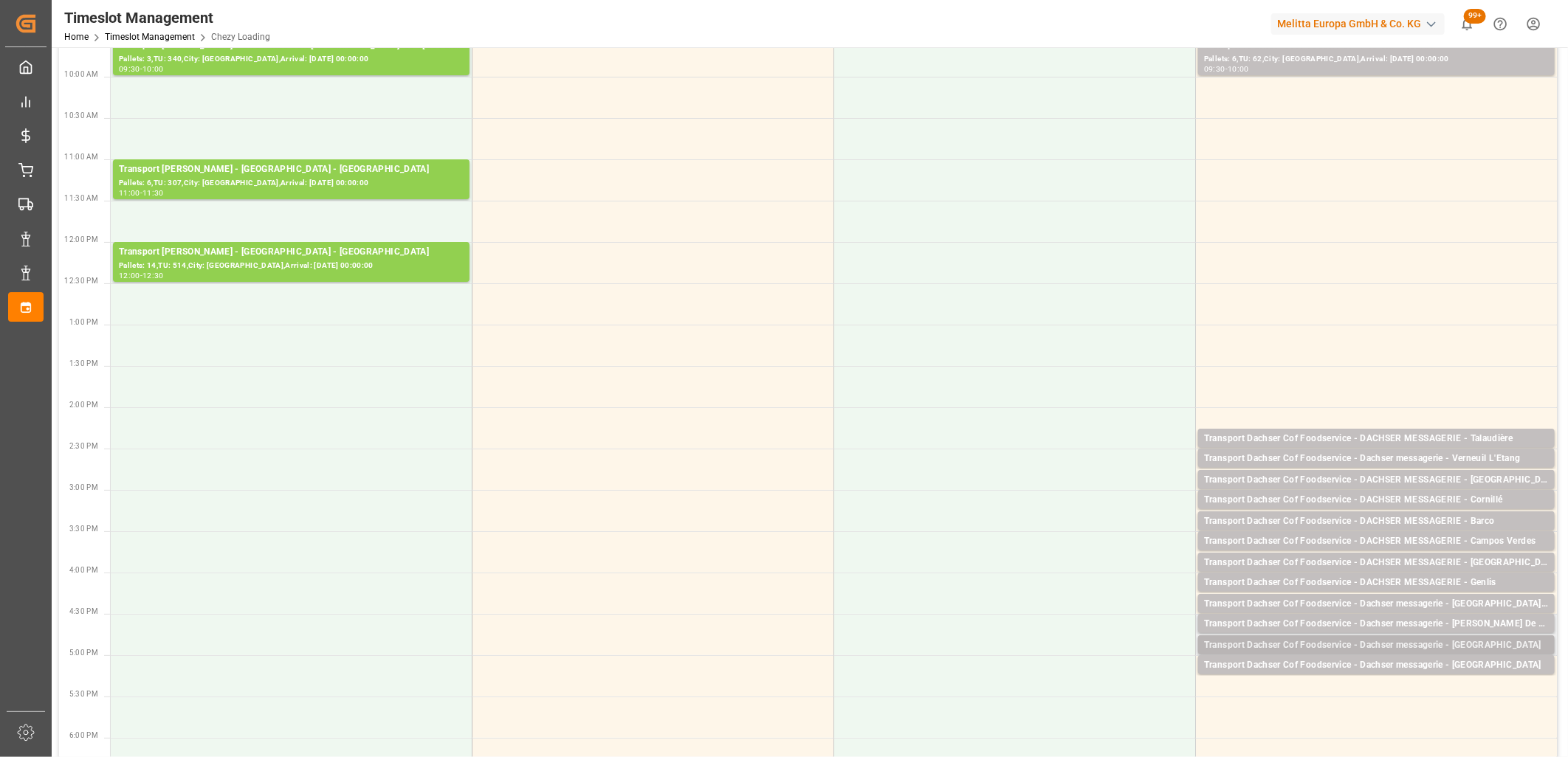
click at [1368, 644] on div "Transport Dachser Cof Foodservice - Dachser messagerie - Sevilla" at bounding box center [1377, 645] width 345 height 15
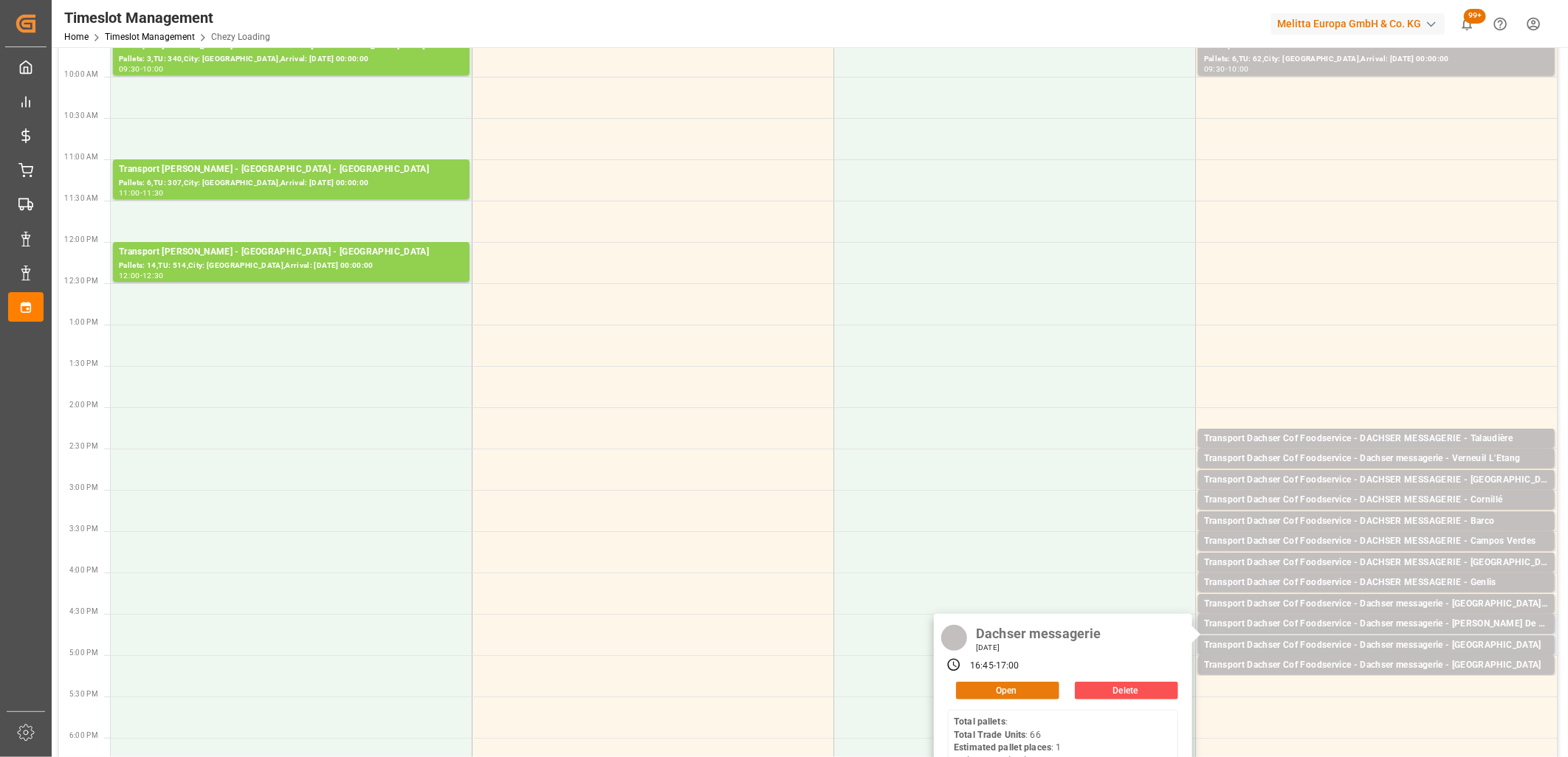
click at [988, 687] on button "Open" at bounding box center [1007, 690] width 103 height 17
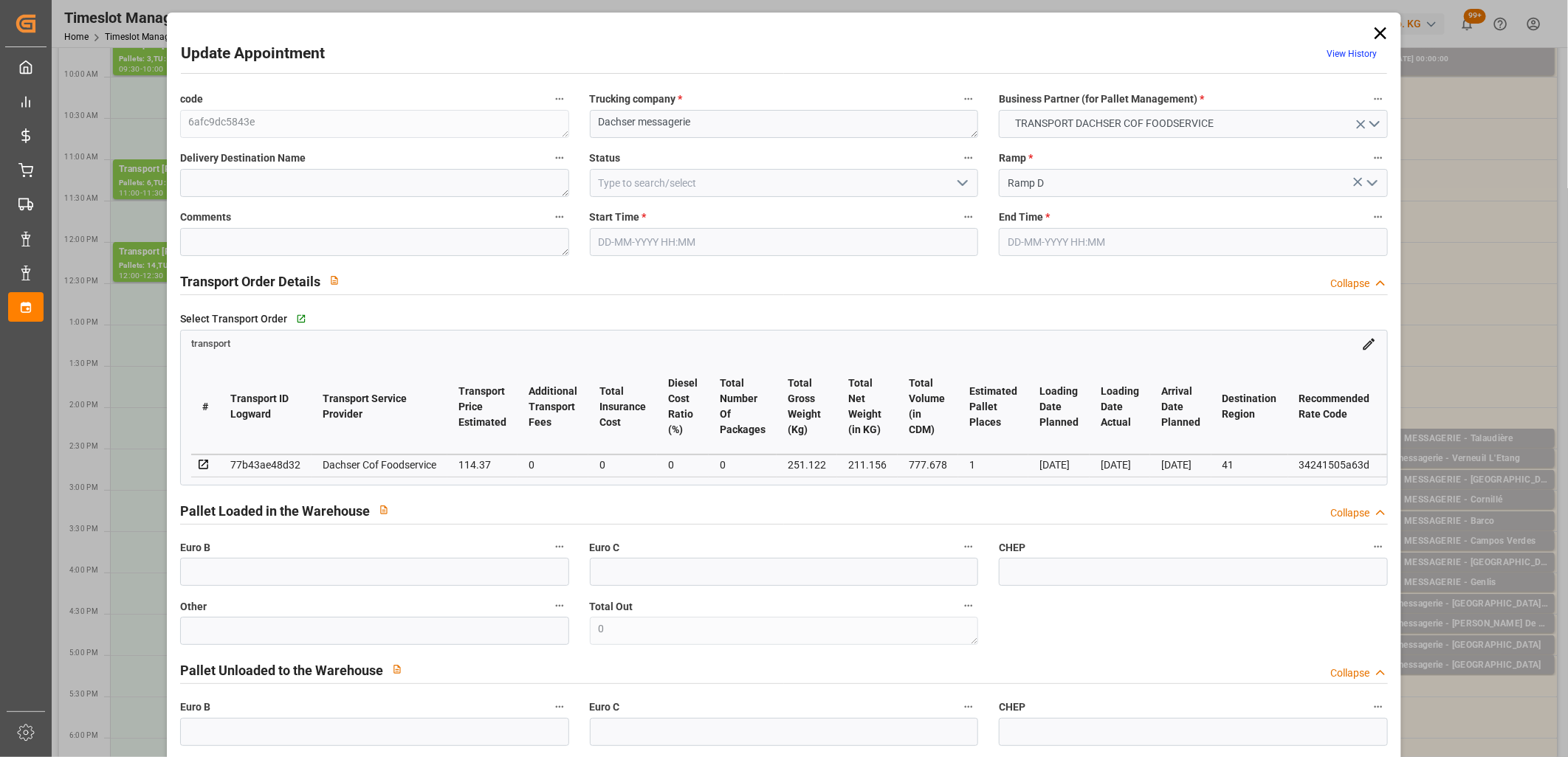
type input "01-10-2025 16:45"
type input "01-10-2025 17:00"
type input "30-09-2025 12:08"
type input "30-09-2025 11:48"
type input "[DATE]"
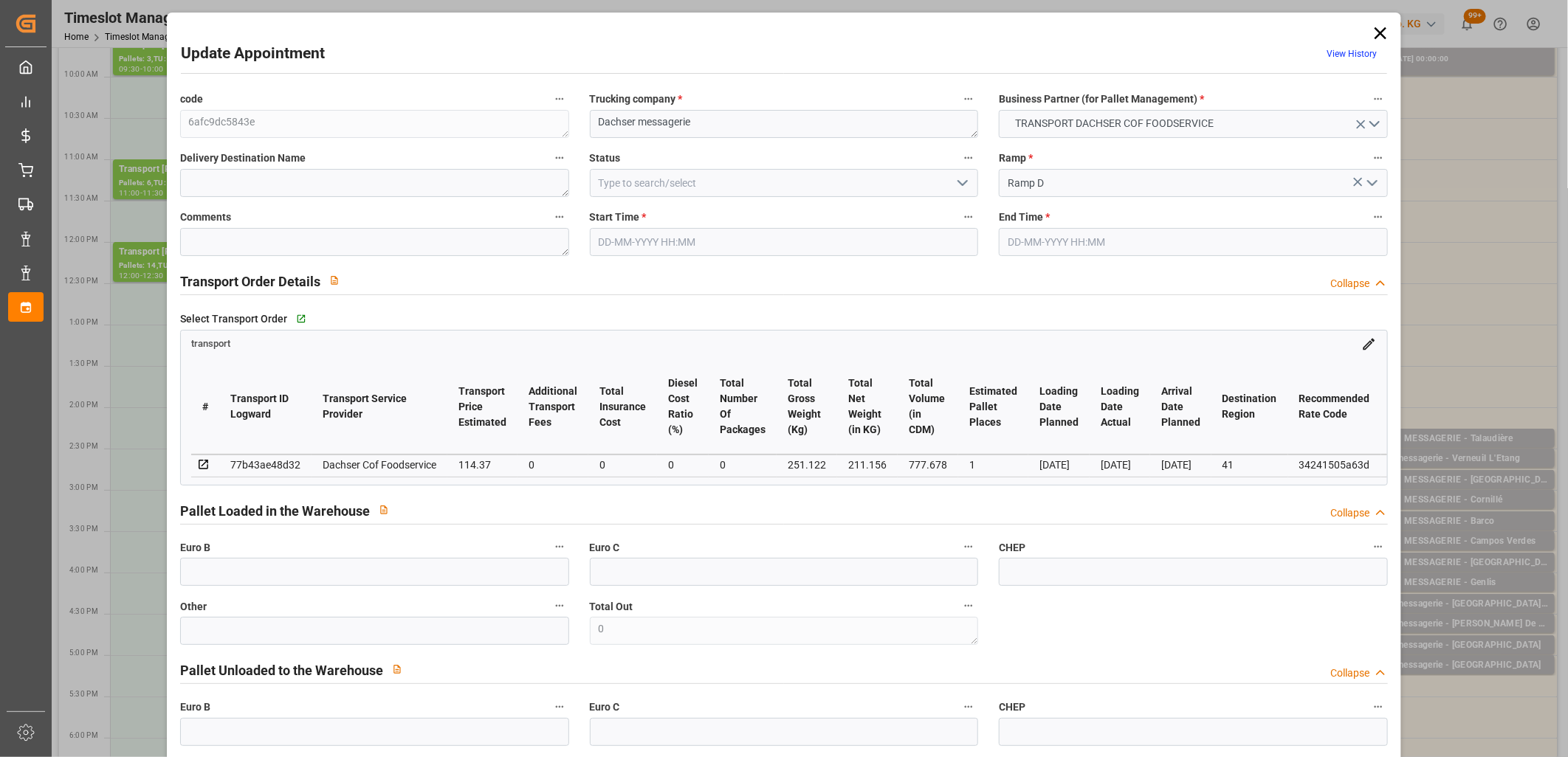
type input "[DATE]"
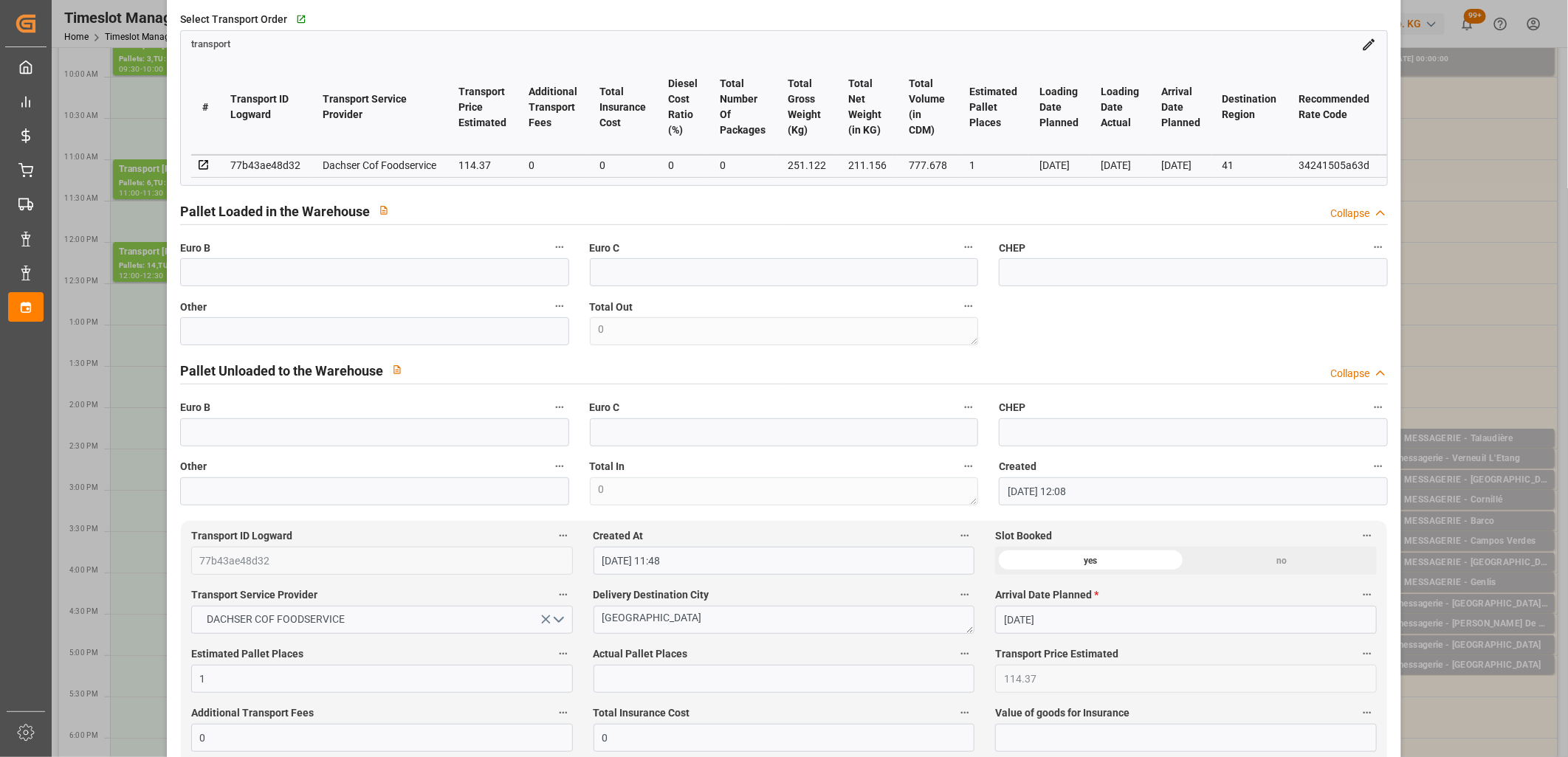
scroll to position [410, 0]
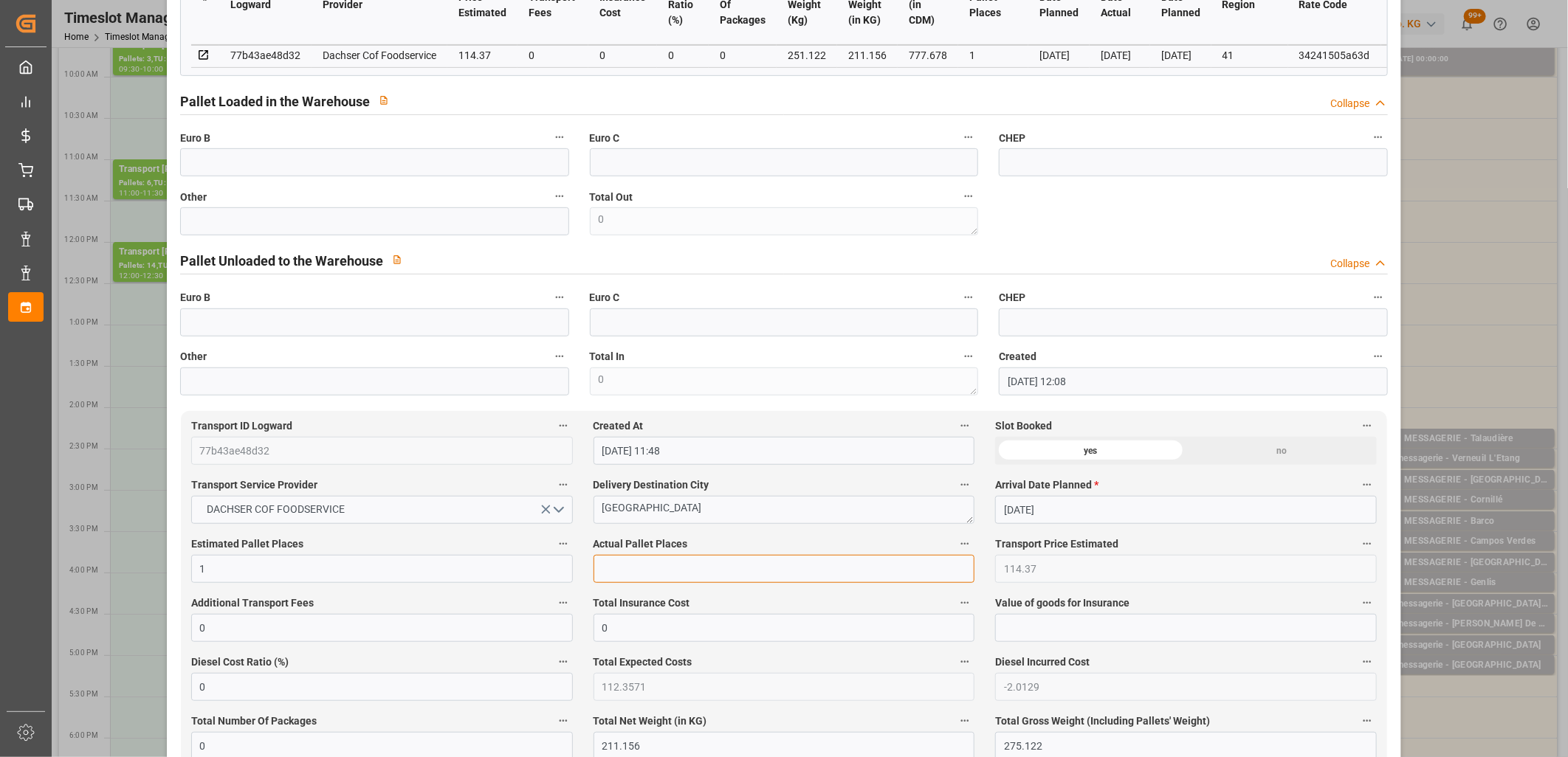
click at [651, 571] on input "text" at bounding box center [784, 569] width 381 height 28
type input "1"
click at [490, 233] on input "text" at bounding box center [374, 221] width 389 height 28
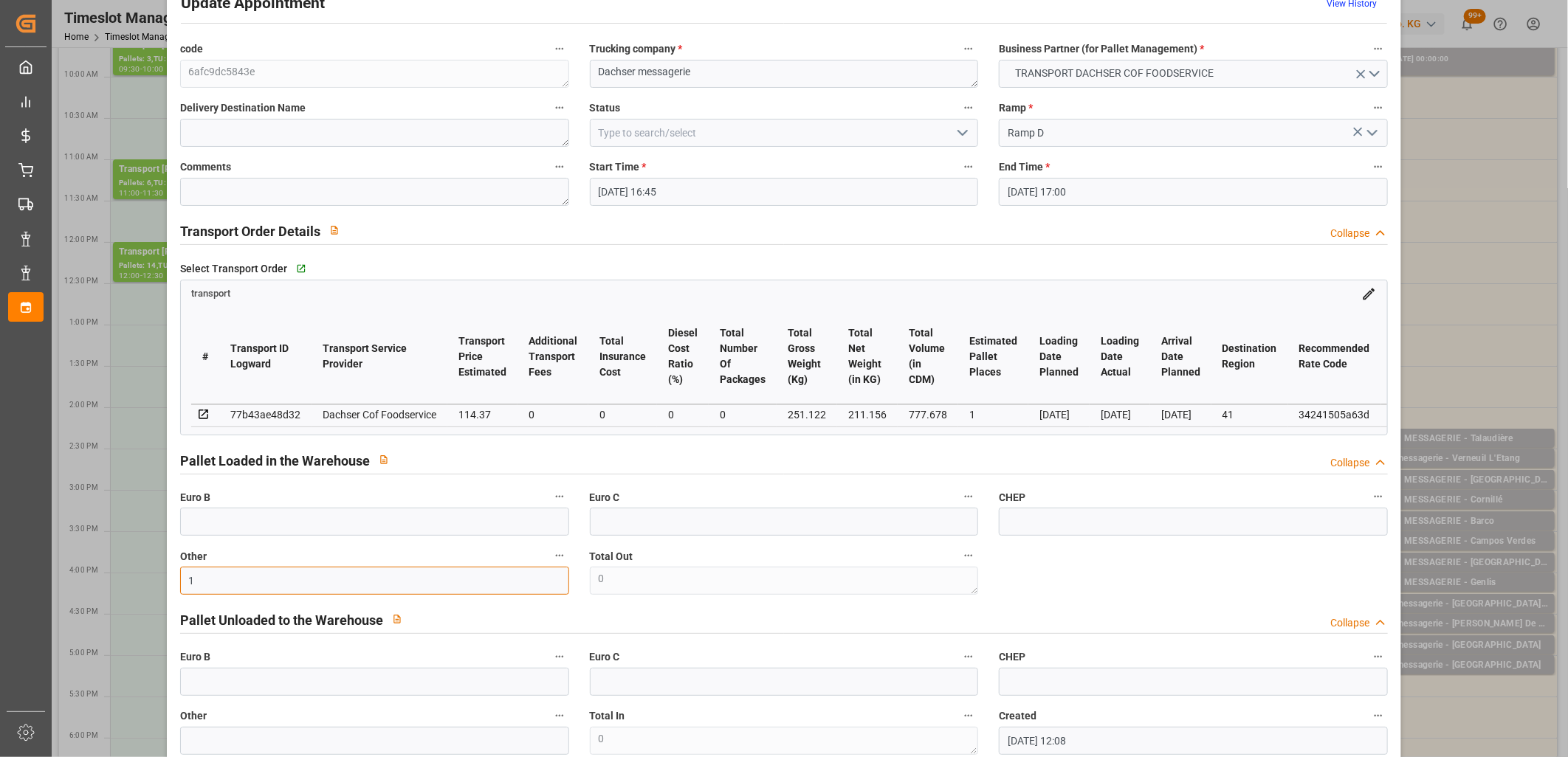
scroll to position [0, 0]
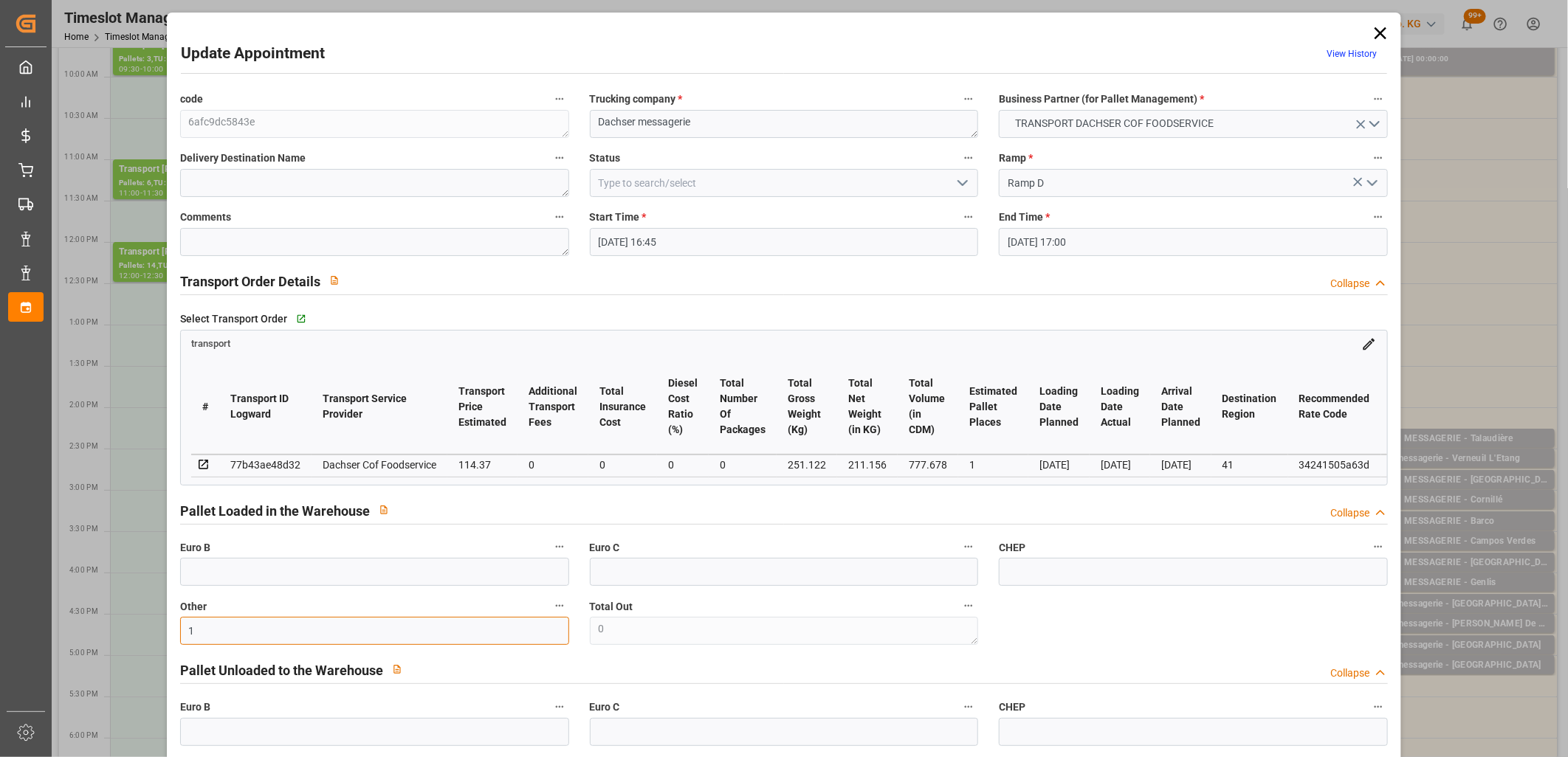
type input "1"
click at [962, 186] on icon "open menu" at bounding box center [962, 183] width 17 height 17
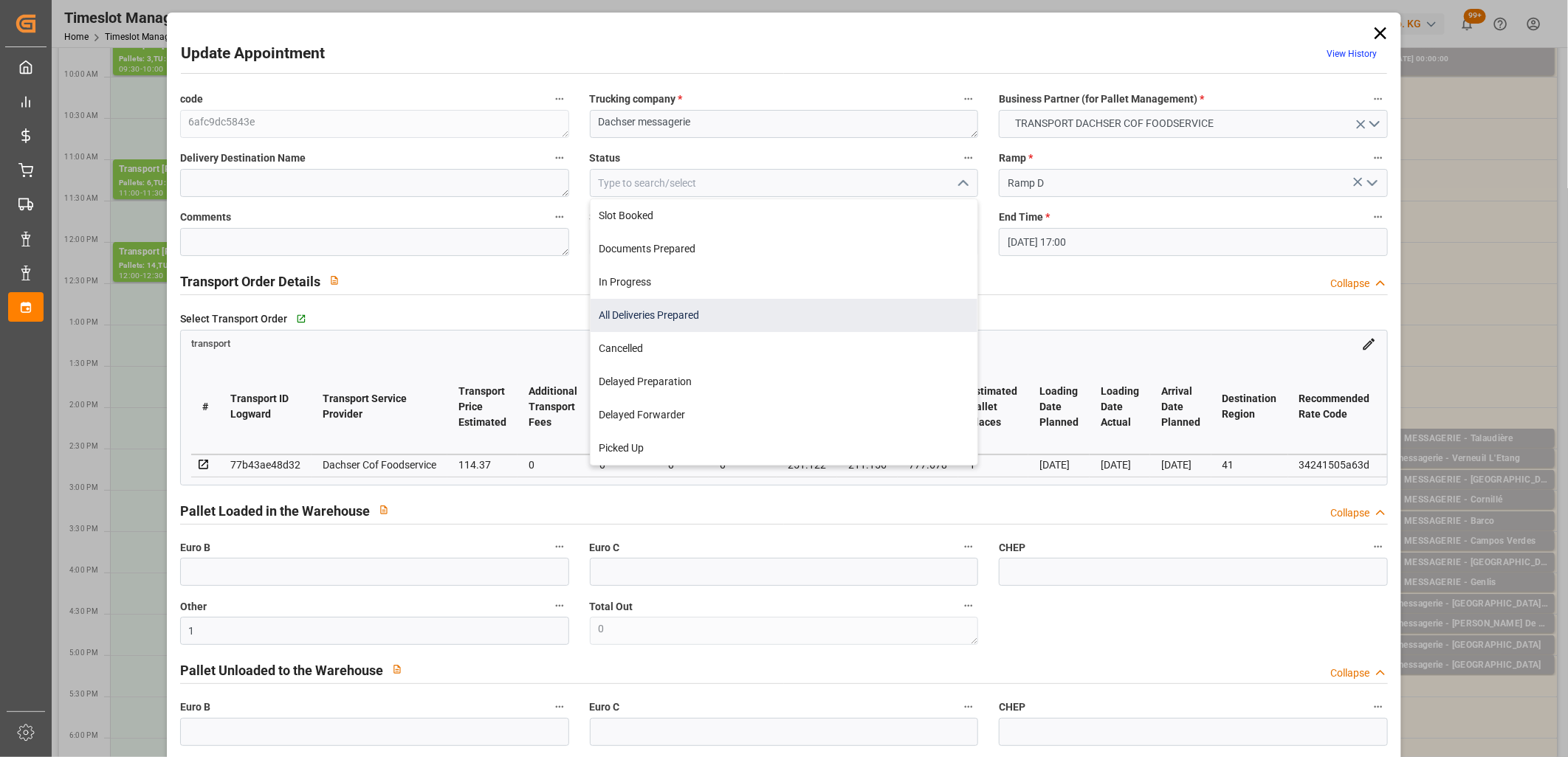
click at [856, 320] on div "All Deliveries Prepared" at bounding box center [784, 315] width 387 height 33
type input "All Deliveries Prepared"
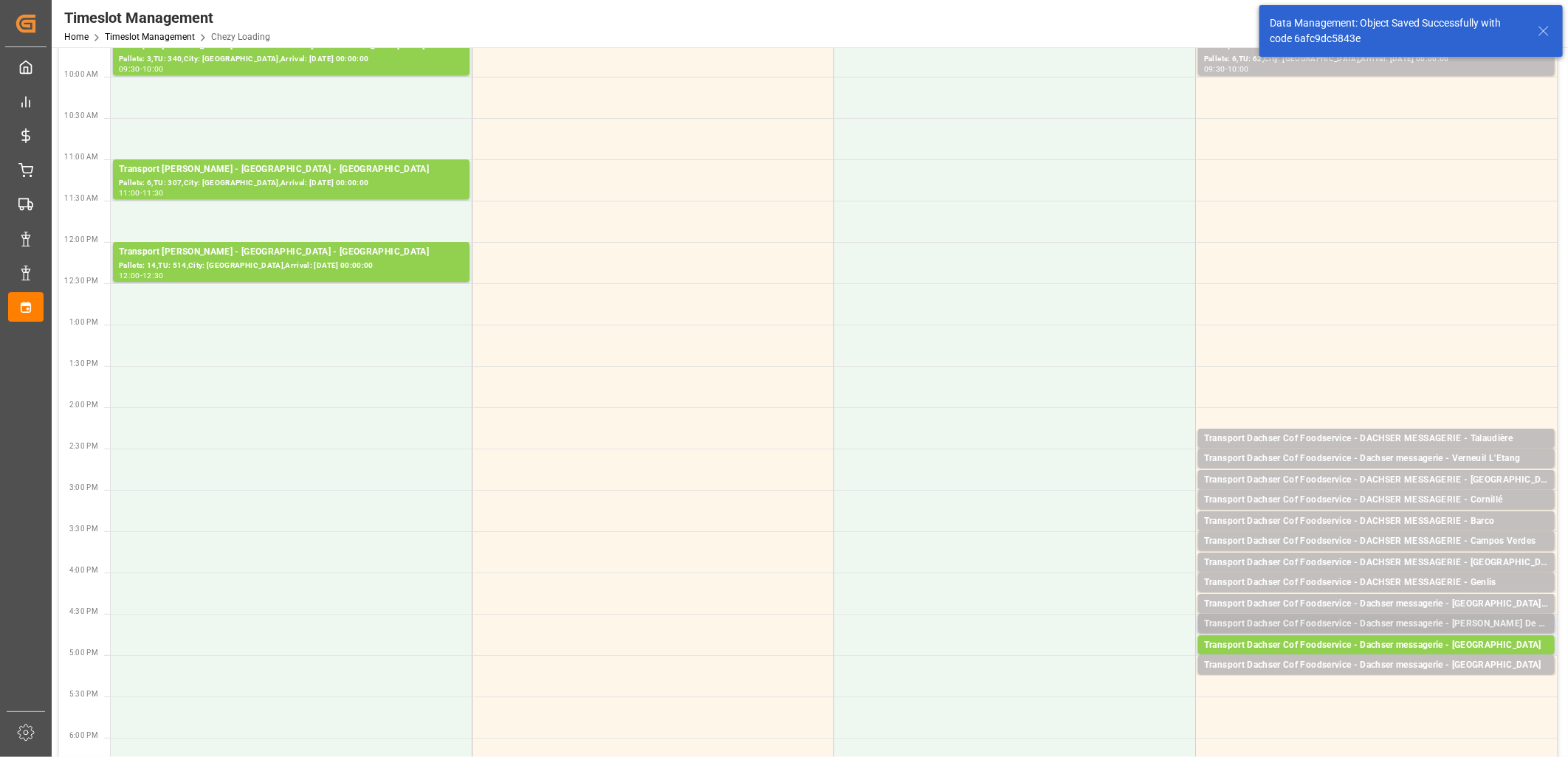
click at [1388, 624] on div "Transport Dachser Cof Foodservice - Dachser messagerie - Alcala De Guardiara" at bounding box center [1377, 624] width 345 height 15
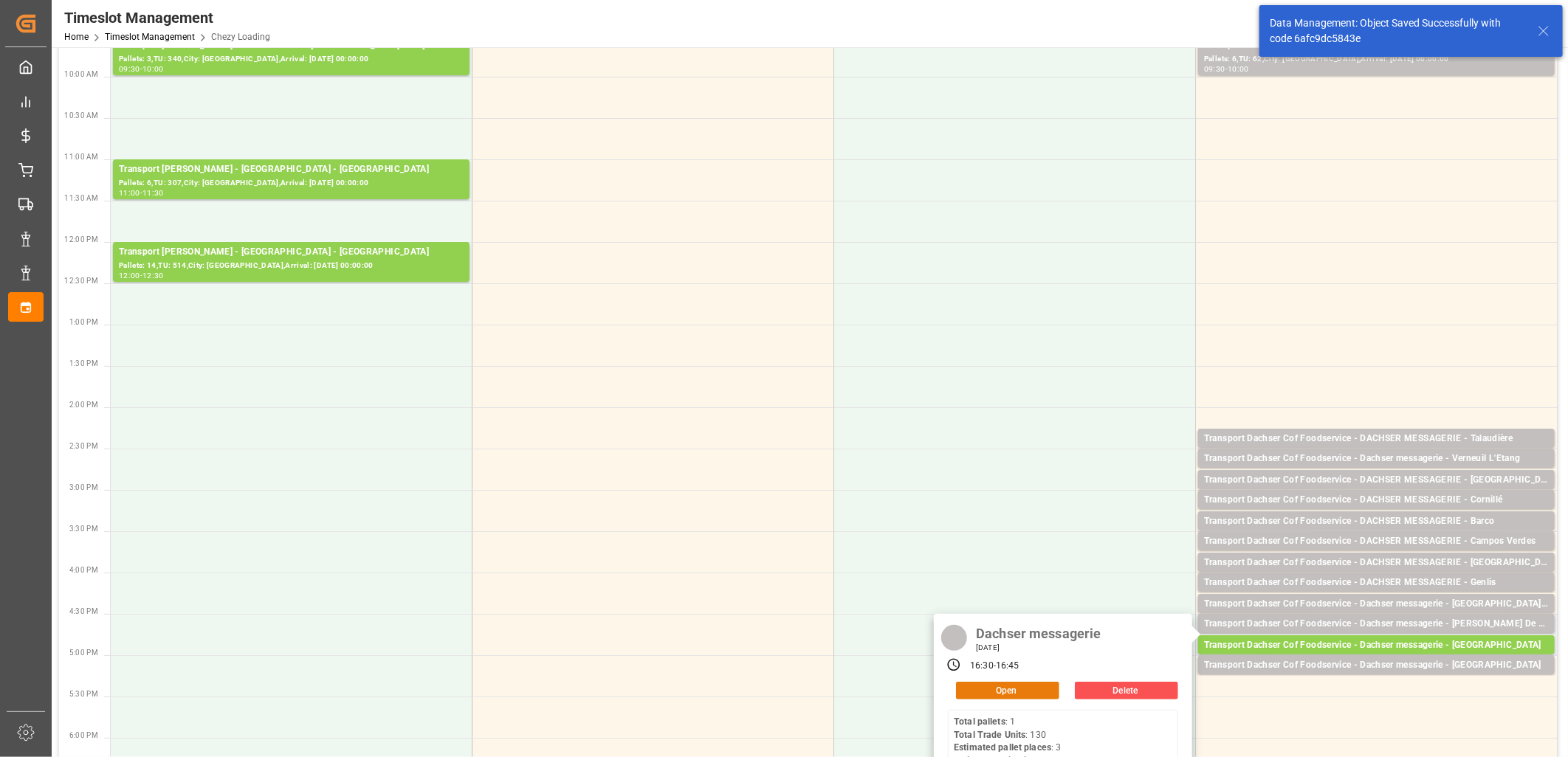
click at [1040, 690] on button "Open" at bounding box center [1007, 690] width 103 height 17
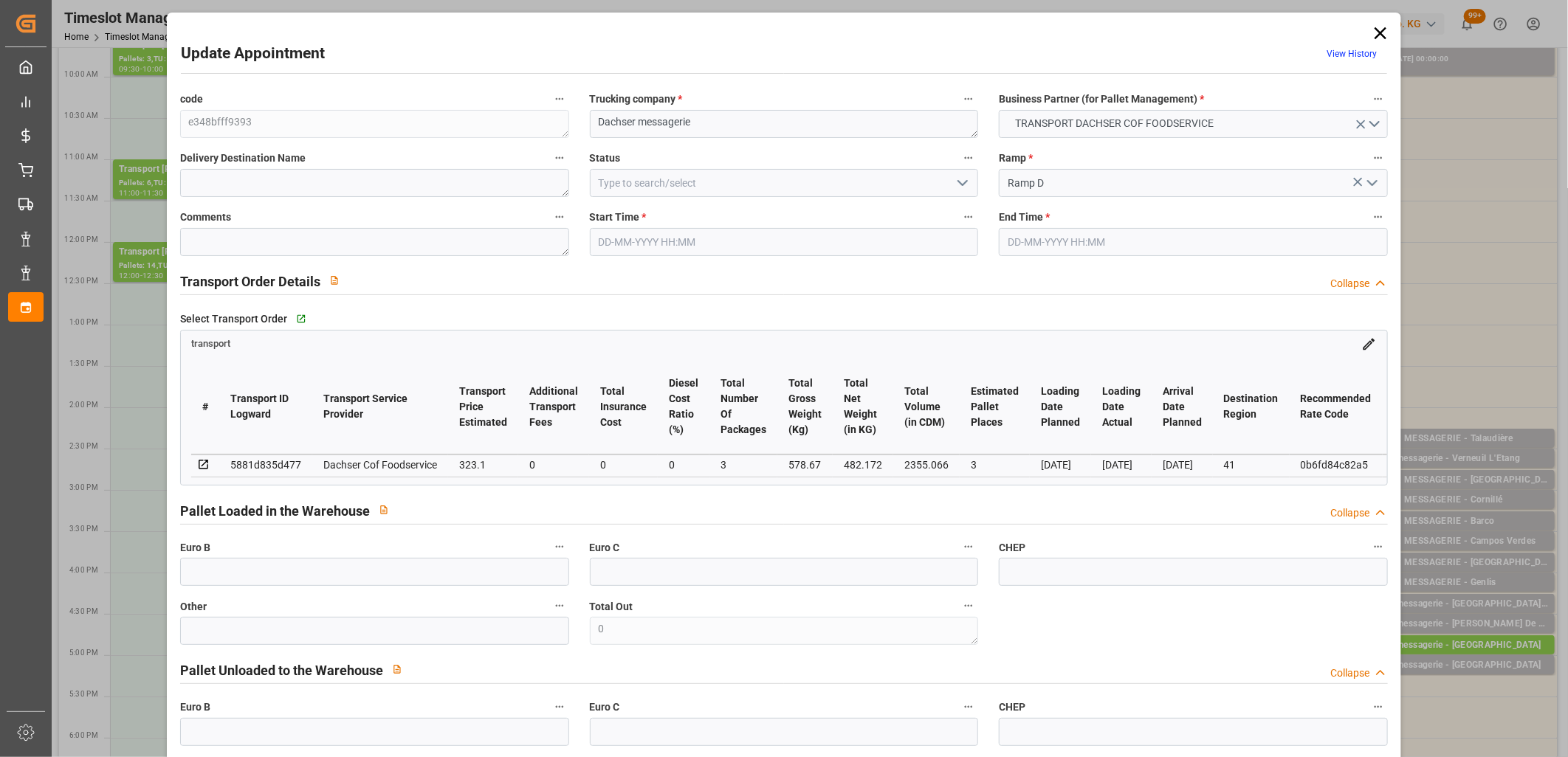
type input "01-10-2025 16:30"
type input "01-10-2025 16:45"
type input "30-09-2025 12:07"
type input "30-09-2025 11:48"
type input "[DATE]"
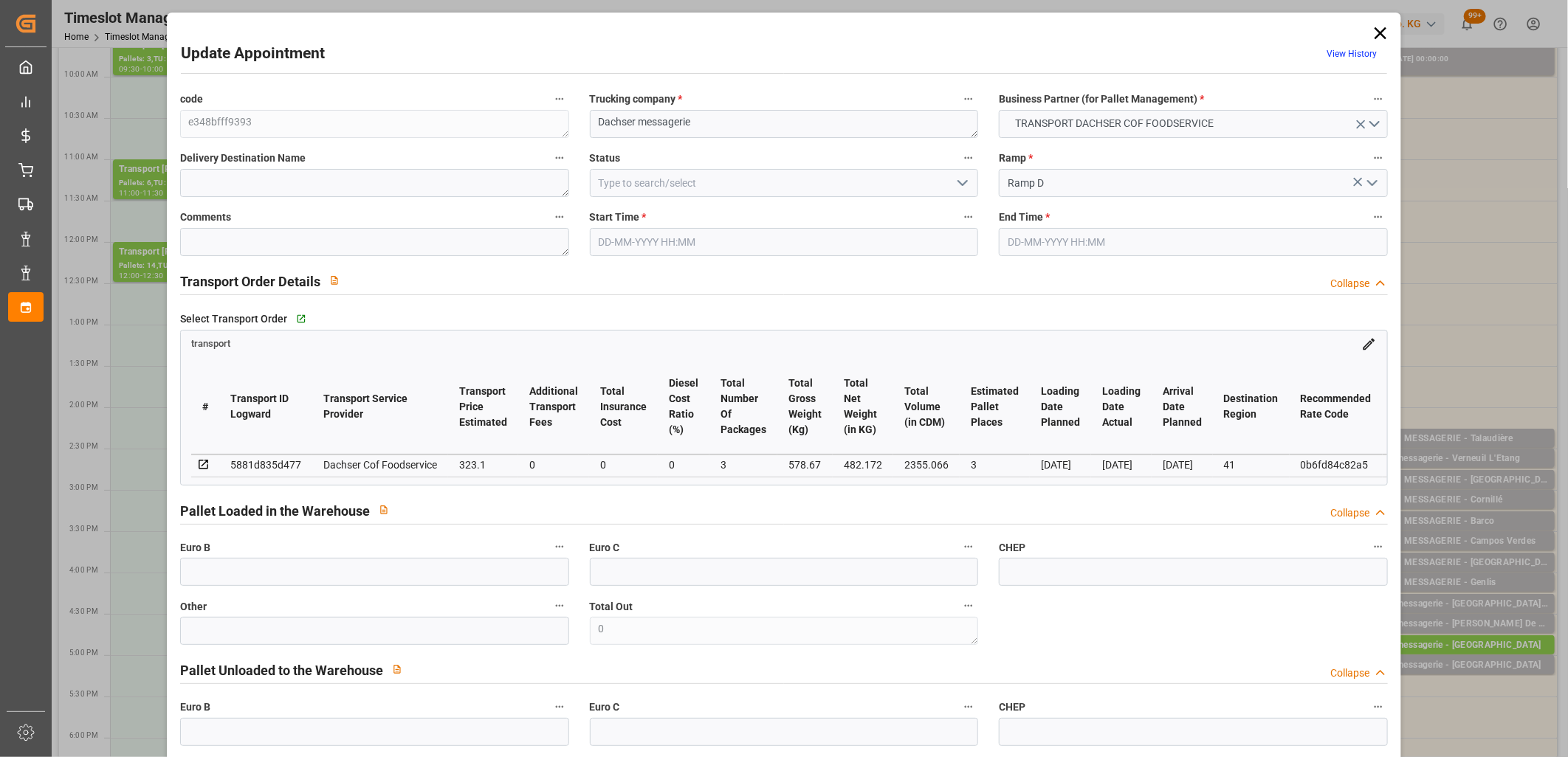
type input "[DATE]"
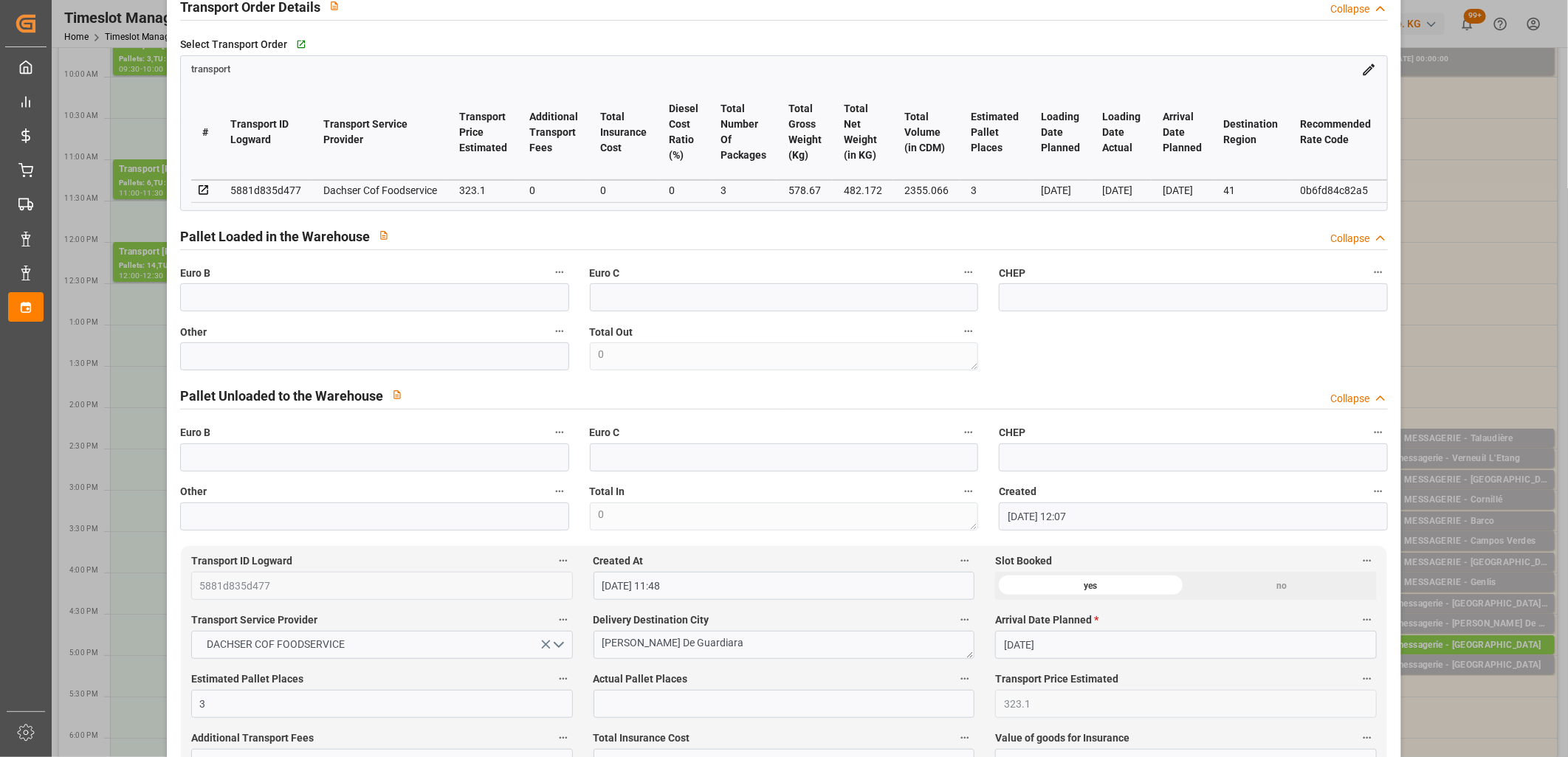
scroll to position [327, 0]
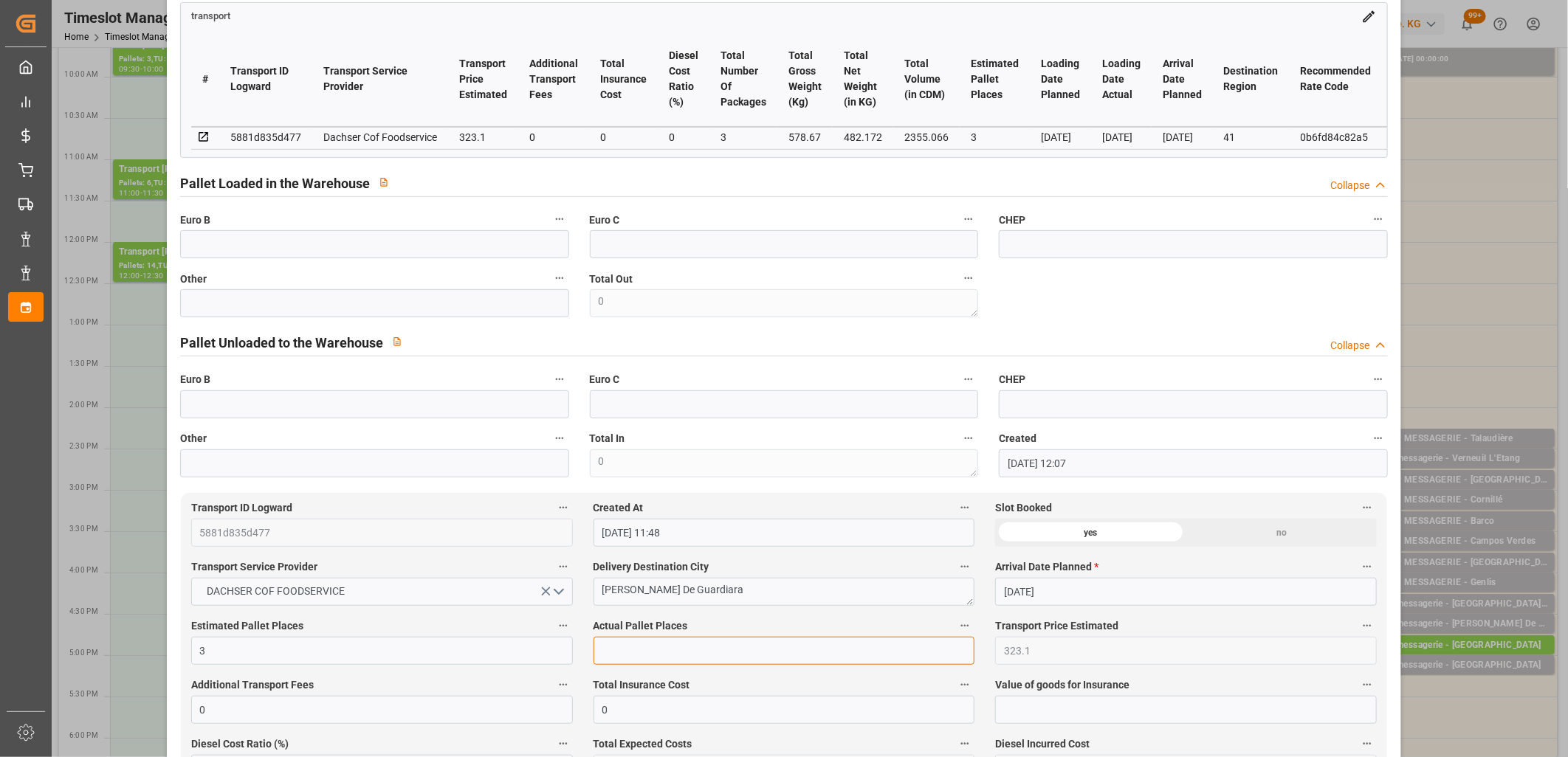
click at [692, 656] on input "text" at bounding box center [784, 650] width 381 height 28
type input "3"
click at [372, 306] on input "text" at bounding box center [374, 303] width 389 height 28
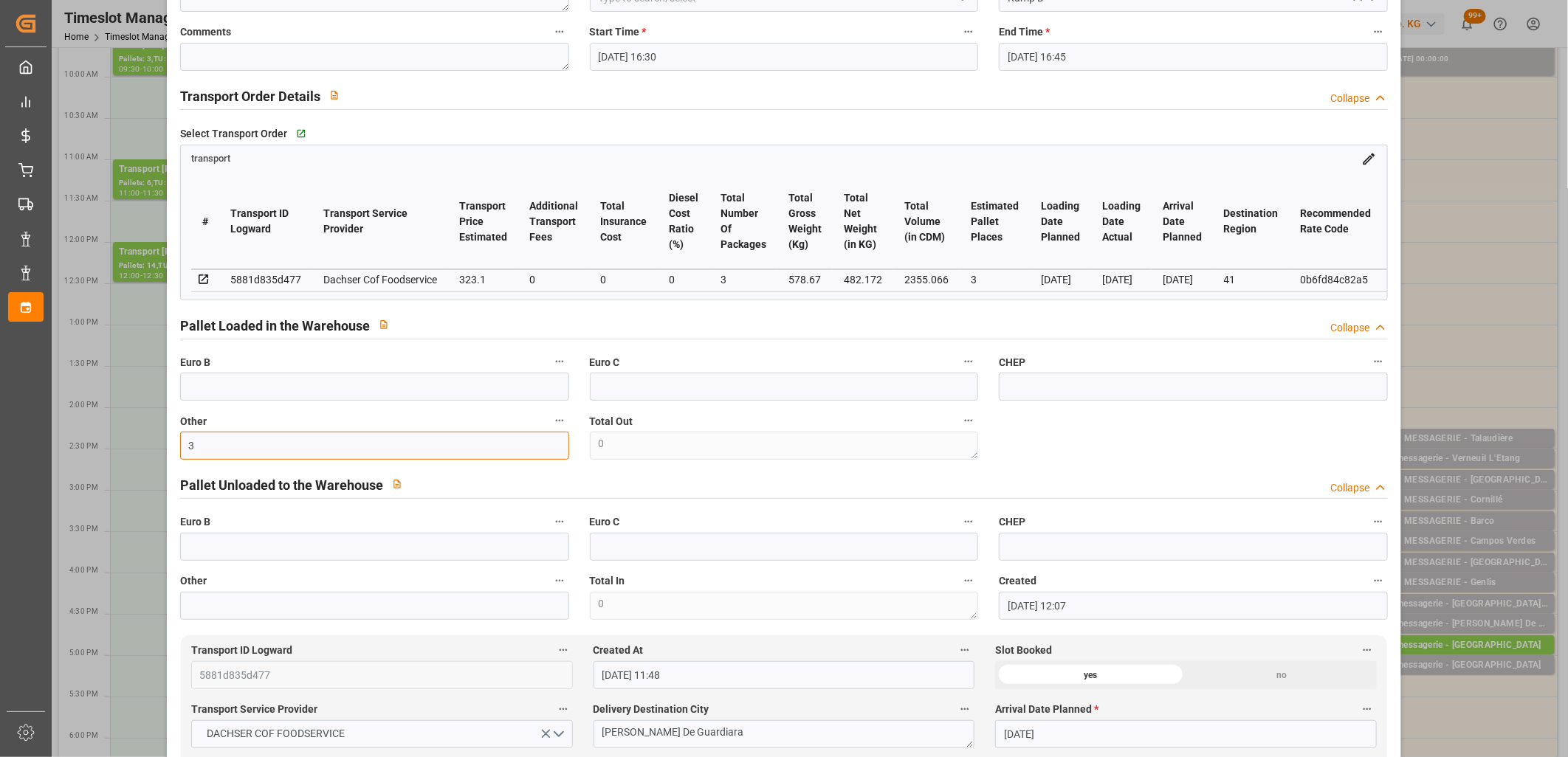
scroll to position [0, 0]
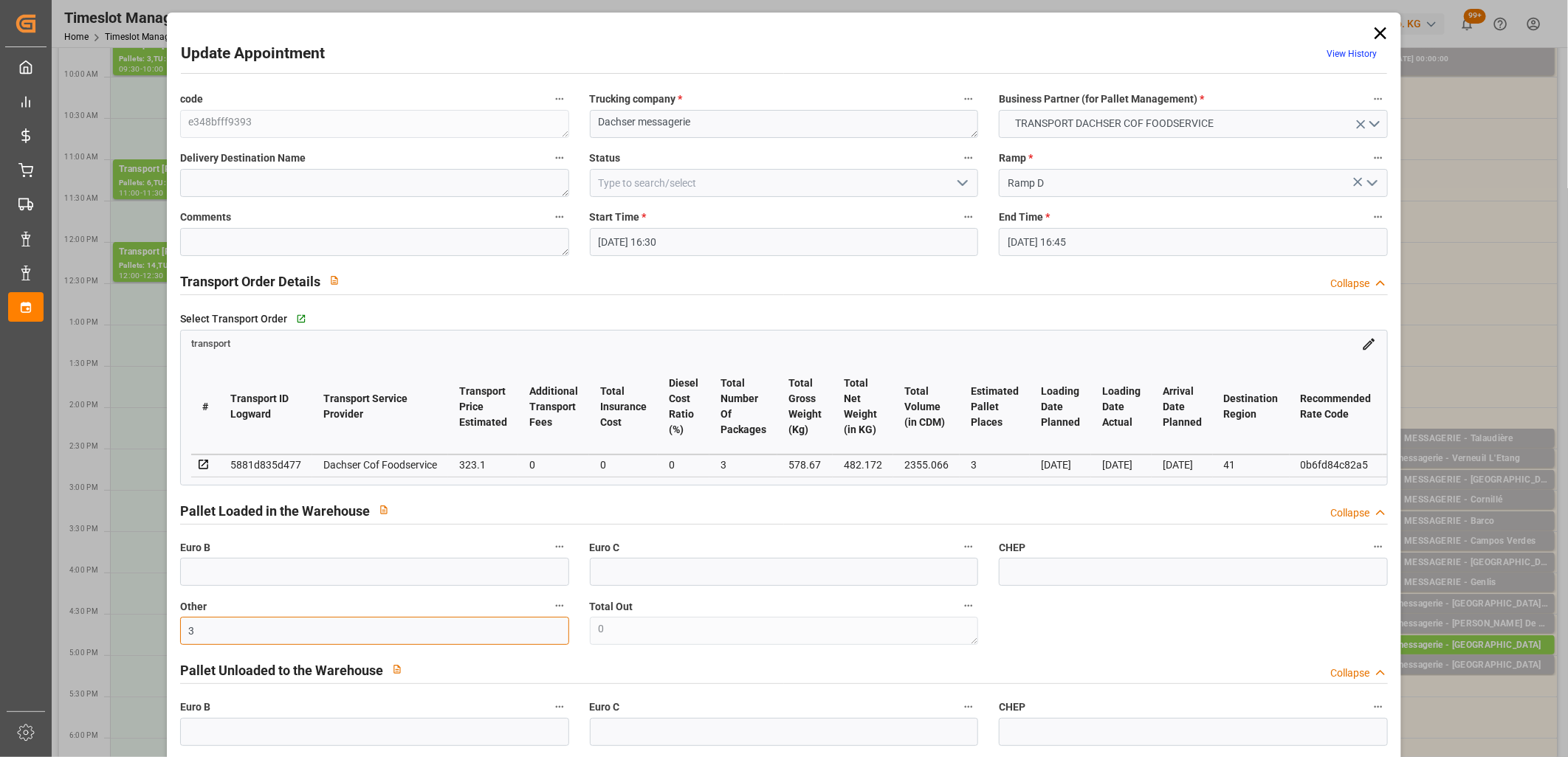
type input "3"
click at [961, 183] on polyline "open menu" at bounding box center [962, 183] width 9 height 4
click at [958, 187] on icon "open menu" at bounding box center [962, 183] width 17 height 17
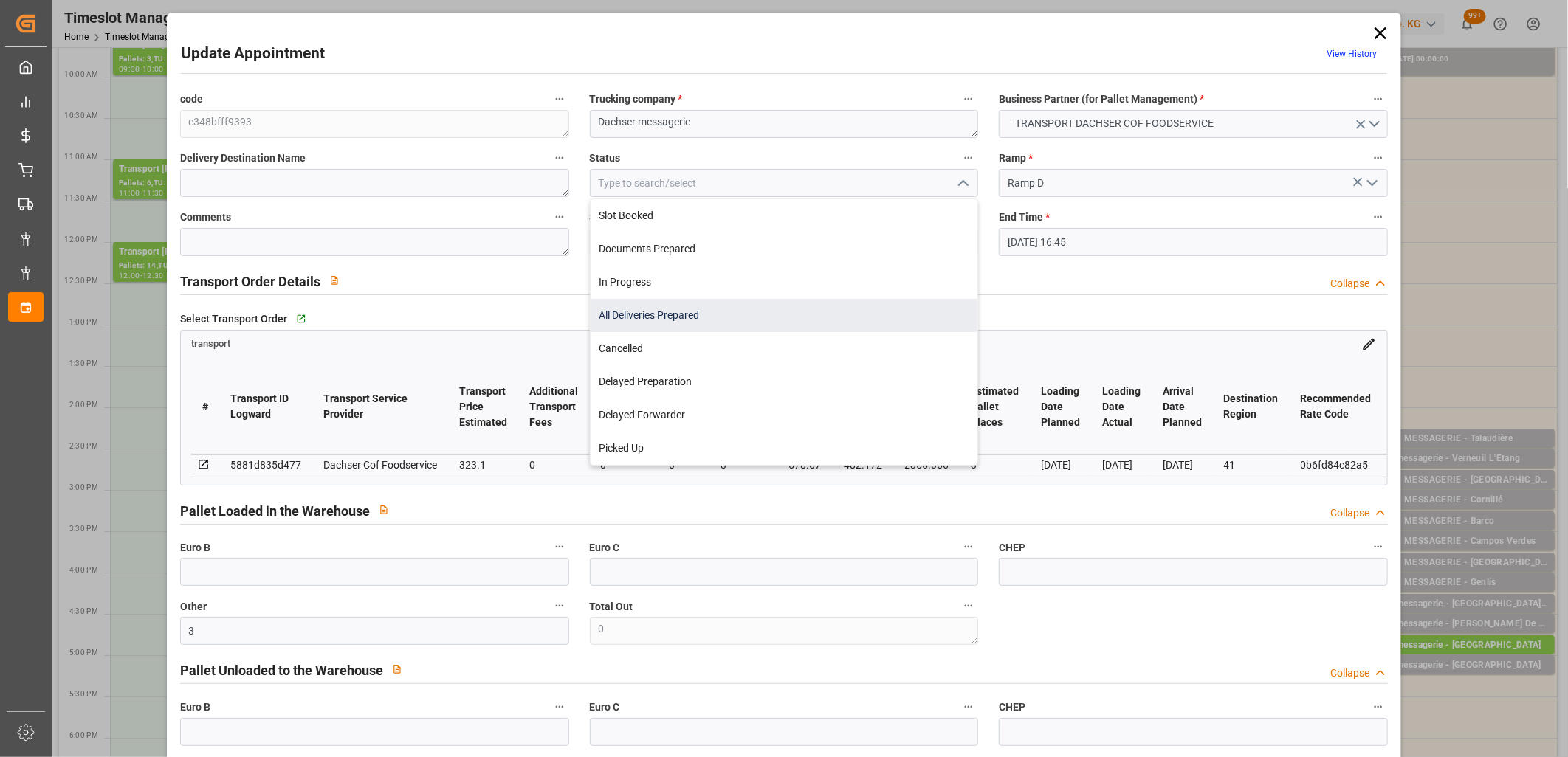
click at [859, 310] on div "All Deliveries Prepared" at bounding box center [784, 315] width 387 height 33
type input "All Deliveries Prepared"
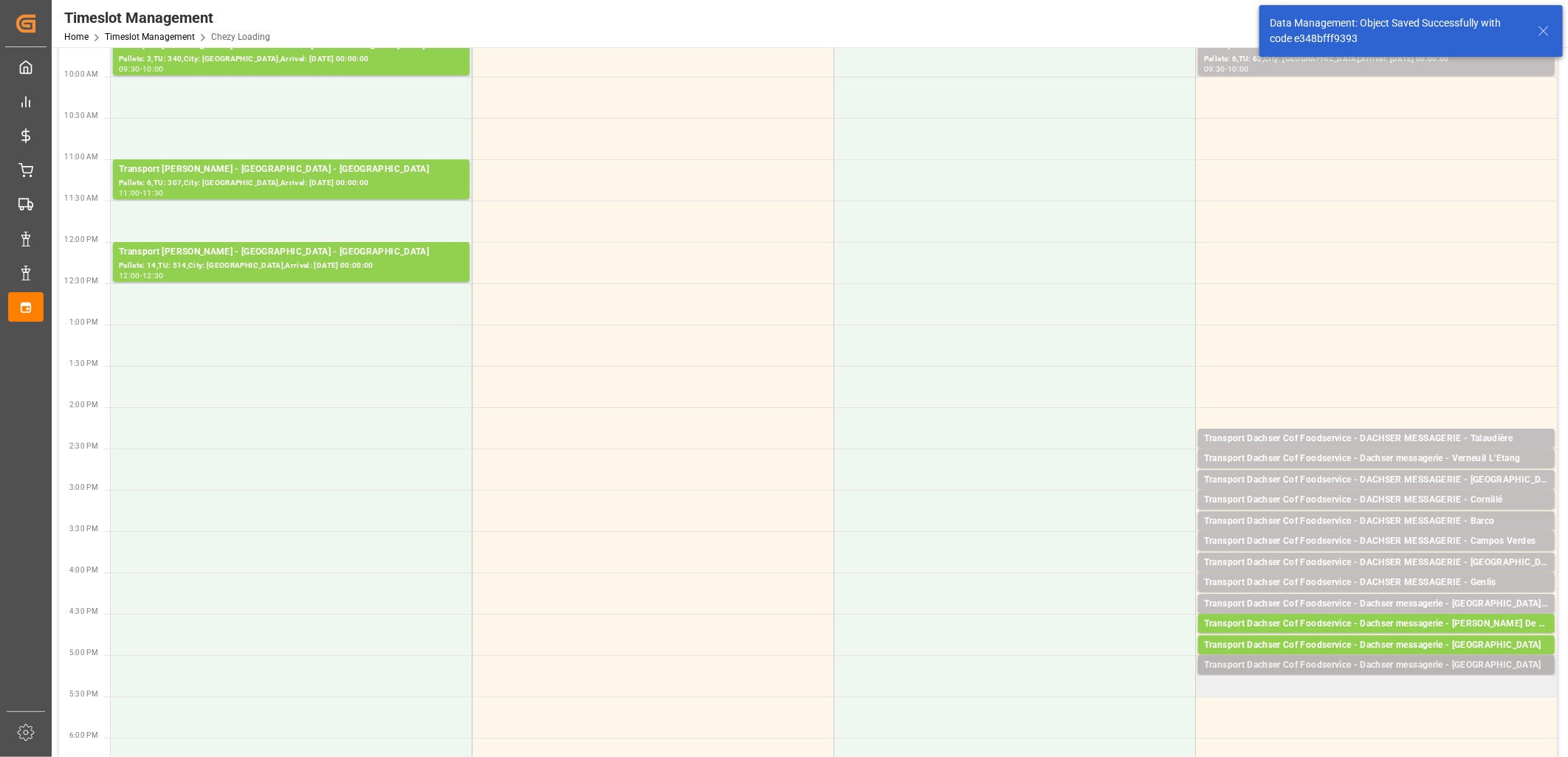
click at [1322, 668] on div "Transport Dachser Cof Foodservice - Dachser messagerie - Madrid" at bounding box center [1377, 665] width 345 height 15
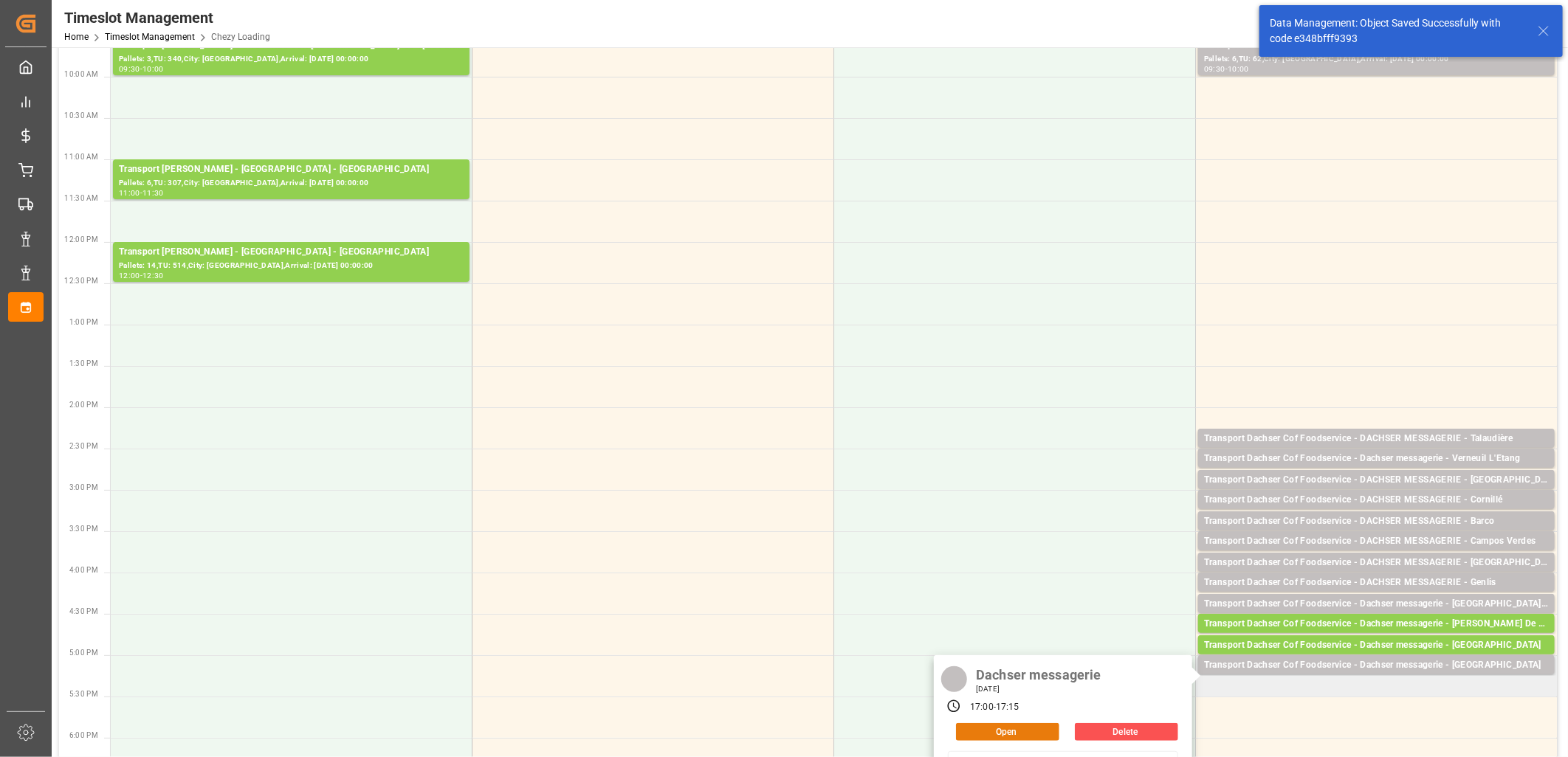
click at [1027, 734] on button "Open" at bounding box center [1007, 732] width 103 height 17
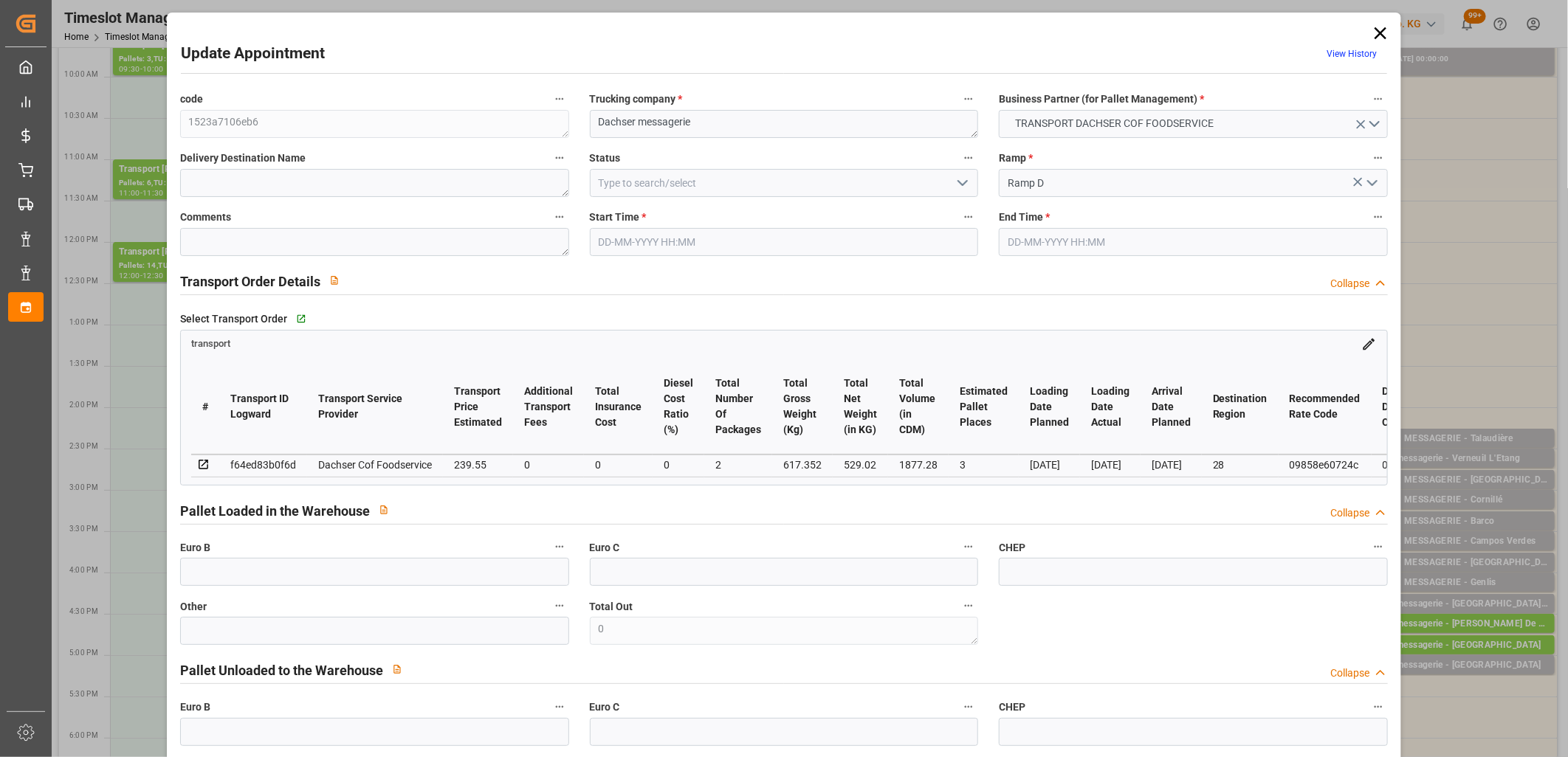
type input "01-10-2025 17:00"
type input "01-10-2025 17:15"
type input "30-09-2025 12:08"
type input "30-09-2025 11:48"
type input "[DATE]"
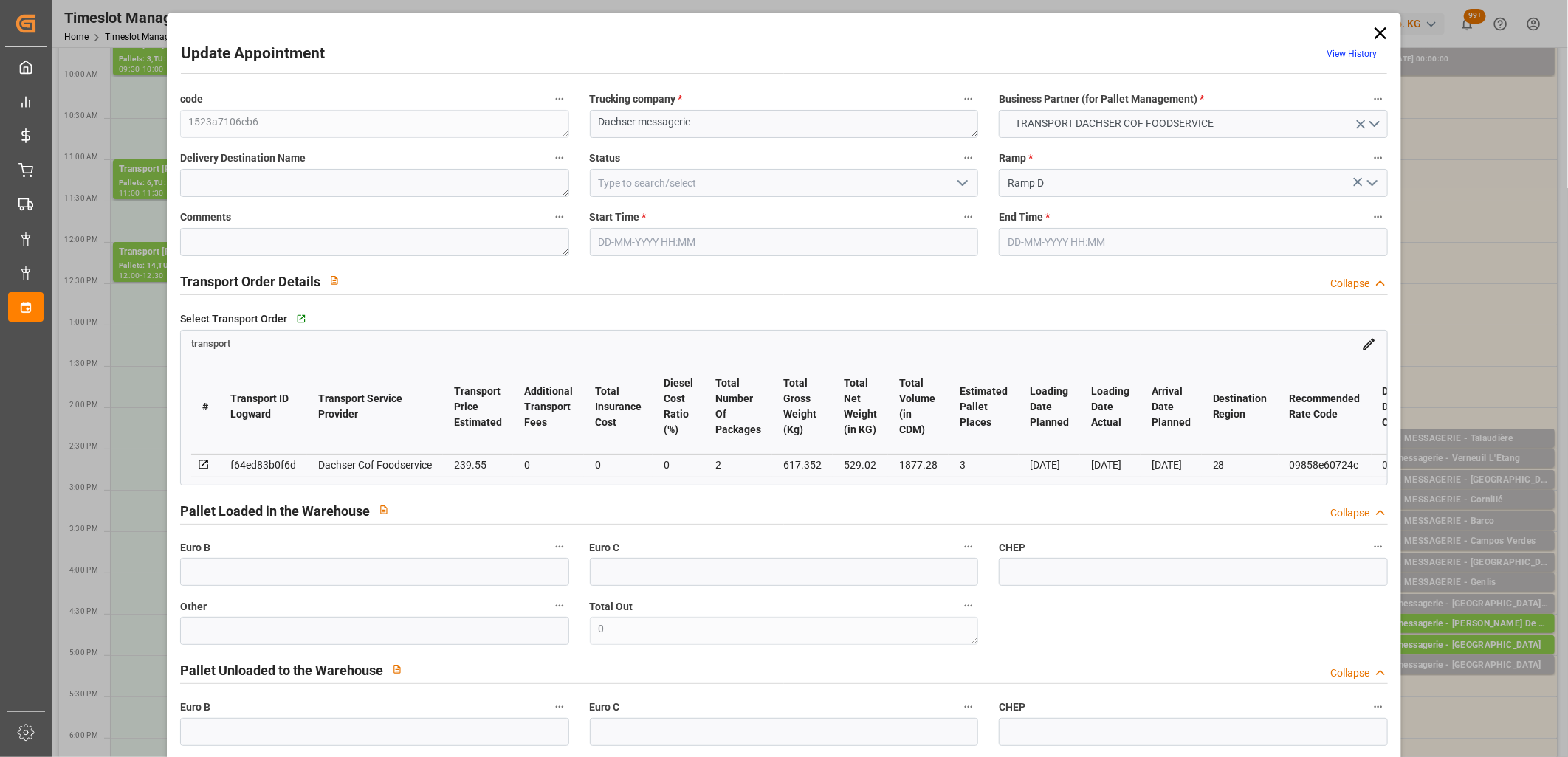
type input "[DATE]"
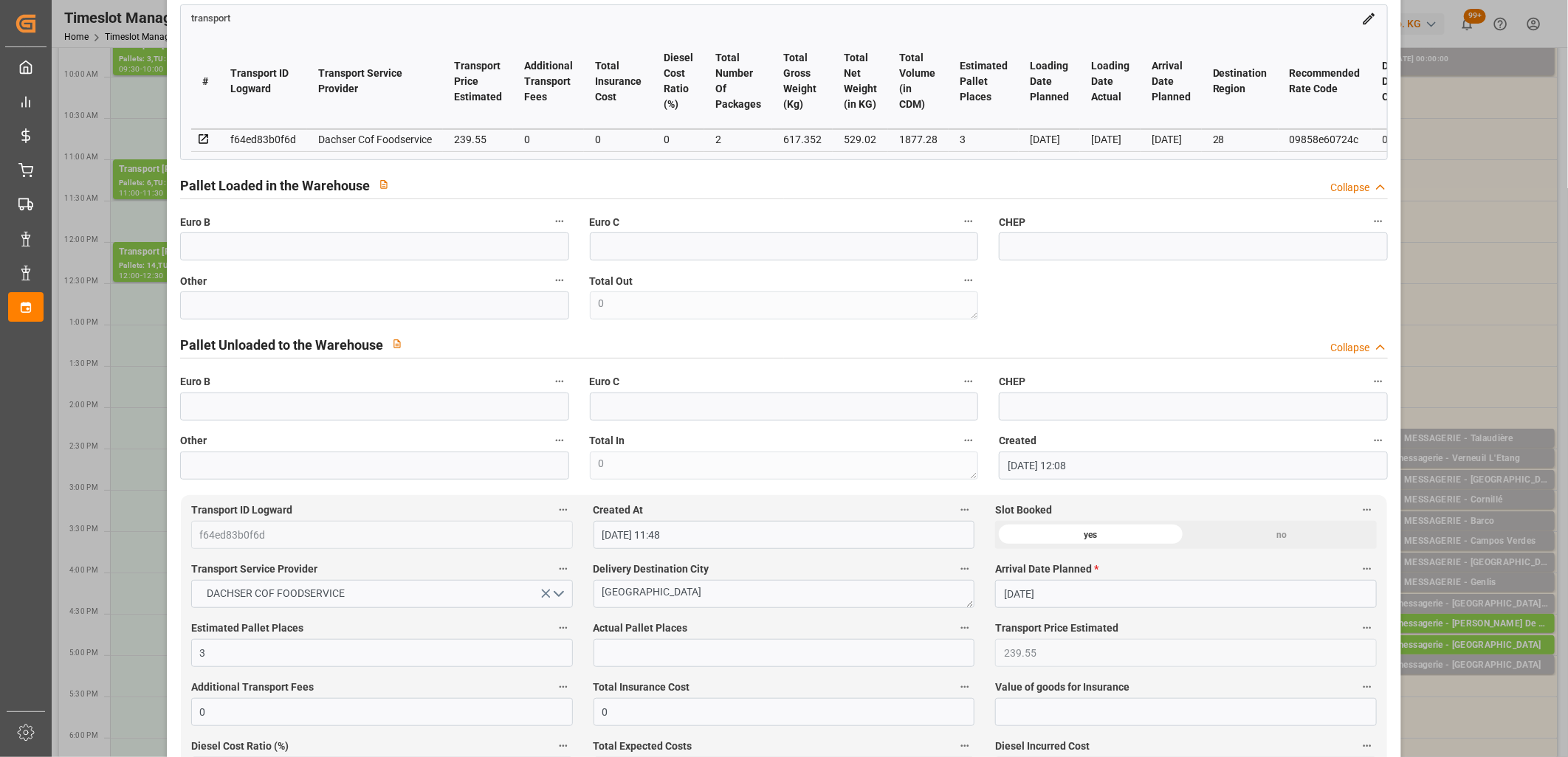
scroll to position [410, 0]
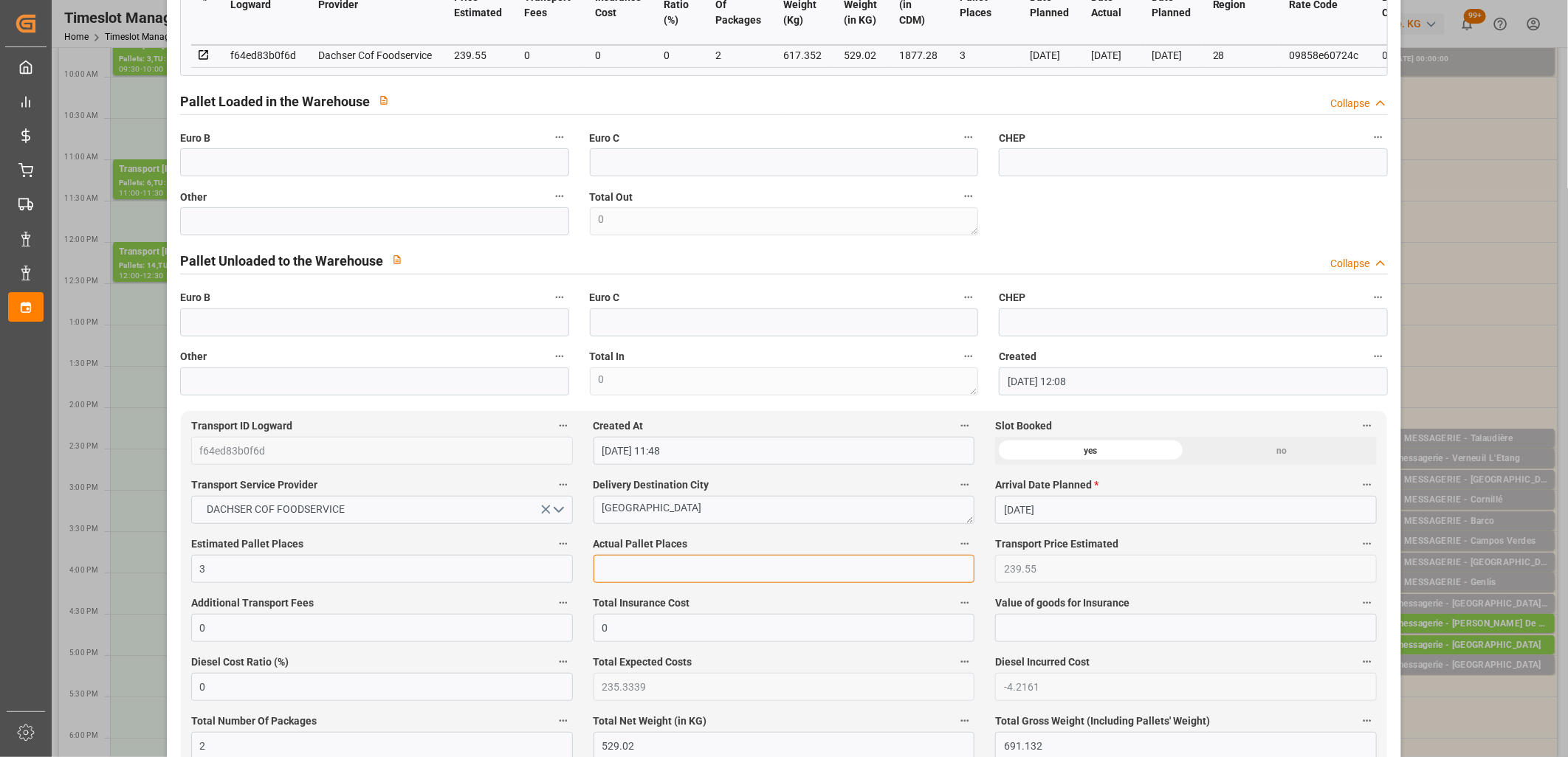
click at [690, 571] on input "text" at bounding box center [784, 569] width 381 height 28
type input "2"
click at [433, 217] on input "text" at bounding box center [374, 221] width 389 height 28
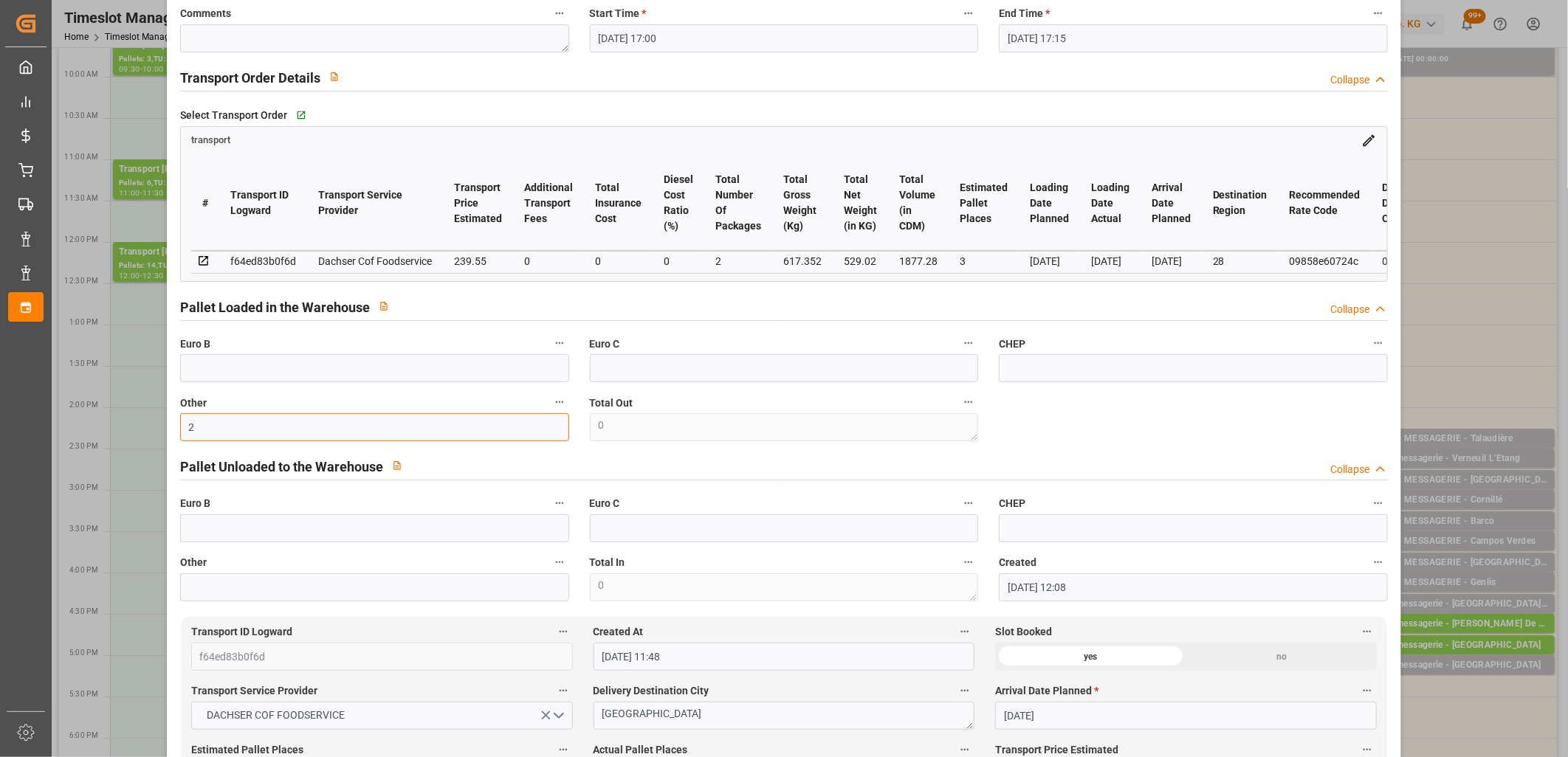
scroll to position [0, 0]
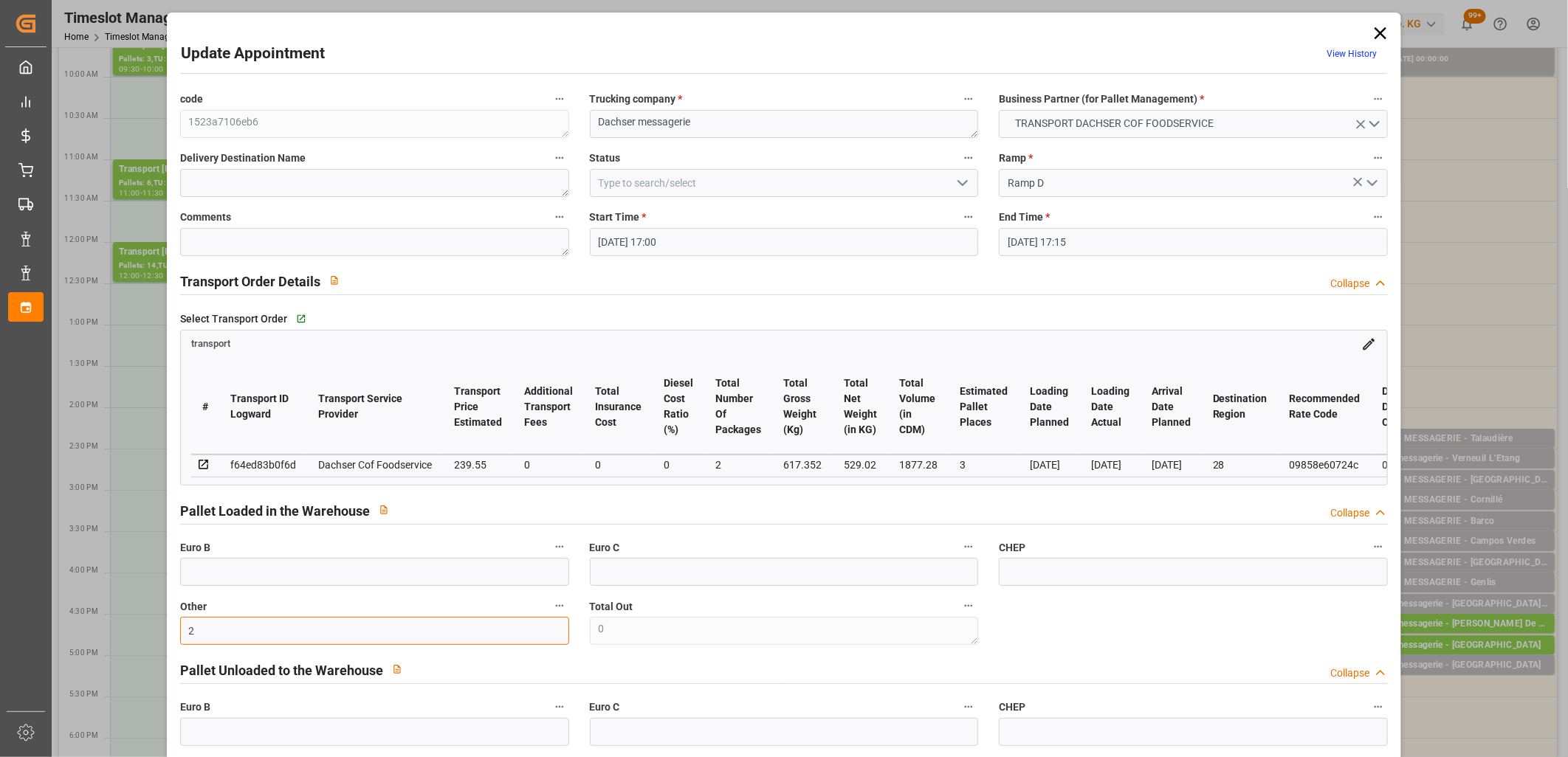
type input "2"
click at [949, 195] on input at bounding box center [784, 183] width 389 height 28
click at [955, 182] on icon "open menu" at bounding box center [962, 183] width 17 height 17
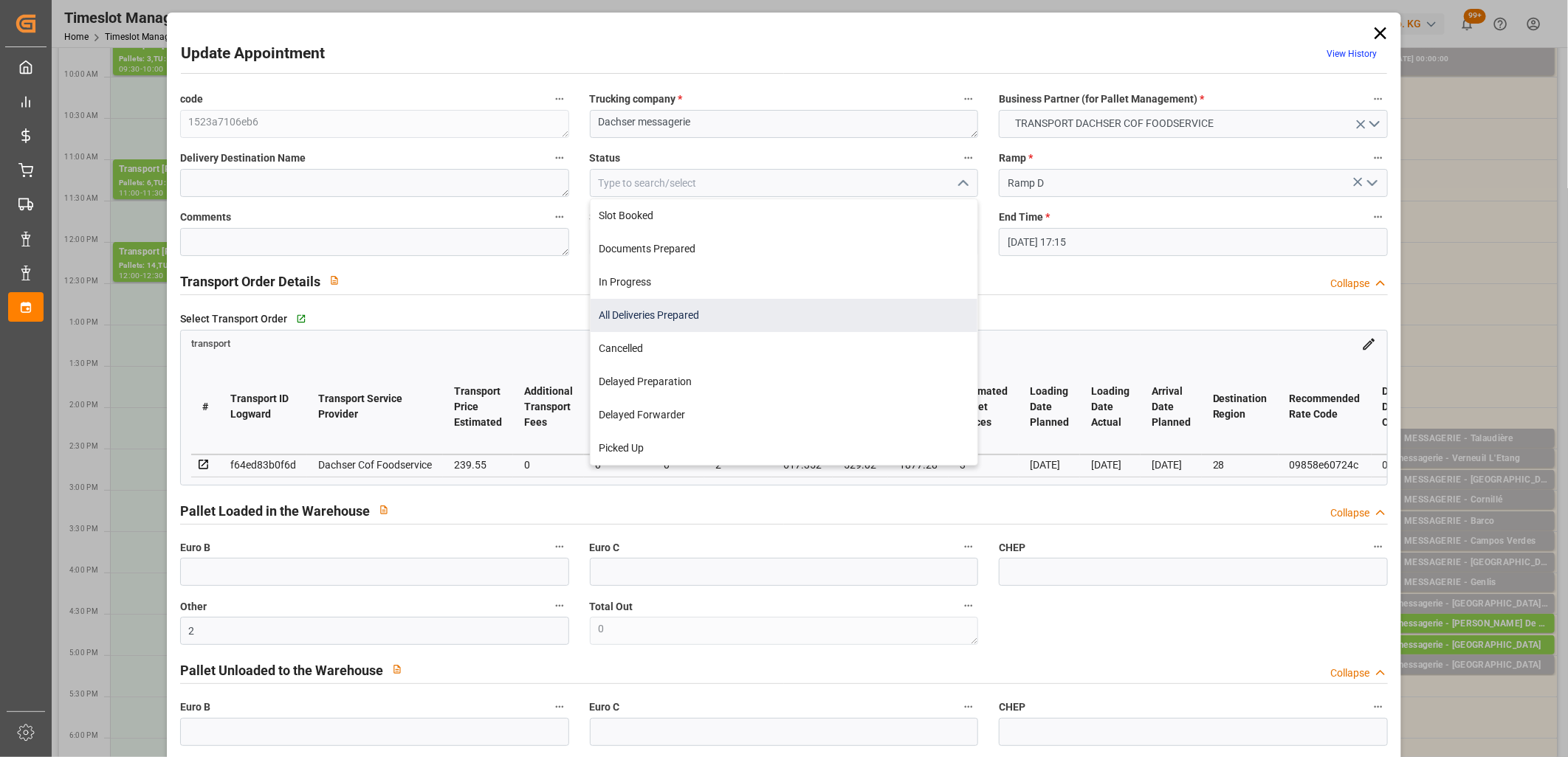
click at [887, 306] on div "All Deliveries Prepared" at bounding box center [784, 315] width 387 height 33
type input "All Deliveries Prepared"
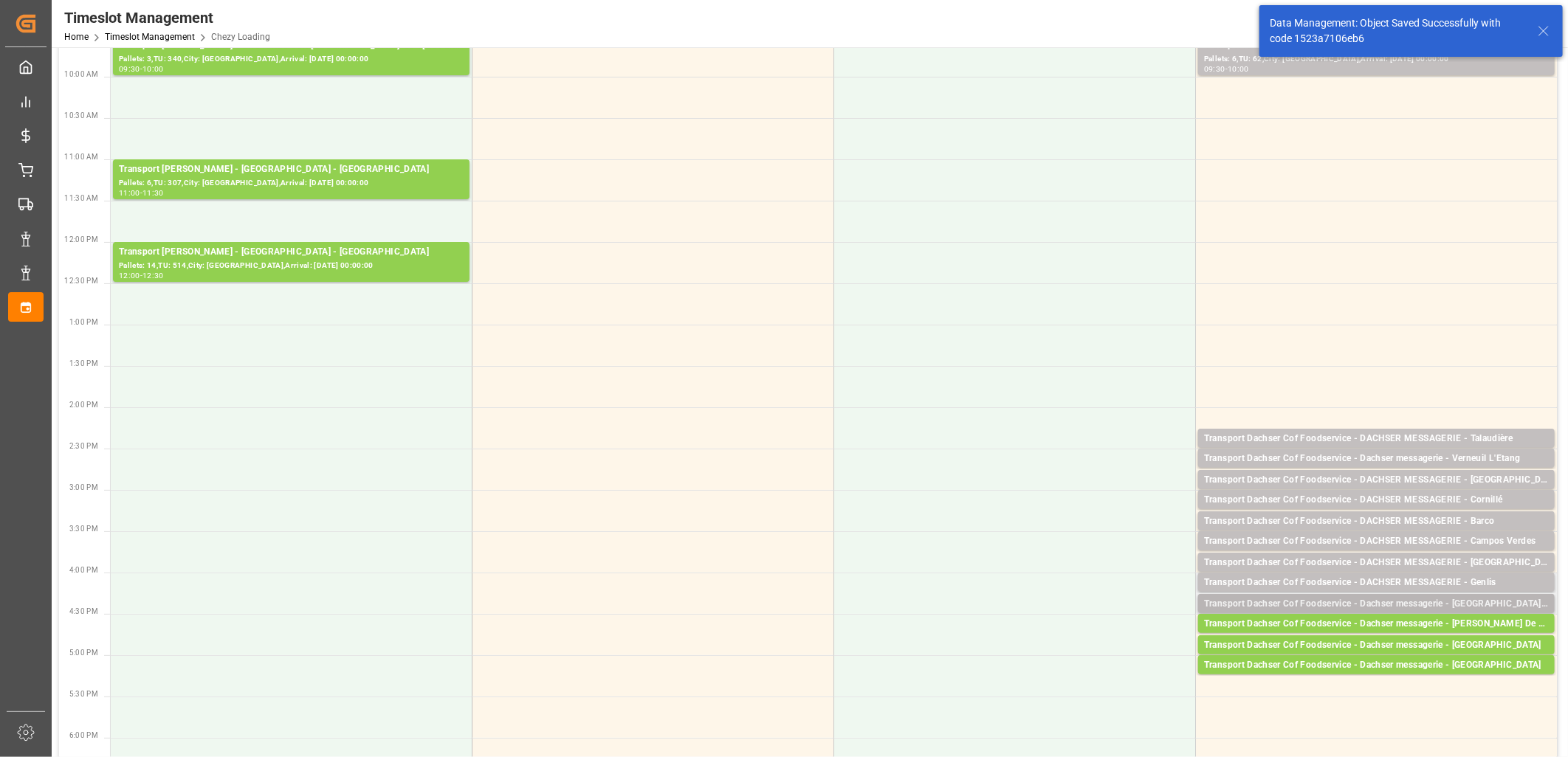
click at [1368, 602] on div "Transport Dachser Cof Foodservice - Dachser messagerie - Roldan,Murcia" at bounding box center [1377, 604] width 345 height 15
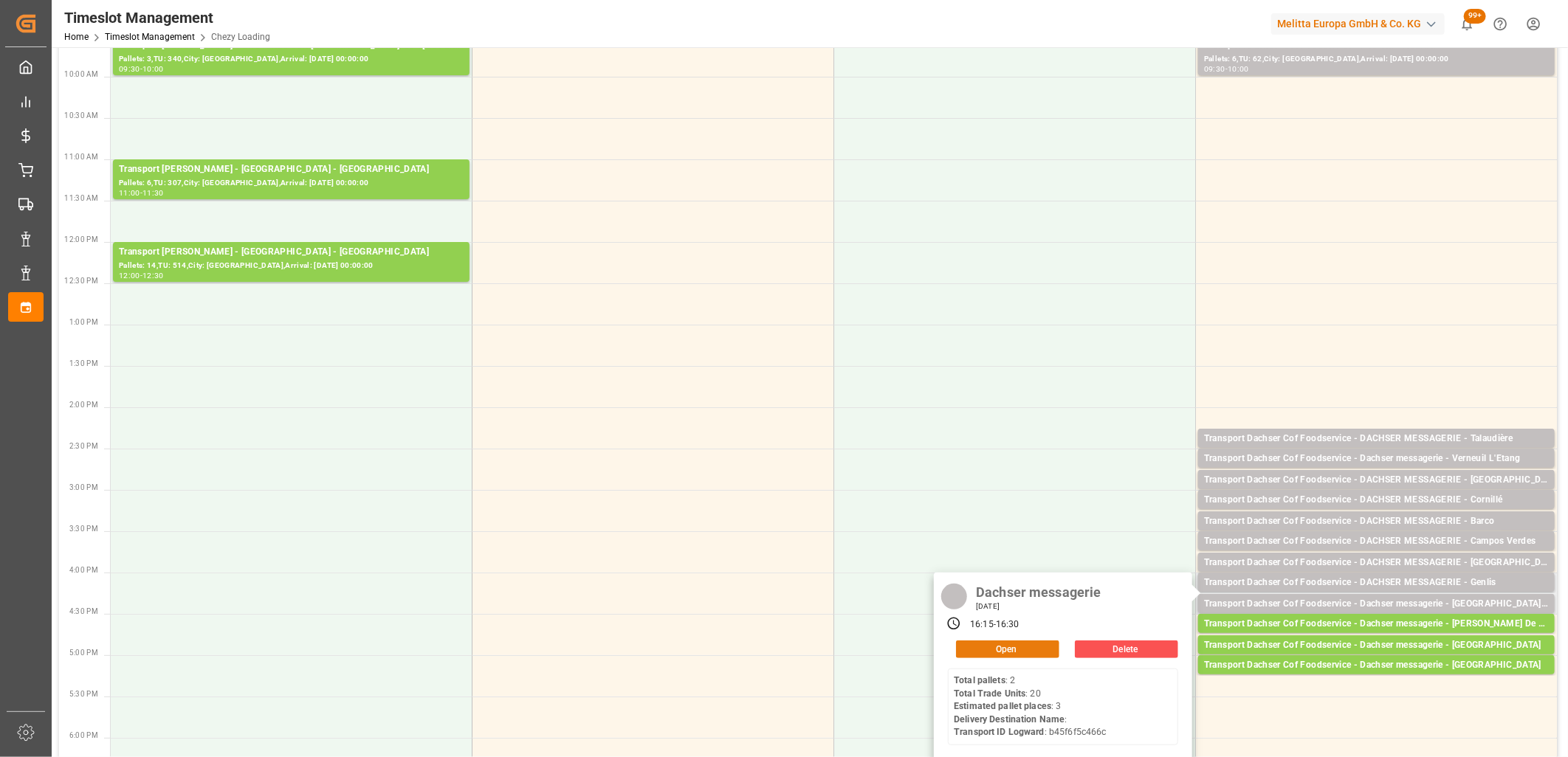
click at [1019, 640] on button "Open" at bounding box center [1007, 649] width 103 height 17
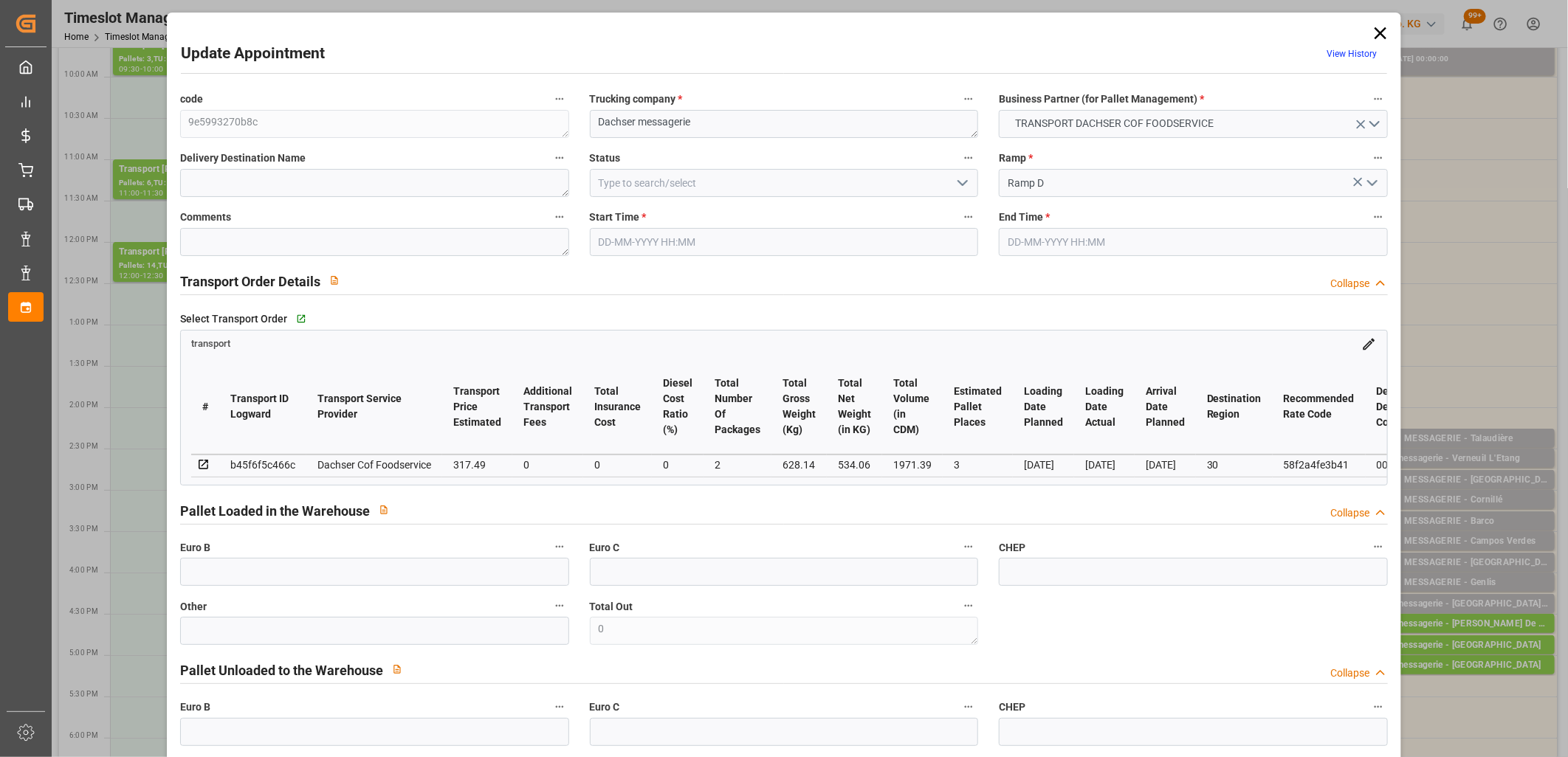
type input "01-10-2025 16:15"
type input "01-10-2025 16:30"
type input "30-09-2025 12:07"
type input "30-09-2025 11:48"
type input "[DATE]"
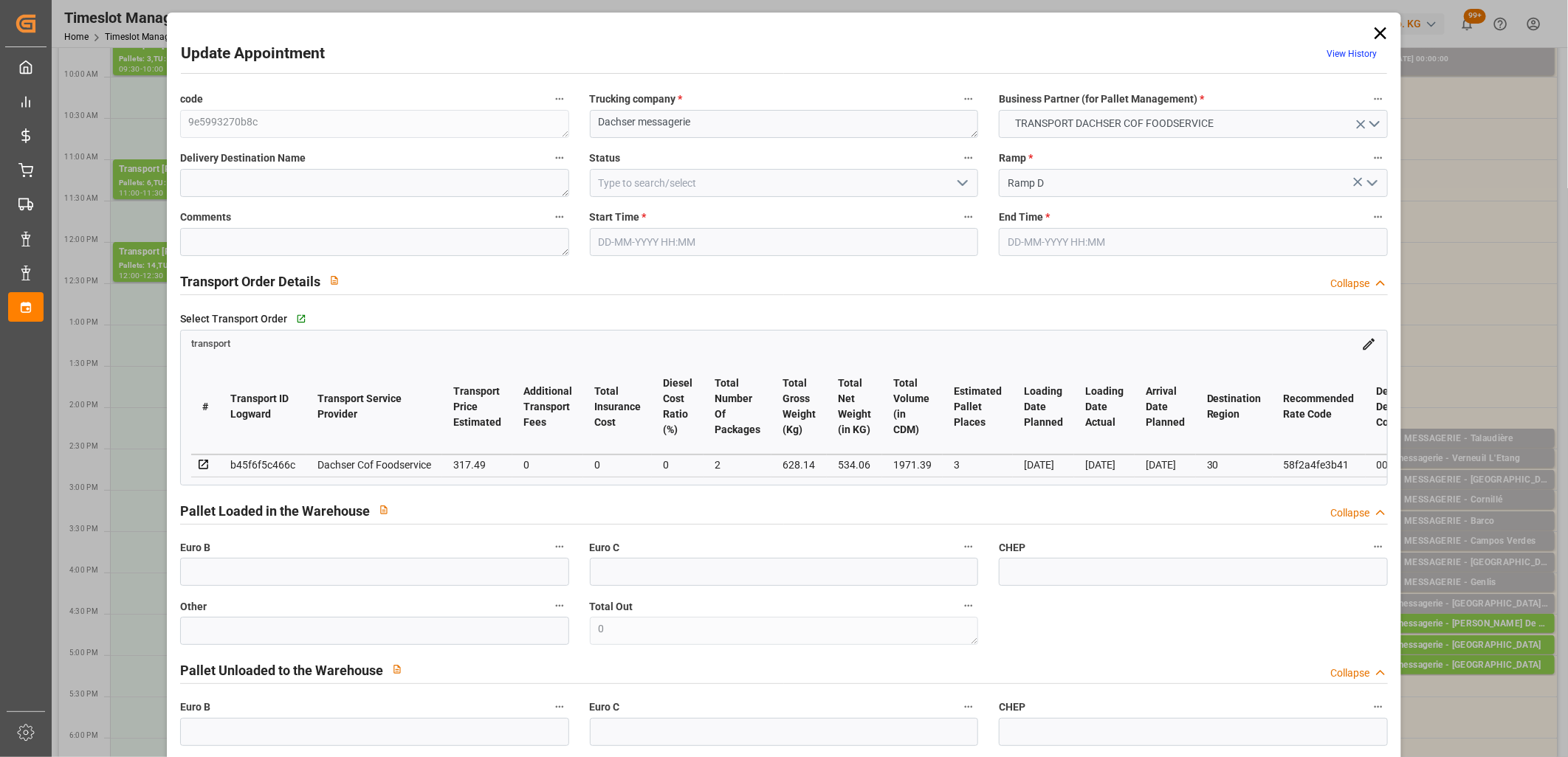
type input "[DATE]"
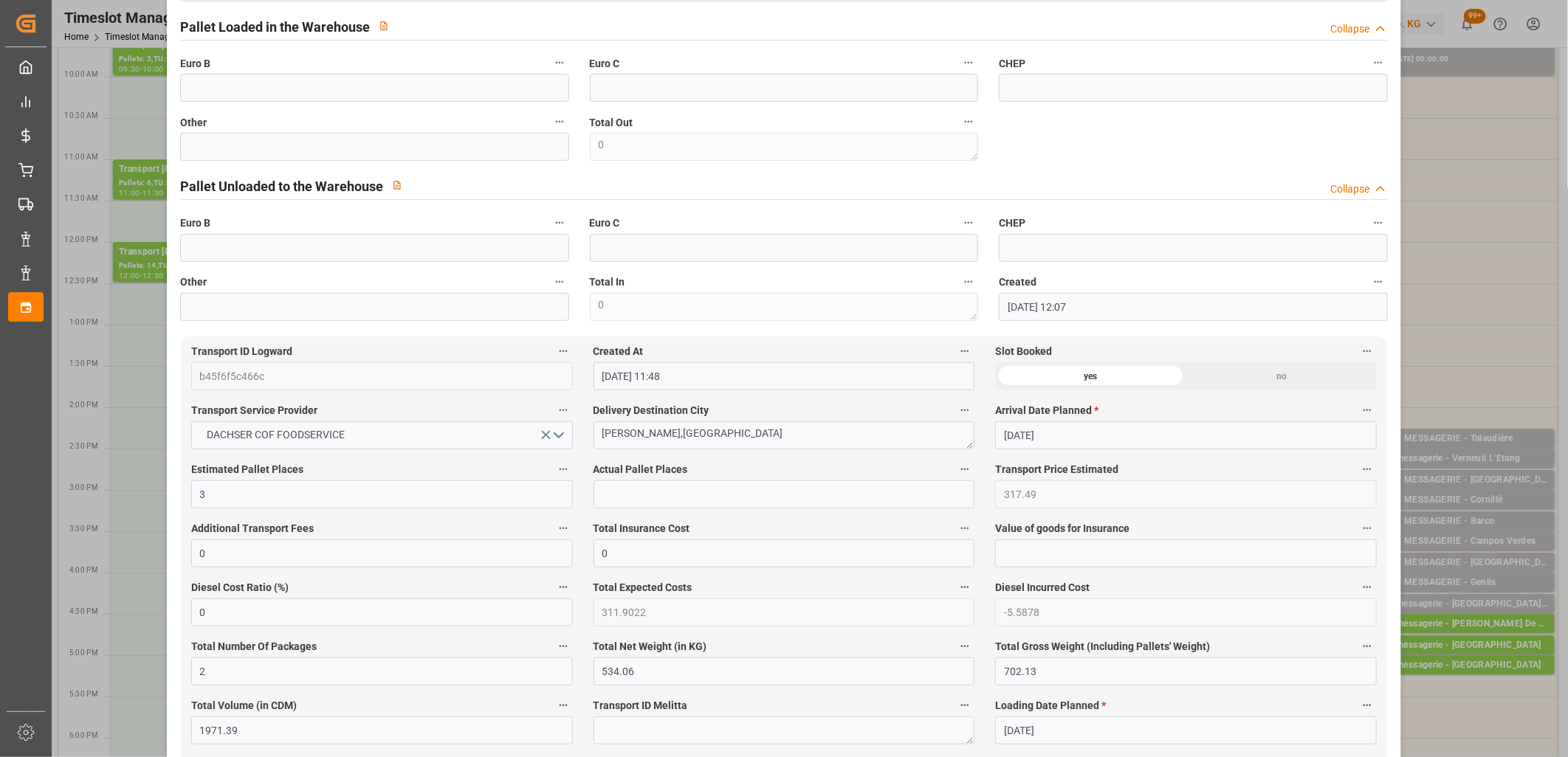
scroll to position [491, 0]
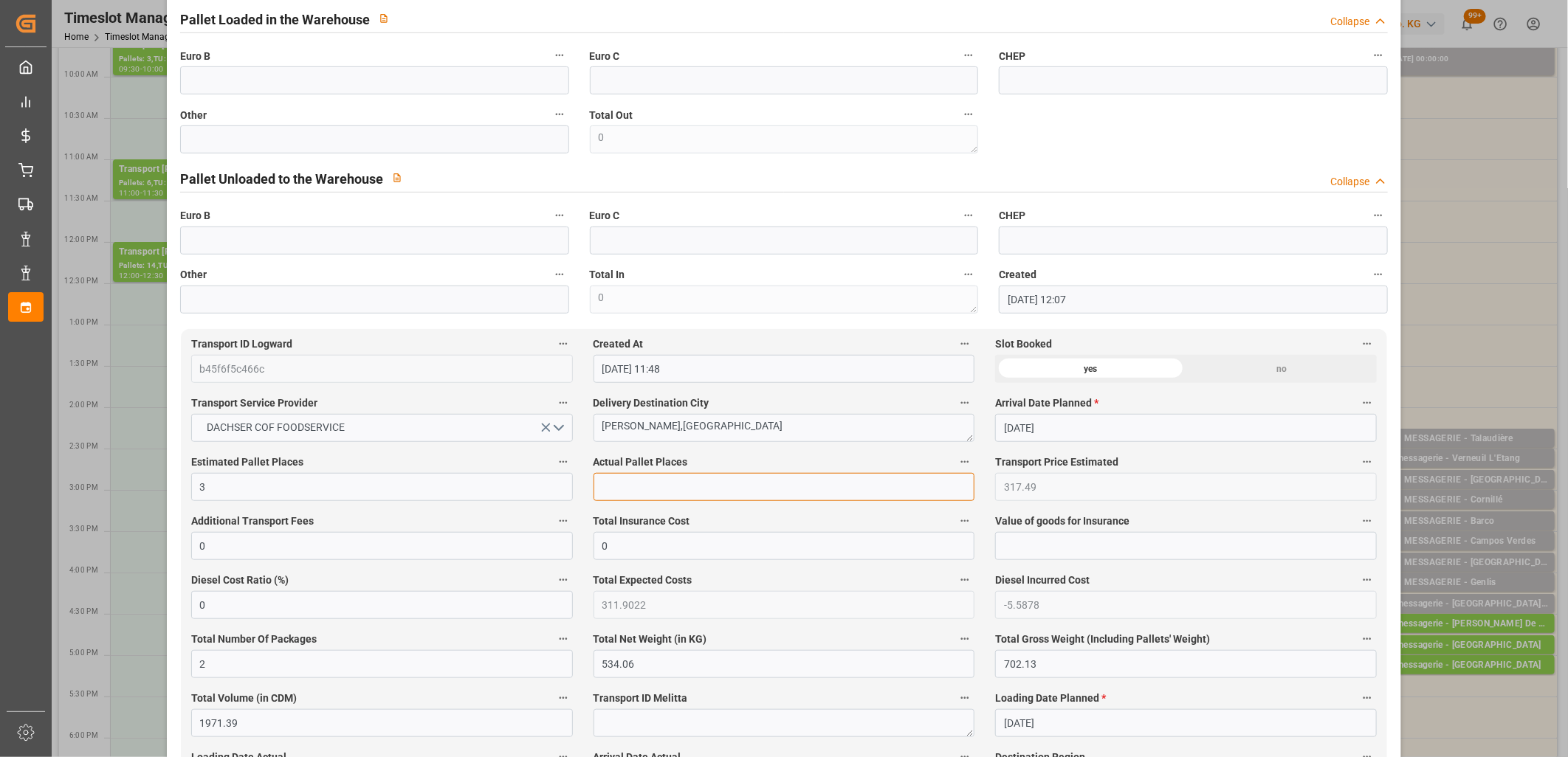
click at [748, 488] on input "text" at bounding box center [784, 487] width 381 height 28
type input "2"
click at [455, 149] on input "text" at bounding box center [374, 139] width 389 height 28
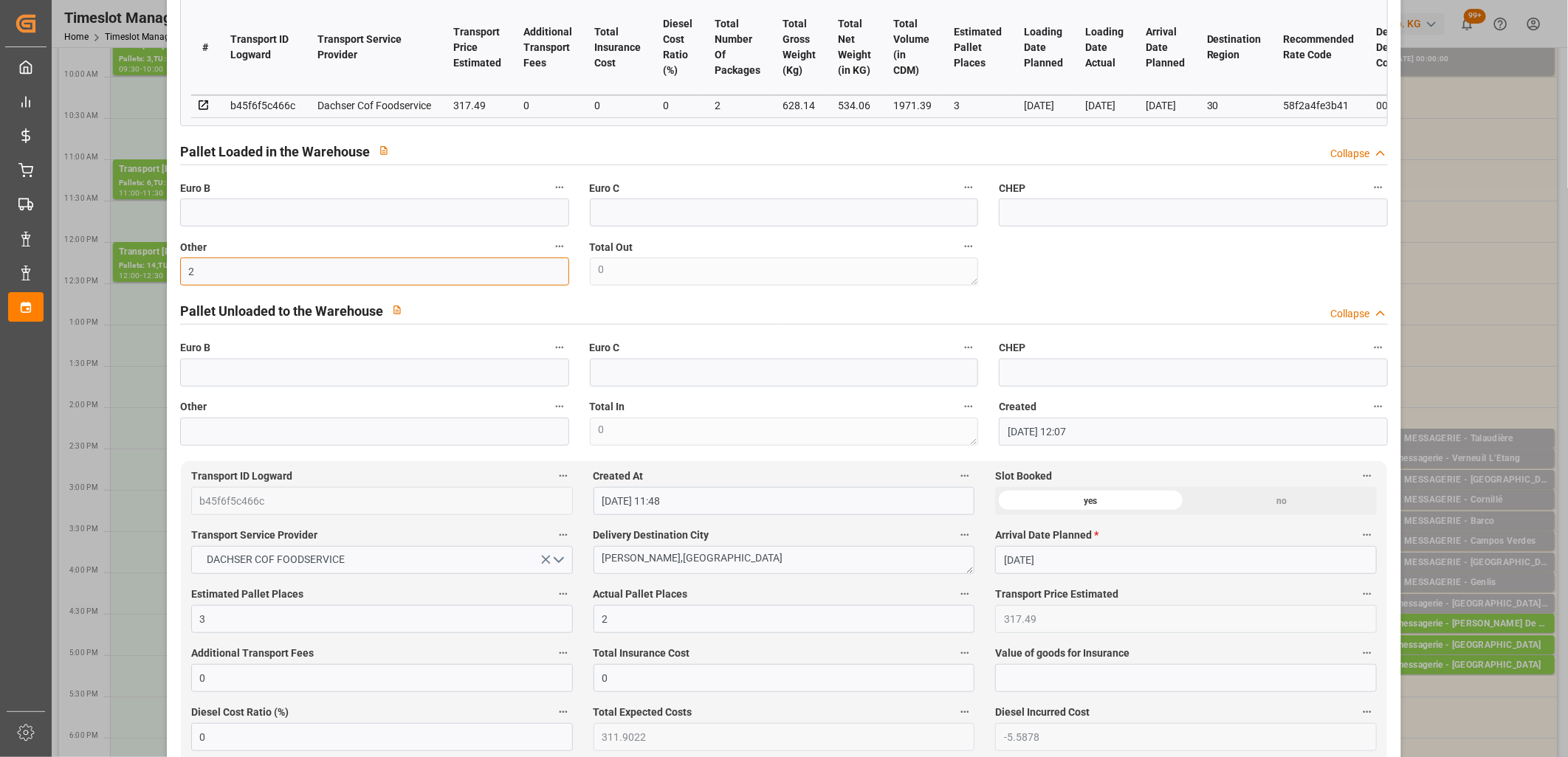
scroll to position [0, 0]
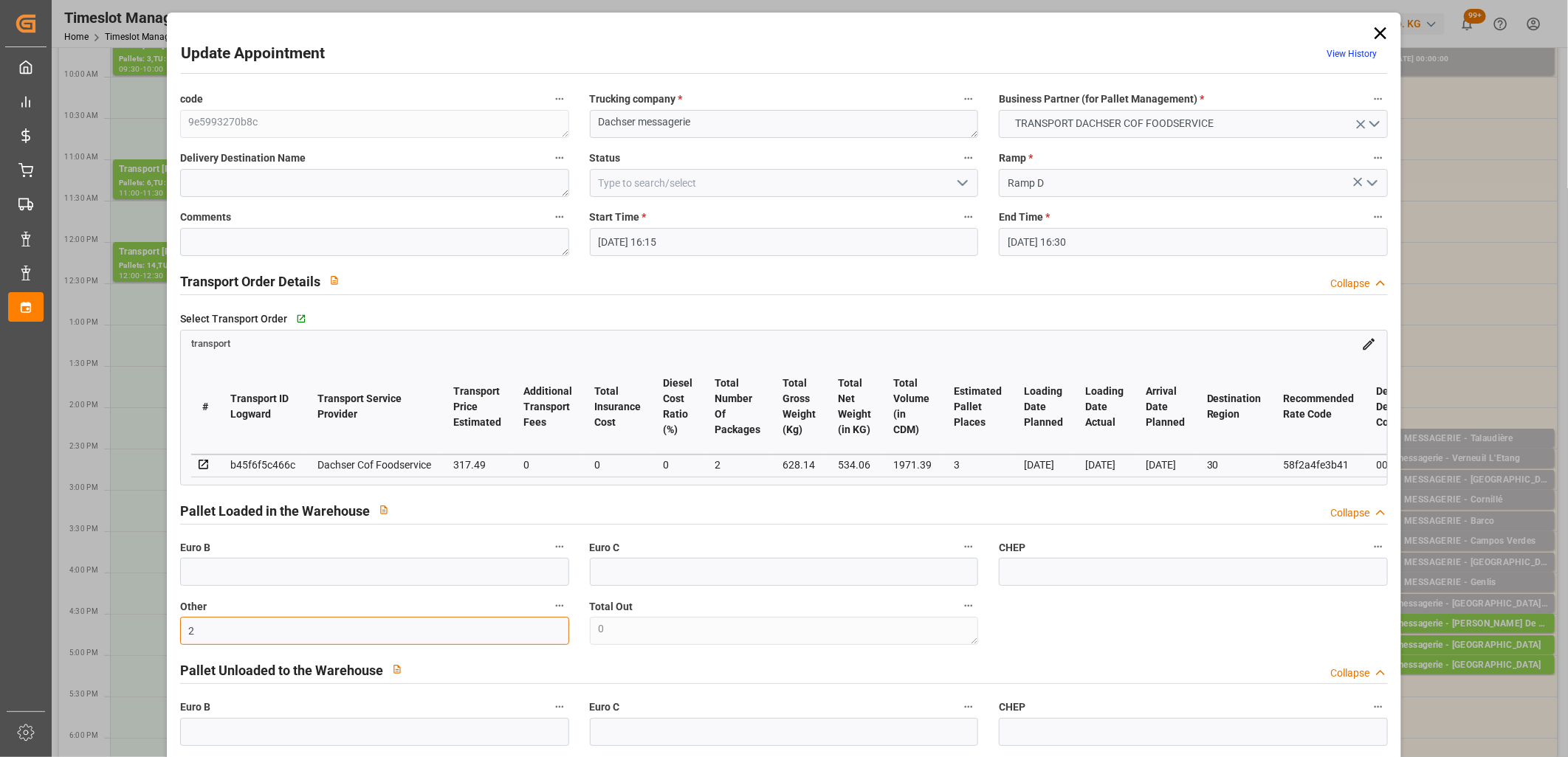
type input "2"
click at [956, 185] on icon "open menu" at bounding box center [962, 183] width 17 height 17
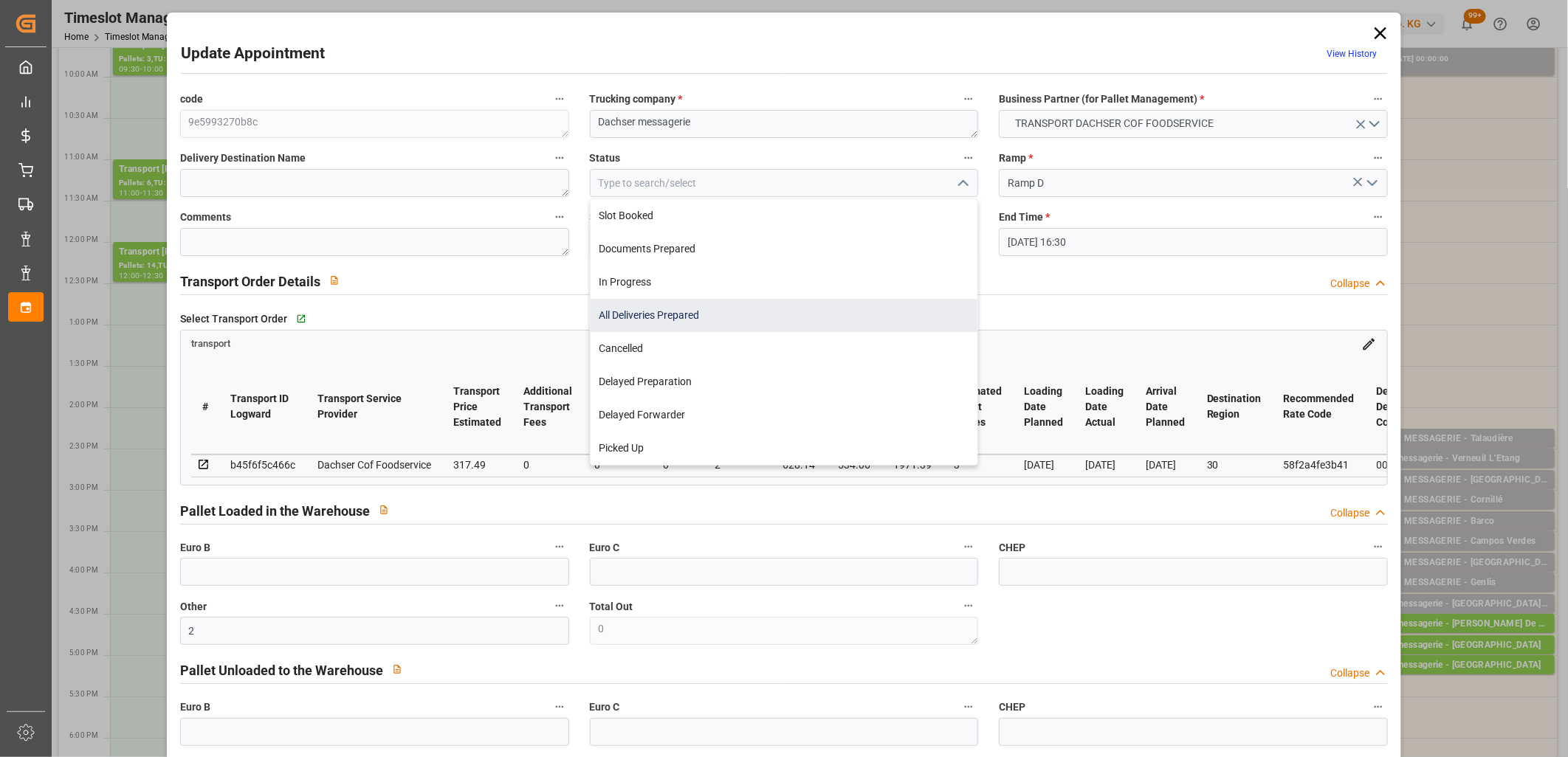
click at [901, 307] on div "All Deliveries Prepared" at bounding box center [784, 315] width 387 height 33
type input "All Deliveries Prepared"
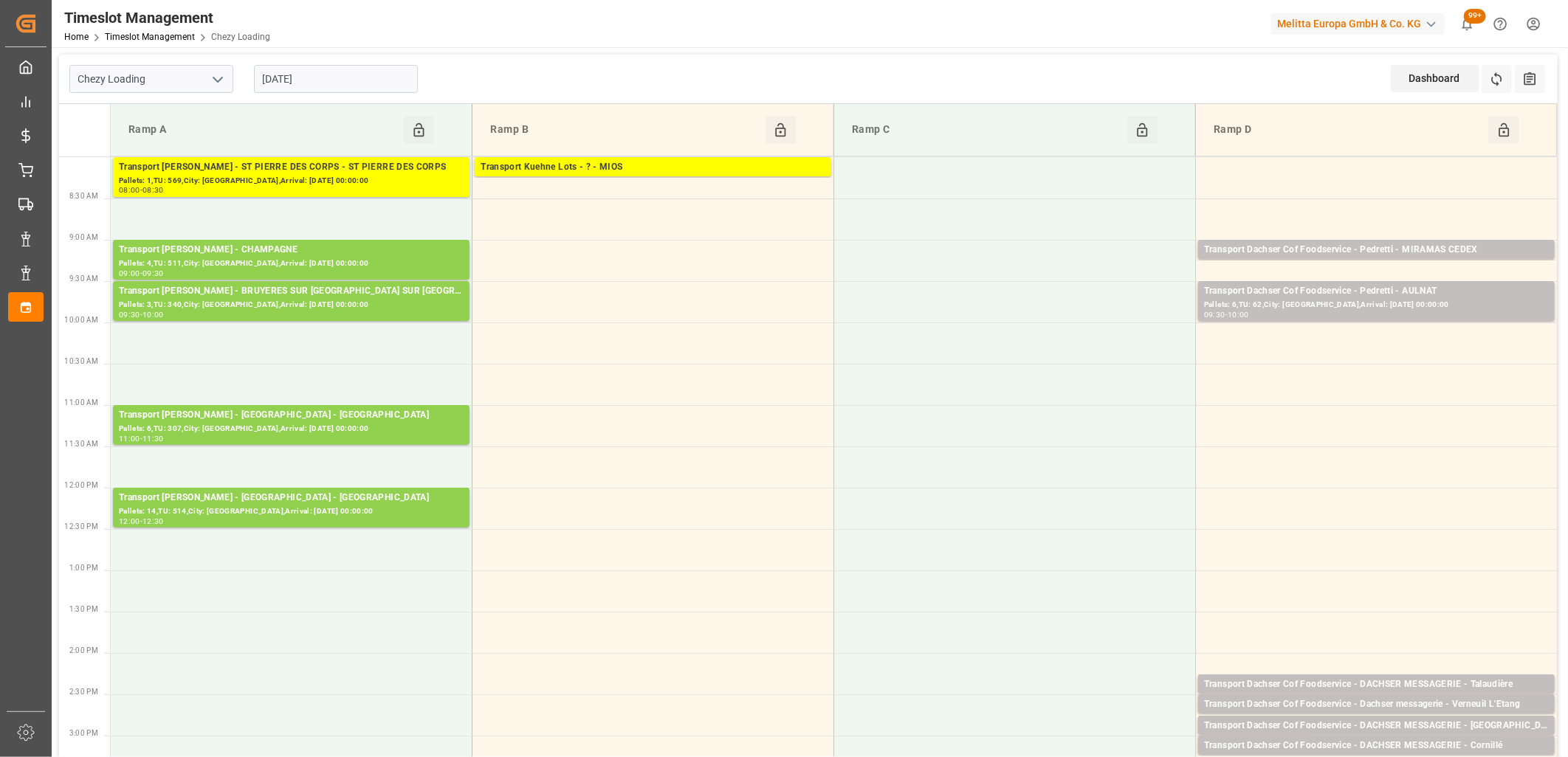
click at [404, 87] on input "[DATE]" at bounding box center [335, 79] width 164 height 28
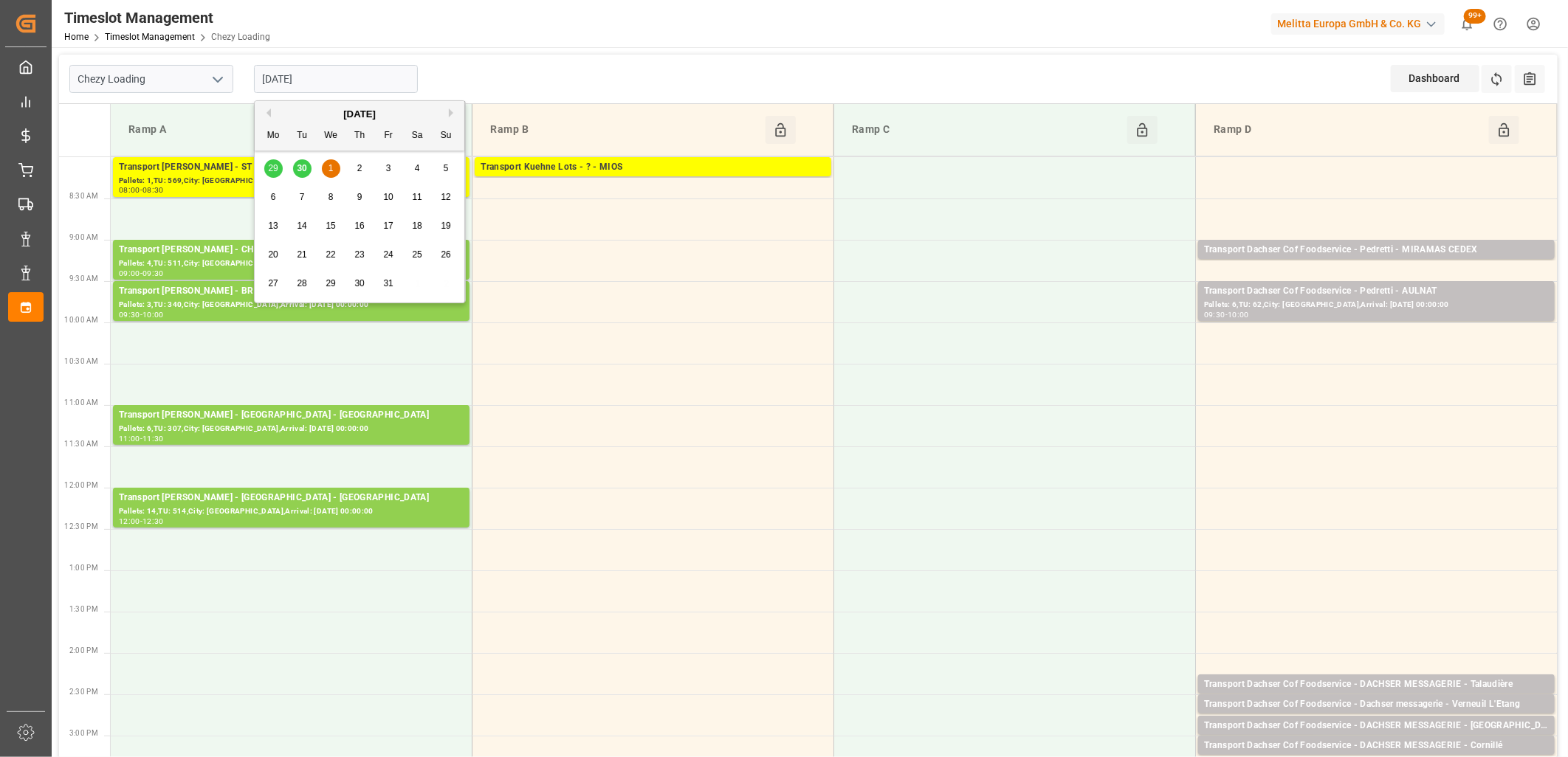
click at [361, 167] on span "2" at bounding box center [360, 168] width 5 height 10
type input "[DATE]"
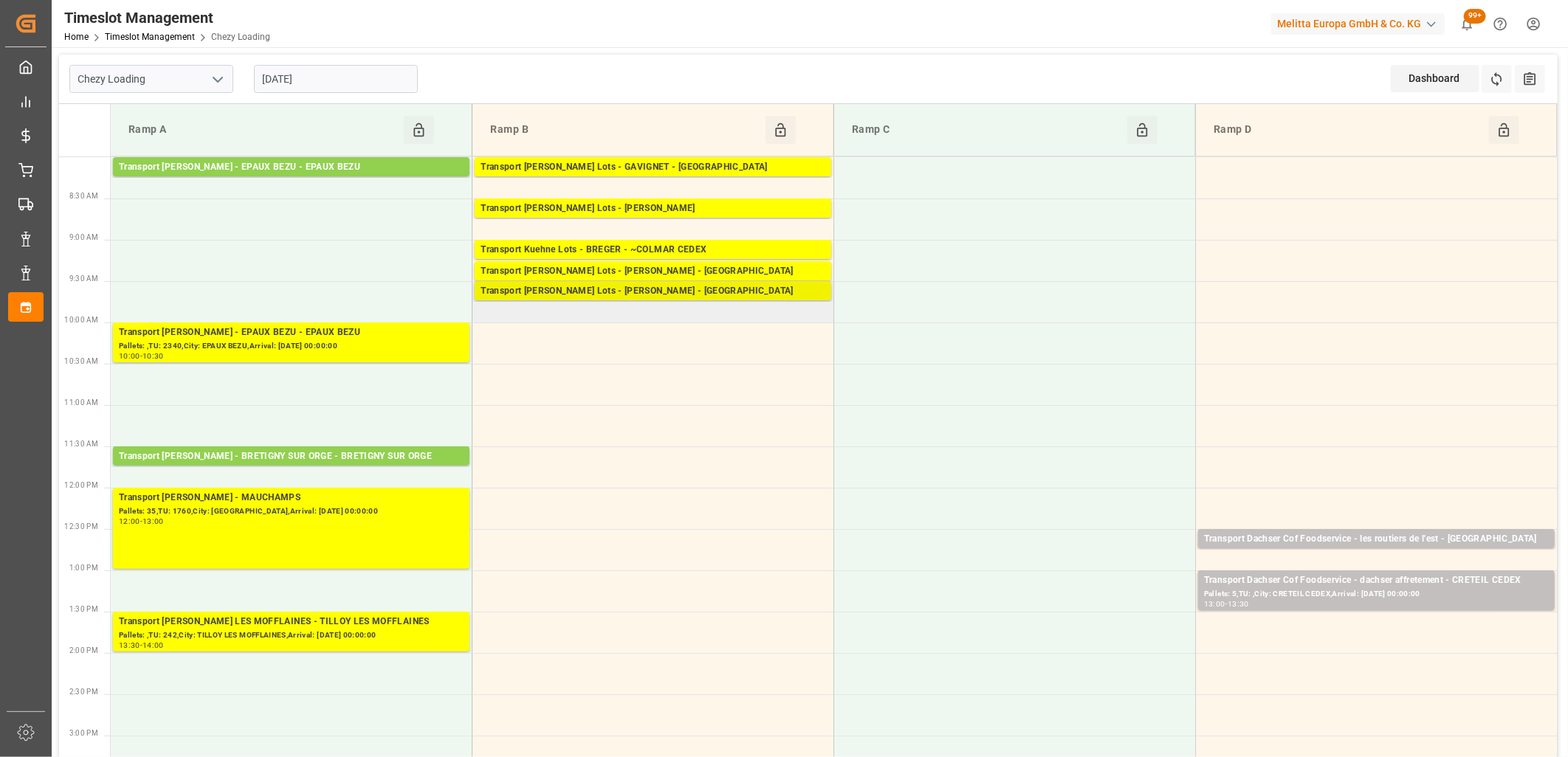
click at [645, 289] on div "Transport Kuehne Lots - BREGER - NIEDERHERGHEIM" at bounding box center [653, 291] width 345 height 15
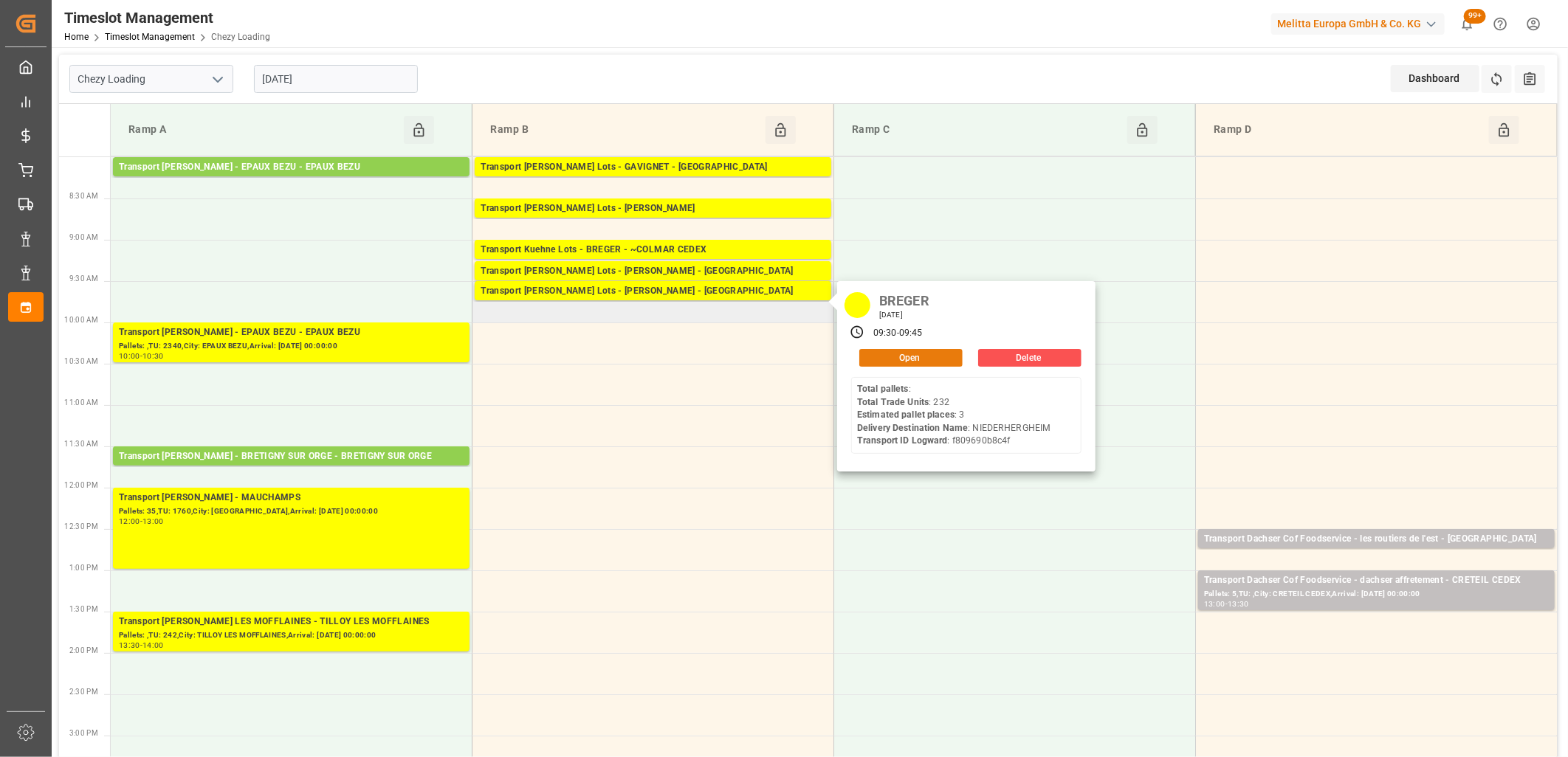
click at [914, 352] on button "Open" at bounding box center [910, 358] width 103 height 17
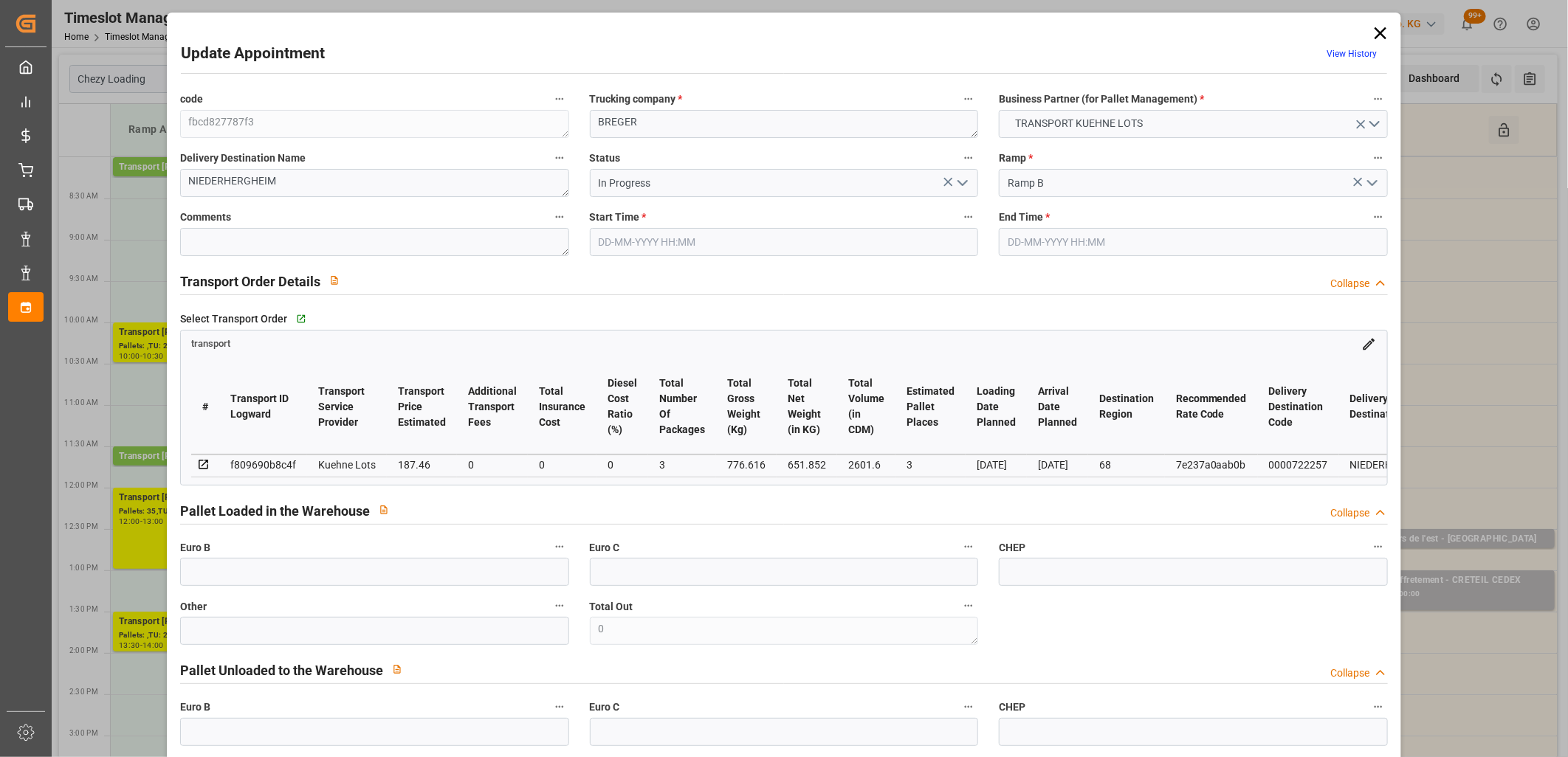
type input "02-10-2025 09:30"
type input "02-10-2025 09:45"
type input "29-09-2025 13:10"
type input "29-09-2025 11:31"
type input "[DATE]"
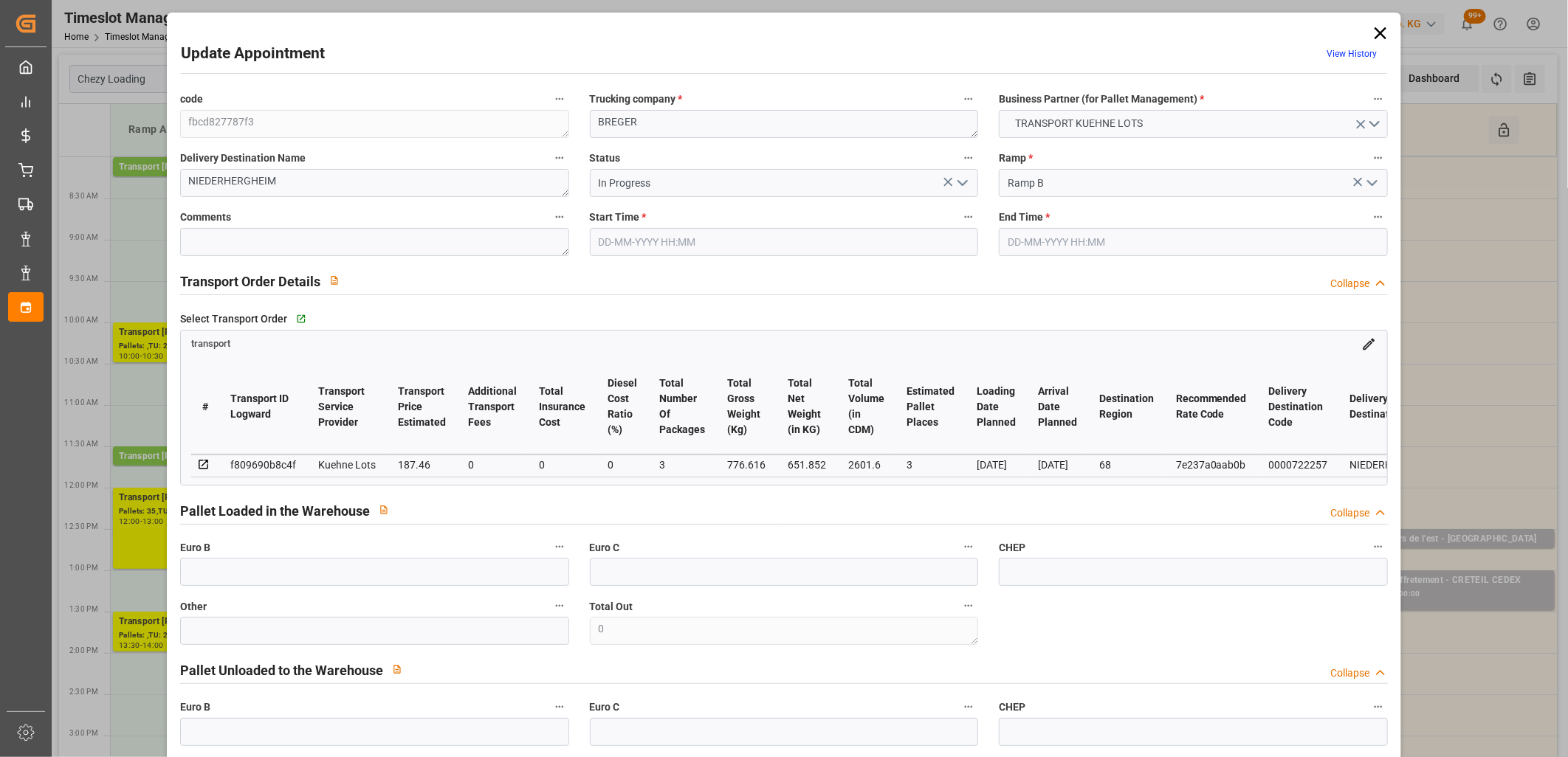
type input "[DATE]"
click at [958, 186] on icon "open menu" at bounding box center [962, 183] width 17 height 17
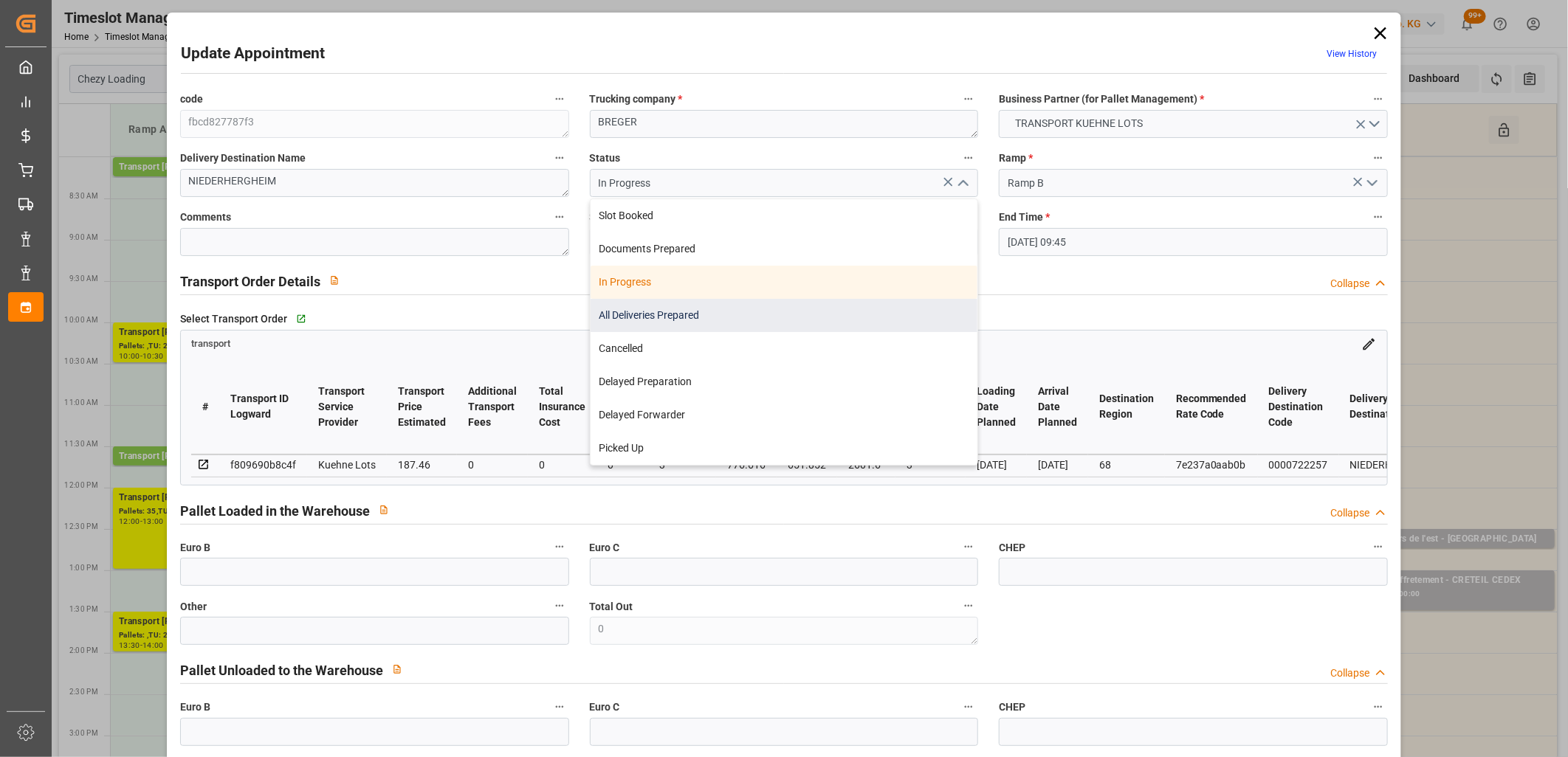
click at [891, 302] on div "All Deliveries Prepared" at bounding box center [784, 315] width 387 height 33
type input "All Deliveries Prepared"
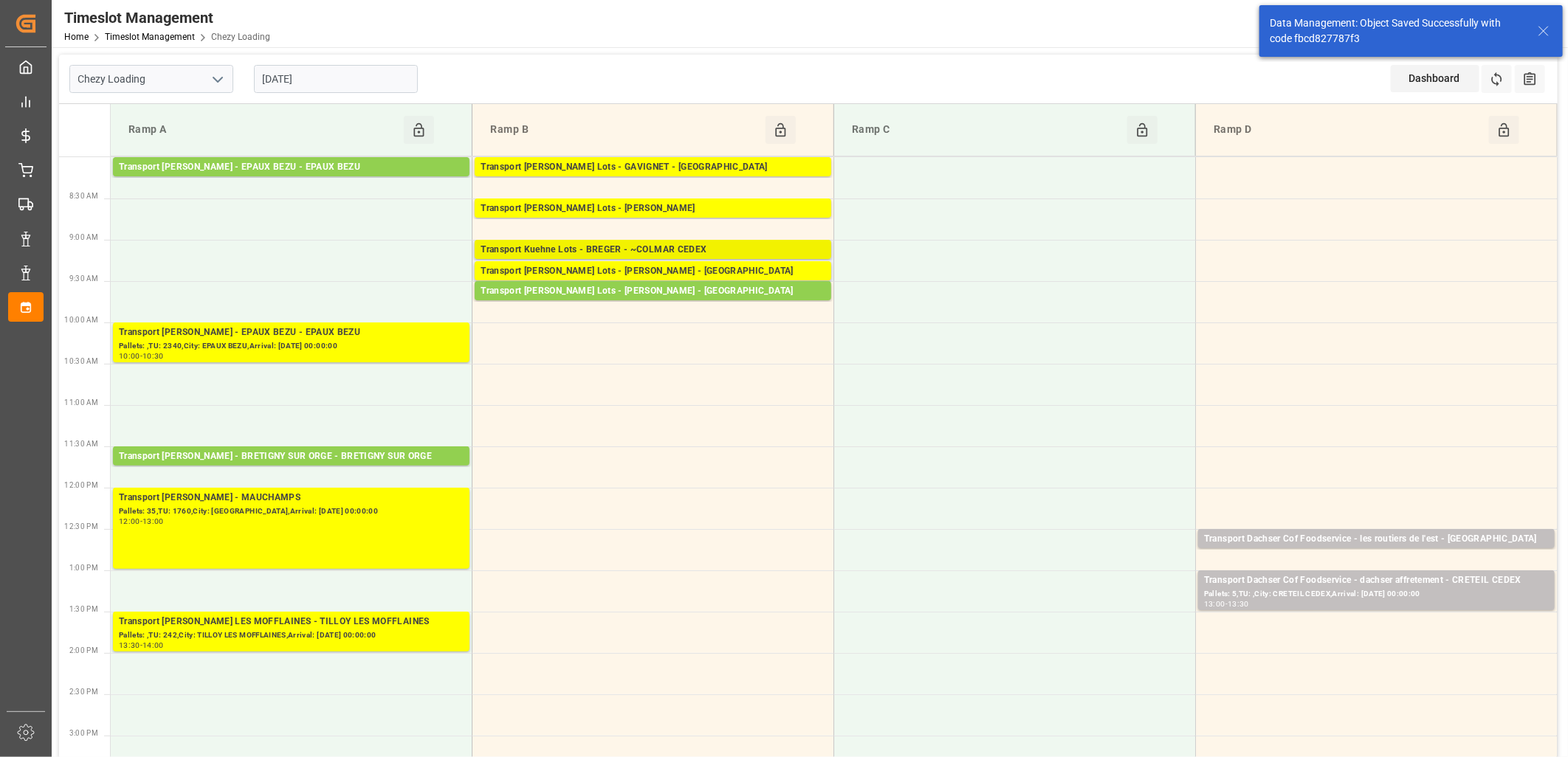
click at [657, 249] on div "Transport Kuehne Lots - BREGER - ~COLMAR CEDEX" at bounding box center [653, 249] width 345 height 15
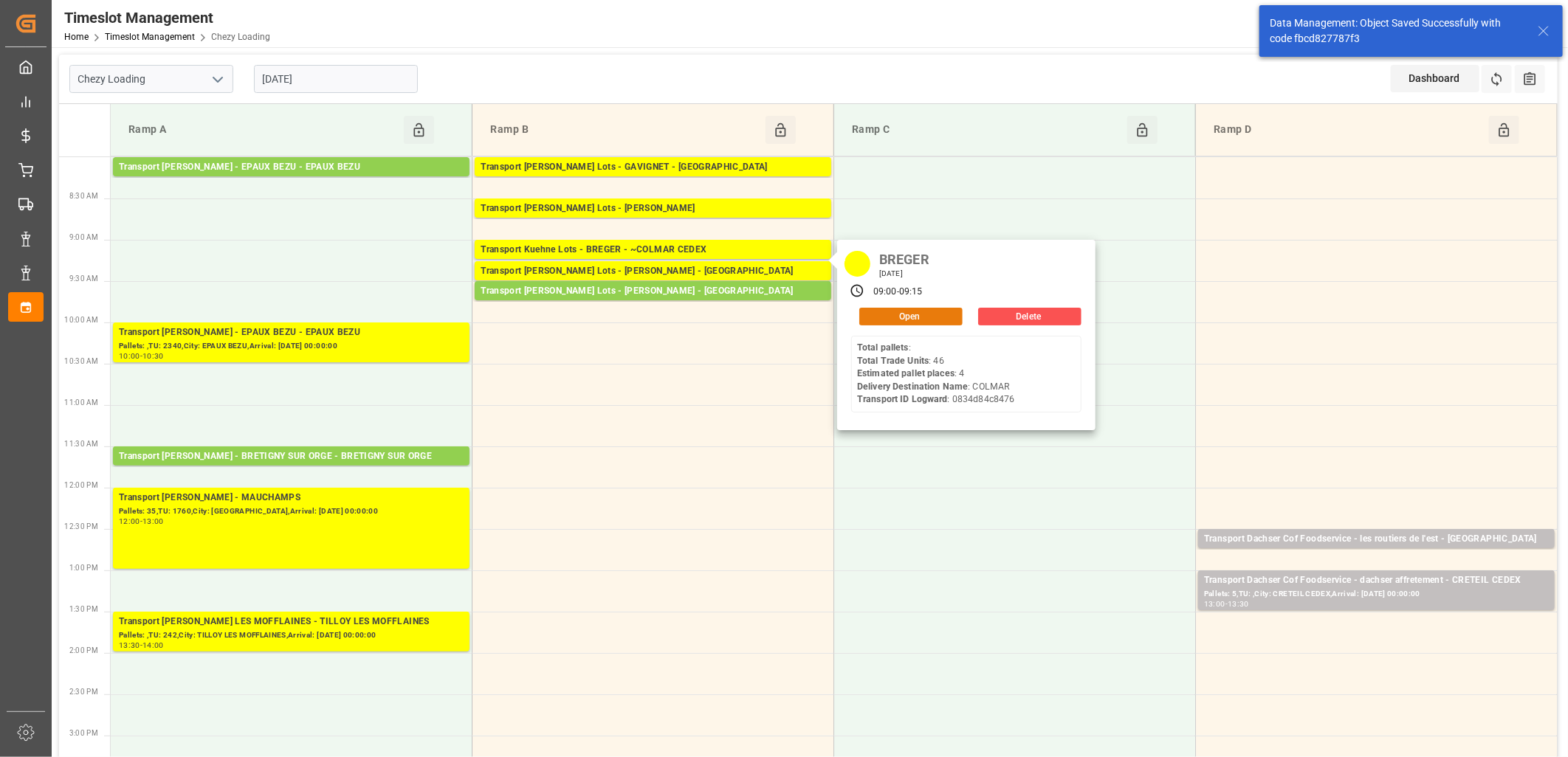
click at [881, 315] on button "Open" at bounding box center [910, 316] width 103 height 17
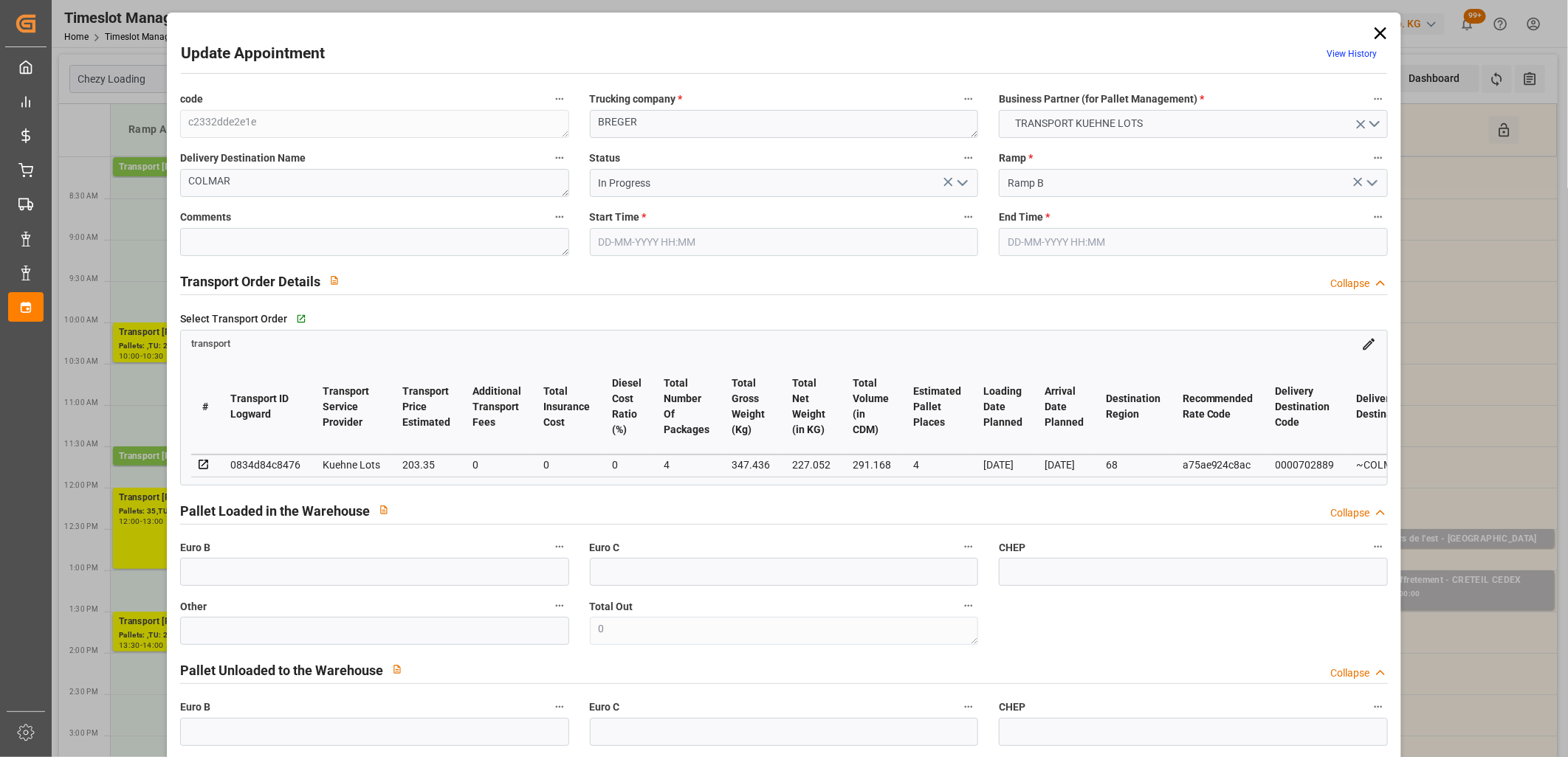
type input "02-10-2025 09:00"
type input "02-10-2025 09:15"
type input "29-09-2025 13:08"
type input "29-09-2025 11:31"
type input "[DATE]"
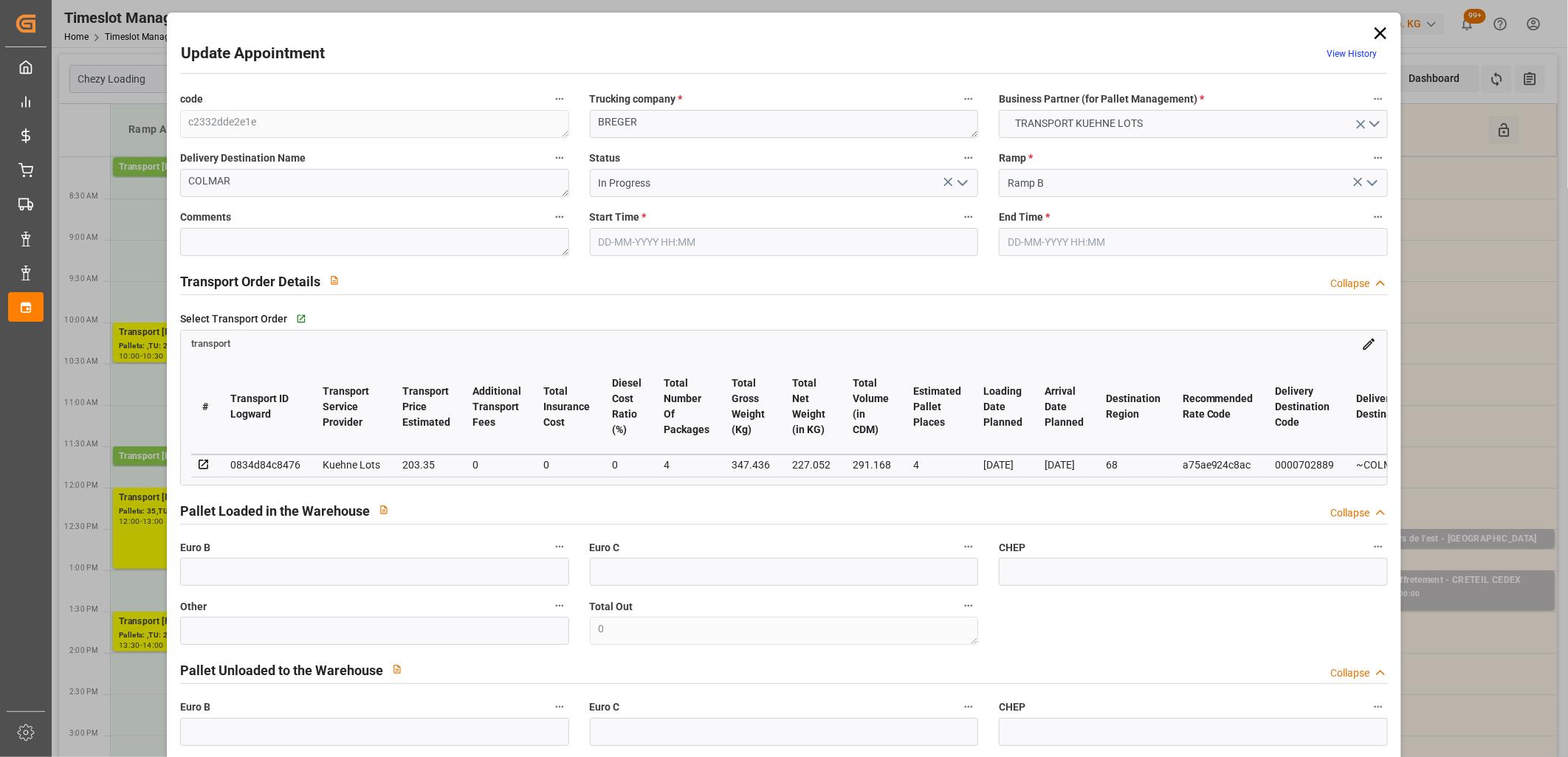
type input "[DATE]"
click at [964, 180] on icon "open menu" at bounding box center [962, 183] width 17 height 17
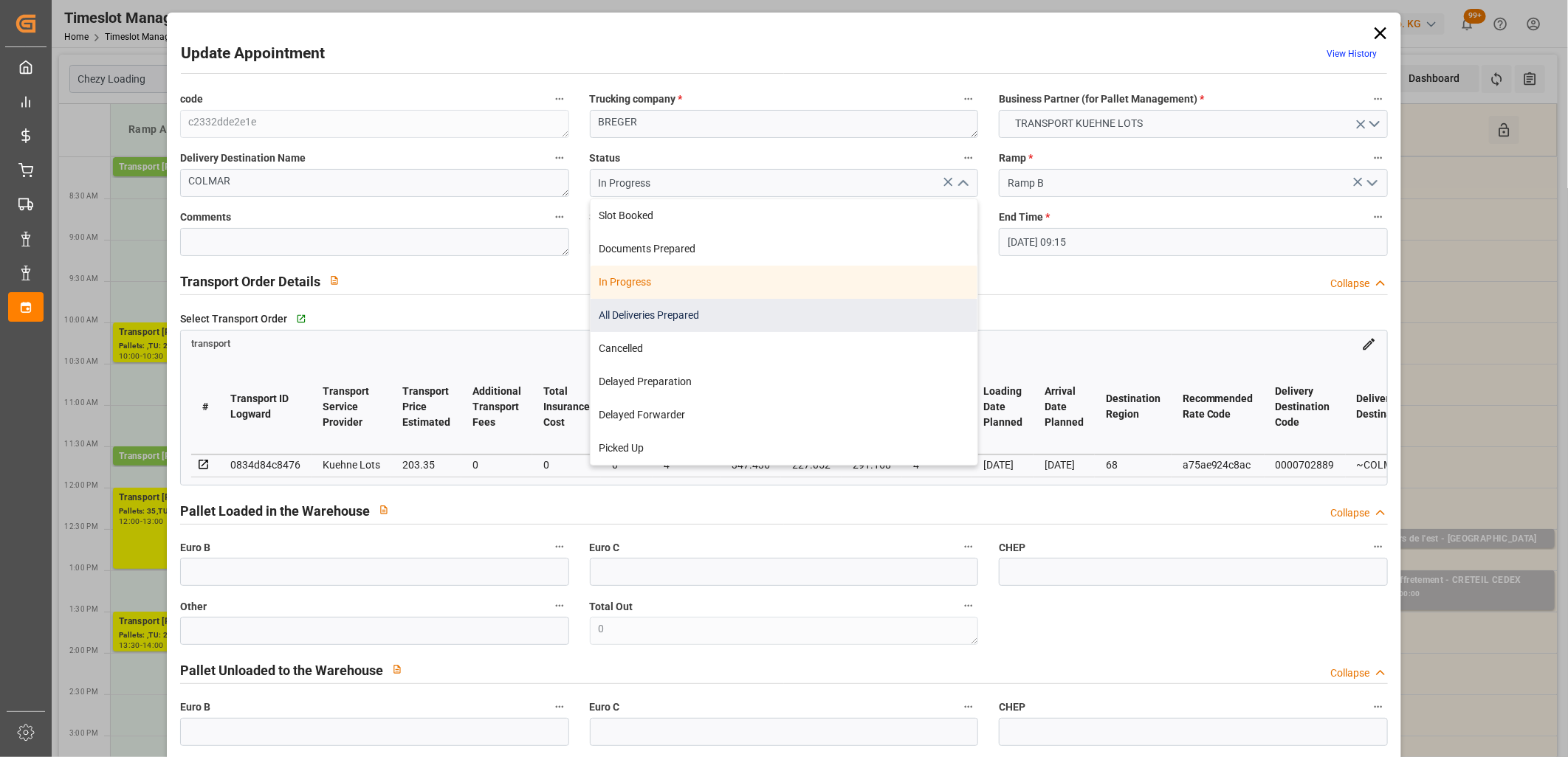
click at [884, 312] on div "All Deliveries Prepared" at bounding box center [784, 315] width 387 height 33
type input "All Deliveries Prepared"
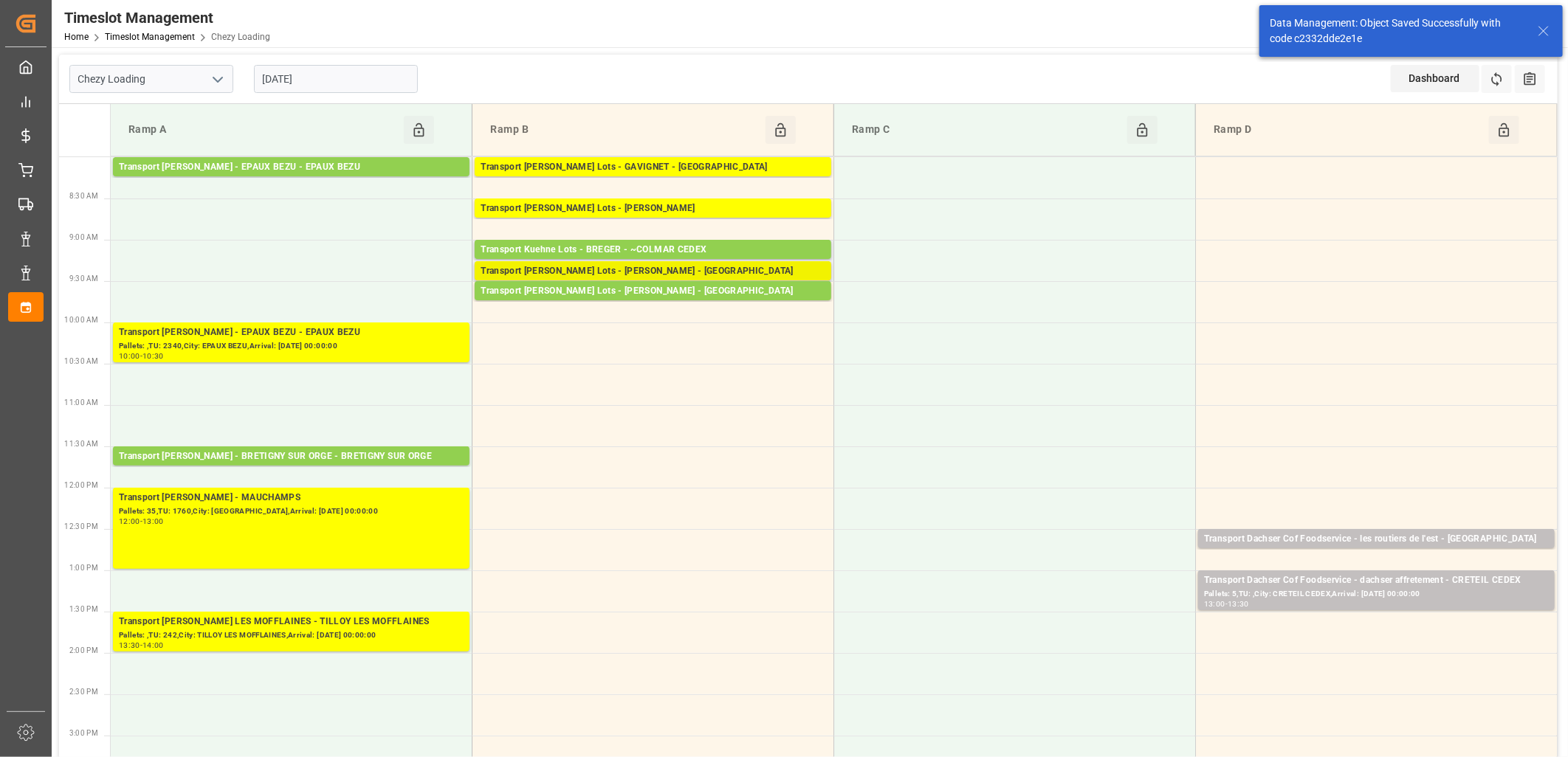
click at [671, 271] on div "Transport Kuehne Lots - BREGER - SARREBOURG" at bounding box center [653, 271] width 345 height 15
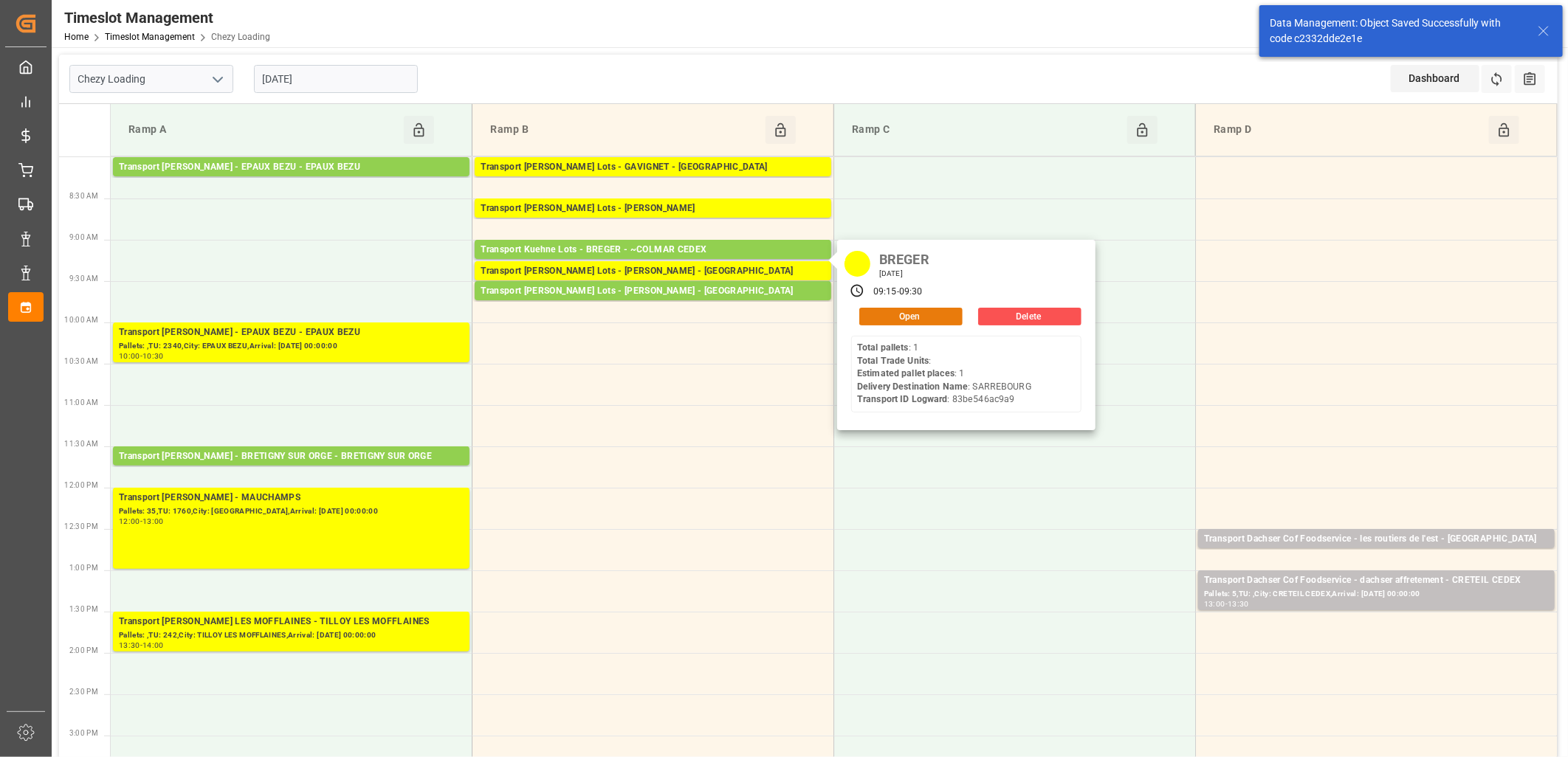
click at [896, 316] on button "Open" at bounding box center [910, 316] width 103 height 17
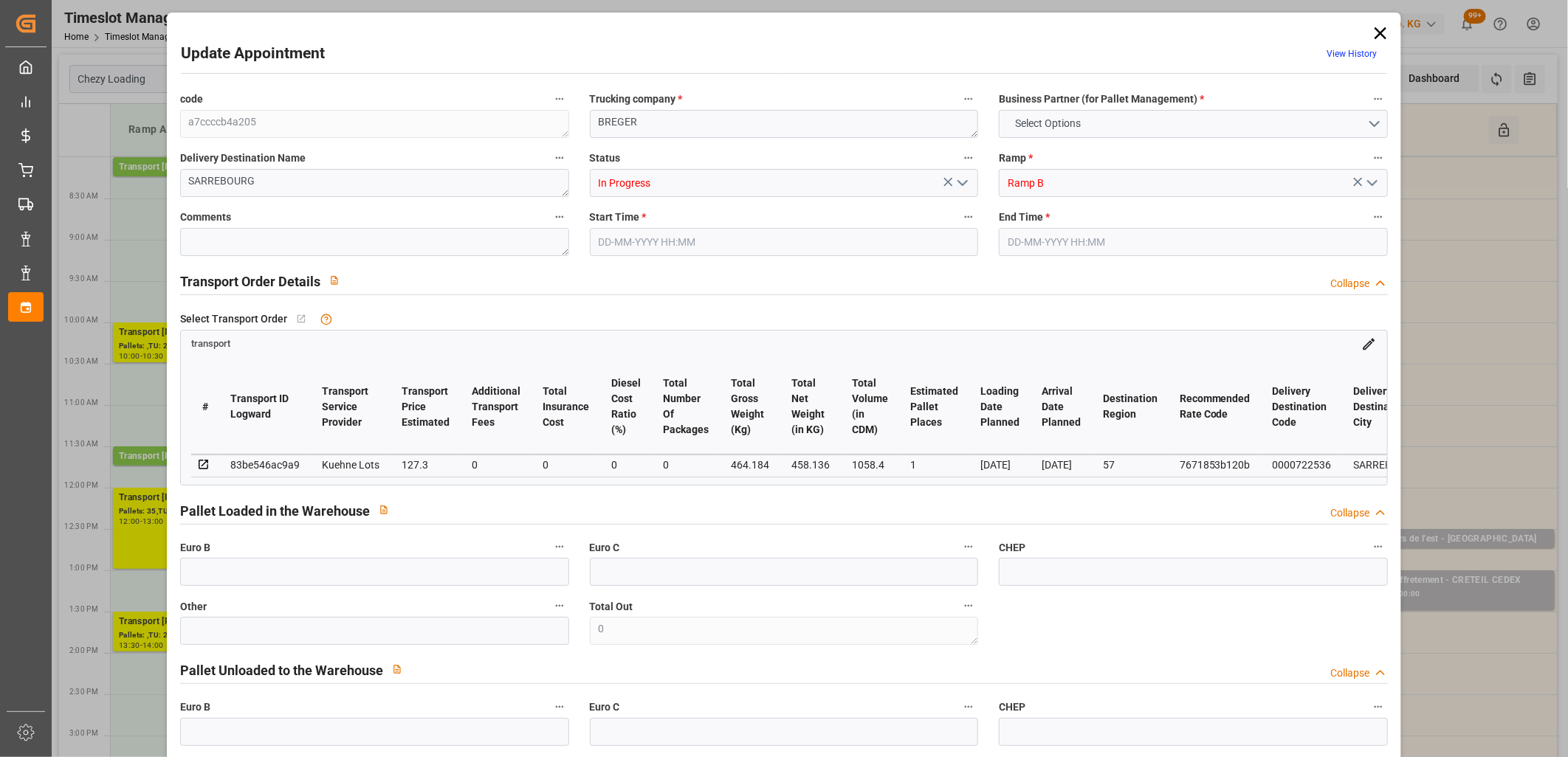
type input "1"
type input "127.3"
type input "0"
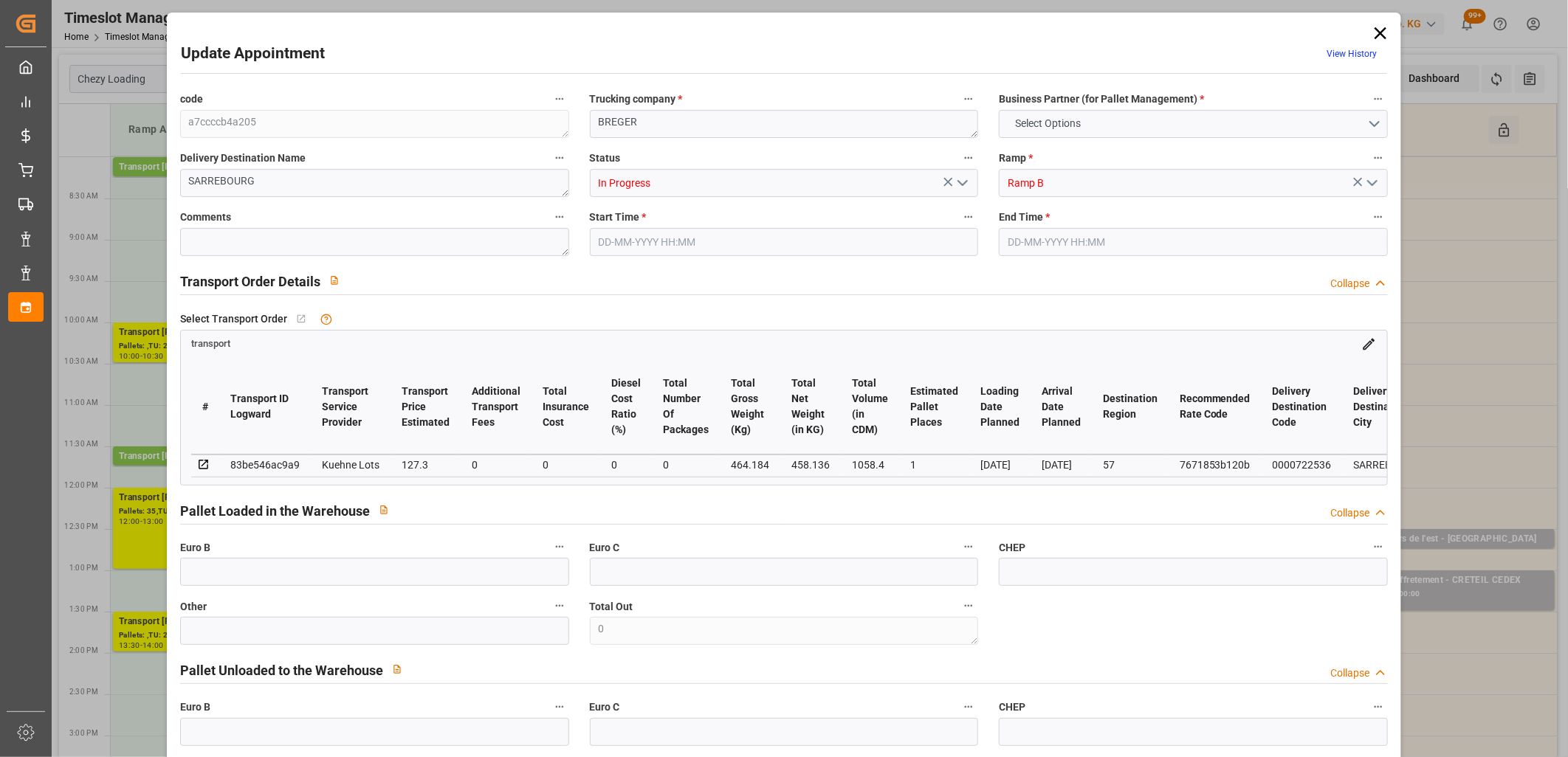
type input "127.3"
type input "0"
type input "458.136"
type input "512"
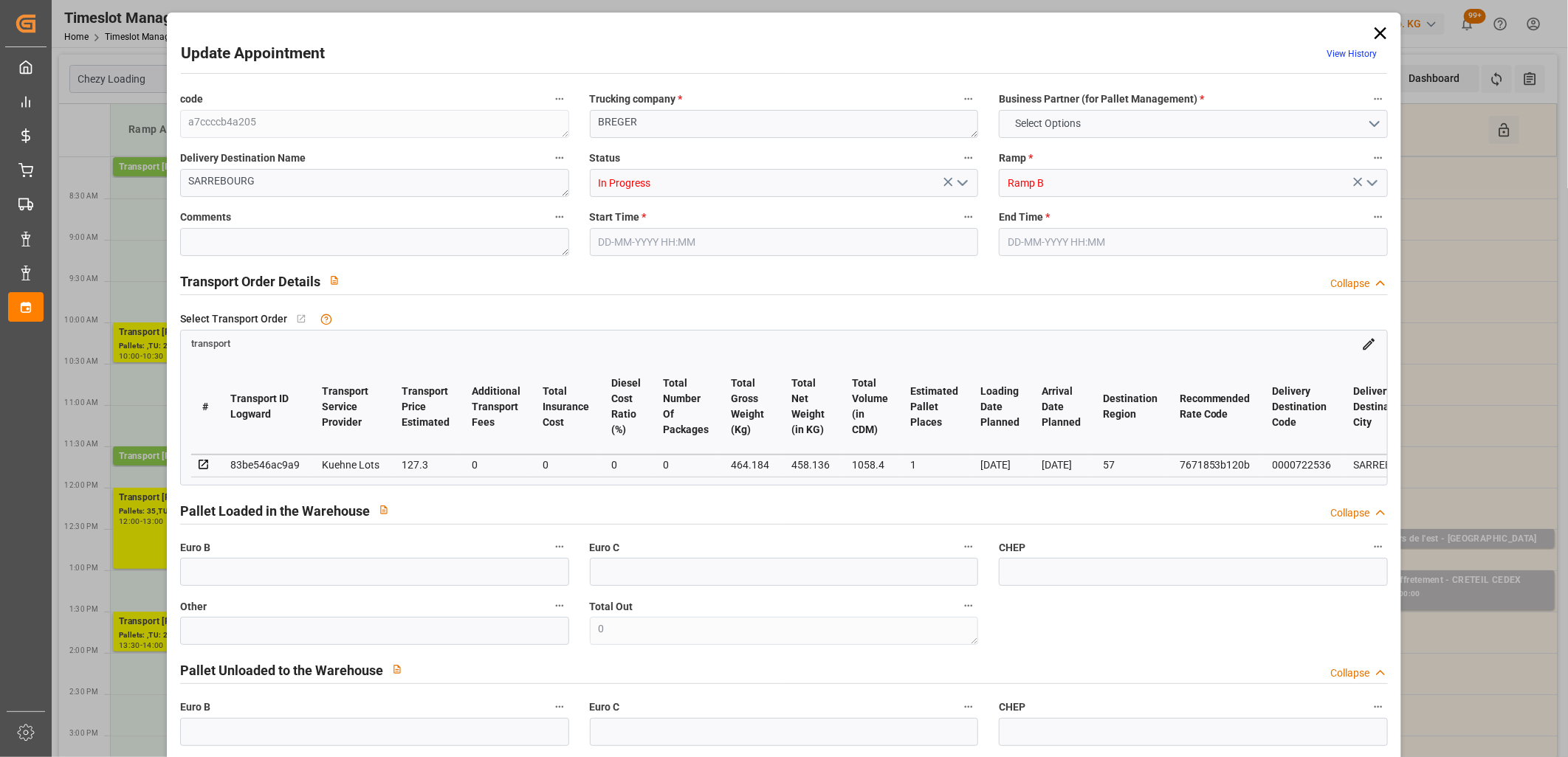
type input "1058.4"
type input "57"
type input "1"
type input "0"
type input "1"
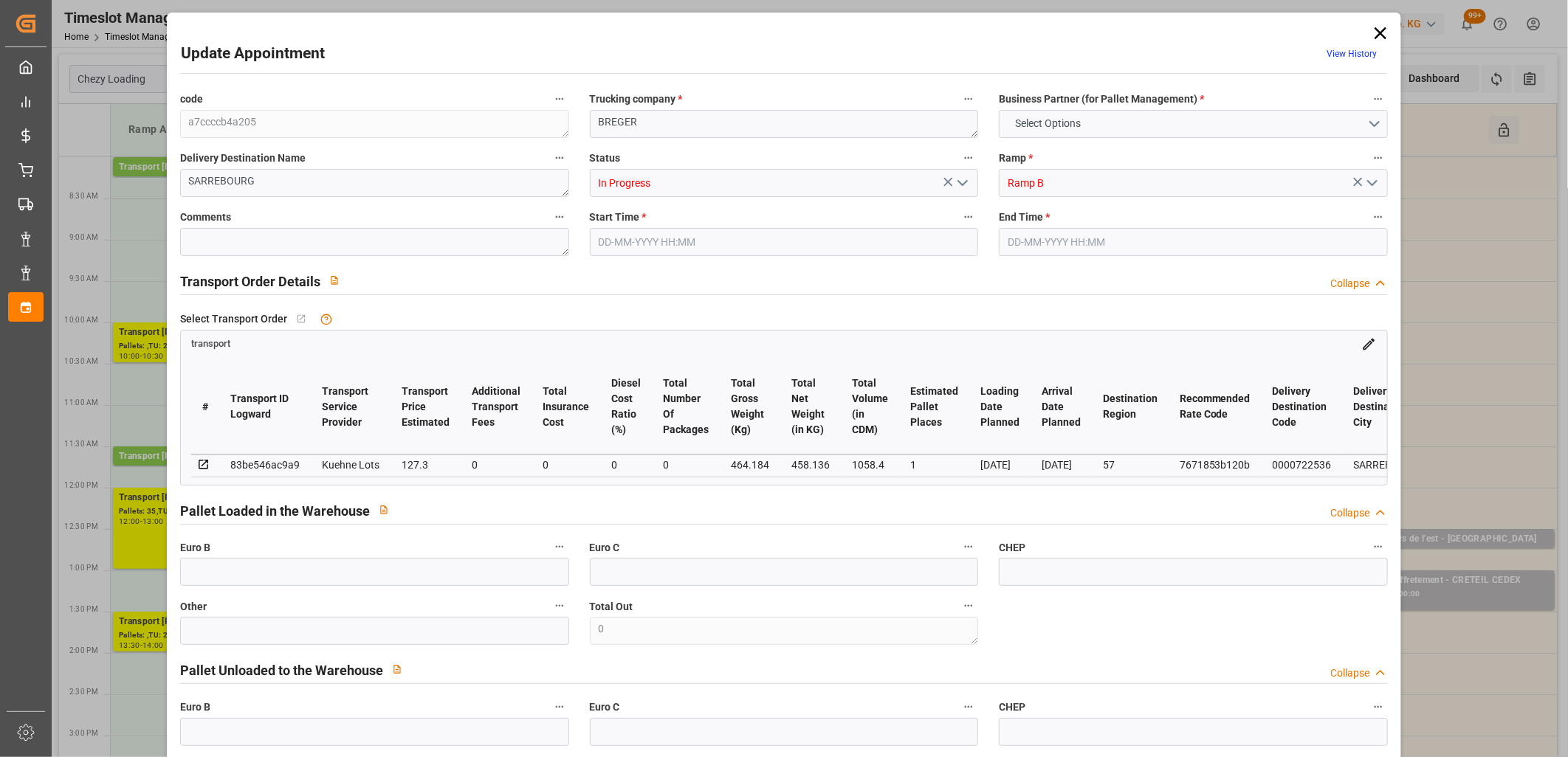
type input "101"
type input "464.184"
type input "0"
type input "4710.8598"
type input "0"
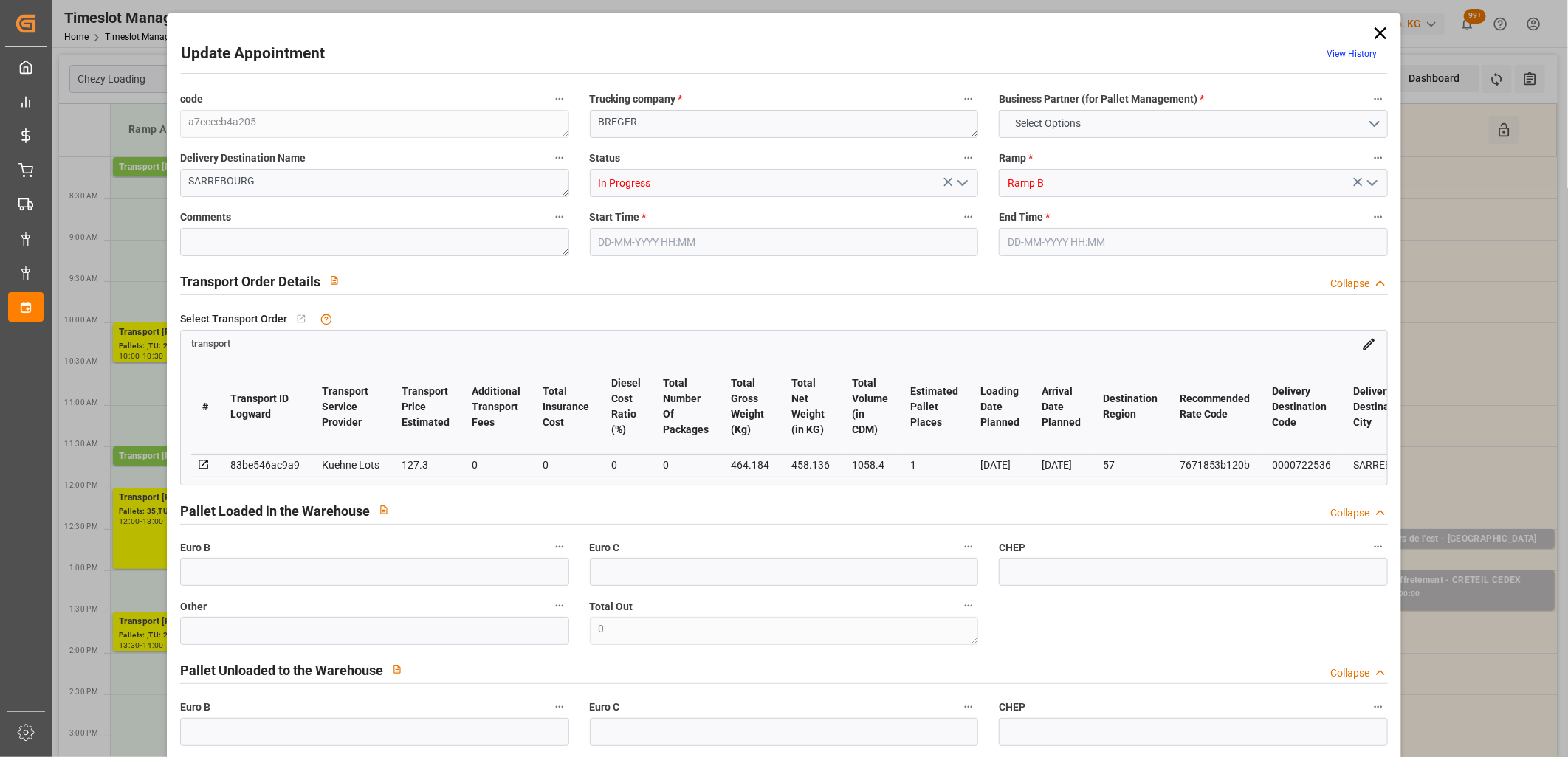
type input "0"
type input "21"
type input "35"
type input "02-10-2025 09:15"
type input "02-10-2025 09:30"
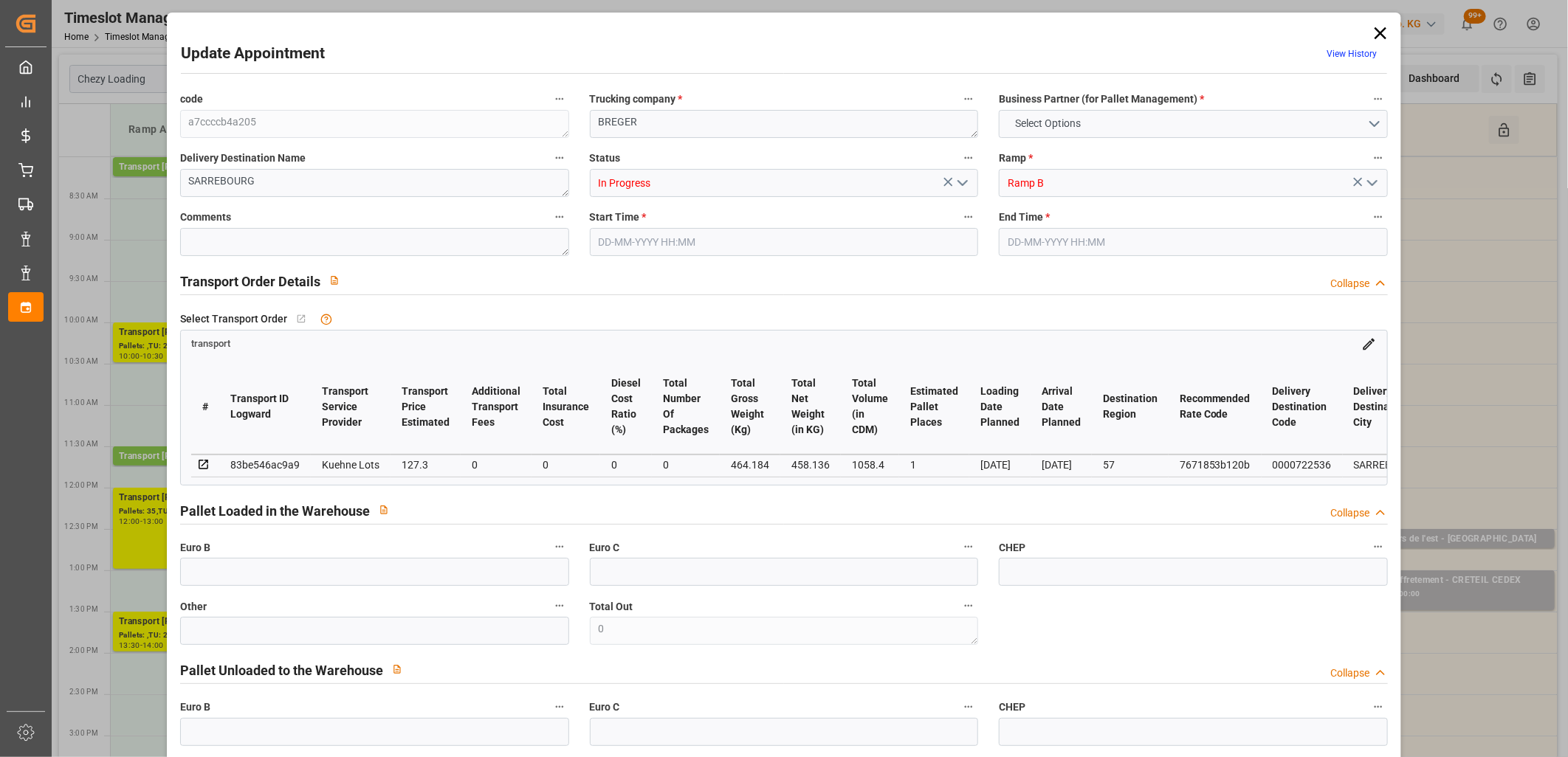
type input "29-09-2025 13:09"
type input "29-09-2025 11:29"
type input "[DATE]"
click at [962, 184] on icon "open menu" at bounding box center [962, 183] width 17 height 17
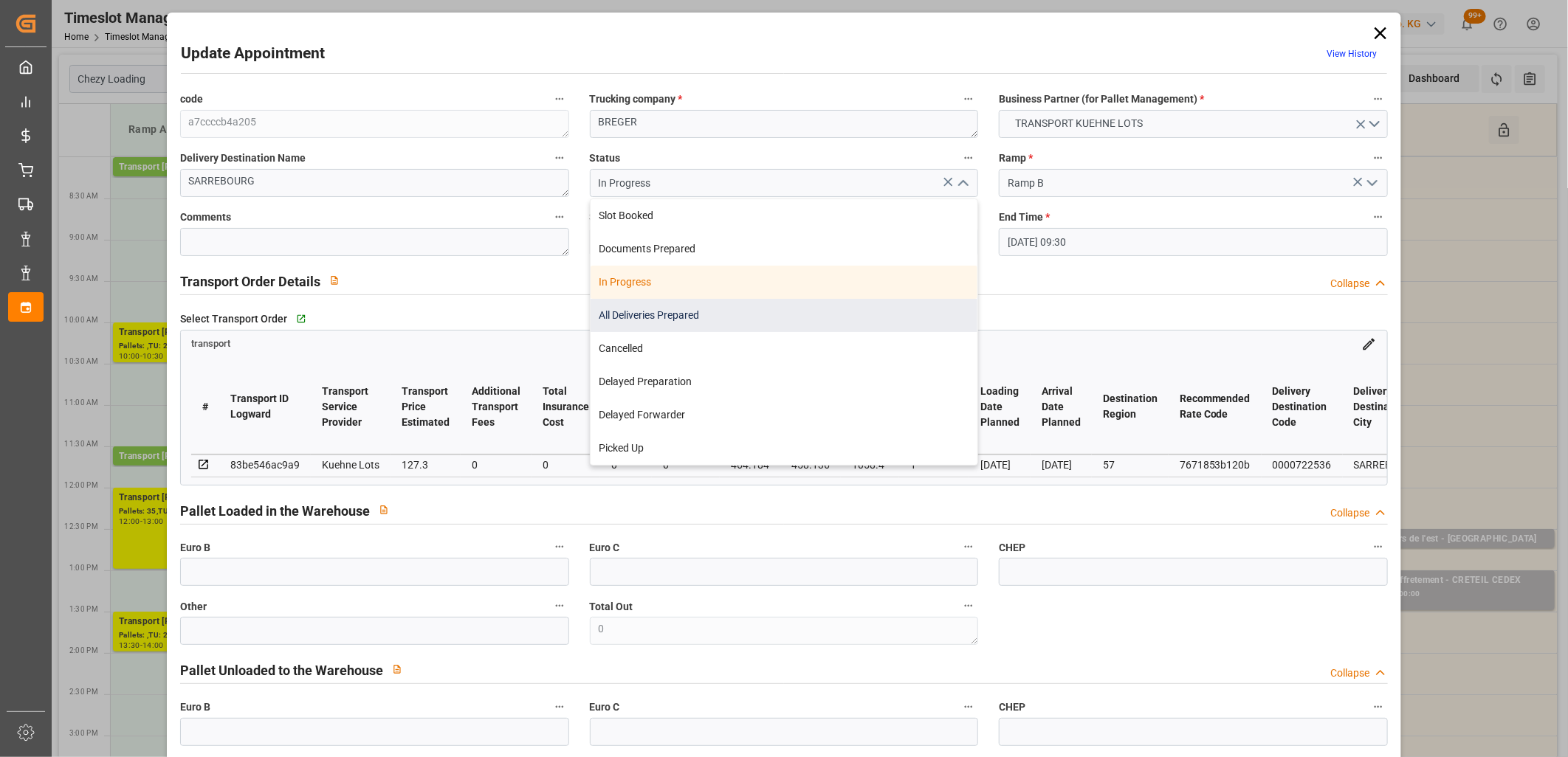
click at [884, 301] on div "All Deliveries Prepared" at bounding box center [784, 315] width 387 height 33
type input "All Deliveries Prepared"
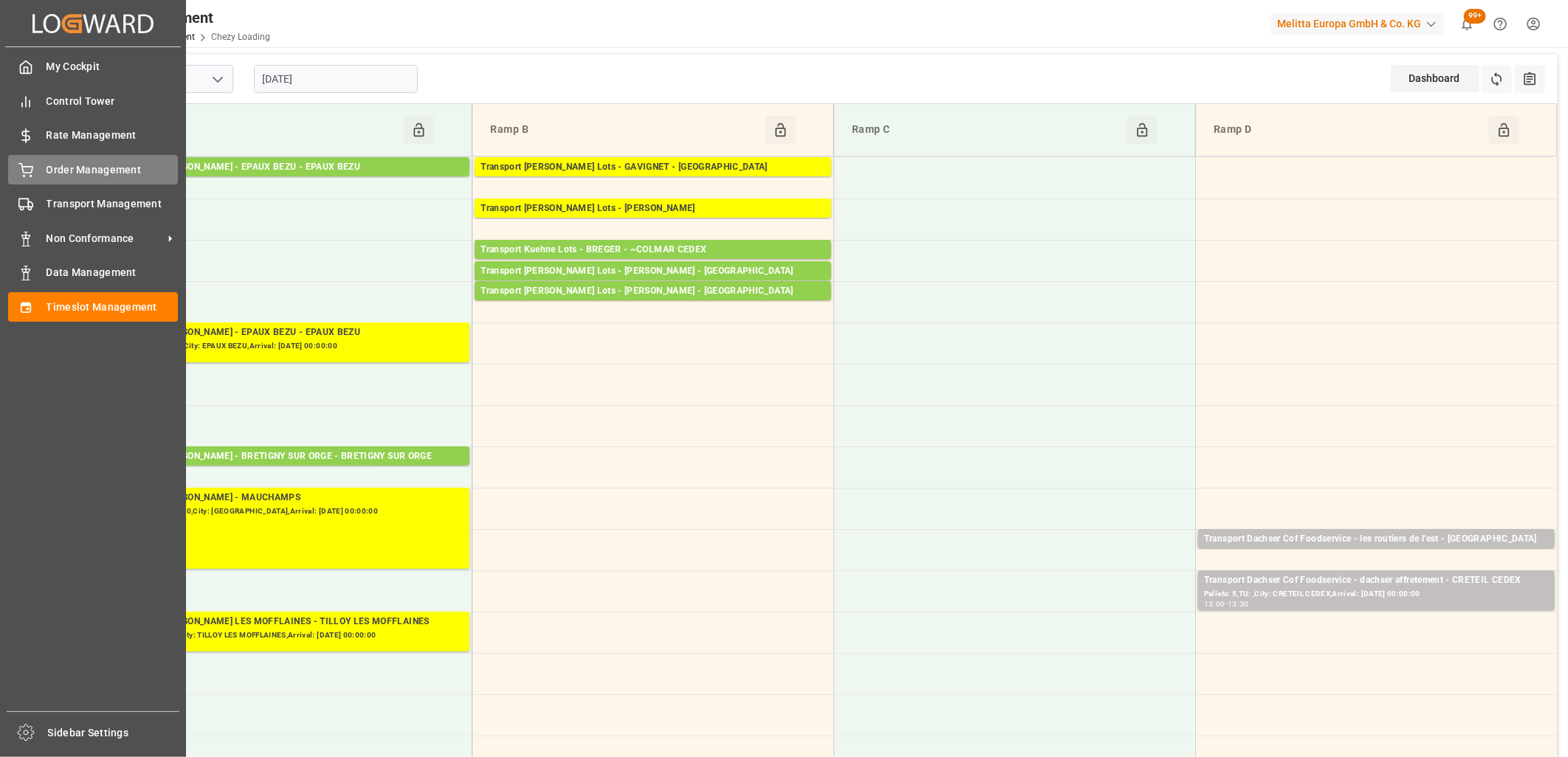
click at [28, 180] on div "Order Management Order Management" at bounding box center [93, 169] width 170 height 29
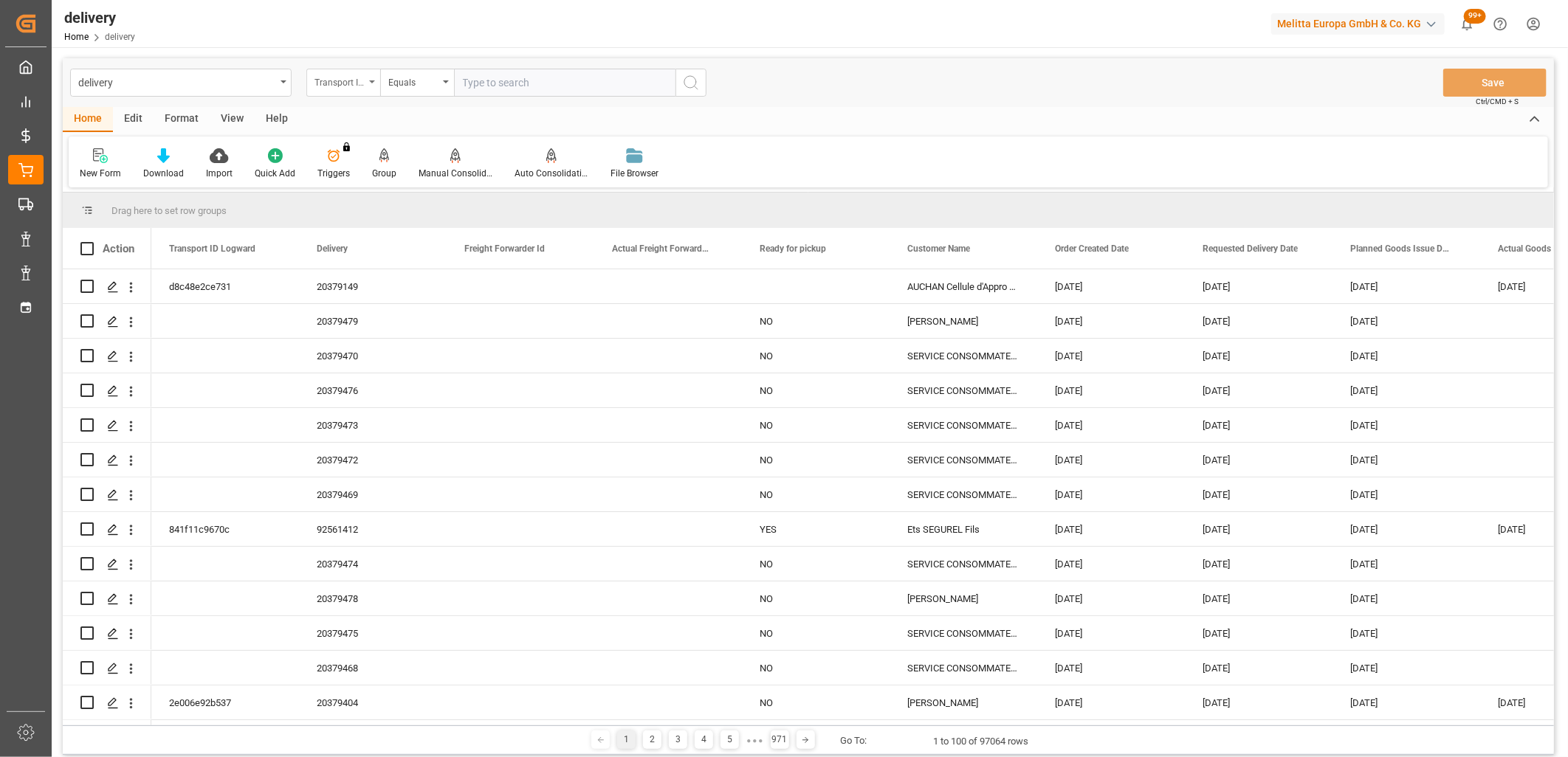
click at [366, 86] on div "Transport ID Logward" at bounding box center [343, 82] width 74 height 28
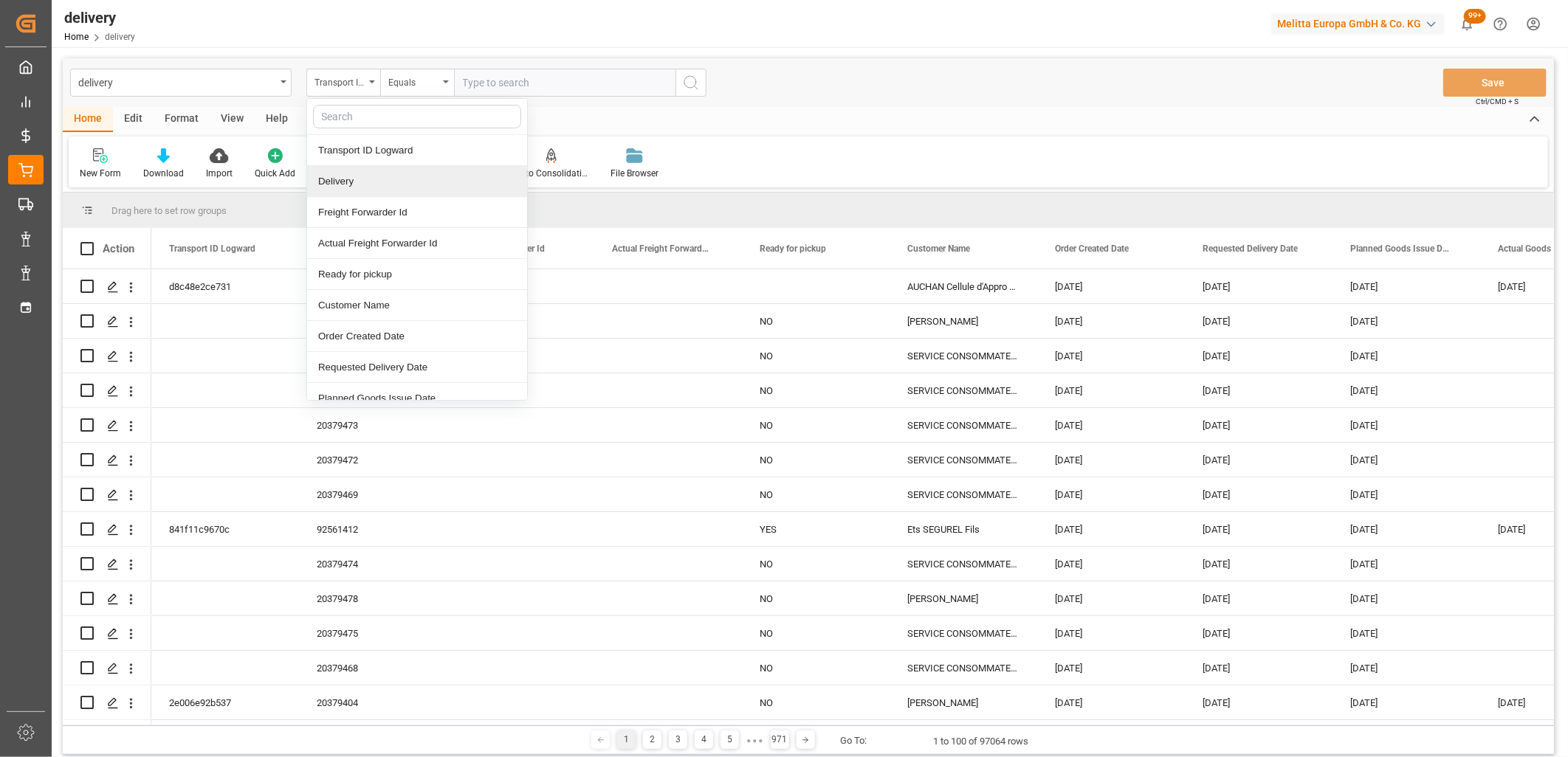
click at [359, 176] on div "Delivery" at bounding box center [417, 182] width 220 height 31
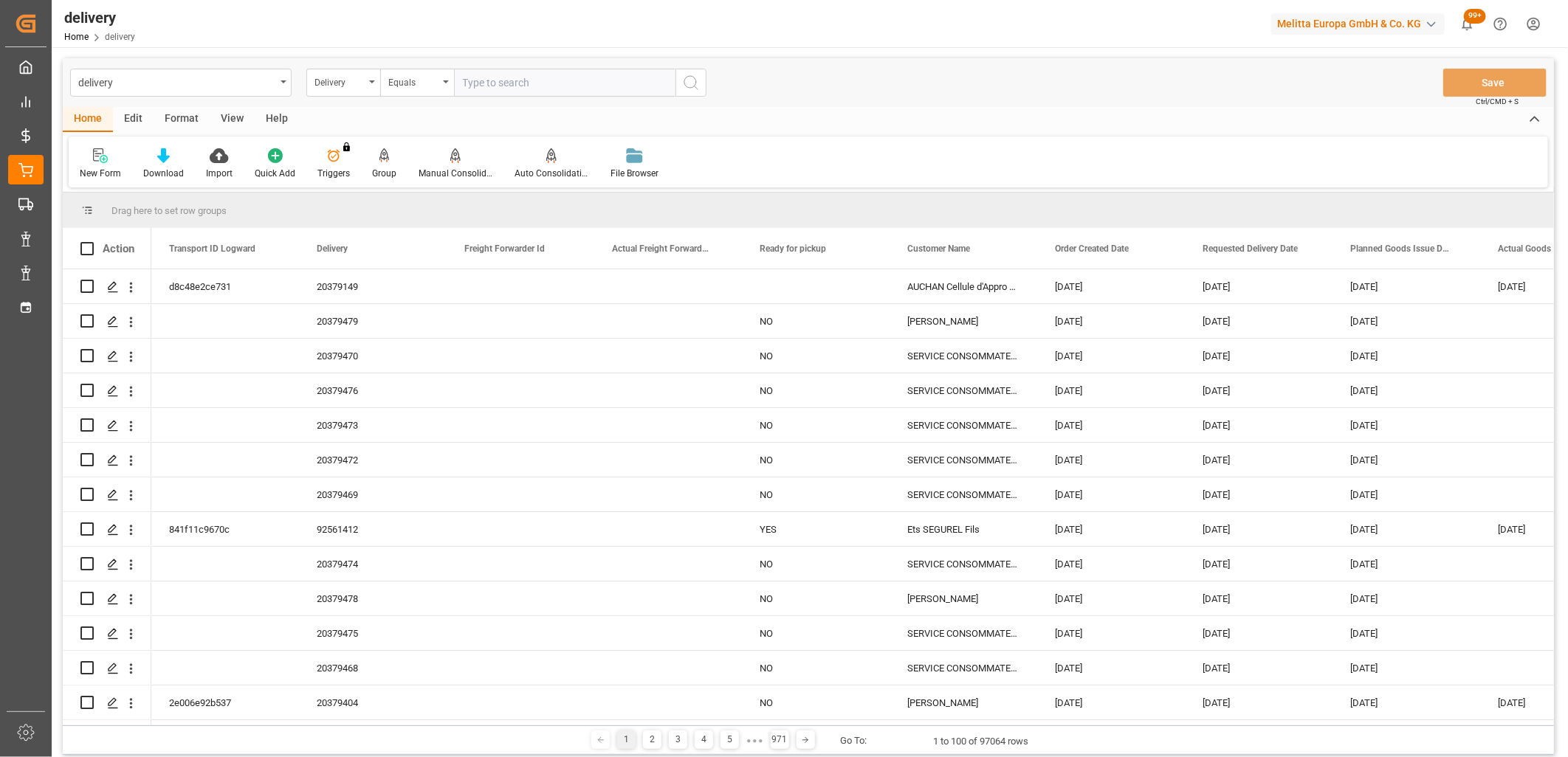
click at [466, 83] on input "text" at bounding box center [565, 82] width 222 height 28
type input "80003589"
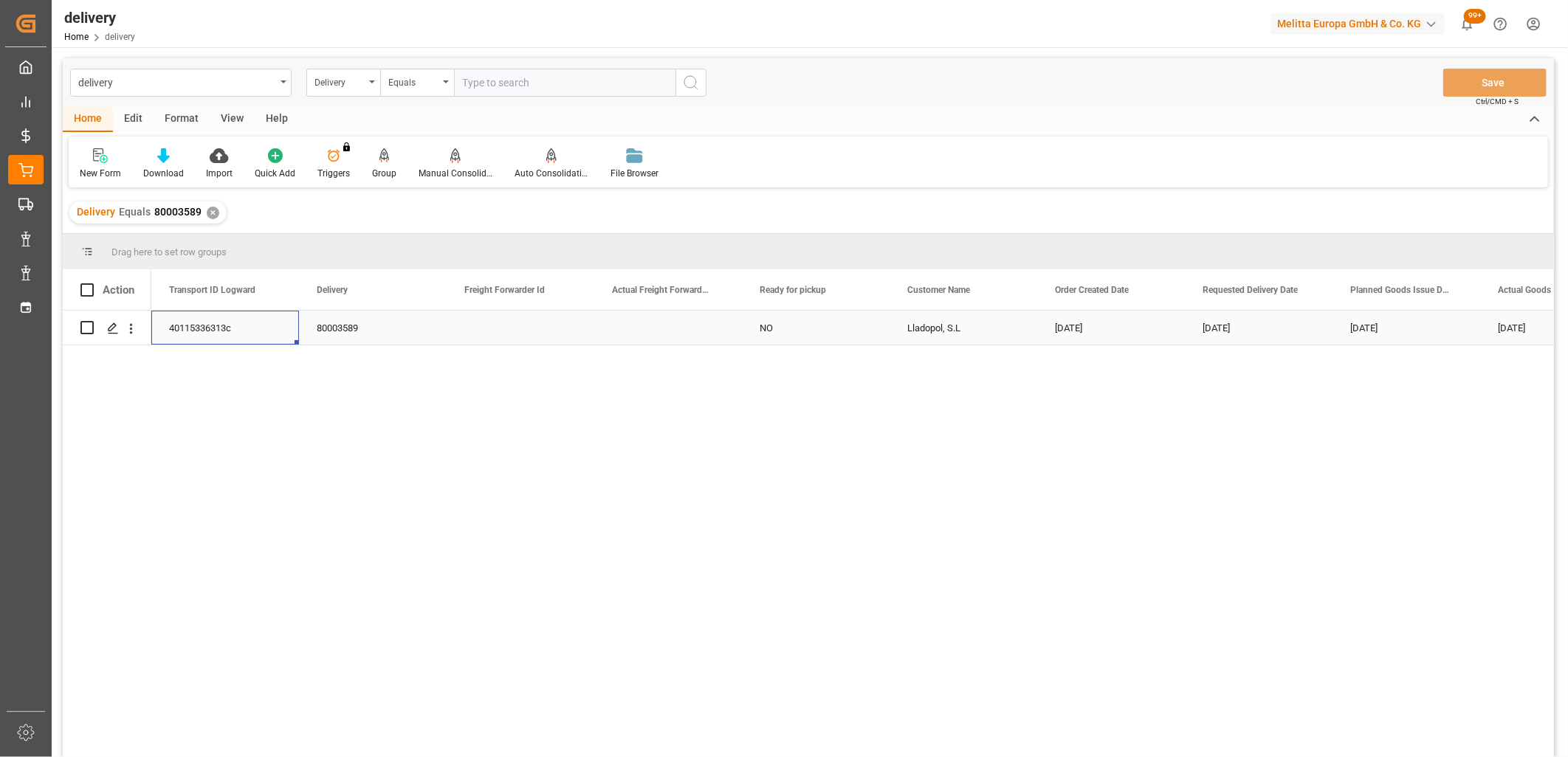
click at [199, 330] on div "40115336313c" at bounding box center [225, 327] width 147 height 34
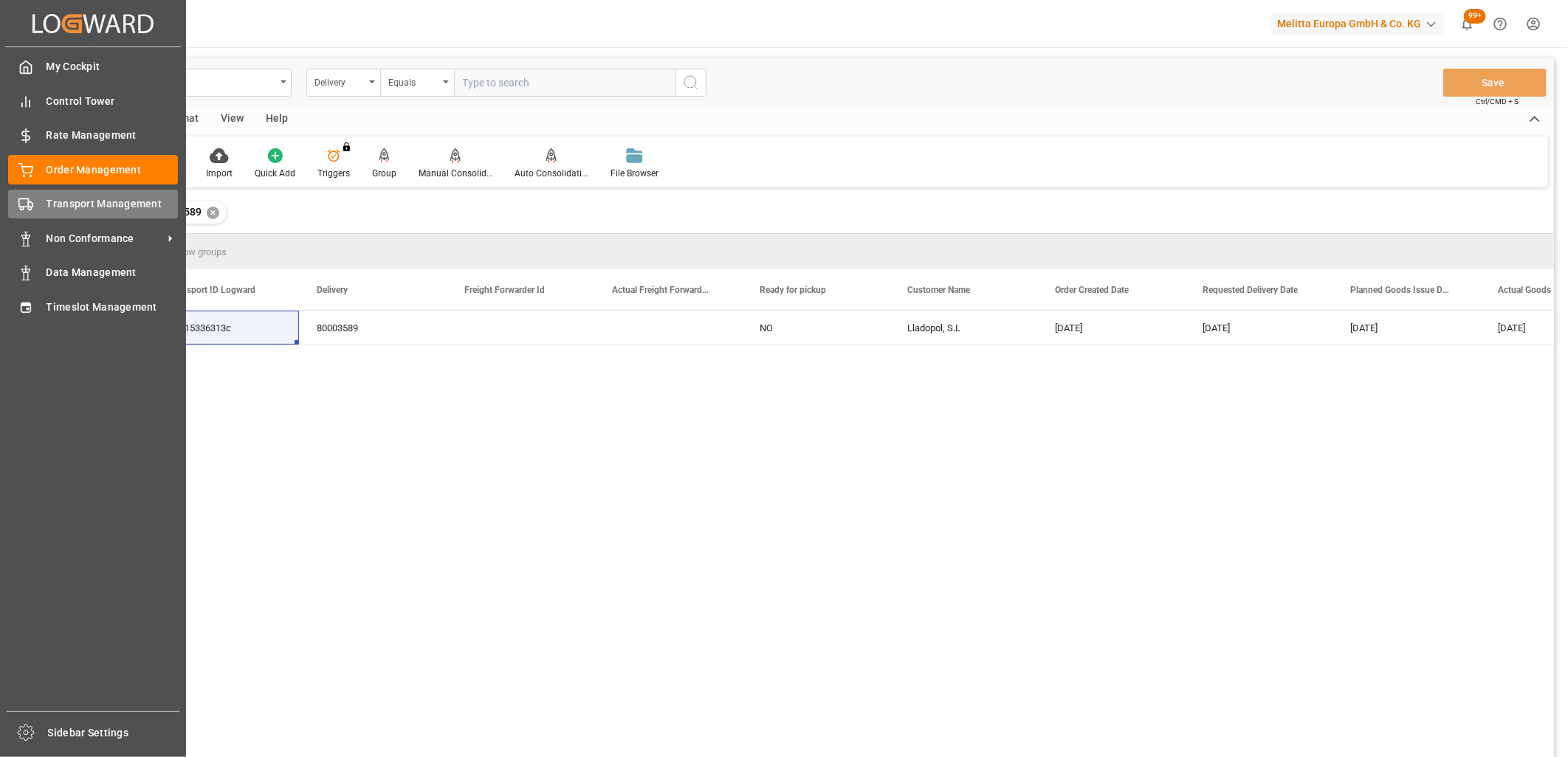
click at [34, 202] on div "Transport Management Transport Management" at bounding box center [93, 204] width 170 height 29
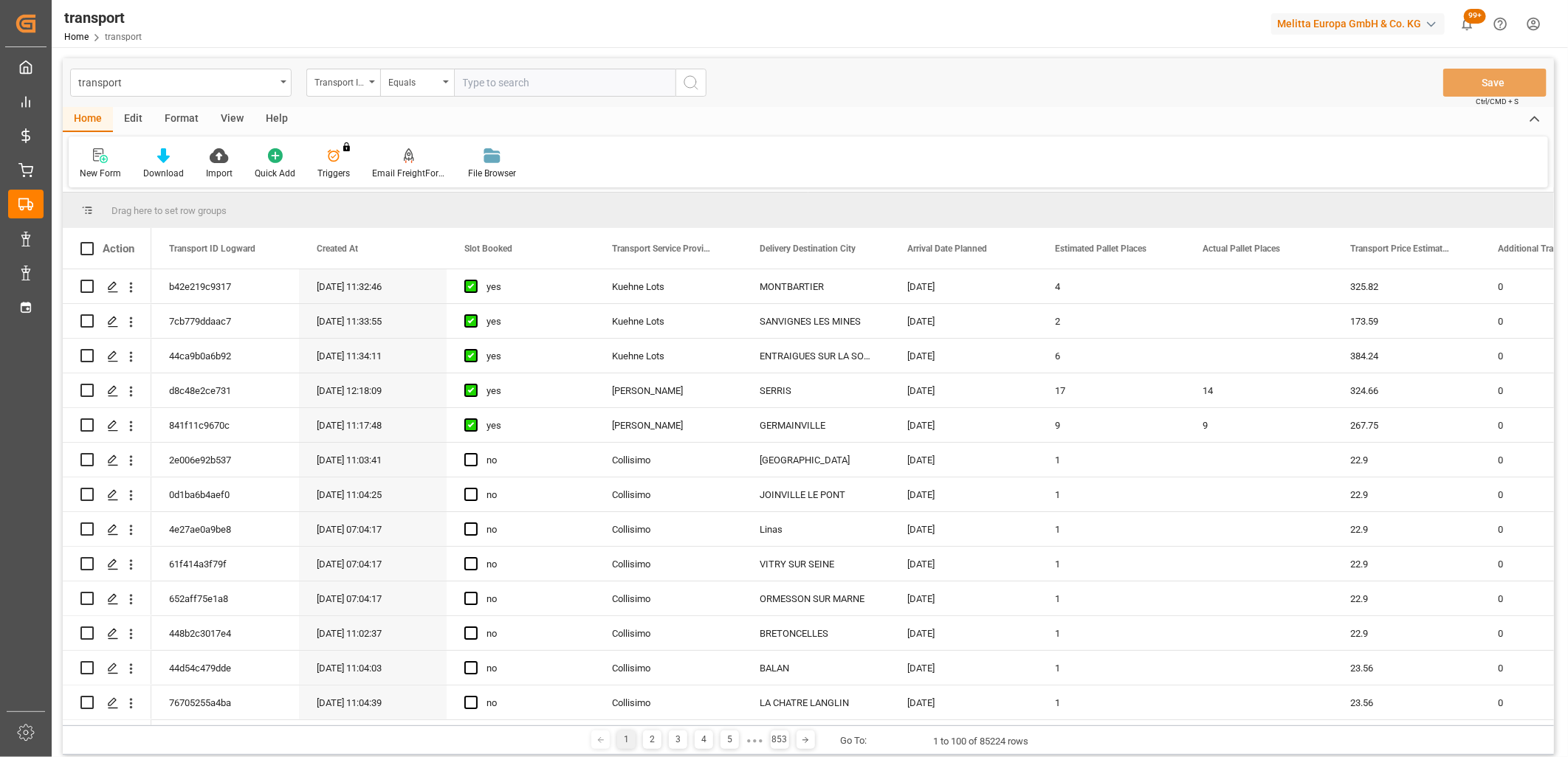
click at [507, 81] on input "text" at bounding box center [565, 82] width 222 height 28
paste input "40115336313c"
type input "40115336313c"
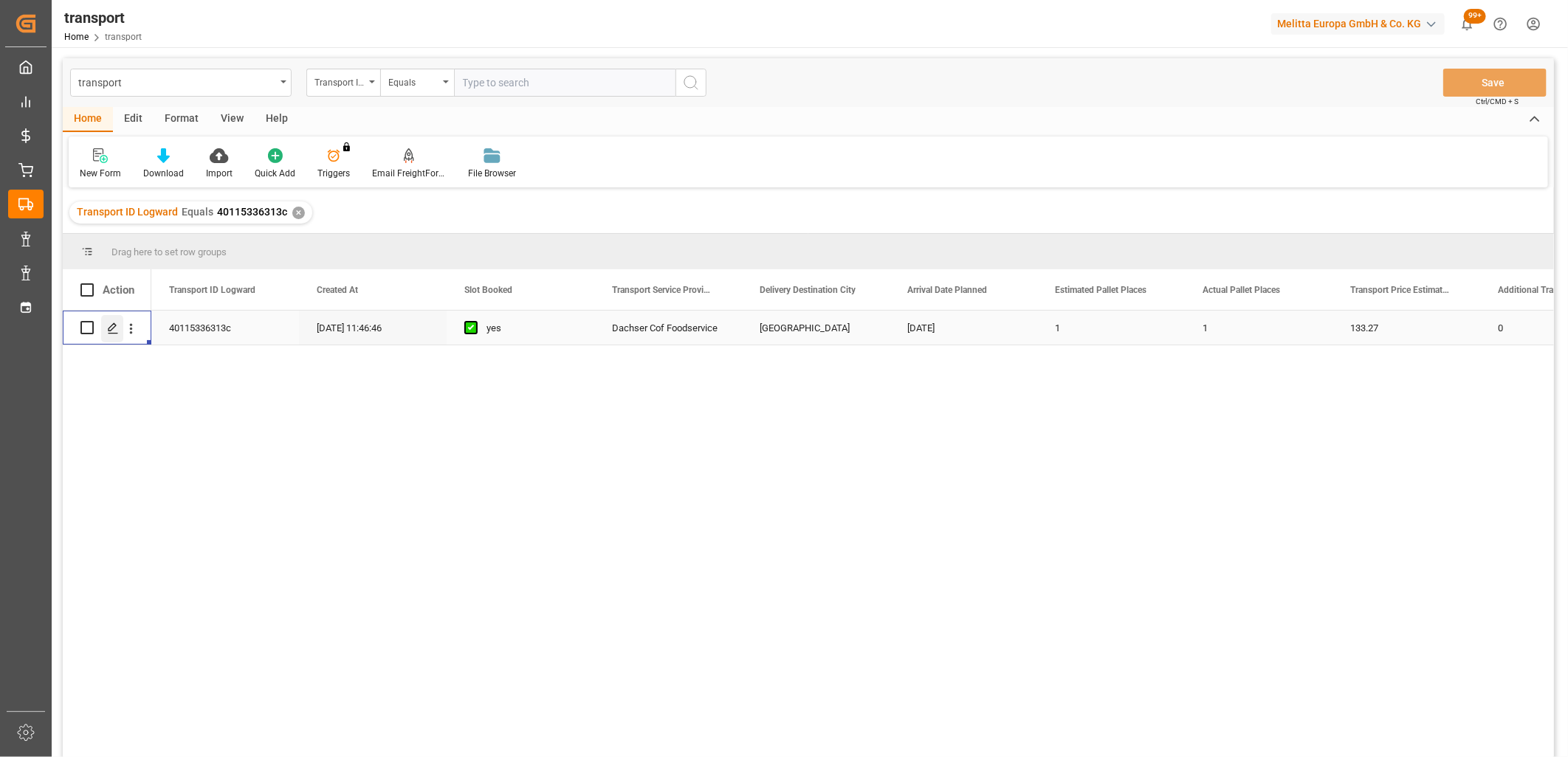
click at [112, 333] on icon "Press SPACE to select this row." at bounding box center [113, 328] width 12 height 12
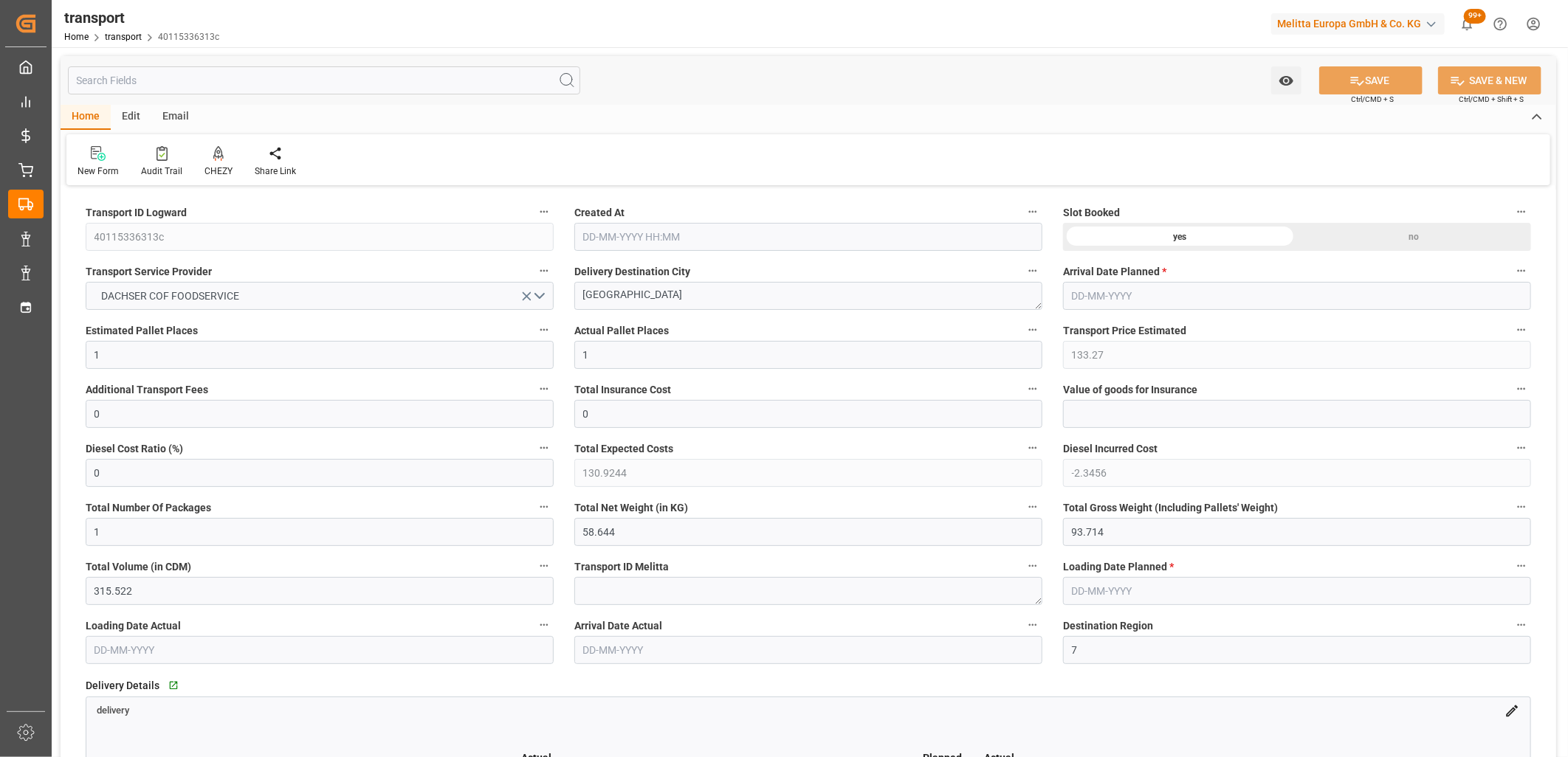
type input "29-09-2025 11:46"
type input "[DATE]"
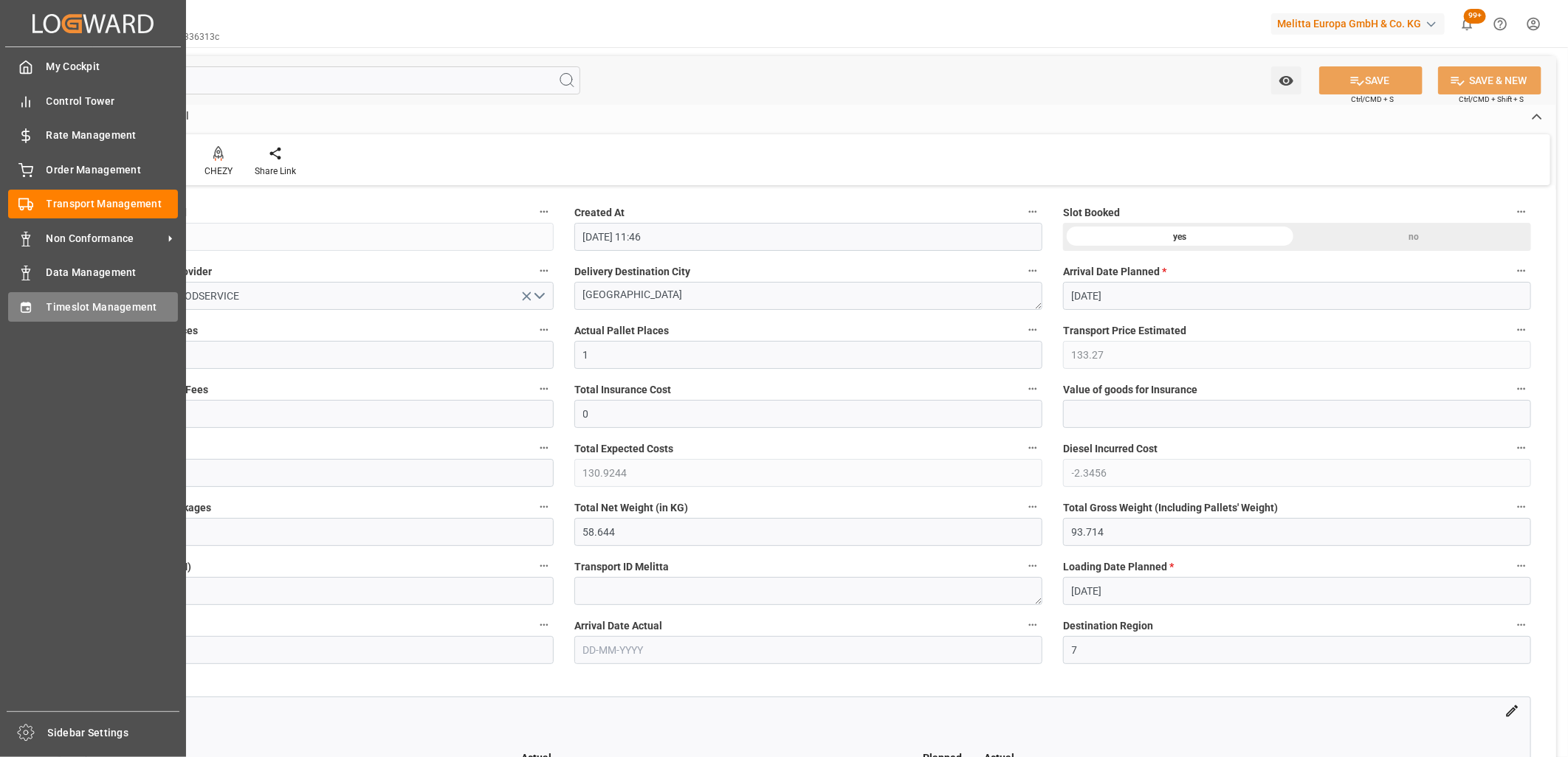
click at [32, 308] on icon at bounding box center [25, 307] width 15 height 15
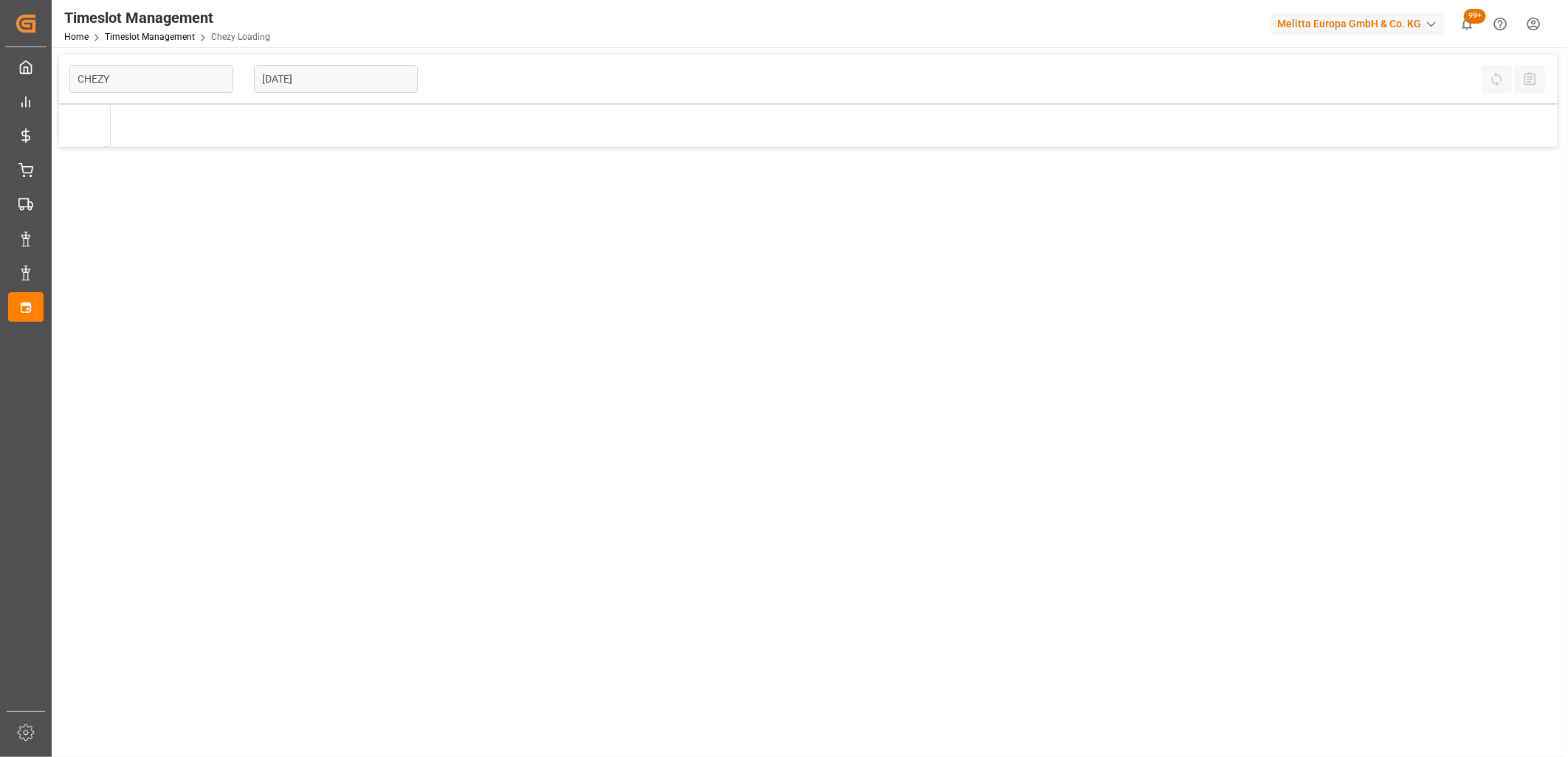
type input "Chezy Loading"
